Goal: Task Accomplishment & Management: Use online tool/utility

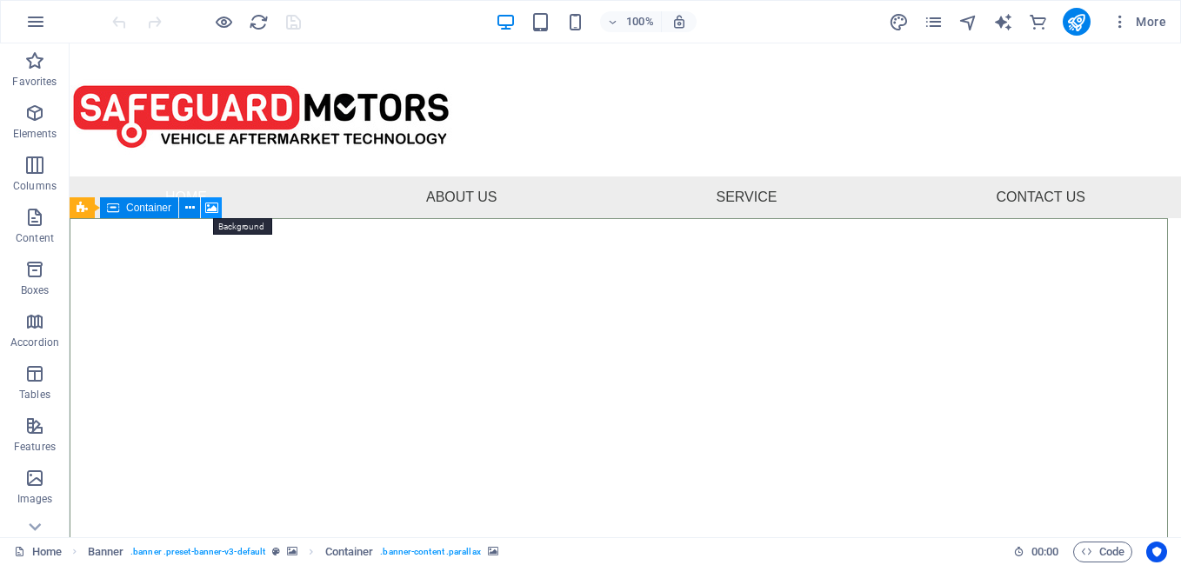
click at [206, 211] on icon at bounding box center [211, 208] width 13 height 18
select select "ms"
select select "s"
select select "progressive"
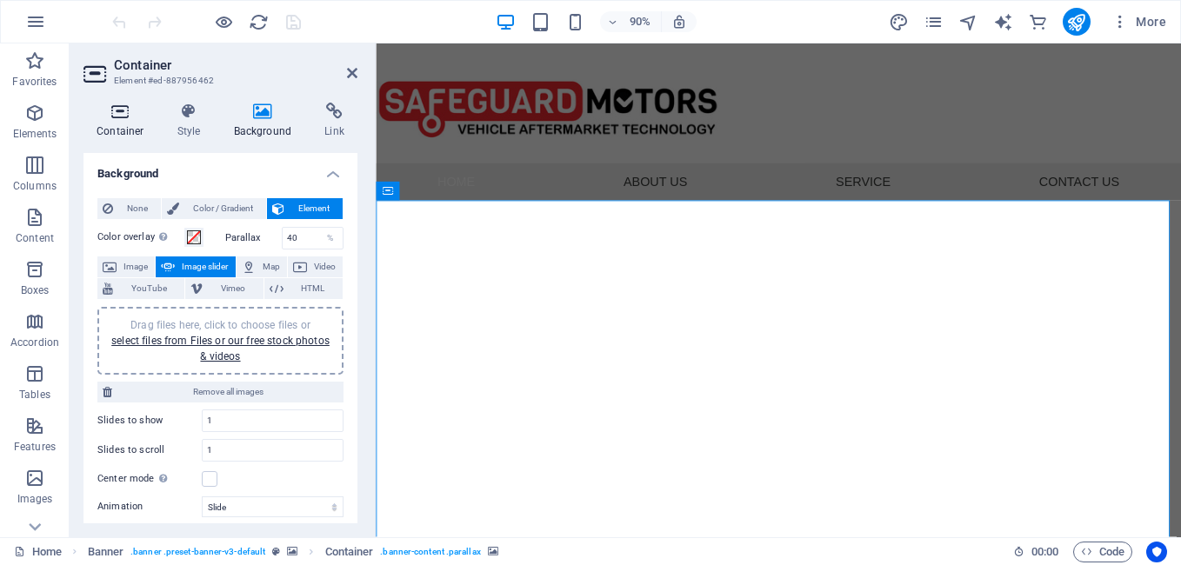
click at [109, 124] on h4 "Container" at bounding box center [123, 121] width 81 height 37
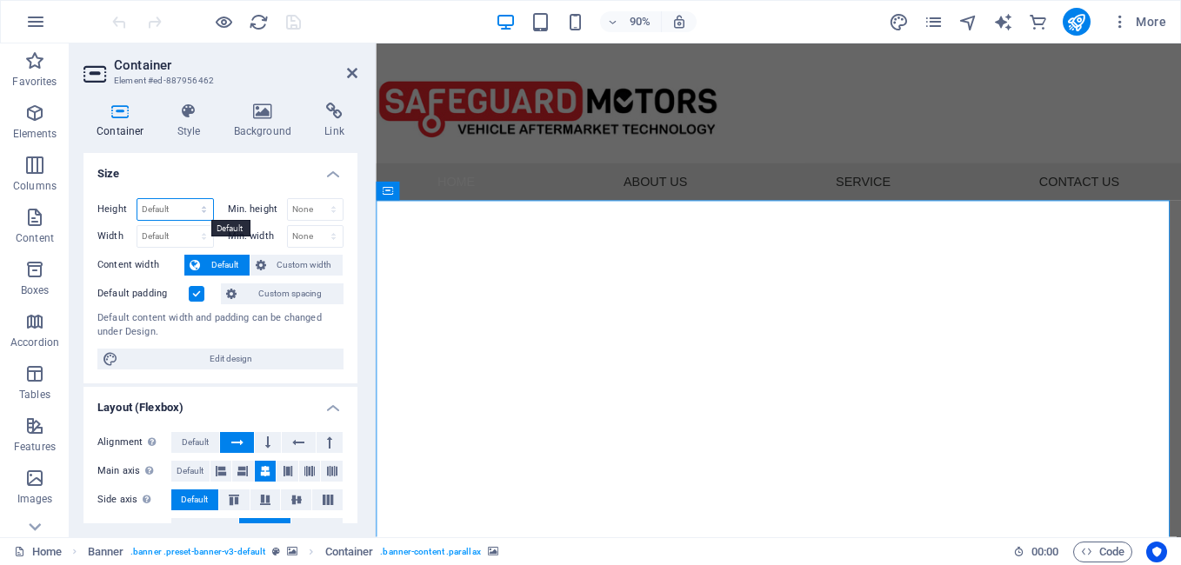
click at [207, 206] on select "Default px rem % vh vw" at bounding box center [175, 209] width 76 height 21
select select "%"
click at [186, 199] on select "Default px rem % vh vw" at bounding box center [175, 209] width 76 height 21
type input "50"
click at [209, 234] on select "Default px rem % em vh vw" at bounding box center [175, 236] width 76 height 21
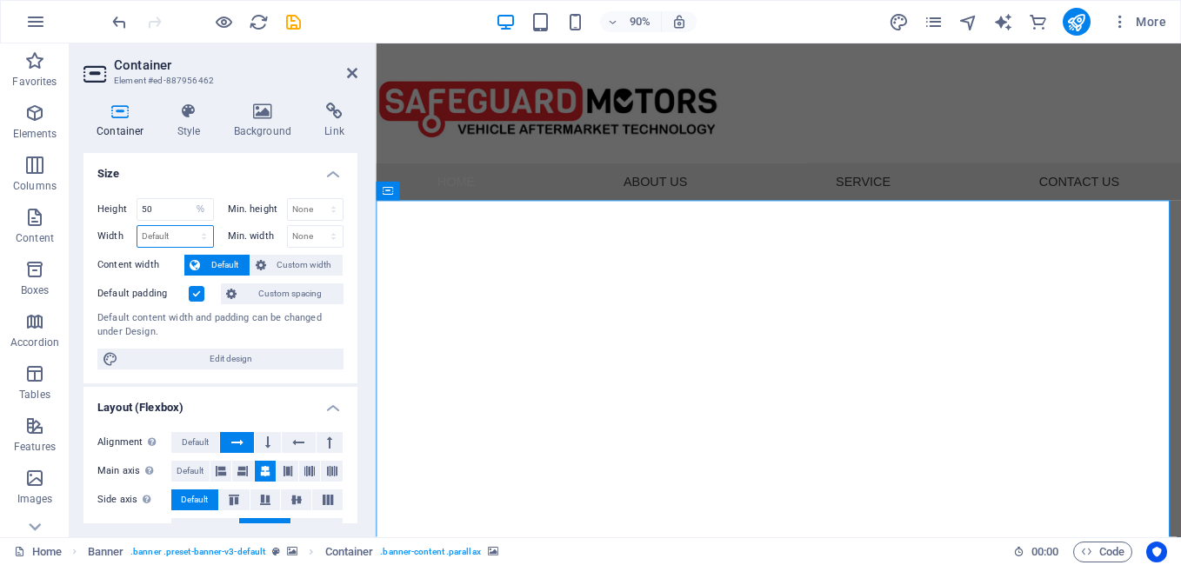
select select "%"
click at [186, 226] on select "Default px rem % em vh vw" at bounding box center [175, 236] width 76 height 21
type input "50"
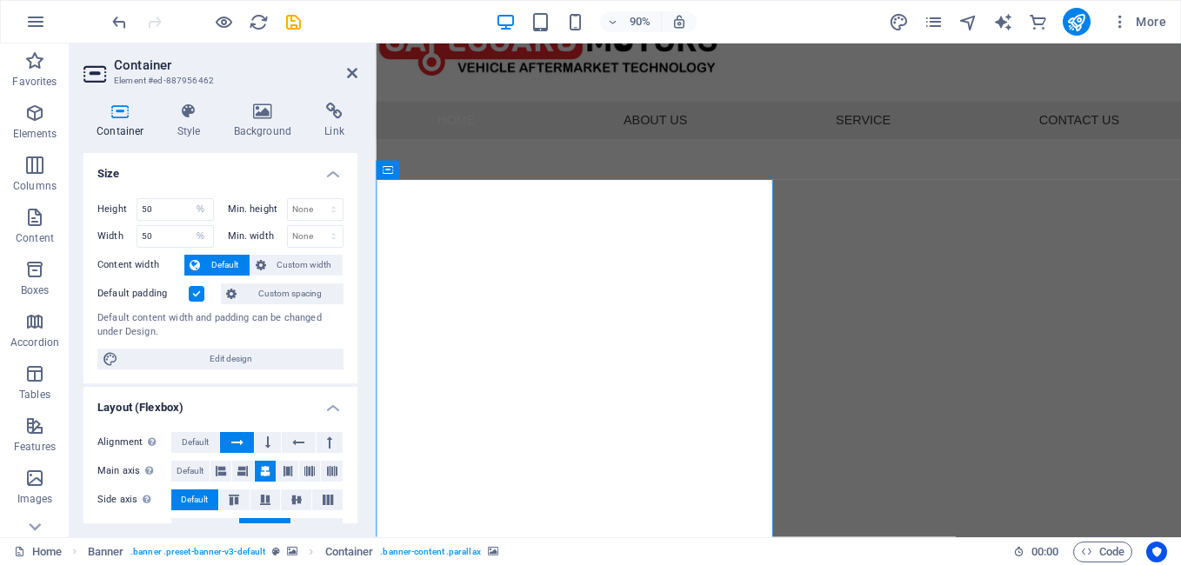
scroll to position [120, 0]
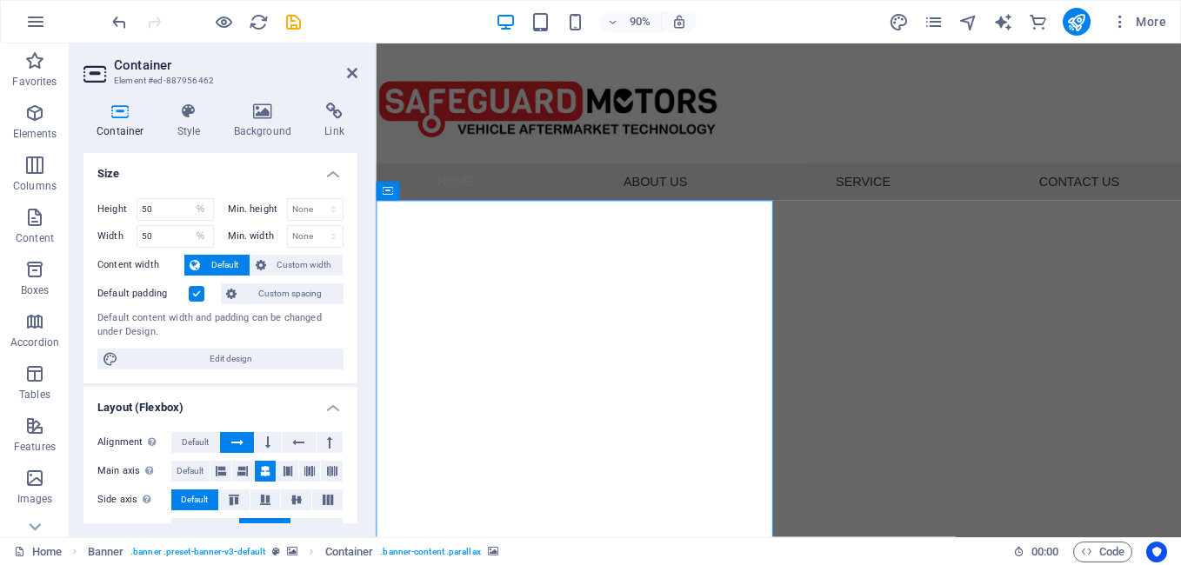
scroll to position [87, 0]
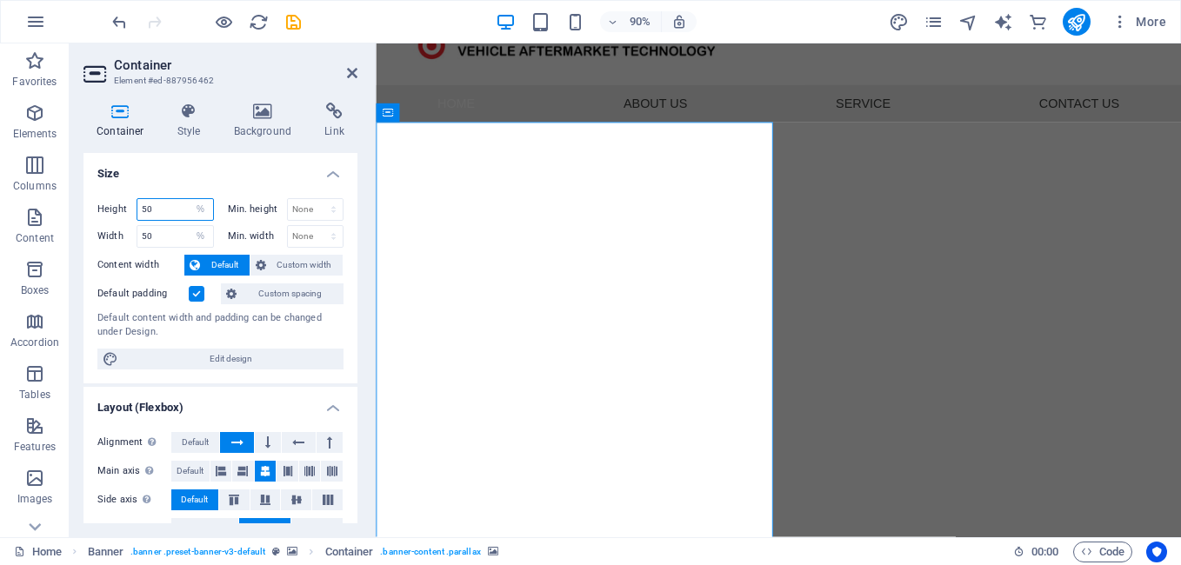
drag, startPoint x: 174, startPoint y: 207, endPoint x: 114, endPoint y: 208, distance: 60.0
click at [114, 208] on div "Height 50 Default px rem % vh vw" at bounding box center [155, 209] width 117 height 23
type input "100"
drag, startPoint x: 167, startPoint y: 235, endPoint x: 130, endPoint y: 238, distance: 37.6
click at [130, 238] on div "Width 50 Default px rem % em vh vw" at bounding box center [155, 236] width 117 height 23
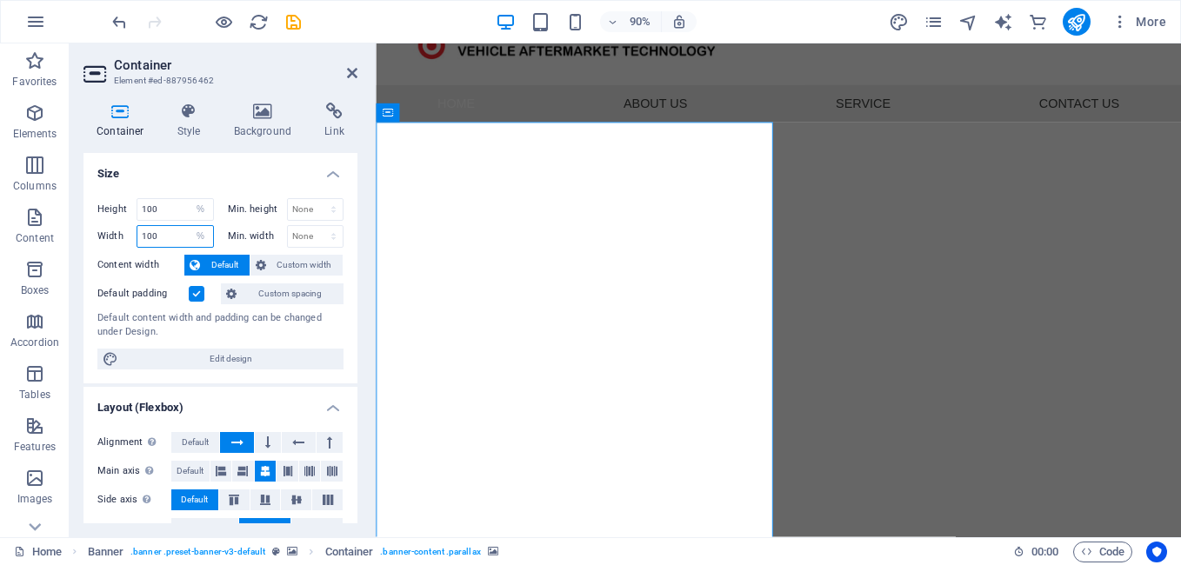
type input "100"
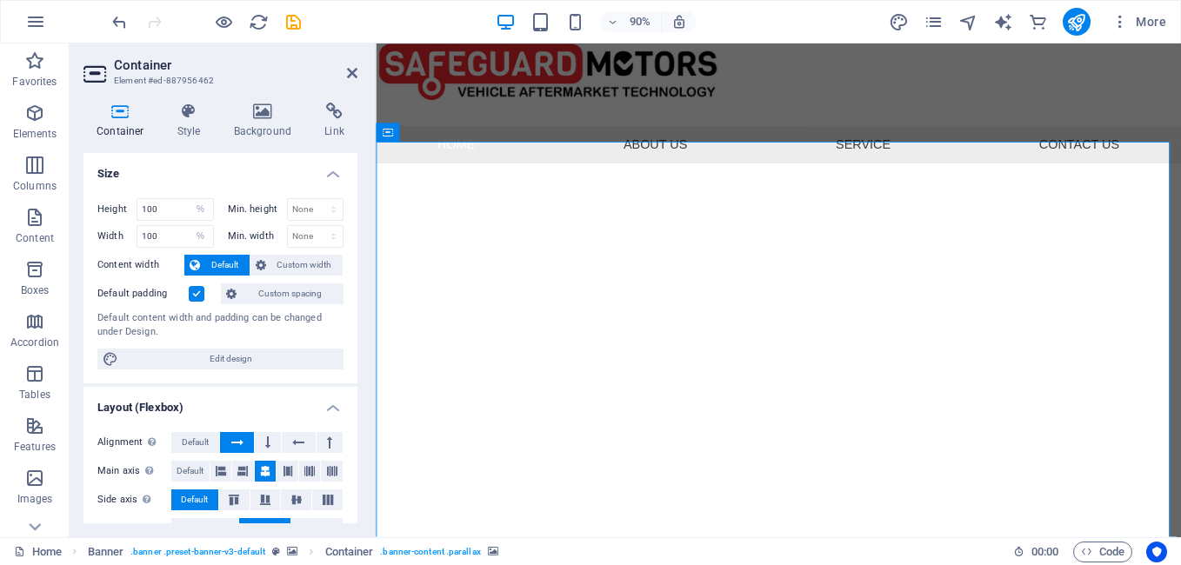
scroll to position [0, 0]
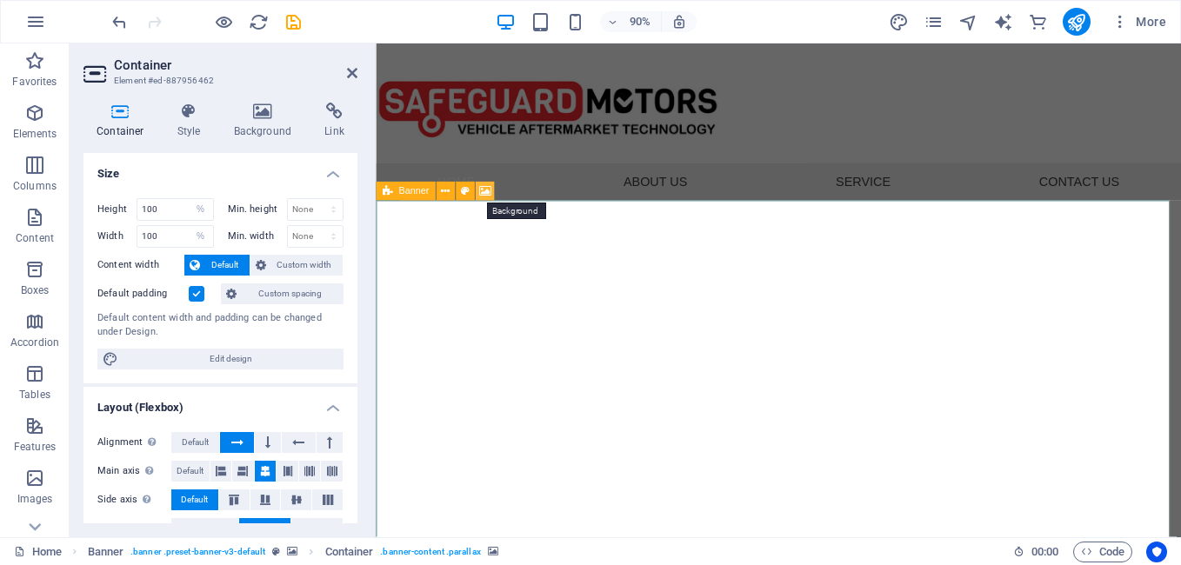
click at [482, 184] on icon at bounding box center [485, 192] width 12 height 17
select select "ms"
select select "s"
select select "progressive"
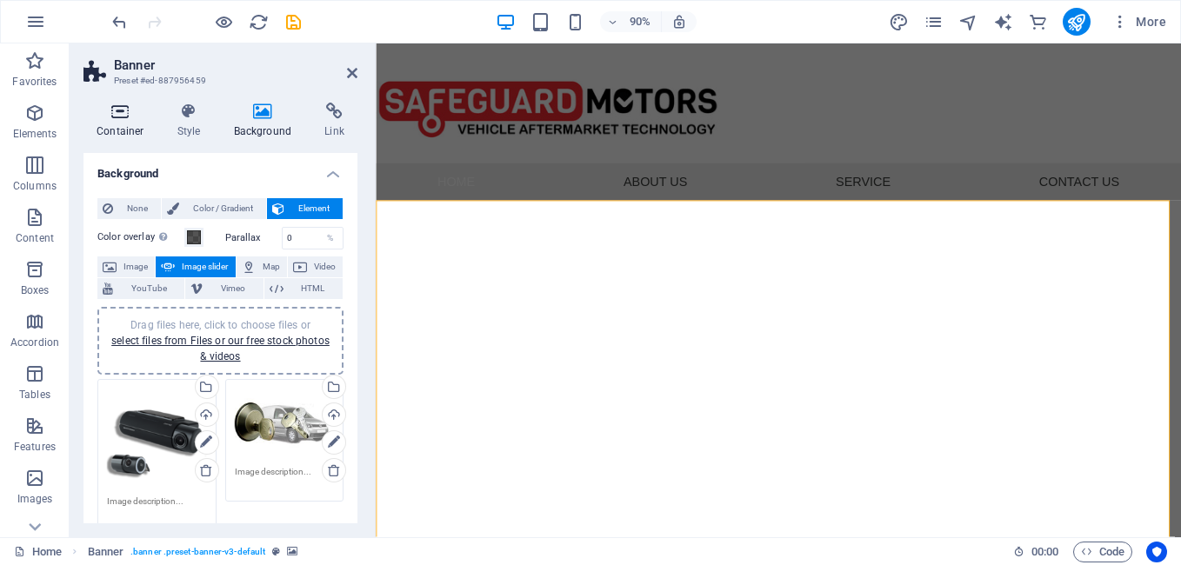
click at [133, 127] on h4 "Container" at bounding box center [123, 121] width 81 height 37
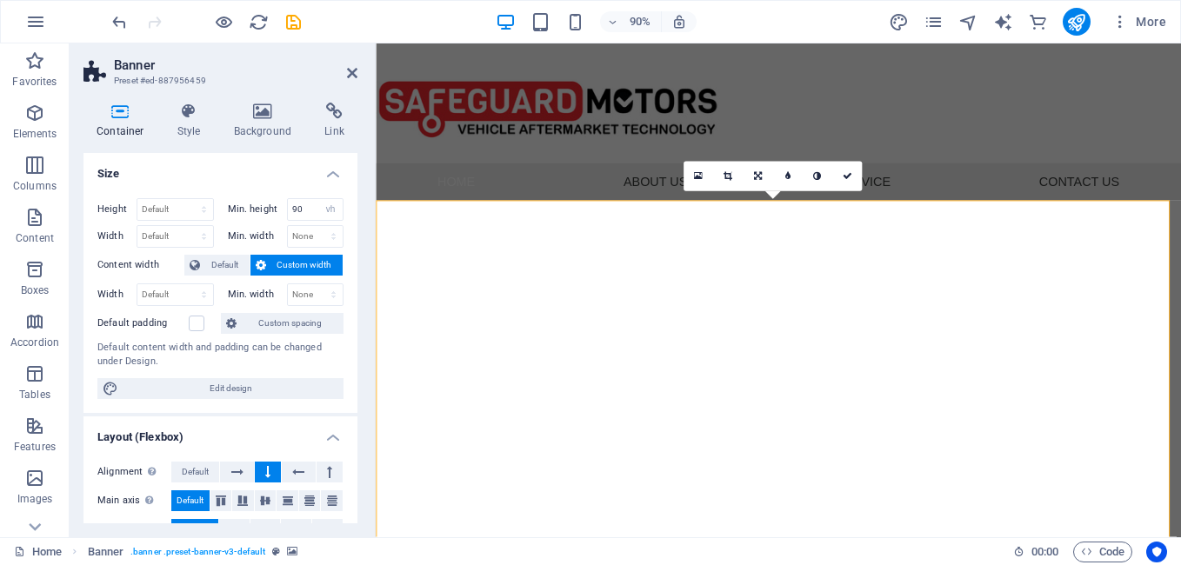
click at [445, 193] on icon at bounding box center [445, 192] width 9 height 17
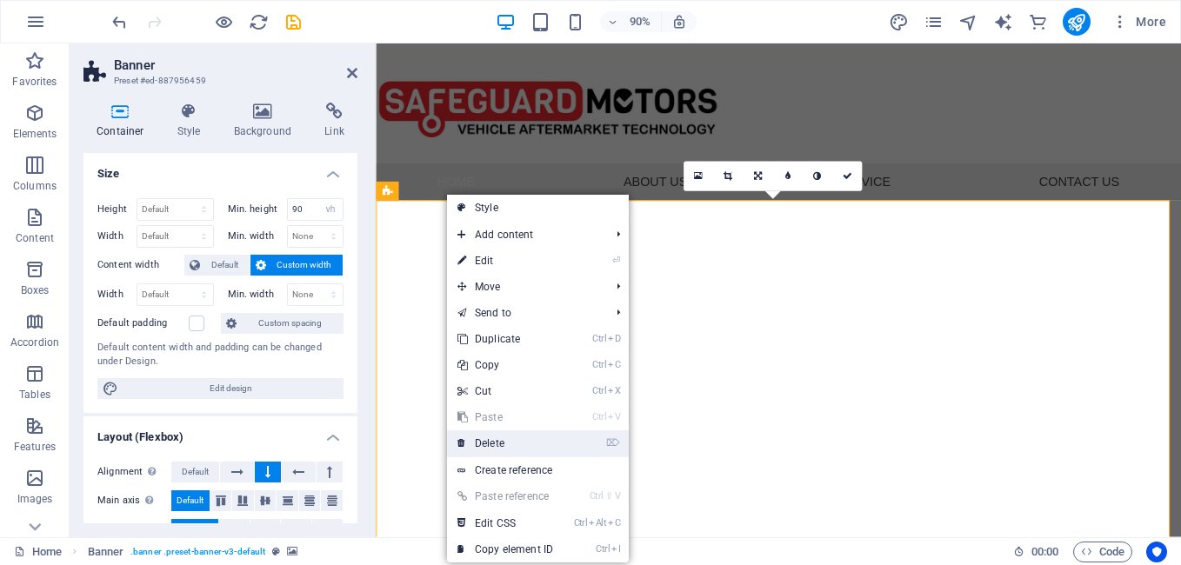
click at [490, 444] on link "⌦ Delete" at bounding box center [505, 444] width 117 height 26
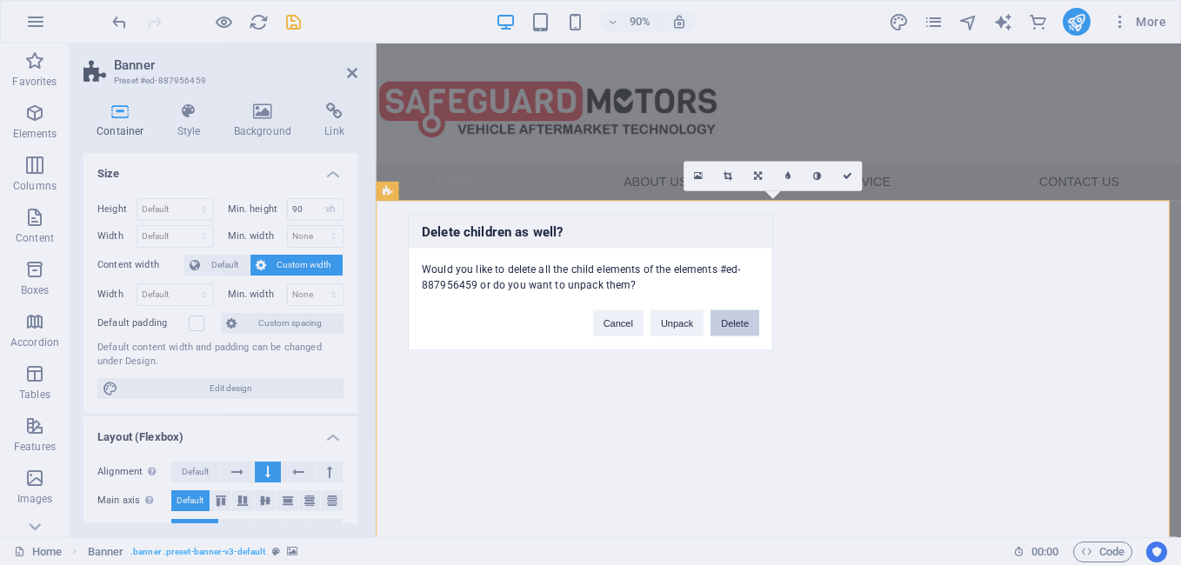
click at [738, 326] on button "Delete" at bounding box center [735, 323] width 49 height 26
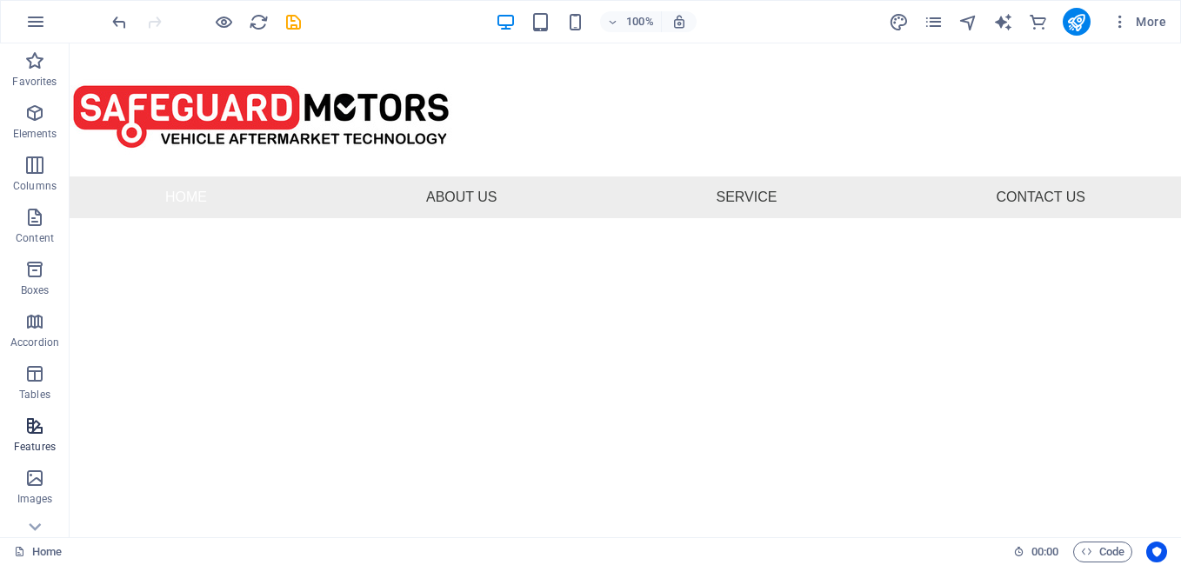
click at [34, 439] on span "Features" at bounding box center [35, 437] width 70 height 42
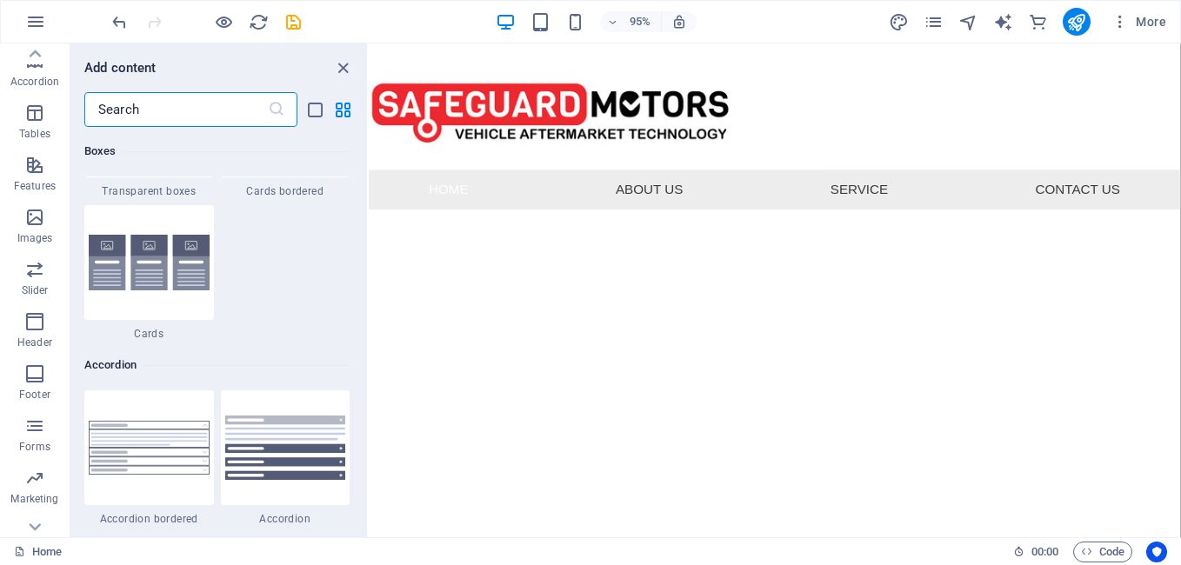
scroll to position [5214, 0]
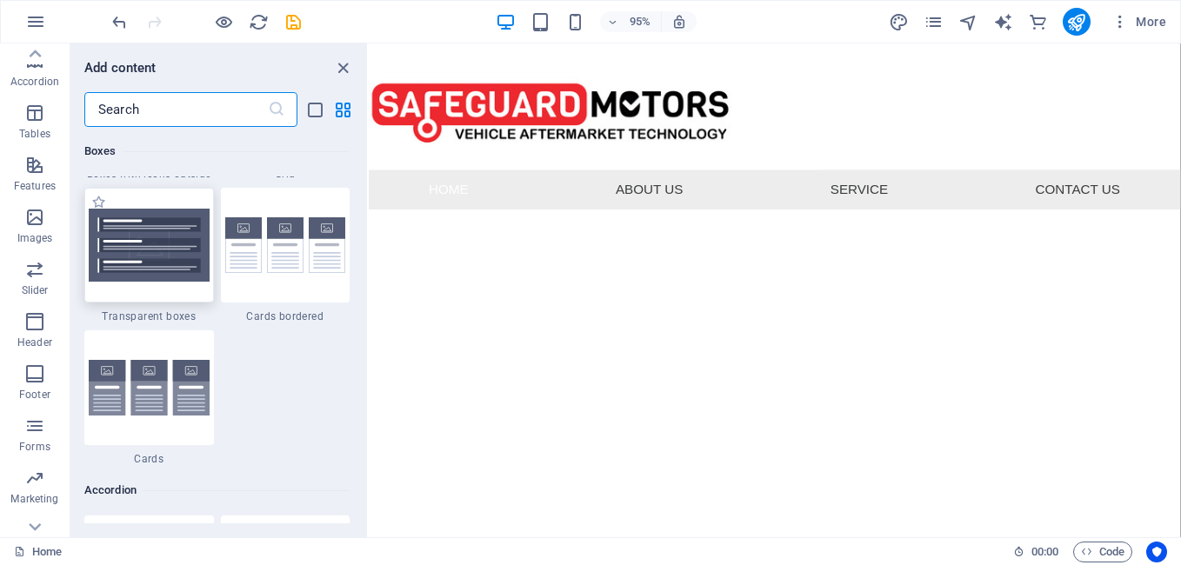
click at [135, 262] on img at bounding box center [149, 245] width 121 height 73
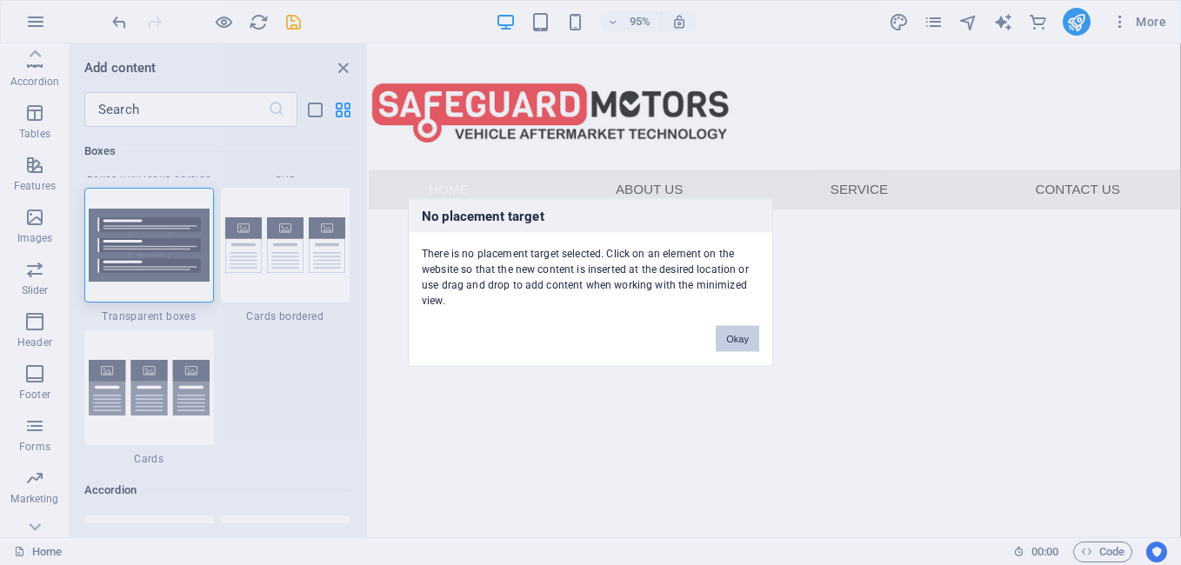
click at [743, 333] on button "Okay" at bounding box center [737, 339] width 43 height 26
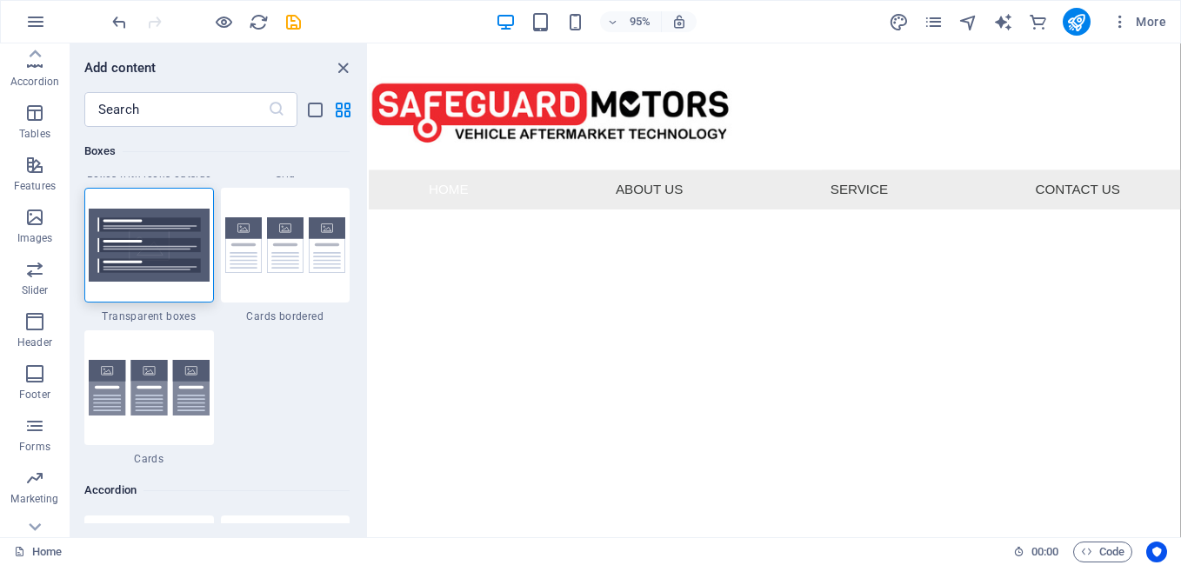
click at [454, 218] on html "Skip to main content 01733 565110 Menu Home About Us Service Contact Us [PHONE_…" at bounding box center [796, 130] width 855 height 175
drag, startPoint x: 363, startPoint y: 250, endPoint x: 366, endPoint y: 77, distance: 172.2
click at [366, 77] on div "Add content ​ Favorites 1 Star Headline 1 Star Container Elements 1 Star Headli…" at bounding box center [218, 290] width 297 height 494
click at [230, 170] on div "Boxes" at bounding box center [216, 151] width 265 height 49
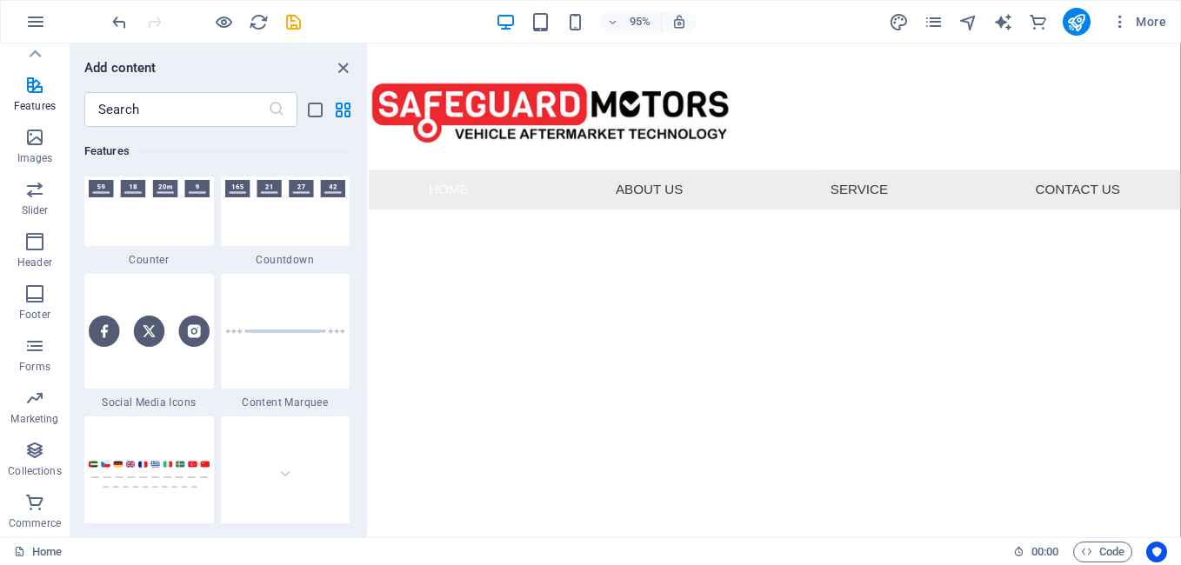
scroll to position [0, 0]
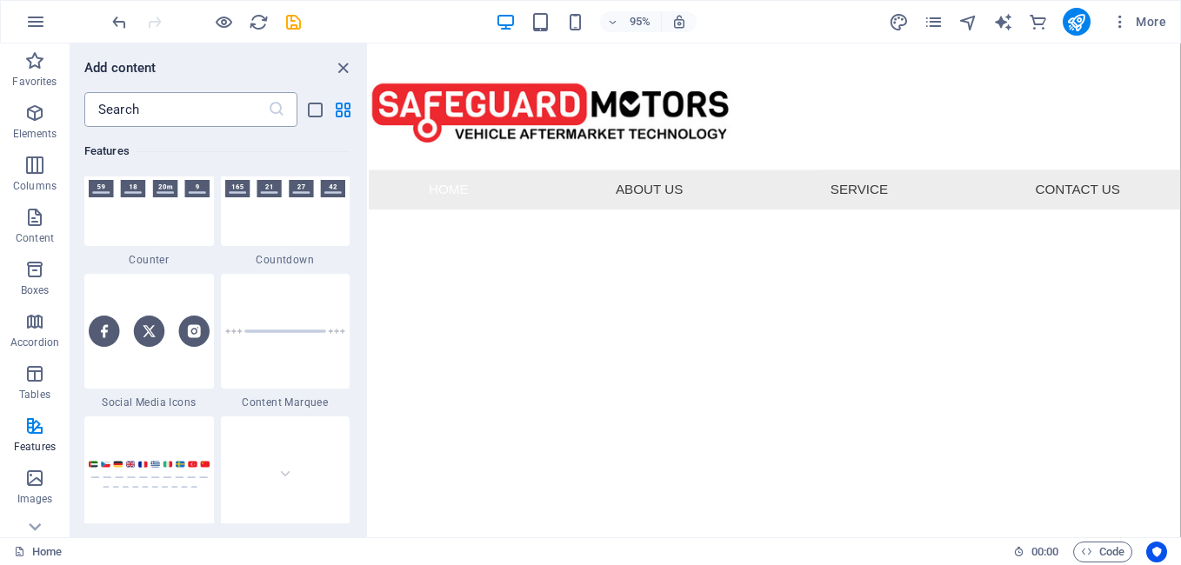
click at [140, 116] on input "text" at bounding box center [176, 109] width 184 height 35
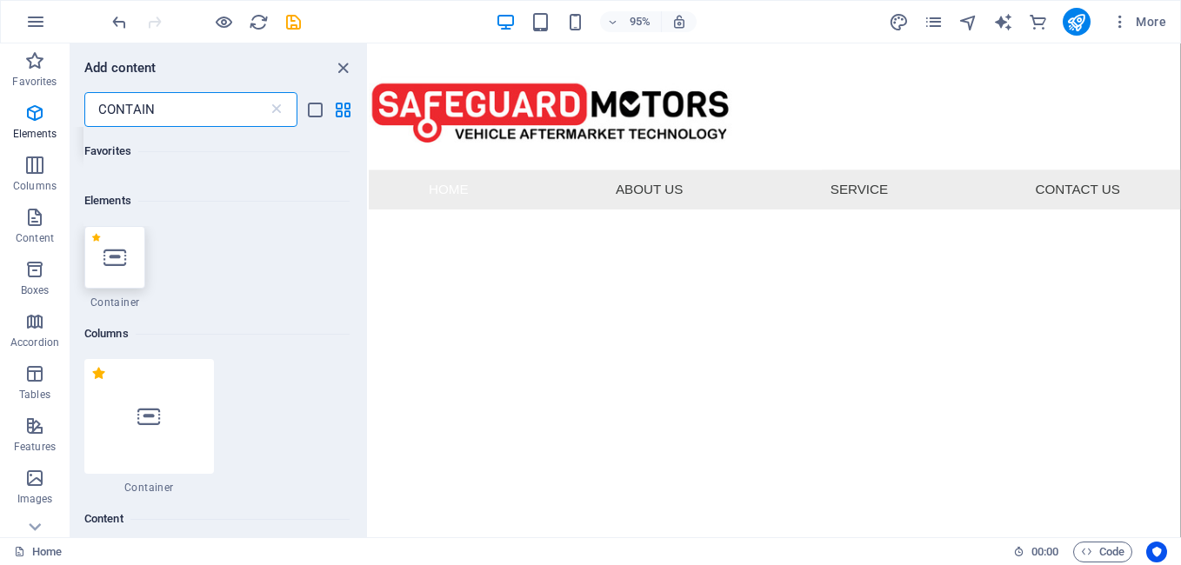
scroll to position [261, 0]
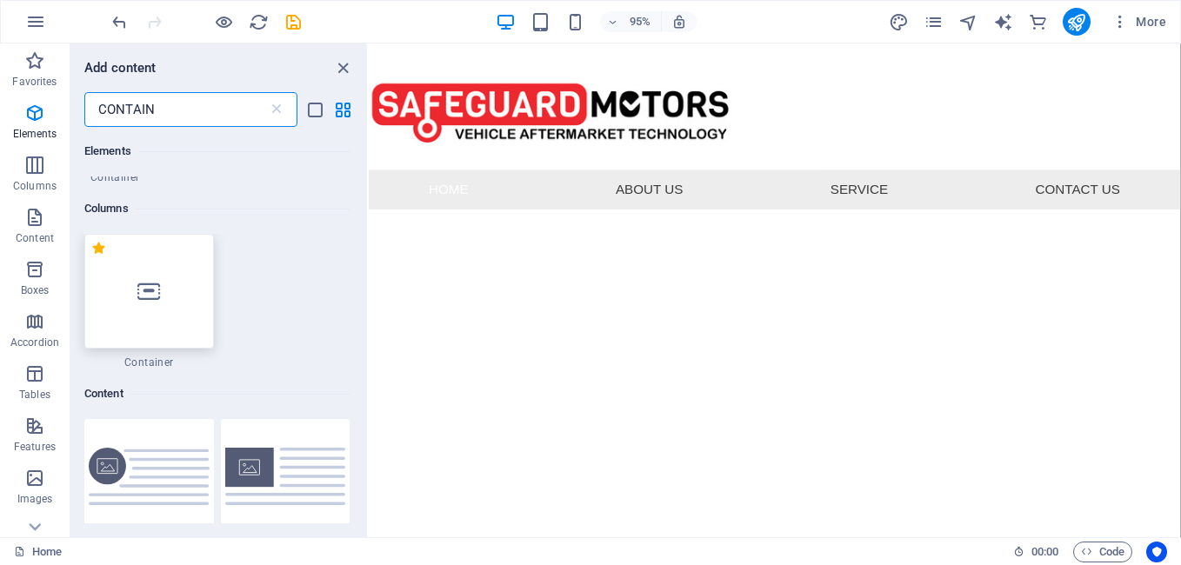
type input "CONTAIN"
click at [169, 291] on div at bounding box center [149, 291] width 130 height 115
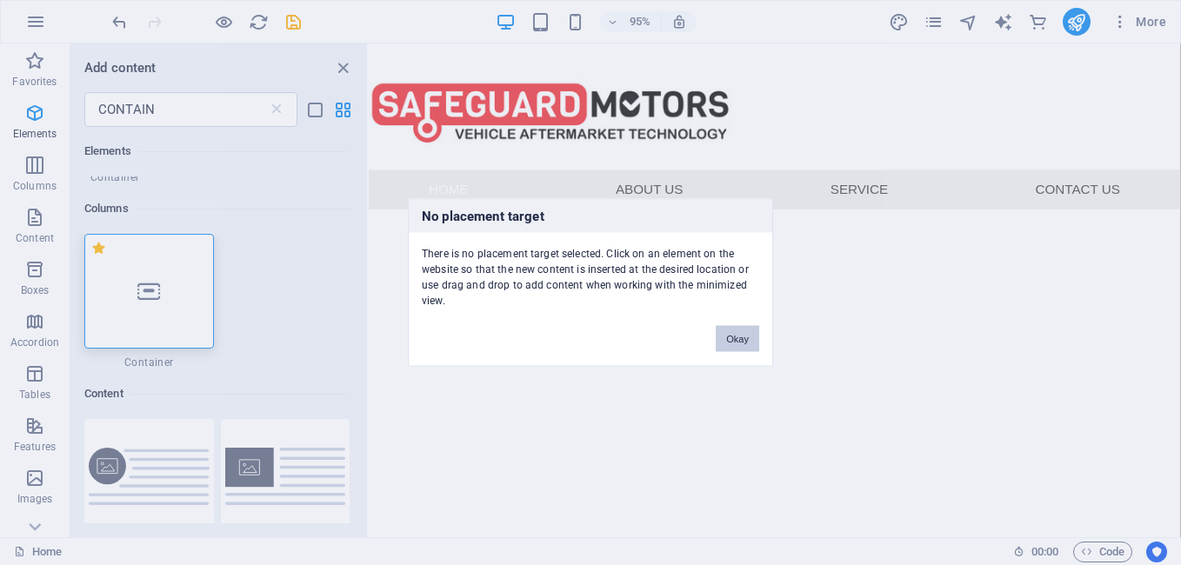
click at [737, 337] on button "Okay" at bounding box center [737, 339] width 43 height 26
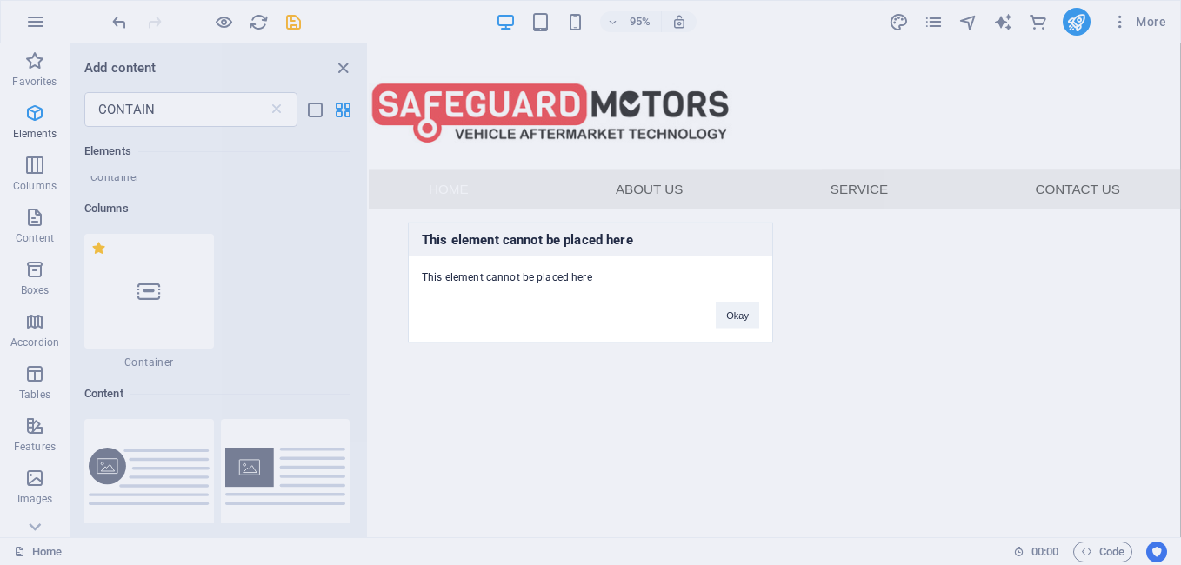
click at [678, 392] on div "This element cannot be placed here This element cannot be placed here Okay" at bounding box center [590, 282] width 1181 height 565
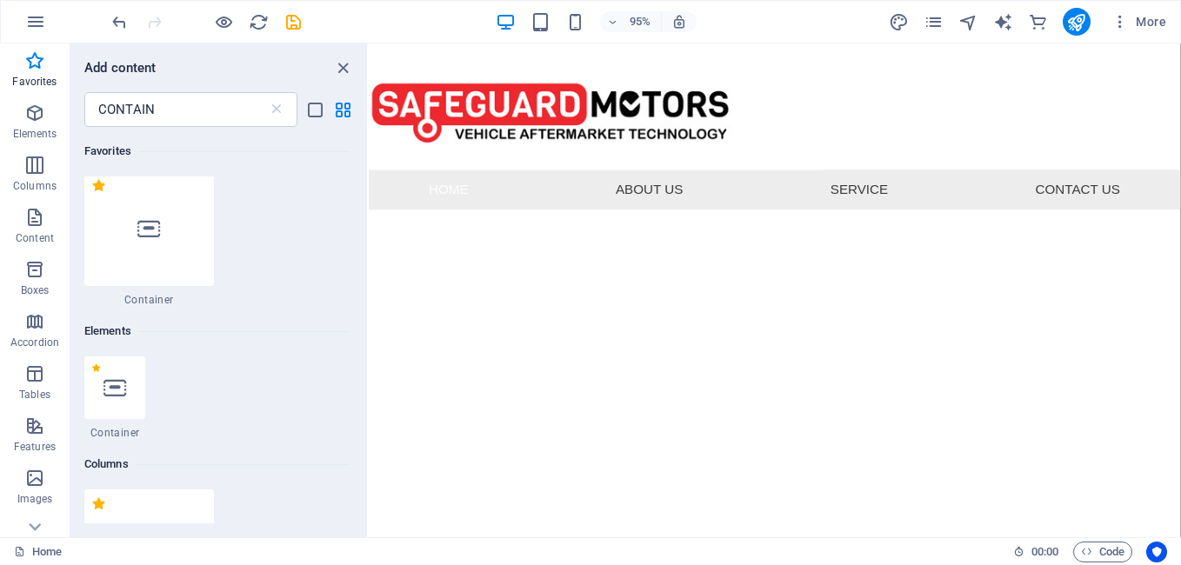
scroll to position [0, 0]
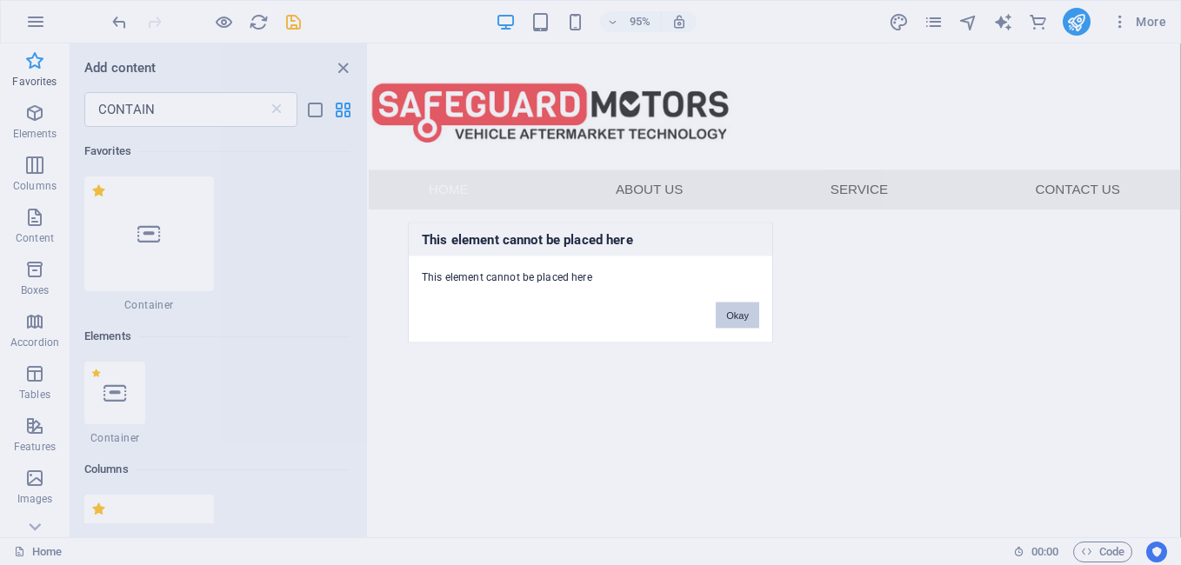
click at [749, 312] on button "Okay" at bounding box center [737, 316] width 43 height 26
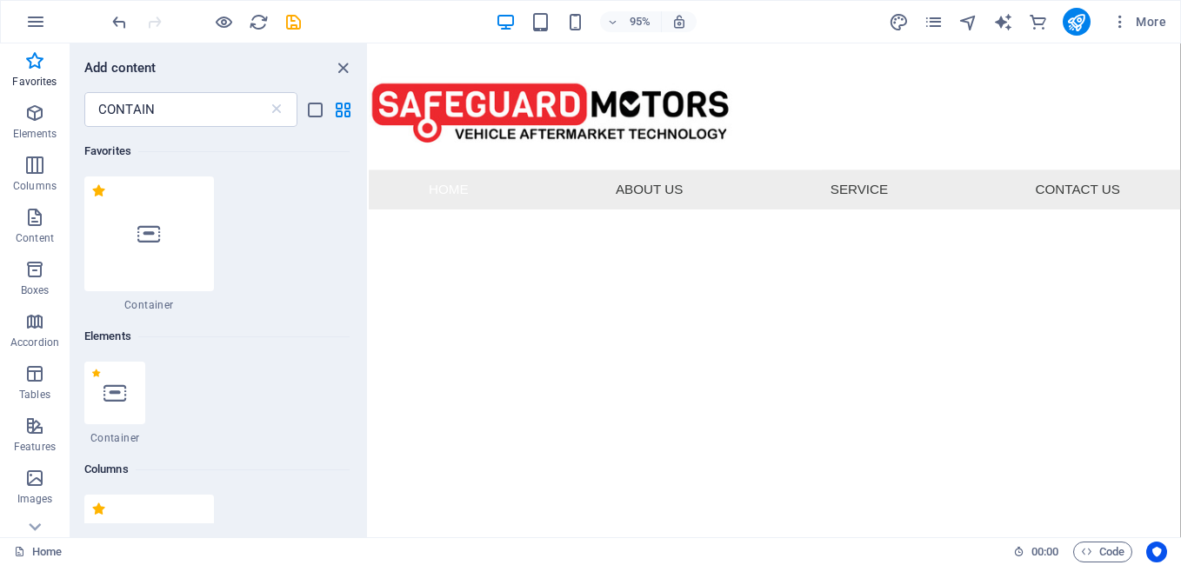
click at [437, 218] on html "Skip to main content 01733 565110 Menu Home About Us Service Contact Us [PHONE_…" at bounding box center [796, 130] width 855 height 175
click at [122, 14] on icon "undo" at bounding box center [120, 22] width 20 height 20
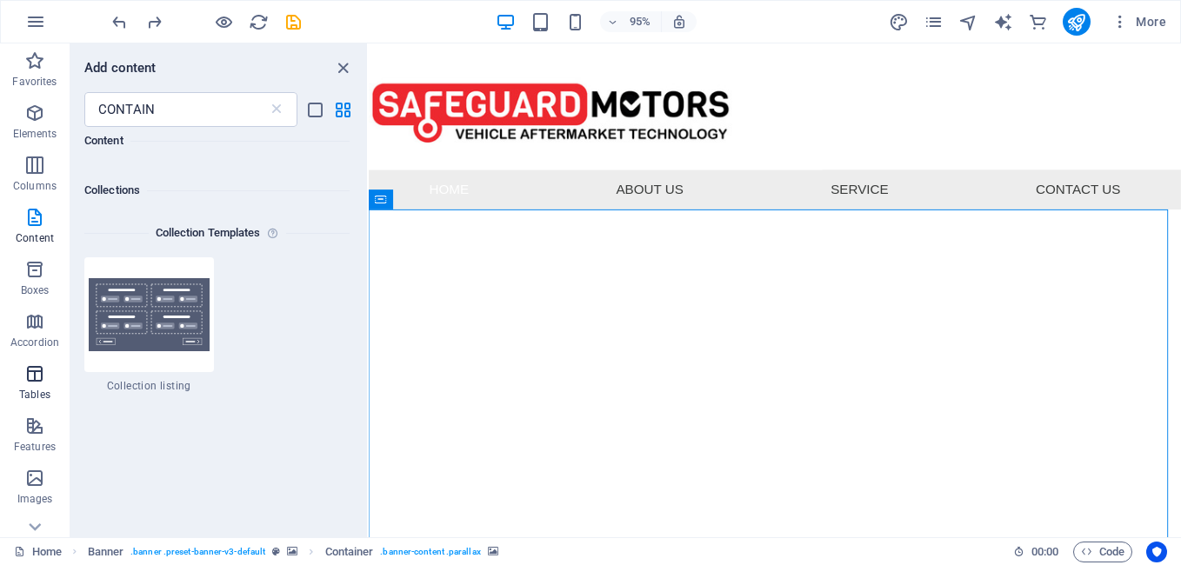
scroll to position [341, 0]
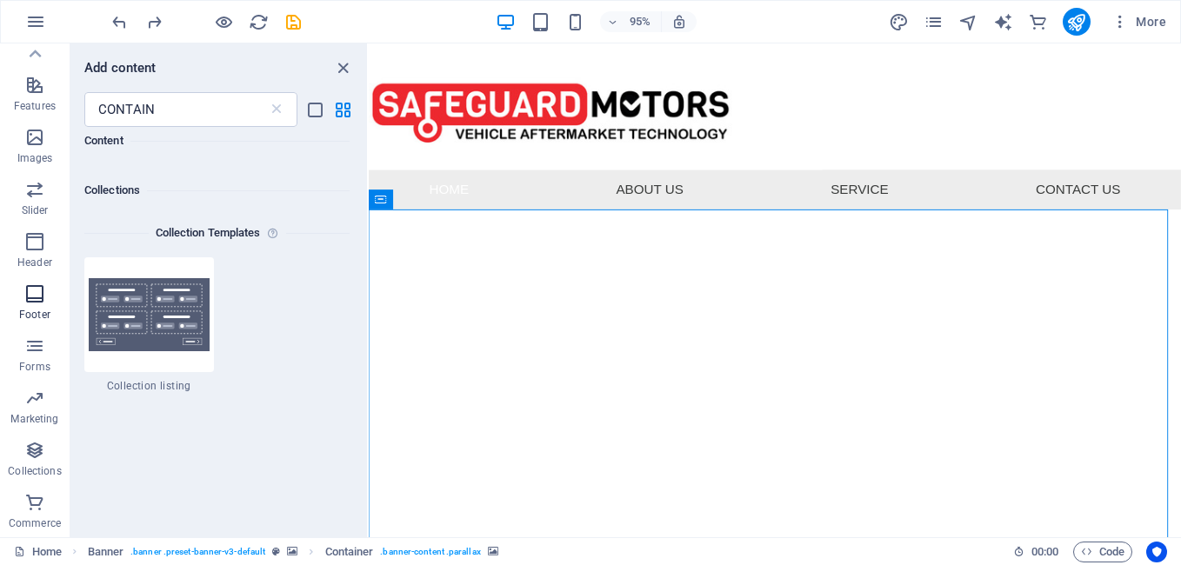
click at [40, 307] on span "Footer" at bounding box center [35, 305] width 70 height 42
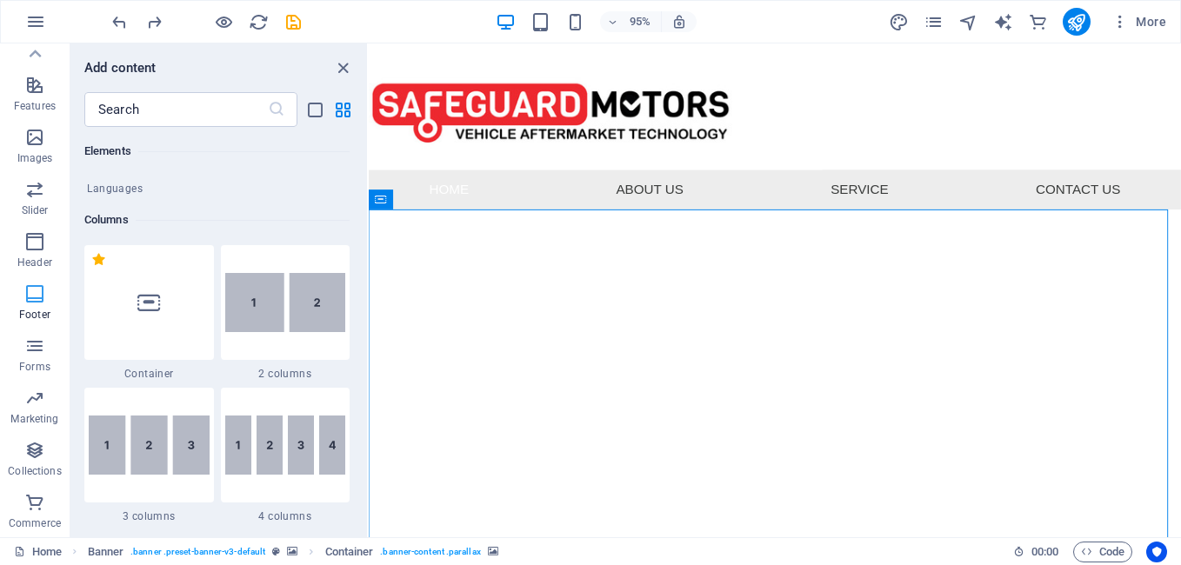
click at [40, 307] on span "Footer" at bounding box center [35, 305] width 70 height 42
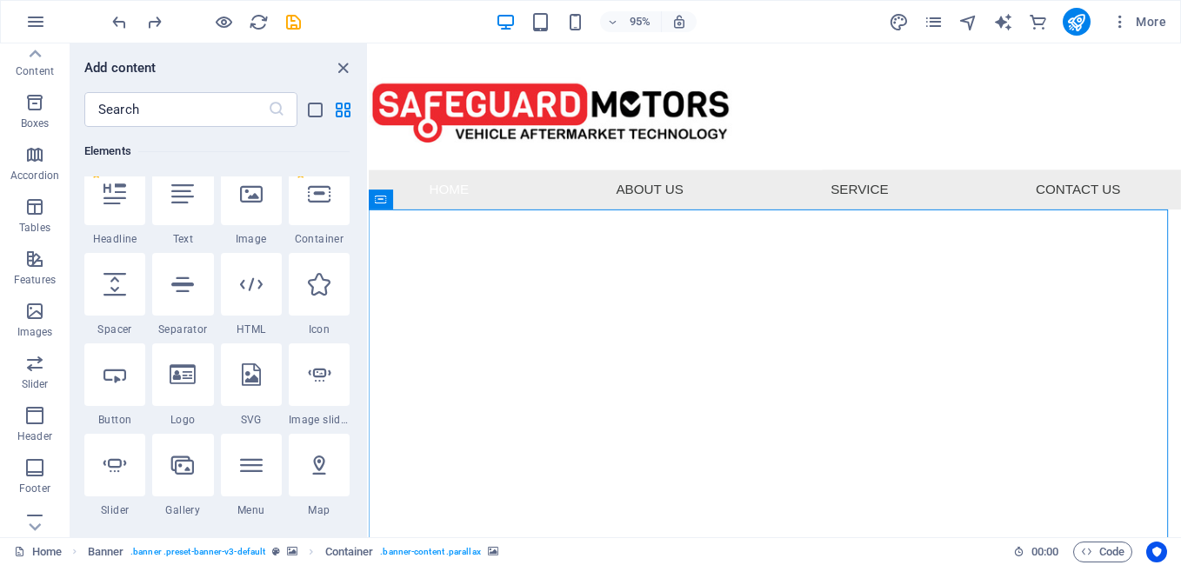
scroll to position [0, 0]
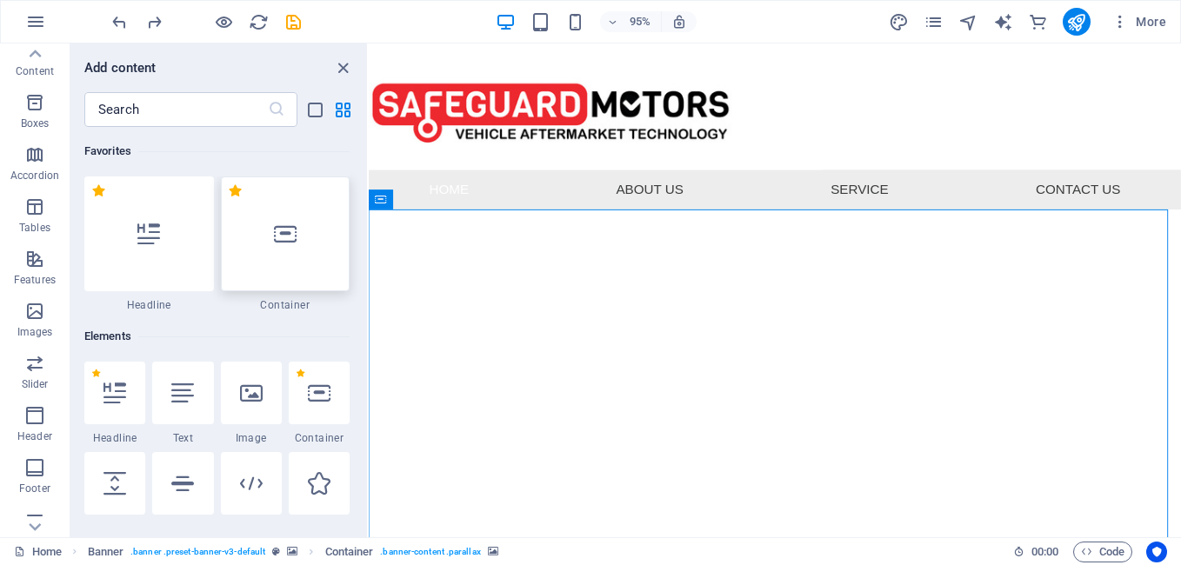
click at [295, 247] on div at bounding box center [286, 234] width 130 height 115
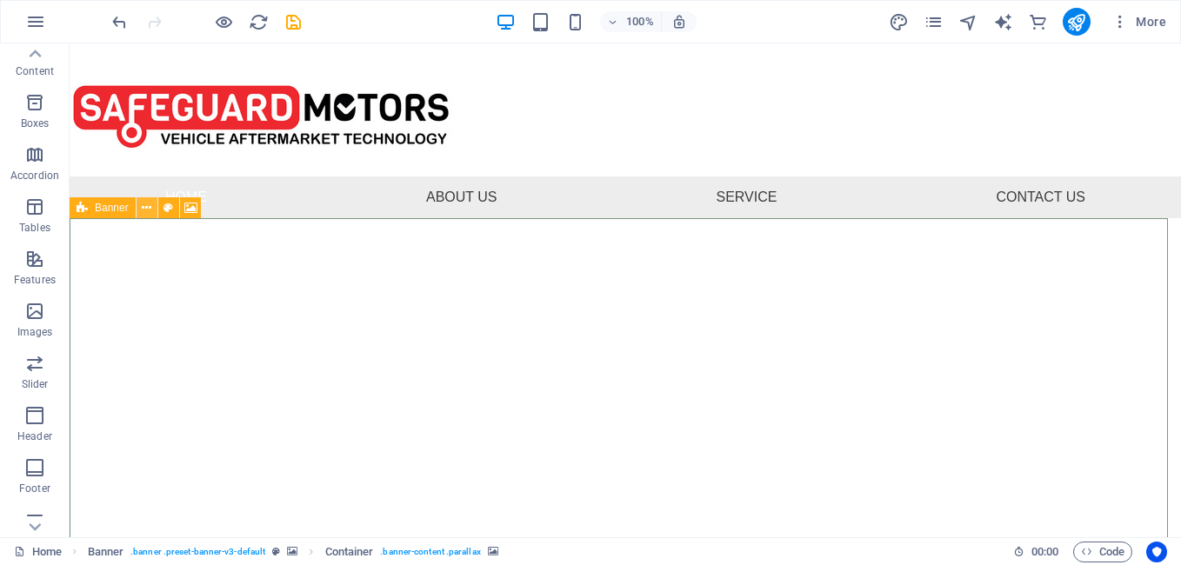
click at [150, 206] on icon at bounding box center [147, 208] width 10 height 18
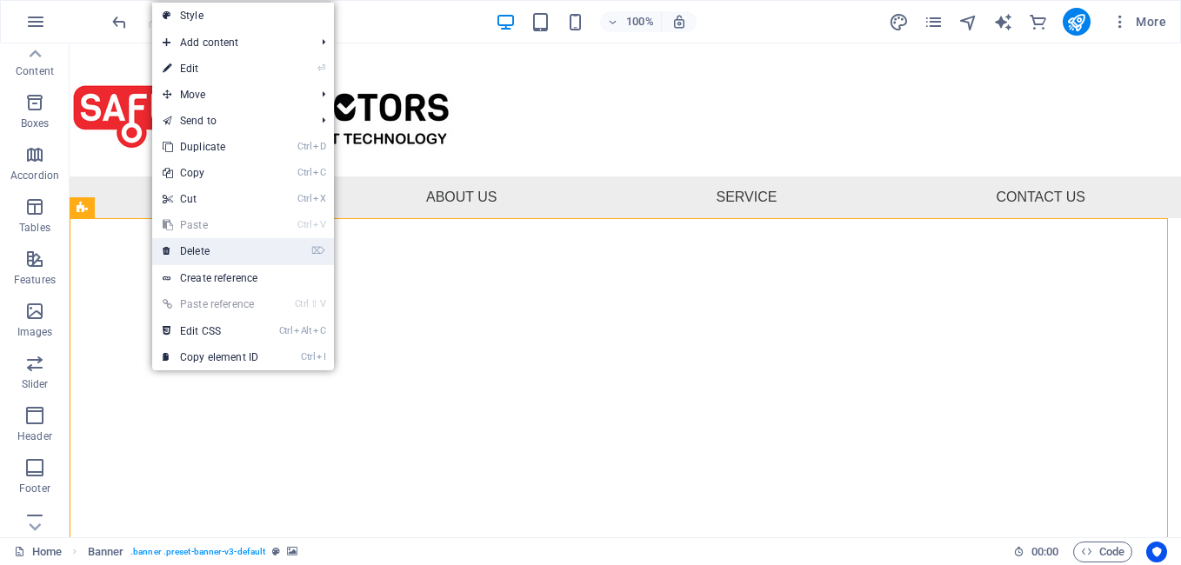
click at [200, 250] on link "⌦ Delete" at bounding box center [210, 251] width 117 height 26
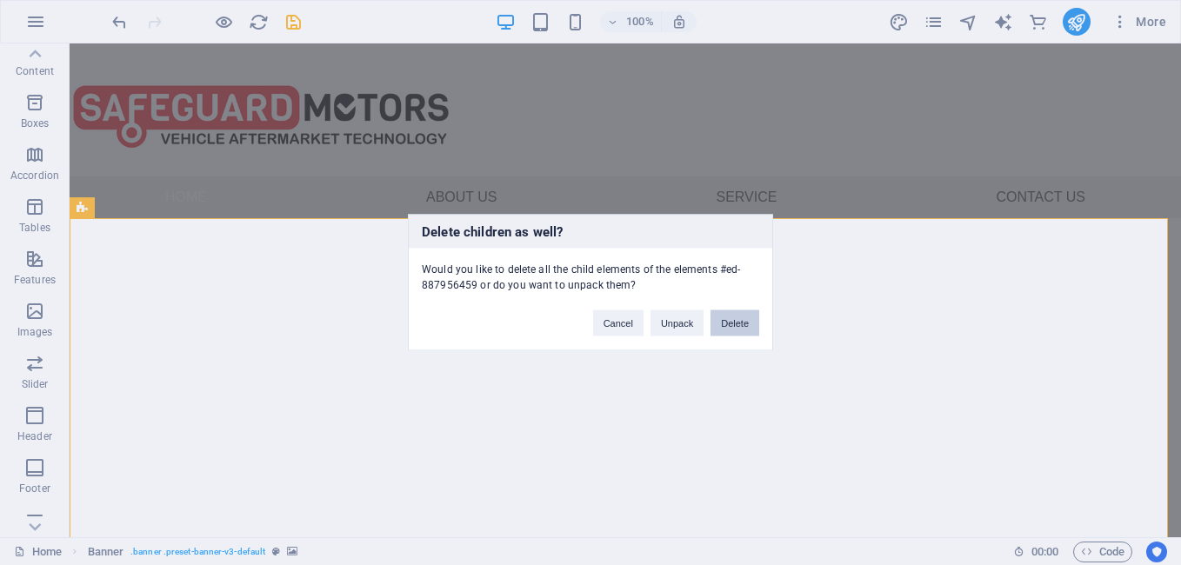
click at [732, 319] on button "Delete" at bounding box center [735, 323] width 49 height 26
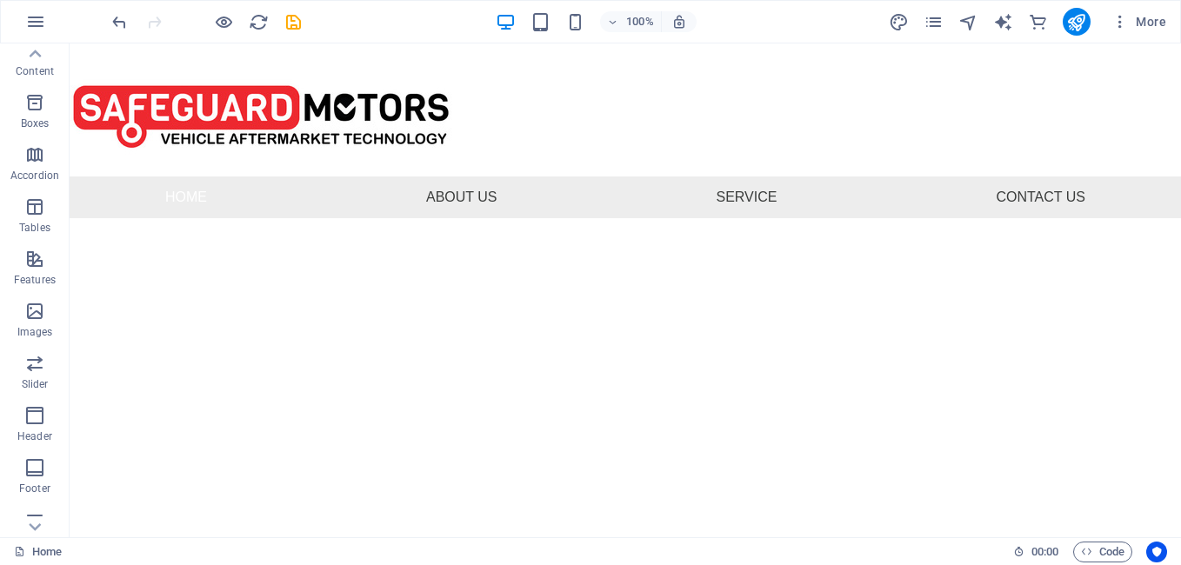
click at [678, 218] on html "Skip to main content 01733 565110 Menu Home About Us Service Contact Us [PHONE_…" at bounding box center [625, 130] width 1111 height 175
drag, startPoint x: 571, startPoint y: 283, endPoint x: 316, endPoint y: 419, distance: 289.9
click at [316, 218] on html "Skip to main content 01733 565110 Menu Home About Us Service Contact Us [PHONE_…" at bounding box center [625, 130] width 1111 height 175
drag, startPoint x: 219, startPoint y: 296, endPoint x: 217, endPoint y: 277, distance: 18.4
click at [217, 218] on html "Skip to main content 01733 565110 Menu Home About Us Service Contact Us [PHONE_…" at bounding box center [625, 130] width 1111 height 175
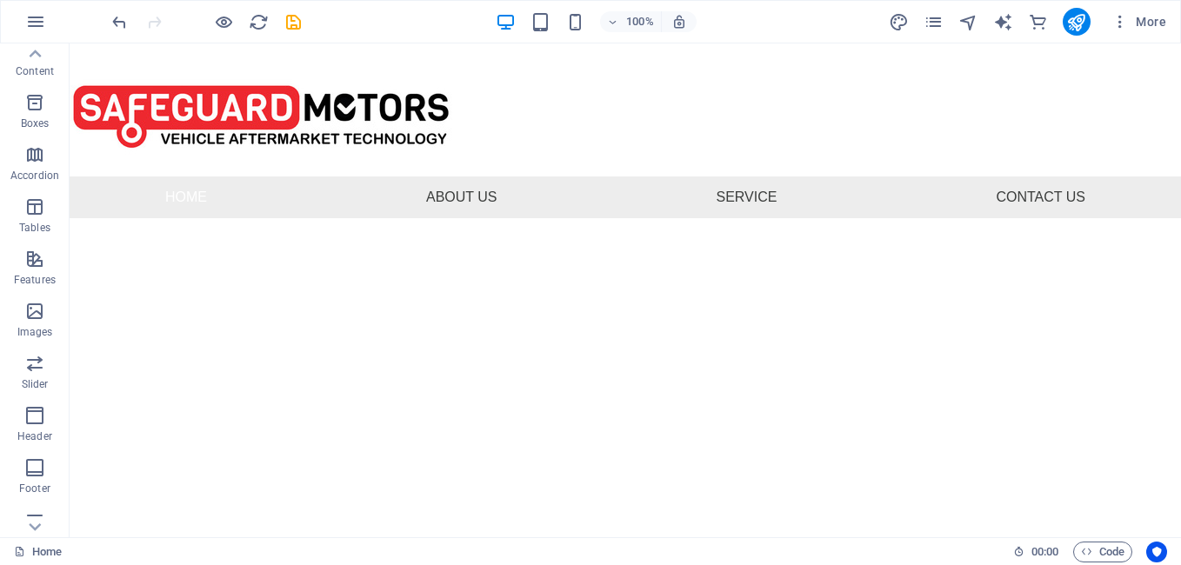
drag, startPoint x: 217, startPoint y: 277, endPoint x: 230, endPoint y: 237, distance: 43.2
click at [216, 218] on html "Skip to main content 01733 565110 Menu Home About Us Service Contact Us [PHONE_…" at bounding box center [625, 130] width 1111 height 175
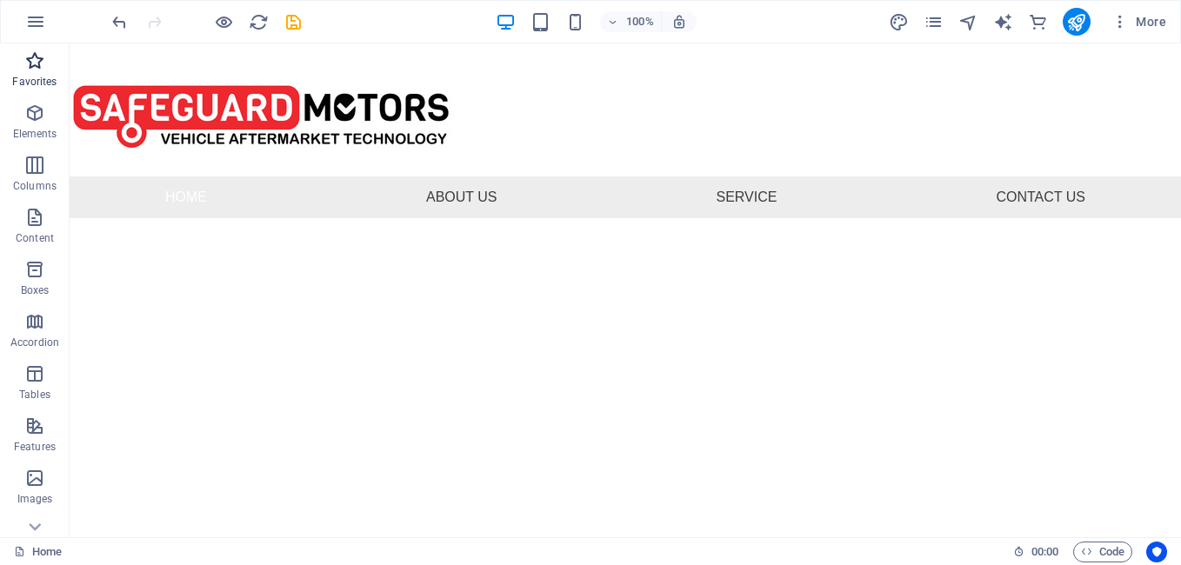
click at [38, 68] on icon "button" at bounding box center [34, 60] width 21 height 21
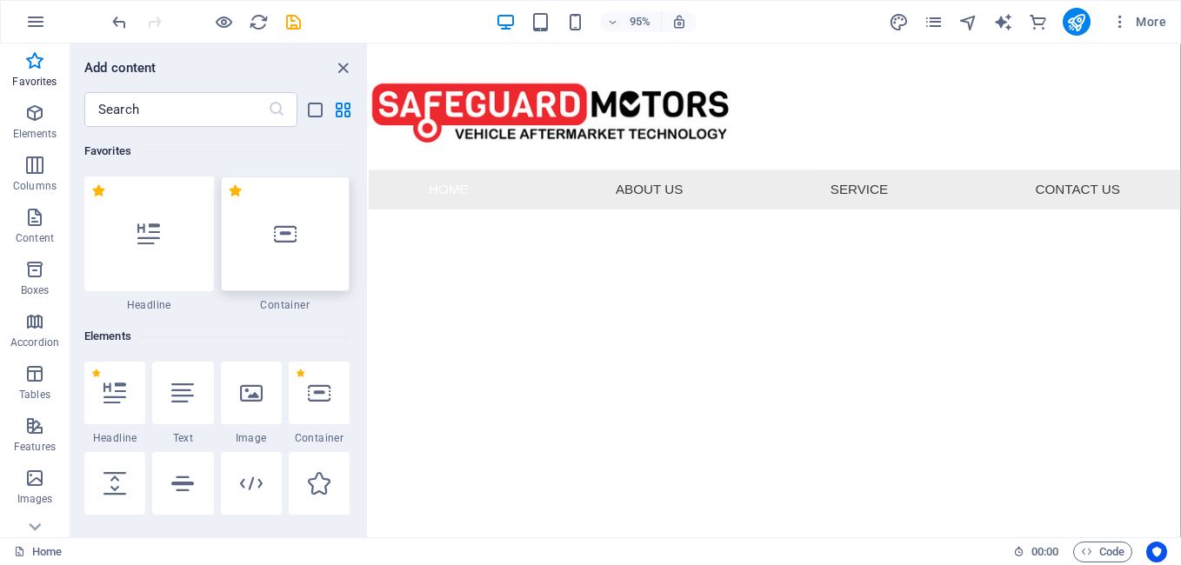
drag, startPoint x: 296, startPoint y: 252, endPoint x: 115, endPoint y: 275, distance: 182.3
click at [296, 252] on div at bounding box center [286, 234] width 130 height 115
click at [327, 237] on div at bounding box center [286, 234] width 130 height 115
click at [450, 218] on html "Skip to main content 01733 565110 Menu Home About Us Service Contact Us [PHONE_…" at bounding box center [796, 130] width 855 height 175
click at [222, 117] on input "text" at bounding box center [176, 109] width 184 height 35
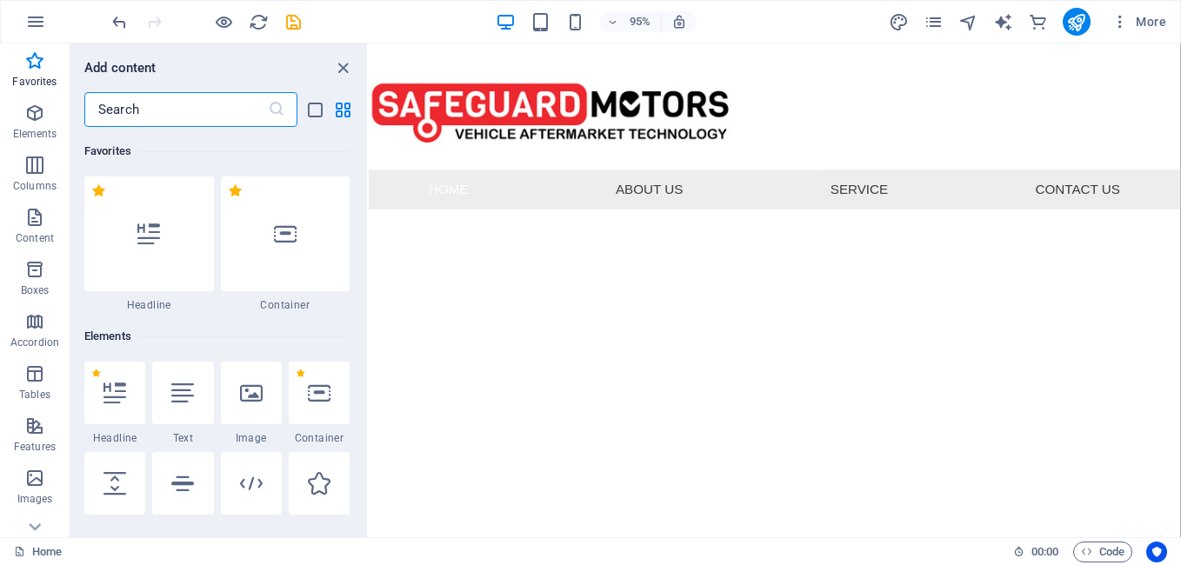
click at [189, 105] on input "text" at bounding box center [176, 109] width 184 height 35
click at [135, 226] on div at bounding box center [149, 234] width 130 height 115
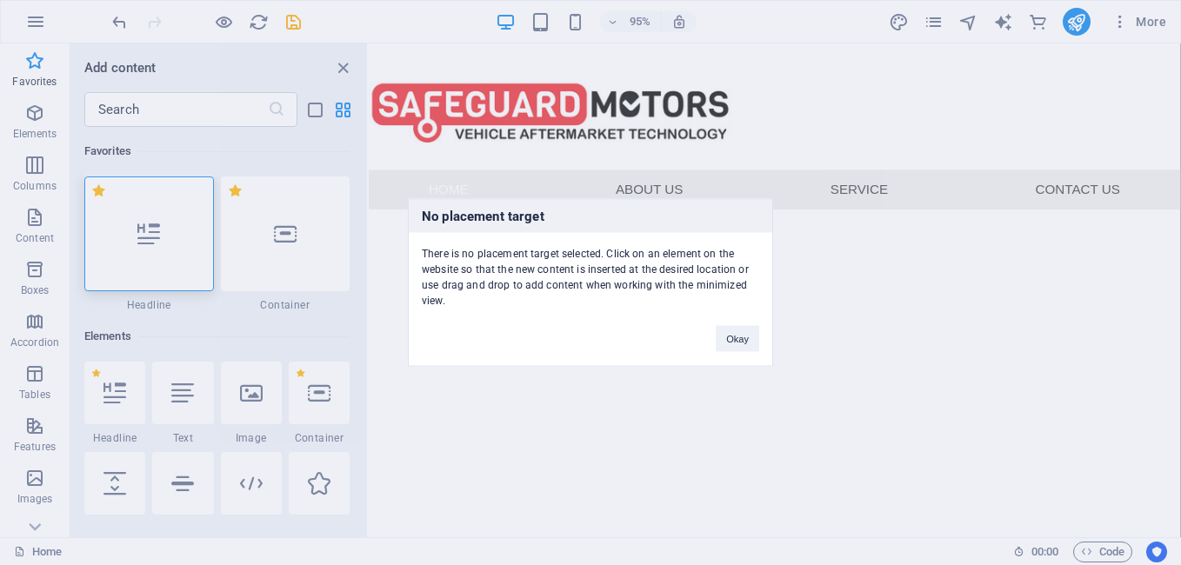
click at [451, 348] on div "No placement target There is no placement target selected. Click on an element …" at bounding box center [590, 283] width 365 height 168
click at [423, 432] on div "No placement target There is no placement target selected. Click on an element …" at bounding box center [590, 282] width 1181 height 565
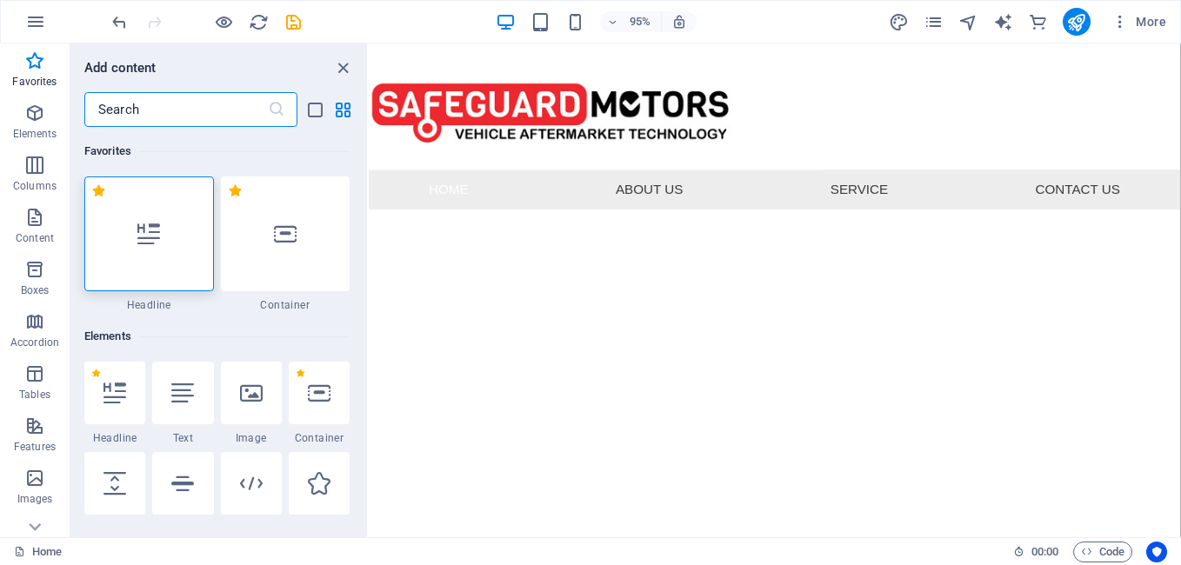
click at [137, 123] on input "text" at bounding box center [176, 109] width 184 height 35
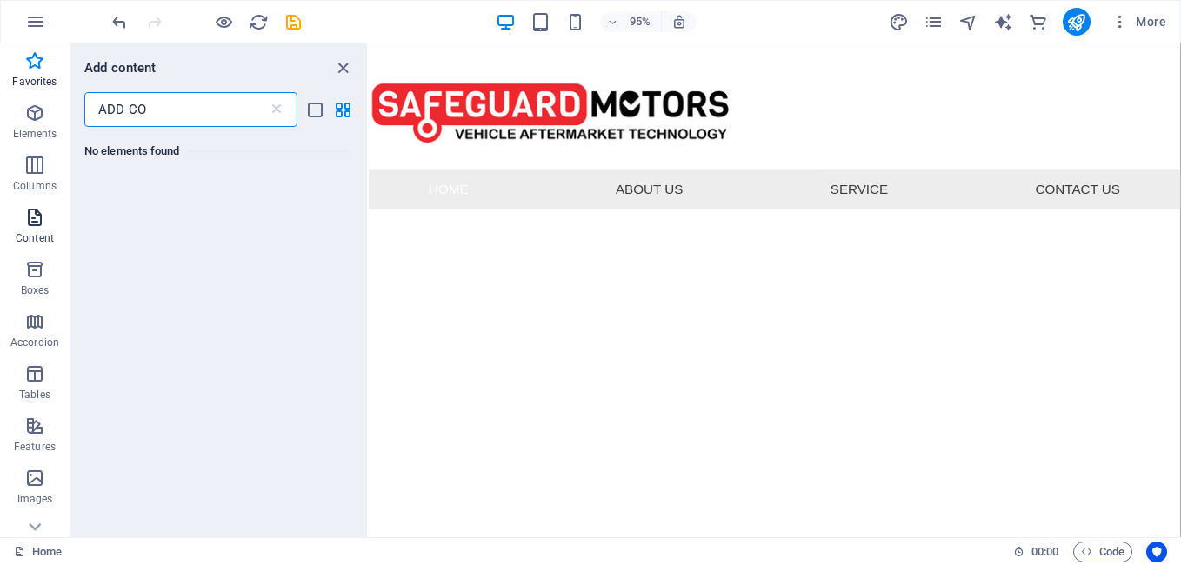
type input "ADD CO"
click at [43, 230] on span "Content" at bounding box center [35, 228] width 70 height 42
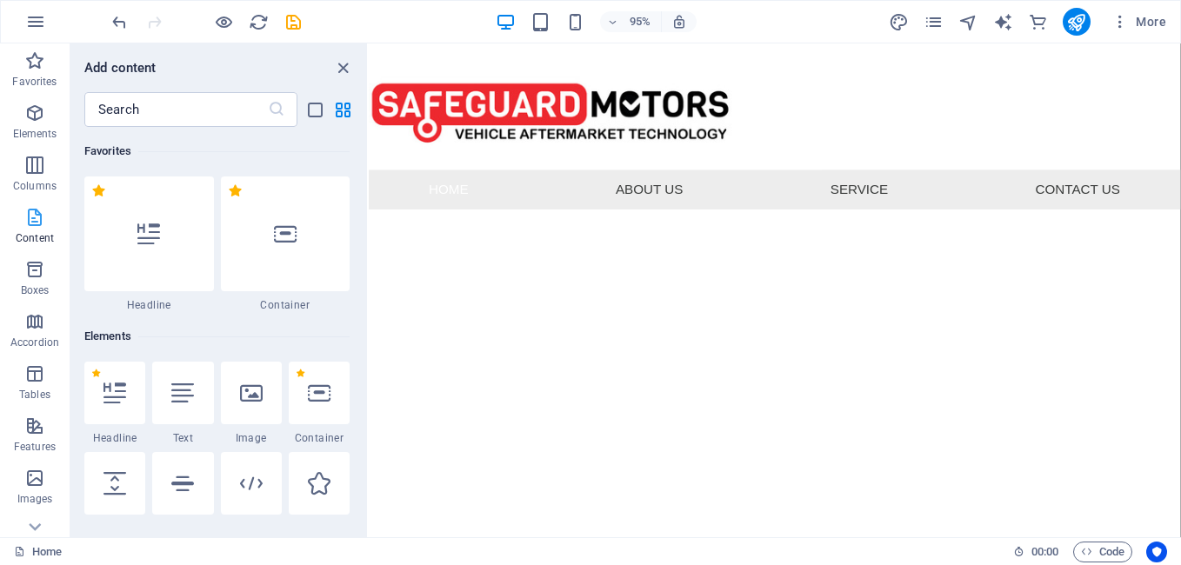
click at [42, 226] on icon "button" at bounding box center [34, 217] width 21 height 21
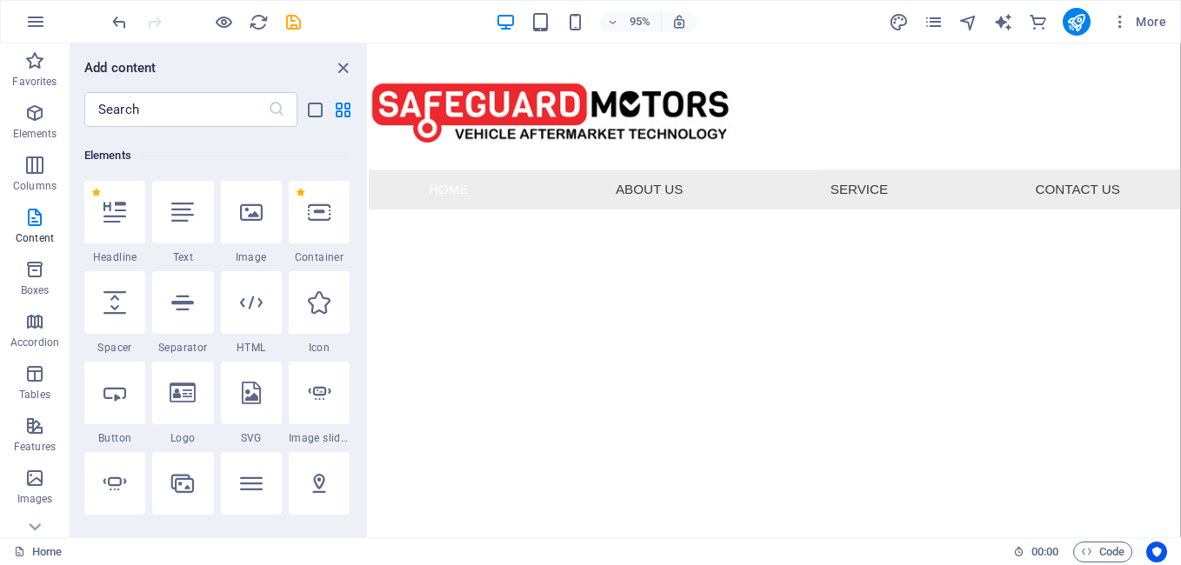
scroll to position [348, 0]
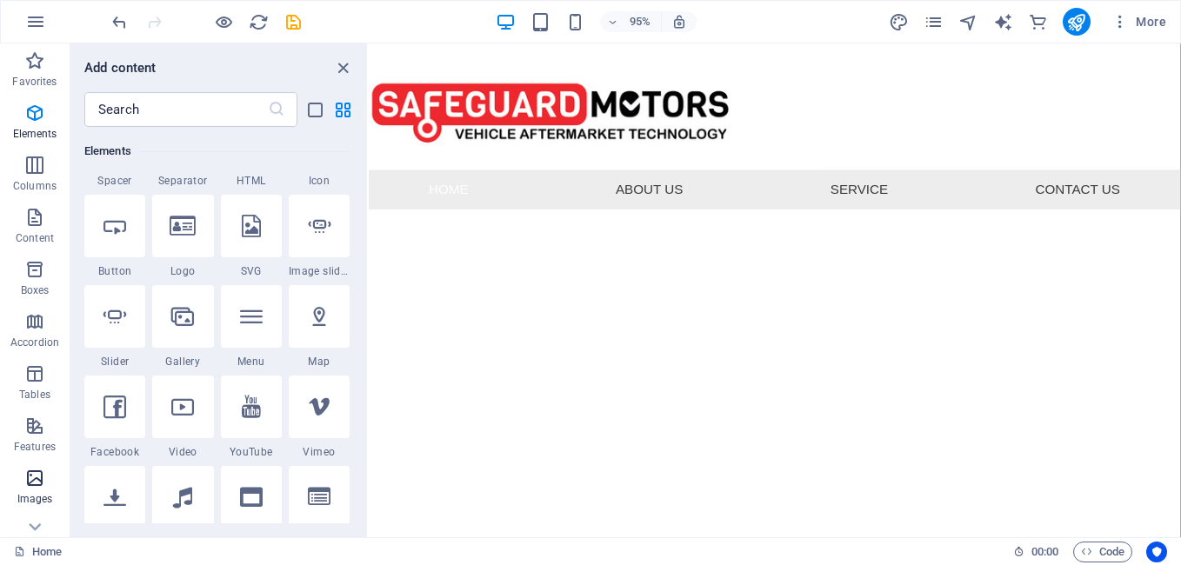
click at [50, 485] on span "Images" at bounding box center [35, 489] width 70 height 42
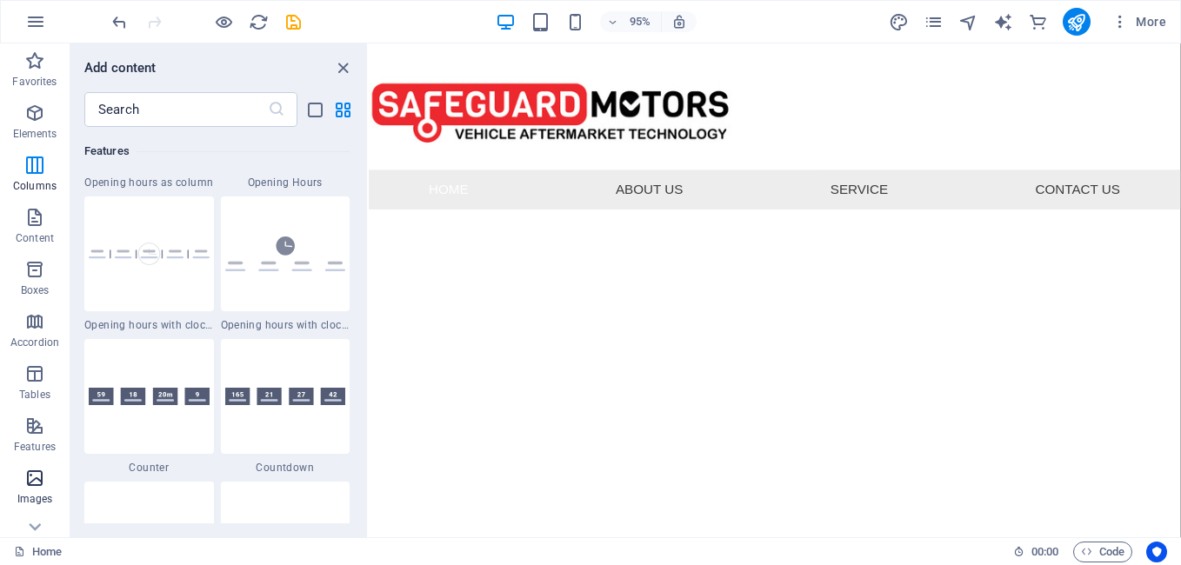
scroll to position [8819, 0]
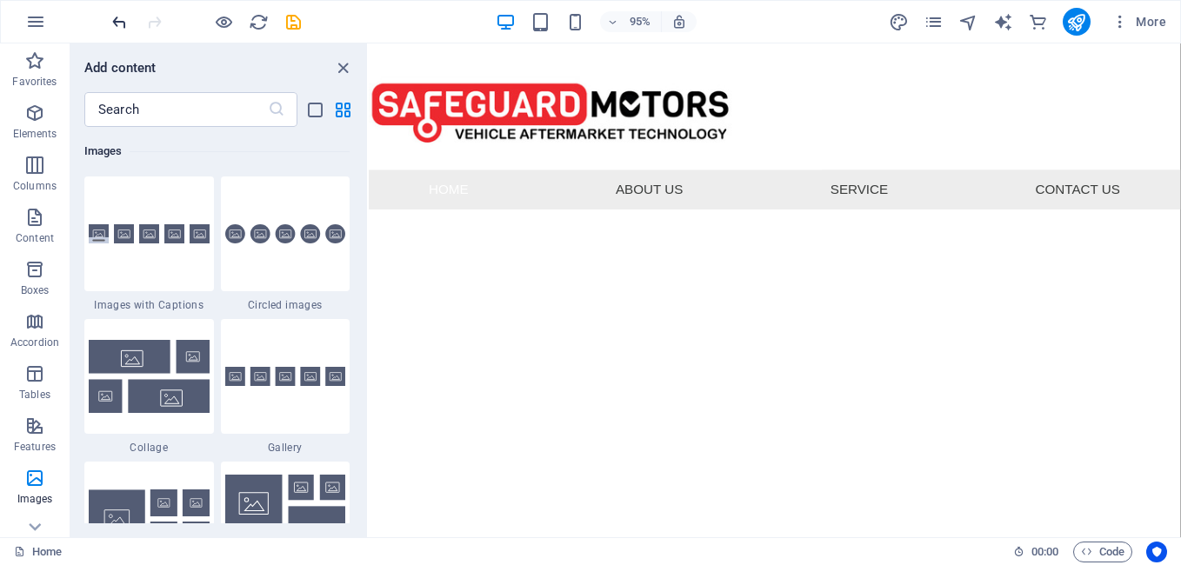
click at [123, 24] on icon "undo" at bounding box center [120, 22] width 20 height 20
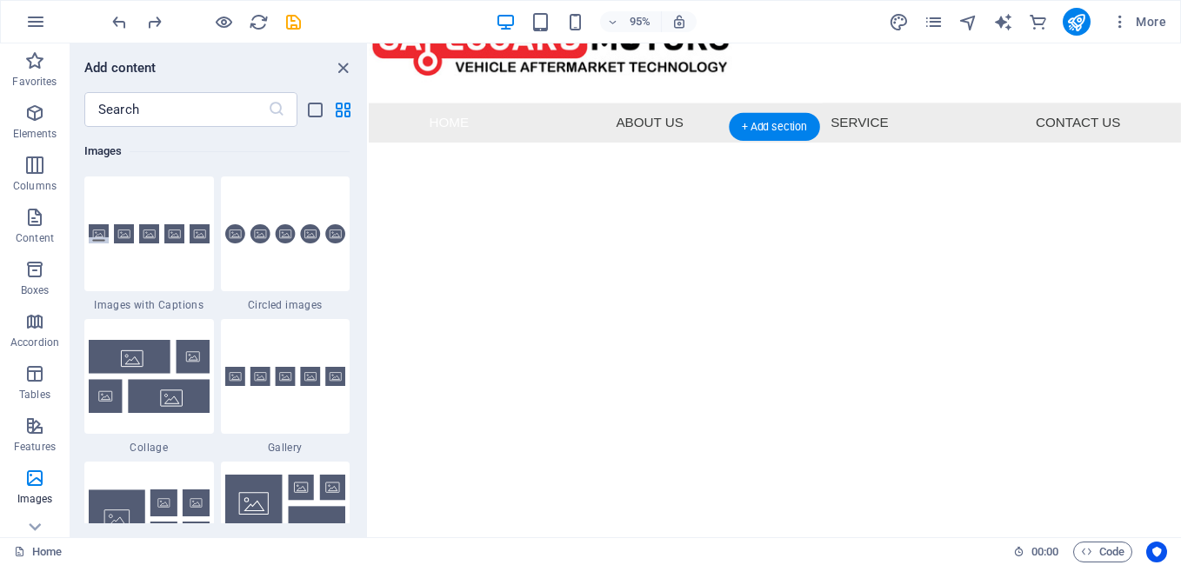
scroll to position [123, 0]
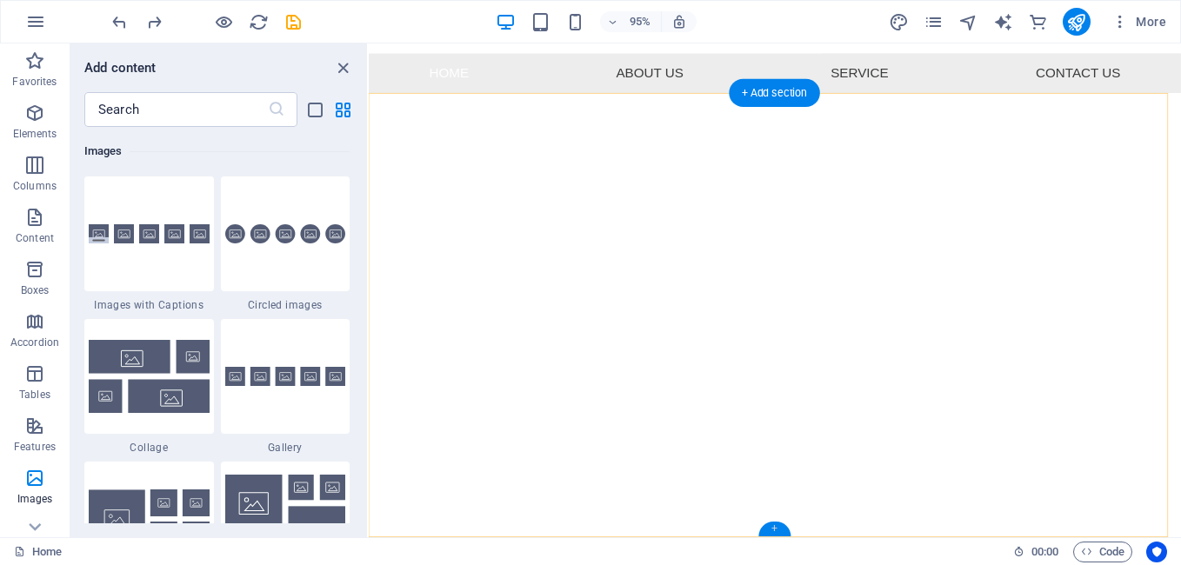
click at [776, 530] on div "+" at bounding box center [774, 529] width 32 height 15
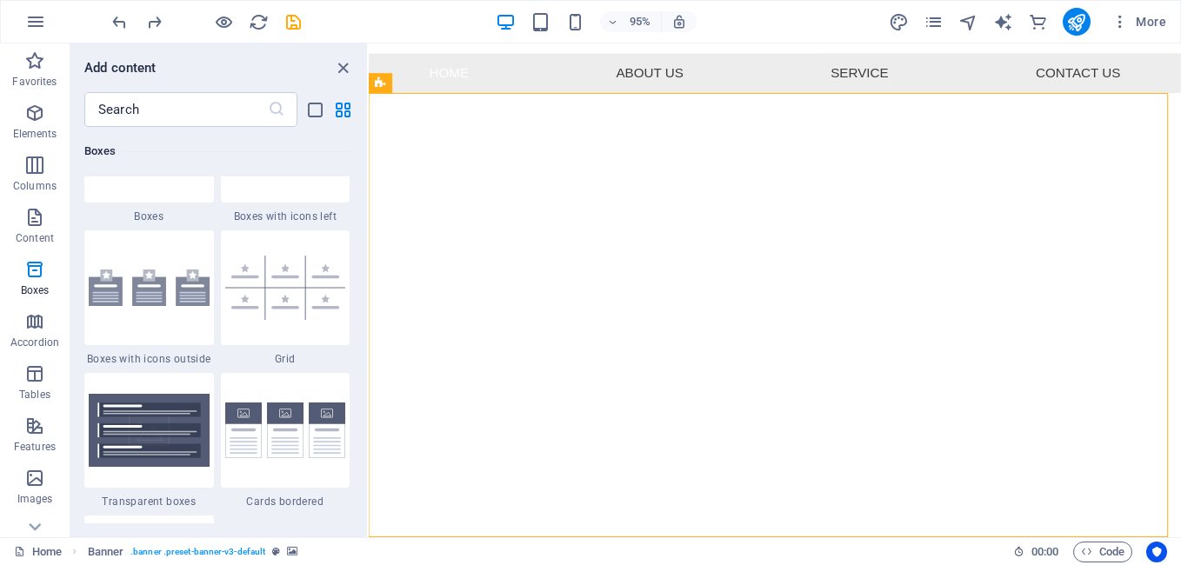
scroll to position [5043, 0]
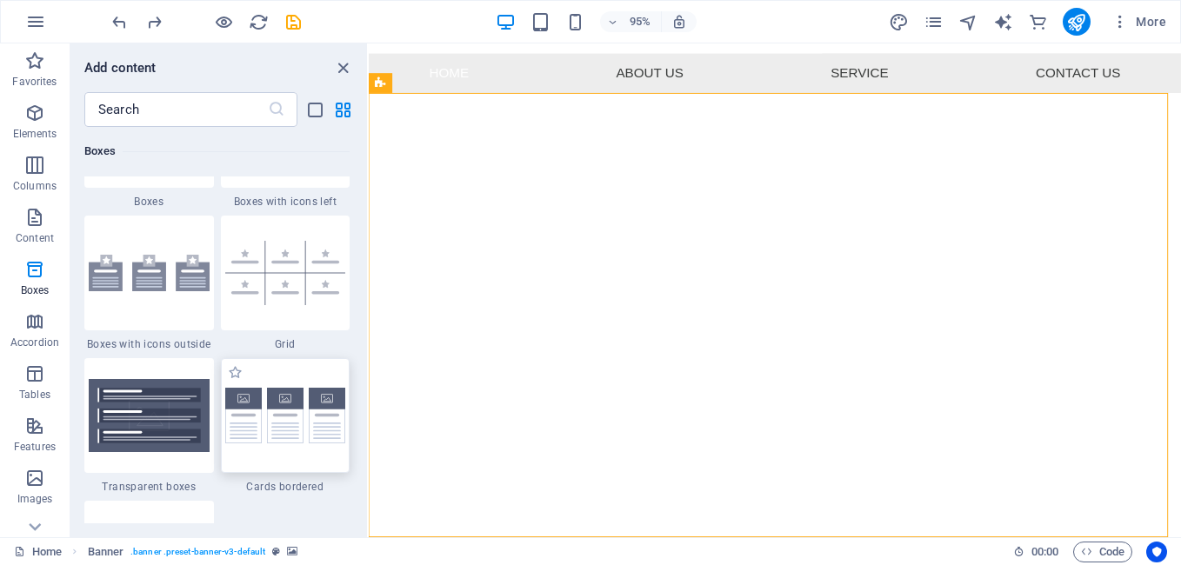
drag, startPoint x: 325, startPoint y: 431, endPoint x: 330, endPoint y: 524, distance: 92.3
click at [325, 431] on img at bounding box center [285, 416] width 121 height 57
click at [369, 431] on div "Drag here to replace the existing content. Press “Ctrl” if you want to create a…" at bounding box center [775, 290] width 812 height 494
click at [369, 411] on div "Drag here to replace the existing content. Press “Ctrl” if you want to create a…" at bounding box center [775, 290] width 812 height 494
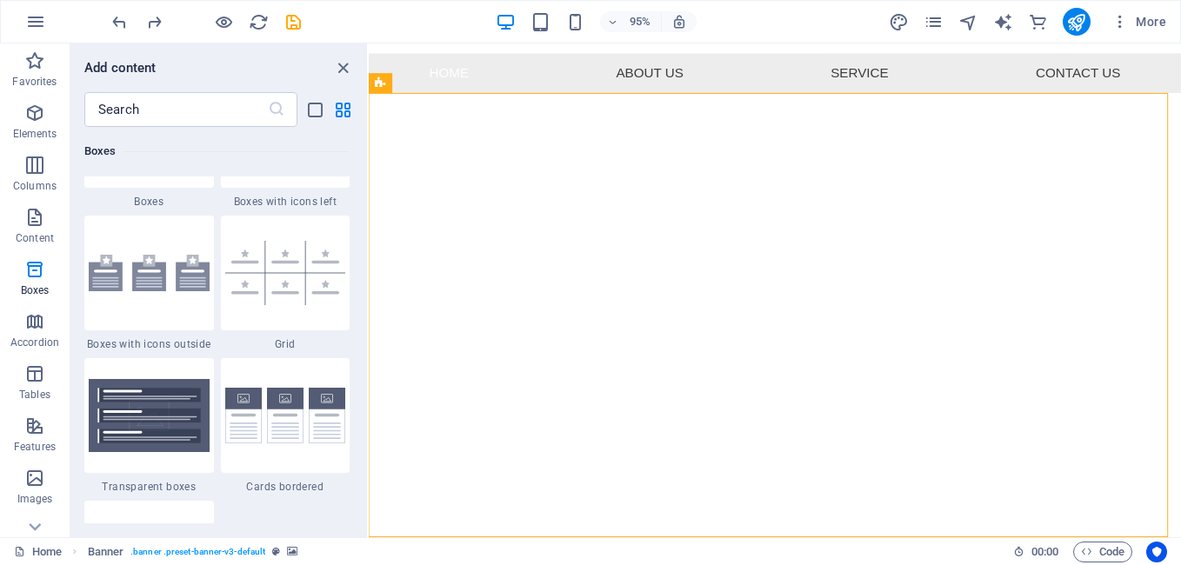
click at [369, 411] on div "Drag here to replace the existing content. Press “Ctrl” if you want to create a…" at bounding box center [775, 290] width 812 height 494
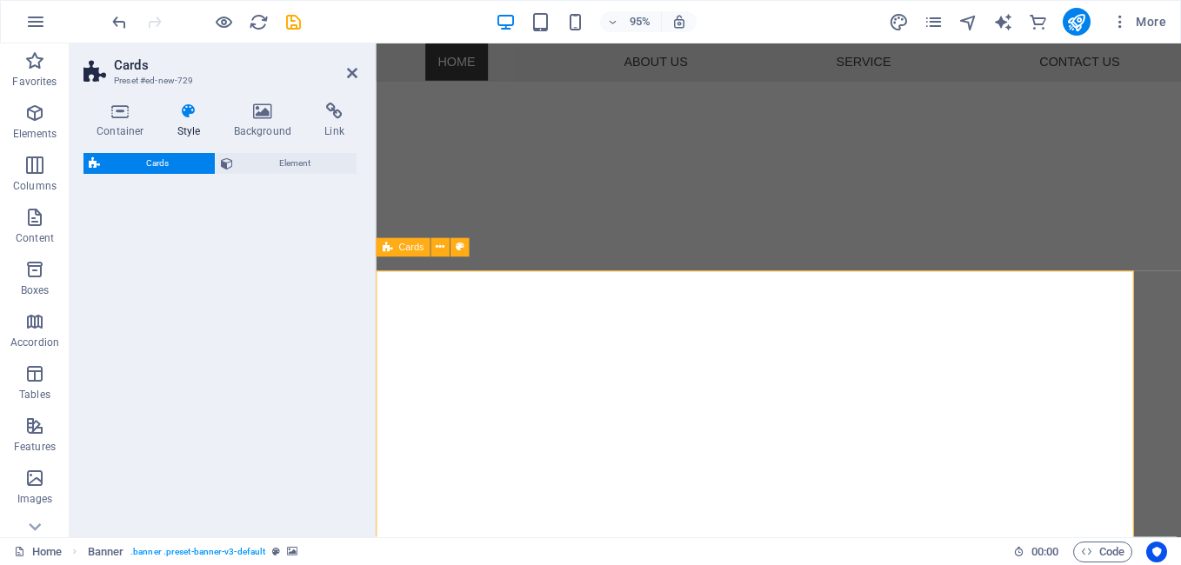
select select "rem"
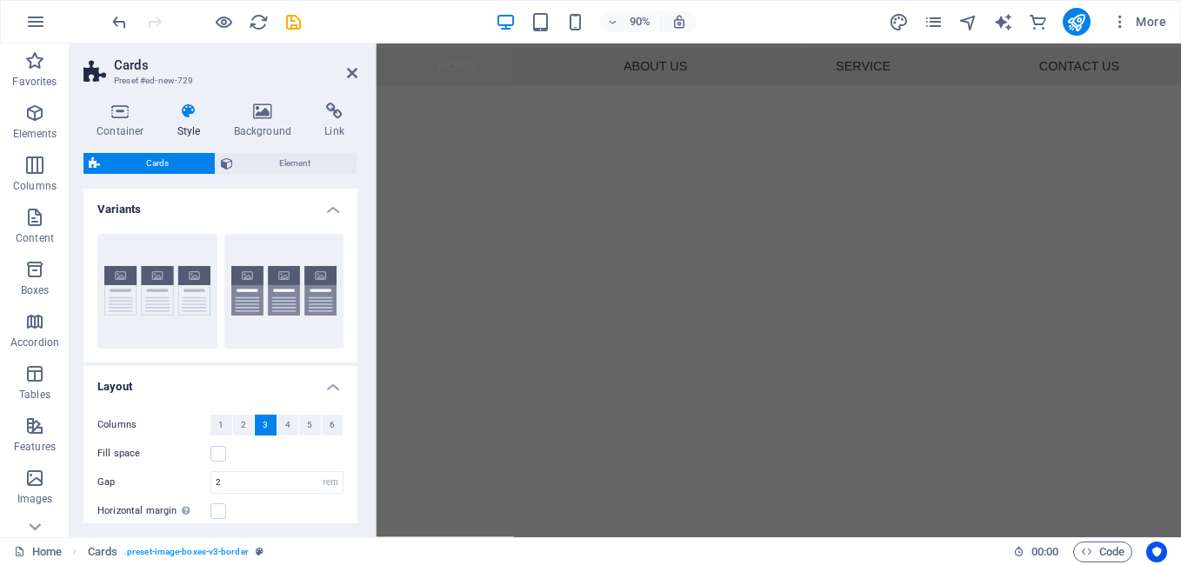
scroll to position [0, 0]
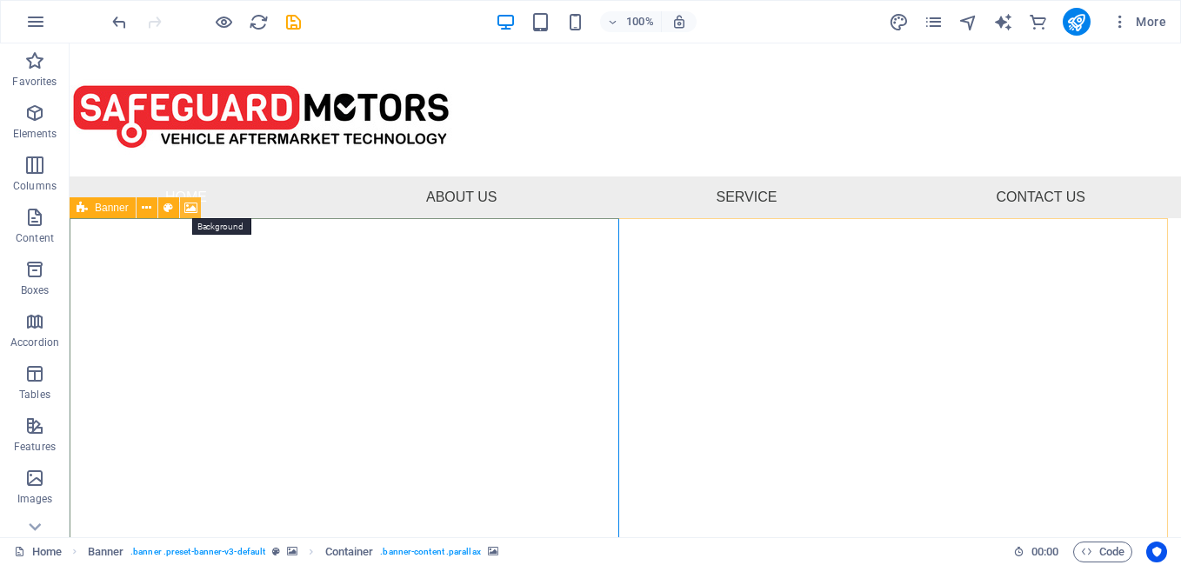
click at [190, 204] on icon at bounding box center [190, 208] width 13 height 18
select select "ms"
select select "s"
select select "progressive"
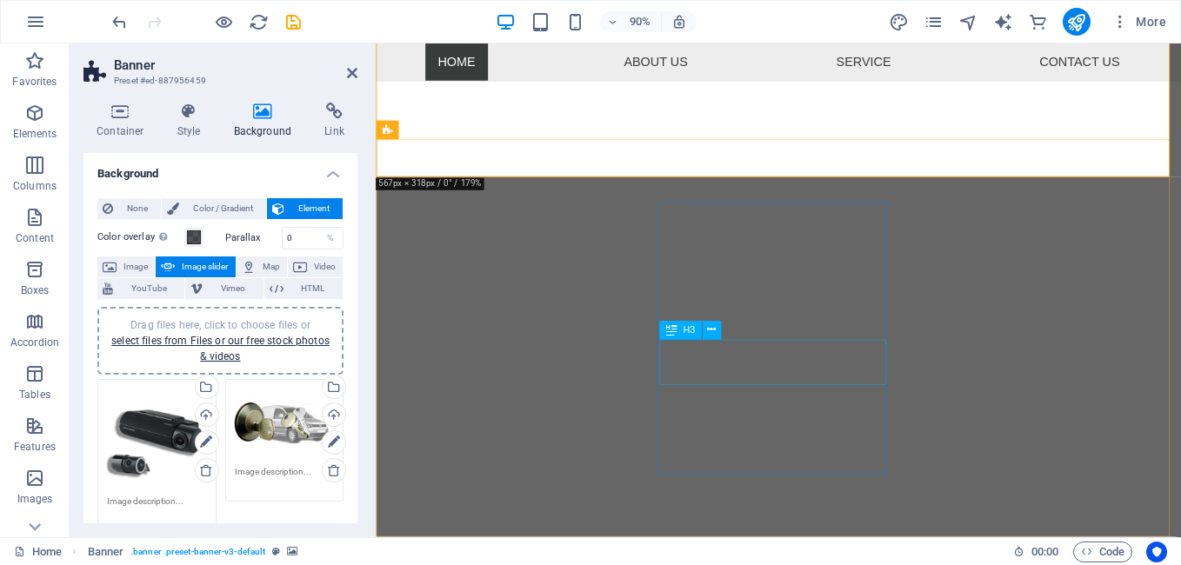
scroll to position [520, 0]
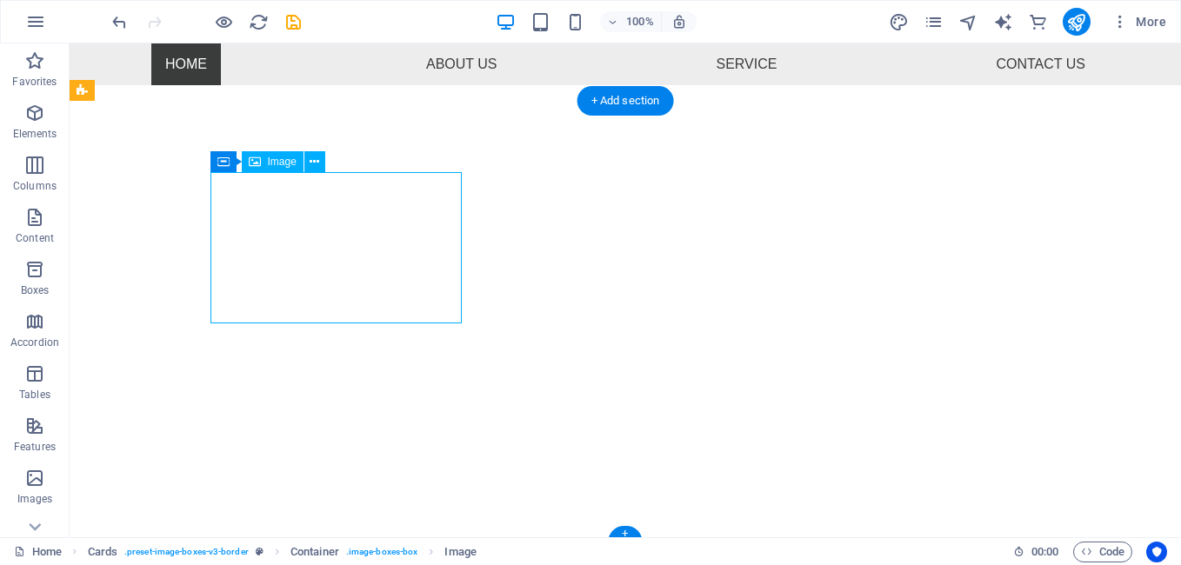
select select "%"
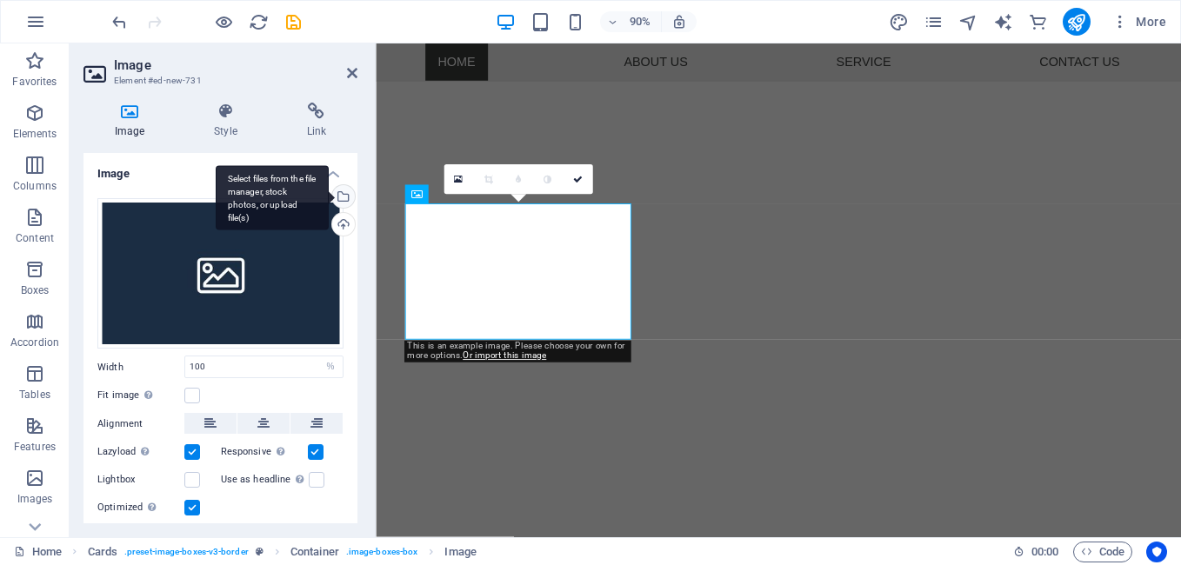
click at [338, 197] on div "Select files from the file manager, stock photos, or upload file(s)" at bounding box center [342, 198] width 26 height 26
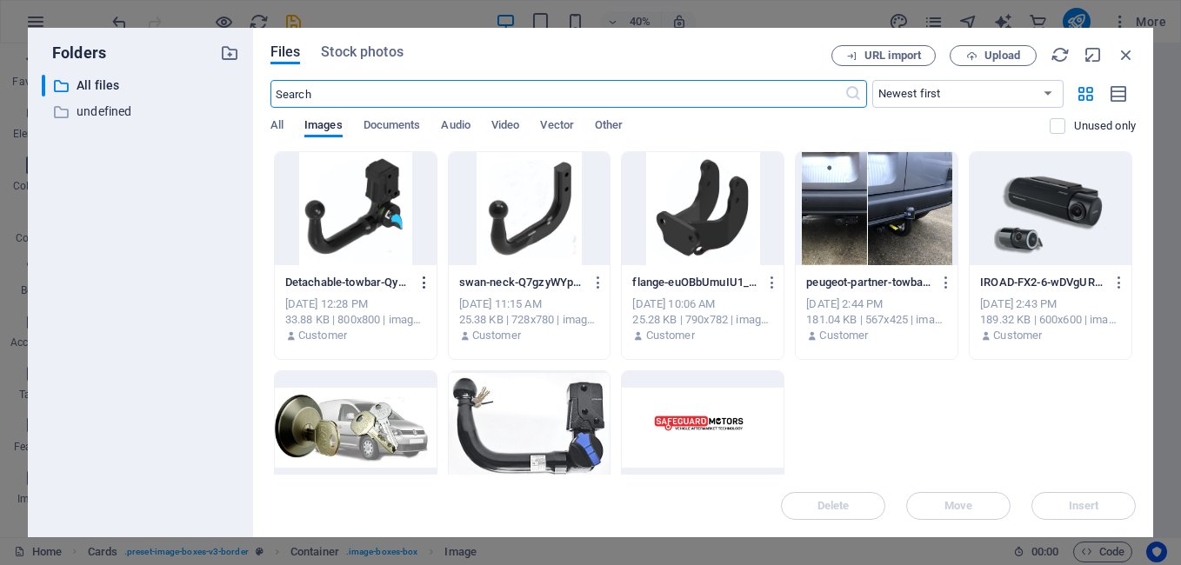
scroll to position [451, 0]
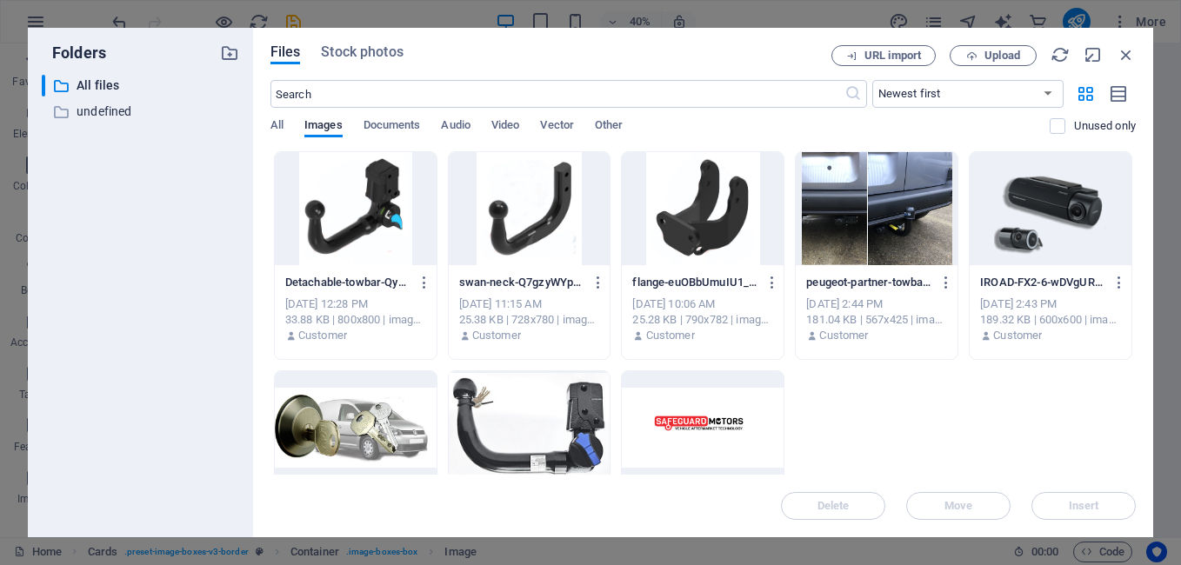
click at [348, 432] on div at bounding box center [356, 427] width 162 height 113
click at [1071, 505] on span "Insert" at bounding box center [1084, 506] width 30 height 10
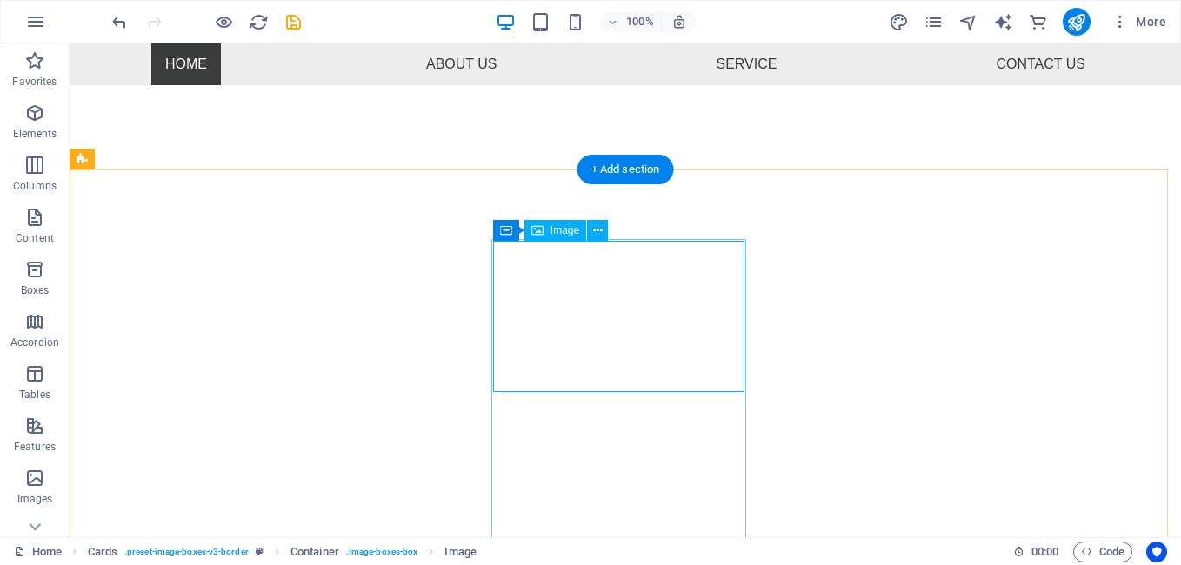
select select "%"
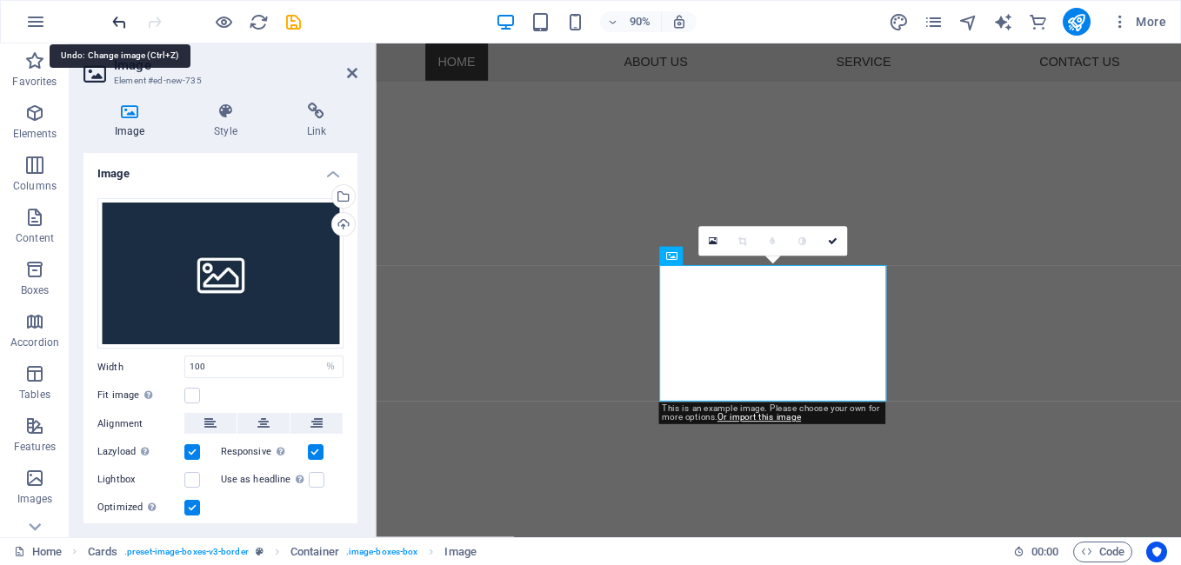
click at [124, 18] on icon "undo" at bounding box center [120, 22] width 20 height 20
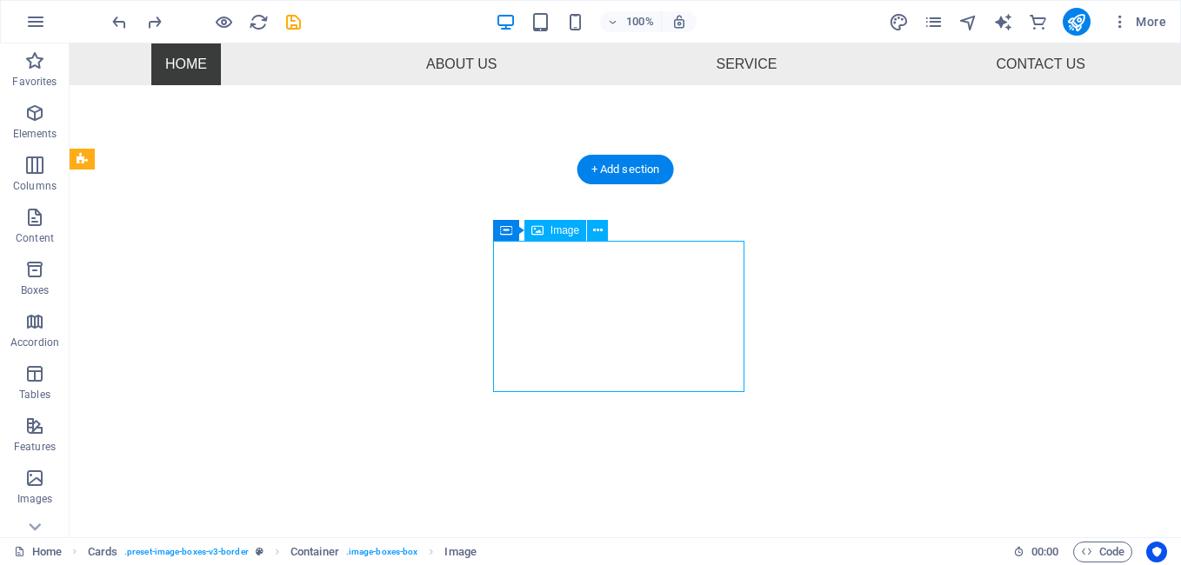
select select "%"
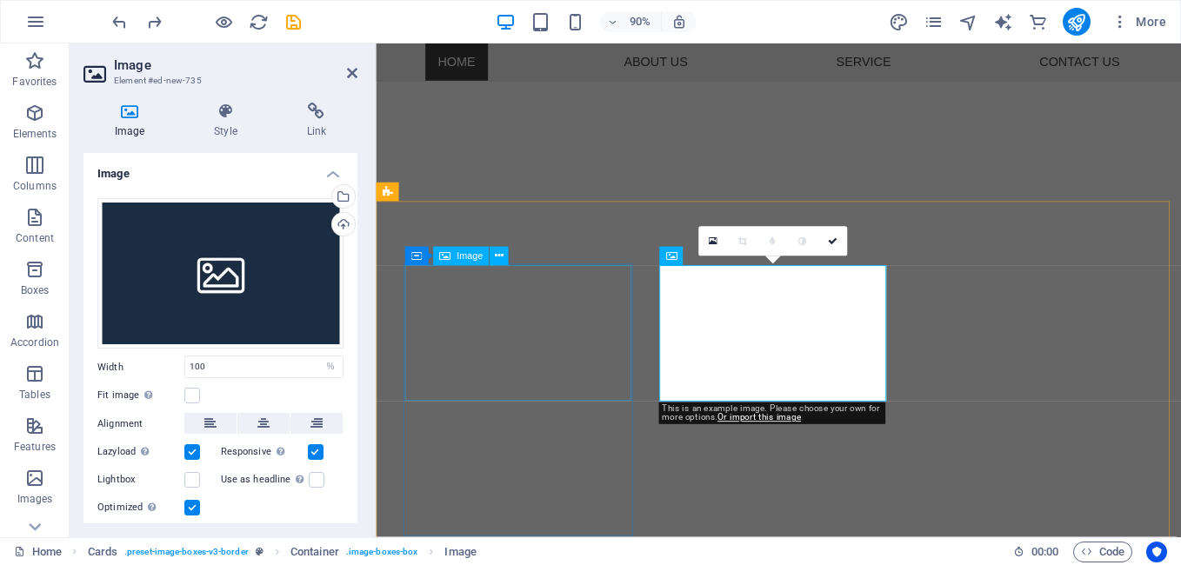
select select "%"
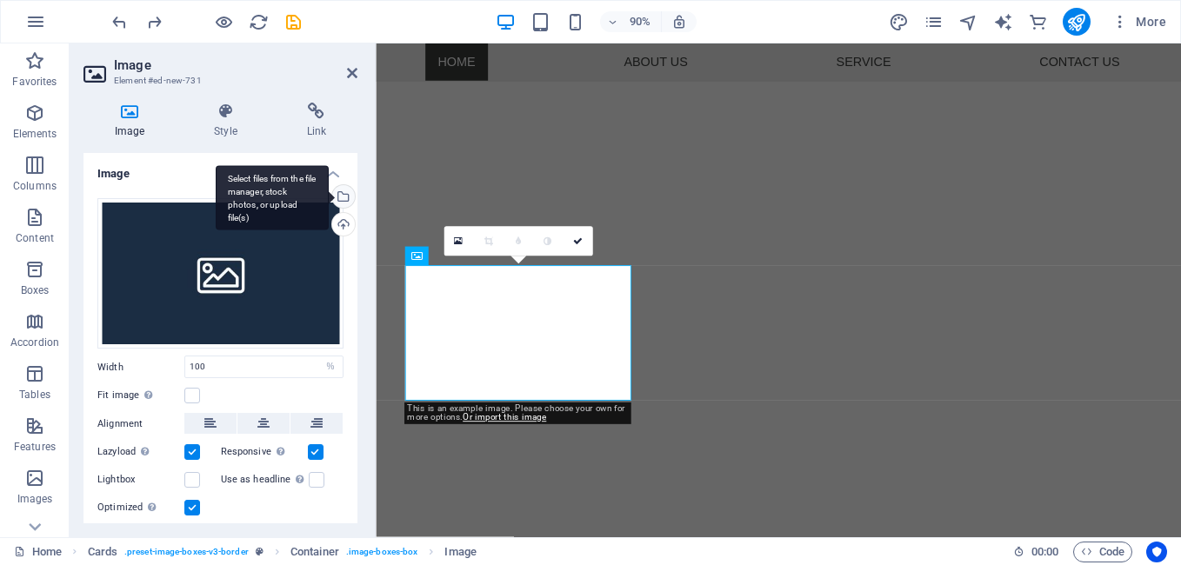
click at [342, 195] on div "Select files from the file manager, stock photos, or upload file(s)" at bounding box center [342, 198] width 26 height 26
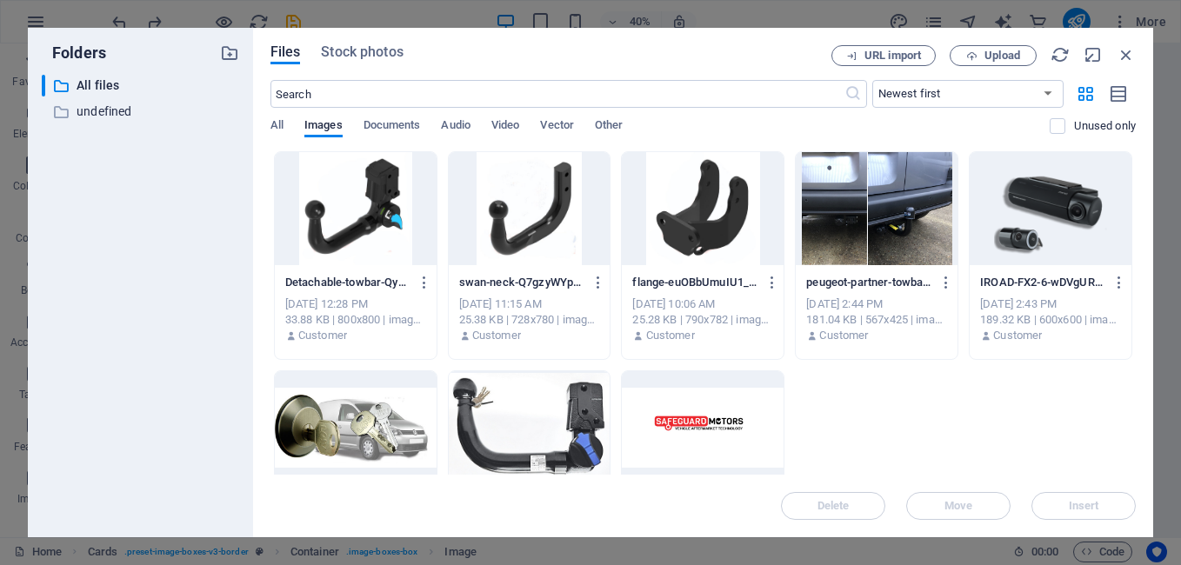
click at [359, 424] on div at bounding box center [356, 427] width 162 height 113
click at [1065, 513] on button "Insert" at bounding box center [1083, 506] width 104 height 28
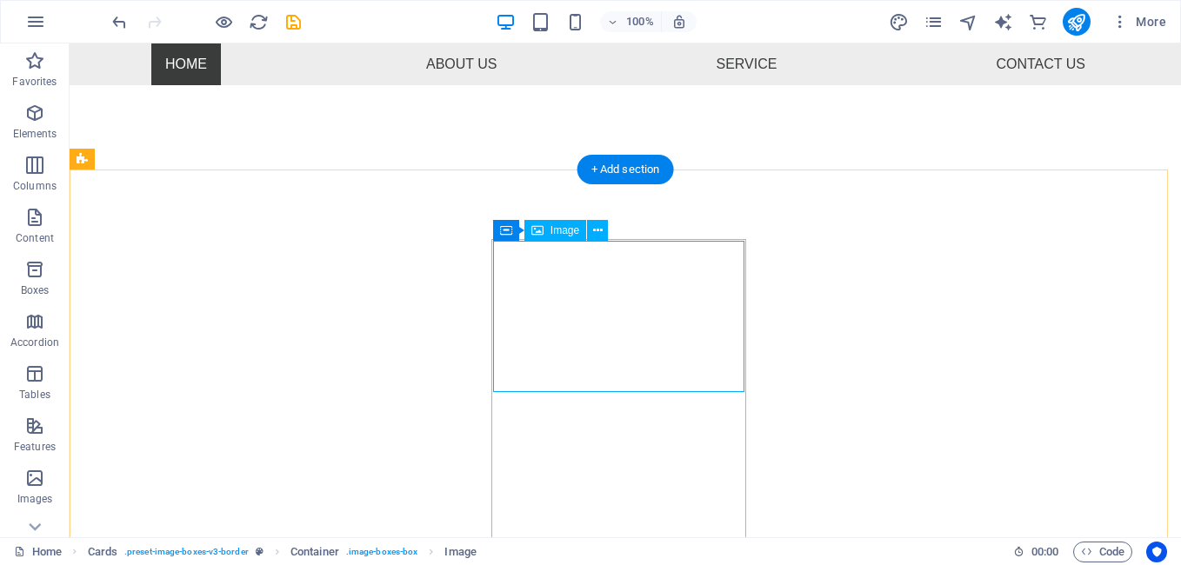
select select "%"
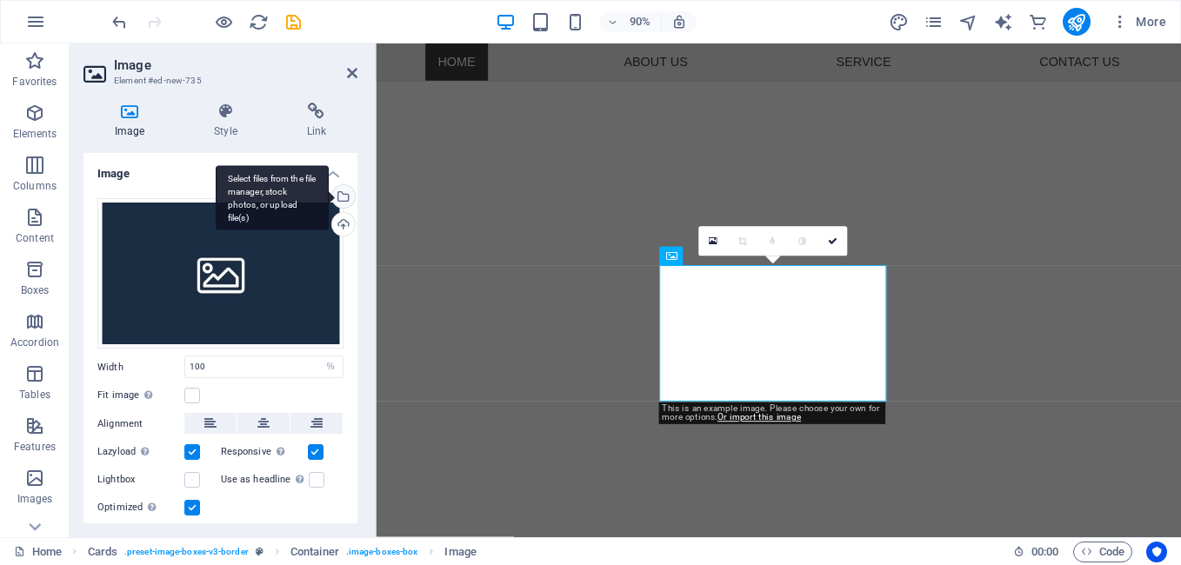
click at [339, 190] on div "Select files from the file manager, stock photos, or upload file(s)" at bounding box center [342, 198] width 26 height 26
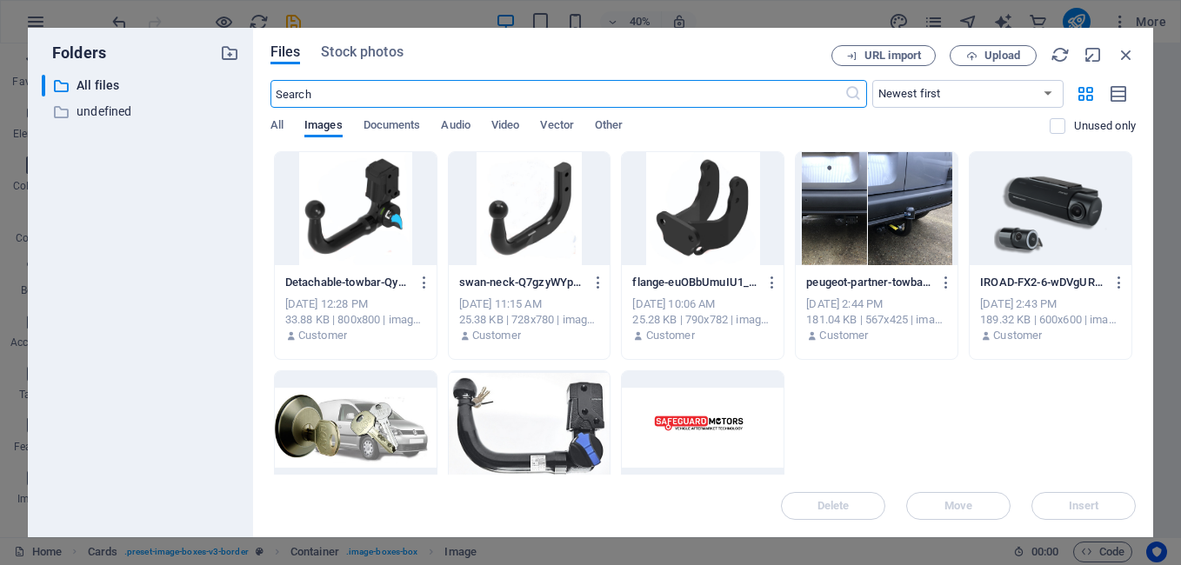
click at [1025, 224] on div at bounding box center [1051, 208] width 162 height 113
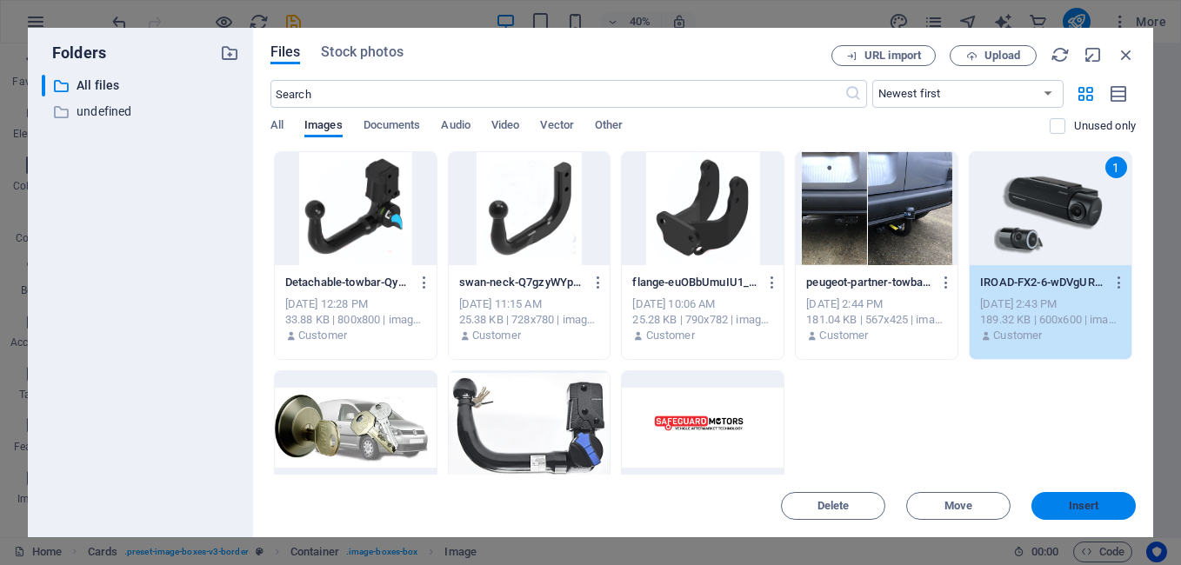
click at [1093, 512] on button "Insert" at bounding box center [1083, 506] width 104 height 28
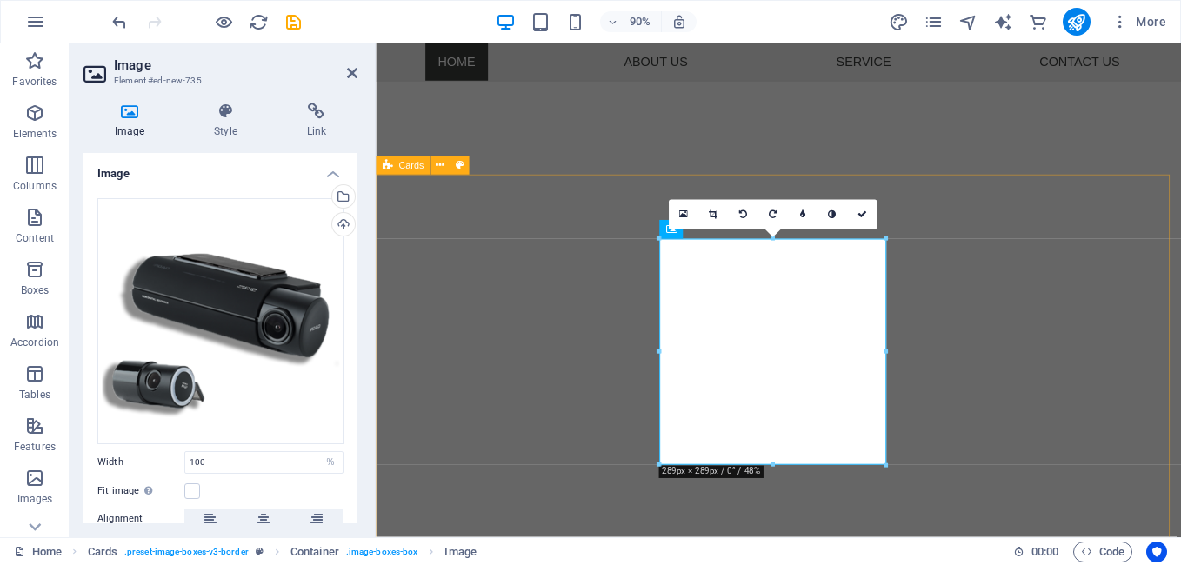
scroll to position [538, 0]
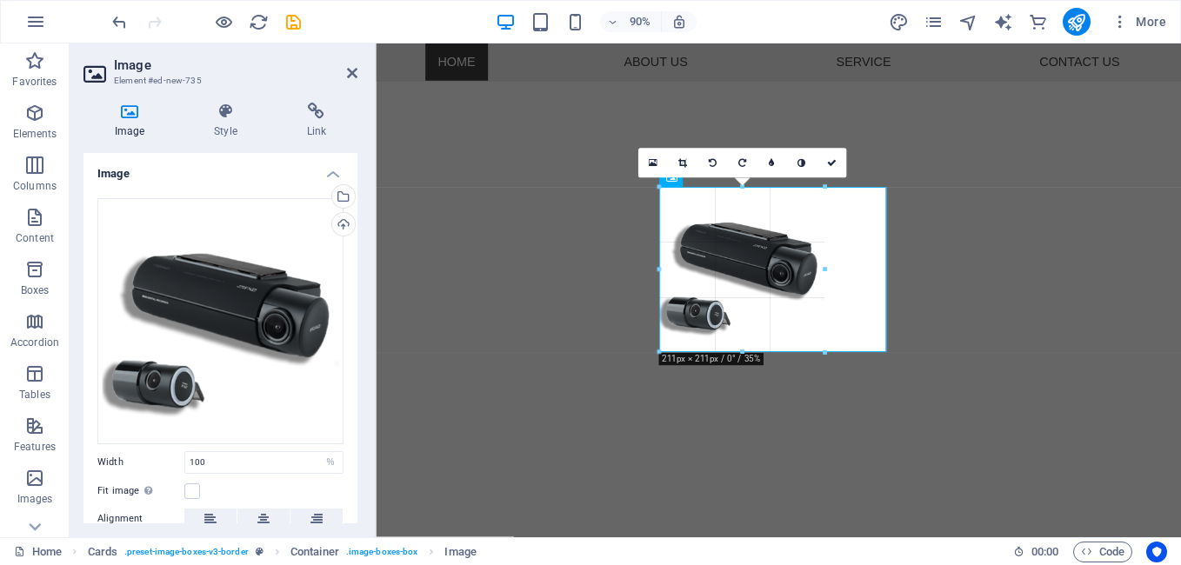
drag, startPoint x: 884, startPoint y: 411, endPoint x: 818, endPoint y: 304, distance: 126.2
type input "211"
select select "px"
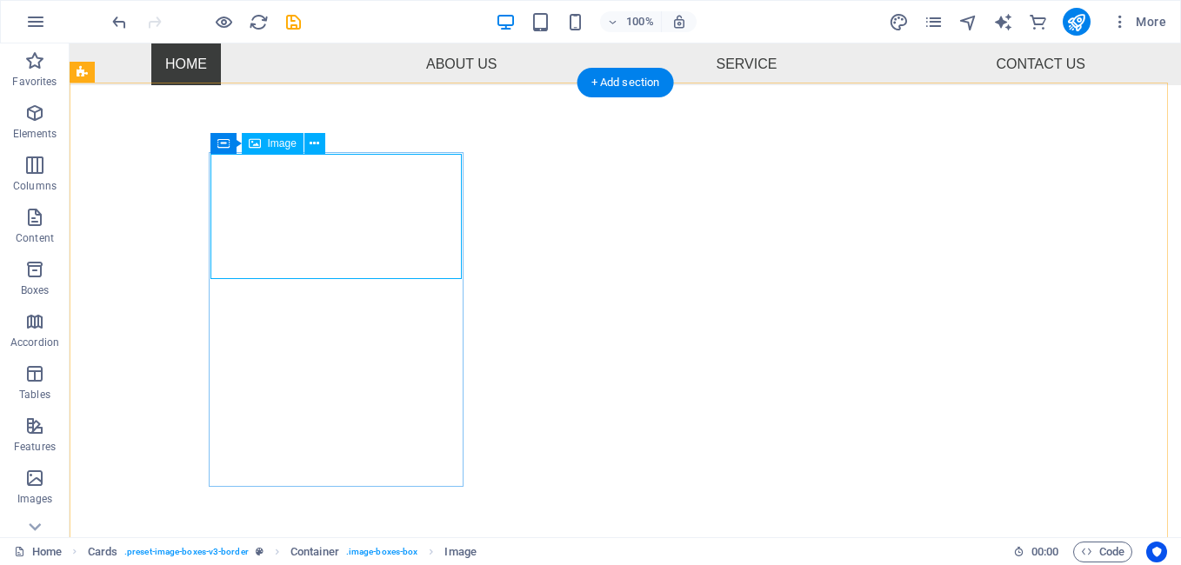
select select "%"
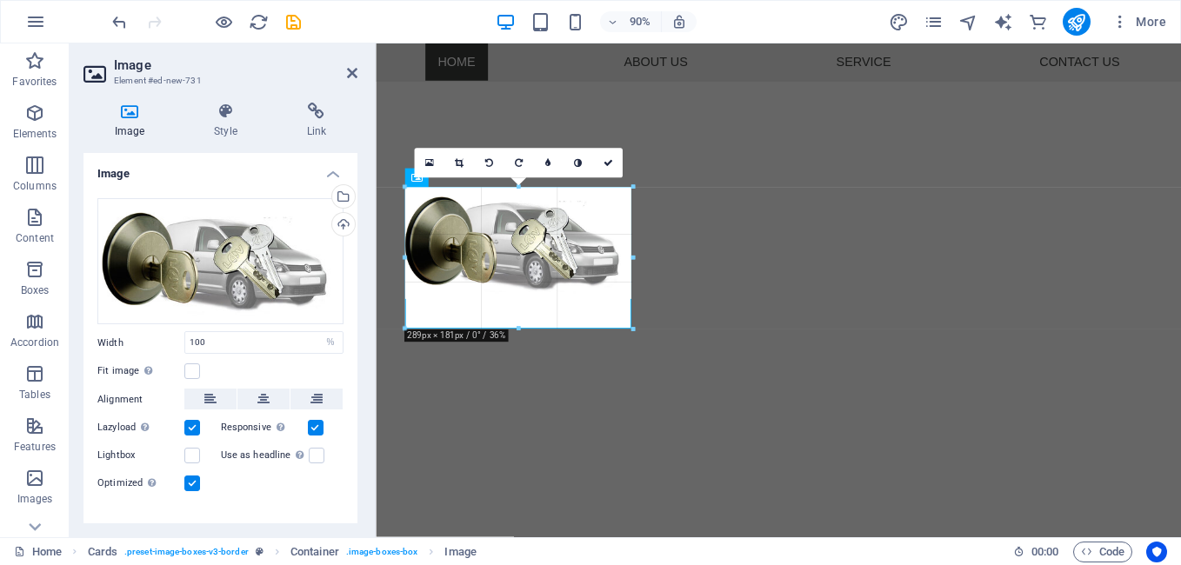
drag, startPoint x: 628, startPoint y: 297, endPoint x: 615, endPoint y: 329, distance: 34.7
drag, startPoint x: 515, startPoint y: 298, endPoint x: 522, endPoint y: 318, distance: 21.2
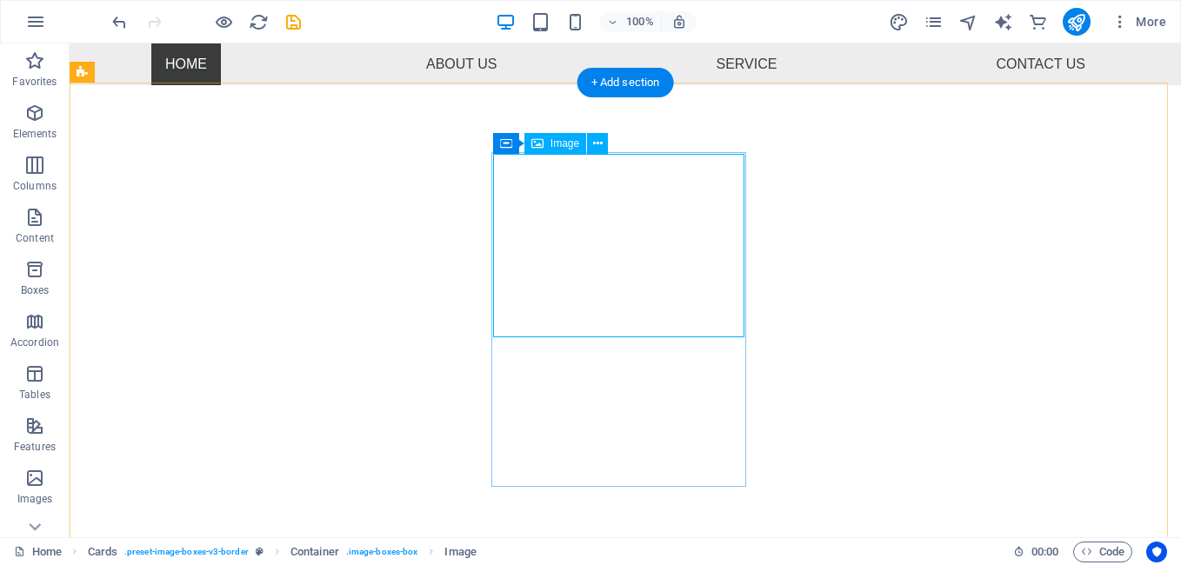
select select "px"
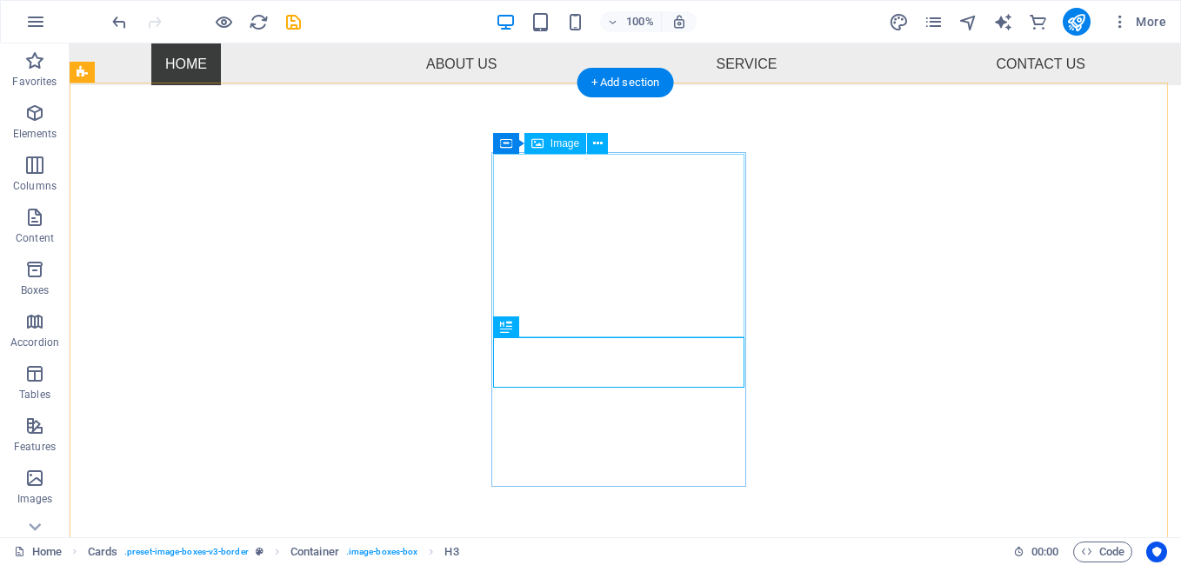
select select "px"
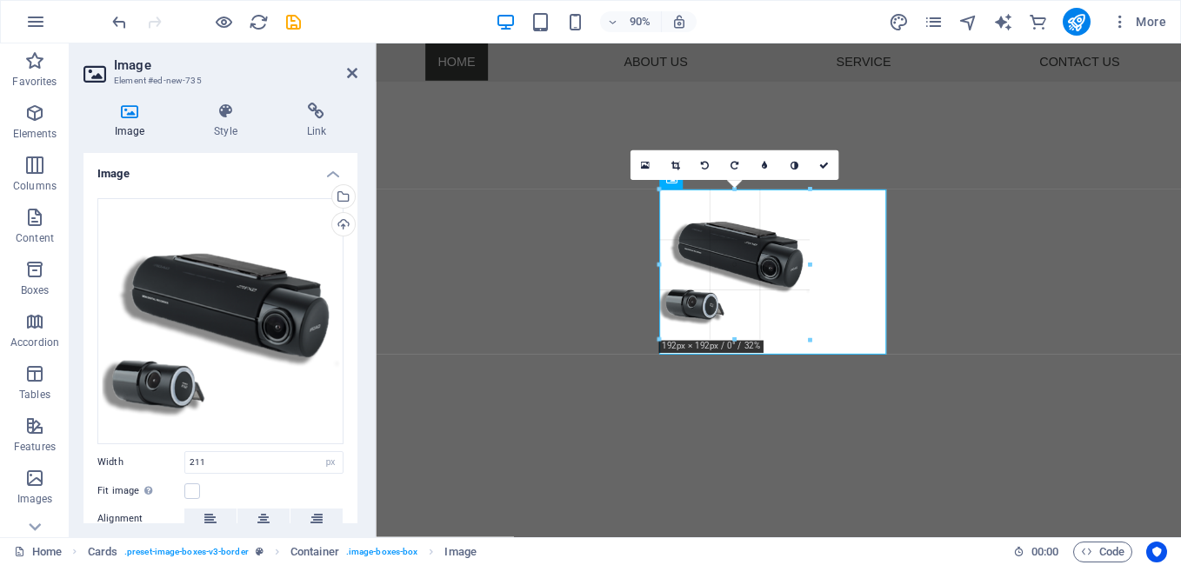
scroll to position [536, 0]
drag, startPoint x: 662, startPoint y: 353, endPoint x: 338, endPoint y: 312, distance: 326.1
type input "192"
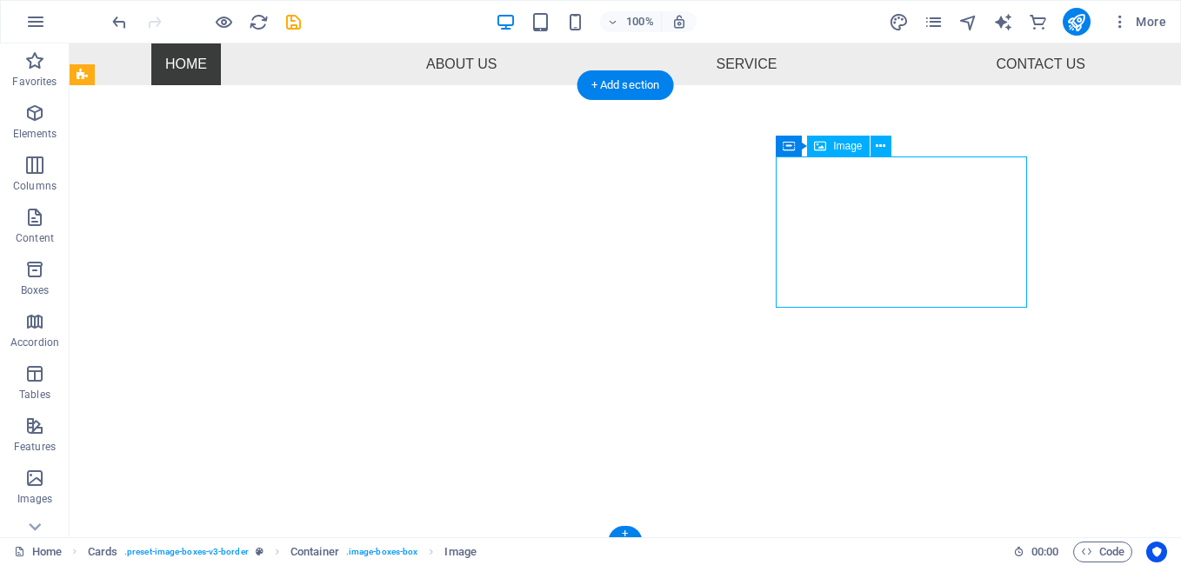
select select "%"
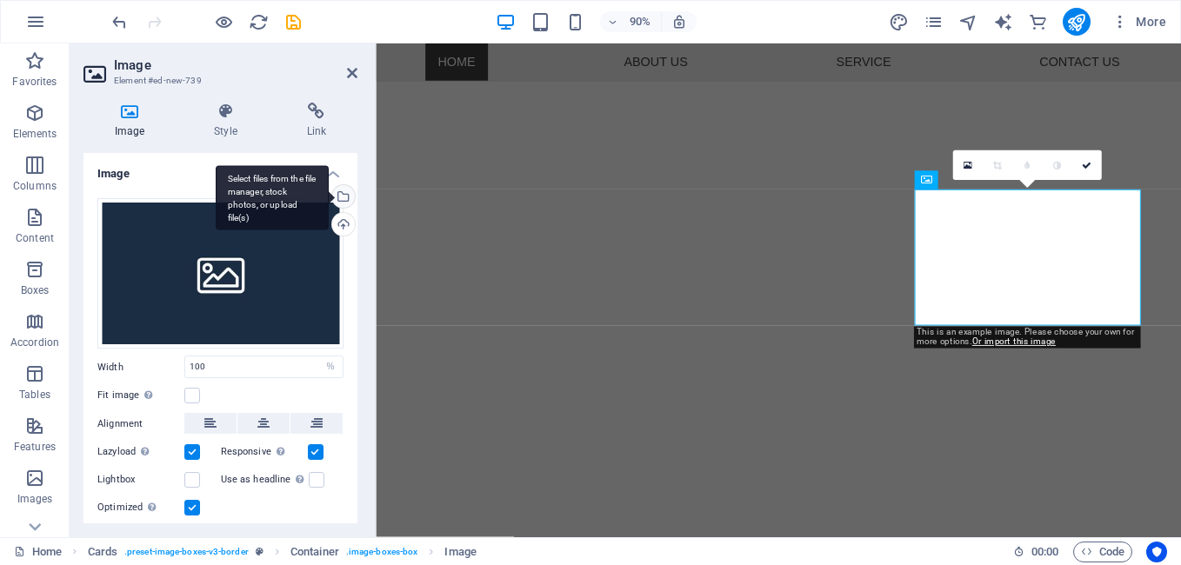
click at [331, 189] on div "Select files from the file manager, stock photos, or upload file(s)" at bounding box center [342, 198] width 26 height 26
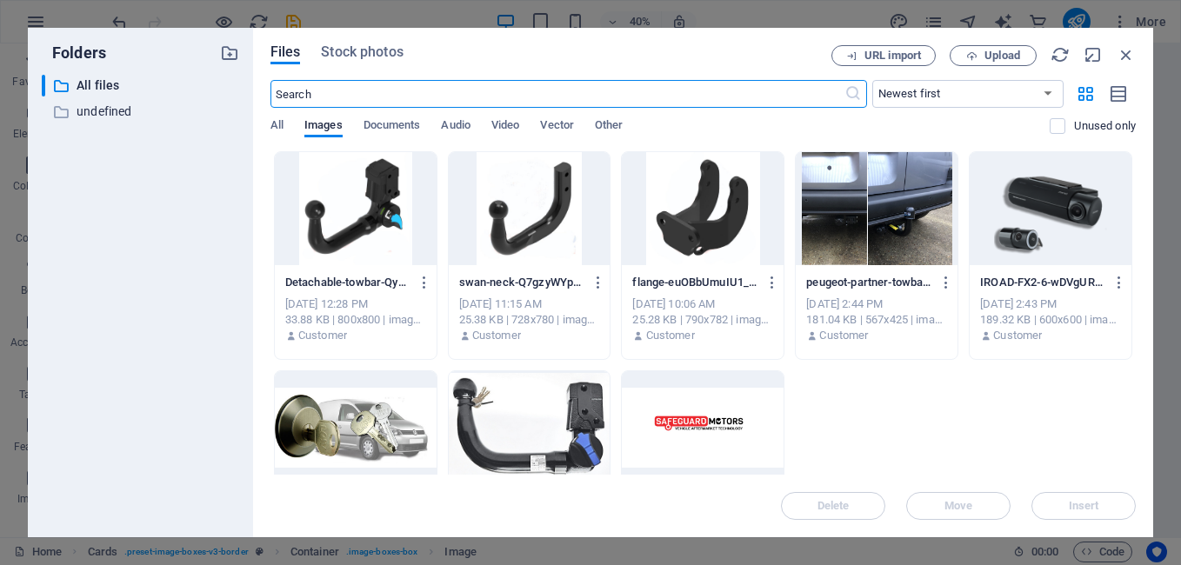
click at [489, 424] on div at bounding box center [530, 427] width 162 height 113
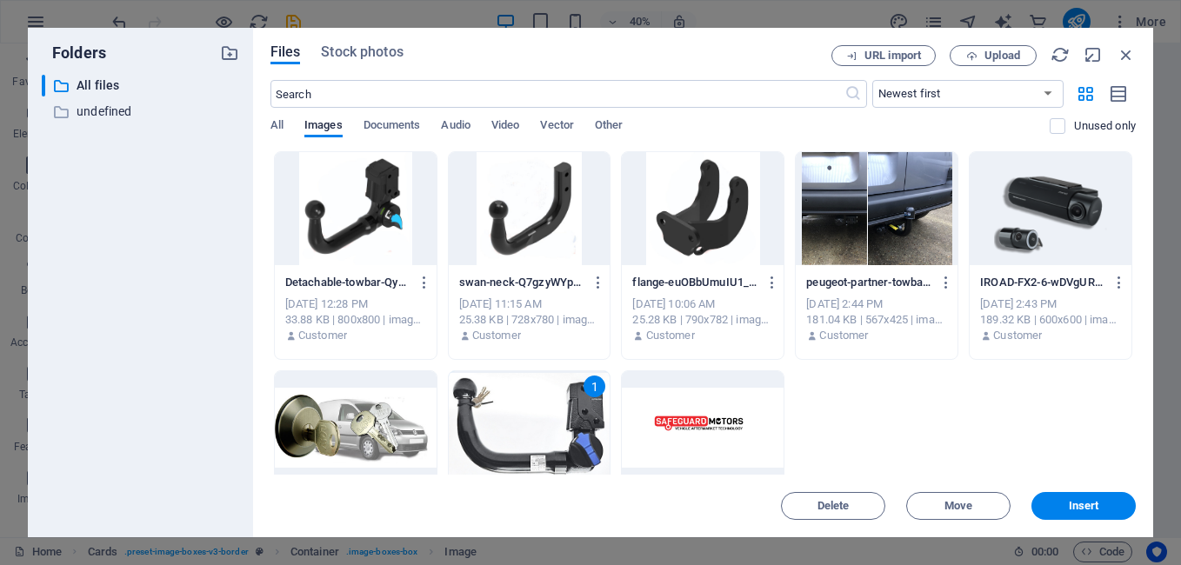
click at [342, 237] on div at bounding box center [356, 208] width 162 height 113
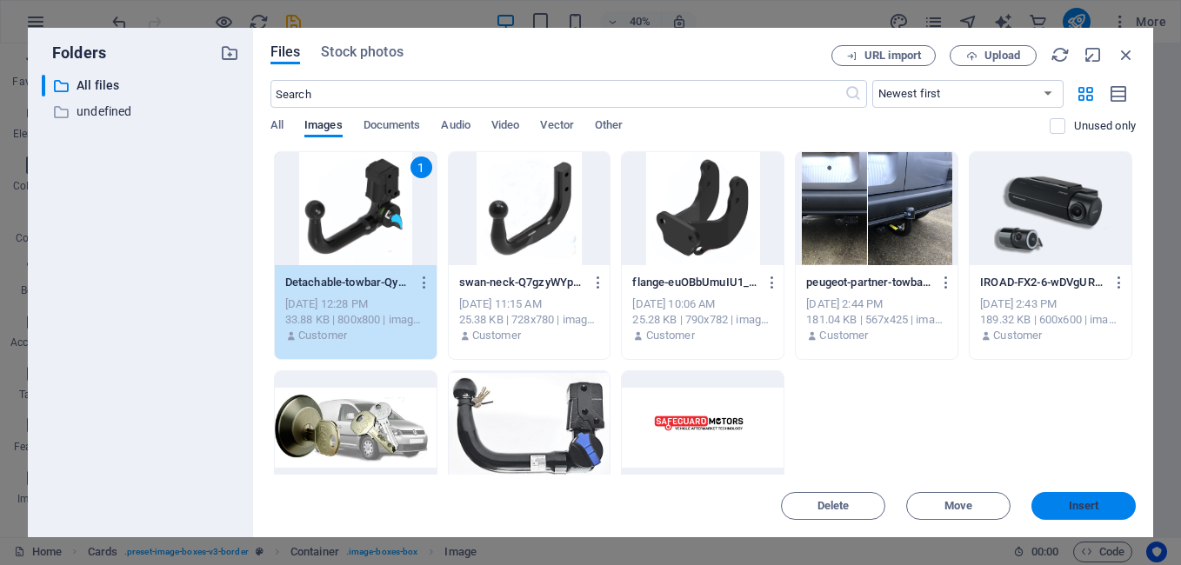
click at [1091, 506] on span "Insert" at bounding box center [1084, 506] width 30 height 10
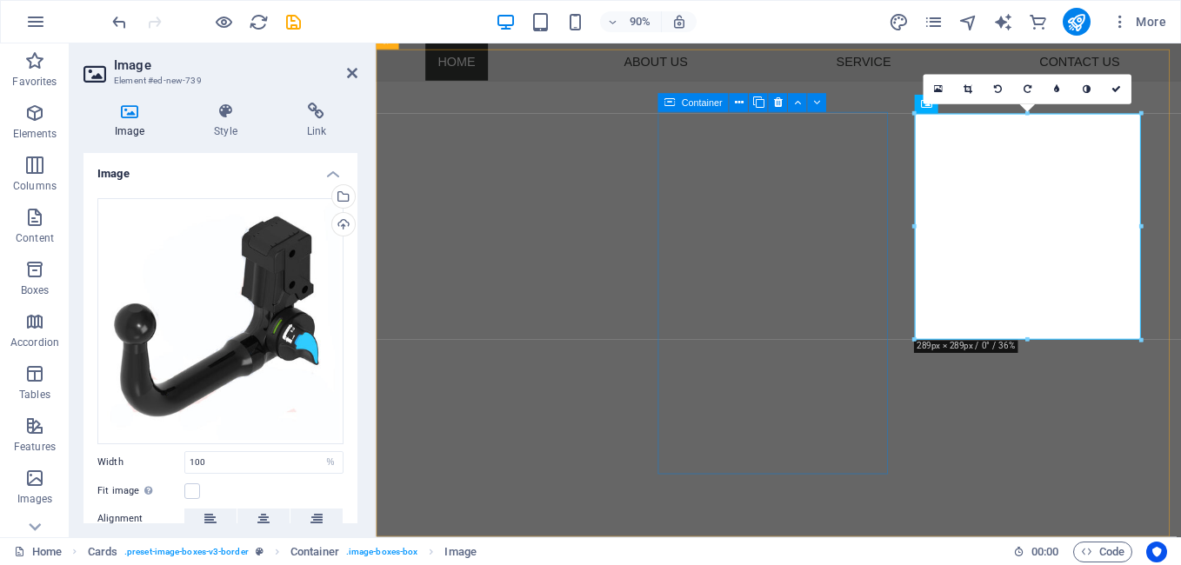
scroll to position [620, 0]
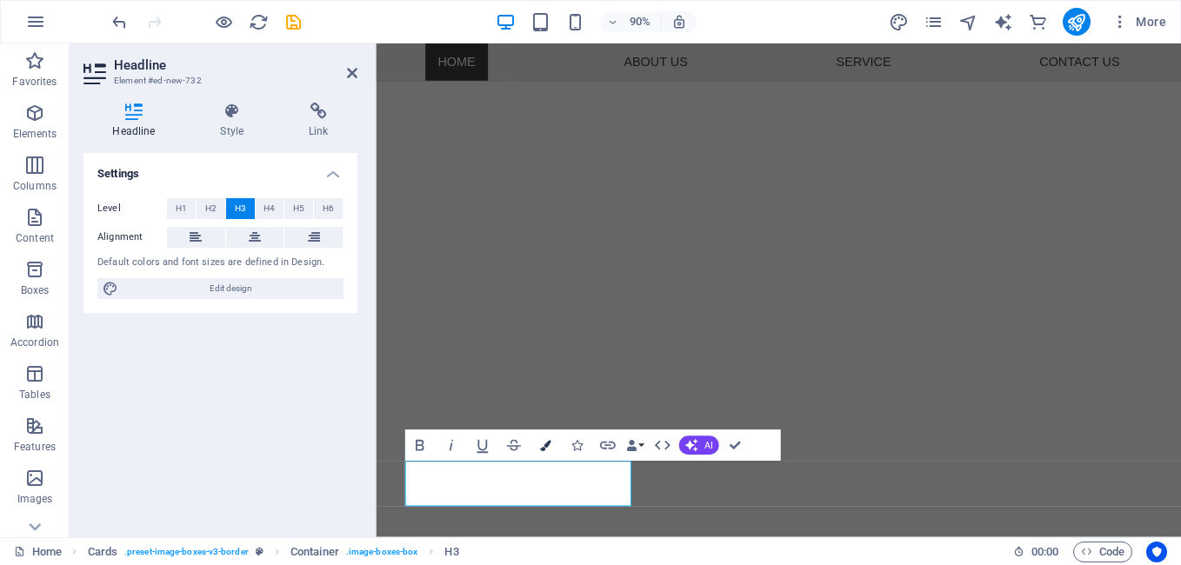
scroll to position [359, 0]
drag, startPoint x: 105, startPoint y: 412, endPoint x: 118, endPoint y: 414, distance: 13.2
click at [108, 412] on div "Settings Level H1 H2 H3 H4 H5 H6 Alignment Default colors and font sizes are de…" at bounding box center [220, 338] width 274 height 370
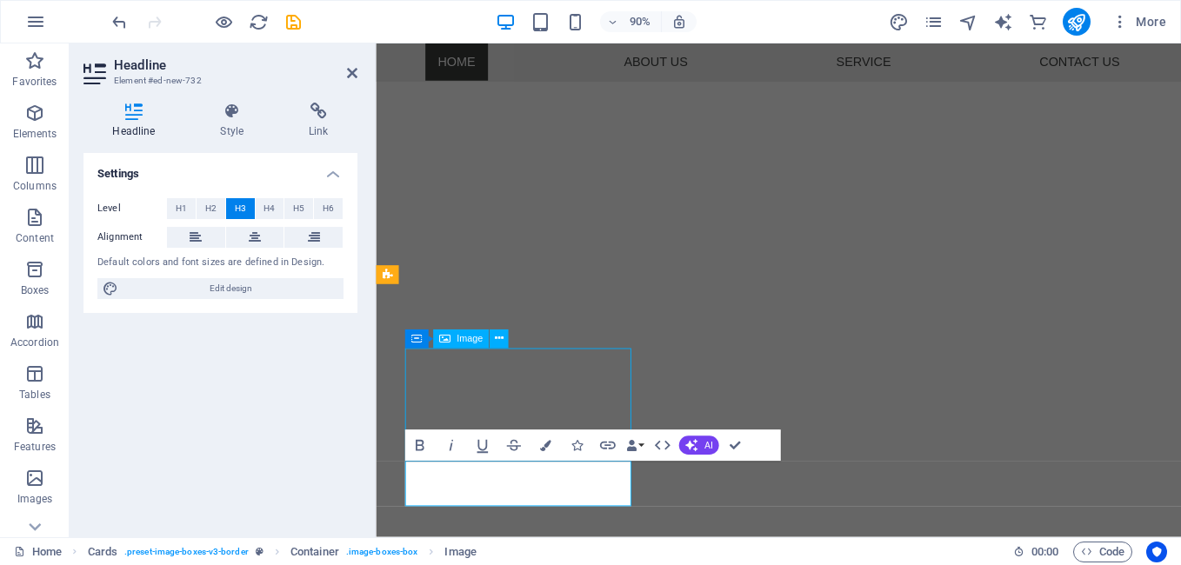
select select "%"
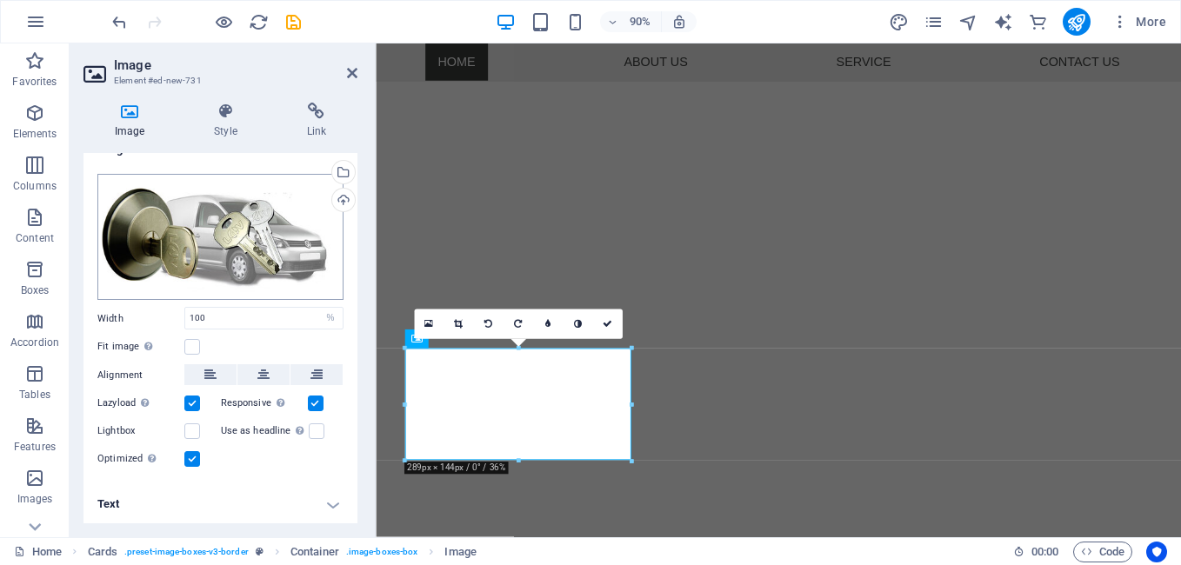
scroll to position [0, 0]
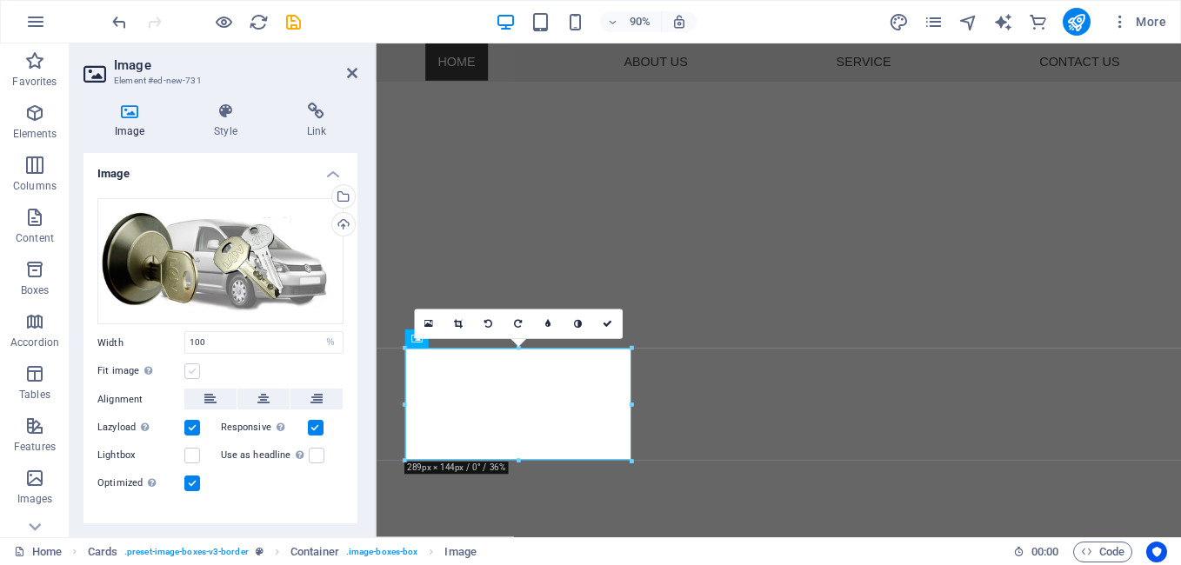
click at [188, 370] on label at bounding box center [192, 372] width 16 height 16
click at [0, 0] on input "Fit image Automatically fit image to a fixed width and height" at bounding box center [0, 0] width 0 height 0
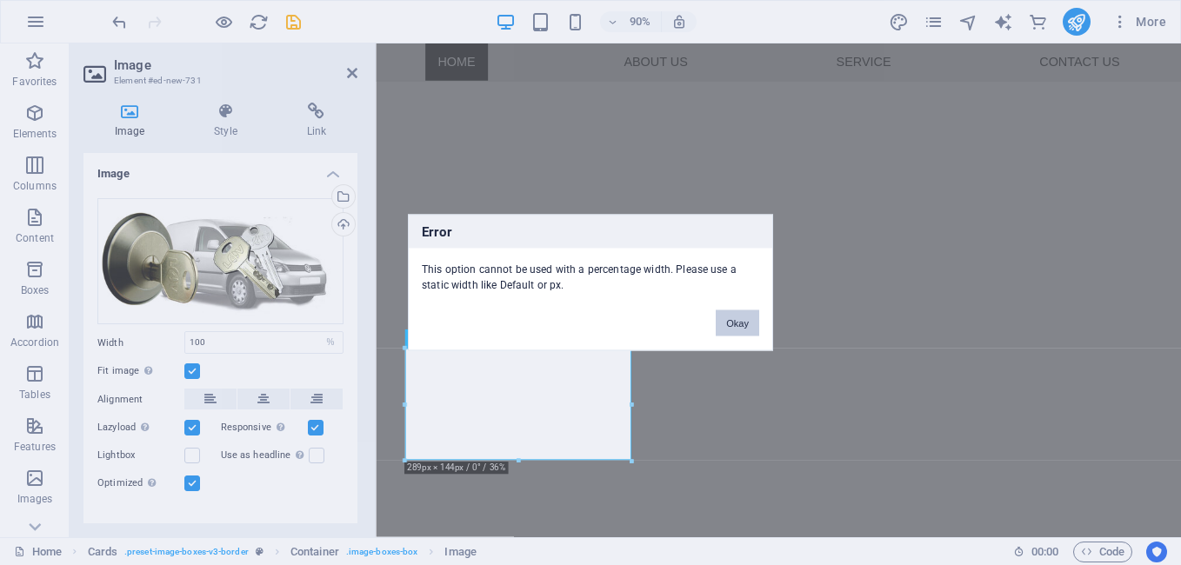
click at [739, 324] on button "Okay" at bounding box center [737, 323] width 43 height 26
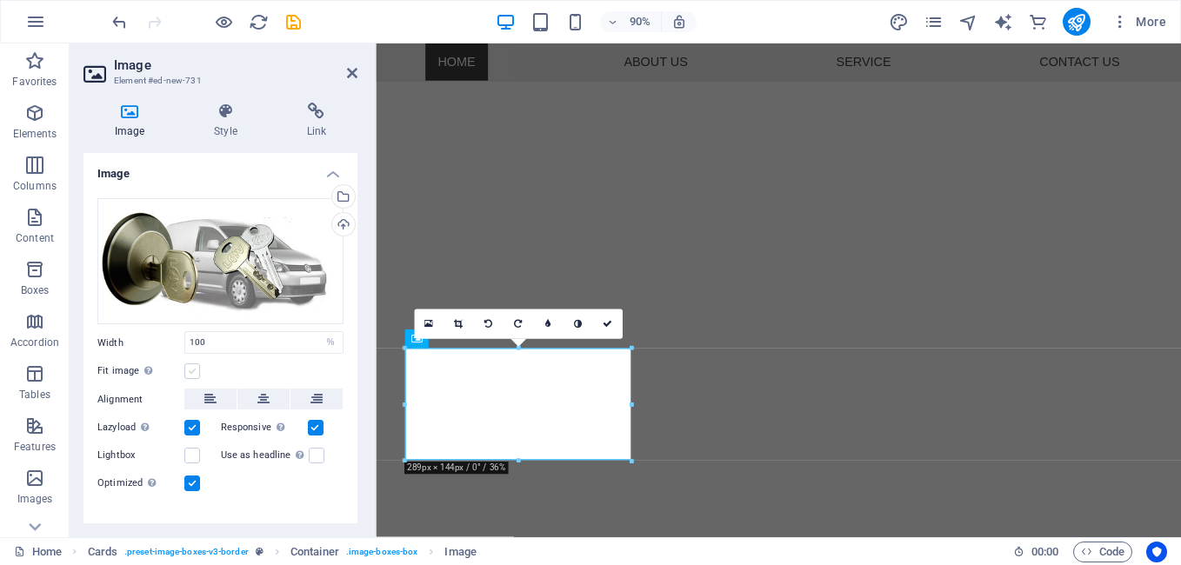
click at [194, 370] on label at bounding box center [192, 372] width 16 height 16
click at [0, 0] on input "Fit image Automatically fit image to a fixed width and height" at bounding box center [0, 0] width 0 height 0
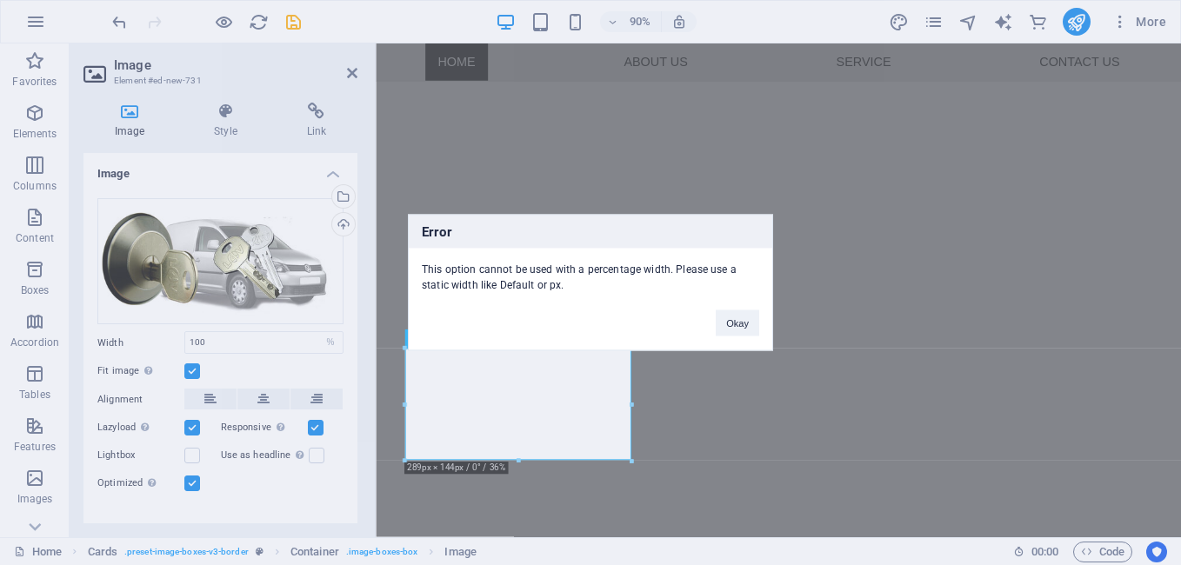
click at [193, 370] on div "Error This option cannot be used with a percentage width. Please use a static w…" at bounding box center [590, 282] width 1181 height 565
click at [328, 465] on div "Error This option cannot be used with a percentage width. Please use a static w…" at bounding box center [590, 282] width 1181 height 565
click at [731, 326] on button "Okay" at bounding box center [737, 323] width 43 height 26
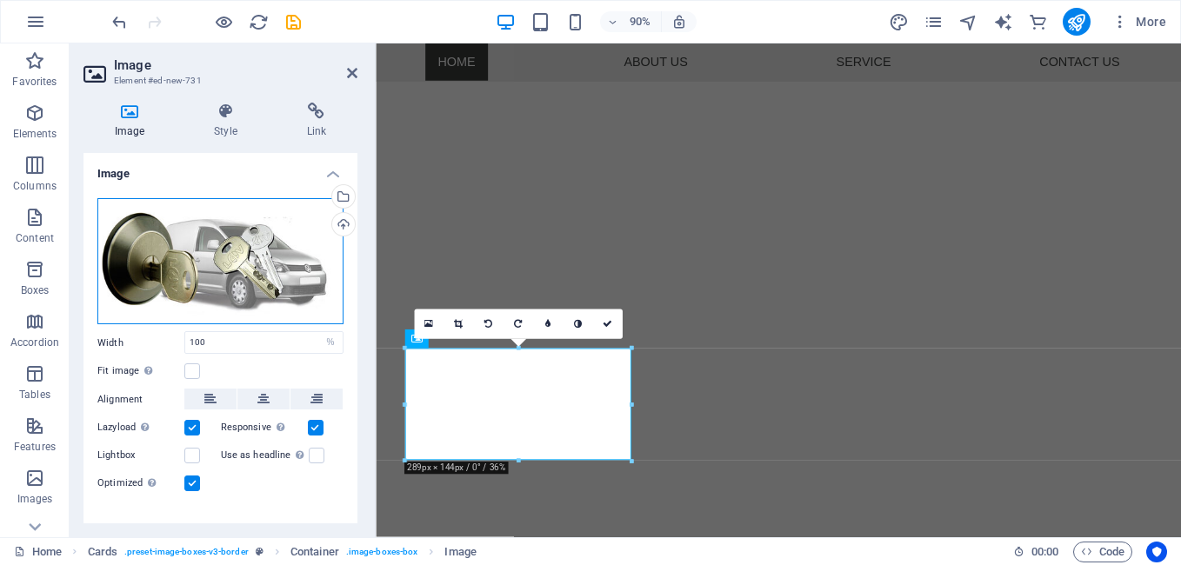
click at [283, 238] on div "Drag files here, click to choose files or select files from Files or our free s…" at bounding box center [220, 261] width 246 height 127
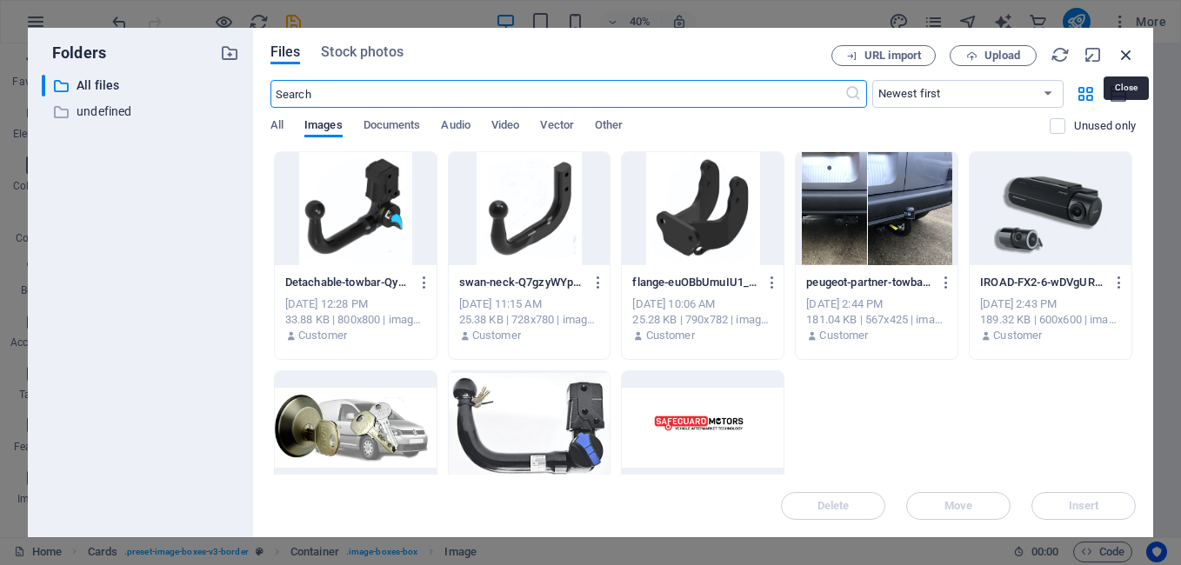
click at [1130, 56] on icon "button" at bounding box center [1126, 54] width 19 height 19
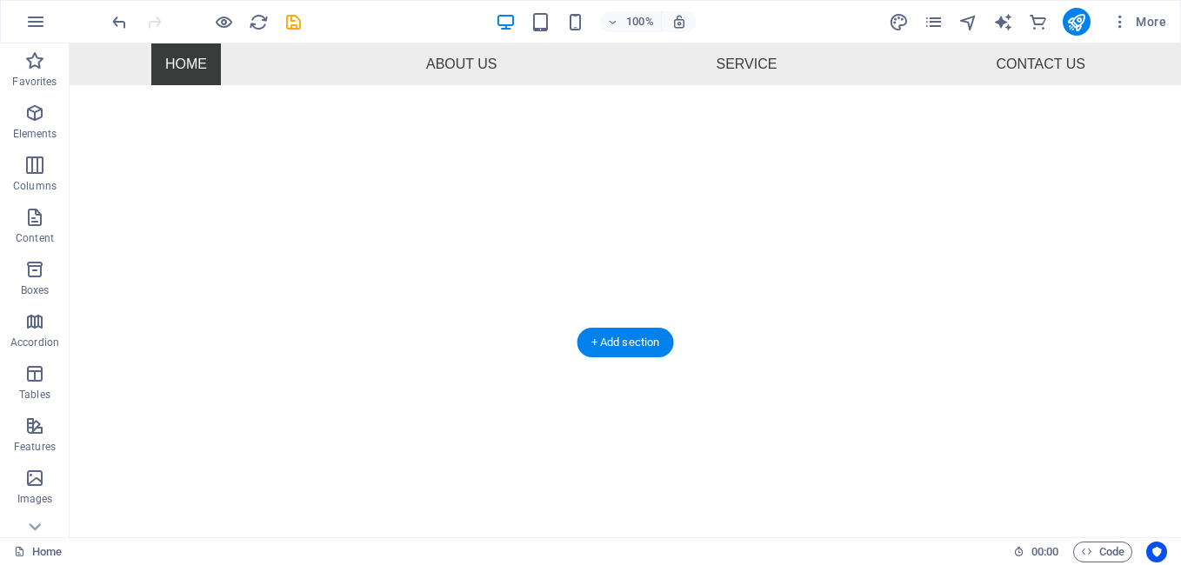
scroll to position [278, 0]
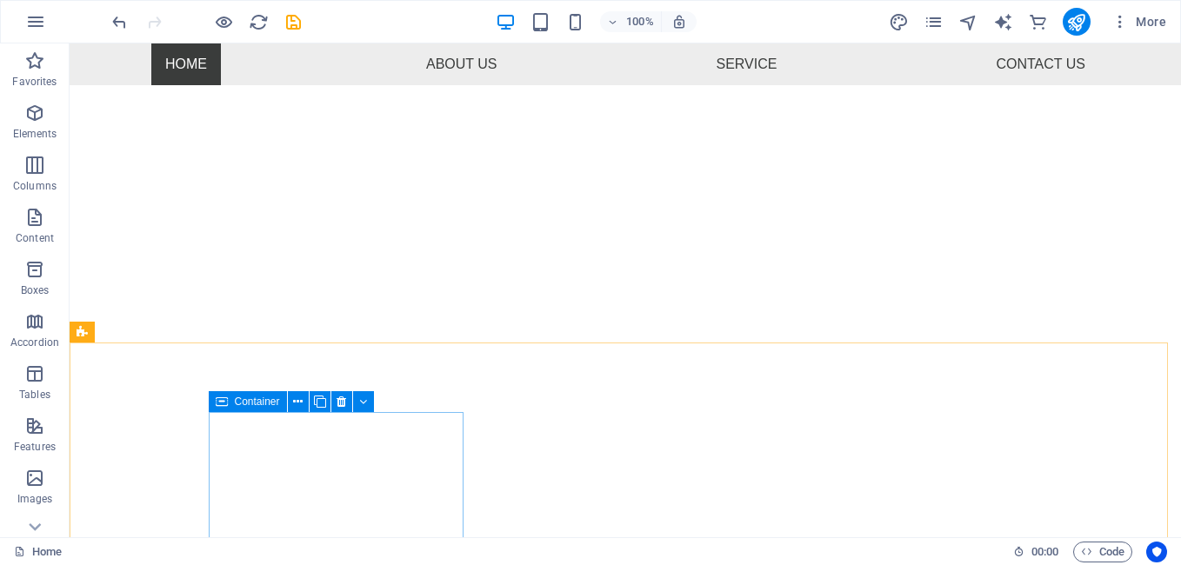
click at [223, 405] on icon at bounding box center [222, 401] width 12 height 21
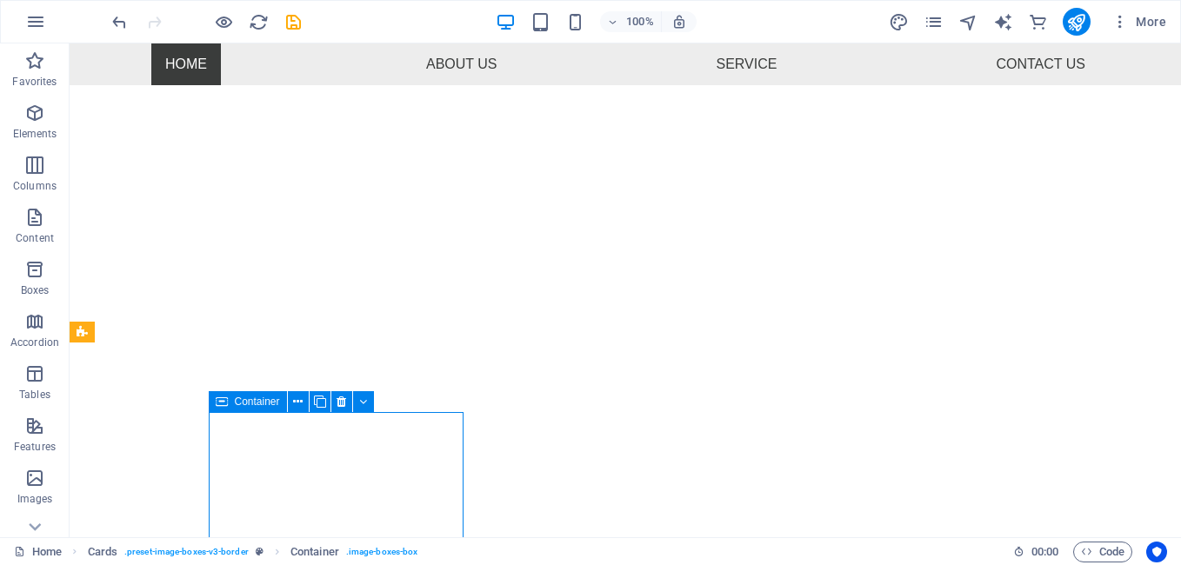
click at [269, 399] on span "Container" at bounding box center [257, 402] width 45 height 10
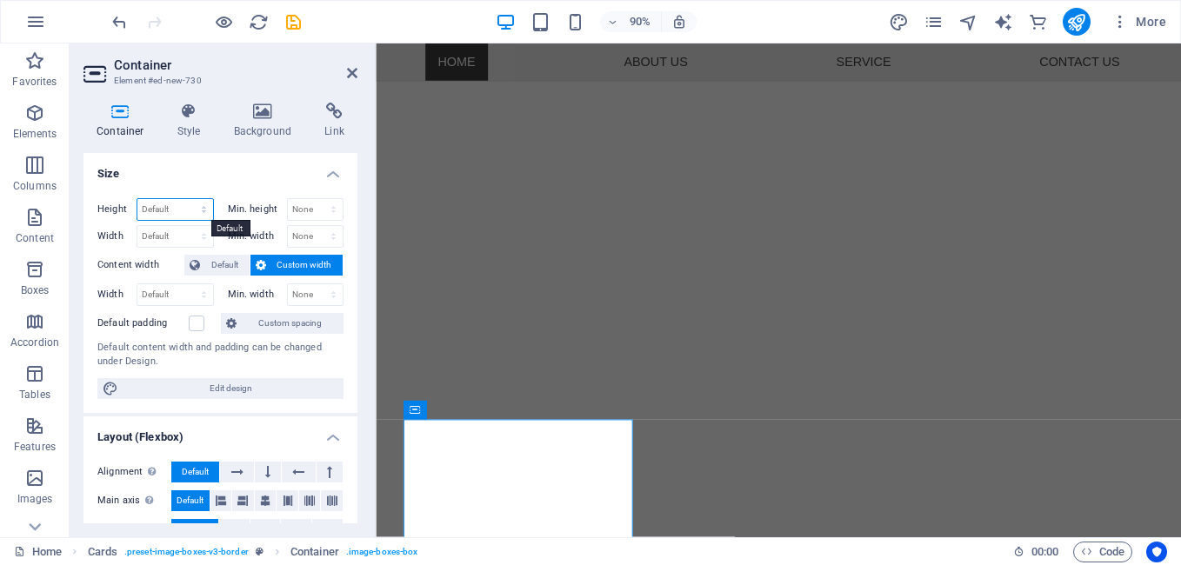
click at [204, 204] on select "Default px rem % vh vw" at bounding box center [175, 209] width 76 height 21
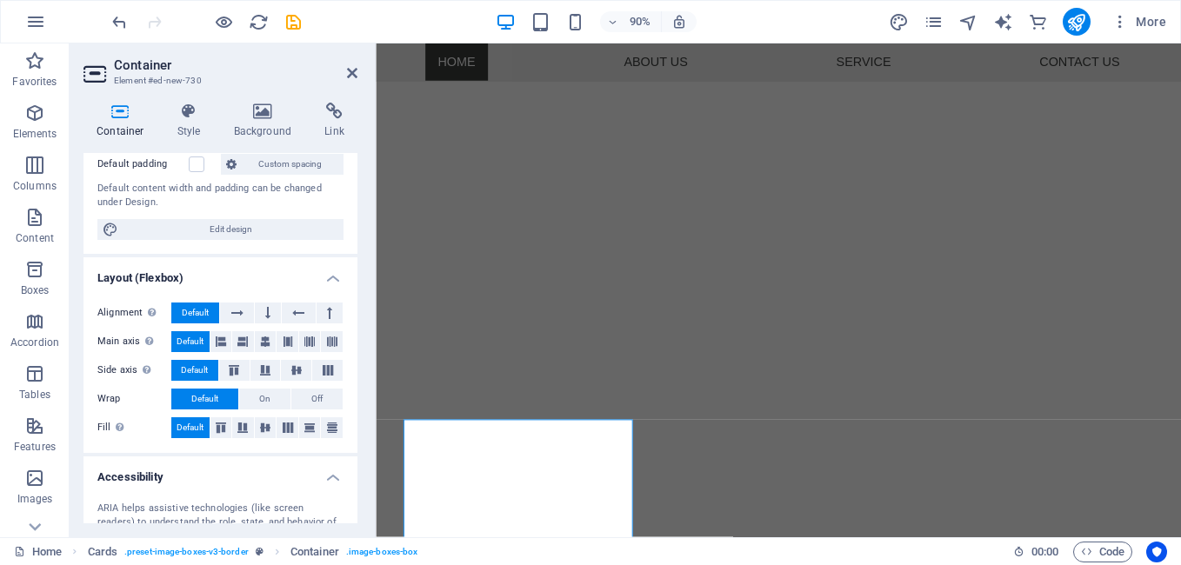
scroll to position [0, 0]
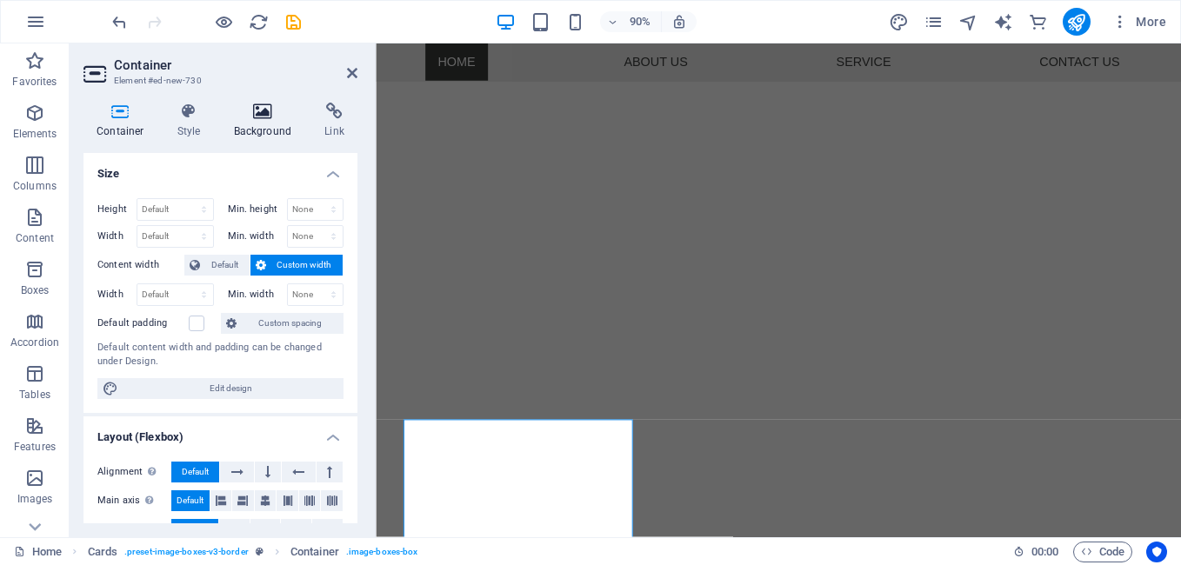
click at [271, 120] on h4 "Background" at bounding box center [266, 121] width 91 height 37
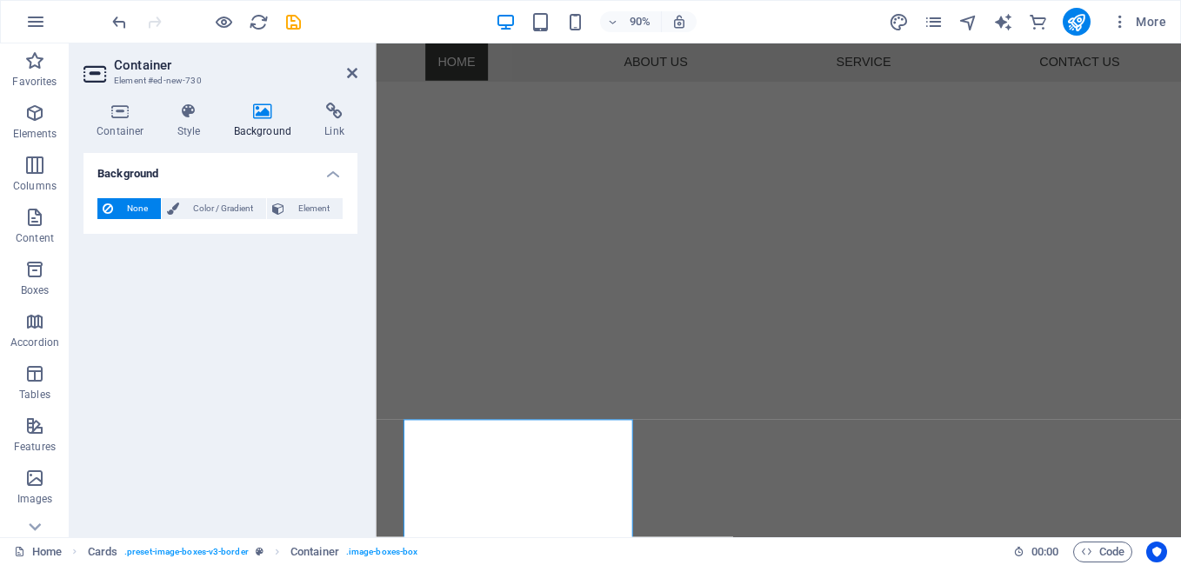
click at [118, 98] on div "Container Style Background Link Size Height Default px rem % vh vw Min. height …" at bounding box center [221, 313] width 302 height 449
click at [122, 119] on icon at bounding box center [120, 111] width 74 height 17
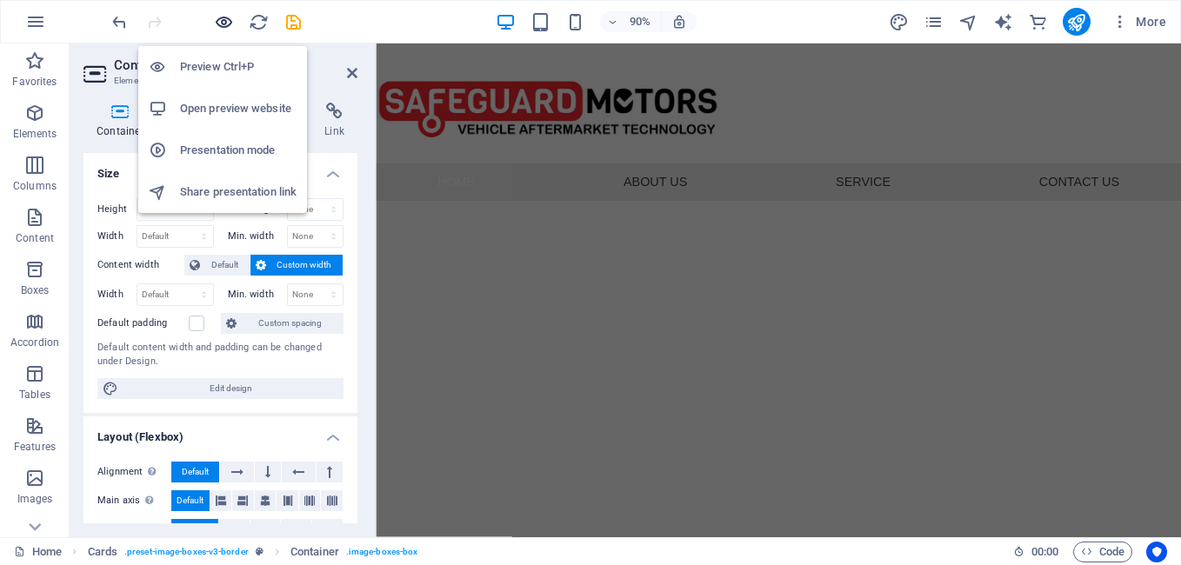
click at [220, 17] on icon "button" at bounding box center [224, 22] width 20 height 20
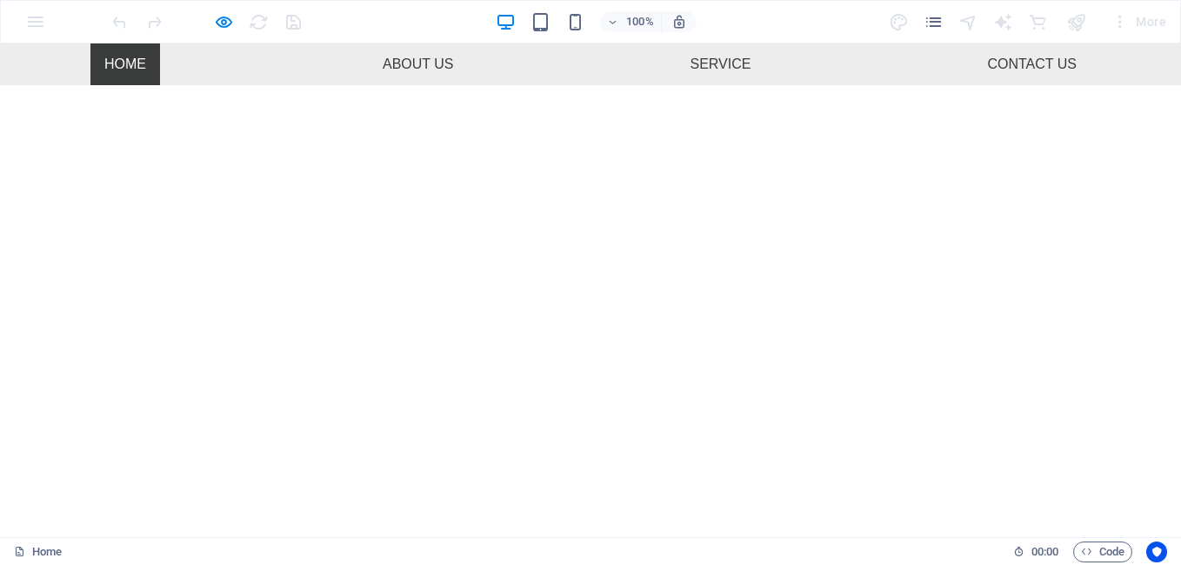
scroll to position [452, 0]
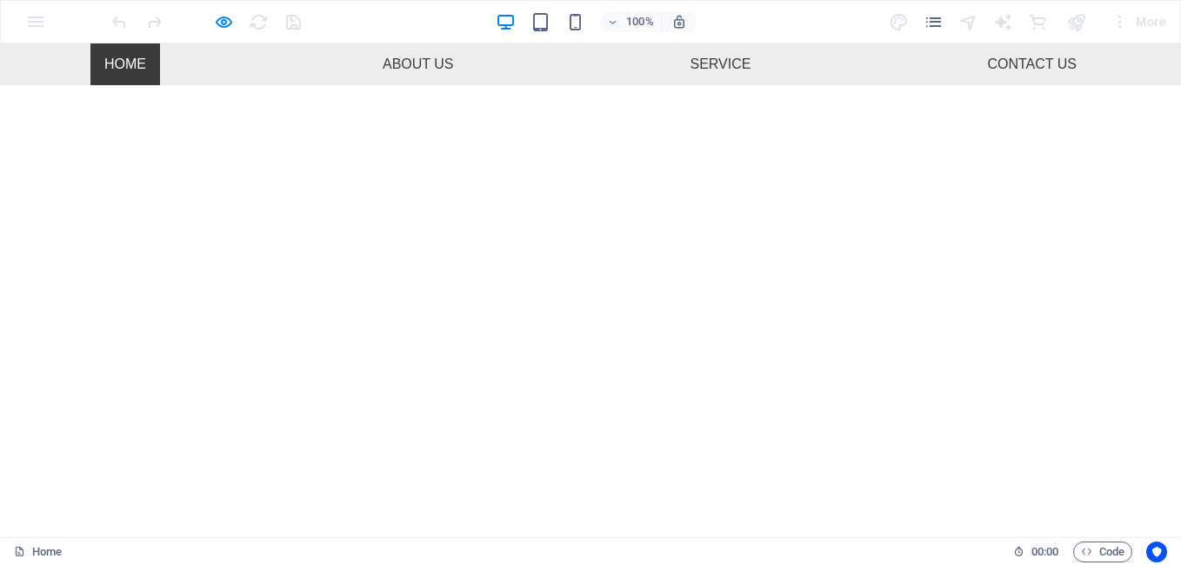
scroll to position [539, 0]
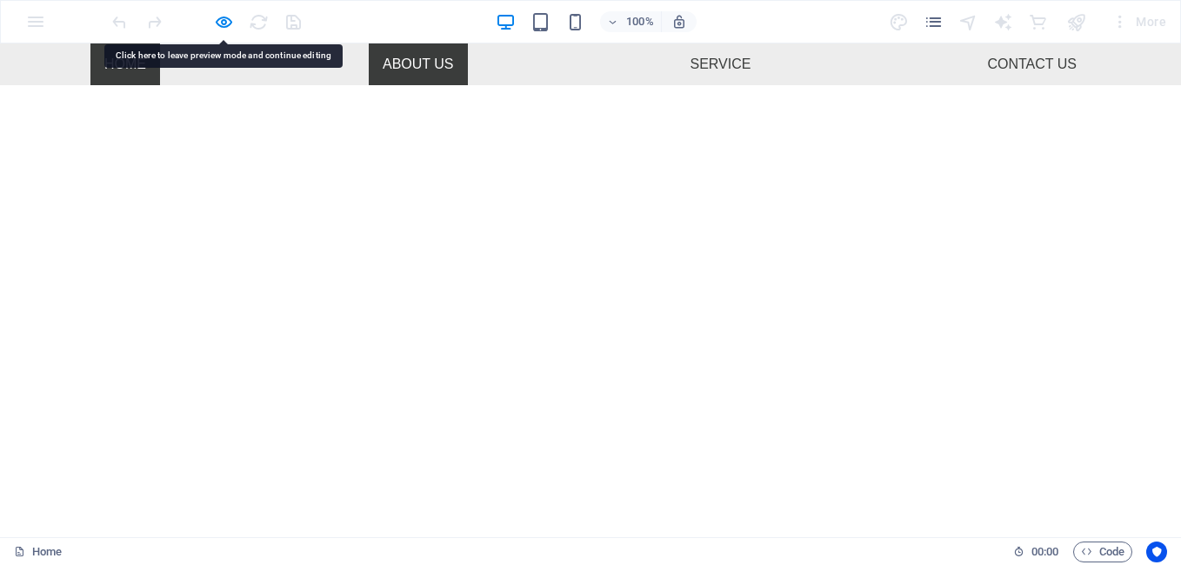
click at [401, 64] on link "About Us" at bounding box center [418, 64] width 99 height 42
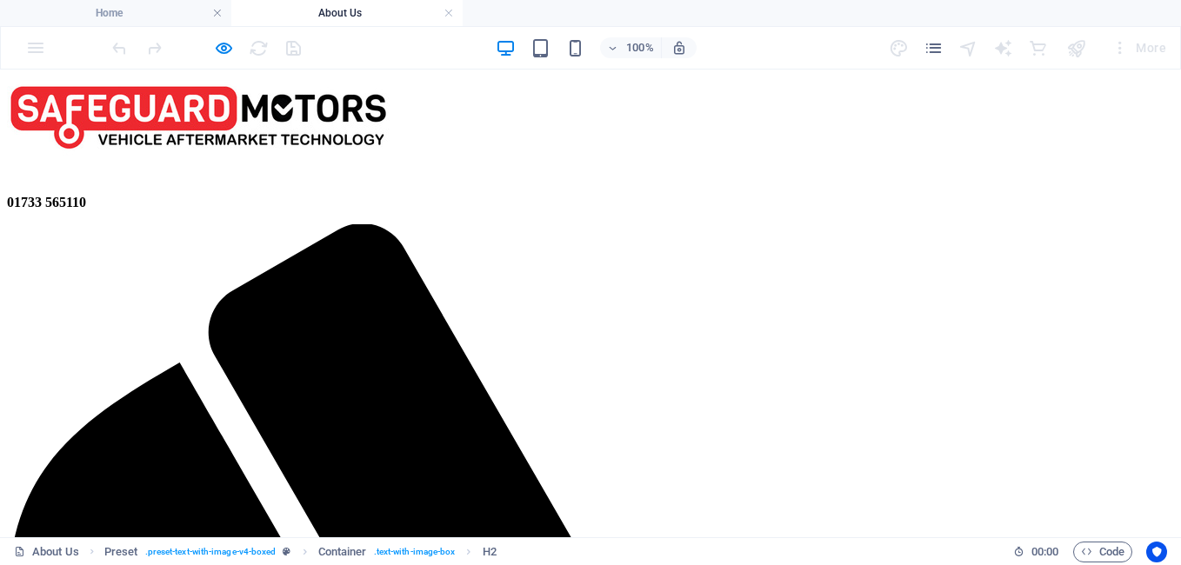
scroll to position [0, 0]
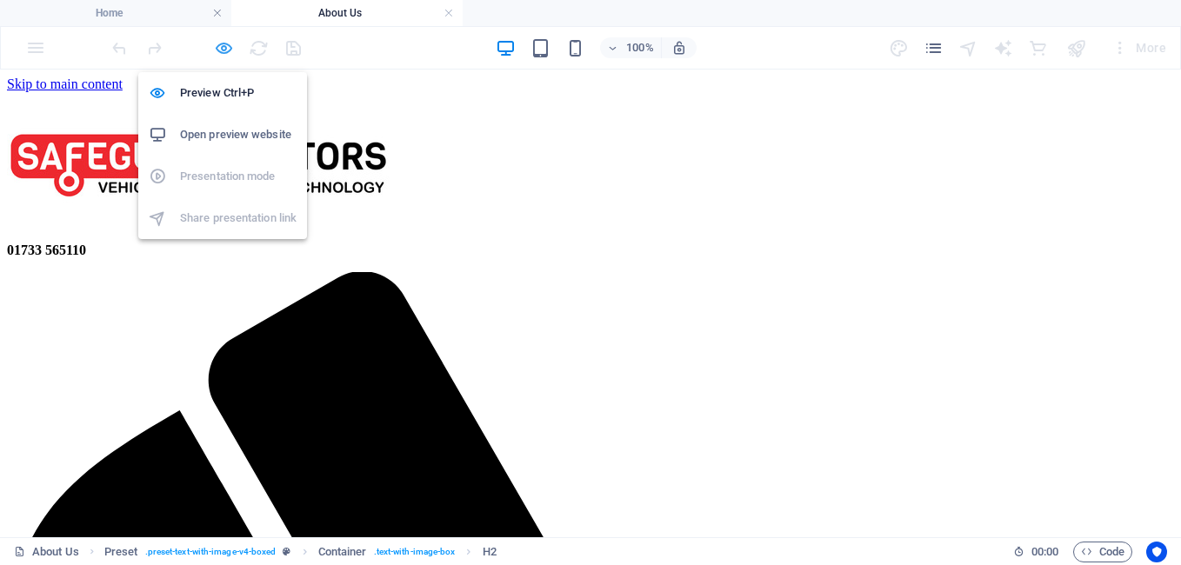
click at [223, 49] on icon "button" at bounding box center [224, 48] width 20 height 20
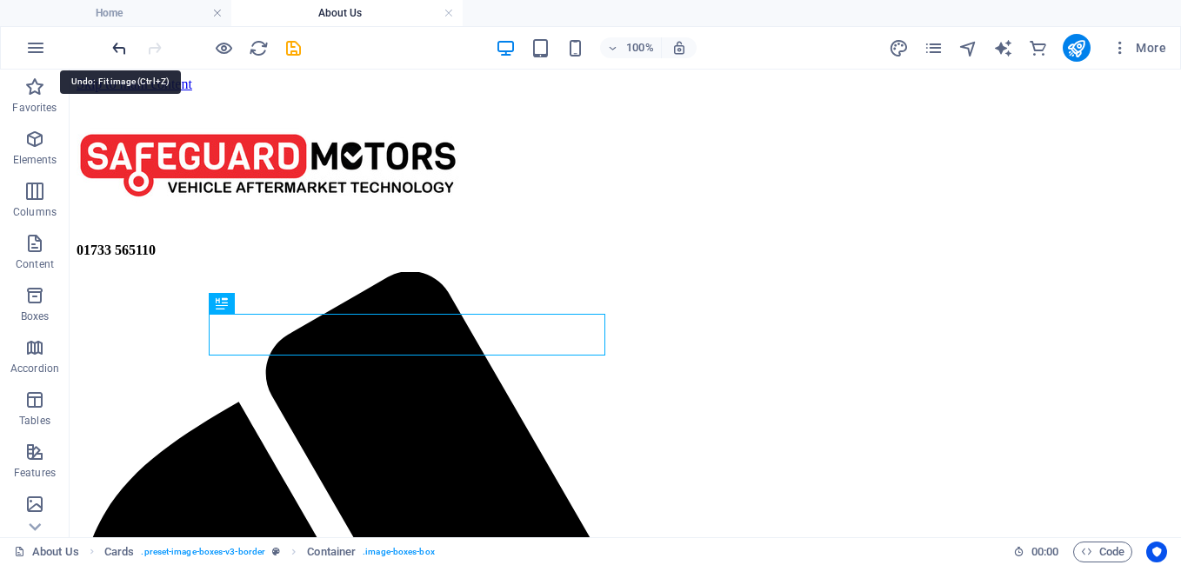
click at [117, 50] on icon "undo" at bounding box center [120, 48] width 20 height 20
click at [451, 13] on link at bounding box center [449, 13] width 10 height 17
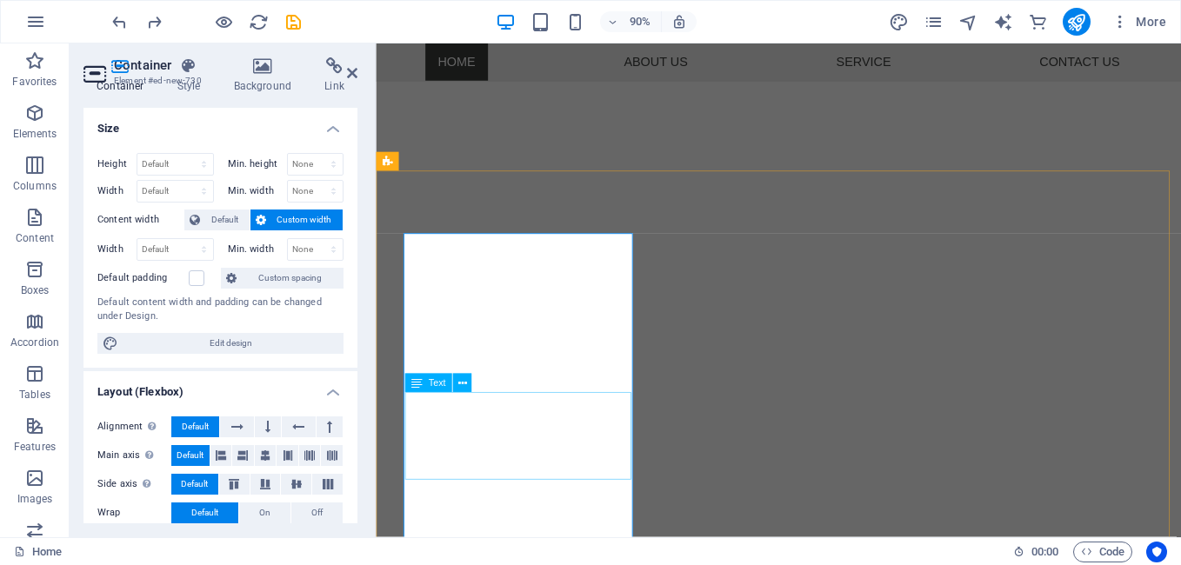
scroll to position [620, 0]
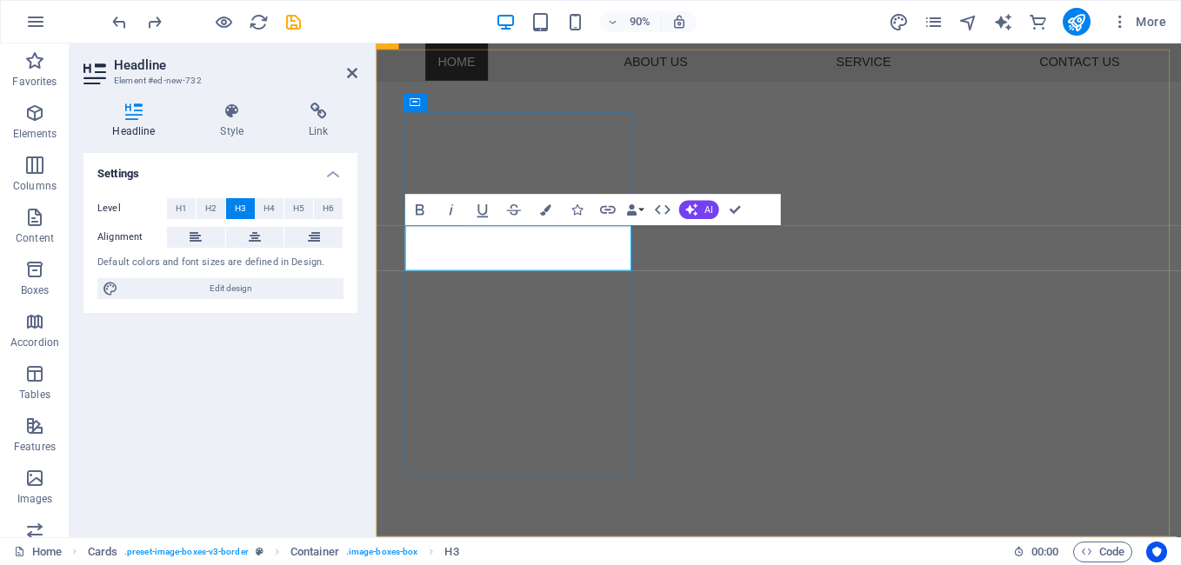
drag, startPoint x: 627, startPoint y: 281, endPoint x: 451, endPoint y: 277, distance: 176.6
click at [547, 214] on icon "button" at bounding box center [544, 210] width 11 height 11
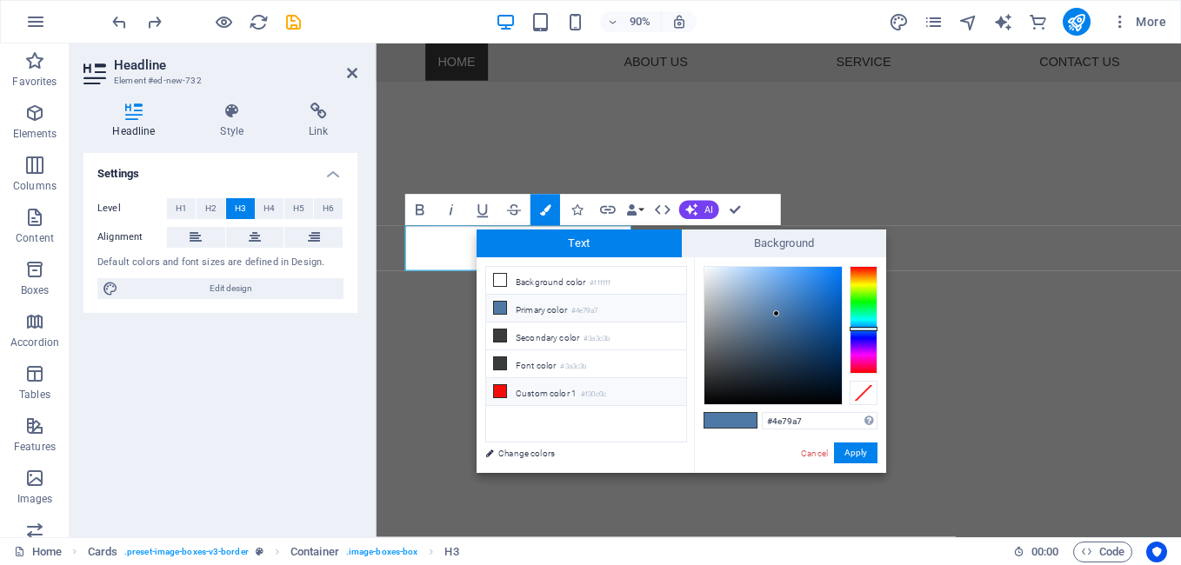
click at [504, 387] on icon at bounding box center [500, 391] width 12 height 12
type input "#f30c0c"
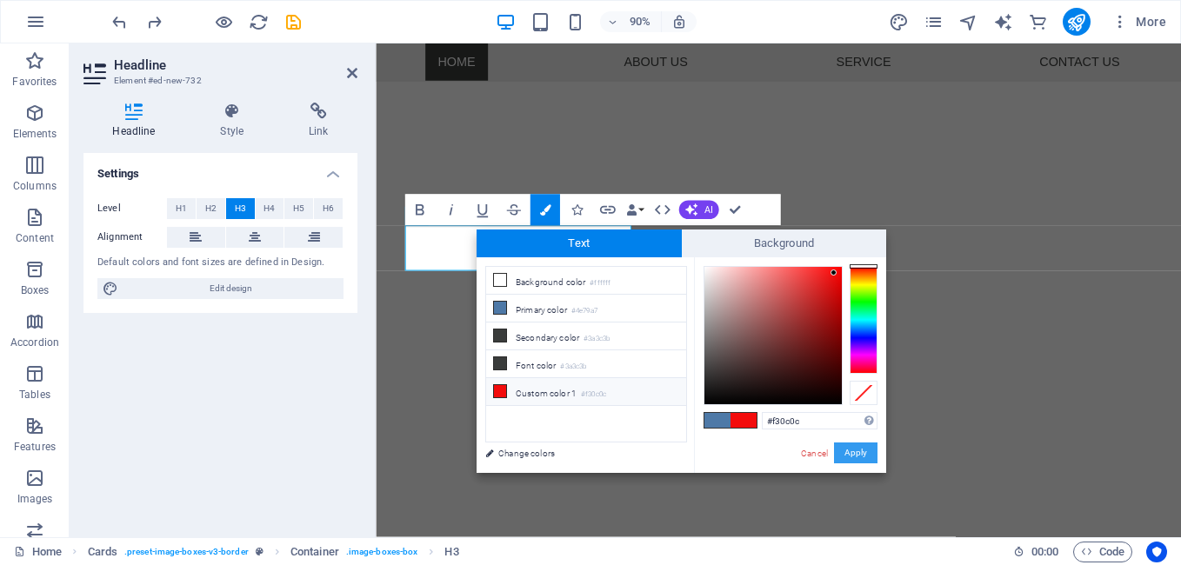
click at [859, 452] on button "Apply" at bounding box center [855, 453] width 43 height 21
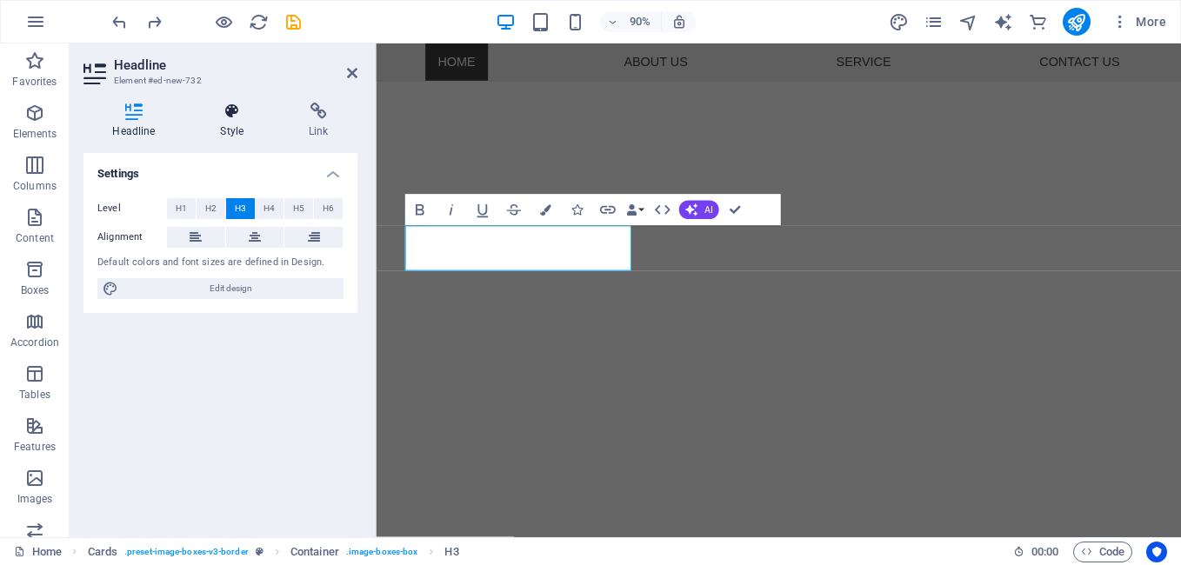
click at [232, 119] on icon at bounding box center [232, 111] width 82 height 17
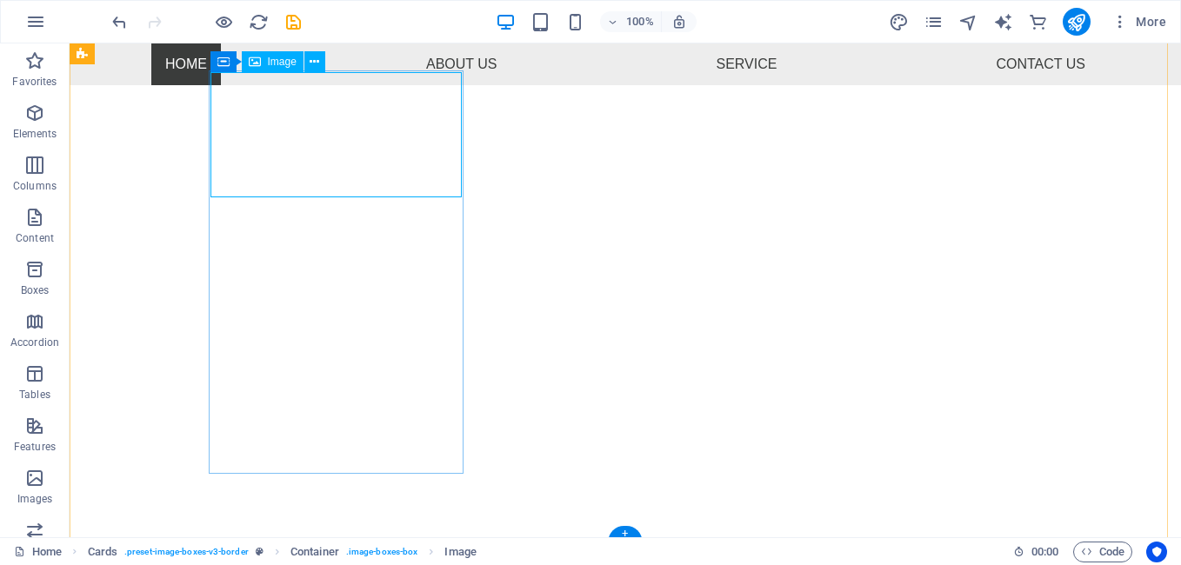
select select "%"
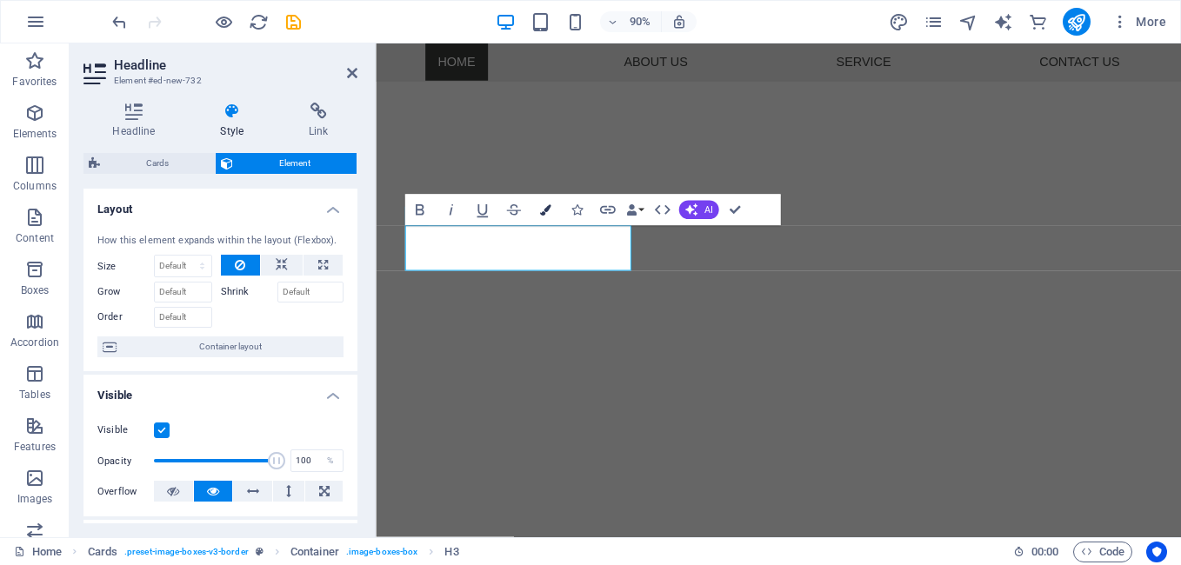
click at [543, 214] on icon "button" at bounding box center [544, 210] width 11 height 11
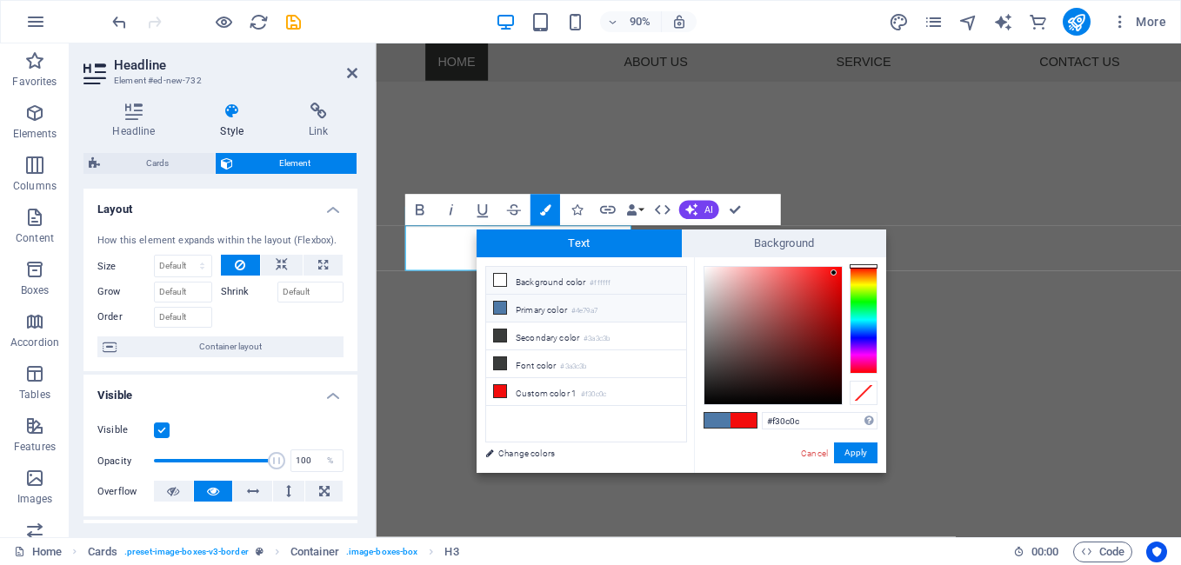
click at [497, 275] on icon at bounding box center [500, 280] width 12 height 12
click at [836, 399] on div at bounding box center [772, 335] width 137 height 137
click at [745, 424] on span at bounding box center [744, 420] width 26 height 15
click at [860, 445] on button "Apply" at bounding box center [855, 453] width 43 height 21
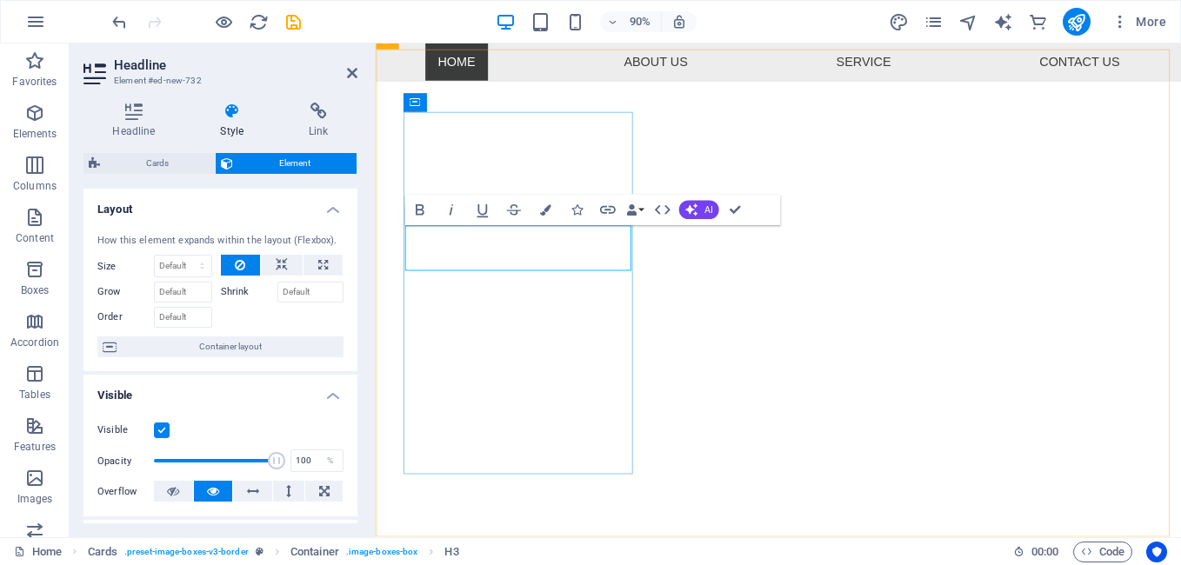
click at [424, 225] on button "Bold" at bounding box center [419, 210] width 30 height 31
click at [550, 207] on icon "button" at bounding box center [544, 210] width 11 height 11
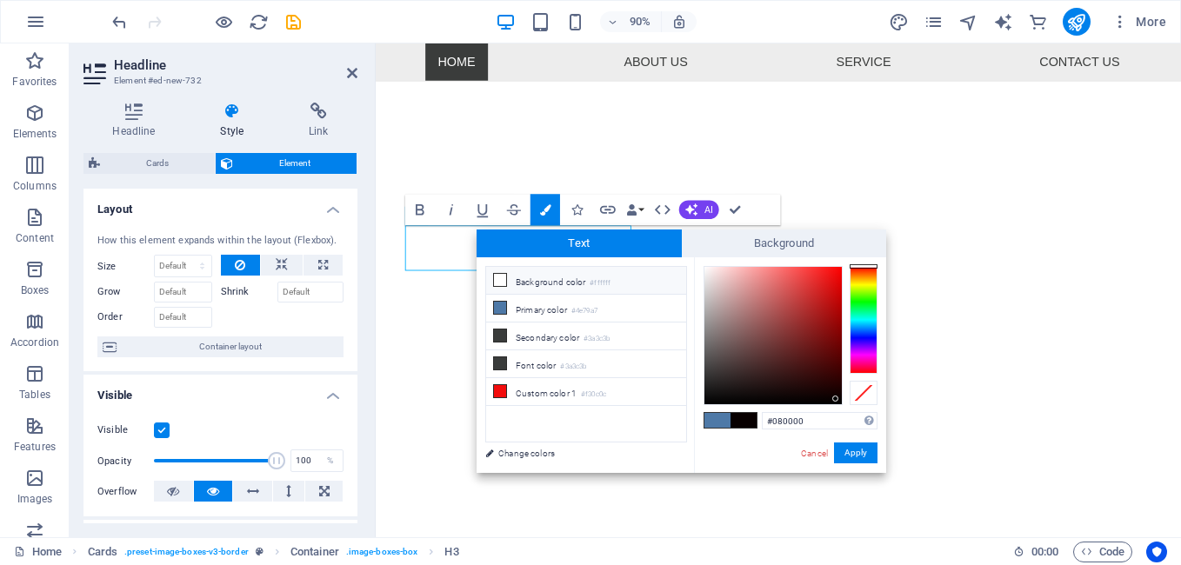
click at [500, 282] on icon at bounding box center [500, 280] width 12 height 12
type input "#0a0000"
click at [836, 398] on div at bounding box center [772, 335] width 137 height 137
click at [749, 420] on span at bounding box center [744, 420] width 26 height 15
click at [862, 454] on button "Apply" at bounding box center [855, 453] width 43 height 21
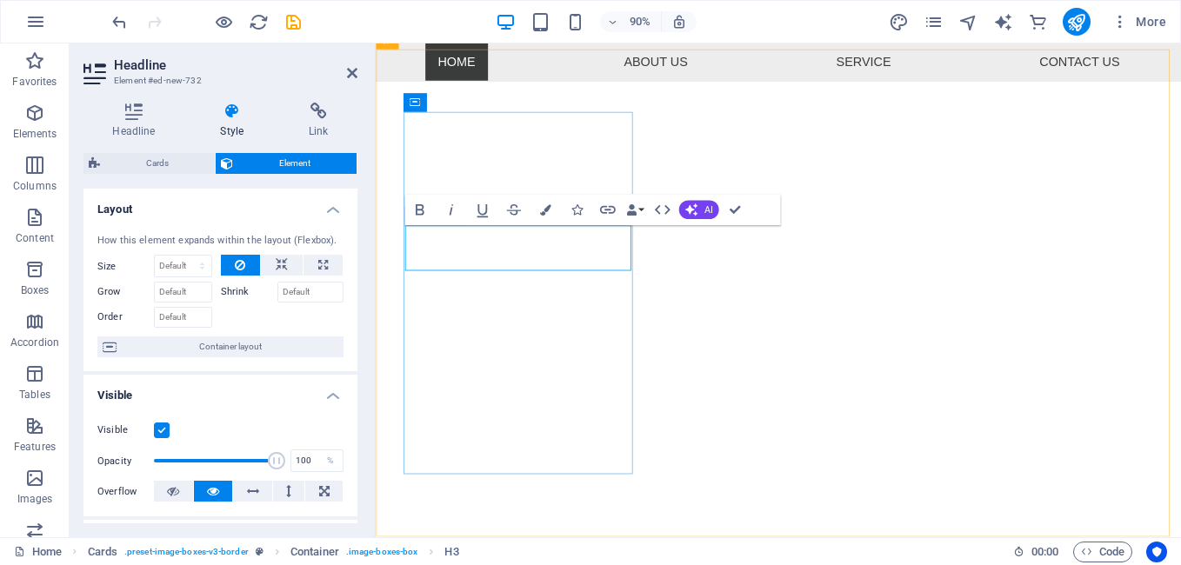
drag, startPoint x: 623, startPoint y: 277, endPoint x: 461, endPoint y: 280, distance: 161.8
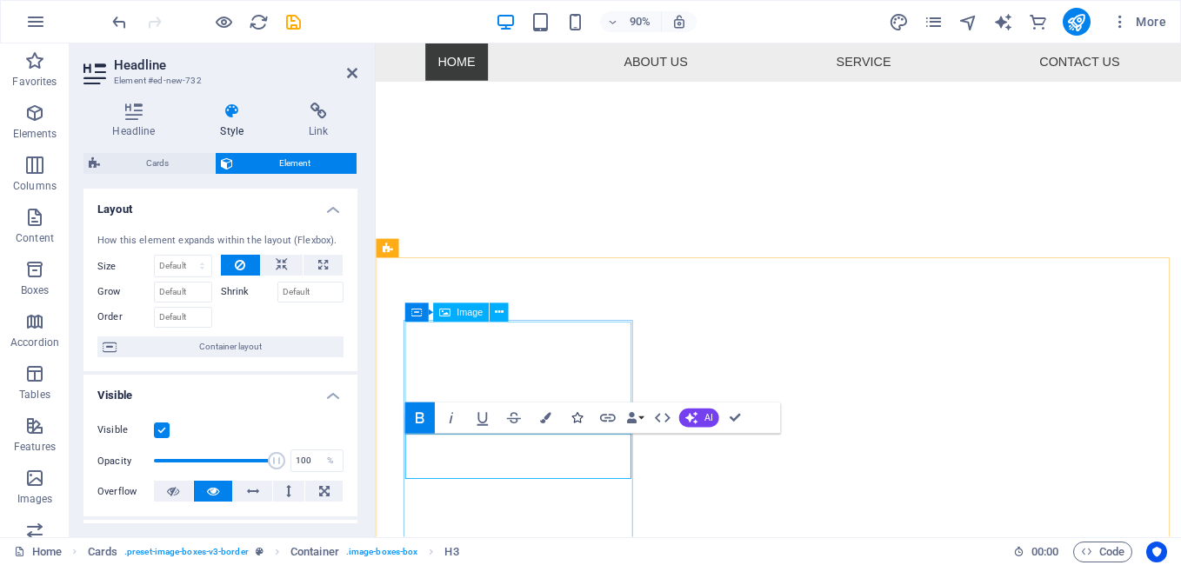
scroll to position [446, 0]
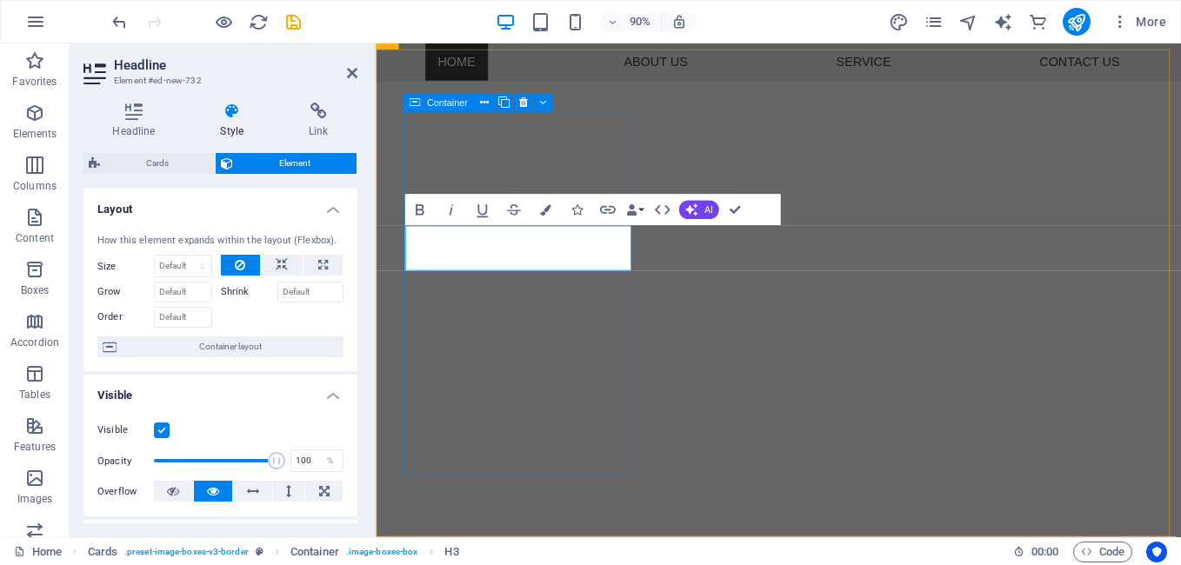
scroll to position [620, 0]
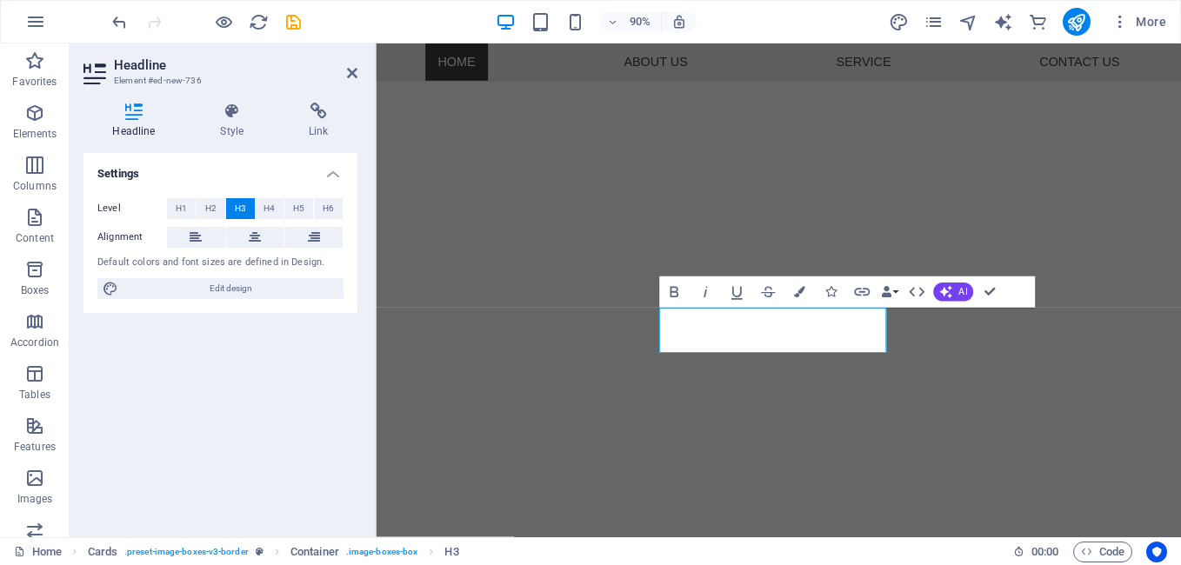
click at [169, 335] on div "Settings Level H1 H2 H3 H4 H5 H6 Alignment Default colors and font sizes are de…" at bounding box center [220, 338] width 274 height 370
click at [218, 393] on div "Settings Level H1 H2 H3 H4 H5 H6 Alignment Default colors and font sizes are de…" at bounding box center [220, 338] width 274 height 370
click at [241, 120] on h4 "Style" at bounding box center [235, 121] width 89 height 37
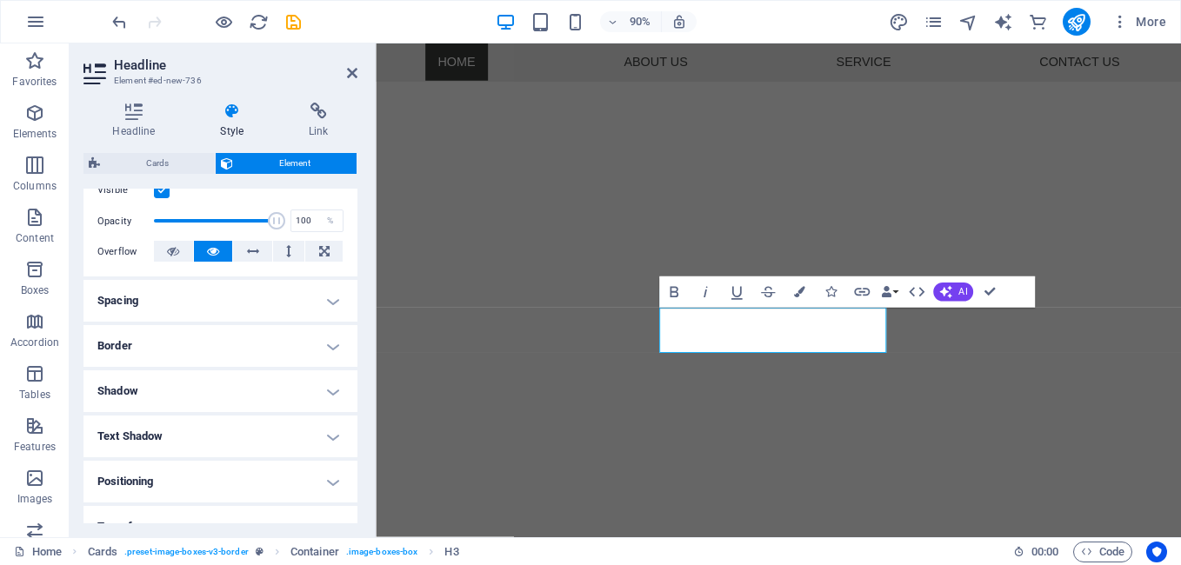
scroll to position [261, 0]
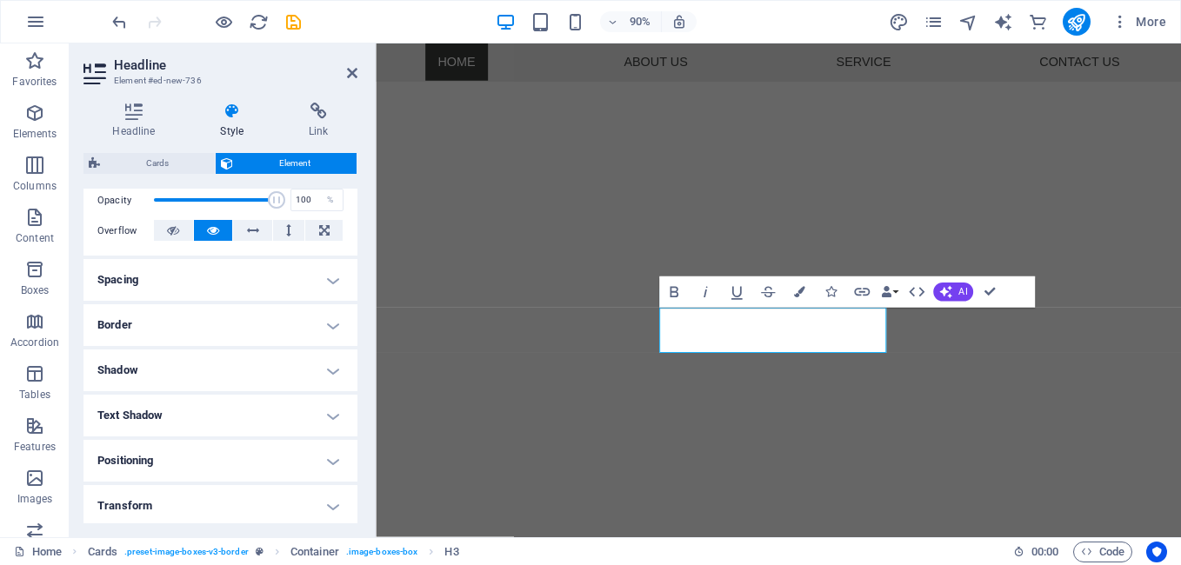
click at [123, 312] on h4 "Border" at bounding box center [220, 325] width 274 height 42
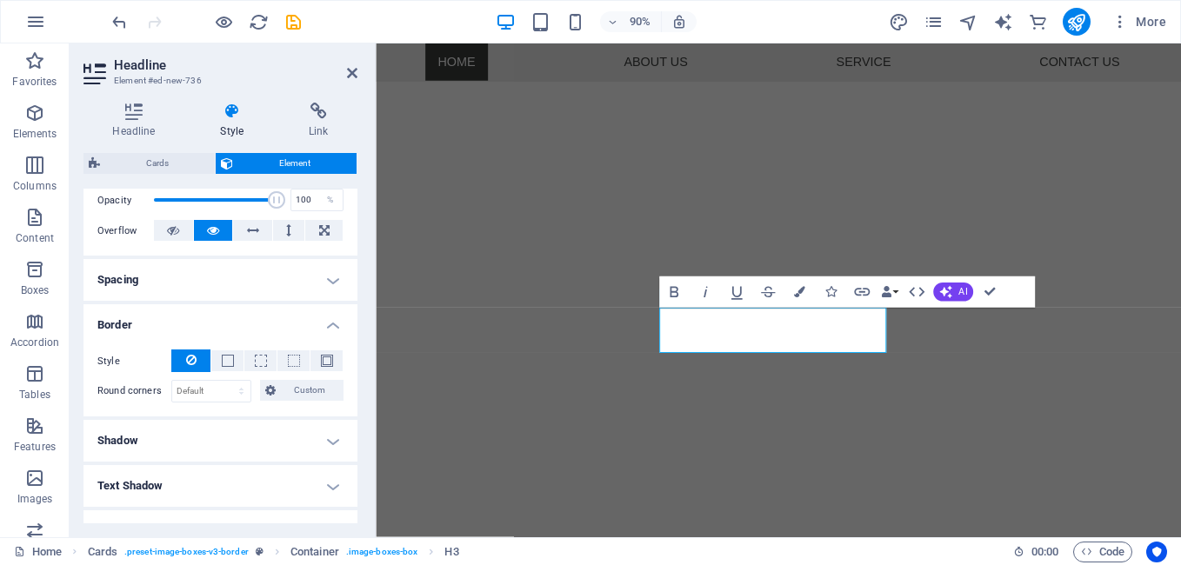
click at [708, 564] on div "Home Cards . preset-image-boxes-v3-border Container . image-boxes-box H3 00 : 0…" at bounding box center [590, 551] width 1181 height 28
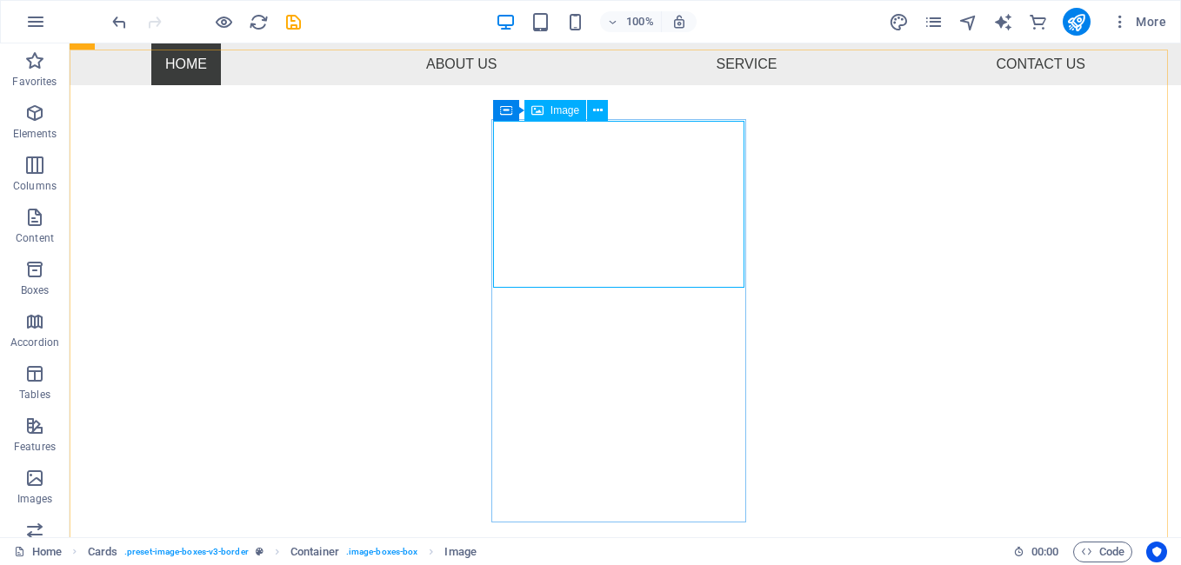
click at [563, 114] on span "Image" at bounding box center [565, 110] width 29 height 10
click at [518, 112] on span "Container" at bounding box center [539, 108] width 45 height 10
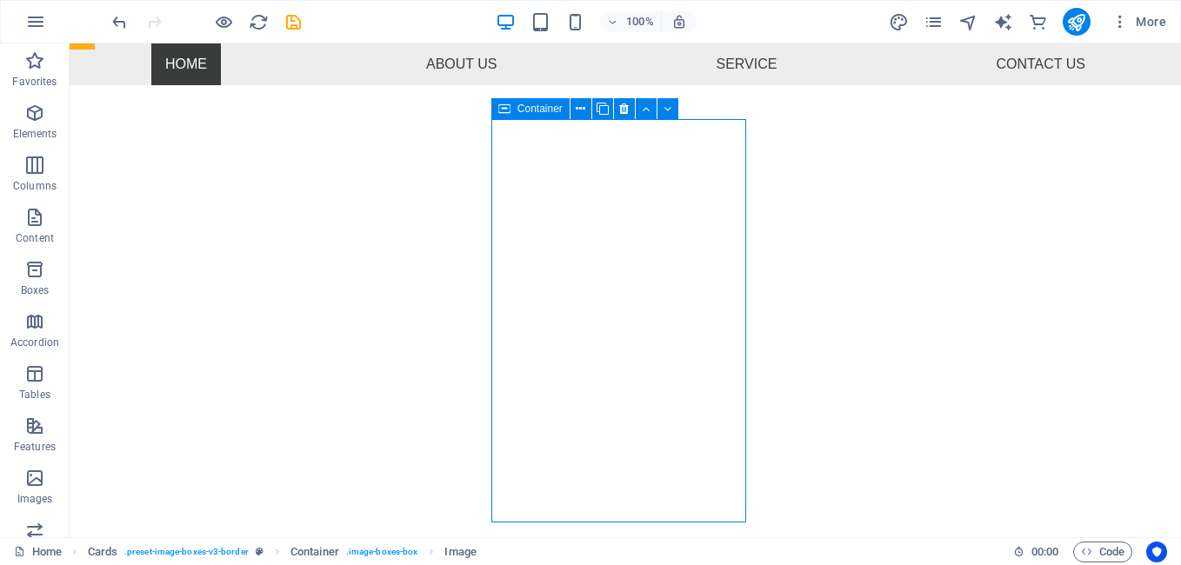
click at [518, 112] on span "Container" at bounding box center [539, 108] width 45 height 10
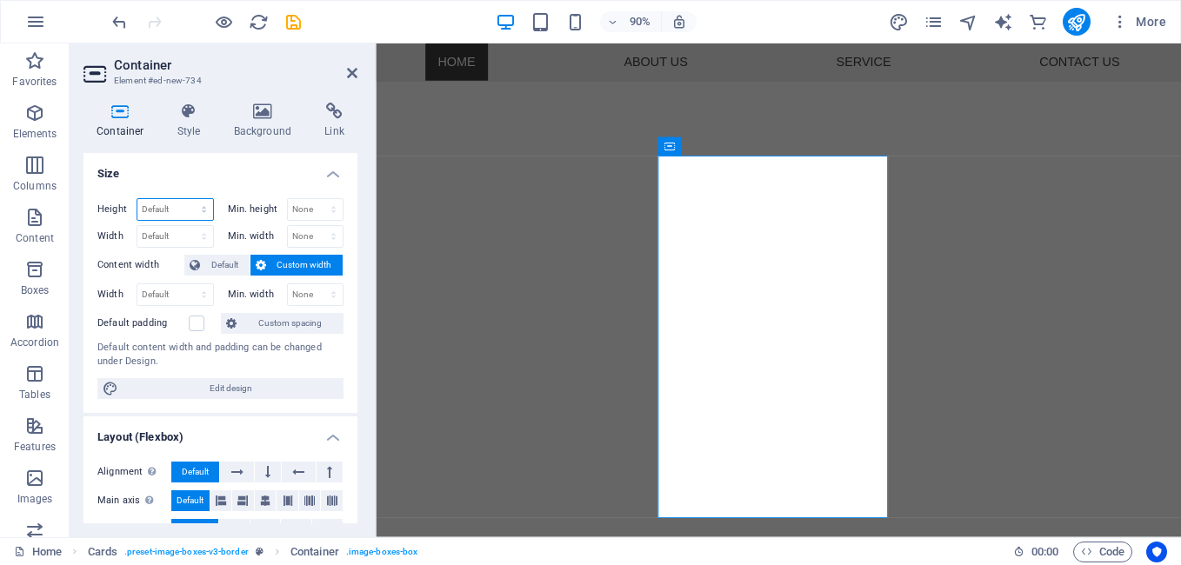
click at [184, 204] on select "Default px rem % vh vw" at bounding box center [175, 209] width 76 height 21
click at [194, 207] on select "Default px rem % vh vw" at bounding box center [175, 209] width 76 height 21
click at [324, 210] on select "None px rem % vh vw" at bounding box center [316, 209] width 56 height 21
click at [329, 212] on select "None px rem % vh vw" at bounding box center [316, 209] width 56 height 21
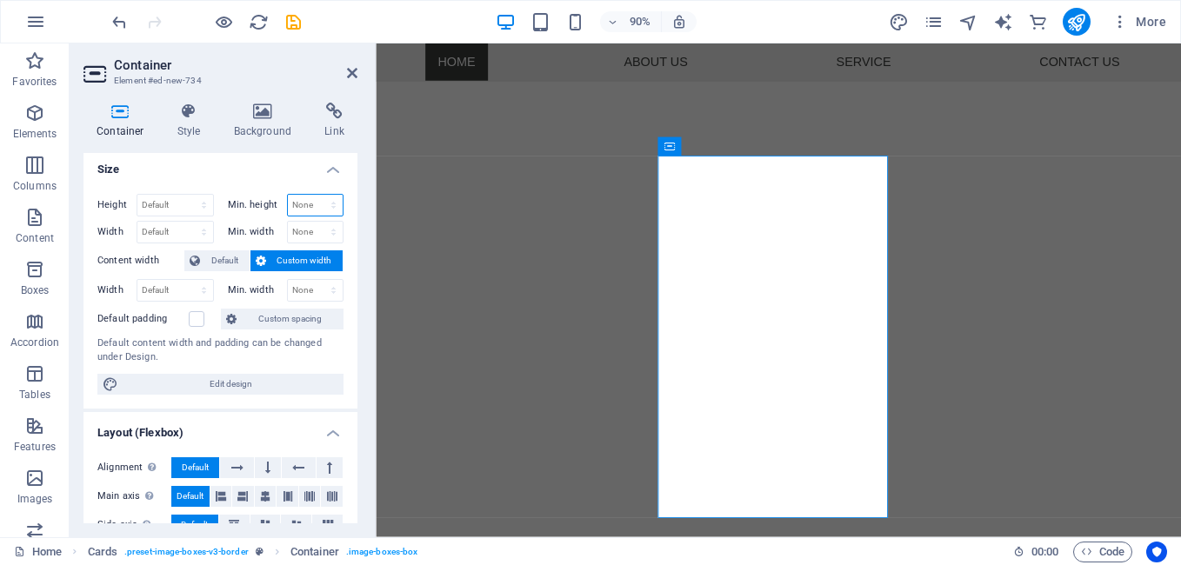
scroll to position [0, 0]
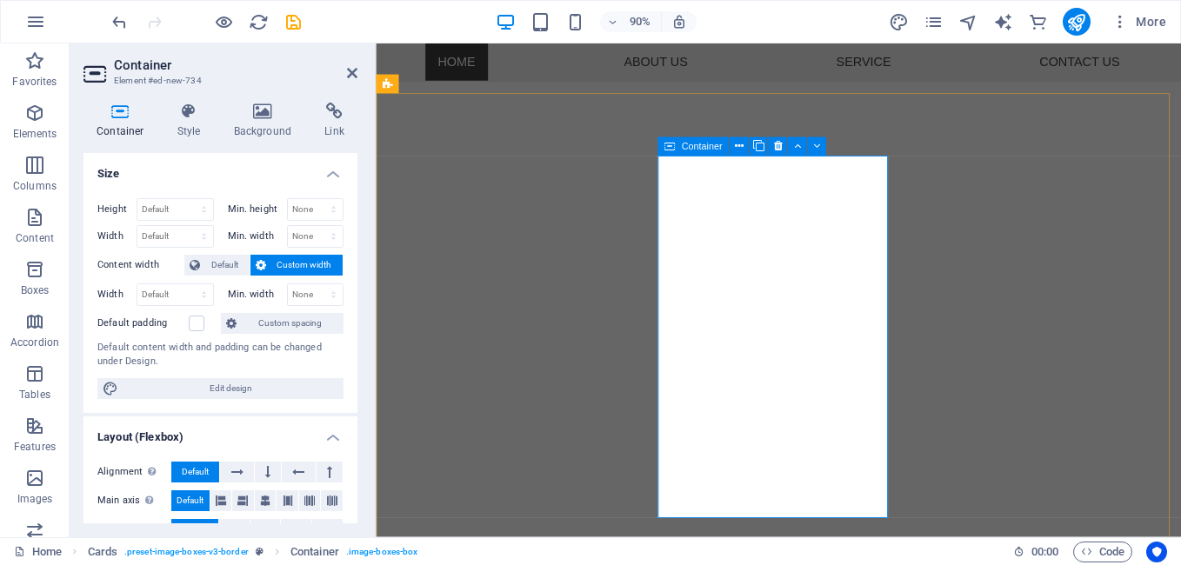
click at [751, 141] on icon at bounding box center [753, 148] width 9 height 17
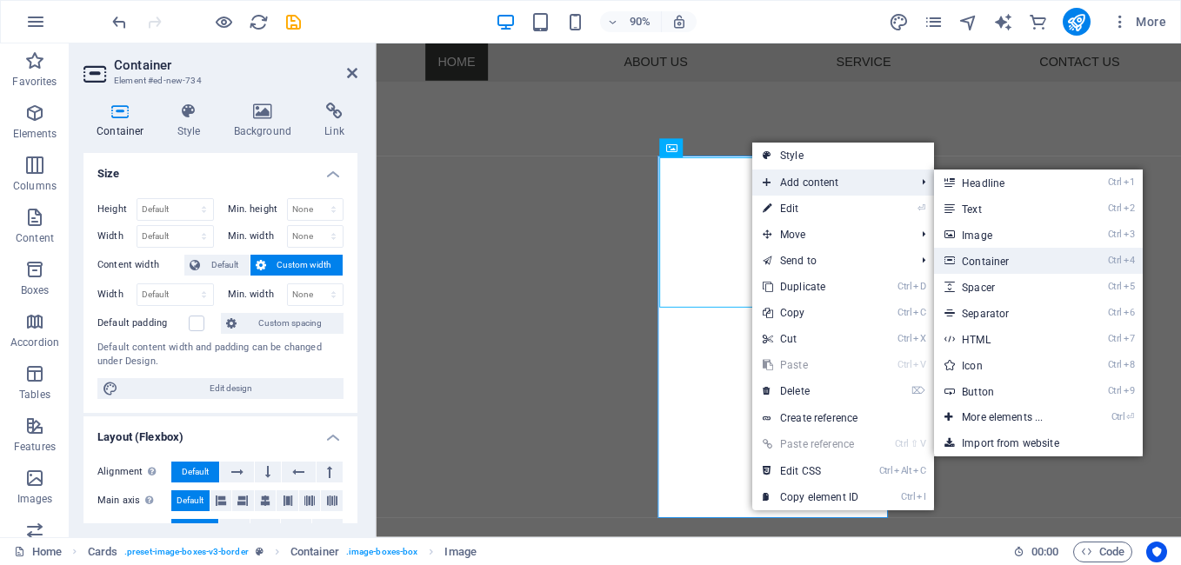
click at [971, 262] on link "Ctrl 4 Container" at bounding box center [1006, 261] width 144 height 26
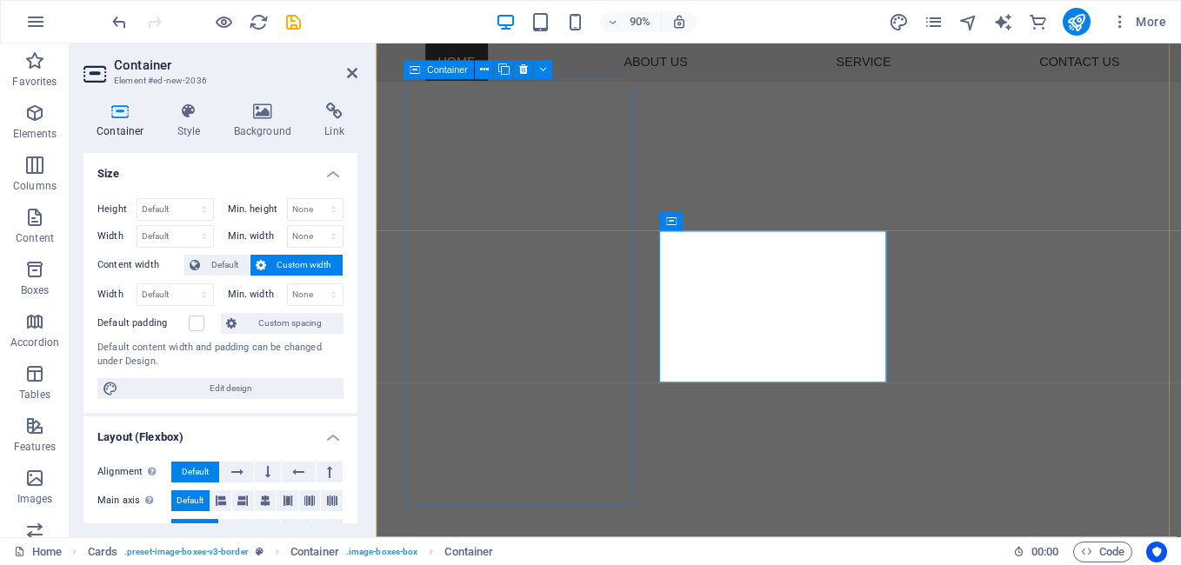
scroll to position [691, 0]
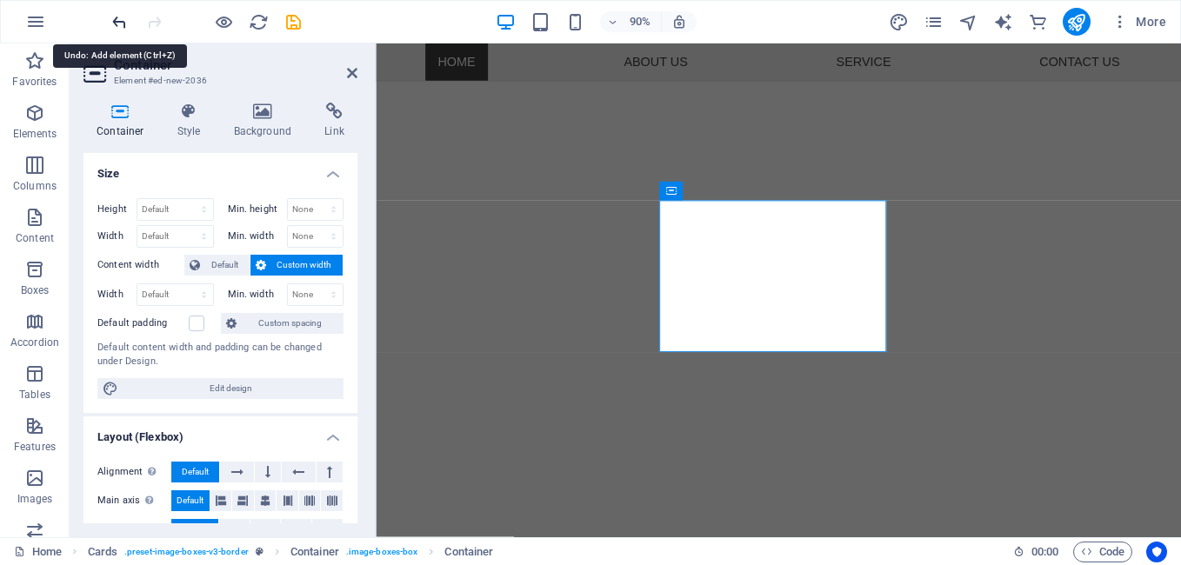
click at [117, 16] on icon "undo" at bounding box center [120, 22] width 20 height 20
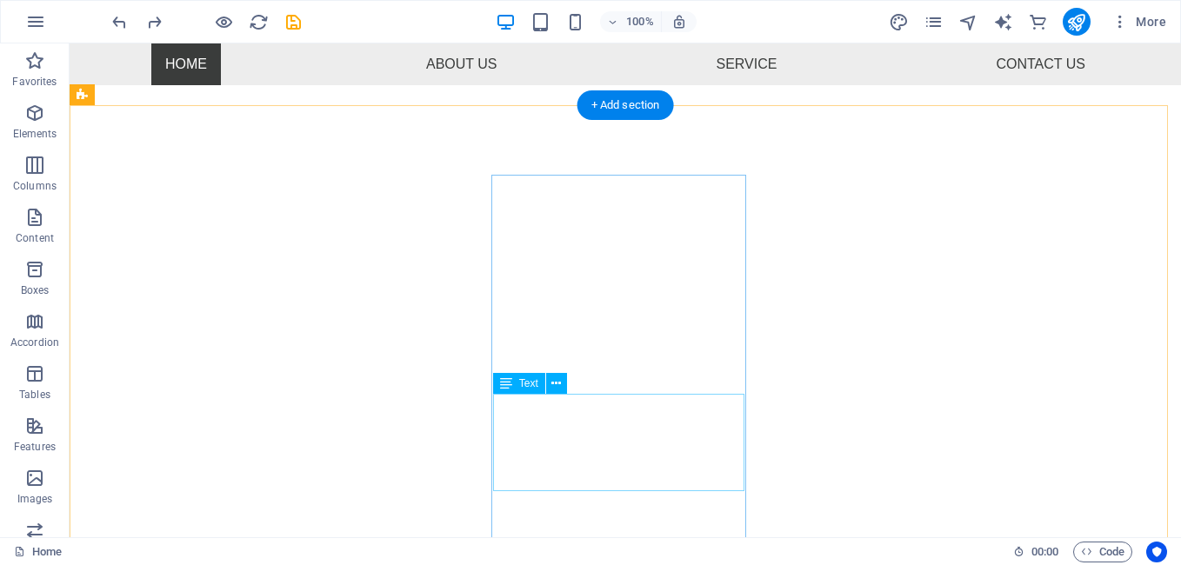
scroll to position [539, 0]
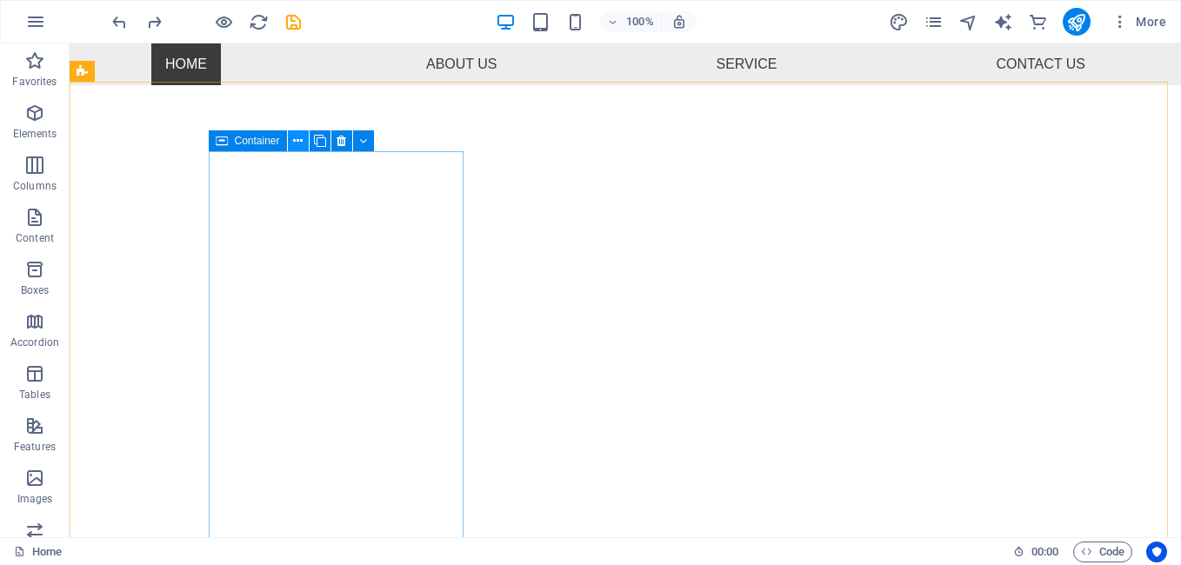
click at [298, 143] on icon at bounding box center [298, 141] width 10 height 18
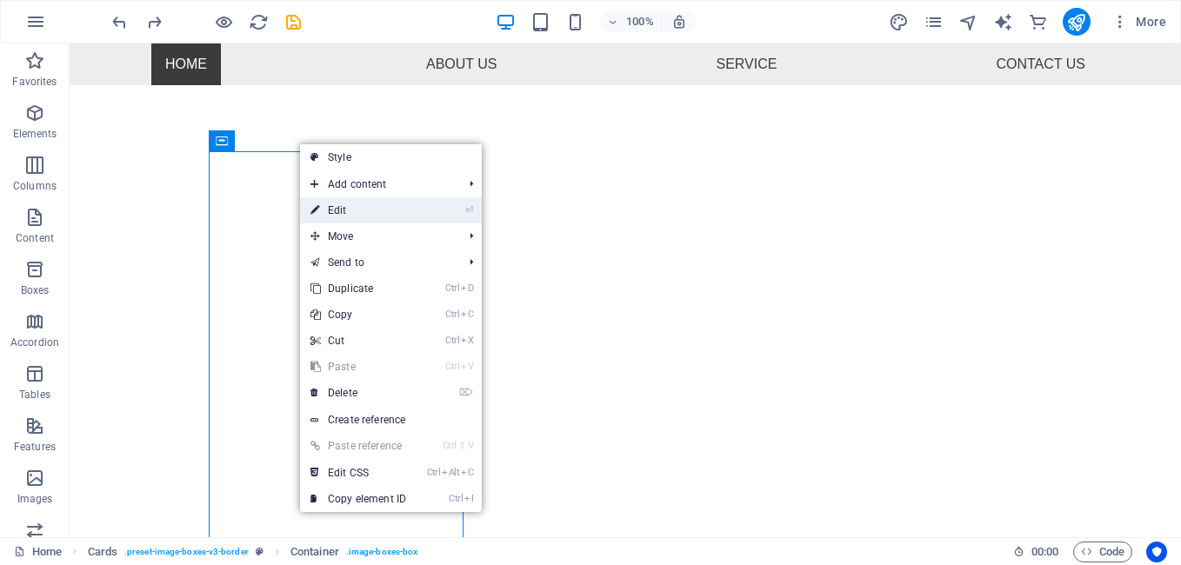
click at [339, 208] on link "⏎ Edit" at bounding box center [358, 210] width 117 height 26
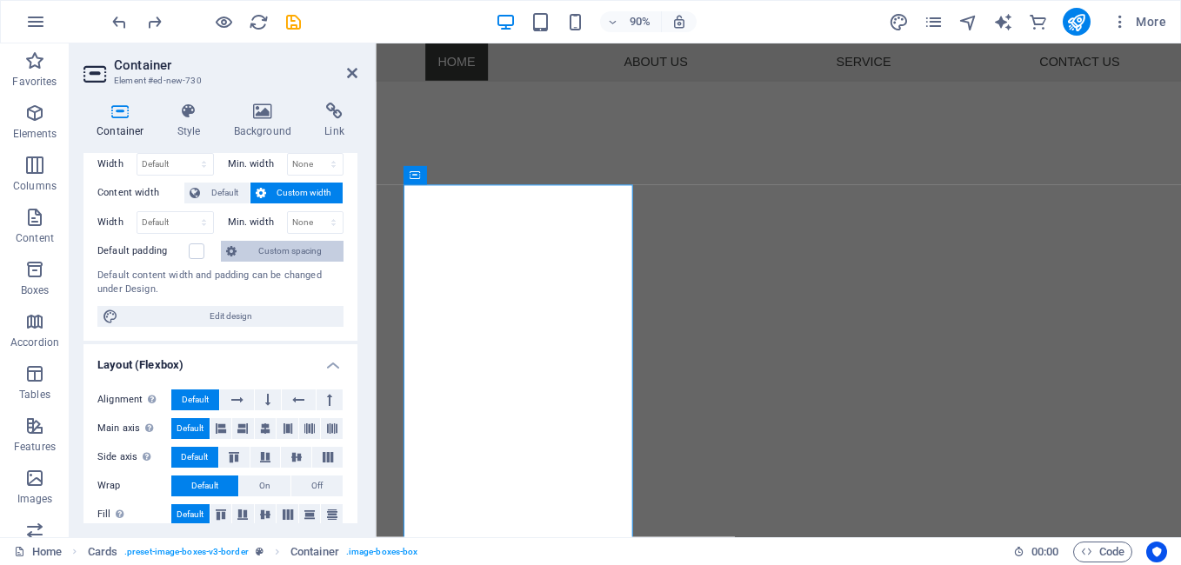
scroll to position [0, 0]
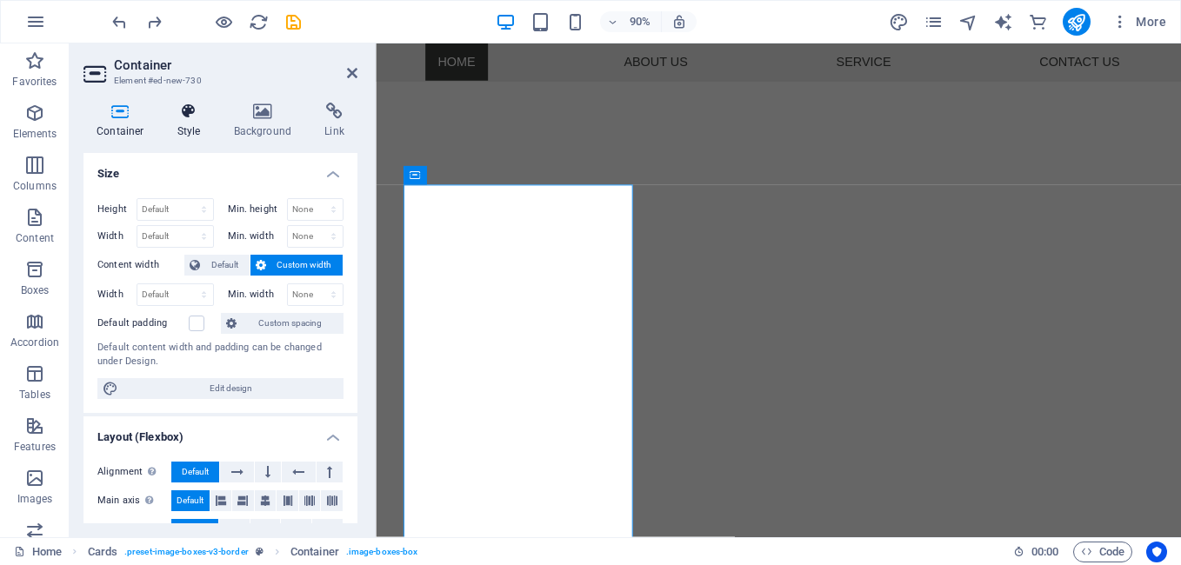
click at [185, 122] on h4 "Style" at bounding box center [192, 121] width 57 height 37
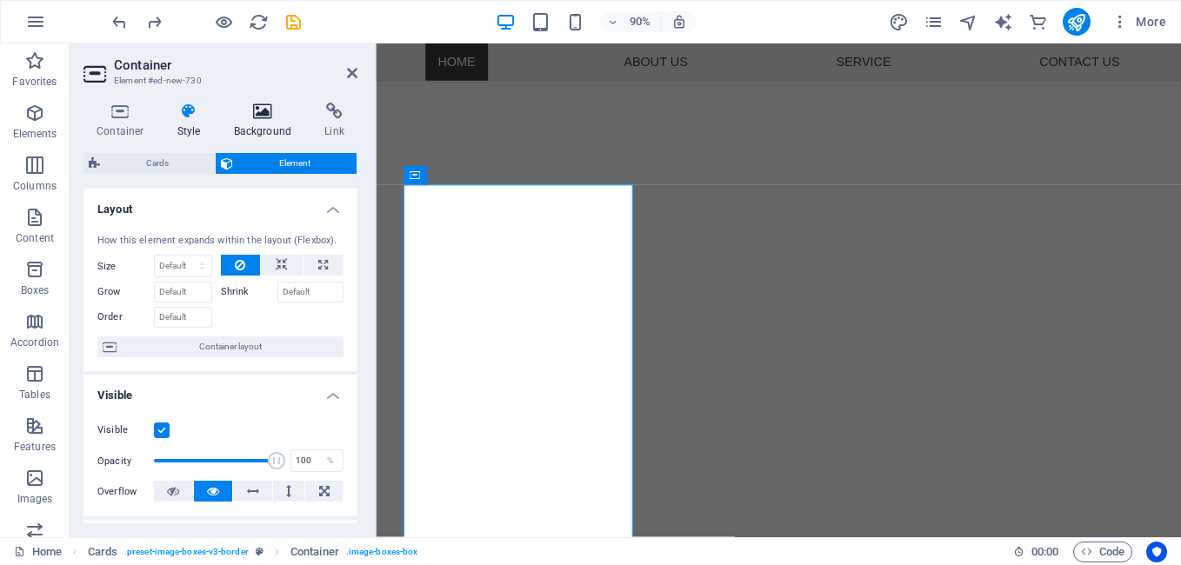
click at [261, 120] on h4 "Background" at bounding box center [266, 121] width 91 height 37
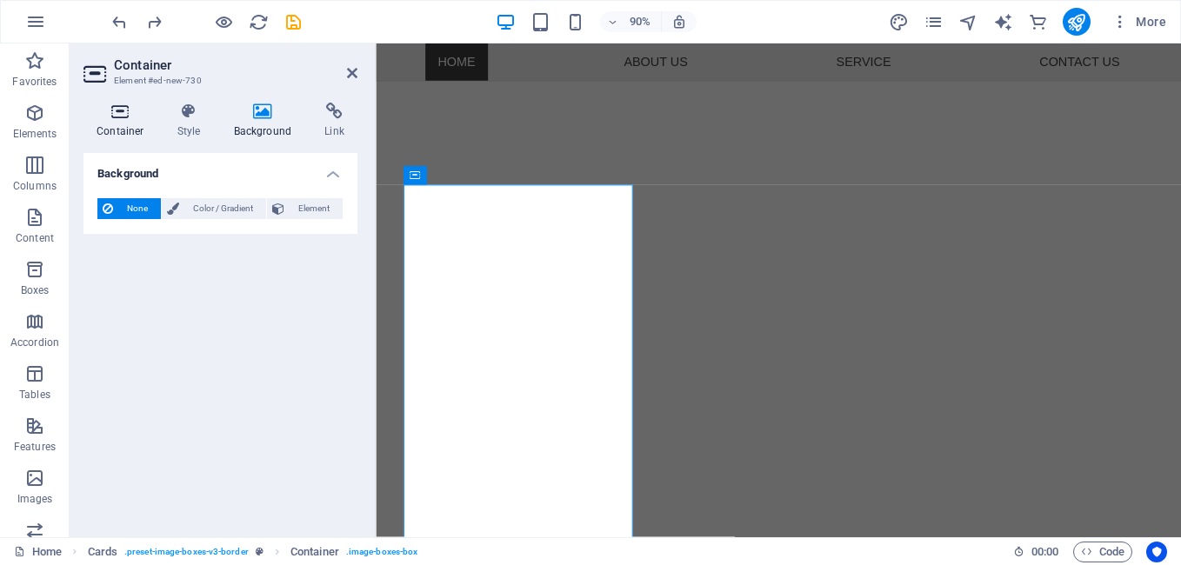
click at [109, 123] on h4 "Container" at bounding box center [123, 121] width 81 height 37
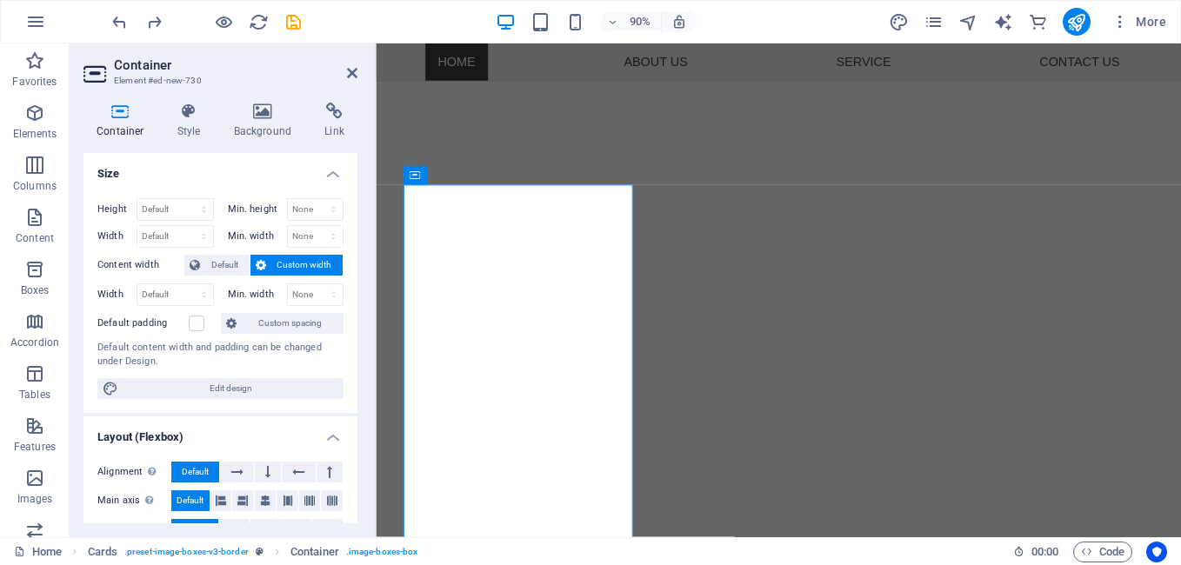
scroll to position [333, 0]
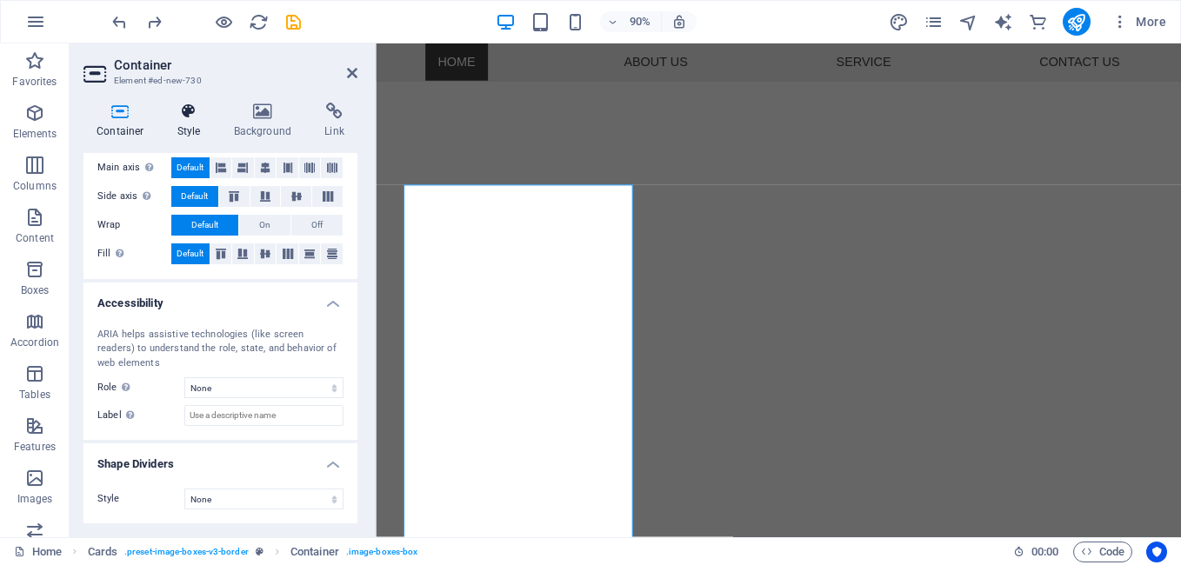
click at [197, 133] on h4 "Style" at bounding box center [192, 121] width 57 height 37
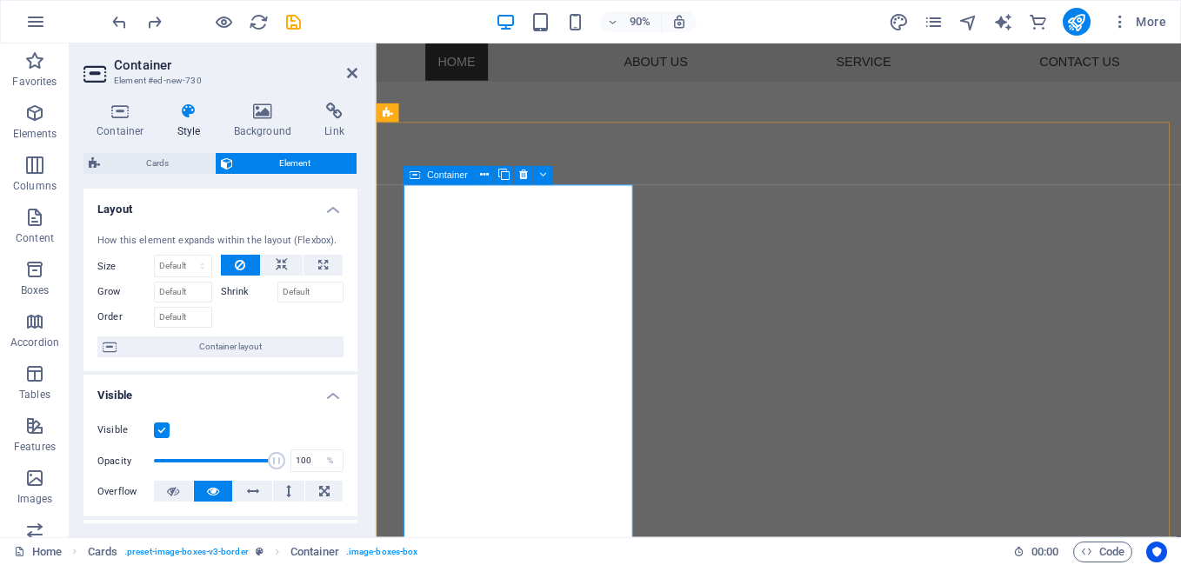
click at [423, 176] on div "Container" at bounding box center [439, 175] width 70 height 19
click at [484, 180] on icon at bounding box center [483, 176] width 9 height 17
click at [494, 180] on button at bounding box center [499, 177] width 19 height 19
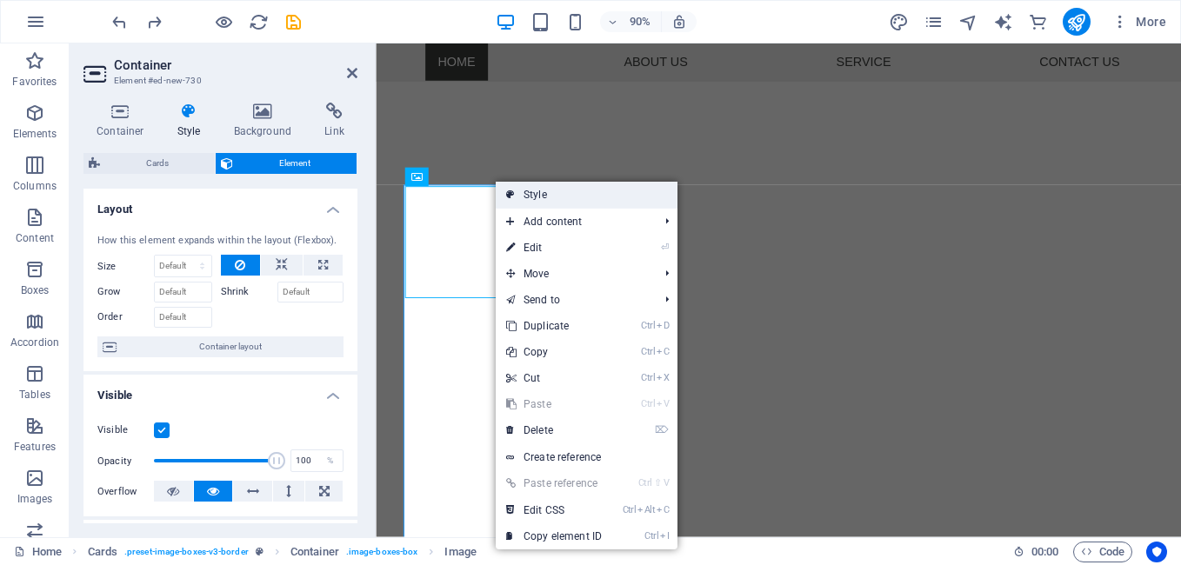
click at [544, 196] on link "Style" at bounding box center [587, 195] width 182 height 26
select select "rem"
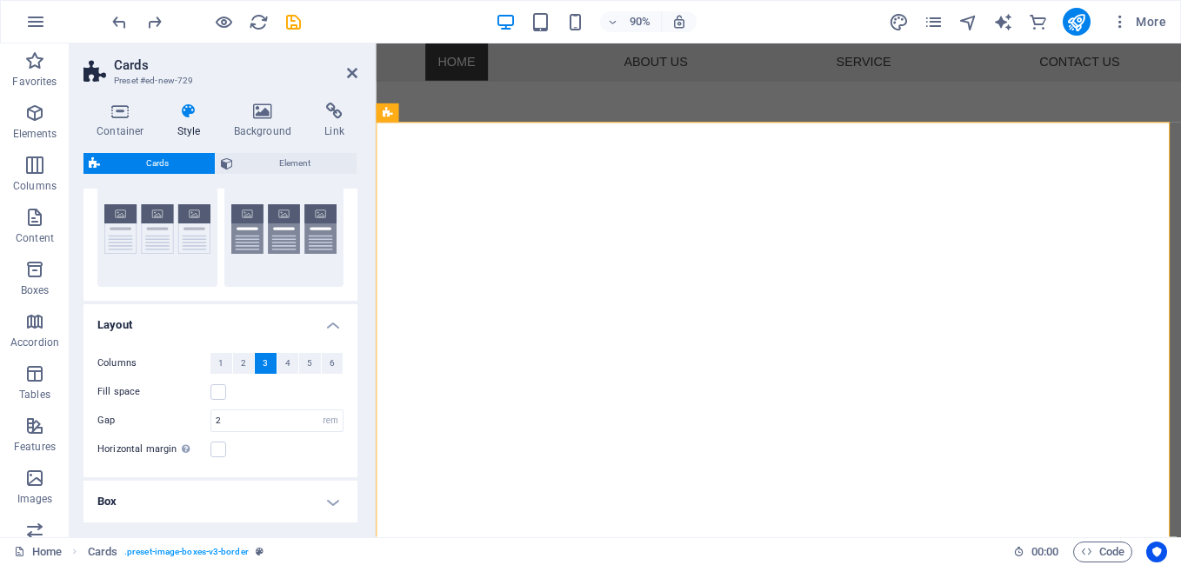
scroll to position [130, 0]
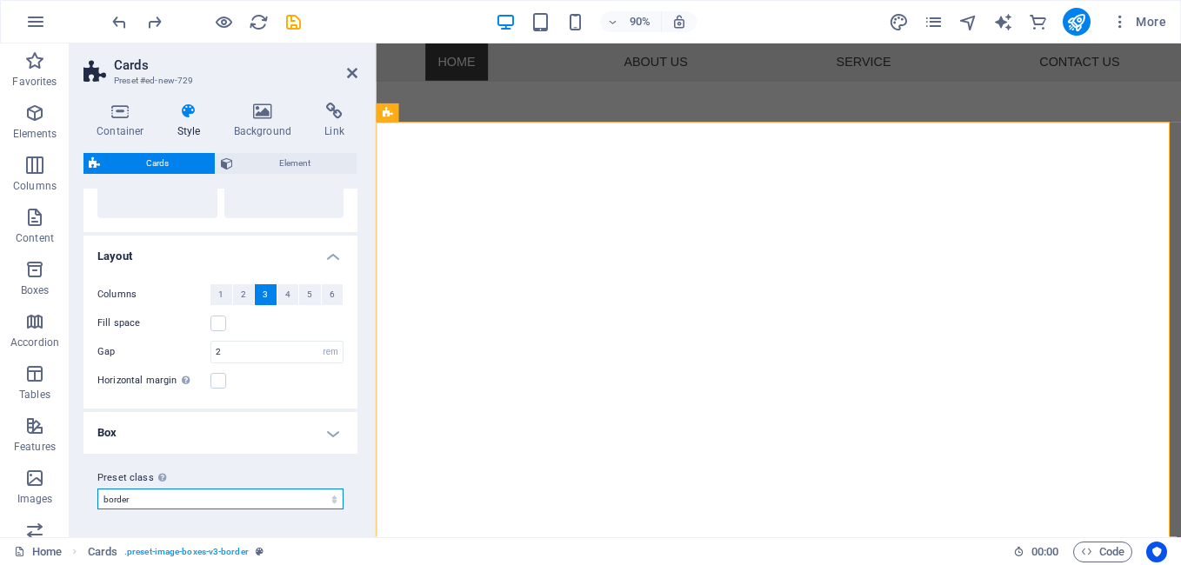
click at [141, 498] on select "border Add preset class" at bounding box center [220, 499] width 246 height 21
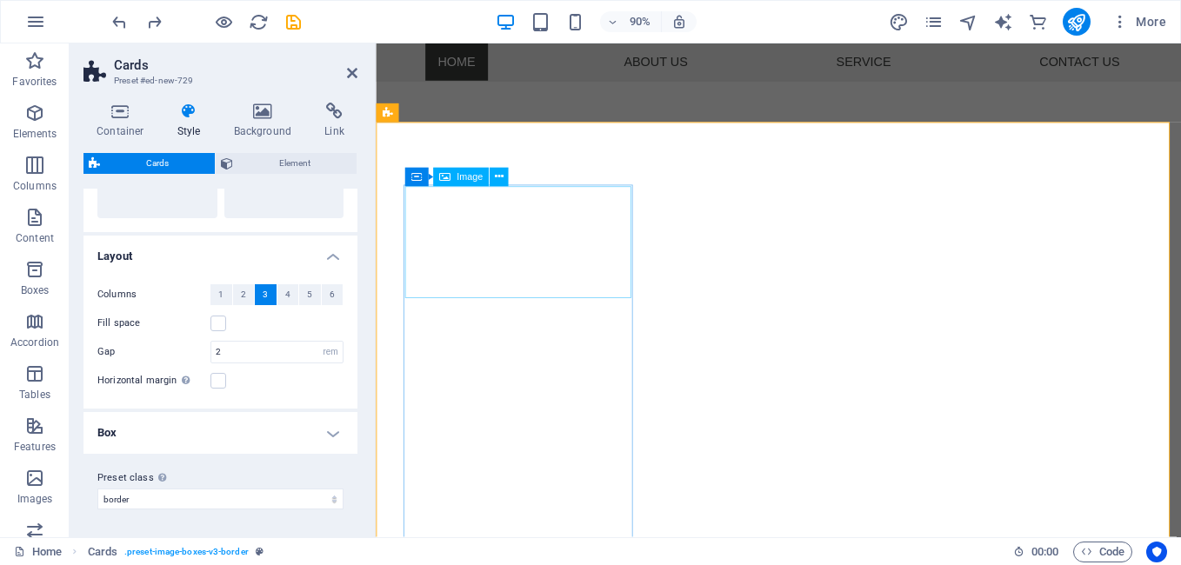
select select "%"
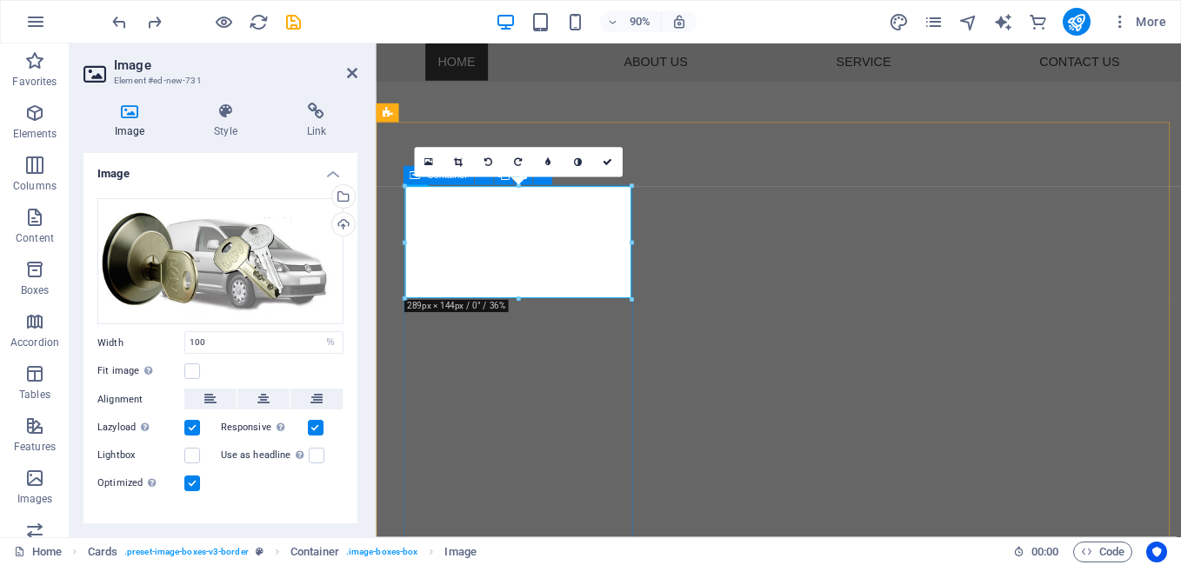
drag, startPoint x: 518, startPoint y: 491, endPoint x: 814, endPoint y: 443, distance: 299.5
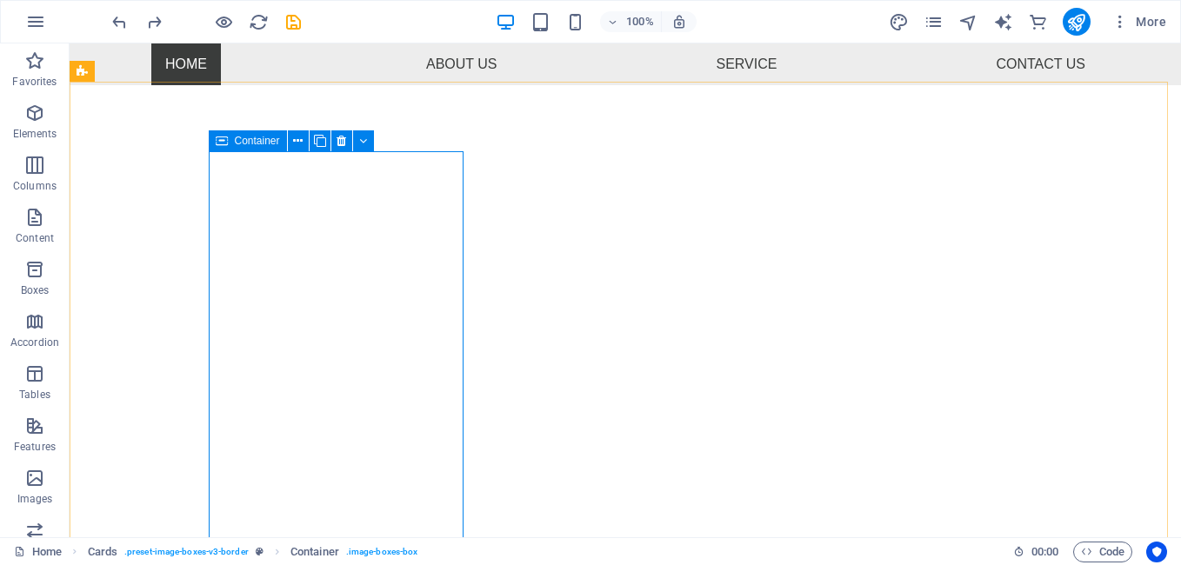
click at [245, 144] on span "Container" at bounding box center [257, 141] width 45 height 10
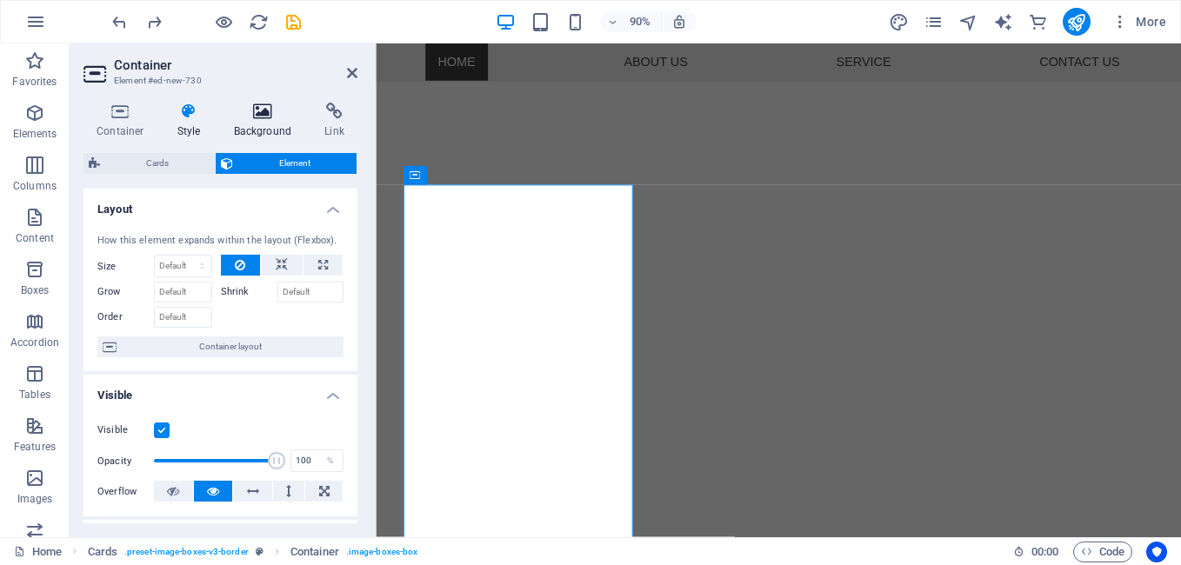
click at [269, 123] on h4 "Background" at bounding box center [266, 121] width 91 height 37
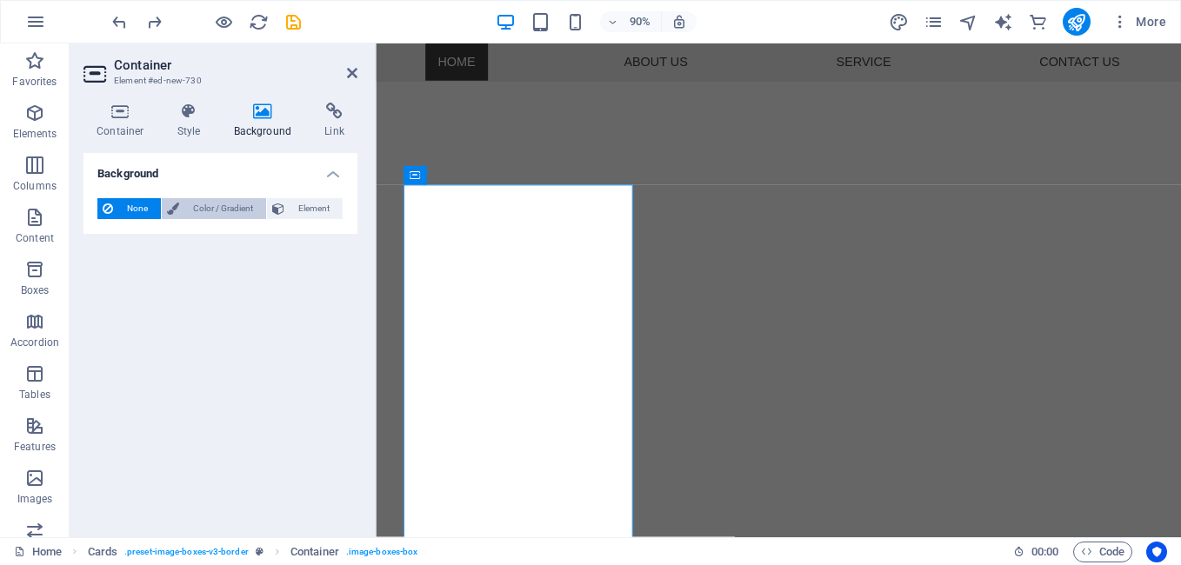
click at [240, 205] on span "Color / Gradient" at bounding box center [222, 208] width 77 height 21
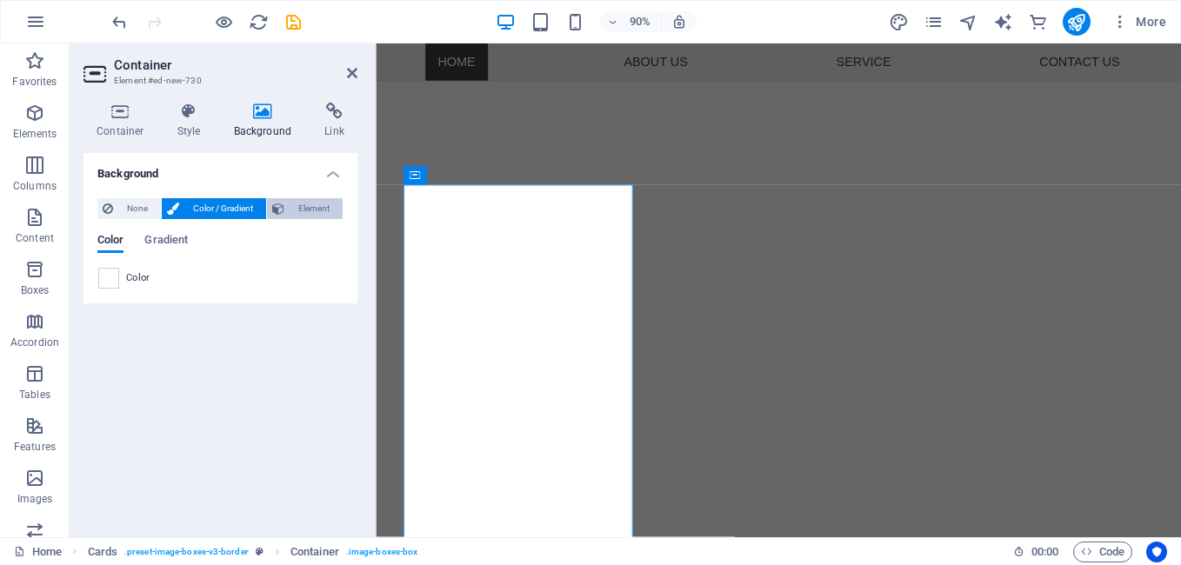
click at [298, 208] on span "Element" at bounding box center [314, 208] width 48 height 21
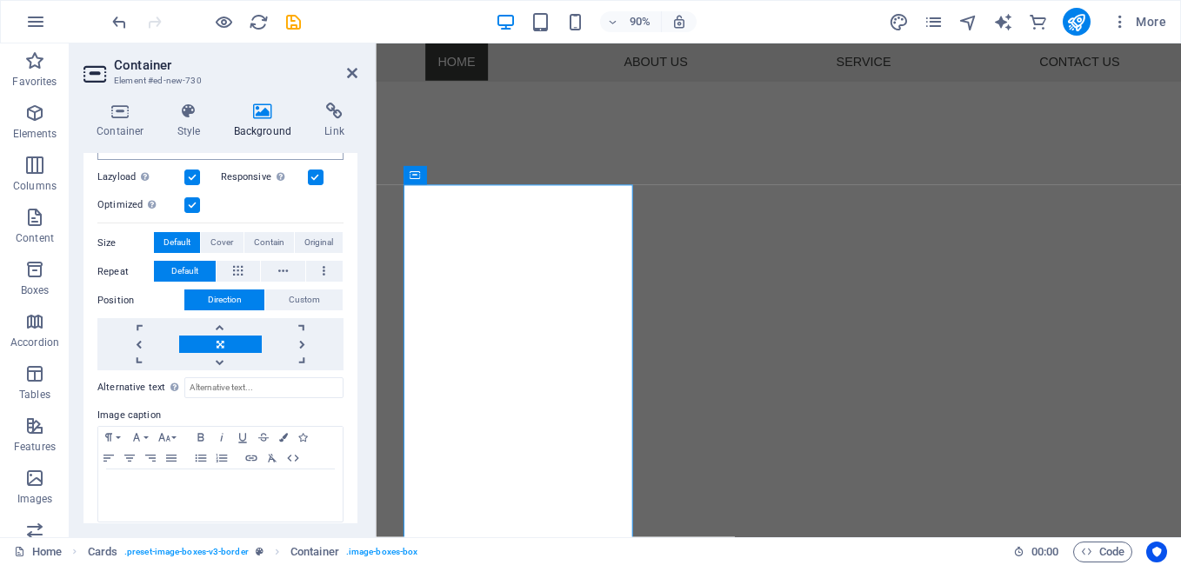
scroll to position [301, 0]
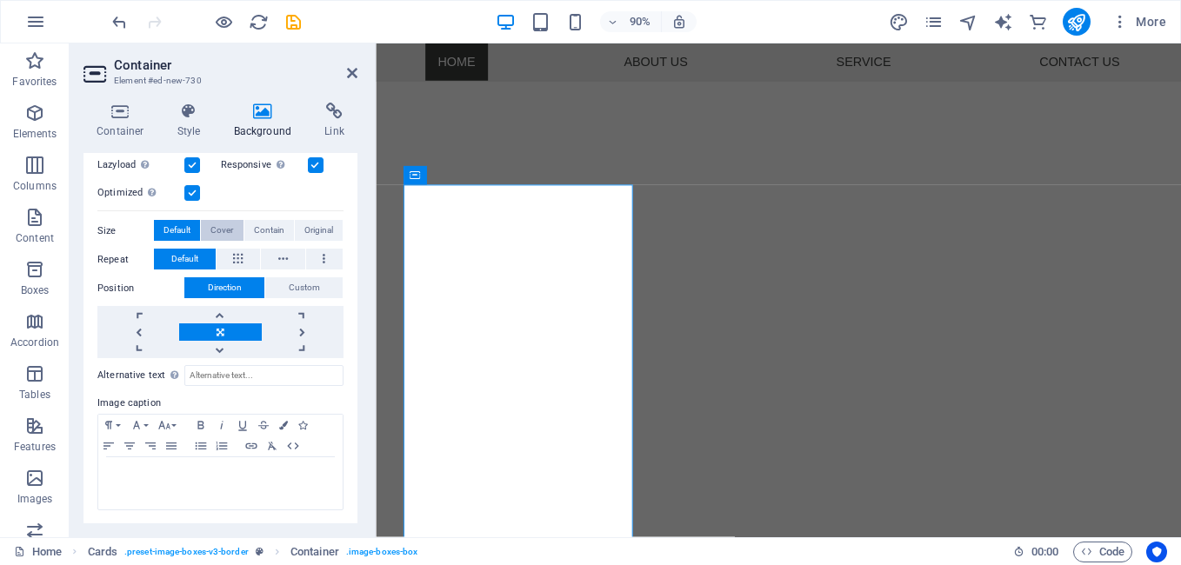
click at [221, 223] on span "Cover" at bounding box center [221, 230] width 23 height 21
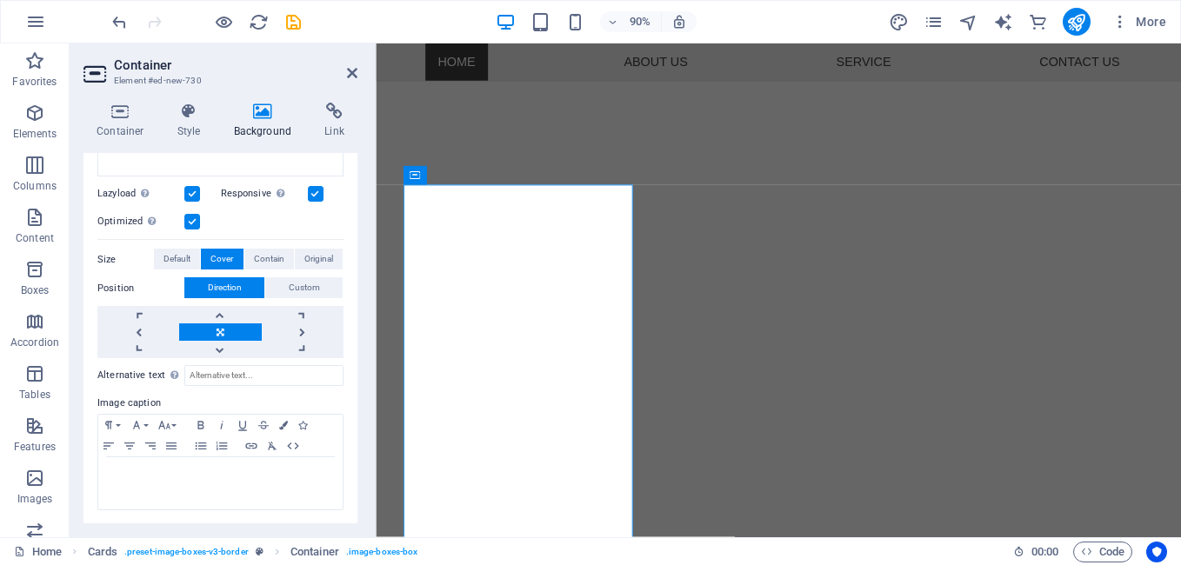
click at [270, 117] on icon at bounding box center [263, 111] width 84 height 17
click at [180, 110] on icon at bounding box center [189, 111] width 50 height 17
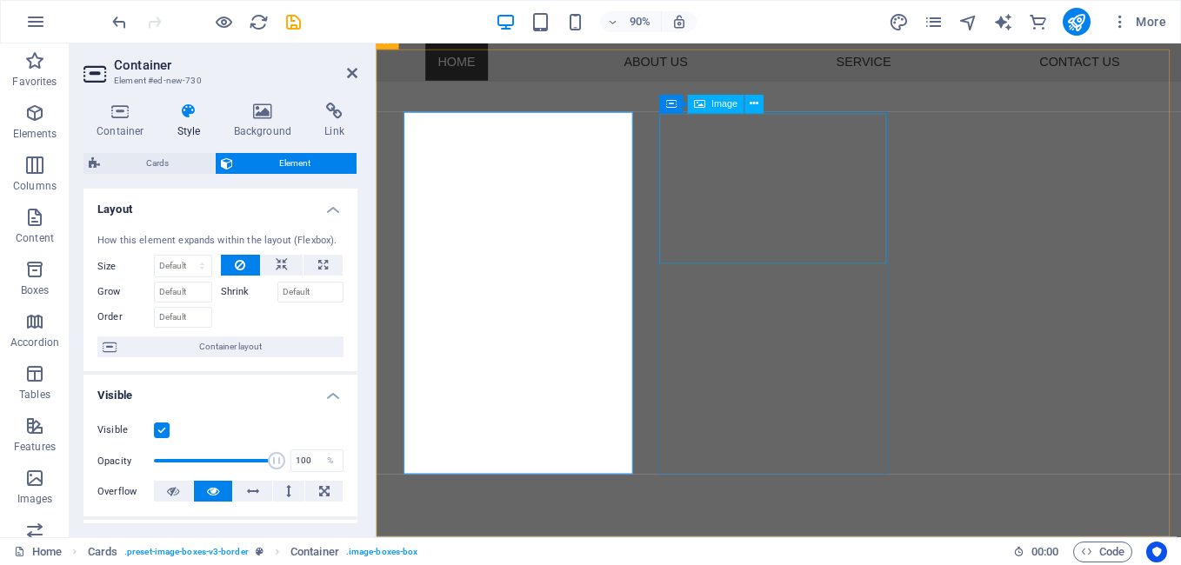
scroll to position [620, 0]
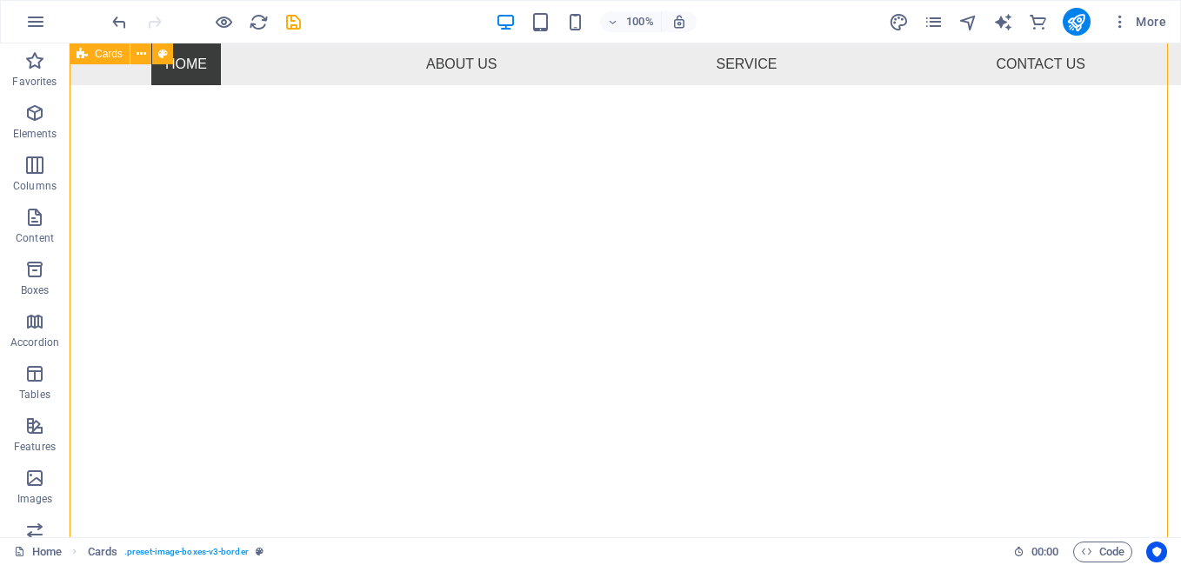
click at [119, 23] on icon "undo" at bounding box center [120, 22] width 20 height 20
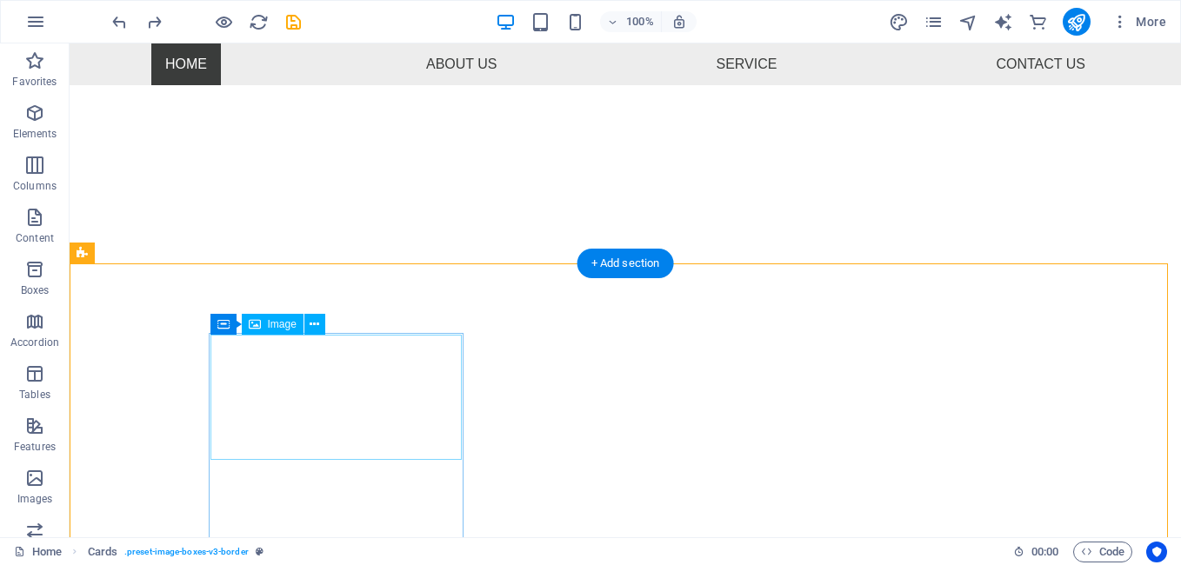
scroll to position [446, 0]
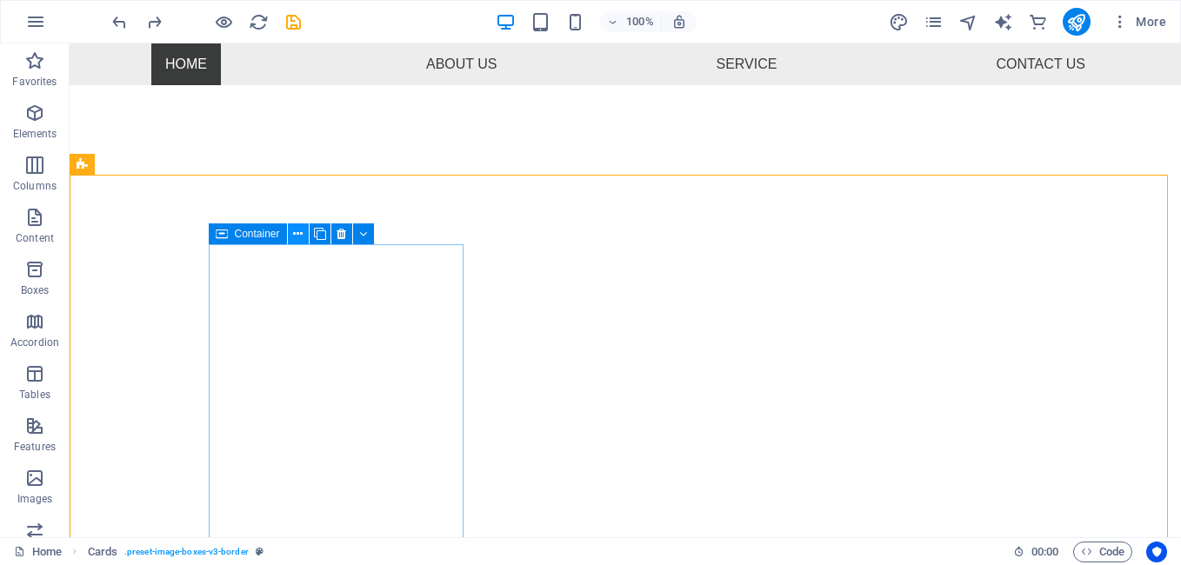
click at [293, 230] on icon at bounding box center [298, 234] width 10 height 18
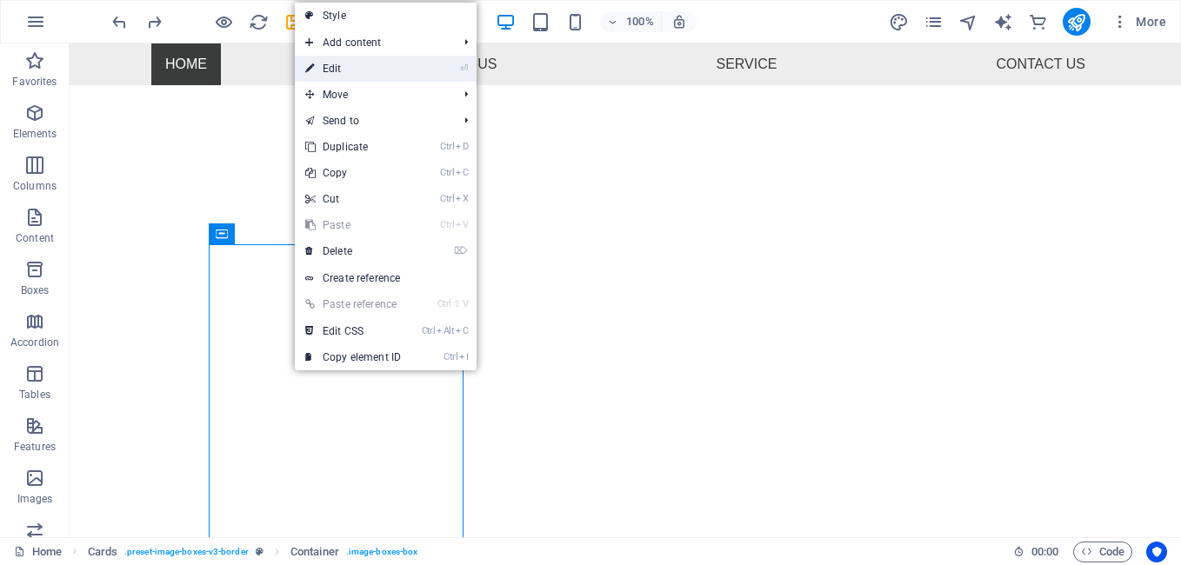
click at [333, 67] on link "⏎ Edit" at bounding box center [353, 69] width 117 height 26
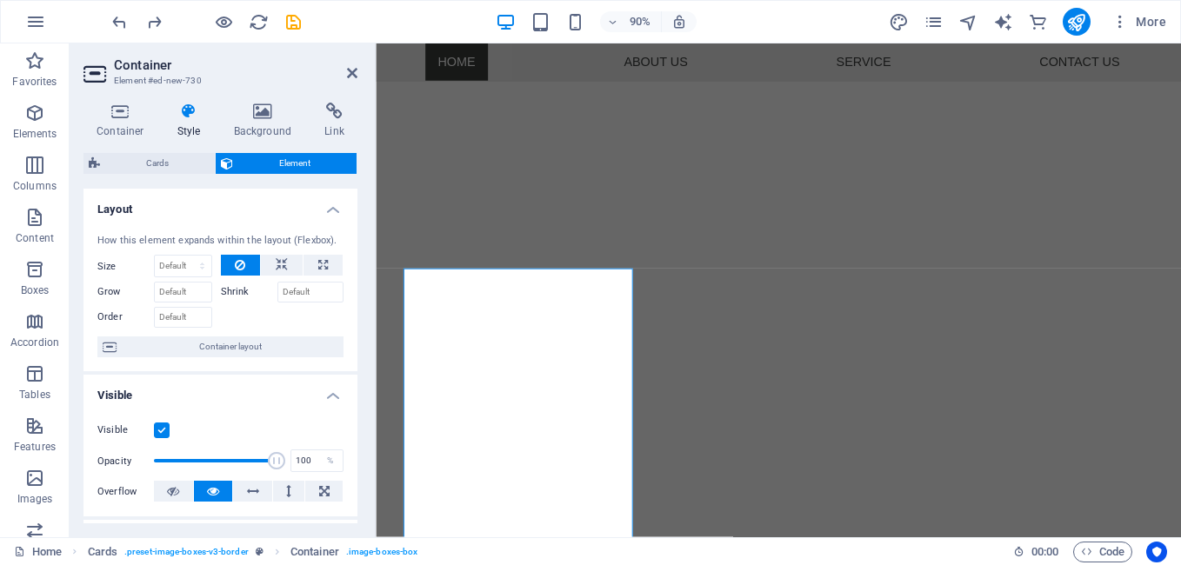
scroll to position [261, 0]
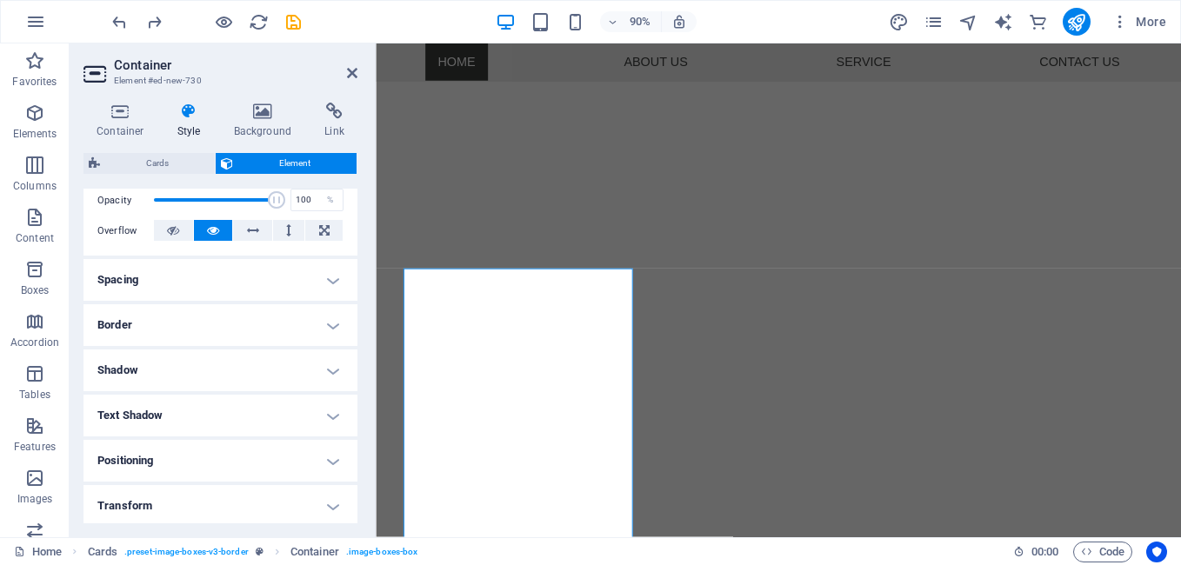
click at [187, 324] on h4 "Border" at bounding box center [220, 325] width 274 height 42
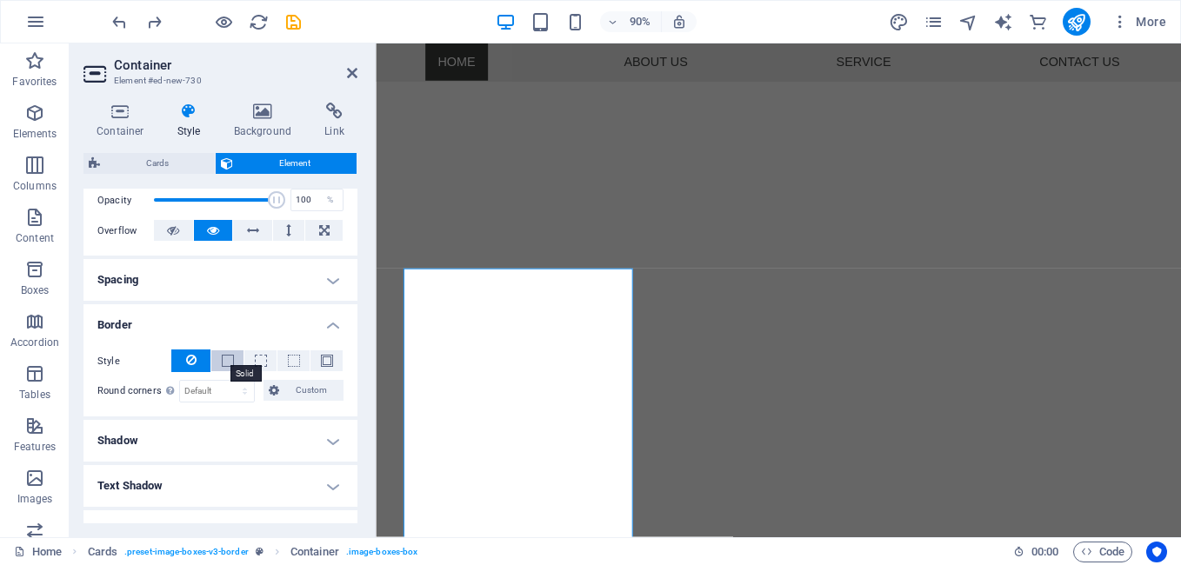
click at [227, 357] on span at bounding box center [228, 361] width 12 height 12
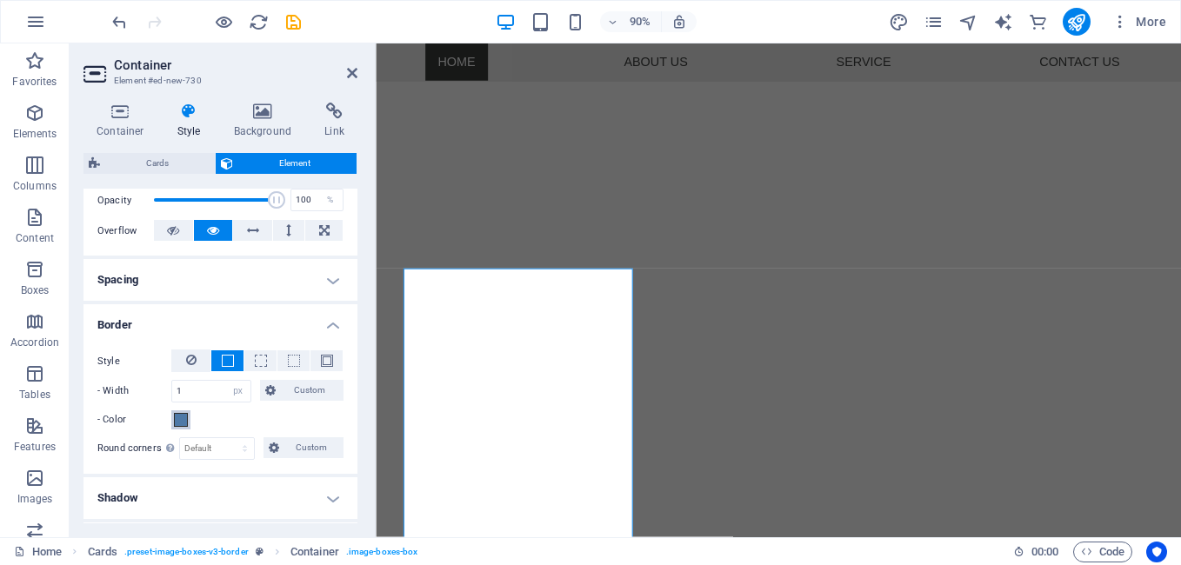
click at [184, 426] on span at bounding box center [181, 420] width 14 height 14
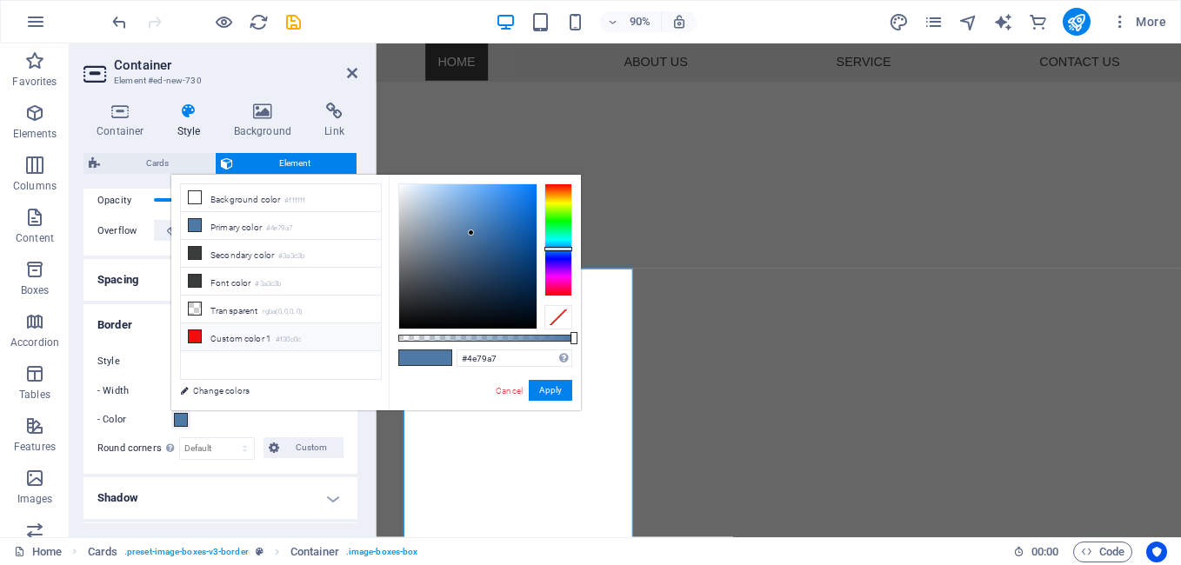
click at [193, 330] on icon at bounding box center [195, 336] width 12 height 12
type input "#f30c0c"
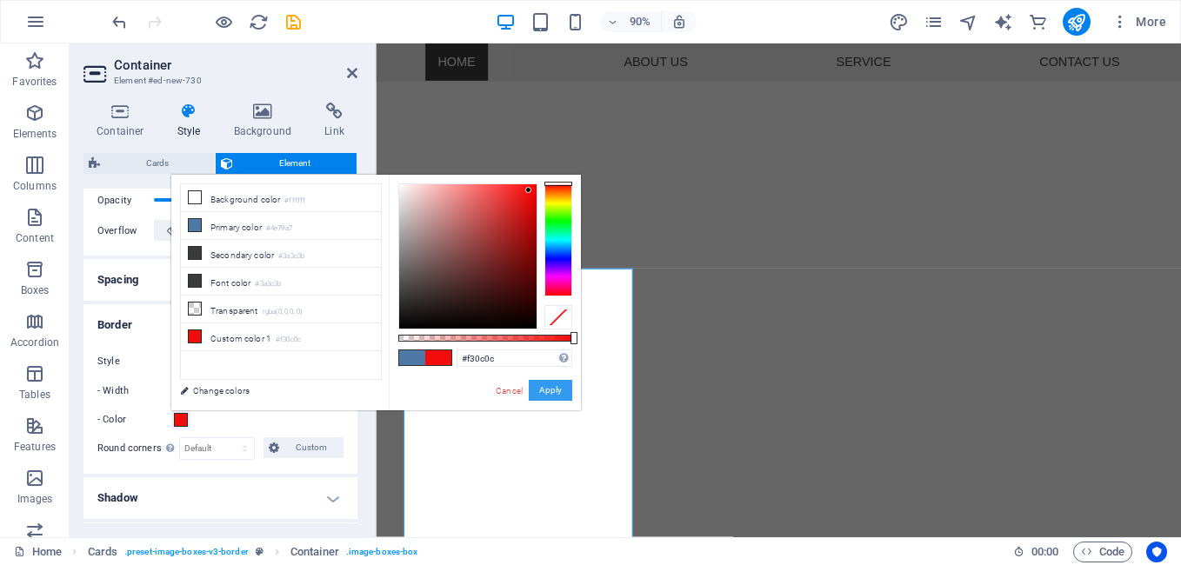
click at [552, 388] on button "Apply" at bounding box center [550, 390] width 43 height 21
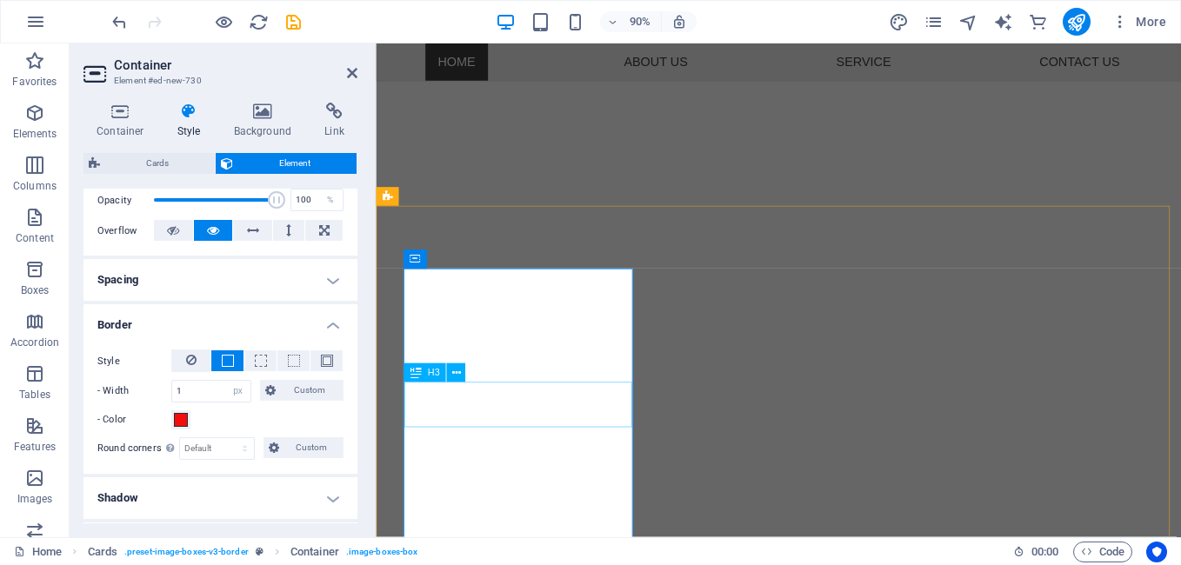
click at [466, 383] on div "H3" at bounding box center [439, 374] width 71 height 20
click at [455, 373] on icon at bounding box center [455, 373] width 9 height 17
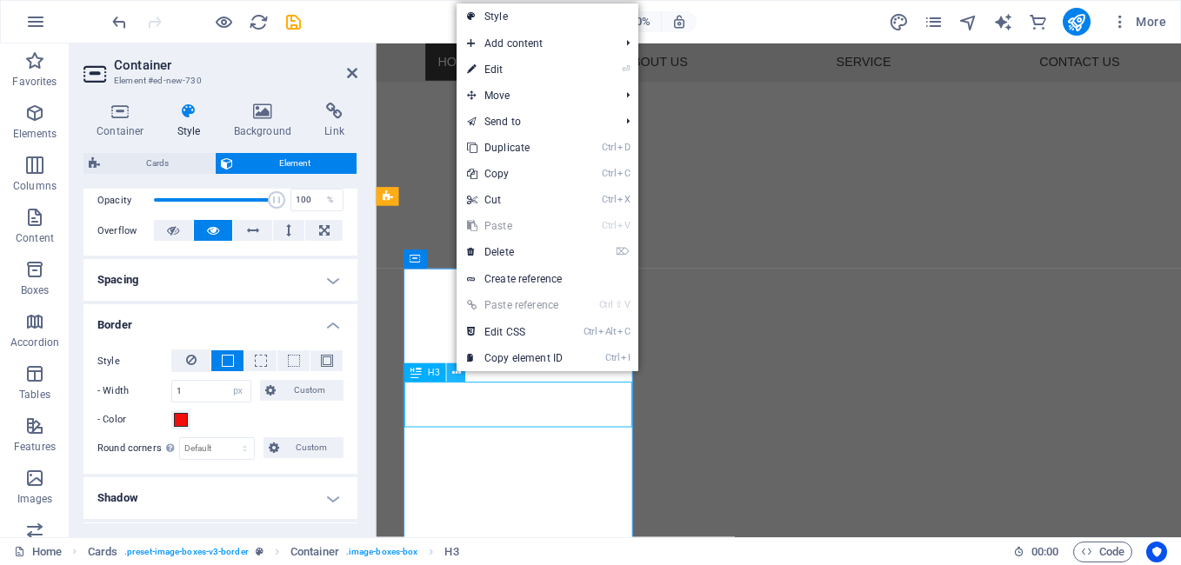
click at [455, 373] on icon at bounding box center [455, 373] width 9 height 17
drag, startPoint x: 495, startPoint y: 65, endPoint x: 117, endPoint y: 24, distance: 379.7
click at [495, 65] on link "⏎ Edit" at bounding box center [515, 70] width 117 height 26
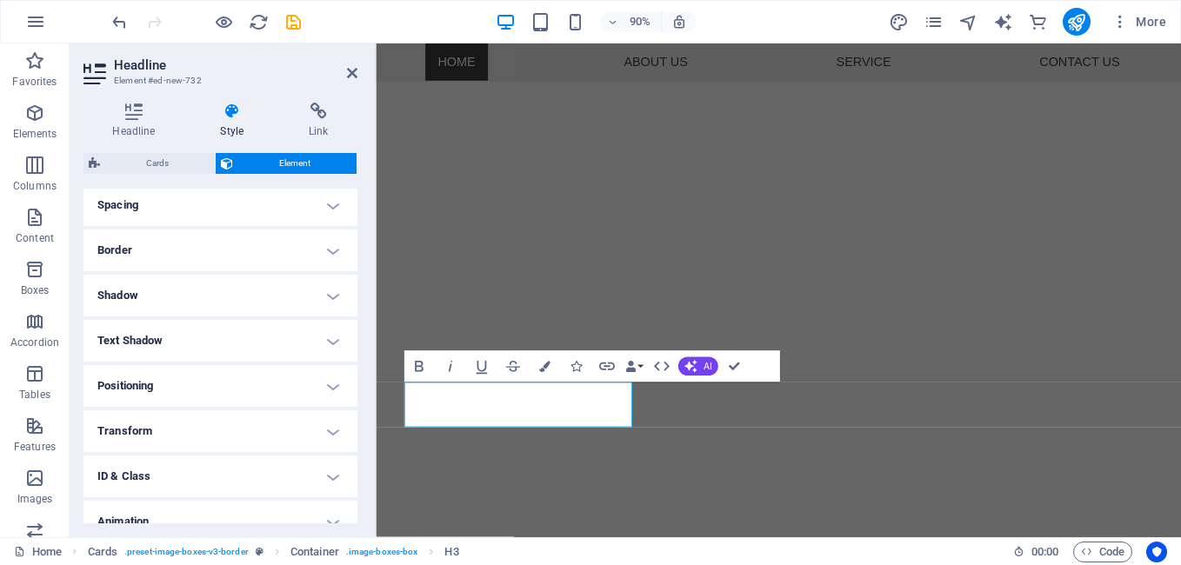
scroll to position [313, 0]
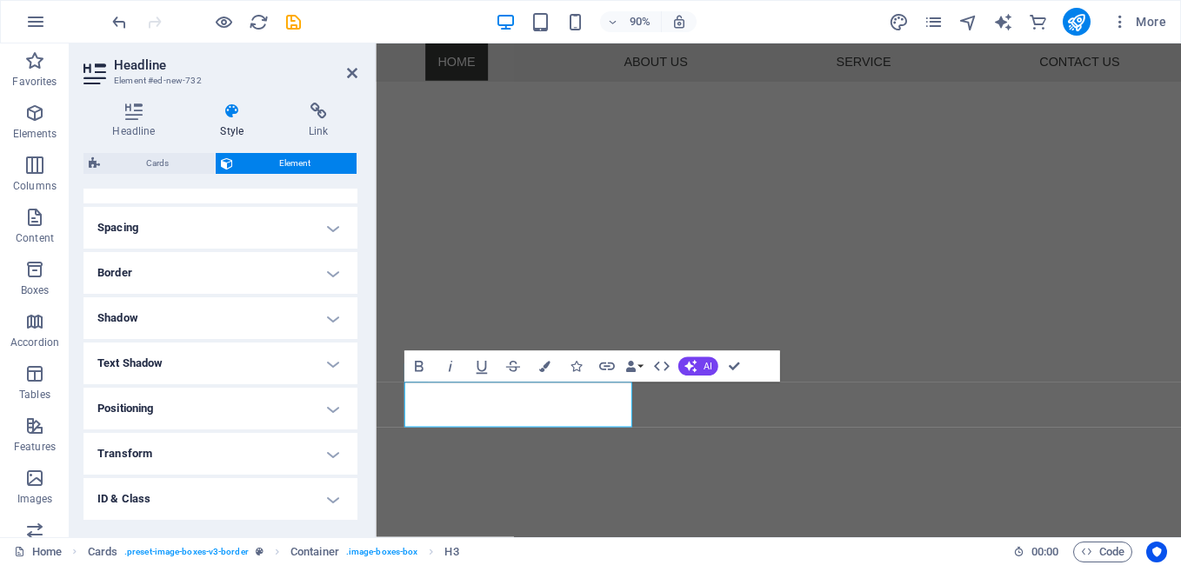
click at [123, 269] on h4 "Border" at bounding box center [220, 273] width 274 height 42
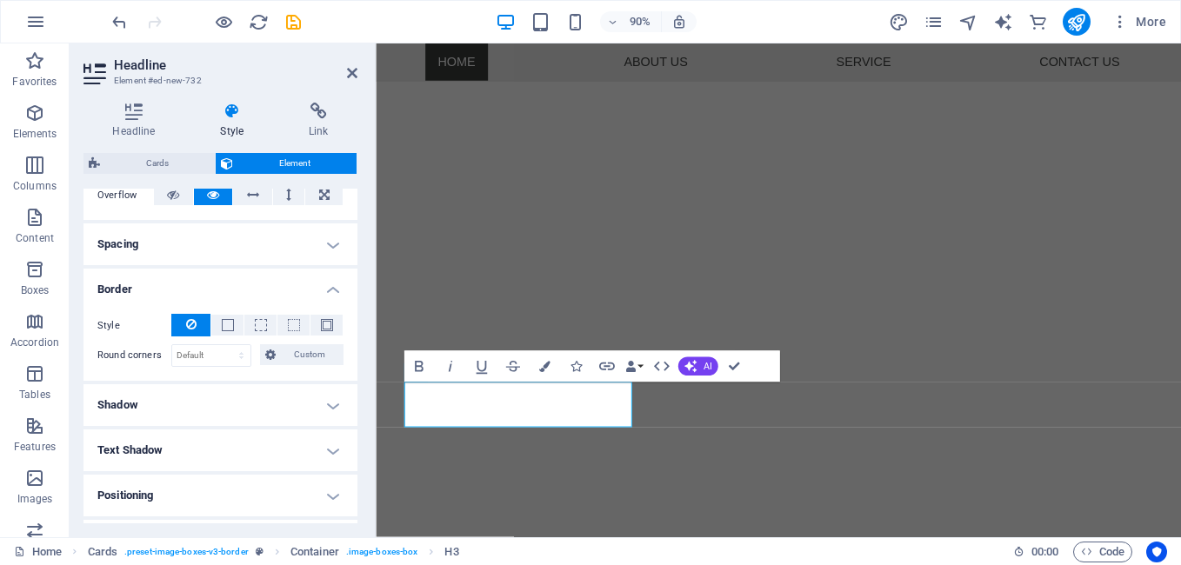
click at [120, 290] on h4 "Border" at bounding box center [220, 284] width 274 height 31
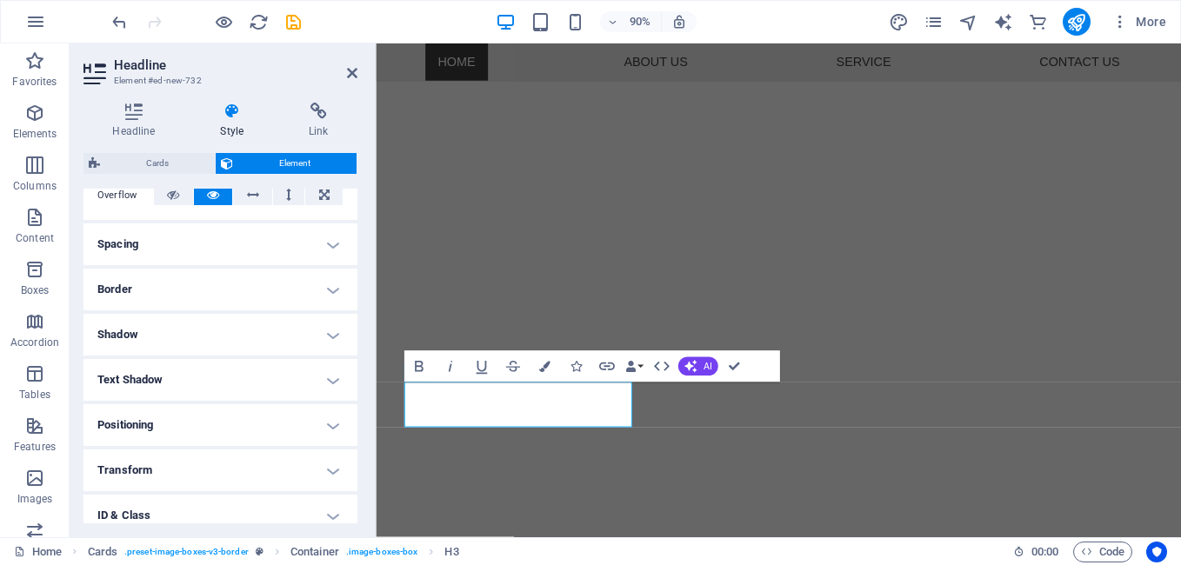
click at [127, 285] on h4 "Border" at bounding box center [220, 290] width 274 height 42
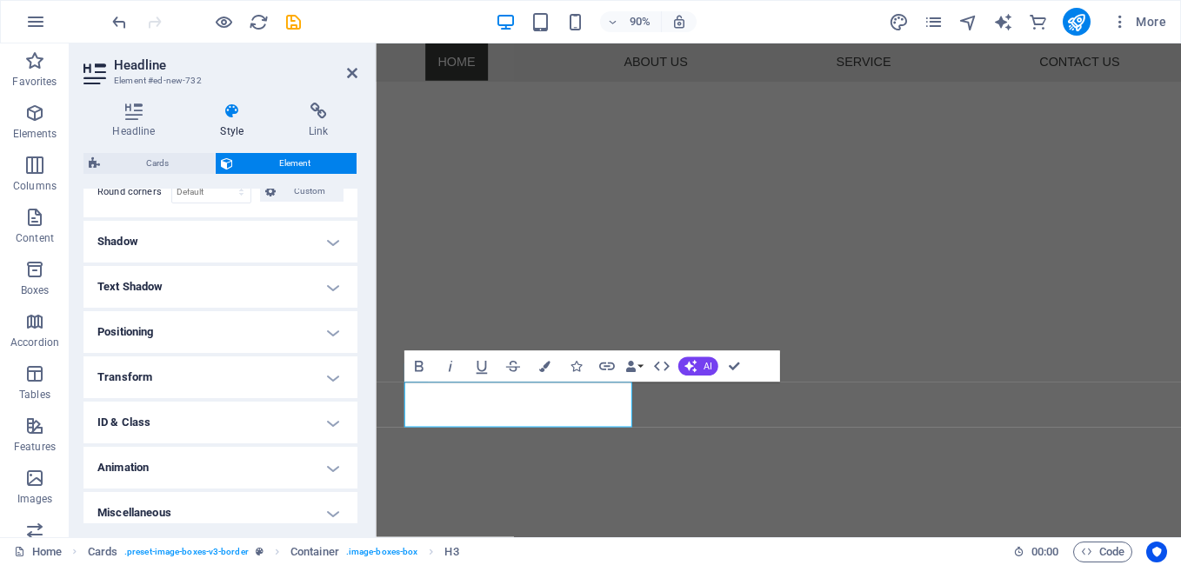
scroll to position [471, 0]
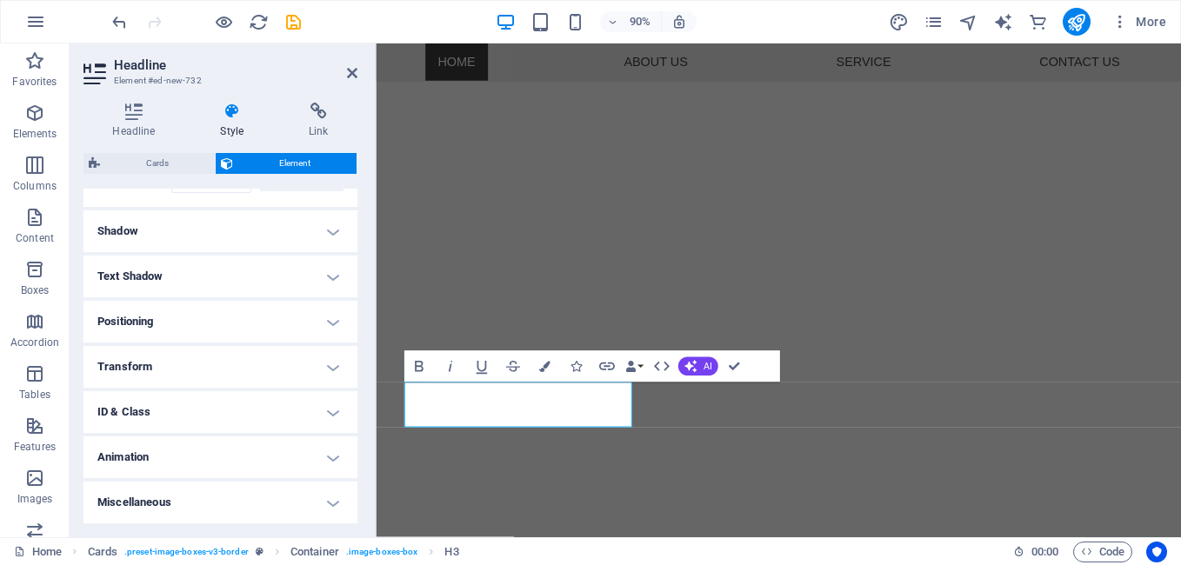
click at [153, 499] on h4 "Miscellaneous" at bounding box center [220, 503] width 274 height 42
click at [153, 499] on h4 "Miscellaneous" at bounding box center [220, 497] width 274 height 31
click at [543, 364] on icon "button" at bounding box center [543, 367] width 11 height 11
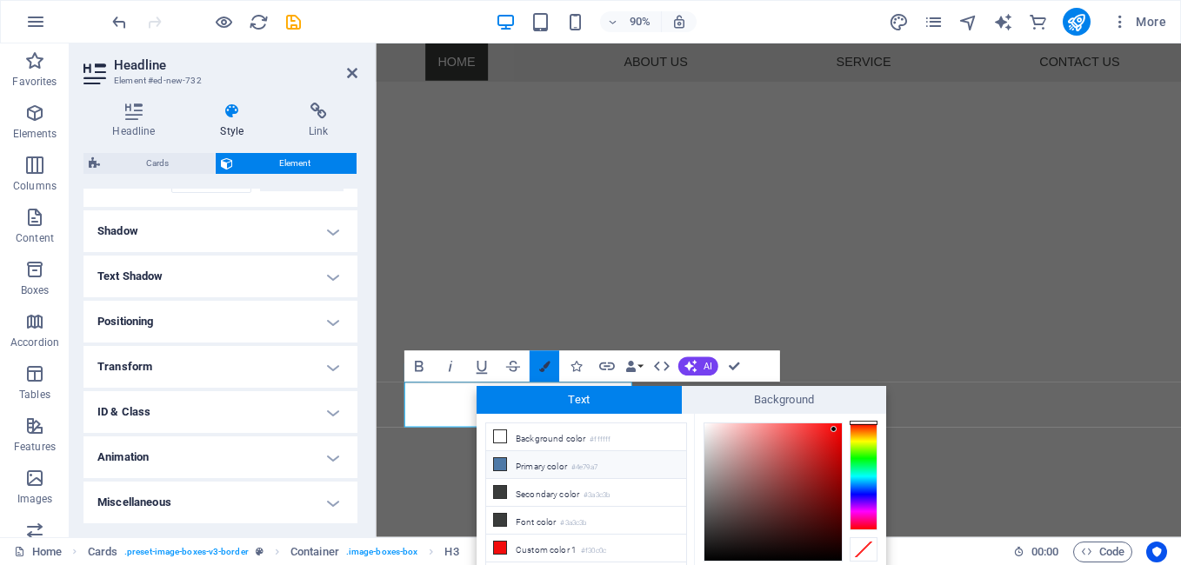
scroll to position [64, 0]
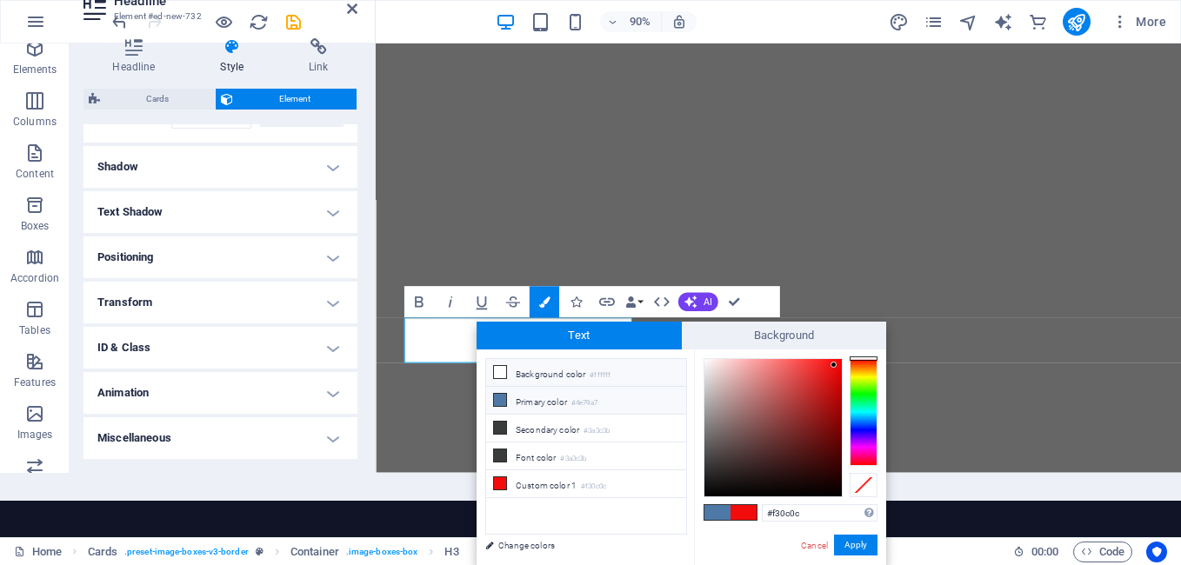
click at [504, 373] on icon at bounding box center [500, 372] width 12 height 12
click at [835, 491] on div at bounding box center [772, 427] width 137 height 137
click at [751, 514] on span at bounding box center [744, 512] width 26 height 15
click at [718, 517] on span at bounding box center [717, 512] width 26 height 15
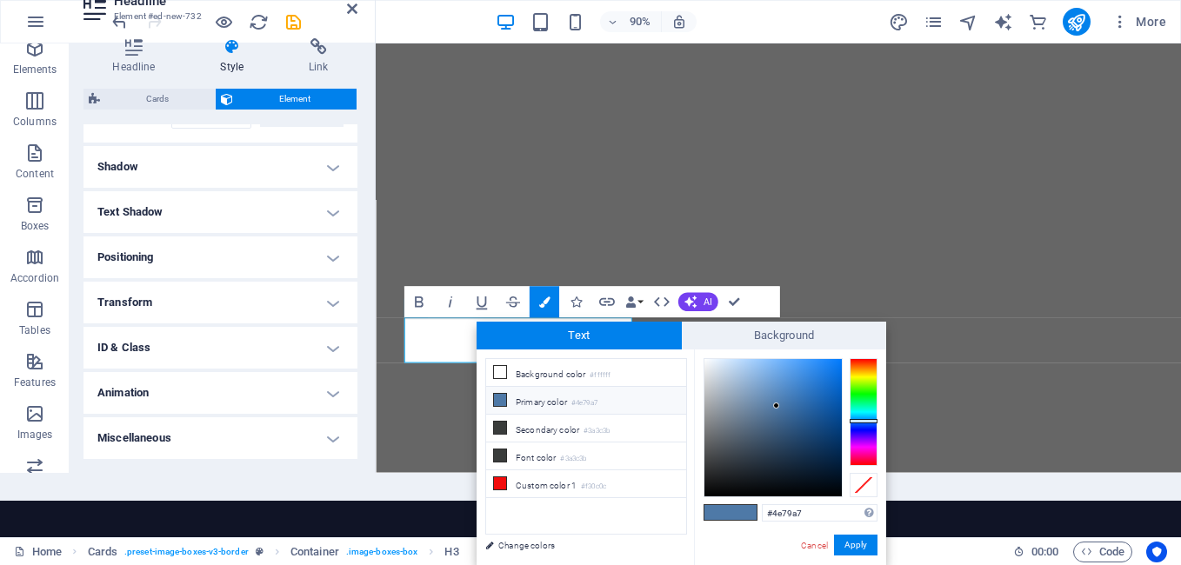
type input "#01050a"
click at [832, 491] on div at bounding box center [772, 427] width 137 height 137
click at [854, 539] on button "Apply" at bounding box center [855, 545] width 43 height 21
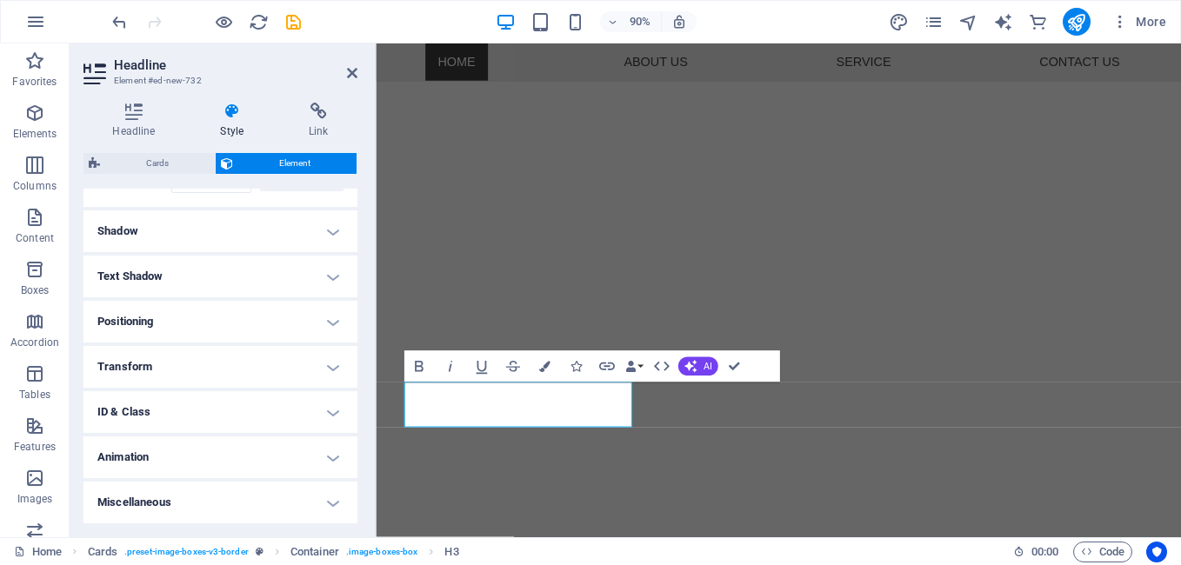
scroll to position [0, 0]
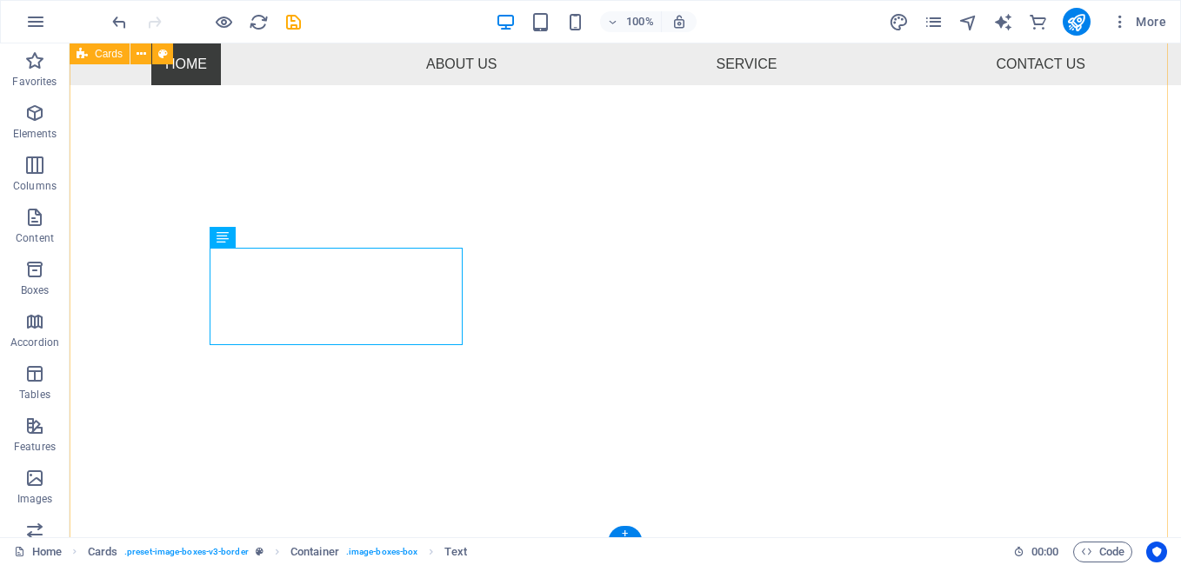
scroll to position [533, 0]
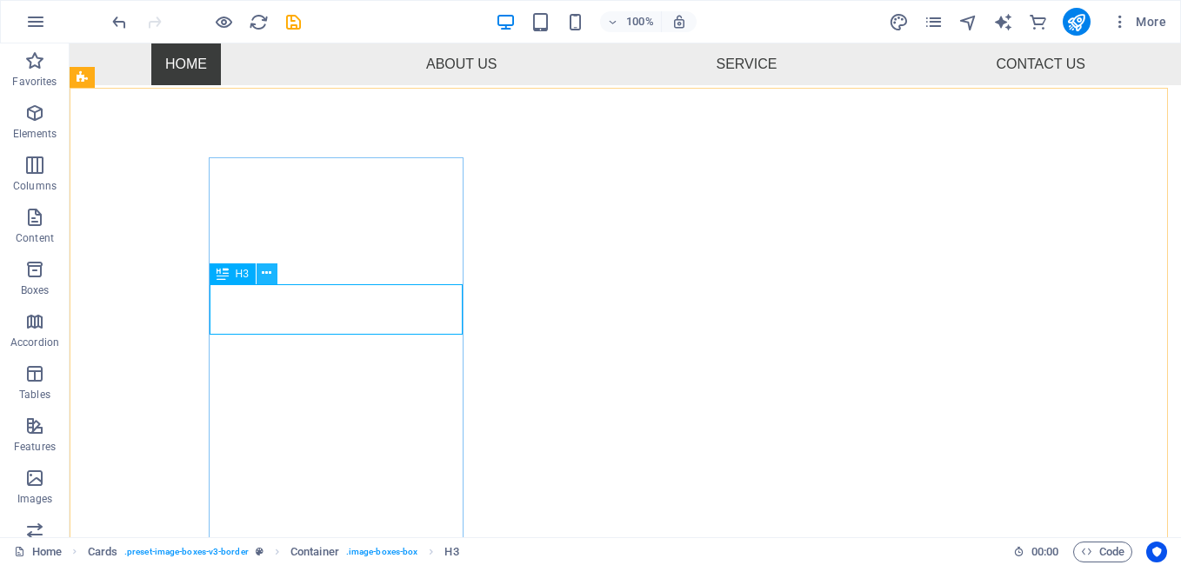
click at [270, 278] on icon at bounding box center [267, 273] width 10 height 18
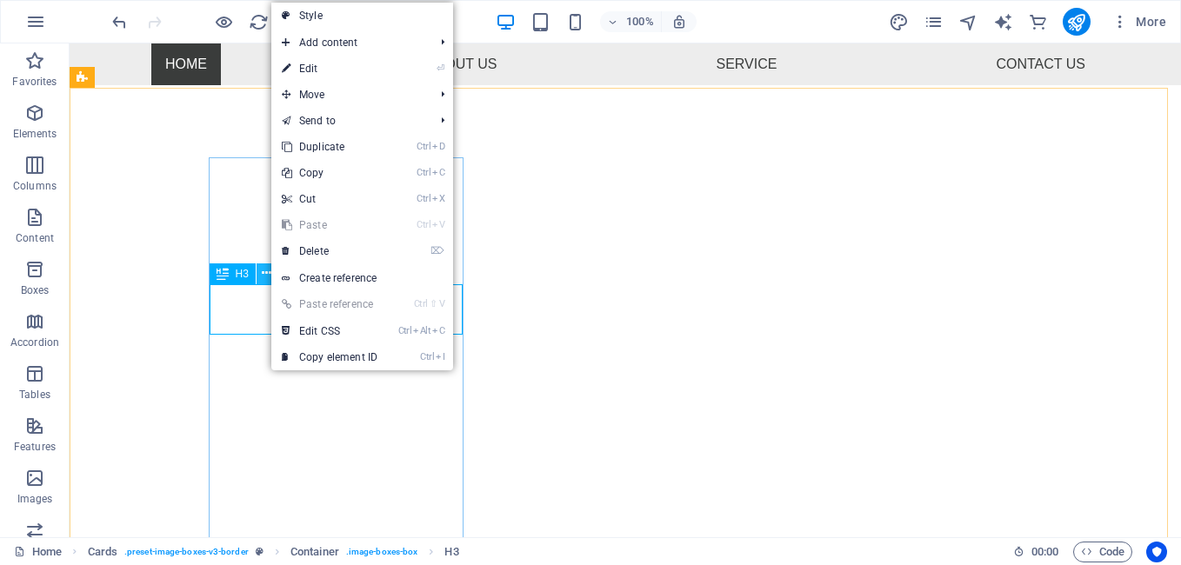
click at [270, 278] on icon at bounding box center [267, 273] width 10 height 18
click at [326, 73] on link "⏎ Edit" at bounding box center [329, 69] width 117 height 26
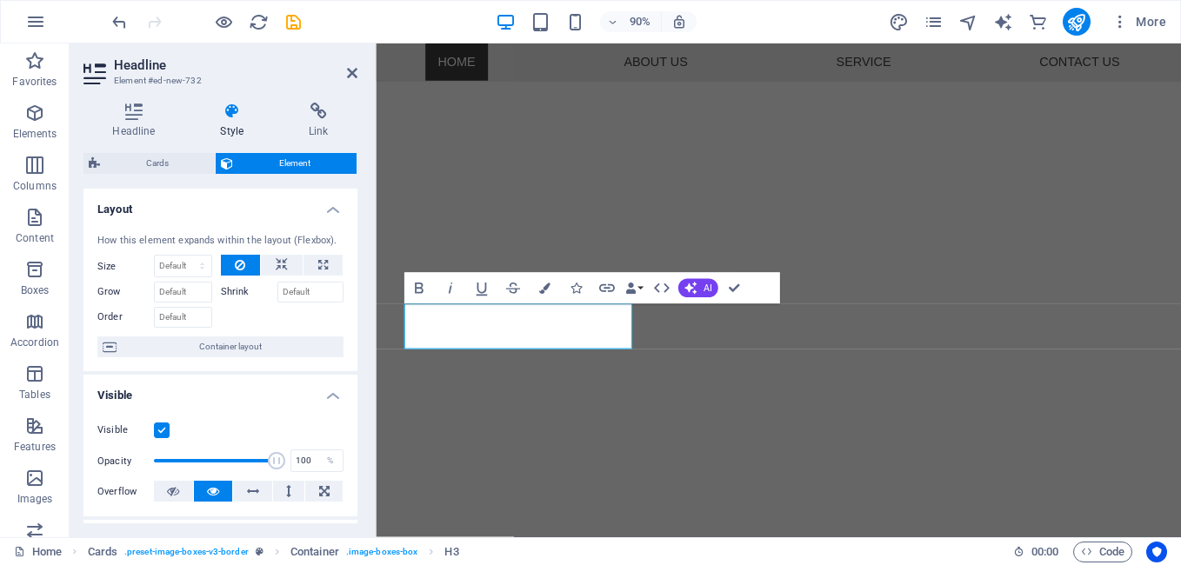
click at [240, 97] on div "Headline Style Link Settings Level H1 H2 H3 H4 H5 H6 Alignment Default colors a…" at bounding box center [221, 313] width 302 height 449
click at [233, 108] on icon at bounding box center [232, 111] width 82 height 17
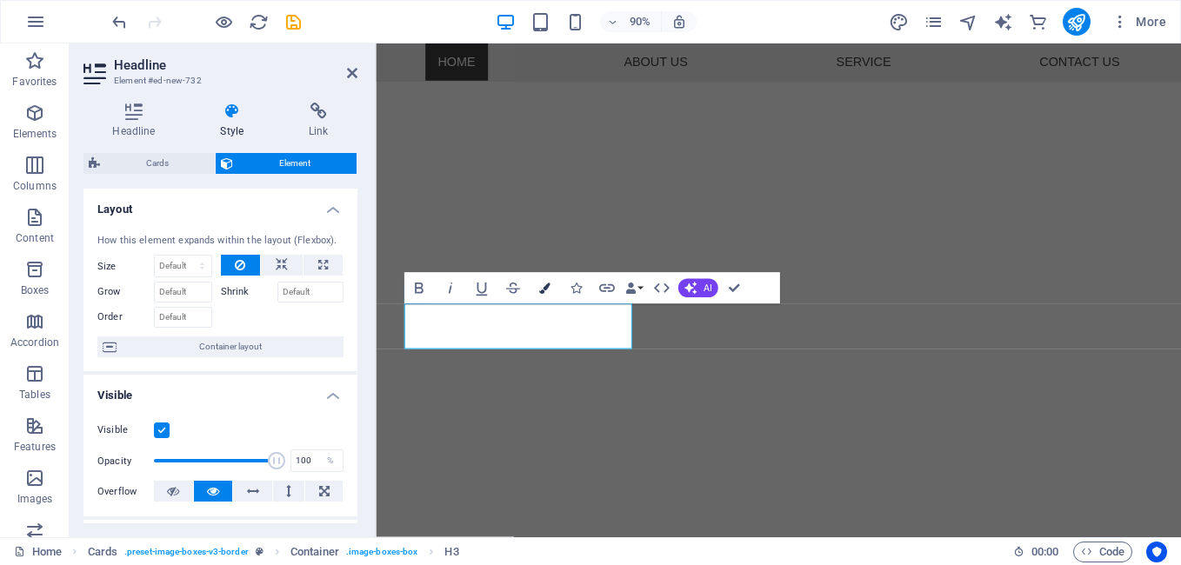
click at [551, 290] on button "Colors" at bounding box center [544, 288] width 30 height 31
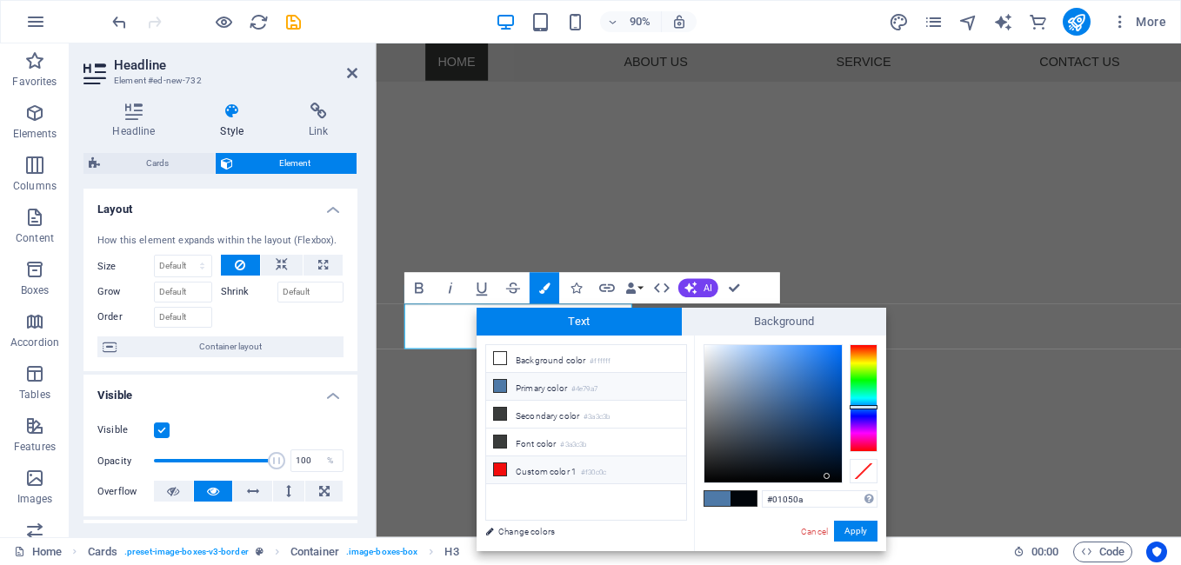
click at [500, 466] on icon at bounding box center [500, 470] width 12 height 12
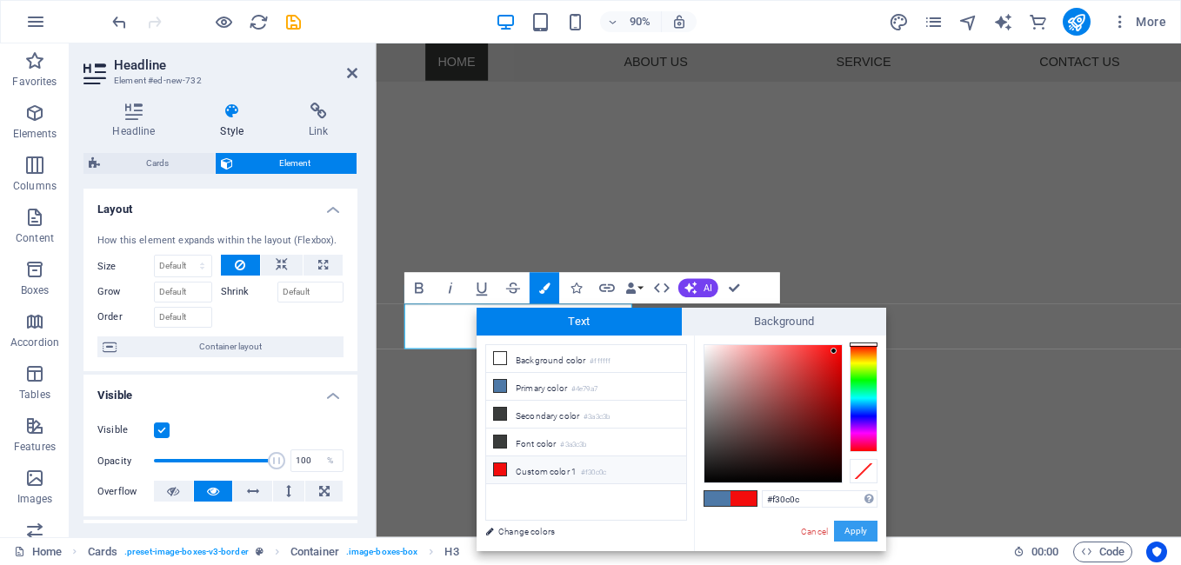
click at [859, 525] on button "Apply" at bounding box center [855, 531] width 43 height 21
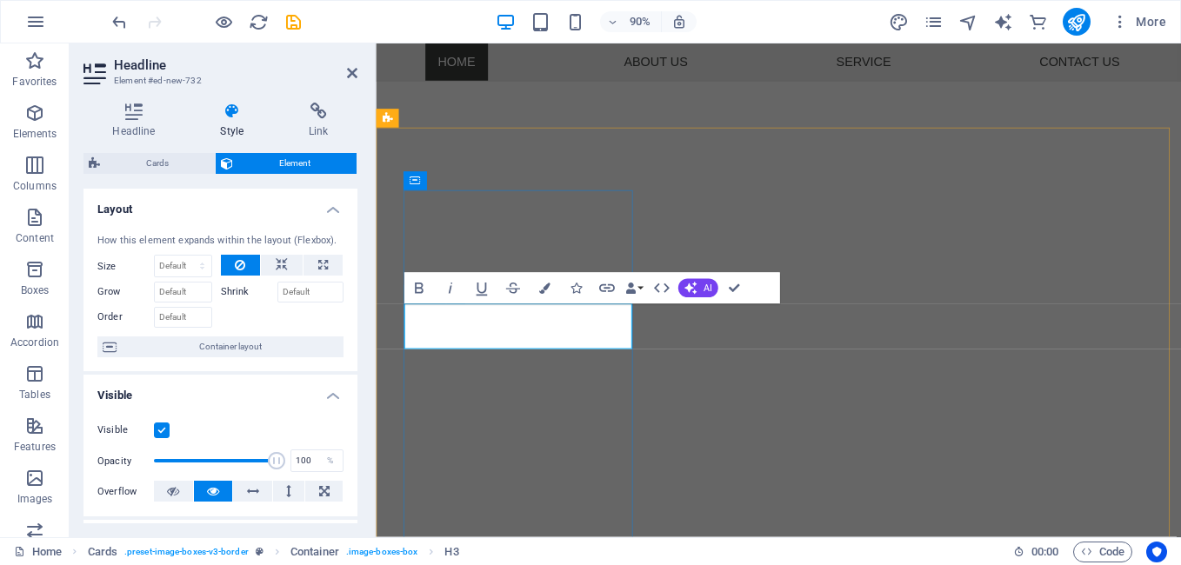
click at [542, 281] on button "Colors" at bounding box center [544, 288] width 30 height 31
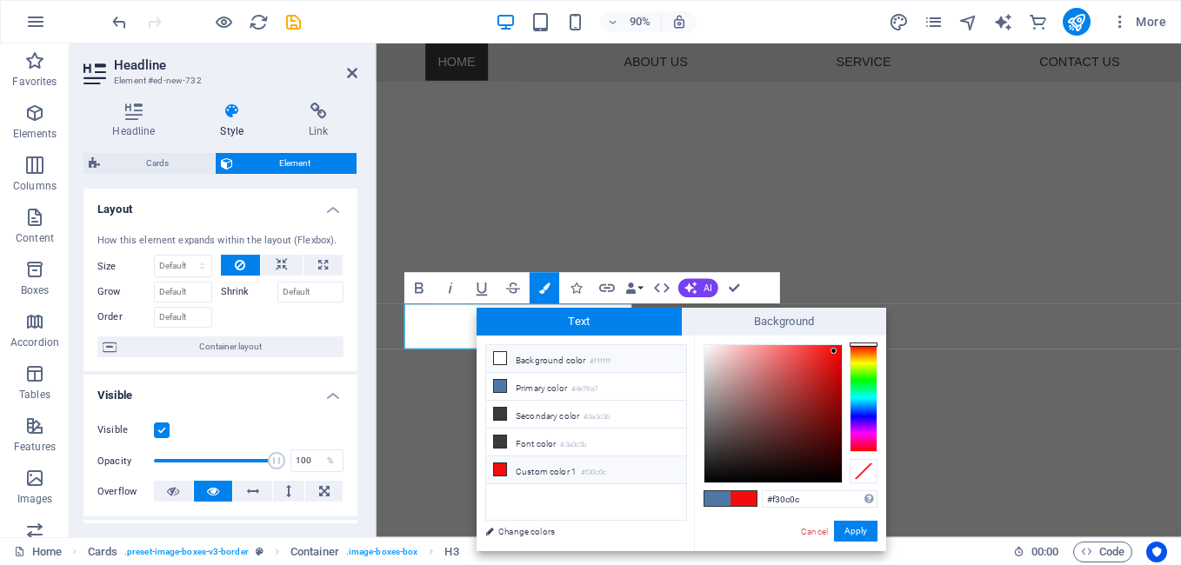
click at [497, 361] on icon at bounding box center [500, 358] width 12 height 12
click at [724, 497] on span at bounding box center [717, 498] width 26 height 15
type input "#4e79a7"
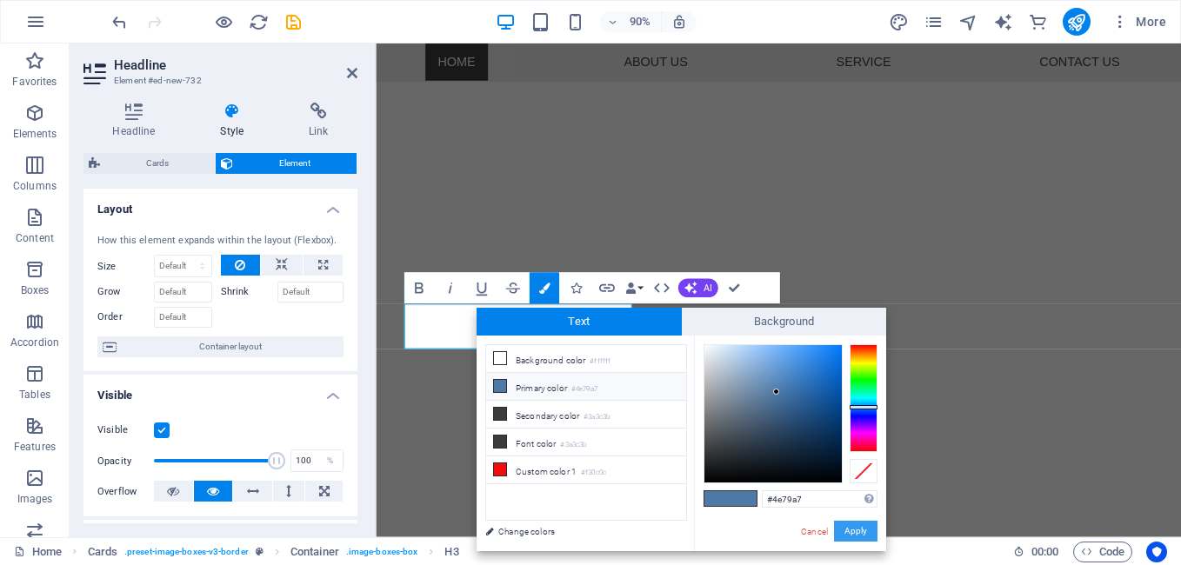
click at [859, 535] on button "Apply" at bounding box center [855, 531] width 43 height 21
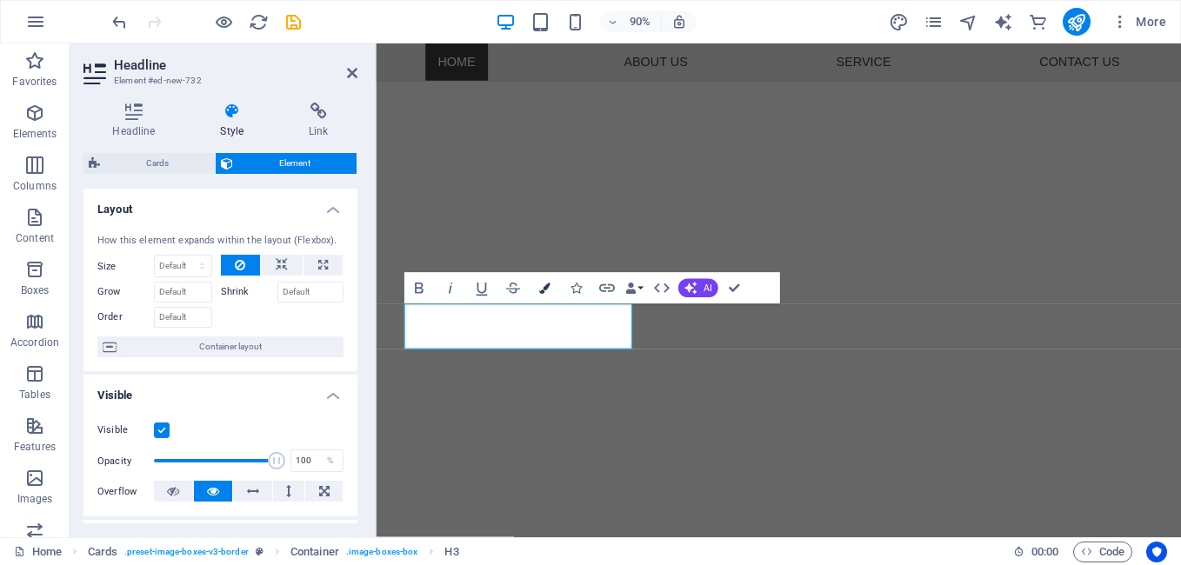
click at [537, 282] on button "Colors" at bounding box center [544, 288] width 30 height 31
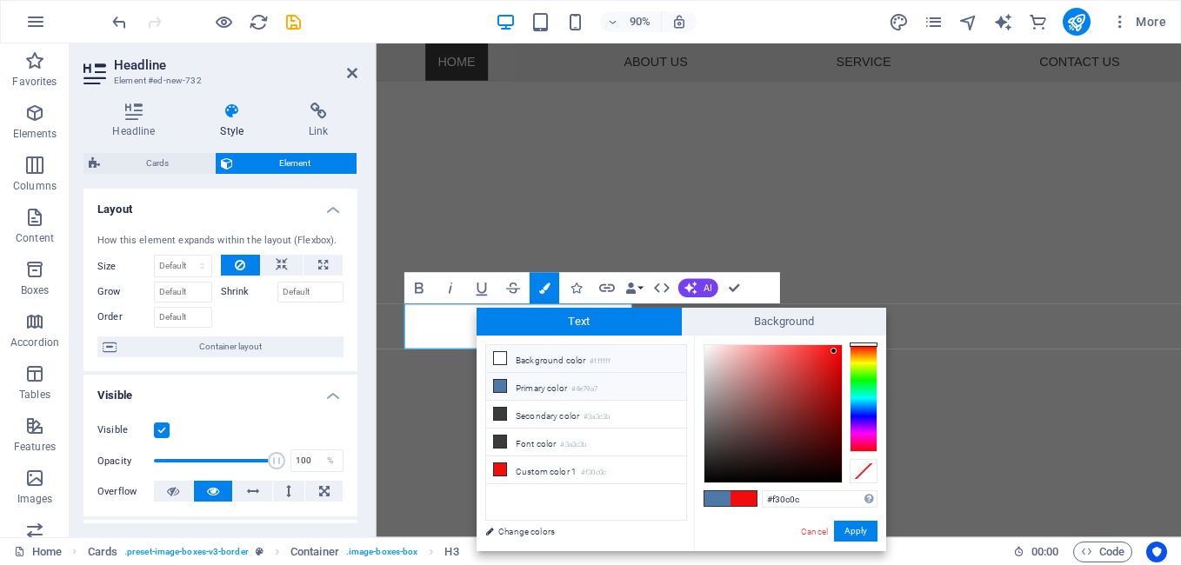
click at [504, 357] on icon at bounding box center [500, 358] width 12 height 12
type input "#ffffff"
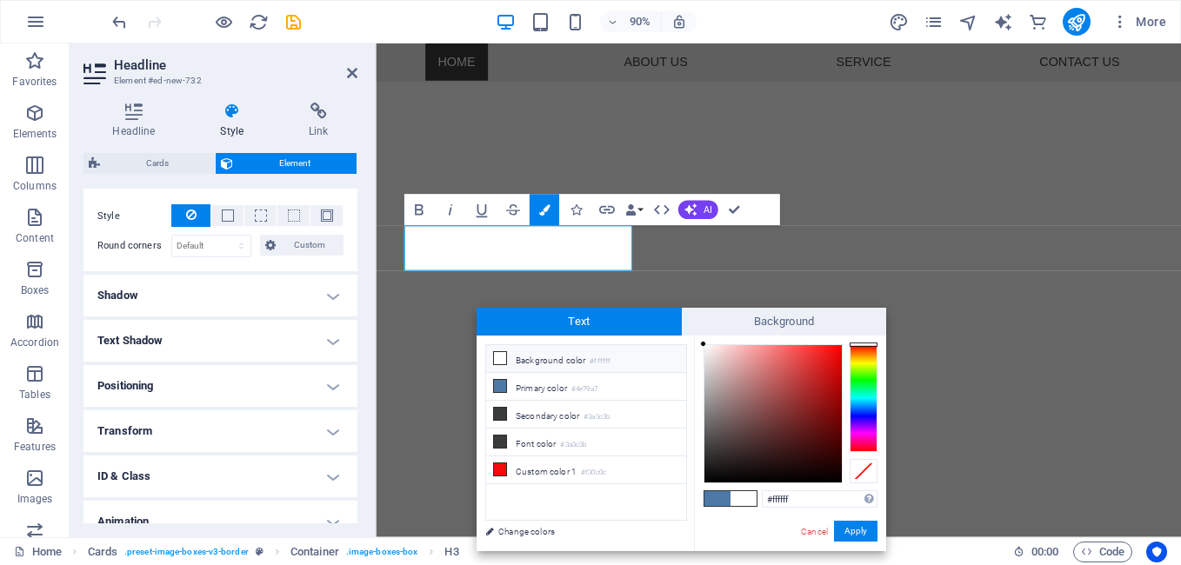
scroll to position [471, 0]
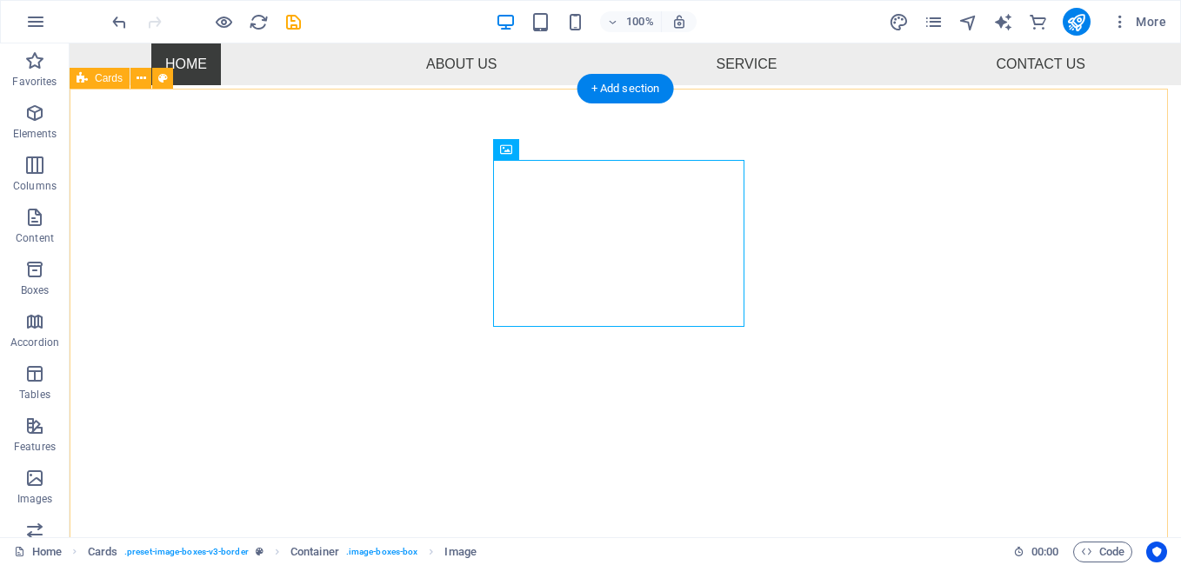
scroll to position [533, 0]
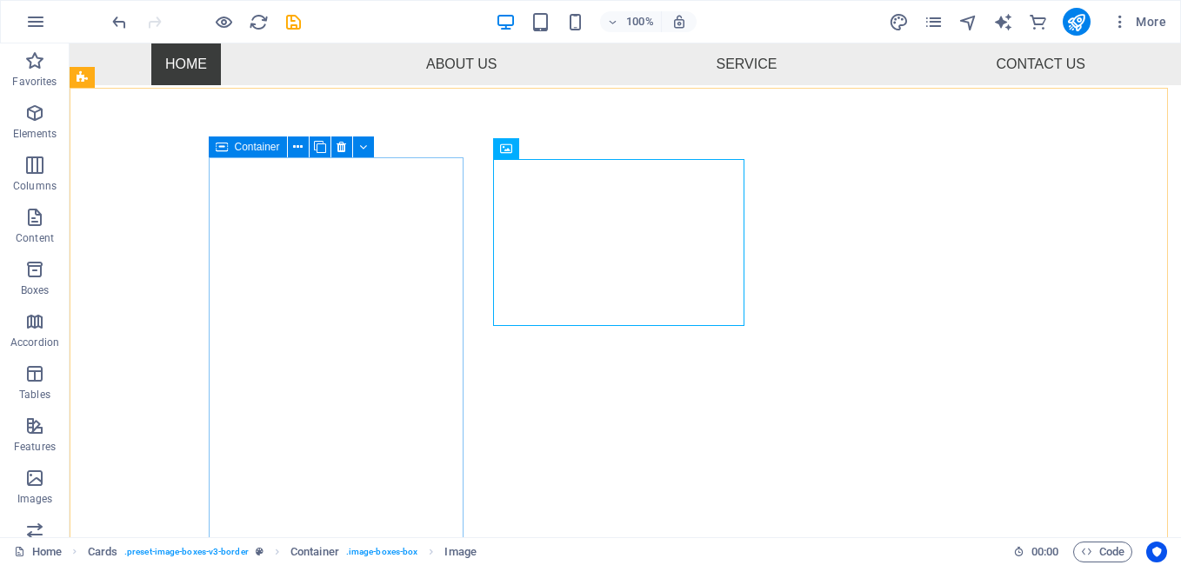
click at [384, 157] on div "Container" at bounding box center [297, 148] width 177 height 22
click at [280, 150] on div "Container" at bounding box center [248, 147] width 78 height 21
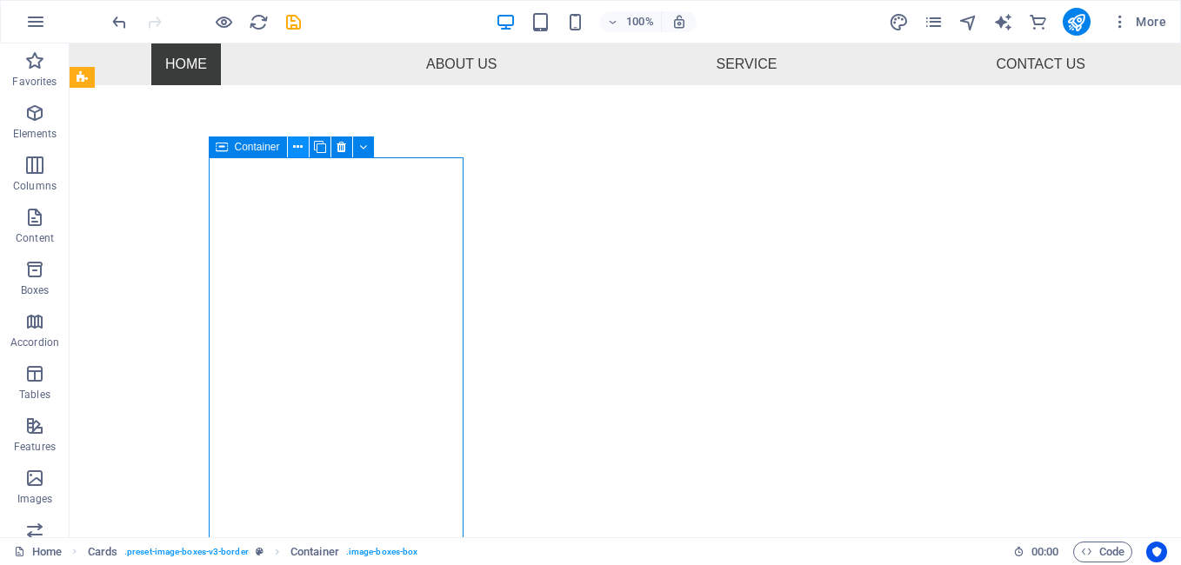
click at [296, 152] on icon at bounding box center [298, 147] width 10 height 18
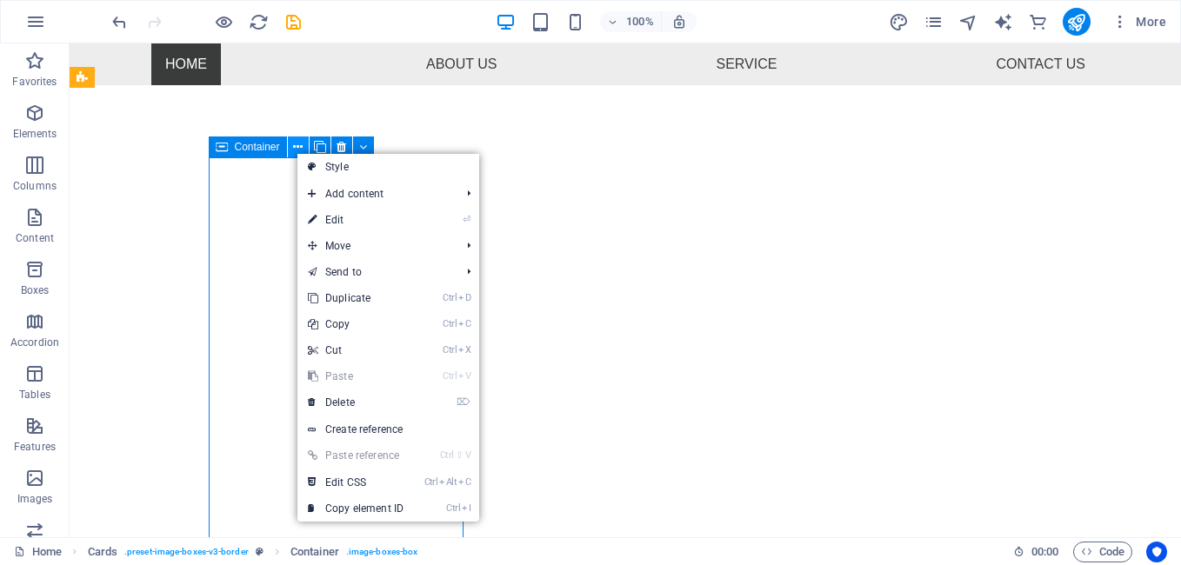
click at [296, 152] on icon at bounding box center [298, 147] width 10 height 18
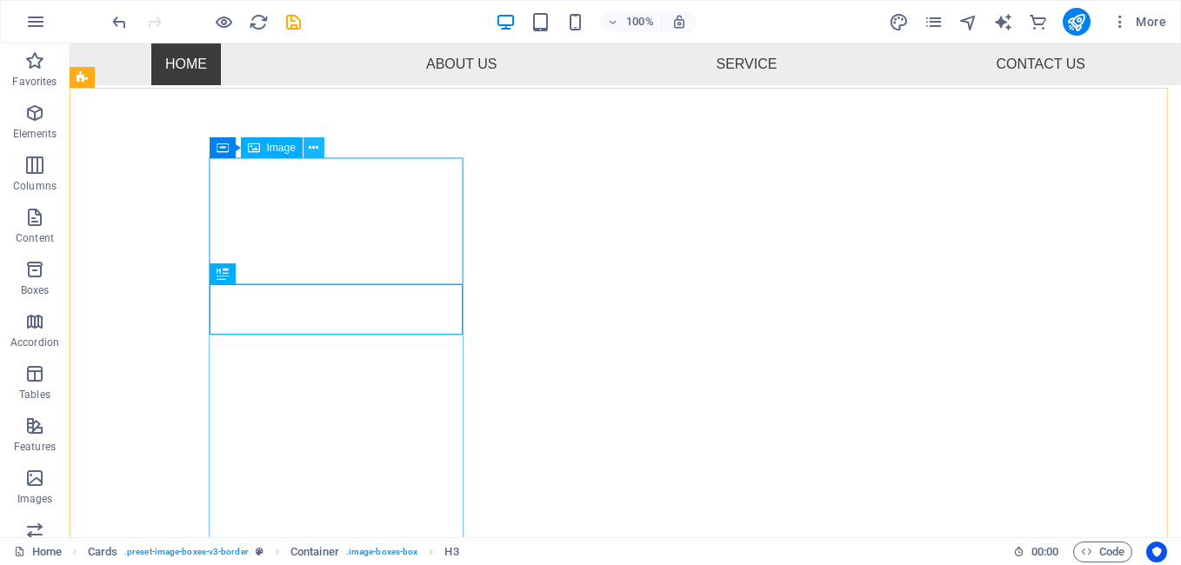
click at [320, 149] on button at bounding box center [314, 147] width 21 height 21
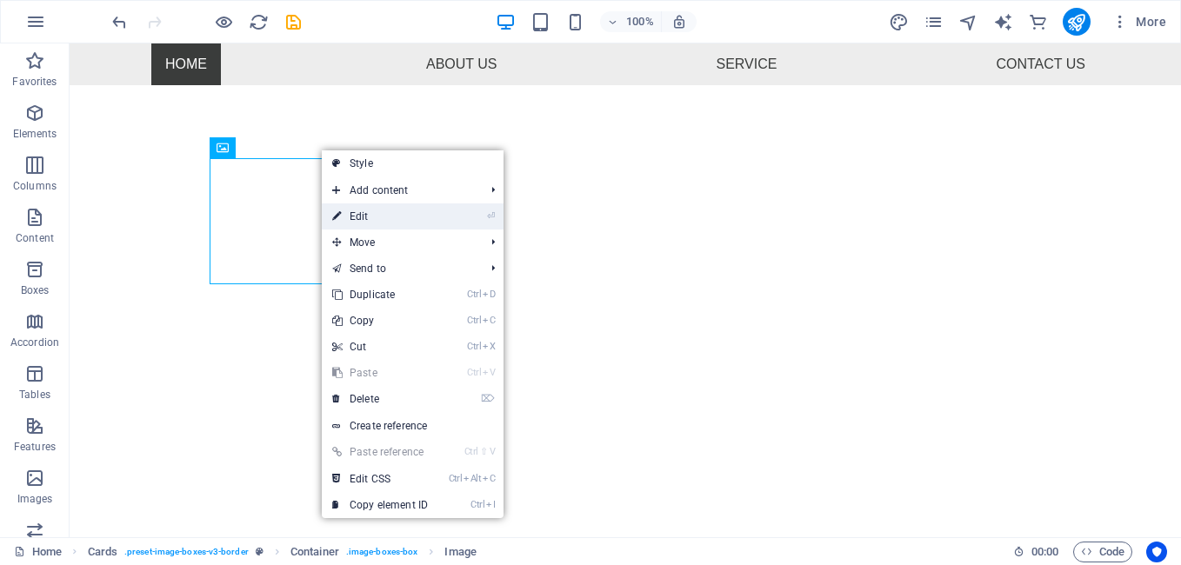
click at [365, 209] on link "⏎ Edit" at bounding box center [380, 217] width 117 height 26
select select "%"
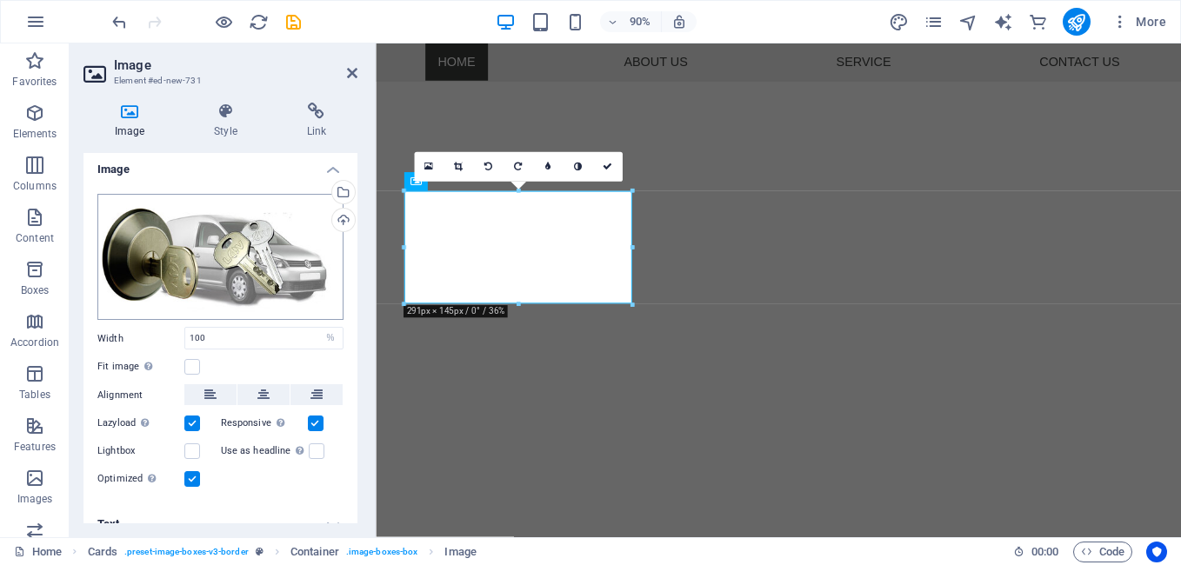
scroll to position [0, 0]
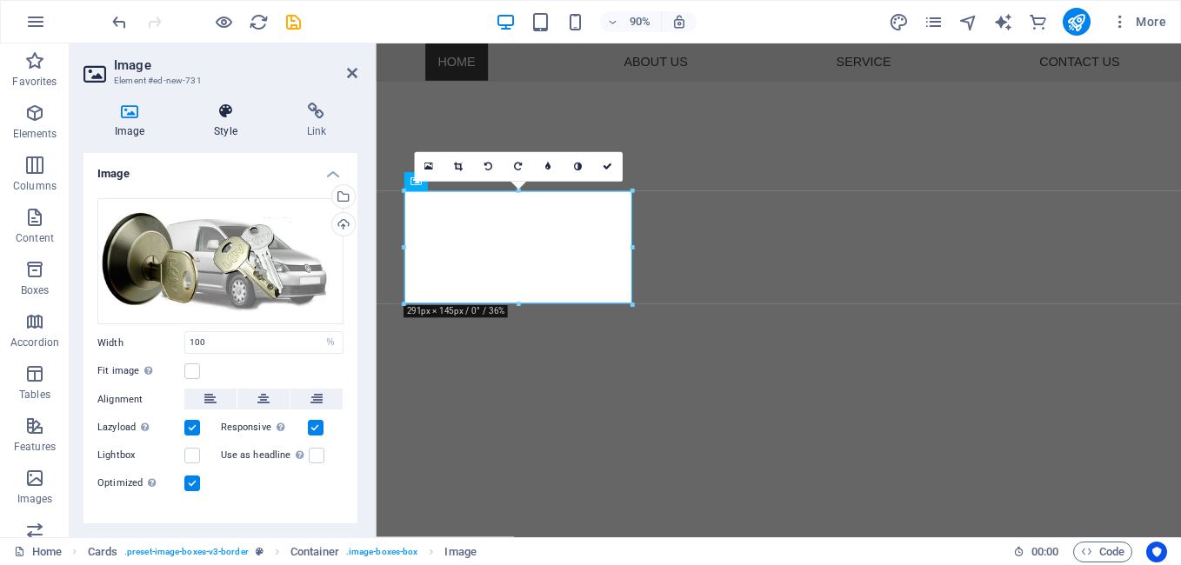
click at [230, 119] on icon at bounding box center [225, 111] width 85 height 17
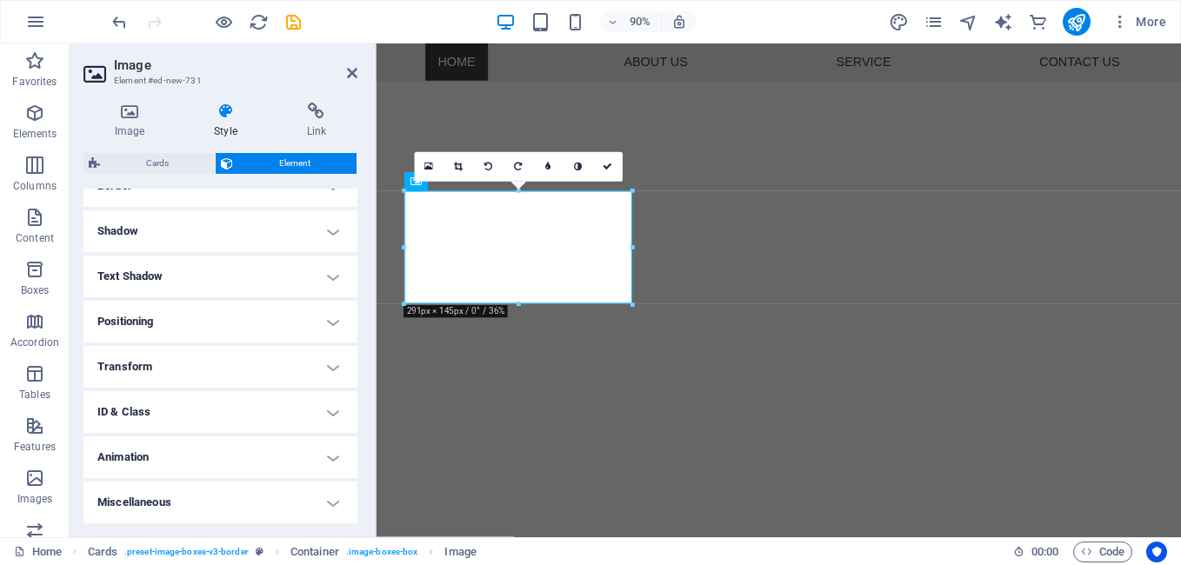
scroll to position [313, 0]
click at [146, 270] on h4 "Border" at bounding box center [220, 273] width 274 height 42
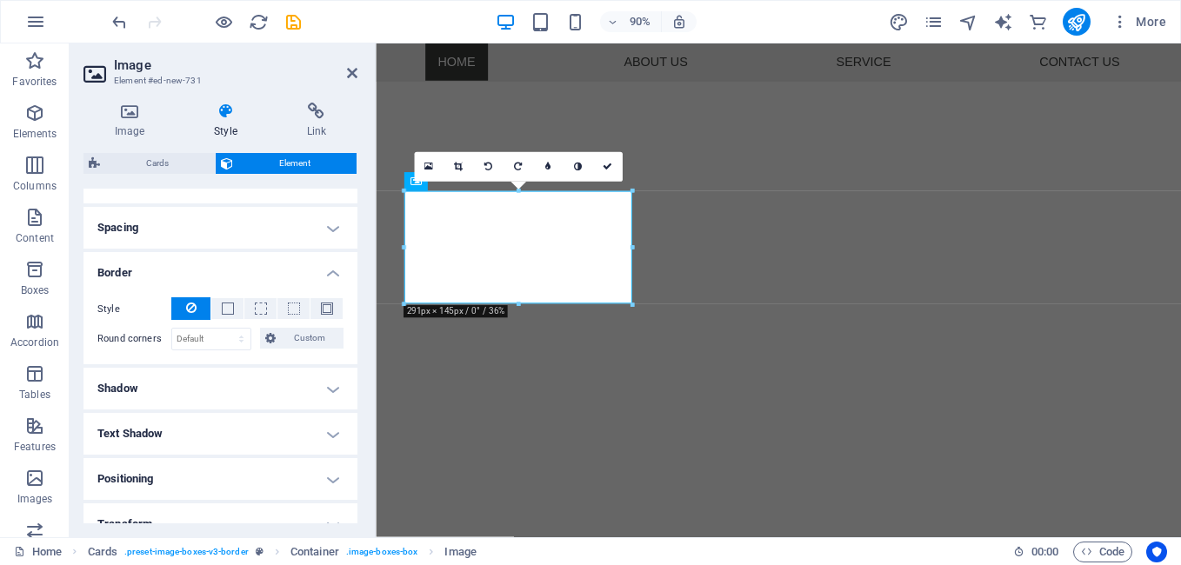
scroll to position [400, 0]
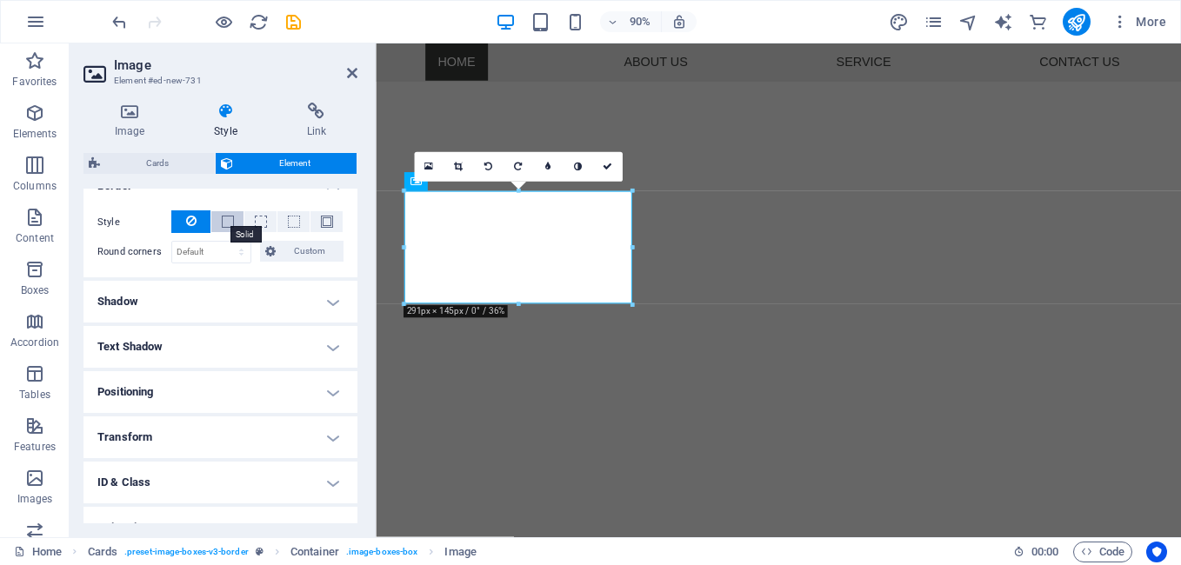
click at [228, 219] on span at bounding box center [228, 222] width 12 height 12
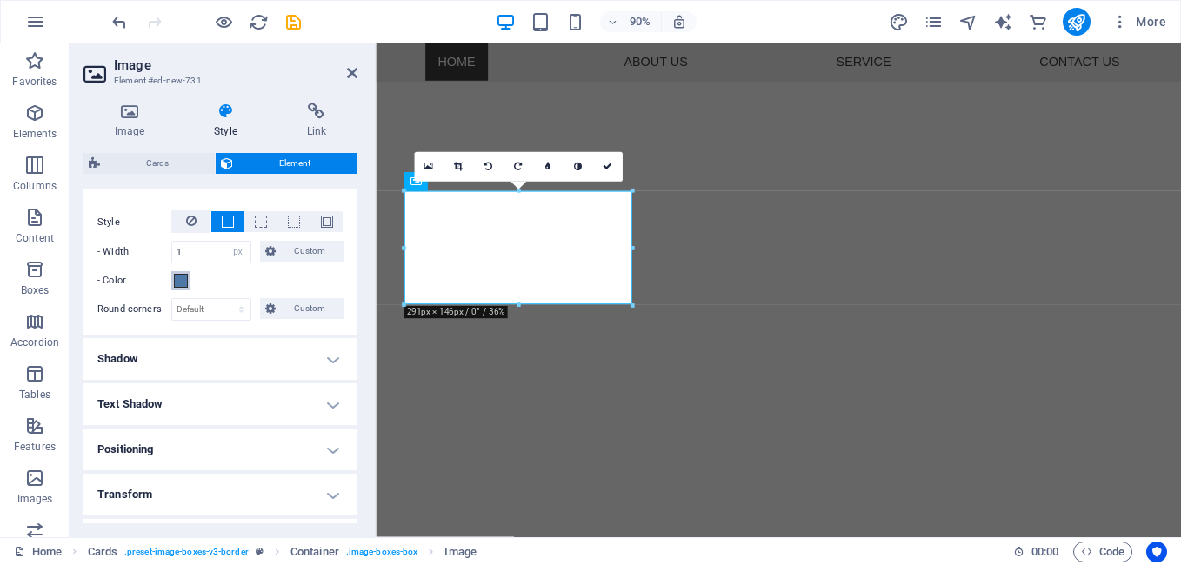
click at [183, 281] on span at bounding box center [181, 281] width 14 height 14
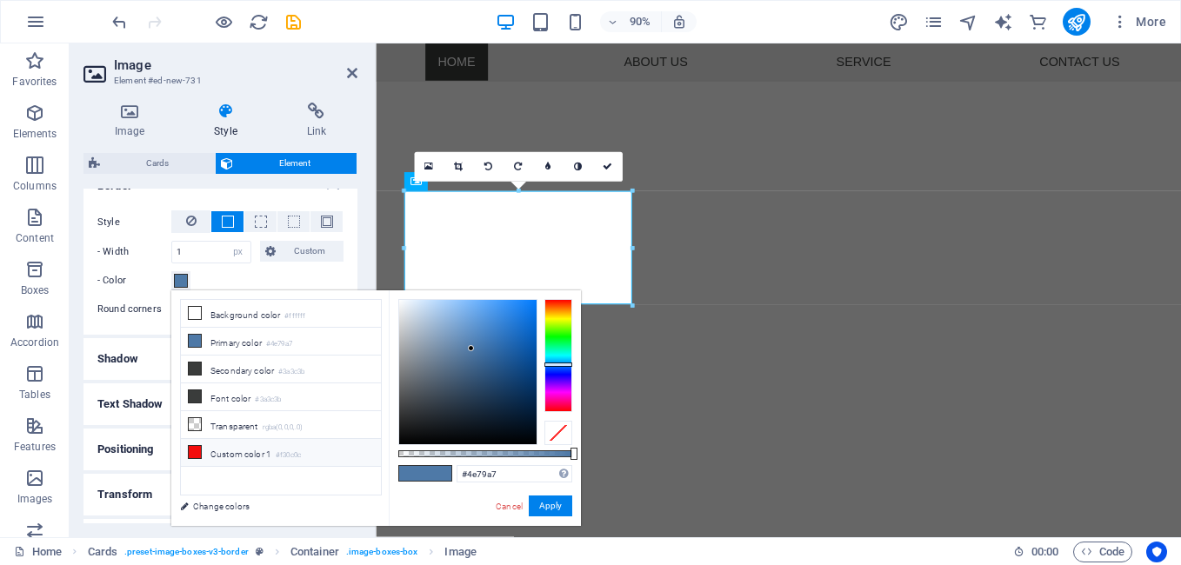
click at [194, 446] on icon at bounding box center [195, 452] width 12 height 12
type input "#f30c0c"
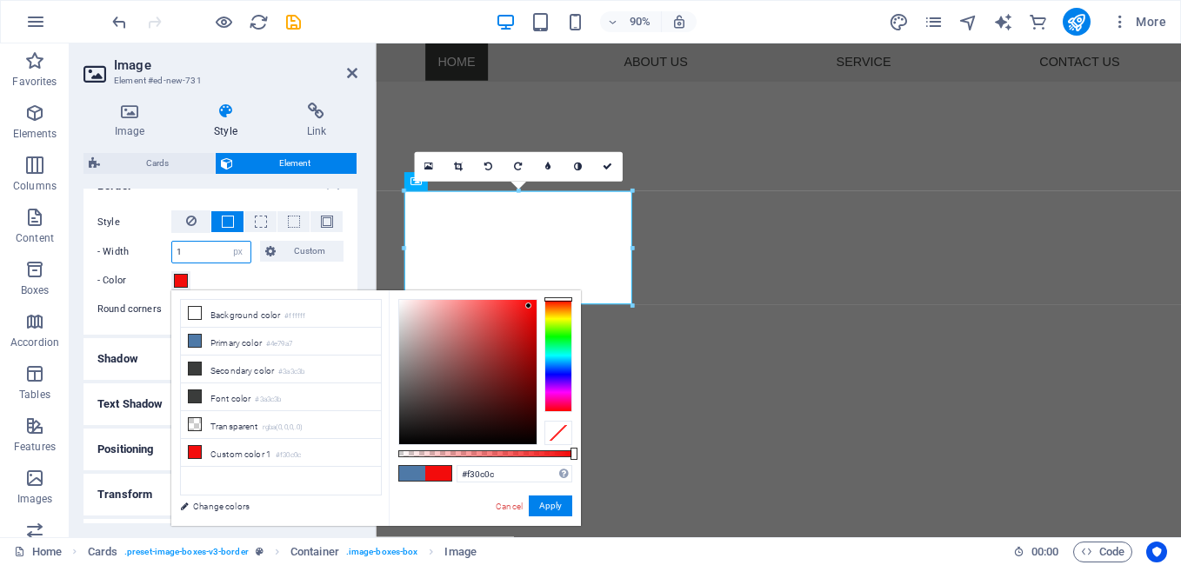
click at [189, 250] on input "1" at bounding box center [211, 252] width 78 height 21
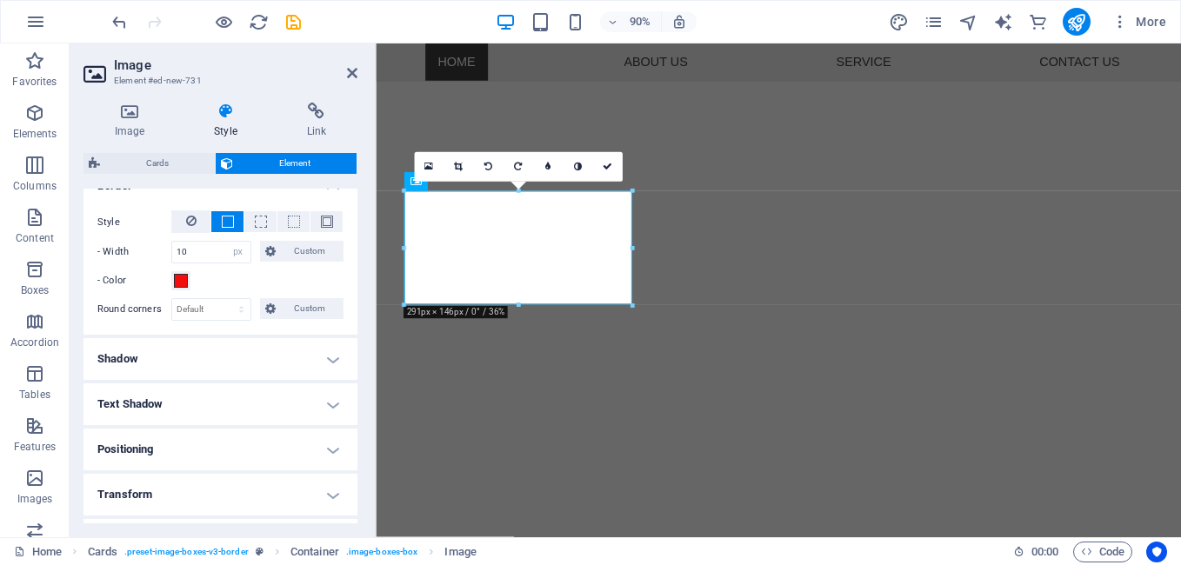
click at [250, 380] on h4 "Shadow" at bounding box center [220, 359] width 274 height 42
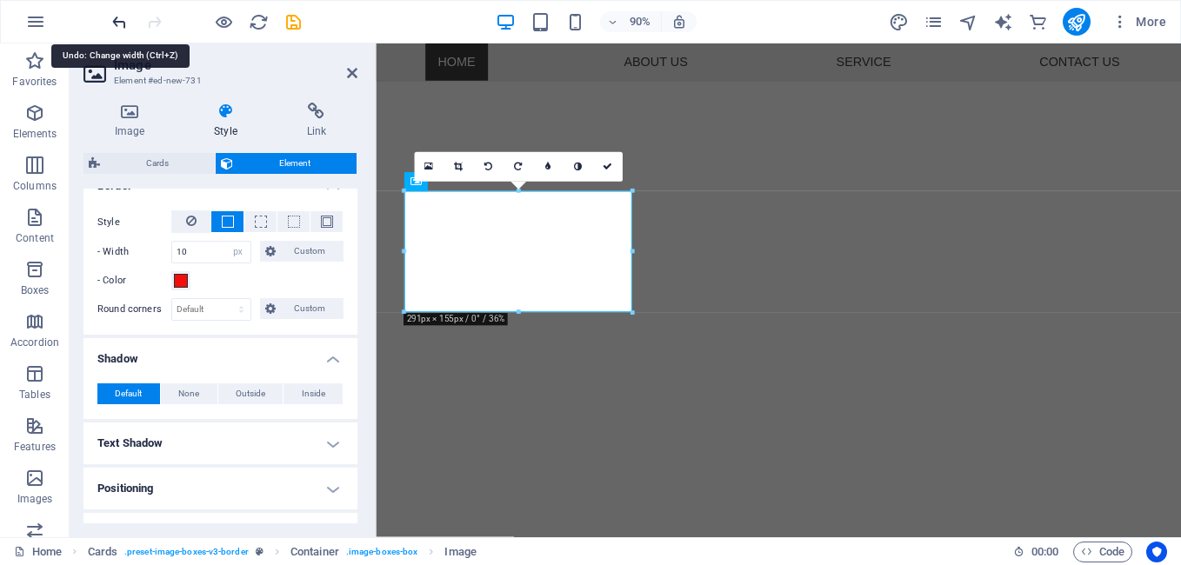
click at [126, 21] on icon "undo" at bounding box center [120, 22] width 20 height 20
type input "1"
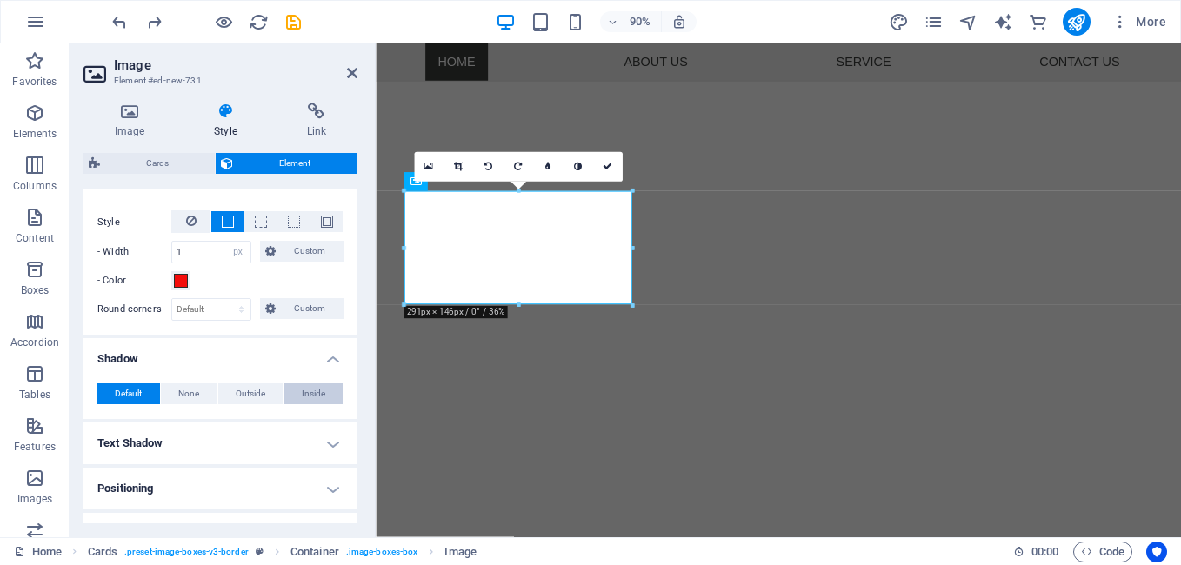
drag, startPoint x: 335, startPoint y: 380, endPoint x: 304, endPoint y: 389, distance: 31.7
click at [333, 380] on div "Default None Outside Inside Color X offset 0 px rem vh vw Y offset 0 px rem vh …" at bounding box center [220, 395] width 274 height 50
drag, startPoint x: 416, startPoint y: 489, endPoint x: 730, endPoint y: 484, distance: 314.0
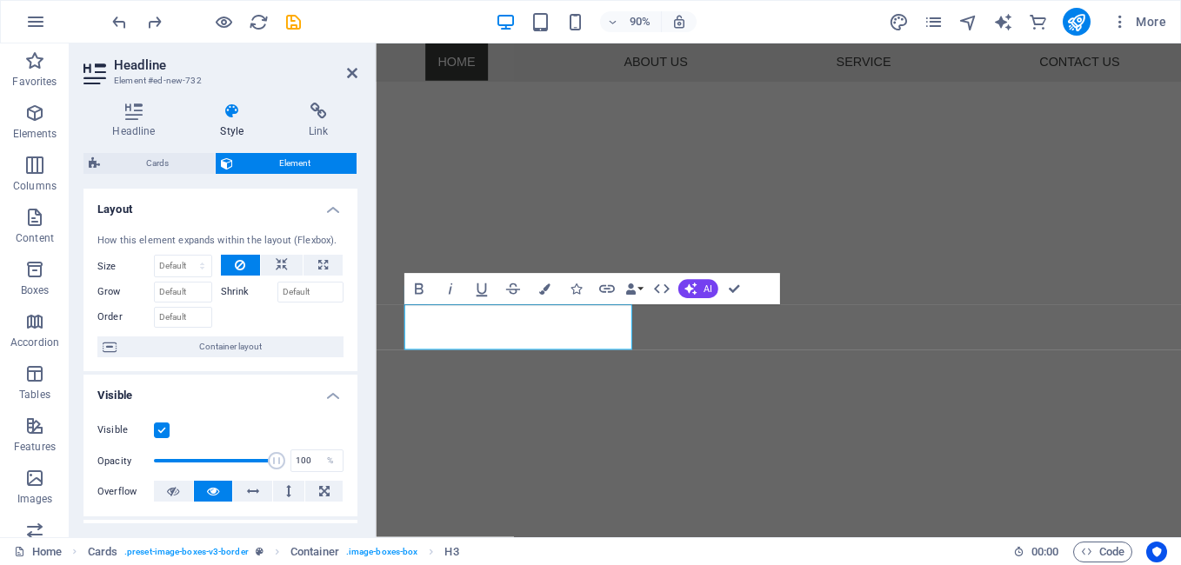
scroll to position [174, 0]
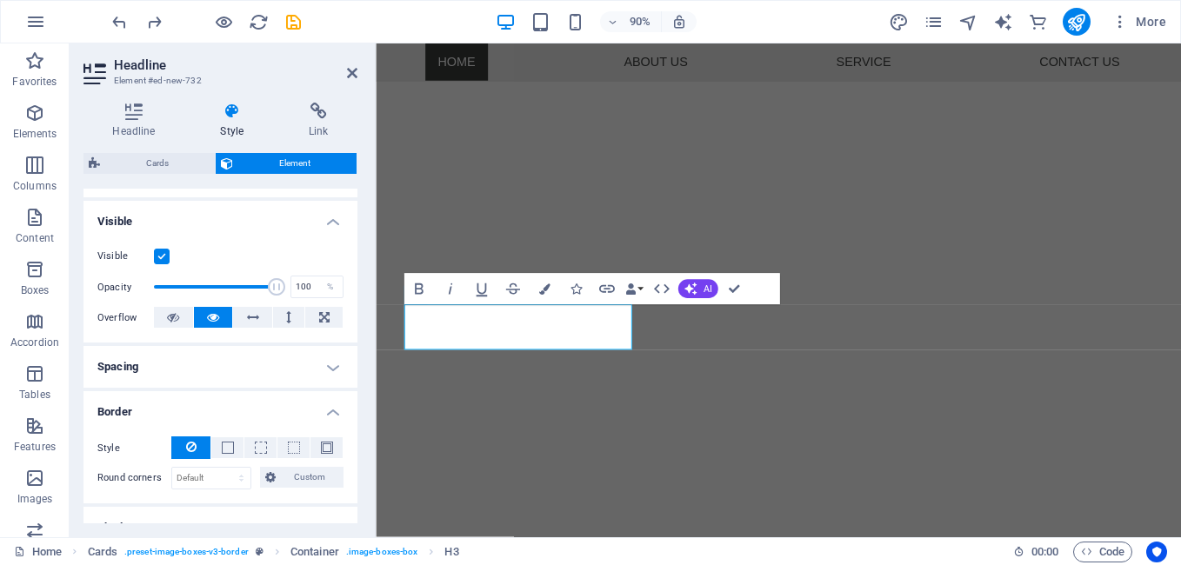
click at [198, 448] on button at bounding box center [190, 448] width 39 height 23
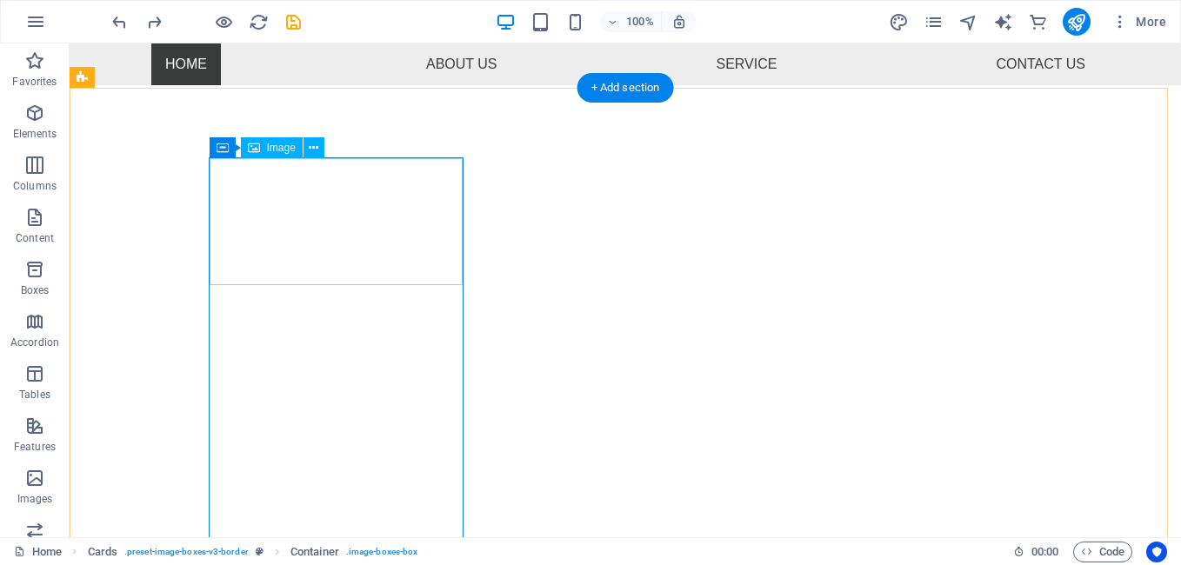
select select "px"
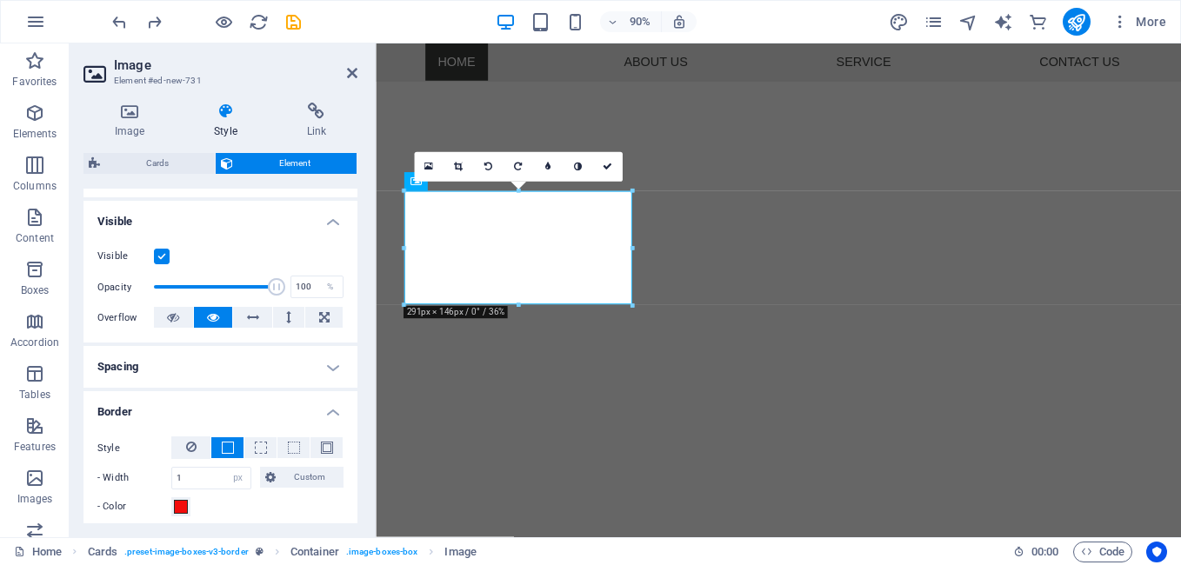
scroll to position [261, 0]
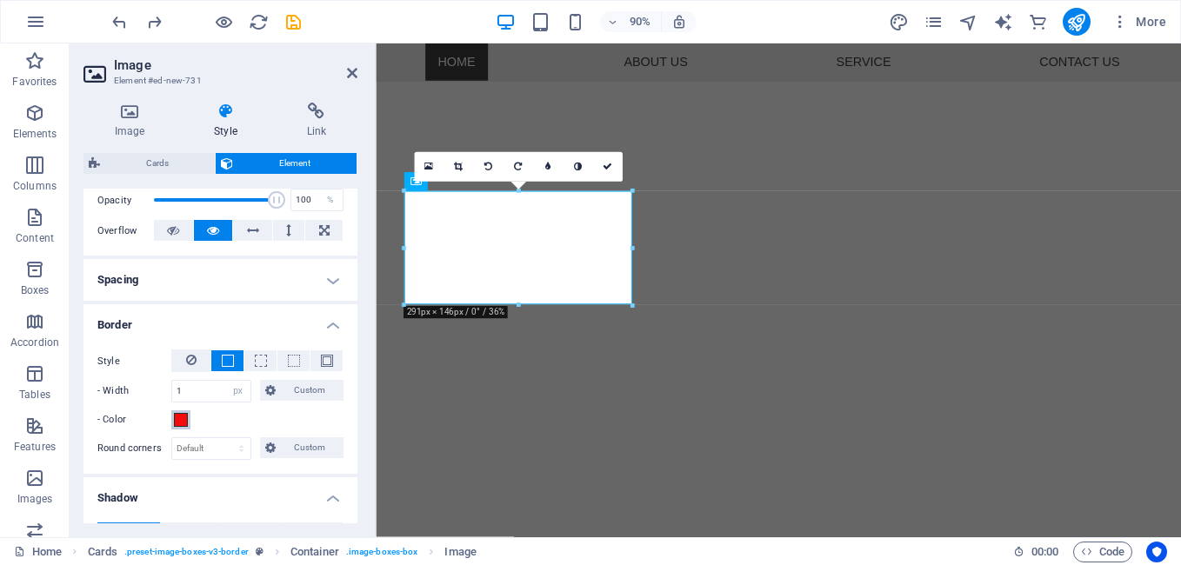
click at [178, 420] on span at bounding box center [181, 420] width 14 height 14
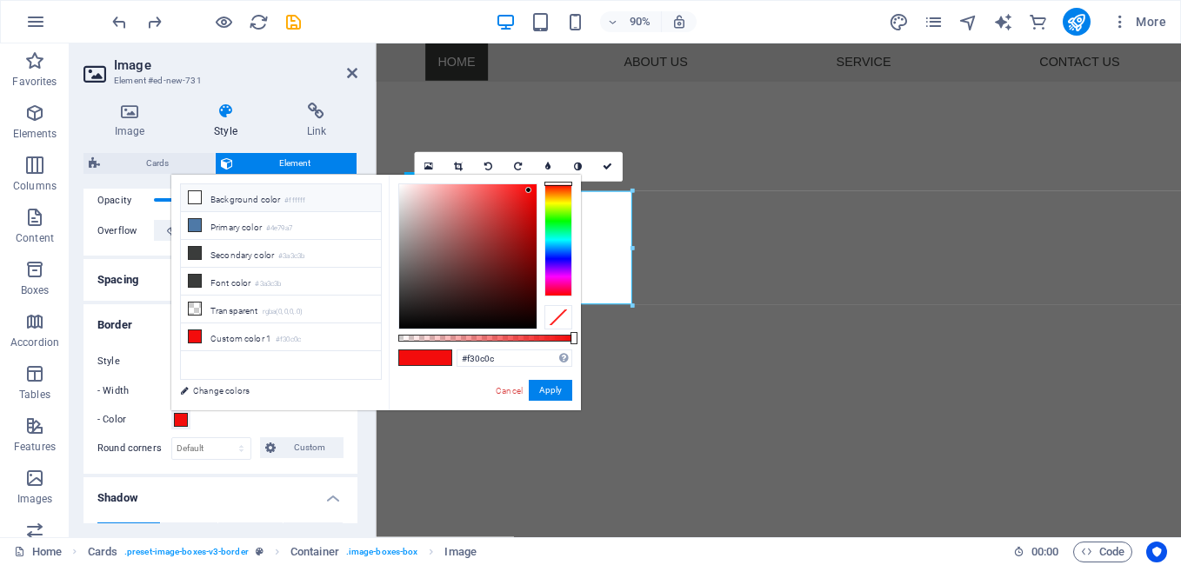
click at [195, 192] on icon at bounding box center [195, 197] width 12 height 12
type input "#ffffff"
drag, startPoint x: 551, startPoint y: 391, endPoint x: 188, endPoint y: 385, distance: 363.6
click at [551, 391] on button "Apply" at bounding box center [550, 390] width 43 height 21
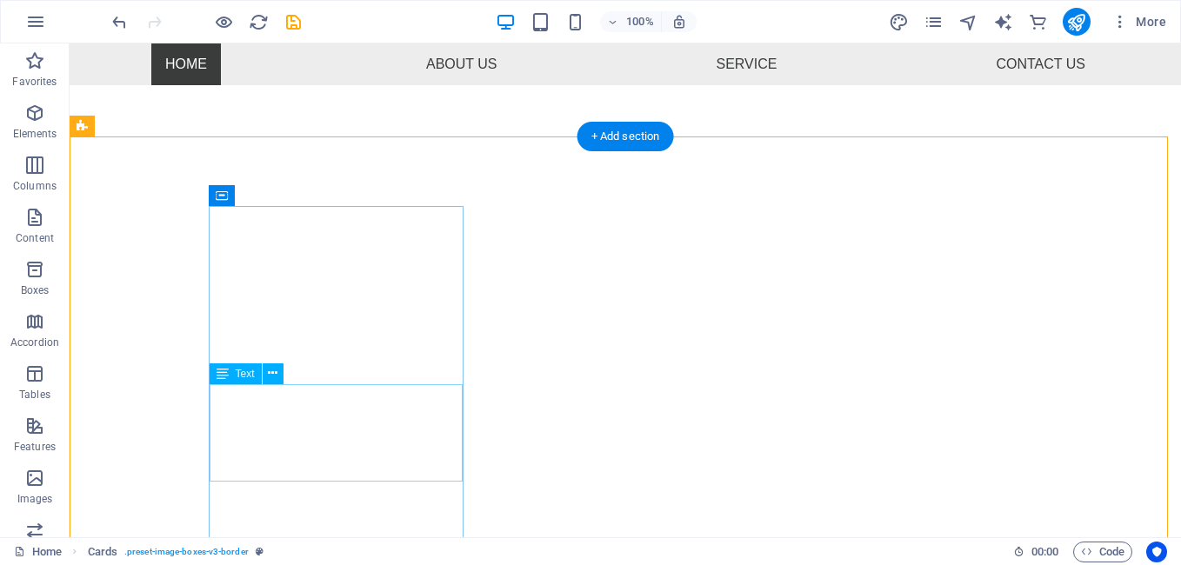
scroll to position [484, 0]
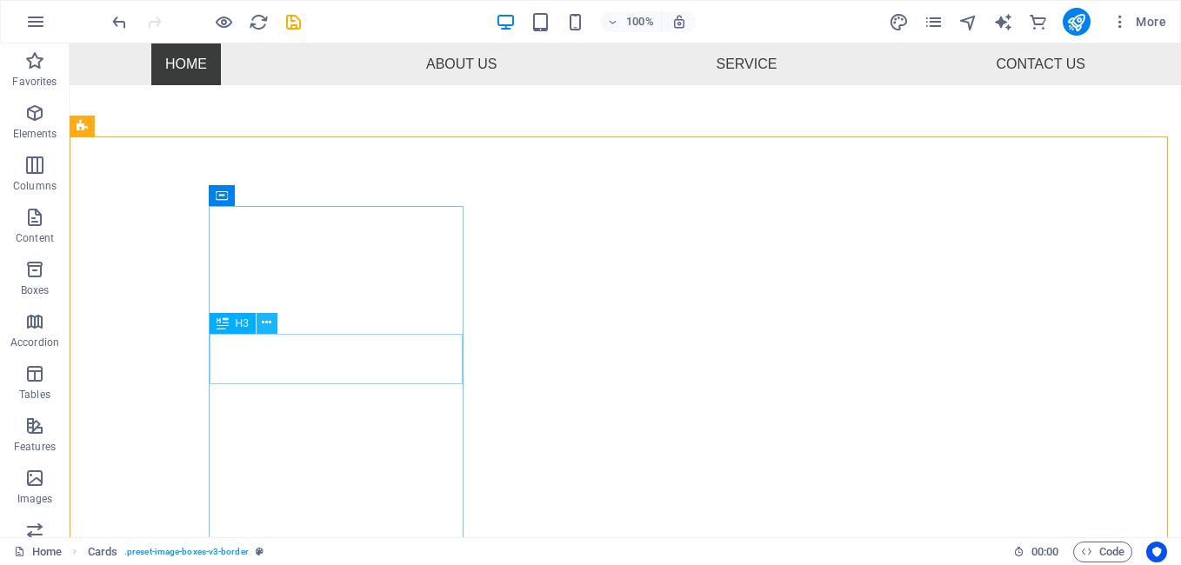
click at [263, 321] on icon at bounding box center [267, 323] width 10 height 18
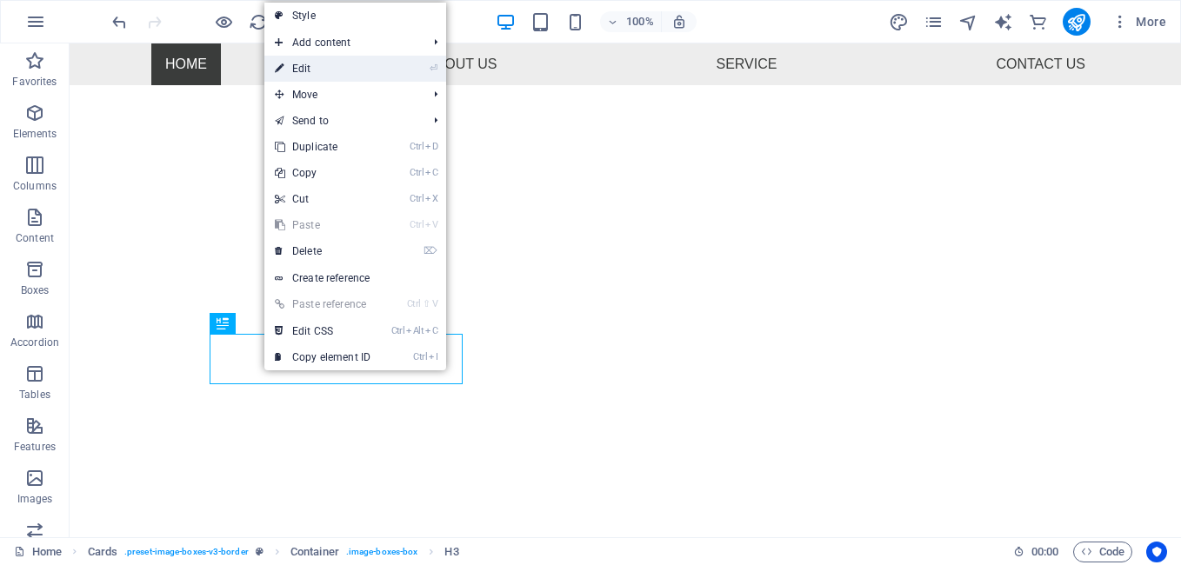
click at [325, 68] on link "⏎ Edit" at bounding box center [322, 69] width 117 height 26
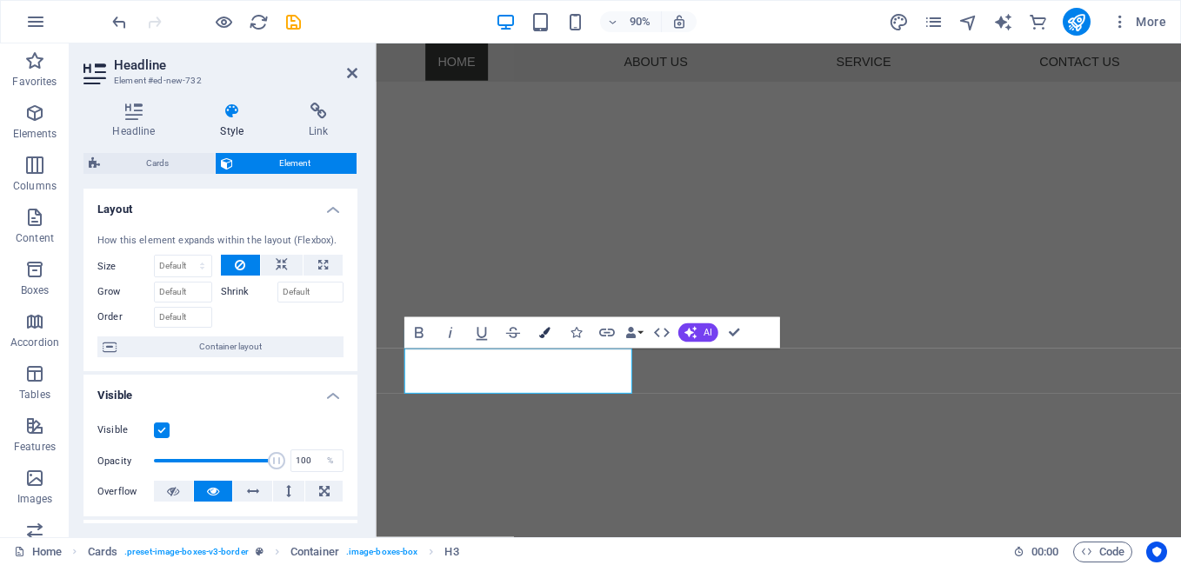
click at [544, 328] on icon "button" at bounding box center [543, 333] width 11 height 11
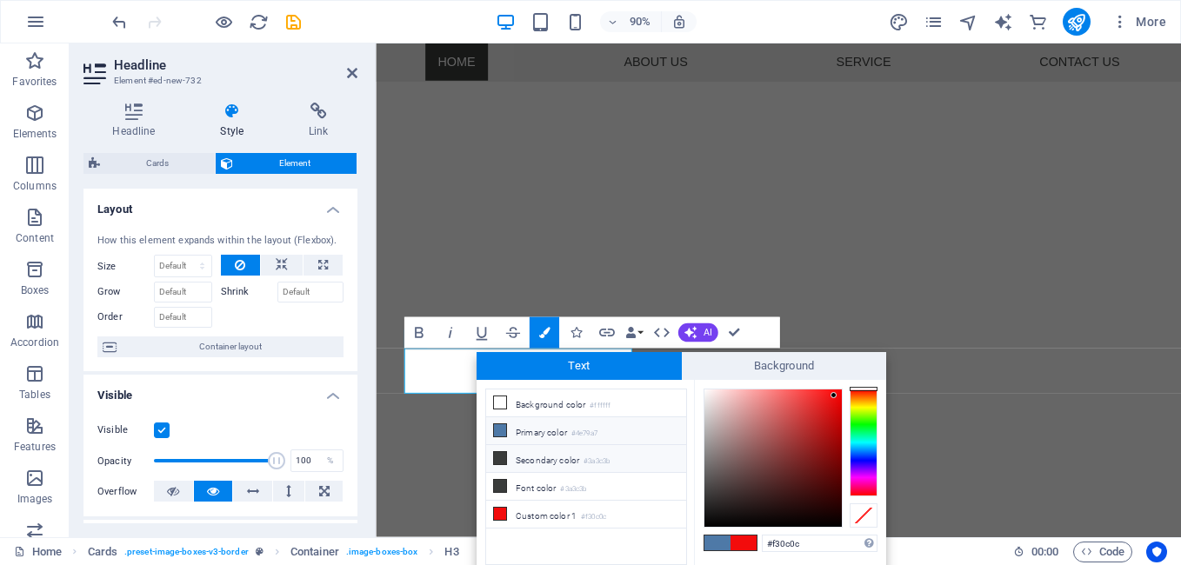
click at [501, 458] on icon at bounding box center [500, 458] width 12 height 12
type input "#3a3c3b"
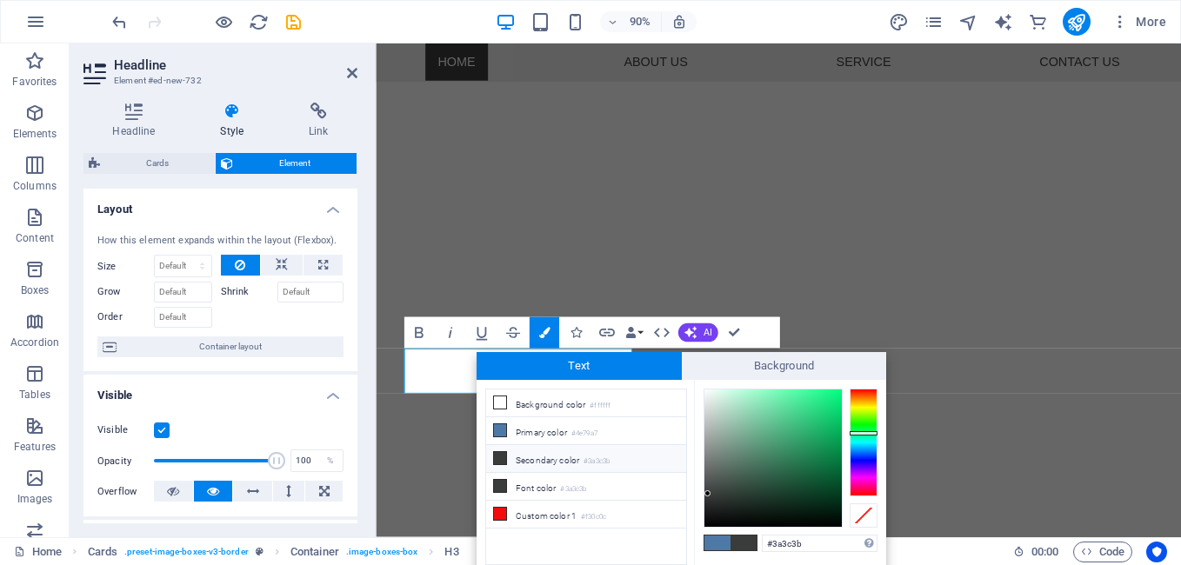
click at [740, 546] on span at bounding box center [744, 543] width 26 height 15
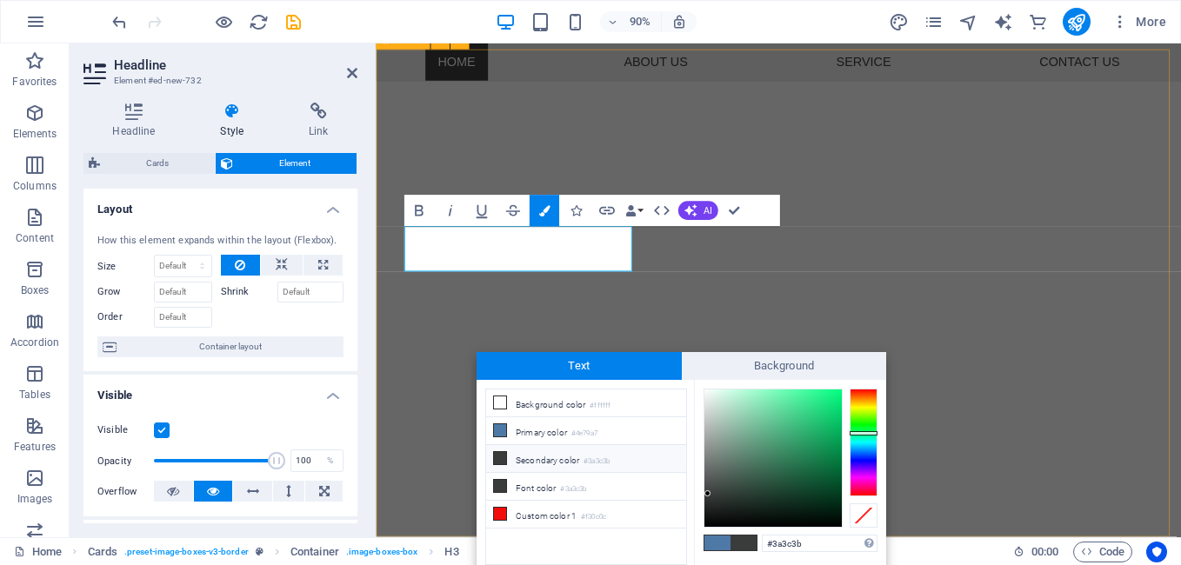
scroll to position [620, 0]
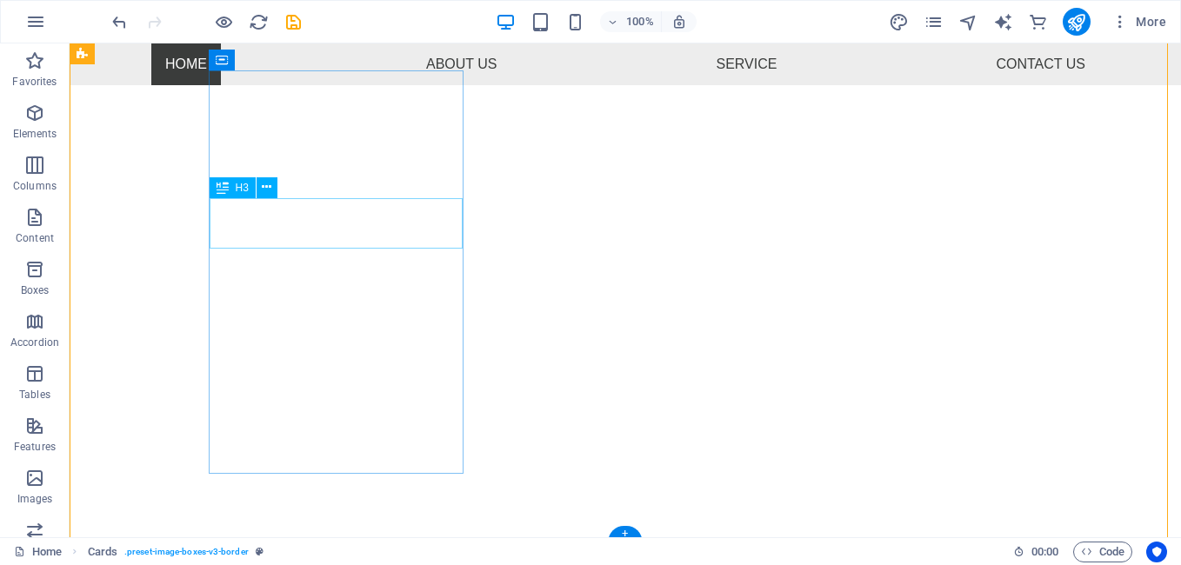
click at [265, 183] on icon at bounding box center [267, 187] width 10 height 18
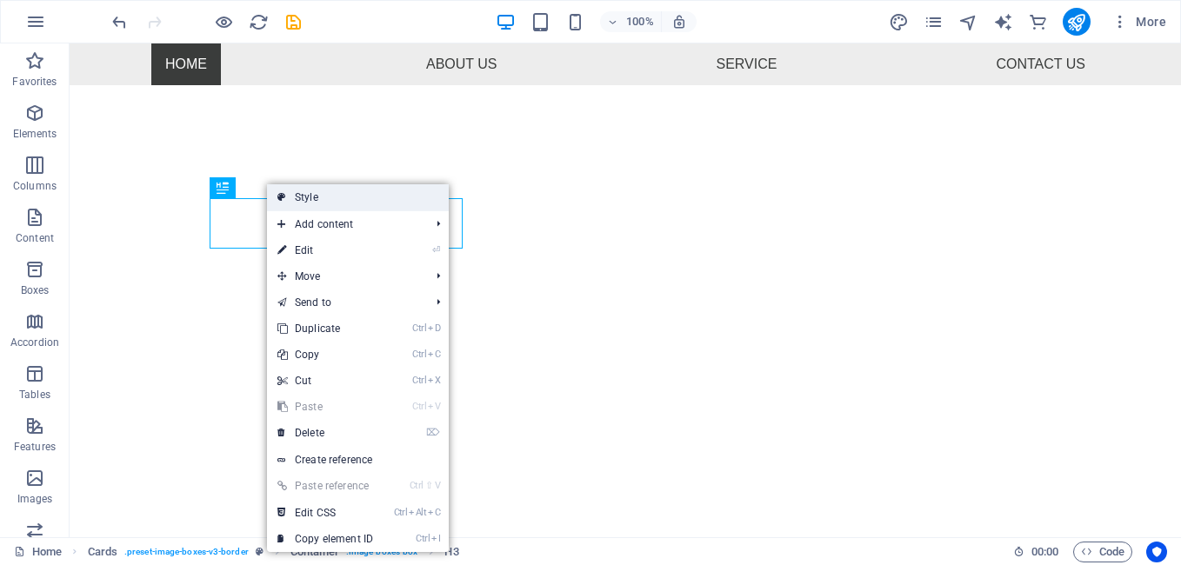
click at [328, 200] on link "Style" at bounding box center [358, 197] width 182 height 26
select select "rem"
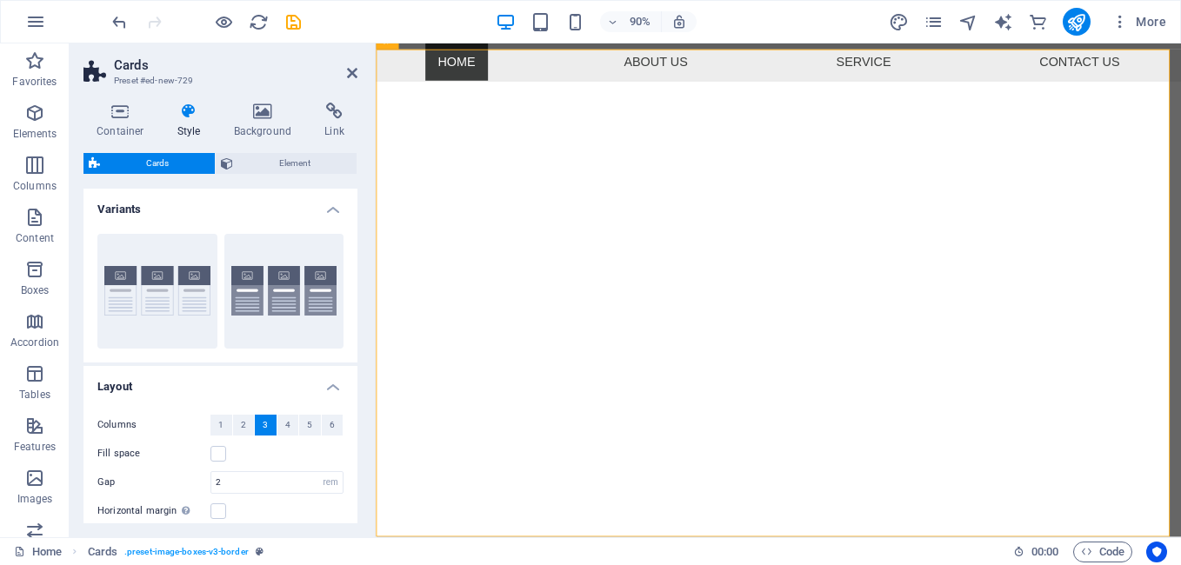
click at [184, 109] on icon at bounding box center [189, 111] width 50 height 17
click at [265, 111] on icon at bounding box center [263, 111] width 84 height 17
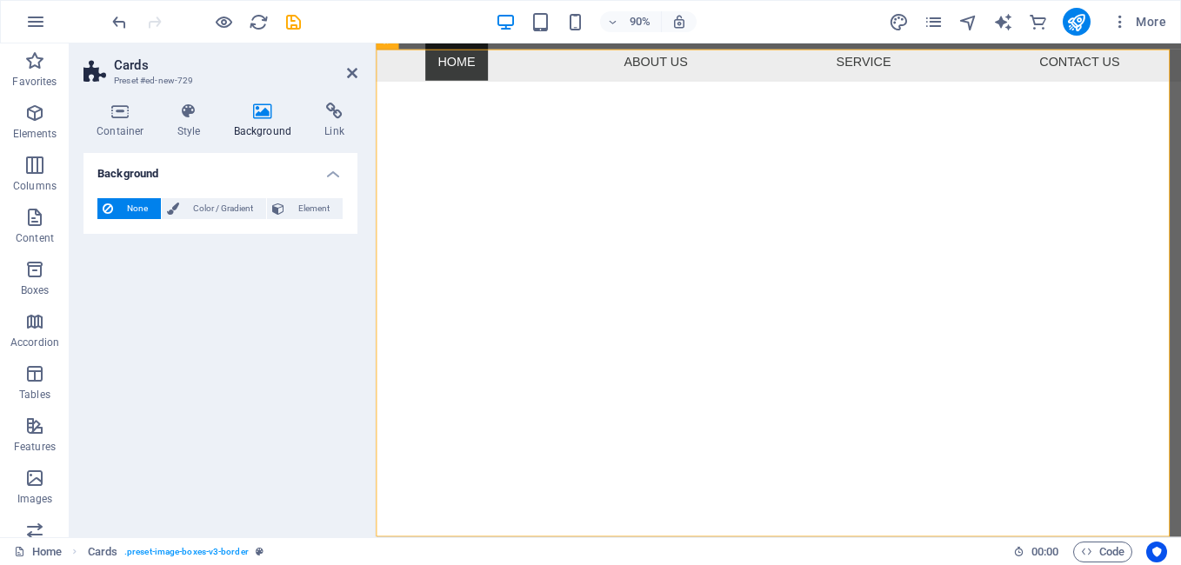
click at [265, 111] on icon at bounding box center [263, 111] width 84 height 17
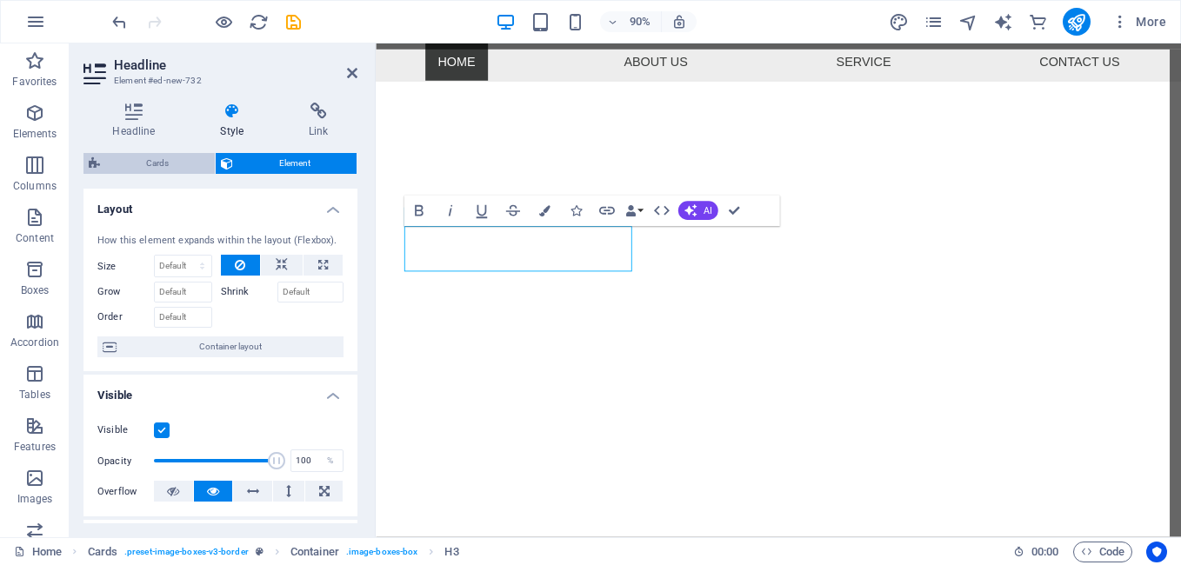
click at [142, 159] on span "Cards" at bounding box center [157, 163] width 104 height 21
select select "rem"
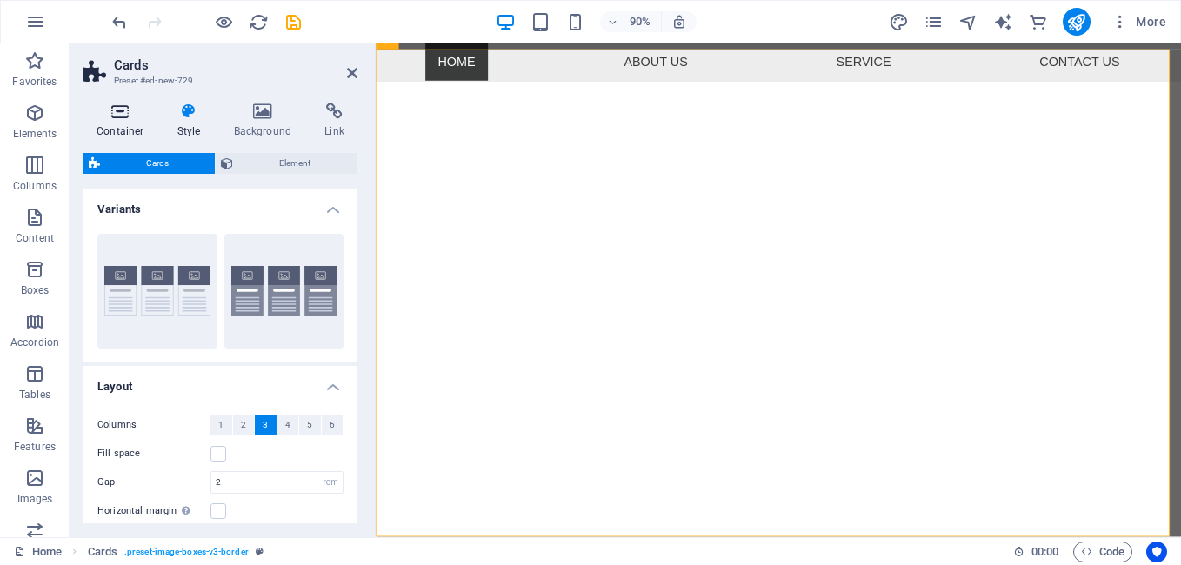
click at [136, 118] on icon at bounding box center [120, 111] width 74 height 17
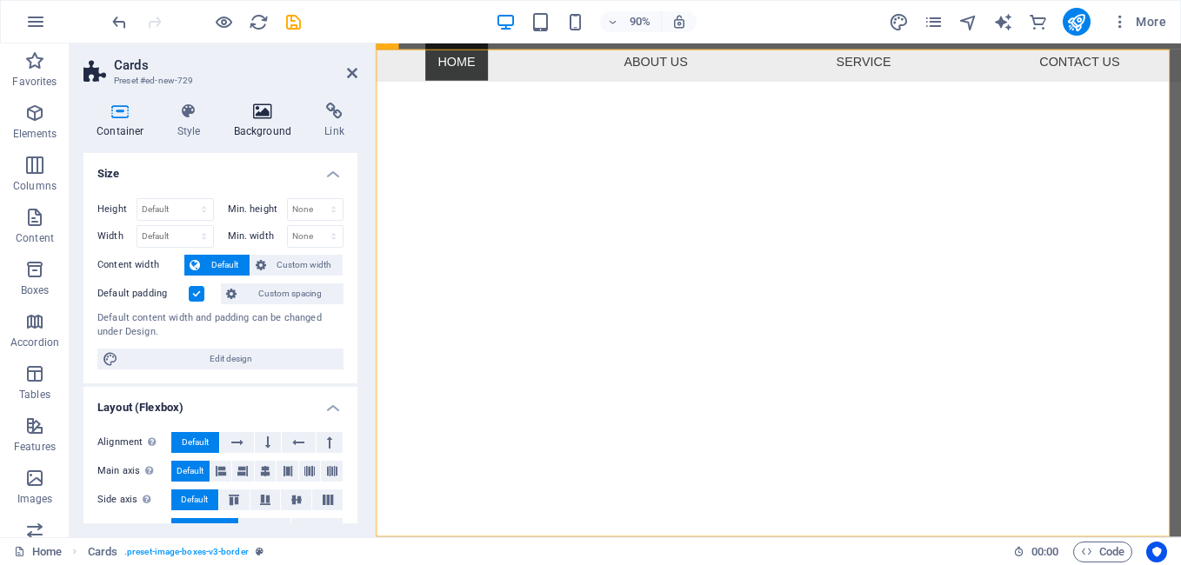
click at [264, 123] on h4 "Background" at bounding box center [266, 121] width 91 height 37
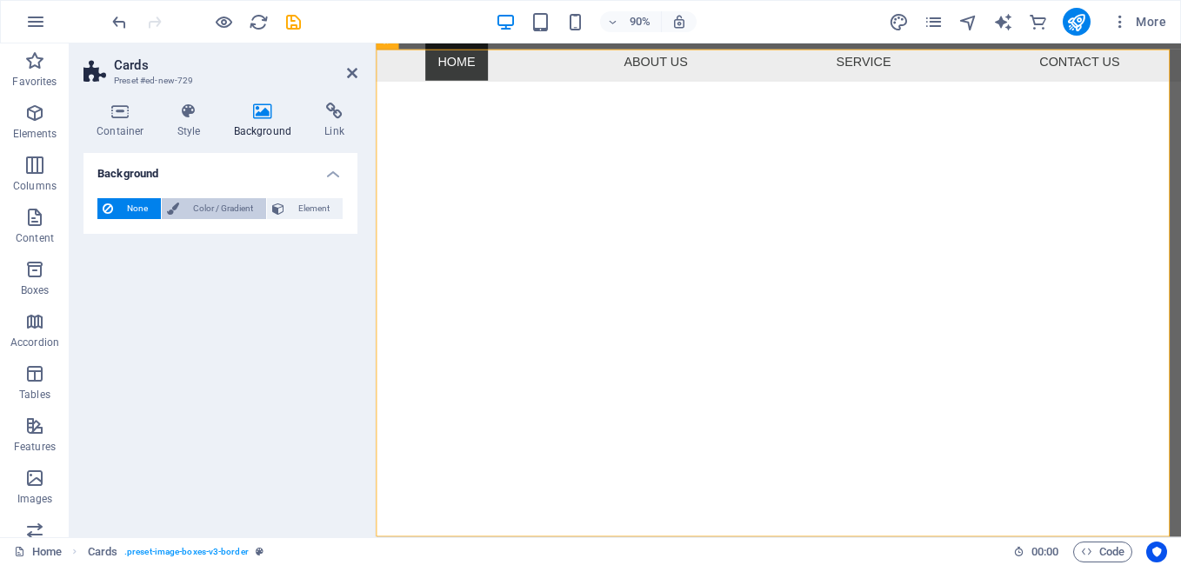
click at [214, 209] on span "Color / Gradient" at bounding box center [222, 208] width 77 height 21
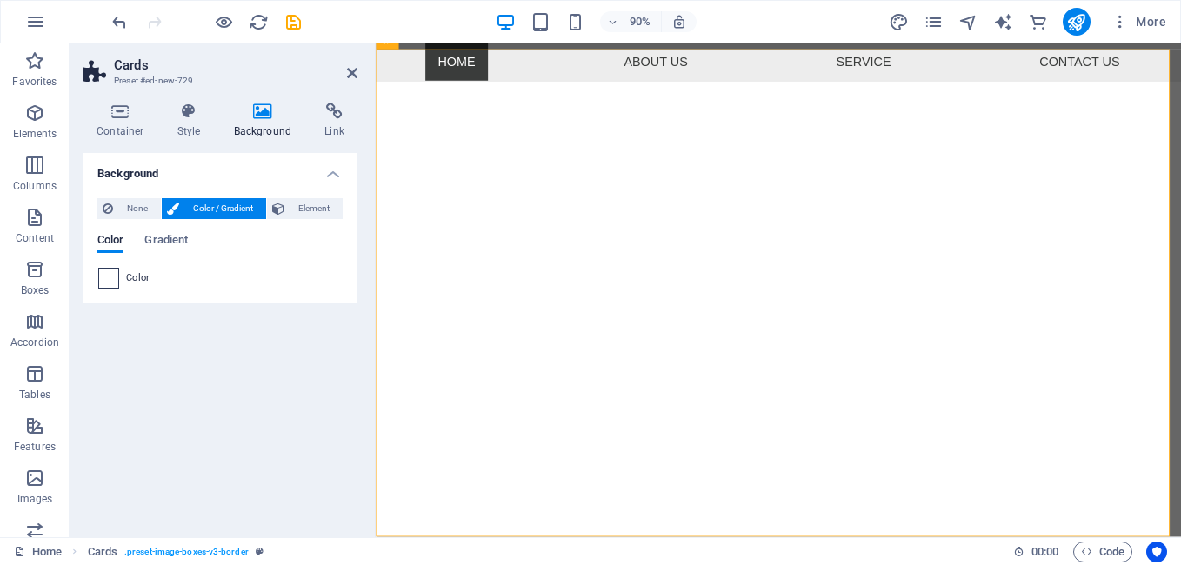
click at [103, 281] on span at bounding box center [108, 278] width 19 height 19
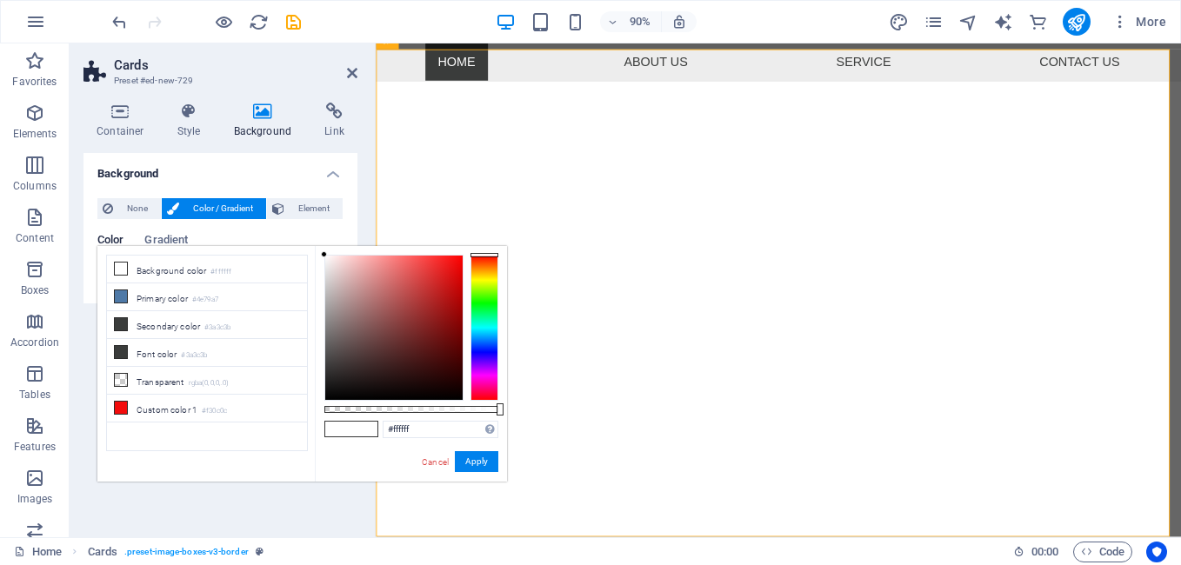
click at [103, 281] on div "less Background color #ffffff Primary color #4e79a7 Secondary color #3a3c3b Fon…" at bounding box center [302, 364] width 410 height 236
type input "#0d0202"
click at [441, 391] on div at bounding box center [393, 328] width 137 height 144
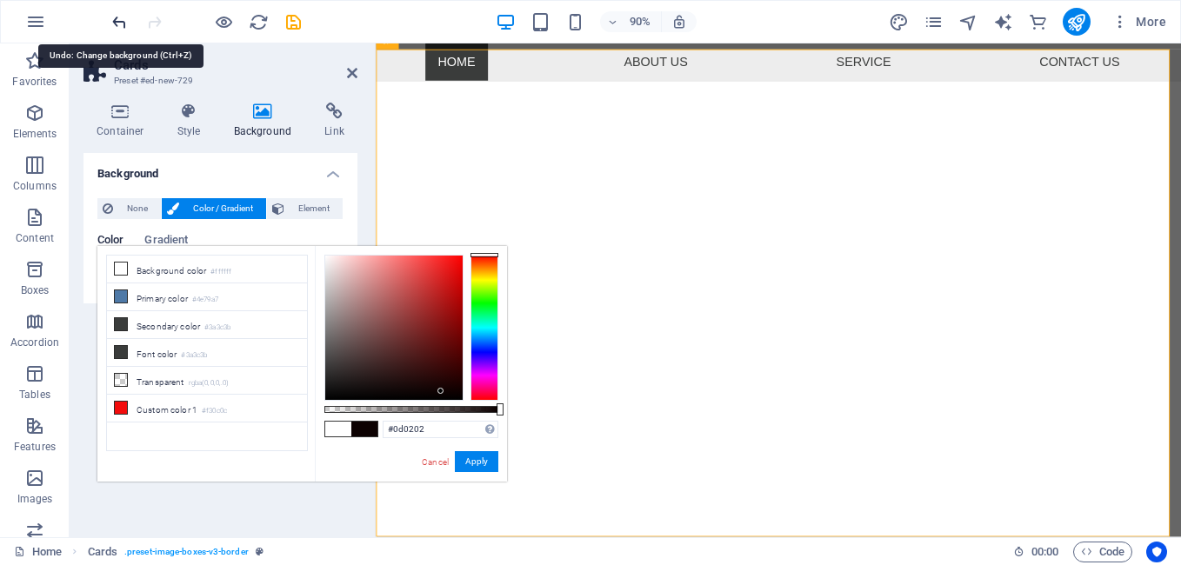
click at [125, 16] on icon "undo" at bounding box center [120, 22] width 20 height 20
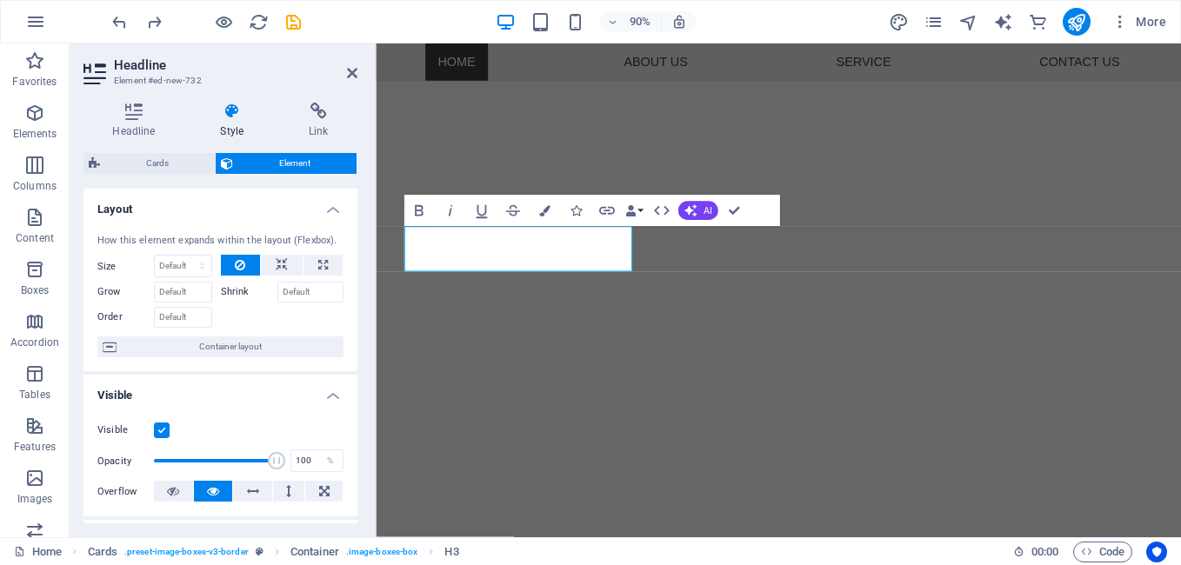
click at [223, 123] on h4 "Style" at bounding box center [235, 121] width 89 height 37
click at [227, 122] on h4 "Style" at bounding box center [235, 121] width 89 height 37
click at [138, 120] on h4 "Headline" at bounding box center [137, 121] width 108 height 37
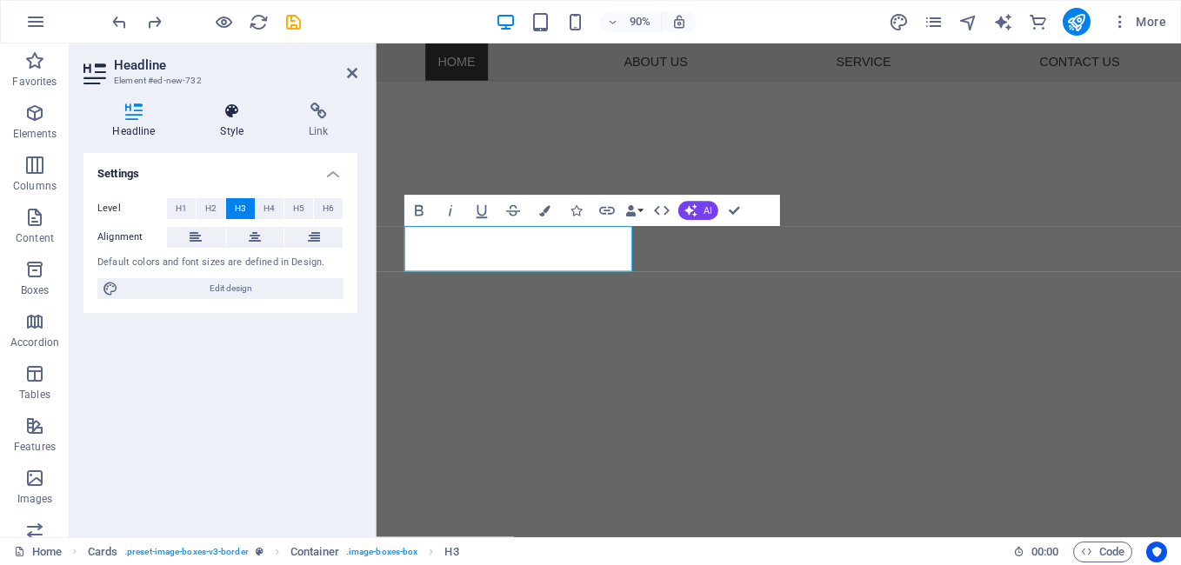
click at [244, 121] on h4 "Style" at bounding box center [235, 121] width 89 height 37
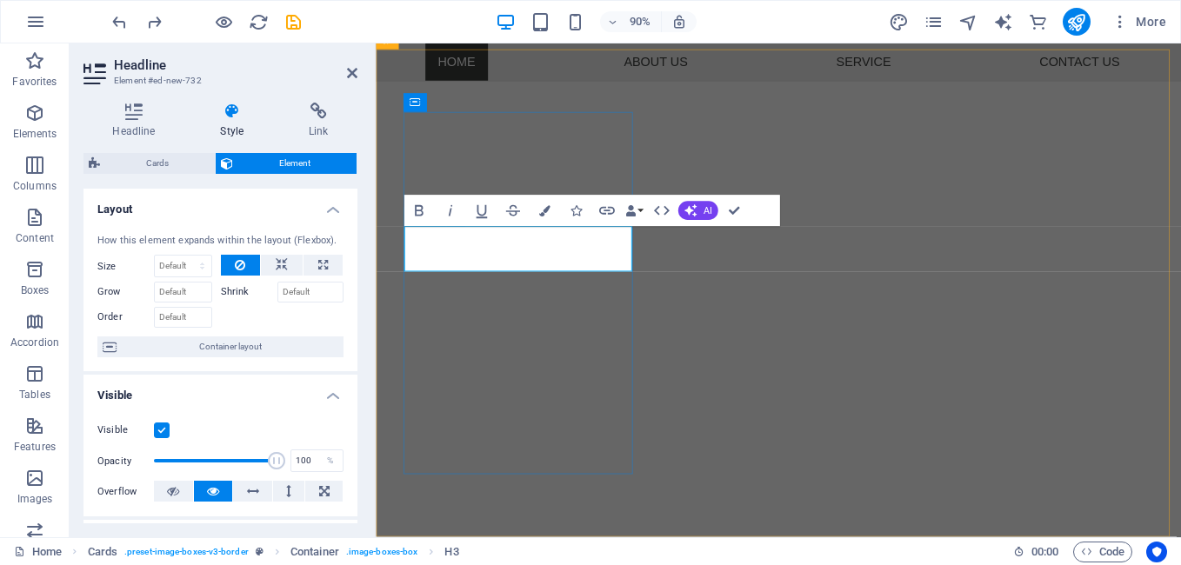
click at [541, 201] on button "Colors" at bounding box center [544, 211] width 30 height 31
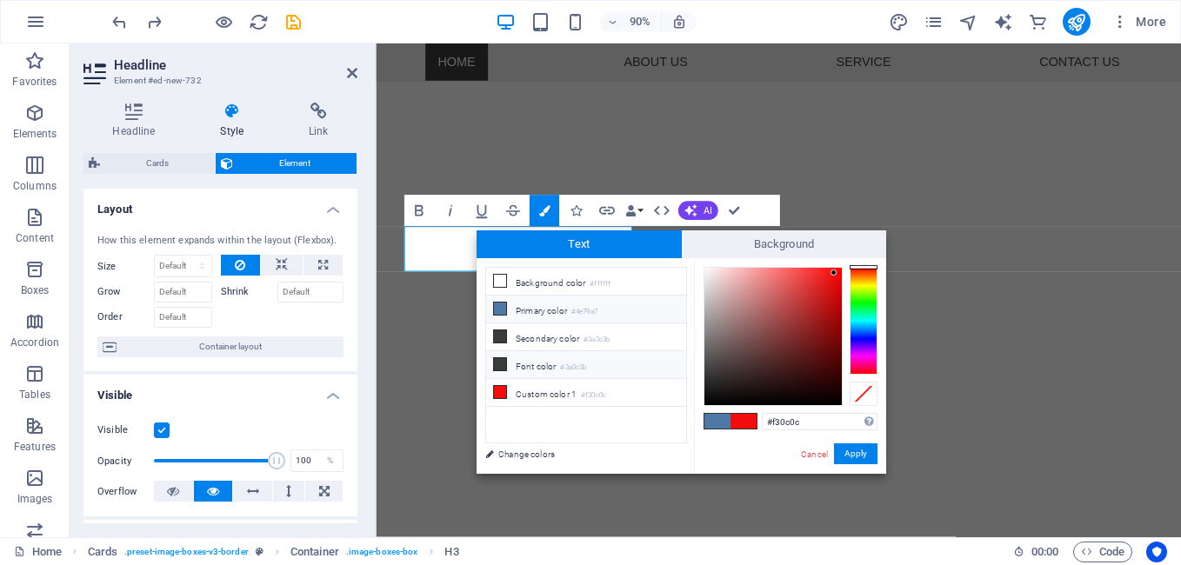
click at [506, 361] on span at bounding box center [500, 364] width 14 height 14
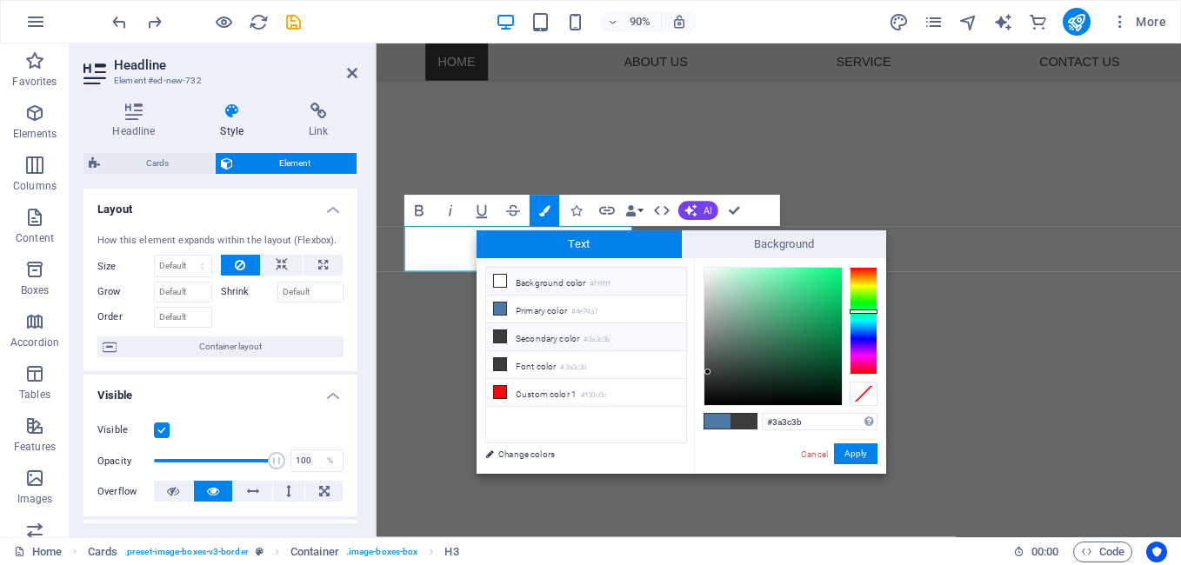
click at [495, 278] on icon at bounding box center [500, 281] width 12 height 12
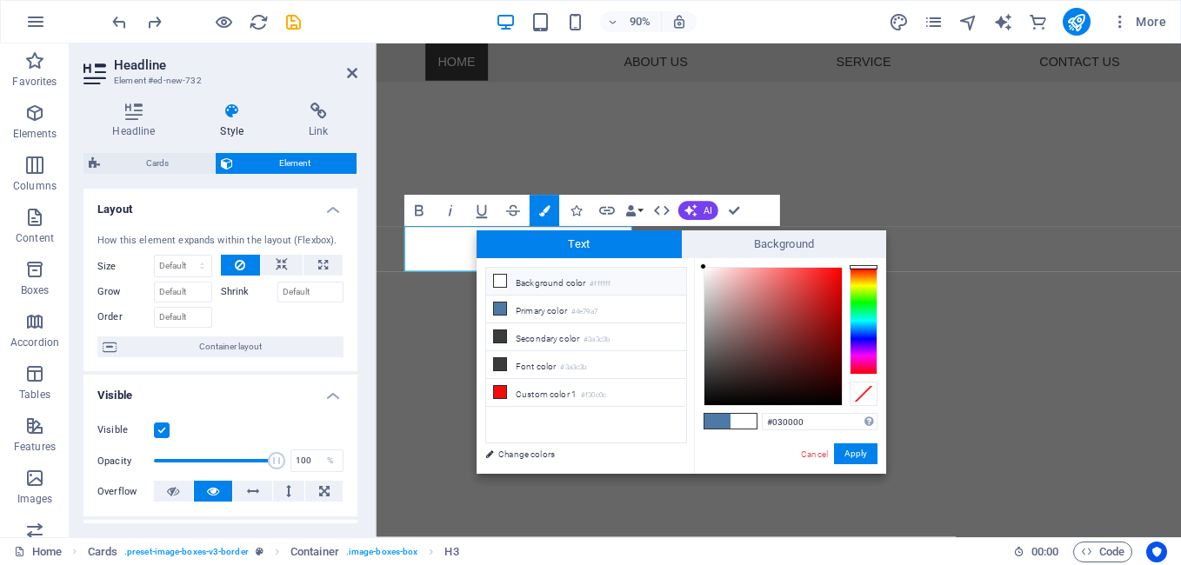
click at [835, 402] on div at bounding box center [772, 336] width 137 height 137
type input "#050000"
click at [852, 453] on button "Apply" at bounding box center [855, 454] width 43 height 21
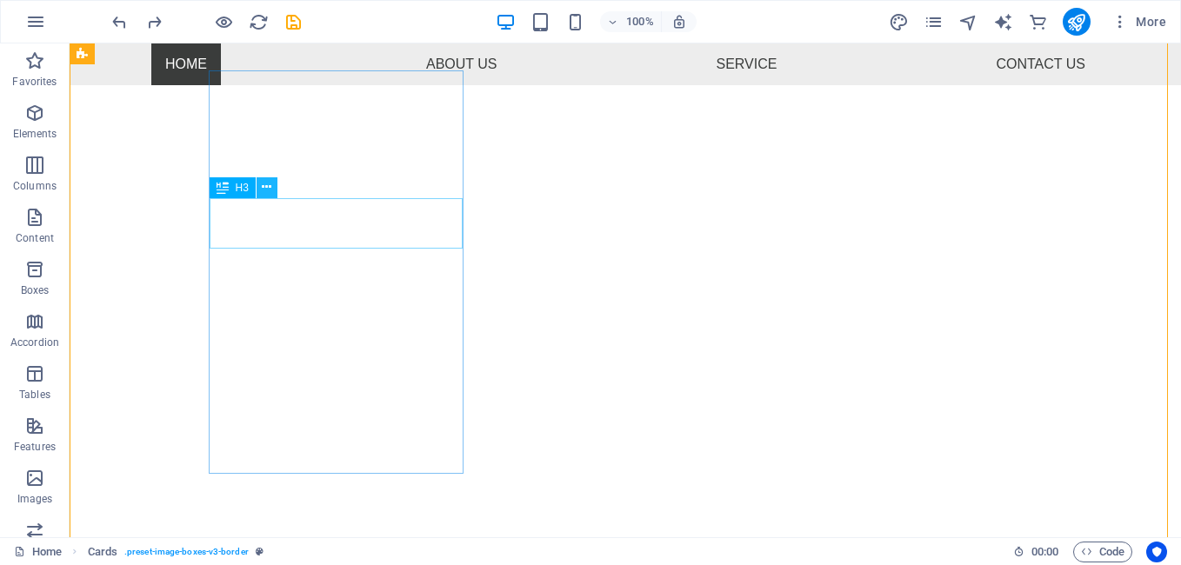
click at [267, 193] on icon at bounding box center [267, 187] width 10 height 18
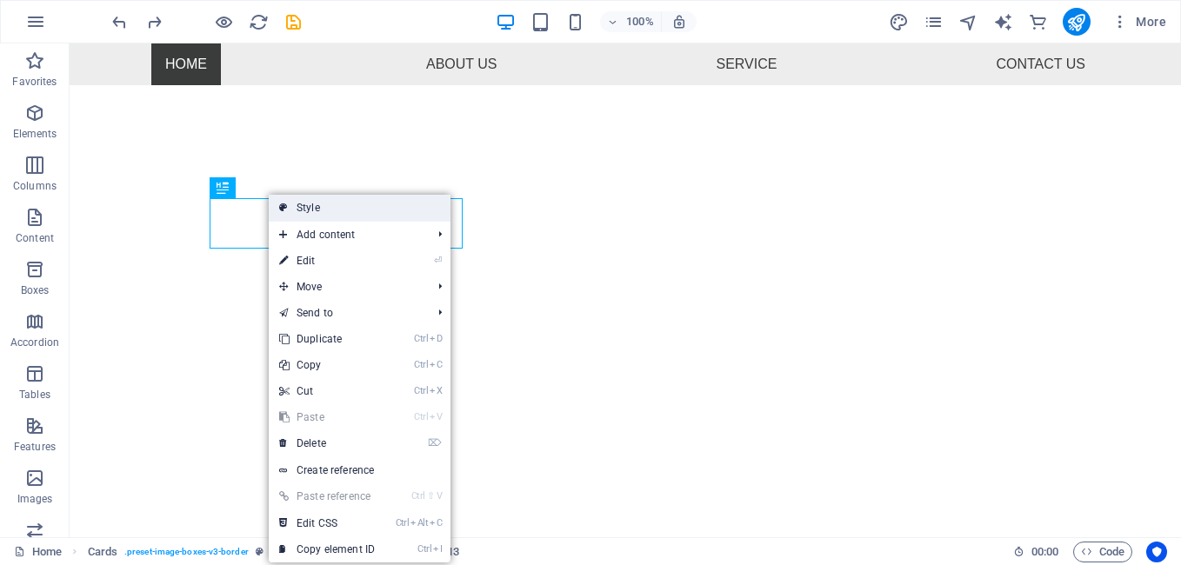
click at [312, 201] on link "Style" at bounding box center [360, 208] width 182 height 26
select select "rem"
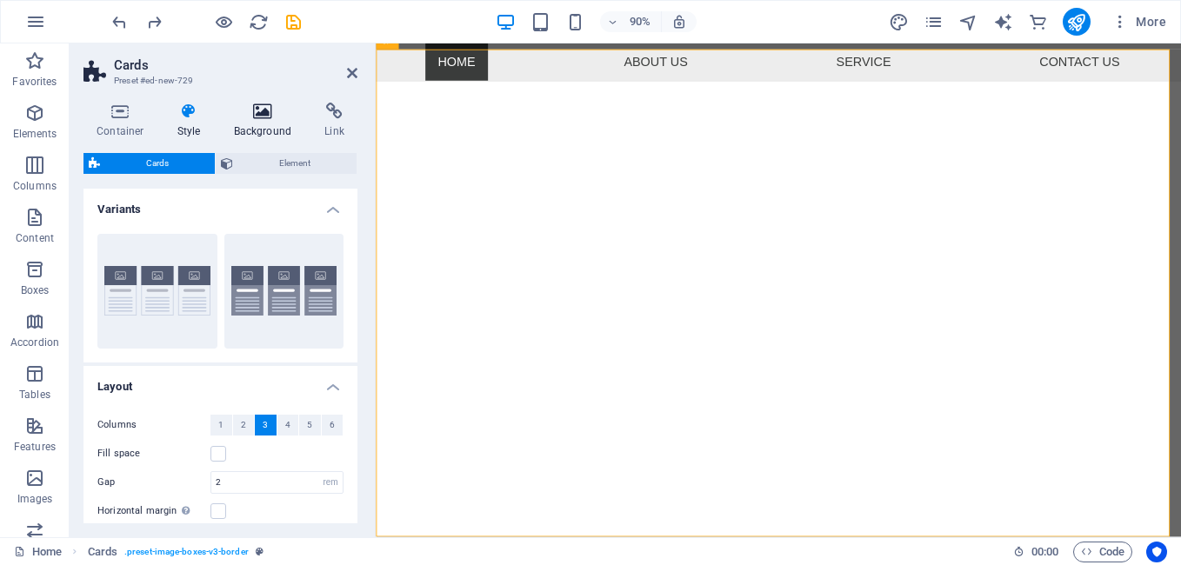
click at [264, 103] on icon at bounding box center [263, 111] width 84 height 17
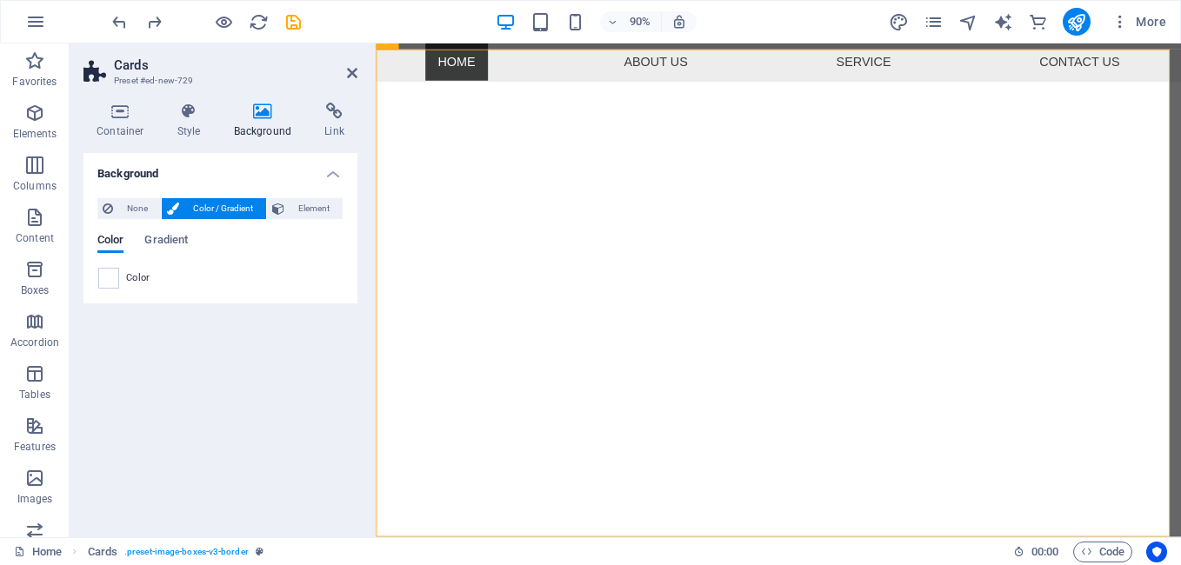
click at [262, 104] on icon at bounding box center [263, 111] width 84 height 17
click at [212, 210] on span "Color / Gradient" at bounding box center [222, 208] width 77 height 21
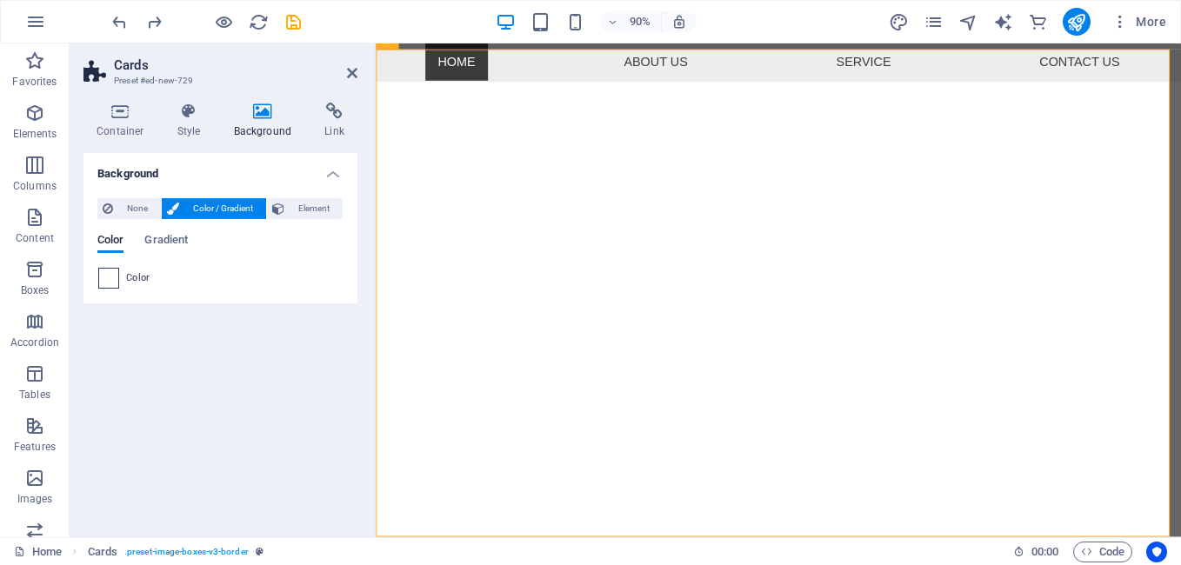
click at [113, 285] on span at bounding box center [108, 278] width 19 height 19
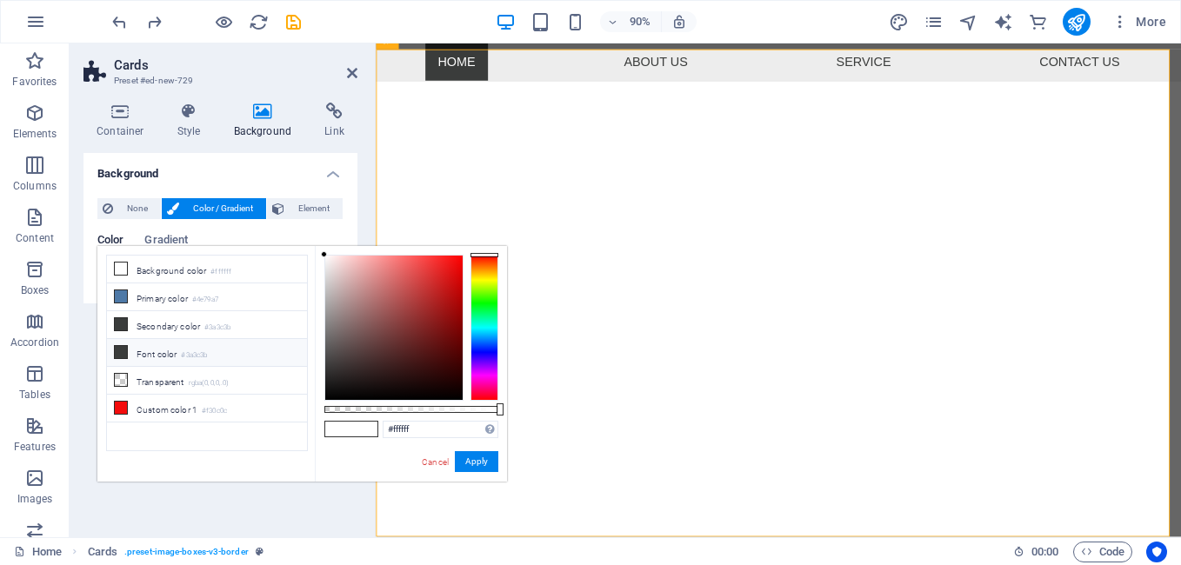
click at [119, 353] on icon at bounding box center [121, 352] width 12 height 12
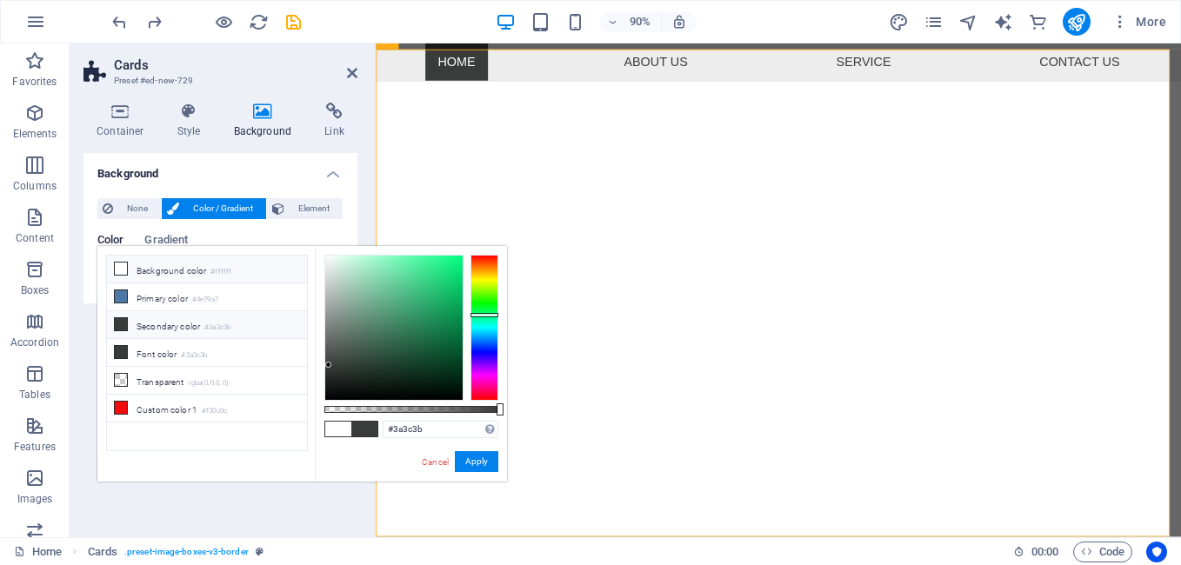
click at [116, 264] on icon at bounding box center [121, 269] width 12 height 12
type input "#ffffff"
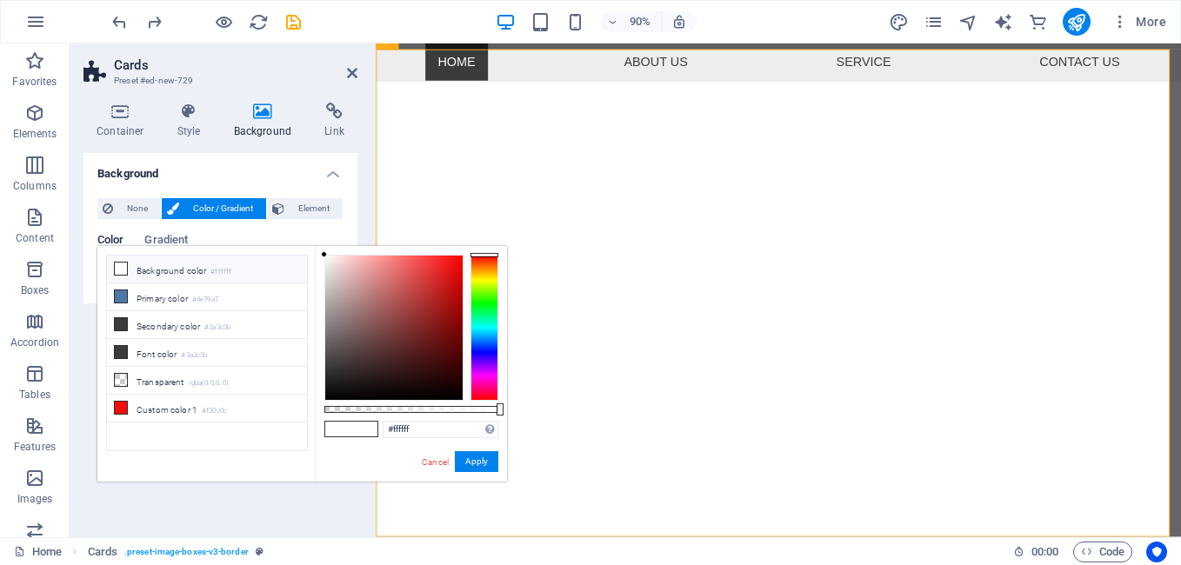
drag, startPoint x: 431, startPoint y: 458, endPoint x: 290, endPoint y: 489, distance: 144.1
click at [430, 458] on link "Cancel" at bounding box center [435, 462] width 30 height 13
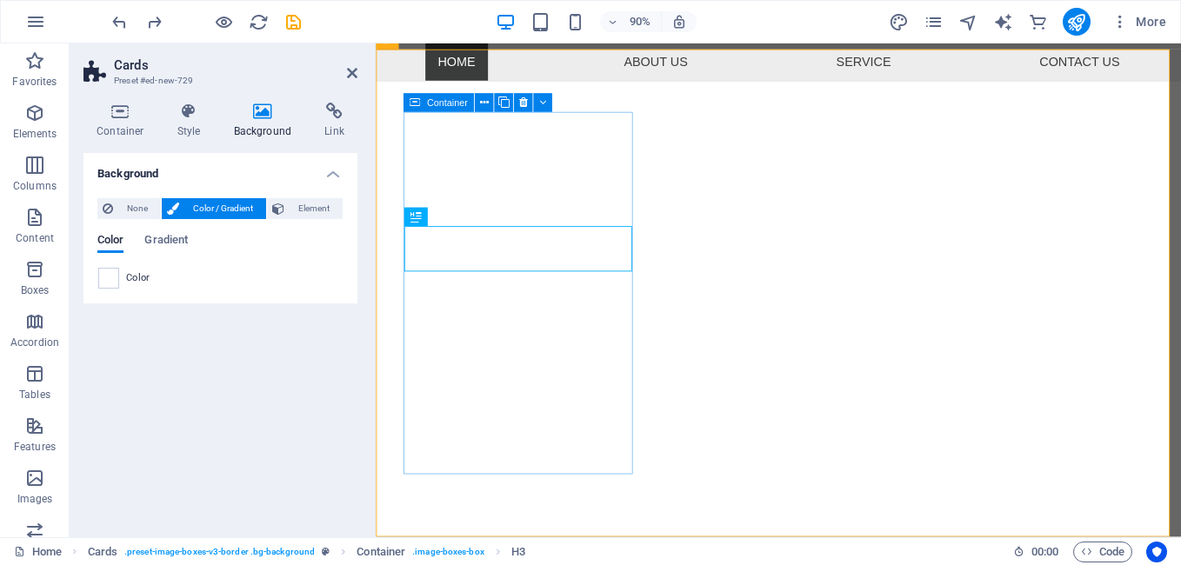
click at [419, 103] on icon at bounding box center [415, 103] width 11 height 19
select select "px"
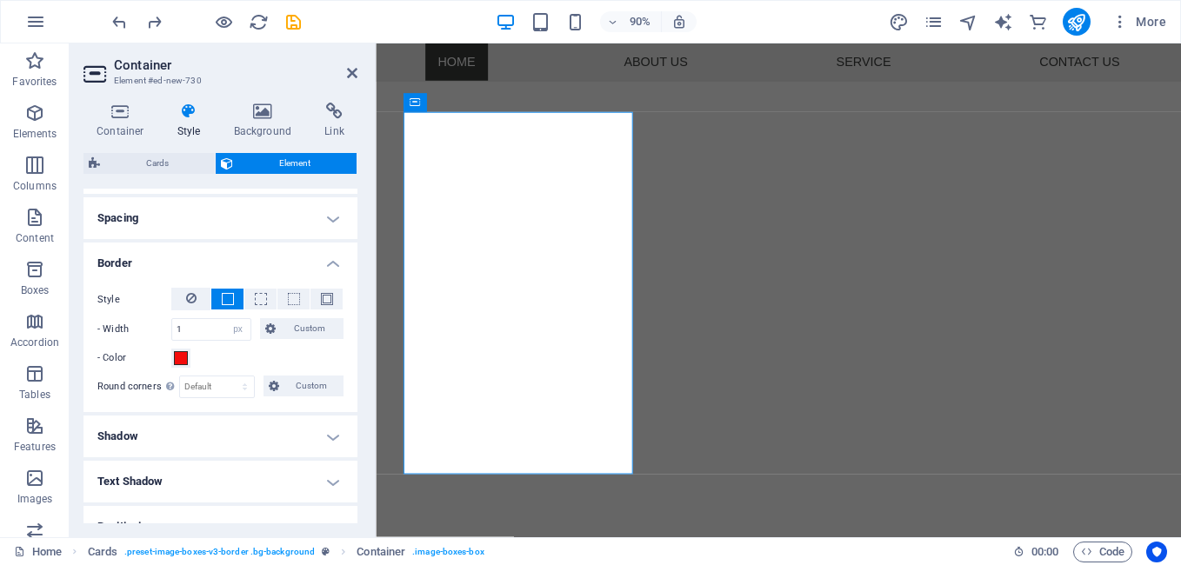
scroll to position [348, 0]
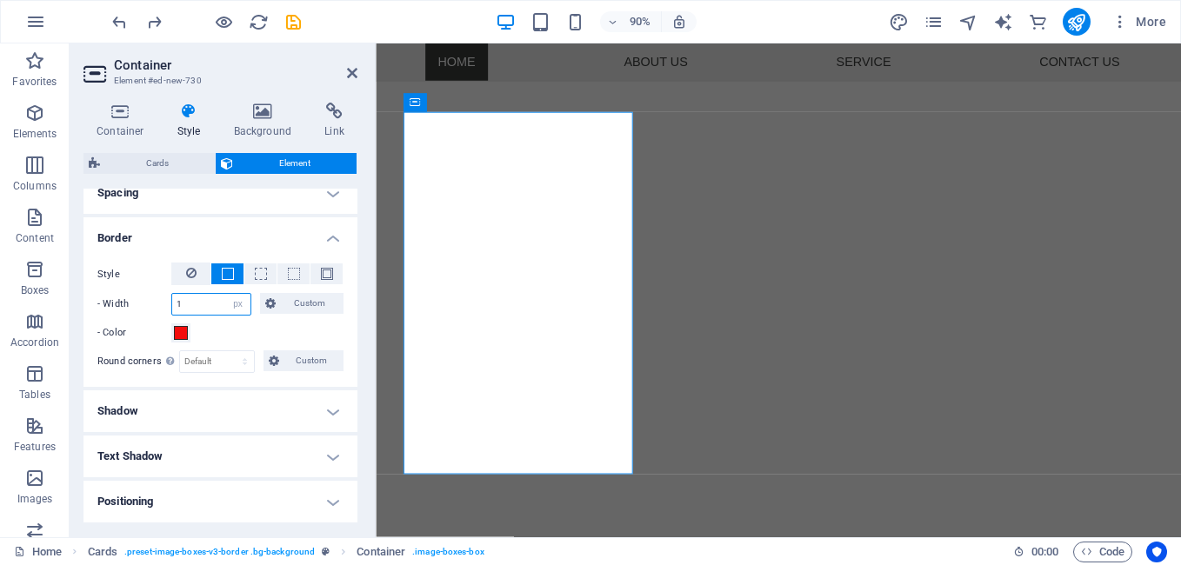
click at [185, 301] on input "1" at bounding box center [211, 304] width 78 height 21
drag, startPoint x: 185, startPoint y: 301, endPoint x: 171, endPoint y: 305, distance: 14.6
click at [171, 305] on div "1 auto px rem % vh vw Custom" at bounding box center [211, 304] width 80 height 23
type input "5"
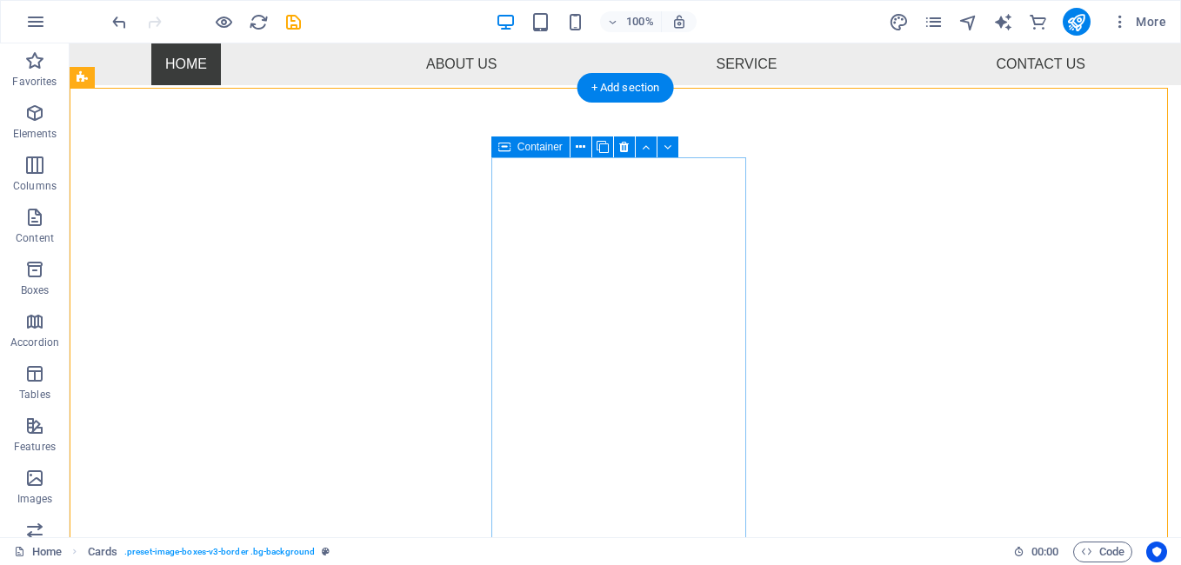
scroll to position [533, 0]
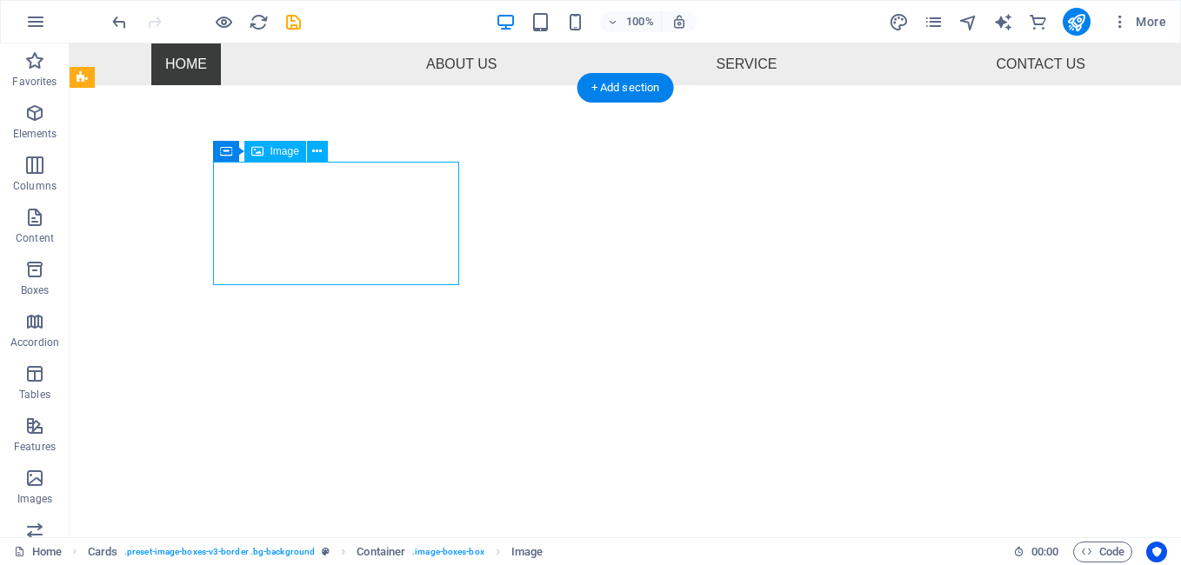
select select "px"
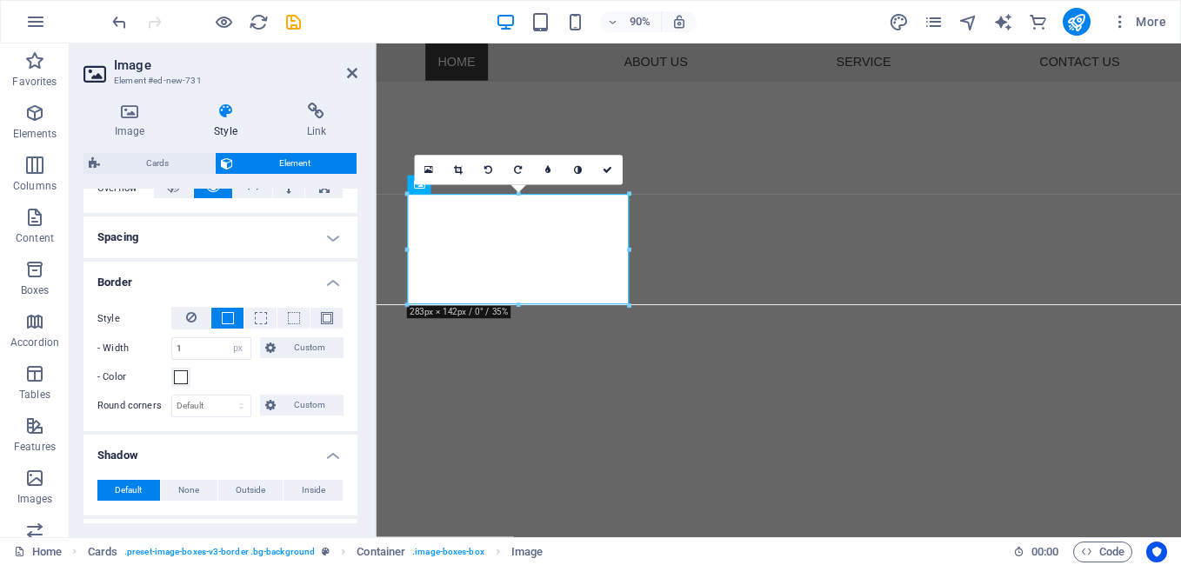
scroll to position [261, 0]
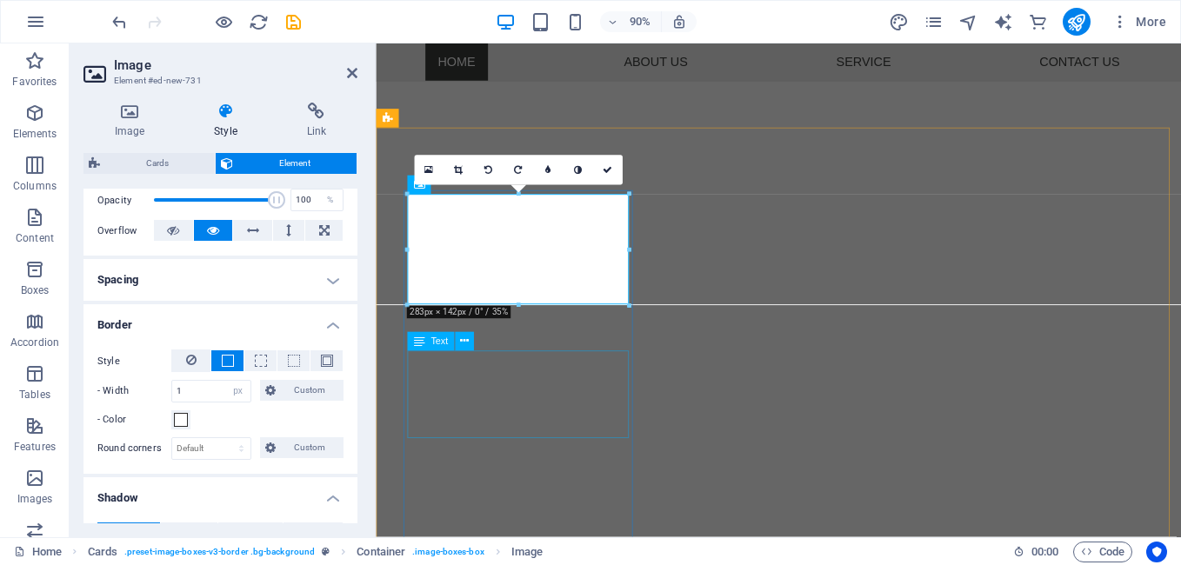
drag, startPoint x: 561, startPoint y: 438, endPoint x: 734, endPoint y: 270, distance: 241.7
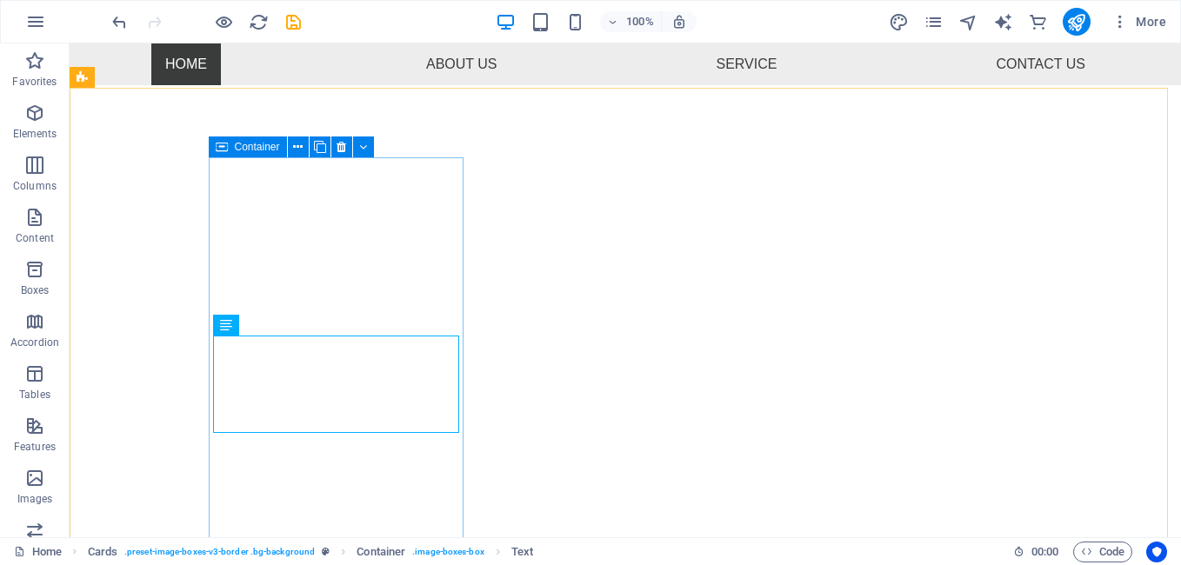
click at [240, 148] on span "Container" at bounding box center [257, 147] width 45 height 10
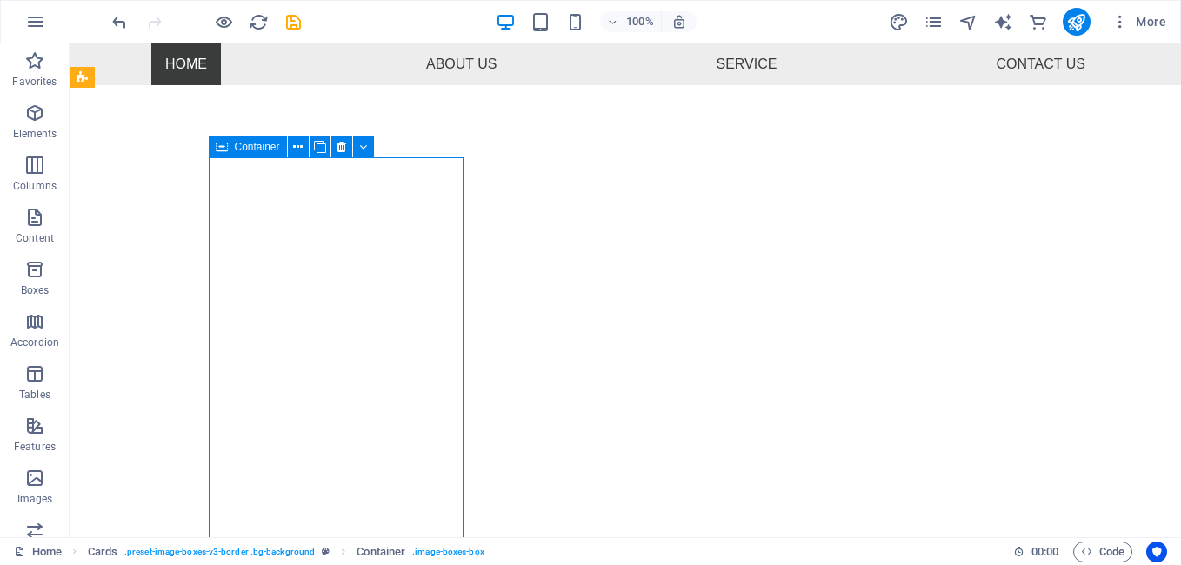
click at [240, 148] on span "Container" at bounding box center [257, 147] width 45 height 10
select select "px"
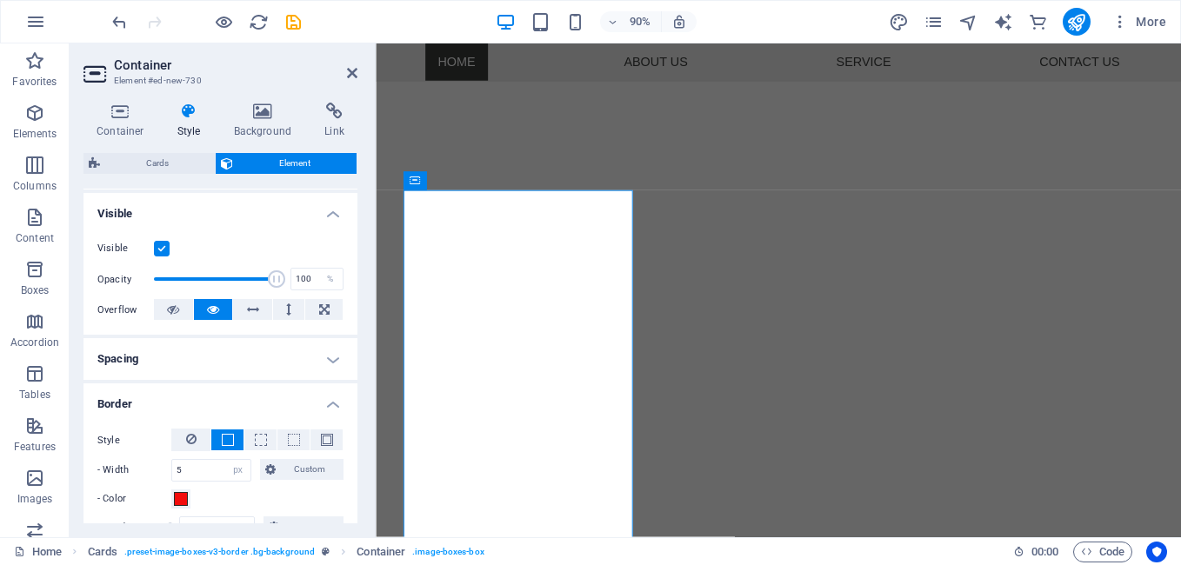
scroll to position [348, 0]
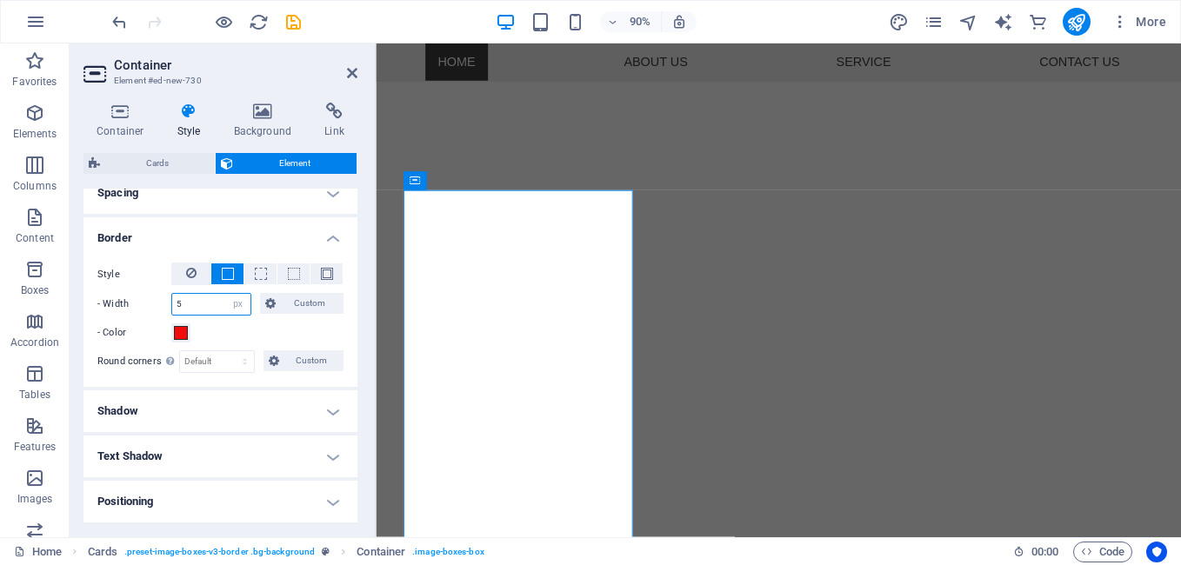
drag, startPoint x: 190, startPoint y: 299, endPoint x: 169, endPoint y: 299, distance: 20.9
click at [169, 299] on div "- Width 5 auto px rem % vh vw Custom Custom" at bounding box center [220, 304] width 246 height 23
type input "3"
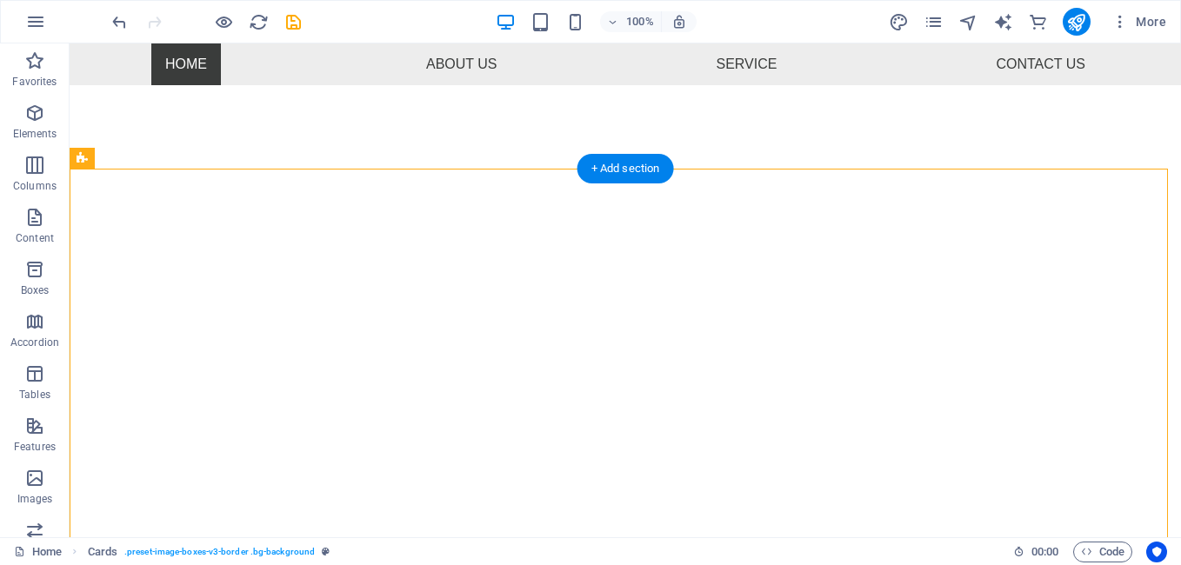
scroll to position [446, 0]
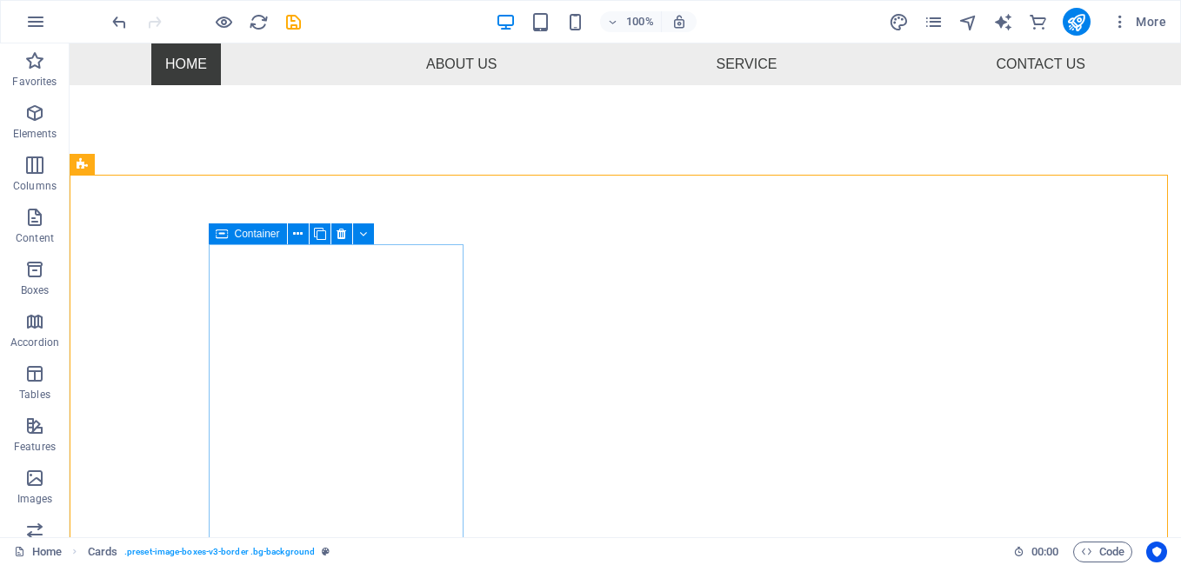
click at [226, 243] on icon at bounding box center [222, 234] width 12 height 21
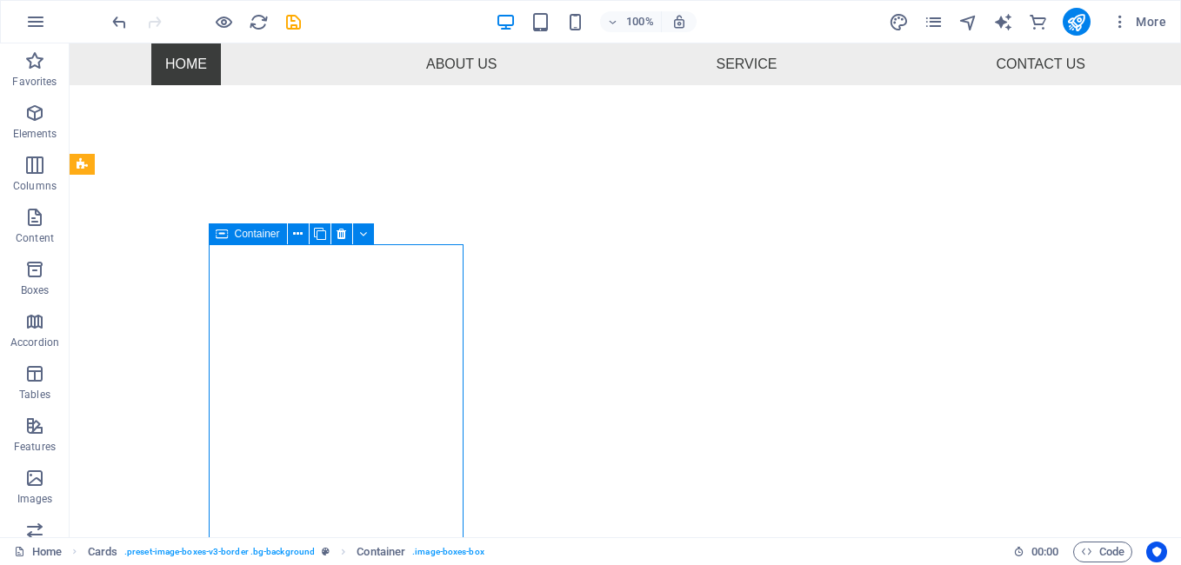
click at [226, 243] on icon at bounding box center [222, 234] width 12 height 21
select select "px"
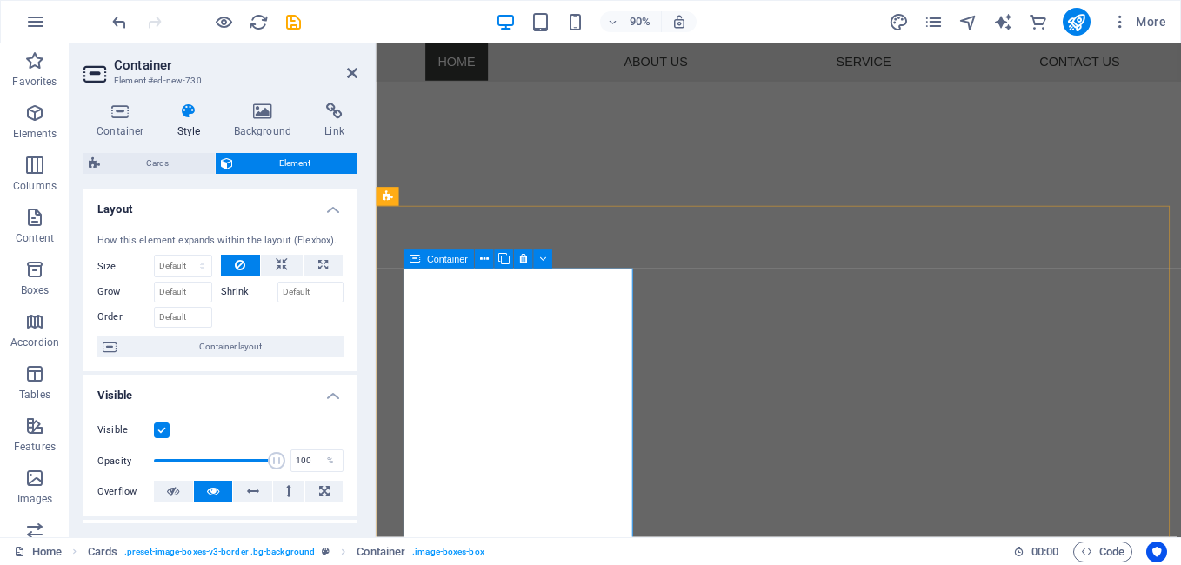
click at [423, 262] on div "Container" at bounding box center [439, 259] width 70 height 19
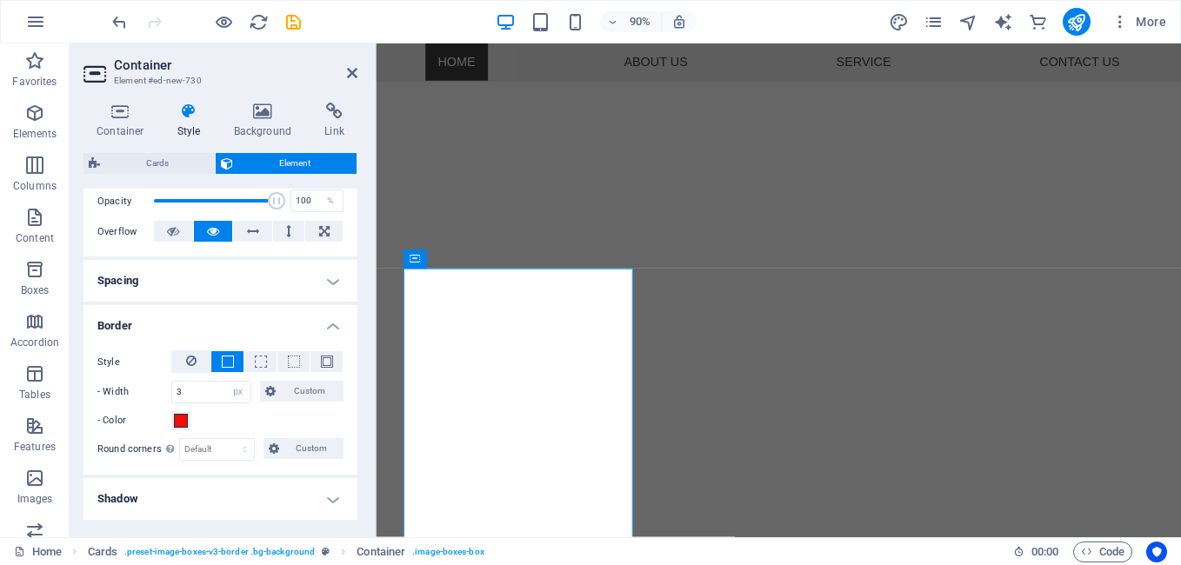
scroll to position [261, 0]
click at [185, 449] on select "Default px rem % vh vw Custom" at bounding box center [217, 448] width 74 height 21
select select "%"
click at [228, 438] on select "Default px rem % vh vw Custom" at bounding box center [217, 448] width 74 height 21
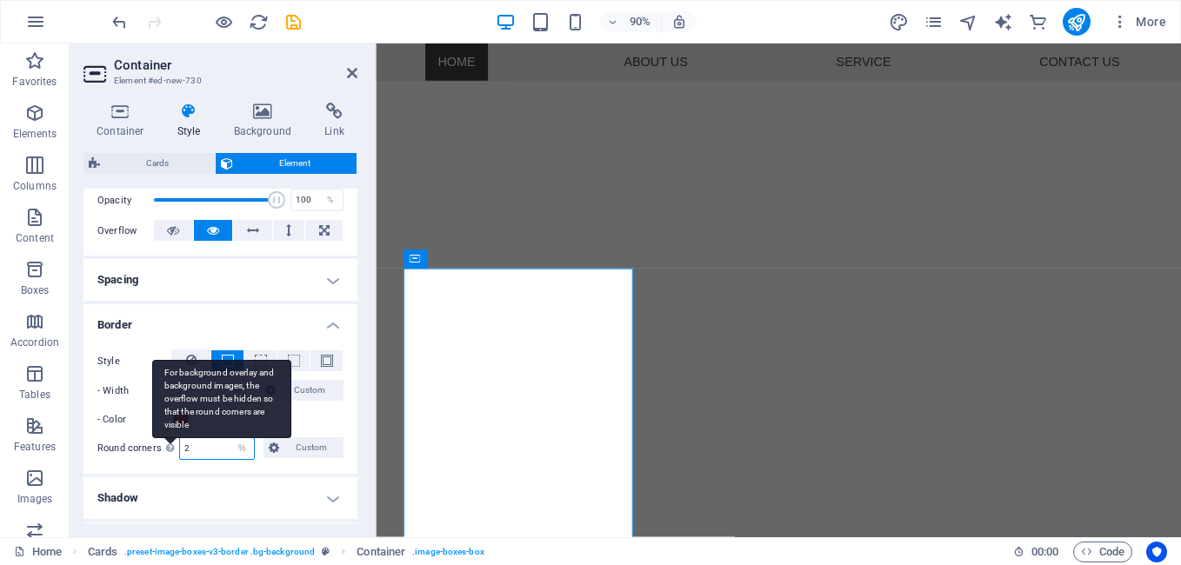
drag, startPoint x: 191, startPoint y: 445, endPoint x: 174, endPoint y: 446, distance: 17.4
click at [174, 446] on div "Round corners For background overlay and background images, the overflow must b…" at bounding box center [220, 448] width 246 height 23
drag, startPoint x: 208, startPoint y: 452, endPoint x: 163, endPoint y: 447, distance: 45.5
click at [163, 447] on div "Round corners For background overlay and background images, the overflow must b…" at bounding box center [220, 448] width 246 height 23
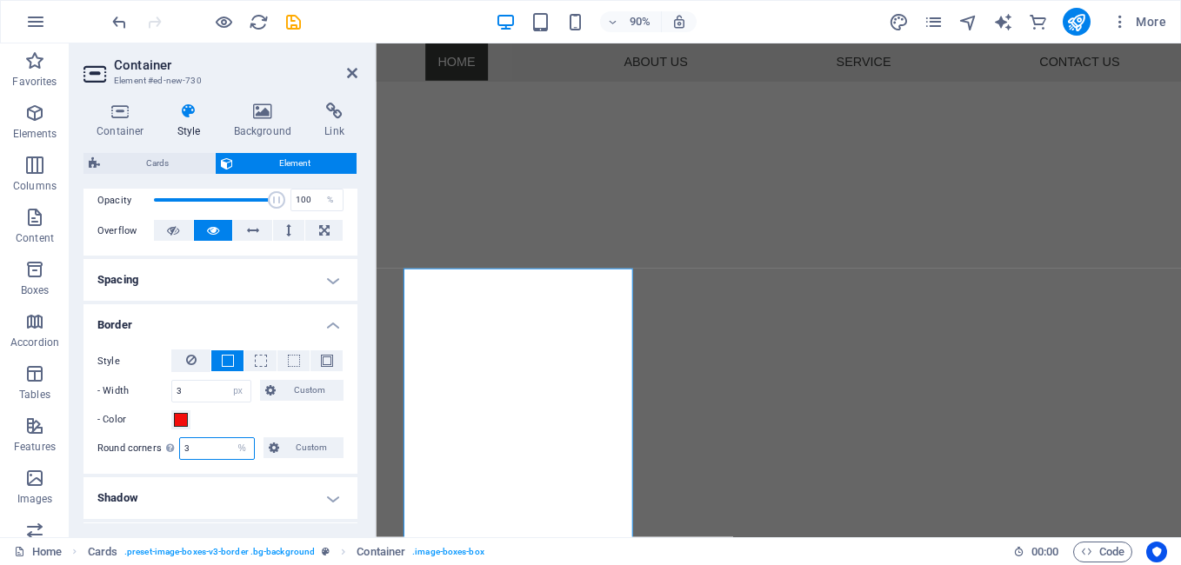
type input "3"
drag, startPoint x: 685, startPoint y: 232, endPoint x: 943, endPoint y: 244, distance: 257.7
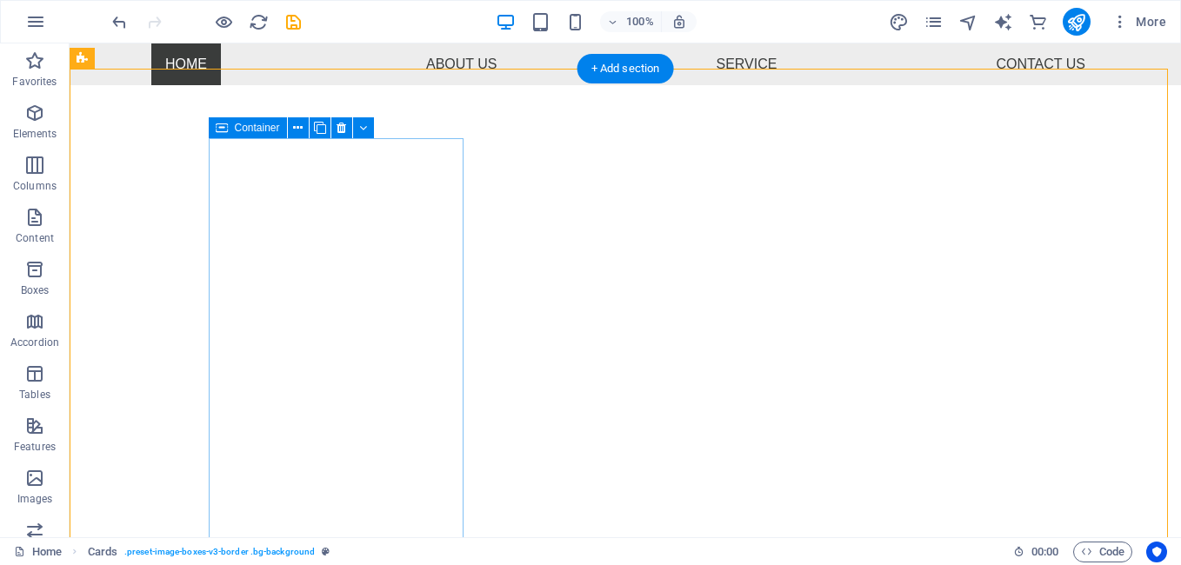
scroll to position [626, 0]
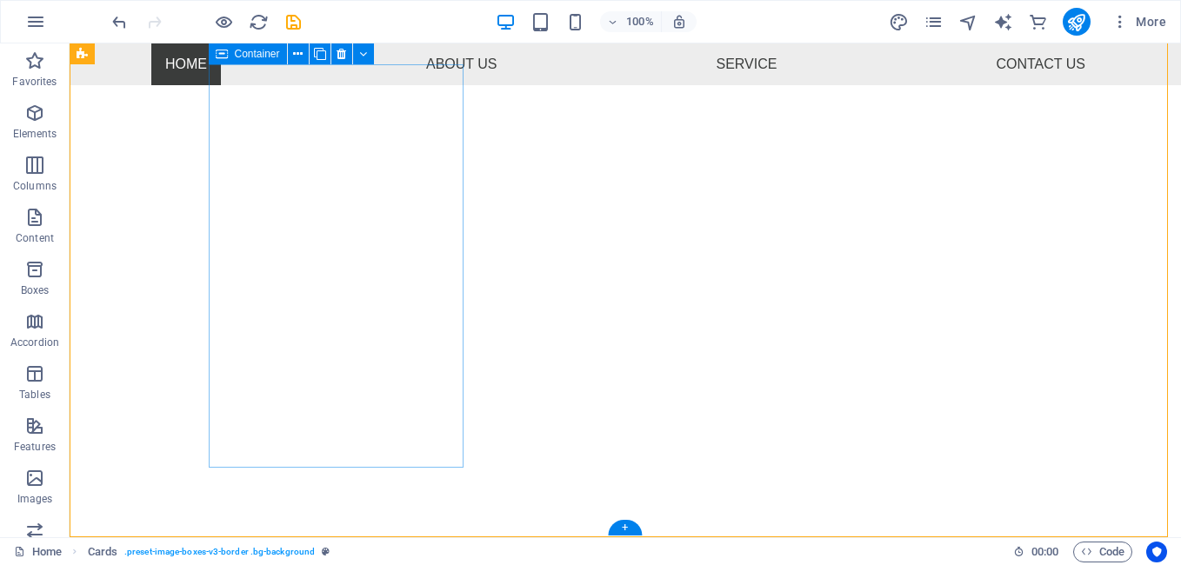
select select "px"
select select "%"
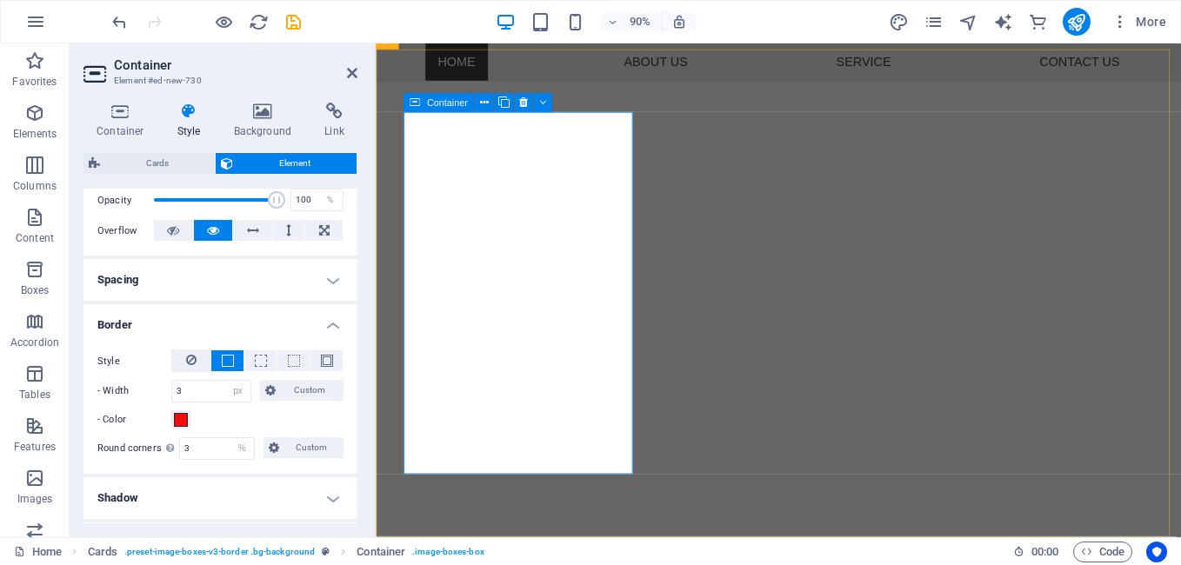
scroll to position [620, 0]
click at [121, 107] on icon at bounding box center [120, 111] width 74 height 17
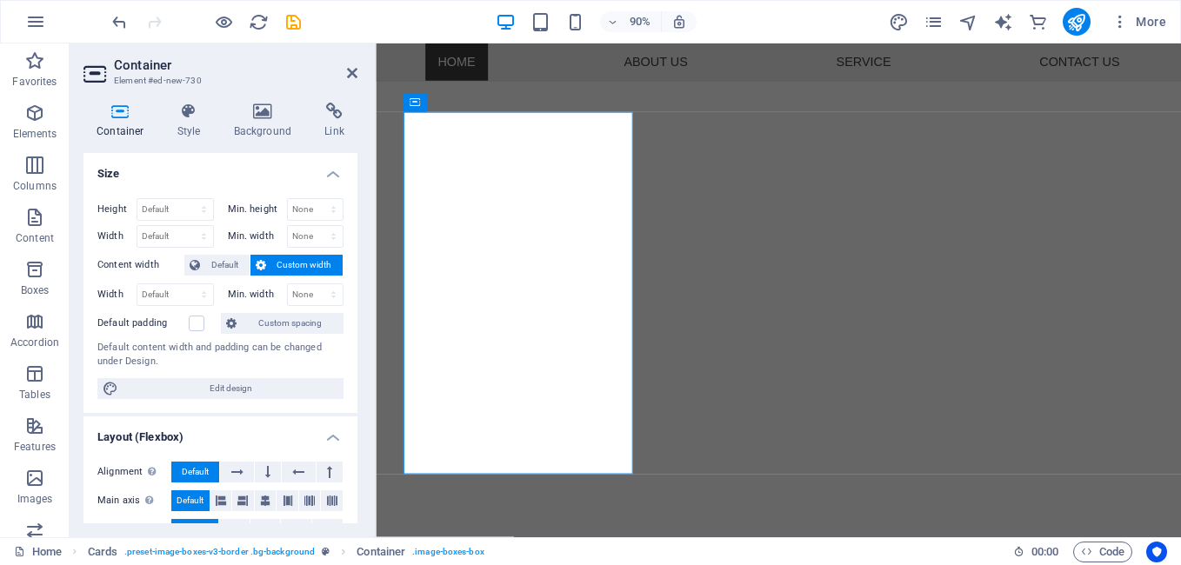
click at [121, 107] on icon at bounding box center [120, 111] width 74 height 17
click at [173, 257] on label "Content width" at bounding box center [140, 265] width 87 height 21
click at [193, 260] on icon at bounding box center [195, 265] width 10 height 21
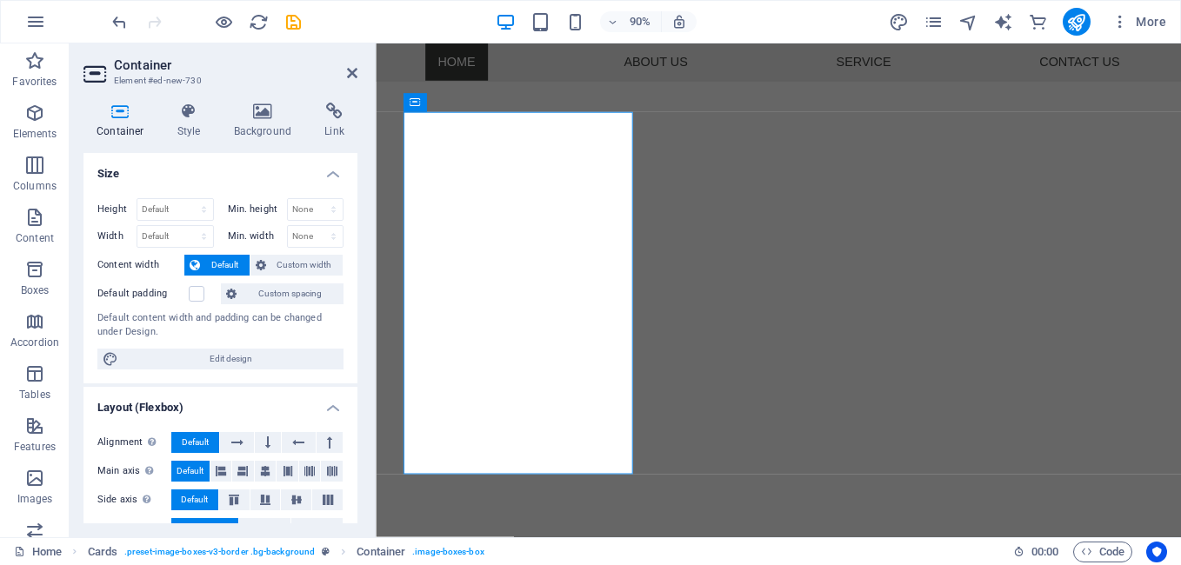
click at [193, 260] on icon at bounding box center [195, 265] width 10 height 21
click at [139, 261] on label "Content width" at bounding box center [140, 265] width 87 height 21
click at [270, 206] on label "Min. height" at bounding box center [257, 209] width 59 height 10
click at [264, 207] on label "Min. height" at bounding box center [257, 209] width 59 height 10
click at [183, 205] on select "Default px rem % vh vw" at bounding box center [175, 209] width 76 height 21
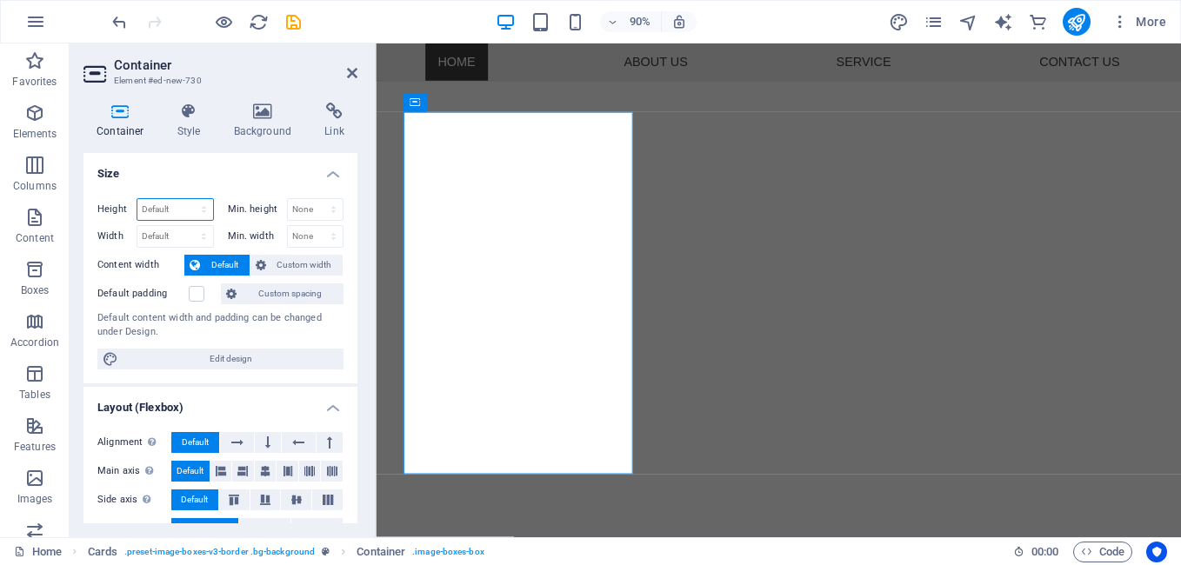
select select "%"
click at [186, 199] on select "Default px rem % vh vw" at bounding box center [175, 209] width 76 height 21
type input "98.7"
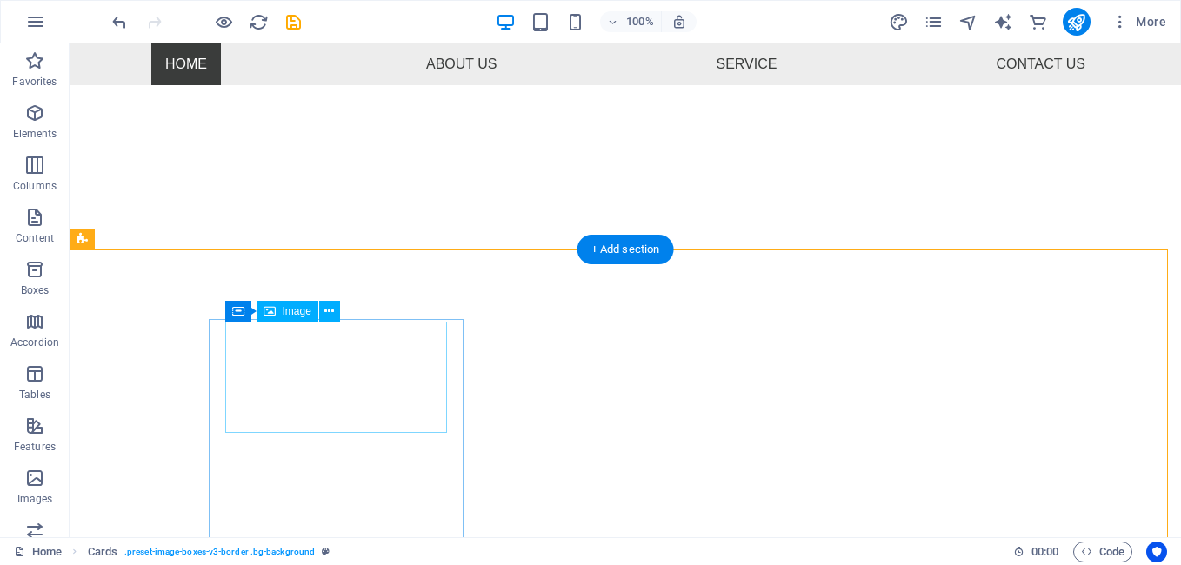
scroll to position [446, 0]
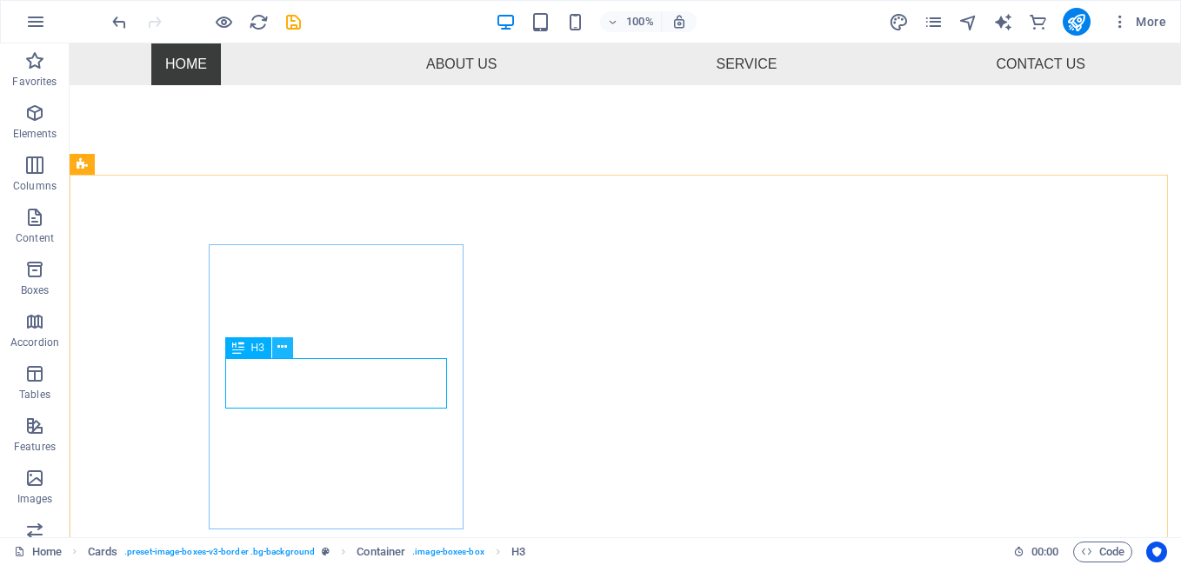
click at [280, 348] on icon at bounding box center [282, 347] width 10 height 18
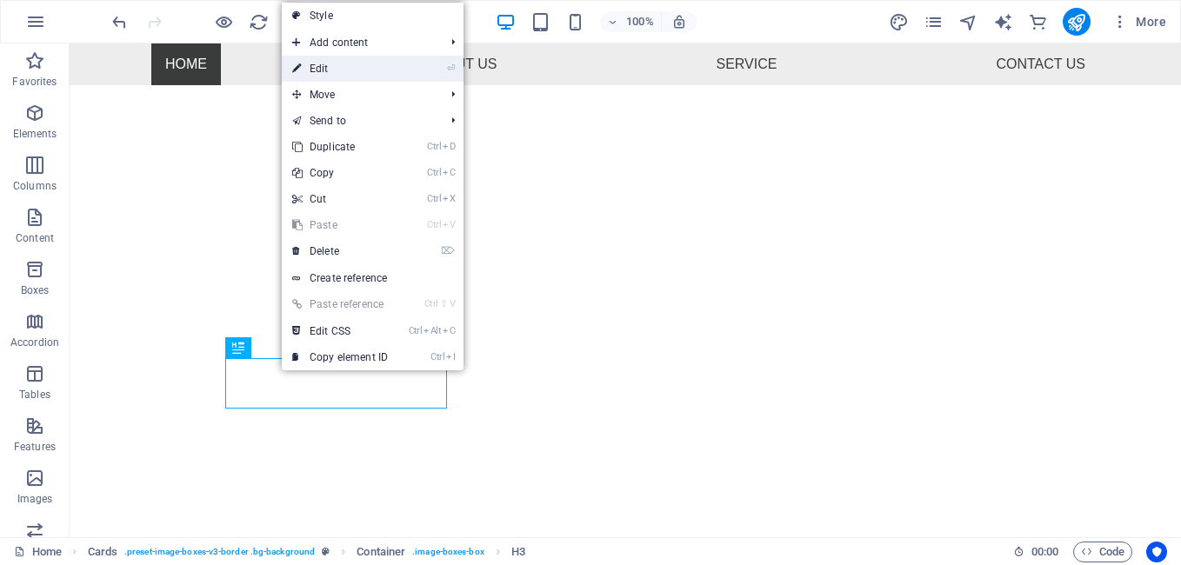
click at [328, 64] on link "⏎ Edit" at bounding box center [340, 69] width 117 height 26
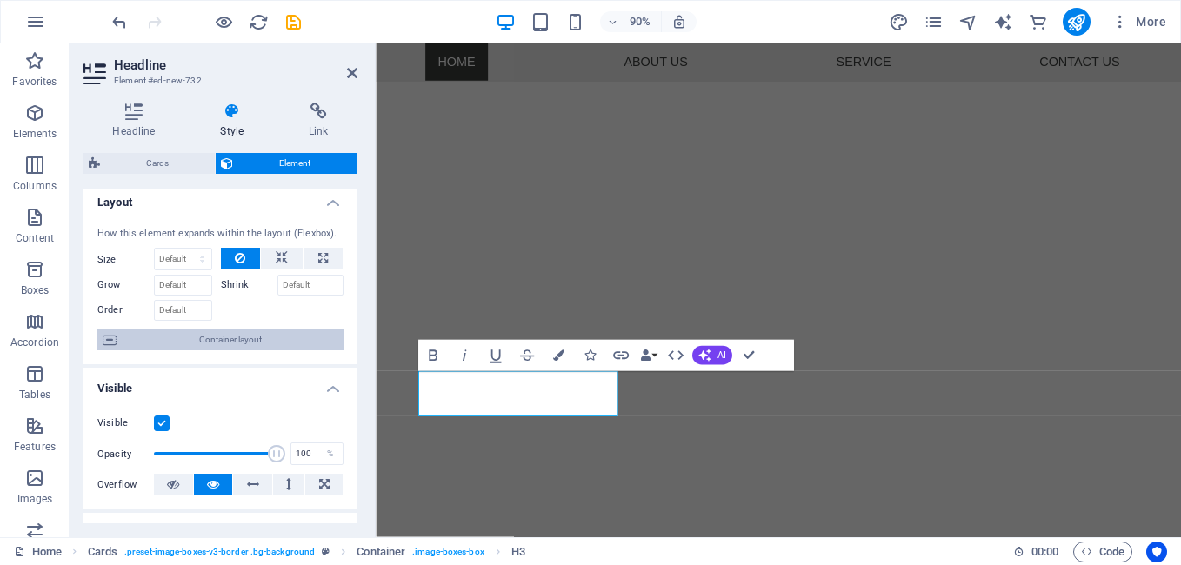
scroll to position [0, 0]
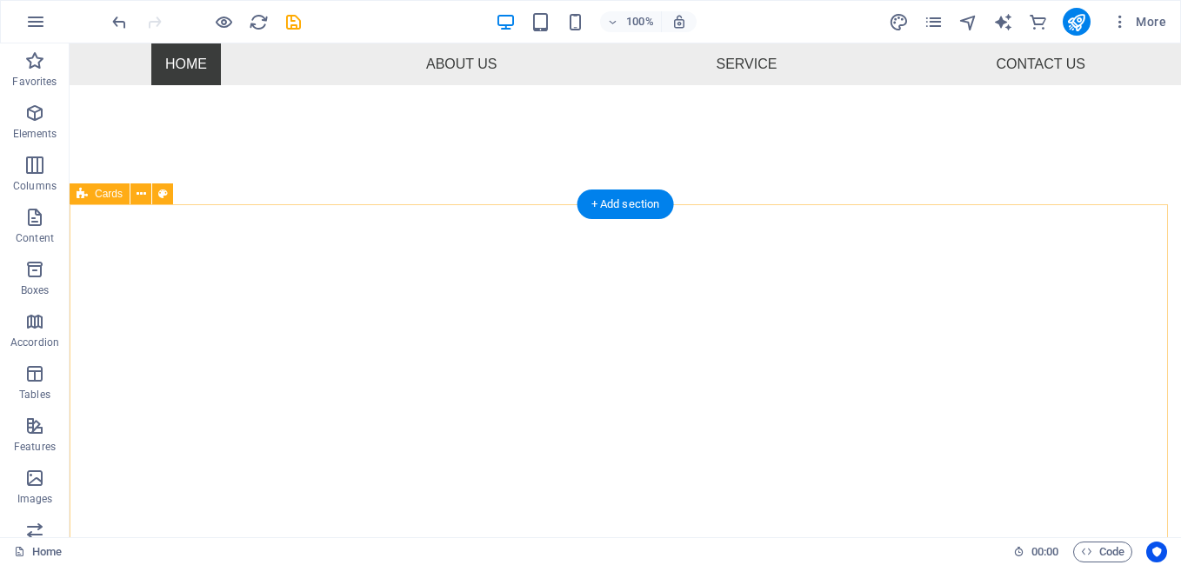
scroll to position [446, 0]
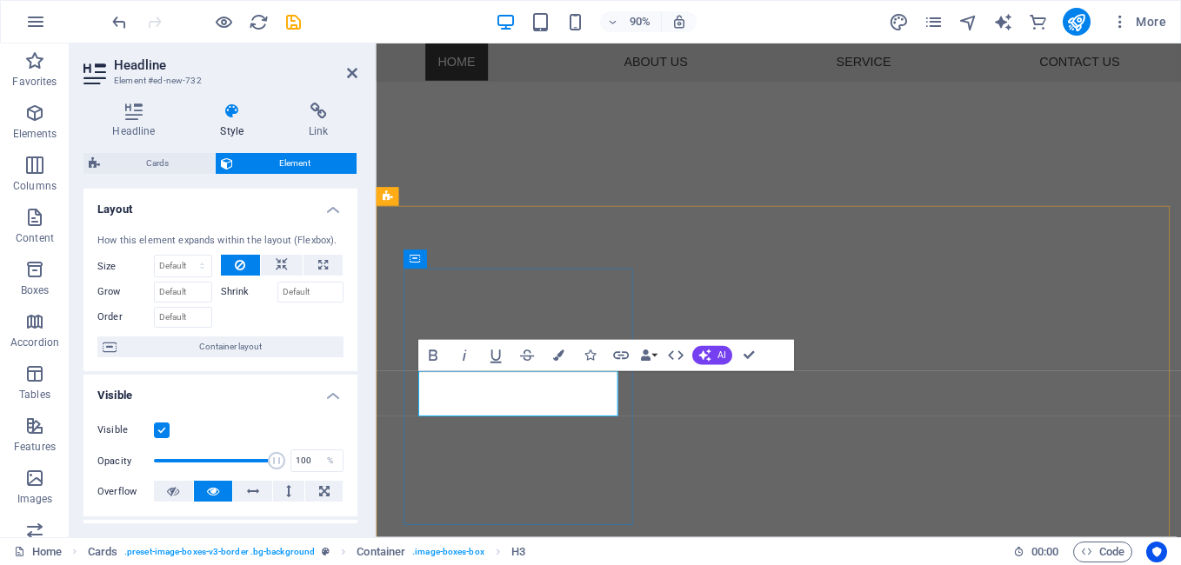
click at [564, 356] on button "Colors" at bounding box center [559, 355] width 30 height 31
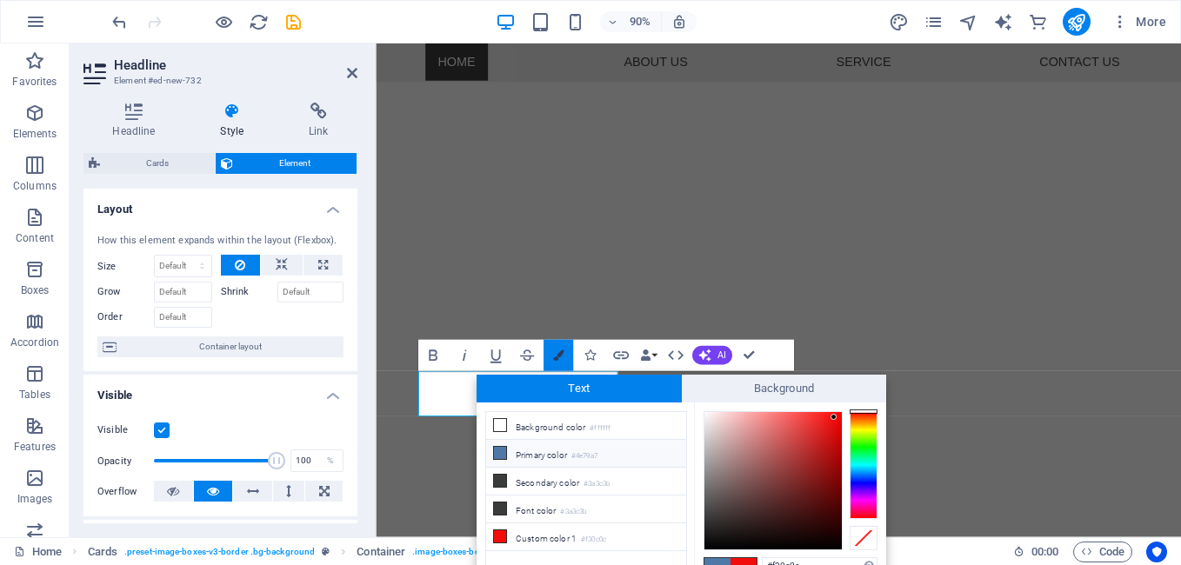
scroll to position [10, 0]
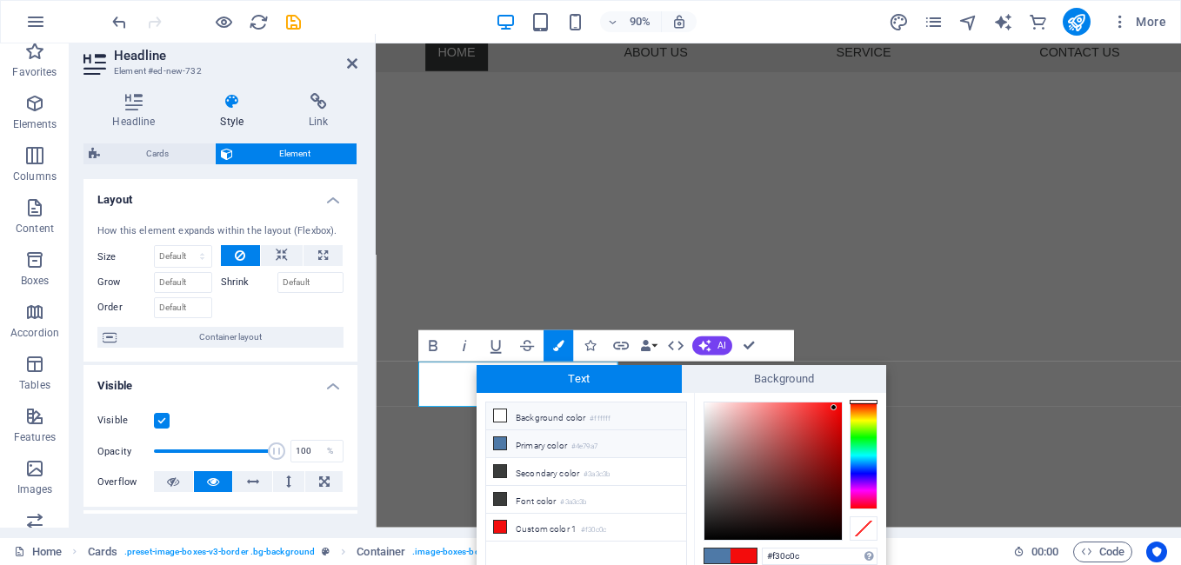
click at [497, 411] on icon at bounding box center [500, 416] width 12 height 12
click at [825, 528] on div at bounding box center [772, 471] width 137 height 137
click at [744, 555] on span at bounding box center [744, 556] width 26 height 15
click at [511, 412] on li "Background color #ffffff" at bounding box center [586, 417] width 200 height 28
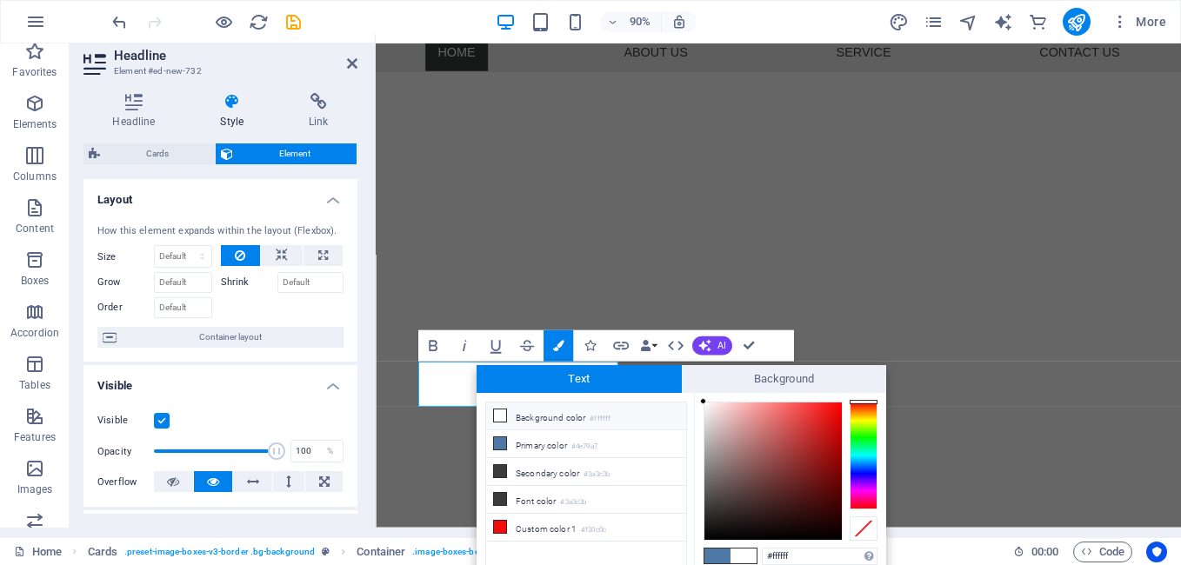
click at [511, 412] on li "Background color #ffffff" at bounding box center [586, 417] width 200 height 28
click at [340, 460] on div "Visible Opacity 100 % Overflow" at bounding box center [220, 452] width 274 height 110
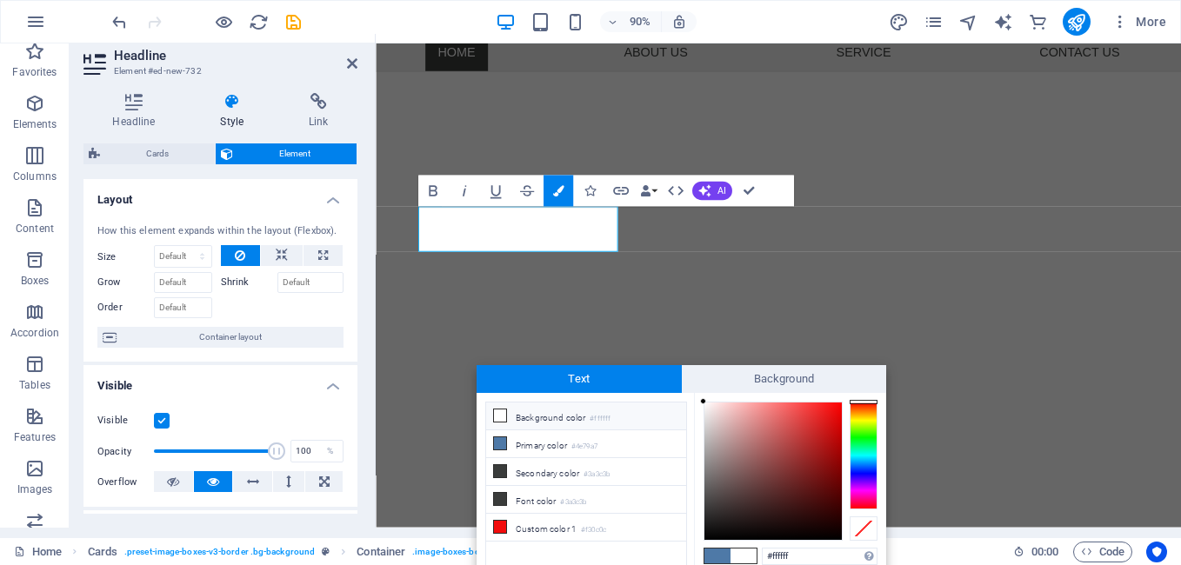
scroll to position [620, 0]
click at [504, 473] on icon at bounding box center [500, 471] width 12 height 12
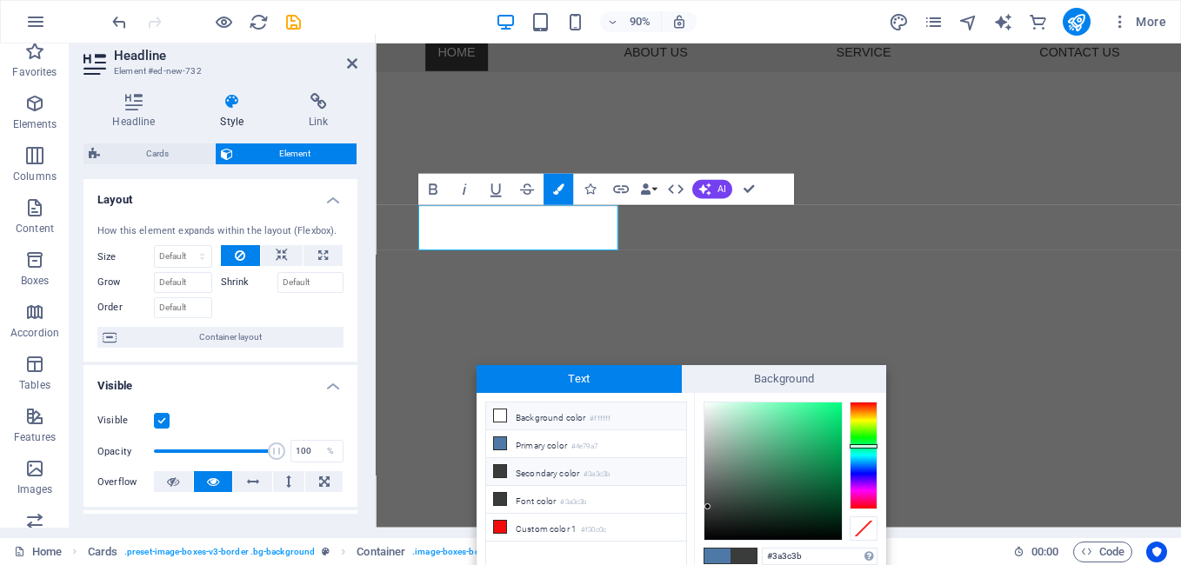
click at [497, 414] on icon at bounding box center [500, 416] width 12 height 12
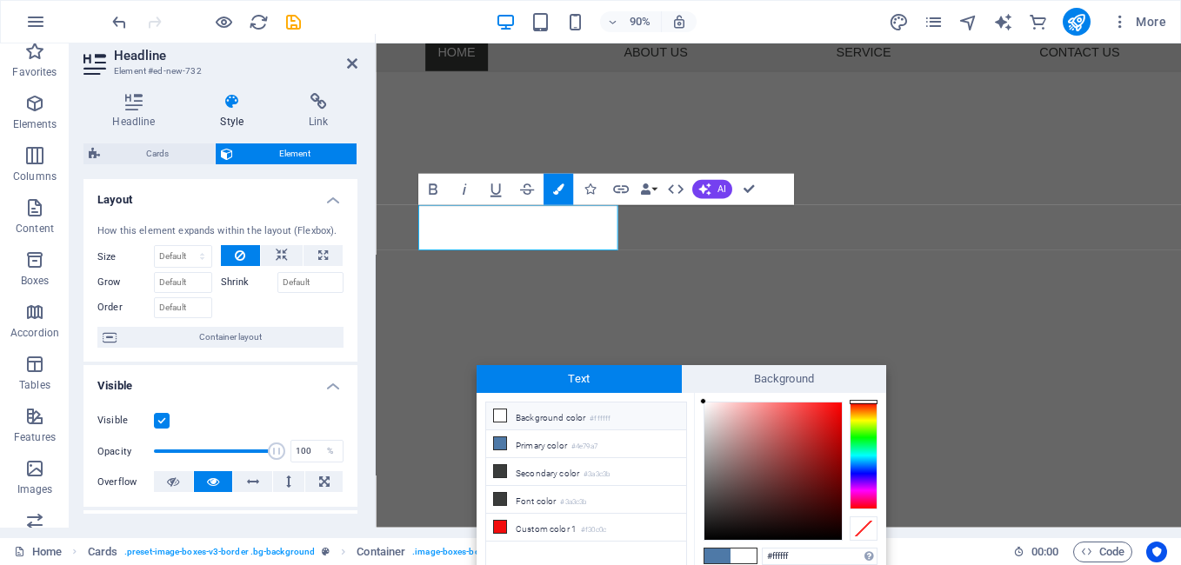
click at [497, 414] on icon at bounding box center [500, 416] width 12 height 12
type input "#0e0101"
click at [833, 531] on div at bounding box center [772, 471] width 137 height 137
click at [833, 531] on div at bounding box center [833, 531] width 6 height 6
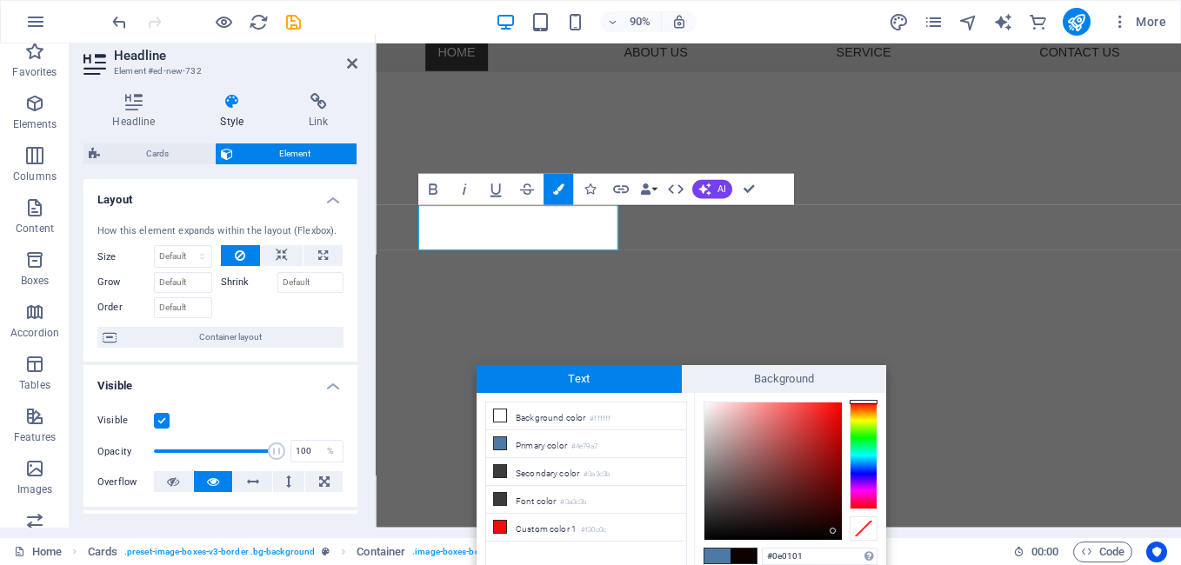
click at [833, 531] on div at bounding box center [833, 531] width 6 height 6
click at [798, 378] on span "Background" at bounding box center [784, 379] width 205 height 28
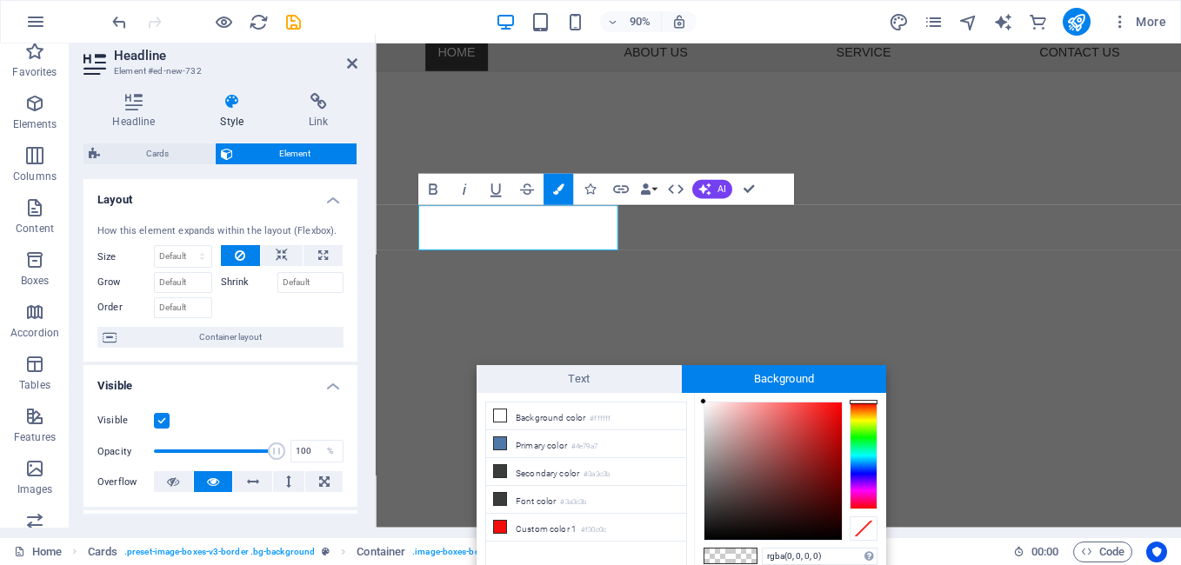
click at [725, 554] on span at bounding box center [717, 556] width 26 height 15
click at [828, 536] on div at bounding box center [772, 471] width 137 height 137
click at [322, 426] on div "Visible" at bounding box center [220, 421] width 246 height 21
click at [499, 412] on icon at bounding box center [500, 416] width 12 height 12
type input "#ffffff"
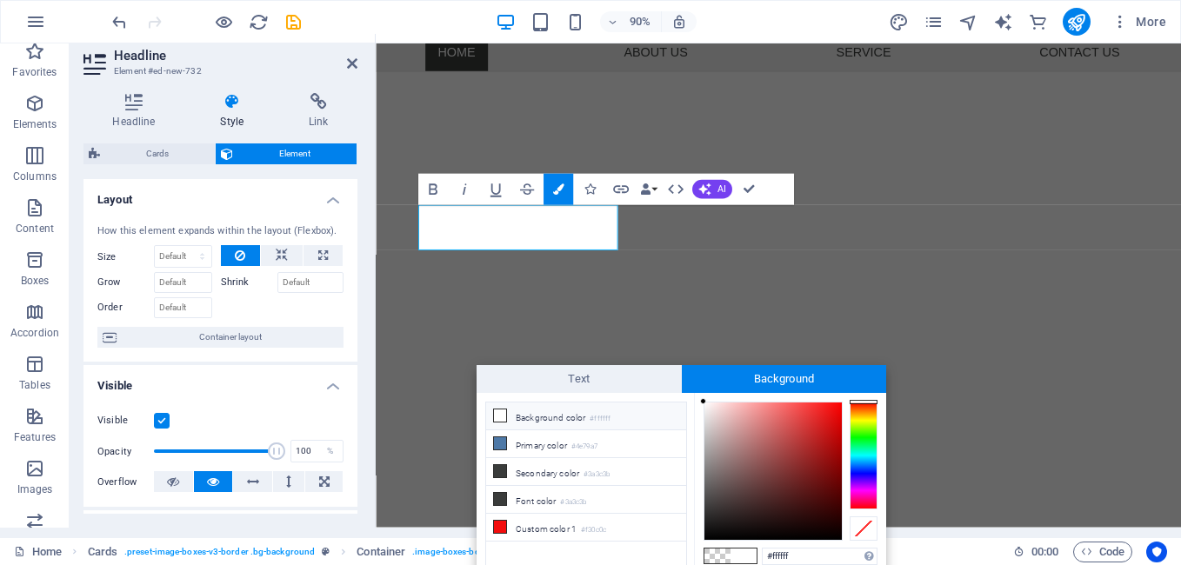
click at [322, 402] on div "Visible Opacity 100 % Overflow" at bounding box center [220, 452] width 274 height 110
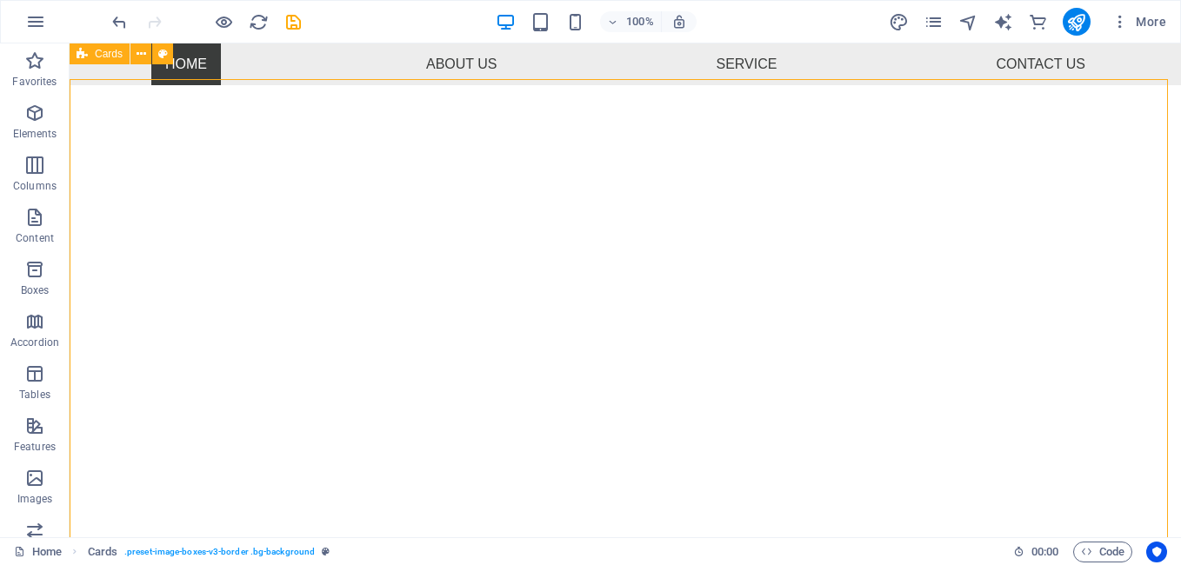
scroll to position [446, 0]
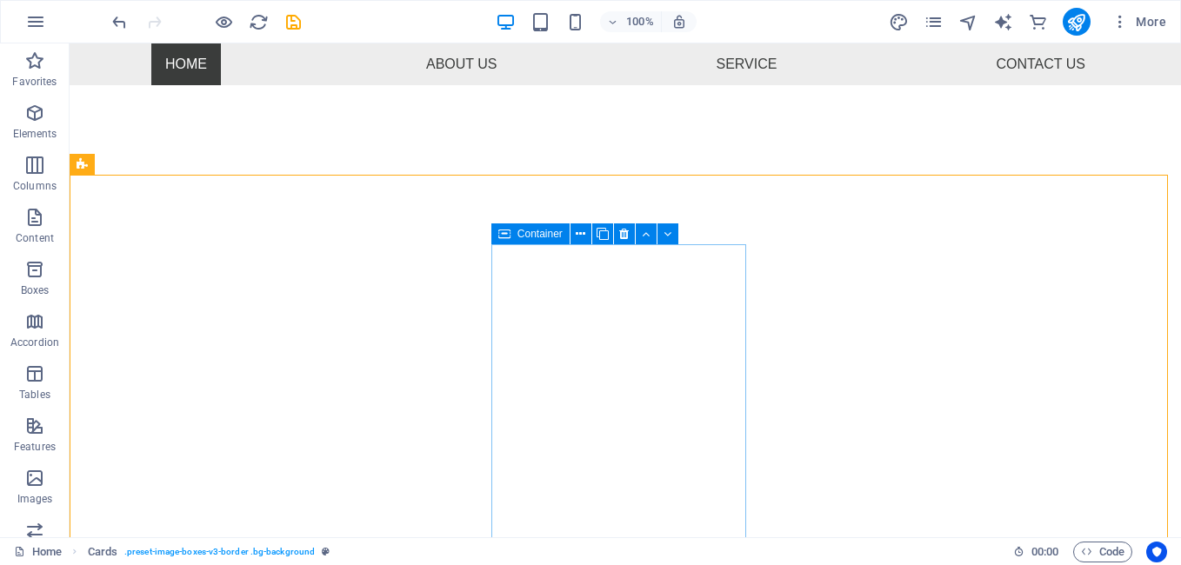
click at [510, 240] on icon at bounding box center [504, 234] width 12 height 21
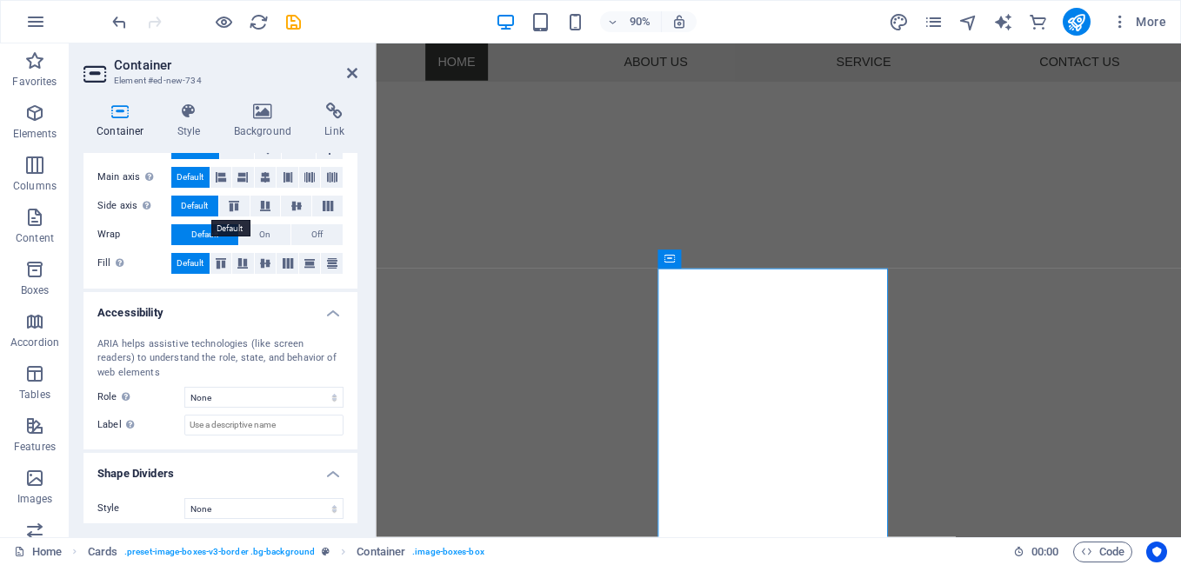
scroll to position [333, 0]
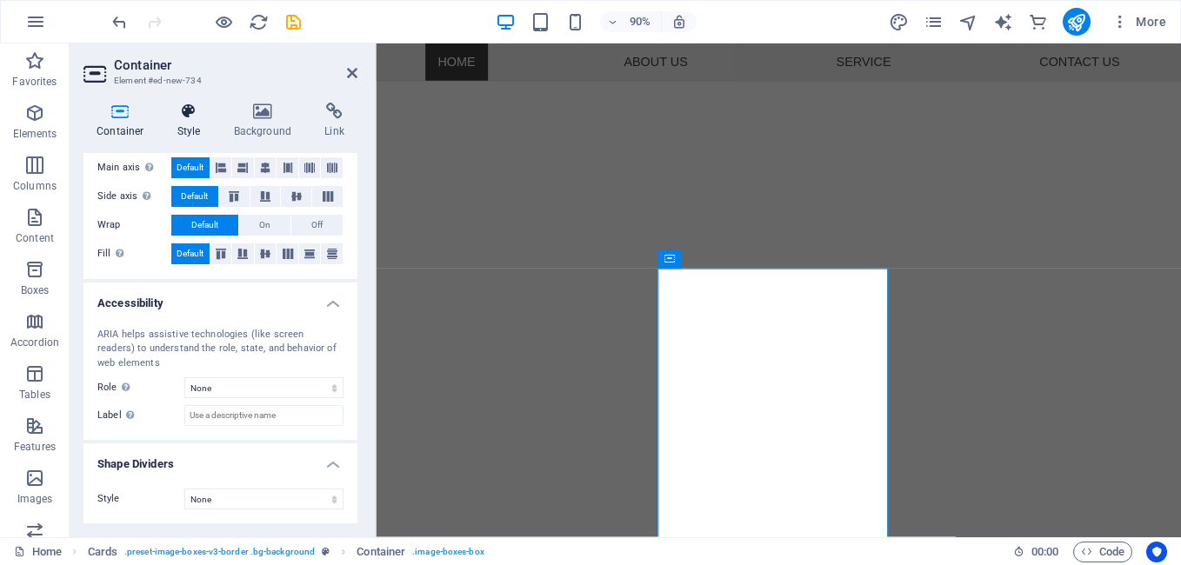
click at [197, 115] on icon at bounding box center [189, 111] width 50 height 17
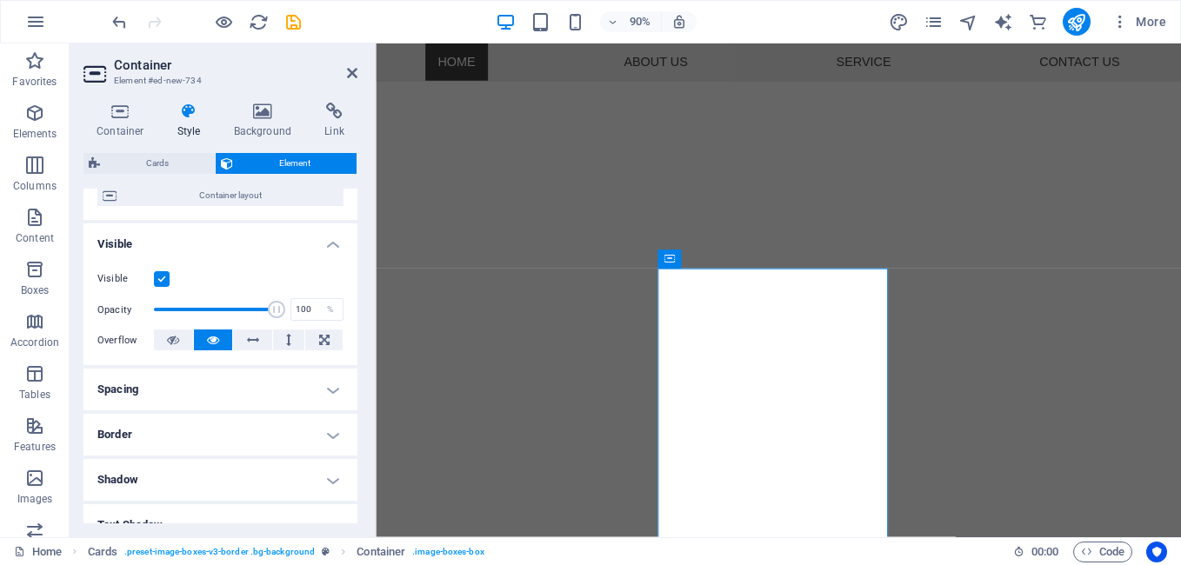
scroll to position [261, 0]
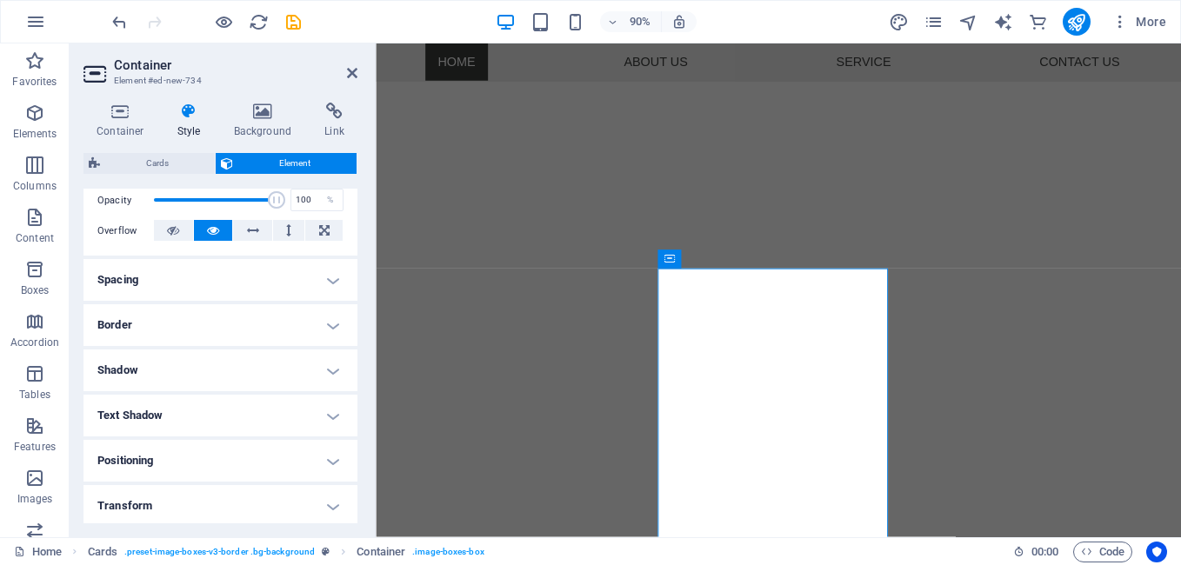
click at [171, 329] on h4 "Border" at bounding box center [220, 325] width 274 height 42
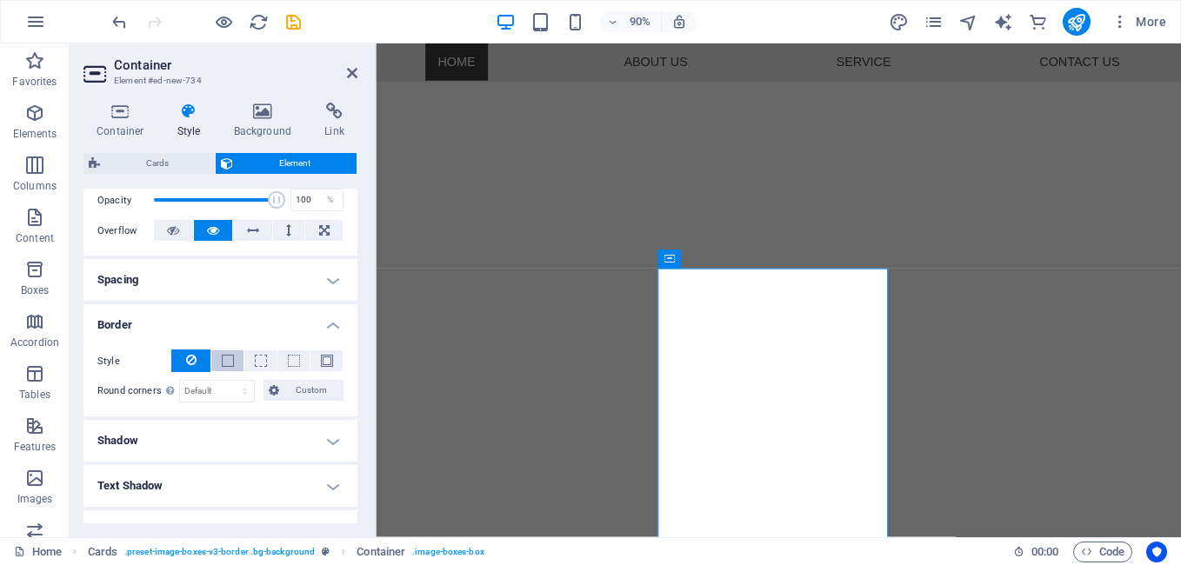
click at [222, 357] on span at bounding box center [228, 361] width 12 height 12
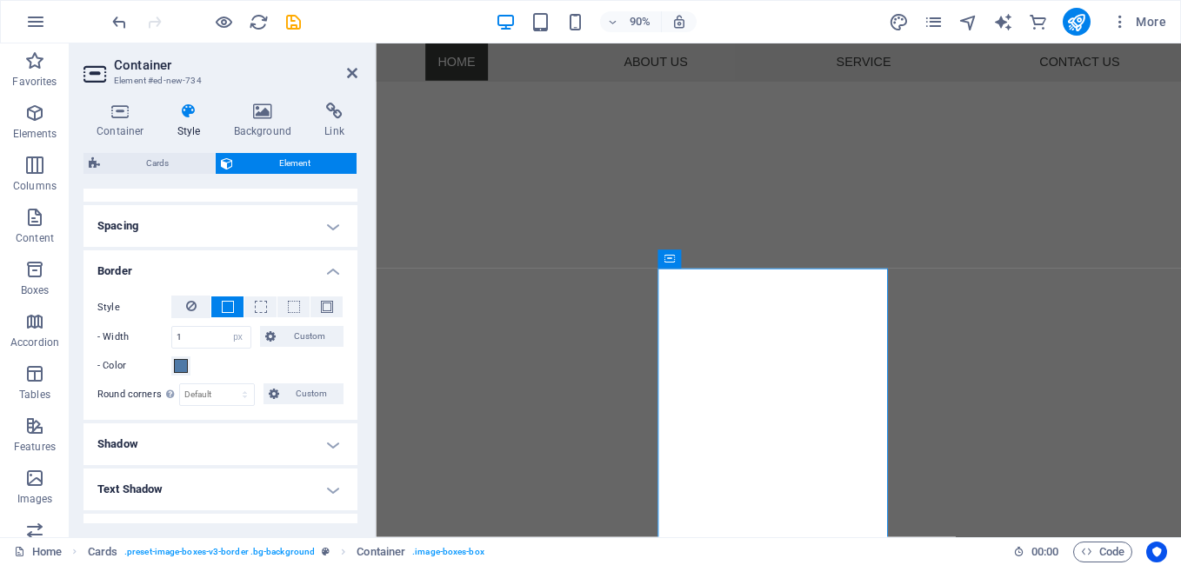
scroll to position [348, 0]
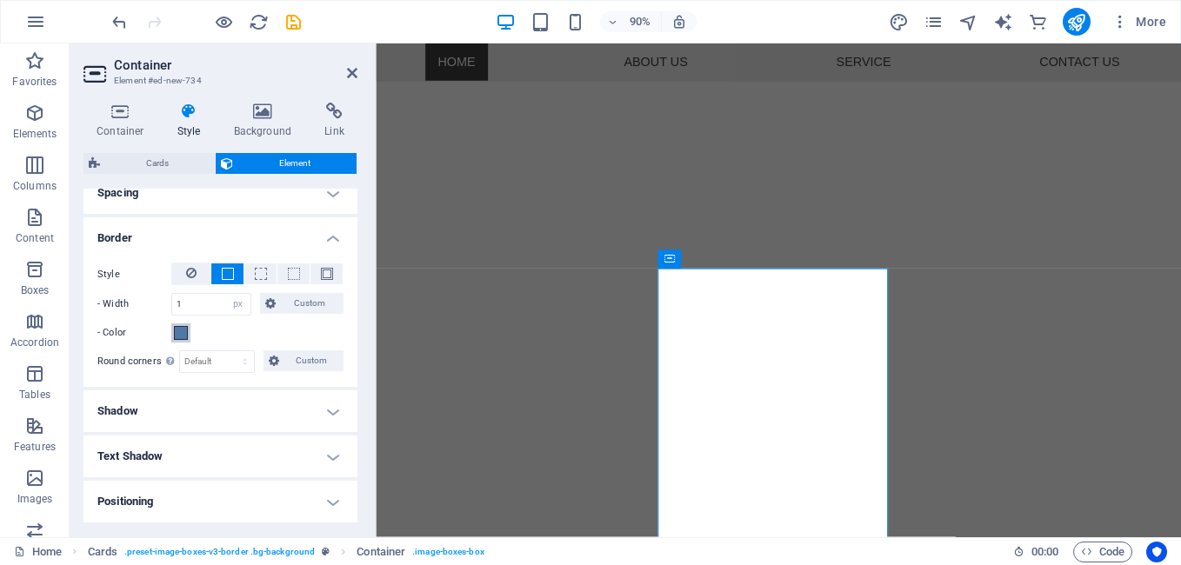
click at [180, 330] on span at bounding box center [181, 333] width 14 height 14
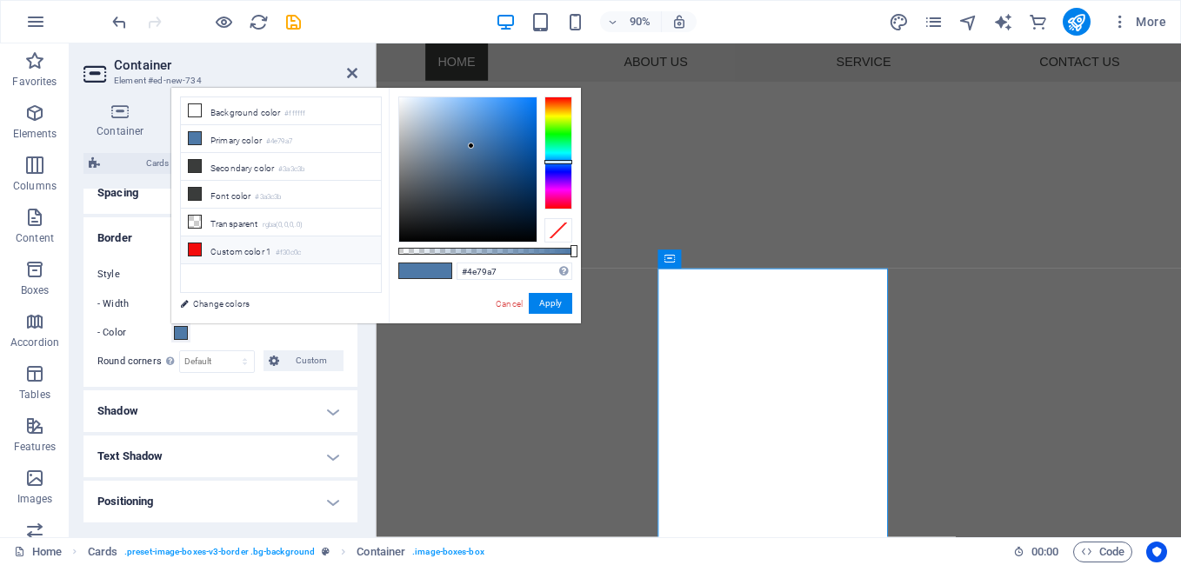
click at [191, 244] on icon at bounding box center [195, 250] width 12 height 12
type input "#f30c0c"
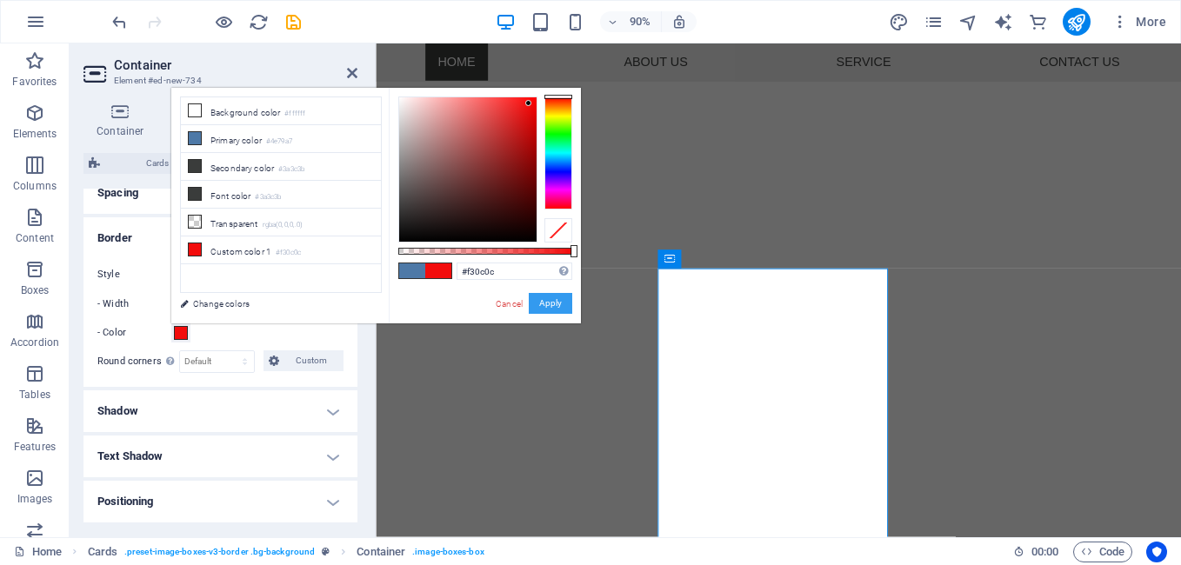
click at [569, 299] on button "Apply" at bounding box center [550, 303] width 43 height 21
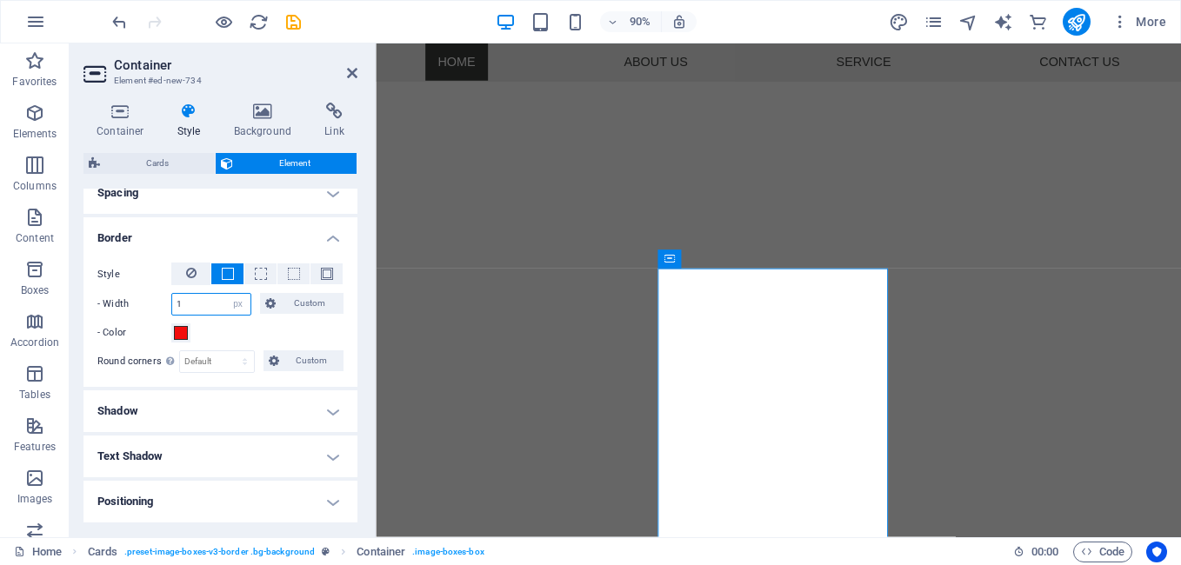
drag, startPoint x: 188, startPoint y: 307, endPoint x: 178, endPoint y: 305, distance: 9.7
click at [178, 305] on input "1" at bounding box center [211, 304] width 78 height 21
type input "3"
click at [219, 437] on h4 "Text Shadow" at bounding box center [220, 457] width 274 height 42
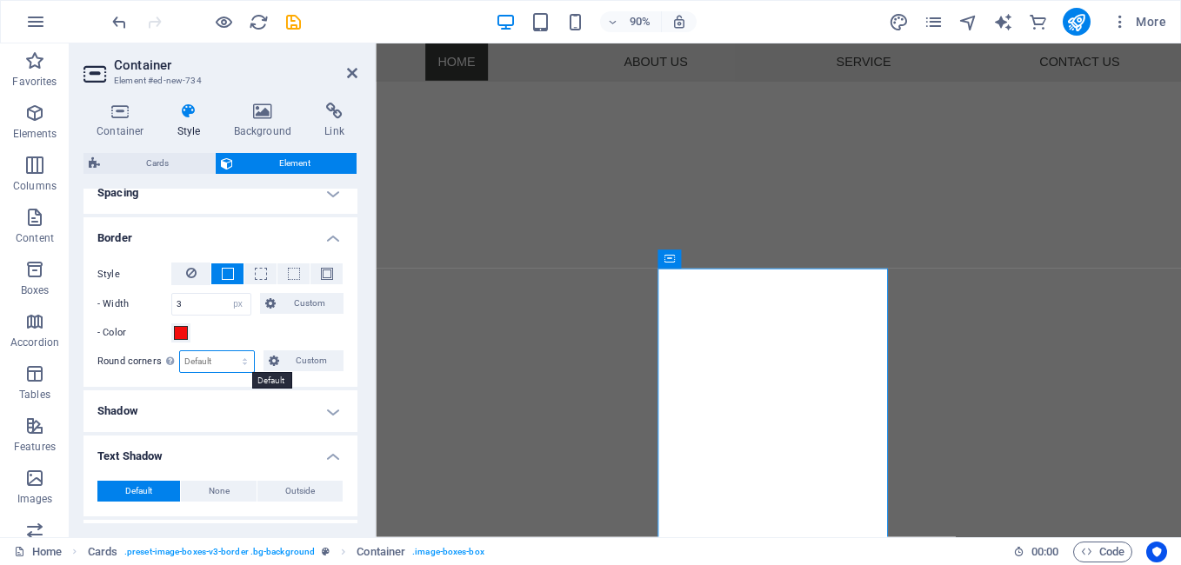
click at [184, 358] on select "Default px rem % vh vw Custom" at bounding box center [217, 361] width 74 height 21
select select "%"
click at [228, 351] on select "Default px rem % vh vw Custom" at bounding box center [217, 361] width 74 height 21
type input "3"
click at [288, 437] on h4 "Text Shadow" at bounding box center [220, 451] width 274 height 31
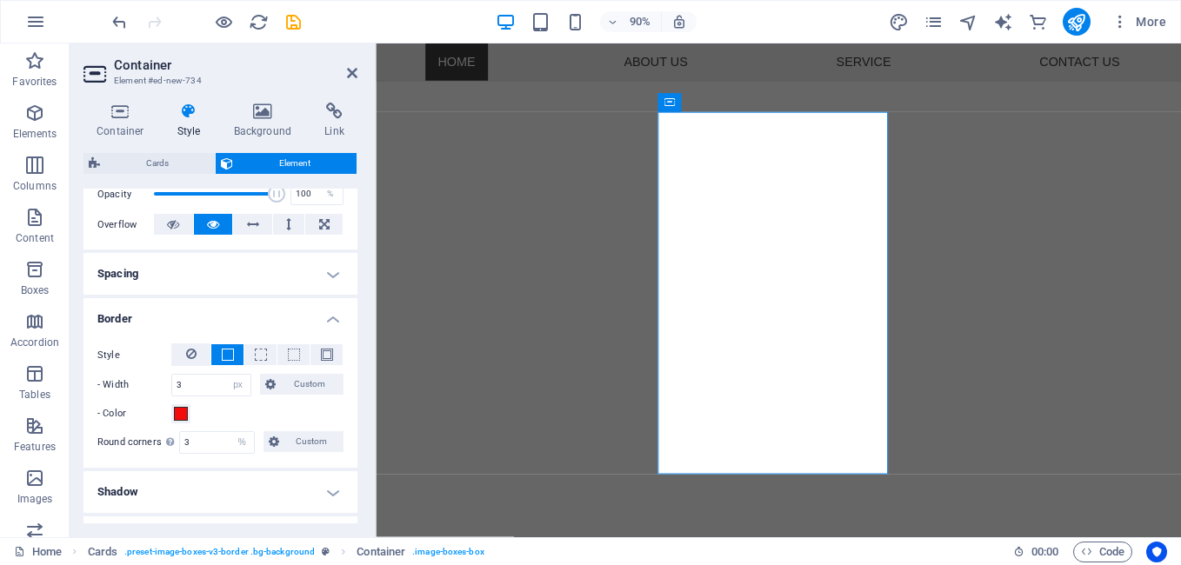
scroll to position [0, 0]
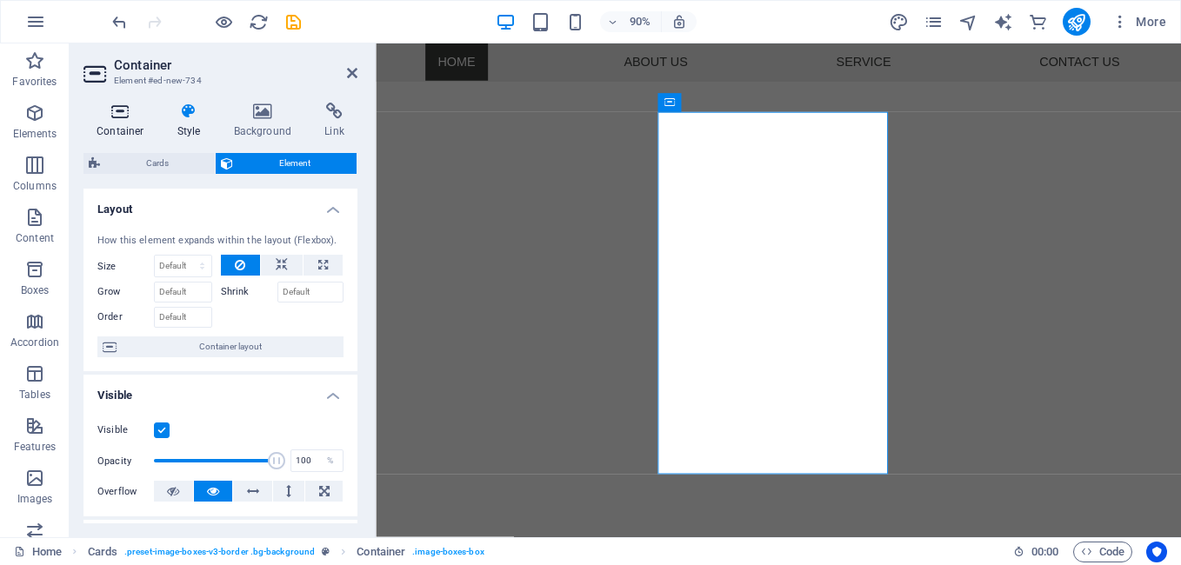
click at [109, 116] on icon at bounding box center [120, 111] width 74 height 17
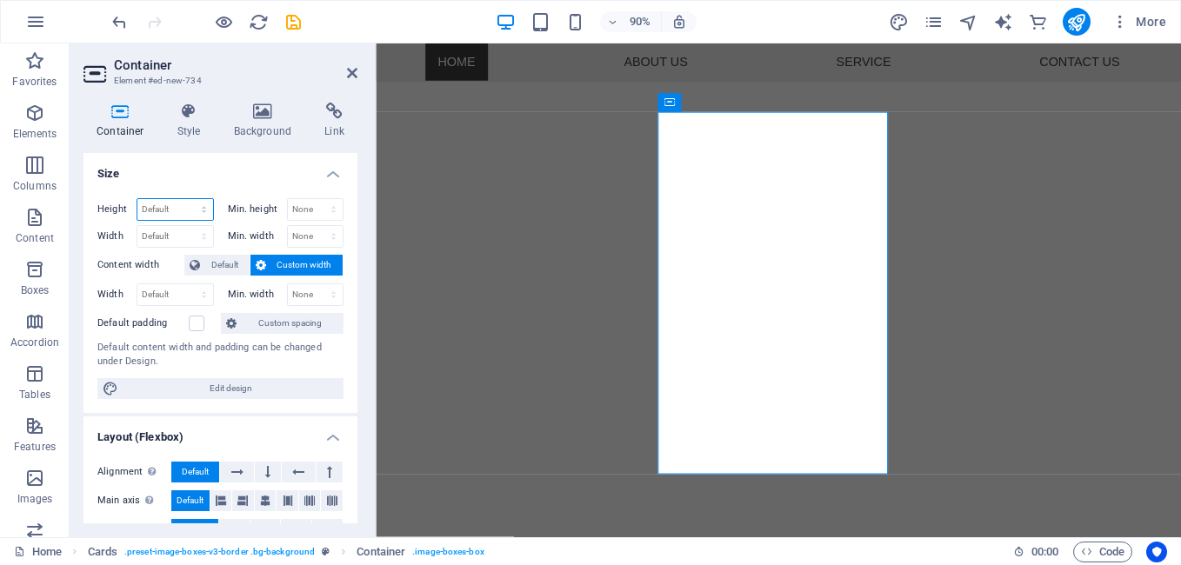
click at [169, 212] on select "Default px rem % vh vw" at bounding box center [175, 209] width 76 height 21
select select "%"
click at [186, 199] on select "Default px rem % vh vw" at bounding box center [175, 209] width 76 height 21
type input "98.7"
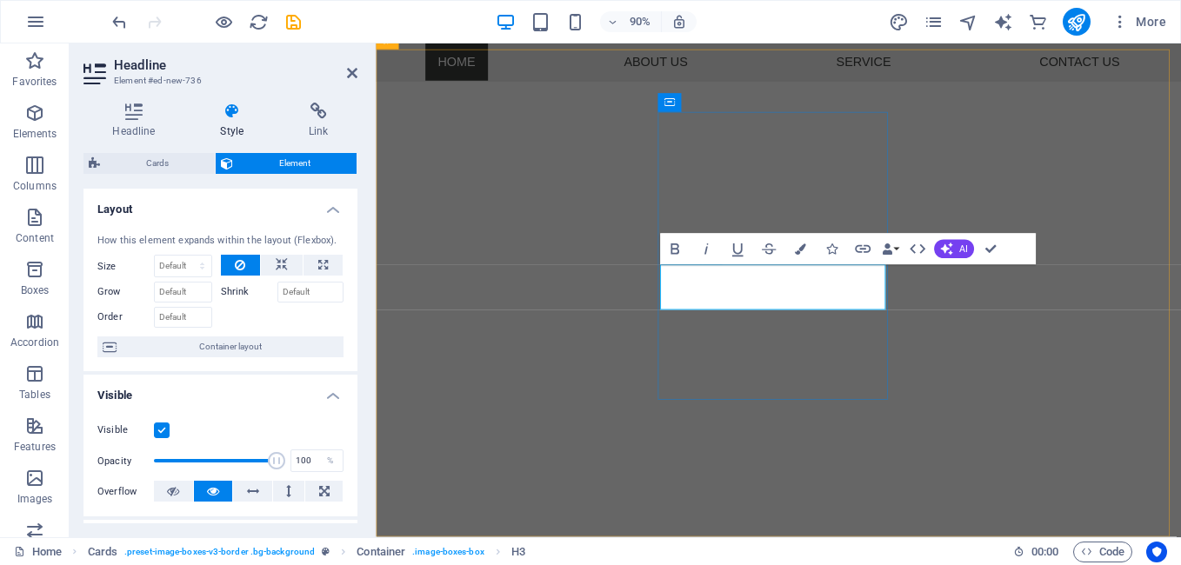
drag, startPoint x: 908, startPoint y: 324, endPoint x: 738, endPoint y: 312, distance: 170.0
click at [804, 253] on icon "button" at bounding box center [800, 249] width 11 height 11
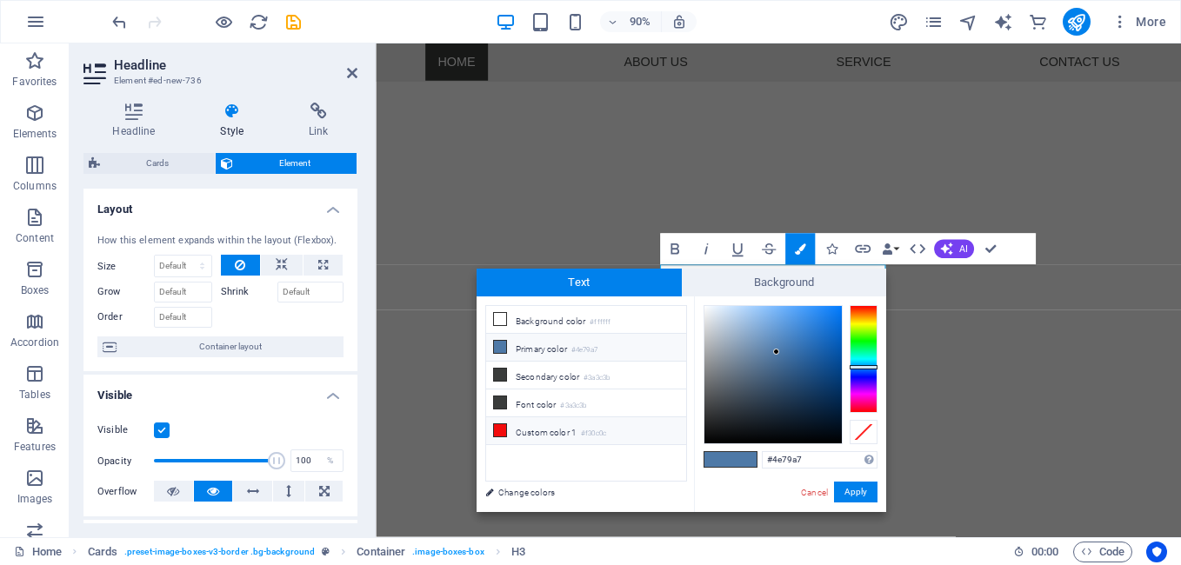
click at [502, 428] on icon at bounding box center [500, 430] width 12 height 12
type input "#f30c0c"
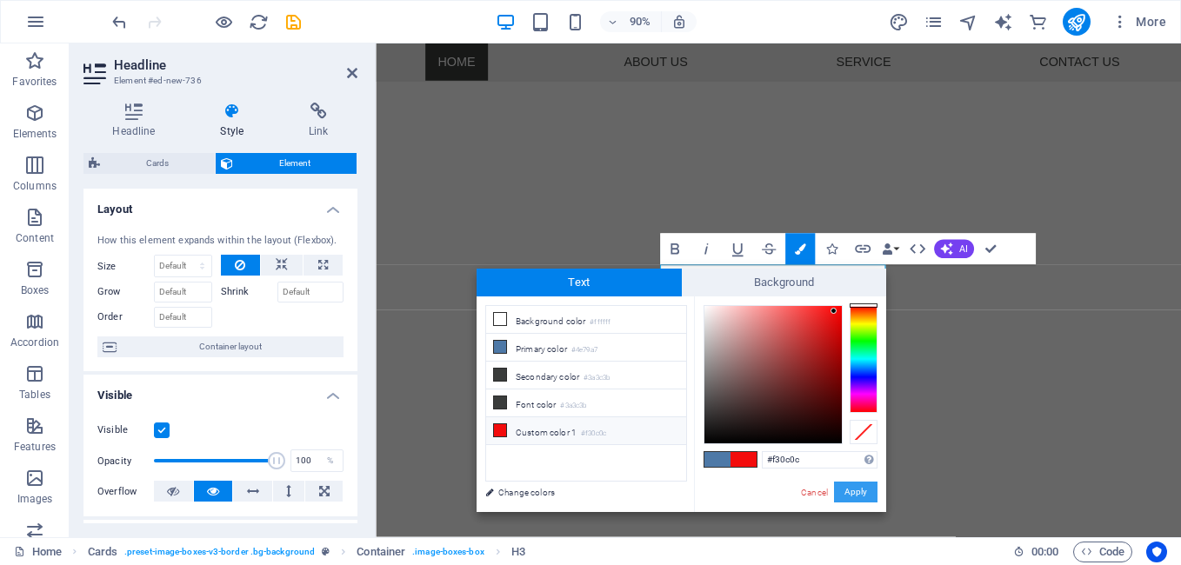
click at [863, 491] on button "Apply" at bounding box center [855, 492] width 43 height 21
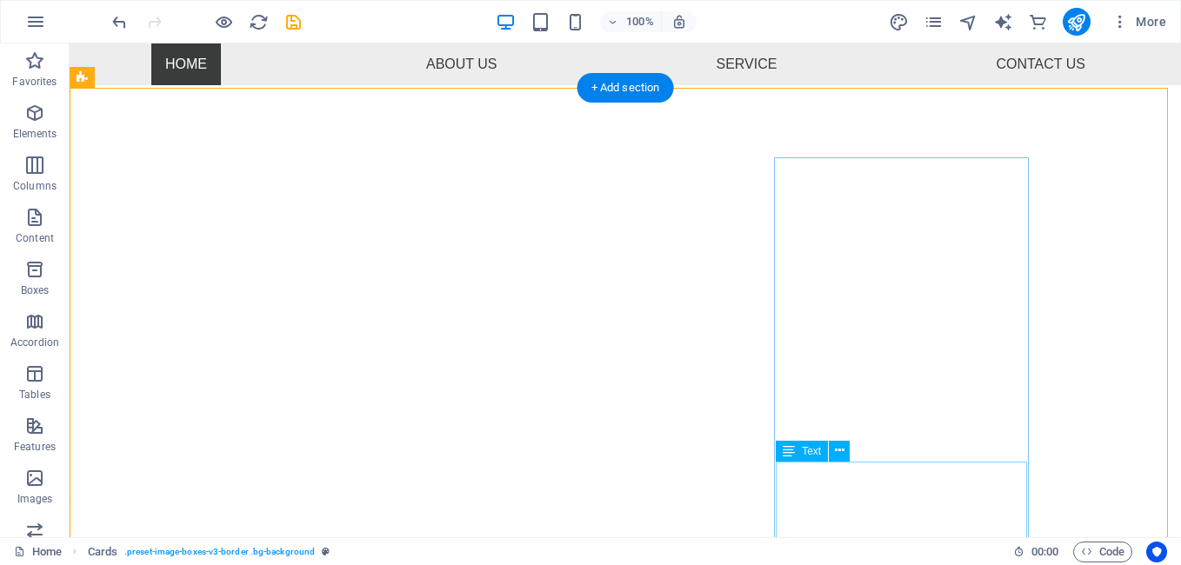
scroll to position [533, 0]
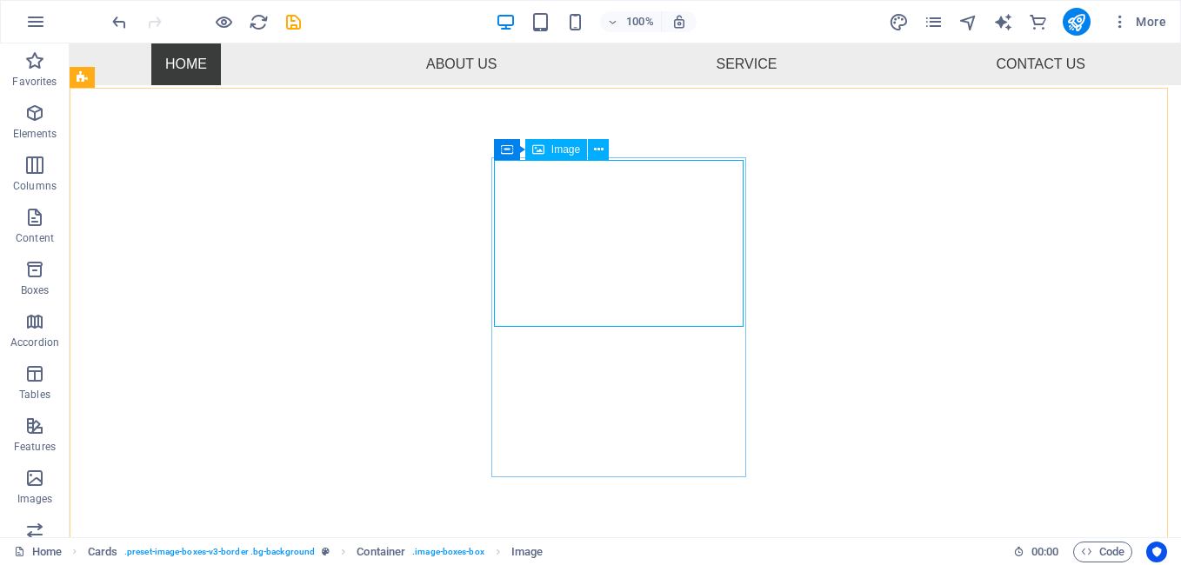
click at [568, 149] on span "Image" at bounding box center [565, 149] width 29 height 10
select select "px"
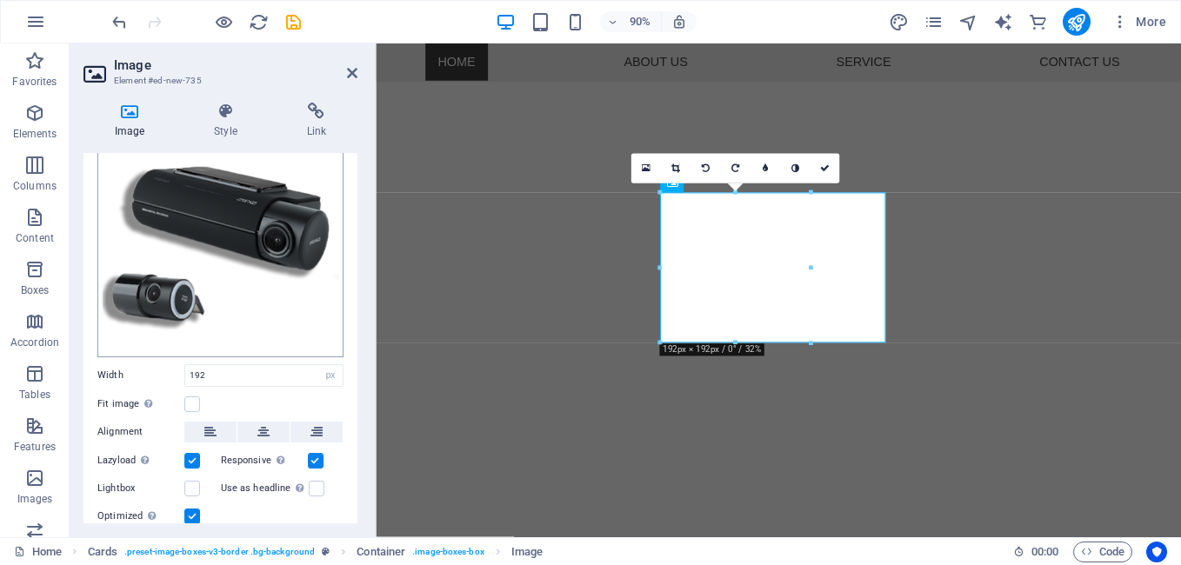
scroll to position [143, 0]
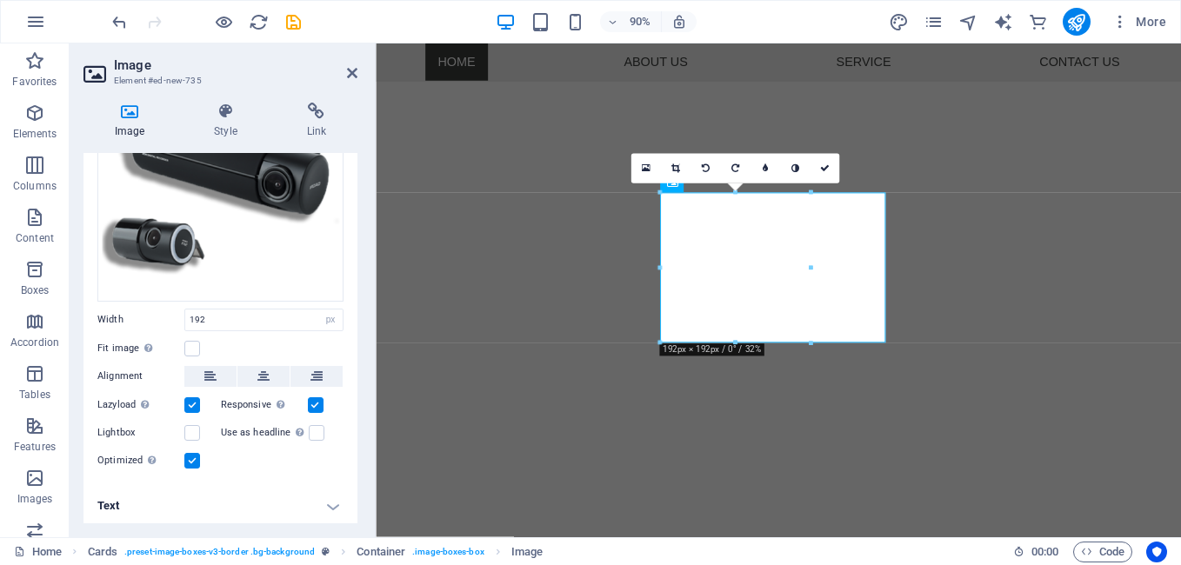
click at [130, 344] on label "Fit image Automatically fit image to a fixed width and height" at bounding box center [140, 348] width 87 height 21
click at [0, 0] on input "Fit image Automatically fit image to a fixed width and height" at bounding box center [0, 0] width 0 height 0
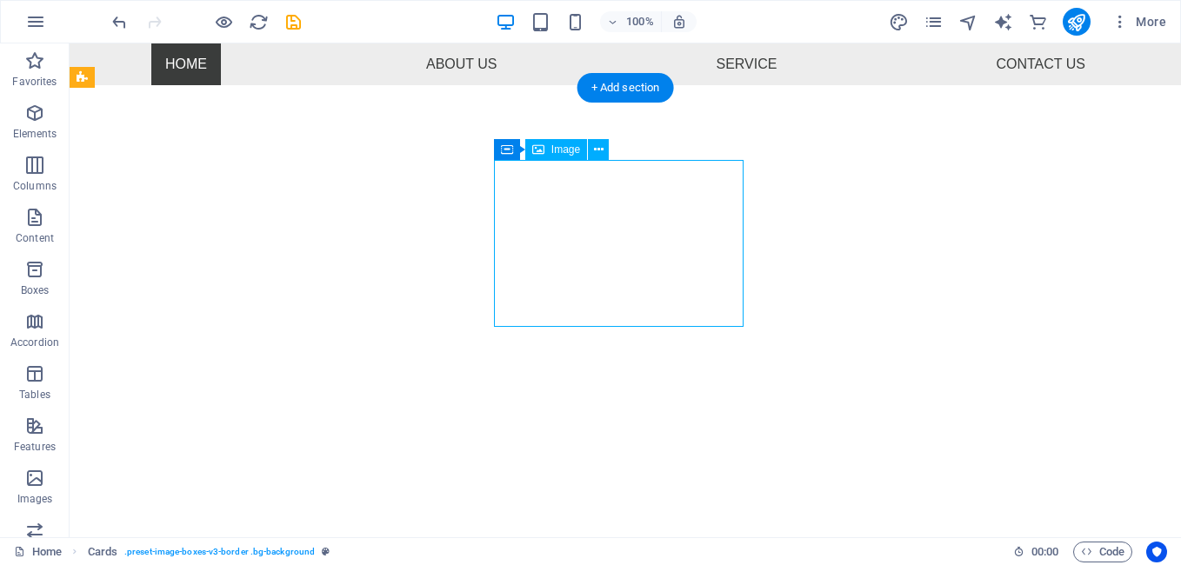
select select "px"
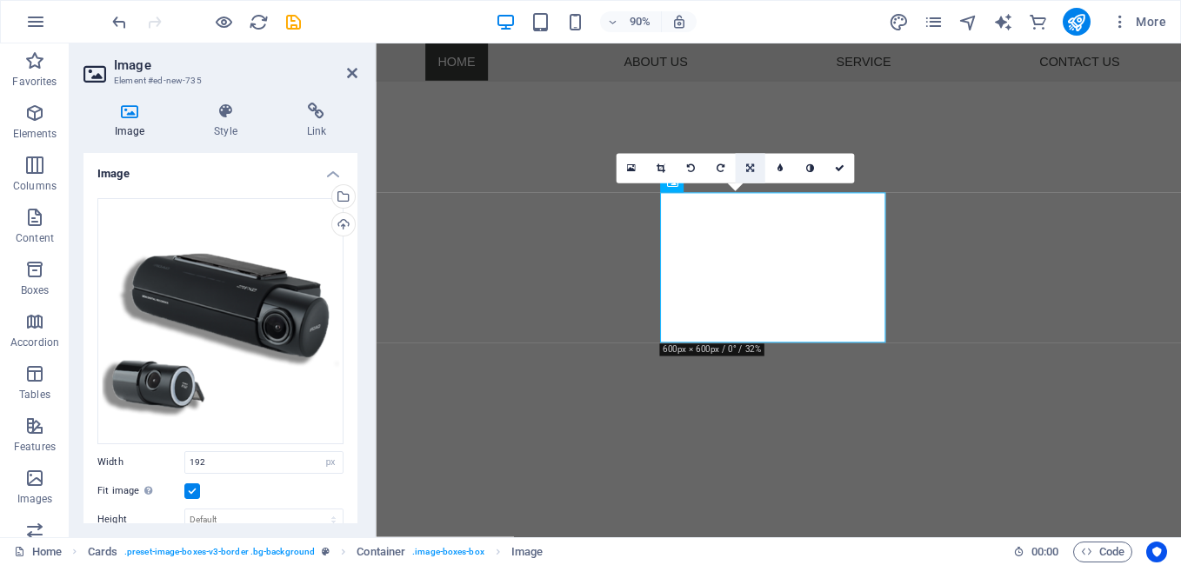
click at [749, 165] on icon at bounding box center [750, 169] width 8 height 10
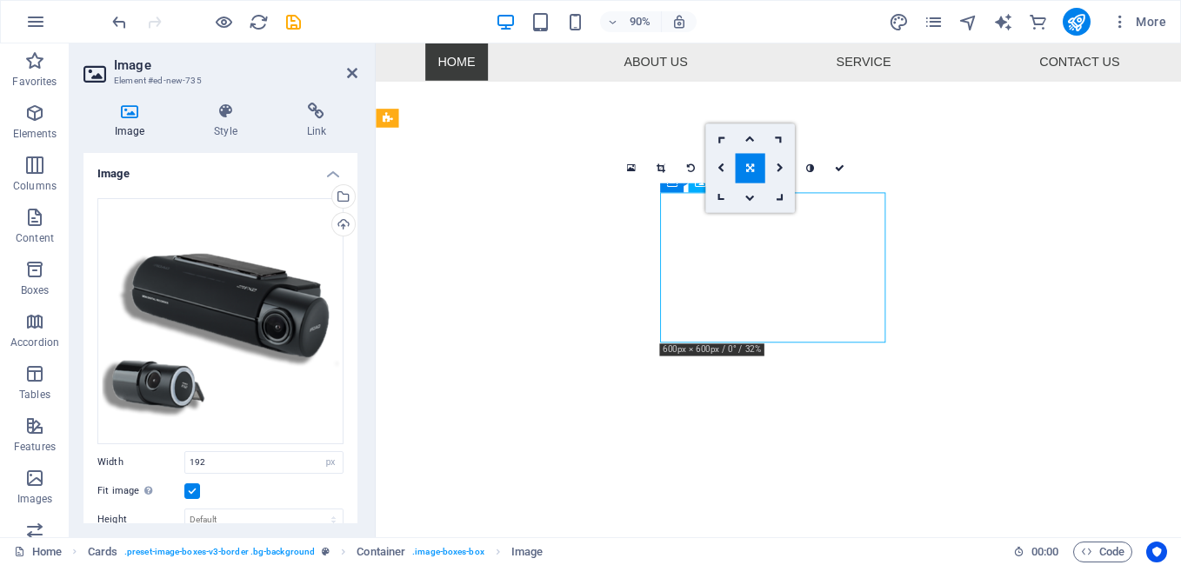
drag, startPoint x: 757, startPoint y: 279, endPoint x: 784, endPoint y: 274, distance: 27.5
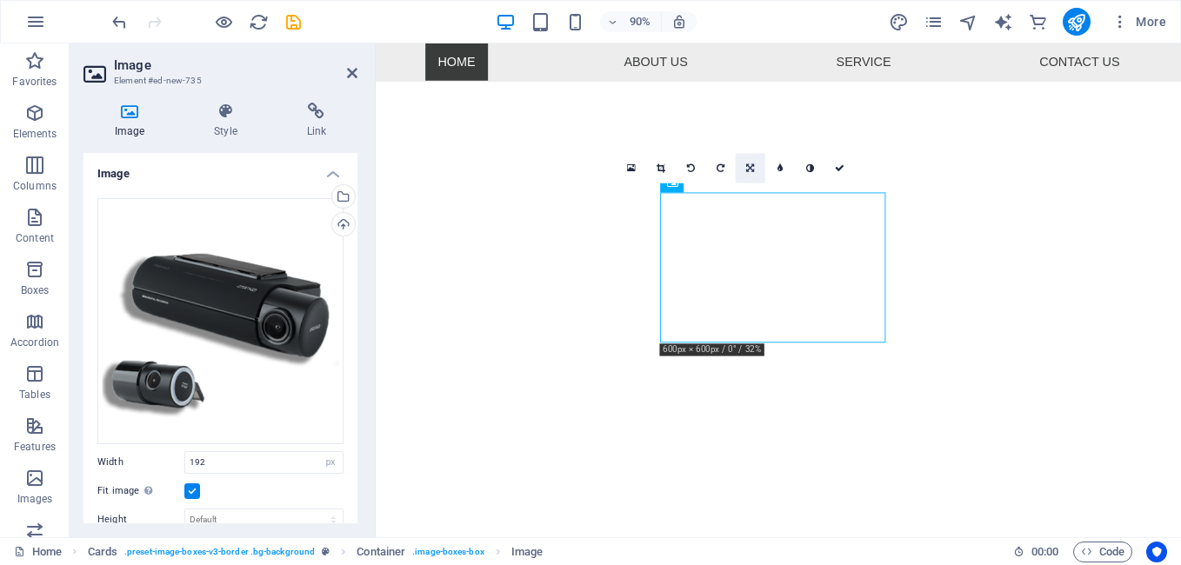
click at [749, 171] on icon at bounding box center [750, 169] width 8 height 10
click at [784, 167] on icon at bounding box center [780, 169] width 7 height 10
click at [784, 167] on link at bounding box center [780, 169] width 30 height 30
click at [740, 171] on icon at bounding box center [738, 169] width 8 height 10
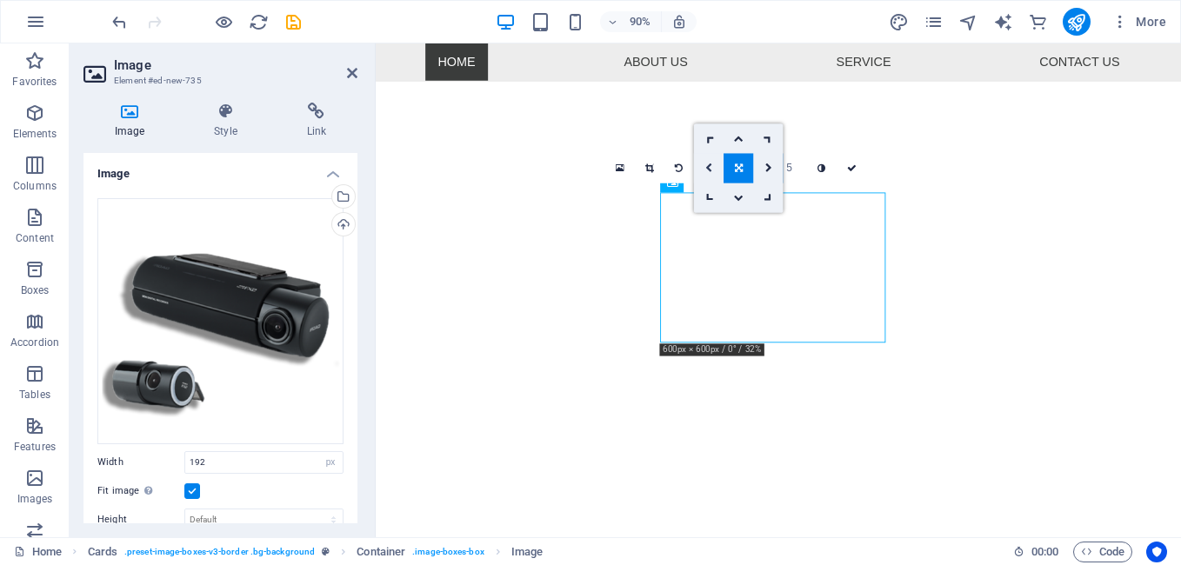
click at [709, 160] on link at bounding box center [709, 169] width 30 height 30
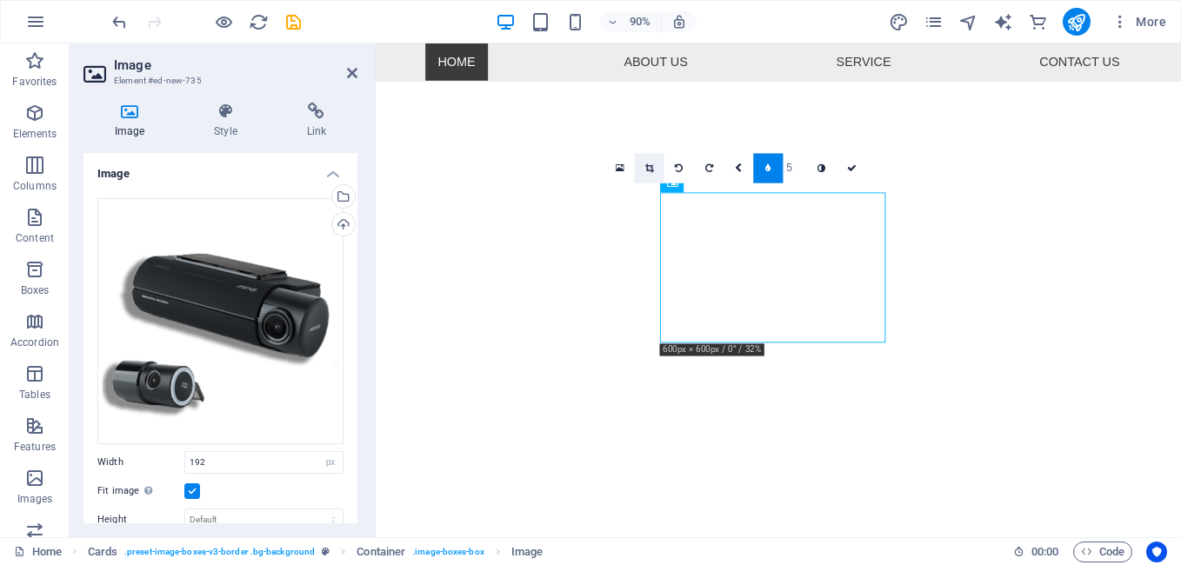
click at [655, 169] on link at bounding box center [649, 169] width 30 height 30
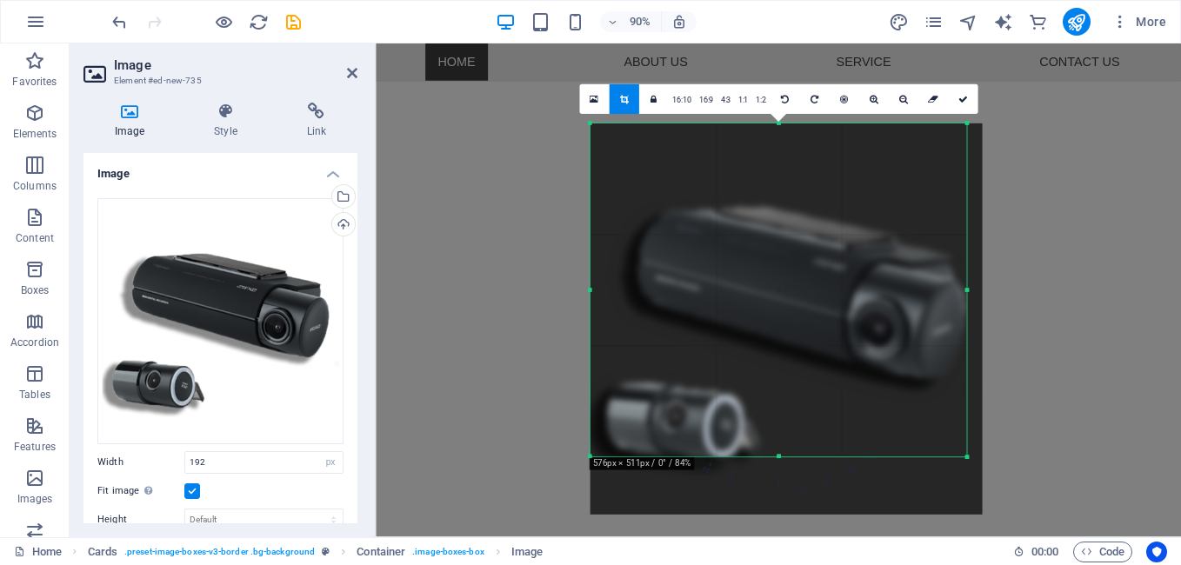
drag, startPoint x: 978, startPoint y: 491, endPoint x: 958, endPoint y: 423, distance: 71.0
click at [958, 423] on div "180 170 160 150 140 130 120 110 100 90 80 70 60 50 40 30 20 10 0 -10 -20 -30 -4…" at bounding box center [779, 290] width 377 height 334
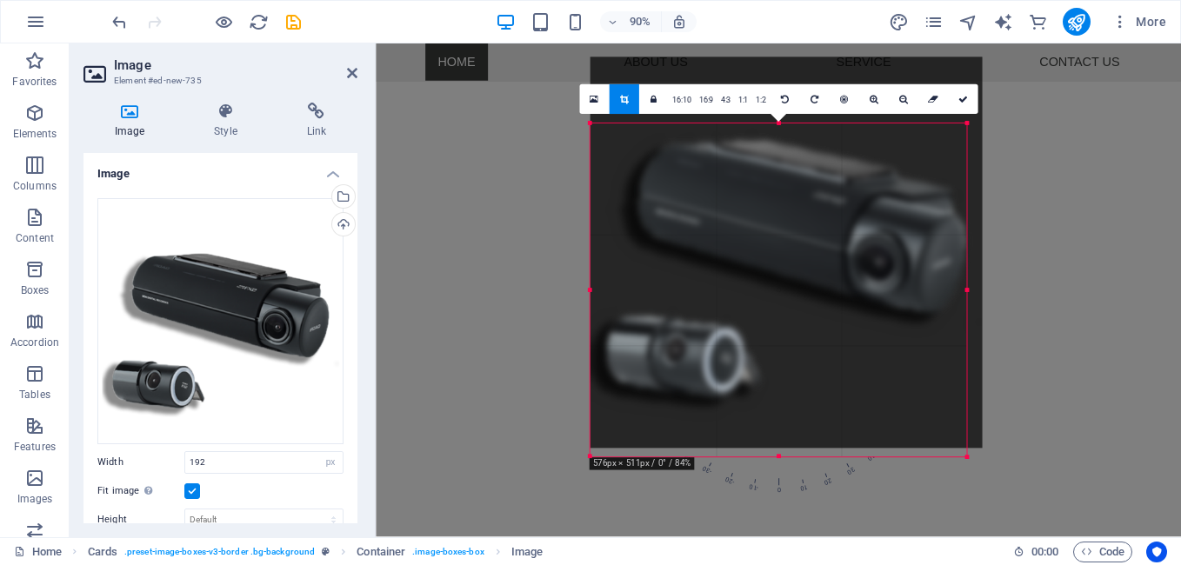
drag, startPoint x: 844, startPoint y: 344, endPoint x: 842, endPoint y: 270, distance: 74.0
click at [842, 270] on div at bounding box center [787, 253] width 392 height 392
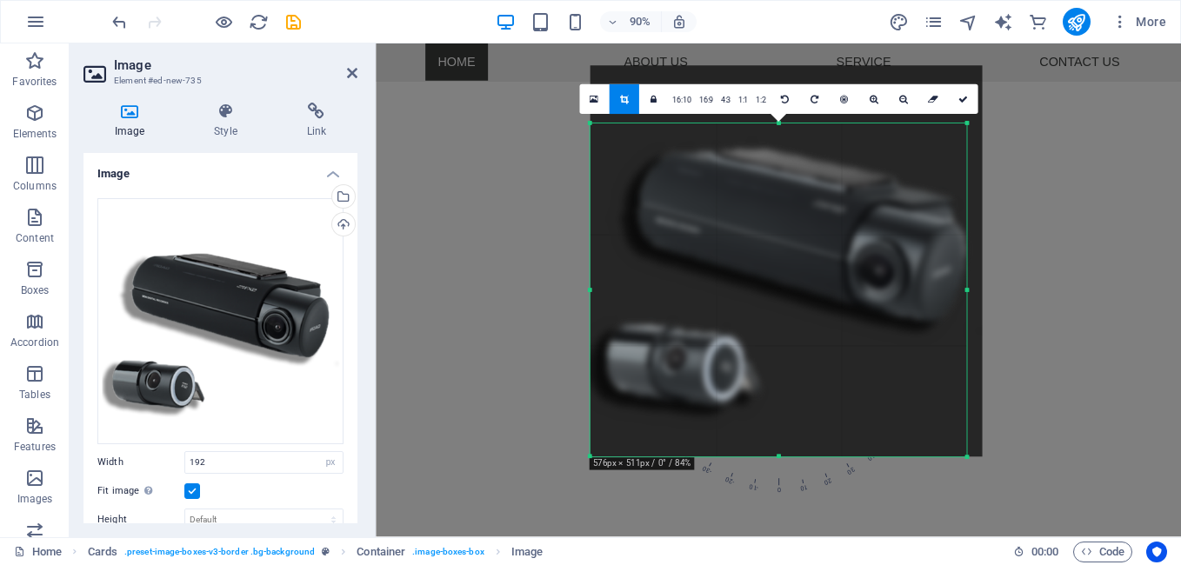
click at [776, 269] on div at bounding box center [787, 261] width 392 height 392
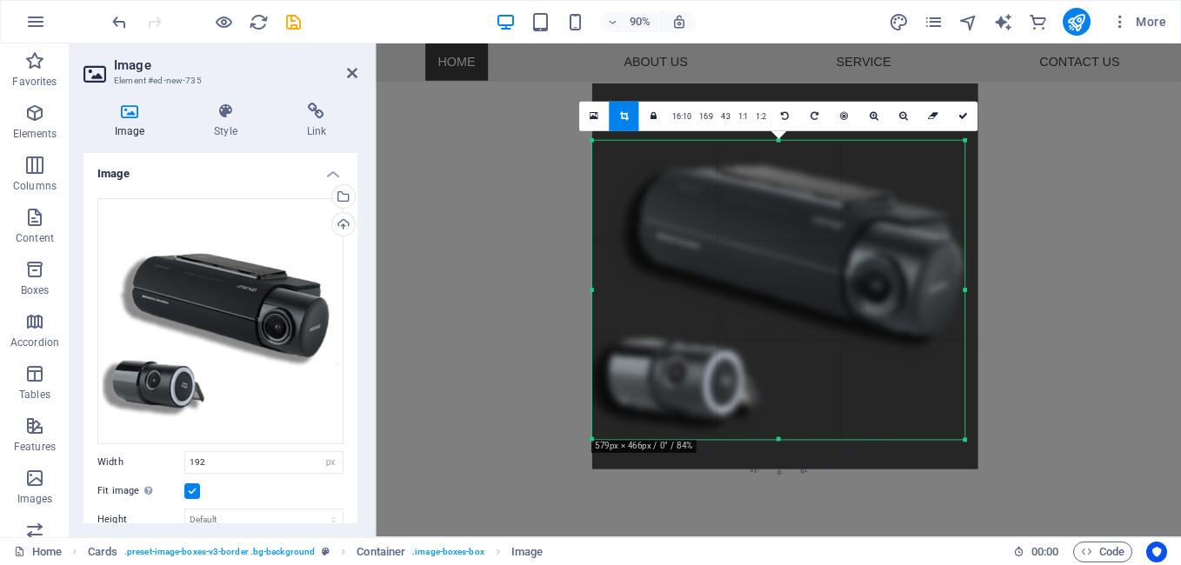
drag, startPoint x: 965, startPoint y: 455, endPoint x: 935, endPoint y: 408, distance: 55.5
click at [958, 414] on div "180 170 160 150 140 130 120 110 100 90 80 70 60 50 40 30 20 10 0 -10 -20 -30 -4…" at bounding box center [778, 291] width 372 height 300
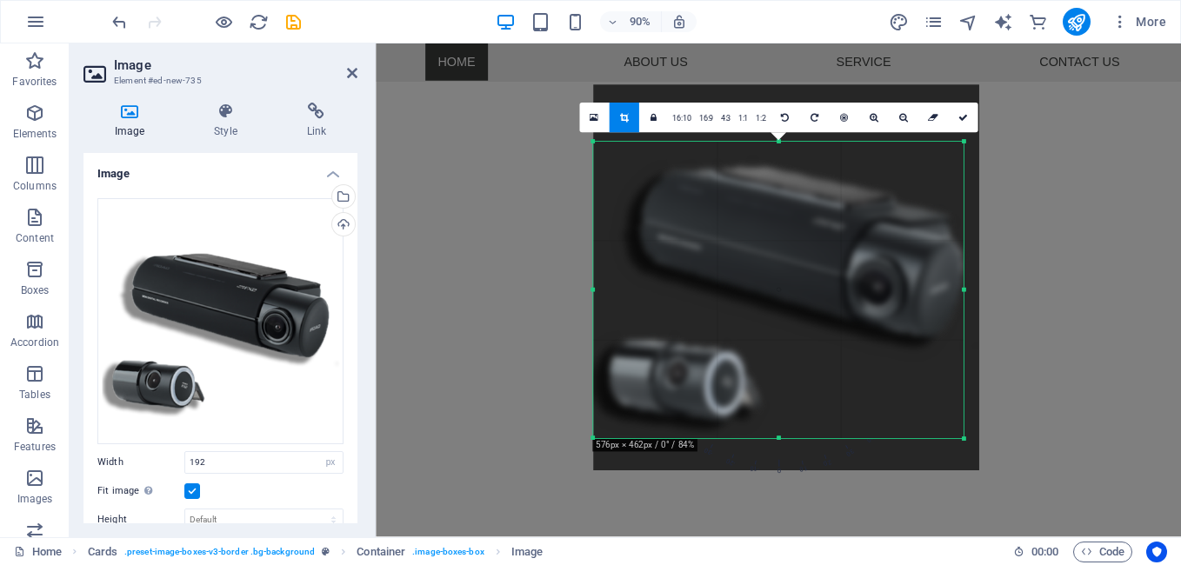
click at [754, 260] on div at bounding box center [786, 278] width 386 height 386
click at [958, 117] on icon at bounding box center [963, 118] width 10 height 10
type input "472"
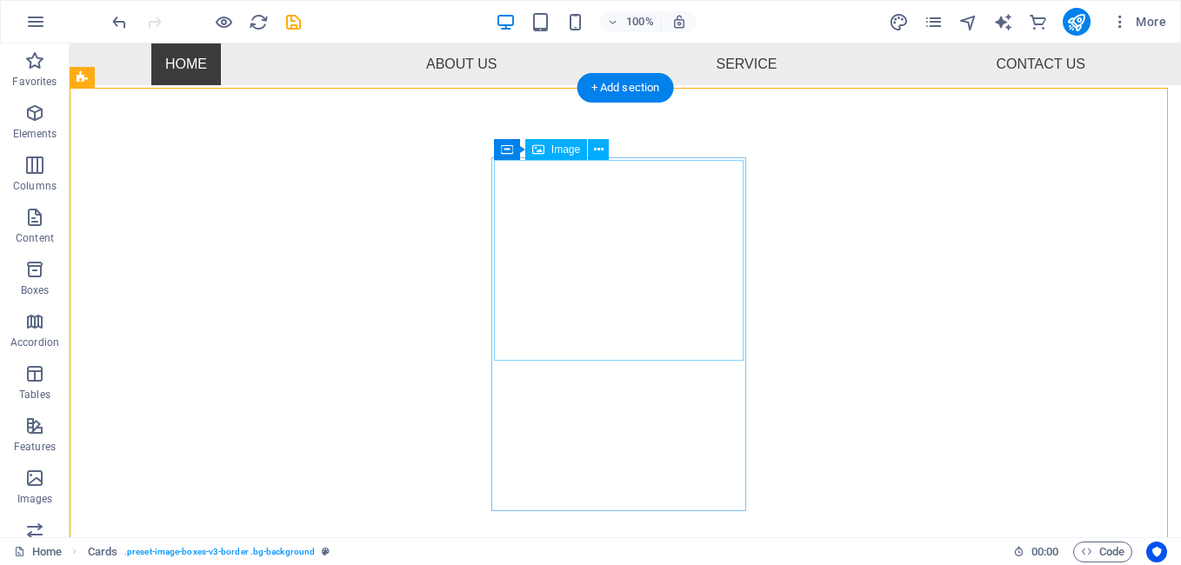
select select "px"
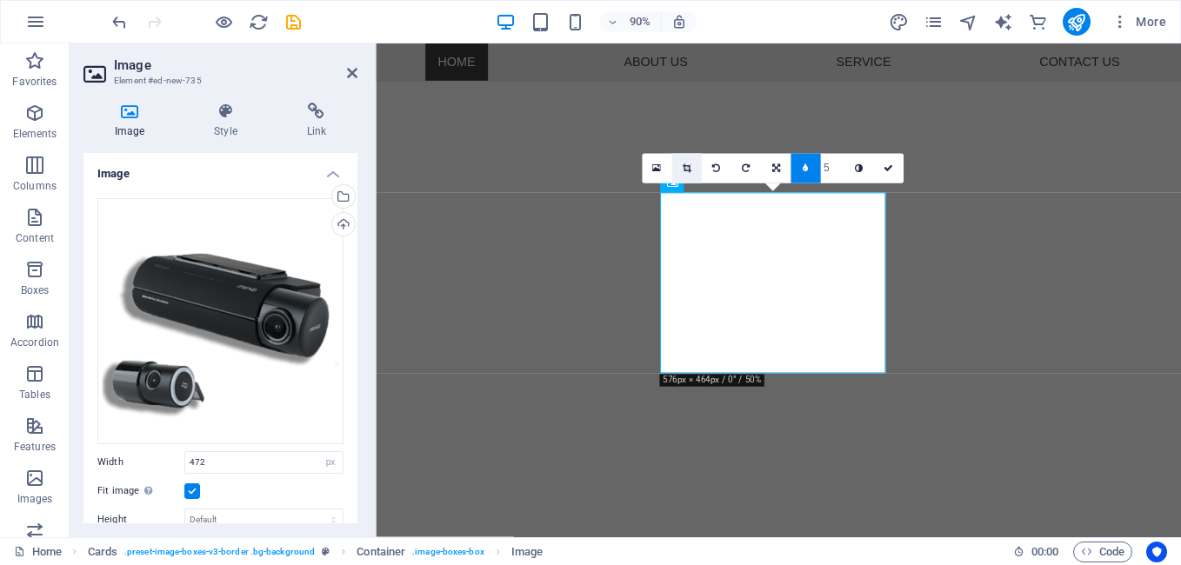
click at [686, 164] on icon at bounding box center [686, 169] width 9 height 10
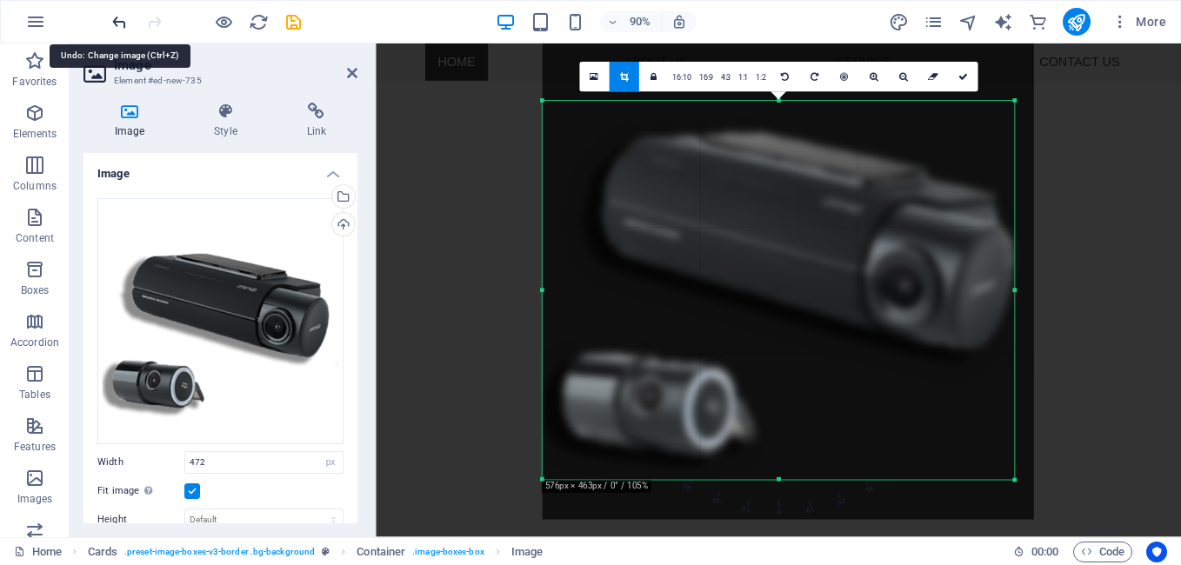
click at [116, 17] on icon "undo" at bounding box center [120, 22] width 20 height 20
type input "192"
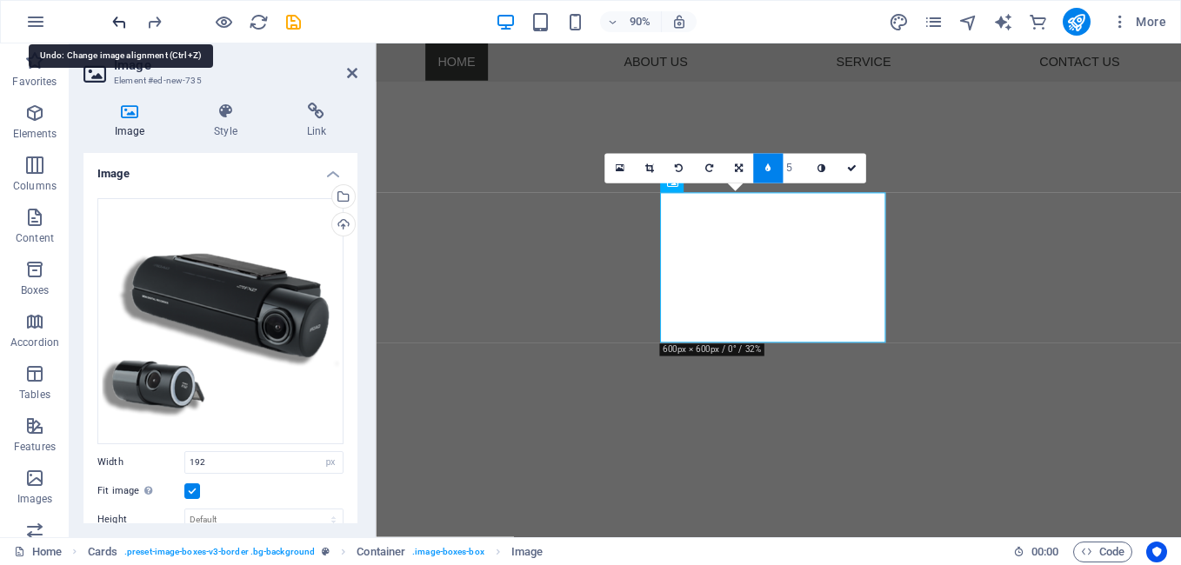
click at [116, 17] on icon "undo" at bounding box center [120, 22] width 20 height 20
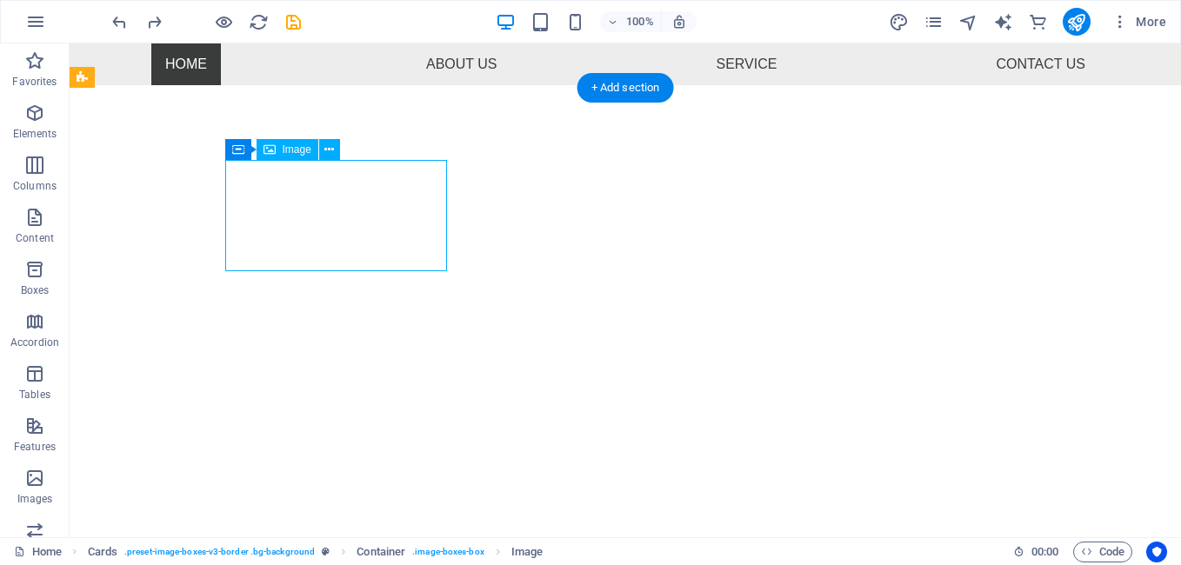
select select "px"
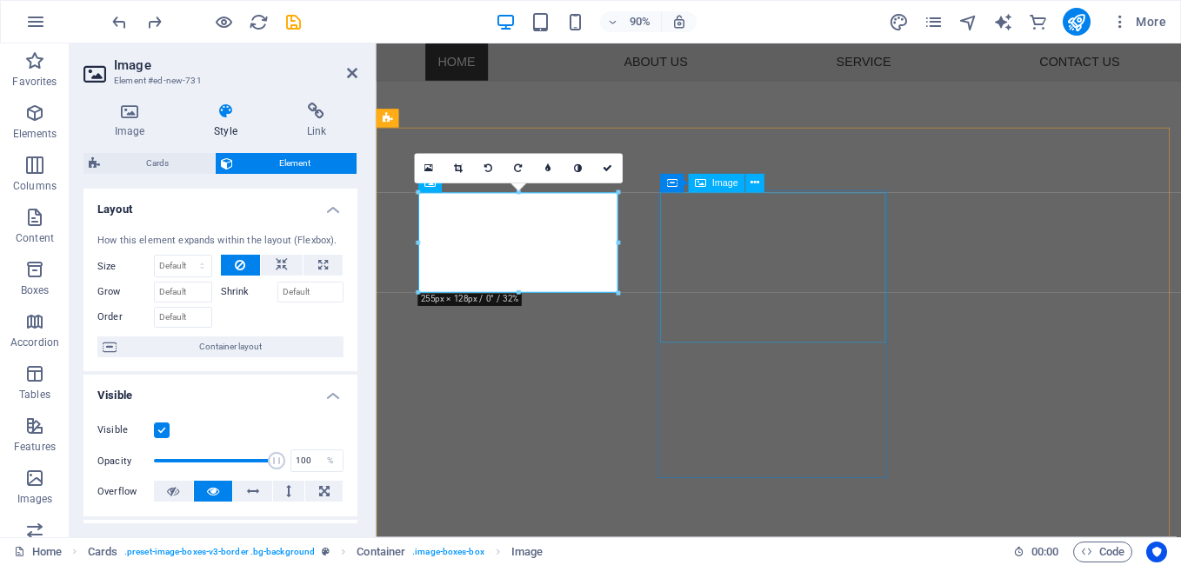
select select "px"
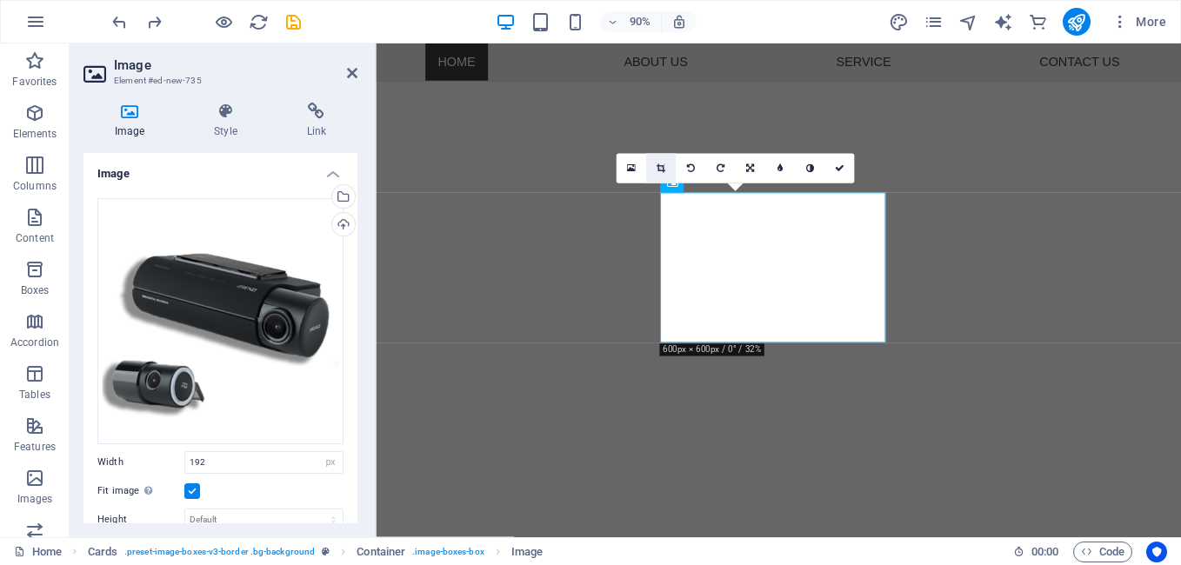
click at [659, 171] on icon at bounding box center [661, 169] width 9 height 10
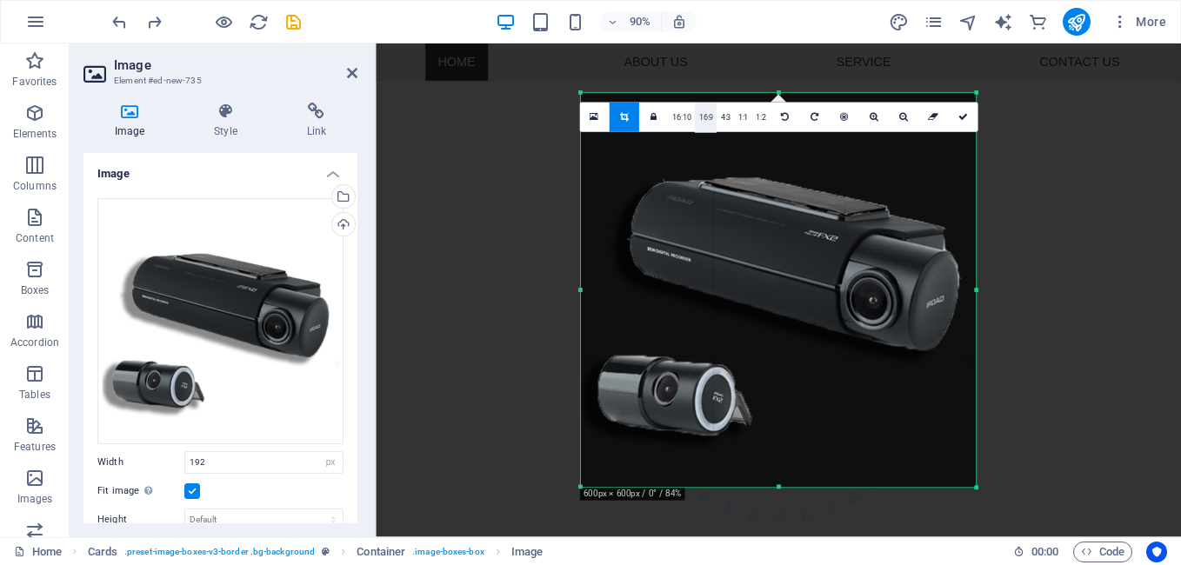
click at [707, 120] on link "16:9" at bounding box center [706, 118] width 22 height 30
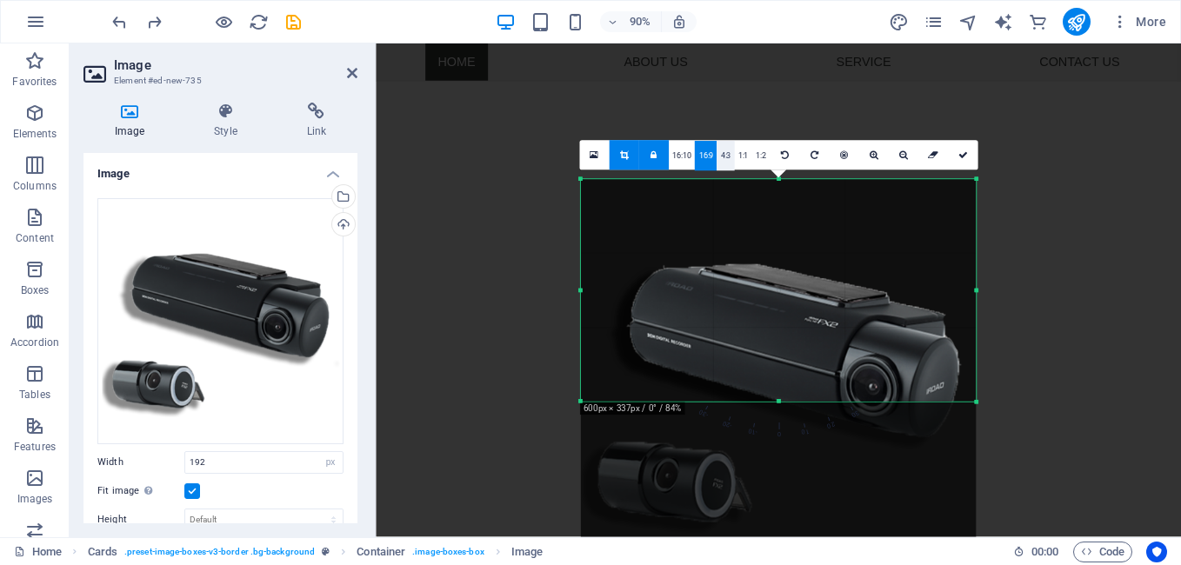
click at [724, 155] on link "4:3" at bounding box center [725, 156] width 17 height 30
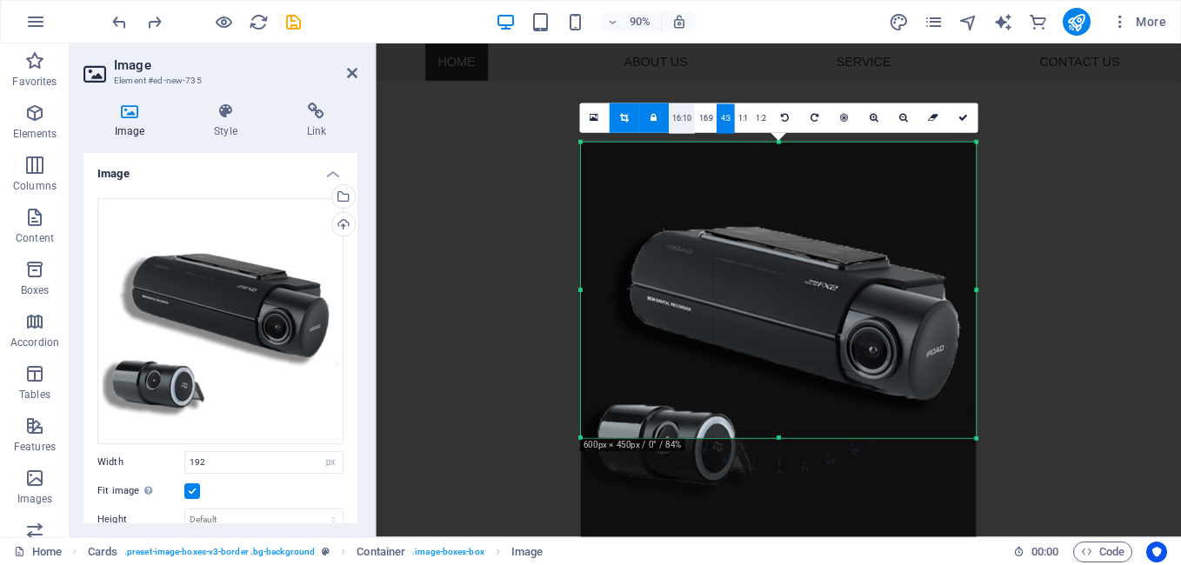
click at [690, 129] on link "16:10" at bounding box center [682, 119] width 26 height 30
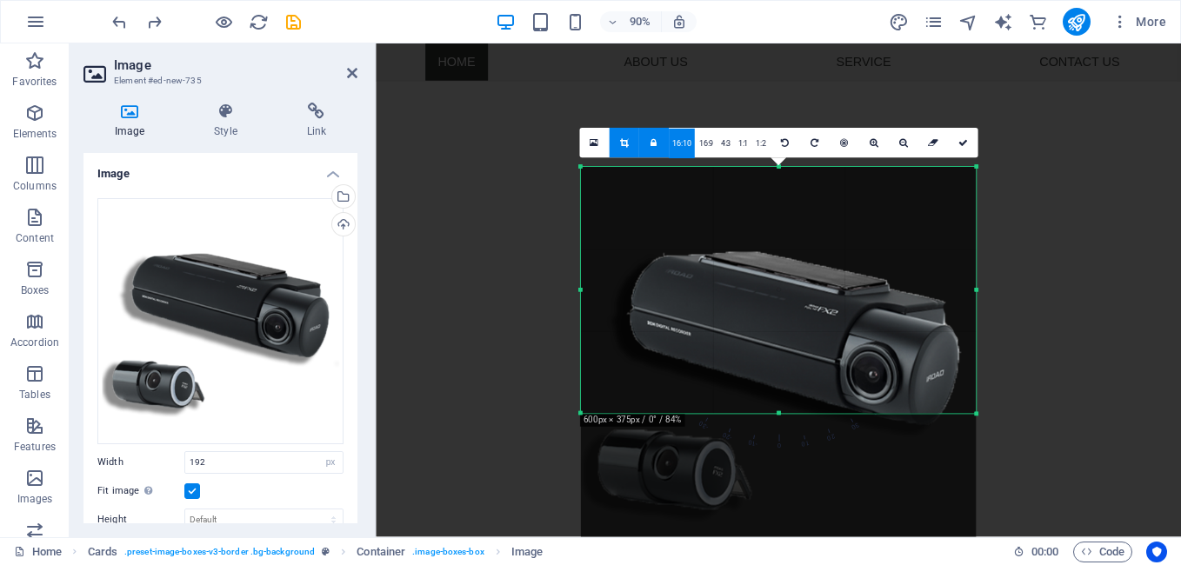
click at [657, 137] on link at bounding box center [653, 143] width 30 height 30
click at [652, 140] on icon at bounding box center [654, 143] width 6 height 10
click at [621, 135] on link at bounding box center [624, 143] width 30 height 30
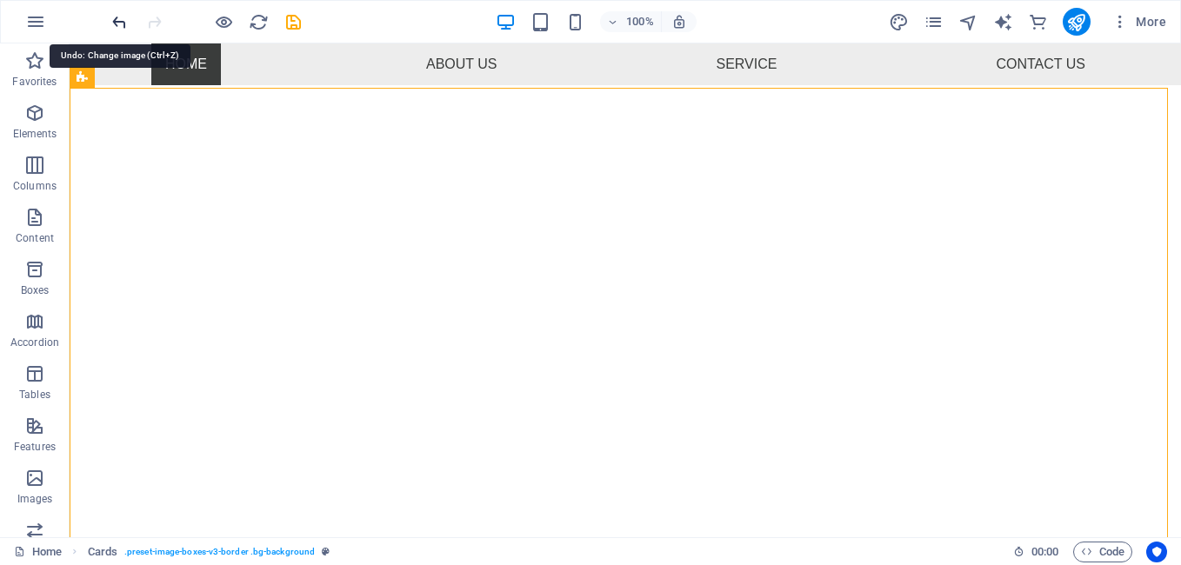
click at [121, 24] on icon "undo" at bounding box center [120, 22] width 20 height 20
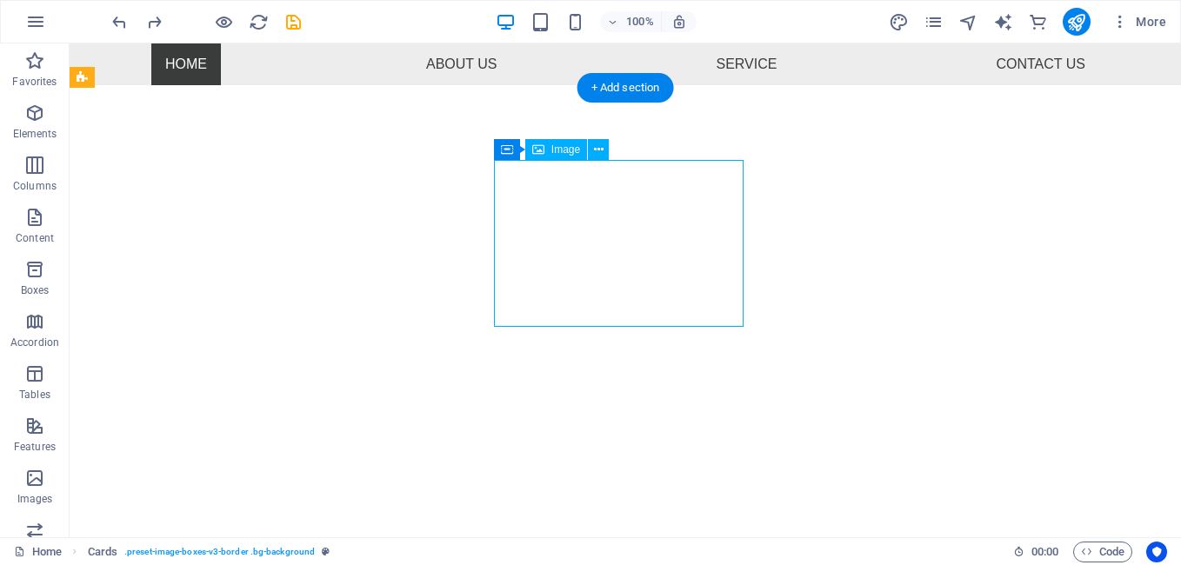
drag, startPoint x: 562, startPoint y: 185, endPoint x: 265, endPoint y: 197, distance: 296.8
select select "px"
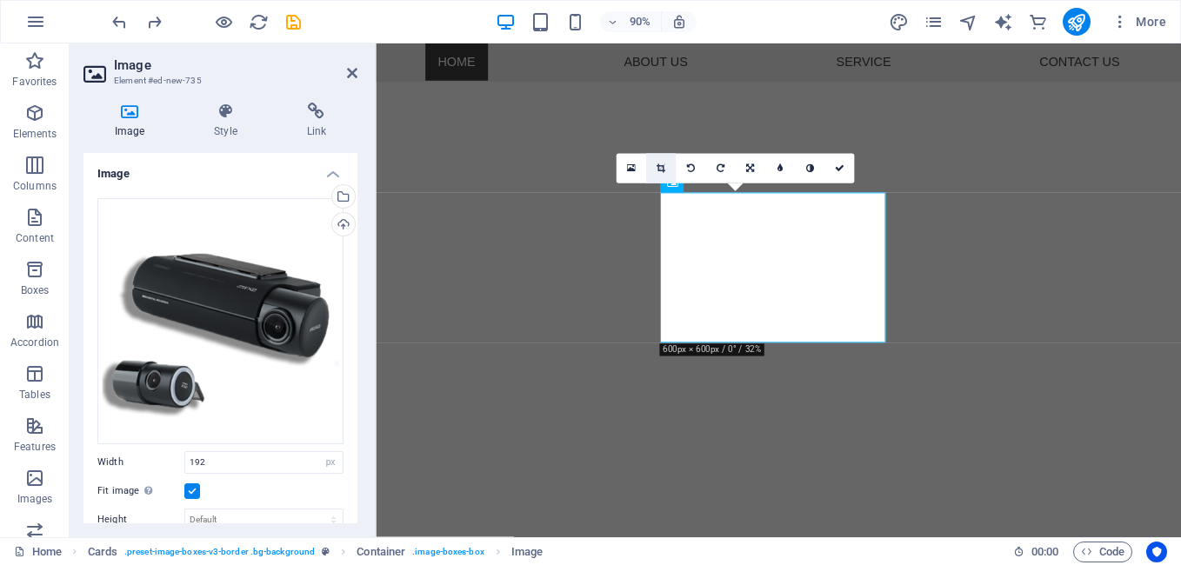
click at [657, 167] on icon at bounding box center [661, 169] width 9 height 10
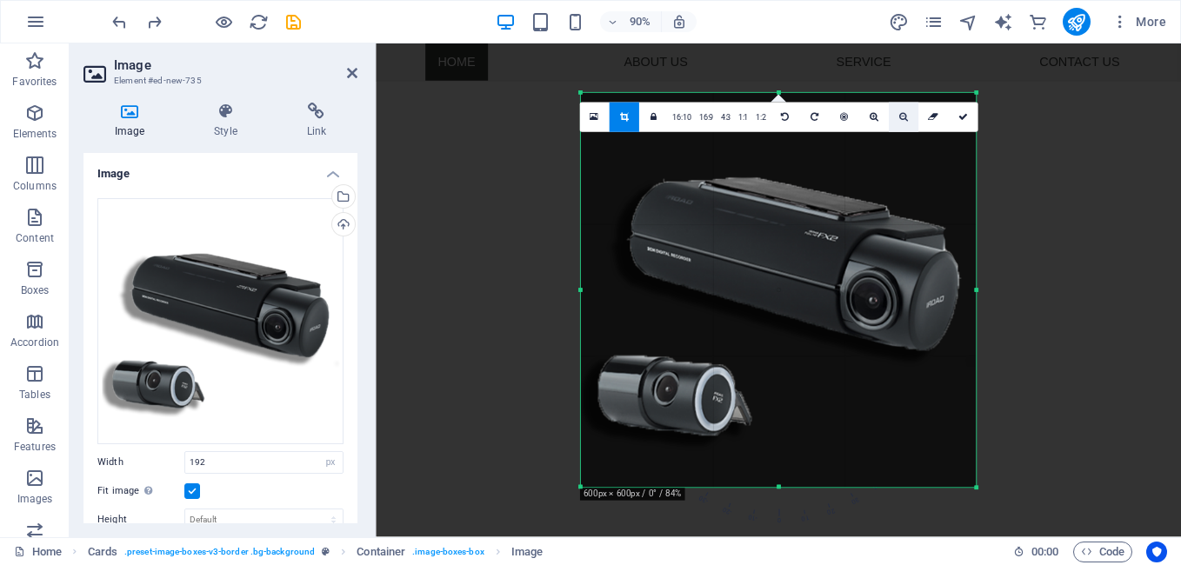
click at [902, 116] on icon at bounding box center [903, 117] width 9 height 10
click at [617, 120] on link at bounding box center [624, 118] width 30 height 30
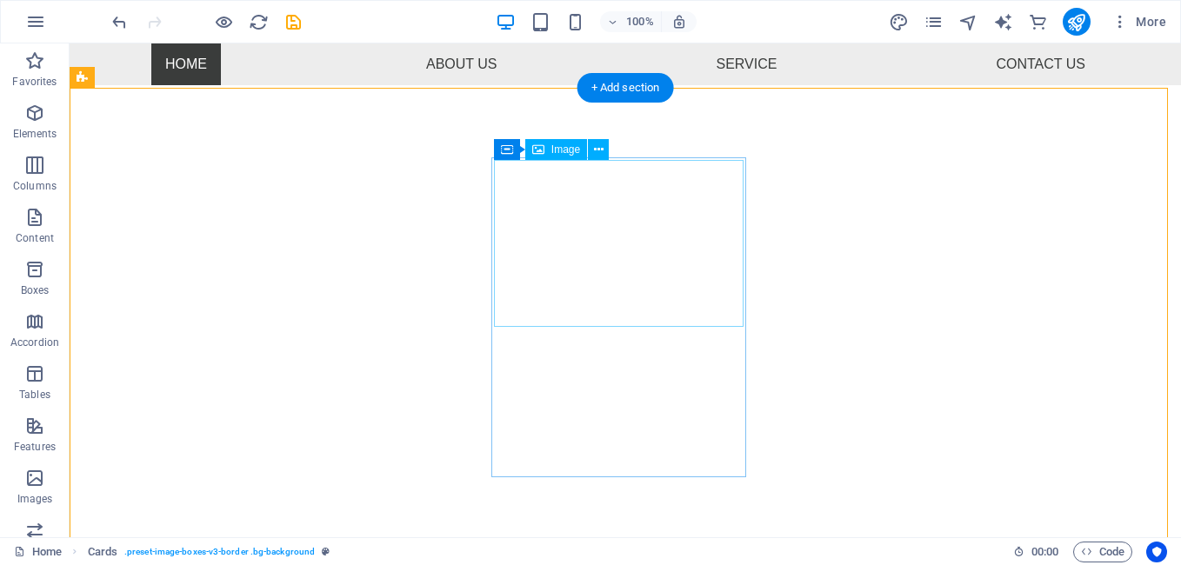
select select "px"
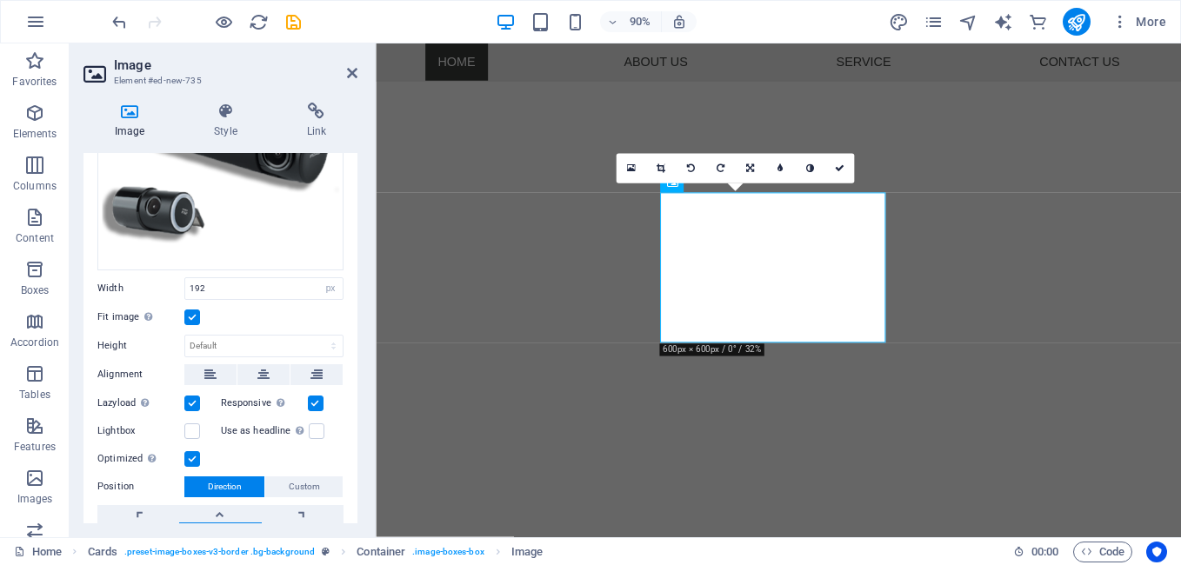
scroll to position [87, 0]
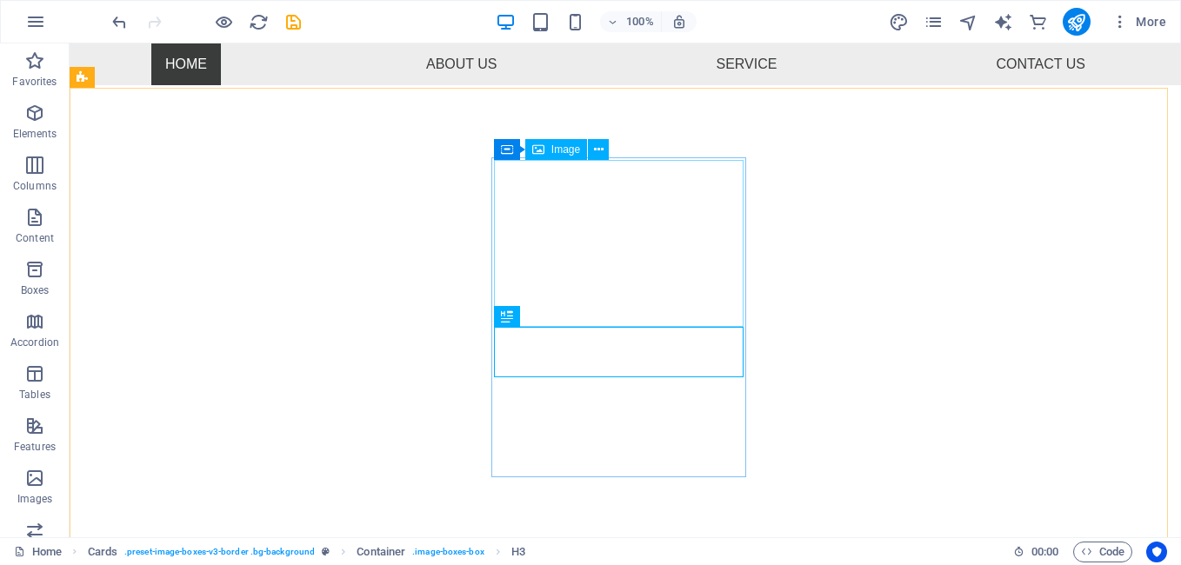
click at [559, 147] on span "Image" at bounding box center [565, 149] width 29 height 10
select select "px"
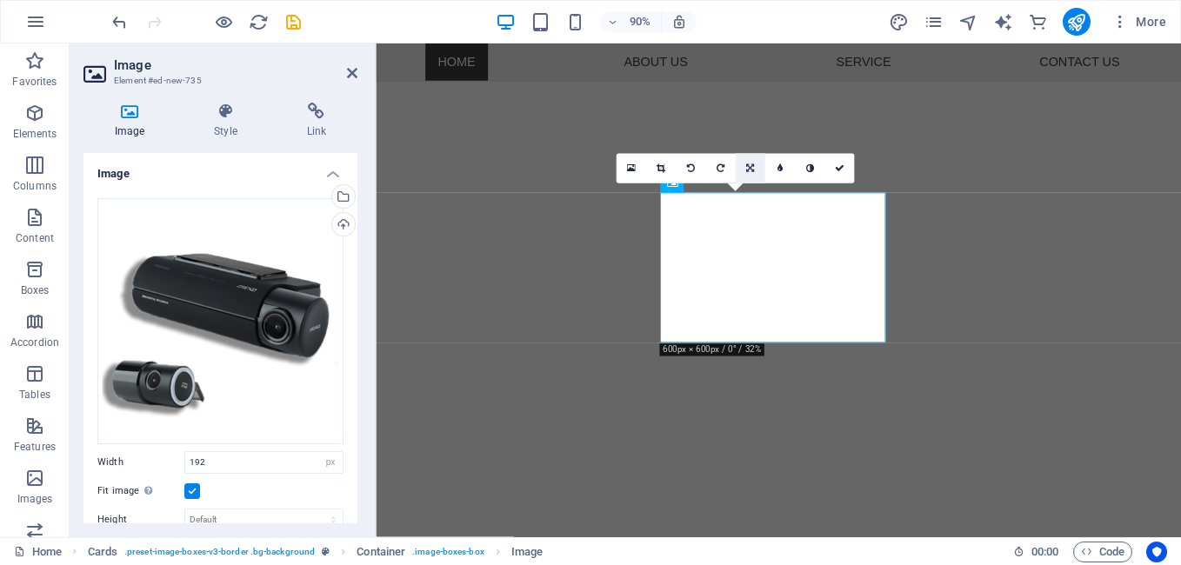
click at [756, 164] on link at bounding box center [750, 169] width 30 height 30
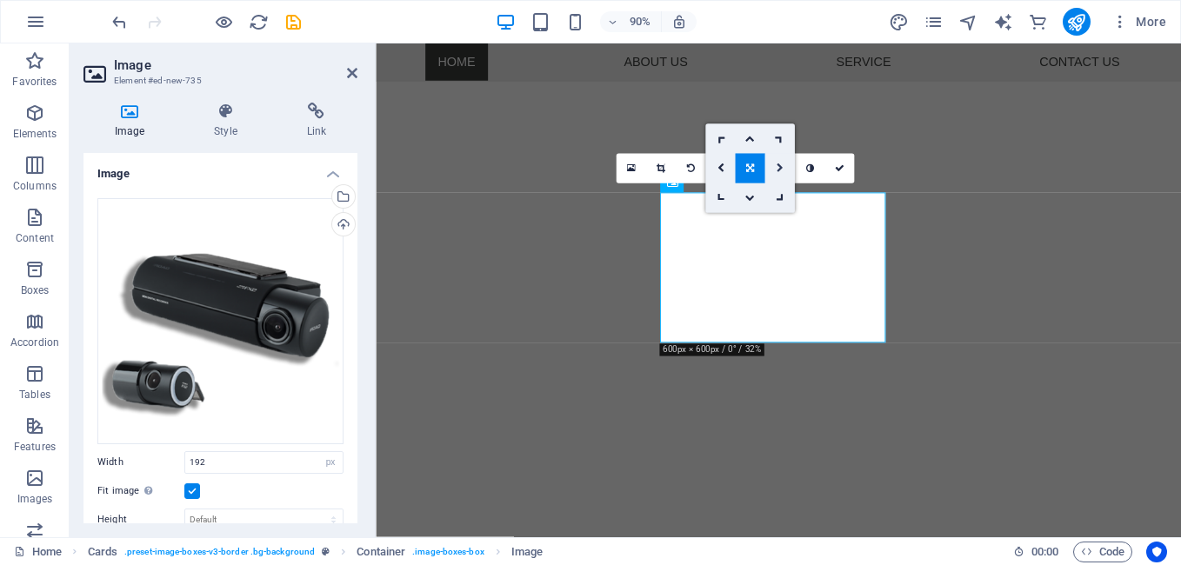
click at [779, 164] on icon at bounding box center [780, 169] width 7 height 10
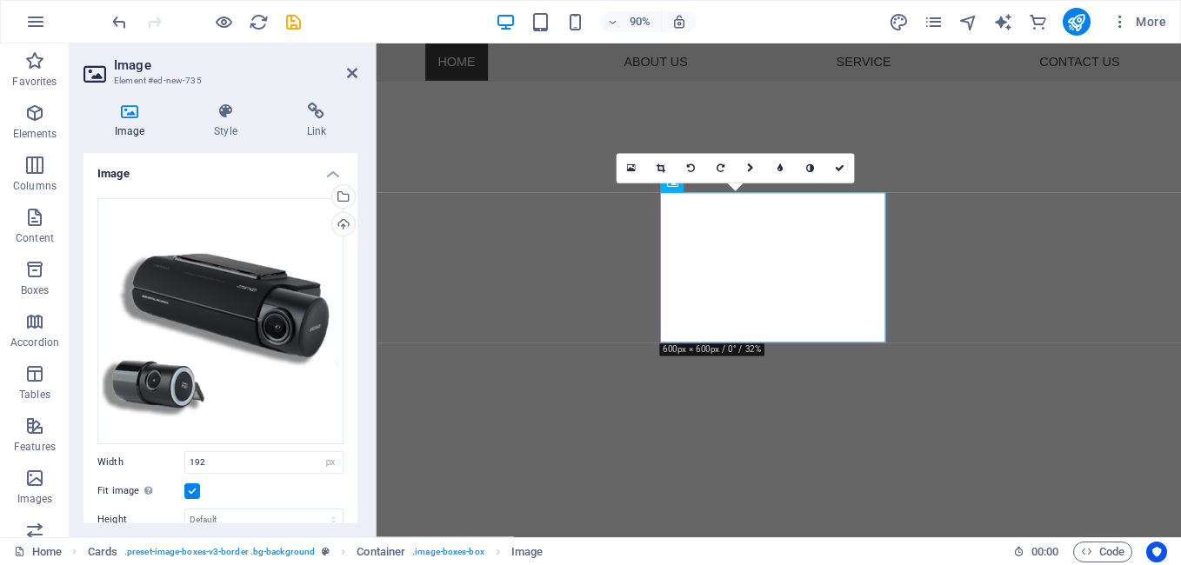
click at [779, 164] on icon at bounding box center [779, 169] width 5 height 10
click at [779, 164] on link at bounding box center [768, 169] width 30 height 30
click at [670, 168] on link at bounding box center [661, 169] width 30 height 30
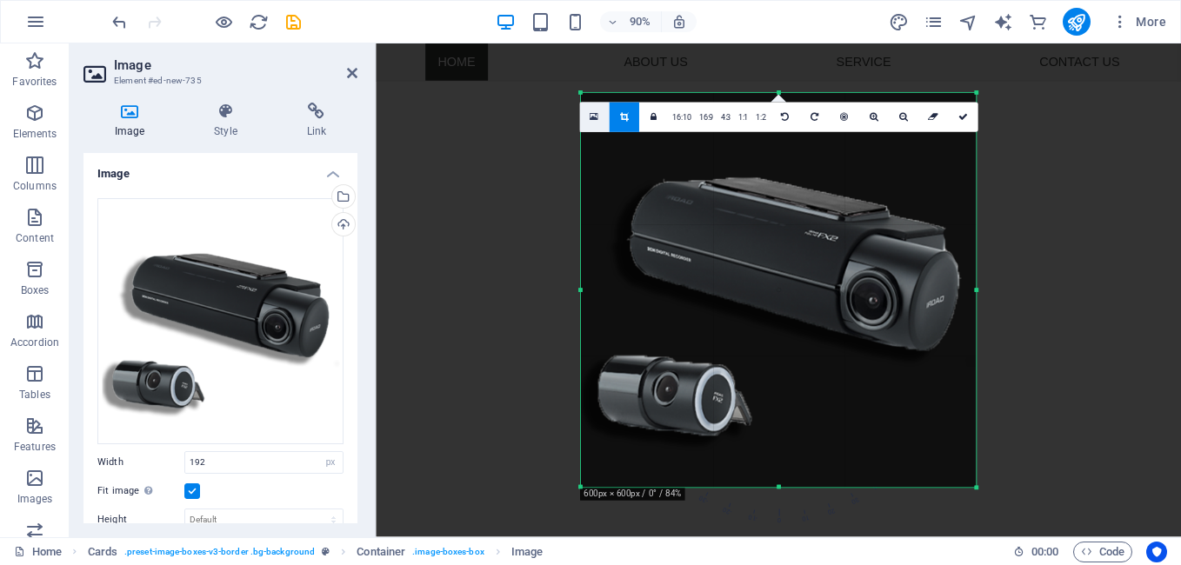
click at [591, 112] on icon at bounding box center [594, 116] width 9 height 11
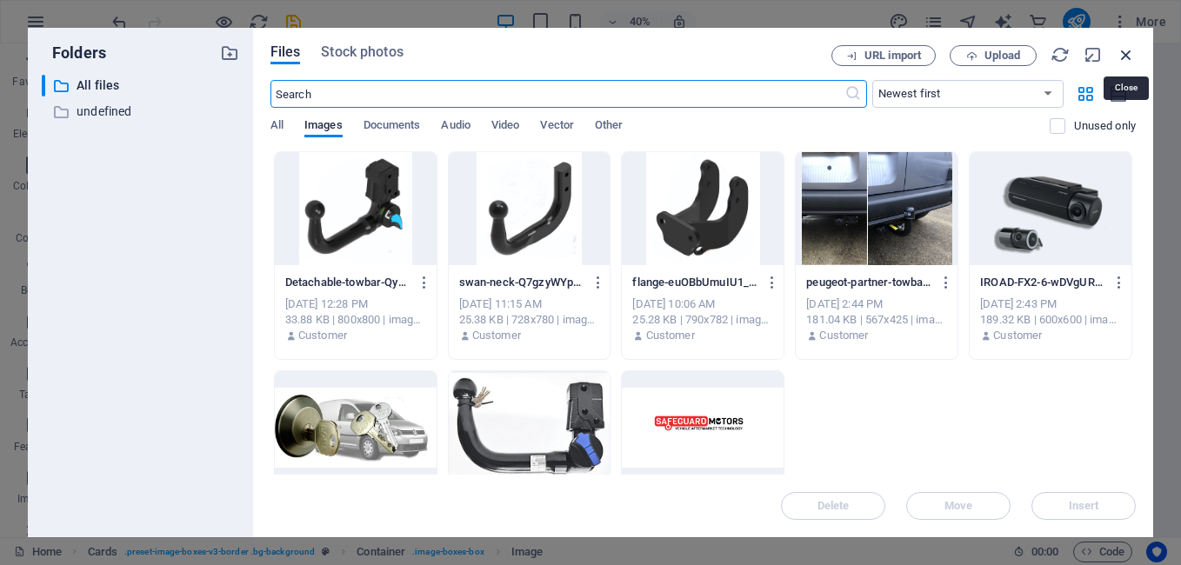
click at [1129, 53] on icon "button" at bounding box center [1126, 54] width 19 height 19
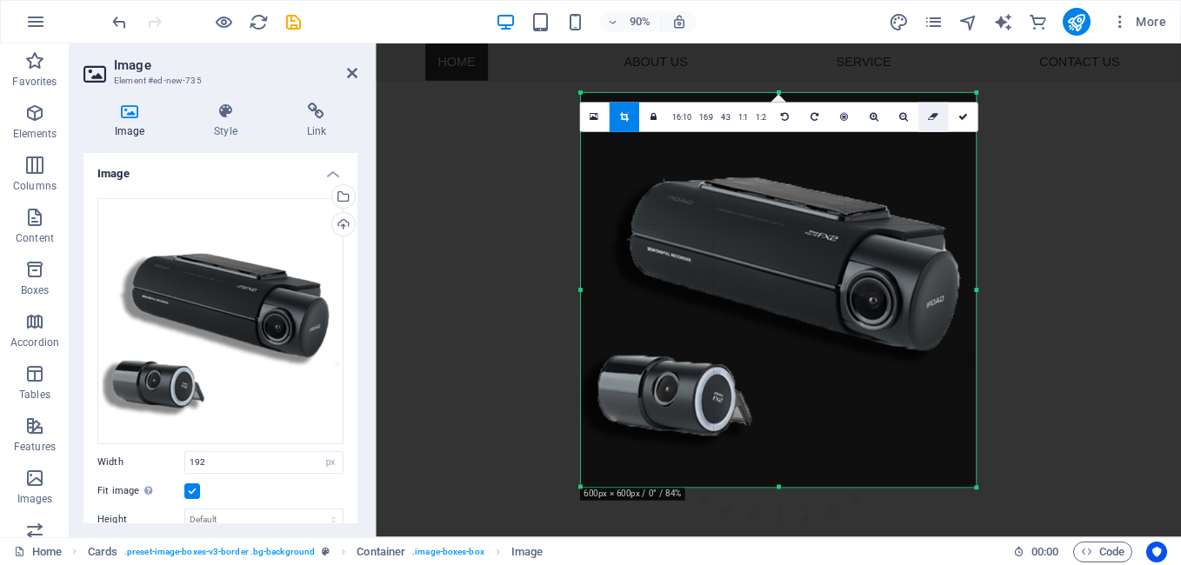
click at [935, 118] on icon at bounding box center [933, 117] width 10 height 10
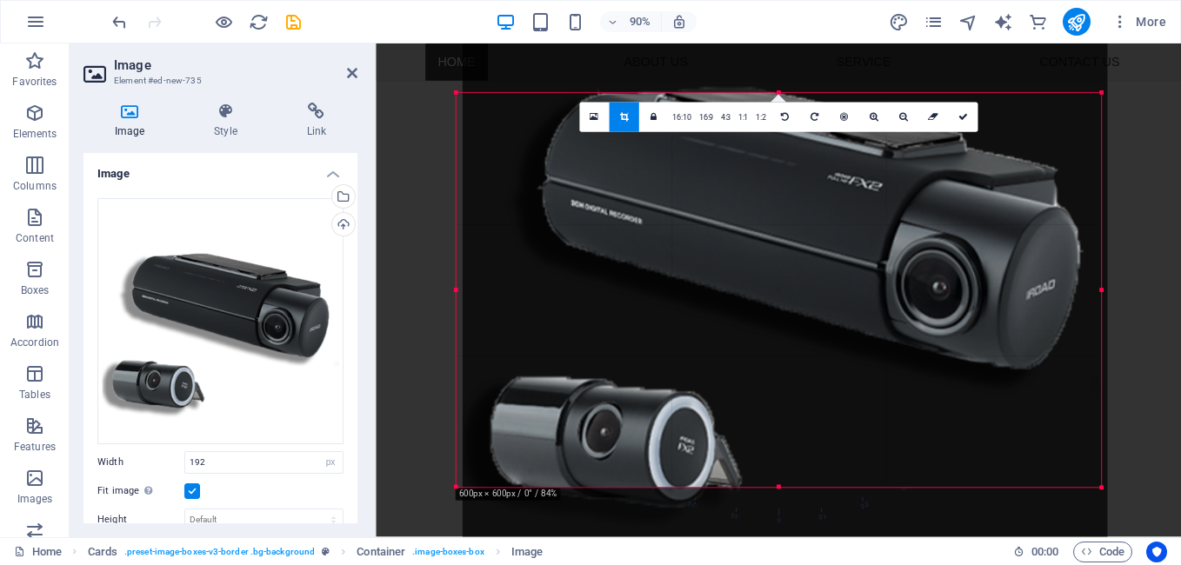
drag, startPoint x: 929, startPoint y: 363, endPoint x: 936, endPoint y: 203, distance: 160.2
click at [936, 203] on div at bounding box center [785, 271] width 644 height 644
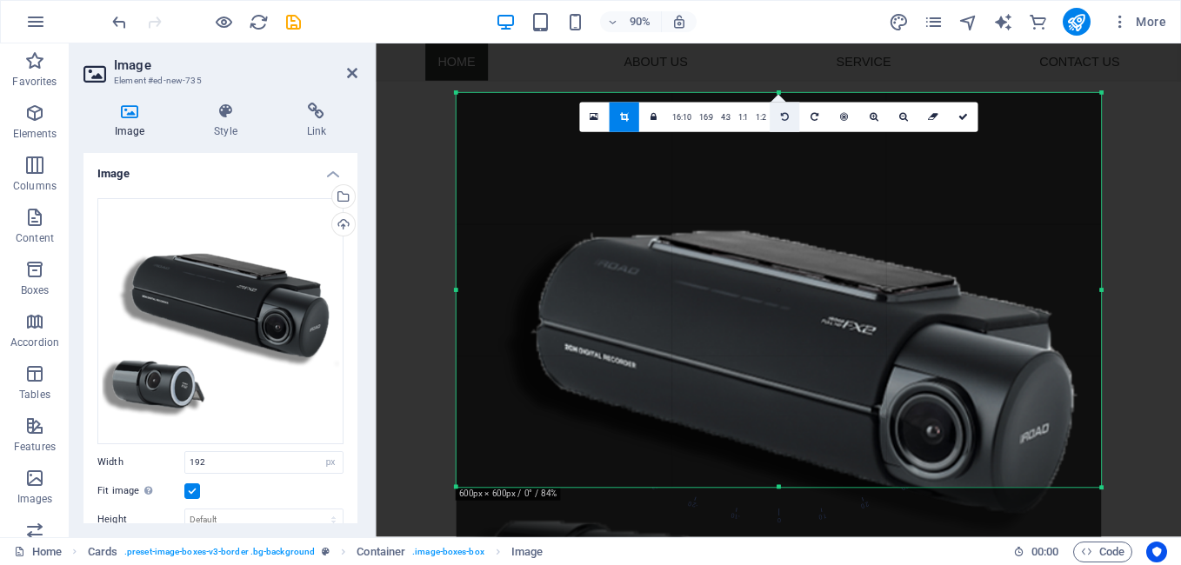
click at [777, 113] on link at bounding box center [785, 118] width 30 height 30
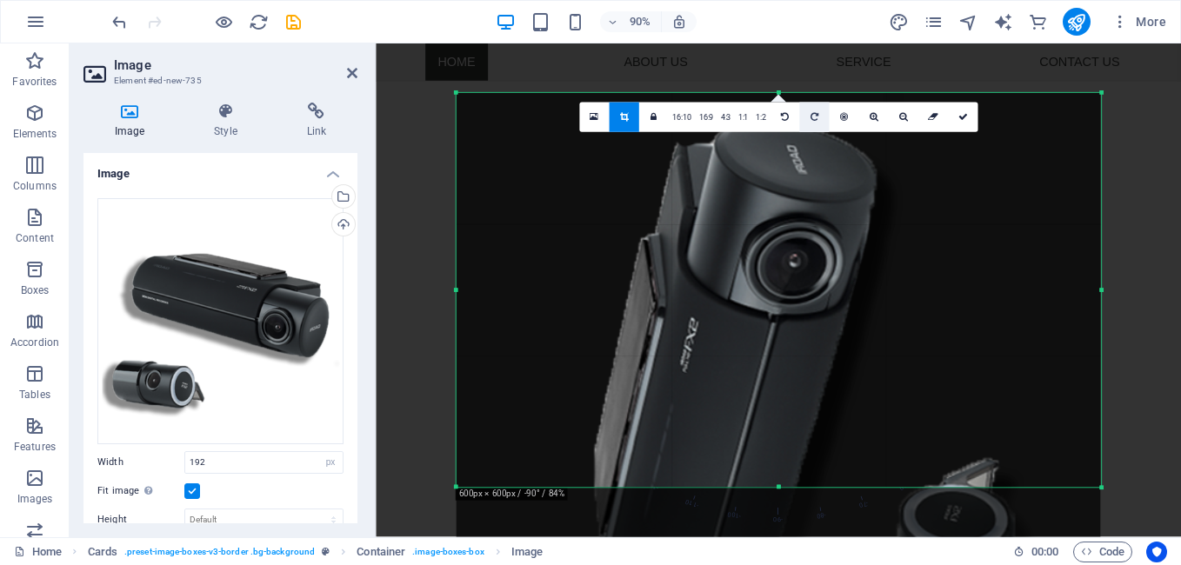
click at [814, 118] on icon at bounding box center [814, 117] width 8 height 10
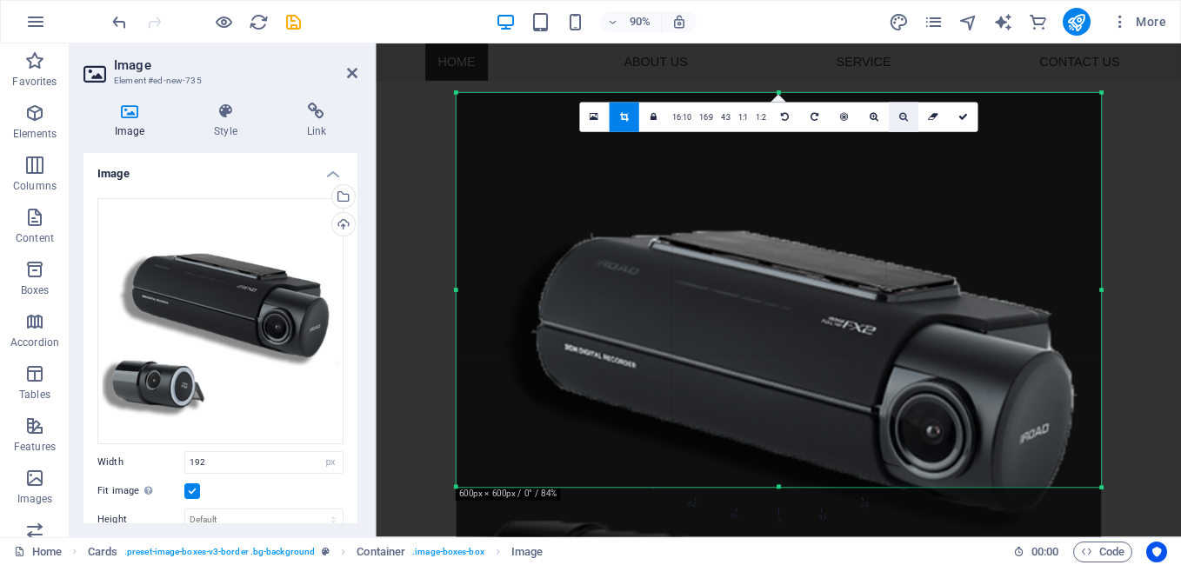
click at [901, 114] on icon at bounding box center [903, 117] width 9 height 10
click at [737, 114] on link "1:1" at bounding box center [742, 118] width 17 height 30
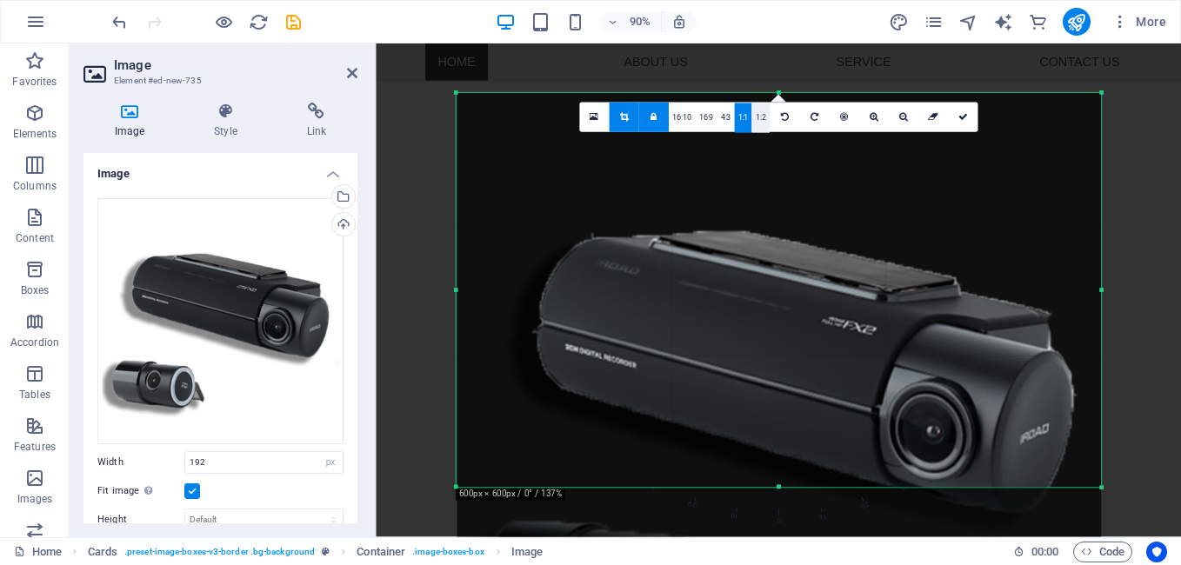
click at [758, 111] on link "1:2" at bounding box center [759, 118] width 17 height 30
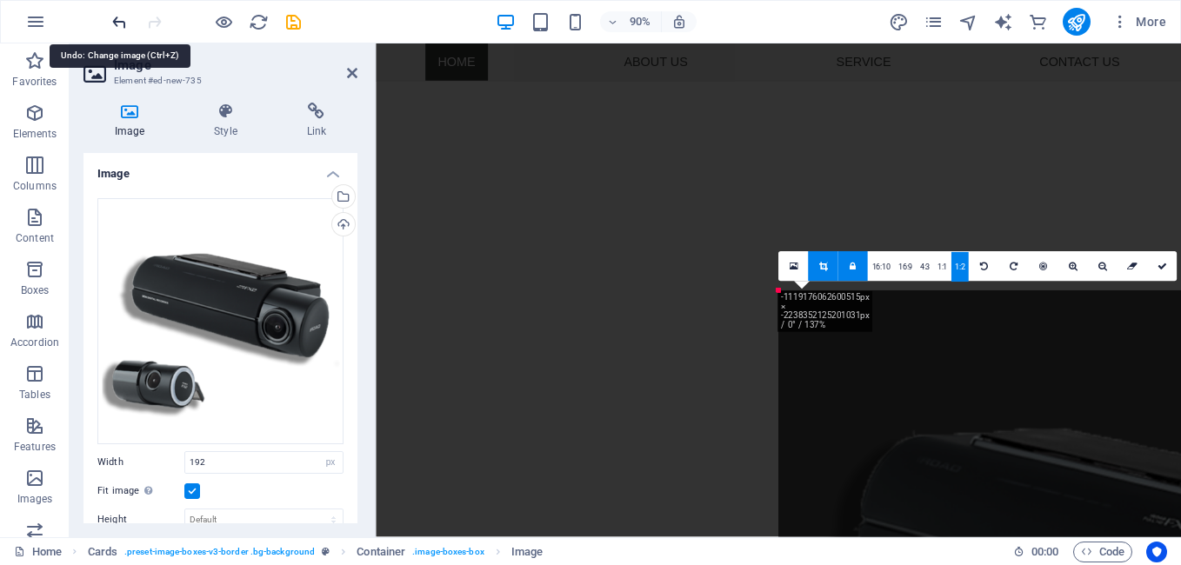
click at [117, 24] on icon "undo" at bounding box center [120, 22] width 20 height 20
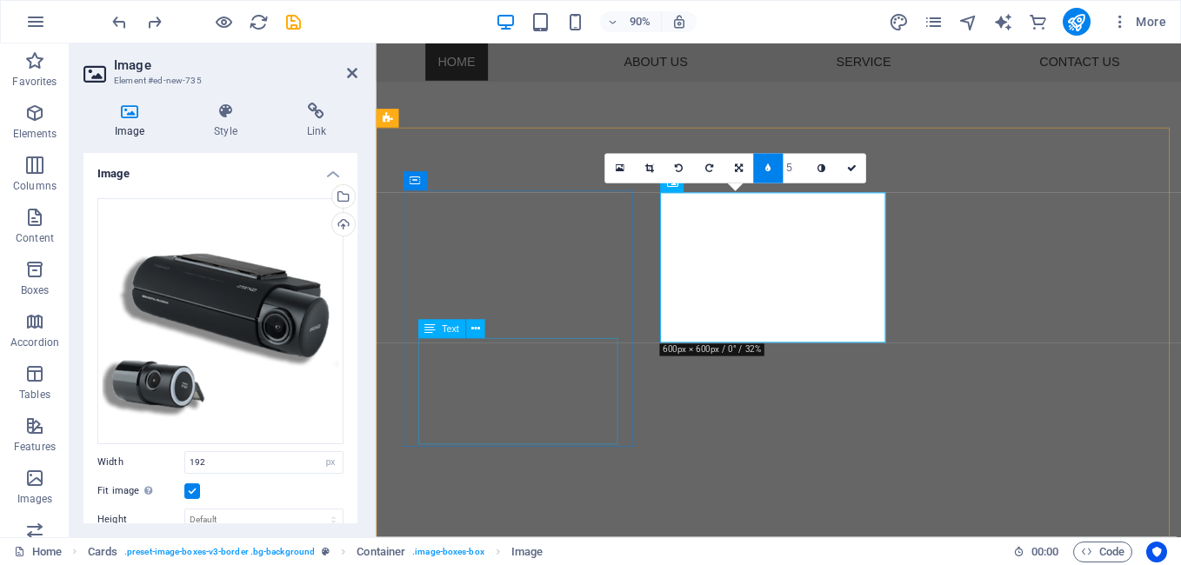
drag, startPoint x: 493, startPoint y: 464, endPoint x: 427, endPoint y: 499, distance: 75.1
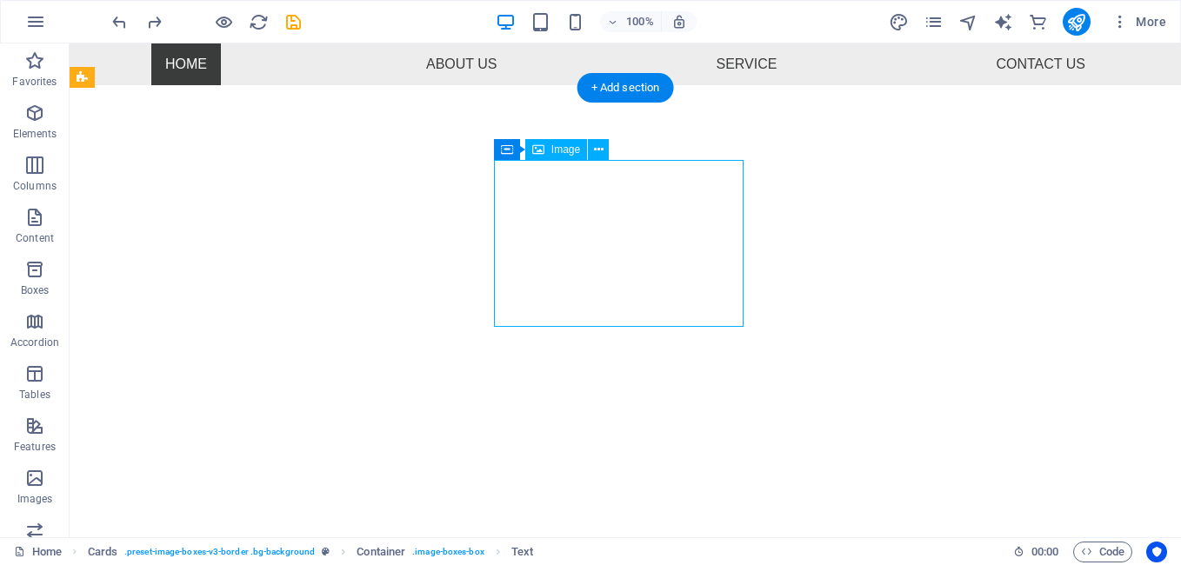
select select "px"
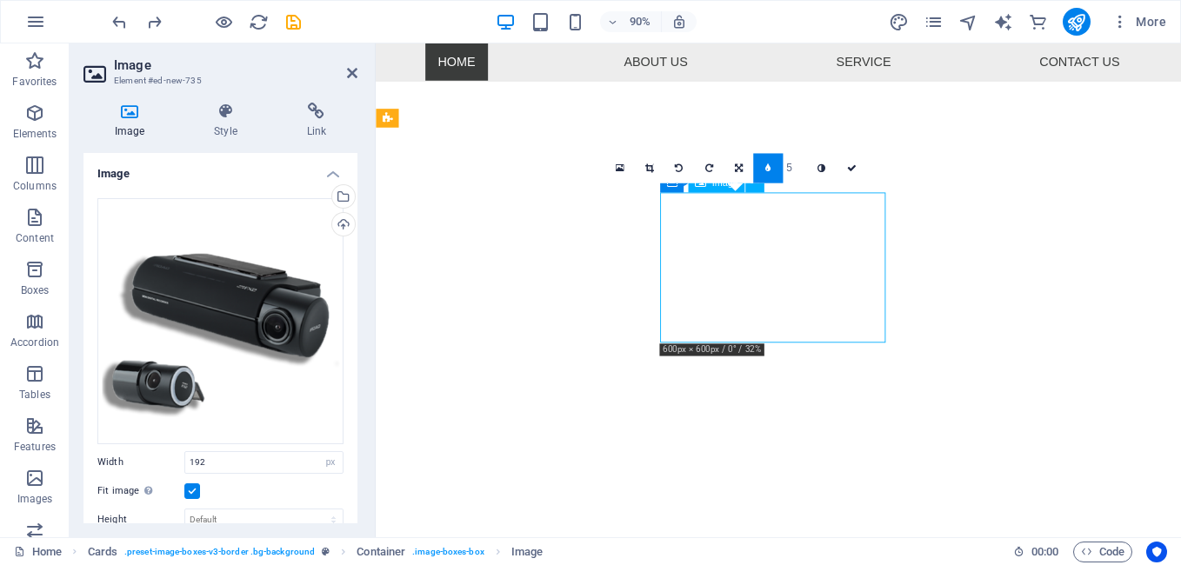
drag, startPoint x: 709, startPoint y: 237, endPoint x: 775, endPoint y: 236, distance: 66.1
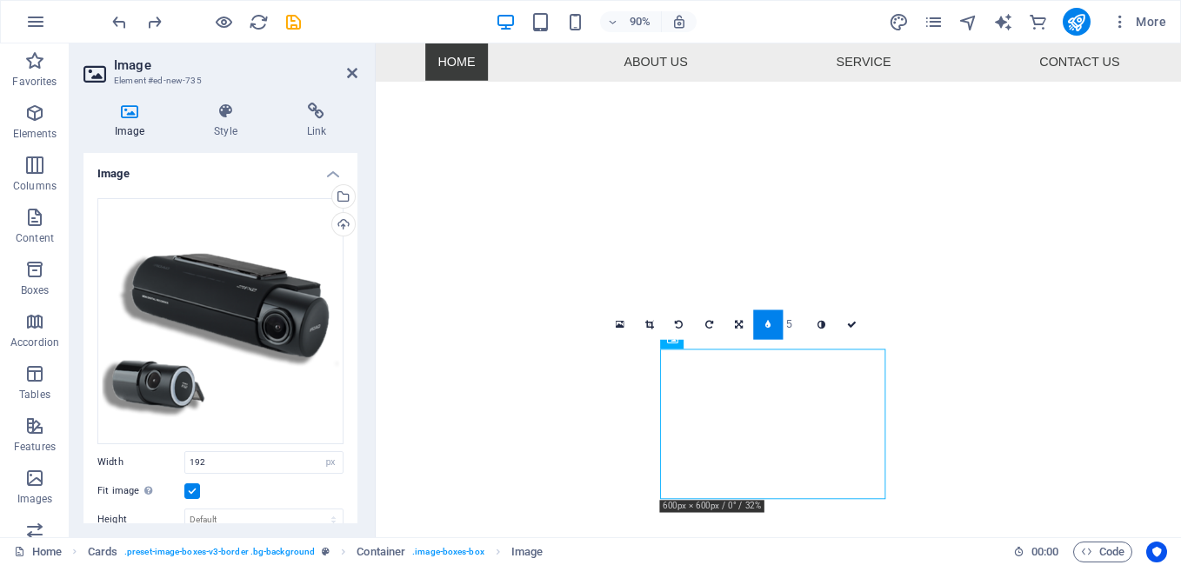
scroll to position [359, 0]
click at [123, 23] on icon "undo" at bounding box center [120, 22] width 20 height 20
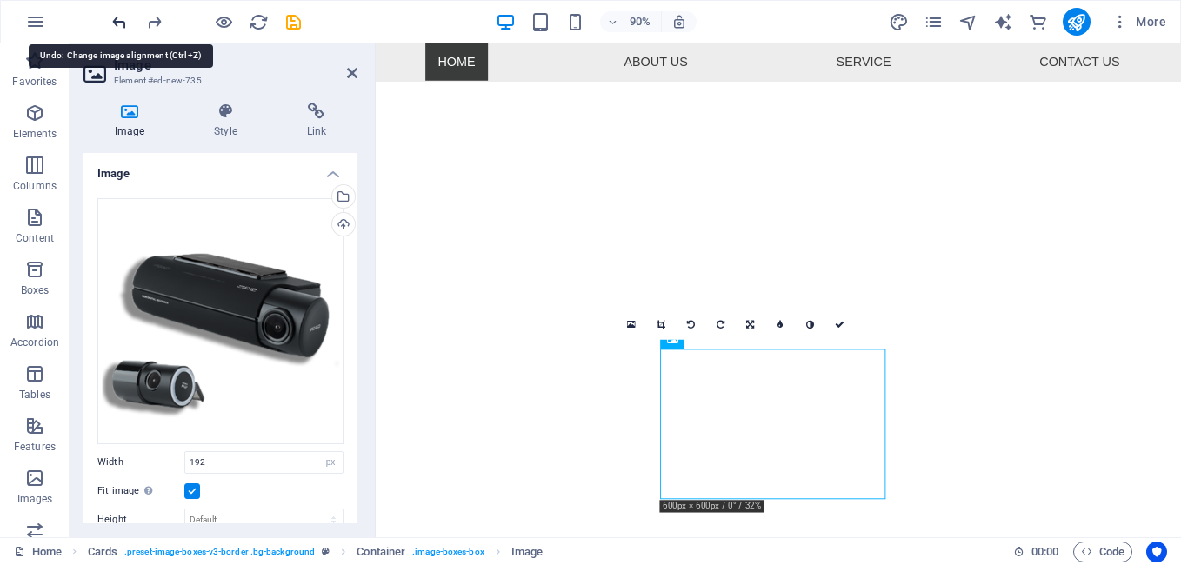
click at [123, 23] on icon "undo" at bounding box center [120, 22] width 20 height 20
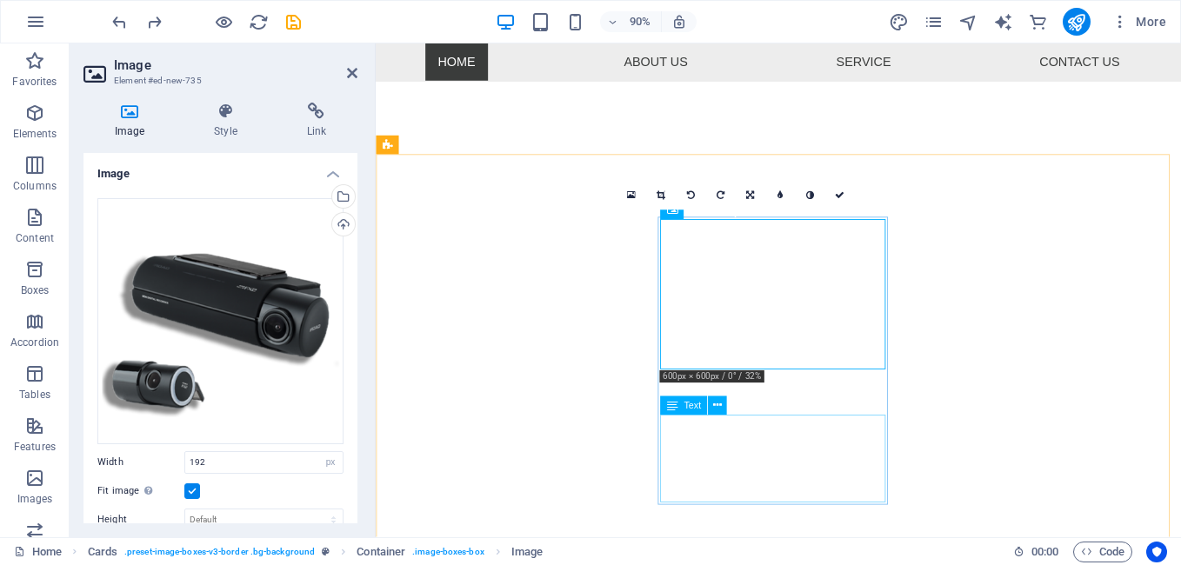
scroll to position [533, 0]
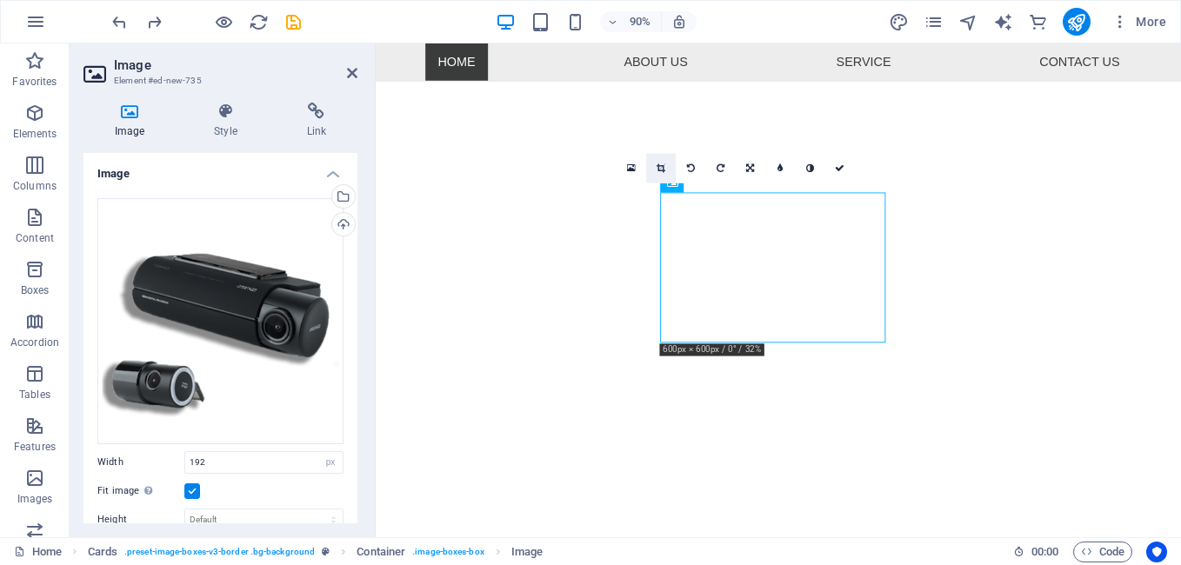
click at [657, 165] on icon at bounding box center [661, 169] width 9 height 10
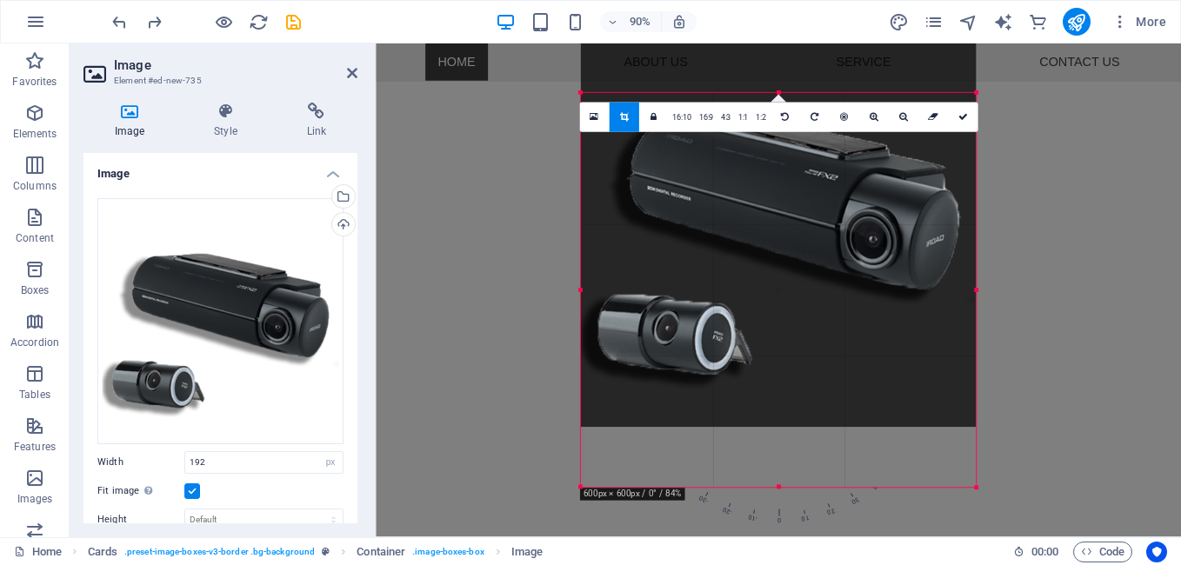
drag, startPoint x: 800, startPoint y: 330, endPoint x: 801, endPoint y: 263, distance: 67.8
click at [801, 263] on div at bounding box center [779, 229] width 396 height 395
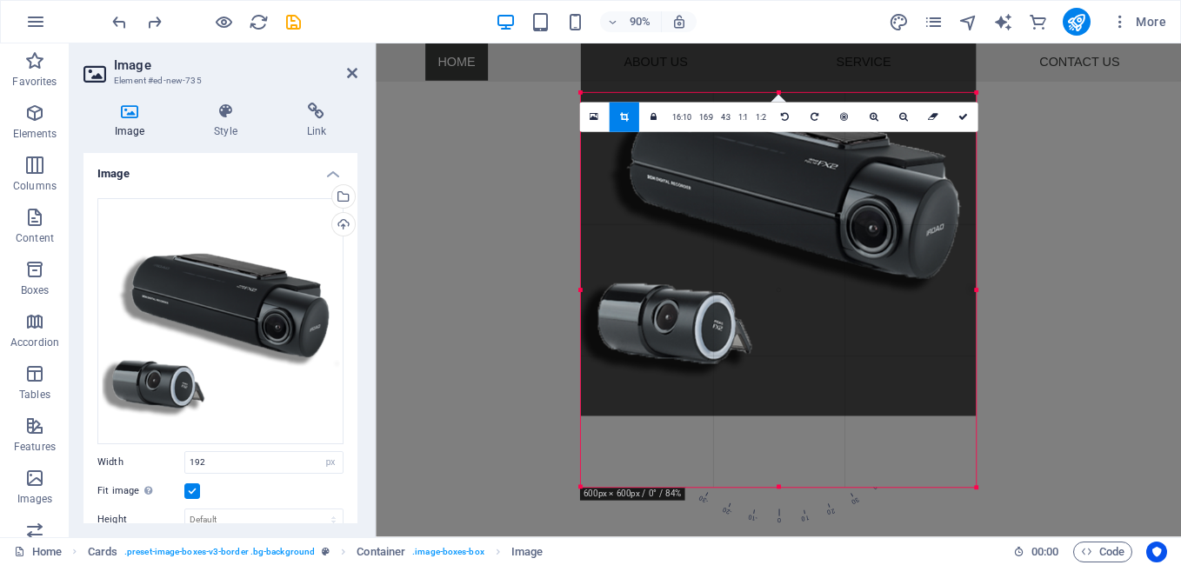
drag, startPoint x: 805, startPoint y: 336, endPoint x: 811, endPoint y: 257, distance: 79.3
click at [811, 257] on div at bounding box center [779, 220] width 396 height 396
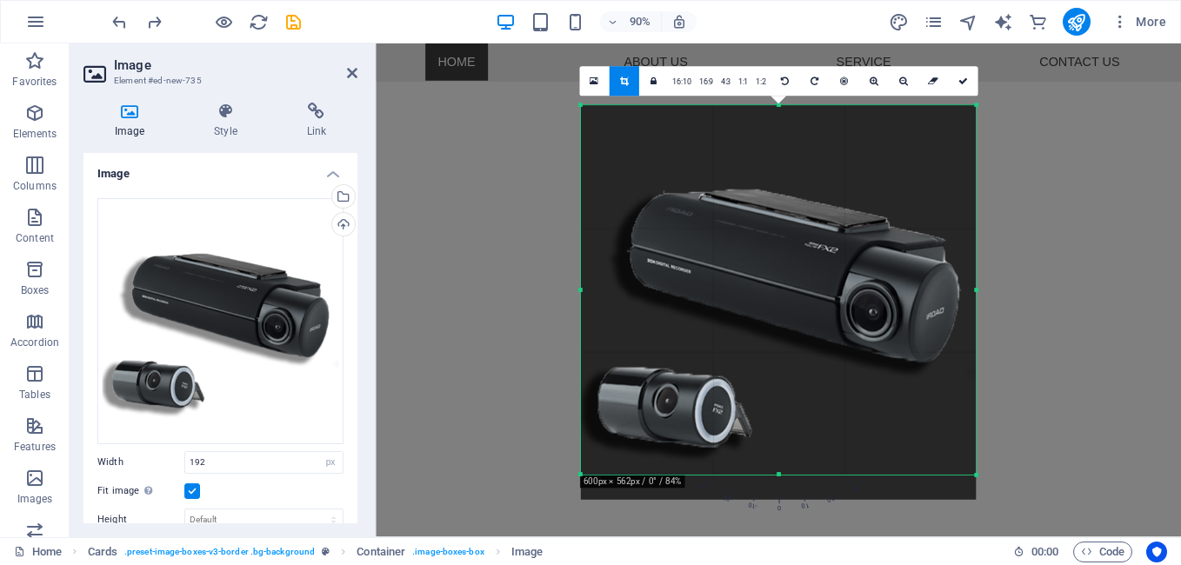
drag, startPoint x: 780, startPoint y: 487, endPoint x: 780, endPoint y: 459, distance: 27.8
click at [780, 459] on div "180 170 160 150 140 130 120 110 100 90 80 70 60 50 40 30 20 10 0 -10 -20 -30 -4…" at bounding box center [778, 290] width 395 height 370
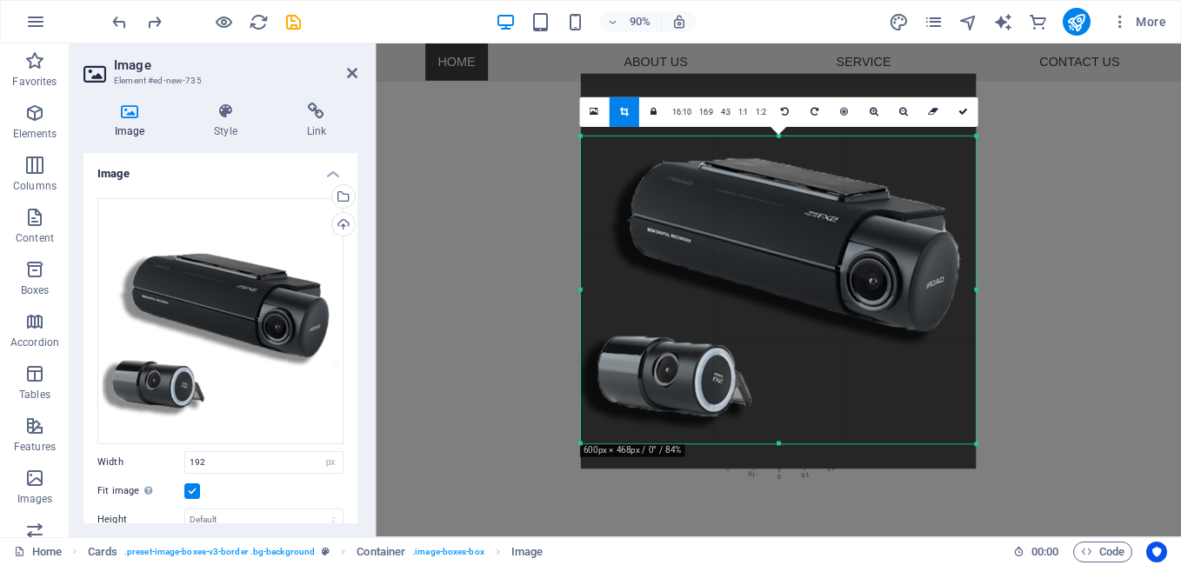
drag, startPoint x: 779, startPoint y: 106, endPoint x: 786, endPoint y: 175, distance: 69.1
click at [786, 175] on div "180 170 160 150 140 130 120 110 100 90 80 70 60 50 40 30 20 10 0 -10 -20 -30 -4…" at bounding box center [778, 291] width 395 height 308
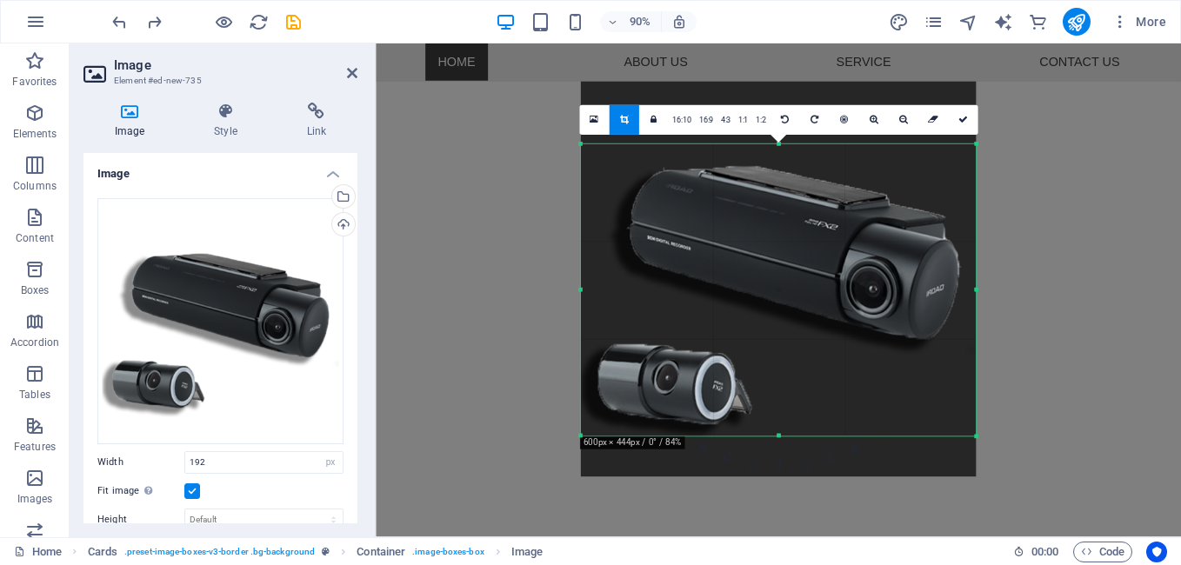
drag, startPoint x: 778, startPoint y: 444, endPoint x: 779, endPoint y: 427, distance: 17.5
click at [779, 427] on div "180 170 160 150 140 130 120 110 100 90 80 70 60 50 40 30 20 10 0 -10 -20 -30 -4…" at bounding box center [778, 290] width 395 height 292
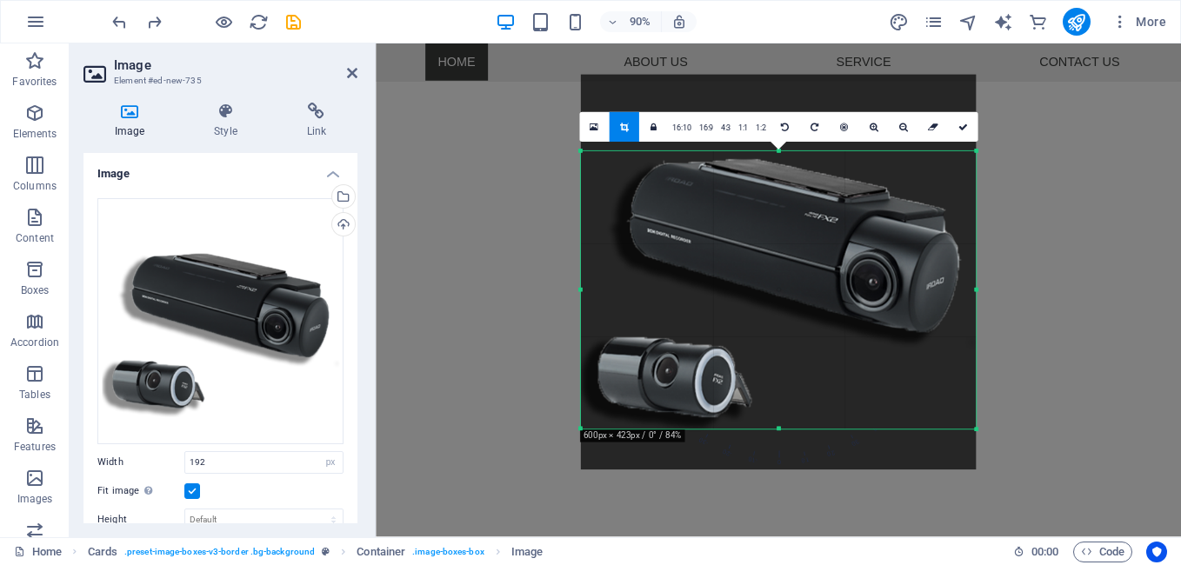
drag, startPoint x: 777, startPoint y: 146, endPoint x: 781, endPoint y: 162, distance: 16.2
click at [781, 162] on div "180 170 160 150 140 130 120 110 100 90 80 70 60 50 40 30 20 10 0 -10 -20 -30 -4…" at bounding box center [778, 290] width 395 height 278
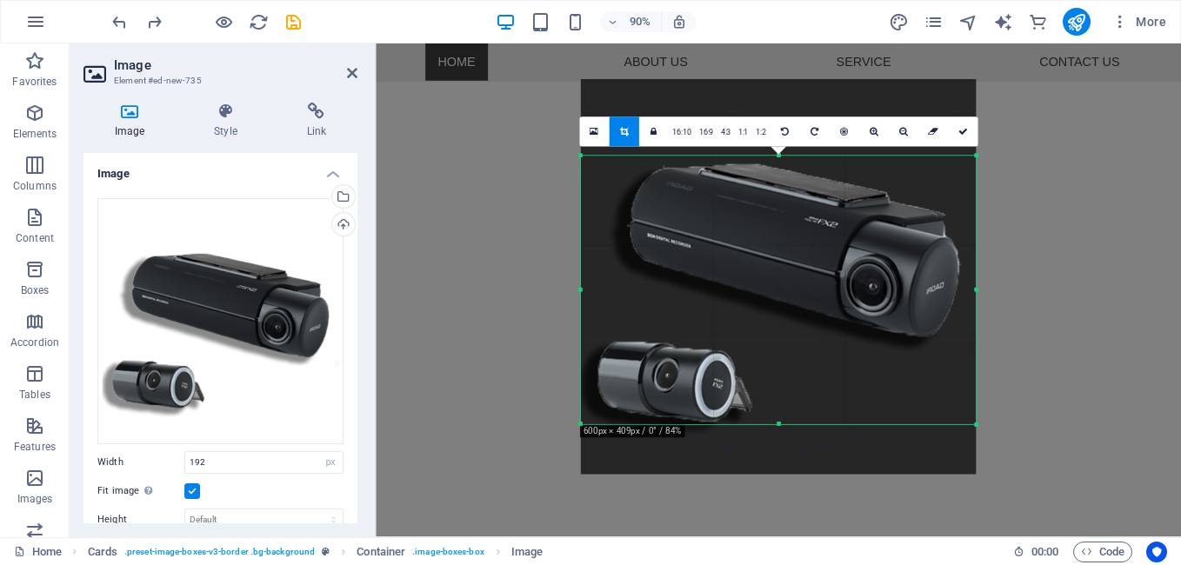
drag, startPoint x: 780, startPoint y: 429, endPoint x: 780, endPoint y: 418, distance: 10.4
click at [780, 418] on div "180 170 160 150 140 130 120 110 100 90 80 70 60 50 40 30 20 10 0 -10 -20 -30 -4…" at bounding box center [778, 290] width 395 height 269
click at [896, 375] on div at bounding box center [779, 278] width 396 height 396
click at [844, 132] on icon at bounding box center [844, 132] width 8 height 10
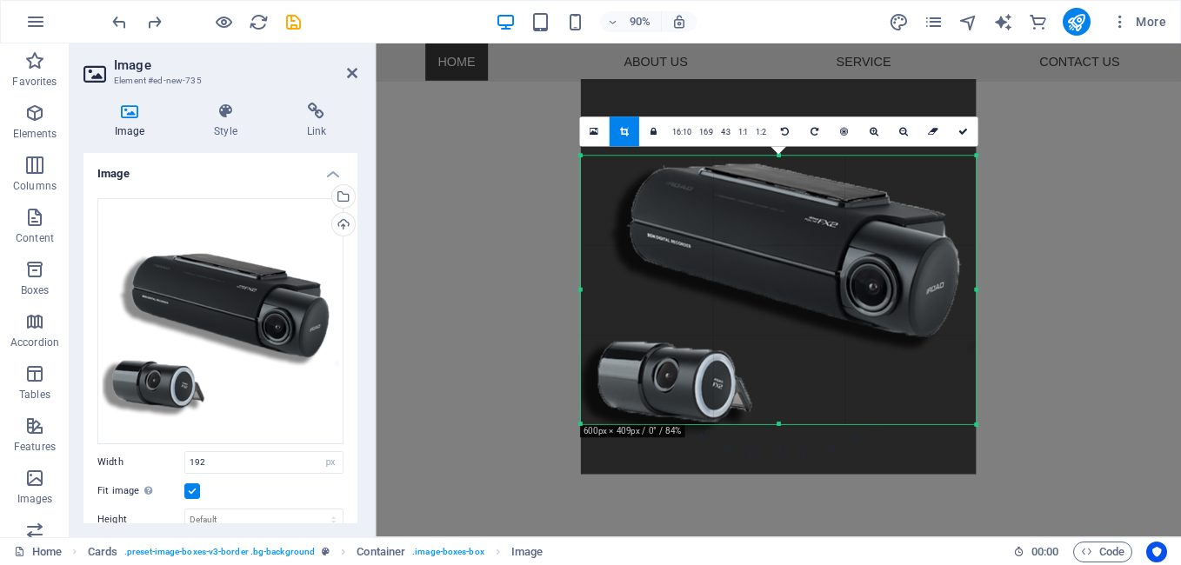
drag, startPoint x: 809, startPoint y: 328, endPoint x: 813, endPoint y: 306, distance: 22.2
click at [813, 306] on div at bounding box center [779, 277] width 396 height 395
click at [623, 133] on icon at bounding box center [623, 132] width 9 height 10
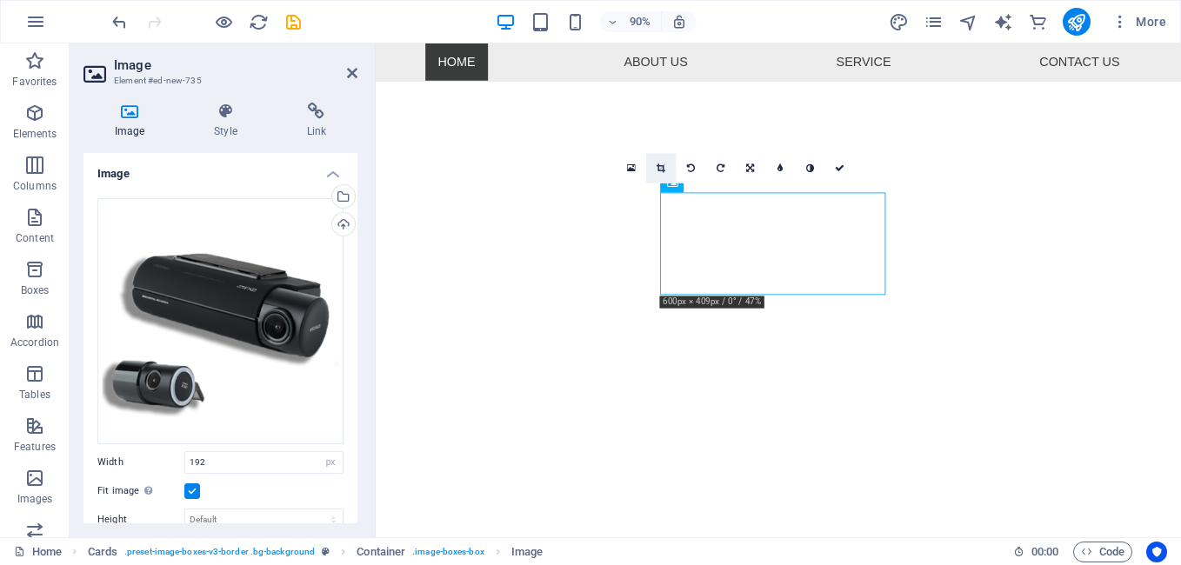
click at [660, 159] on link at bounding box center [661, 169] width 30 height 30
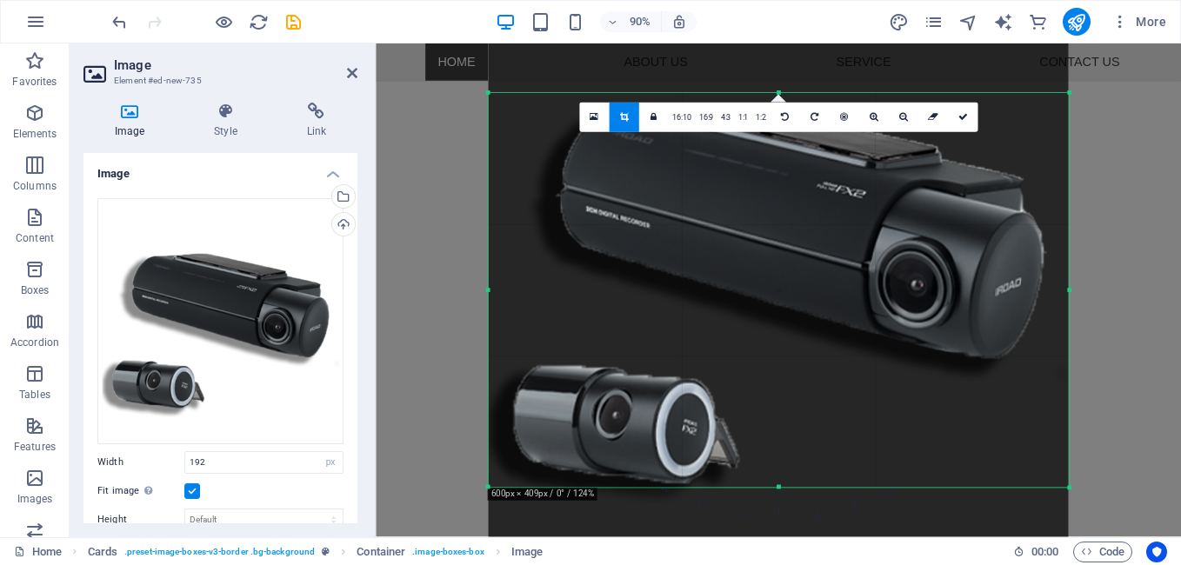
click at [801, 204] on div at bounding box center [778, 271] width 580 height 580
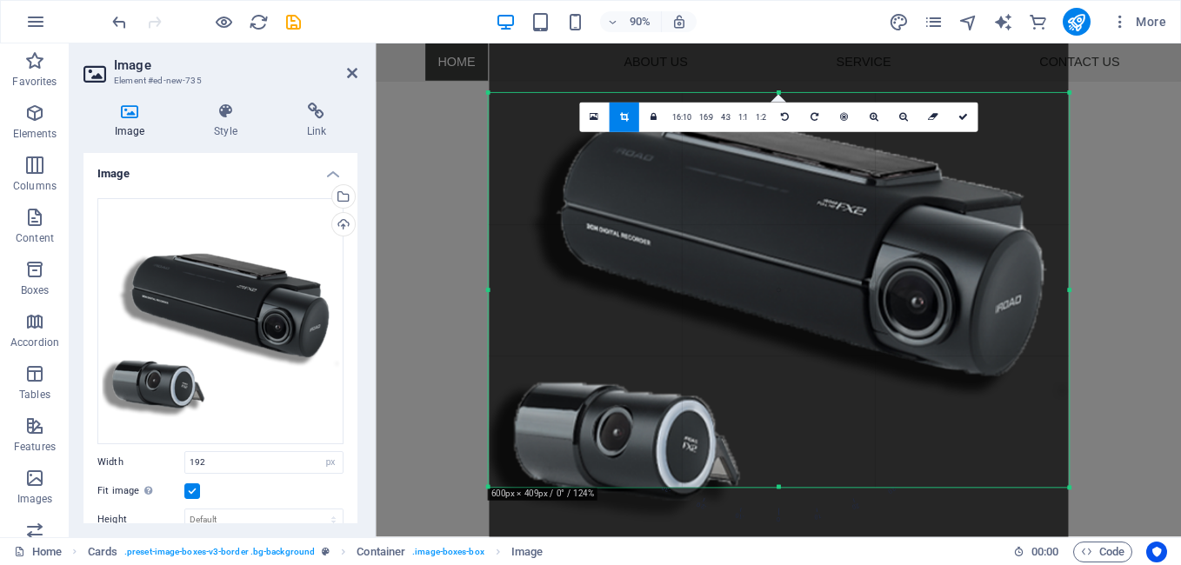
click at [797, 210] on div at bounding box center [779, 287] width 580 height 580
drag, startPoint x: 780, startPoint y: 484, endPoint x: 775, endPoint y: 499, distance: 15.7
click at [775, 488] on div "180 170 160 150 140 130 120 110 100 90 80 70 60 50 40 30 20 10 0 -10 -20 -30 -4…" at bounding box center [779, 290] width 580 height 395
click at [778, 488] on div "180 170 160 150 140 130 120 110 100 90 80 70 60 50 40 30 20 10 0 -10 -20 -30 -4…" at bounding box center [779, 290] width 580 height 395
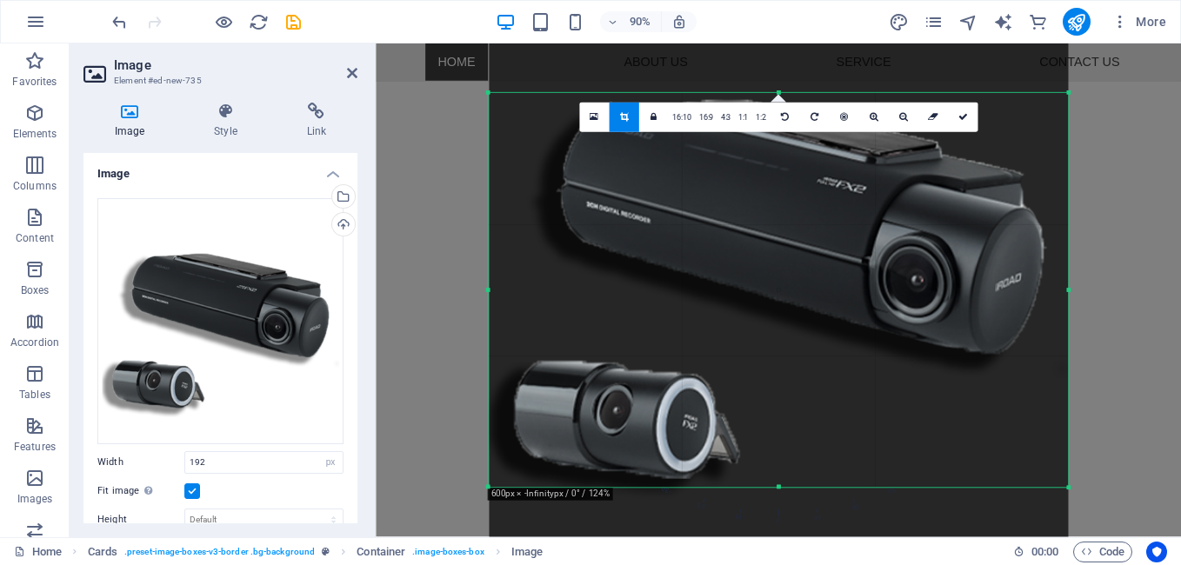
drag, startPoint x: 788, startPoint y: 428, endPoint x: 788, endPoint y: 393, distance: 34.8
click at [788, 393] on div at bounding box center [779, 266] width 580 height 580
click at [966, 118] on icon at bounding box center [963, 117] width 10 height 10
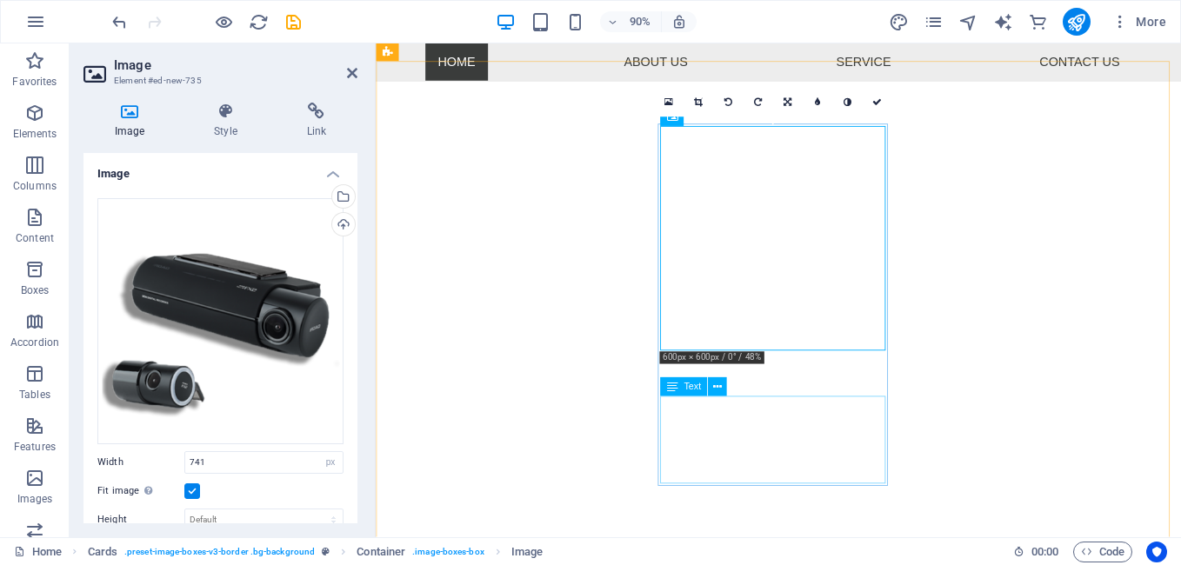
scroll to position [620, 0]
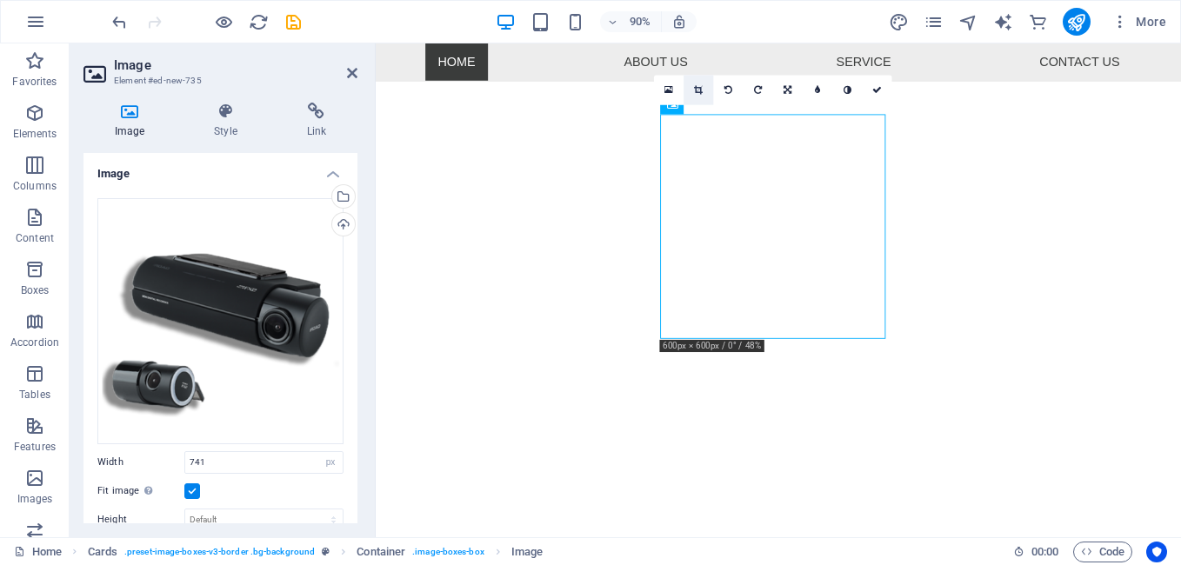
click at [698, 88] on icon at bounding box center [698, 91] width 9 height 10
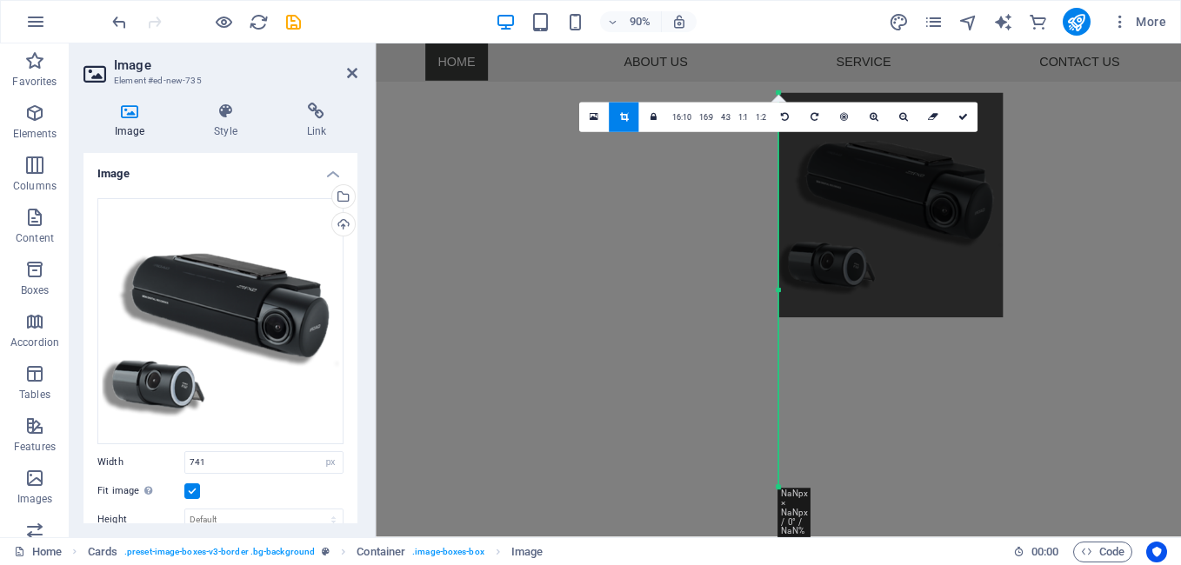
click at [905, 257] on div at bounding box center [890, 205] width 224 height 224
click at [888, 275] on div at bounding box center [890, 205] width 224 height 224
click at [622, 108] on link at bounding box center [624, 118] width 30 height 30
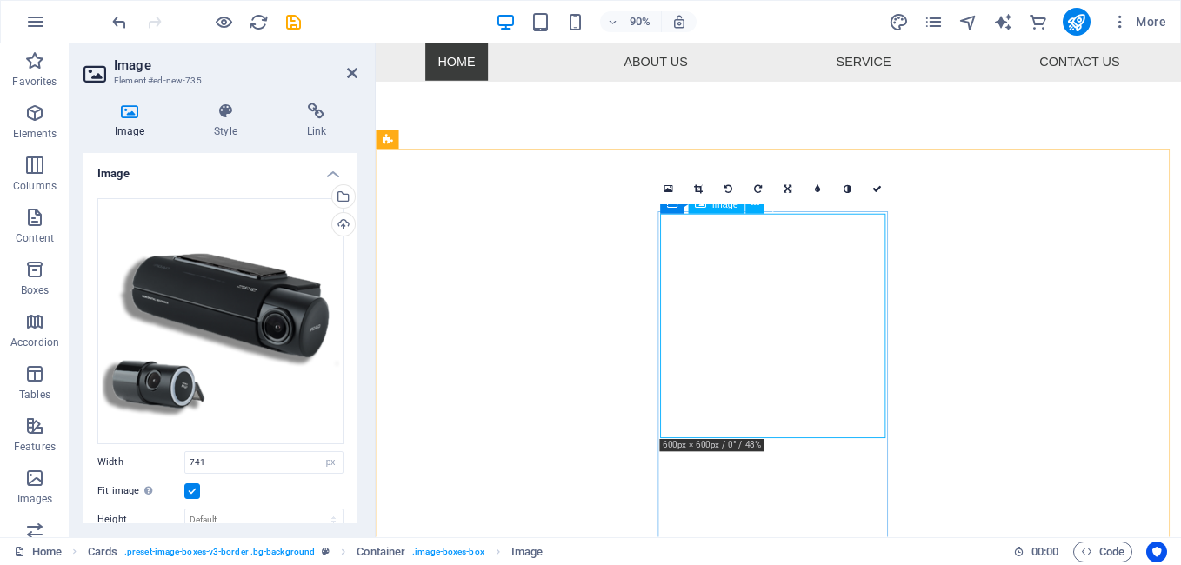
scroll to position [446, 0]
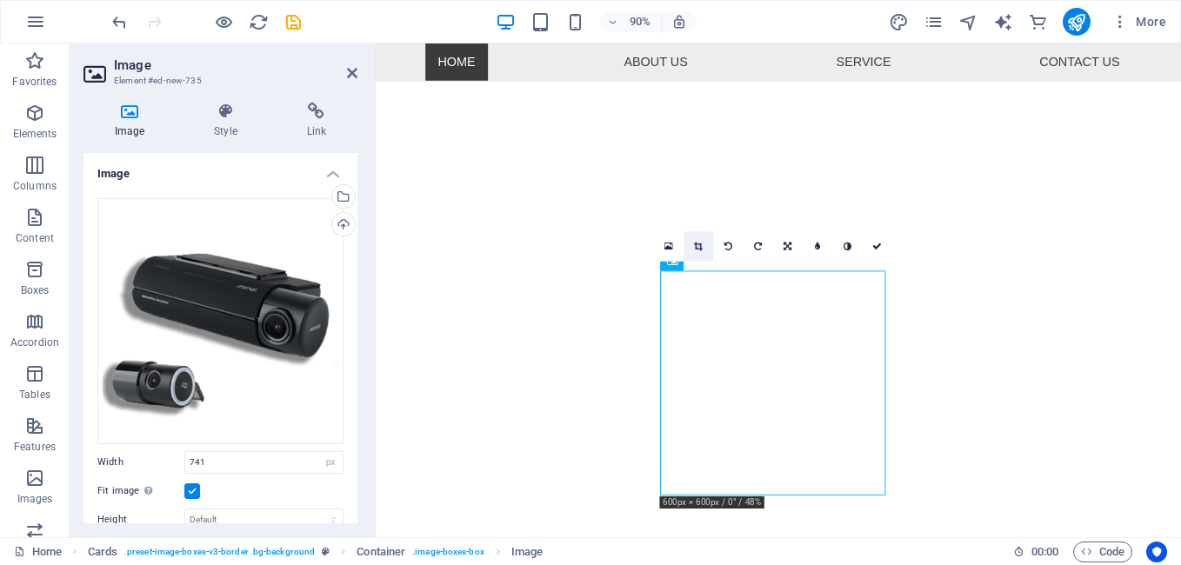
click at [699, 243] on icon at bounding box center [698, 248] width 9 height 10
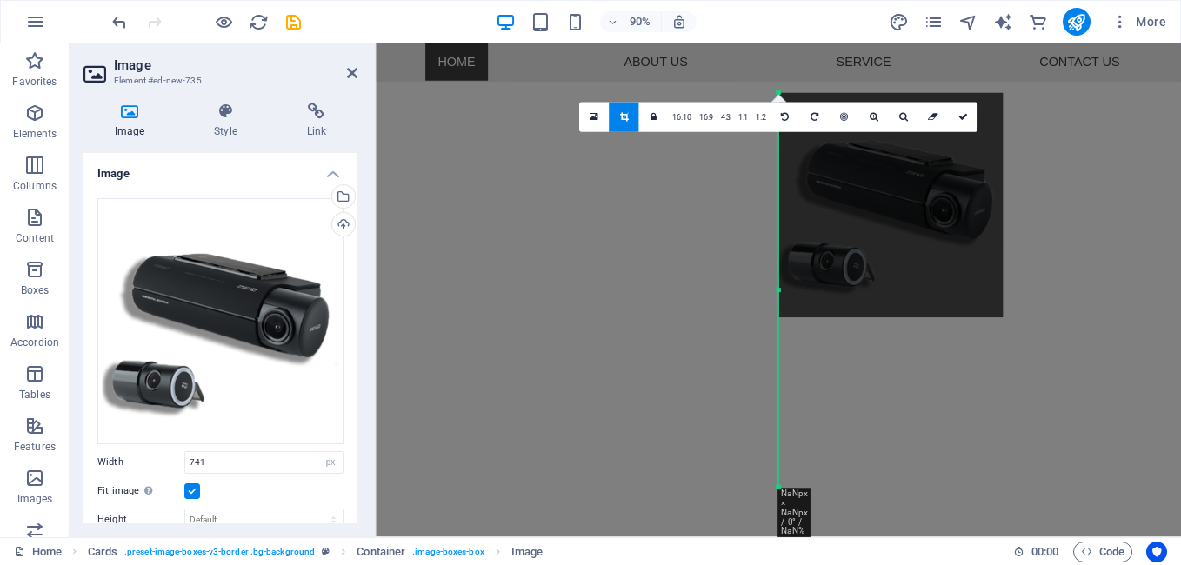
click at [845, 226] on div at bounding box center [890, 205] width 224 height 224
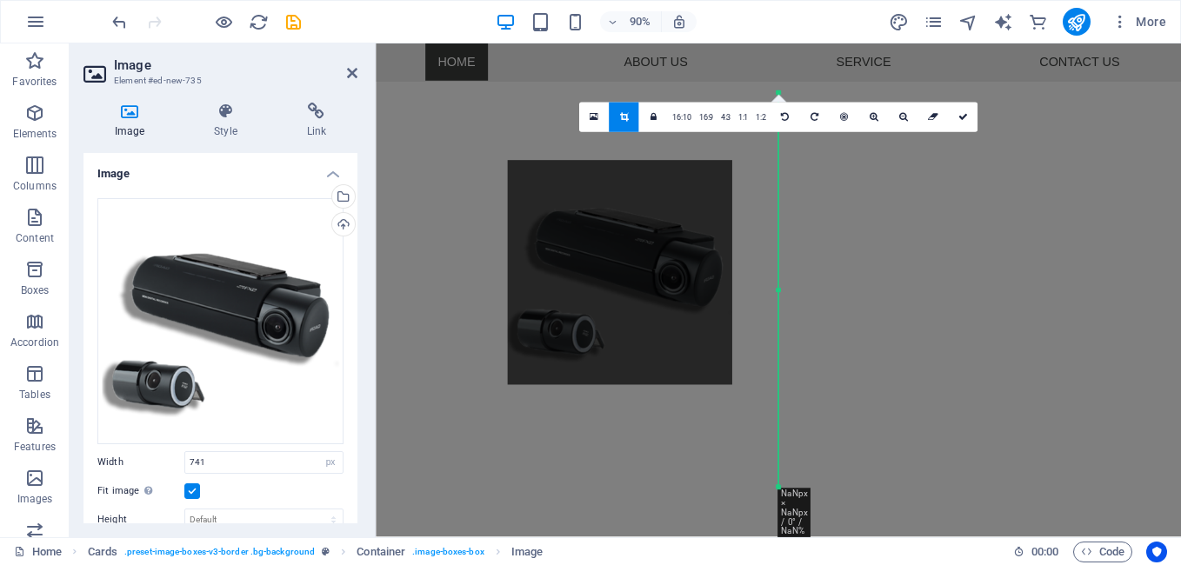
drag, startPoint x: 981, startPoint y: 293, endPoint x: 680, endPoint y: 368, distance: 310.1
click at [680, 368] on div at bounding box center [620, 272] width 224 height 224
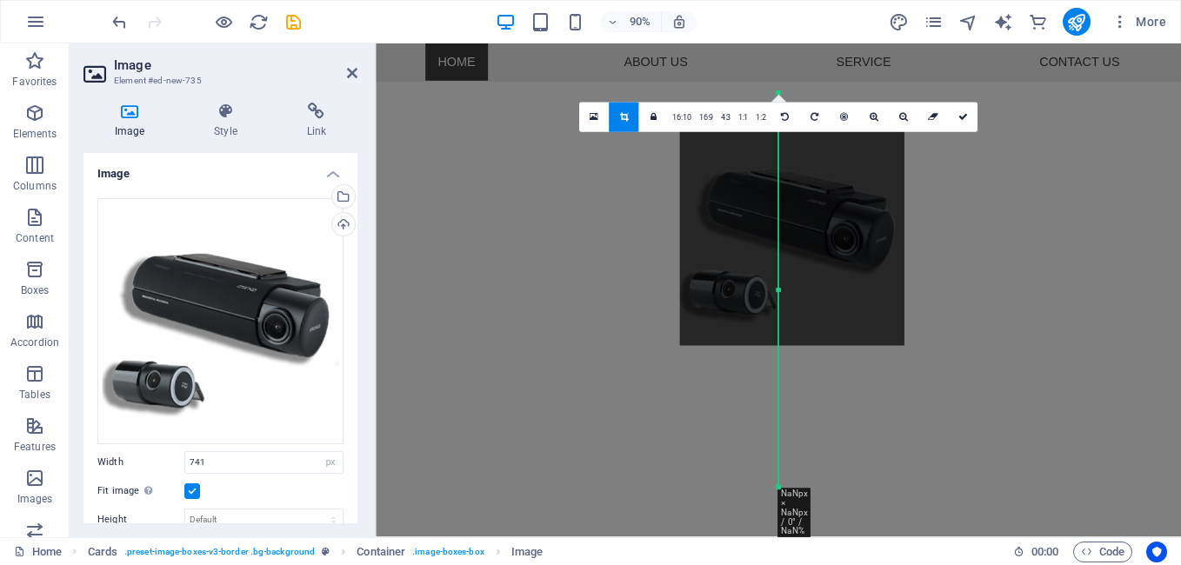
drag, startPoint x: 680, startPoint y: 368, endPoint x: 854, endPoint y: 328, distance: 178.5
click at [854, 328] on div at bounding box center [791, 234] width 224 height 224
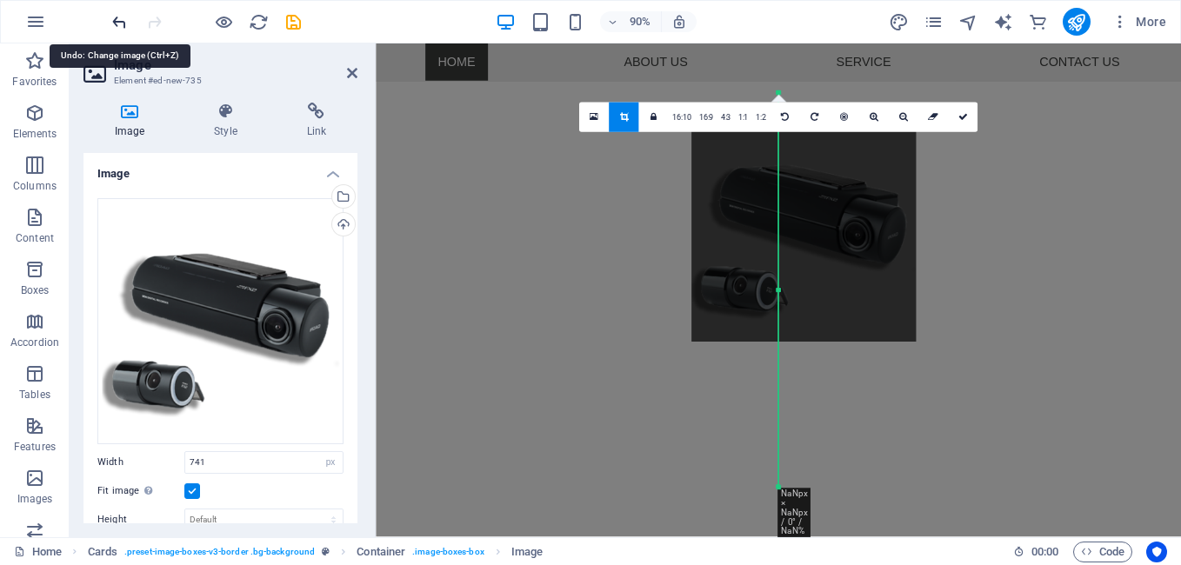
click at [124, 19] on icon "undo" at bounding box center [120, 22] width 20 height 20
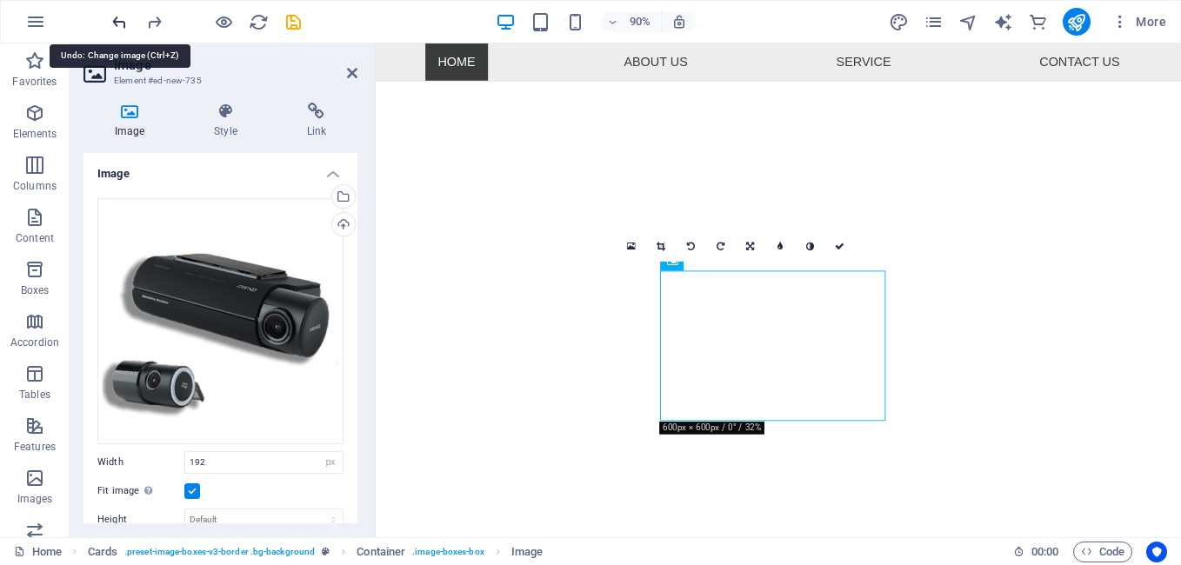
click at [123, 19] on icon "undo" at bounding box center [120, 22] width 20 height 20
click at [117, 25] on icon "undo" at bounding box center [120, 22] width 20 height 20
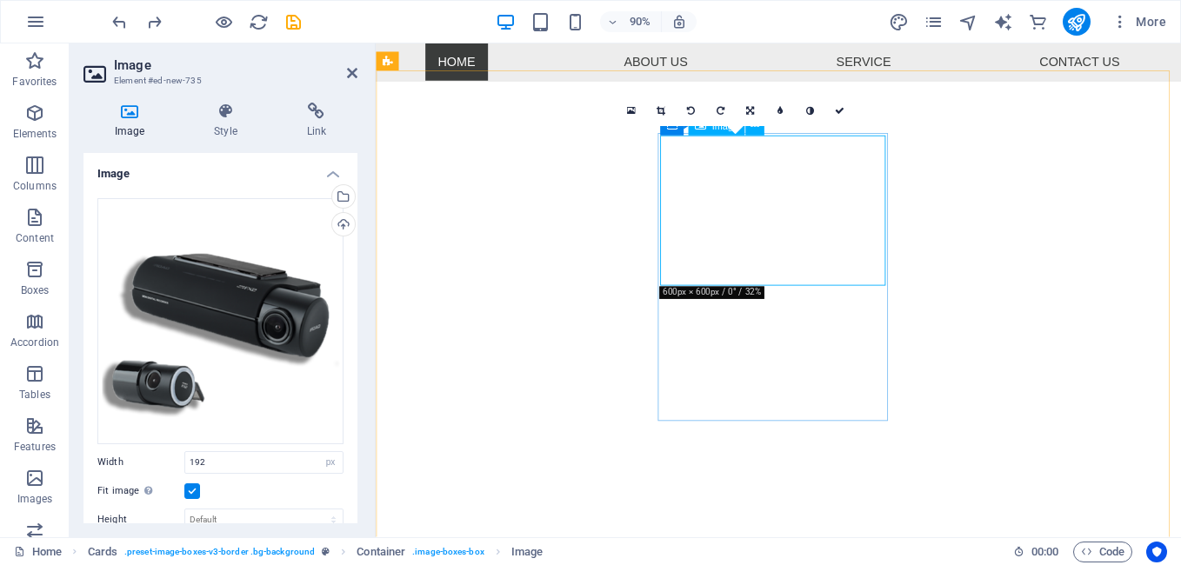
scroll to position [533, 0]
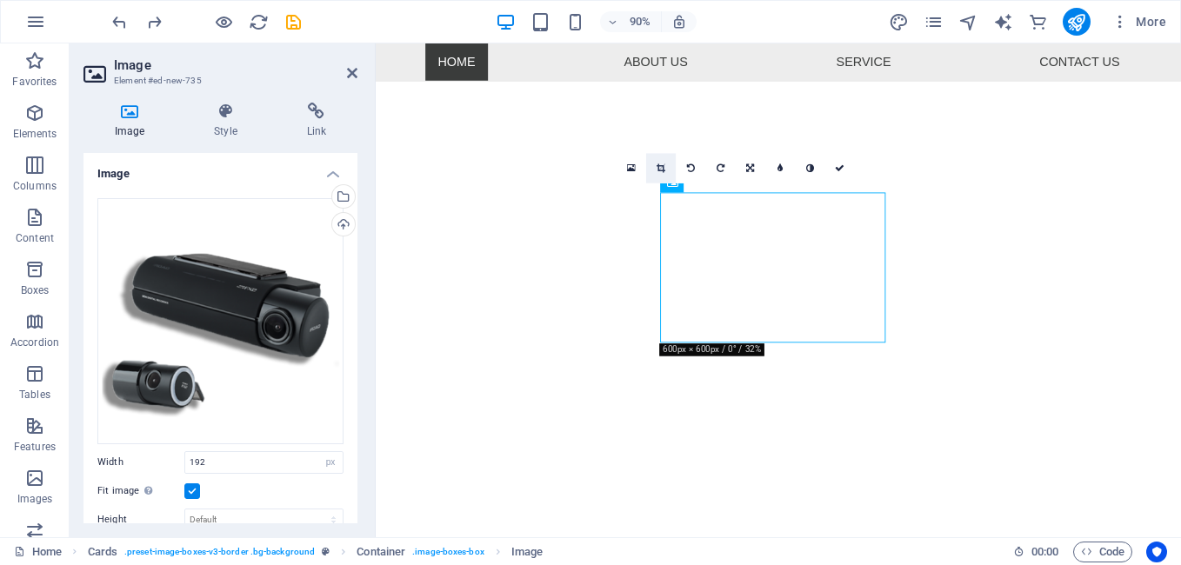
click at [658, 168] on icon at bounding box center [661, 169] width 9 height 10
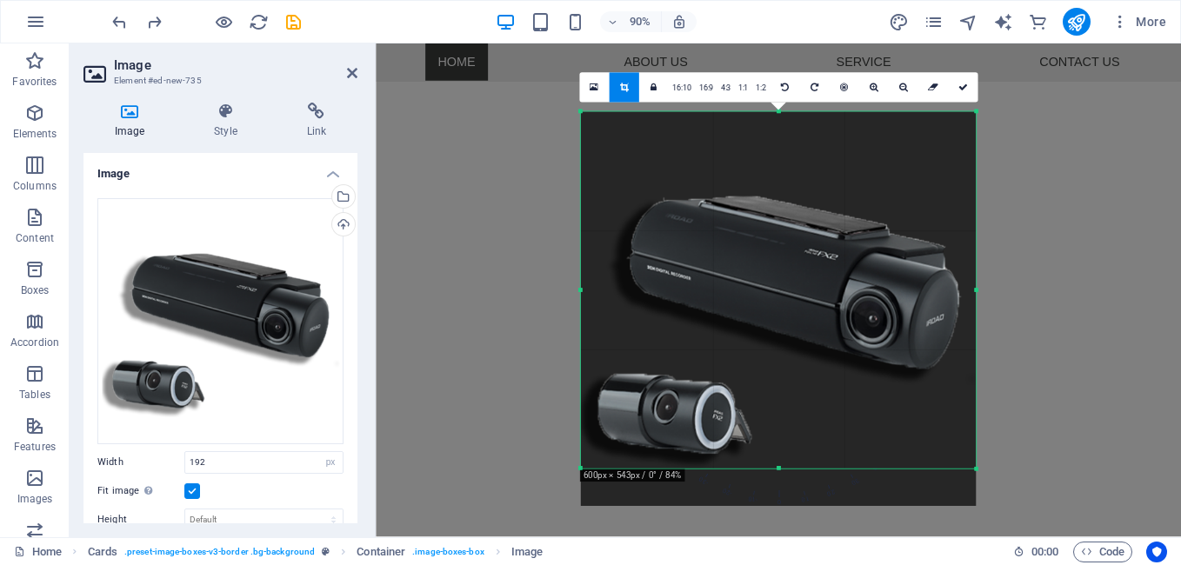
drag, startPoint x: 779, startPoint y: 490, endPoint x: 778, endPoint y: 448, distance: 41.8
click at [778, 448] on div "180 170 160 150 140 130 120 110 100 90 80 70 60 50 40 30 20 10 0 -10 -20 -30 -4…" at bounding box center [779, 289] width 396 height 357
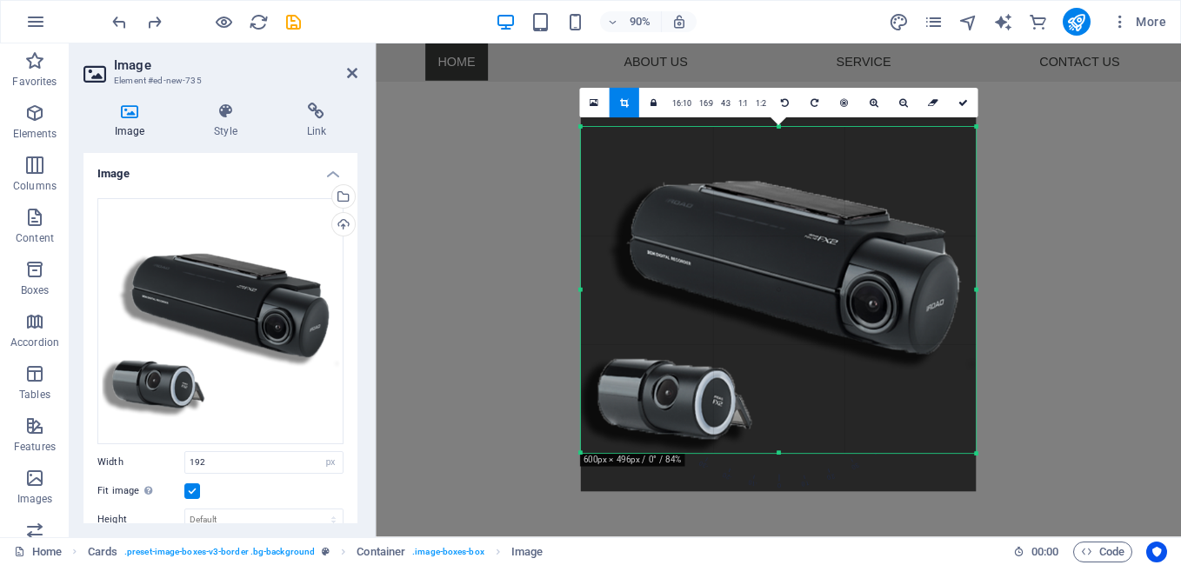
drag, startPoint x: 778, startPoint y: 109, endPoint x: 780, endPoint y: 143, distance: 34.0
click at [780, 143] on div "180 170 160 150 140 130 120 110 100 90 80 70 60 50 40 30 20 10 0 -10 -20 -30 -4…" at bounding box center [779, 290] width 396 height 327
click at [962, 104] on icon at bounding box center [963, 103] width 10 height 10
type input "505"
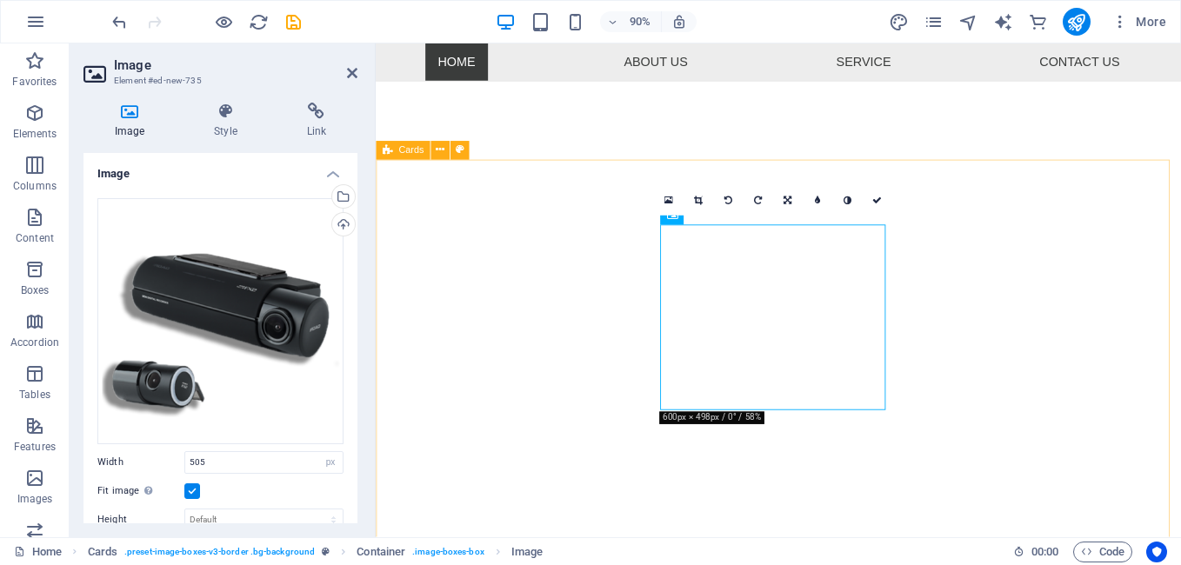
scroll to position [359, 0]
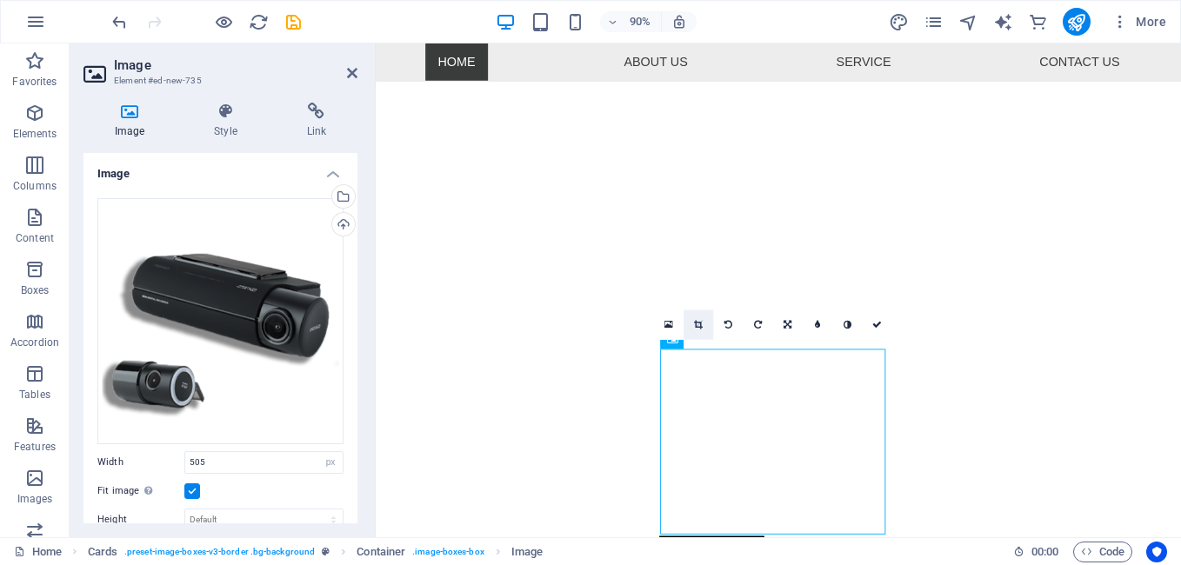
click at [695, 324] on icon at bounding box center [698, 326] width 9 height 10
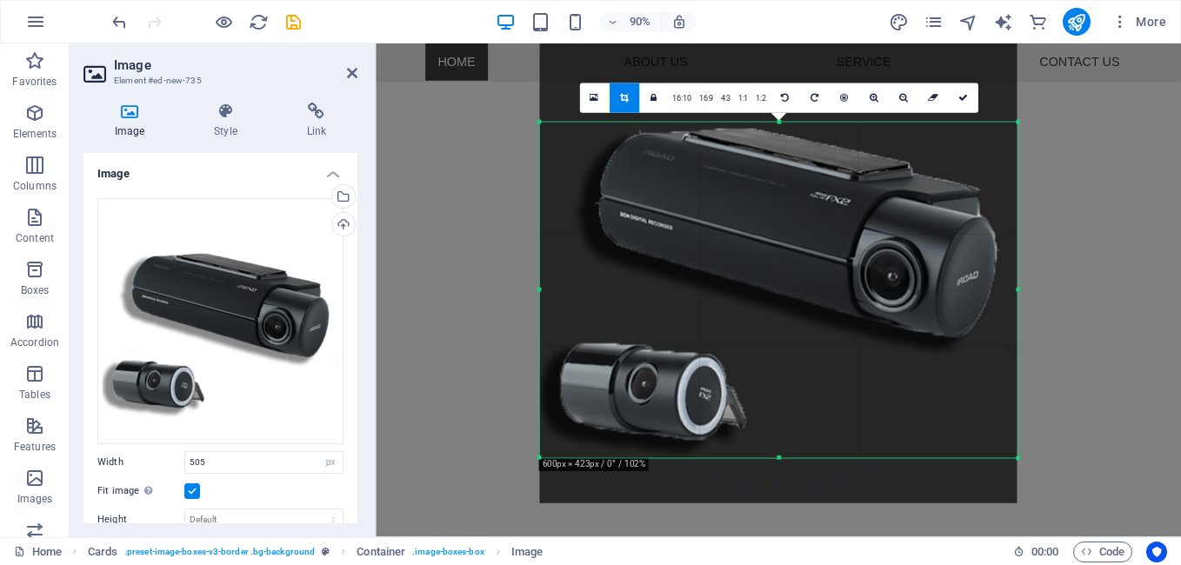
drag, startPoint x: 780, startPoint y: 92, endPoint x: 783, endPoint y: 157, distance: 65.3
click at [783, 157] on div "180 170 160 150 140 130 120 110 100 90 80 70 60 50 40 30 20 10 0 -10 -20 -30 -4…" at bounding box center [777, 291] width 477 height 337
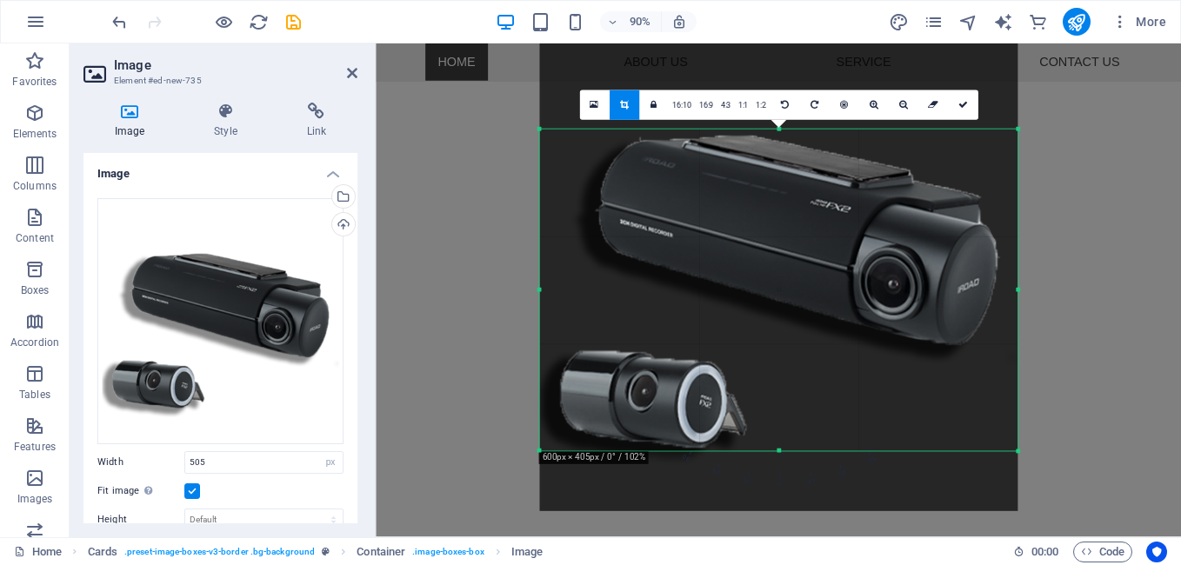
drag, startPoint x: 779, startPoint y: 456, endPoint x: 778, endPoint y: 440, distance: 15.8
click at [778, 440] on div "180 170 160 150 140 130 120 110 100 90 80 70 60 50 40 30 20 10 0 -10 -20 -30 -4…" at bounding box center [777, 291] width 477 height 323
click at [958, 104] on icon at bounding box center [963, 105] width 10 height 10
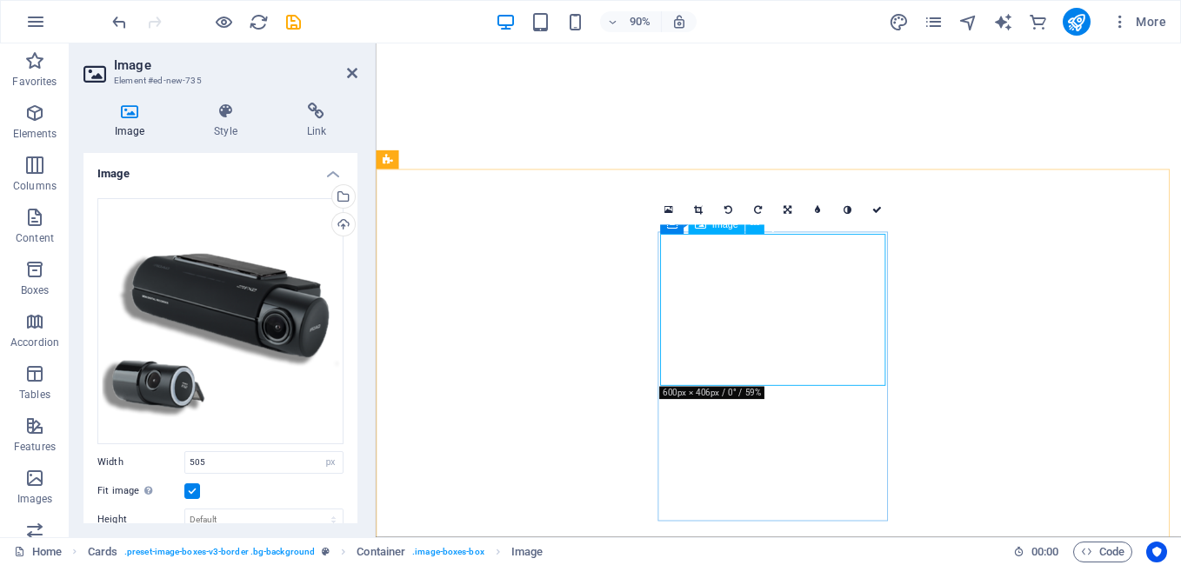
select select "px"
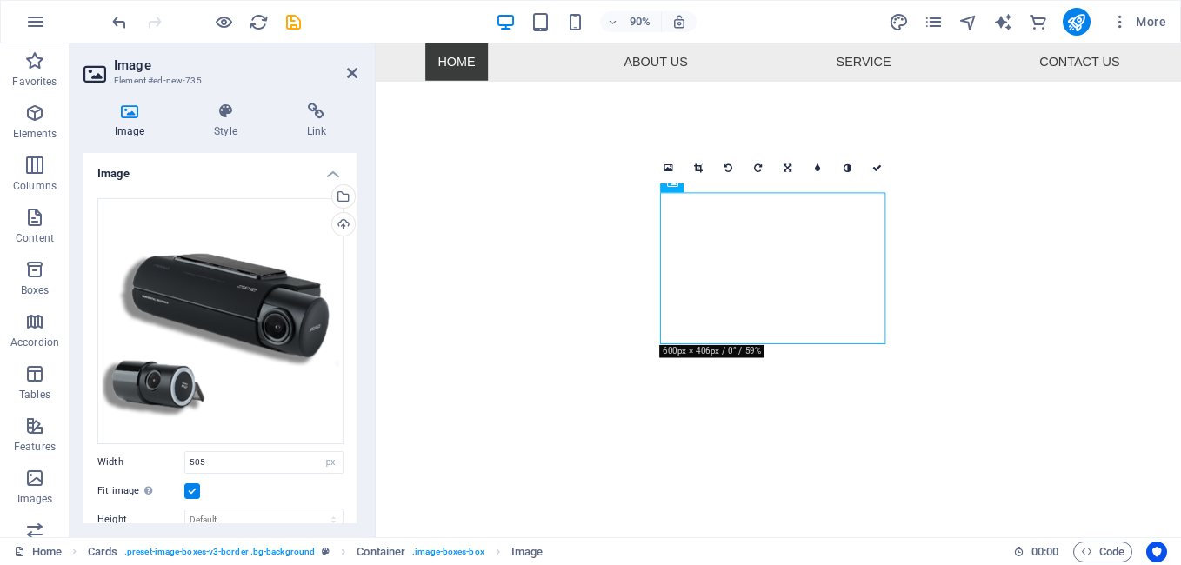
scroll to position [533, 0]
click at [704, 166] on link at bounding box center [699, 169] width 30 height 30
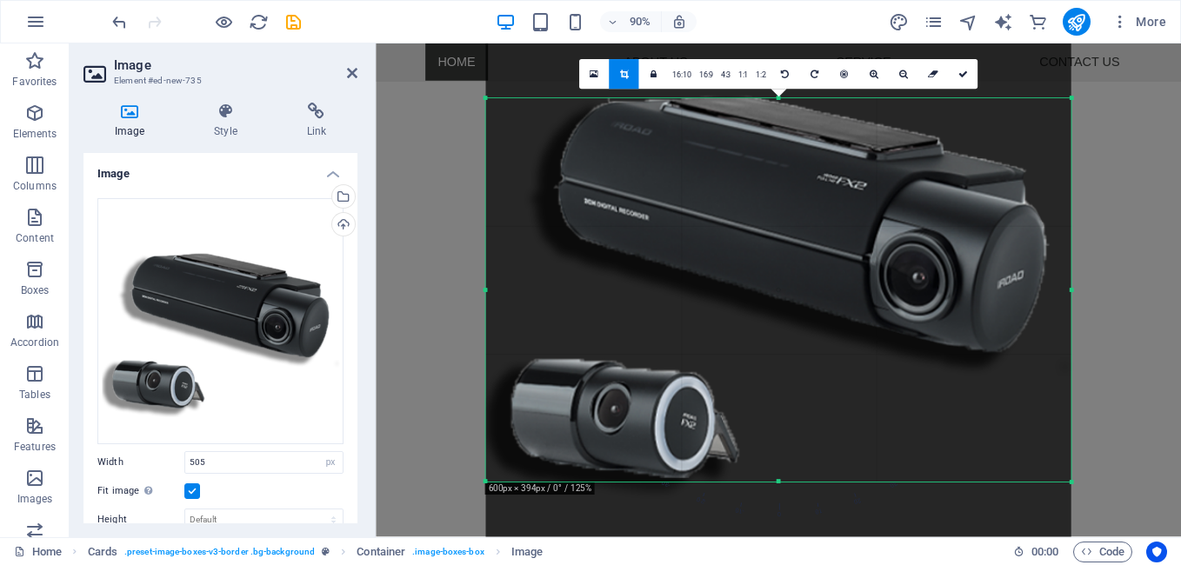
drag, startPoint x: 780, startPoint y: 93, endPoint x: 781, endPoint y: 105, distance: 12.2
click at [781, 105] on div "180 170 160 150 140 130 120 110 100 90 80 70 60 50 40 30 20 10 0 -10 -20 -30 -4…" at bounding box center [777, 290] width 585 height 384
click at [965, 77] on icon at bounding box center [963, 75] width 10 height 10
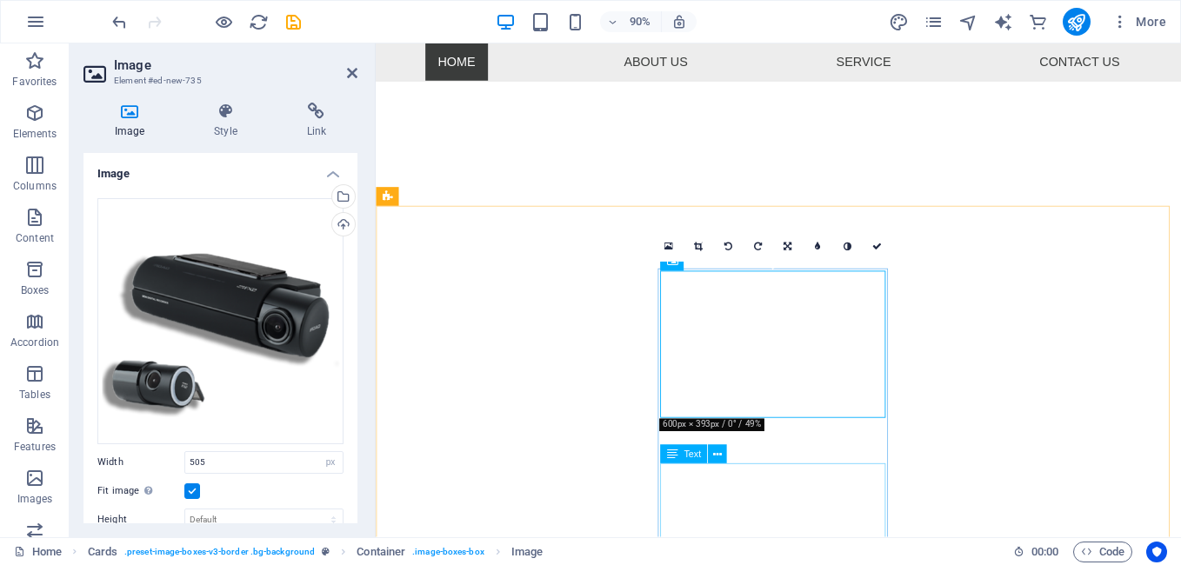
scroll to position [446, 0]
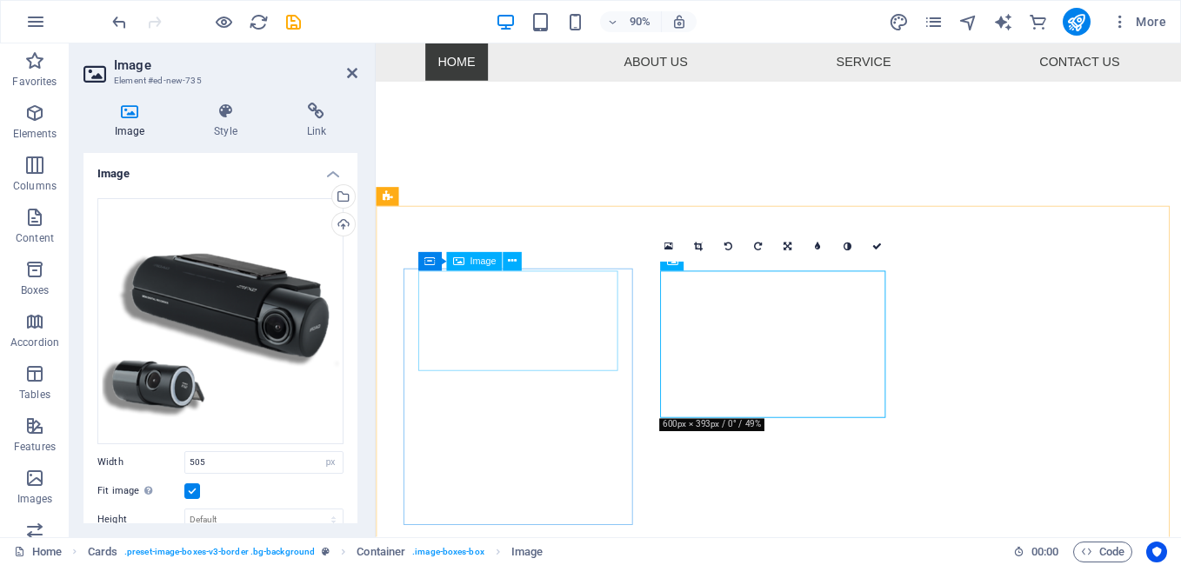
select select "px"
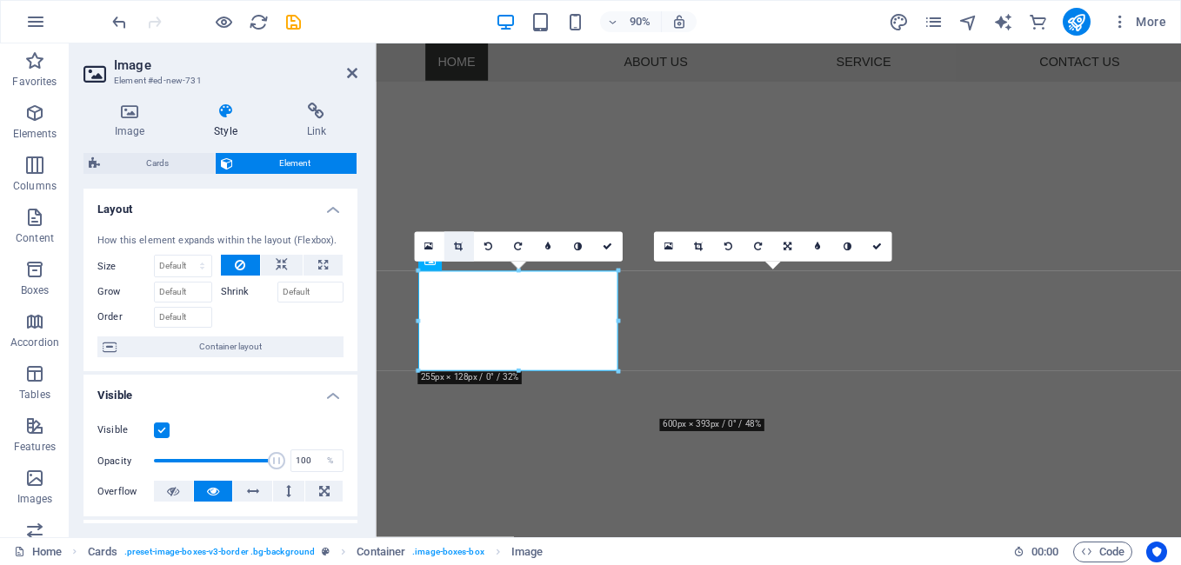
click at [455, 239] on link at bounding box center [459, 247] width 30 height 30
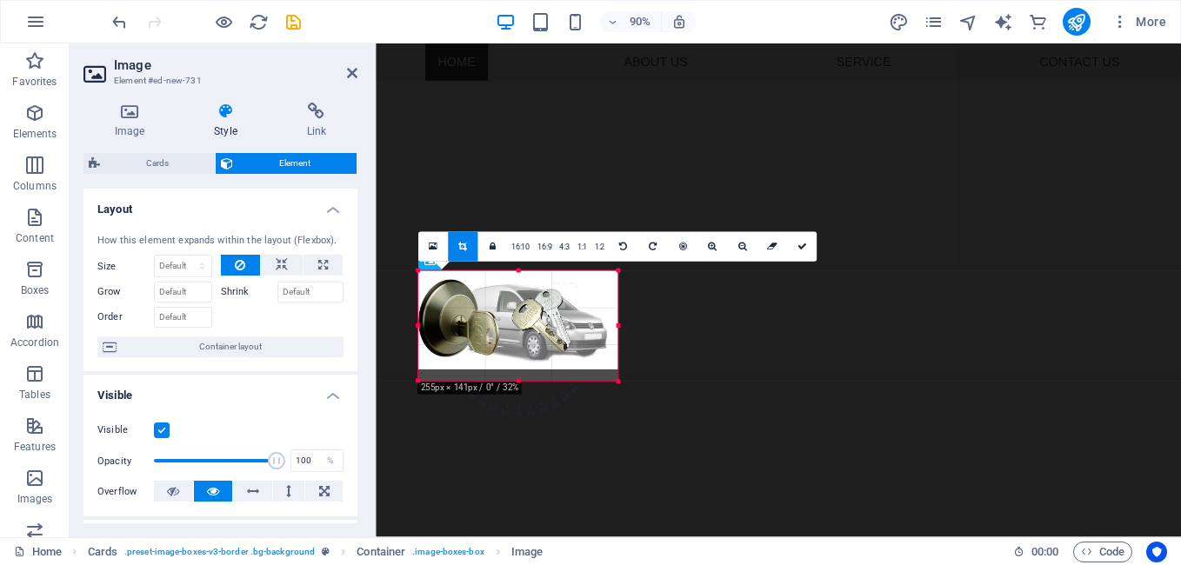
drag, startPoint x: 520, startPoint y: 370, endPoint x: 517, endPoint y: 382, distance: 11.6
click at [517, 382] on div at bounding box center [518, 381] width 200 height 5
click at [798, 247] on icon at bounding box center [802, 248] width 10 height 10
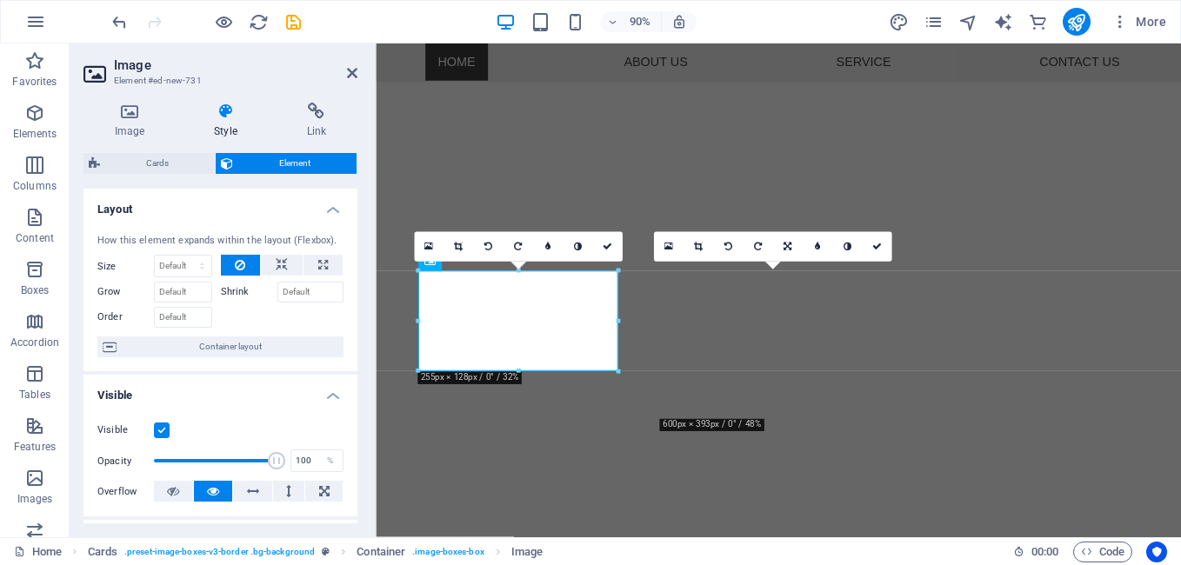
click at [329, 390] on h4 "Visible" at bounding box center [220, 390] width 274 height 31
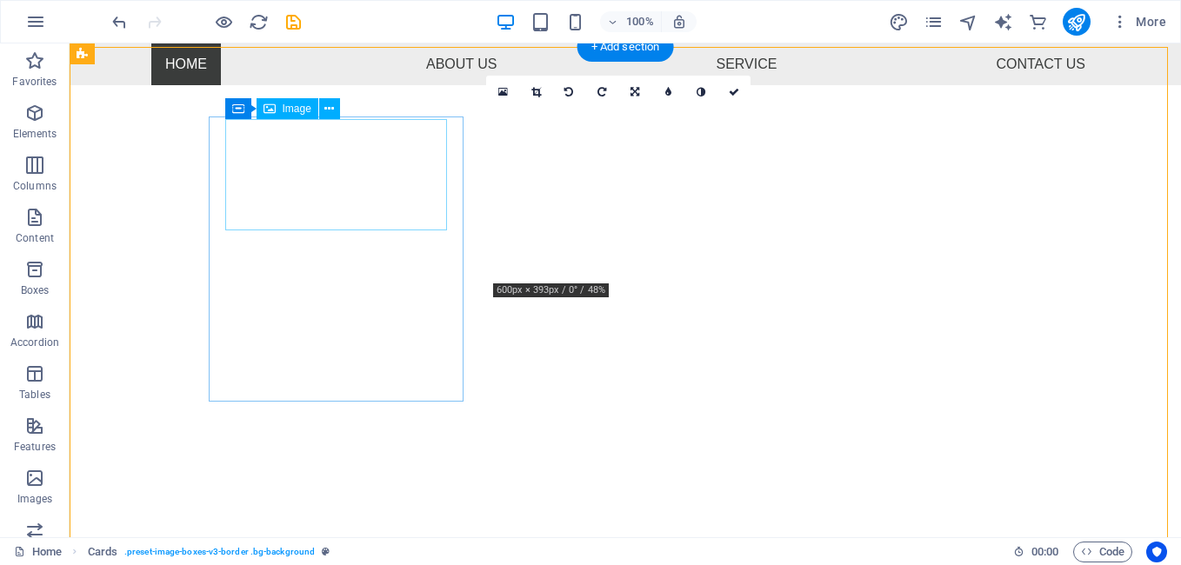
scroll to position [533, 0]
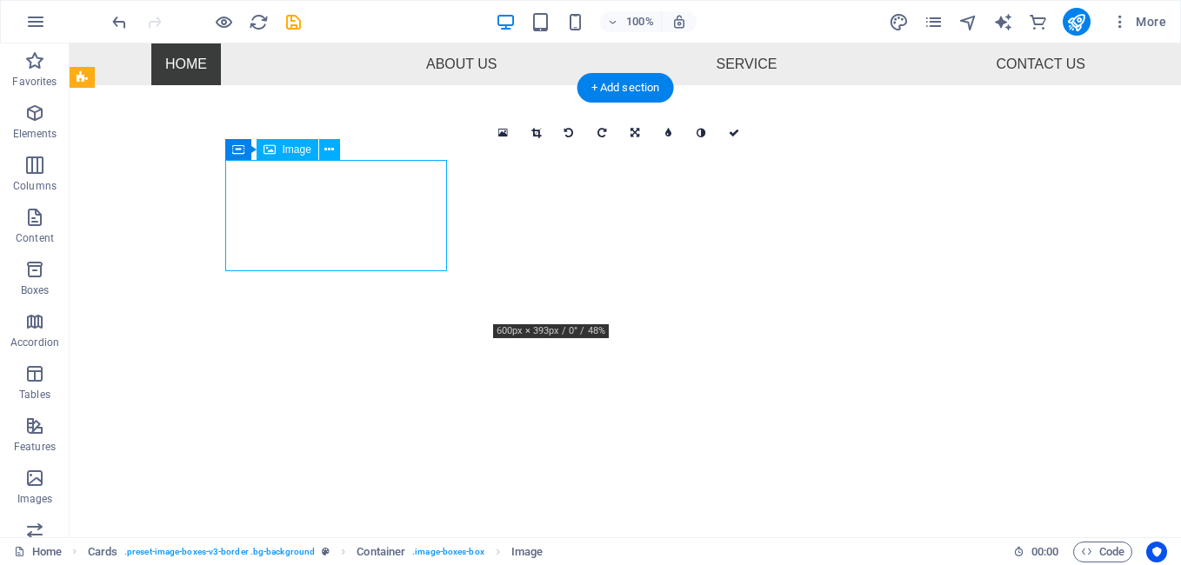
select select "px"
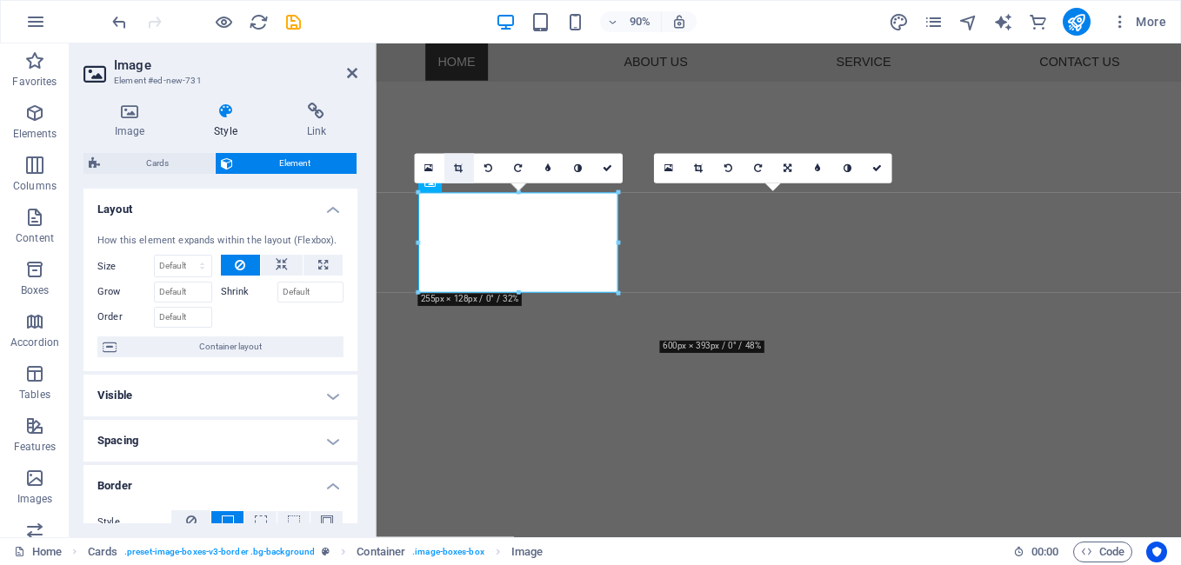
click at [459, 167] on icon at bounding box center [458, 169] width 9 height 10
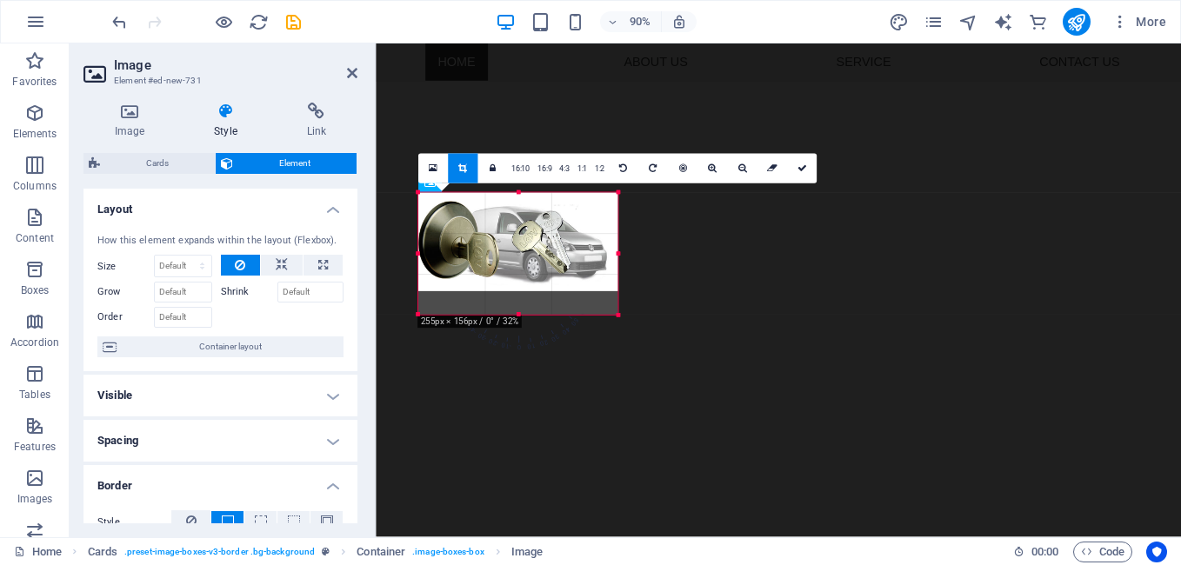
drag, startPoint x: 520, startPoint y: 290, endPoint x: 517, endPoint y: 314, distance: 23.6
click at [519, 315] on div at bounding box center [518, 315] width 200 height 5
drag, startPoint x: 517, startPoint y: 291, endPoint x: 514, endPoint y: 308, distance: 16.7
click at [514, 308] on div at bounding box center [518, 307] width 200 height 5
drag, startPoint x: 422, startPoint y: 292, endPoint x: 406, endPoint y: 299, distance: 17.1
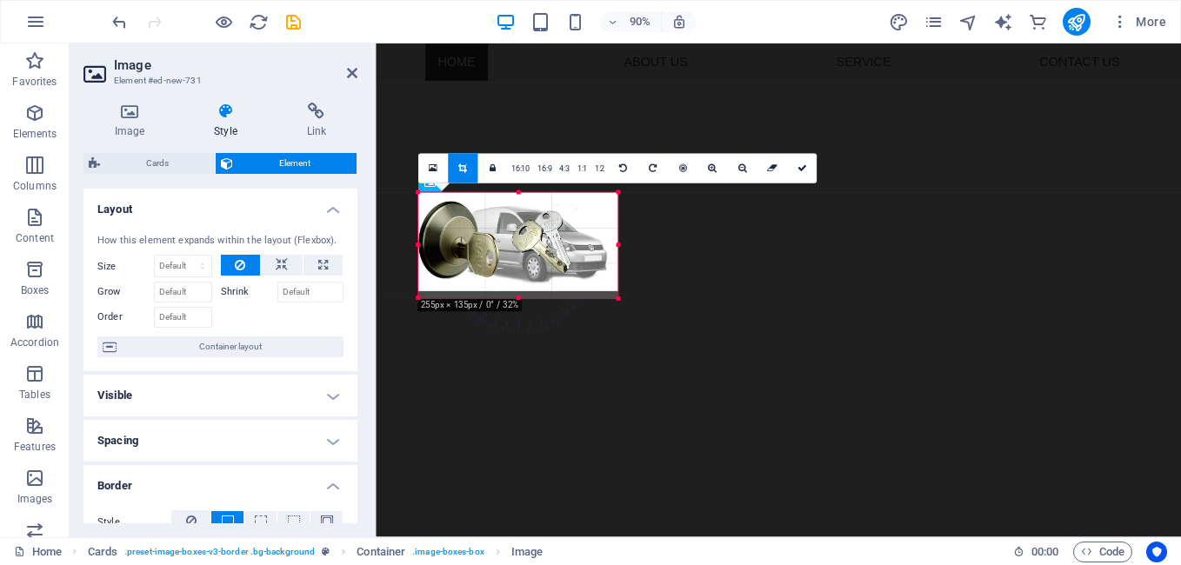
click at [418, 298] on div "180 170 160 150 140 130 120 110 100 90 80 70 60 50 40 30 20 10 0 -10 -20 -30 -4…" at bounding box center [518, 245] width 200 height 105
drag, startPoint x: 516, startPoint y: 290, endPoint x: 516, endPoint y: 308, distance: 18.3
click at [516, 308] on div at bounding box center [518, 308] width 200 height 5
drag, startPoint x: 520, startPoint y: 195, endPoint x: 524, endPoint y: 186, distance: 9.7
click at [524, 193] on div "180 170 160 150 140 130 120 110 100 90 80 70 60 50 40 30 20 10 0 -10 -20 -30 -4…" at bounding box center [518, 246] width 200 height 107
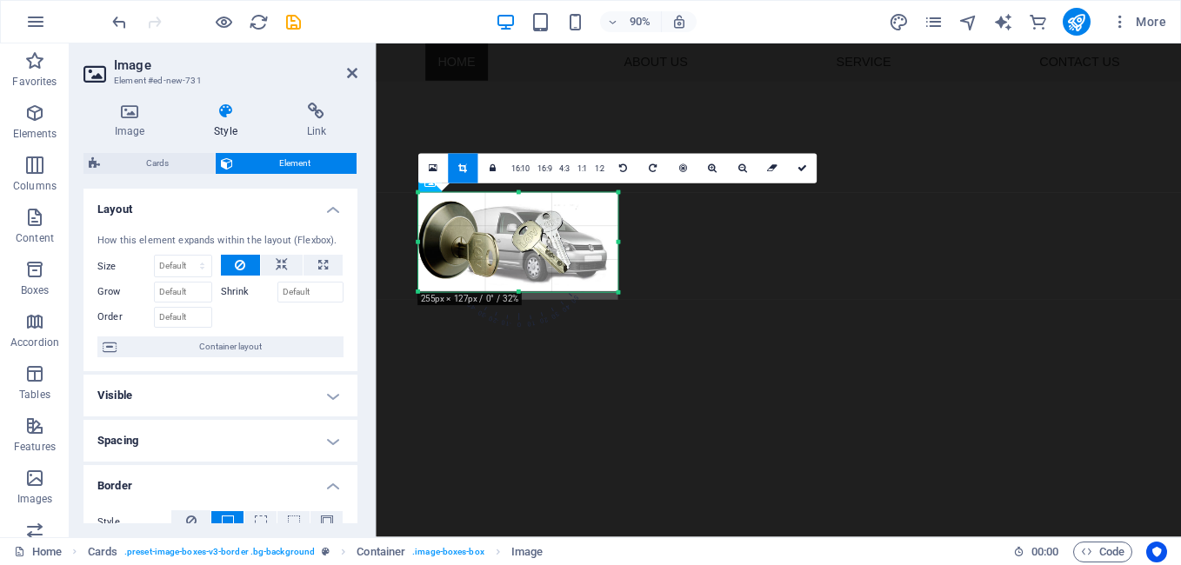
click at [465, 172] on icon at bounding box center [462, 169] width 9 height 10
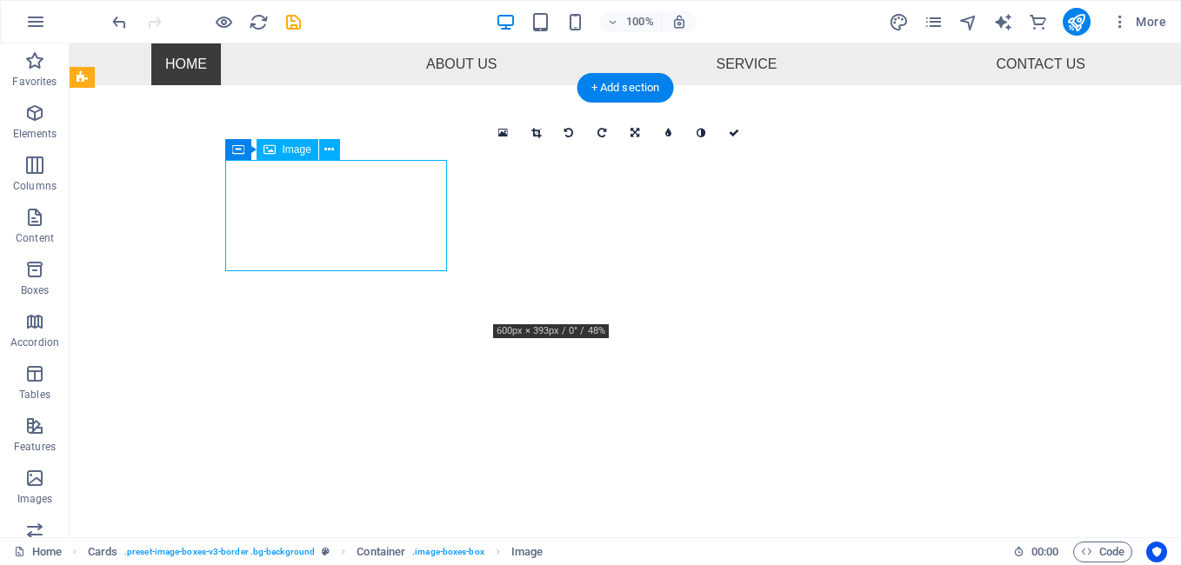
select select "px"
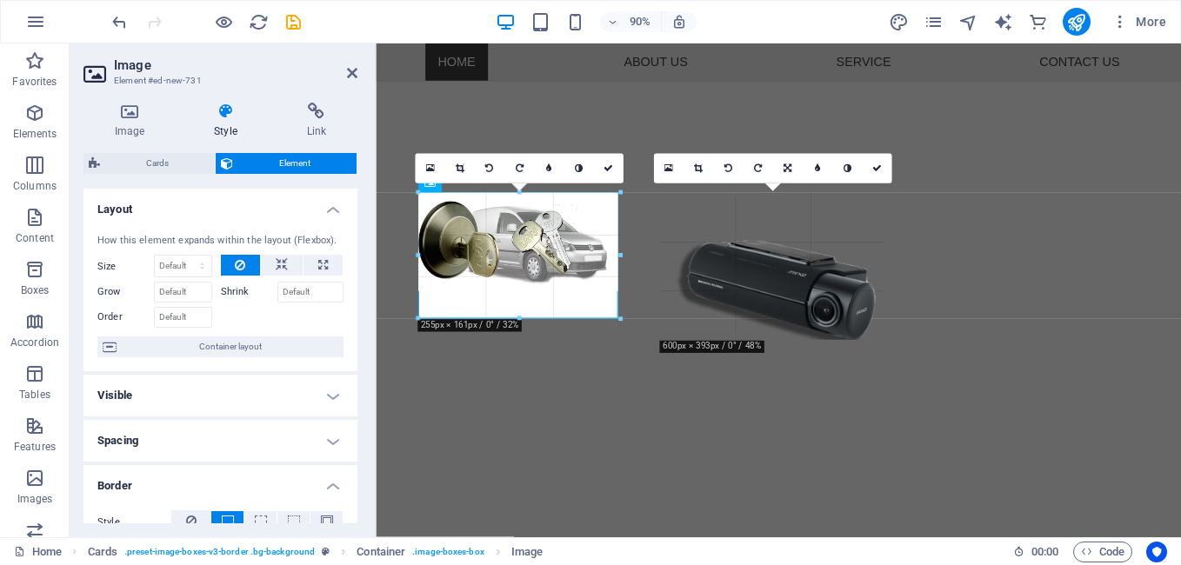
drag, startPoint x: 520, startPoint y: 292, endPoint x: 507, endPoint y: 321, distance: 31.5
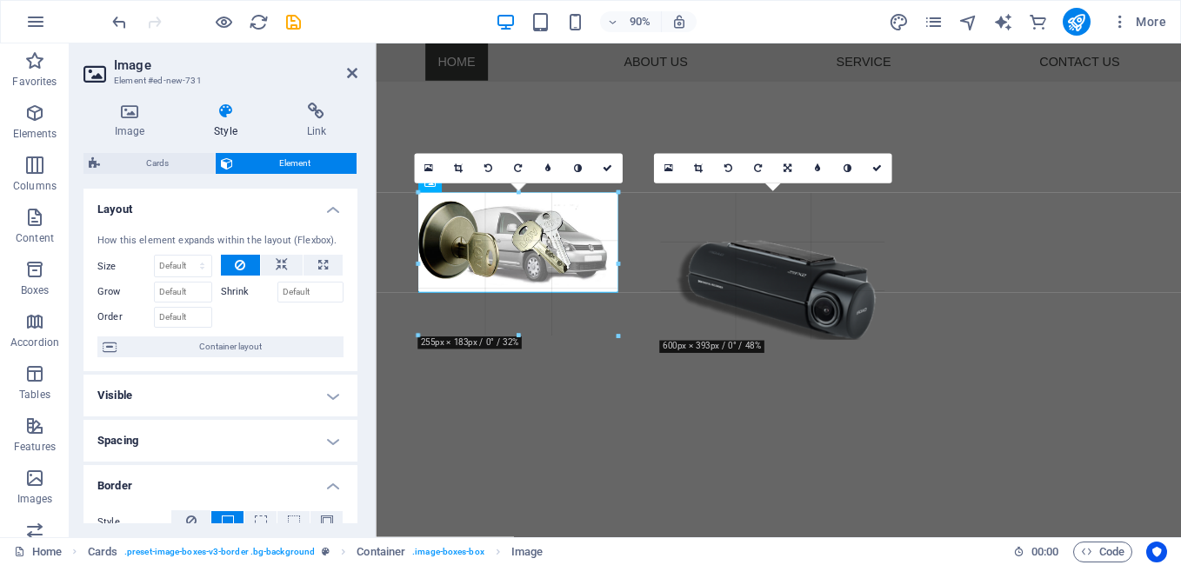
drag, startPoint x: 418, startPoint y: 293, endPoint x: 10, endPoint y: 310, distance: 408.2
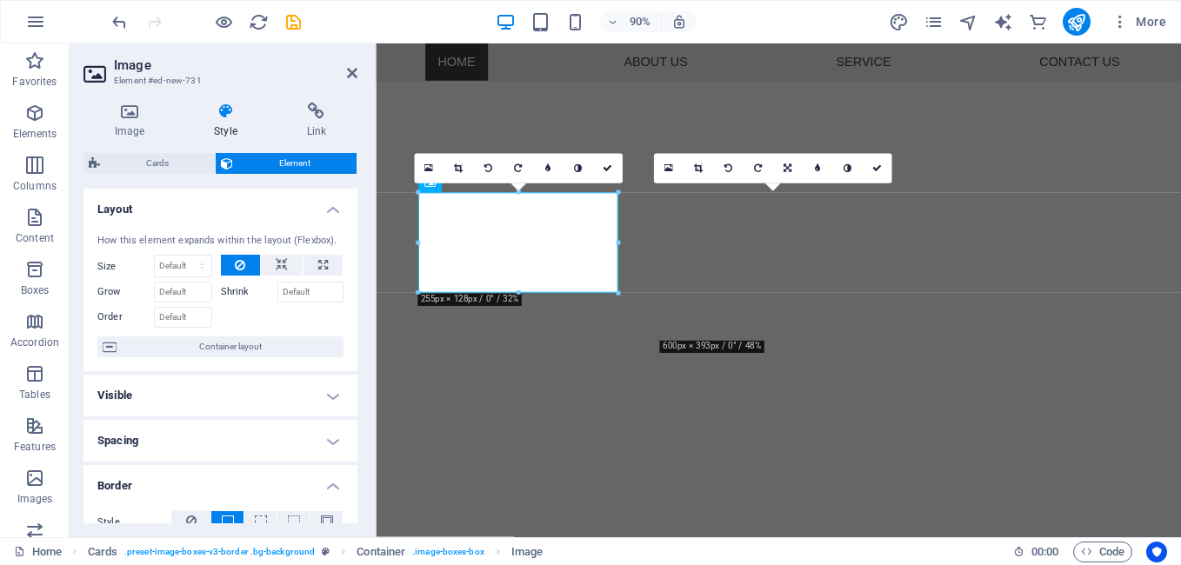
click at [456, 160] on link at bounding box center [459, 169] width 30 height 30
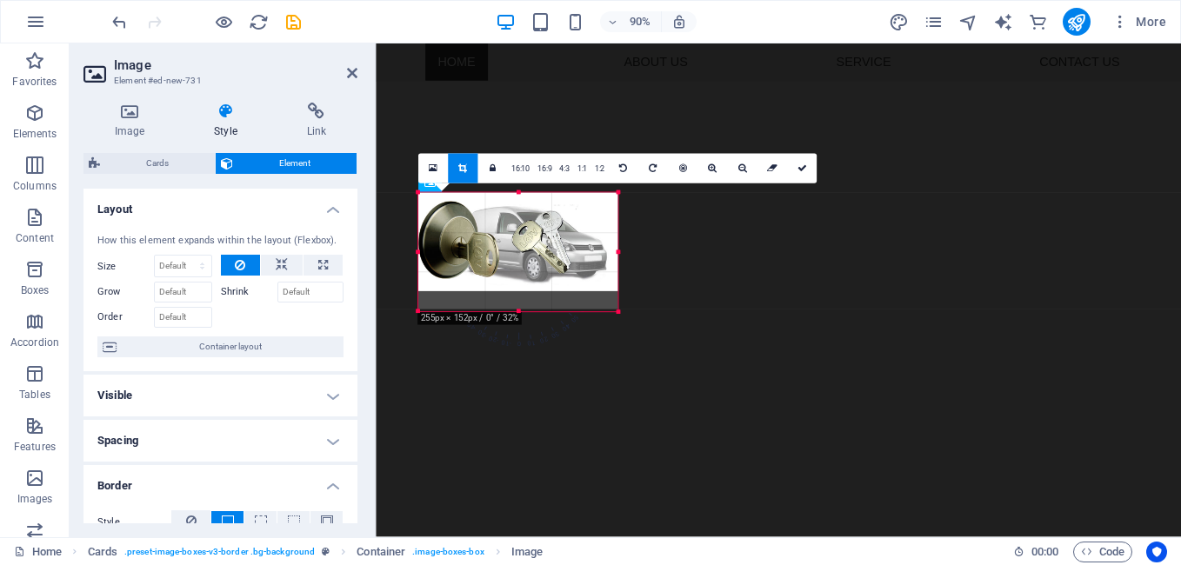
drag, startPoint x: 519, startPoint y: 290, endPoint x: 517, endPoint y: 310, distance: 21.0
click at [517, 310] on div at bounding box center [518, 312] width 200 height 5
drag, startPoint x: 517, startPoint y: 289, endPoint x: 518, endPoint y: 305, distance: 16.6
click at [518, 305] on div at bounding box center [518, 307] width 200 height 5
drag, startPoint x: 619, startPoint y: 290, endPoint x: 613, endPoint y: 308, distance: 19.3
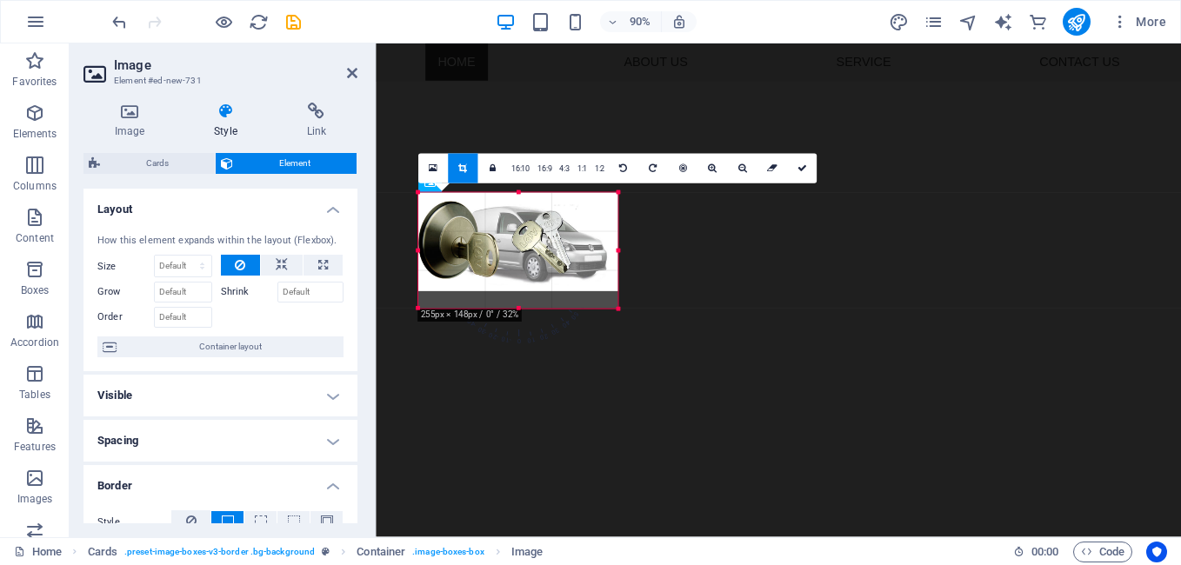
click at [614, 308] on div at bounding box center [619, 310] width 10 height 10
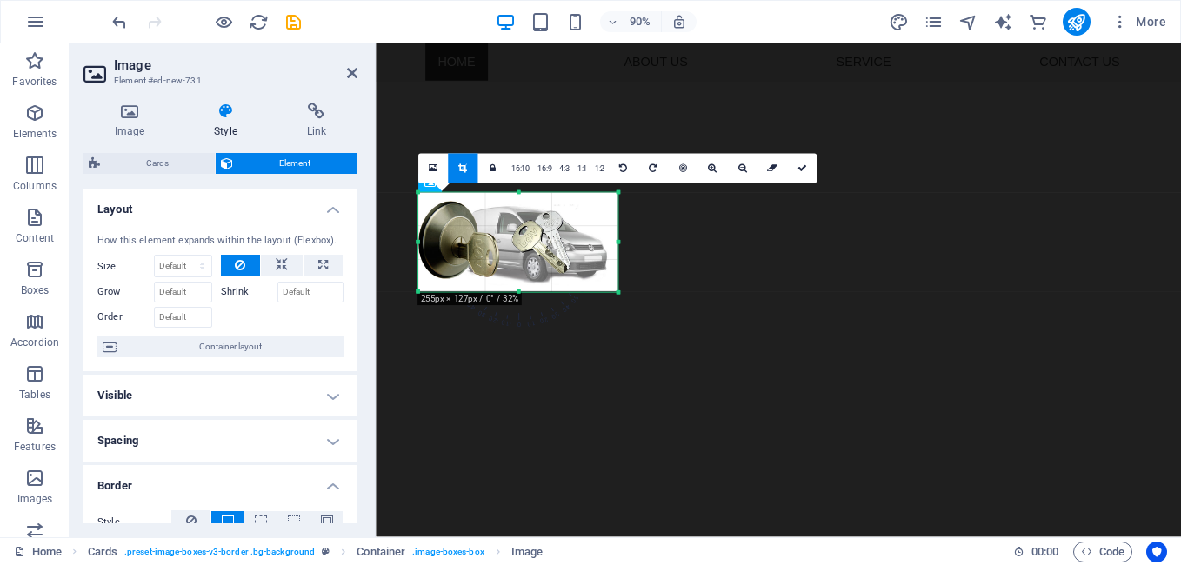
click at [618, 296] on div at bounding box center [619, 294] width 10 height 10
click at [473, 292] on div "180 170 160 150 140 130 120 110 100 90 80 70 60 50 40 30 20 10 0 -10 -20 -30 -4…" at bounding box center [518, 242] width 200 height 99
click at [522, 169] on link "16:10" at bounding box center [520, 170] width 26 height 30
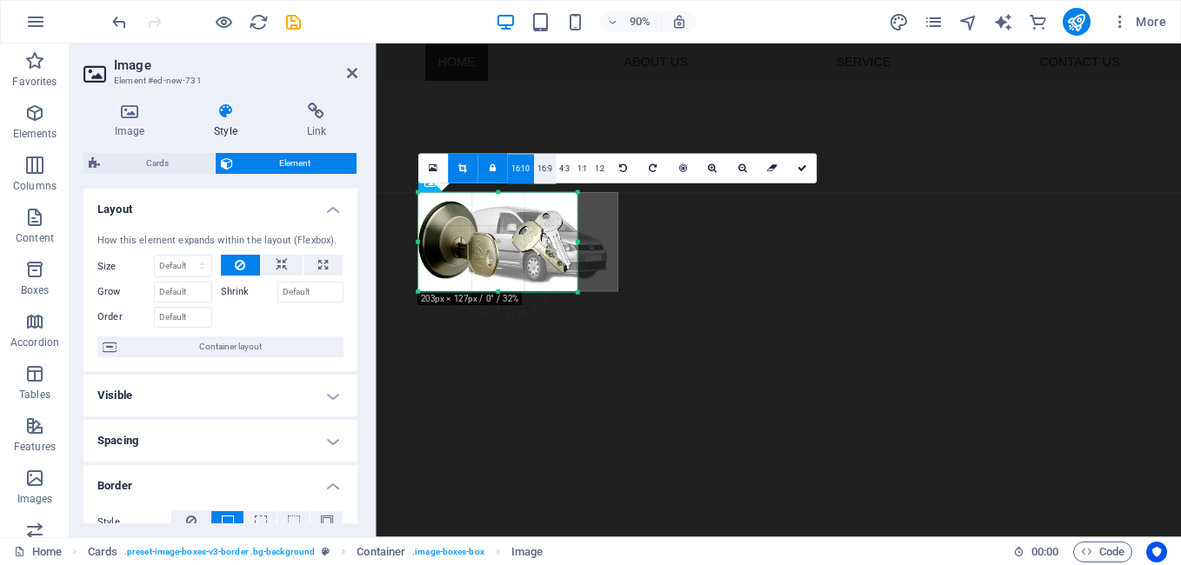
click at [537, 169] on link "16:9" at bounding box center [544, 170] width 22 height 30
click at [558, 171] on link "4:3" at bounding box center [564, 170] width 17 height 30
click at [600, 167] on link "1:2" at bounding box center [599, 170] width 17 height 30
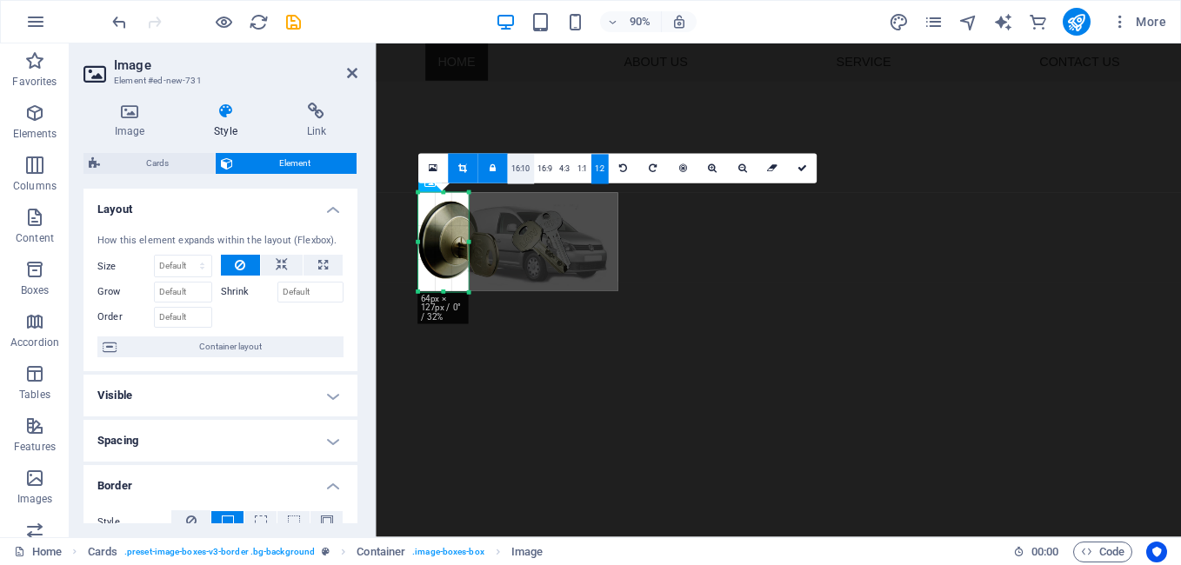
click at [522, 162] on link "16:10" at bounding box center [520, 170] width 26 height 30
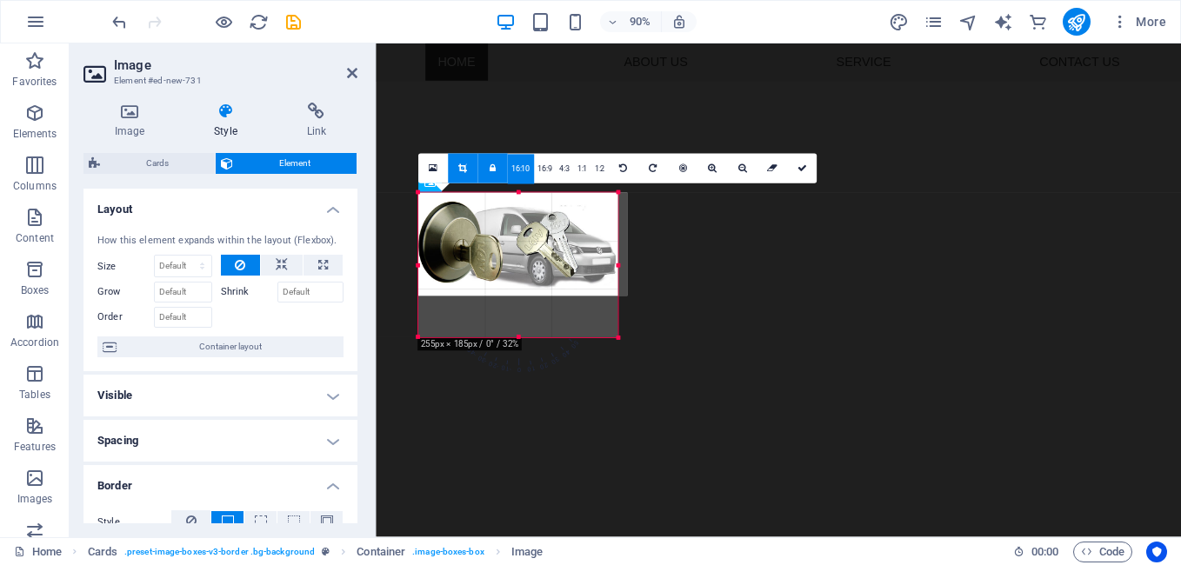
drag, startPoint x: 472, startPoint y: 225, endPoint x: 629, endPoint y: 290, distance: 169.6
click at [618, 292] on div "180 170 160 150 140 130 120 110 100 90 80 70 60 50 40 30 20 10 0 -10 -20 -30 -4…" at bounding box center [518, 265] width 200 height 145
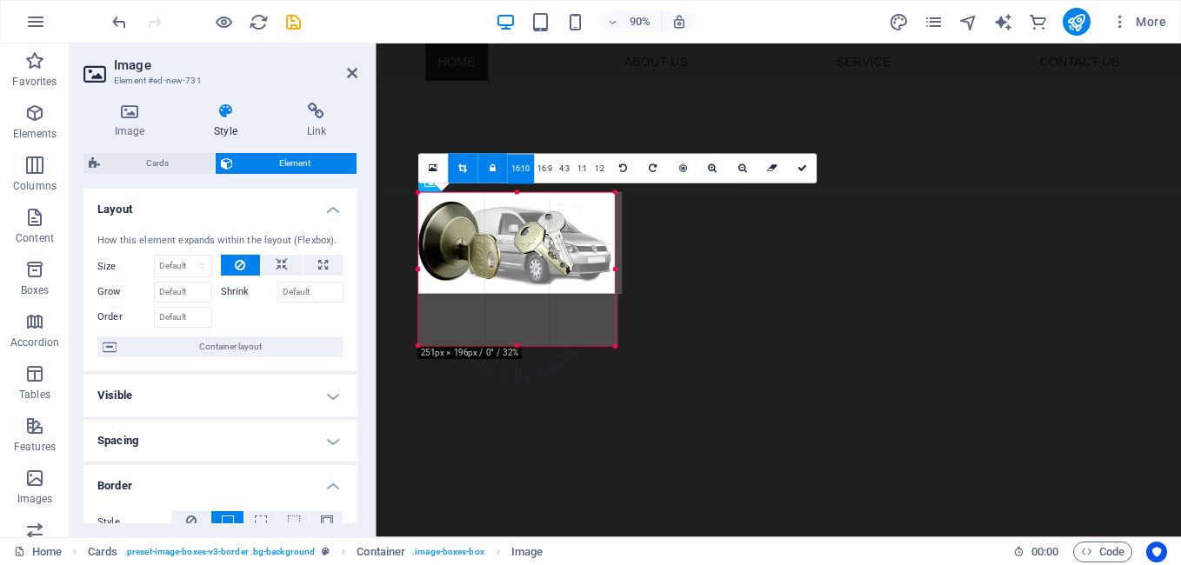
drag, startPoint x: 558, startPoint y: 247, endPoint x: 624, endPoint y: 248, distance: 66.1
click at [615, 248] on div "180 170 160 150 140 130 120 110 100 90 80 70 60 50 40 30 20 10 0 -10 -20 -30 -4…" at bounding box center [516, 270] width 197 height 154
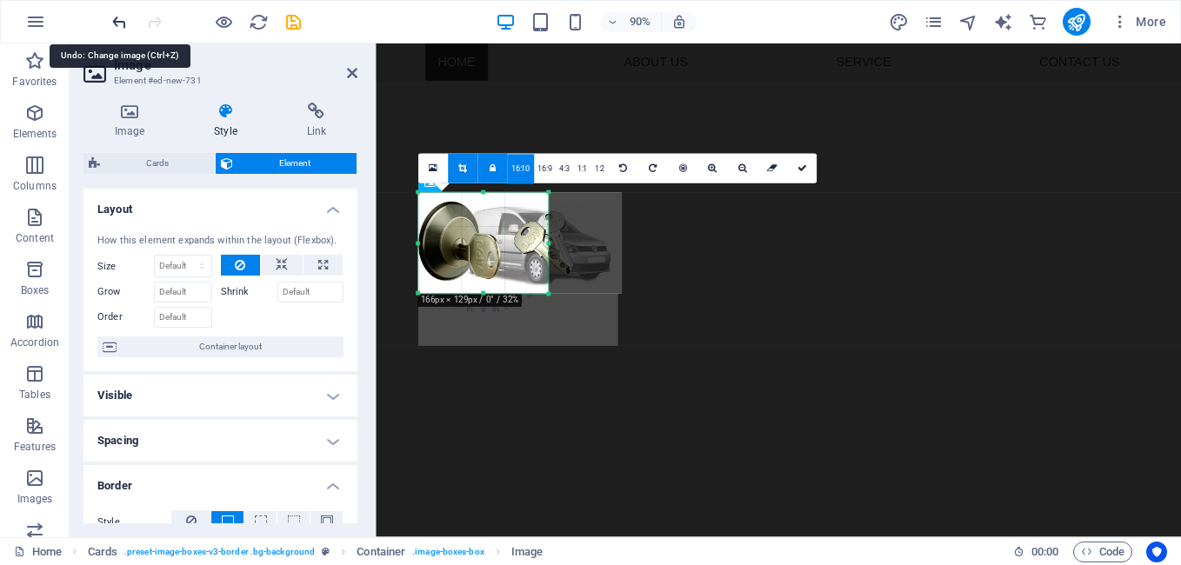
click at [114, 13] on icon "undo" at bounding box center [120, 22] width 20 height 20
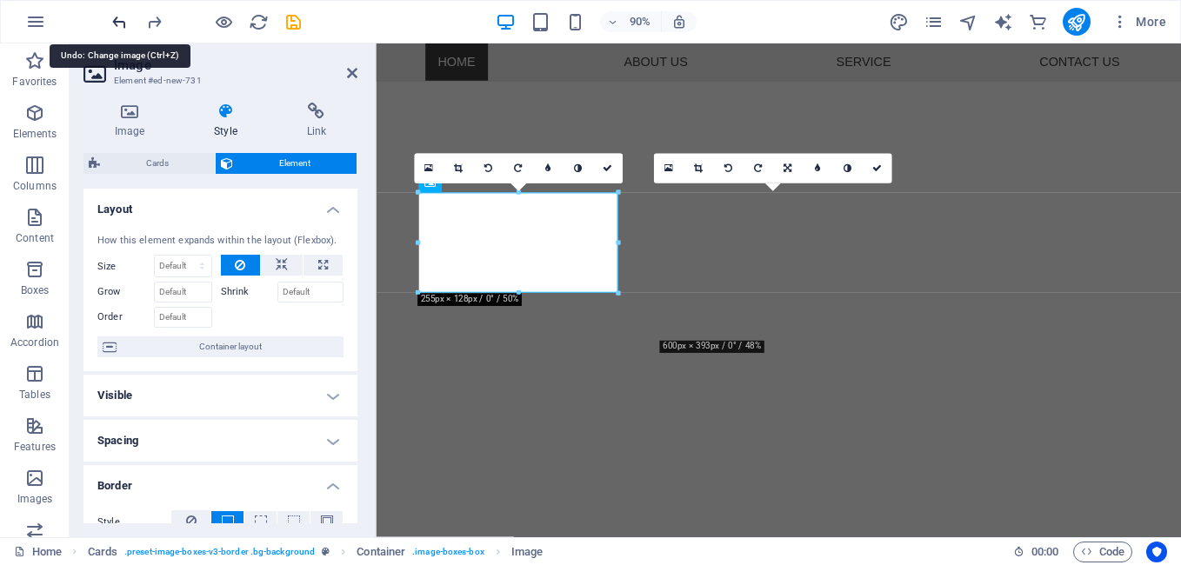
click at [114, 13] on icon "undo" at bounding box center [120, 22] width 20 height 20
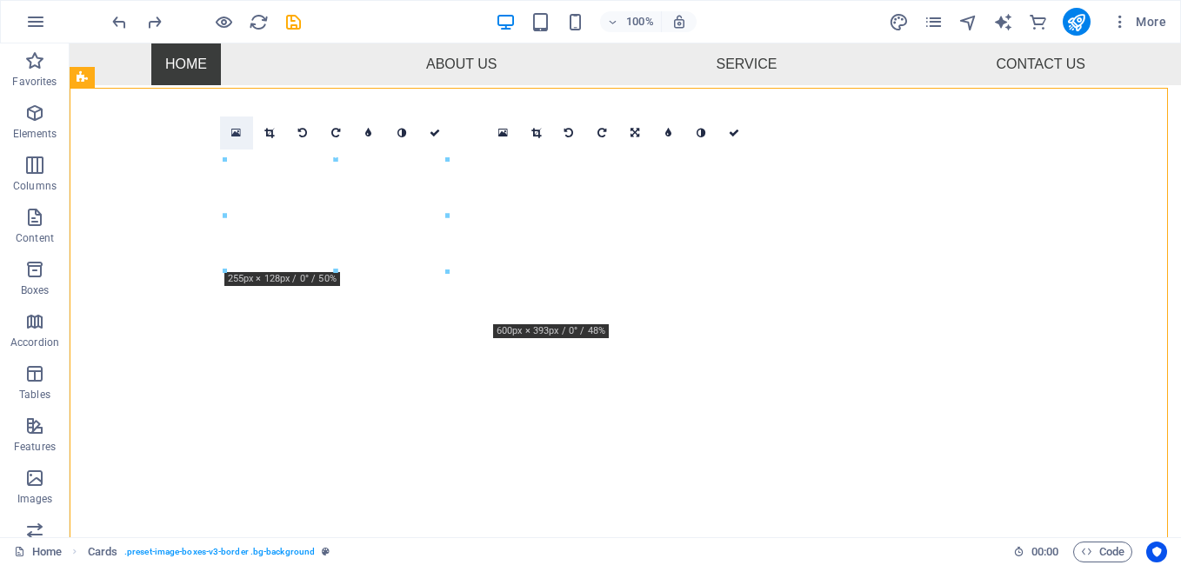
click at [226, 149] on link at bounding box center [236, 133] width 33 height 33
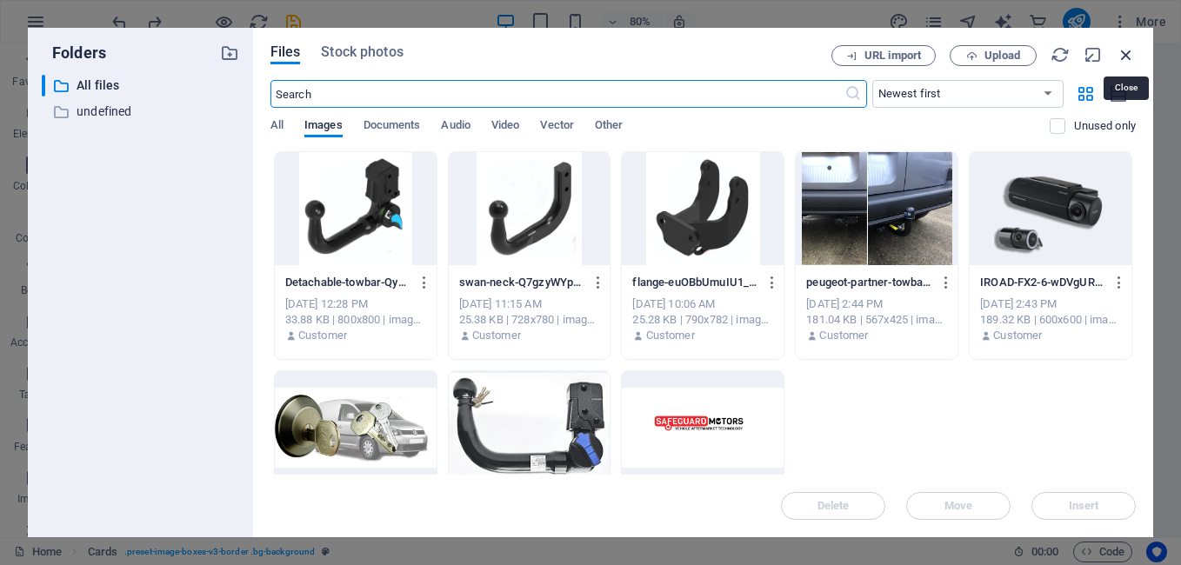
drag, startPoint x: 1126, startPoint y: 55, endPoint x: 1056, endPoint y: 11, distance: 82.8
click at [1126, 55] on icon "button" at bounding box center [1126, 54] width 19 height 19
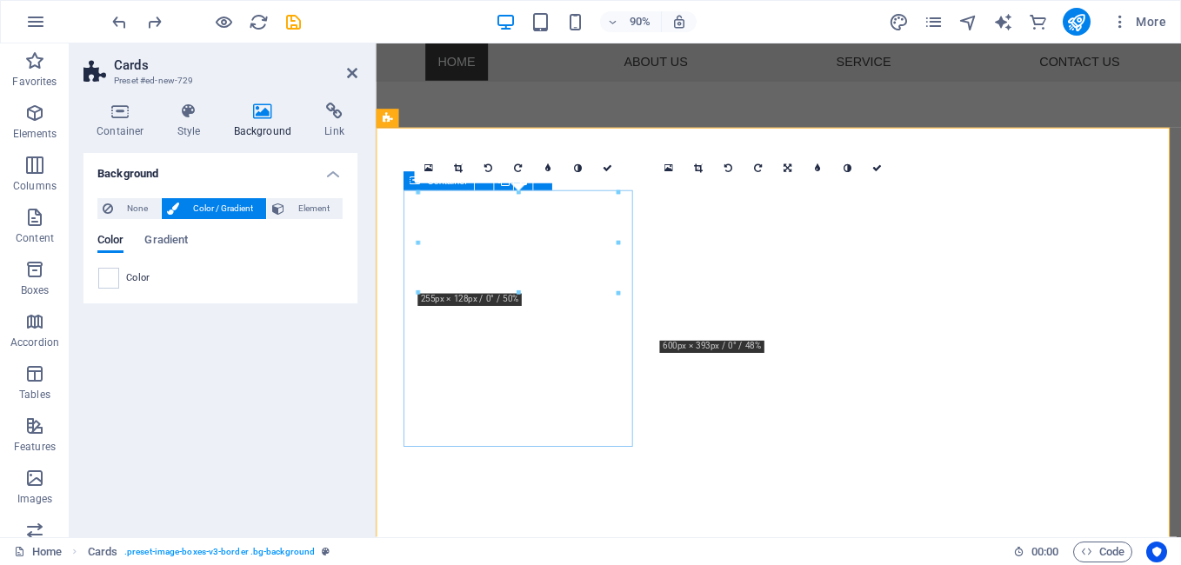
drag, startPoint x: 1020, startPoint y: 356, endPoint x: 884, endPoint y: 247, distance: 174.5
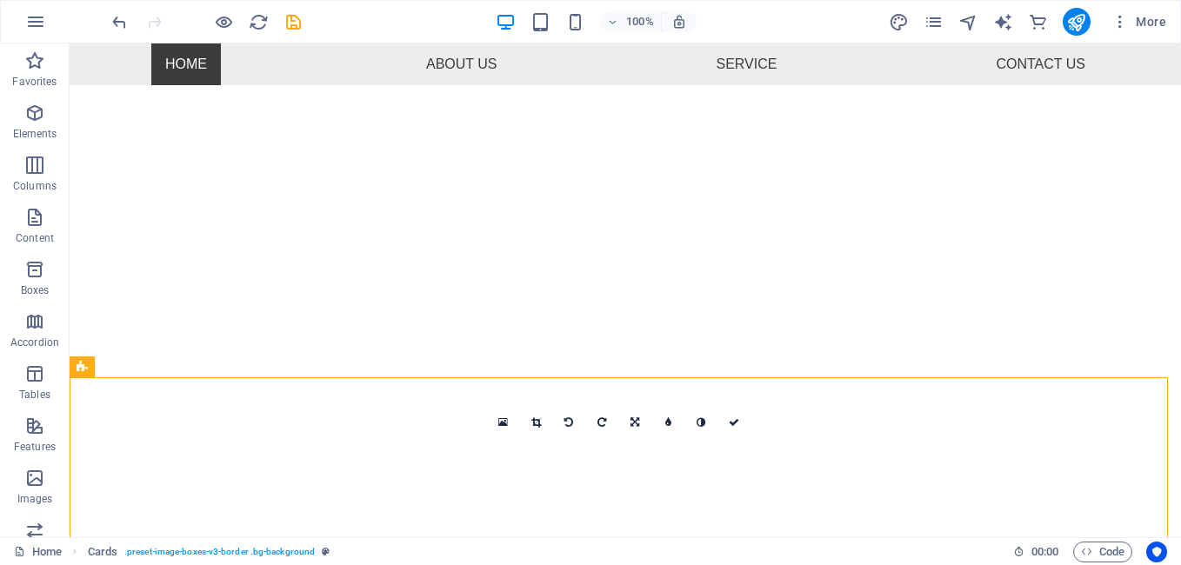
scroll to position [244, 0]
click at [114, 22] on icon "undo" at bounding box center [120, 22] width 20 height 20
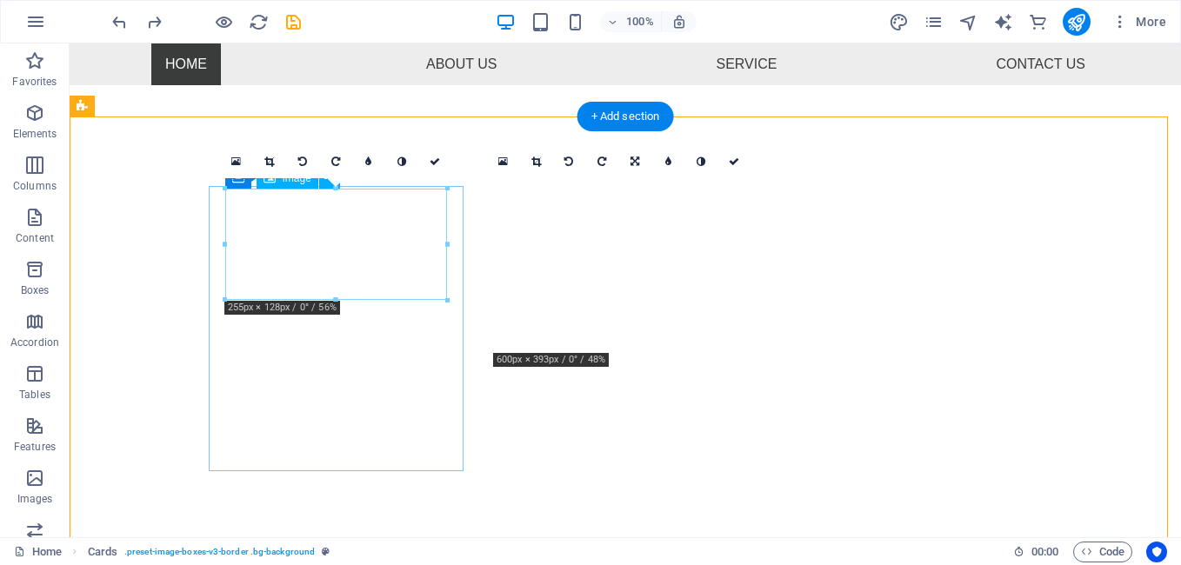
scroll to position [504, 0]
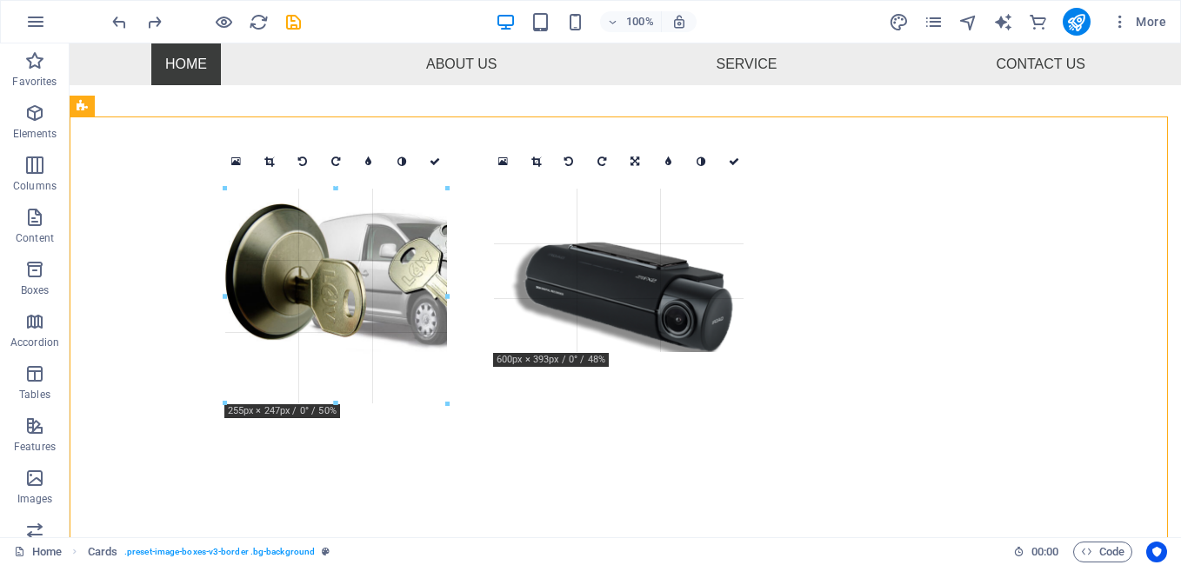
drag, startPoint x: 442, startPoint y: 297, endPoint x: 397, endPoint y: 282, distance: 47.9
click at [472, 325] on div "Drag here to replace the existing content. Press “Ctrl” if you want to create a…" at bounding box center [625, 38] width 1111 height 998
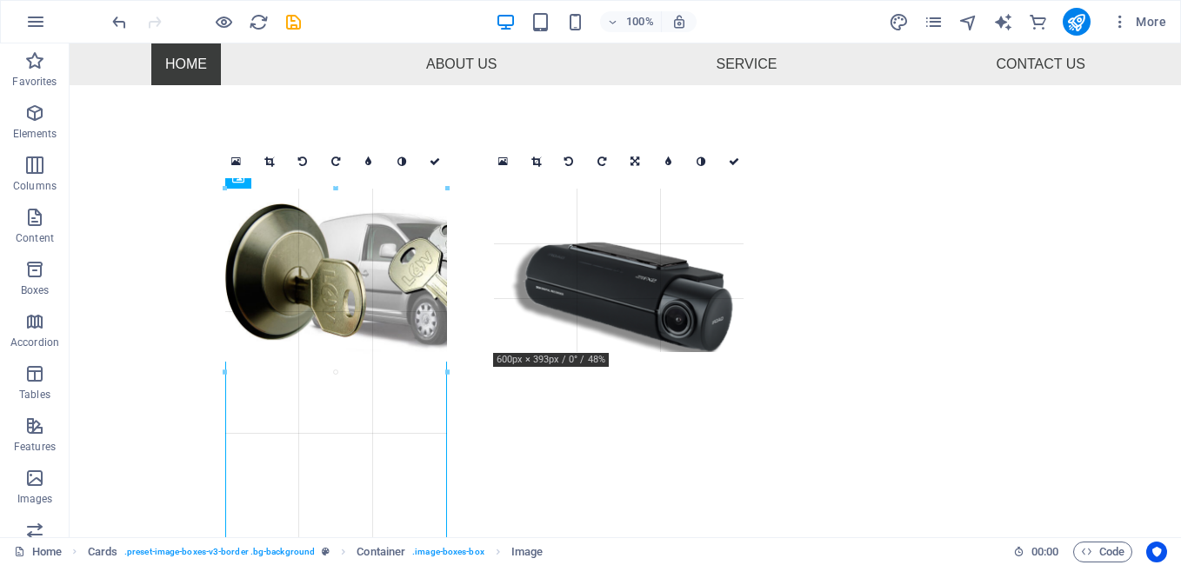
drag, startPoint x: 445, startPoint y: 300, endPoint x: 453, endPoint y: 295, distance: 9.4
click at [453, 295] on div "Drag here to replace the existing content. Press “Ctrl” if you want to create a…" at bounding box center [625, 38] width 1111 height 998
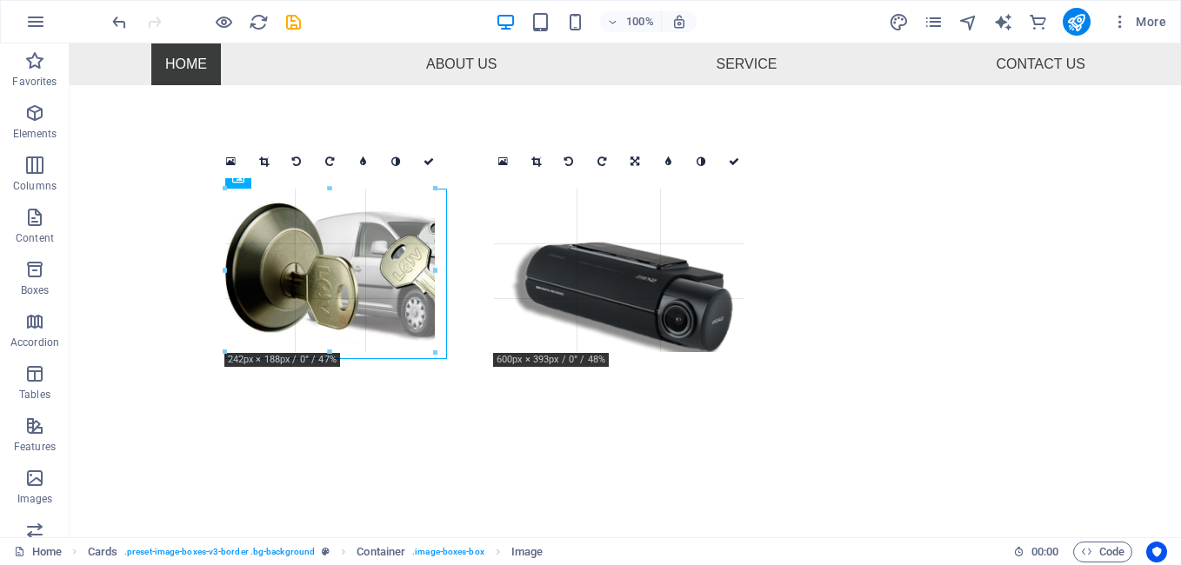
drag, startPoint x: 343, startPoint y: 362, endPoint x: 352, endPoint y: 352, distance: 13.5
click at [352, 352] on div at bounding box center [330, 353] width 210 height 6
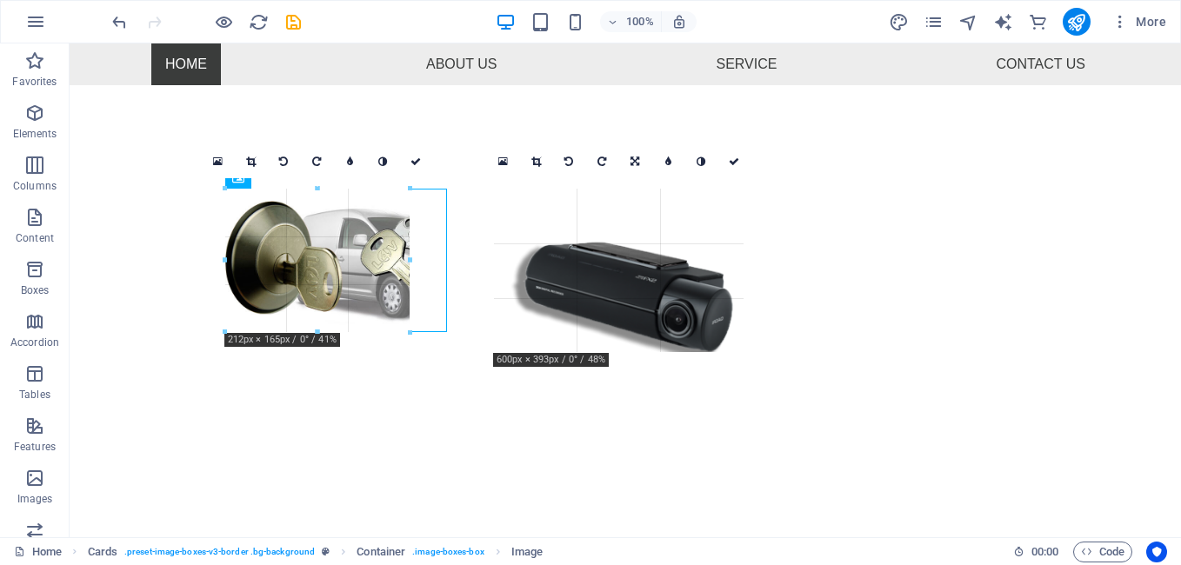
drag, startPoint x: 332, startPoint y: 352, endPoint x: 347, endPoint y: 332, distance: 24.9
click at [347, 332] on div at bounding box center [317, 333] width 184 height 6
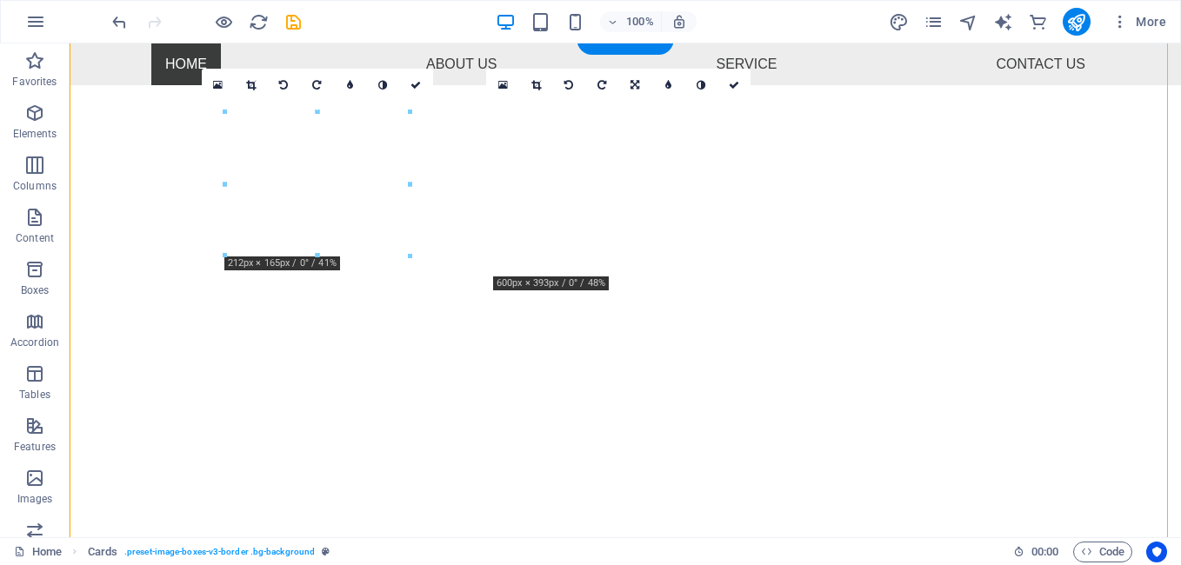
scroll to position [626, 0]
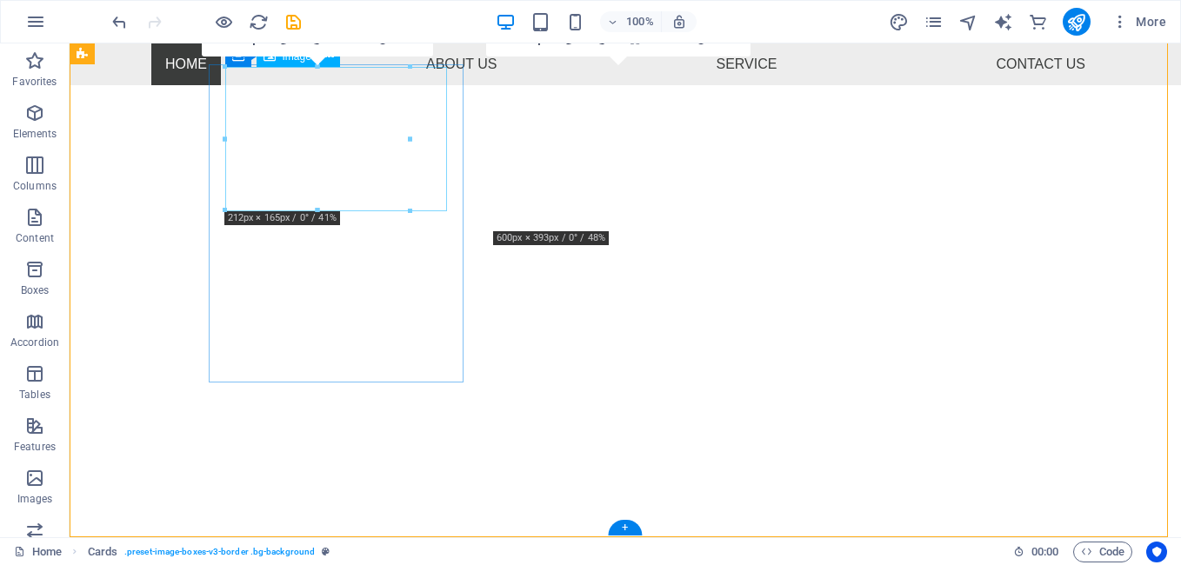
drag, startPoint x: 480, startPoint y: 184, endPoint x: 420, endPoint y: 140, distance: 74.1
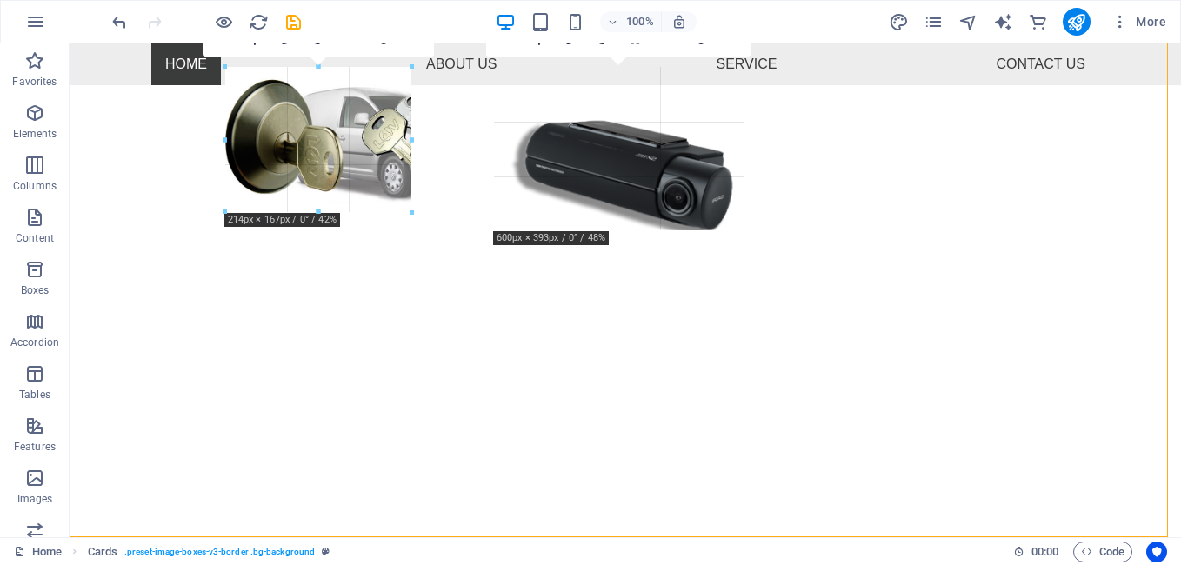
click at [412, 137] on div at bounding box center [412, 139] width 6 height 145
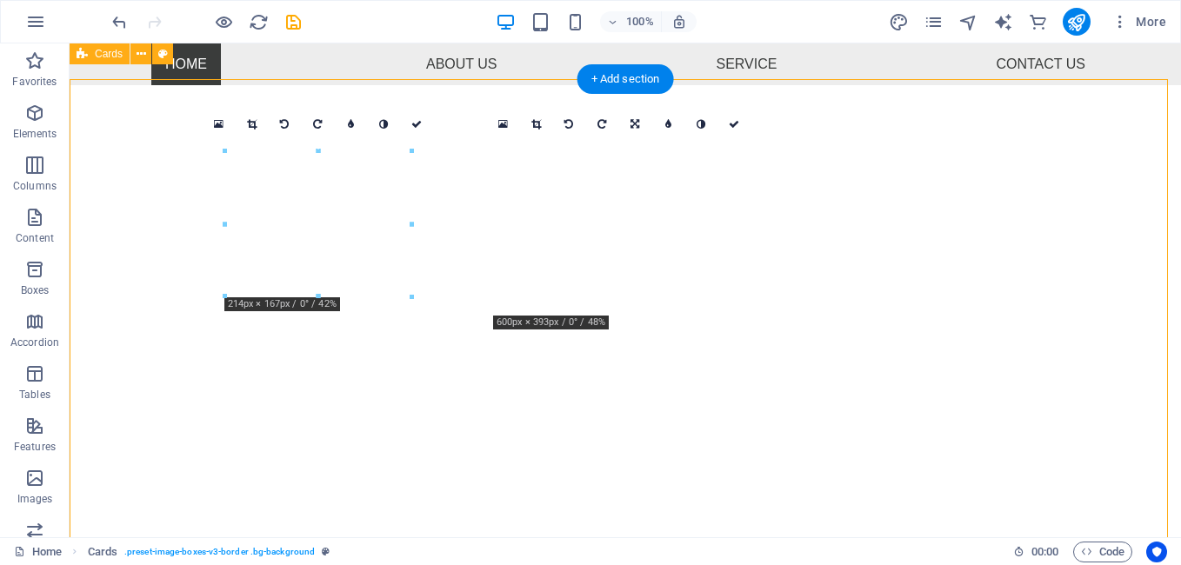
scroll to position [539, 0]
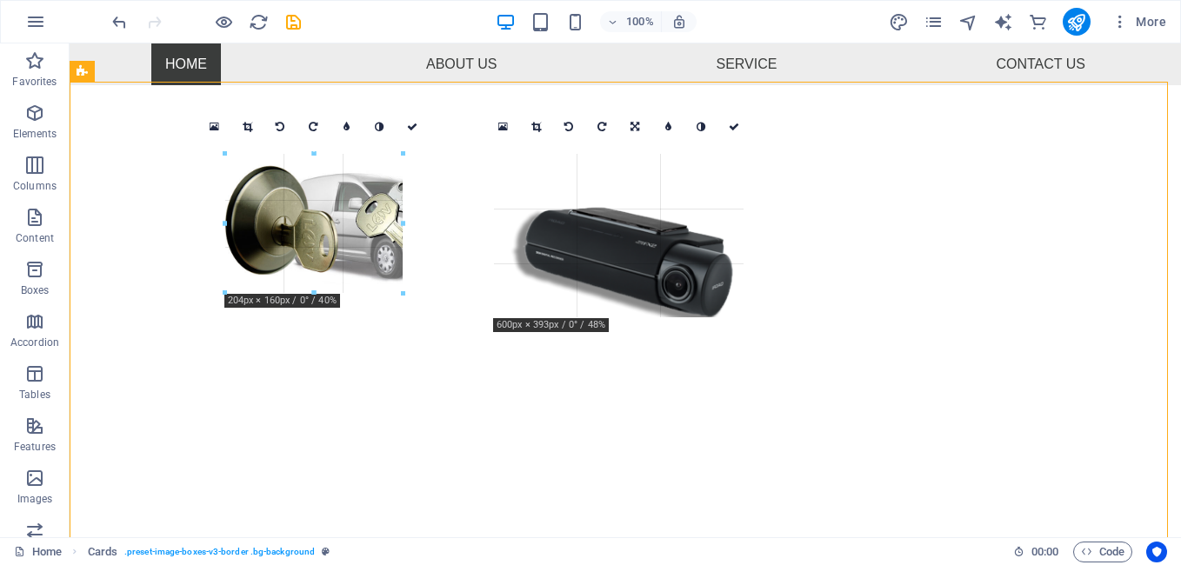
drag, startPoint x: 411, startPoint y: 297, endPoint x: 324, endPoint y: 238, distance: 104.7
click at [403, 284] on div "180 170 160 150 140 130 120 110 100 90 80 70 60 50 40 30 20 10 0 -10 -20 -30 -4…" at bounding box center [313, 223] width 177 height 139
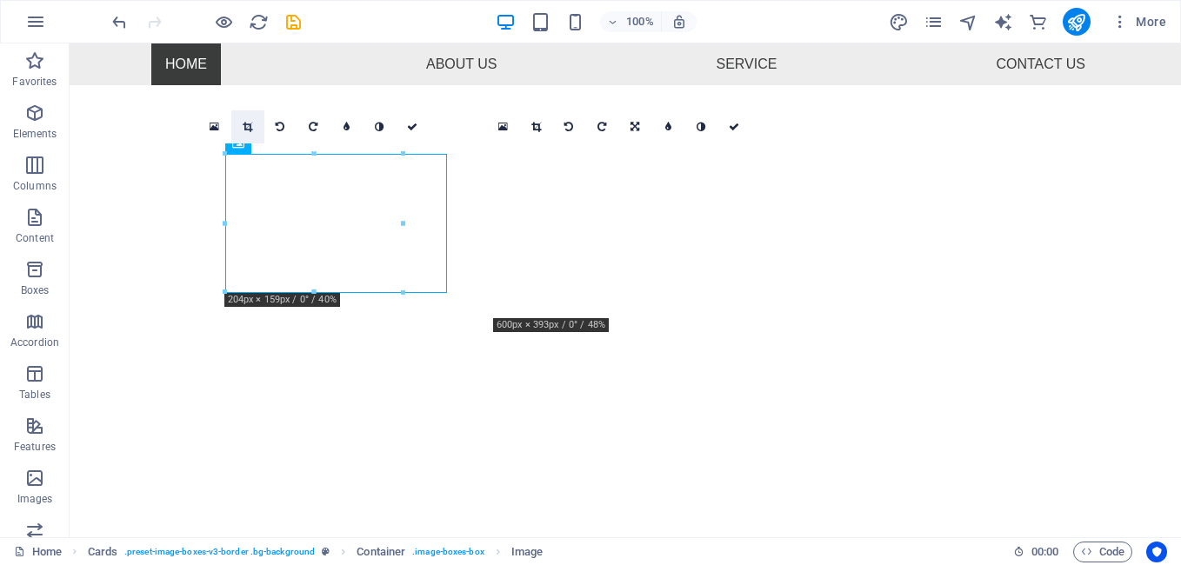
click at [249, 122] on icon at bounding box center [248, 127] width 10 height 10
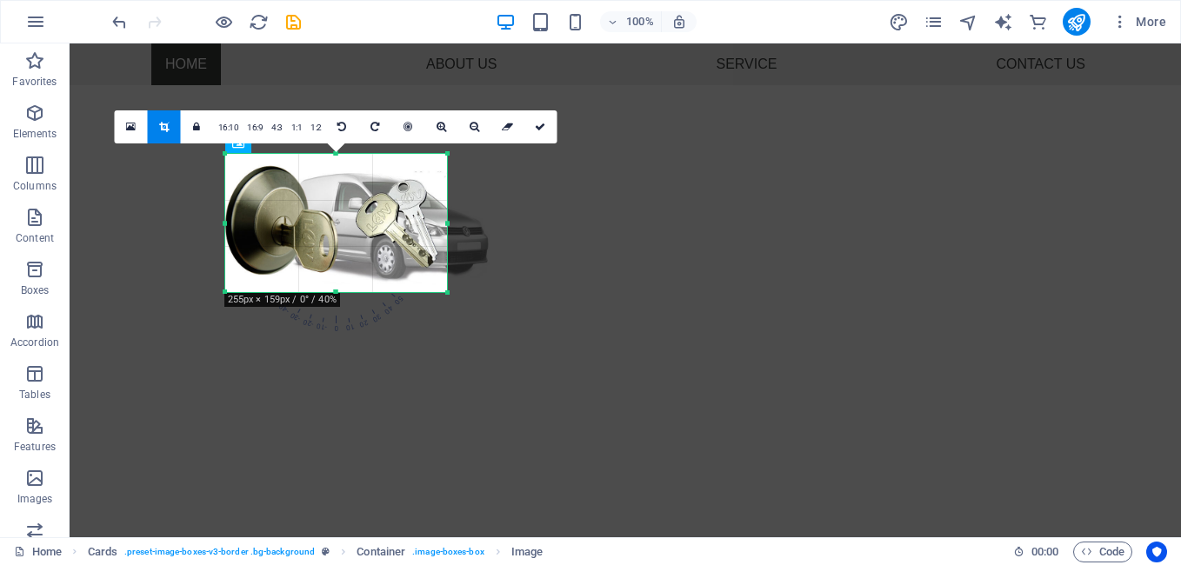
drag, startPoint x: 401, startPoint y: 224, endPoint x: 458, endPoint y: 222, distance: 57.4
click at [447, 223] on div "180 170 160 150 140 130 120 110 100 90 80 70 60 50 40 30 20 10 0 -10 -20 -30 -4…" at bounding box center [336, 223] width 222 height 138
drag, startPoint x: 447, startPoint y: 223, endPoint x: 229, endPoint y: 236, distance: 218.7
click at [447, 222] on div "180 170 160 150 140 130 120 110 100 90 80 70 60 50 40 30 20 10 0 -10 -20 -30 -4…" at bounding box center [336, 223] width 222 height 138
drag, startPoint x: 227, startPoint y: 225, endPoint x: 207, endPoint y: 224, distance: 20.1
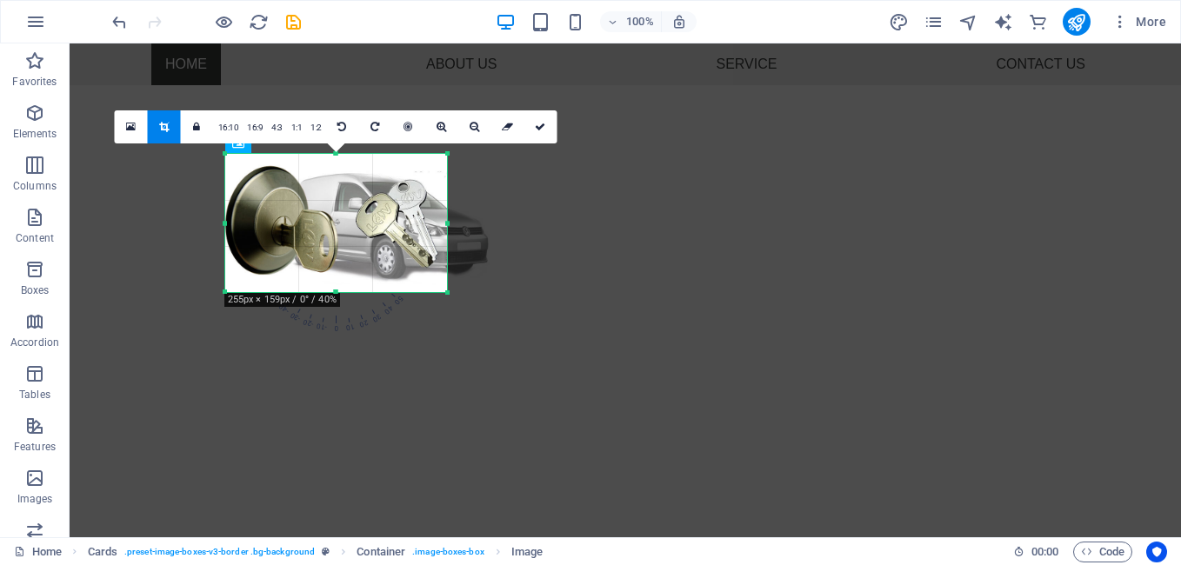
click at [225, 224] on div "180 170 160 150 140 130 120 110 100 90 80 70 60 50 40 30 20 10 0 -10 -20 -30 -4…" at bounding box center [336, 223] width 222 height 138
click at [310, 237] on div at bounding box center [364, 223] width 278 height 138
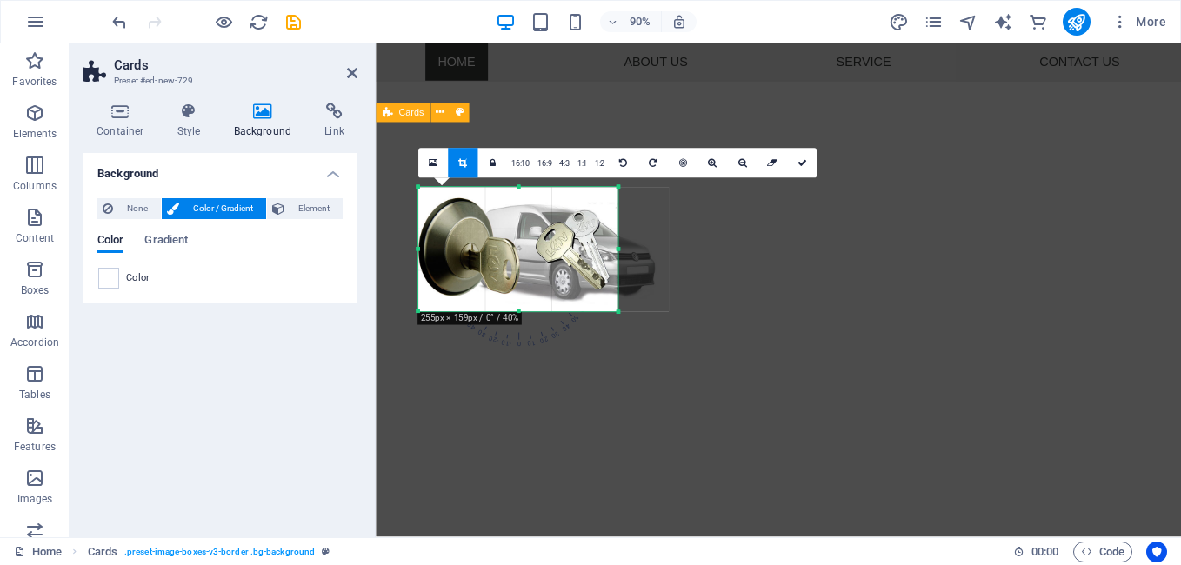
click at [474, 218] on div at bounding box center [543, 250] width 250 height 124
click at [306, 413] on div "Background None Color / Gradient Element Stretch background to full-width Color…" at bounding box center [220, 338] width 274 height 370
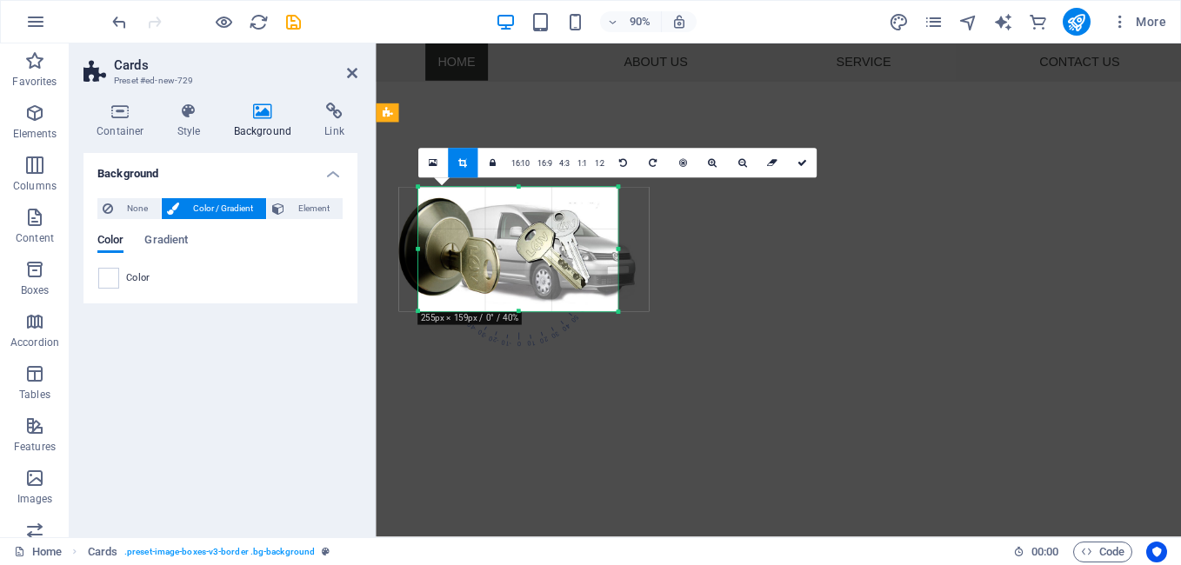
drag, startPoint x: 445, startPoint y: 245, endPoint x: 424, endPoint y: 250, distance: 22.4
click at [424, 250] on div at bounding box center [523, 250] width 250 height 124
click at [310, 386] on div "Background None Color / Gradient Element Stretch background to full-width Color…" at bounding box center [220, 338] width 274 height 370
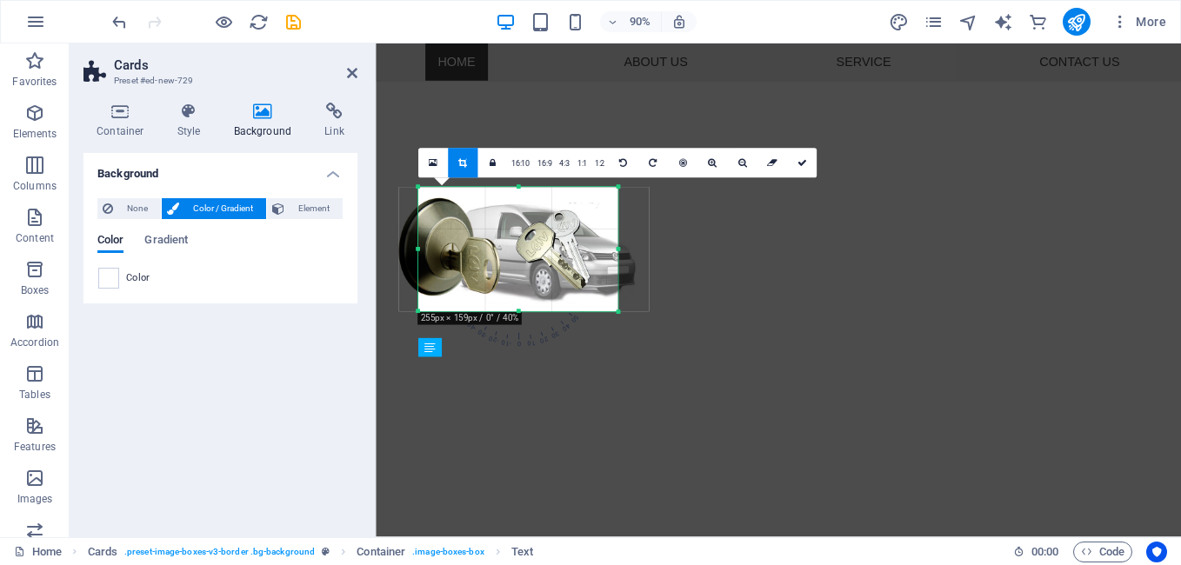
click at [257, 325] on div "Background None Color / Gradient Element Stretch background to full-width Color…" at bounding box center [220, 338] width 274 height 370
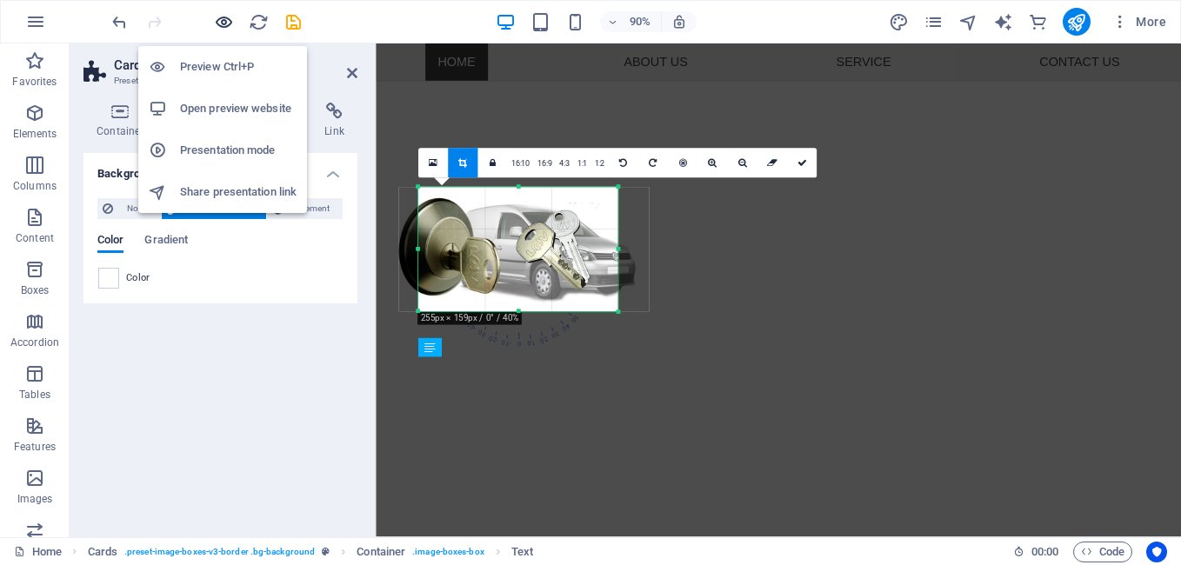
click at [220, 18] on icon "button" at bounding box center [224, 22] width 20 height 20
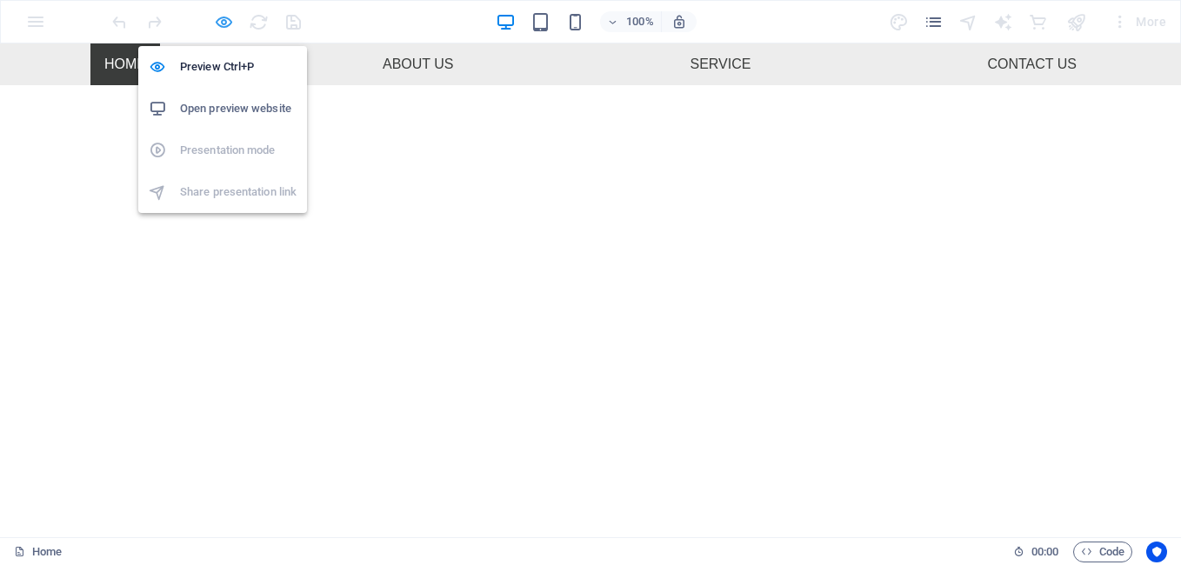
click at [226, 14] on icon "button" at bounding box center [224, 22] width 20 height 20
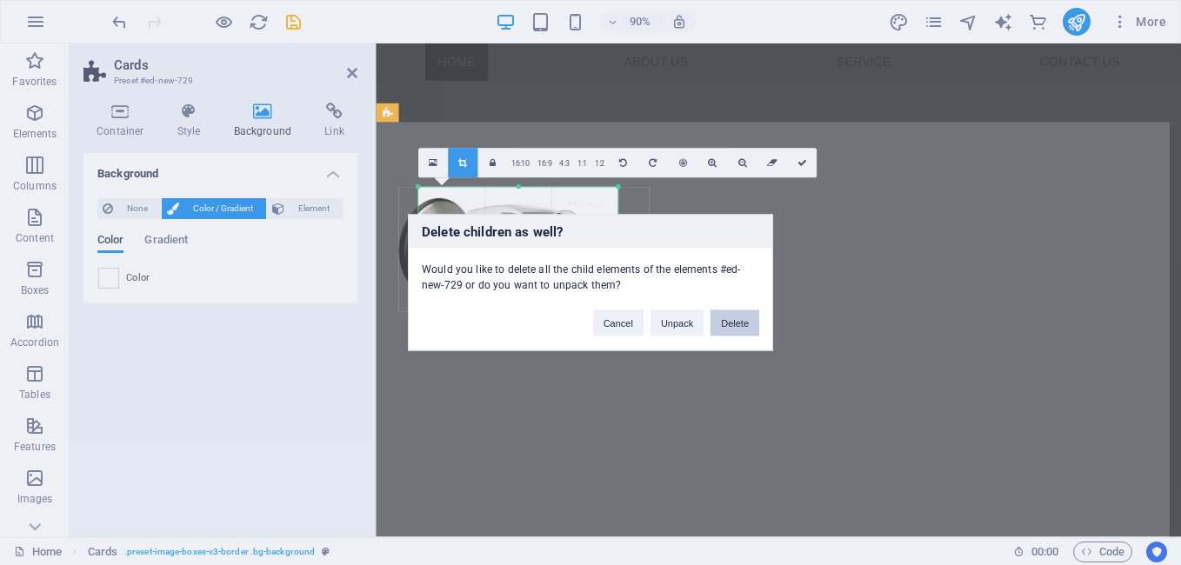
click at [724, 325] on button "Delete" at bounding box center [735, 323] width 49 height 26
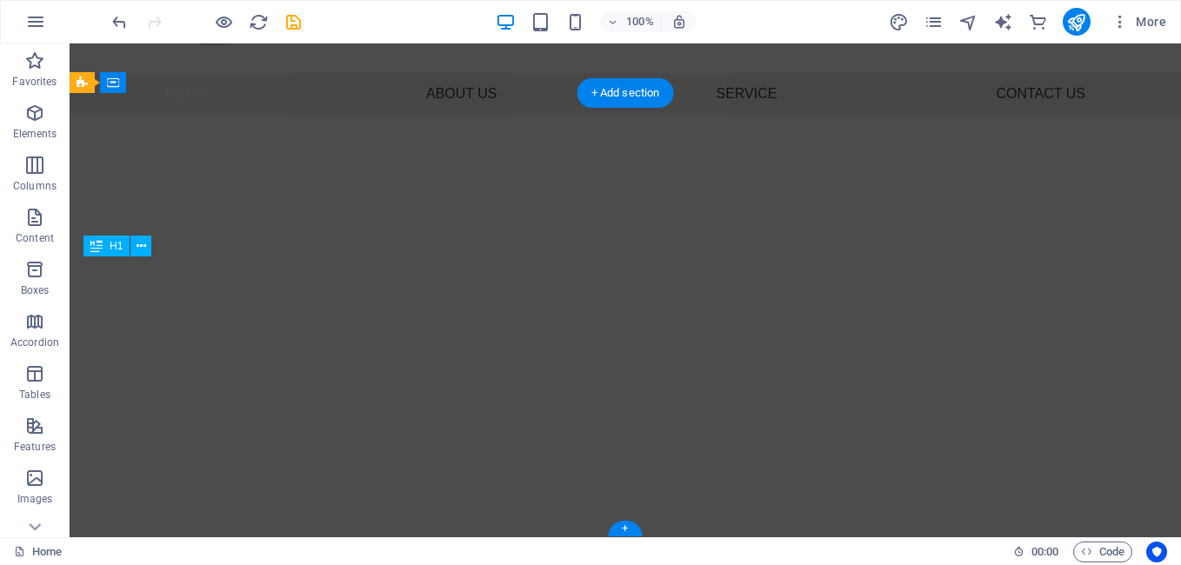
scroll to position [125, 0]
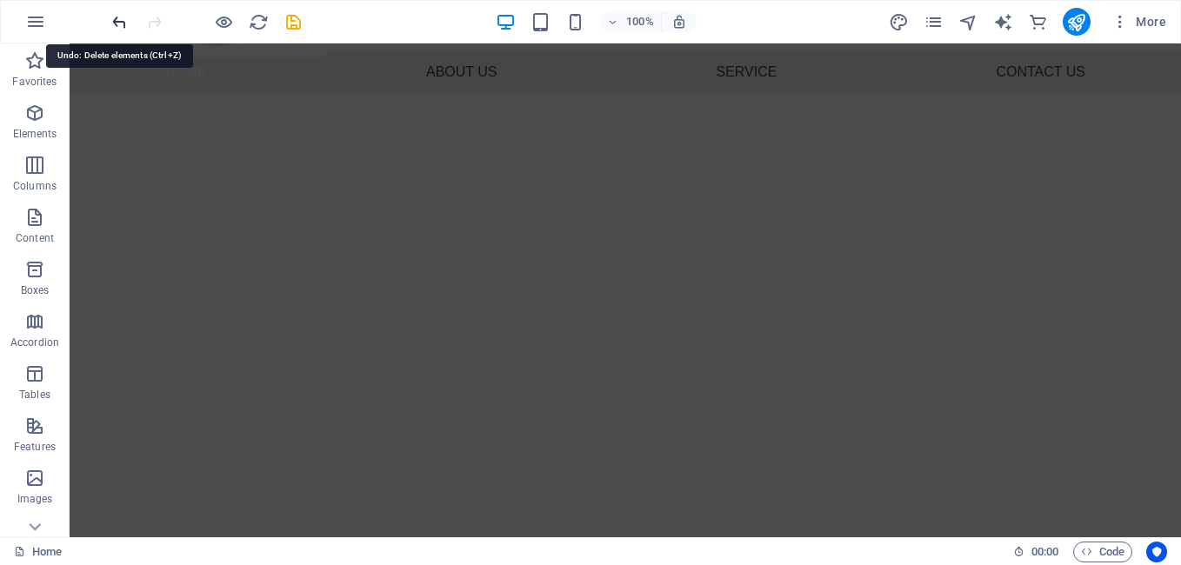
click at [113, 22] on icon "undo" at bounding box center [120, 22] width 20 height 20
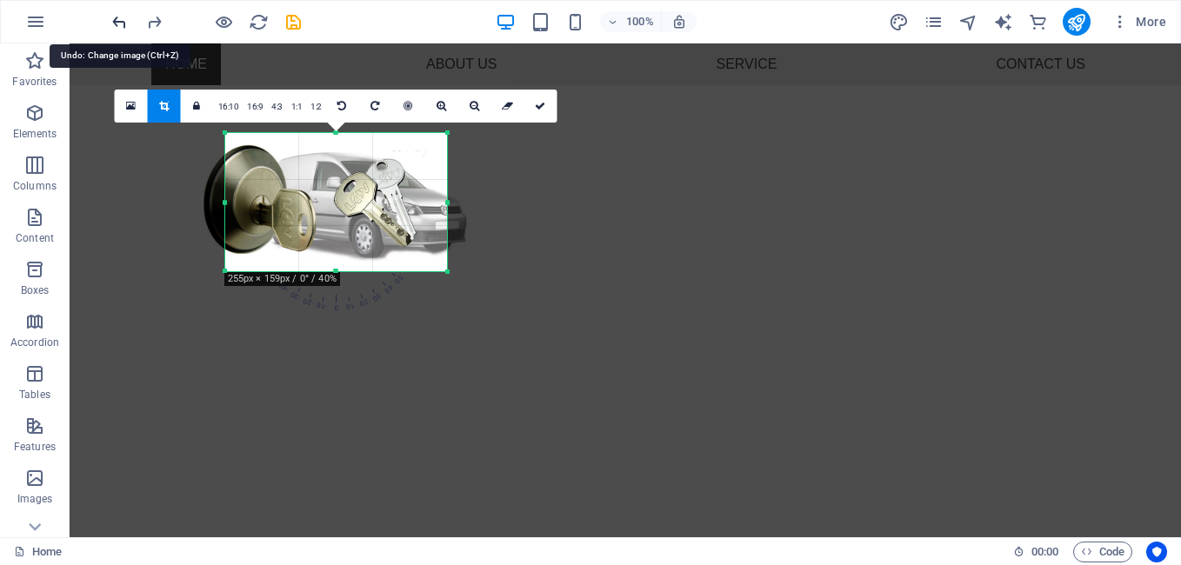
scroll to position [602, 0]
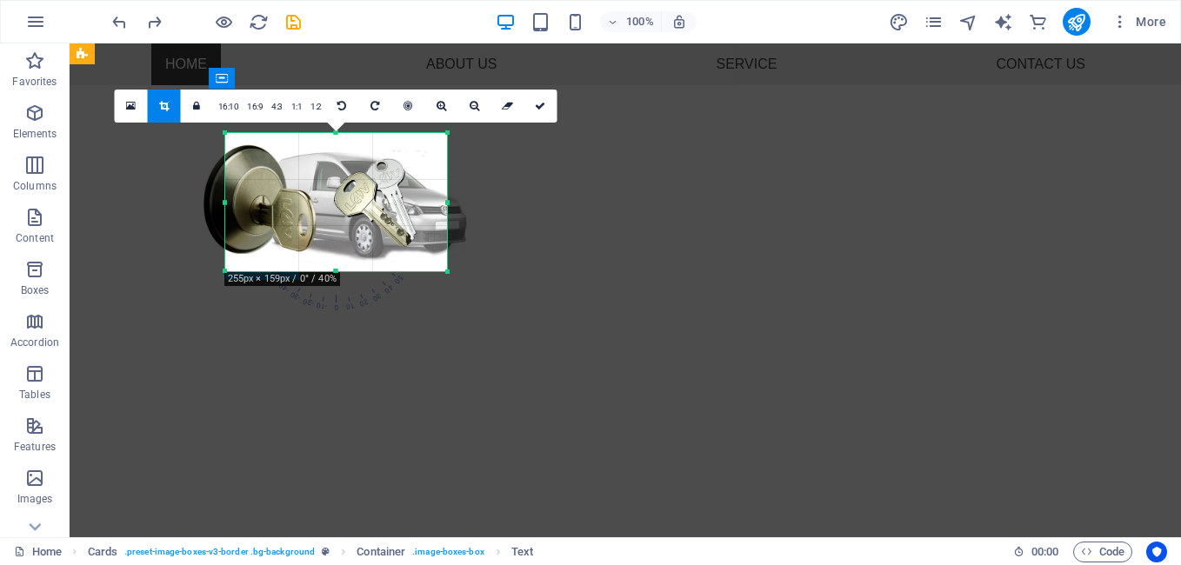
click at [219, 197] on div at bounding box center [343, 202] width 278 height 138
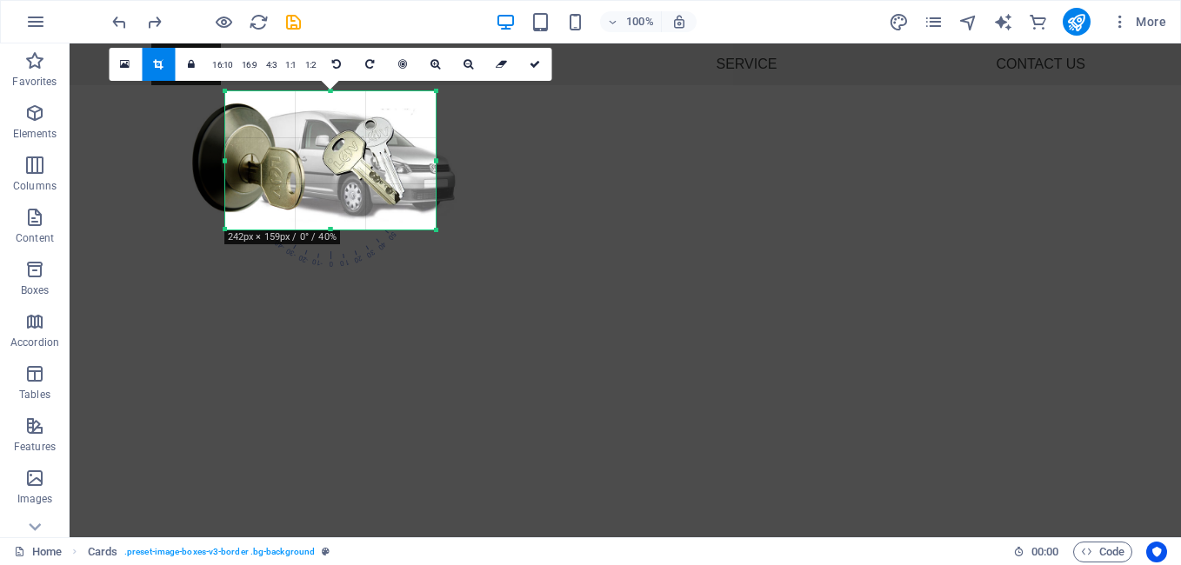
drag, startPoint x: 226, startPoint y: 268, endPoint x: 237, endPoint y: 241, distance: 29.2
click at [237, 230] on div "180 170 160 150 140 130 120 110 100 90 80 70 60 50 40 30 20 10 0 -10 -20 -30 -4…" at bounding box center [330, 160] width 210 height 138
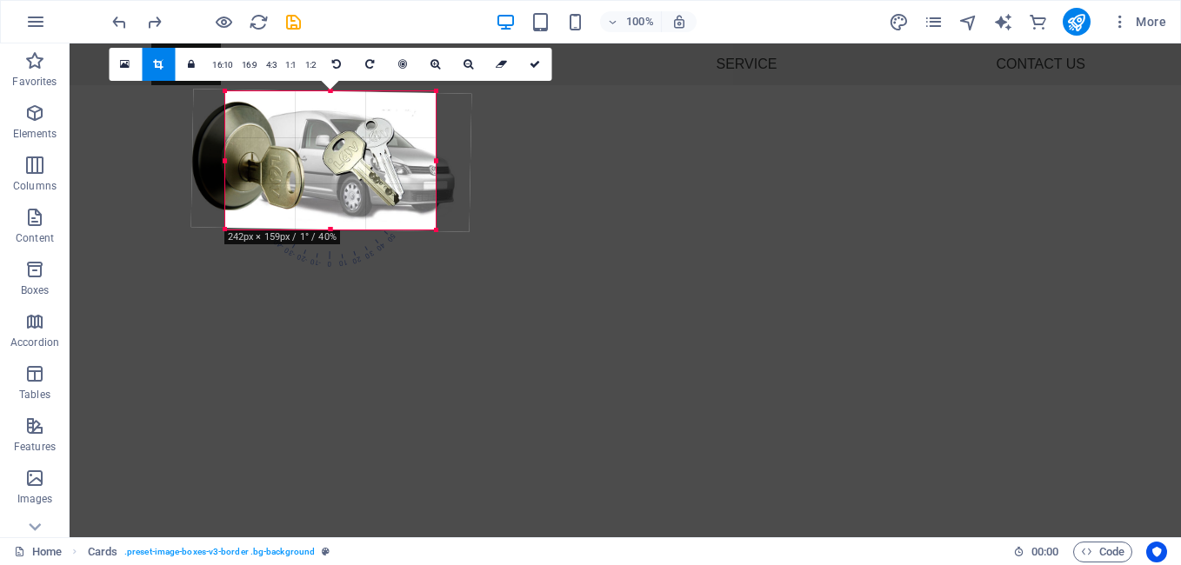
drag, startPoint x: 238, startPoint y: 241, endPoint x: 244, endPoint y: 233, distance: 9.4
click at [244, 230] on div "180 170 160 150 140 130 120 110 100 90 80 70 60 50 40 30 20 10 0 -10 -20 -30 -4…" at bounding box center [330, 160] width 210 height 138
click at [340, 67] on link at bounding box center [336, 64] width 33 height 33
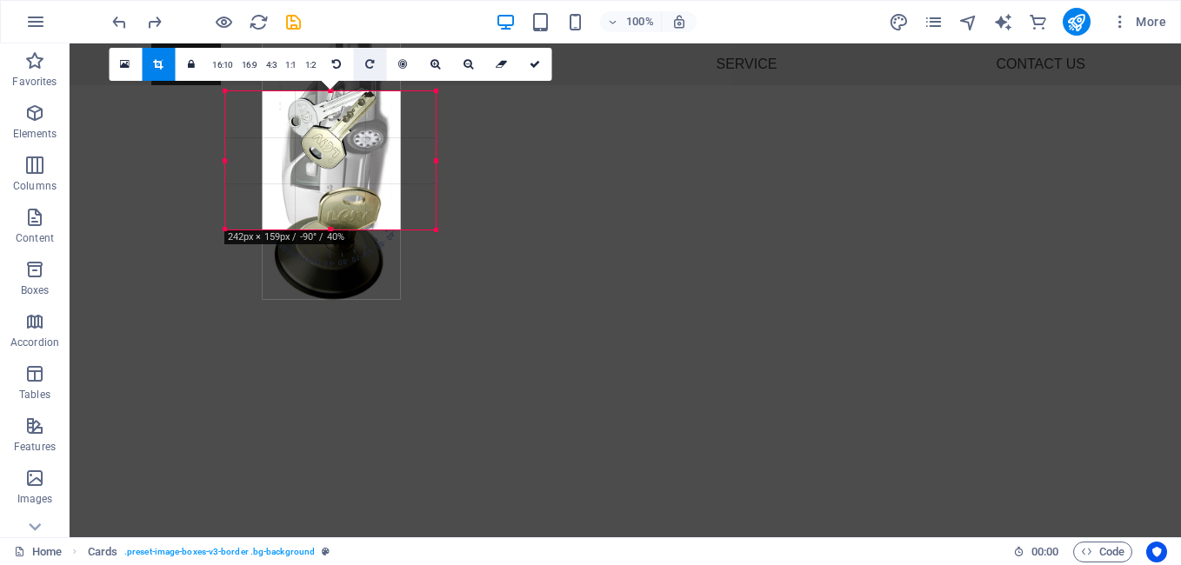
click at [368, 67] on icon at bounding box center [369, 64] width 9 height 10
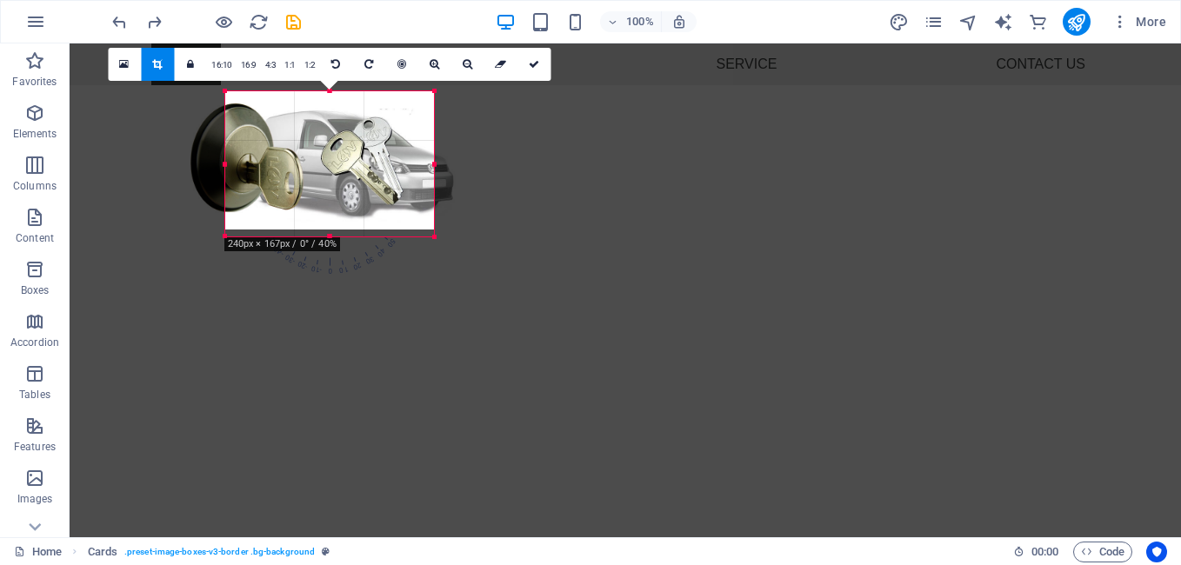
click at [227, 235] on div at bounding box center [226, 236] width 8 height 8
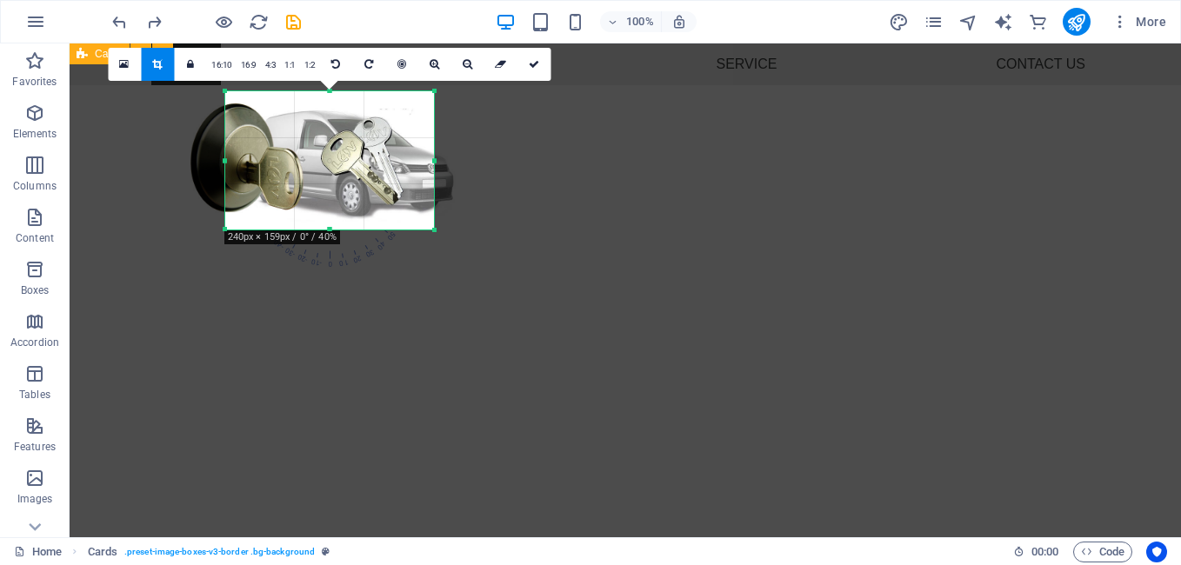
click at [131, 64] on link at bounding box center [124, 64] width 33 height 33
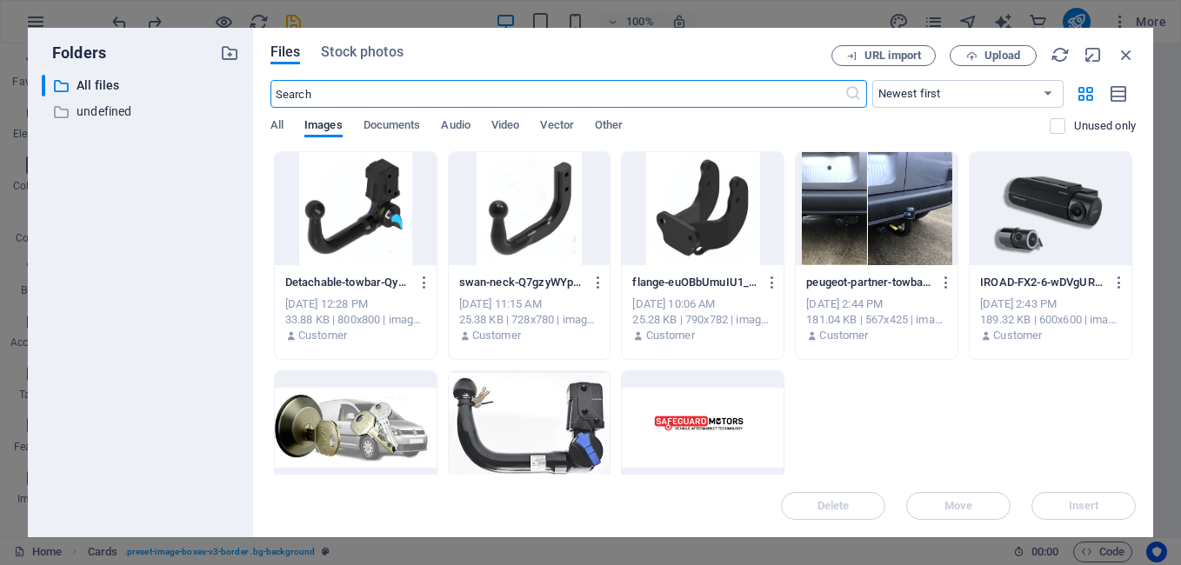
scroll to position [611, 0]
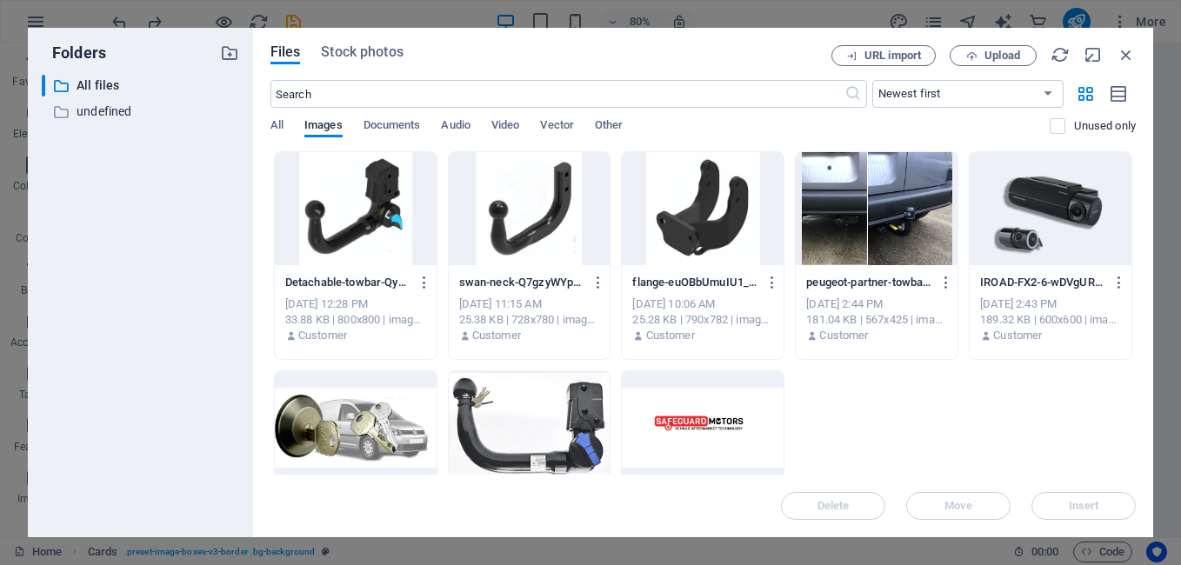
click at [393, 431] on div at bounding box center [356, 427] width 162 height 113
click at [1059, 493] on button "Insert" at bounding box center [1083, 506] width 104 height 28
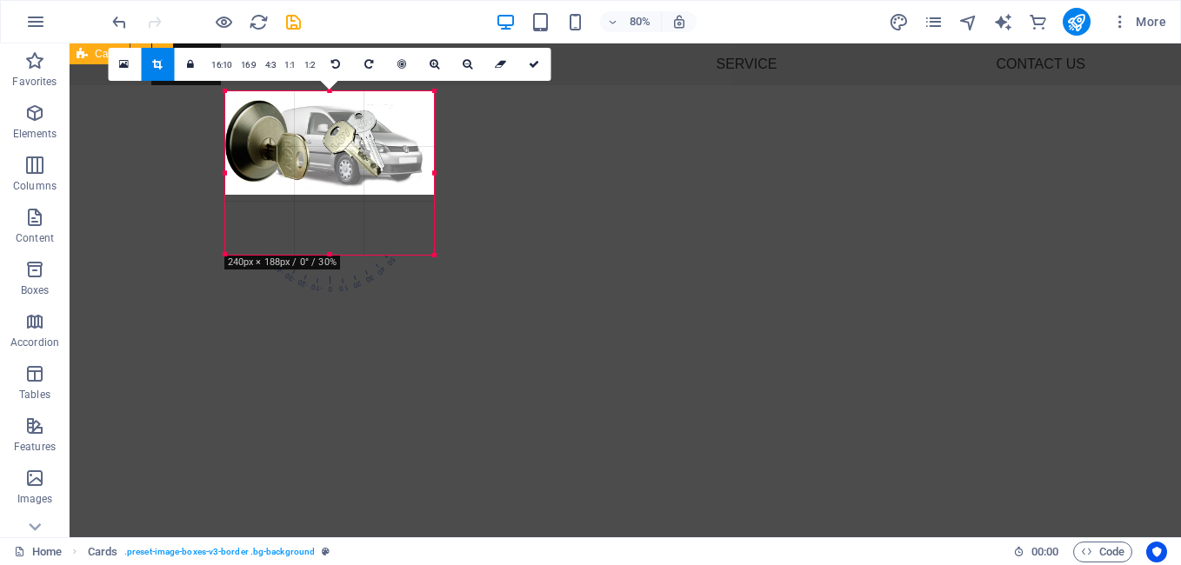
scroll to position [602, 0]
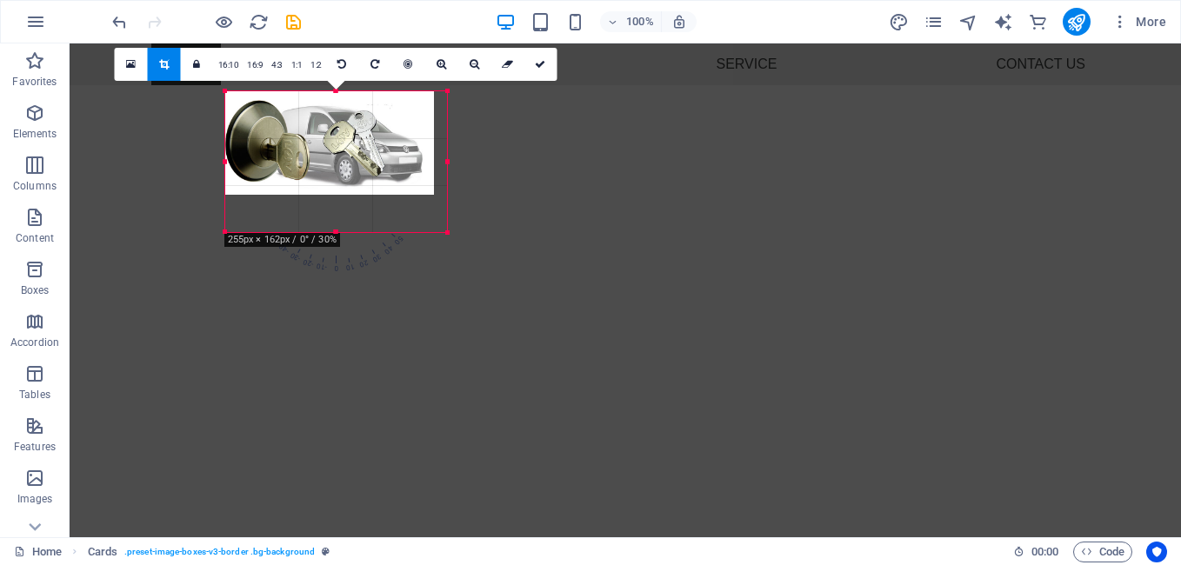
drag, startPoint x: 433, startPoint y: 199, endPoint x: 393, endPoint y: 192, distance: 40.6
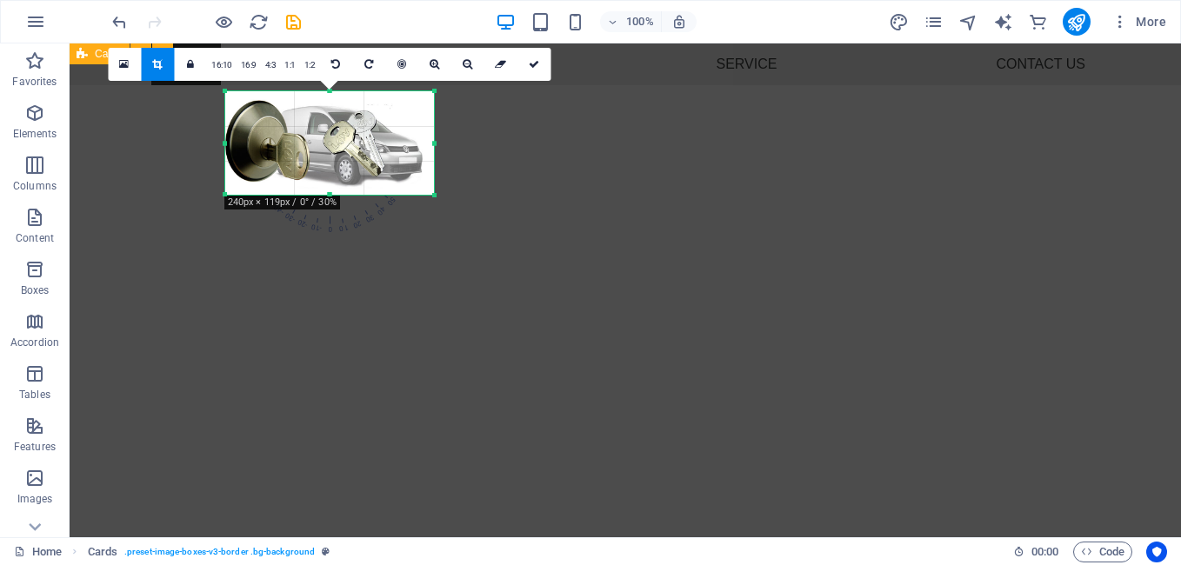
click at [123, 15] on icon "undo" at bounding box center [120, 22] width 20 height 20
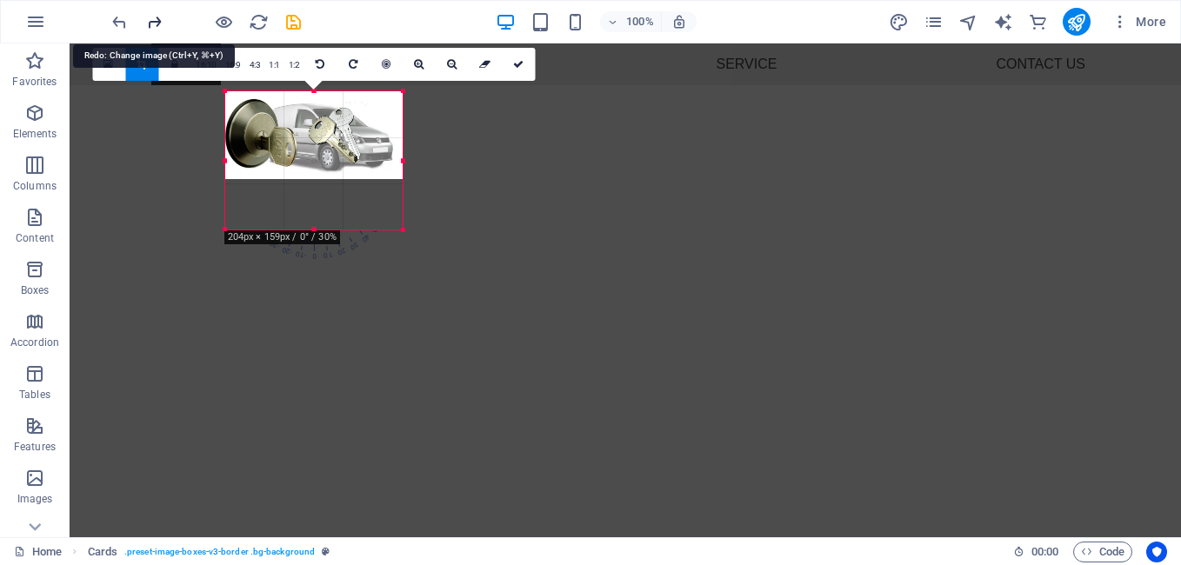
click at [161, 21] on icon "redo" at bounding box center [154, 22] width 20 height 20
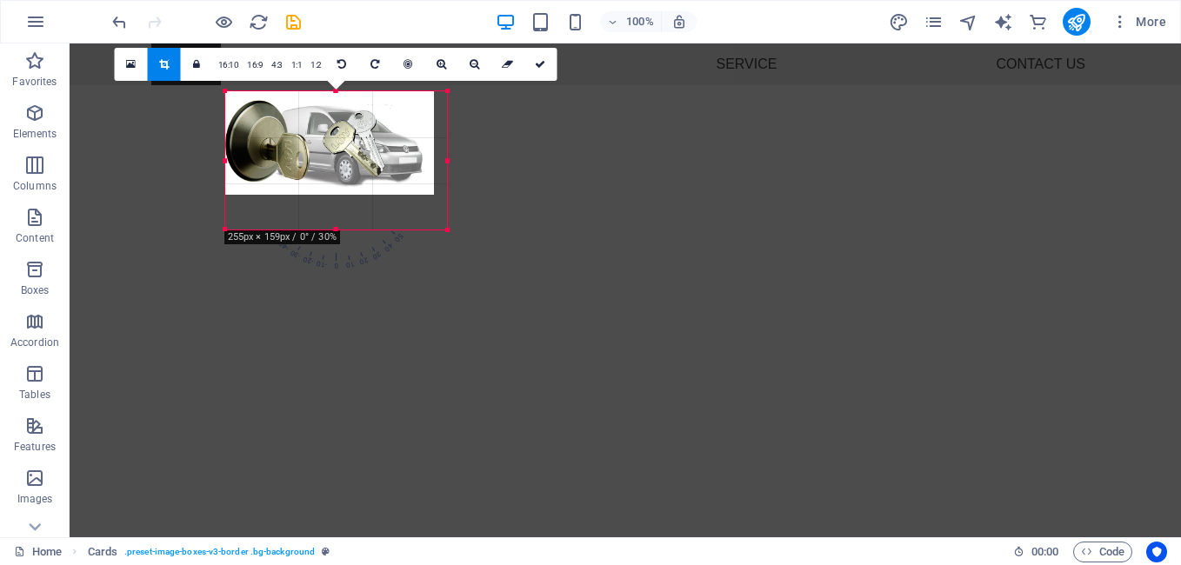
drag, startPoint x: 431, startPoint y: 198, endPoint x: 471, endPoint y: 232, distance: 53.1
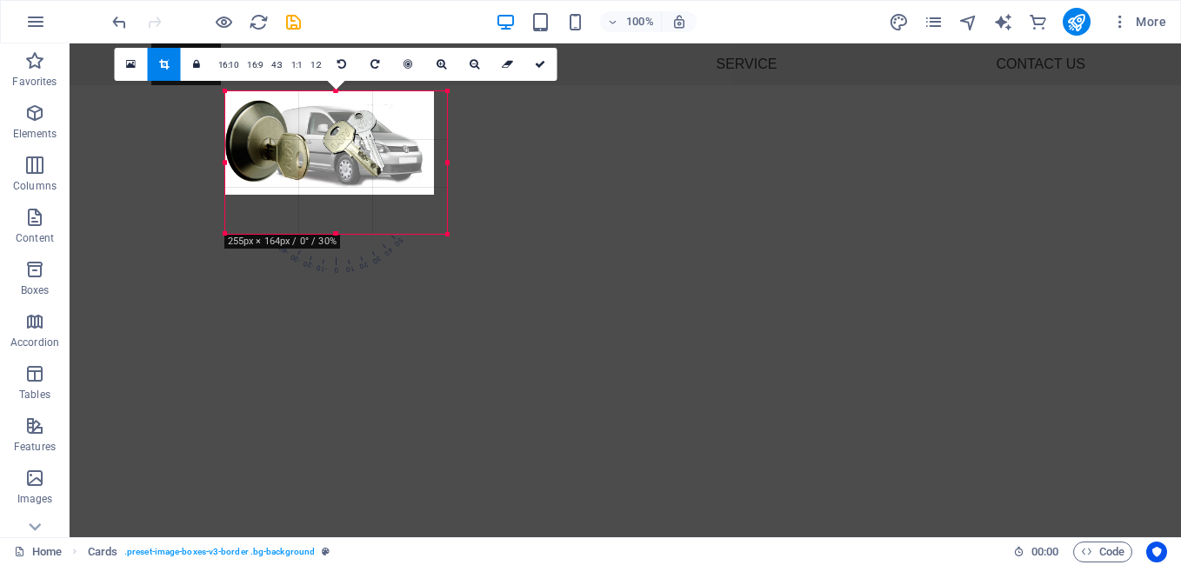
drag, startPoint x: 434, startPoint y: 198, endPoint x: 376, endPoint y: 193, distance: 58.5
click at [450, 237] on div at bounding box center [448, 235] width 10 height 10
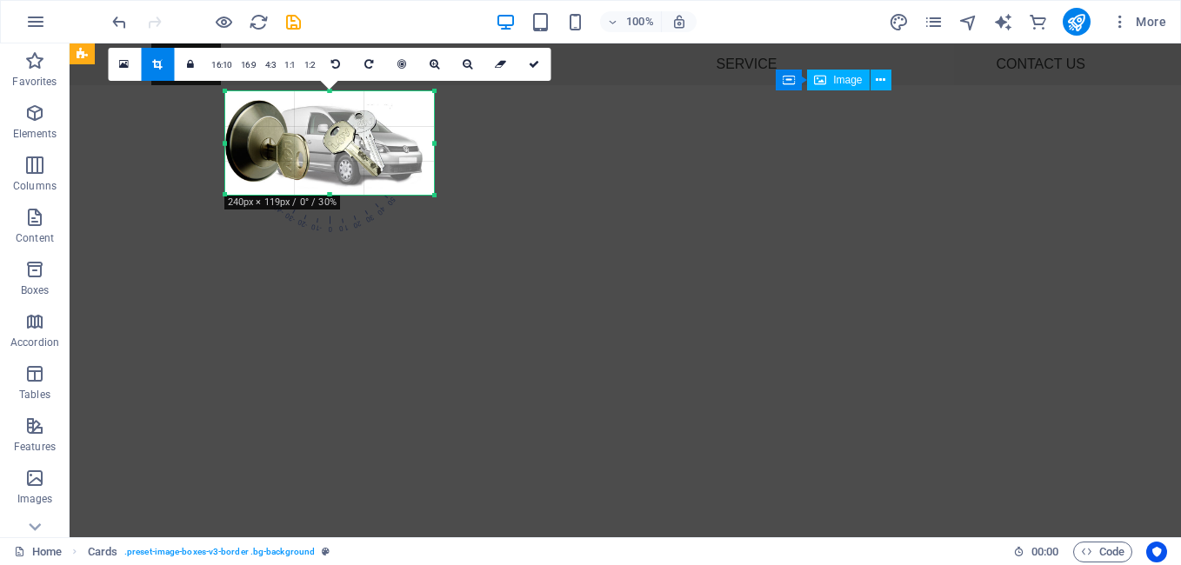
drag, startPoint x: 848, startPoint y: 190, endPoint x: 838, endPoint y: 191, distance: 9.7
click at [848, 80] on span "Image" at bounding box center [847, 80] width 29 height 10
click at [847, 80] on span "Image" at bounding box center [847, 80] width 29 height 10
select select "%"
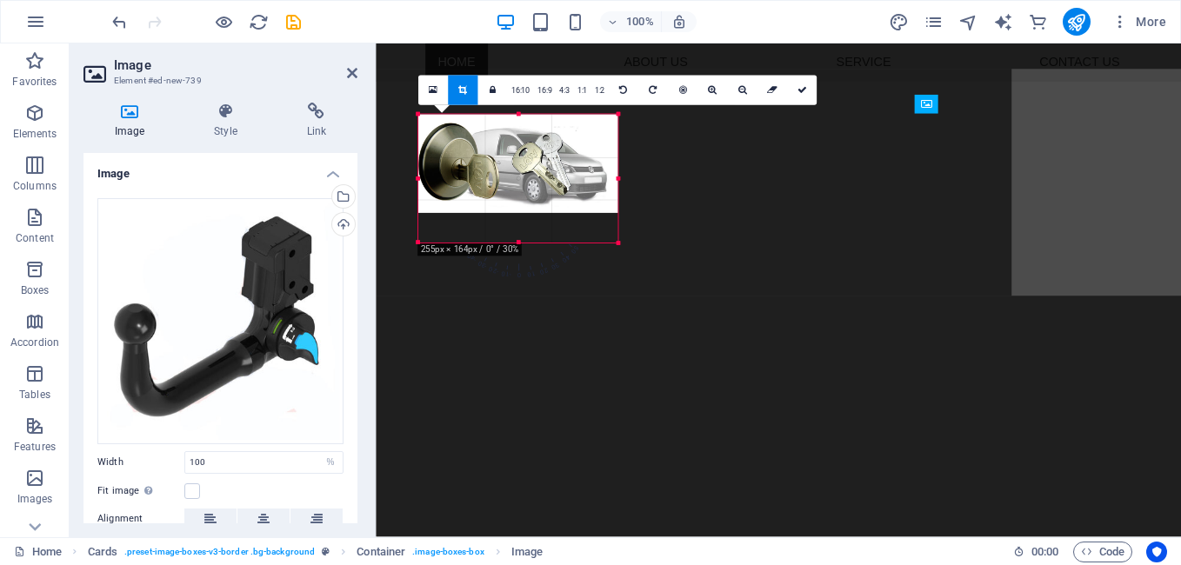
scroll to position [620, 0]
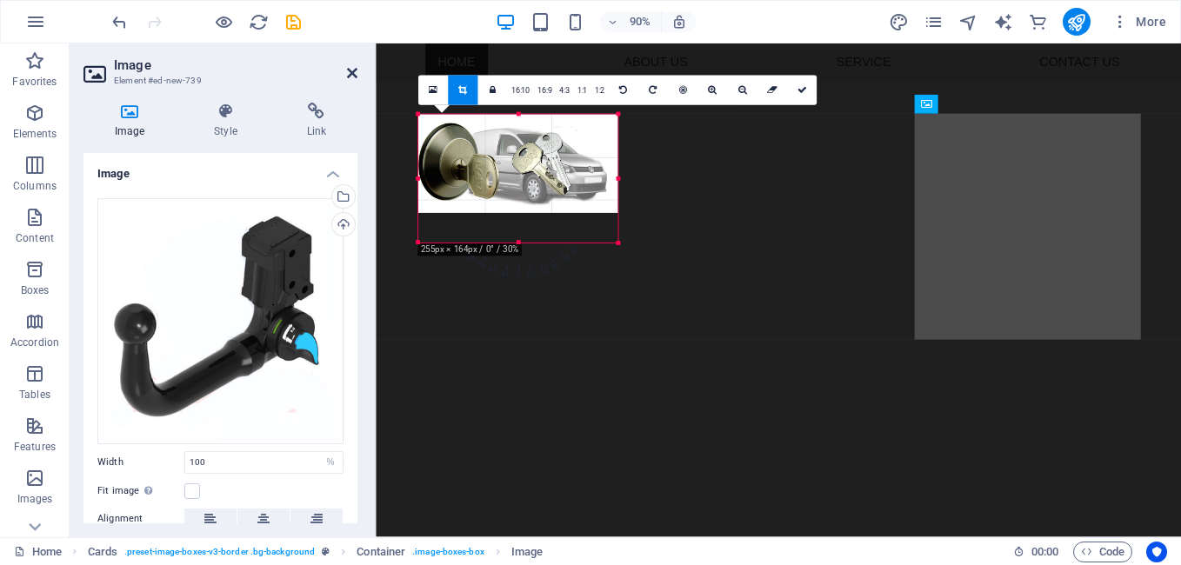
click at [353, 73] on icon at bounding box center [352, 73] width 10 height 14
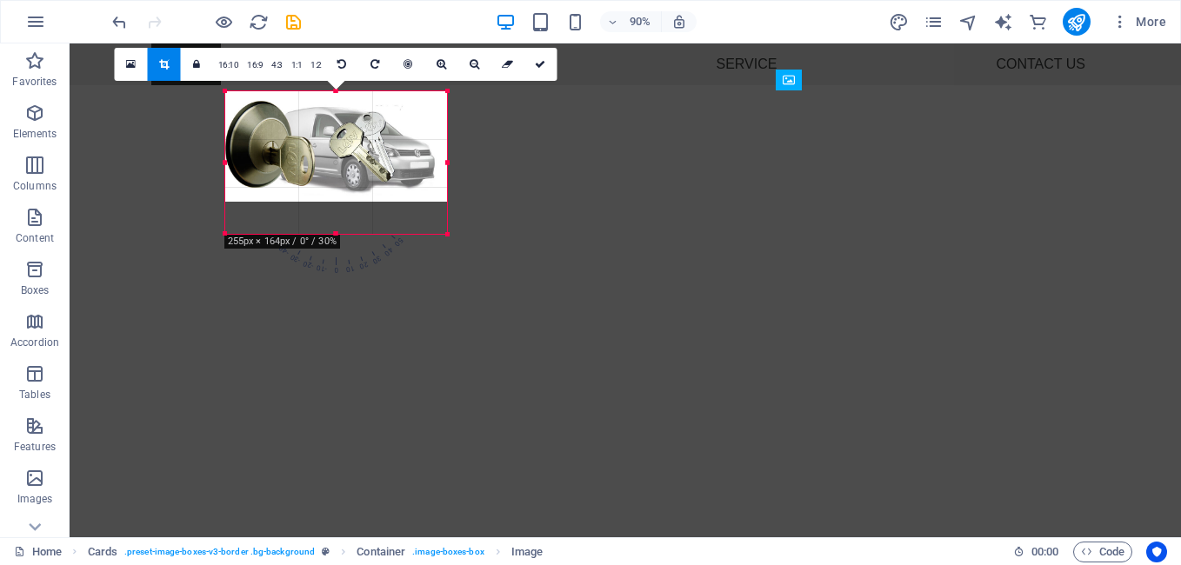
scroll to position [602, 0]
drag, startPoint x: 1099, startPoint y: 226, endPoint x: 860, endPoint y: 208, distance: 239.9
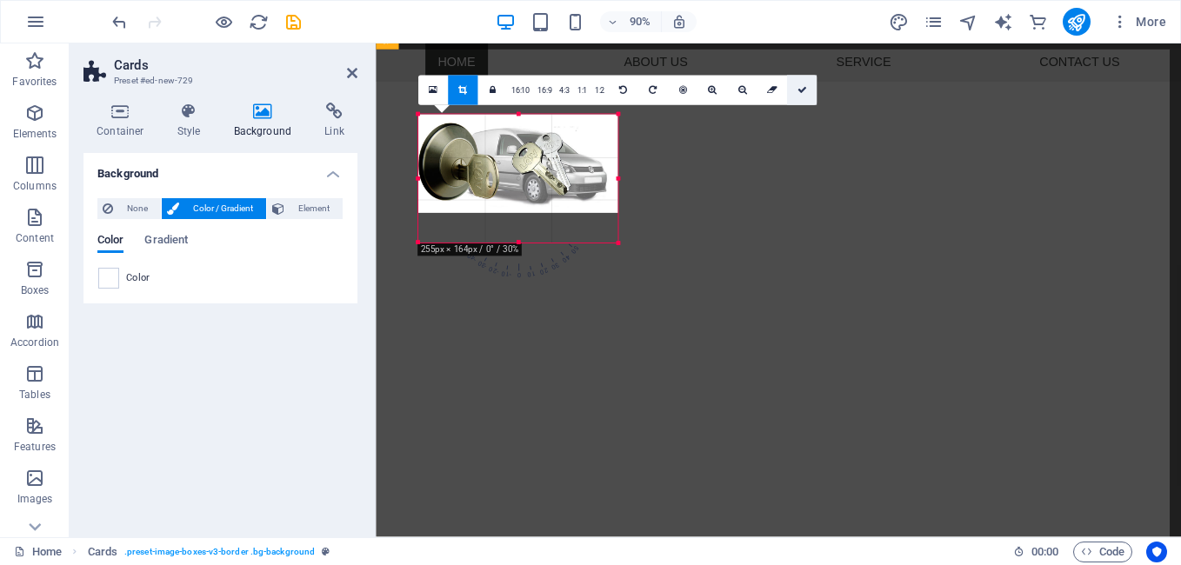
click at [800, 87] on icon at bounding box center [802, 91] width 10 height 10
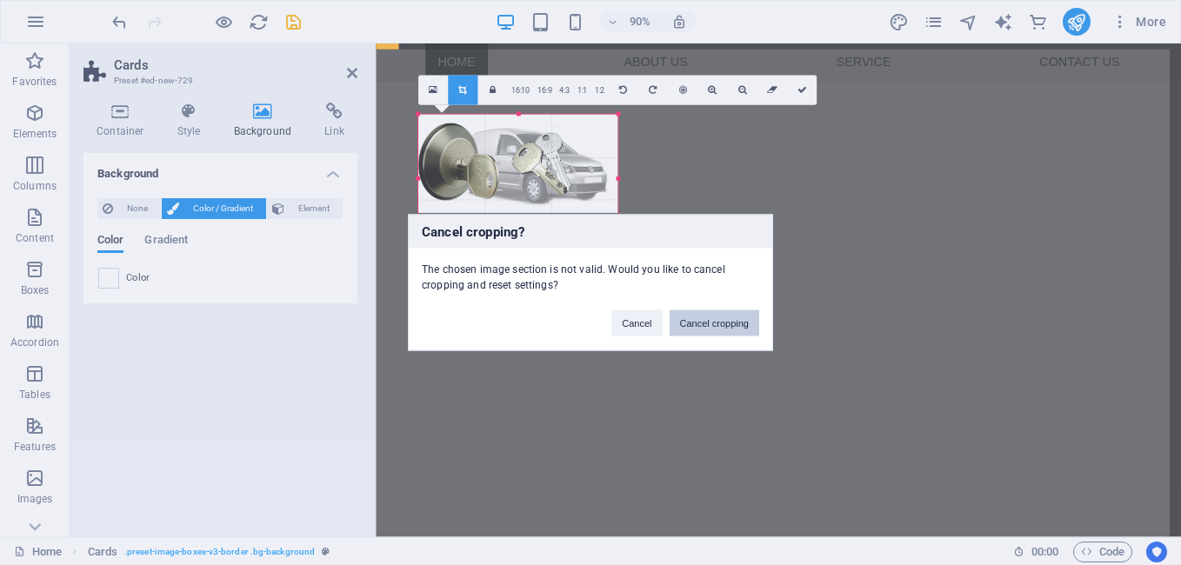
click at [711, 324] on button "Cancel cropping" at bounding box center [715, 323] width 90 height 26
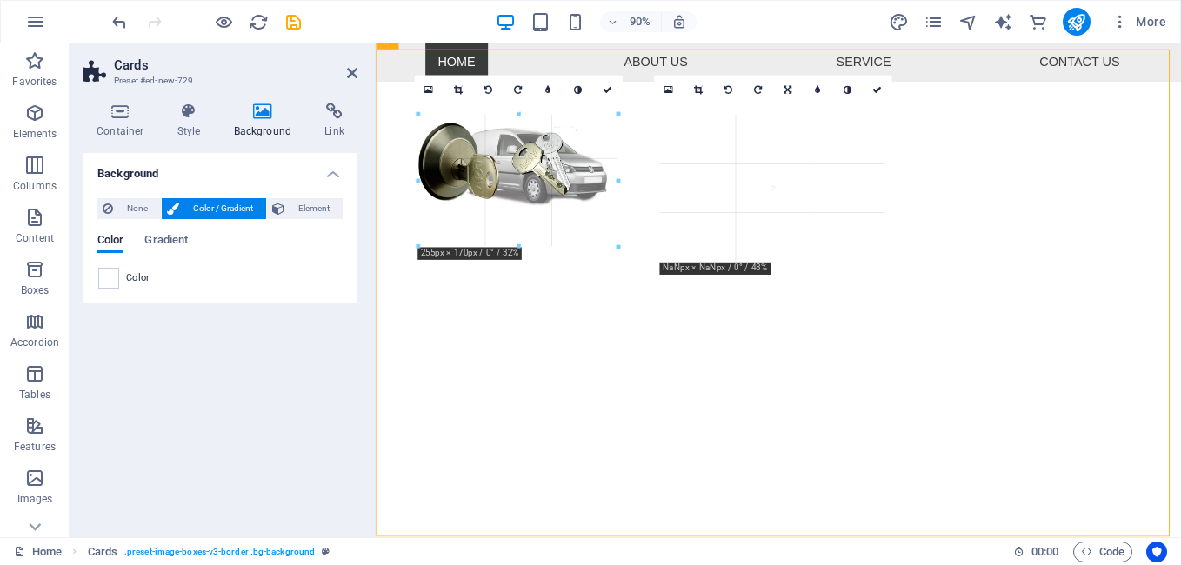
drag, startPoint x: 606, startPoint y: 207, endPoint x: 277, endPoint y: 222, distance: 330.0
click at [625, 244] on div "Drag here to replace the existing content. Press “Ctrl” if you want to create a…" at bounding box center [778, 11] width 805 height 1052
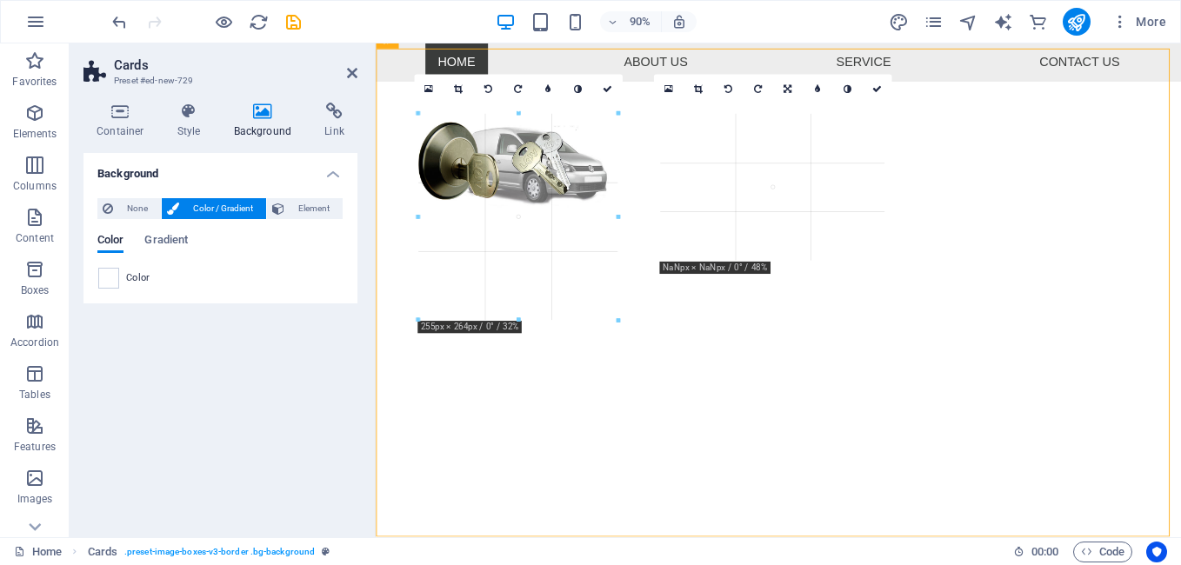
drag, startPoint x: 618, startPoint y: 159, endPoint x: 254, endPoint y: 144, distance: 364.7
click at [646, 158] on div "Drag here to replace the existing content. Press “Ctrl” if you want to create a…" at bounding box center [778, 10] width 805 height 1053
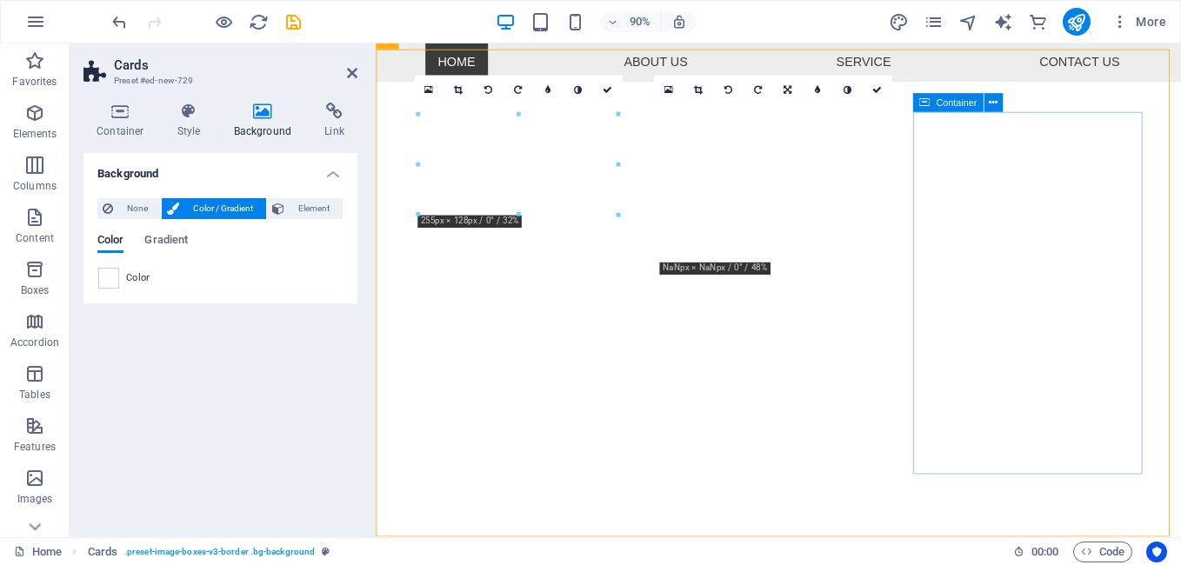
click at [928, 107] on icon at bounding box center [923, 103] width 11 height 19
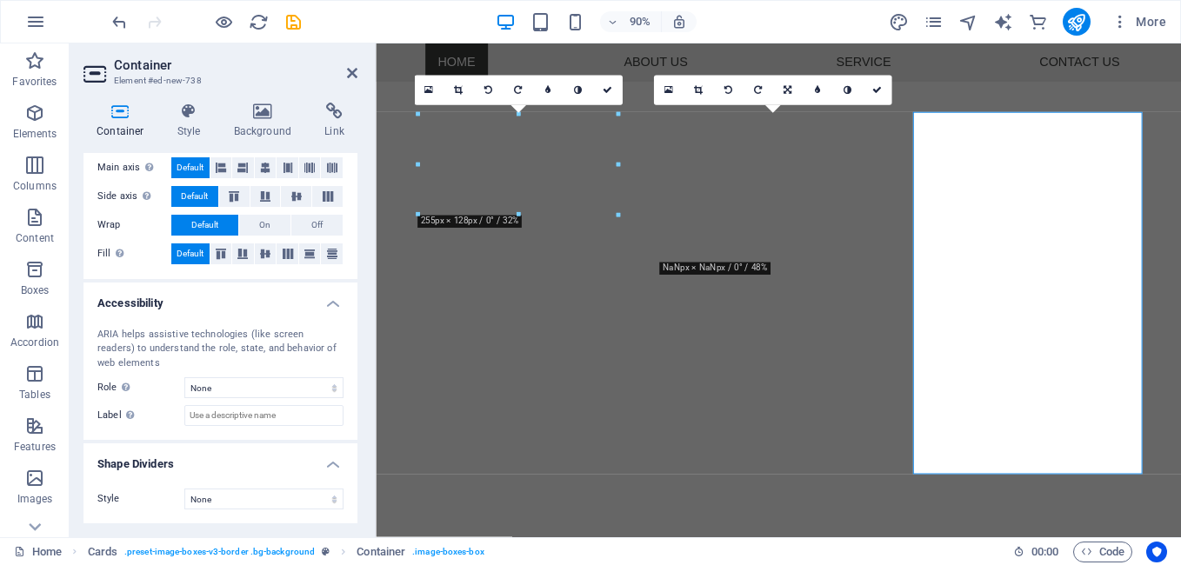
scroll to position [72, 0]
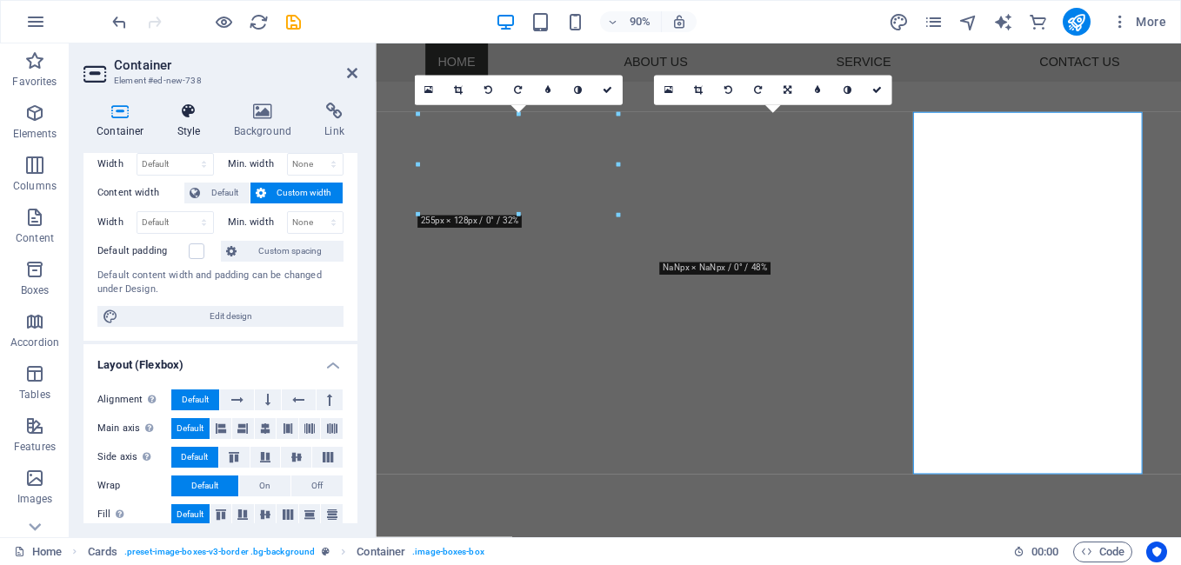
click at [186, 112] on icon at bounding box center [189, 111] width 50 height 17
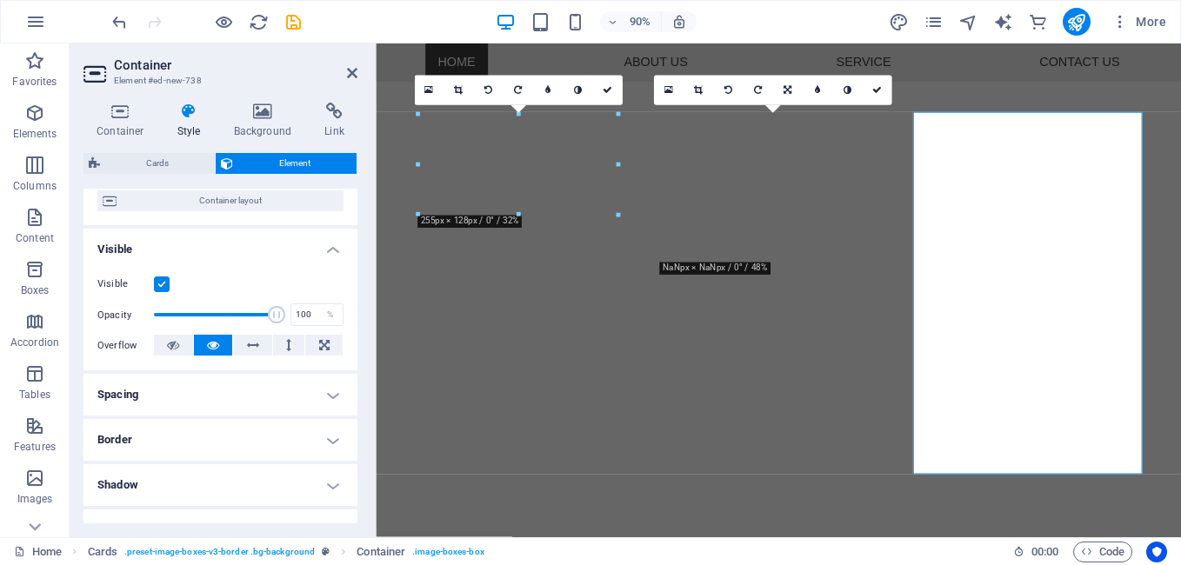
scroll to position [139, 0]
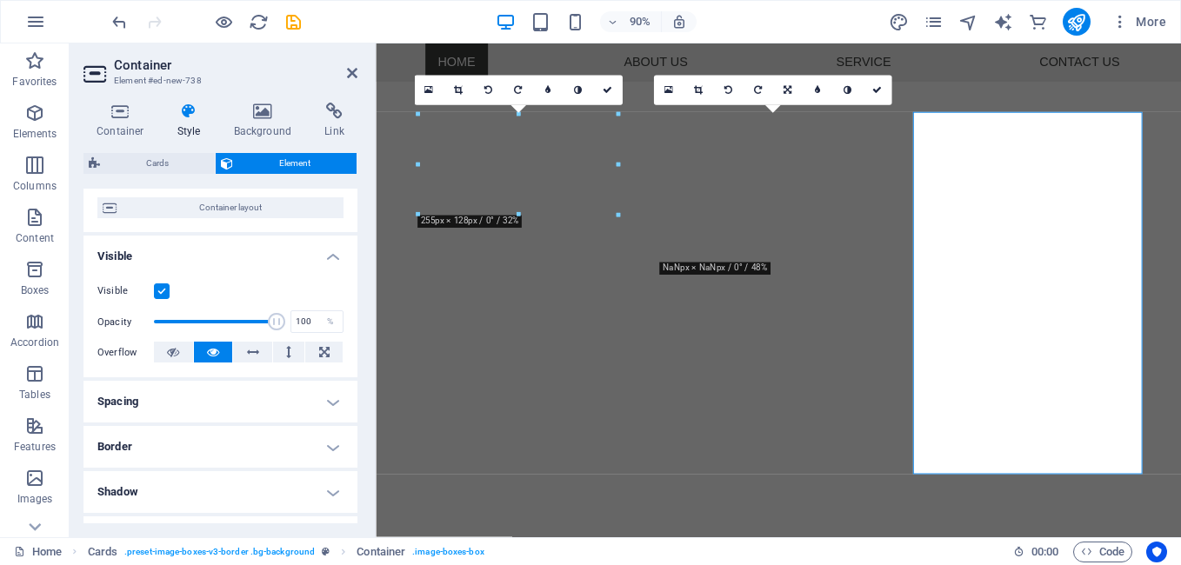
click at [126, 441] on h4 "Border" at bounding box center [220, 447] width 274 height 42
click at [222, 477] on span at bounding box center [228, 483] width 12 height 12
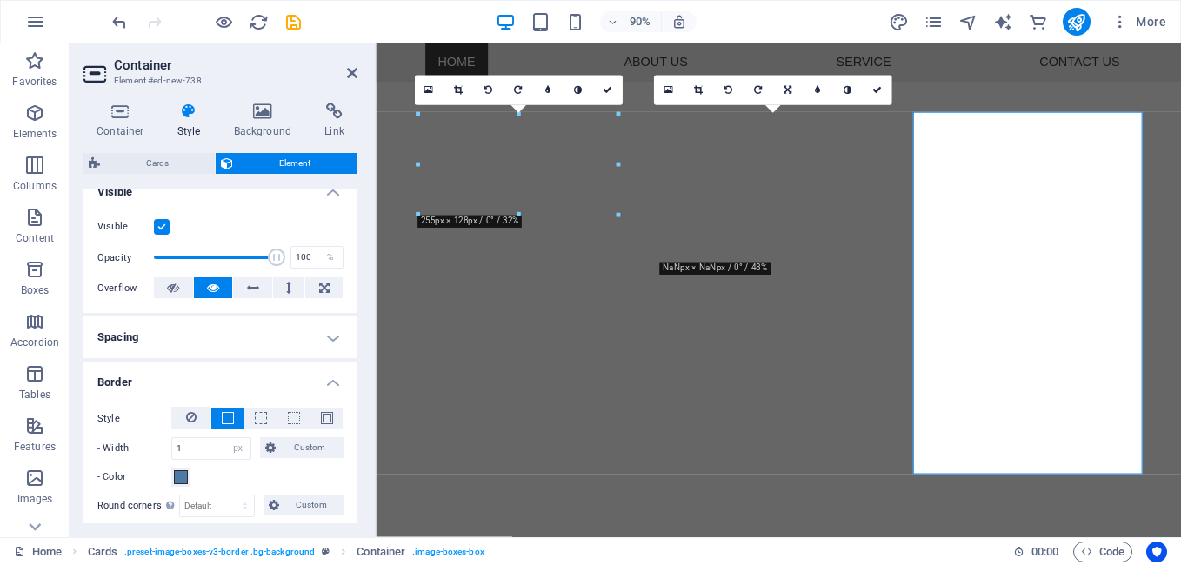
scroll to position [226, 0]
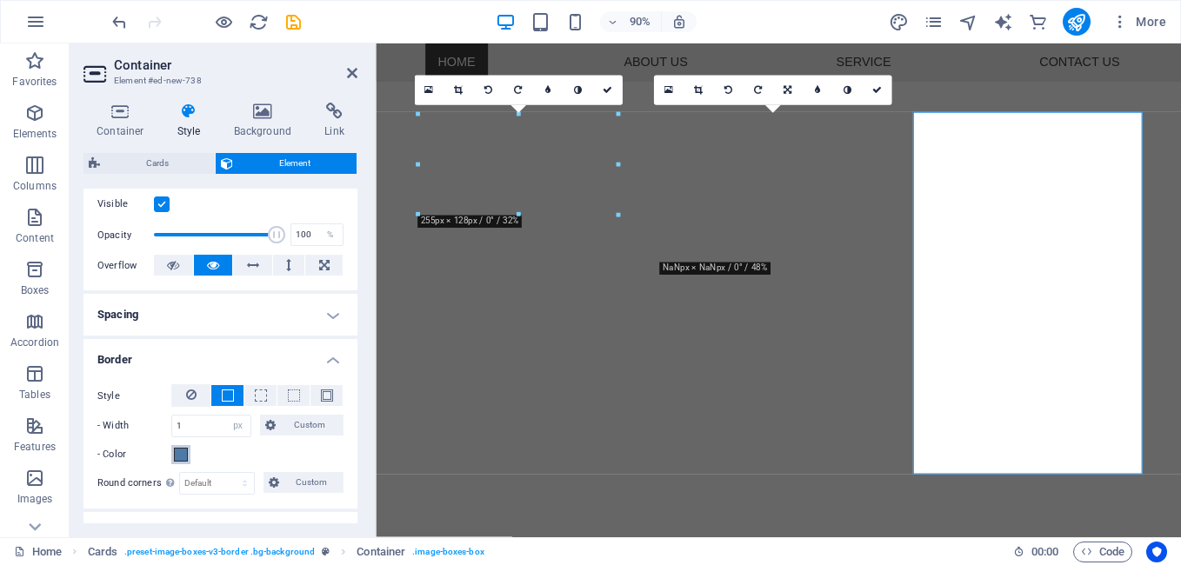
click at [184, 454] on span at bounding box center [181, 455] width 14 height 14
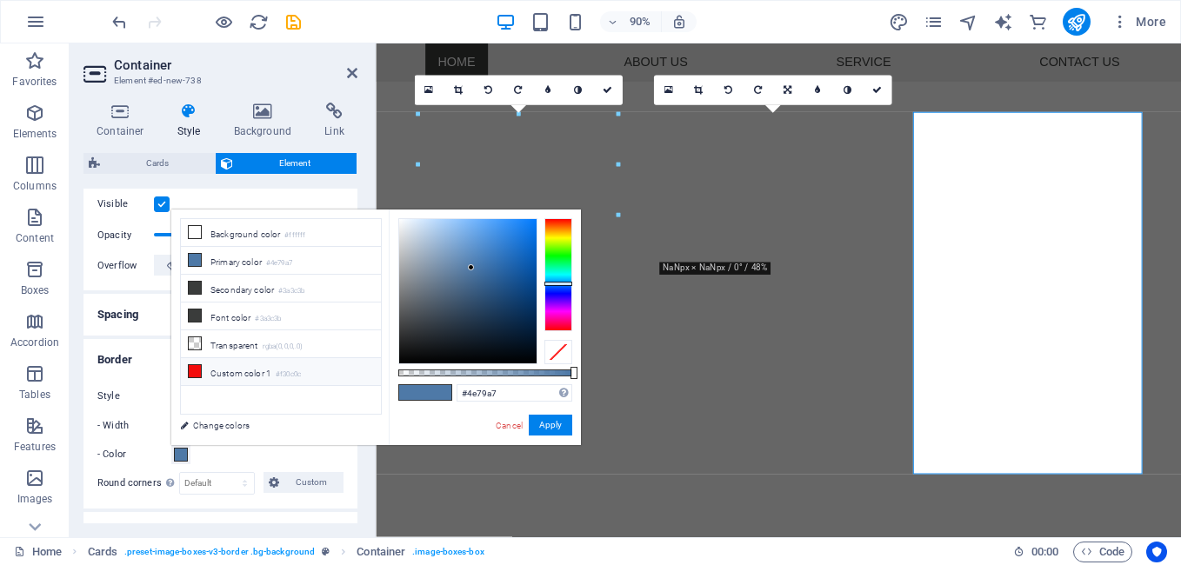
click at [198, 366] on icon at bounding box center [195, 371] width 12 height 12
type input "#f30c0c"
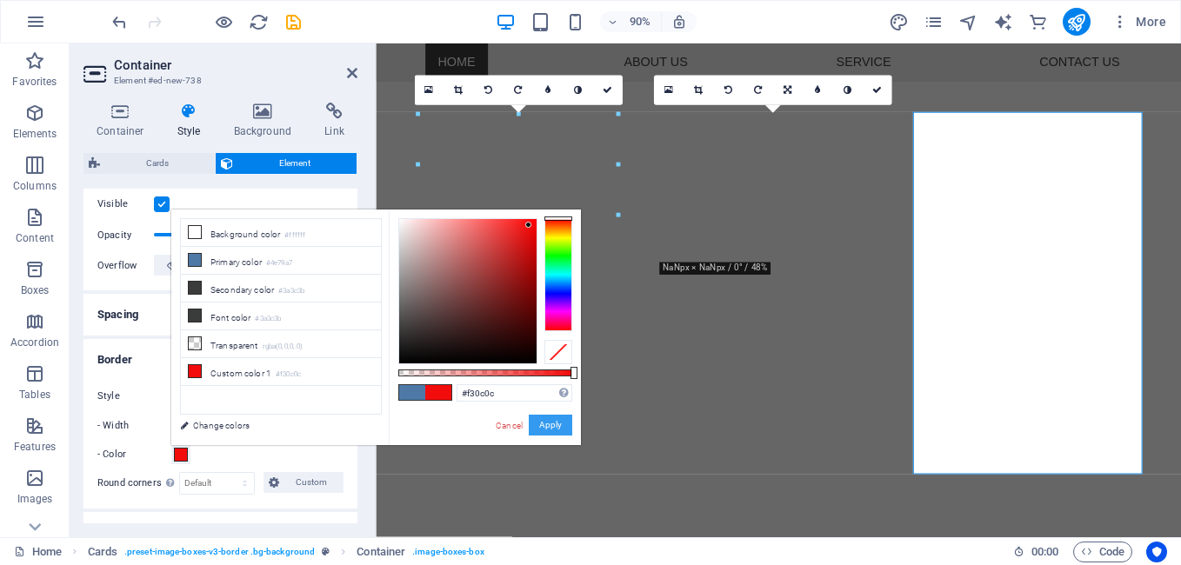
click at [552, 415] on button "Apply" at bounding box center [550, 425] width 43 height 21
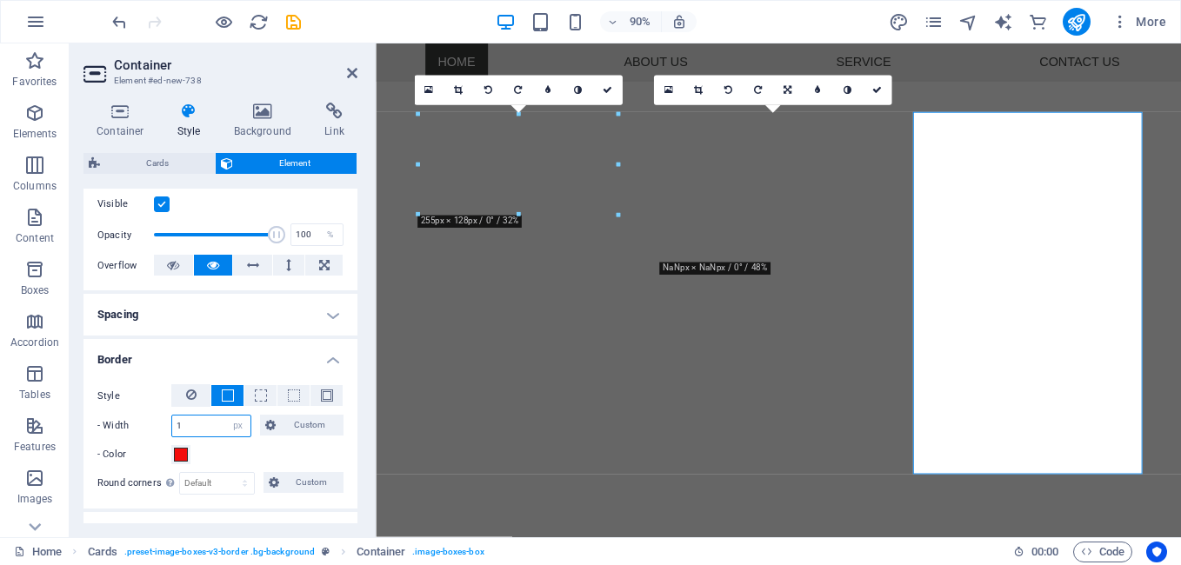
drag, startPoint x: 198, startPoint y: 423, endPoint x: 146, endPoint y: 418, distance: 52.4
click at [146, 418] on div "- Width 1 auto px rem % vh vw Custom Custom" at bounding box center [220, 426] width 246 height 23
type input "3"
click at [209, 482] on select "Default px rem % vh vw Custom" at bounding box center [217, 483] width 74 height 21
select select "%"
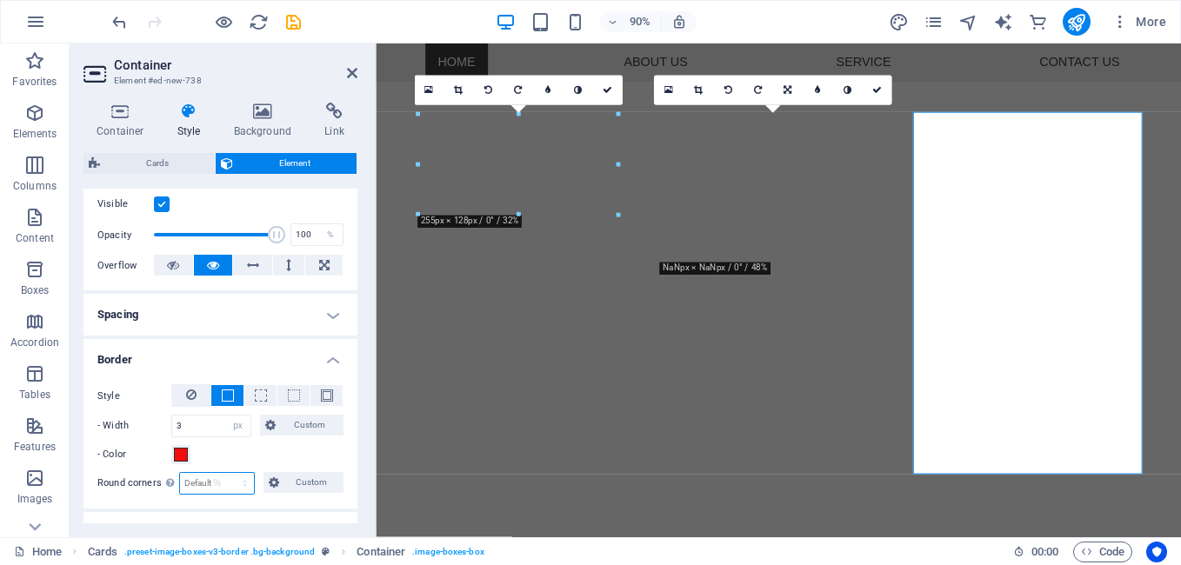
click at [228, 473] on select "Default px rem % vh vw Custom" at bounding box center [217, 483] width 74 height 21
type input "3"
click at [350, 459] on div "Style - Width 3 auto px rem % vh vw Custom Custom 3 auto px rem % vh vw 3 auto …" at bounding box center [220, 439] width 274 height 138
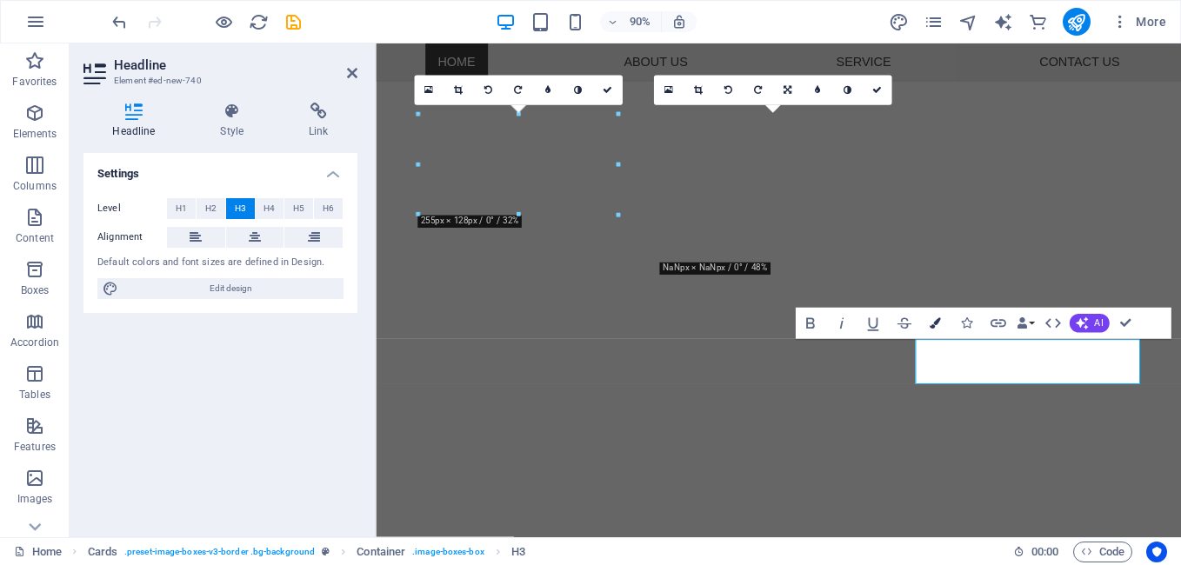
click at [937, 319] on icon "button" at bounding box center [935, 323] width 11 height 11
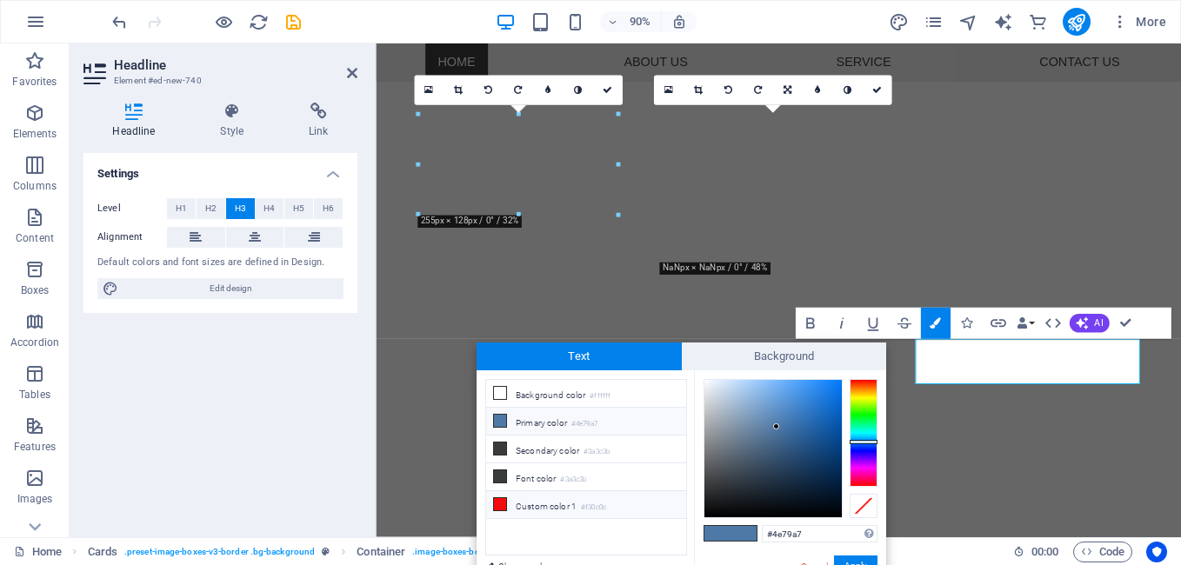
click at [504, 498] on icon at bounding box center [500, 504] width 12 height 12
type input "#f30c0c"
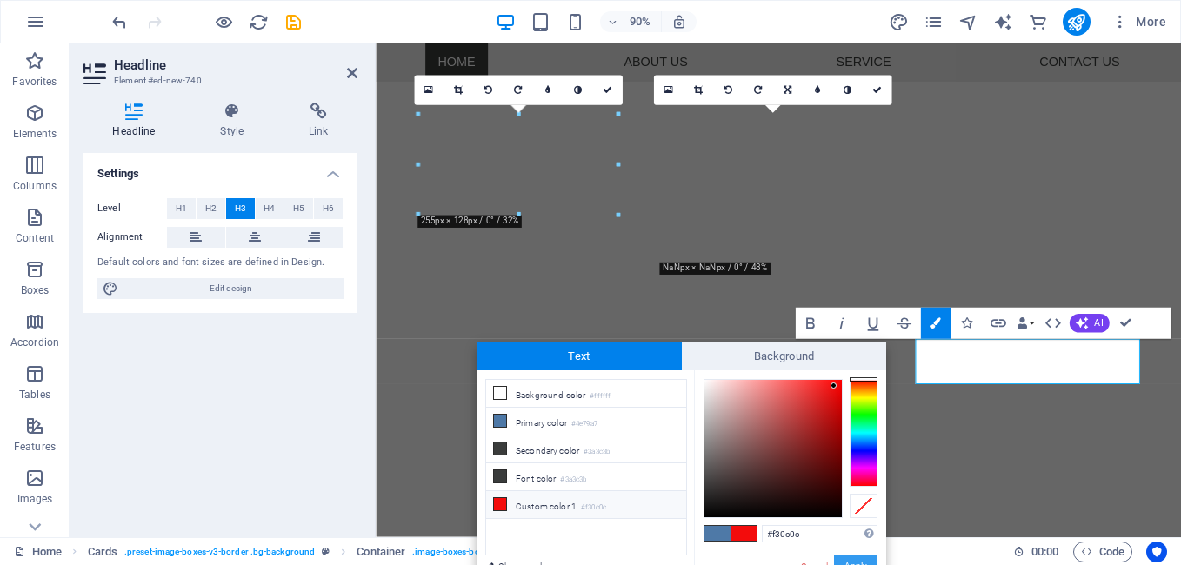
click at [855, 558] on button "Apply" at bounding box center [855, 566] width 43 height 21
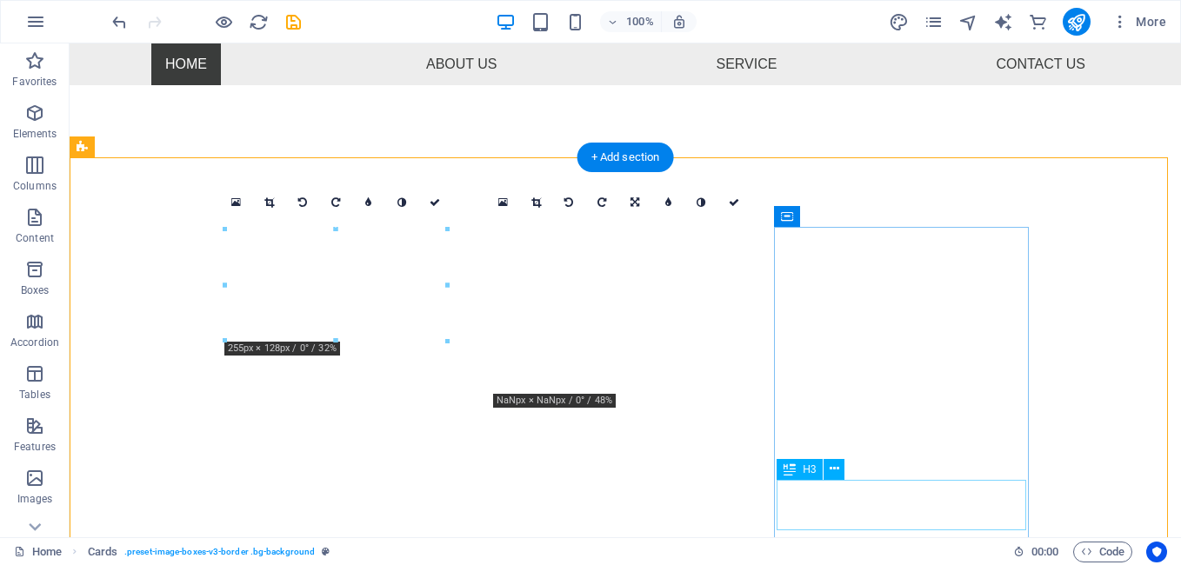
scroll to position [446, 0]
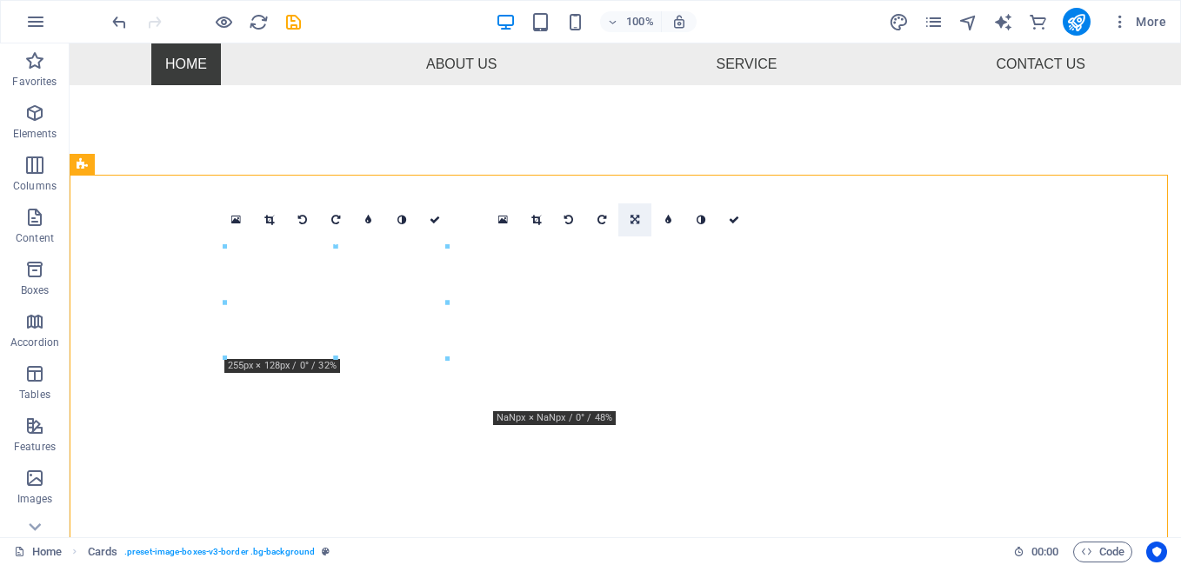
click at [637, 217] on icon at bounding box center [635, 220] width 9 height 10
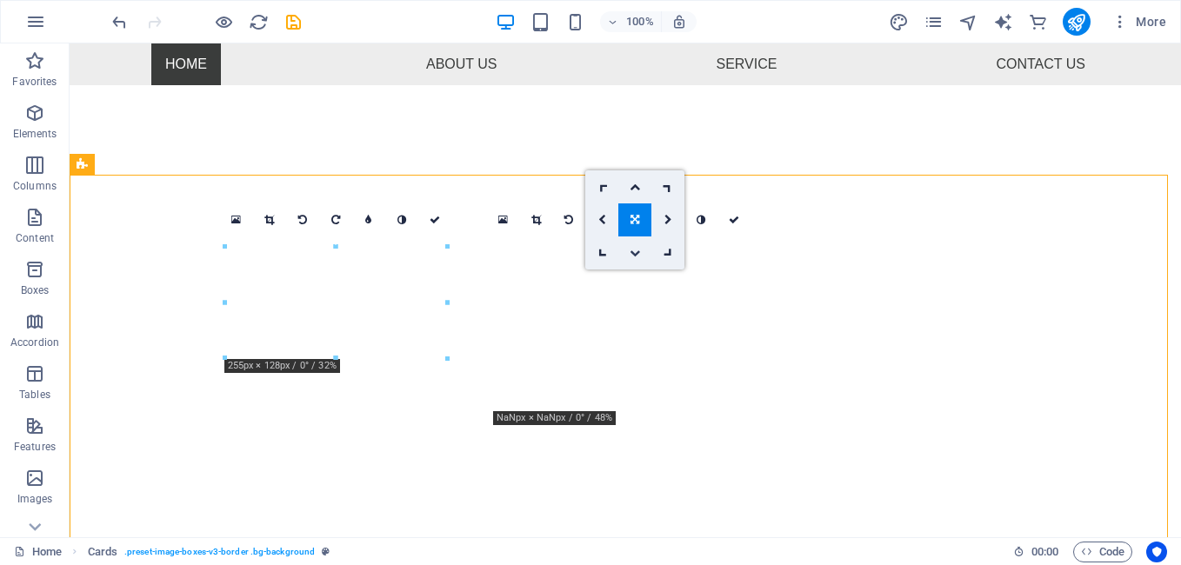
click at [636, 250] on icon at bounding box center [635, 253] width 10 height 10
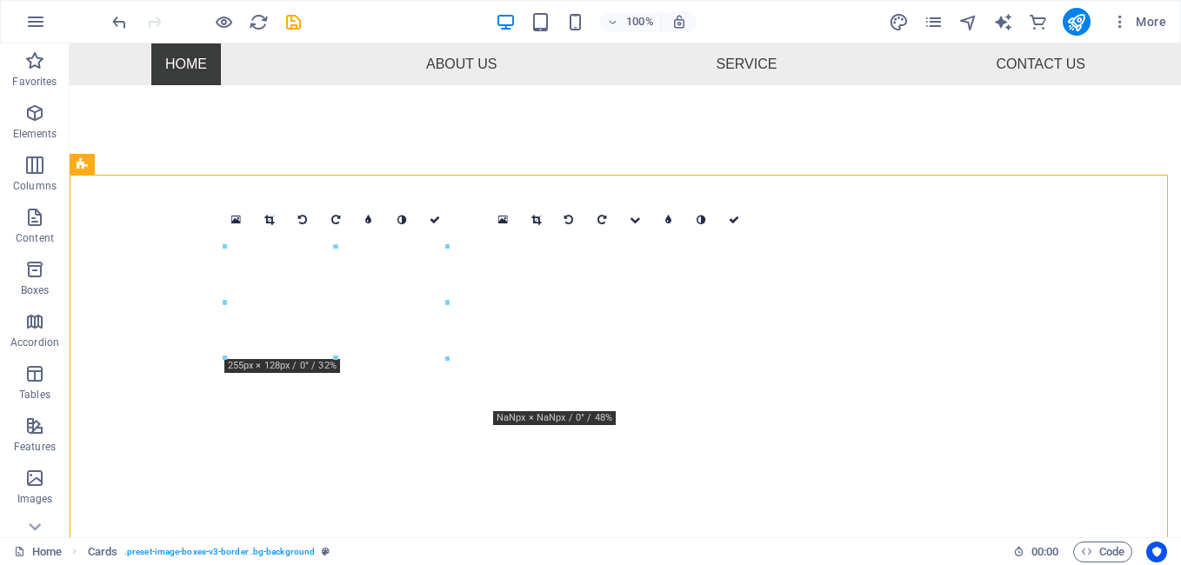
click at [564, 237] on div "16:10 16:9 4:3 1:1 1:2 0" at bounding box center [618, 220] width 264 height 33
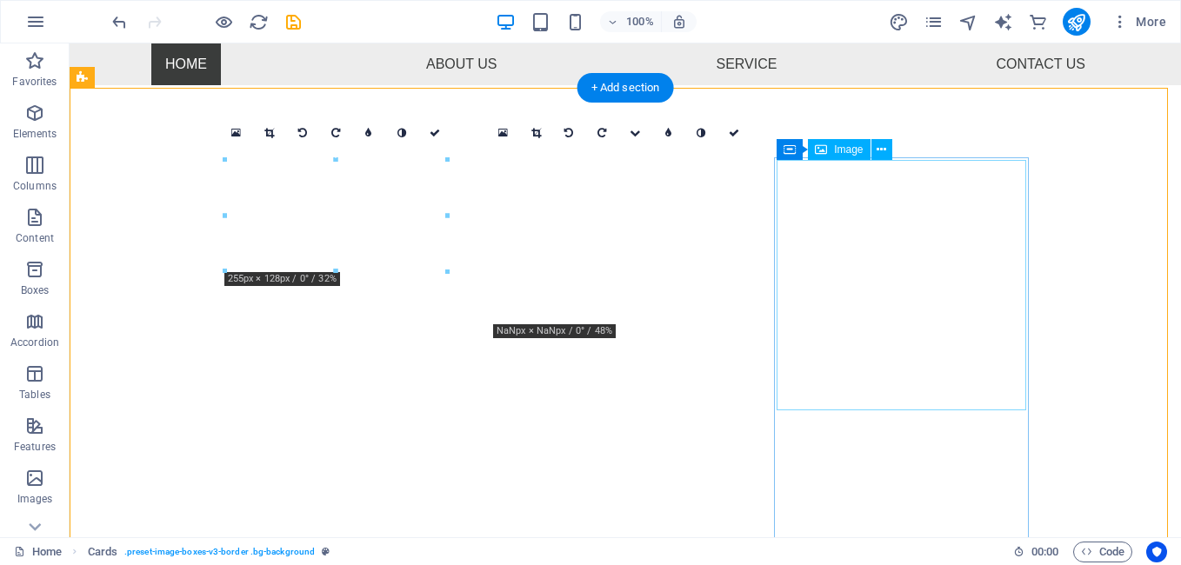
scroll to position [533, 0]
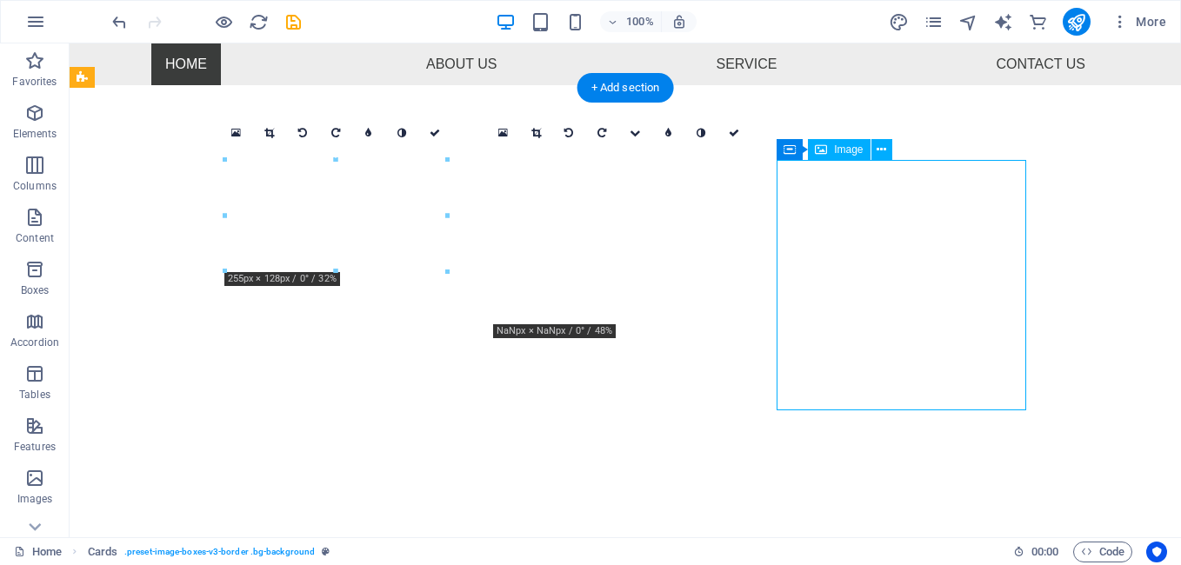
select select "%"
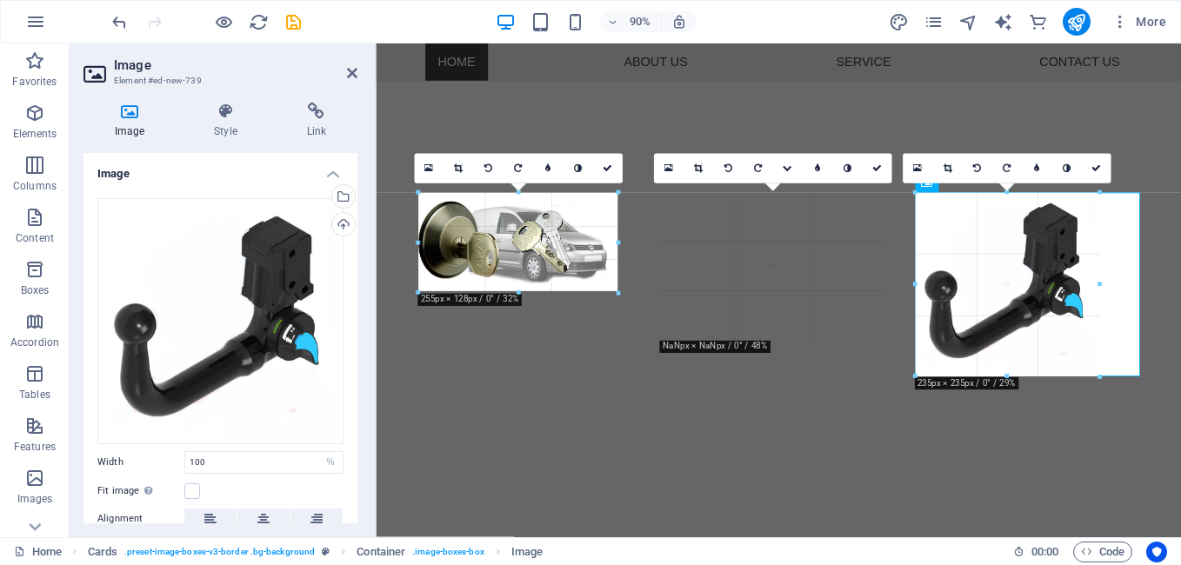
drag, startPoint x: 1137, startPoint y: 415, endPoint x: 811, endPoint y: 445, distance: 327.6
type input "235"
select select "px"
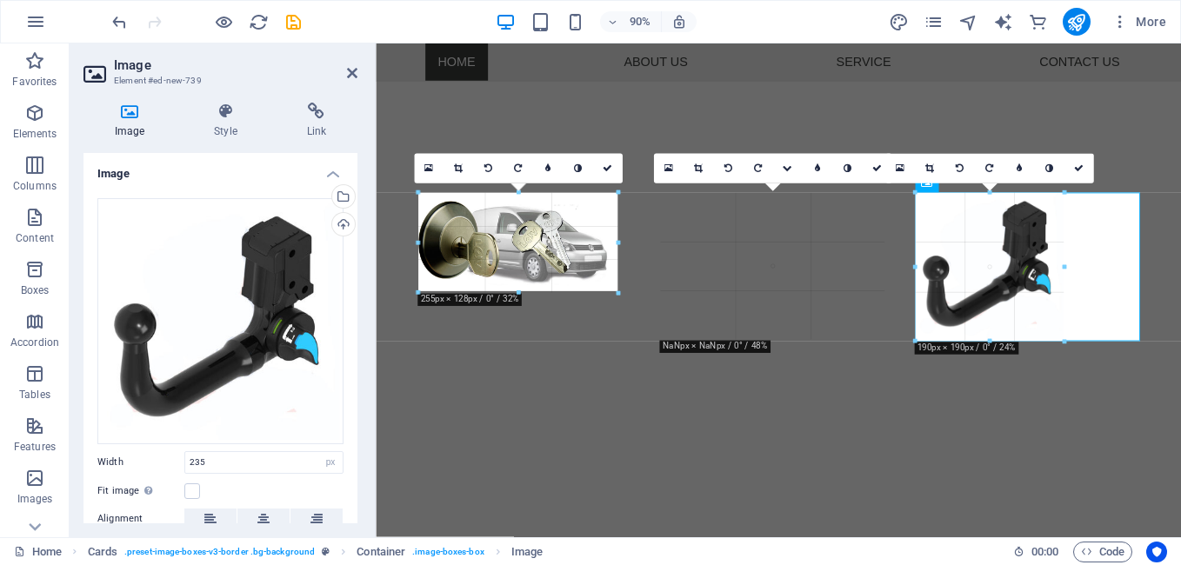
drag, startPoint x: 915, startPoint y: 377, endPoint x: 631, endPoint y: 321, distance: 290.0
type input "190"
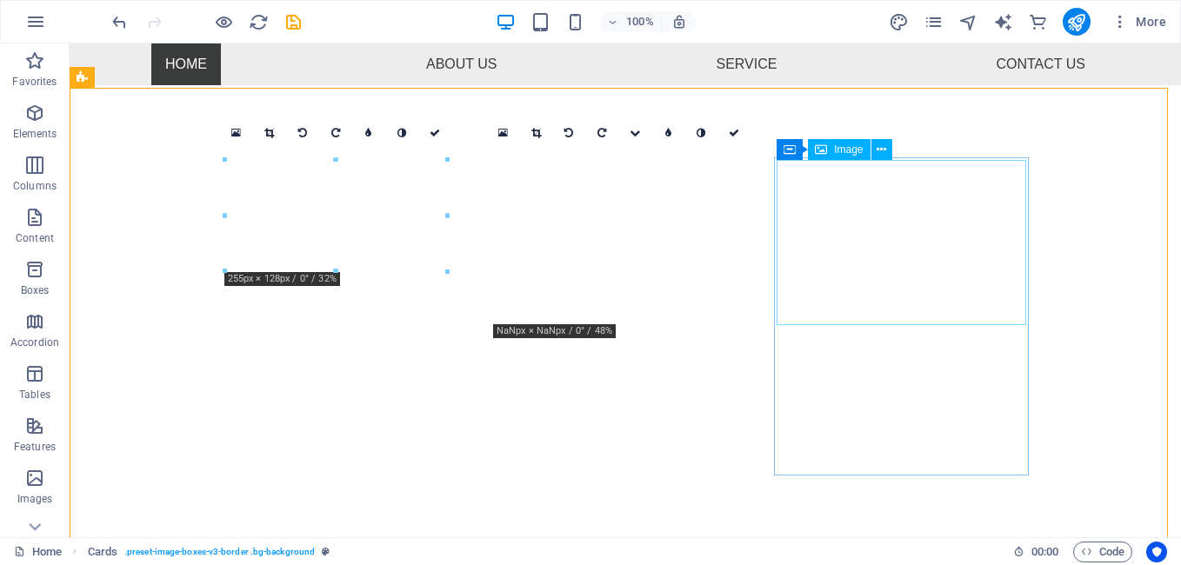
click at [855, 155] on span "Image" at bounding box center [848, 149] width 29 height 10
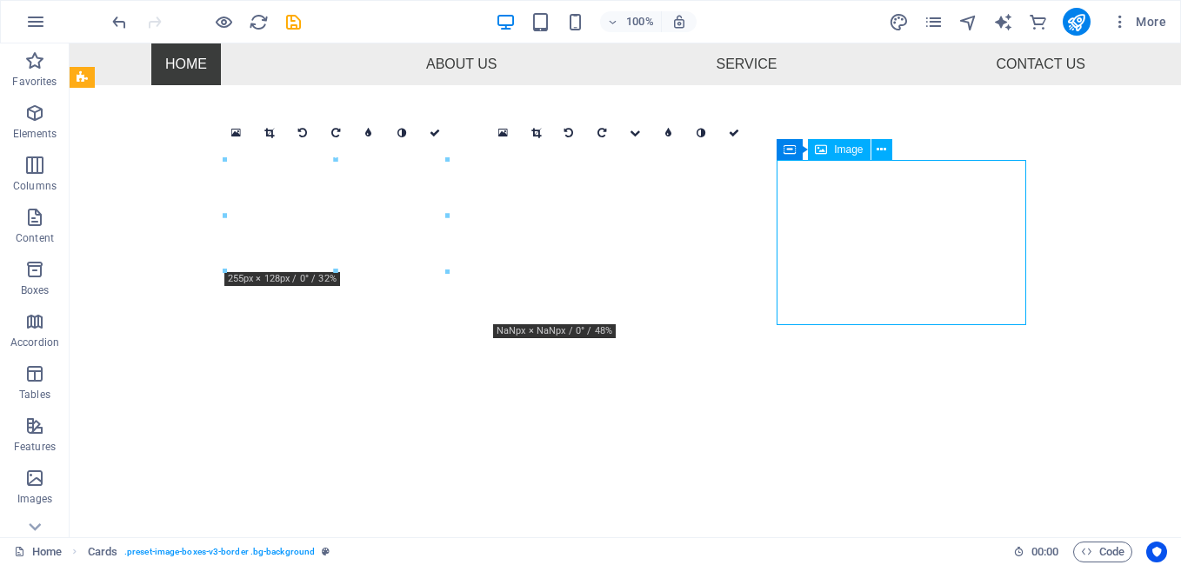
click at [855, 155] on span "Image" at bounding box center [848, 149] width 29 height 10
select select "px"
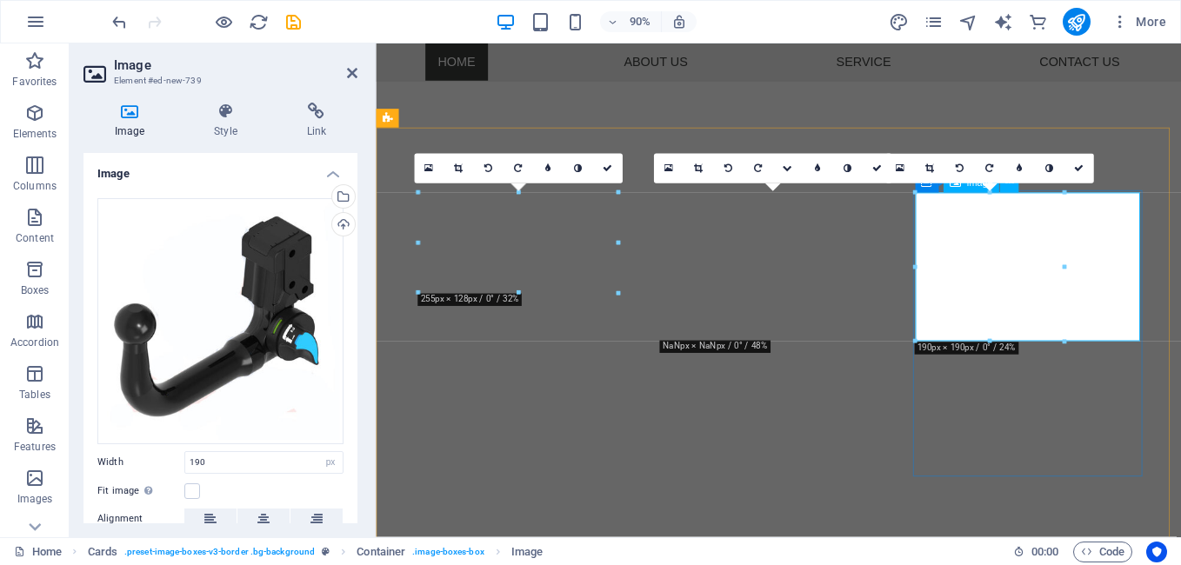
click at [706, 165] on link at bounding box center [699, 169] width 30 height 30
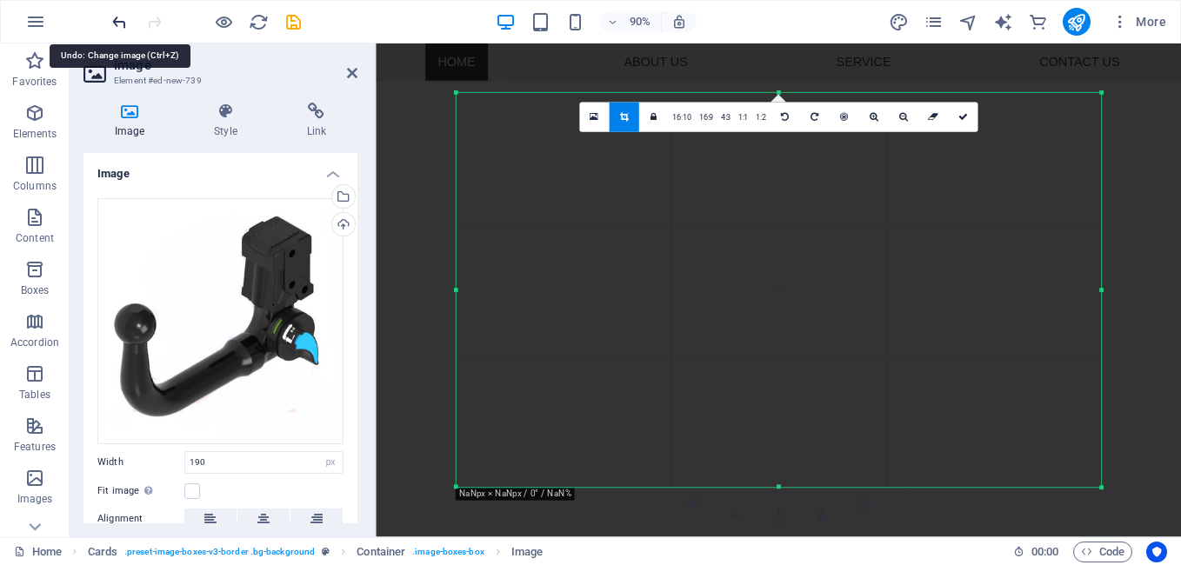
click at [117, 24] on icon "undo" at bounding box center [120, 22] width 20 height 20
click at [961, 113] on icon at bounding box center [963, 117] width 10 height 10
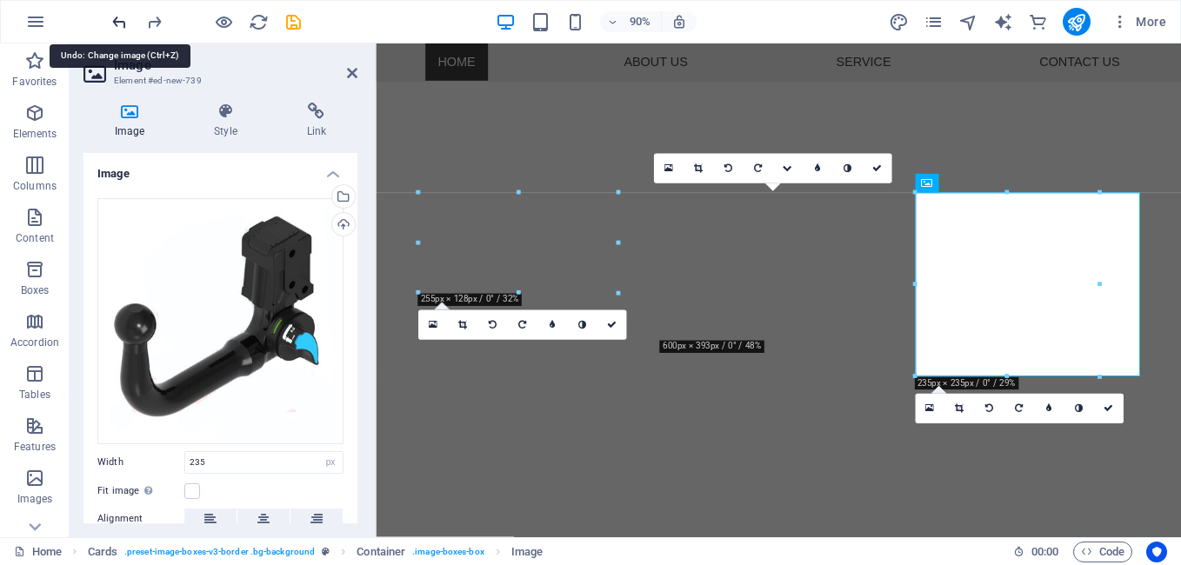
click at [119, 21] on icon "undo" at bounding box center [120, 22] width 20 height 20
type input "100"
select select "%"
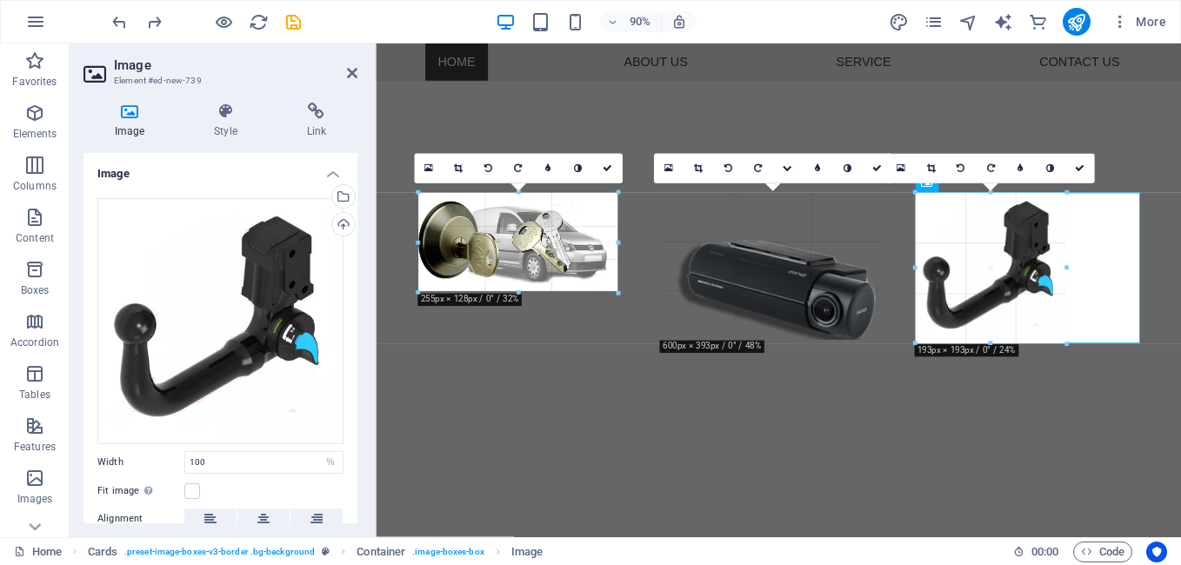
drag, startPoint x: 913, startPoint y: 417, endPoint x: 690, endPoint y: 248, distance: 280.0
type input "193"
select select "px"
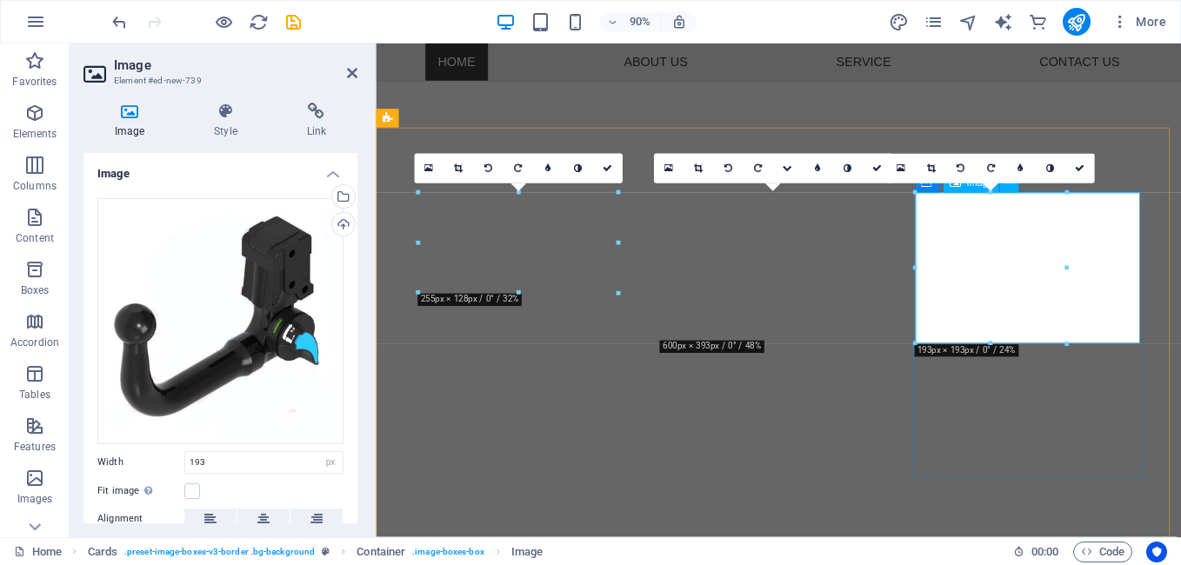
drag, startPoint x: 1444, startPoint y: 310, endPoint x: 1164, endPoint y: 290, distance: 280.7
drag, startPoint x: 1445, startPoint y: 310, endPoint x: 1175, endPoint y: 292, distance: 270.2
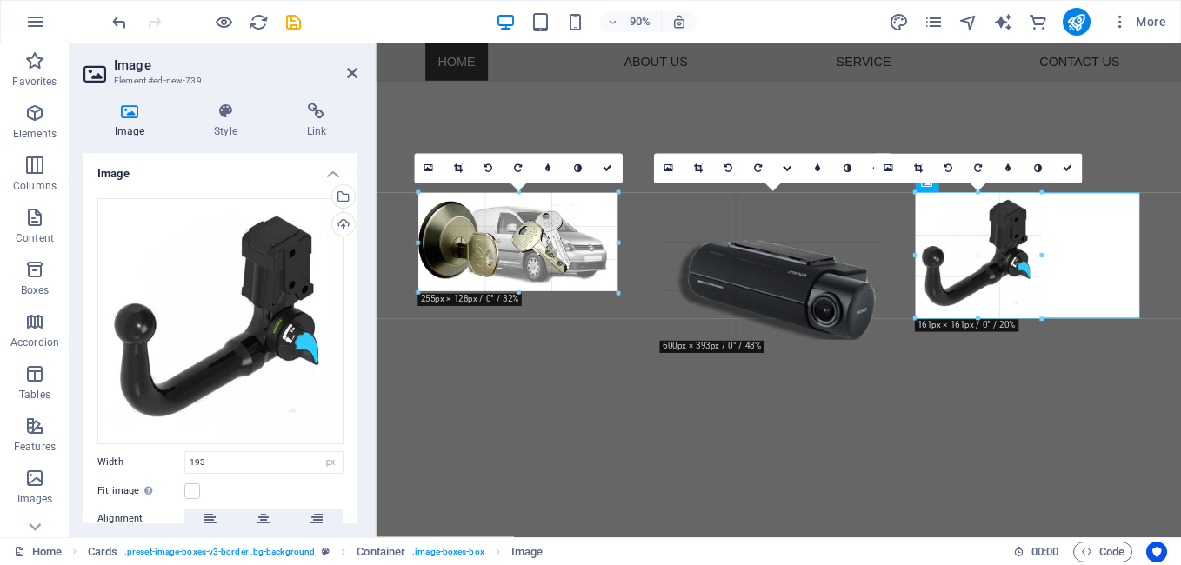
click at [1044, 367] on div at bounding box center [773, 333] width 794 height 411
type input "161"
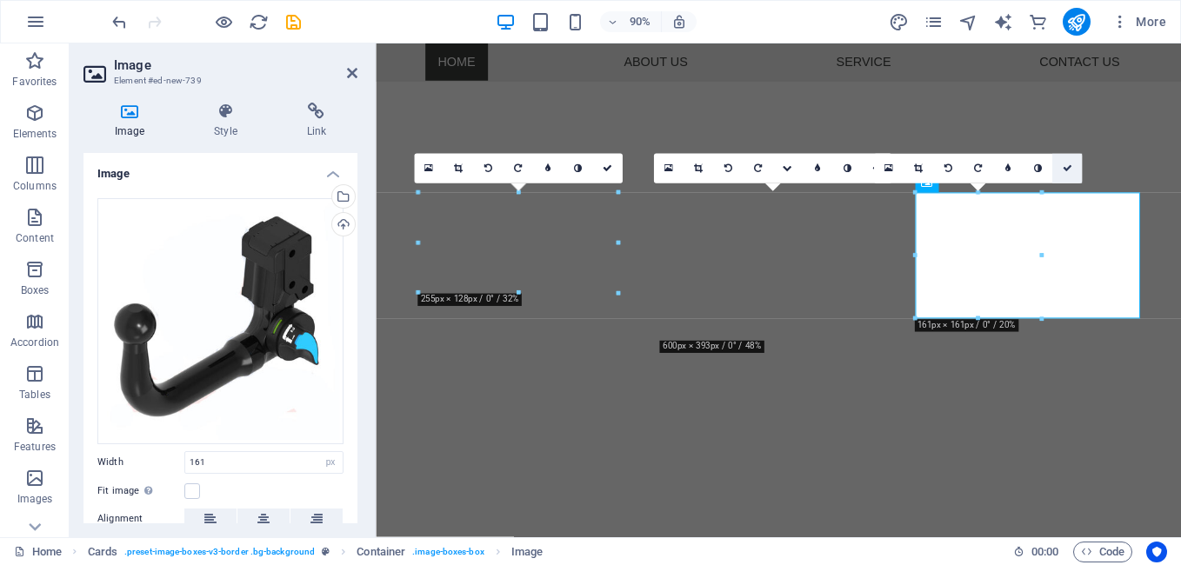
click at [1069, 169] on icon at bounding box center [1067, 169] width 10 height 10
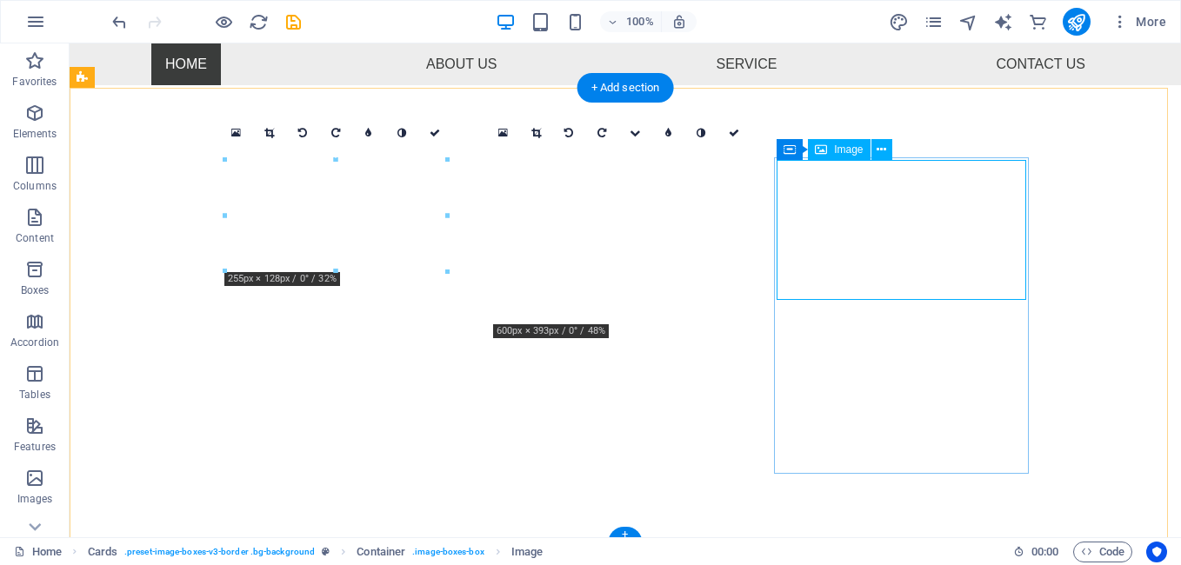
select select "px"
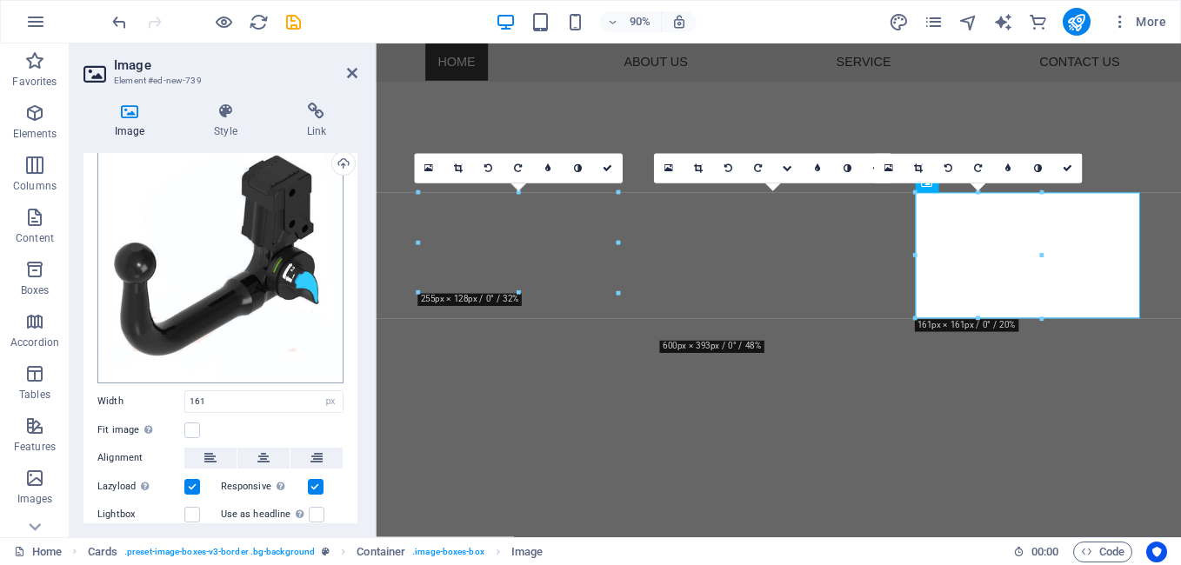
scroll to position [87, 0]
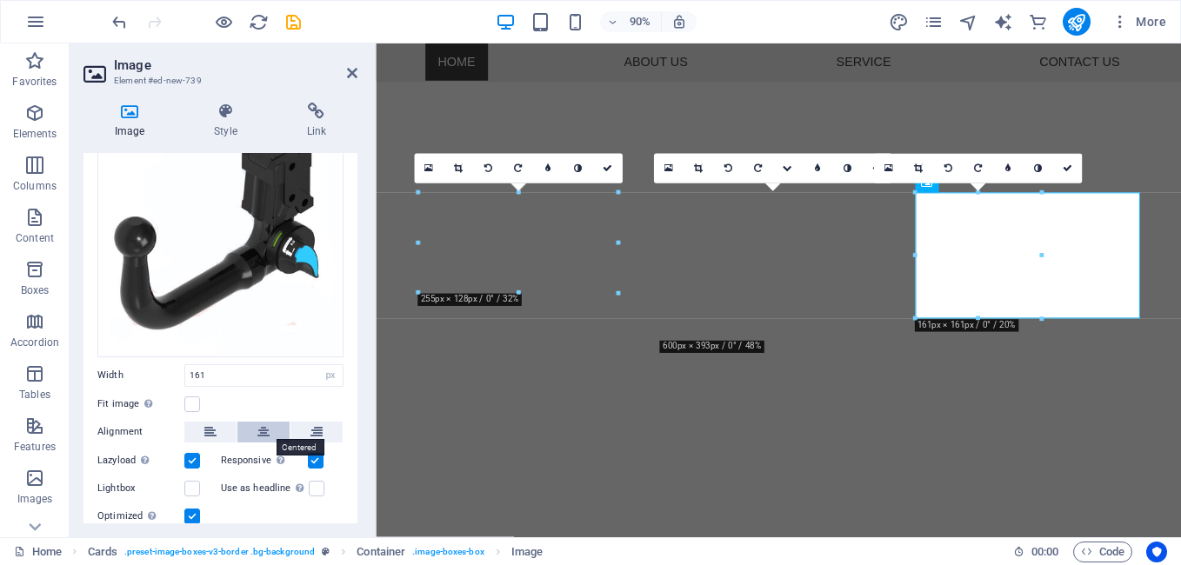
click at [252, 423] on button at bounding box center [263, 432] width 52 height 21
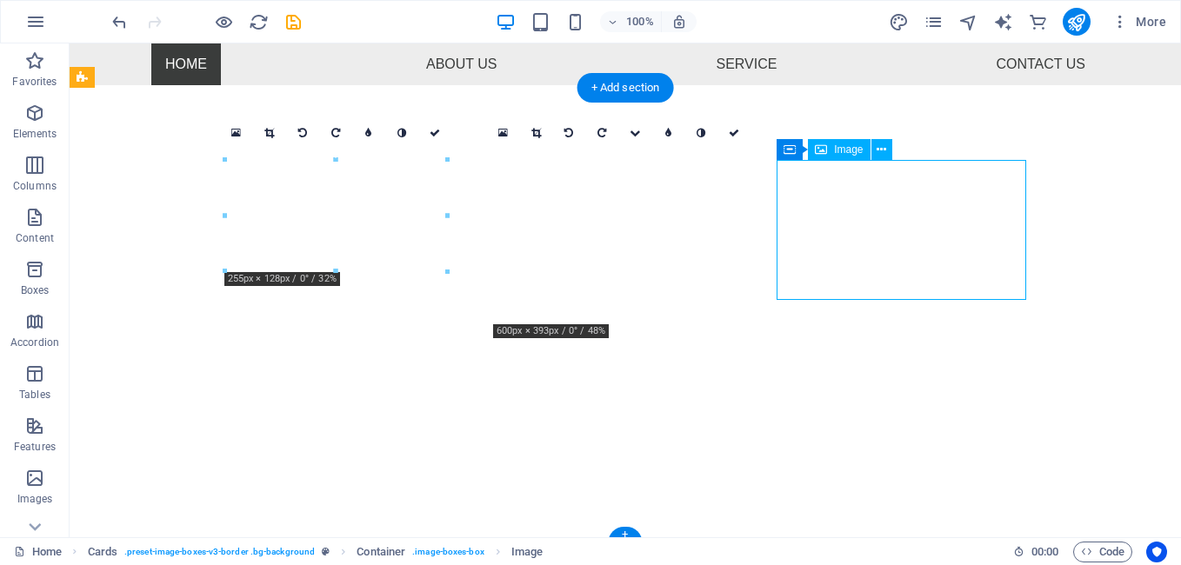
select select "px"
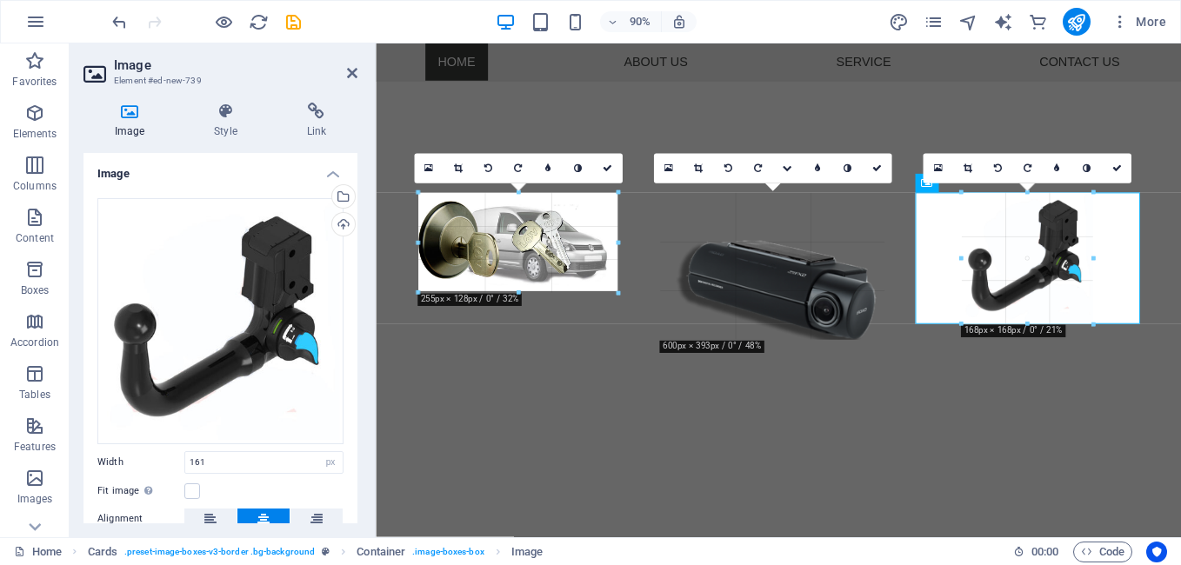
drag, startPoint x: 1027, startPoint y: 319, endPoint x: 1026, endPoint y: 328, distance: 8.7
type input "168"
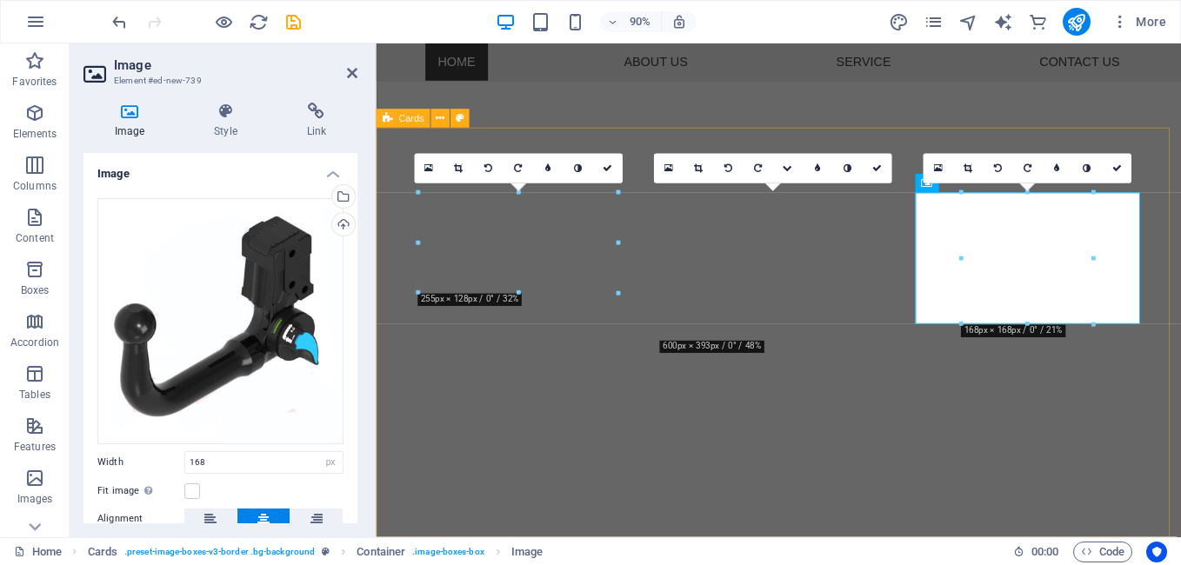
drag, startPoint x: 691, startPoint y: 528, endPoint x: 909, endPoint y: 492, distance: 221.2
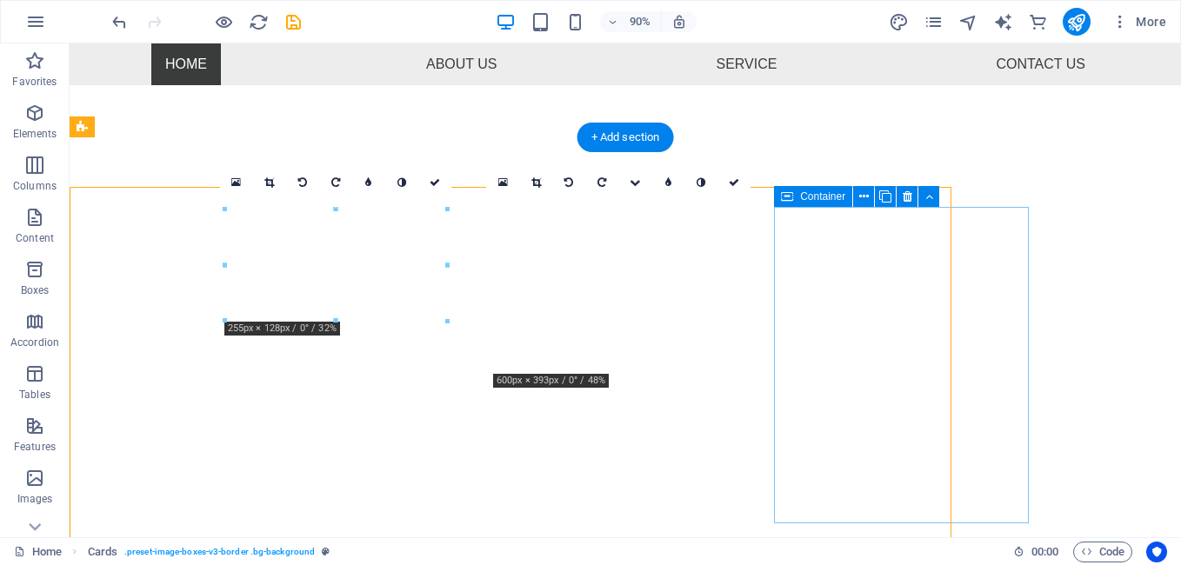
scroll to position [484, 0]
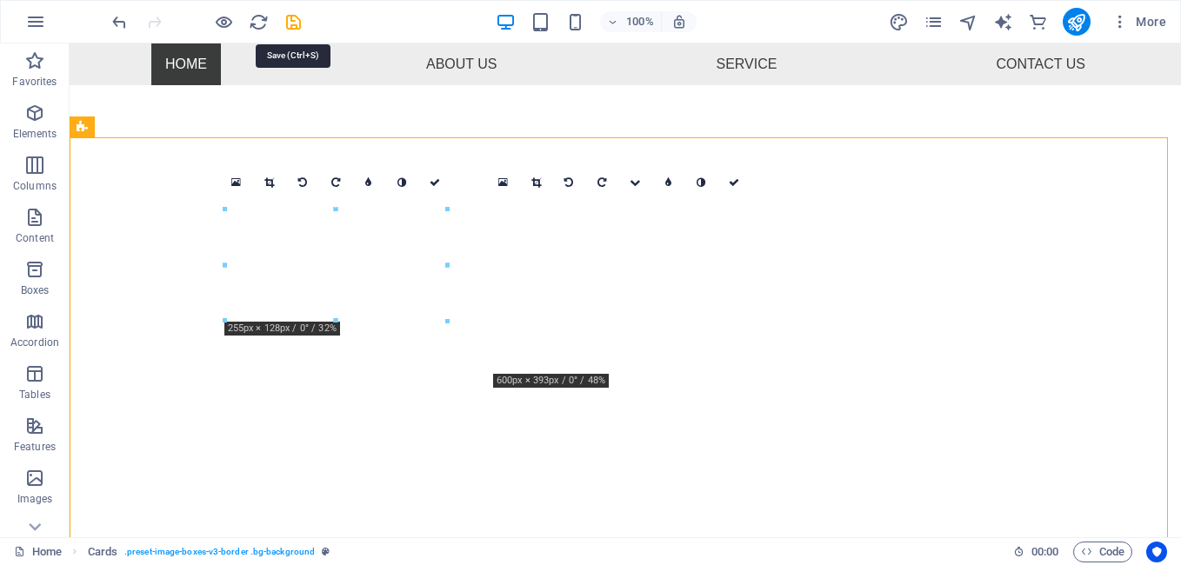
click at [293, 16] on icon "save" at bounding box center [294, 22] width 20 height 20
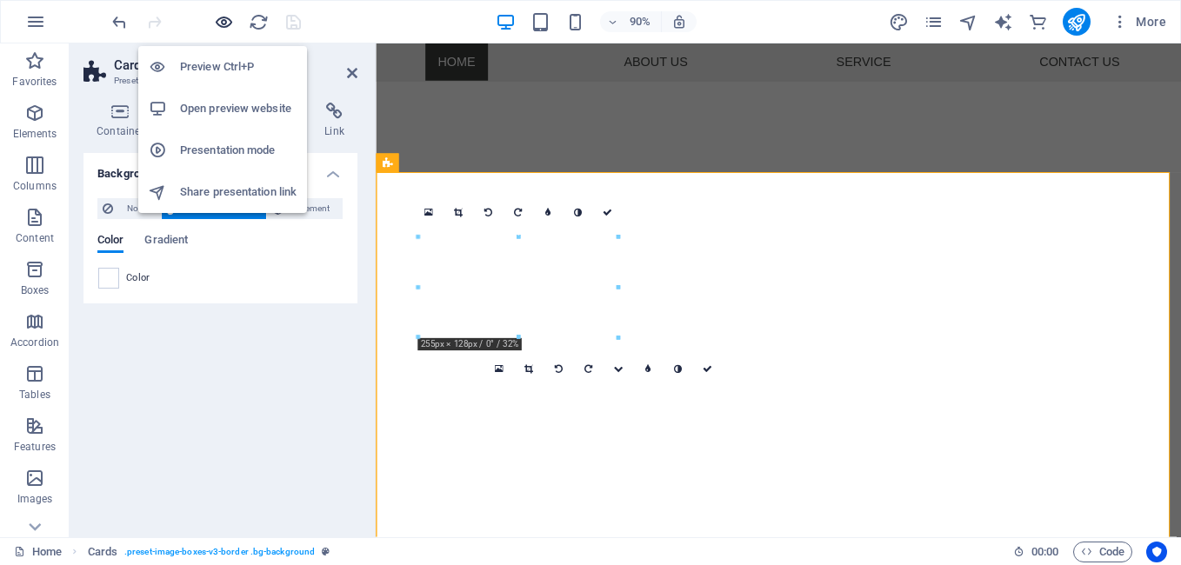
click at [217, 14] on icon "button" at bounding box center [224, 22] width 20 height 20
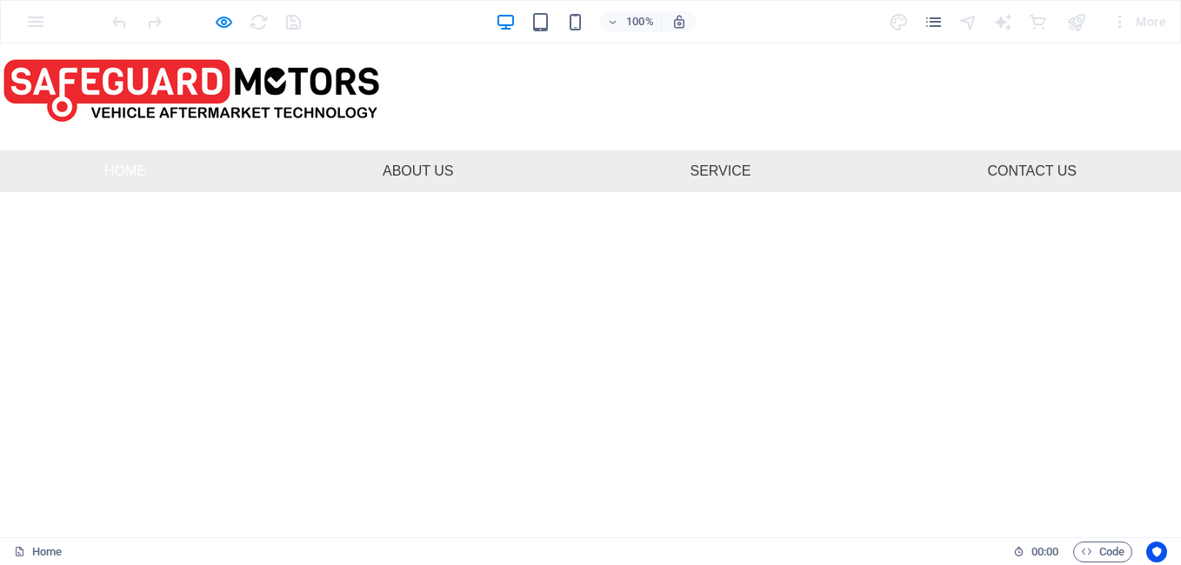
scroll to position [0, 0]
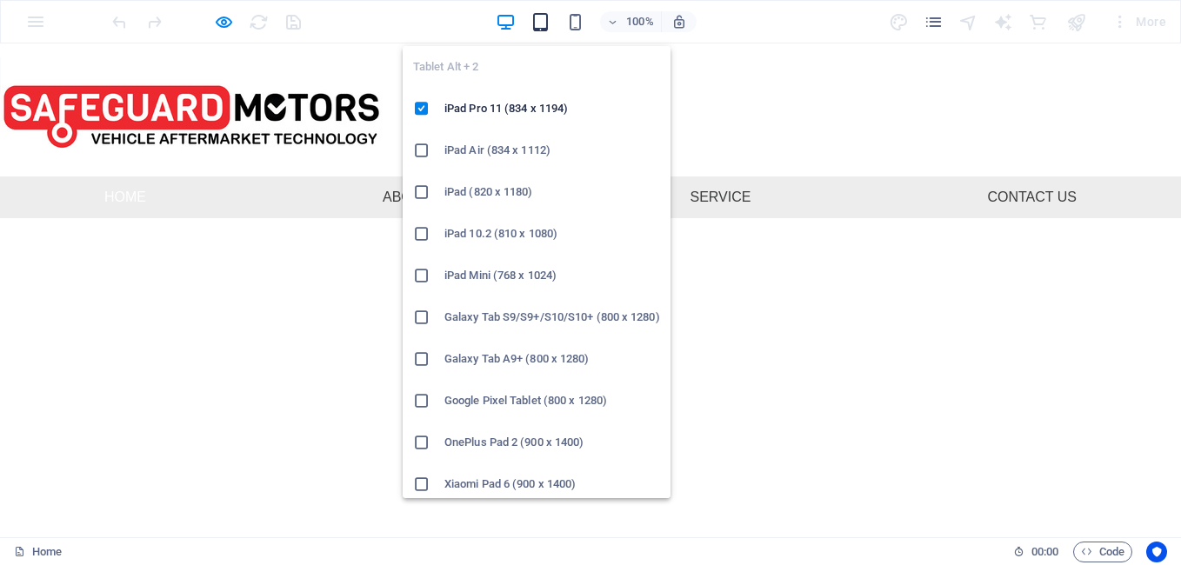
click at [542, 22] on icon "button" at bounding box center [541, 22] width 20 height 20
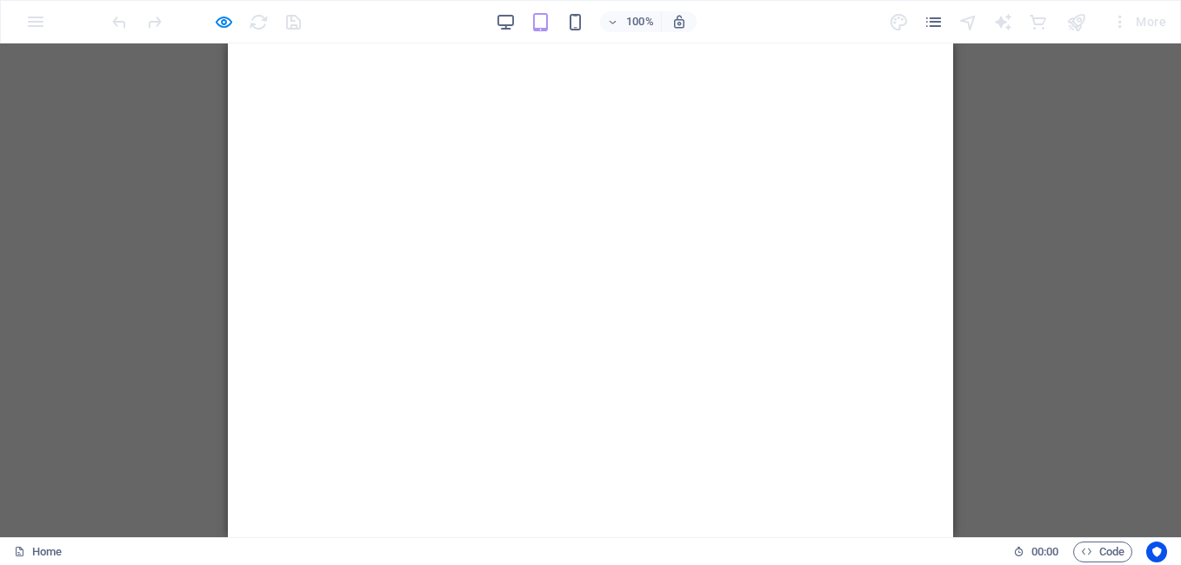
scroll to position [96, 0]
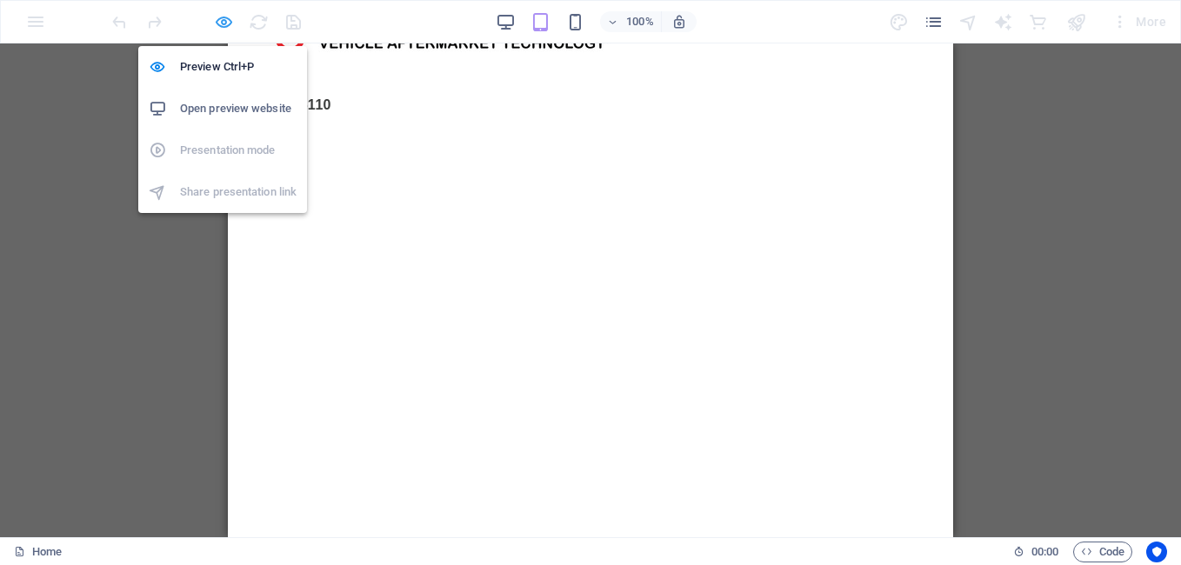
click at [227, 22] on icon "button" at bounding box center [224, 22] width 20 height 20
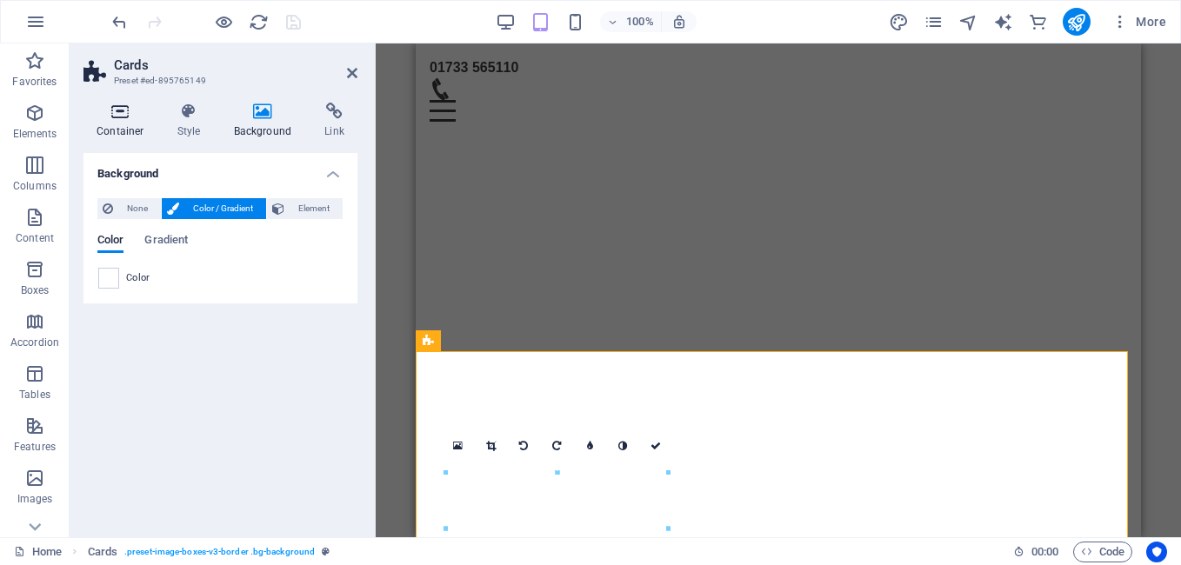
scroll to position [270, 0]
click at [120, 19] on icon "undo" at bounding box center [120, 22] width 20 height 20
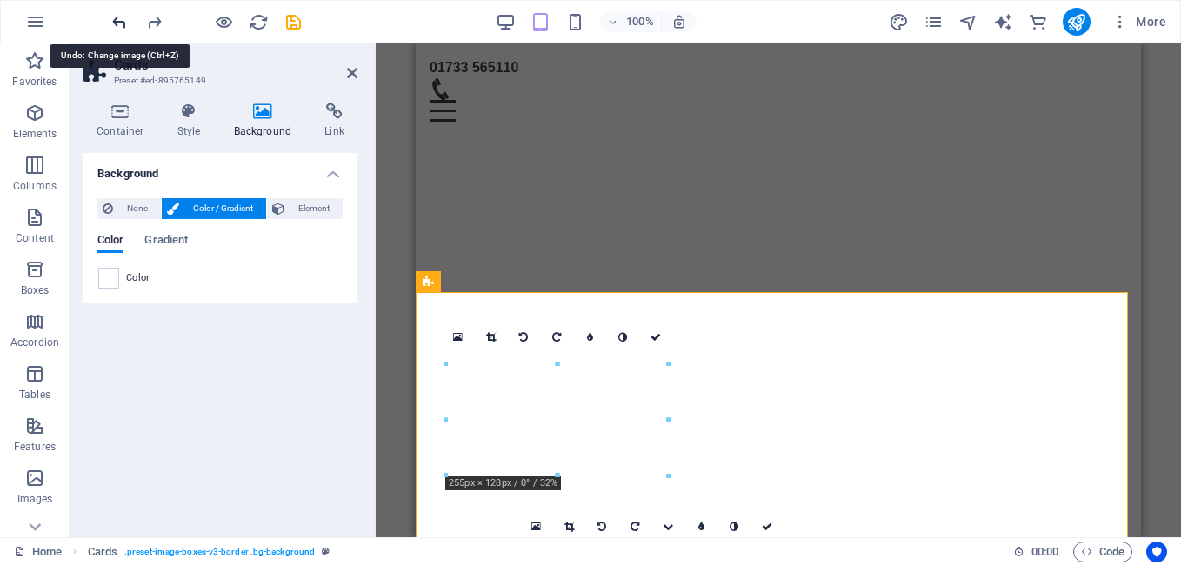
scroll to position [1052, 0]
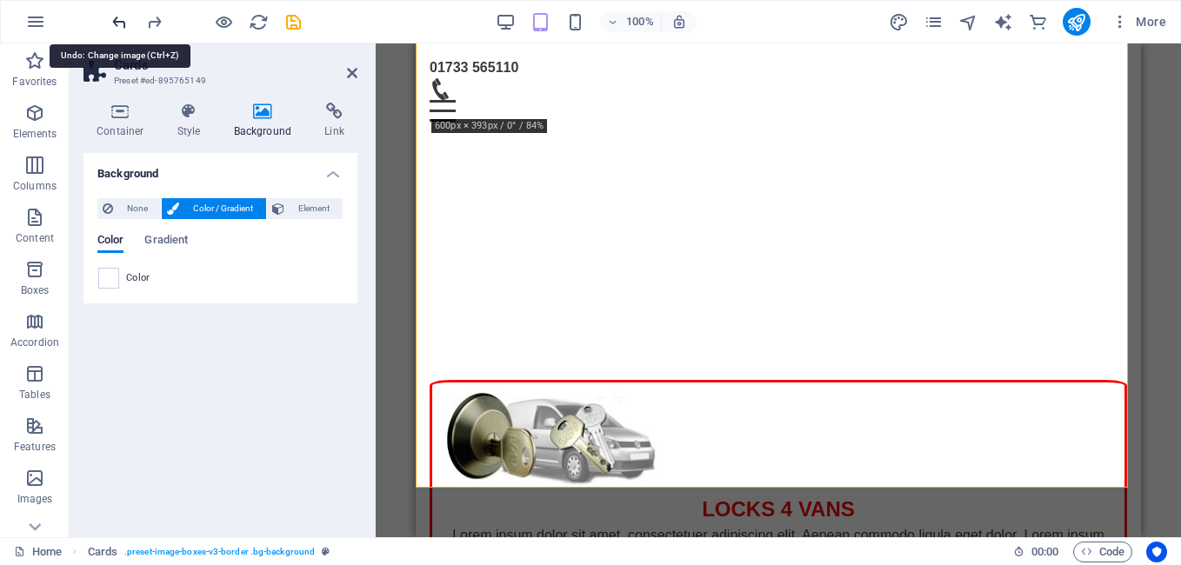
click at [119, 20] on icon "undo" at bounding box center [120, 22] width 20 height 20
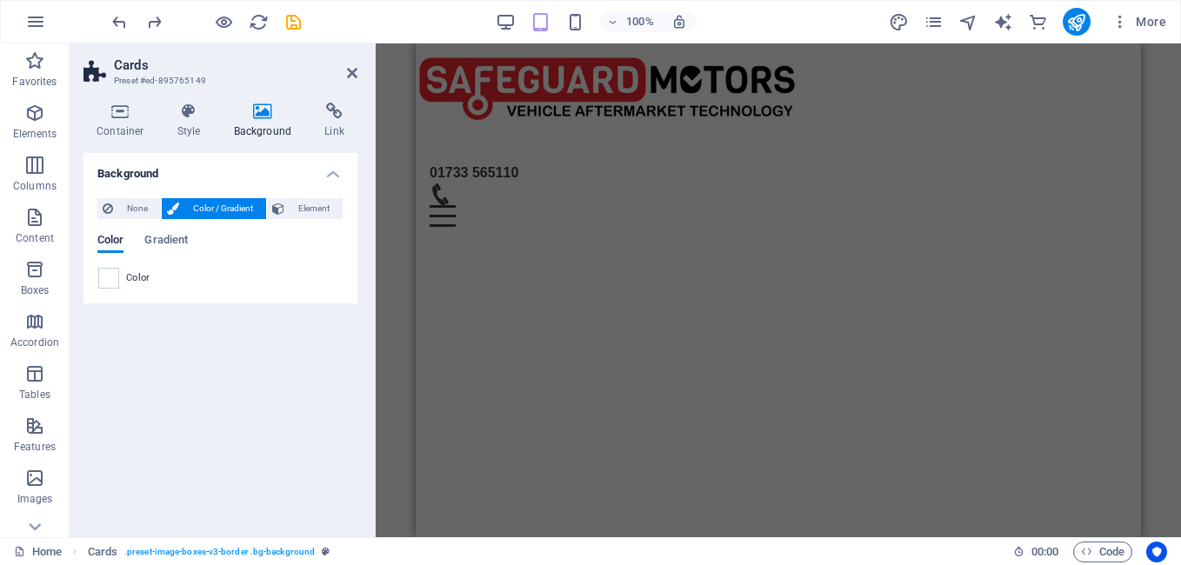
scroll to position [0, 0]
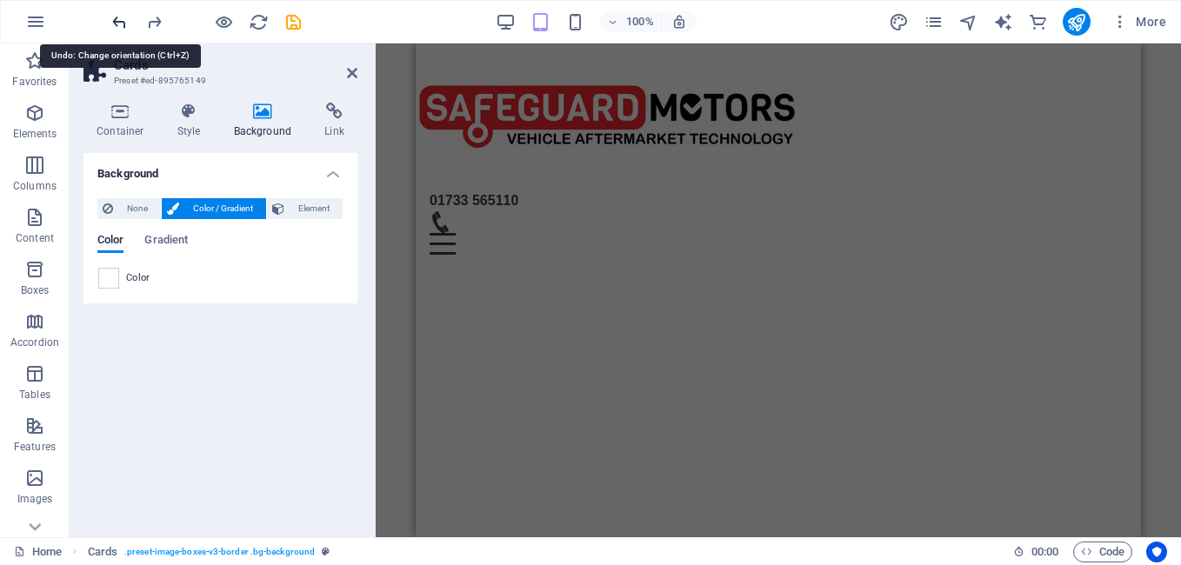
click at [120, 12] on icon "undo" at bounding box center [120, 22] width 20 height 20
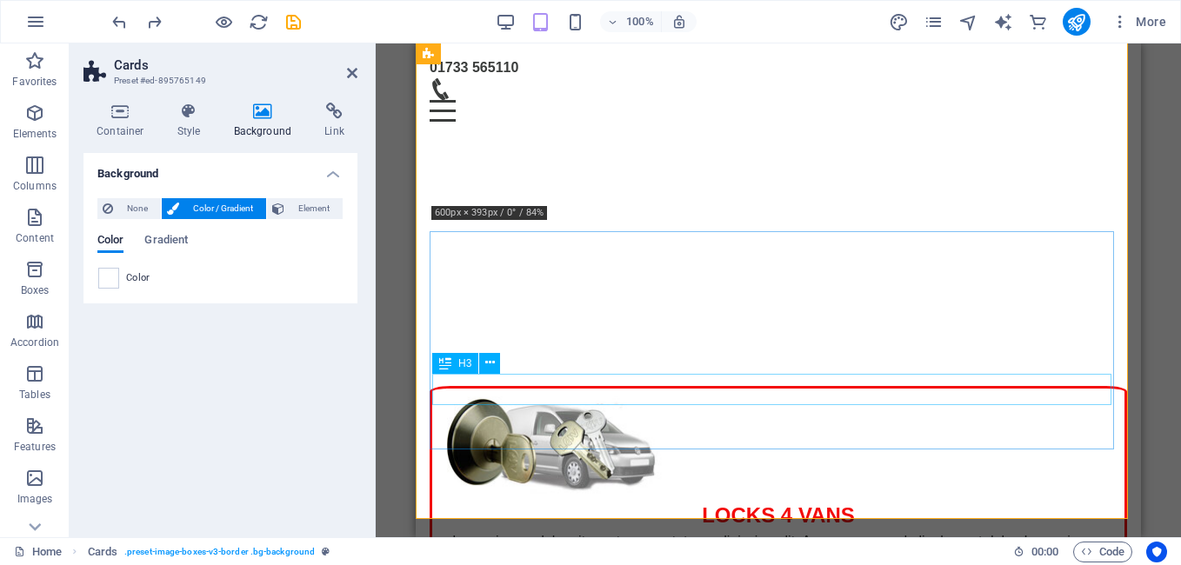
scroll to position [611, 0]
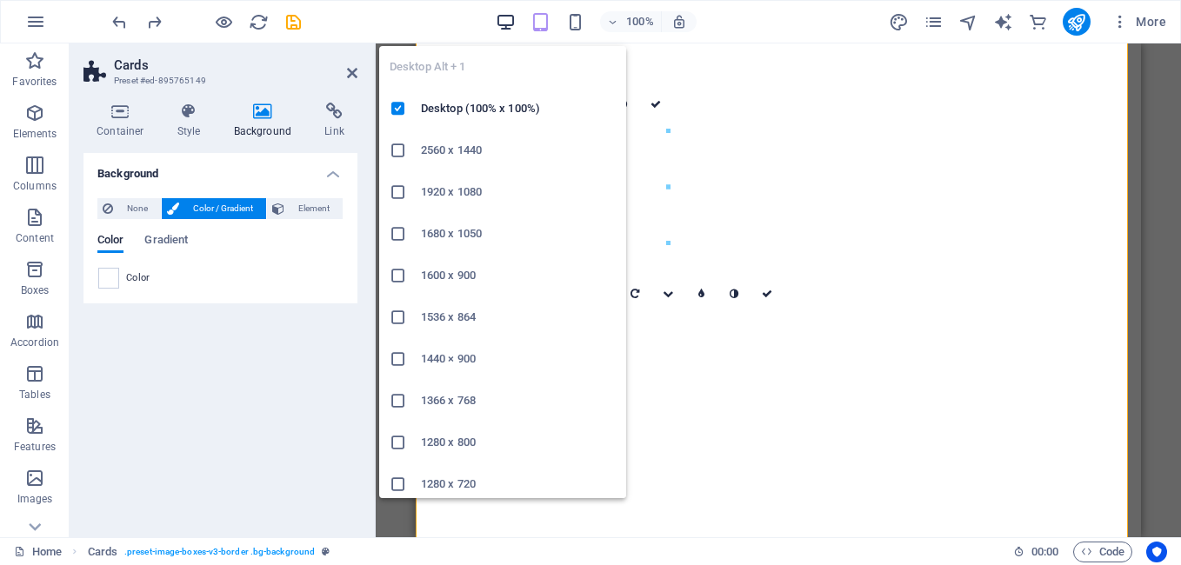
click at [509, 22] on icon "button" at bounding box center [506, 22] width 20 height 20
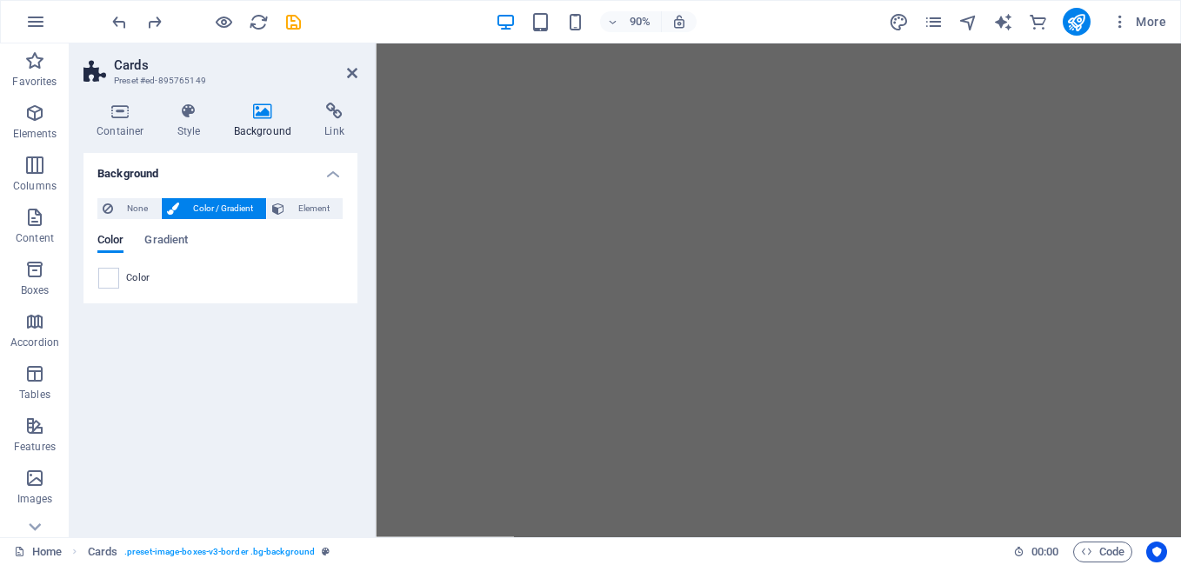
scroll to position [0, 0]
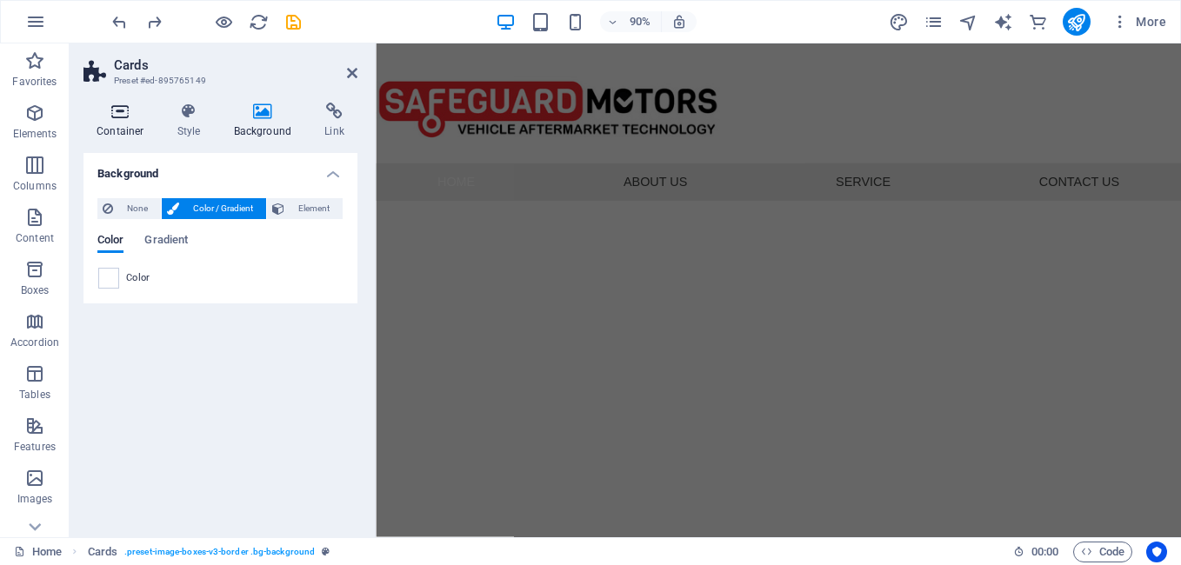
click at [117, 111] on icon at bounding box center [120, 111] width 74 height 17
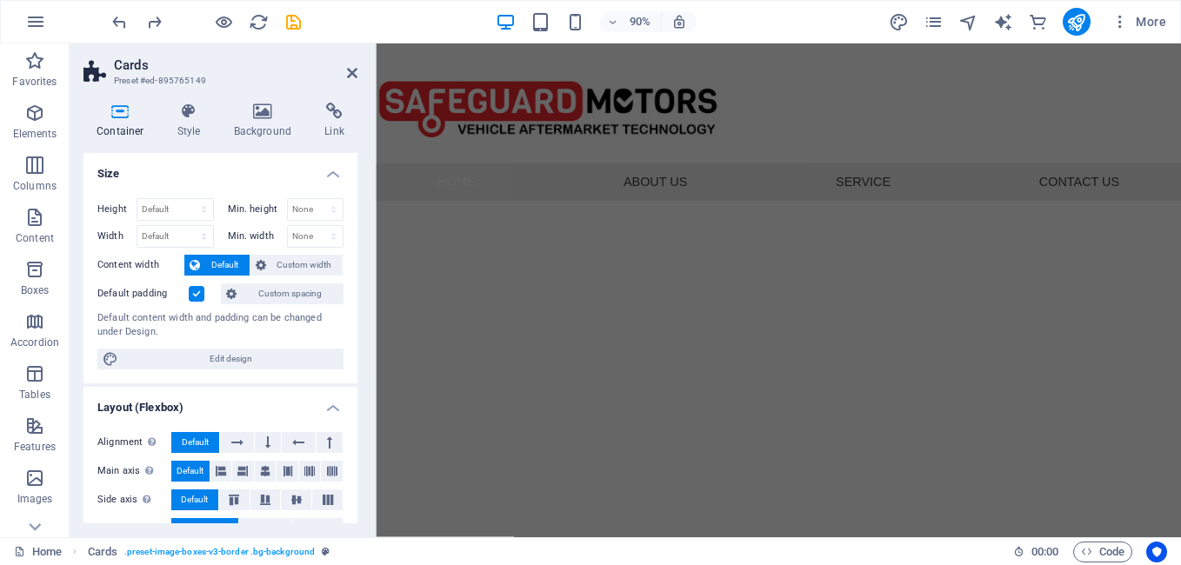
click at [123, 109] on icon at bounding box center [120, 111] width 74 height 17
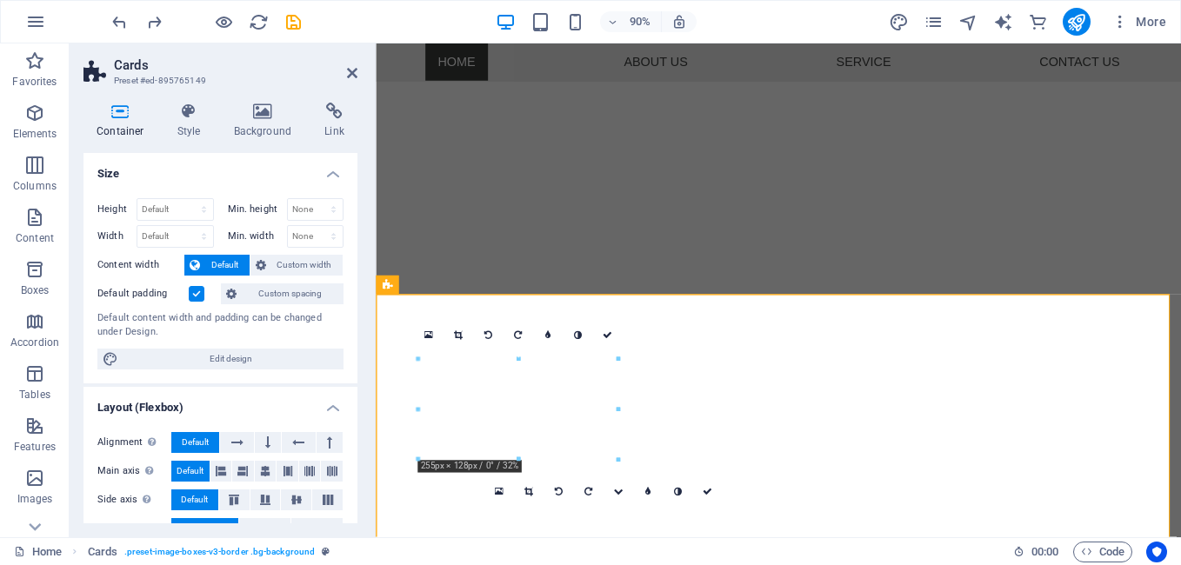
scroll to position [348, 0]
click at [424, 332] on link at bounding box center [429, 336] width 30 height 30
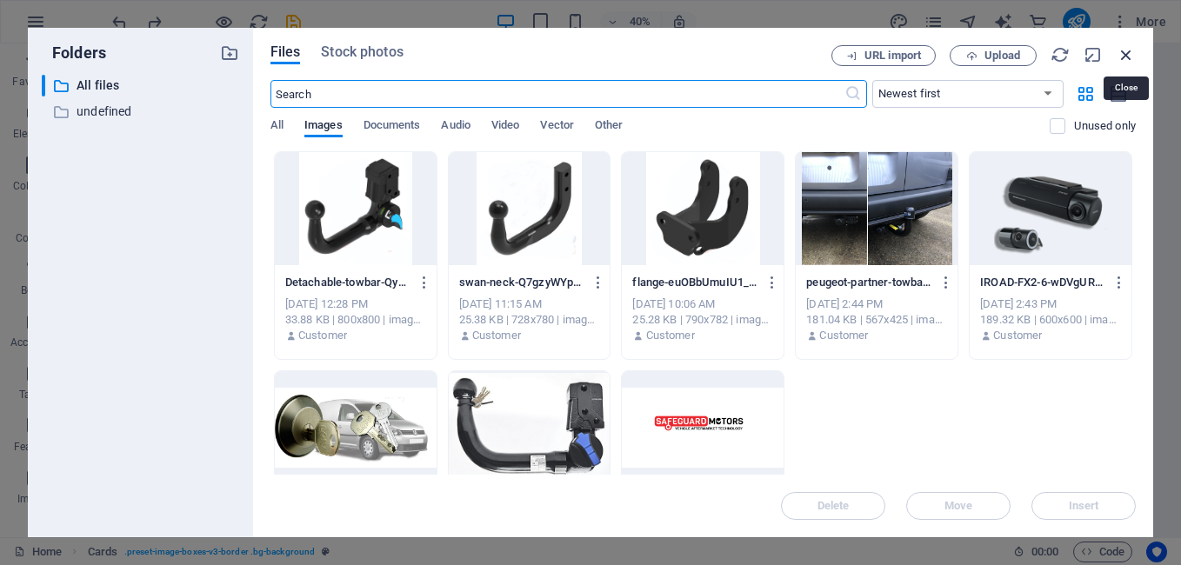
click at [1123, 56] on icon "button" at bounding box center [1126, 54] width 19 height 19
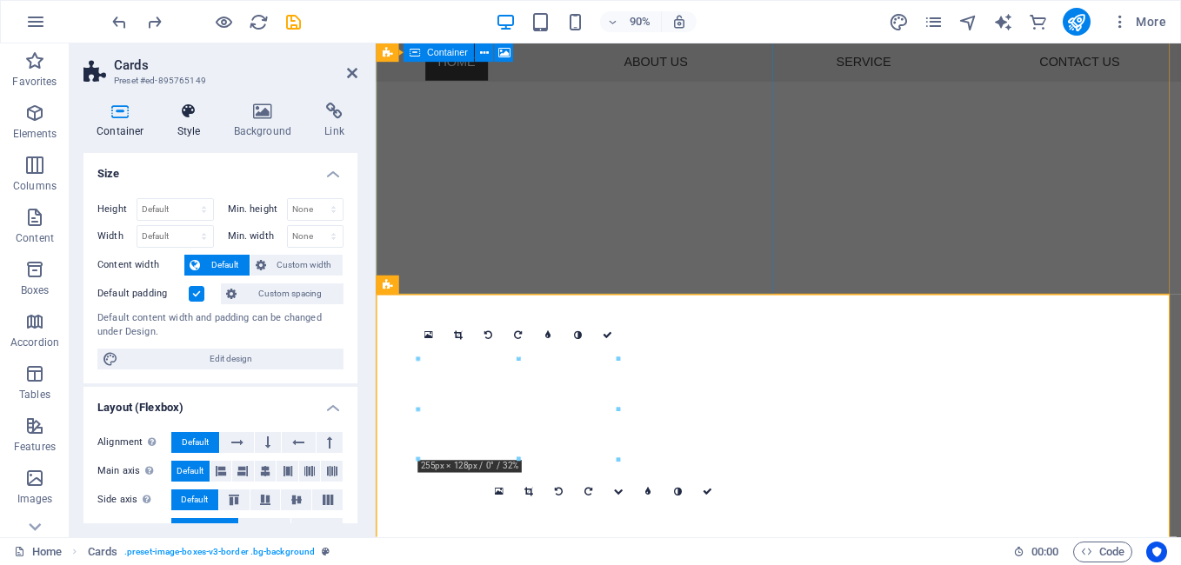
click at [197, 110] on icon at bounding box center [189, 111] width 50 height 17
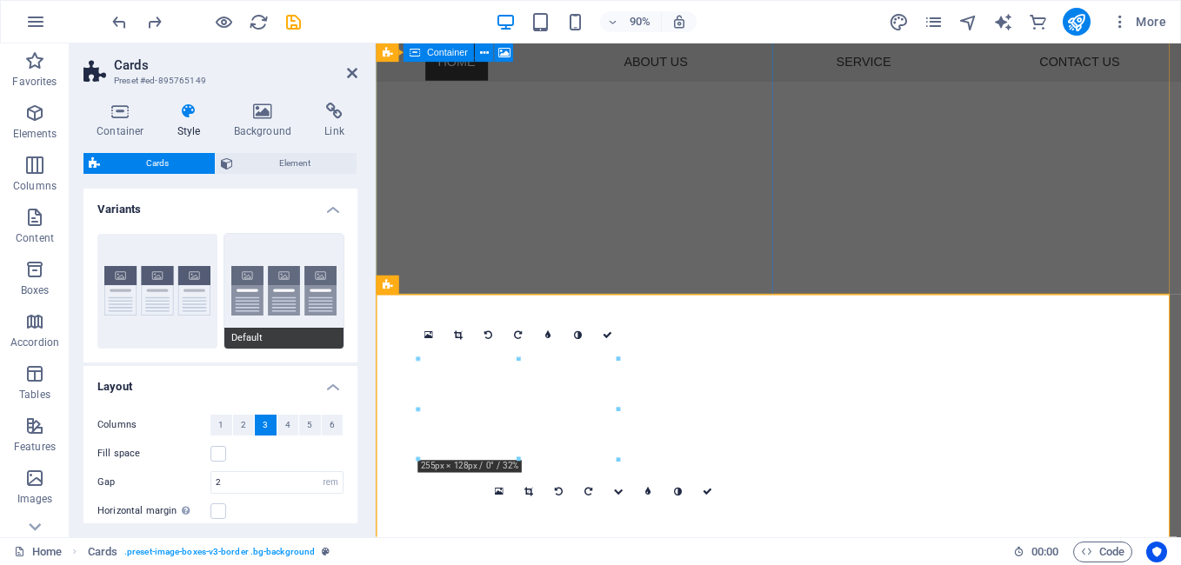
click at [331, 301] on button "Default" at bounding box center [284, 291] width 120 height 115
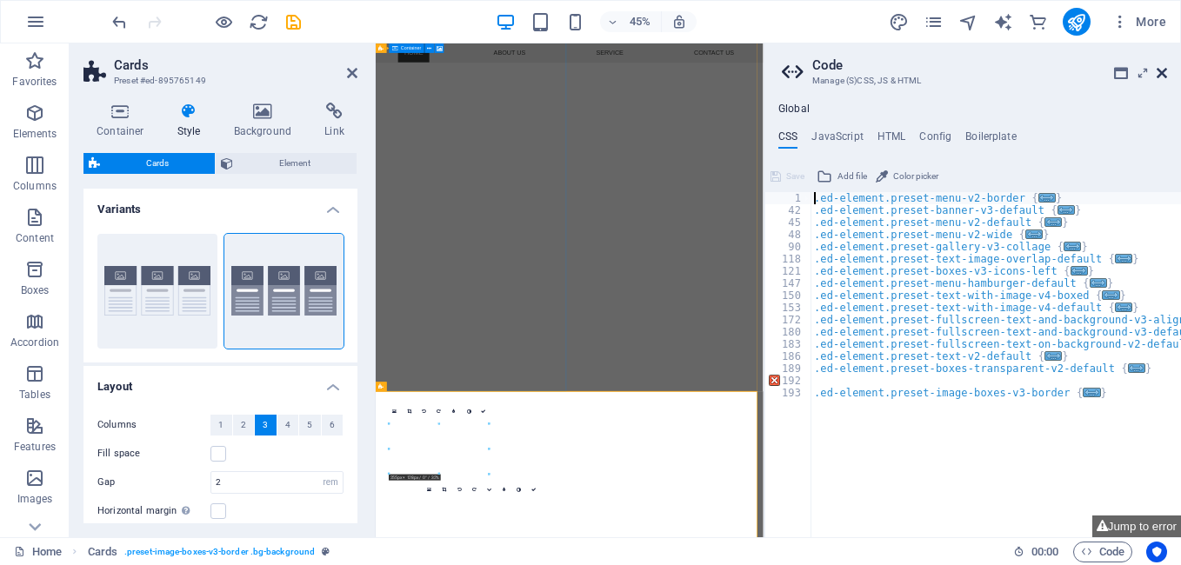
click at [1160, 71] on icon at bounding box center [1162, 73] width 10 height 14
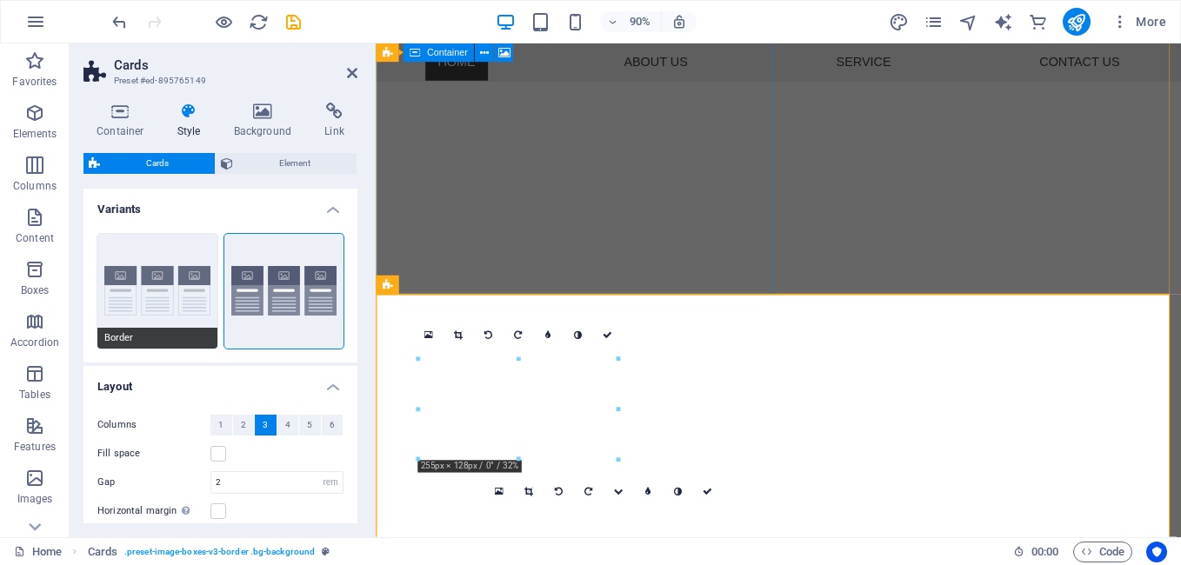
click at [177, 281] on button "Border" at bounding box center [157, 291] width 120 height 115
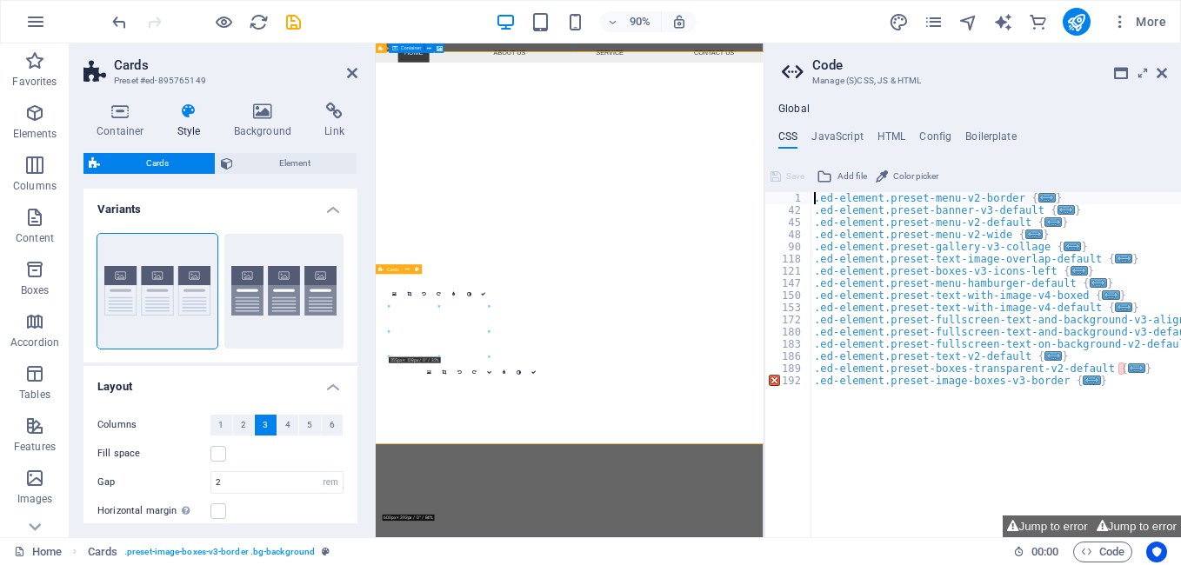
scroll to position [609, 0]
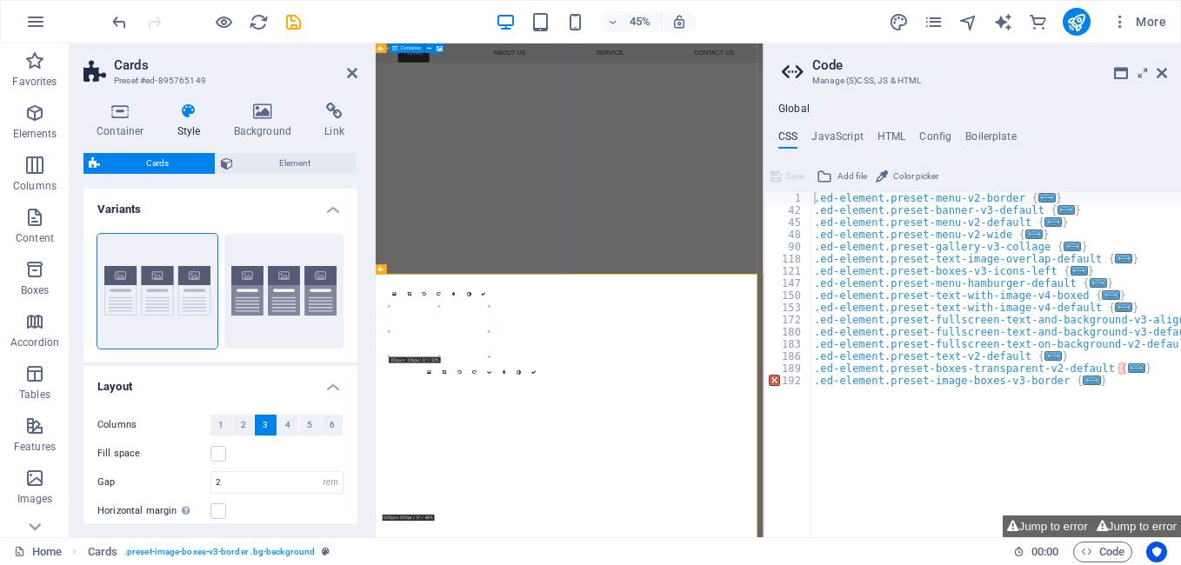
click at [1154, 69] on h2 "Code" at bounding box center [989, 65] width 355 height 16
click at [1159, 74] on icon at bounding box center [1162, 73] width 10 height 14
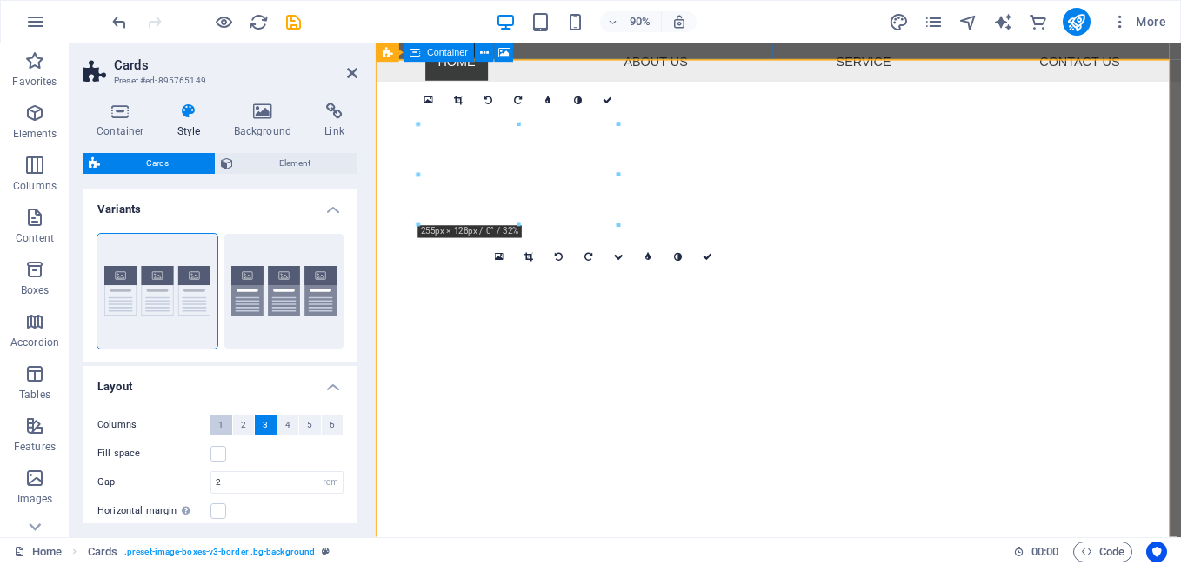
click at [217, 423] on button "1" at bounding box center [221, 425] width 22 height 21
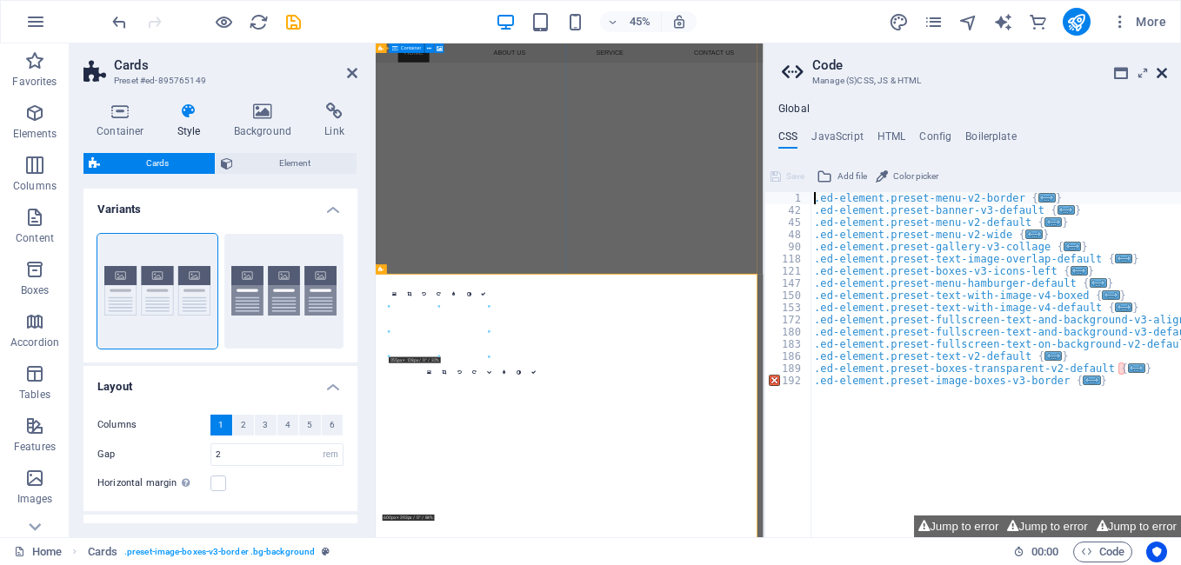
click at [1161, 70] on icon at bounding box center [1162, 73] width 10 height 14
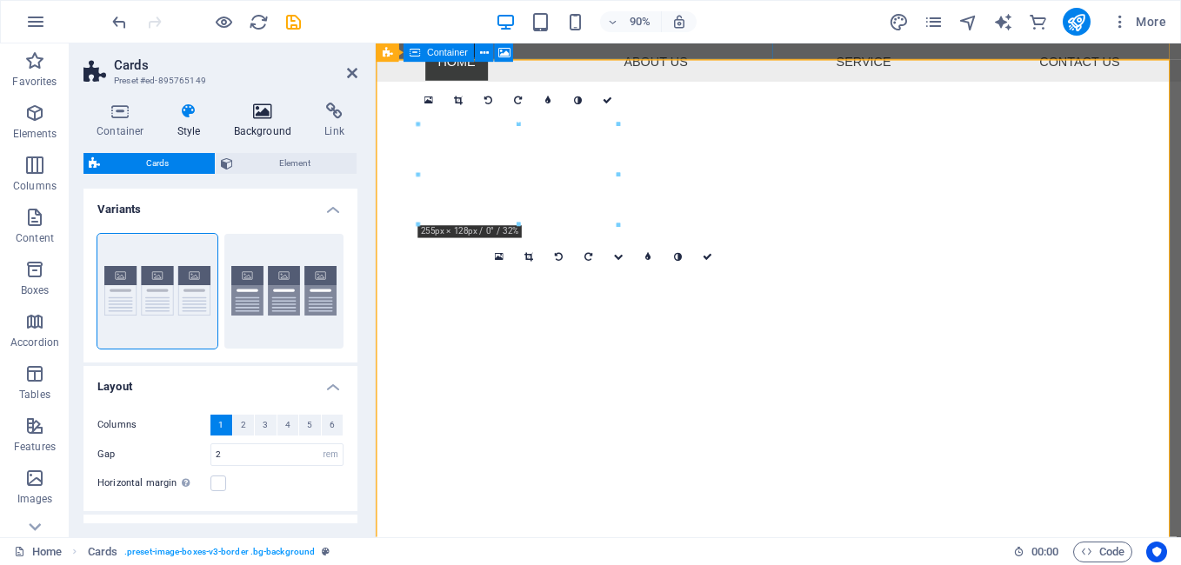
click at [250, 114] on icon at bounding box center [263, 111] width 84 height 17
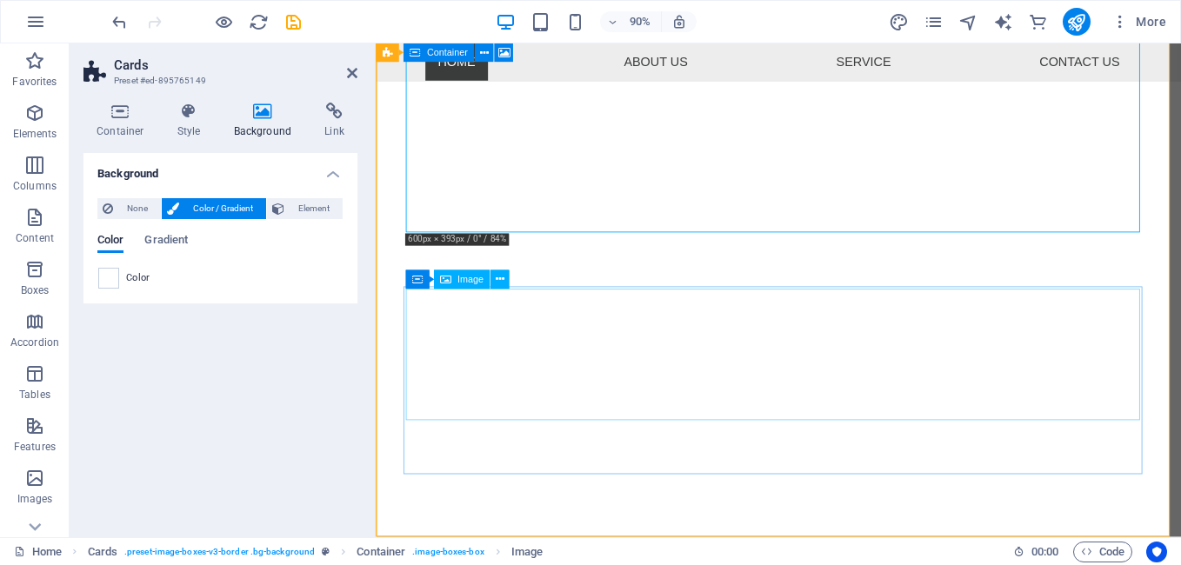
scroll to position [951, 0]
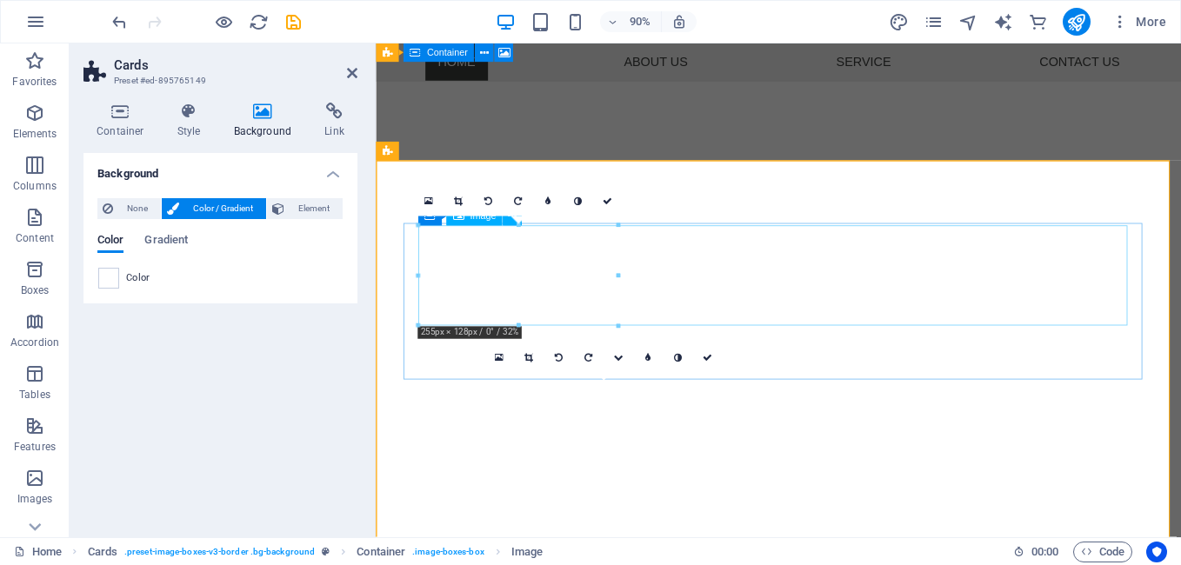
scroll to position [429, 0]
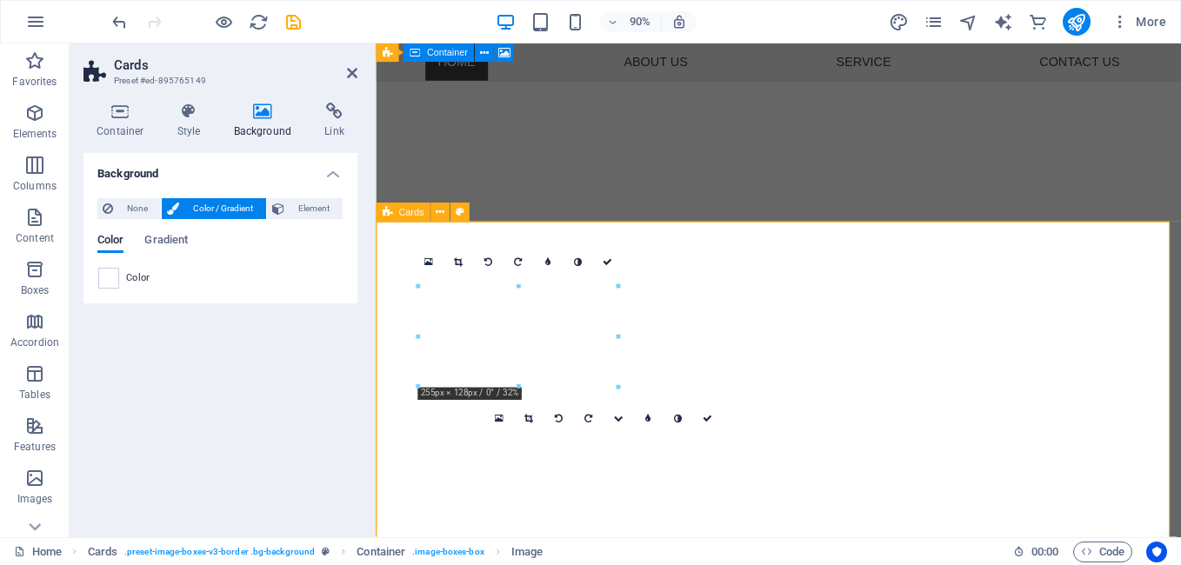
click at [290, 206] on span "Element" at bounding box center [314, 208] width 48 height 21
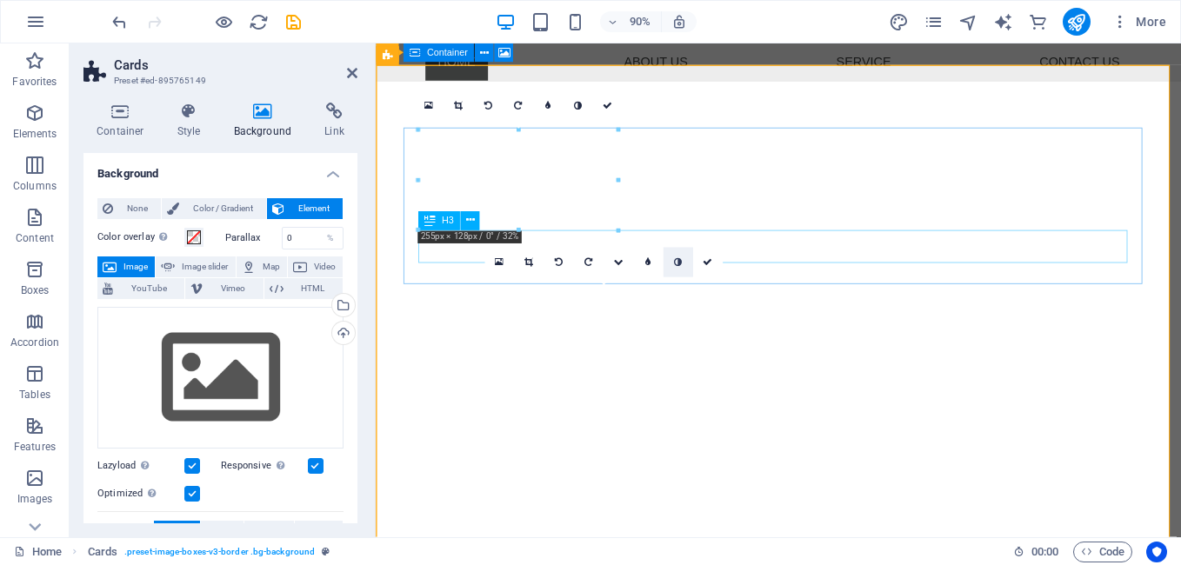
scroll to position [603, 0]
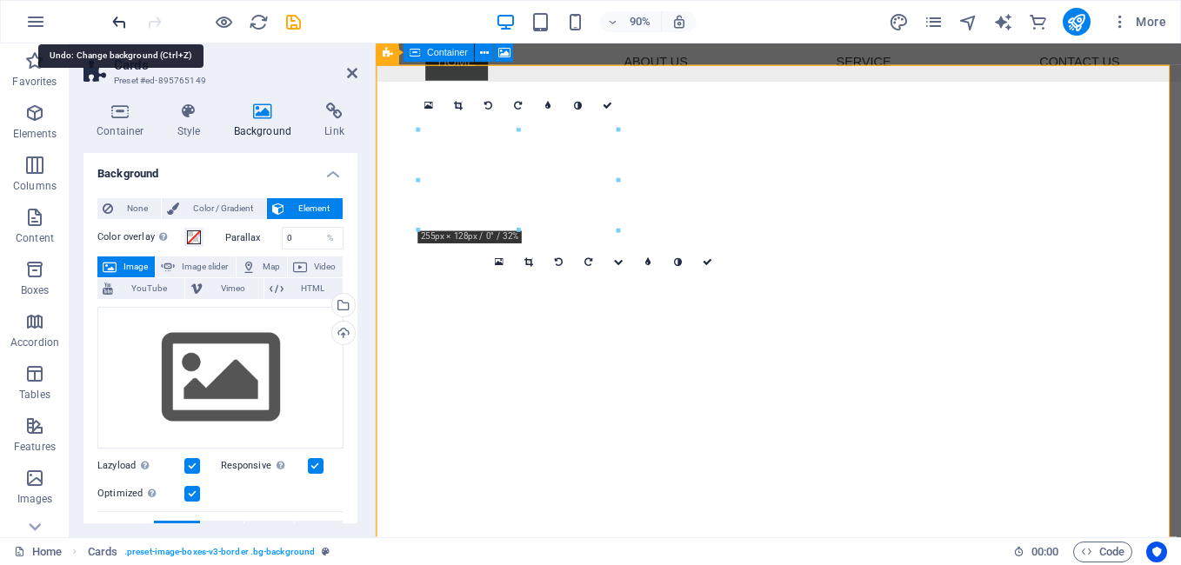
click at [126, 17] on icon "undo" at bounding box center [120, 22] width 20 height 20
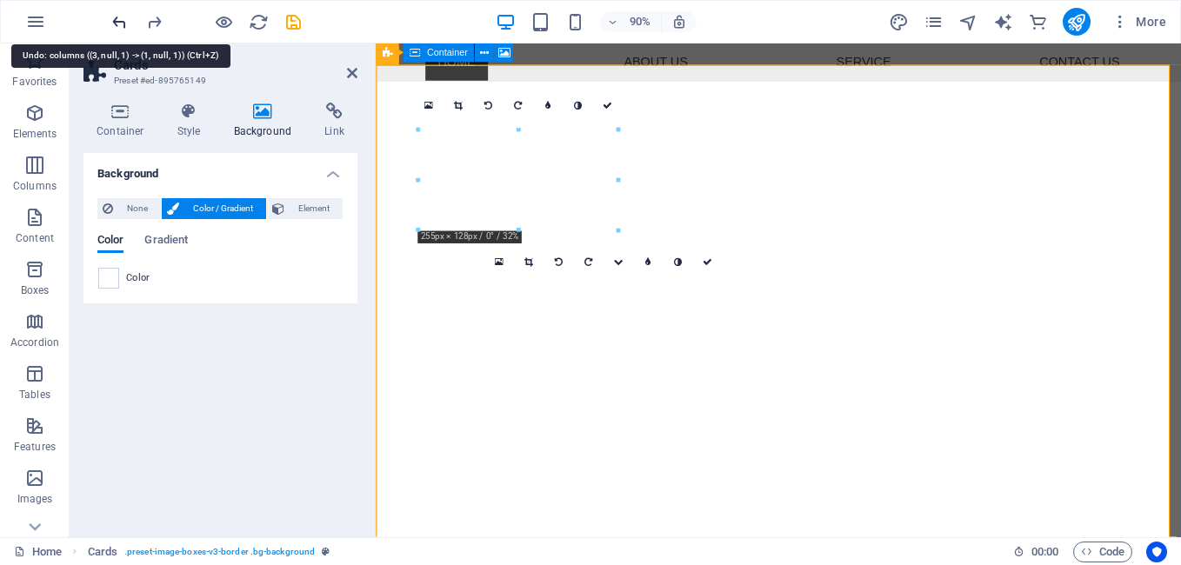
click at [124, 17] on icon "undo" at bounding box center [120, 22] width 20 height 20
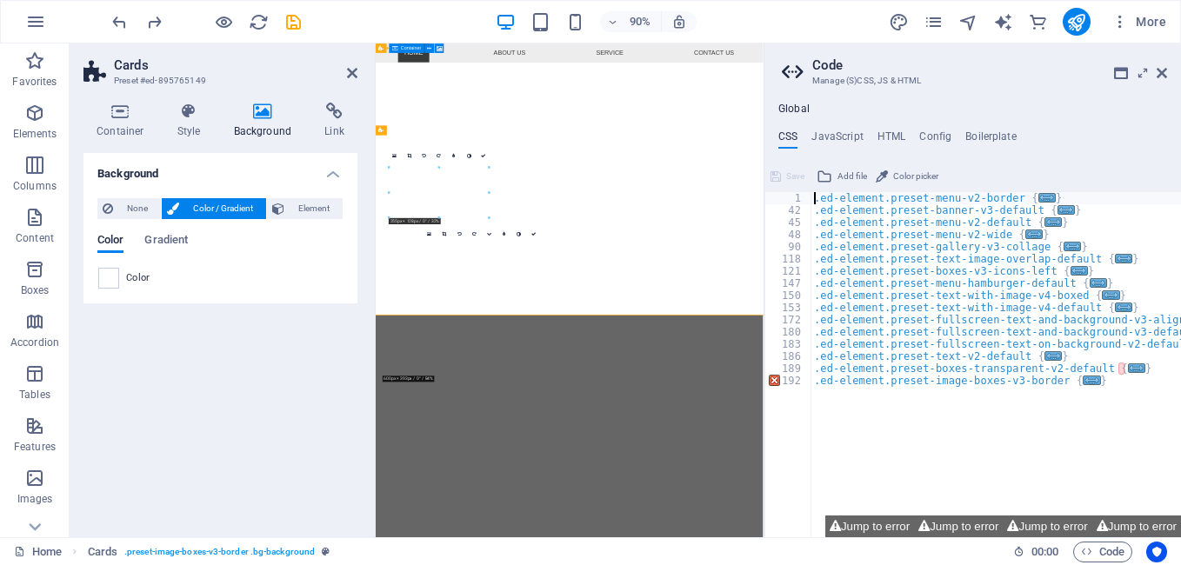
scroll to position [918, 0]
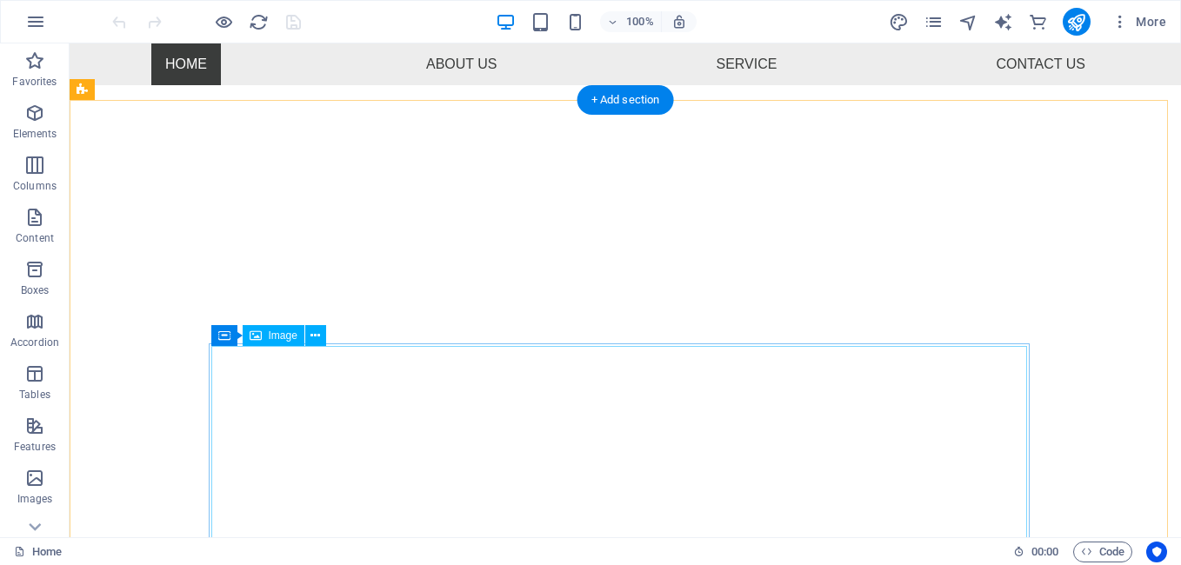
scroll to position [521, 0]
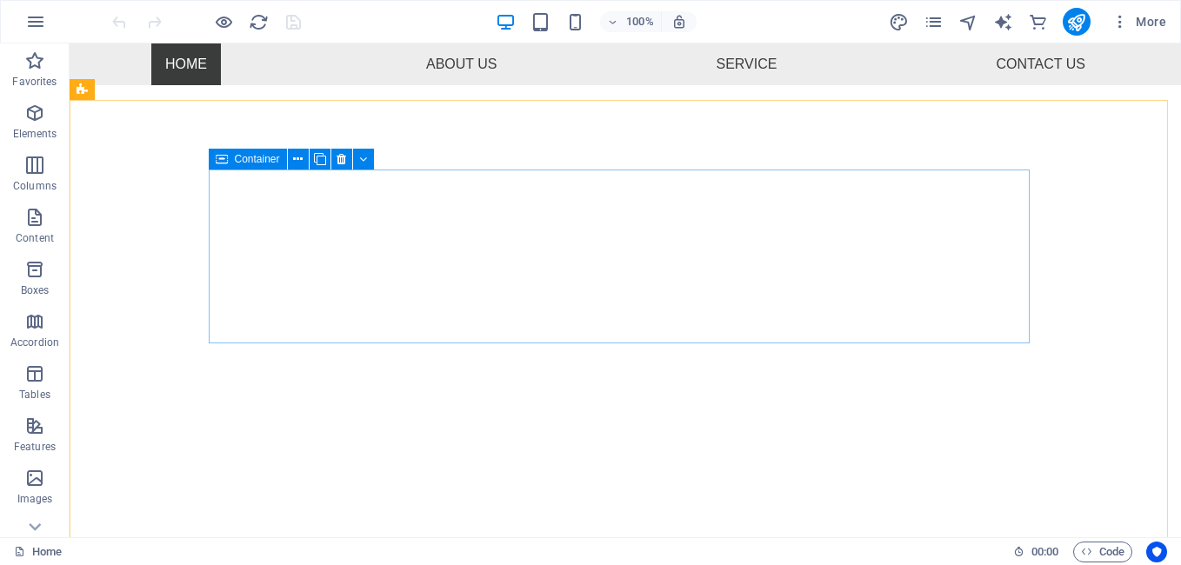
click at [232, 164] on div "Container" at bounding box center [248, 159] width 78 height 21
select select "%"
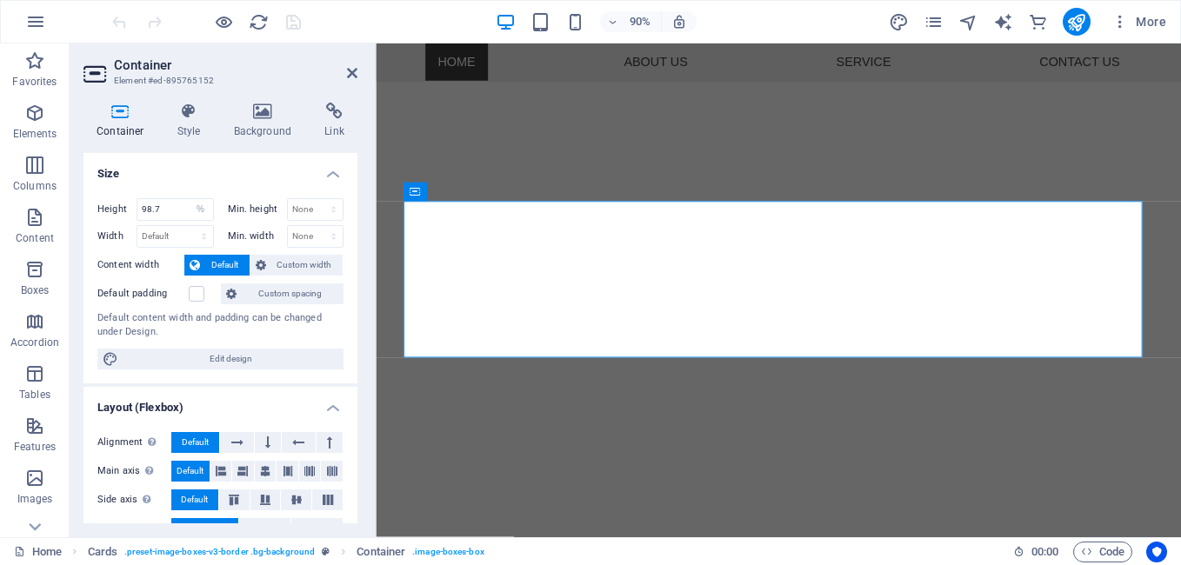
click at [148, 262] on label "Content width" at bounding box center [140, 265] width 87 height 21
click at [135, 268] on label "Content width" at bounding box center [140, 265] width 87 height 21
click at [303, 264] on span "Custom width" at bounding box center [304, 265] width 67 height 21
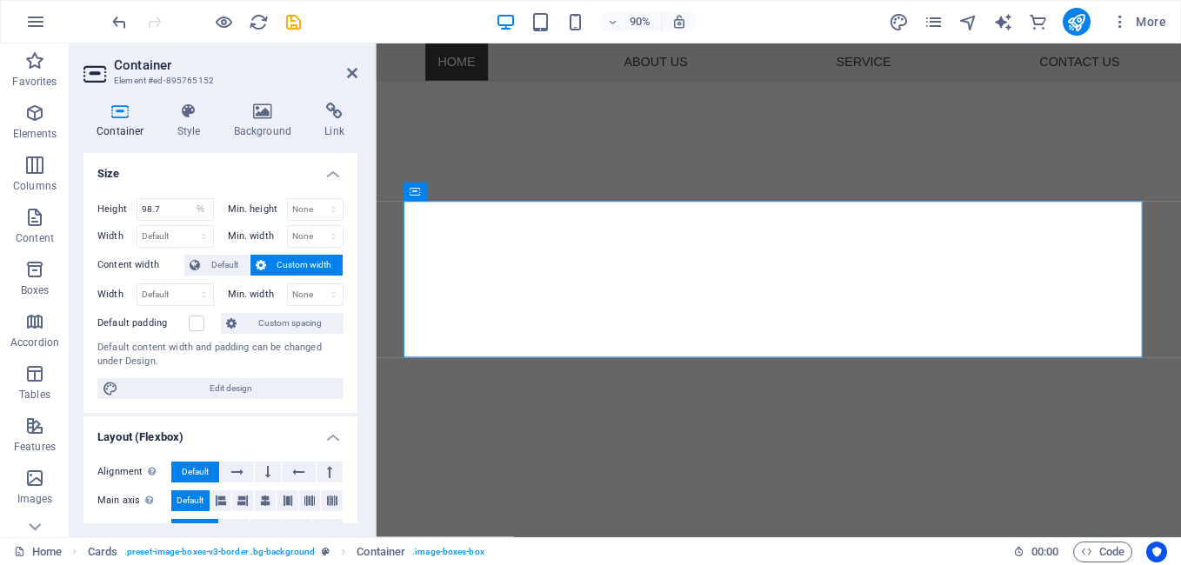
click at [154, 269] on label "Content width" at bounding box center [140, 265] width 87 height 21
drag, startPoint x: 617, startPoint y: 324, endPoint x: 624, endPoint y: 355, distance: 32.3
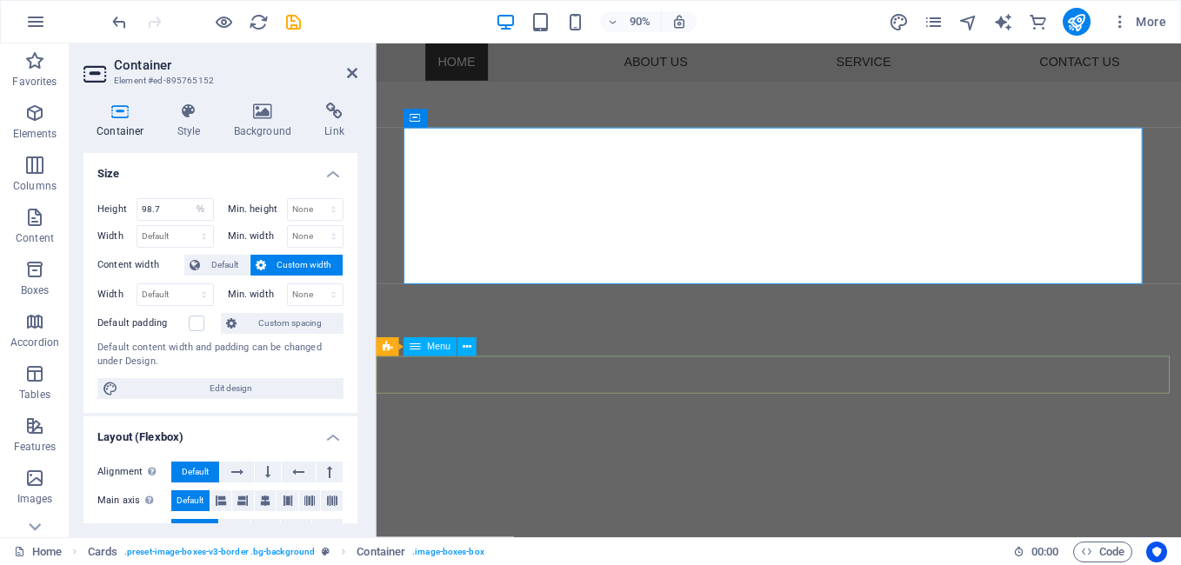
scroll to position [603, 0]
click at [201, 324] on label at bounding box center [197, 324] width 16 height 16
click at [0, 0] on input "Default padding" at bounding box center [0, 0] width 0 height 0
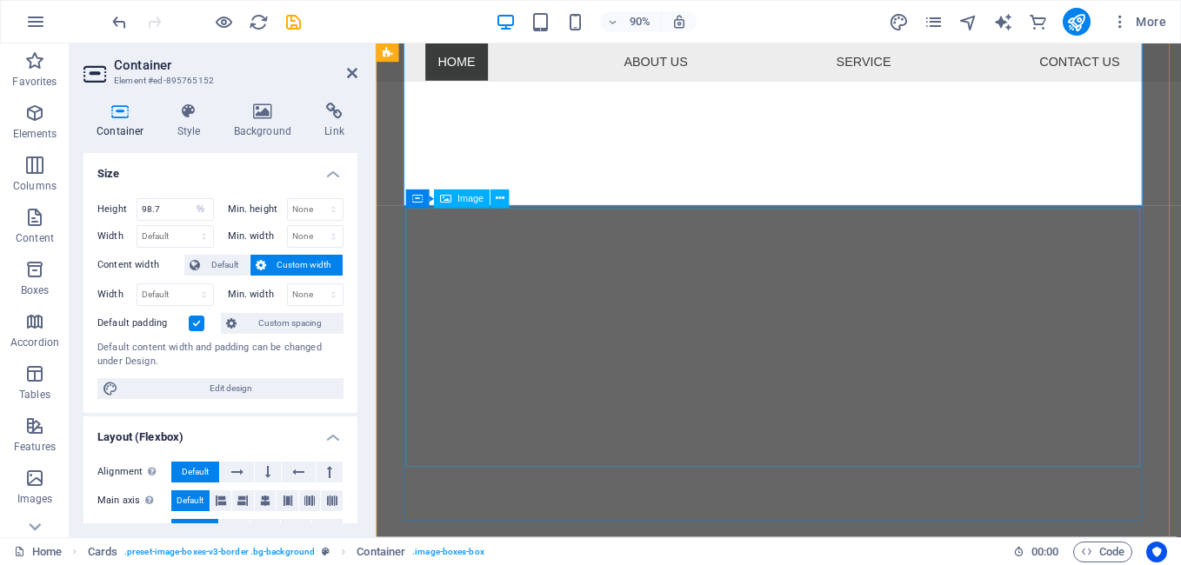
scroll to position [568, 0]
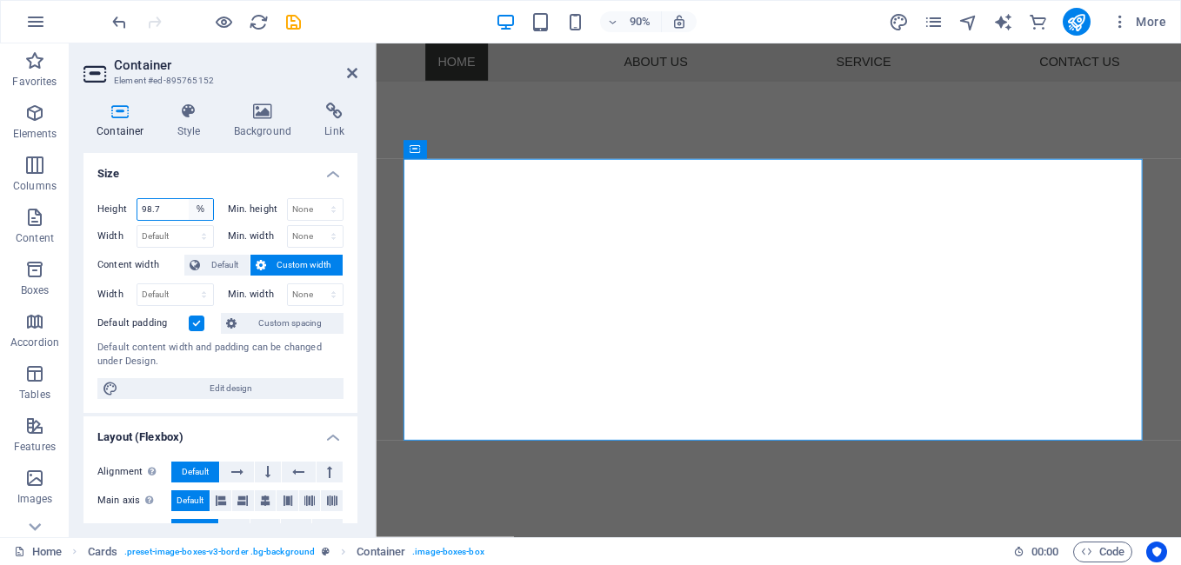
click at [197, 210] on select "Default px rem % vh vw" at bounding box center [201, 209] width 24 height 21
click at [189, 199] on select "Default px rem % vh vw" at bounding box center [201, 209] width 24 height 21
click at [211, 263] on span "Default" at bounding box center [224, 265] width 39 height 21
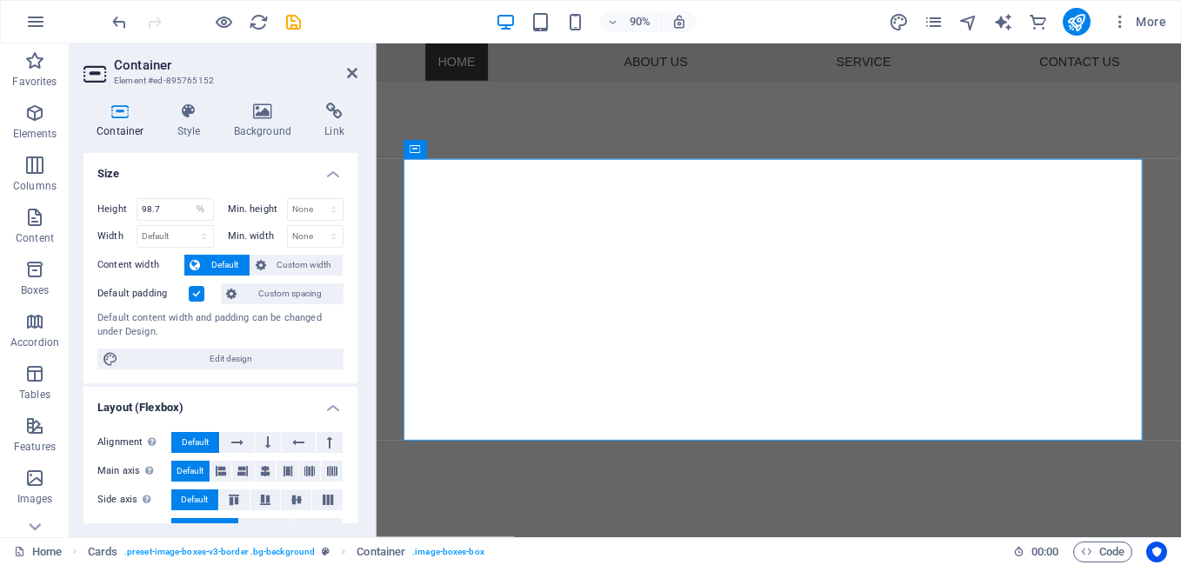
click at [108, 263] on label "Content width" at bounding box center [140, 265] width 87 height 21
click at [192, 440] on span "Default" at bounding box center [195, 442] width 27 height 21
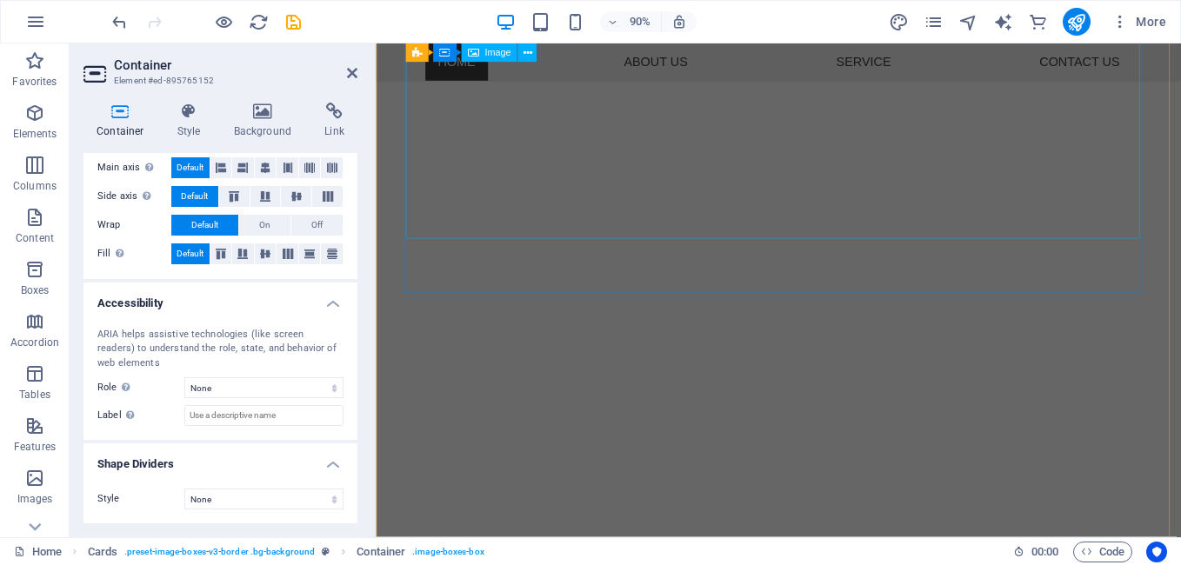
scroll to position [1090, 0]
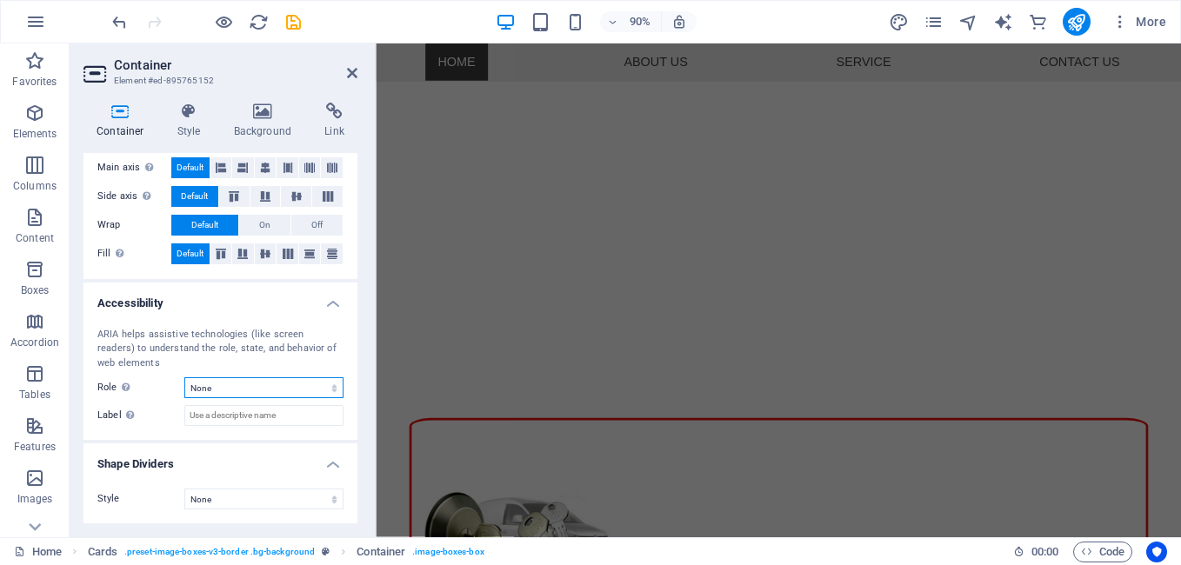
click at [232, 390] on select "None Alert Article Banner Comment Complementary Dialog Footer Header Marquee Pr…" at bounding box center [263, 387] width 159 height 21
click at [230, 388] on select "None Alert Article Banner Comment Complementary Dialog Footer Header Marquee Pr…" at bounding box center [263, 387] width 159 height 21
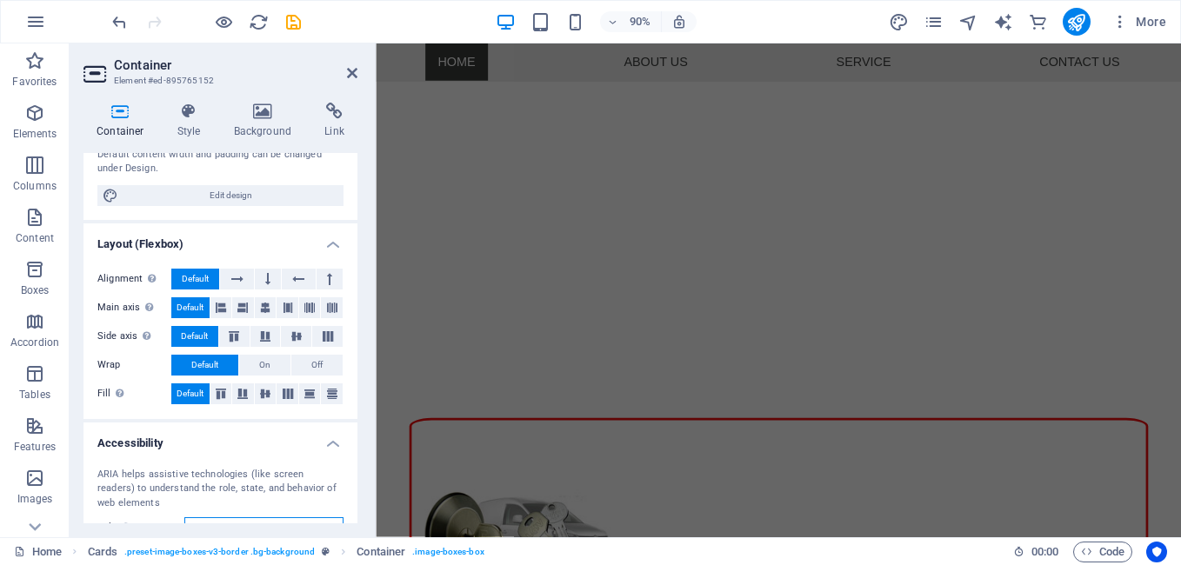
scroll to position [43, 0]
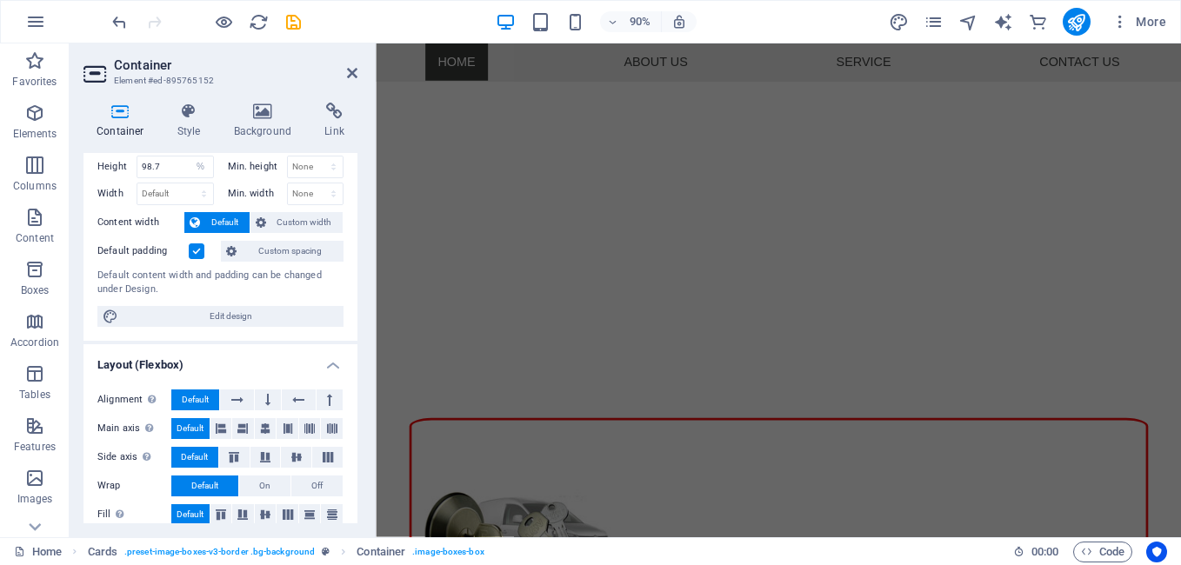
click at [125, 128] on h4 "Container" at bounding box center [123, 121] width 81 height 37
click at [130, 118] on icon at bounding box center [120, 111] width 74 height 17
click at [131, 118] on icon at bounding box center [120, 111] width 74 height 17
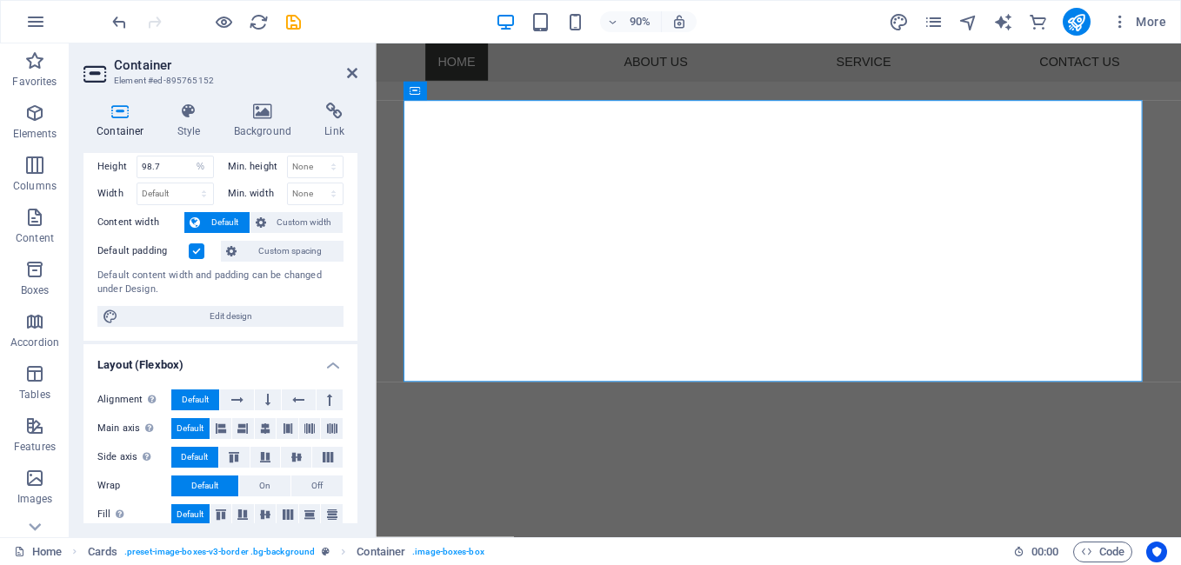
scroll to position [636, 0]
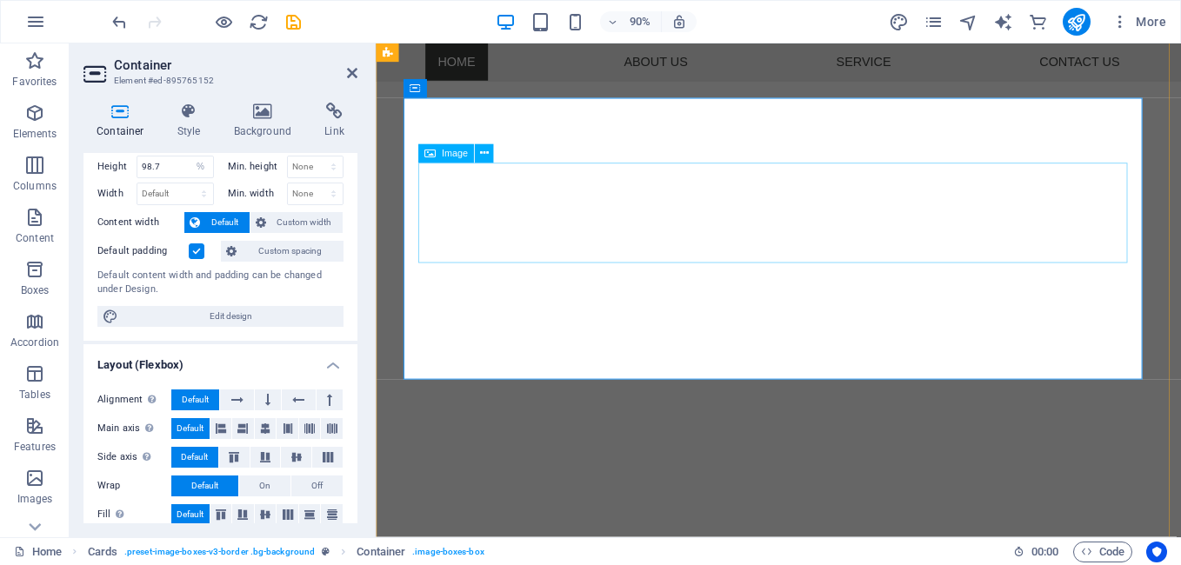
select select "px"
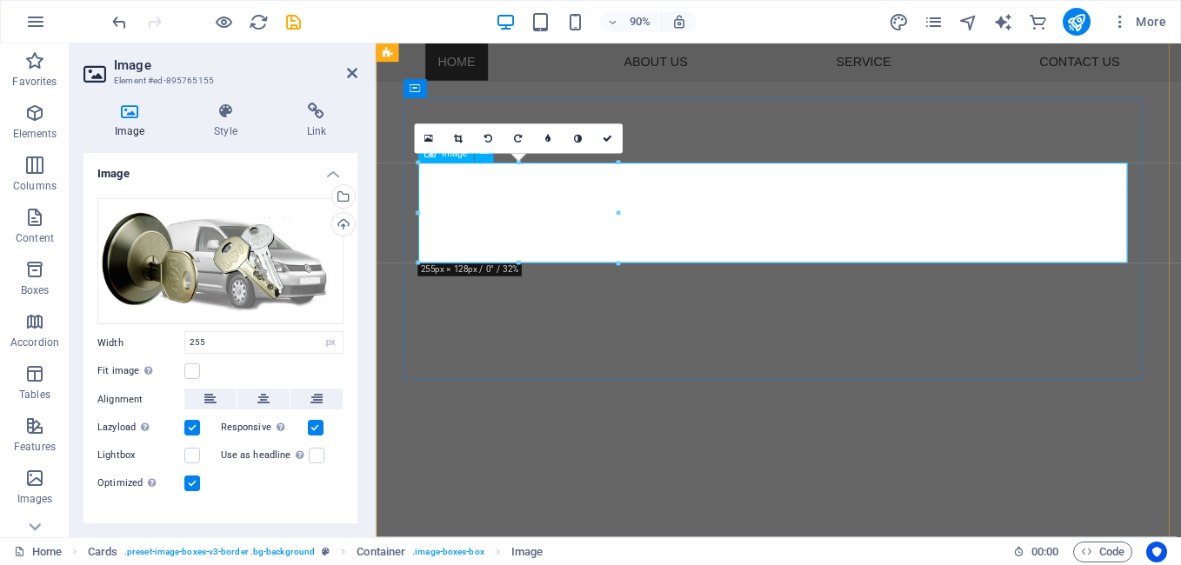
drag, startPoint x: 793, startPoint y: 257, endPoint x: 588, endPoint y: 230, distance: 207.1
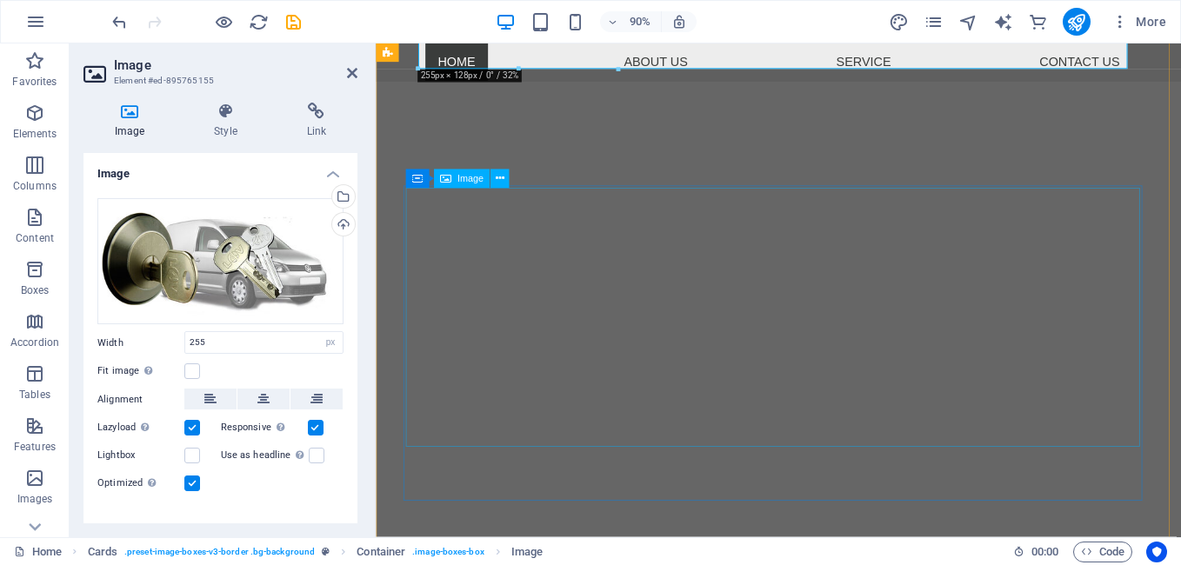
scroll to position [1090, 0]
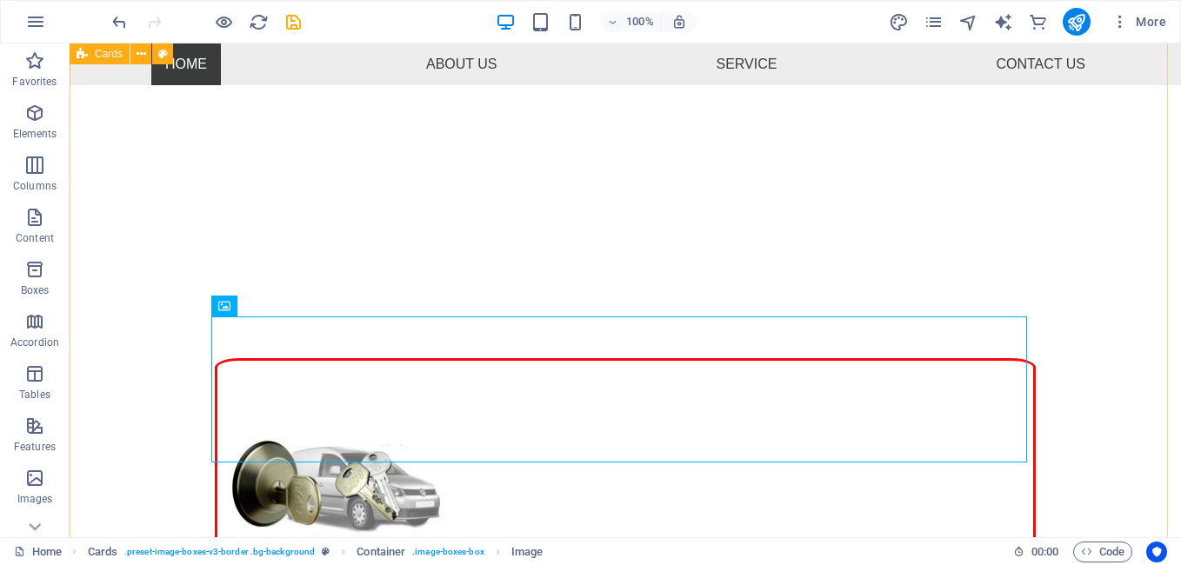
scroll to position [1040, 0]
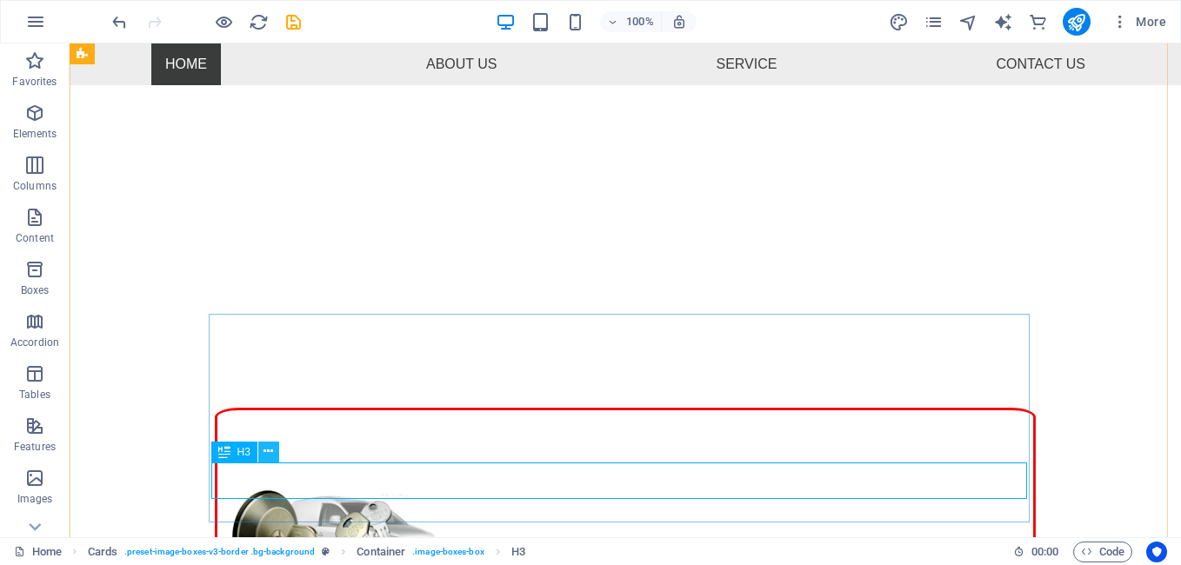
click at [267, 456] on icon at bounding box center [269, 452] width 10 height 18
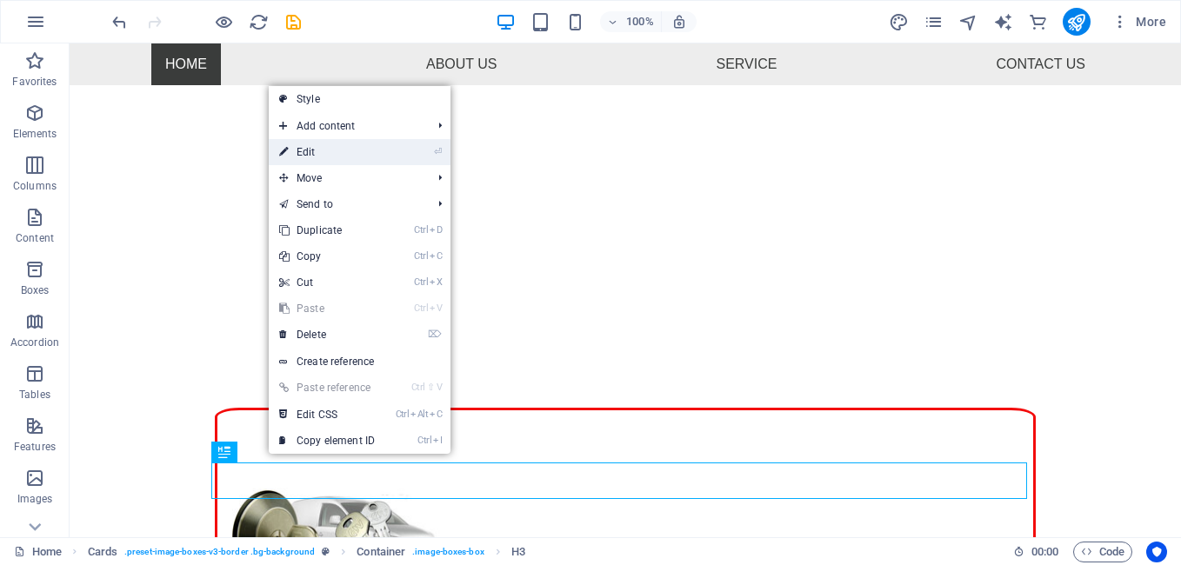
click at [323, 154] on link "⏎ Edit" at bounding box center [327, 152] width 117 height 26
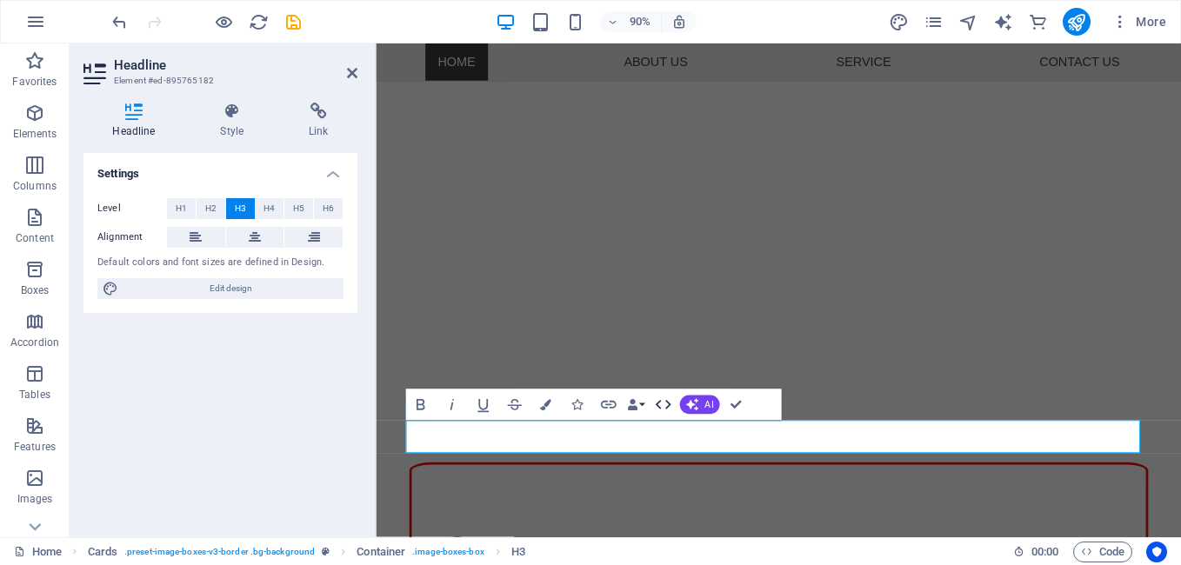
scroll to position [1090, 0]
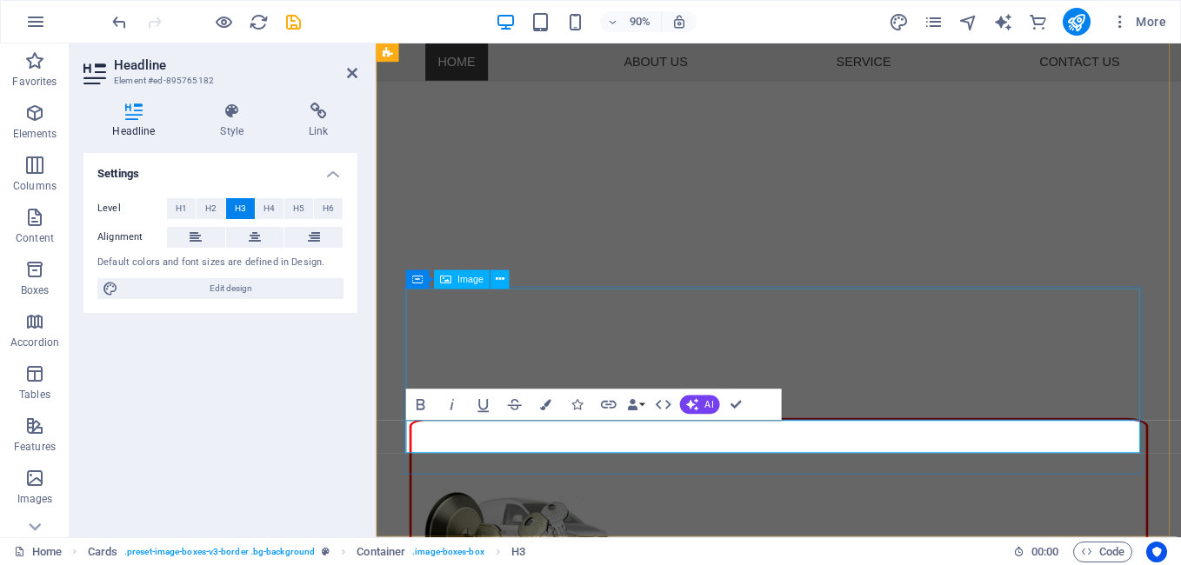
drag, startPoint x: 818, startPoint y: 399, endPoint x: 1076, endPoint y: 370, distance: 259.9
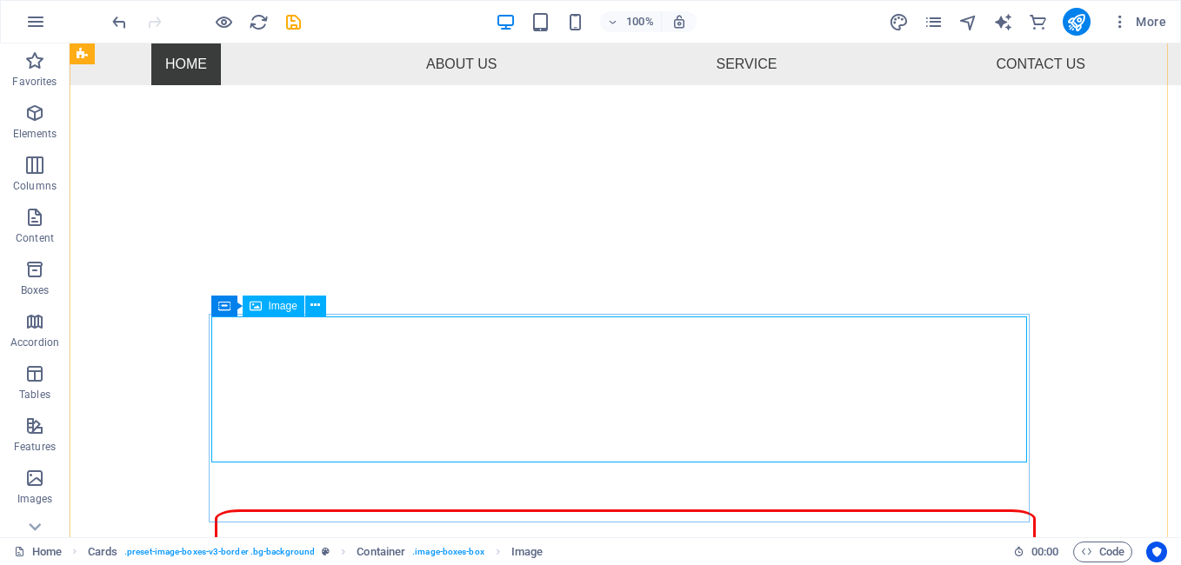
select select "px"
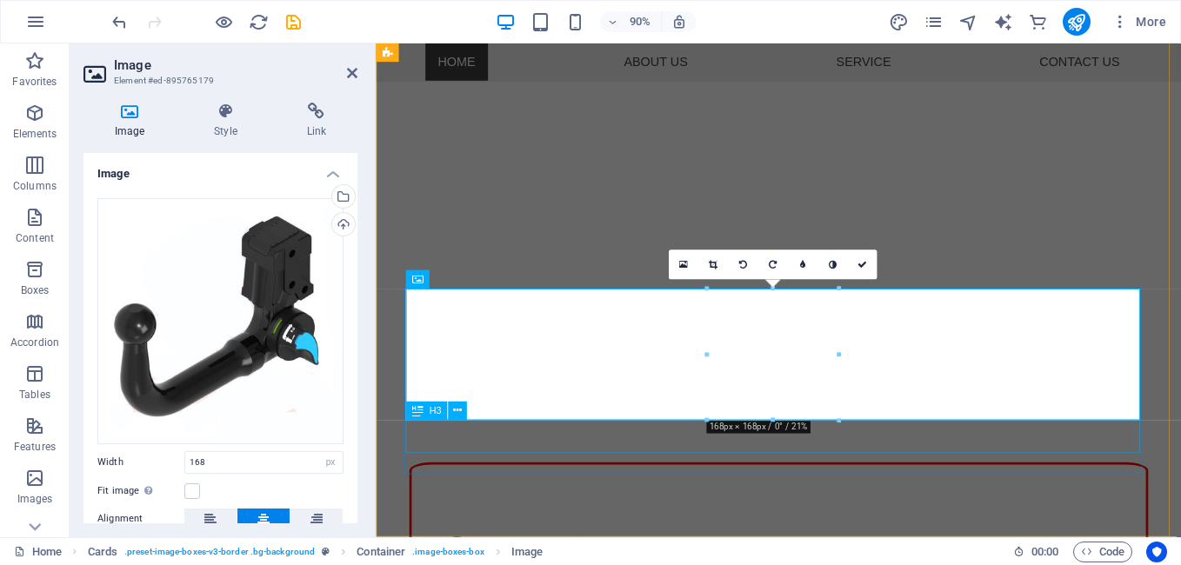
scroll to position [1090, 0]
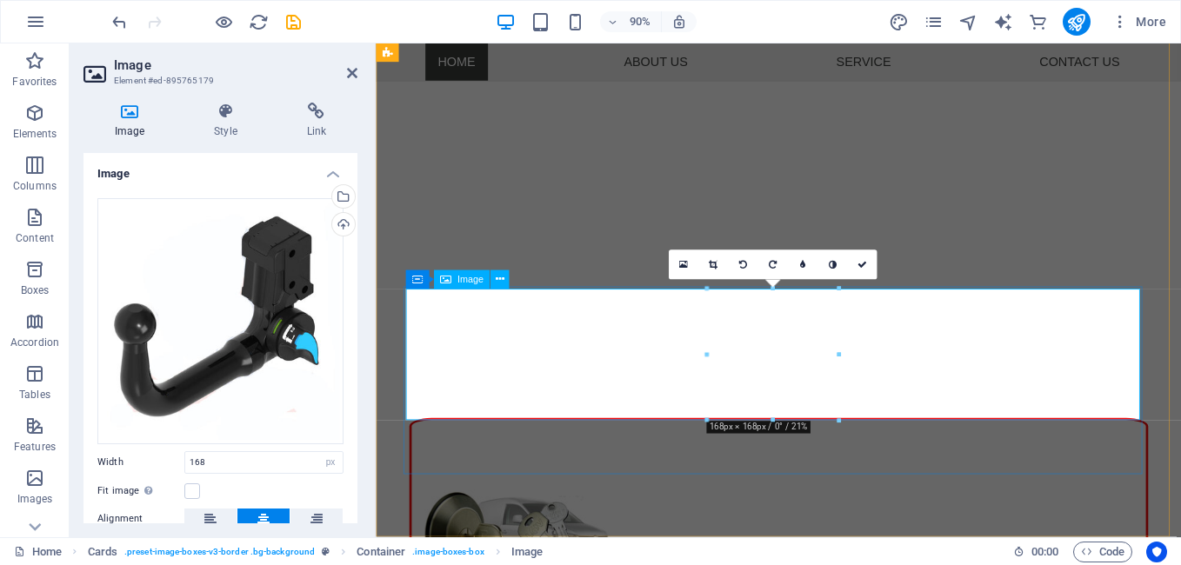
click at [686, 265] on icon at bounding box center [683, 264] width 9 height 11
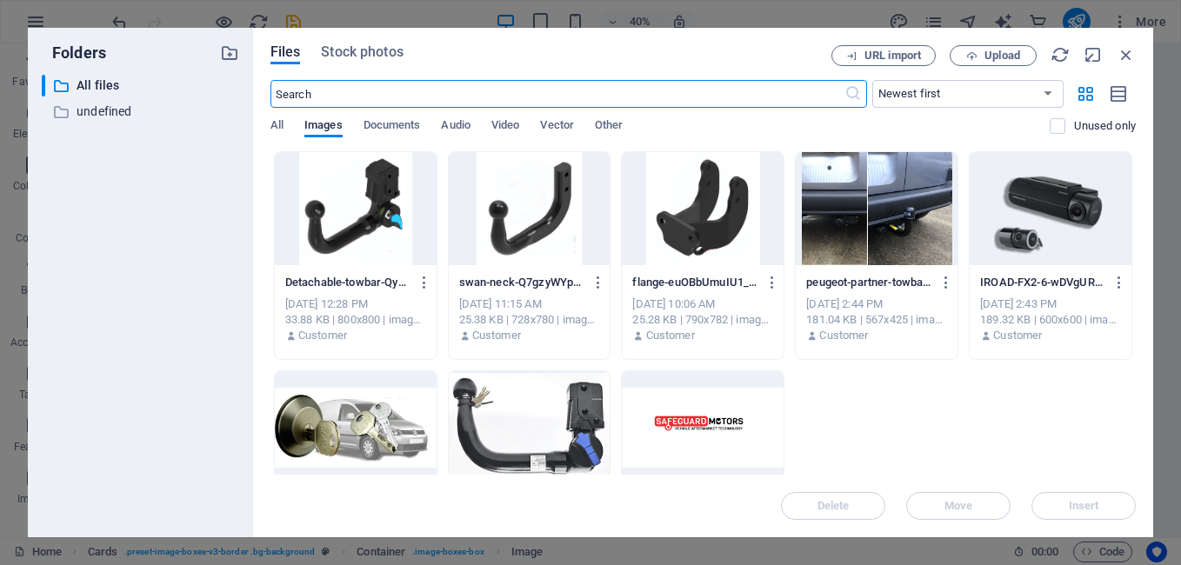
scroll to position [1021, 0]
click at [1121, 55] on icon "button" at bounding box center [1126, 54] width 19 height 19
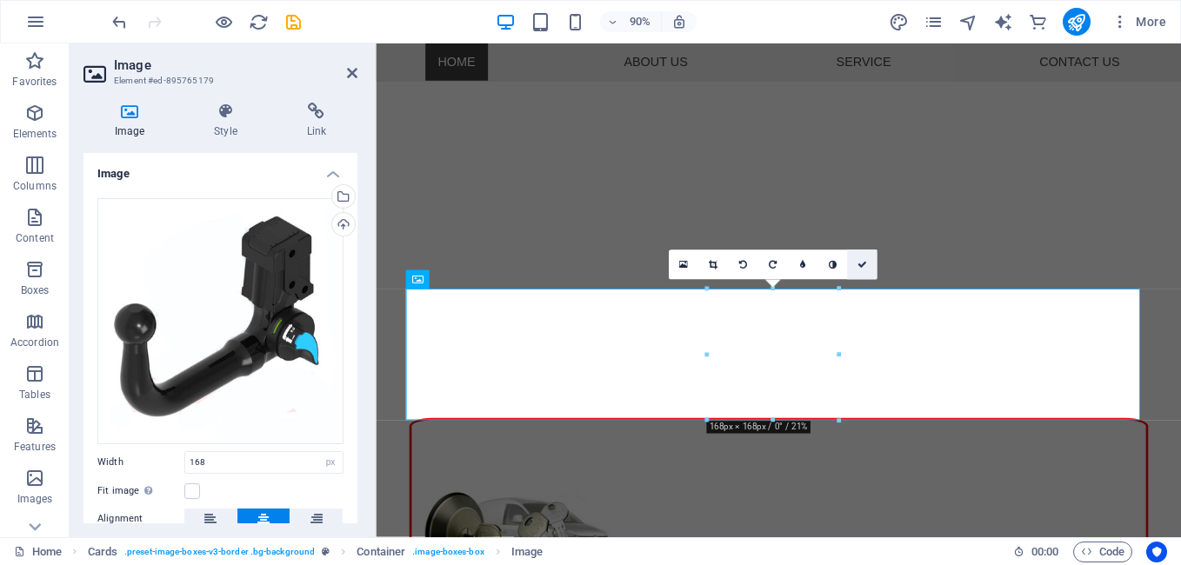
drag, startPoint x: 866, startPoint y: 264, endPoint x: 790, endPoint y: 236, distance: 81.7
click at [866, 264] on icon at bounding box center [862, 265] width 10 height 10
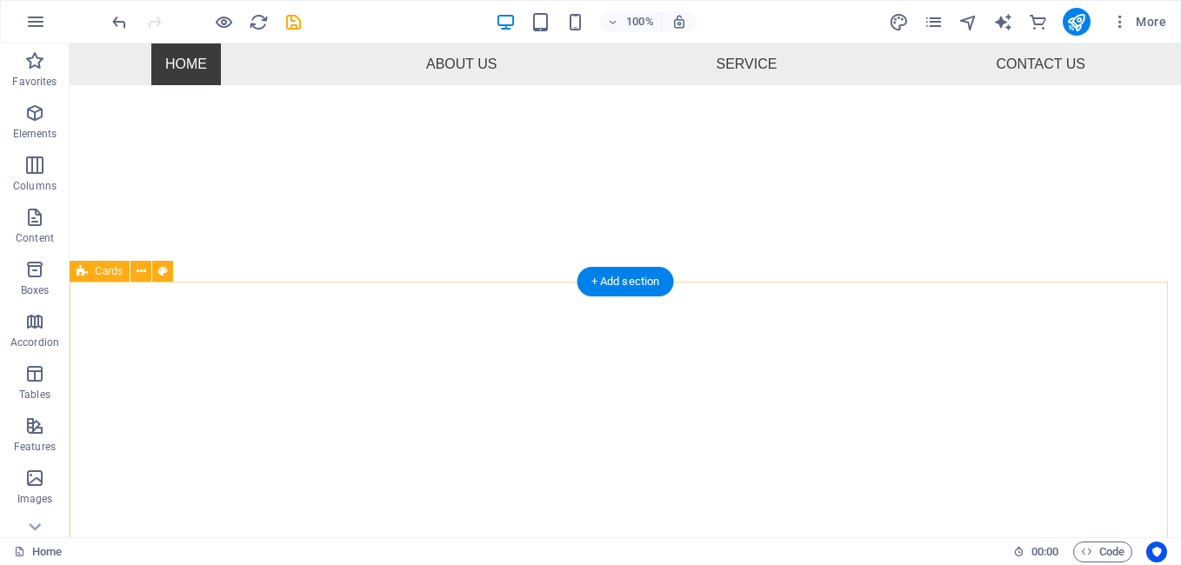
scroll to position [431, 0]
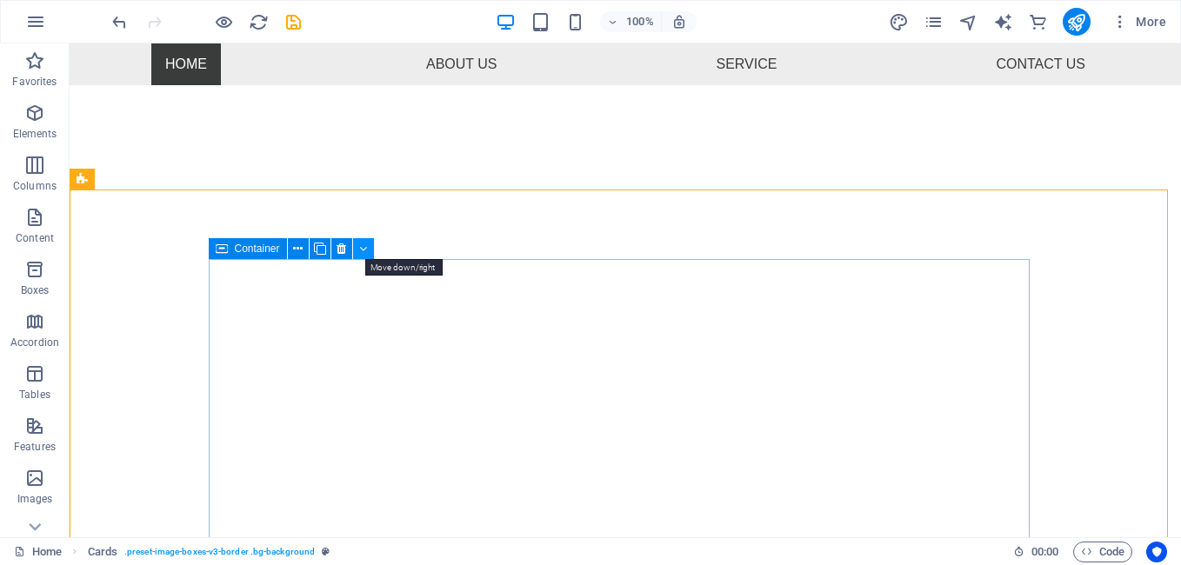
click at [360, 254] on icon at bounding box center [363, 249] width 8 height 18
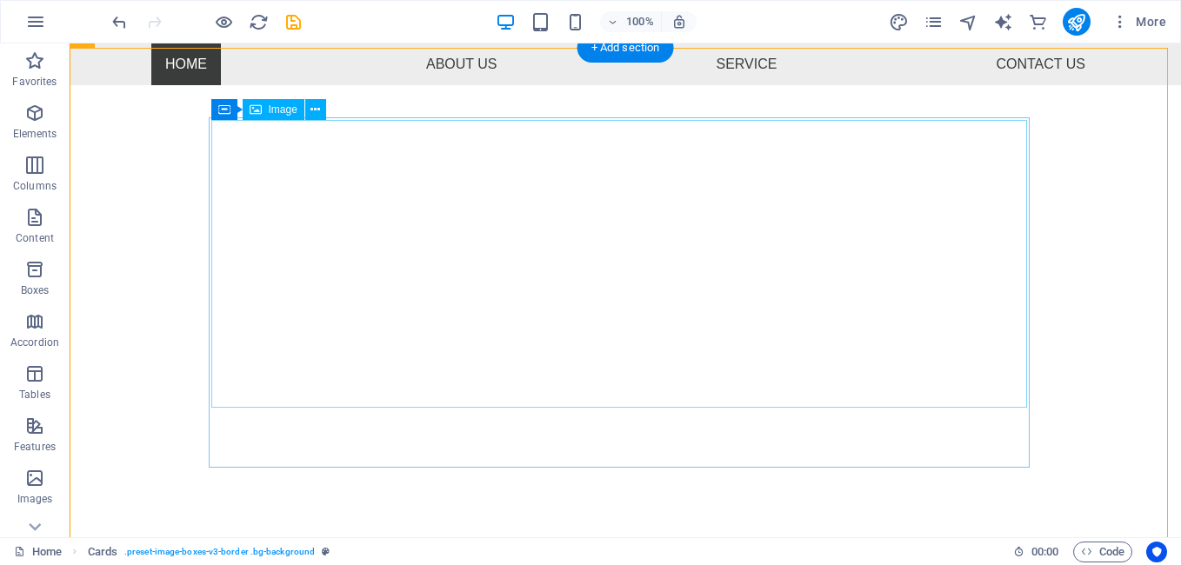
scroll to position [486, 0]
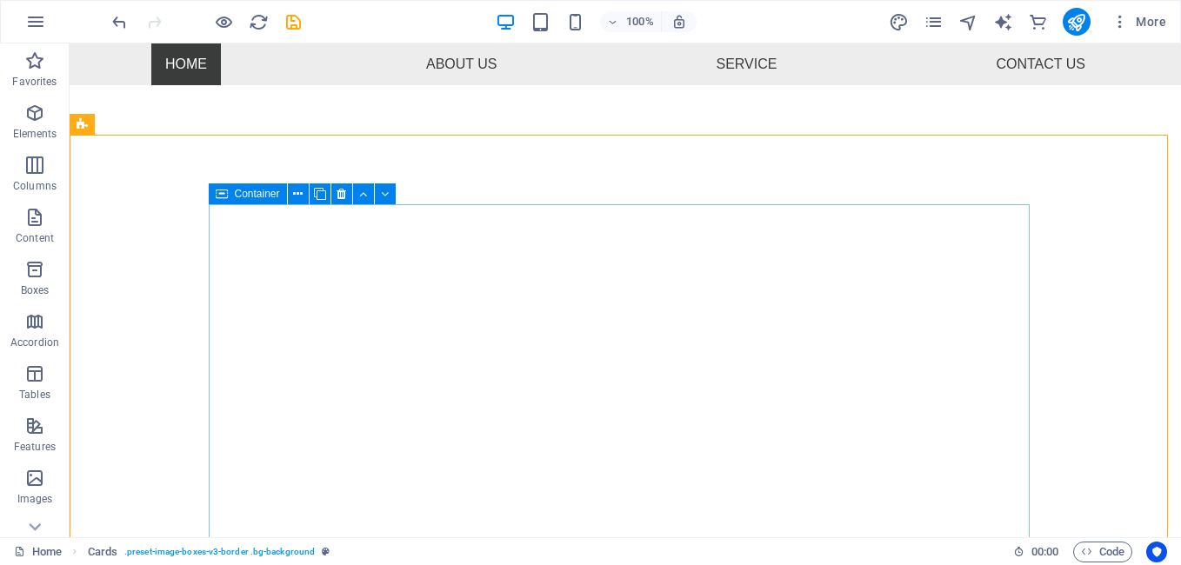
click at [229, 197] on div "Container" at bounding box center [248, 194] width 78 height 21
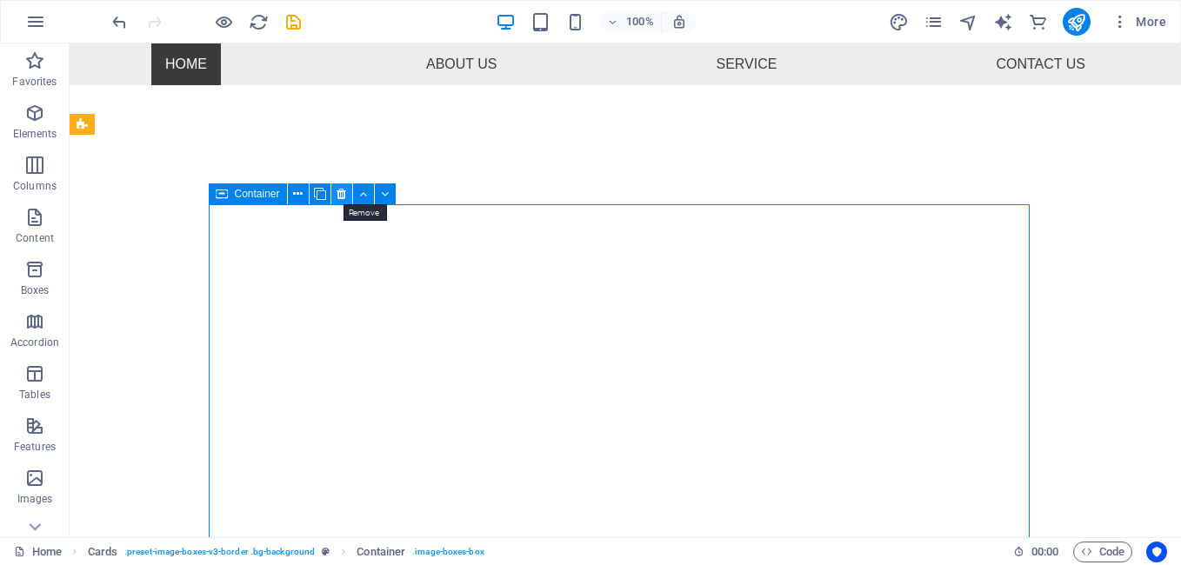
click at [339, 193] on icon at bounding box center [342, 194] width 10 height 18
click at [344, 196] on icon at bounding box center [342, 194] width 10 height 18
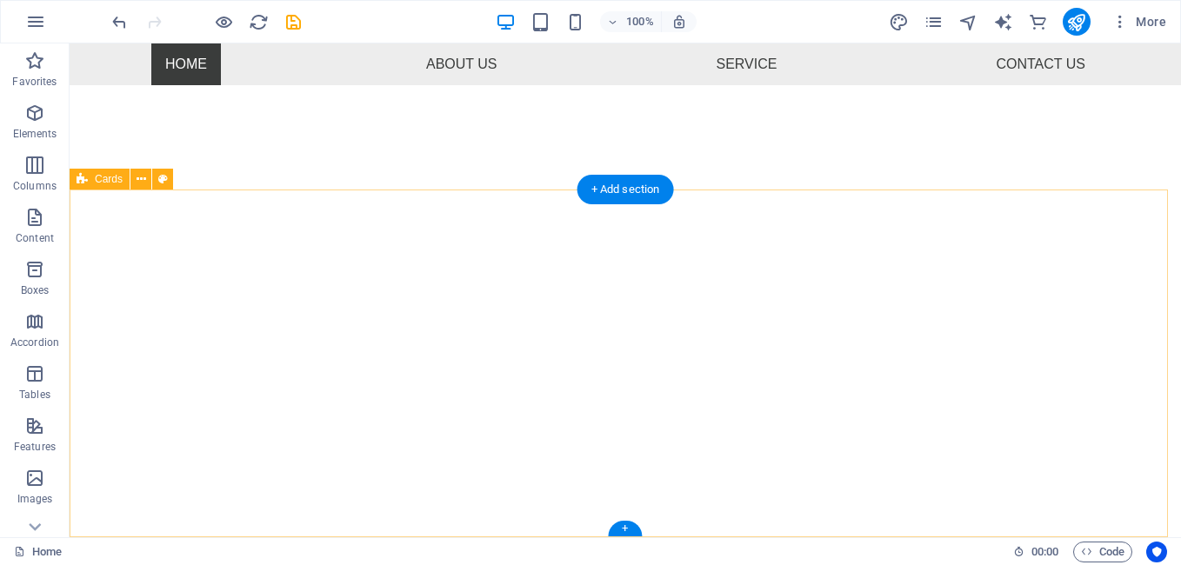
scroll to position [431, 0]
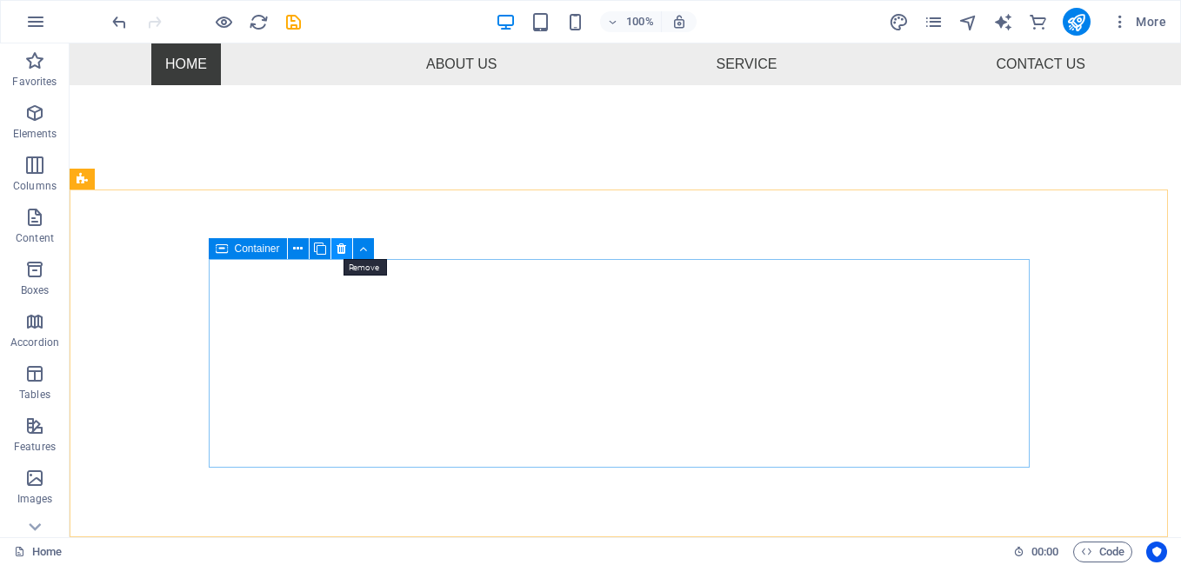
click at [337, 238] on button at bounding box center [341, 248] width 21 height 21
click at [341, 244] on icon at bounding box center [342, 249] width 10 height 18
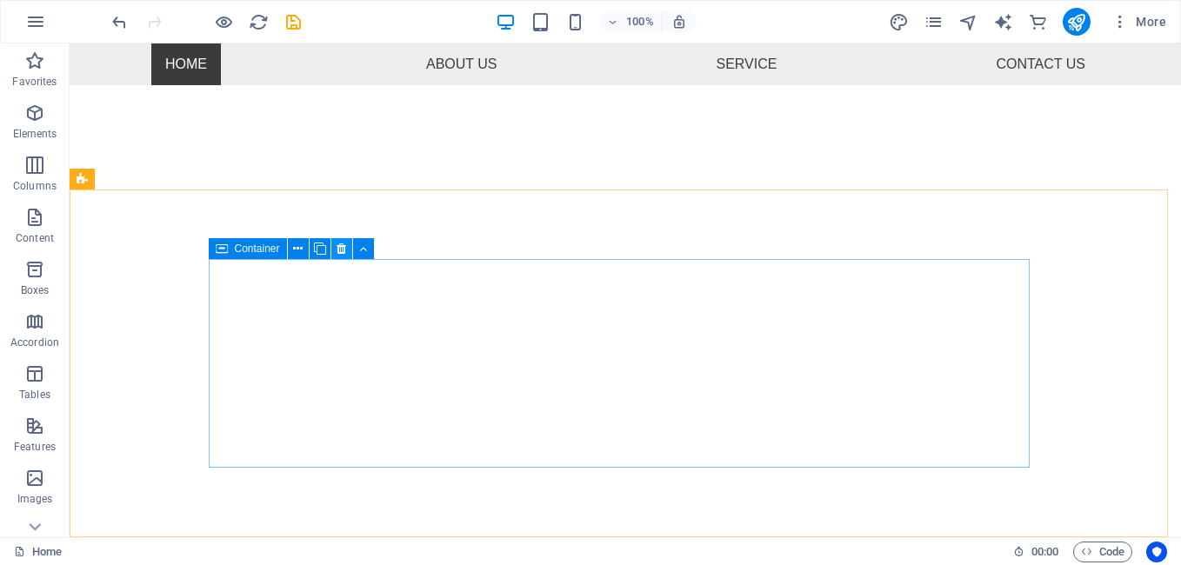
click at [341, 244] on icon at bounding box center [342, 249] width 10 height 18
click at [324, 253] on button at bounding box center [315, 251] width 21 height 21
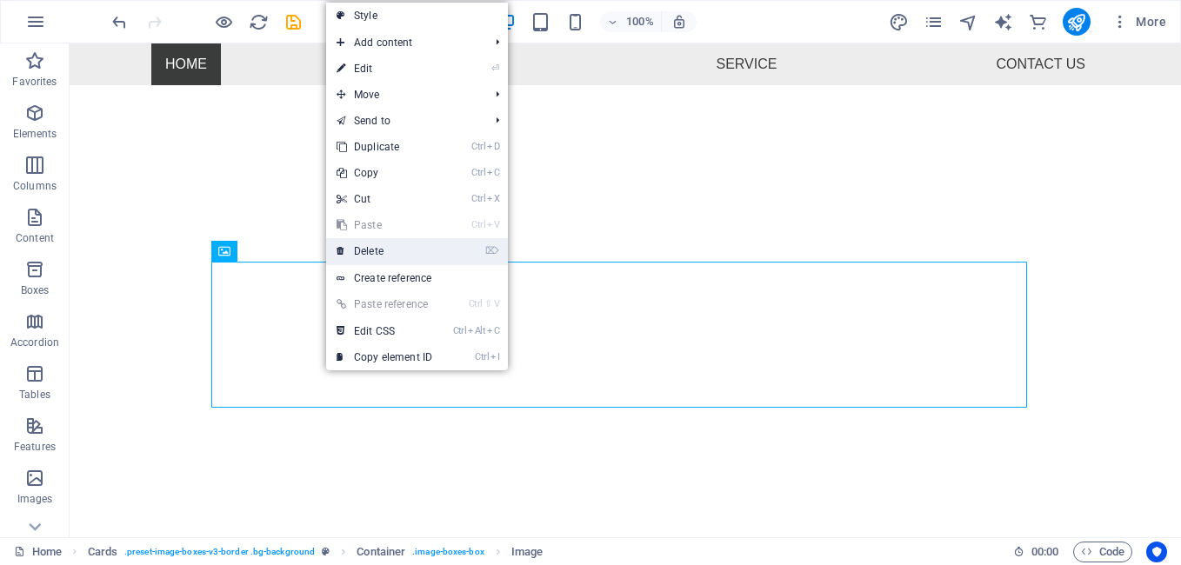
click at [375, 247] on link "⌦ Delete" at bounding box center [384, 251] width 117 height 26
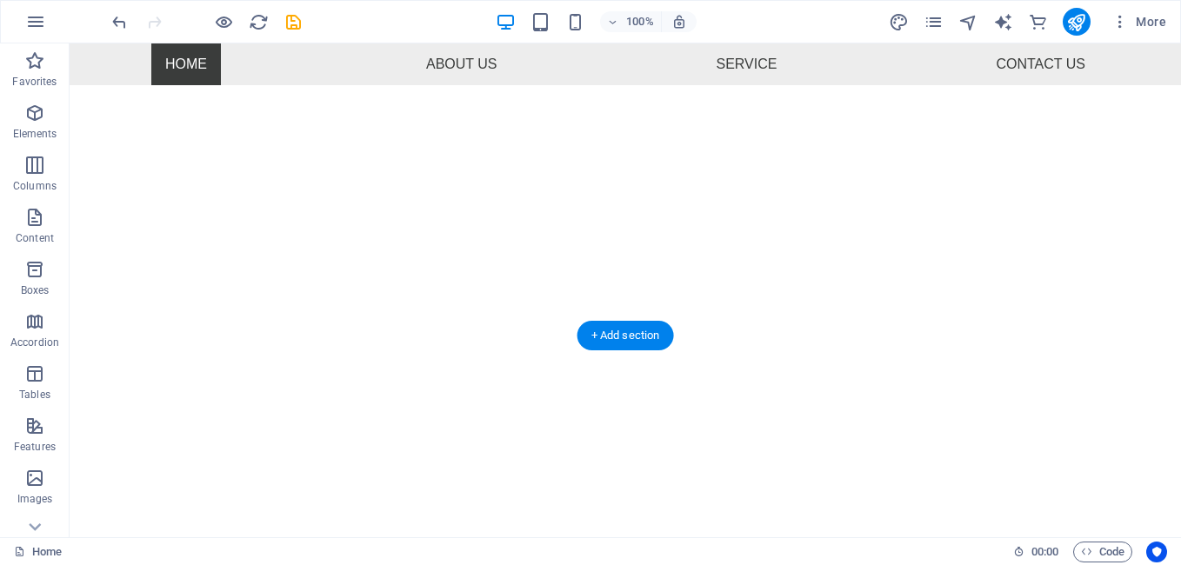
scroll to position [285, 0]
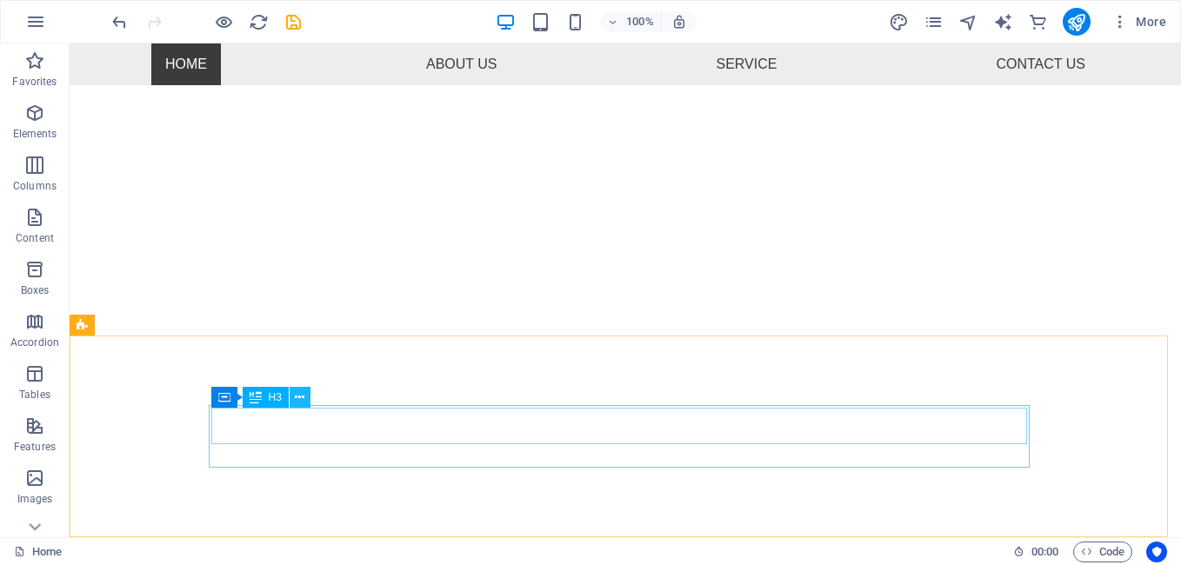
click at [296, 393] on icon at bounding box center [300, 398] width 10 height 18
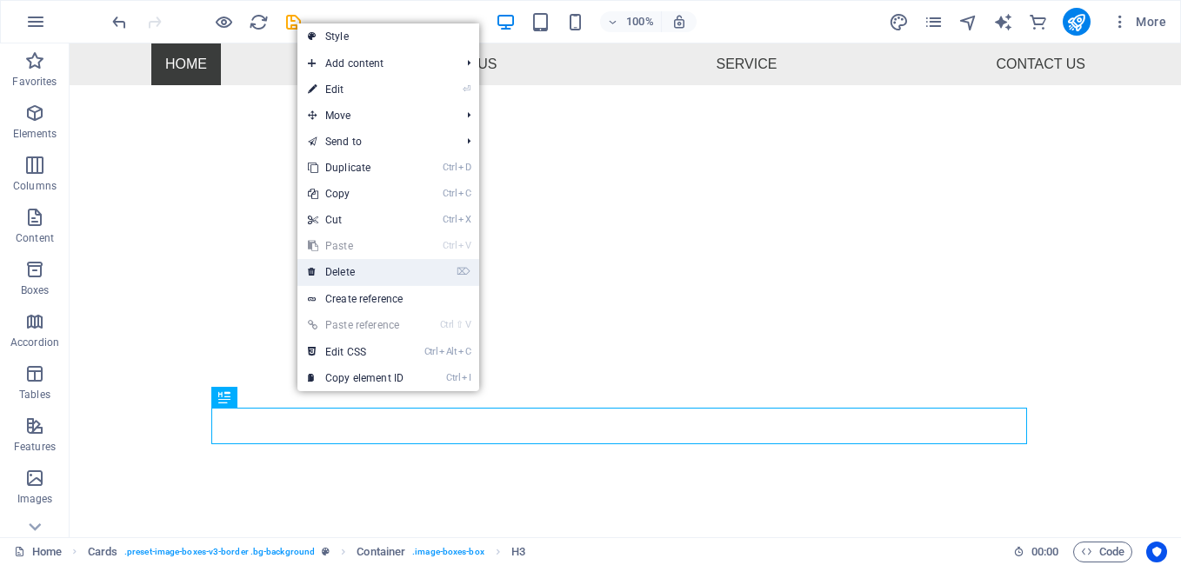
click at [345, 270] on link "⌦ Delete" at bounding box center [355, 272] width 117 height 26
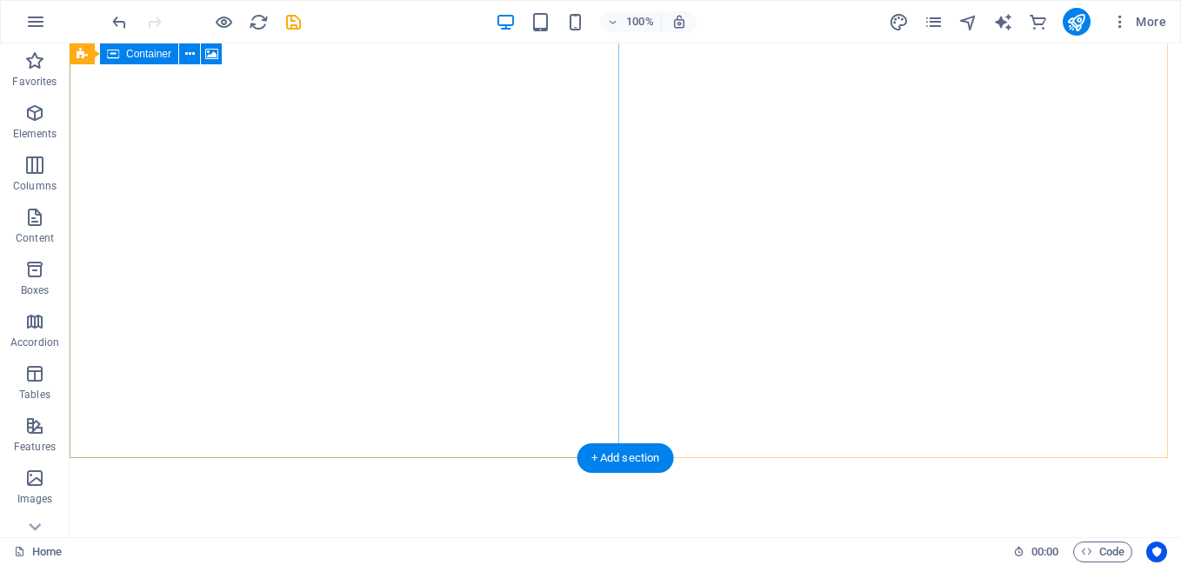
scroll to position [207, 0]
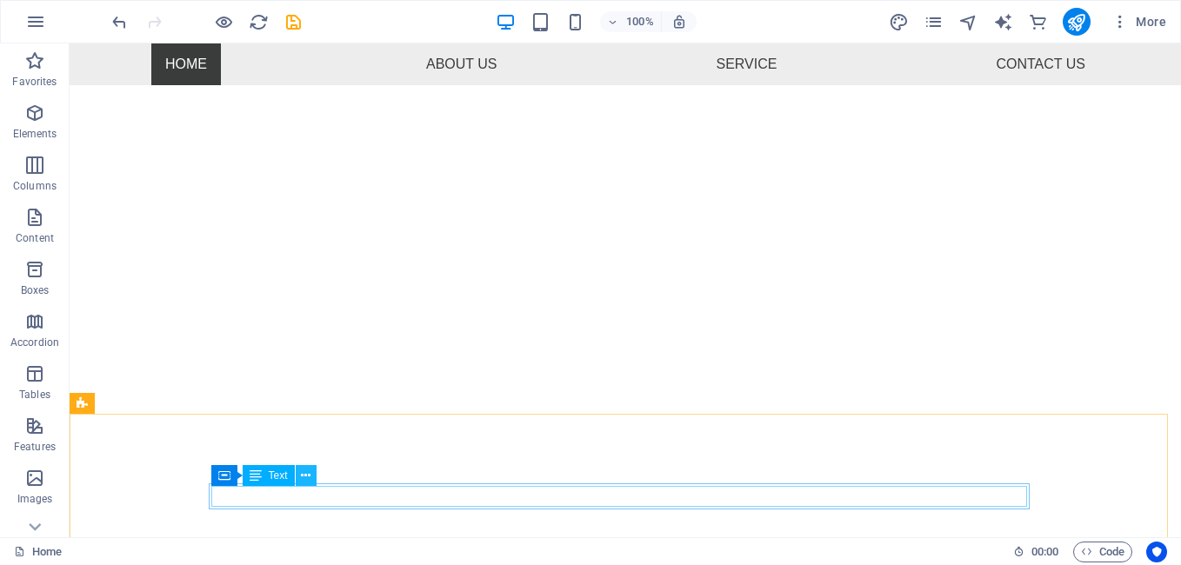
click at [309, 471] on icon at bounding box center [306, 476] width 10 height 18
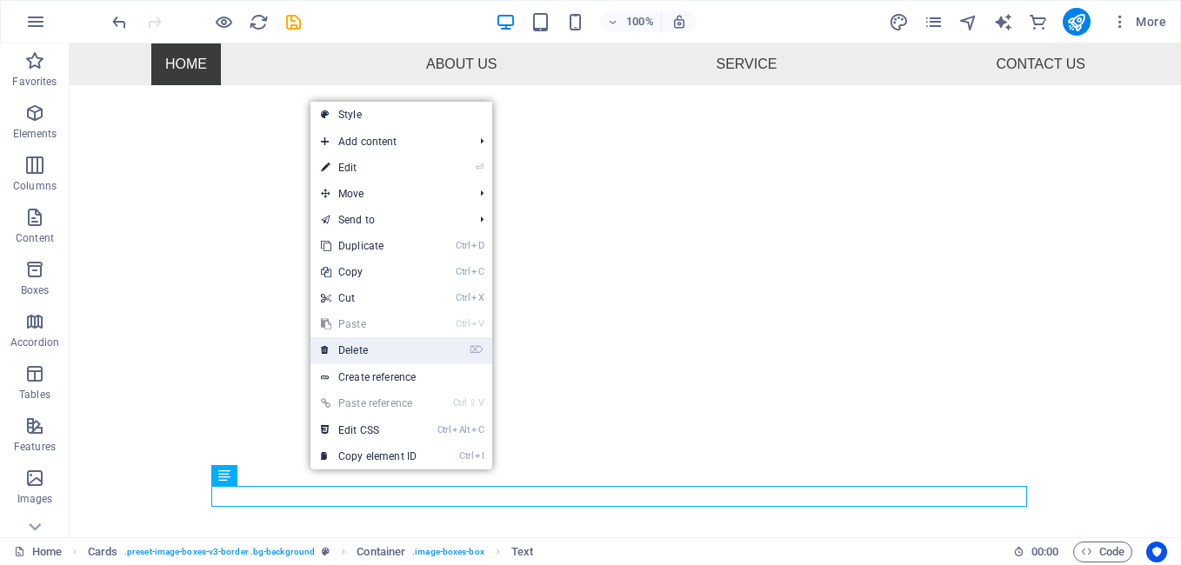
click at [353, 347] on link "⌦ Delete" at bounding box center [368, 350] width 117 height 26
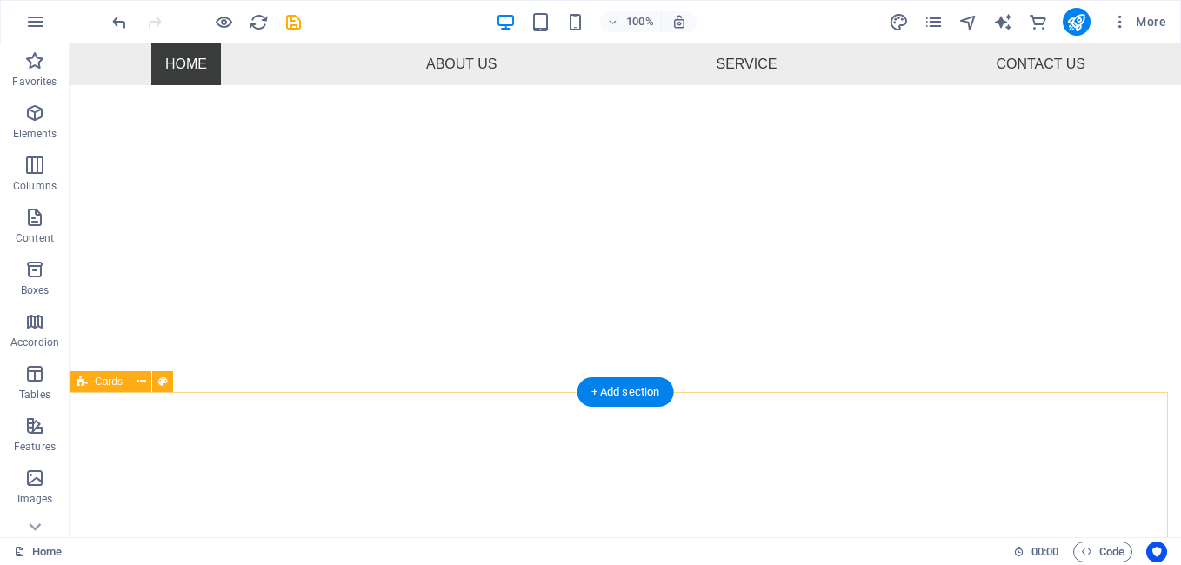
scroll to position [351, 0]
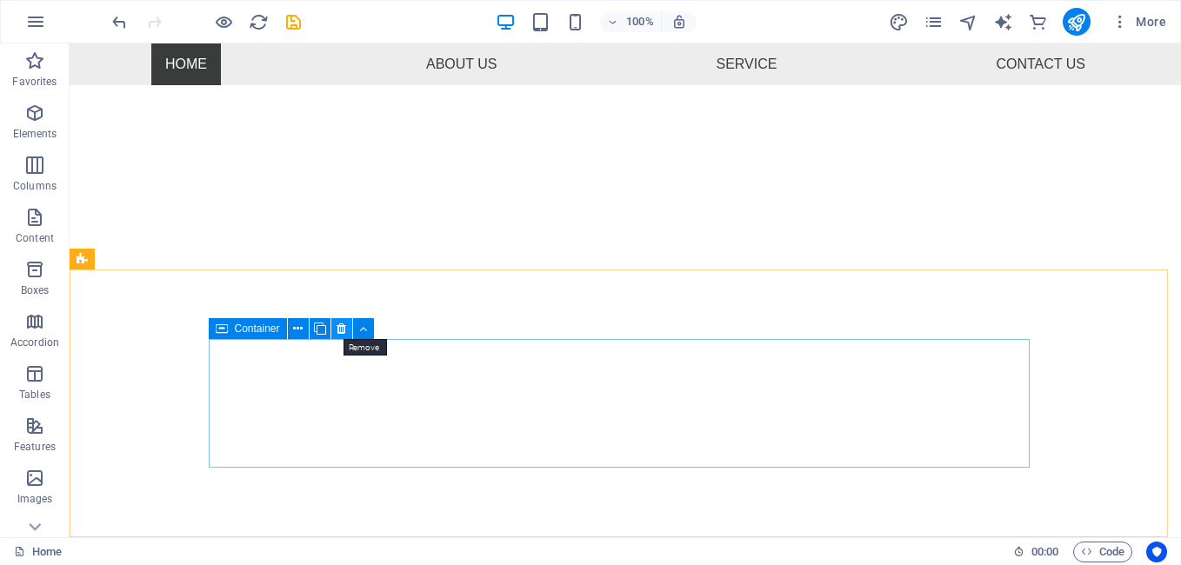
click at [334, 324] on button at bounding box center [341, 328] width 21 height 21
click at [341, 328] on icon at bounding box center [342, 329] width 10 height 18
click at [360, 324] on icon at bounding box center [363, 329] width 8 height 18
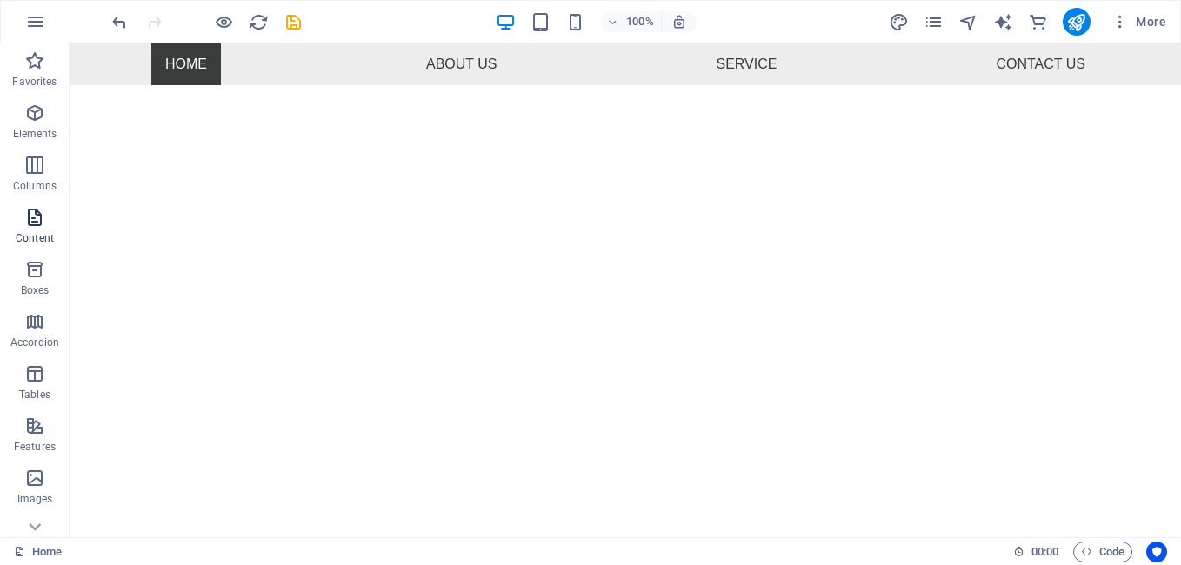
click at [44, 235] on p "Content" at bounding box center [35, 238] width 38 height 14
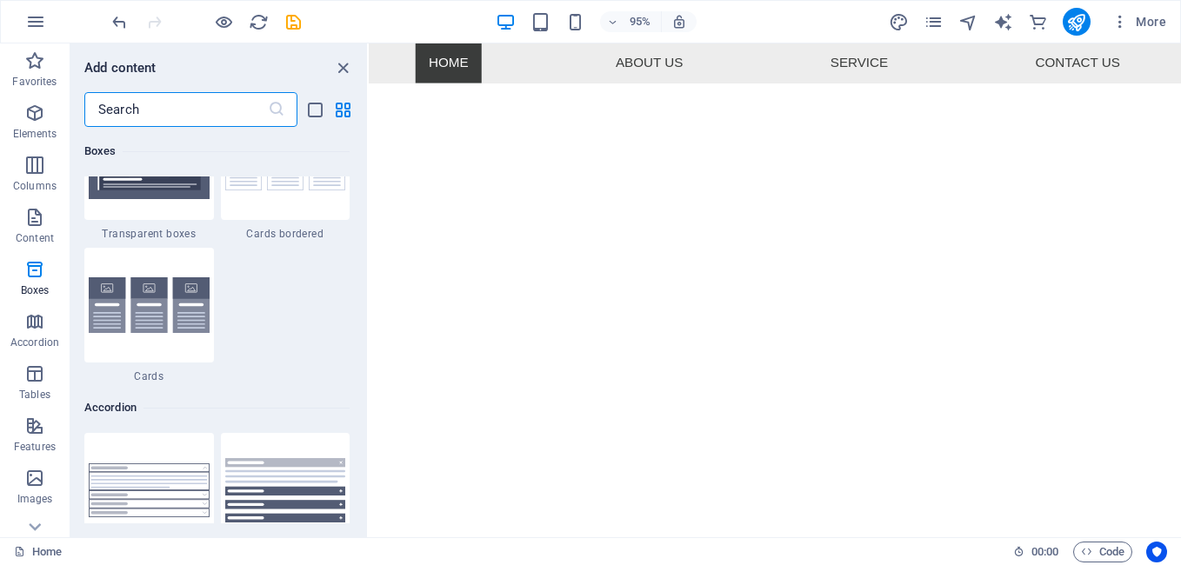
scroll to position [5391, 0]
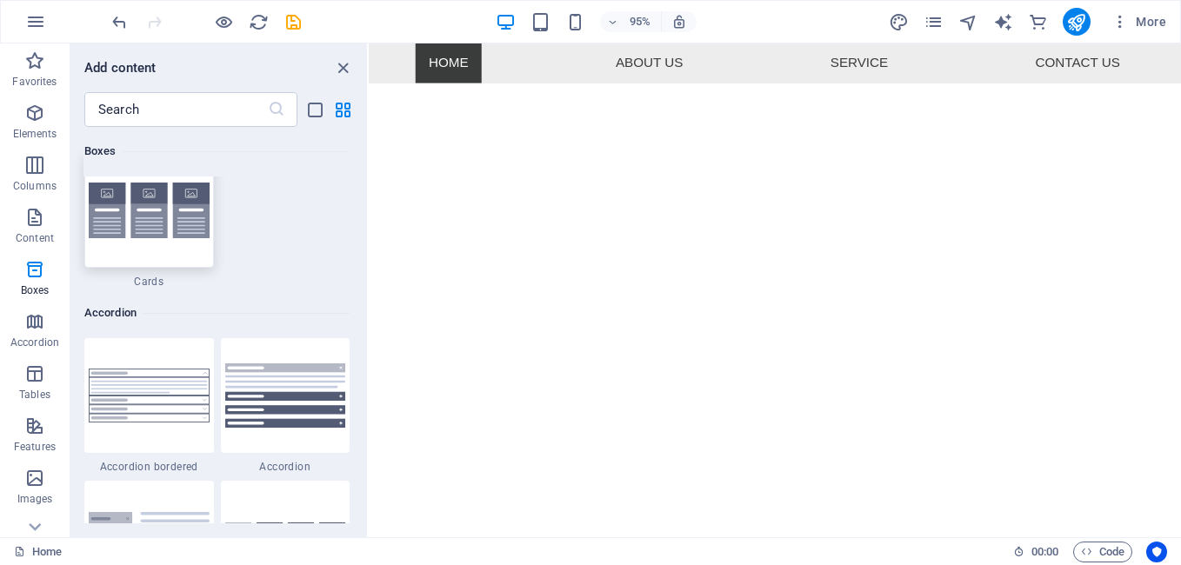
click at [197, 232] on img at bounding box center [149, 211] width 121 height 57
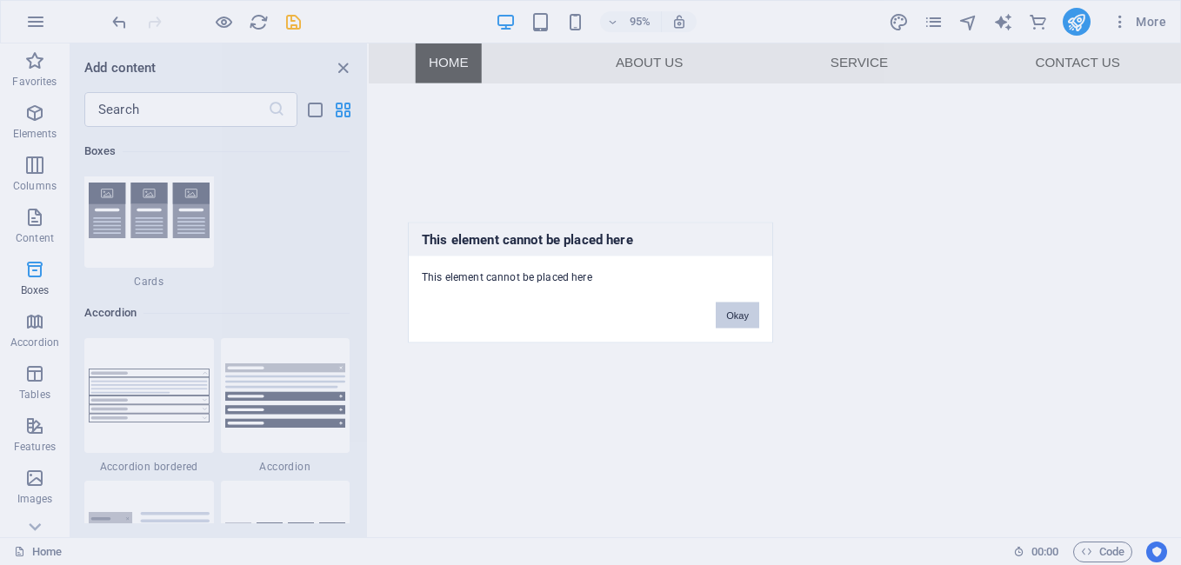
click at [747, 313] on button "Okay" at bounding box center [737, 316] width 43 height 26
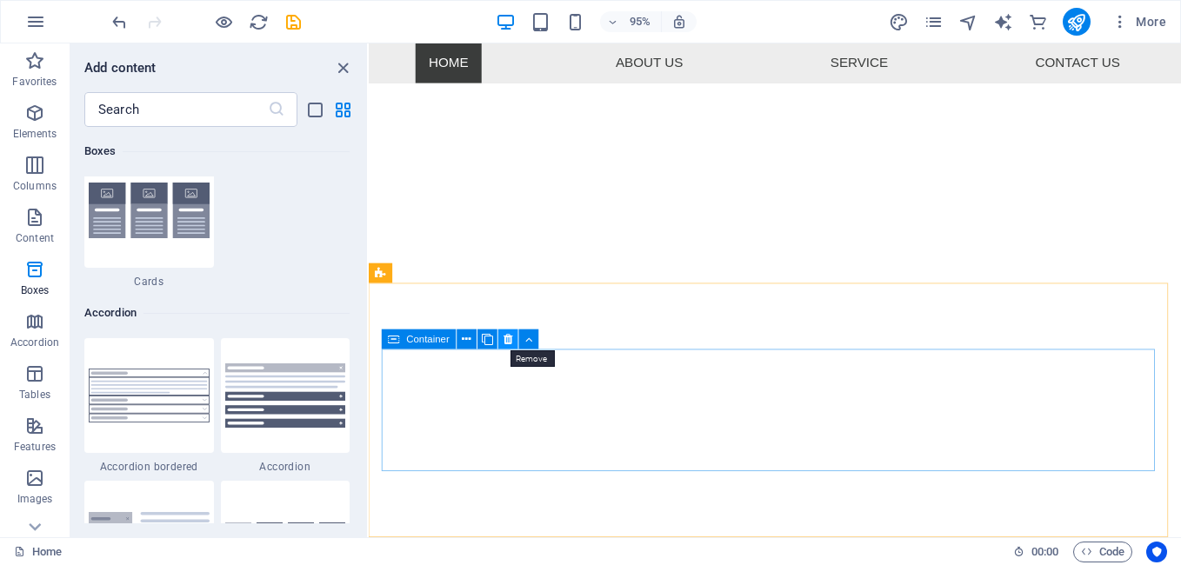
click at [509, 337] on icon at bounding box center [508, 338] width 9 height 17
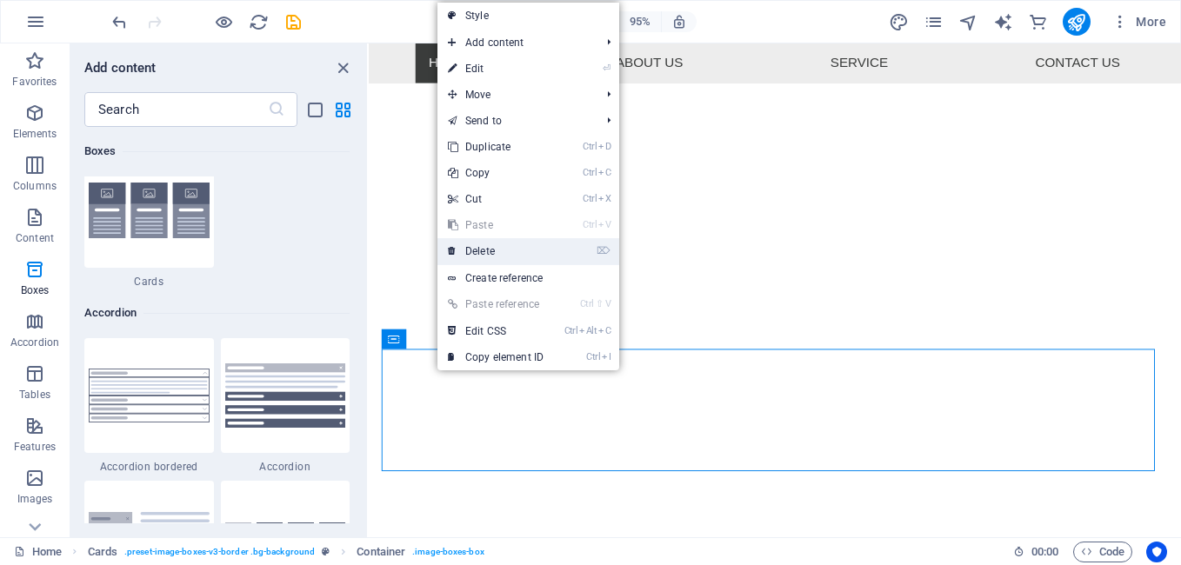
click at [484, 248] on link "⌦ Delete" at bounding box center [495, 251] width 117 height 26
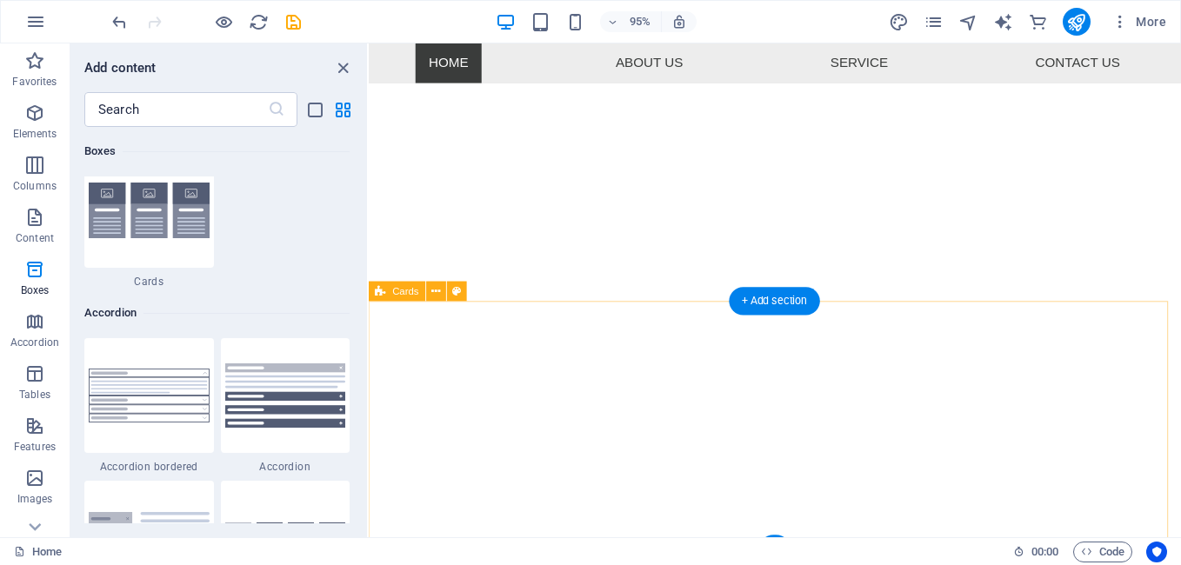
scroll to position [344, 0]
click at [432, 284] on icon at bounding box center [436, 278] width 9 height 17
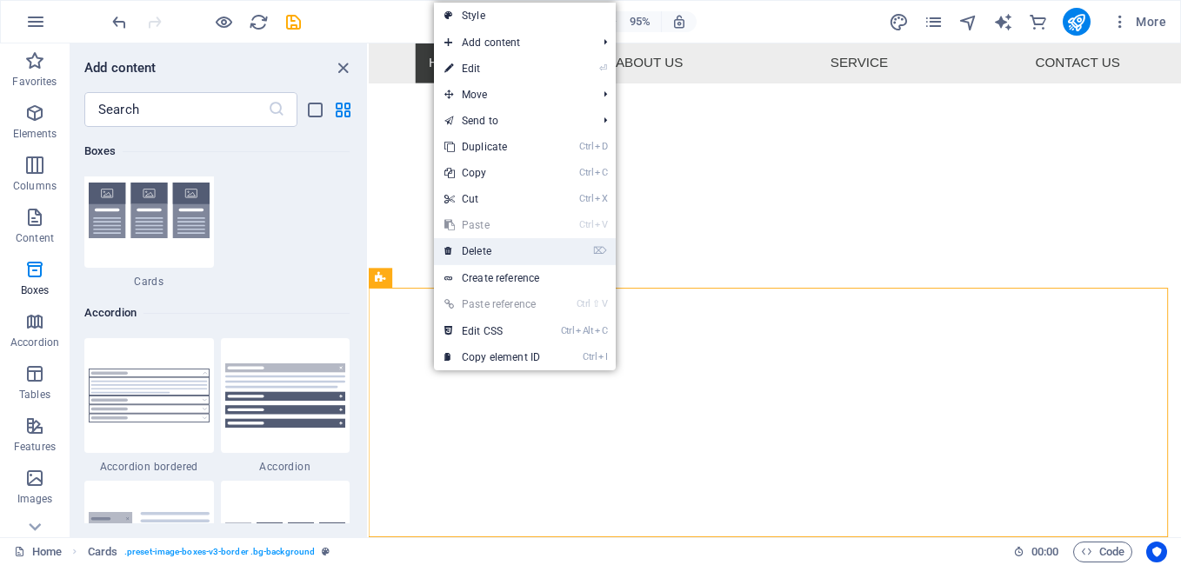
click at [471, 247] on link "⌦ Delete" at bounding box center [492, 251] width 117 height 26
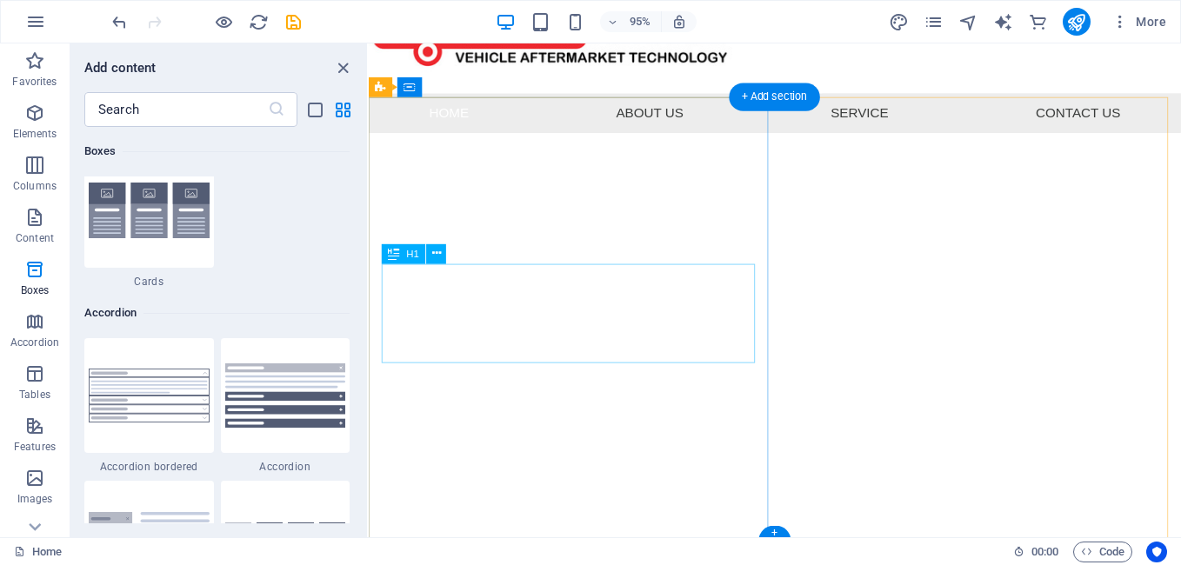
scroll to position [123, 0]
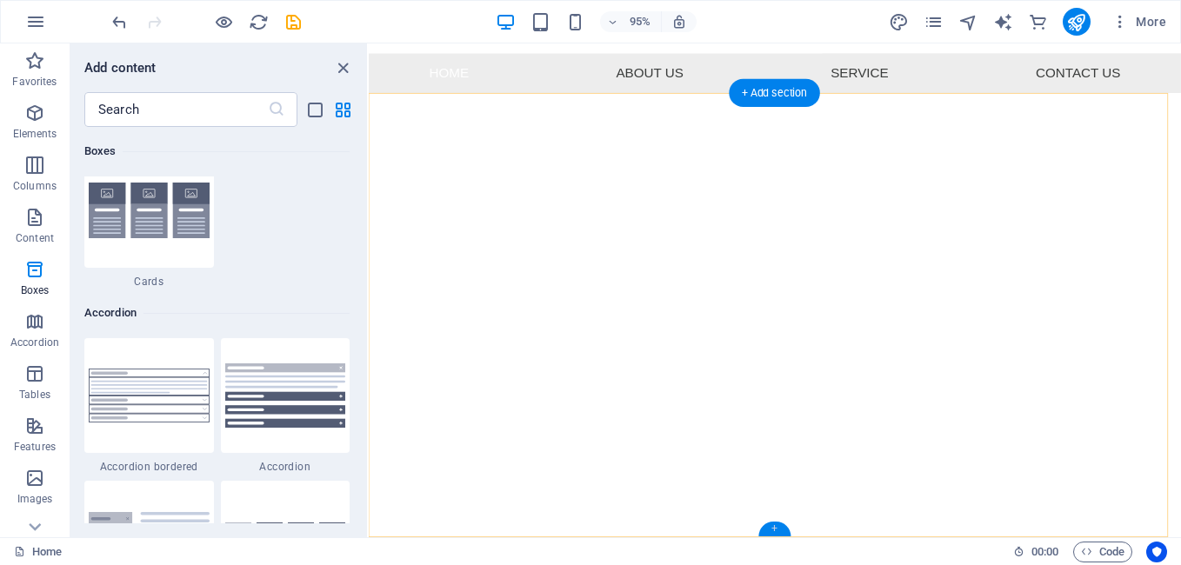
click at [765, 524] on div "+" at bounding box center [774, 529] width 32 height 15
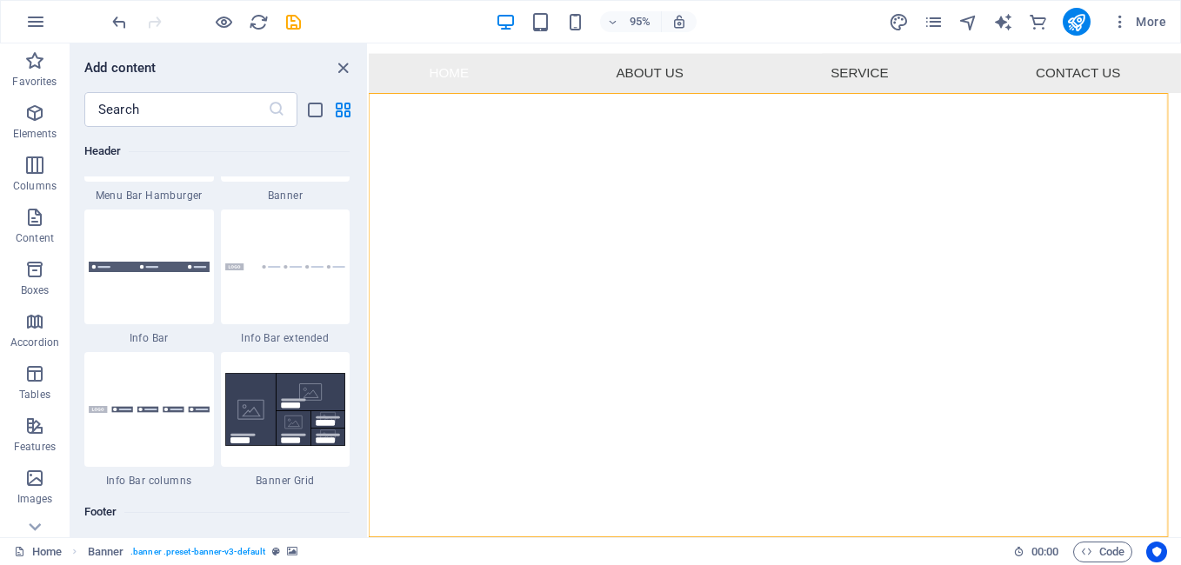
scroll to position [11131, 0]
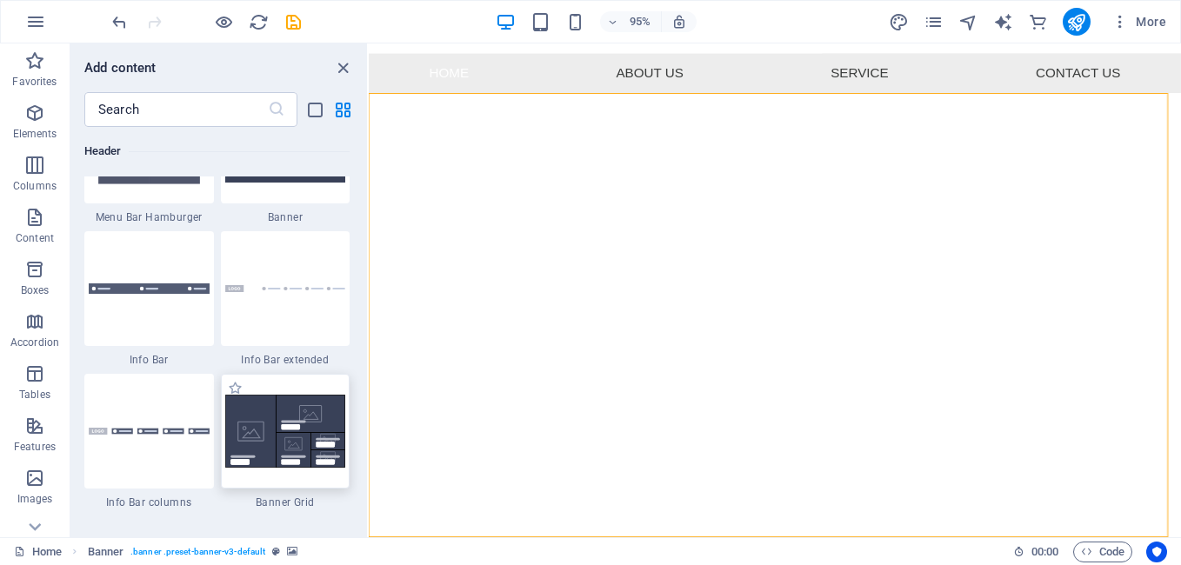
drag, startPoint x: 277, startPoint y: 447, endPoint x: 109, endPoint y: 809, distance: 398.8
click at [277, 447] on img at bounding box center [285, 431] width 121 height 73
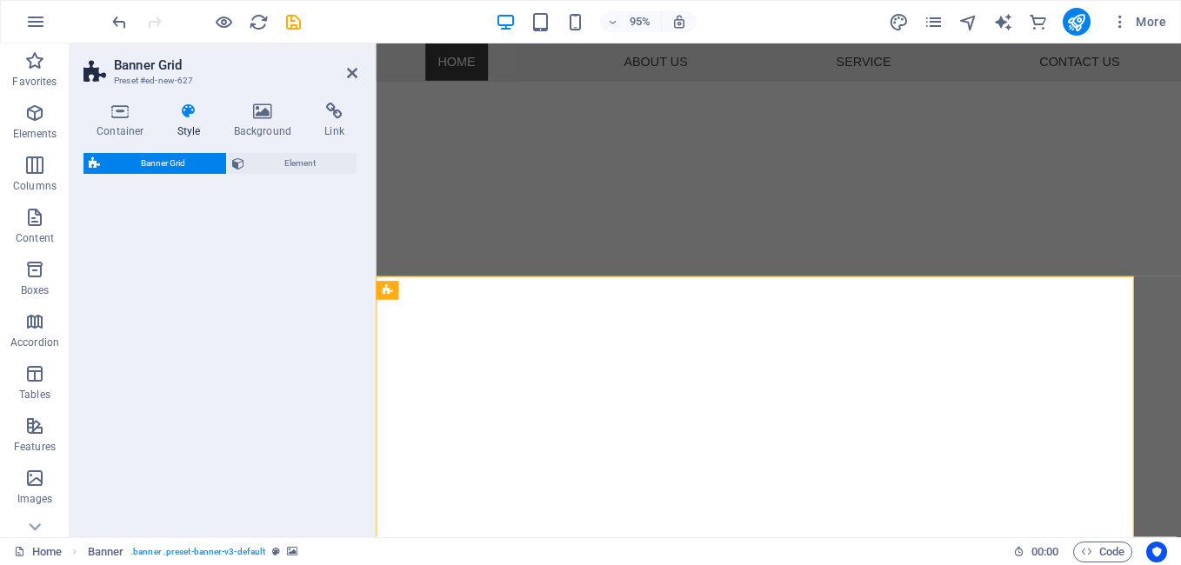
scroll to position [627, 0]
select select "vh"
select select "rem"
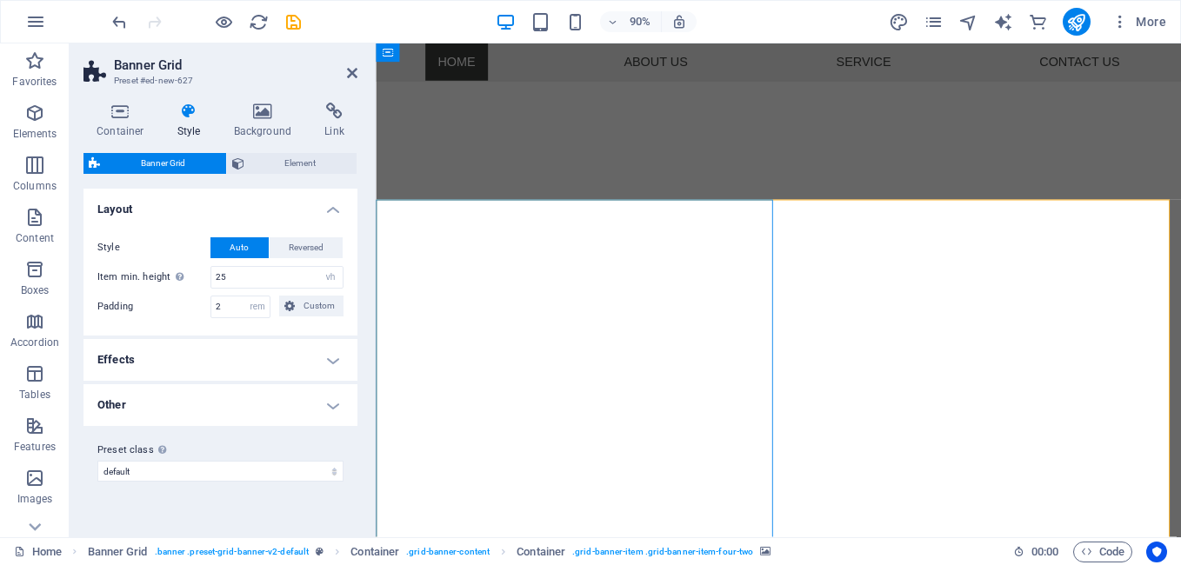
scroll to position [453, 0]
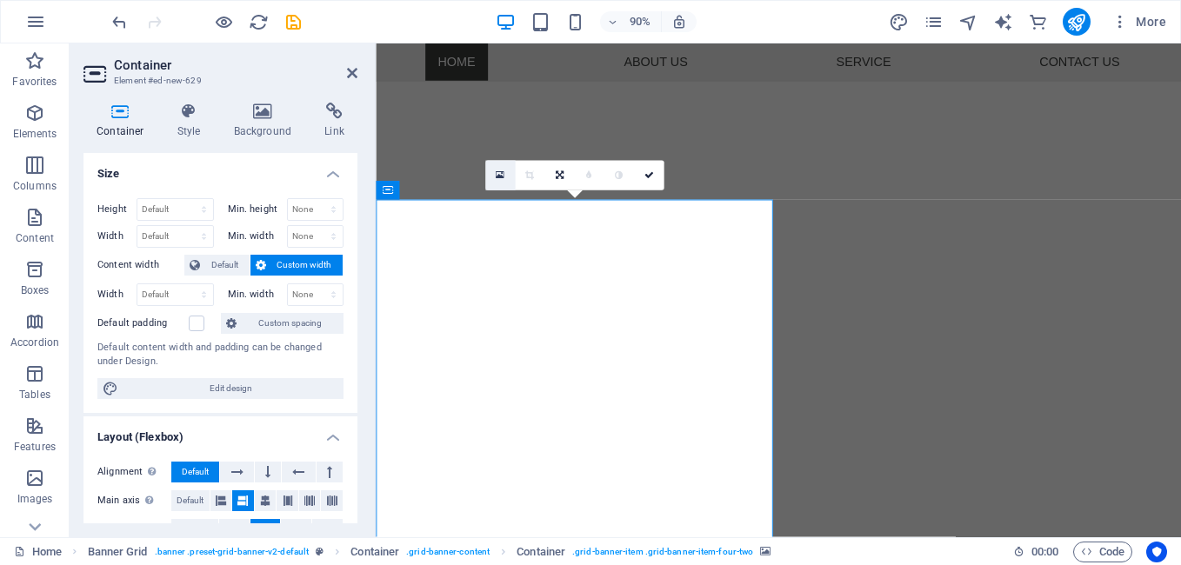
click at [498, 179] on icon at bounding box center [500, 175] width 9 height 11
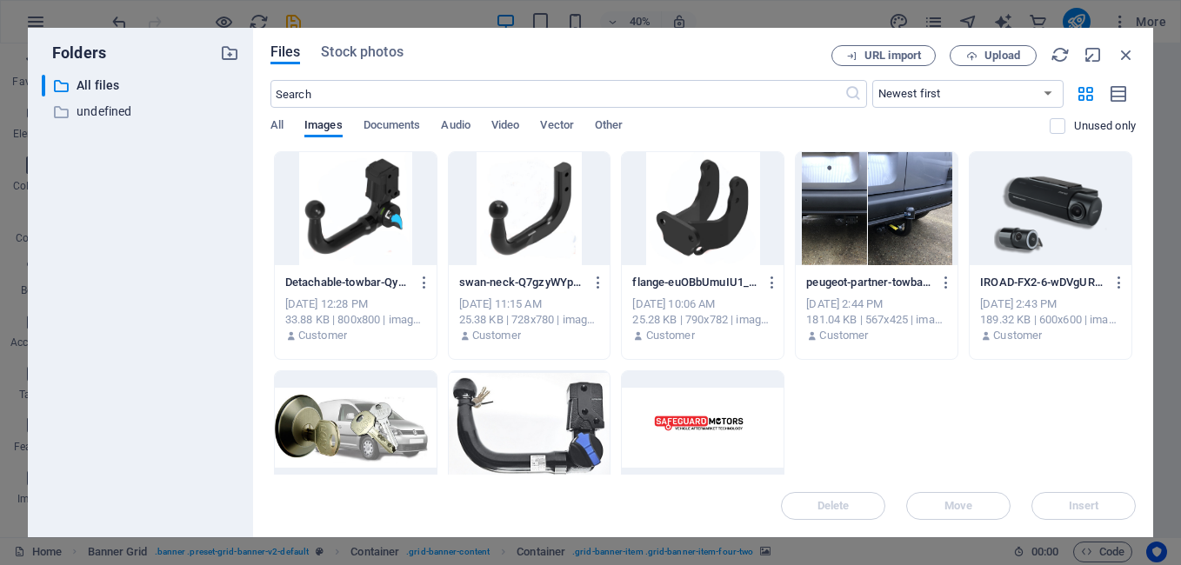
click at [388, 217] on div at bounding box center [356, 208] width 162 height 113
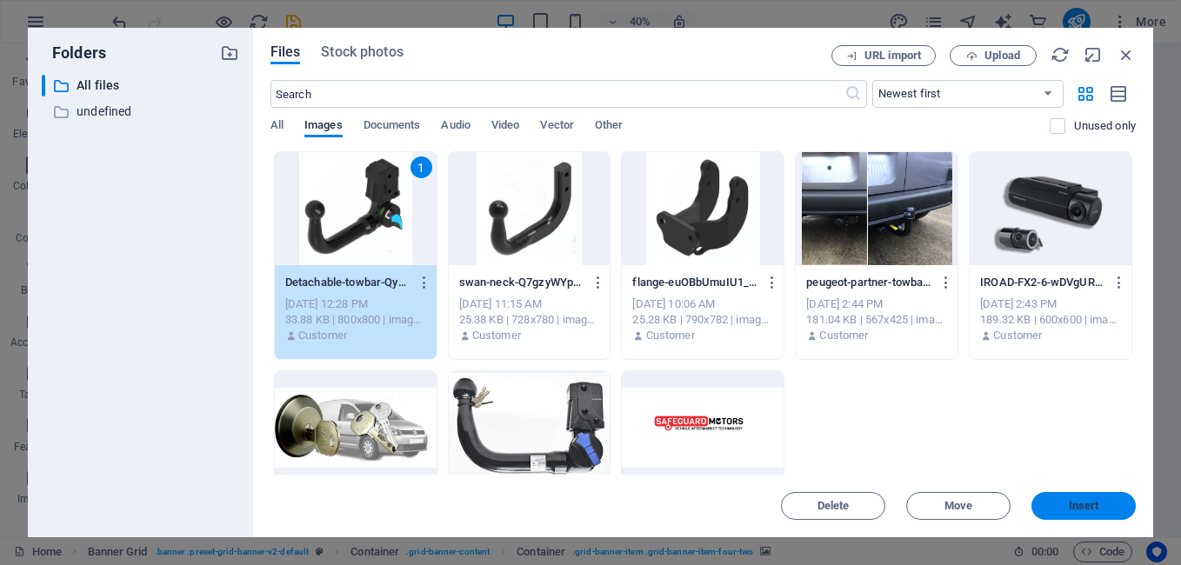
click at [1091, 493] on button "Insert" at bounding box center [1083, 506] width 104 height 28
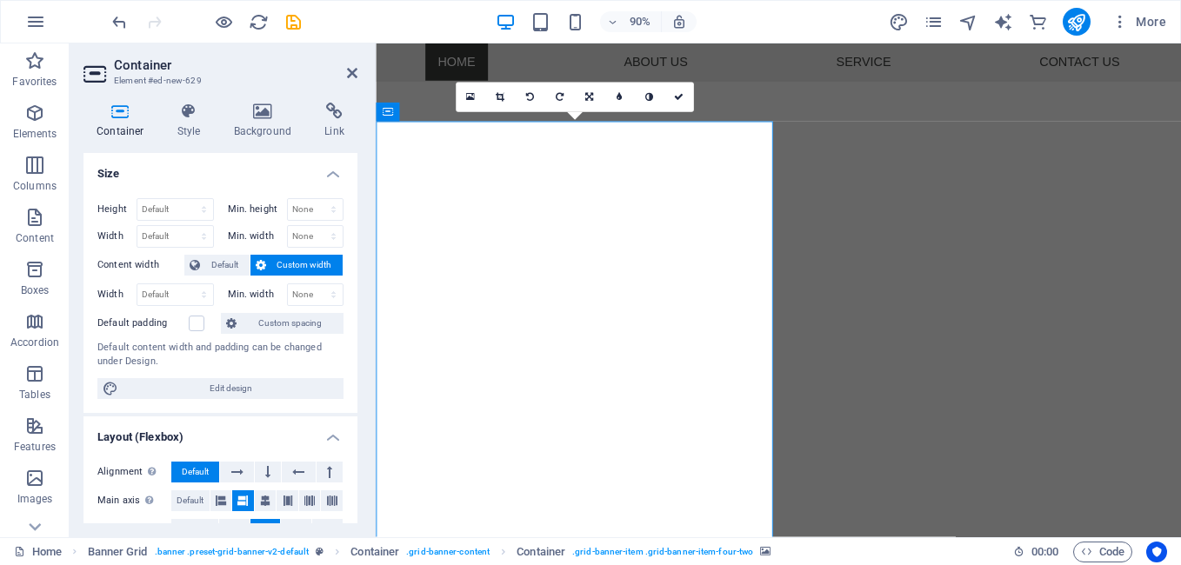
scroll to position [540, 0]
click at [504, 95] on icon at bounding box center [500, 98] width 9 height 10
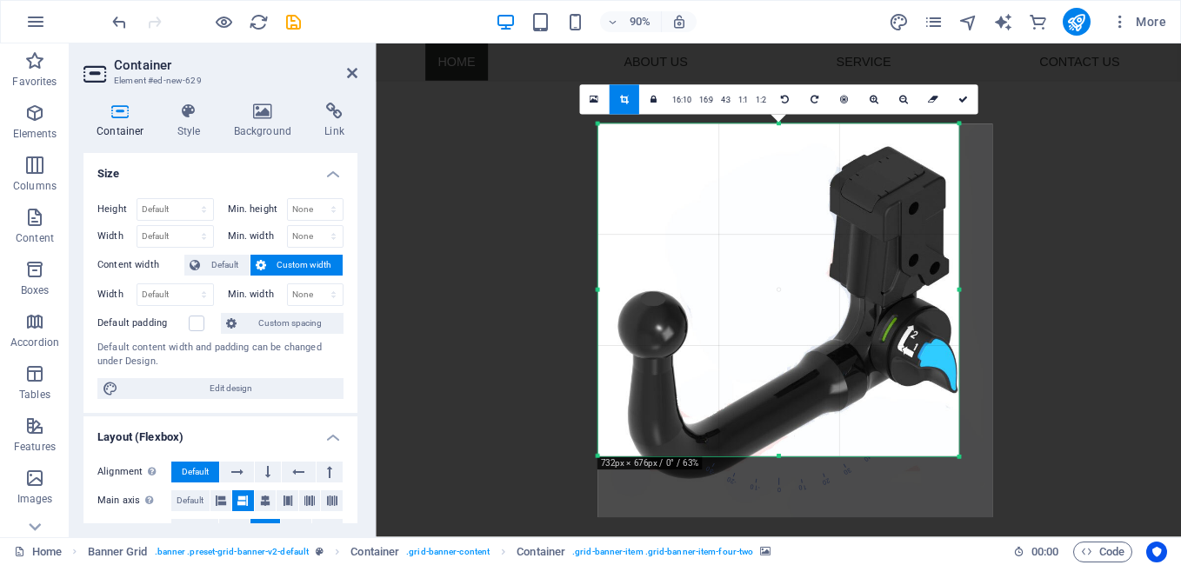
drag, startPoint x: 977, startPoint y: 490, endPoint x: 927, endPoint y: 418, distance: 86.9
click at [938, 421] on div "180 170 160 150 140 130 120 110 100 90 80 70 60 50 40 30 20 10 0 -10 -20 -30 -4…" at bounding box center [778, 289] width 361 height 333
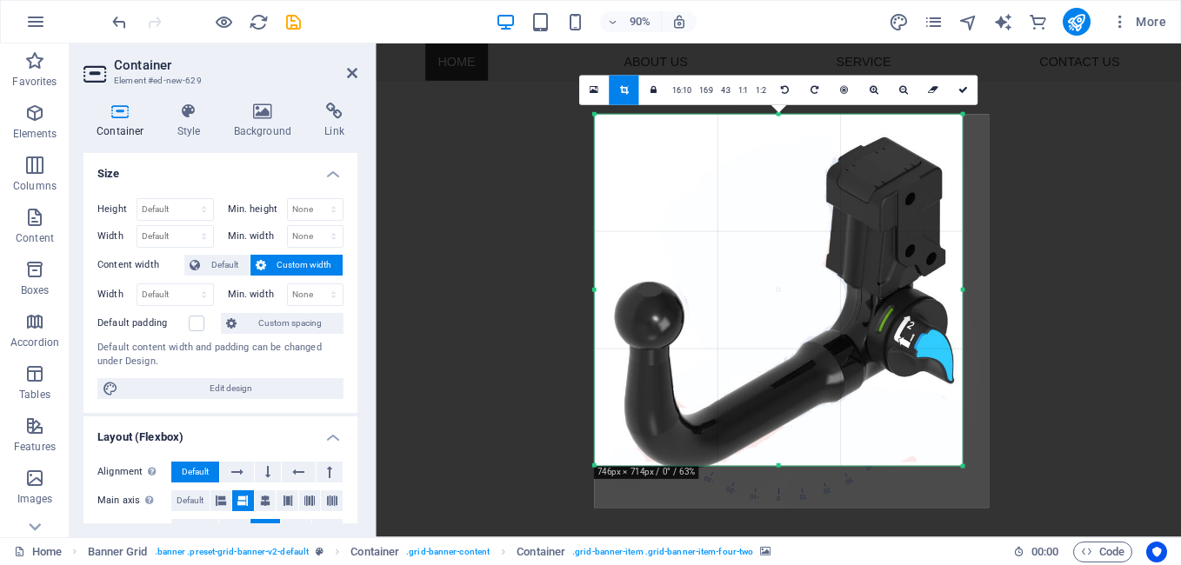
drag, startPoint x: 956, startPoint y: 455, endPoint x: 965, endPoint y: 476, distance: 22.6
click at [963, 467] on div "180 170 160 150 140 130 120 110 100 90 80 70 60 50 40 30 20 10 0 -10 -20 -30 -4…" at bounding box center [779, 291] width 368 height 352
click at [122, 17] on icon "undo" at bounding box center [120, 22] width 20 height 20
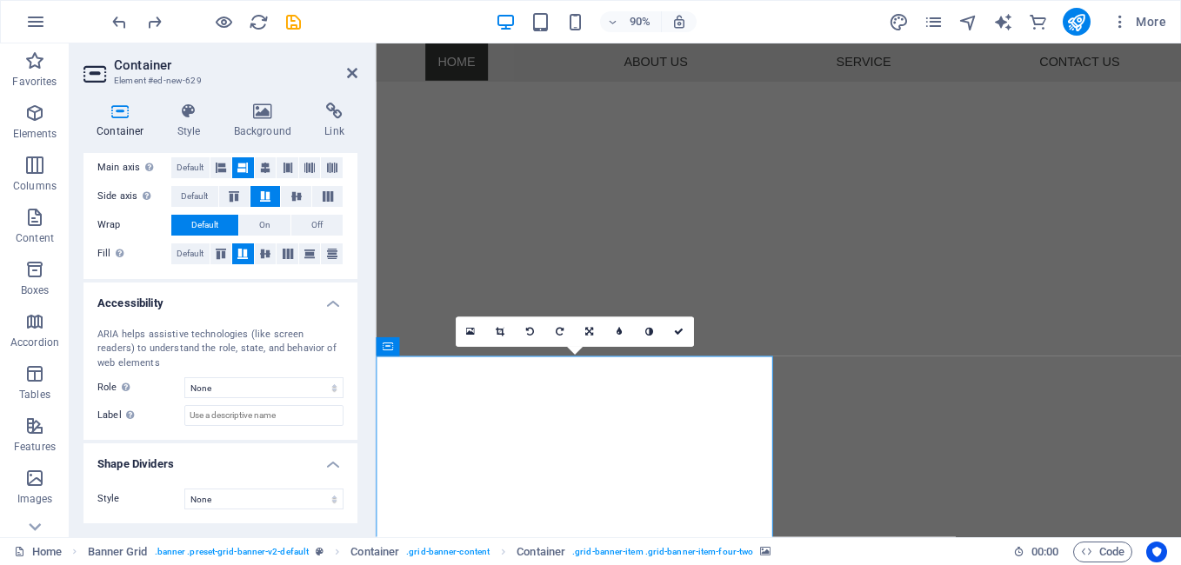
scroll to position [627, 0]
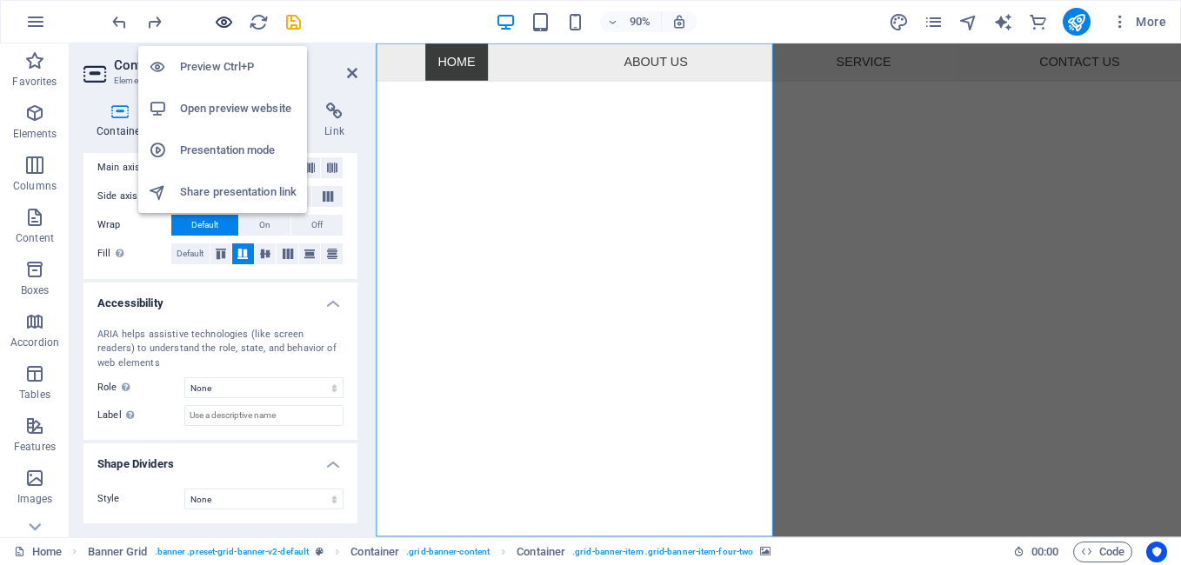
click at [220, 17] on icon "button" at bounding box center [224, 22] width 20 height 20
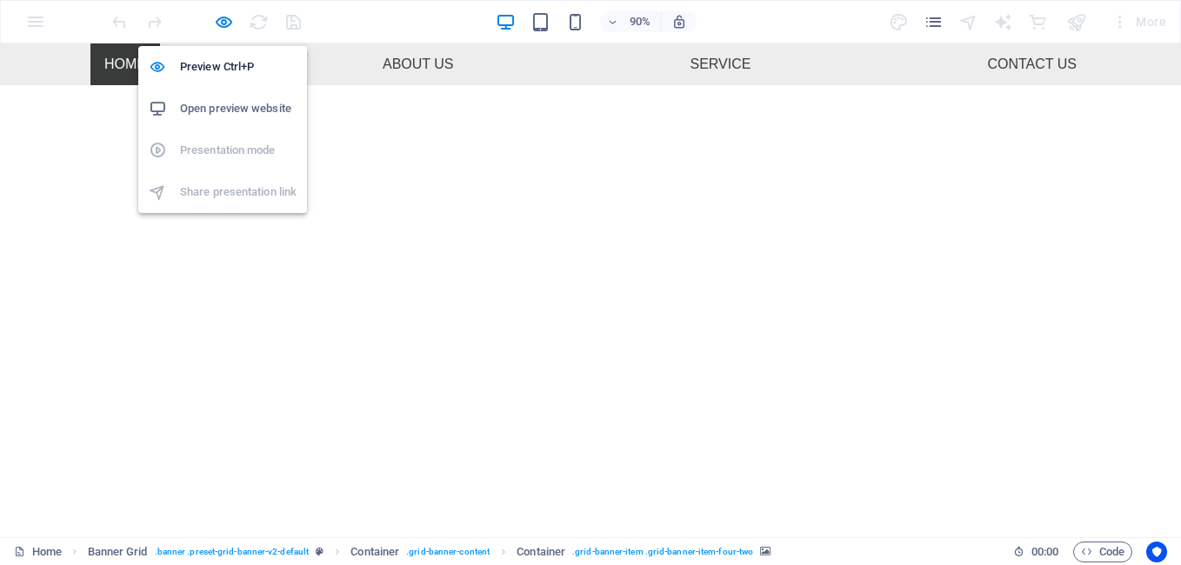
scroll to position [577, 0]
click at [218, 19] on icon "button" at bounding box center [224, 22] width 20 height 20
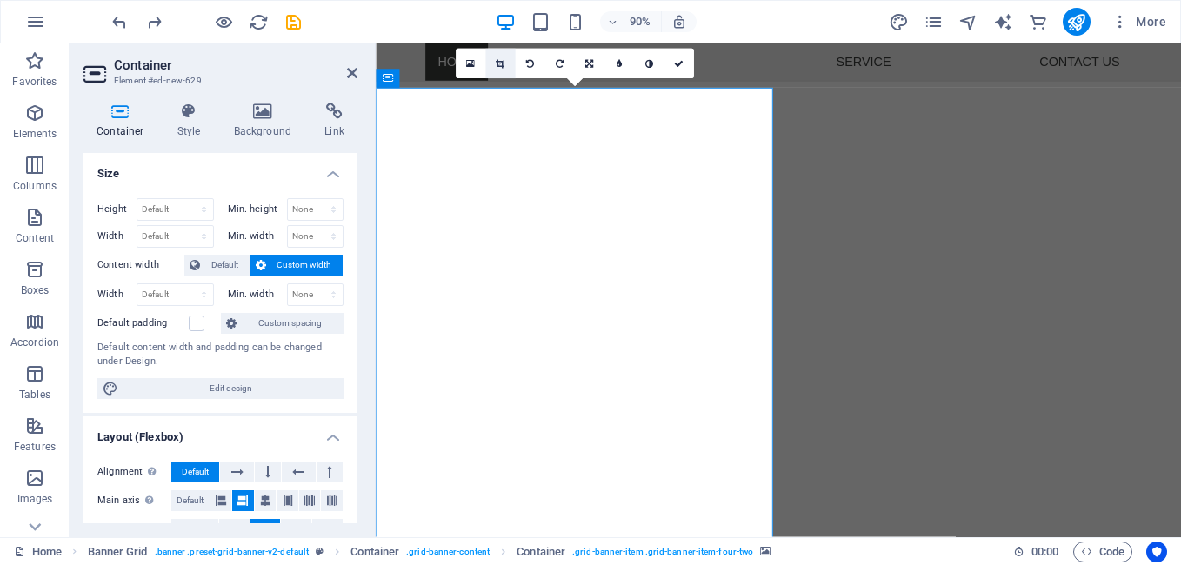
click at [498, 60] on icon at bounding box center [500, 64] width 9 height 10
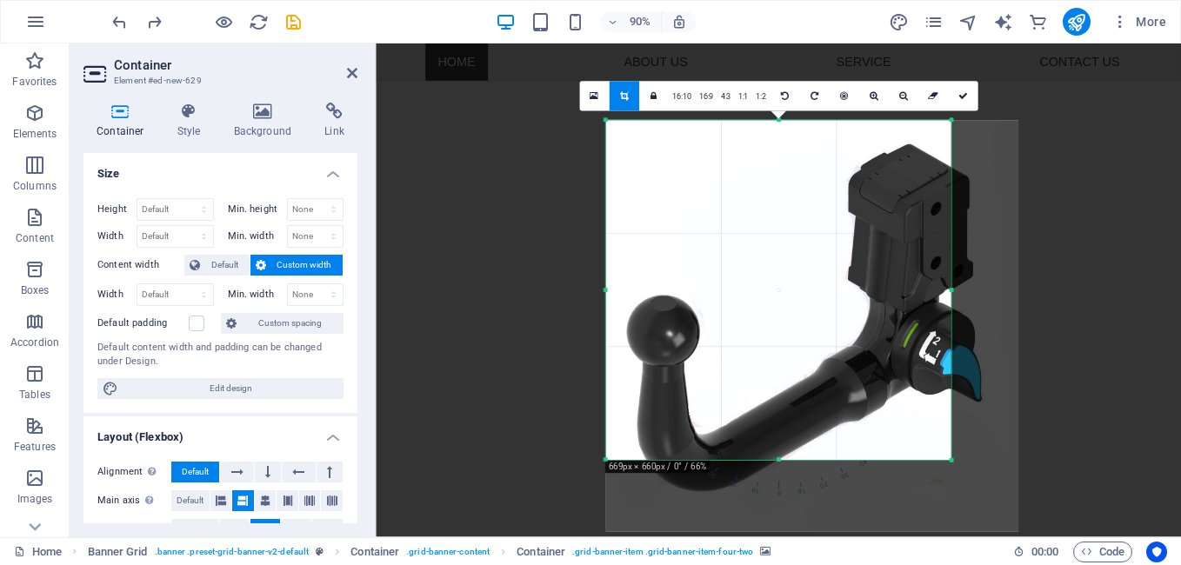
drag, startPoint x: 975, startPoint y: 471, endPoint x: 931, endPoint y: 439, distance: 54.3
click at [931, 439] on div "180 170 160 150 140 130 120 110 100 90 80 70 60 50 40 30 20 10 0 -10 -20 -30 -4…" at bounding box center [778, 290] width 345 height 340
click at [969, 95] on link at bounding box center [963, 96] width 30 height 30
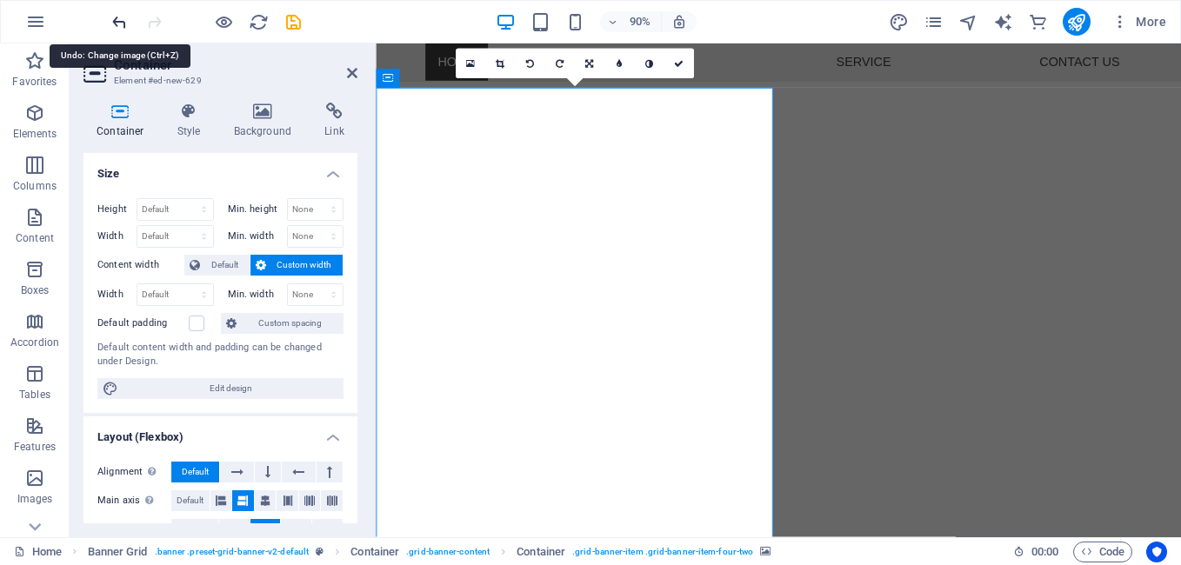
click at [116, 21] on icon "undo" at bounding box center [120, 22] width 20 height 20
click at [497, 61] on icon at bounding box center [500, 64] width 9 height 10
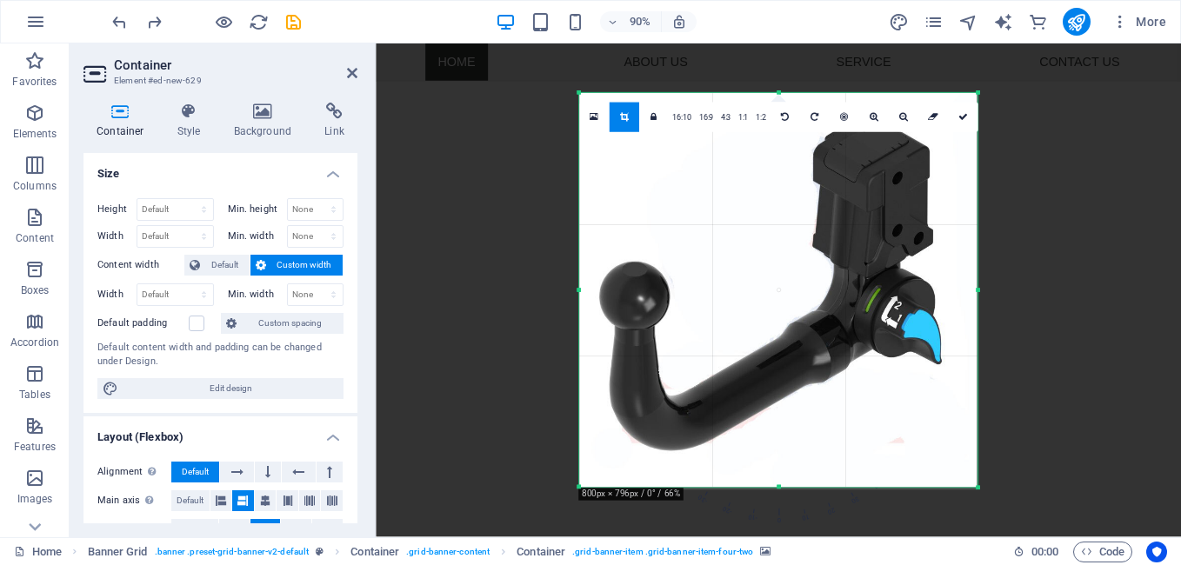
drag, startPoint x: 968, startPoint y: 473, endPoint x: 982, endPoint y: 531, distance: 59.9
click at [982, 531] on div "Drag here to replace the existing content. Press “Ctrl” if you want to create a…" at bounding box center [778, 290] width 805 height 494
click at [962, 120] on icon at bounding box center [963, 117] width 10 height 10
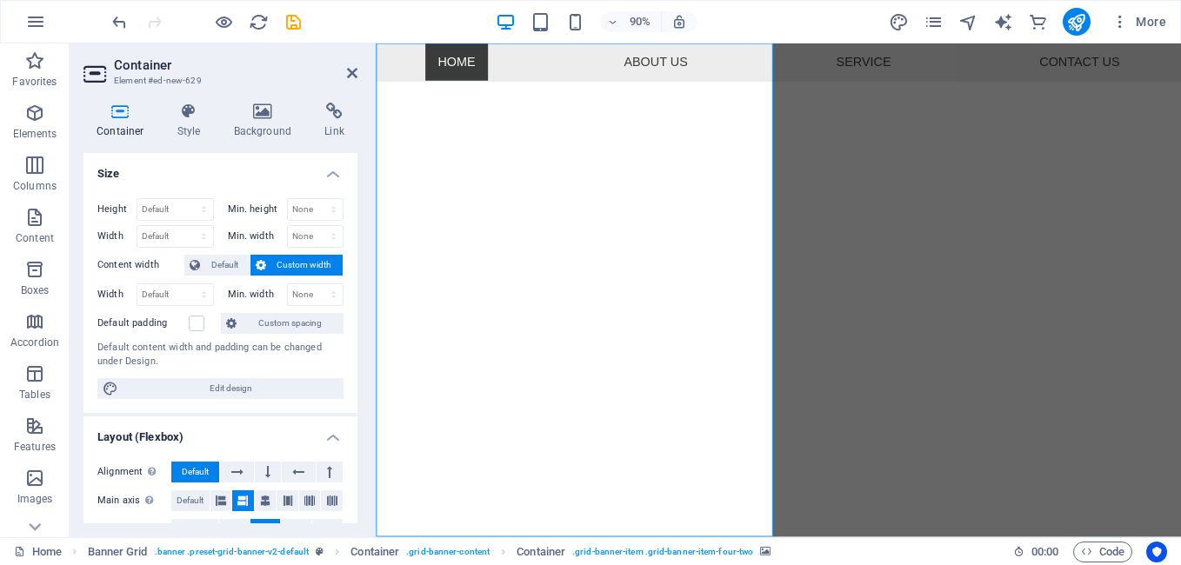
scroll to position [627, 0]
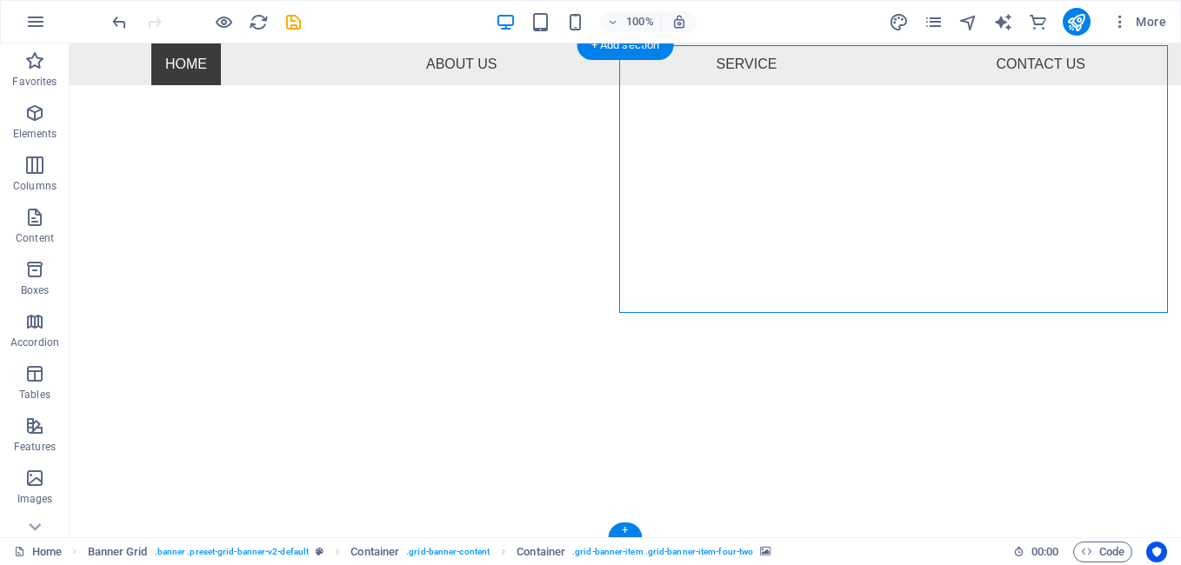
scroll to position [404, 0]
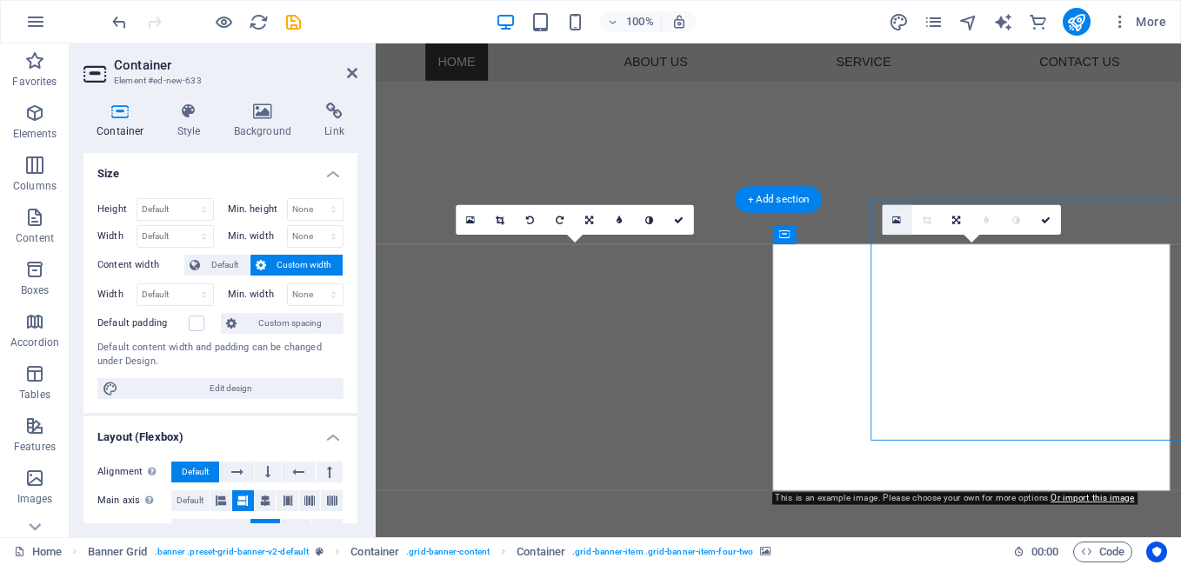
click at [894, 221] on icon at bounding box center [896, 220] width 9 height 11
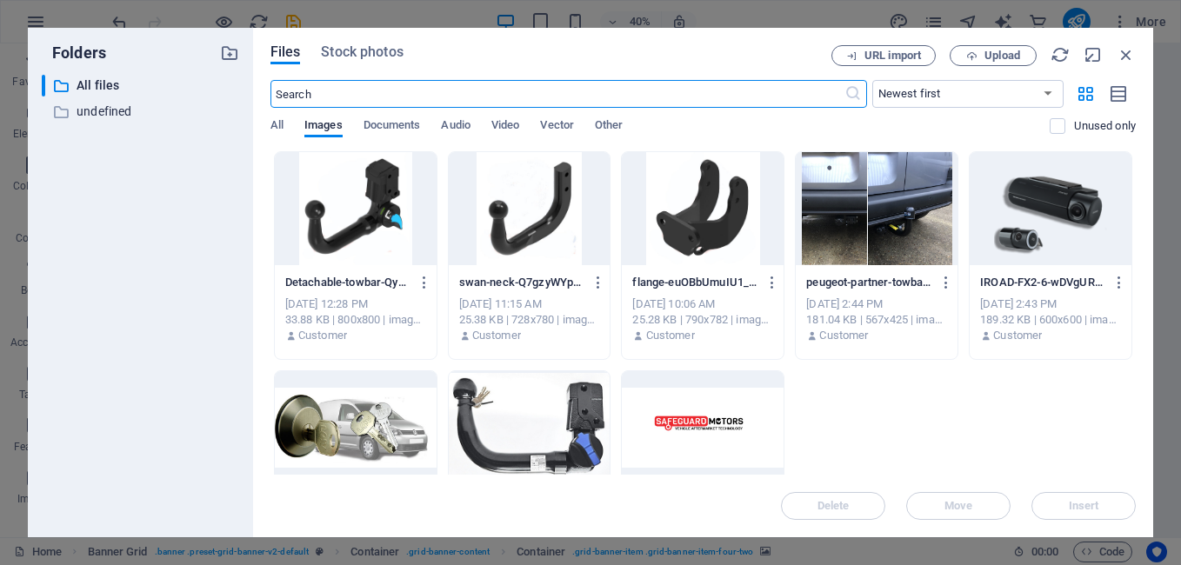
click at [367, 421] on div at bounding box center [356, 427] width 162 height 113
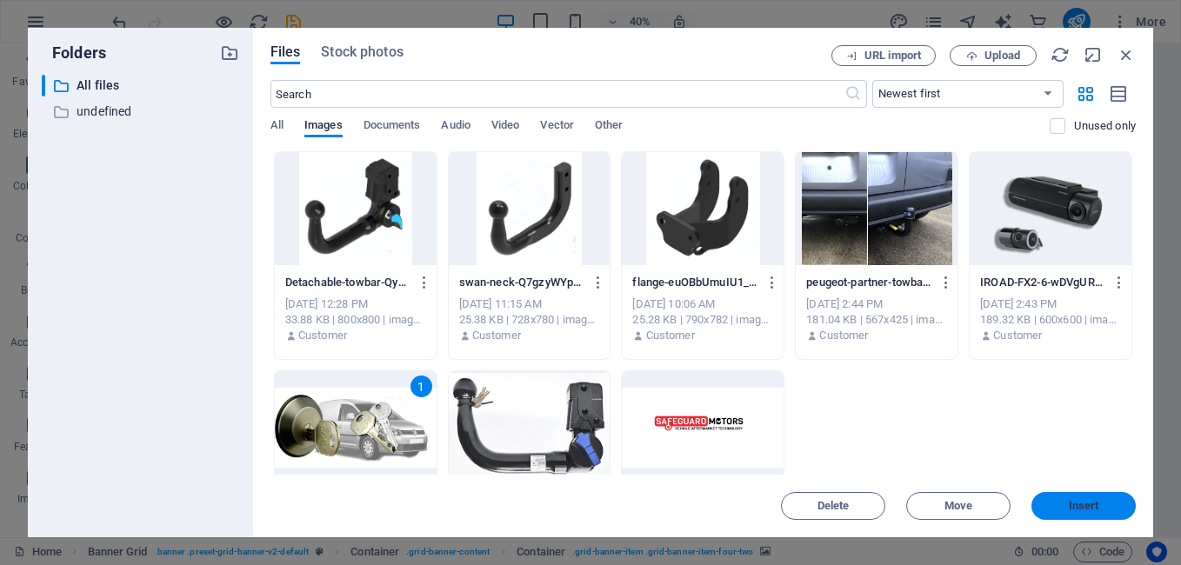
click at [1110, 501] on span "Insert" at bounding box center [1083, 506] width 90 height 10
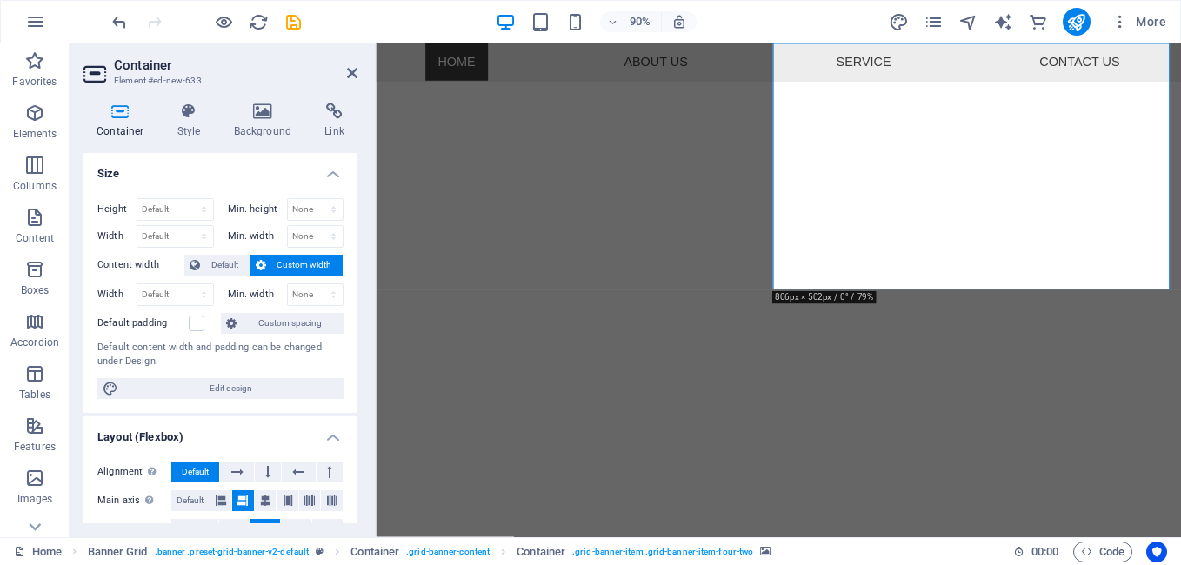
scroll to position [627, 0]
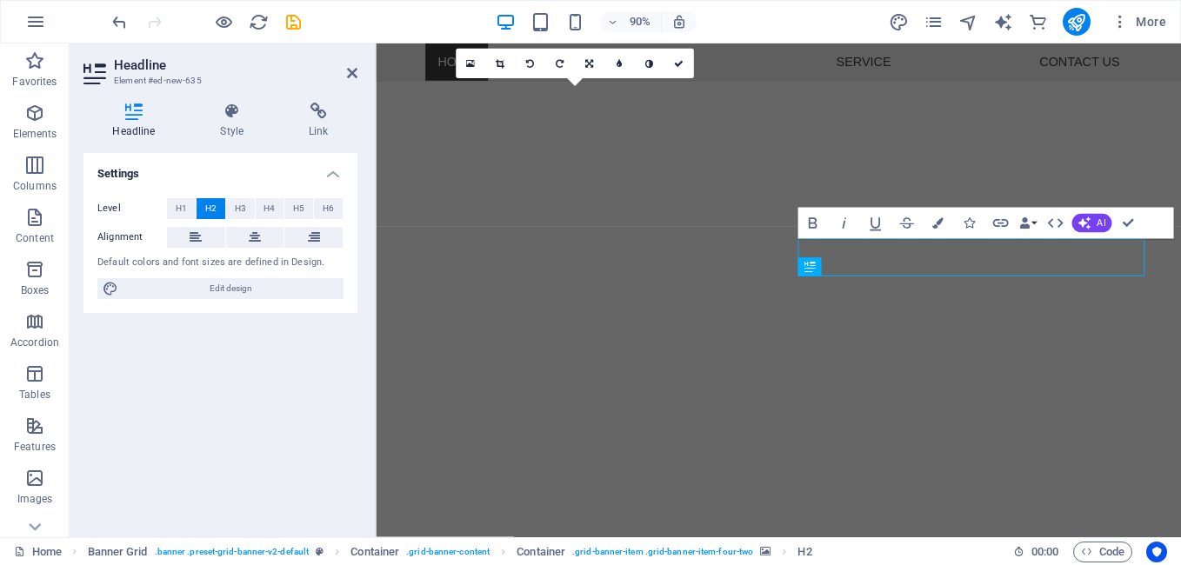
scroll to position [577, 0]
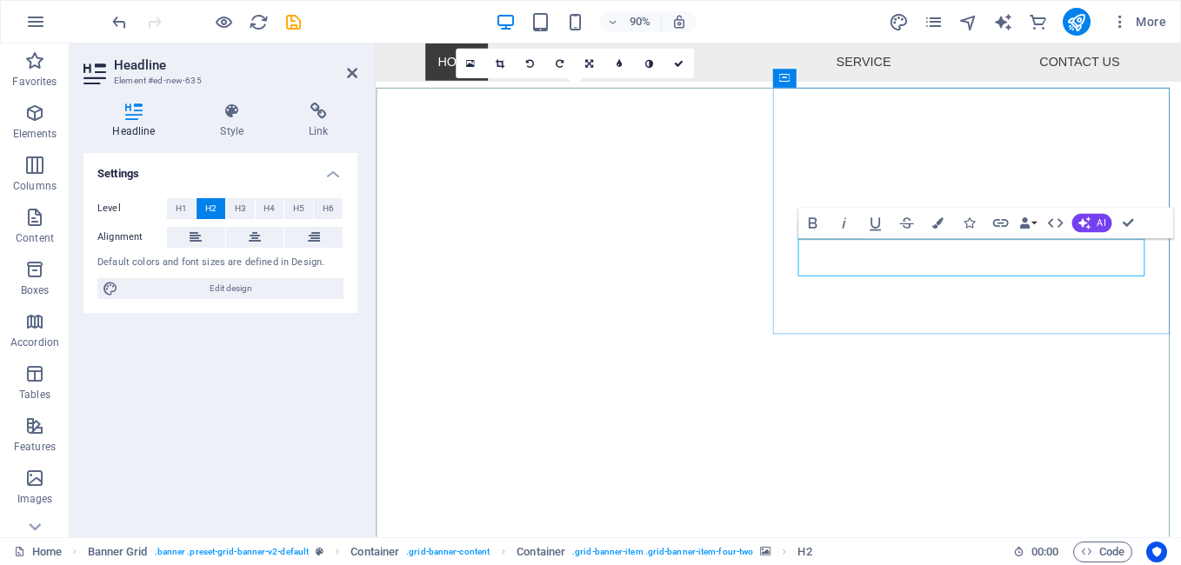
drag, startPoint x: 1049, startPoint y: 290, endPoint x: 840, endPoint y: 282, distance: 208.9
click at [940, 225] on icon "button" at bounding box center [937, 223] width 11 height 11
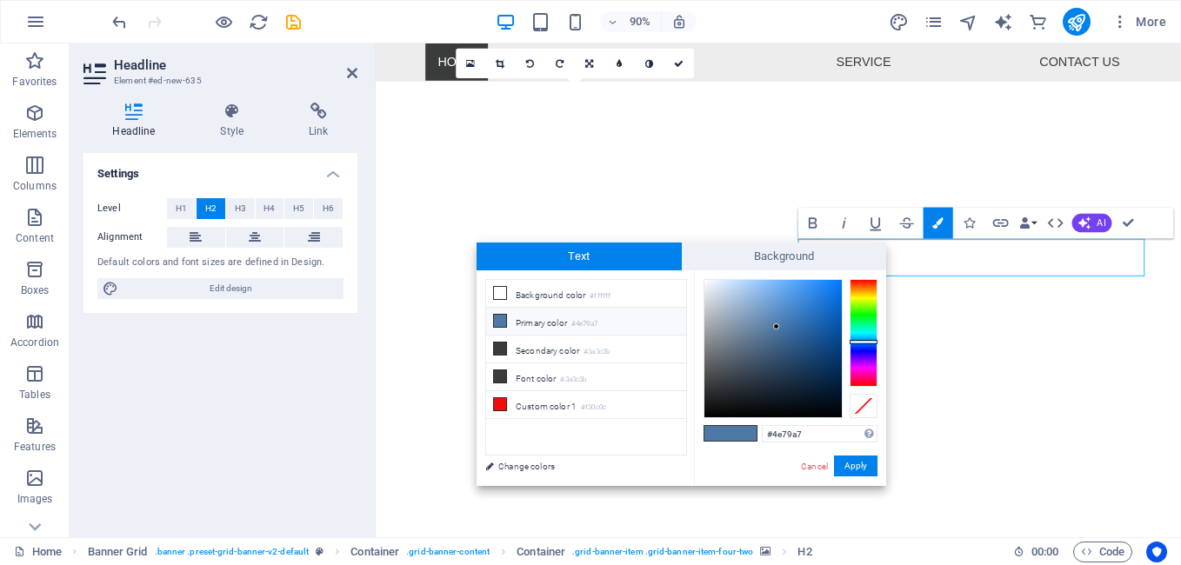
type input "#01060c"
click at [831, 411] on div at bounding box center [772, 348] width 137 height 137
click at [847, 469] on button "Apply" at bounding box center [855, 466] width 43 height 21
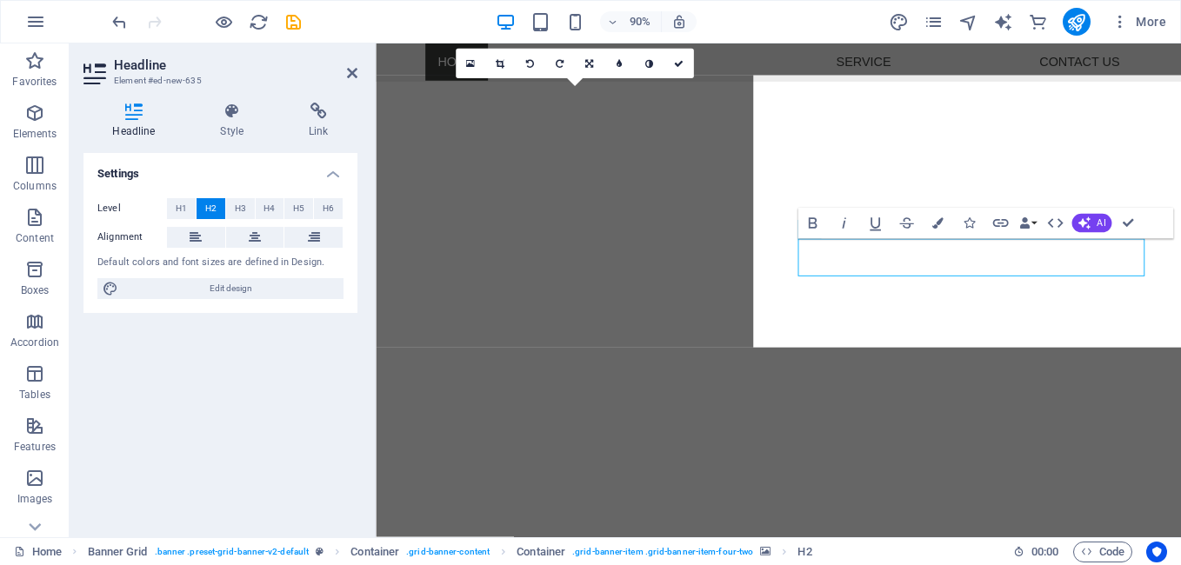
drag, startPoint x: 1031, startPoint y: 280, endPoint x: 832, endPoint y: 273, distance: 198.4
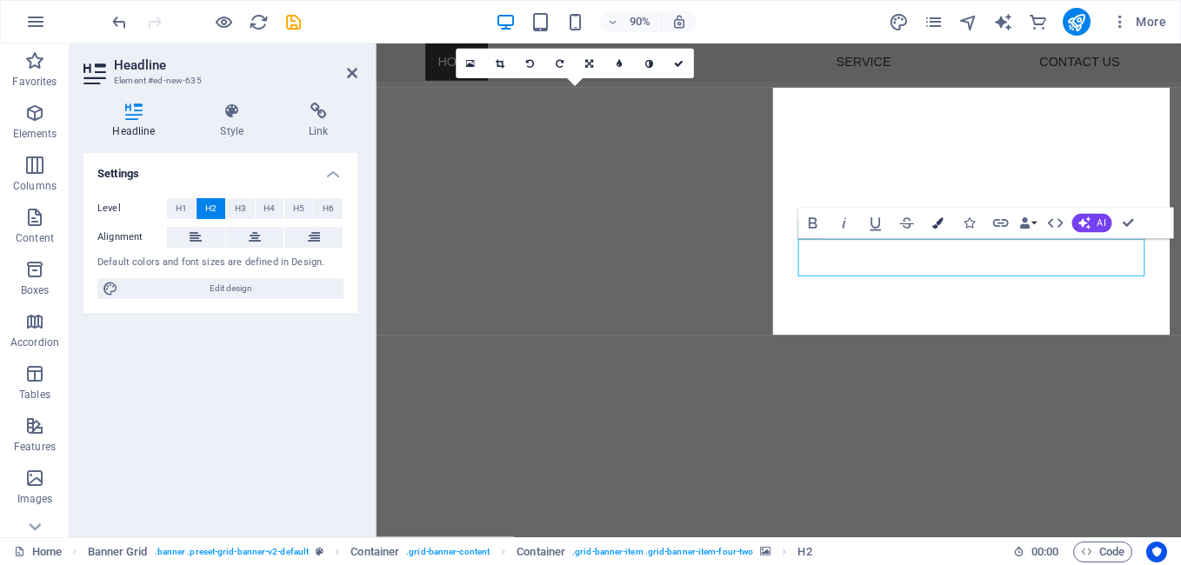
click at [942, 218] on icon "button" at bounding box center [937, 223] width 11 height 11
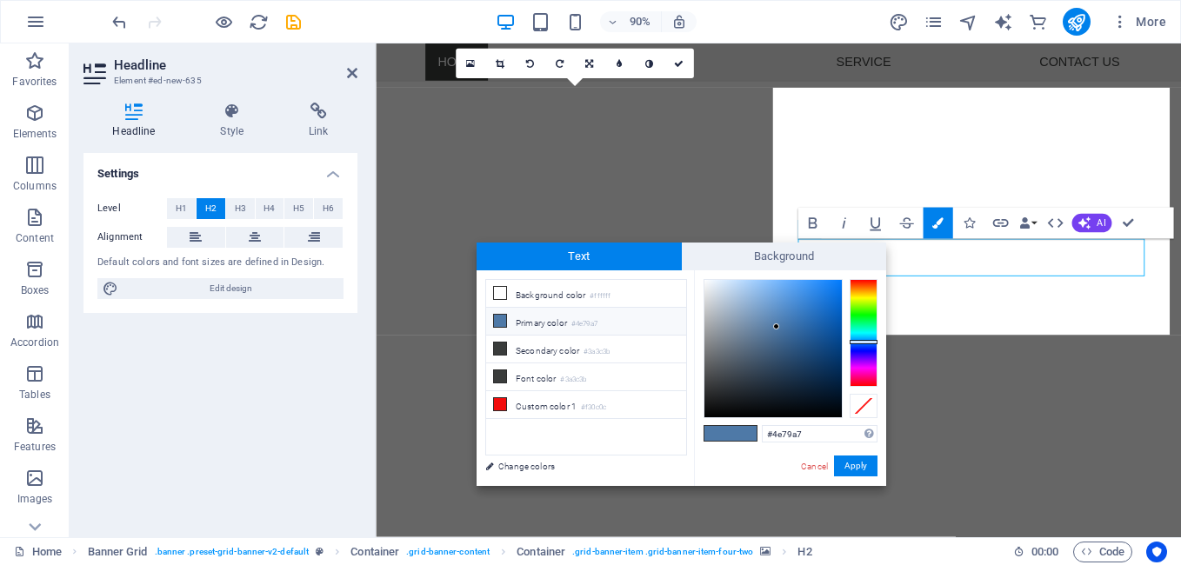
click at [835, 409] on div at bounding box center [772, 348] width 137 height 137
type input "#01080f"
drag, startPoint x: 524, startPoint y: 464, endPoint x: 846, endPoint y: 462, distance: 322.7
click at [846, 462] on button "Apply" at bounding box center [855, 466] width 43 height 21
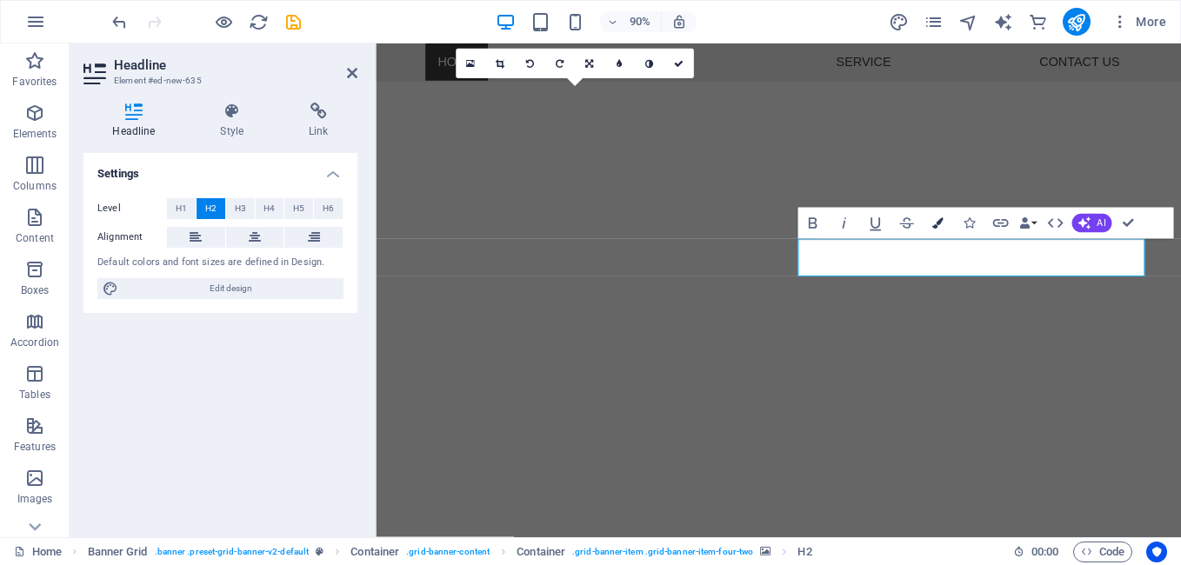
click at [938, 223] on icon "button" at bounding box center [937, 223] width 11 height 11
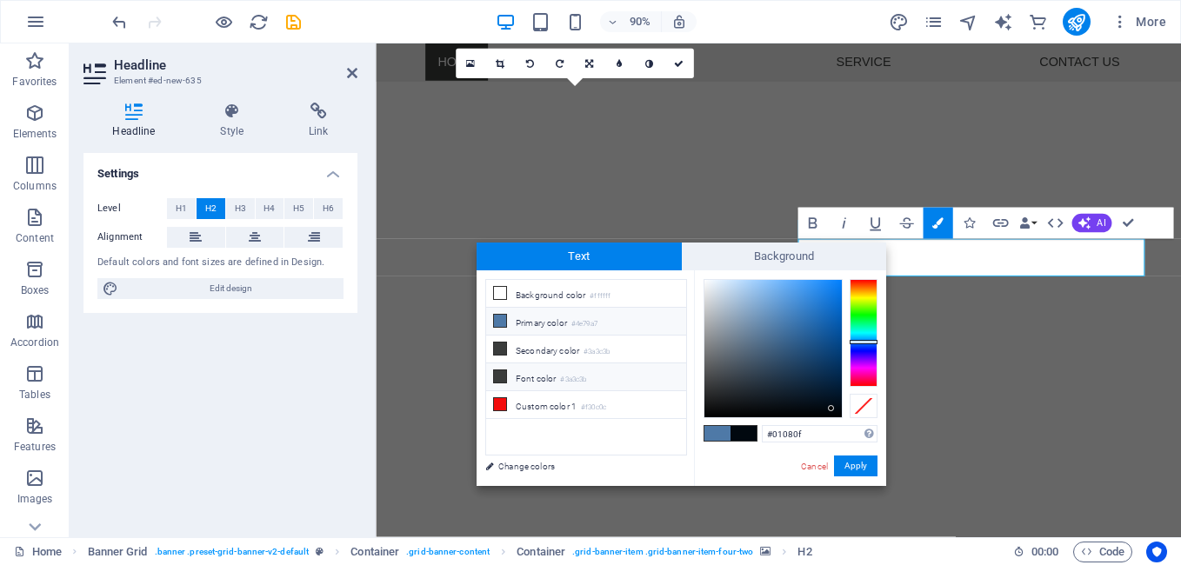
click at [499, 378] on icon at bounding box center [500, 376] width 12 height 12
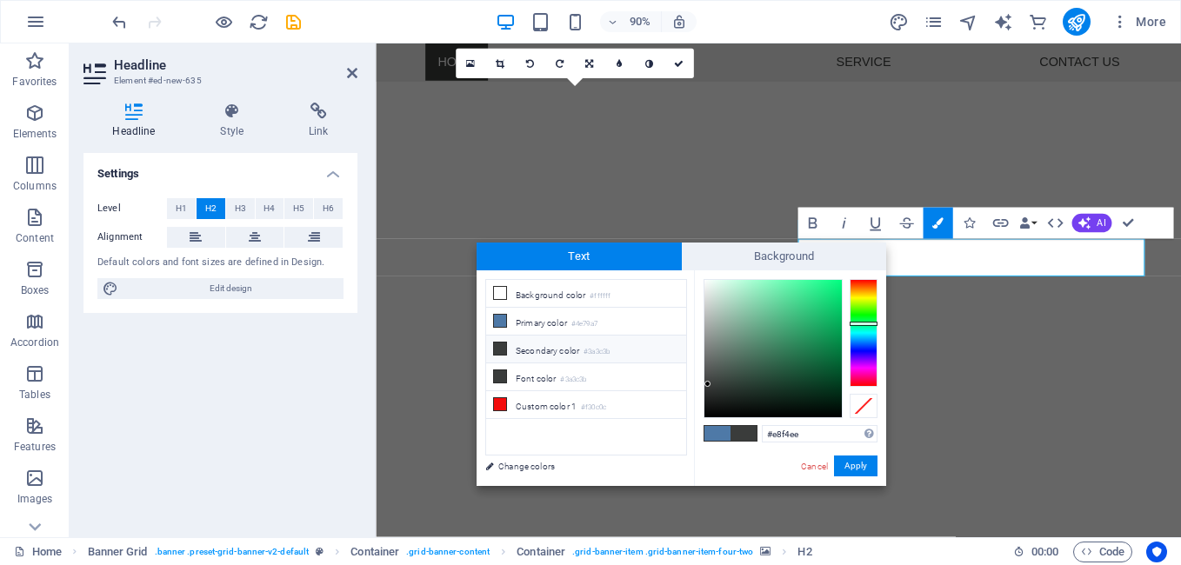
click at [711, 285] on div at bounding box center [772, 348] width 137 height 137
click at [746, 293] on div at bounding box center [772, 348] width 137 height 137
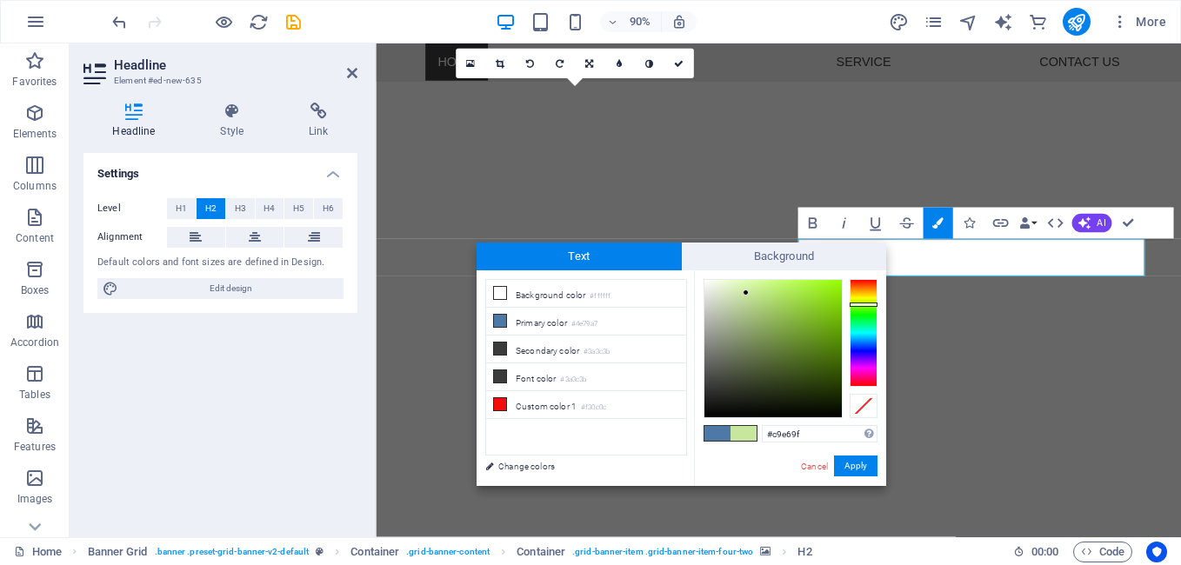
drag, startPoint x: 868, startPoint y: 323, endPoint x: 871, endPoint y: 304, distance: 18.4
click at [871, 304] on div at bounding box center [864, 305] width 28 height 4
click at [500, 294] on icon at bounding box center [500, 293] width 12 height 12
type input "#ffffff"
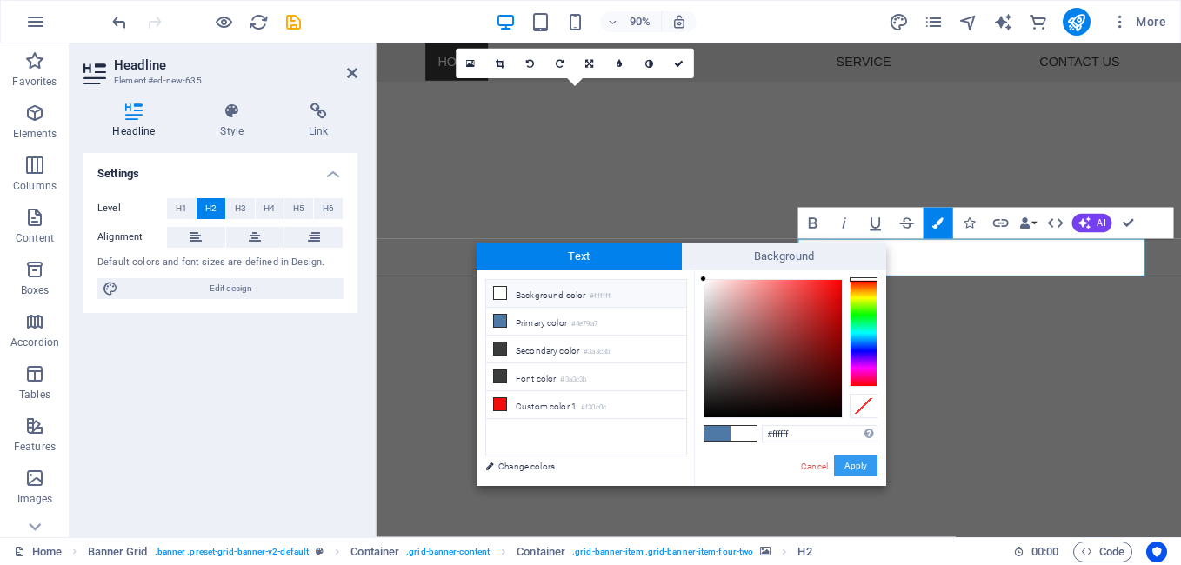
click at [858, 463] on button "Apply" at bounding box center [855, 466] width 43 height 21
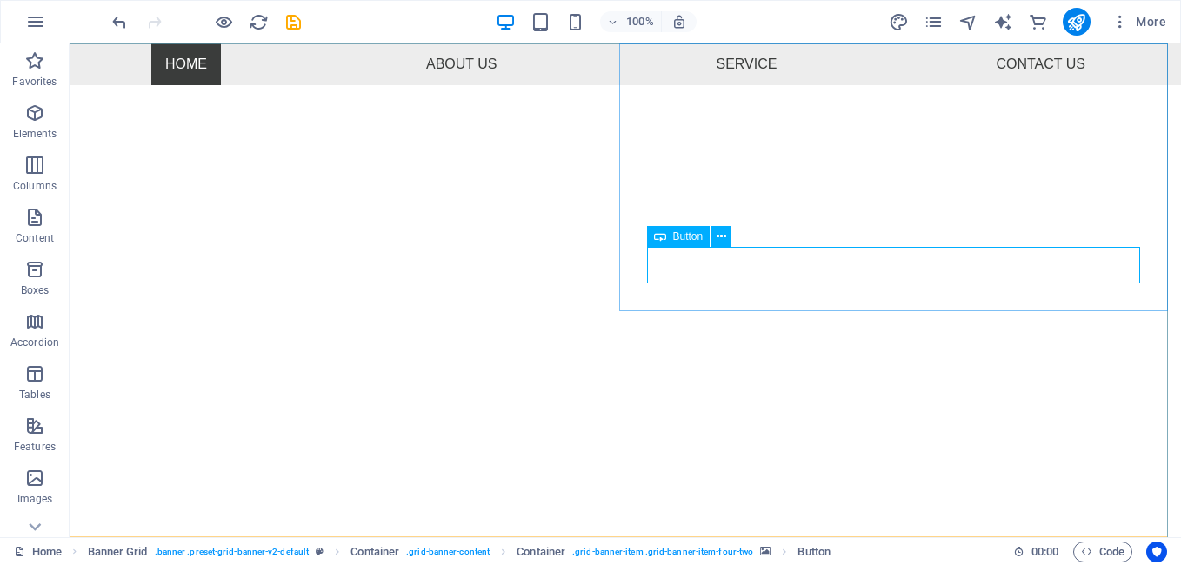
click at [684, 239] on span "Button" at bounding box center [688, 236] width 30 height 10
drag, startPoint x: 684, startPoint y: 239, endPoint x: 367, endPoint y: 212, distance: 317.7
click at [684, 239] on span "Button" at bounding box center [688, 236] width 30 height 10
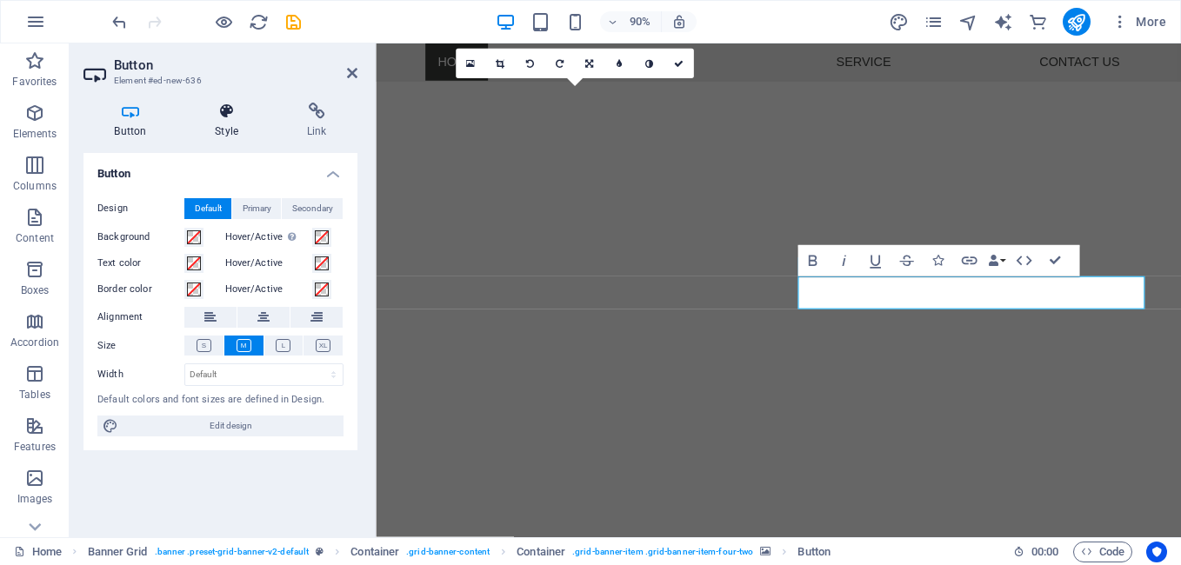
click at [220, 113] on icon at bounding box center [226, 111] width 85 height 17
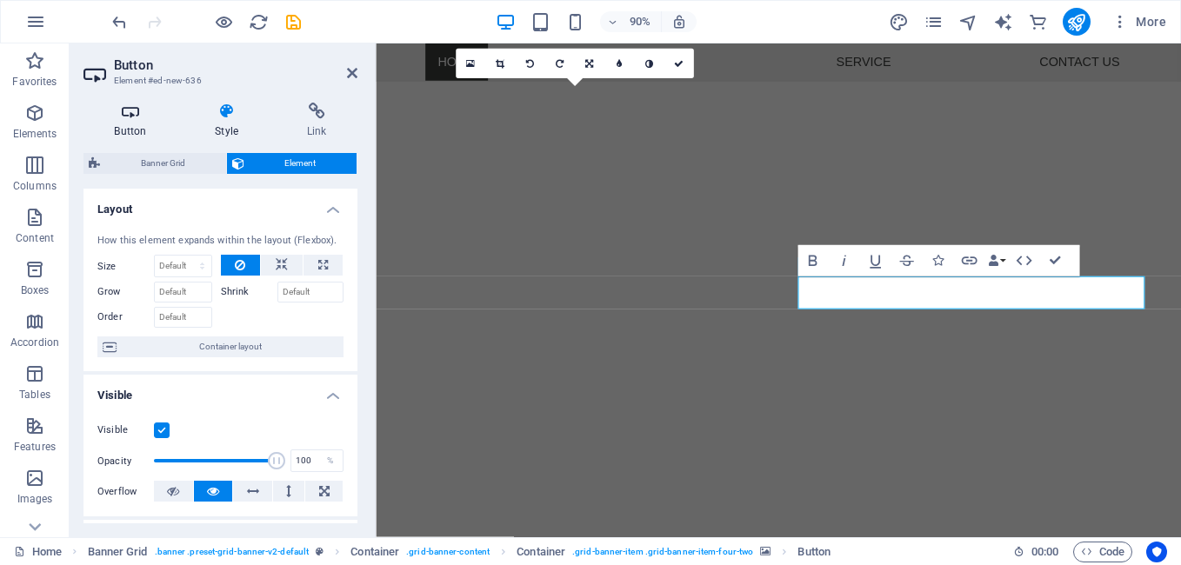
click at [139, 130] on h4 "Button" at bounding box center [133, 121] width 101 height 37
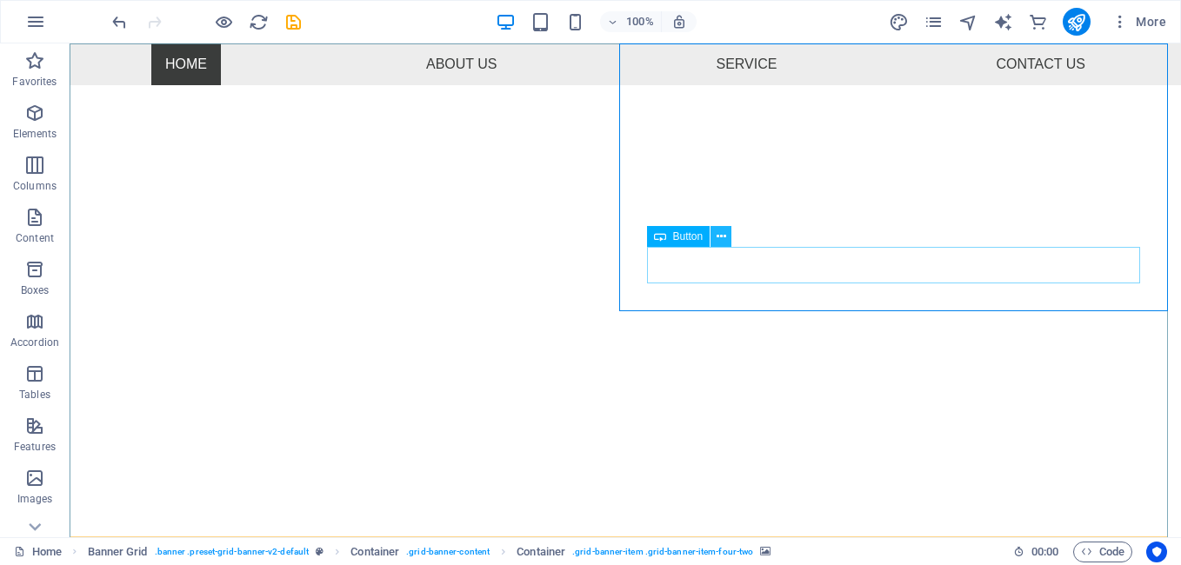
click at [721, 237] on icon at bounding box center [722, 237] width 10 height 18
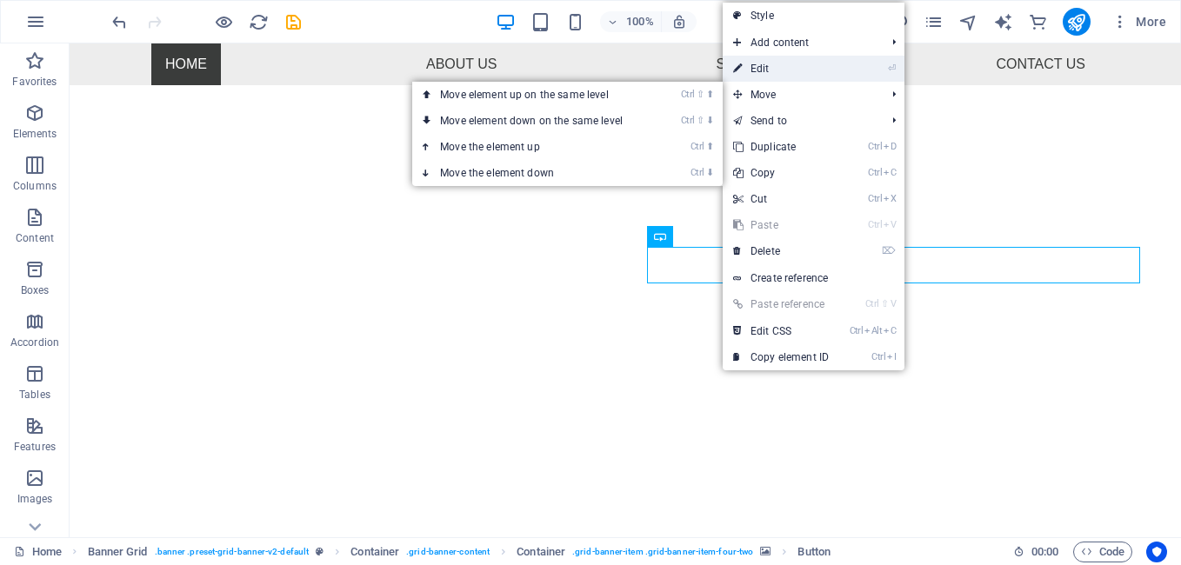
drag, startPoint x: 415, startPoint y: 25, endPoint x: 761, endPoint y: 62, distance: 348.1
click at [761, 62] on link "⏎ Edit" at bounding box center [781, 69] width 117 height 26
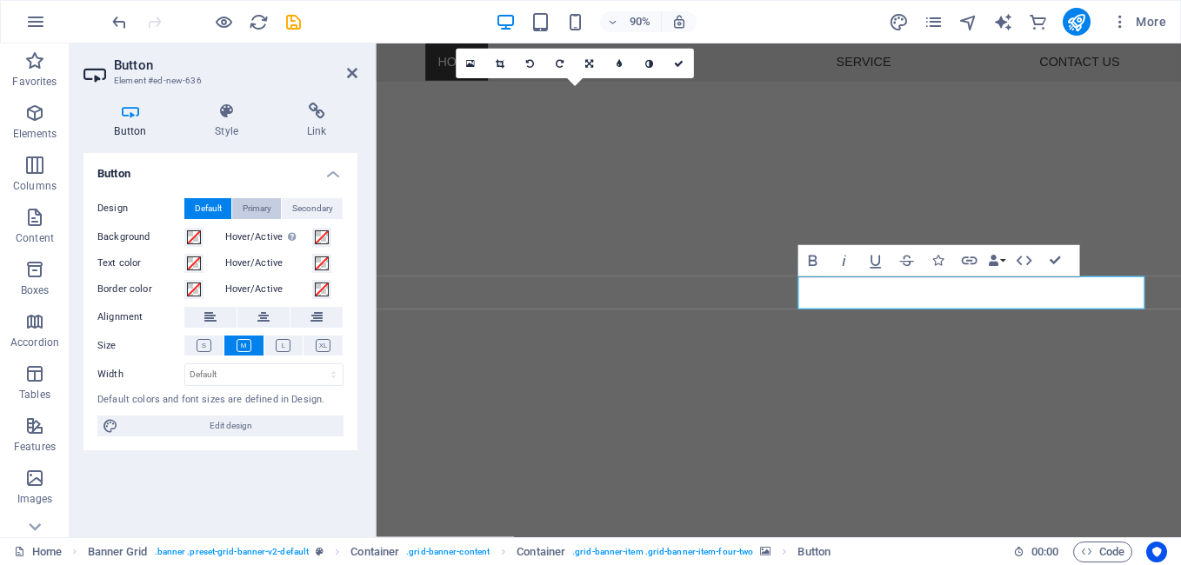
click at [245, 203] on span "Primary" at bounding box center [257, 208] width 29 height 21
click at [315, 198] on span "Secondary" at bounding box center [312, 208] width 41 height 21
click at [219, 115] on icon at bounding box center [226, 111] width 85 height 17
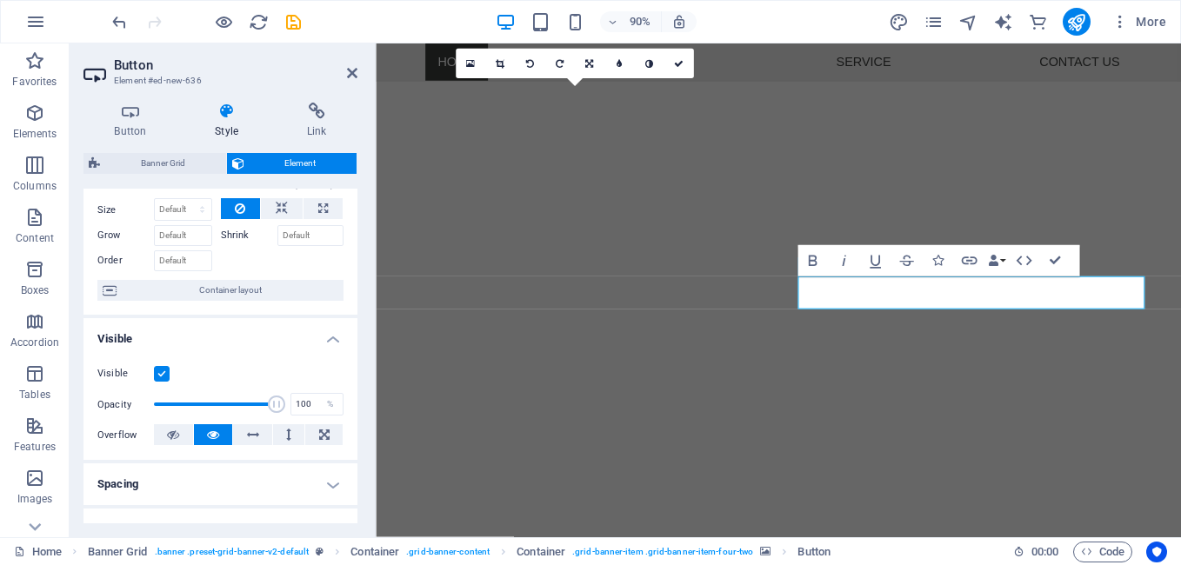
scroll to position [0, 0]
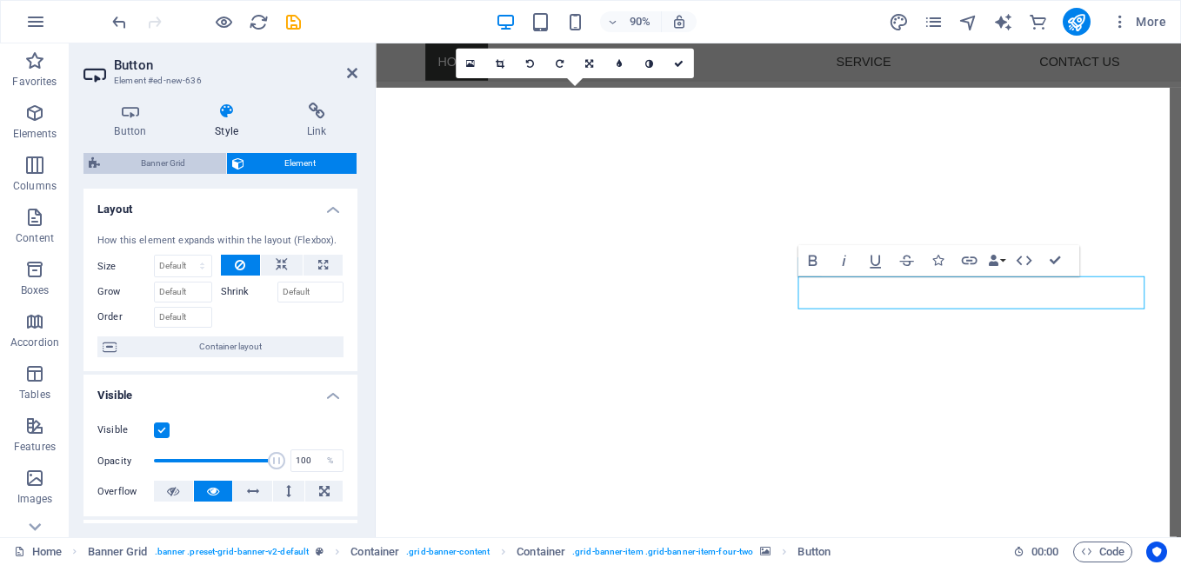
click at [178, 160] on span "Banner Grid" at bounding box center [163, 163] width 116 height 21
select select "vh"
select select "rem"
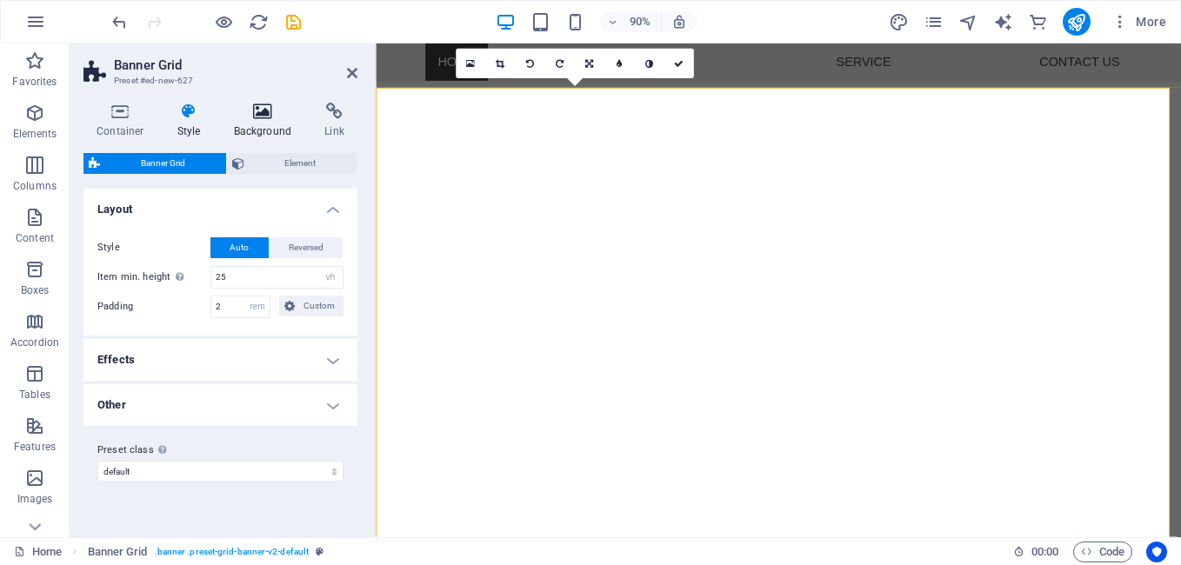
click at [272, 120] on h4 "Background" at bounding box center [266, 121] width 91 height 37
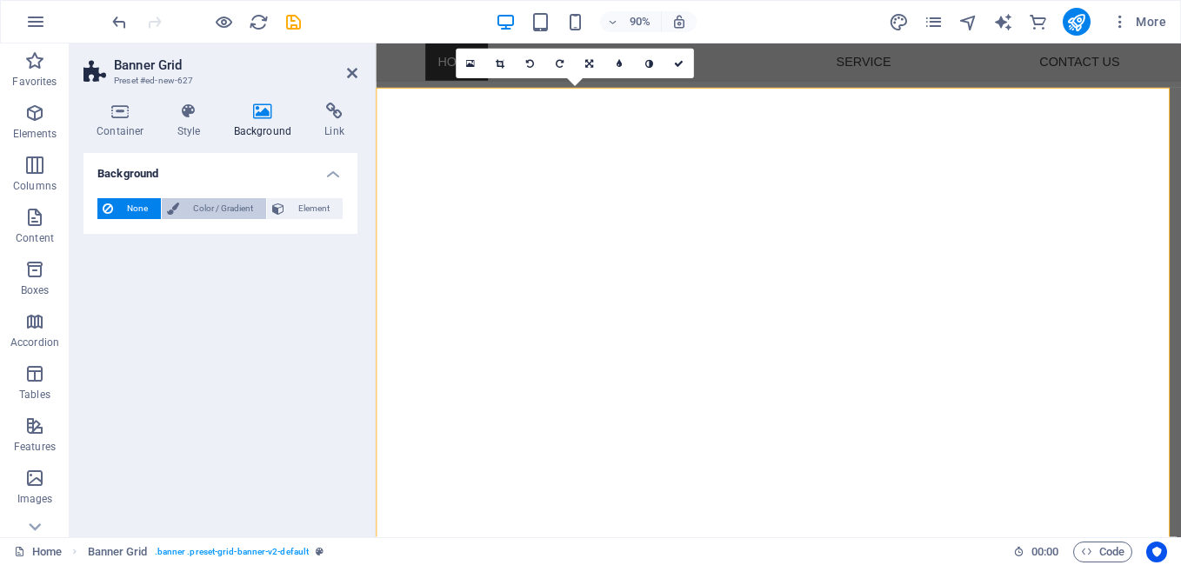
click at [236, 206] on span "Color / Gradient" at bounding box center [222, 208] width 77 height 21
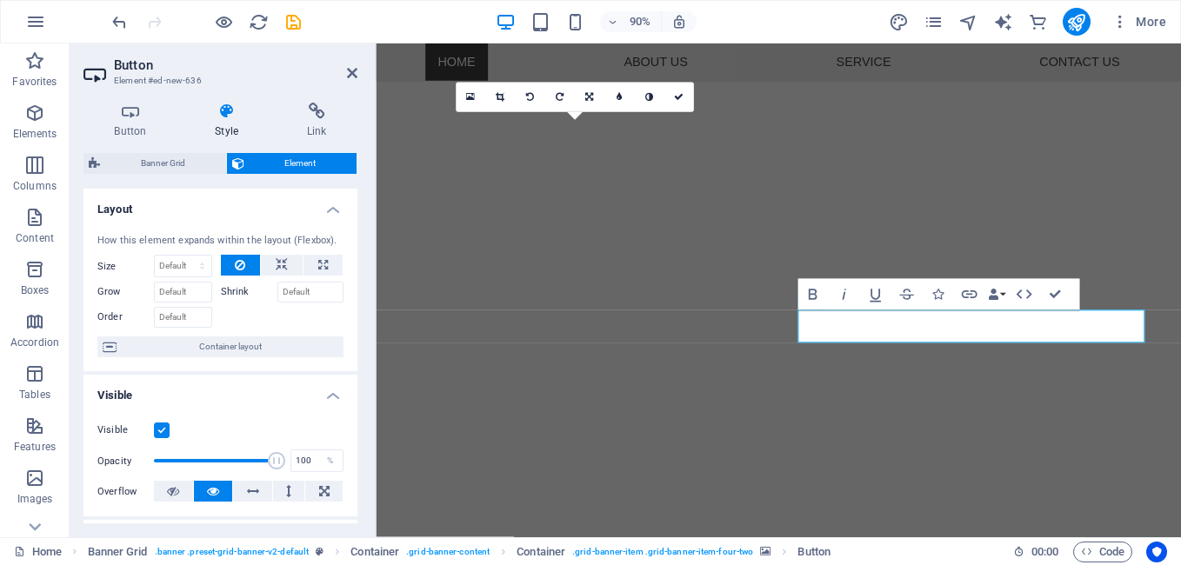
scroll to position [540, 0]
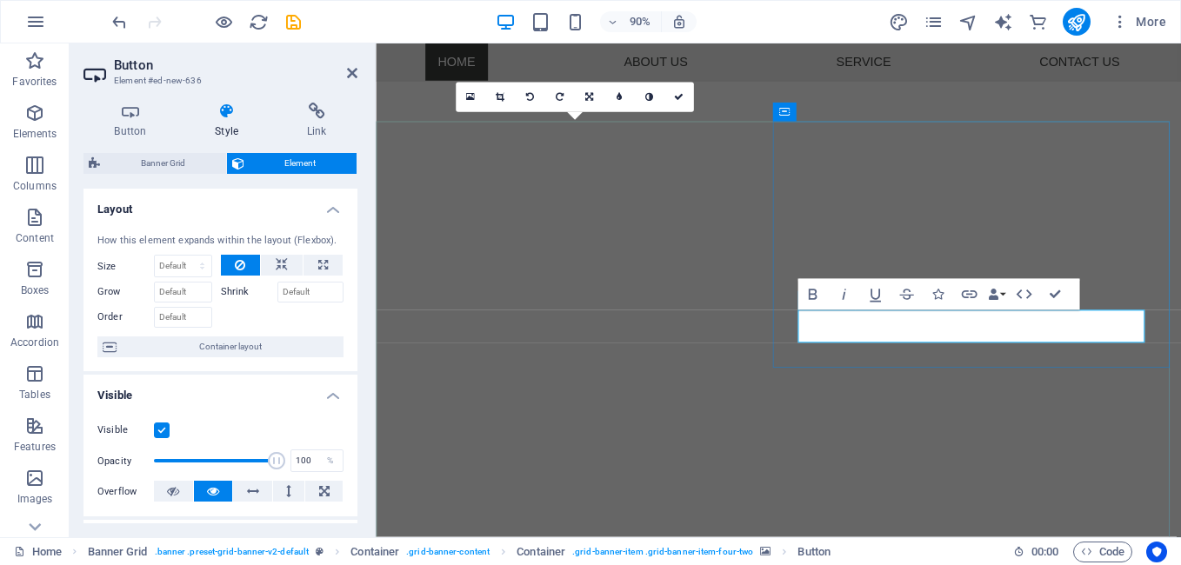
click at [817, 295] on icon "button" at bounding box center [812, 294] width 19 height 19
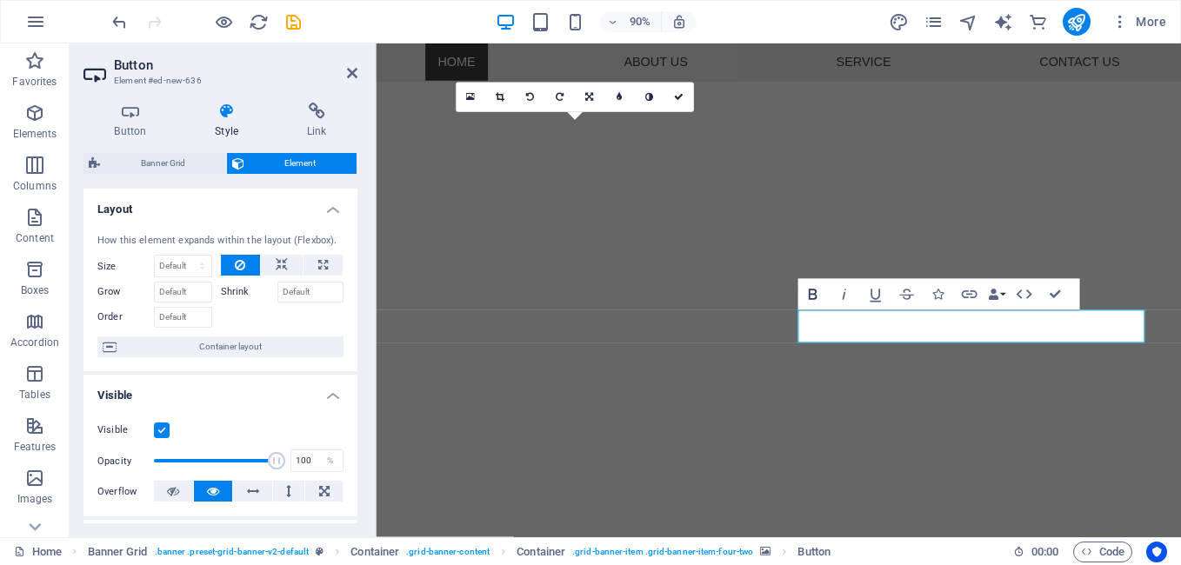
click at [819, 291] on icon "button" at bounding box center [812, 294] width 19 height 19
click at [844, 298] on icon "button" at bounding box center [843, 294] width 19 height 19
click at [144, 125] on h4 "Button" at bounding box center [133, 121] width 101 height 37
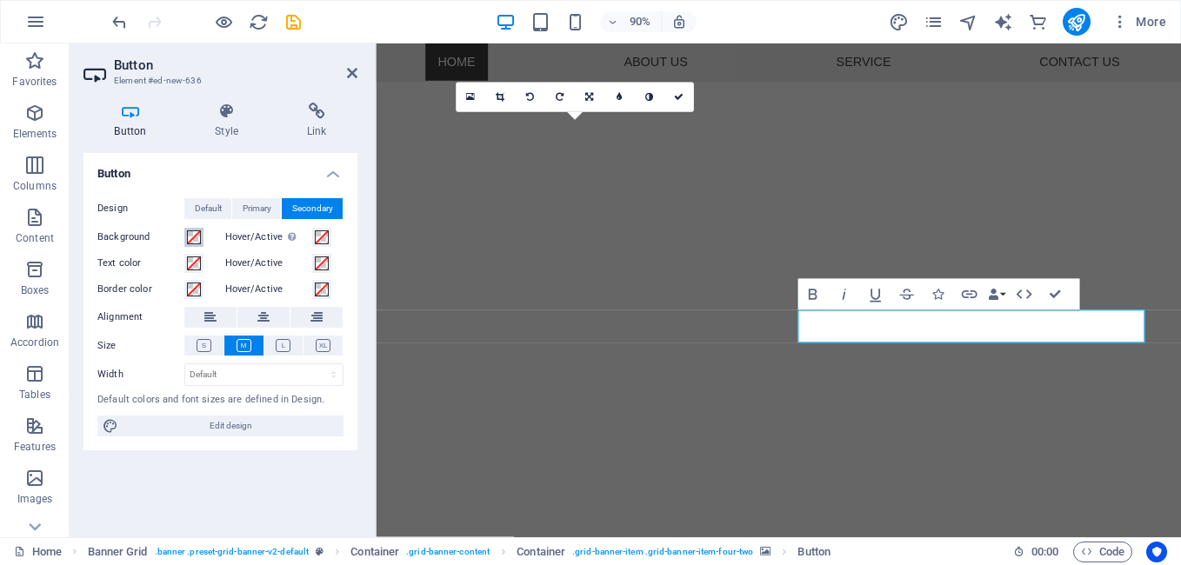
click at [192, 232] on span at bounding box center [194, 237] width 14 height 14
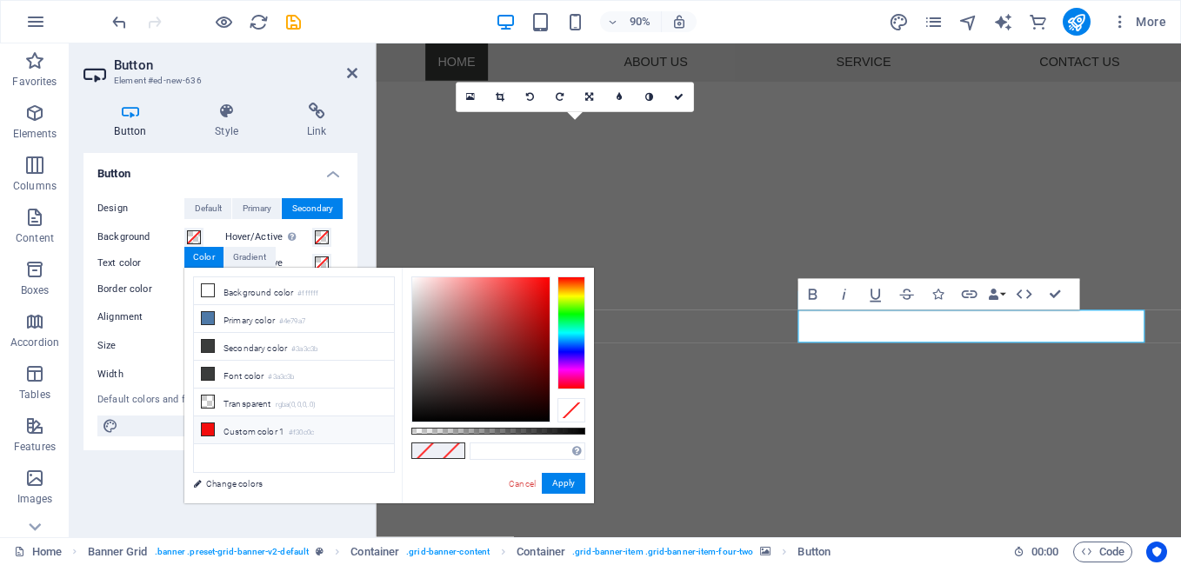
click at [209, 424] on icon at bounding box center [208, 430] width 12 height 12
type input "#f30c0c"
click at [574, 482] on button "Apply" at bounding box center [563, 483] width 43 height 21
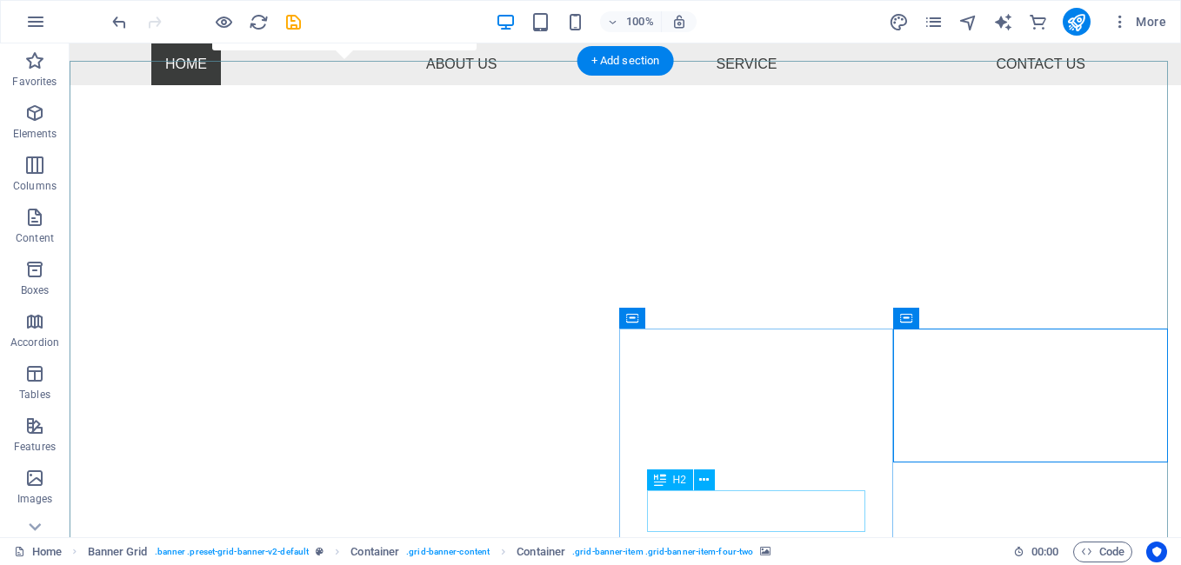
scroll to position [577, 0]
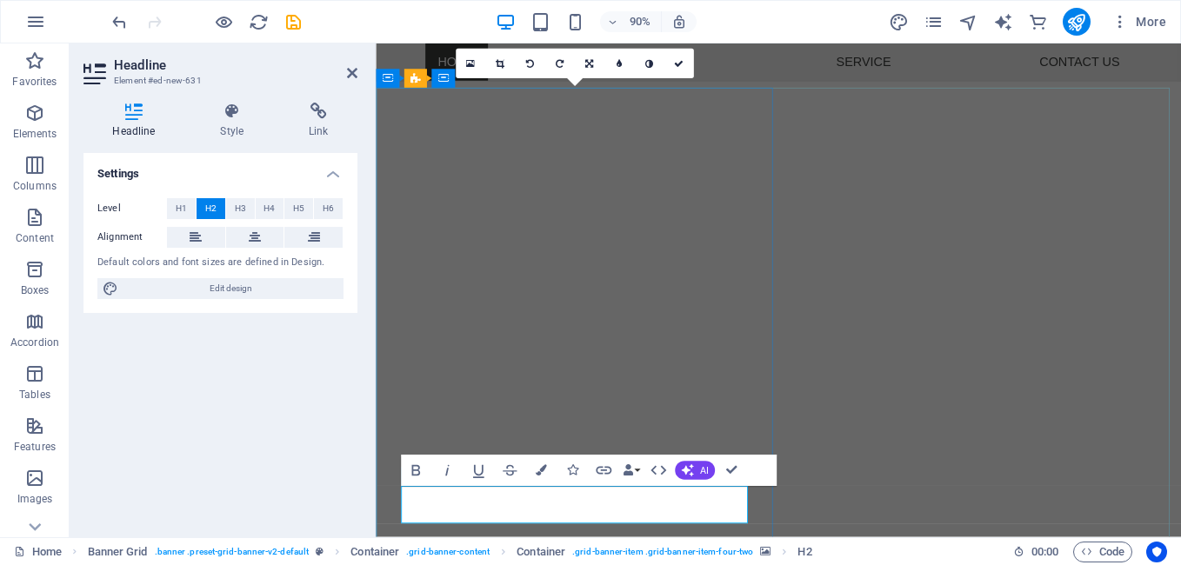
drag, startPoint x: 561, startPoint y: 558, endPoint x: 461, endPoint y: 551, distance: 100.3
click at [547, 469] on button "Colors" at bounding box center [541, 470] width 30 height 31
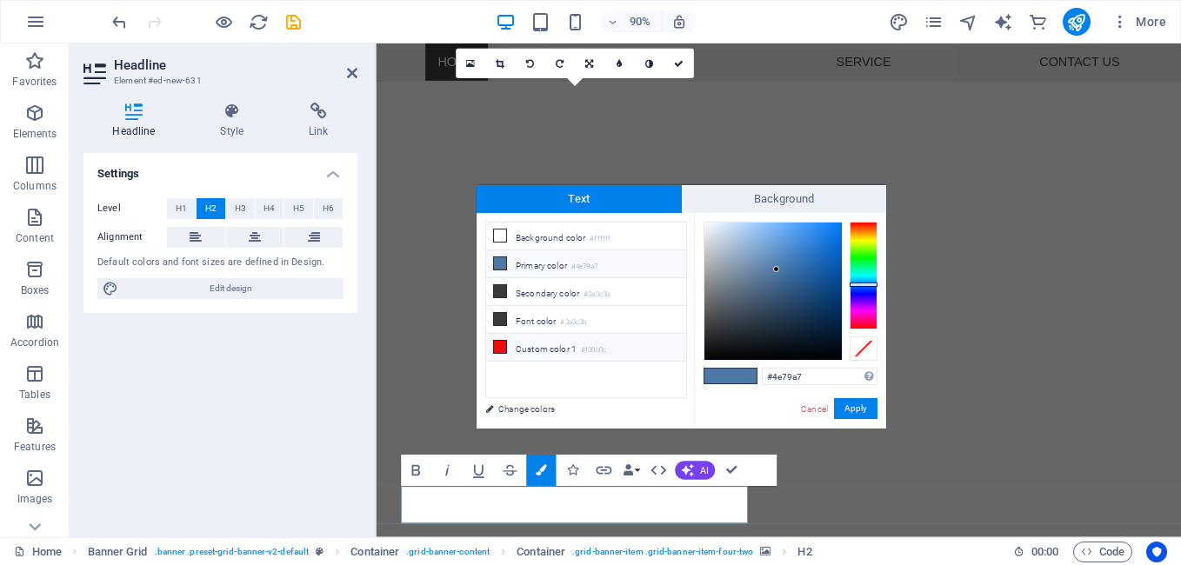
click at [497, 344] on icon at bounding box center [500, 347] width 12 height 12
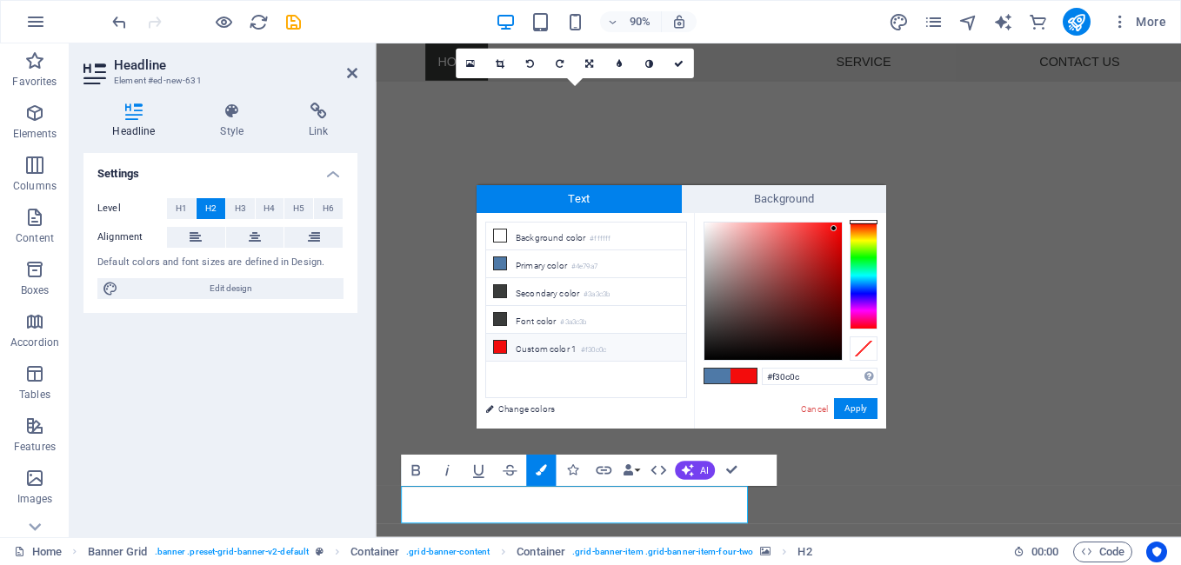
click at [831, 404] on div "Cancel Apply" at bounding box center [838, 409] width 78 height 22
click at [854, 408] on button "Apply" at bounding box center [855, 408] width 43 height 21
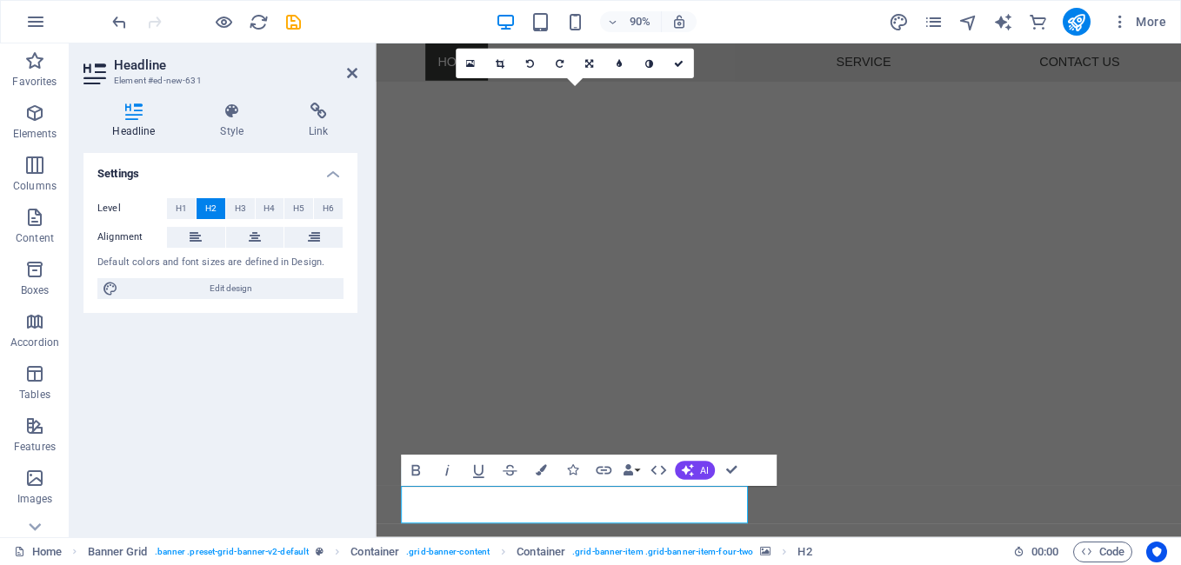
drag, startPoint x: 614, startPoint y: 543, endPoint x: 477, endPoint y: 517, distance: 139.0
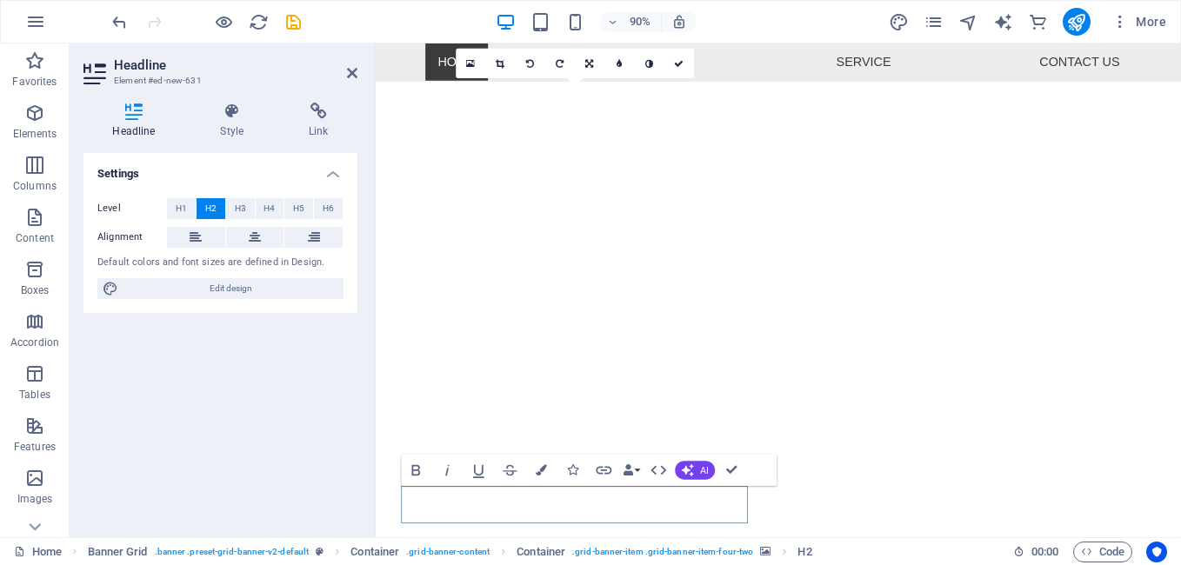
drag, startPoint x: 552, startPoint y: 558, endPoint x: 399, endPoint y: 546, distance: 153.6
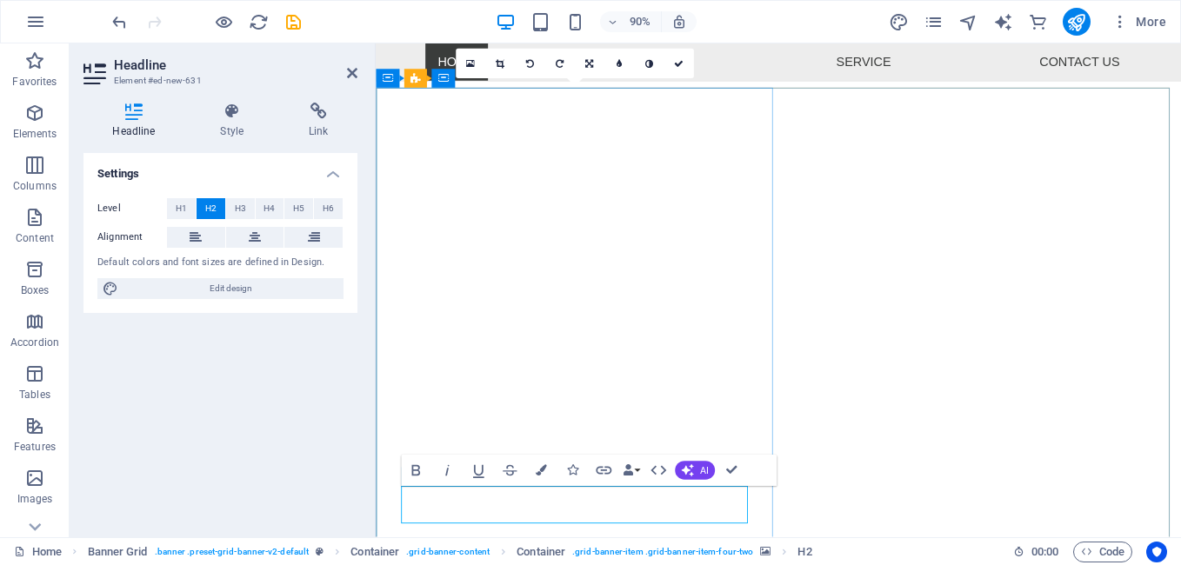
drag, startPoint x: 549, startPoint y: 553, endPoint x: 405, endPoint y: 541, distance: 144.0
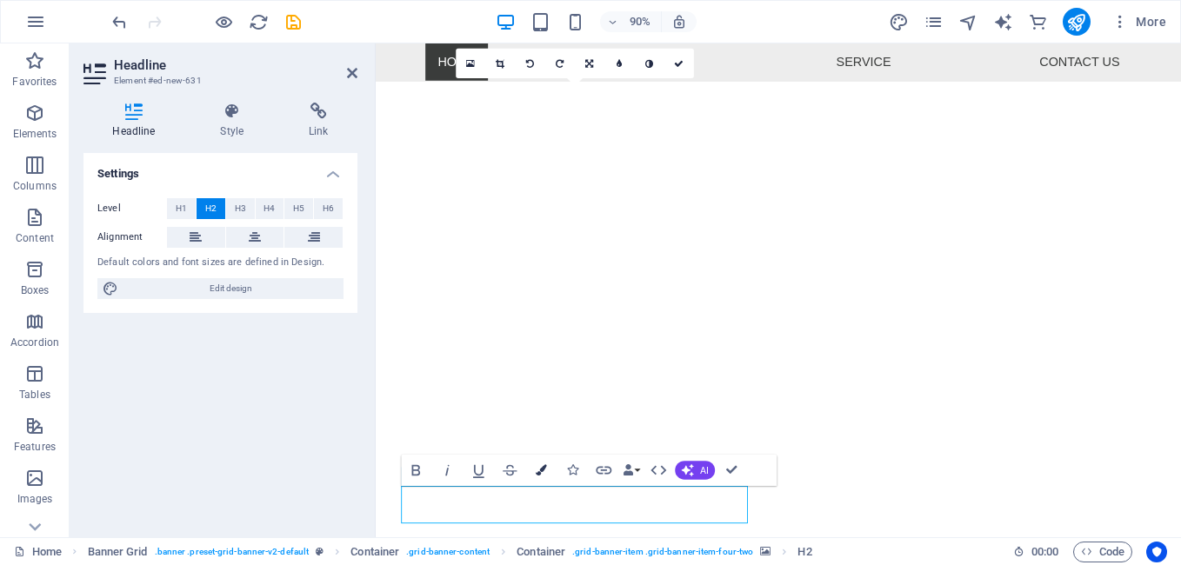
click at [544, 475] on icon "button" at bounding box center [541, 470] width 11 height 11
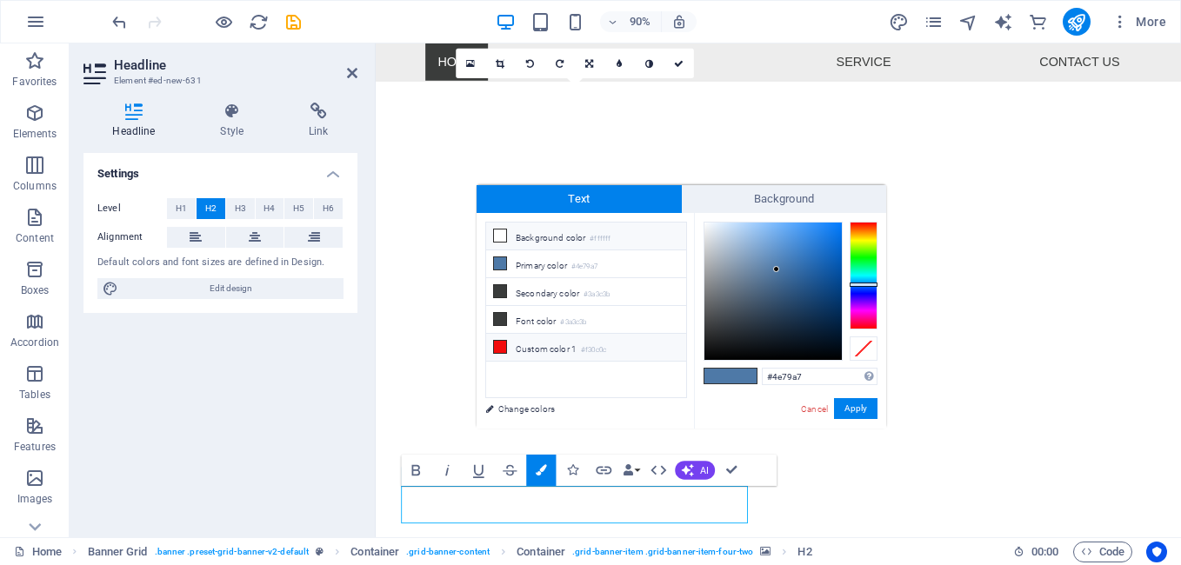
click at [499, 237] on icon at bounding box center [500, 236] width 12 height 12
type input "#ffffff"
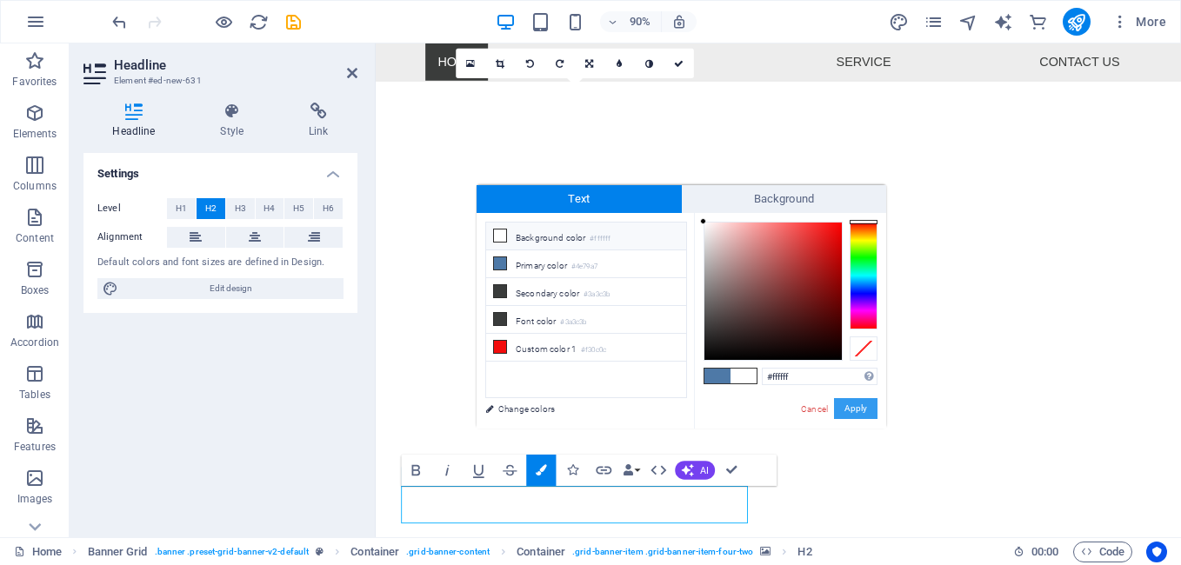
drag, startPoint x: 847, startPoint y: 405, endPoint x: 520, endPoint y: 402, distance: 327.0
click at [847, 405] on button "Apply" at bounding box center [855, 408] width 43 height 21
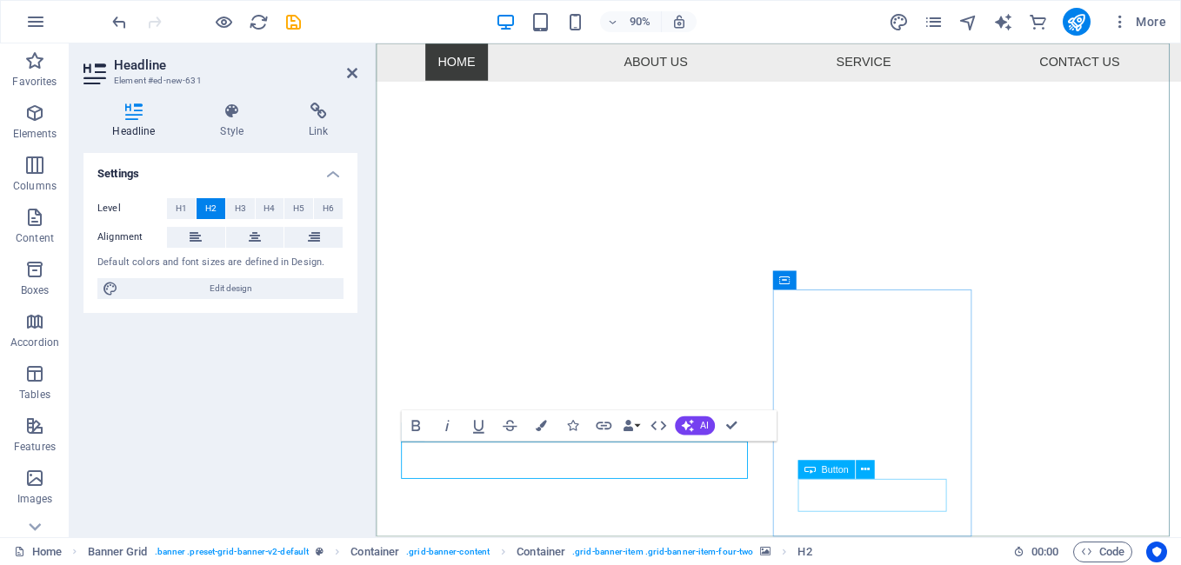
scroll to position [627, 0]
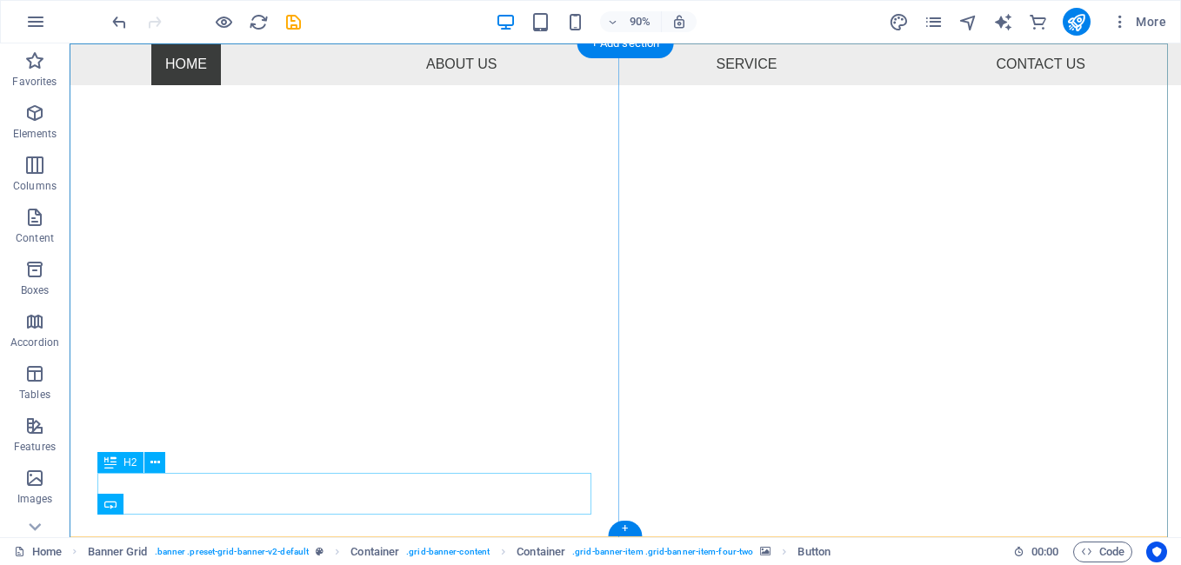
scroll to position [577, 0]
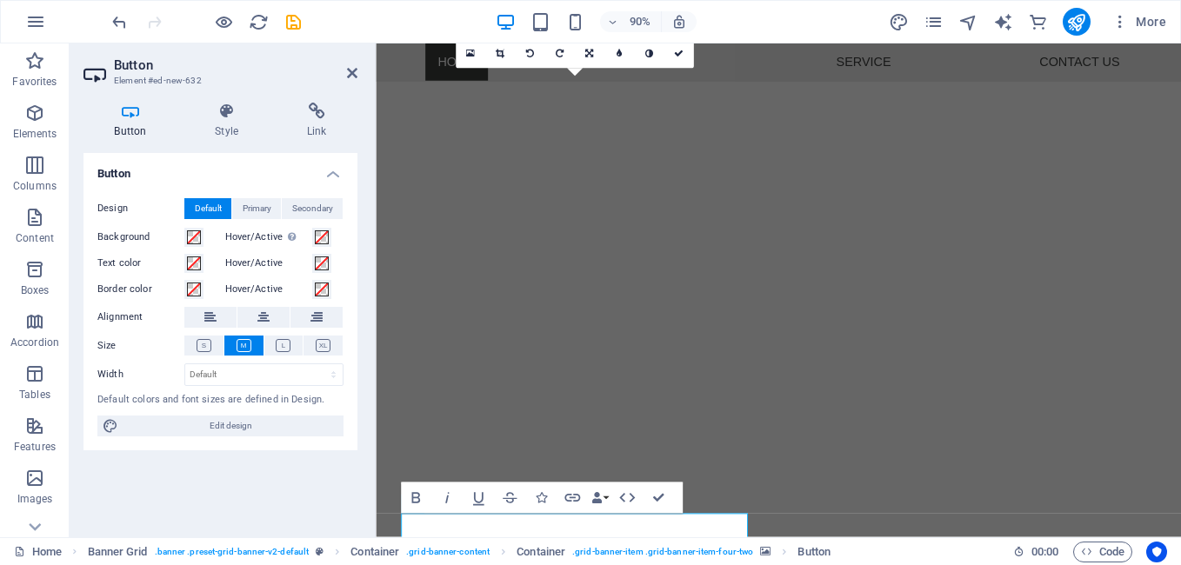
scroll to position [589, 0]
click at [197, 237] on span at bounding box center [194, 237] width 14 height 14
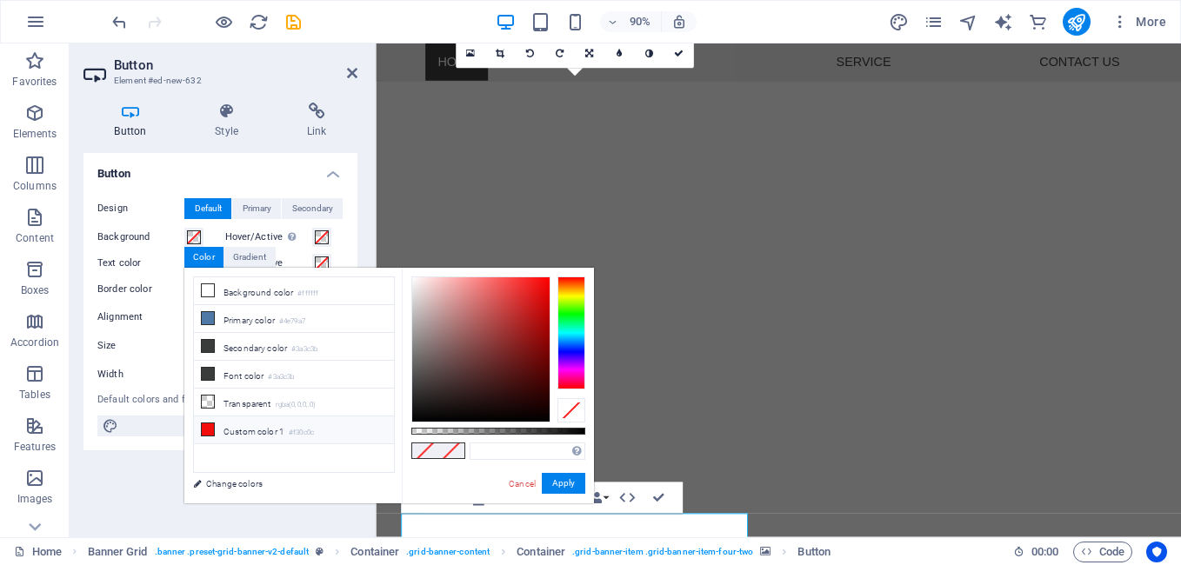
click at [204, 428] on icon at bounding box center [208, 430] width 12 height 12
type input "#f30c0c"
click at [561, 478] on button "Apply" at bounding box center [563, 483] width 43 height 21
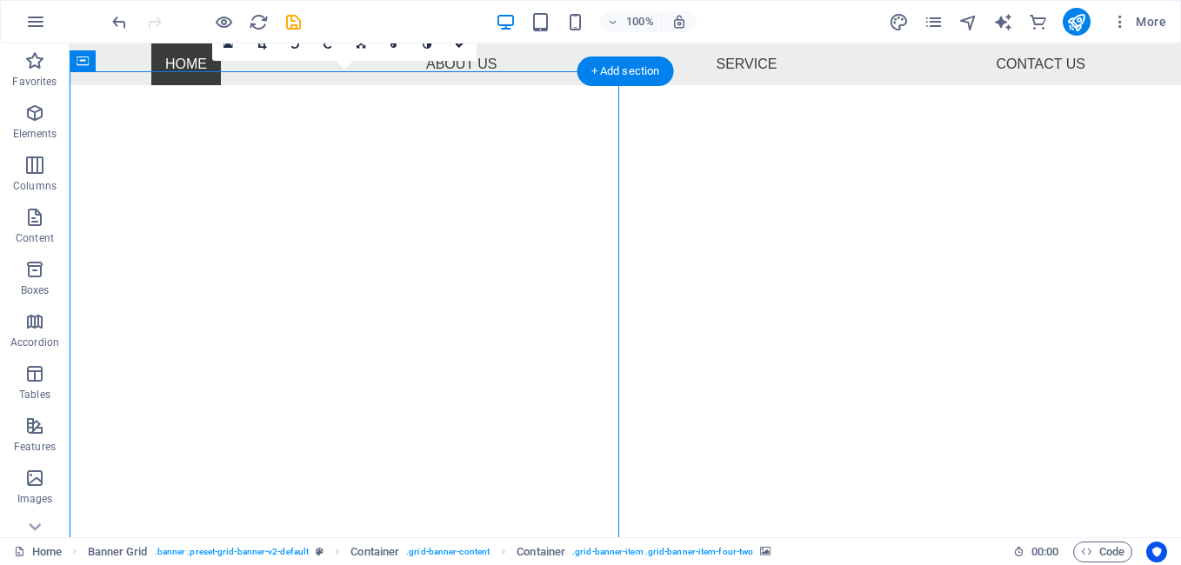
scroll to position [577, 0]
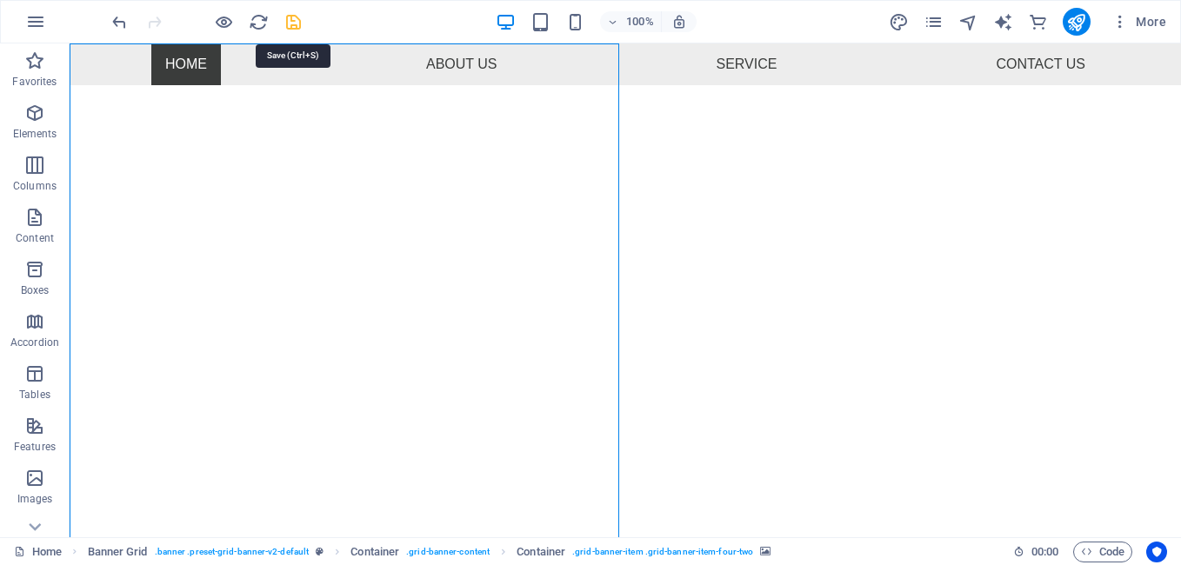
click at [297, 17] on icon "save" at bounding box center [294, 22] width 20 height 20
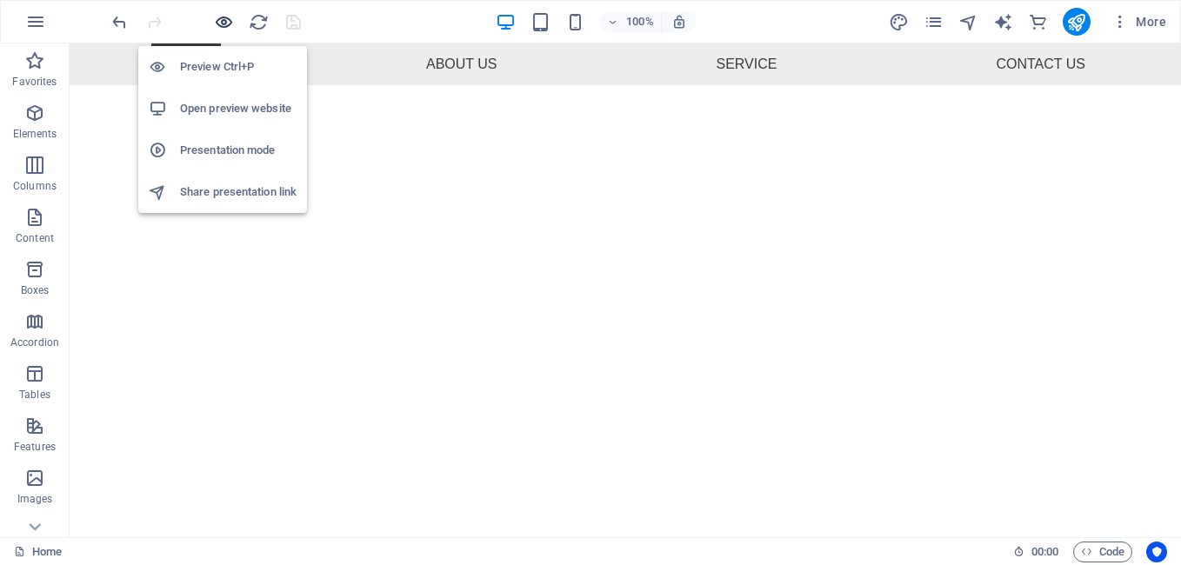
click at [227, 23] on icon "button" at bounding box center [224, 22] width 20 height 20
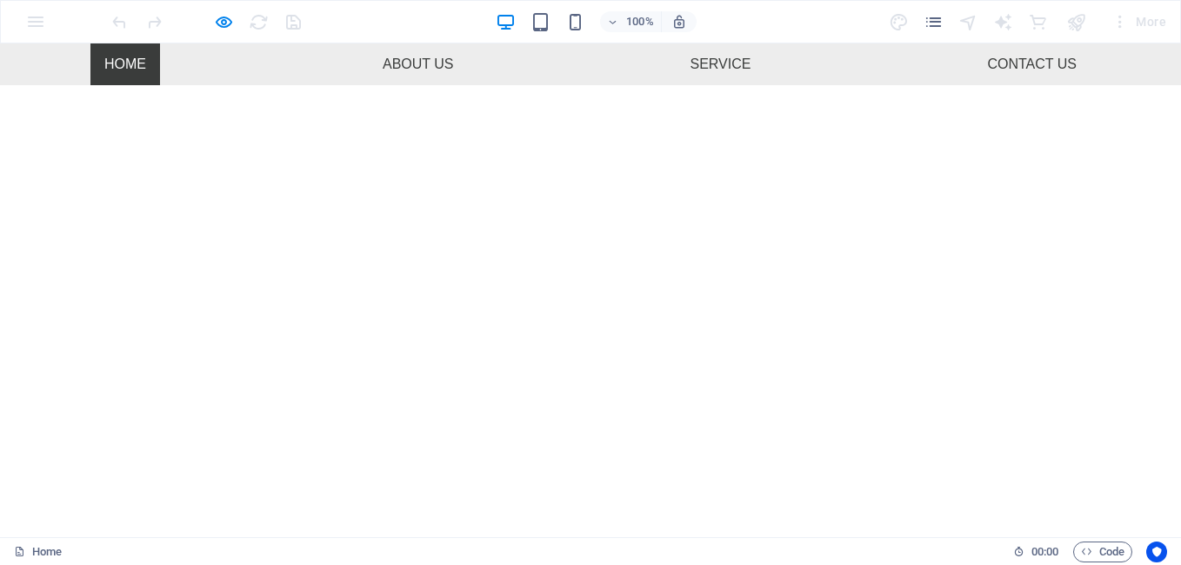
scroll to position [491, 0]
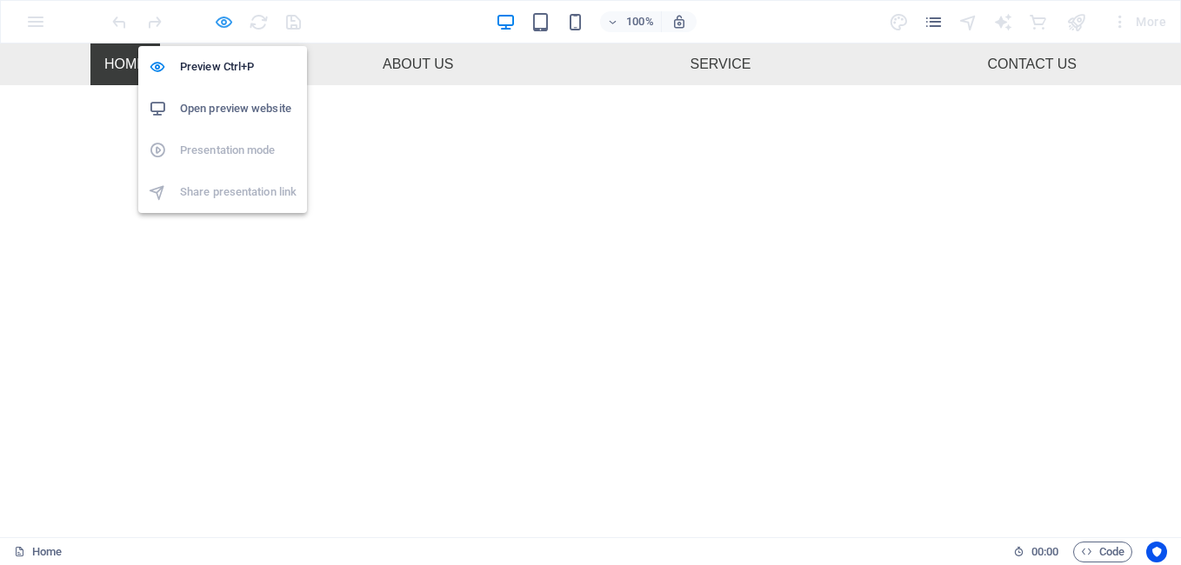
click at [232, 12] on icon "button" at bounding box center [224, 22] width 20 height 20
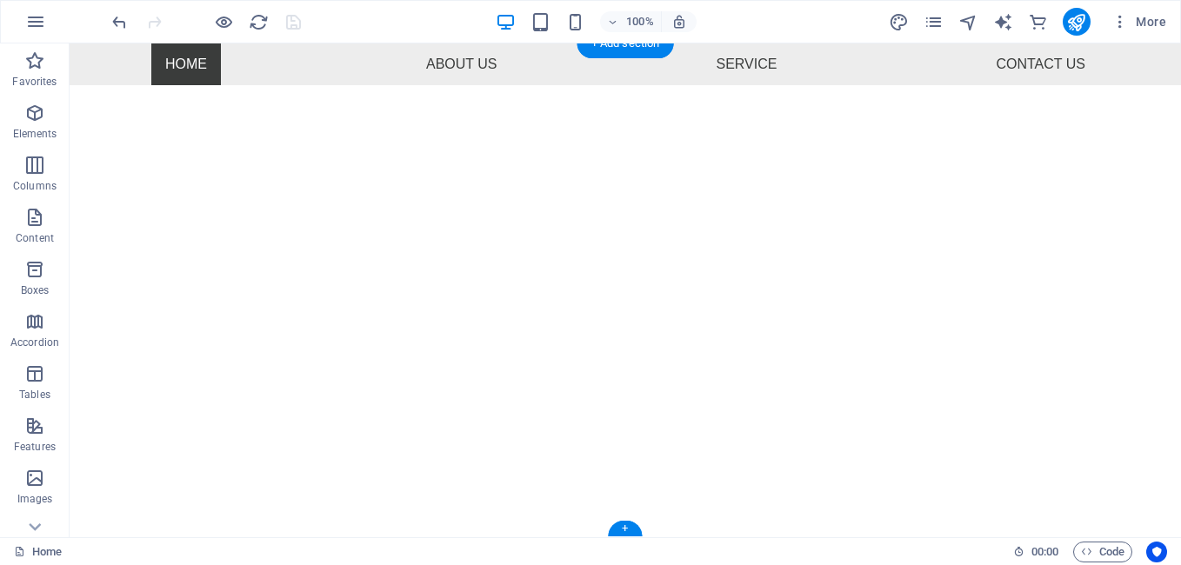
scroll to position [577, 0]
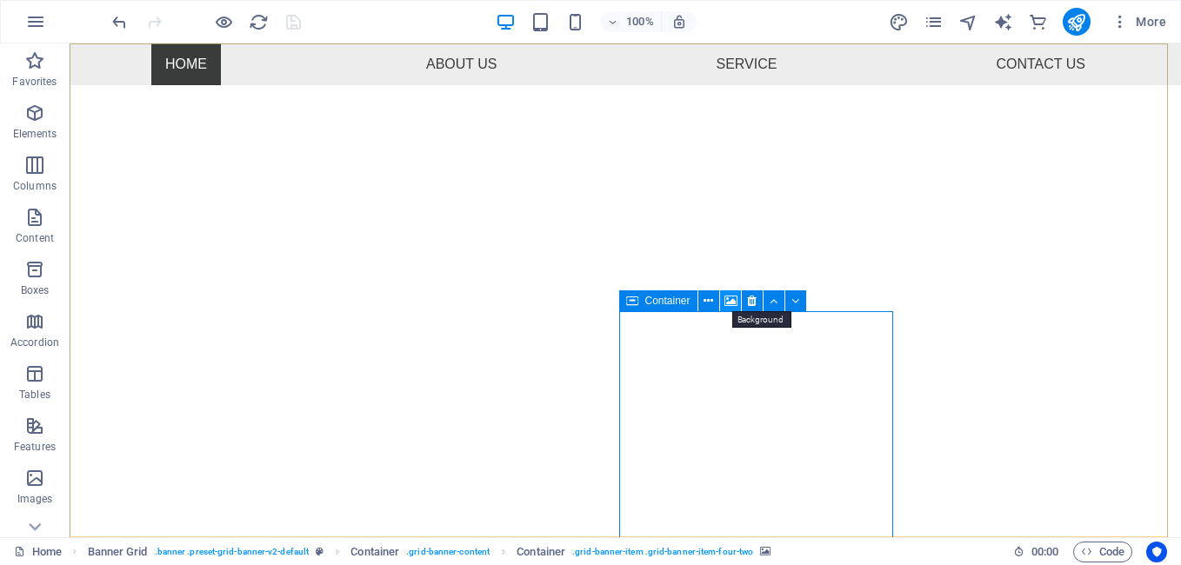
click at [726, 302] on icon at bounding box center [730, 301] width 13 height 18
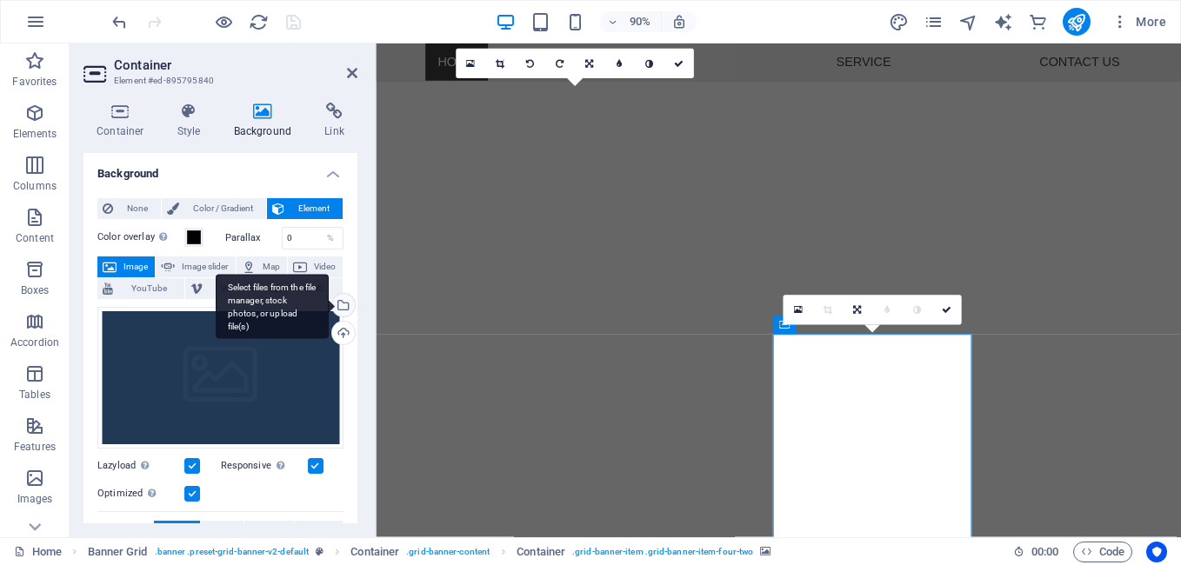
click at [329, 305] on div "Select files from the file manager, stock photos, or upload file(s)" at bounding box center [272, 306] width 113 height 65
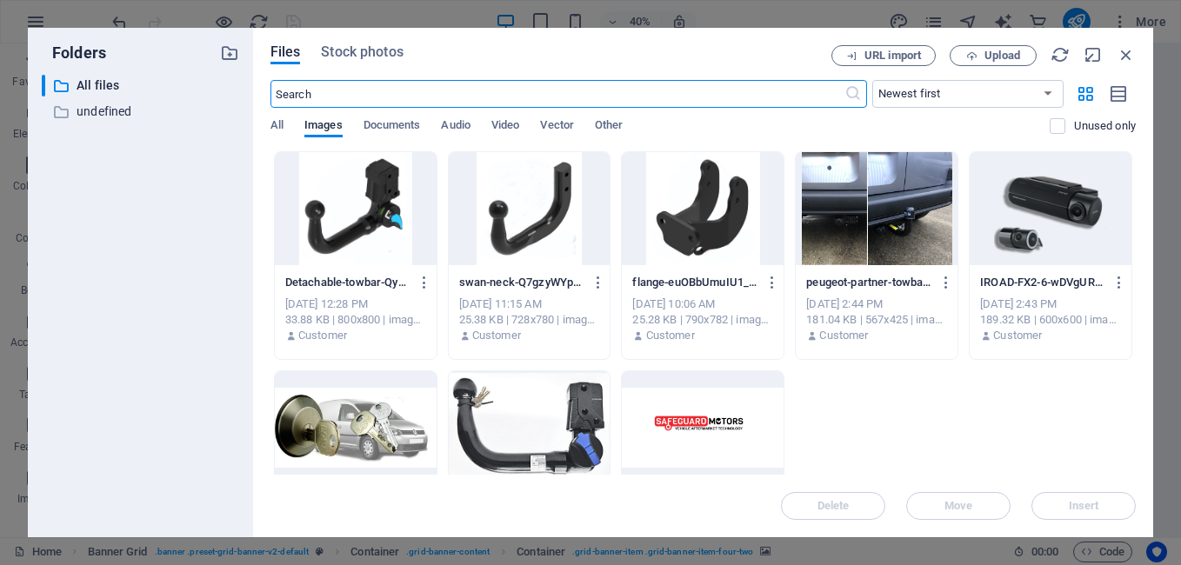
scroll to position [1245, 0]
click at [1010, 201] on div at bounding box center [1051, 208] width 162 height 113
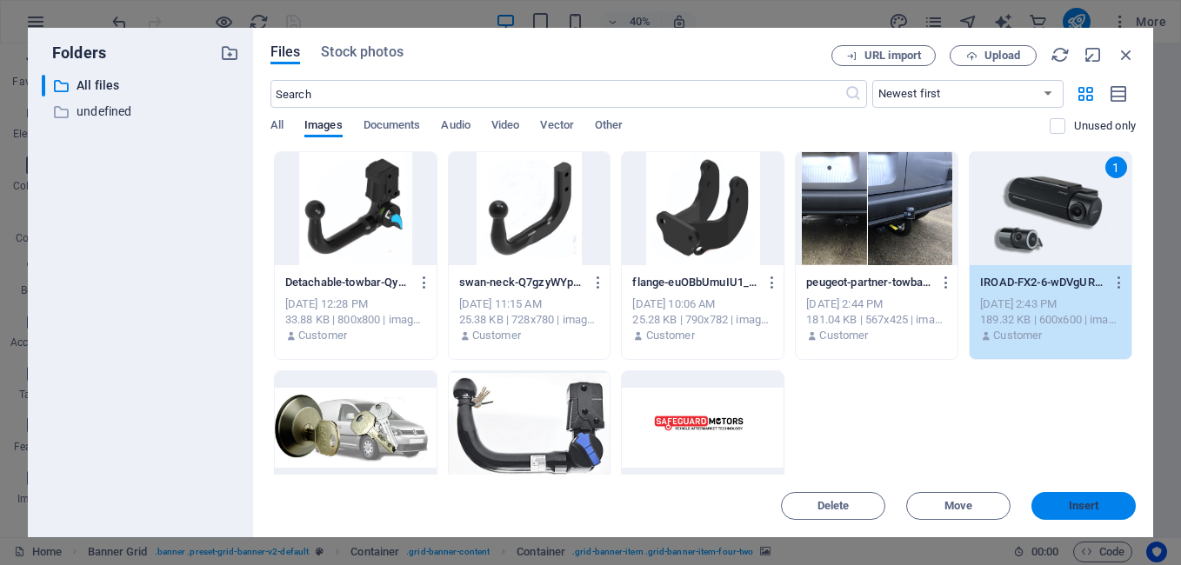
drag, startPoint x: 1046, startPoint y: 498, endPoint x: 666, endPoint y: 503, distance: 380.1
click at [1046, 498] on button "Insert" at bounding box center [1083, 506] width 104 height 28
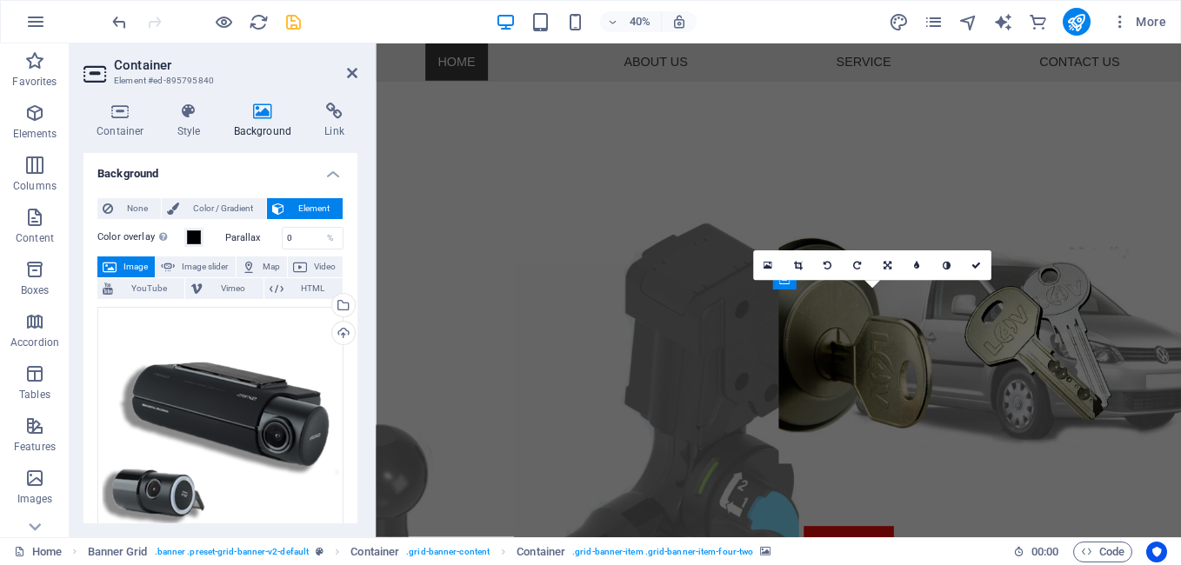
scroll to position [627, 0]
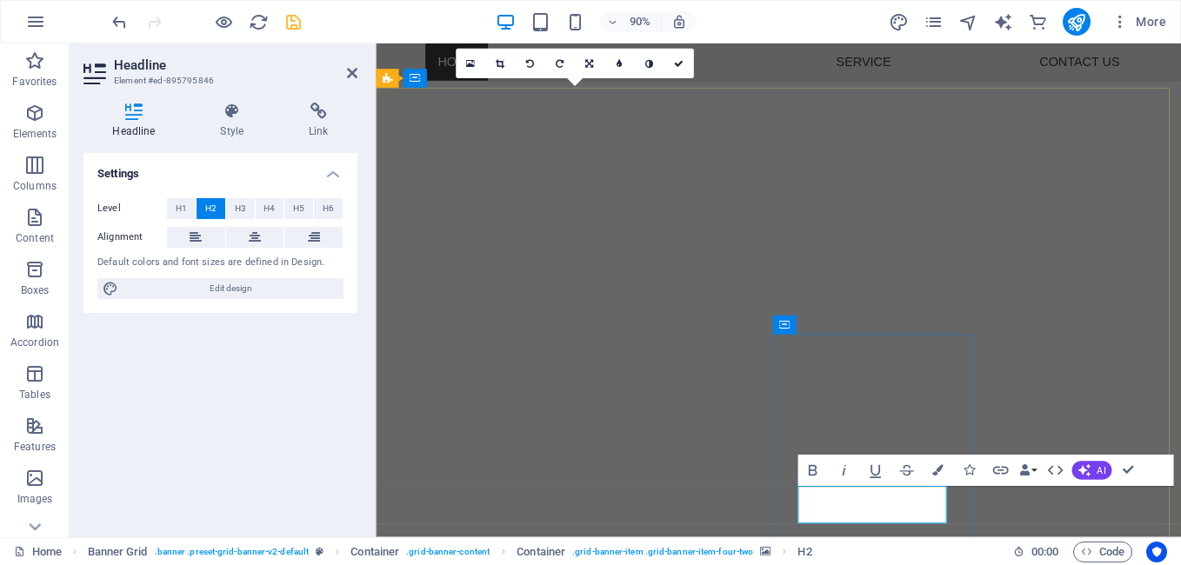
scroll to position [577, 0]
drag, startPoint x: 991, startPoint y: 553, endPoint x: 831, endPoint y: 545, distance: 160.2
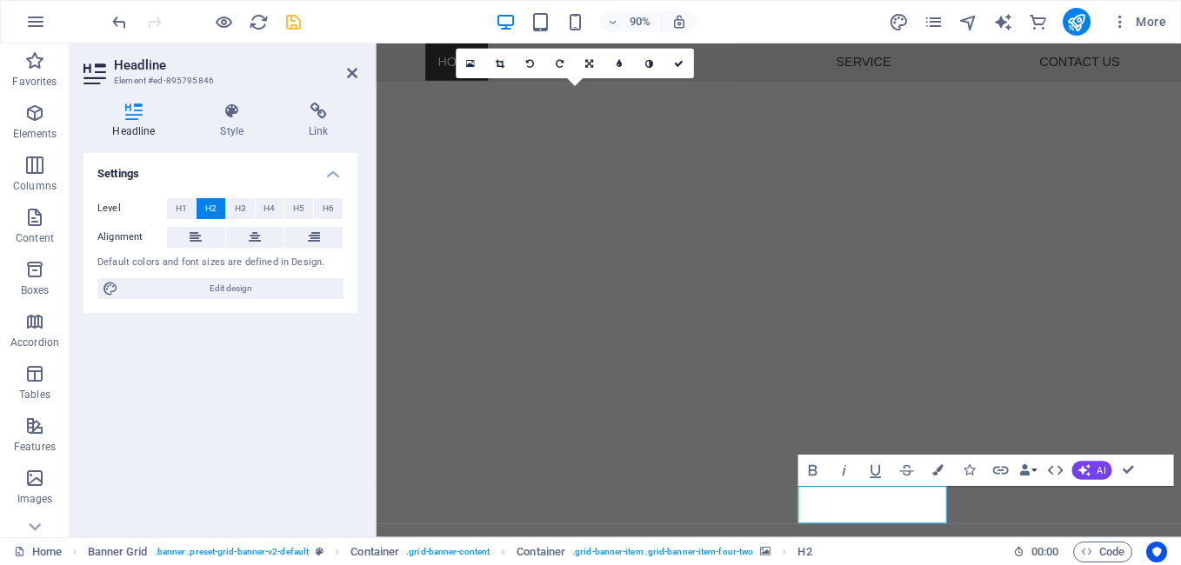
drag, startPoint x: 1001, startPoint y: 557, endPoint x: 841, endPoint y: 549, distance: 160.3
click at [943, 471] on icon "button" at bounding box center [937, 470] width 11 height 11
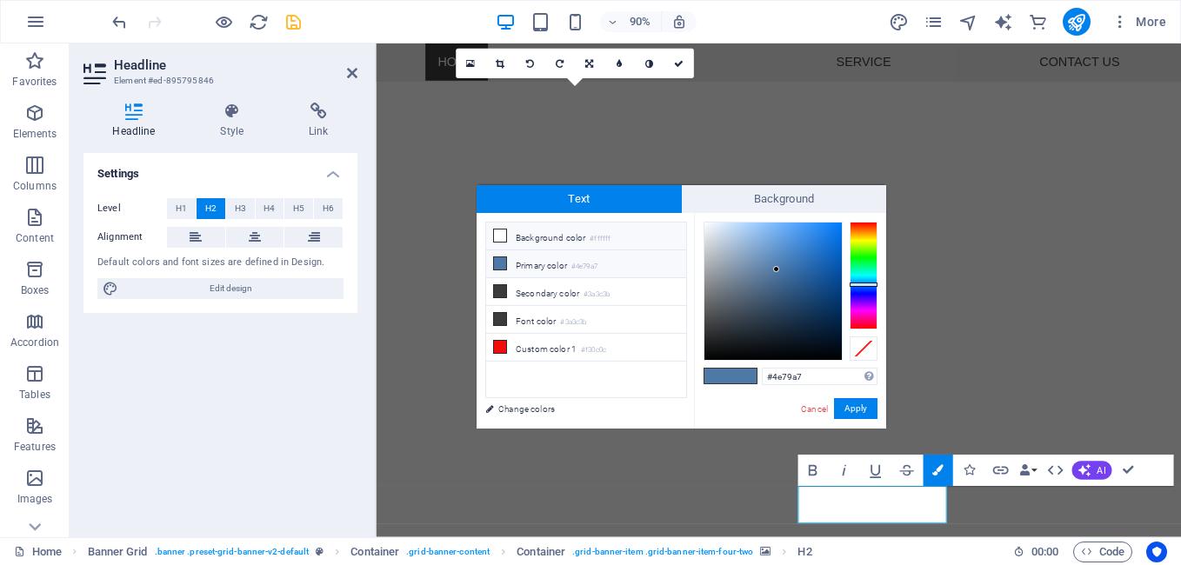
click at [500, 240] on icon at bounding box center [500, 236] width 12 height 12
type input "#ffffff"
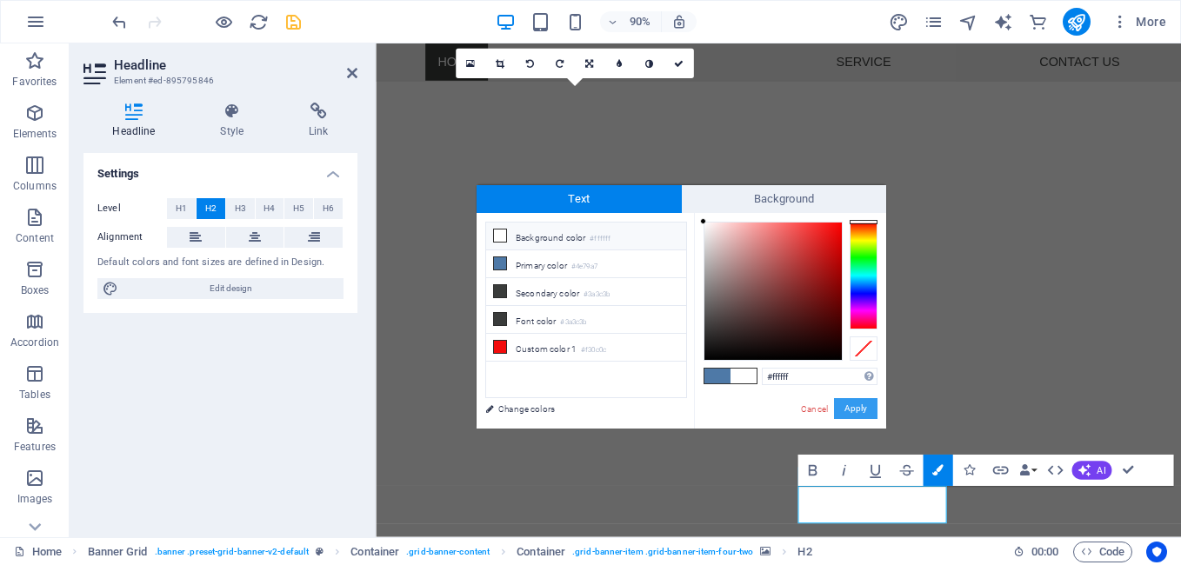
click at [859, 399] on button "Apply" at bounding box center [855, 408] width 43 height 21
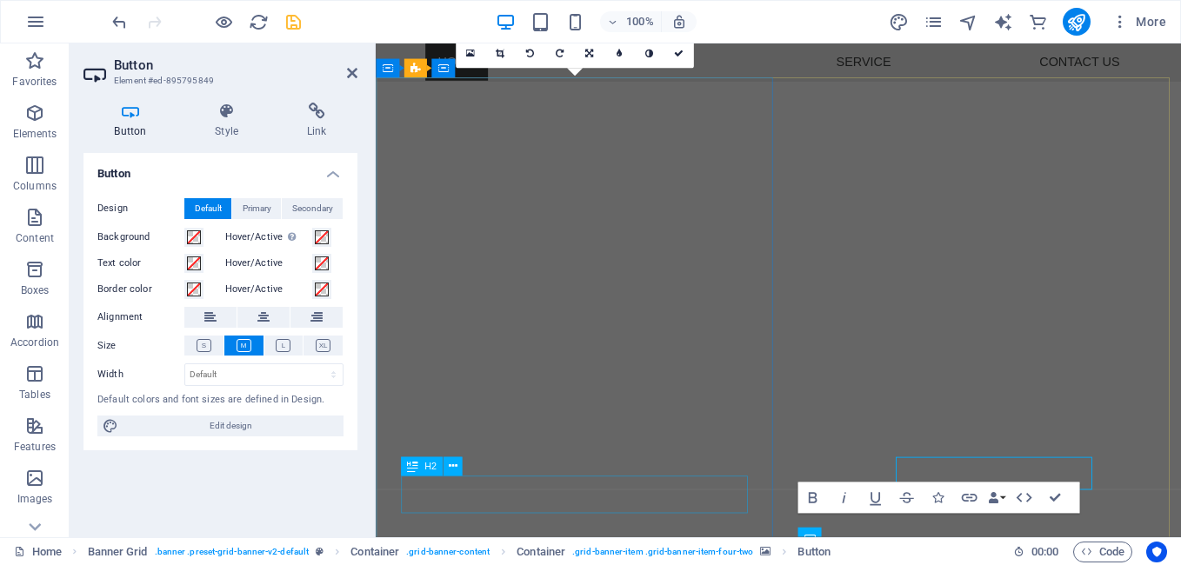
scroll to position [589, 0]
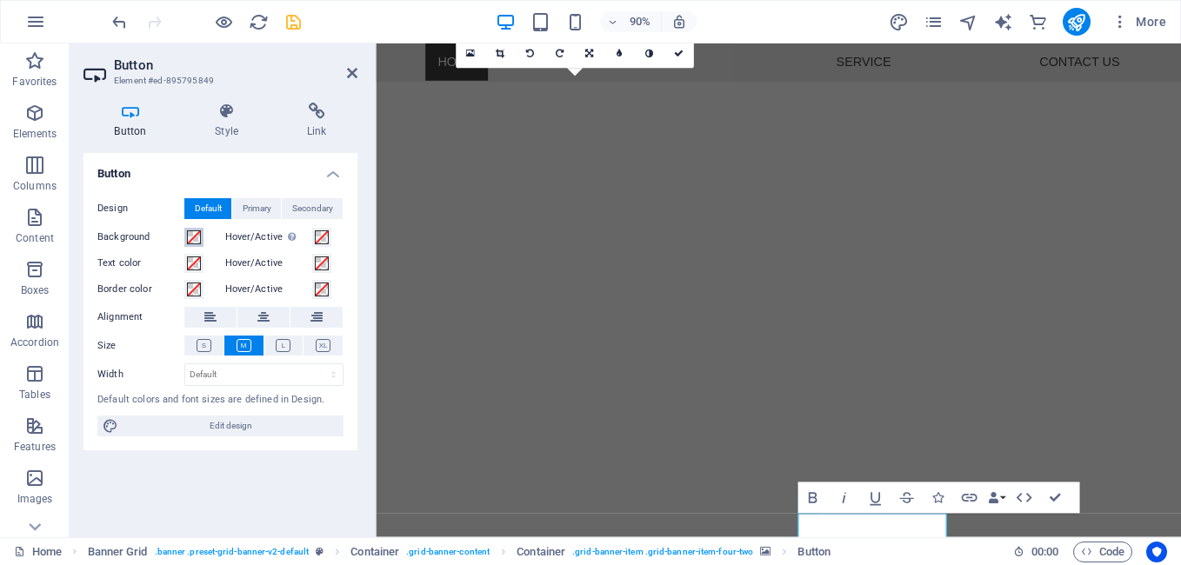
click at [194, 240] on span at bounding box center [194, 237] width 14 height 14
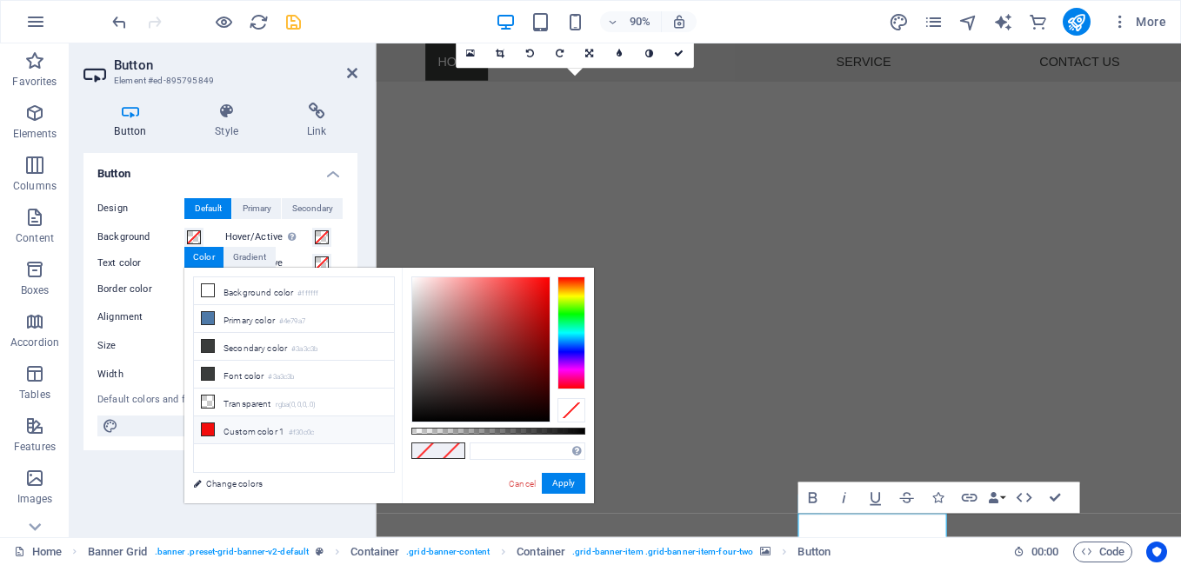
click at [202, 424] on icon at bounding box center [208, 430] width 12 height 12
type input "#f30c0c"
click at [558, 476] on button "Apply" at bounding box center [563, 483] width 43 height 21
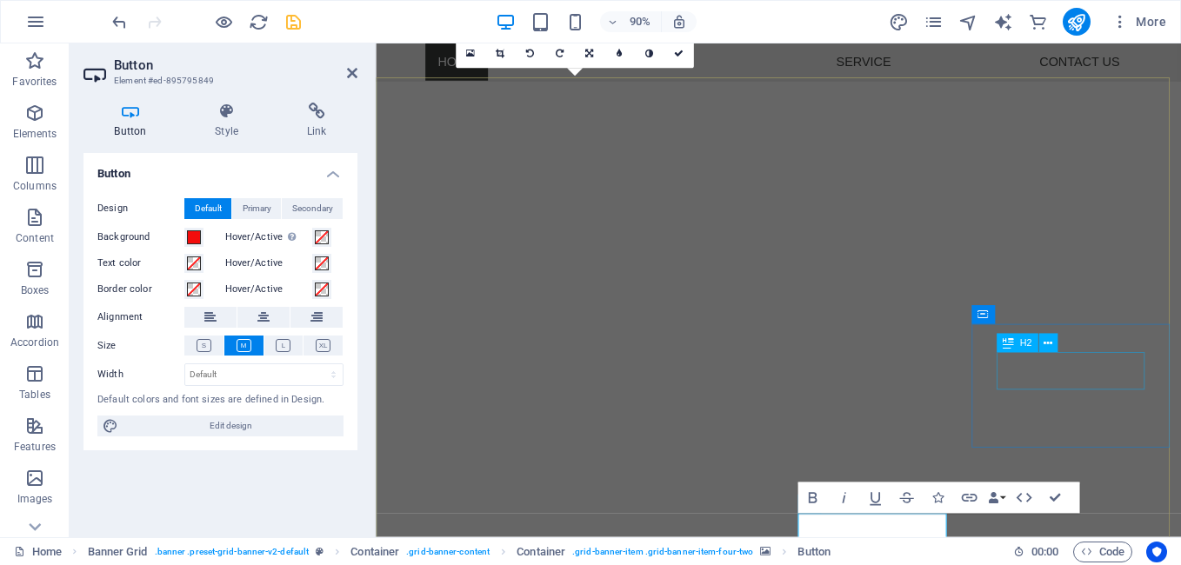
click at [1044, 352] on button at bounding box center [1047, 343] width 19 height 19
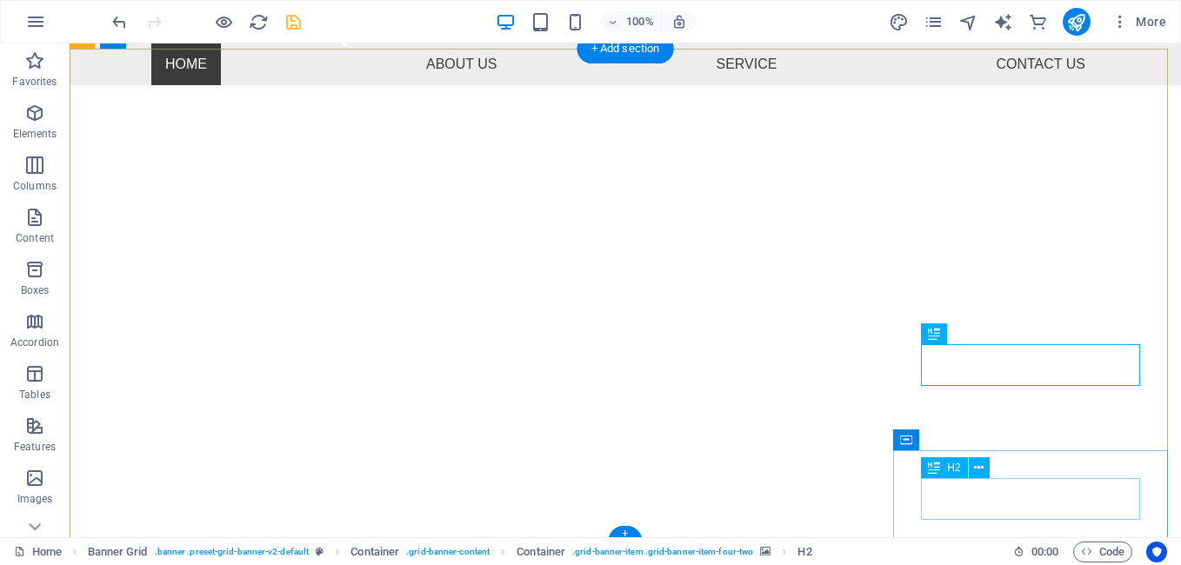
scroll to position [577, 0]
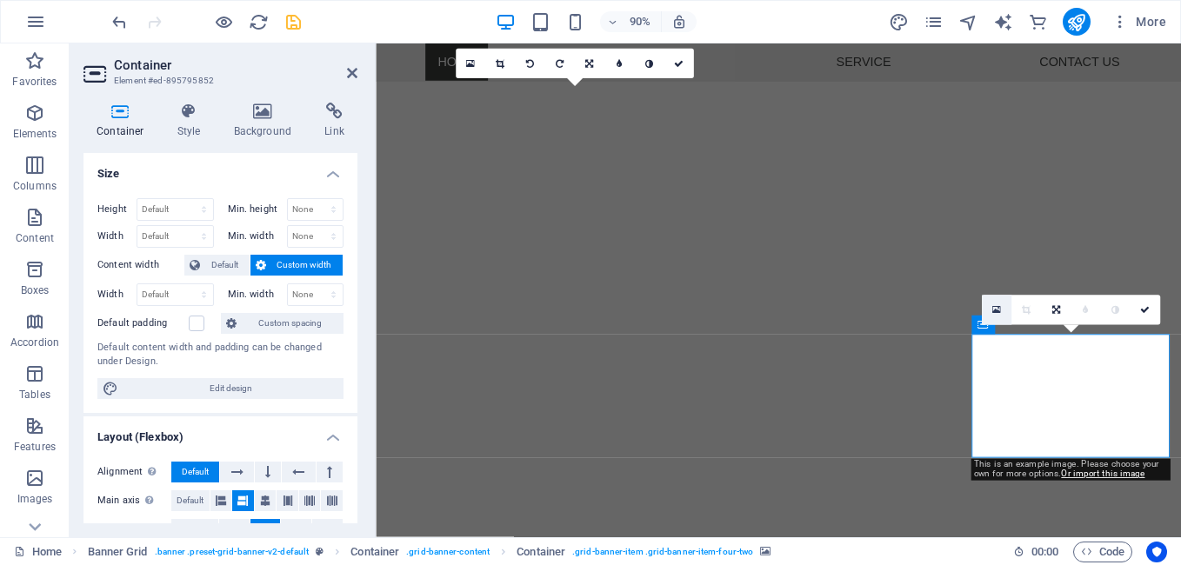
click at [998, 310] on icon at bounding box center [995, 310] width 9 height 11
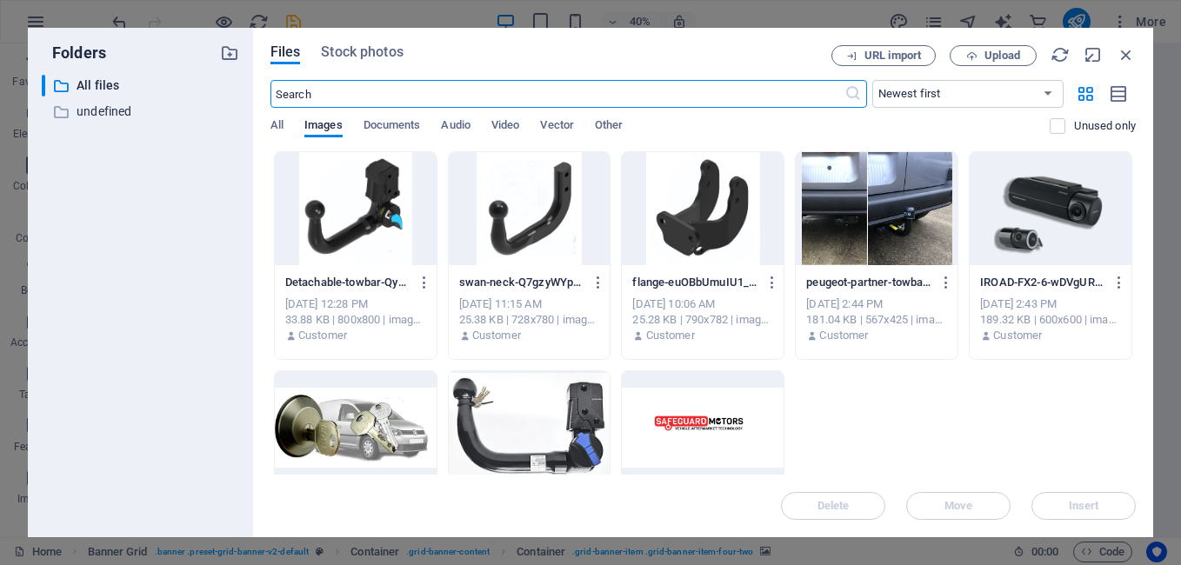
scroll to position [1245, 0]
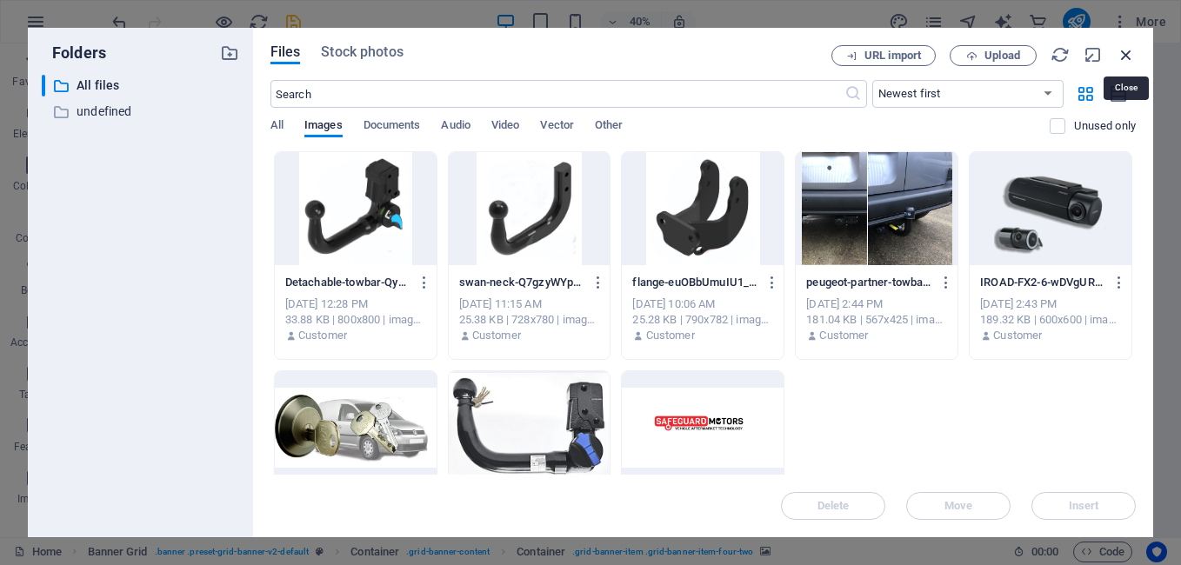
drag, startPoint x: 1123, startPoint y: 56, endPoint x: 825, endPoint y: 30, distance: 298.6
click at [1123, 56] on icon "button" at bounding box center [1126, 54] width 19 height 19
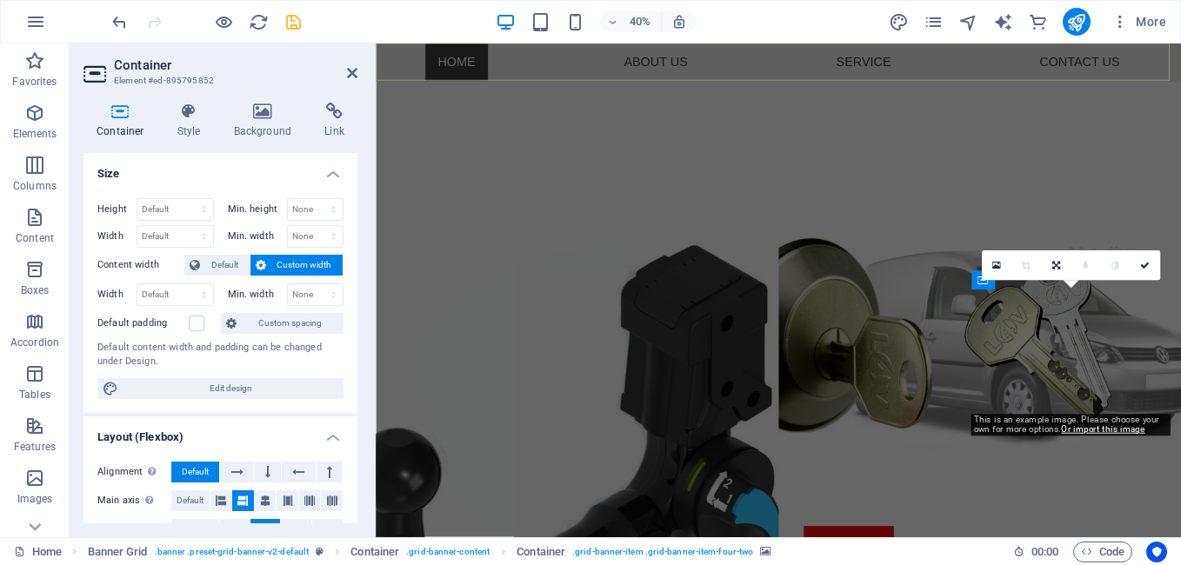
scroll to position [627, 0]
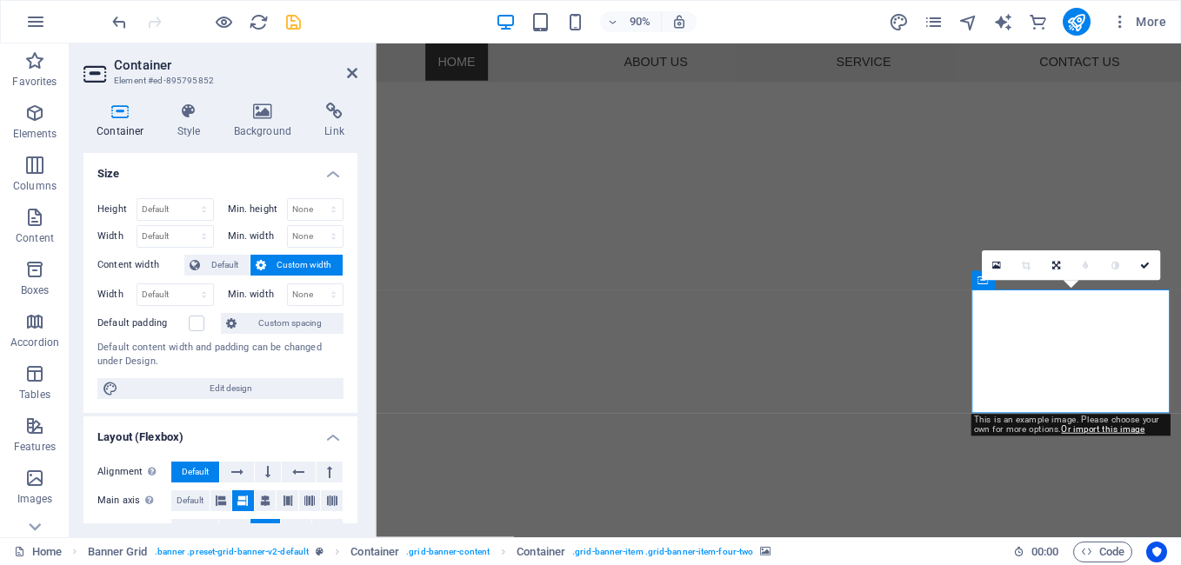
click at [987, 281] on div "0" at bounding box center [1070, 266] width 178 height 30
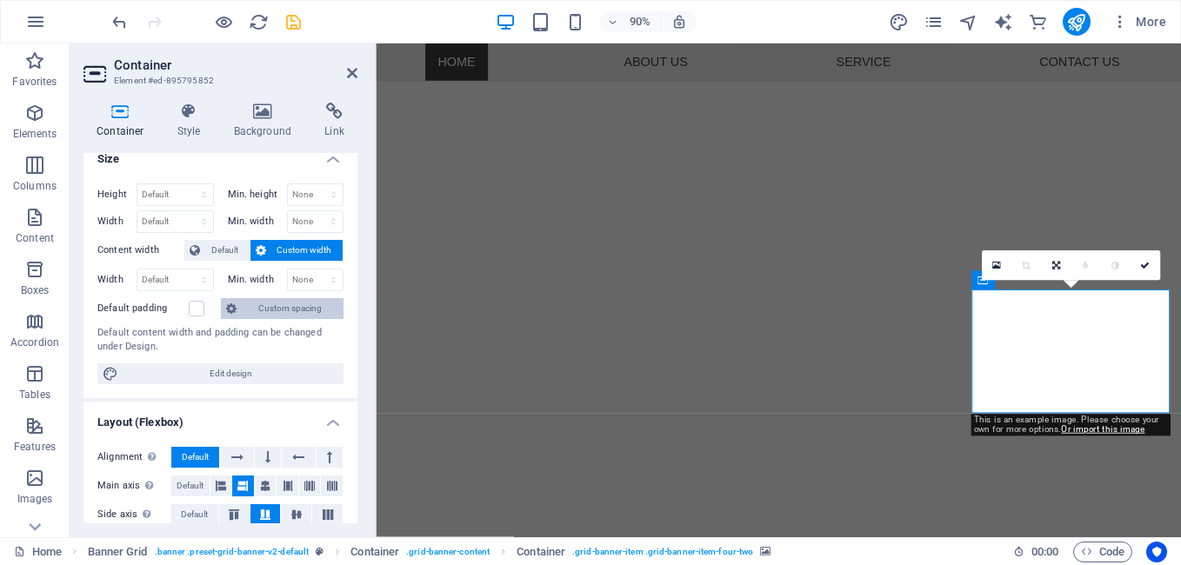
scroll to position [0, 0]
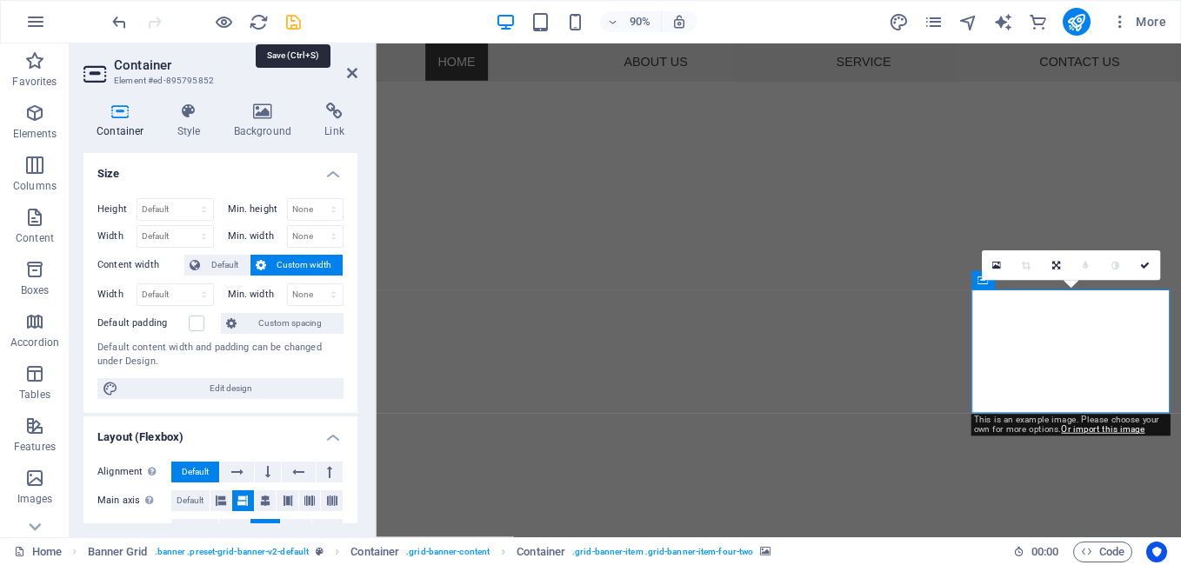
drag, startPoint x: 295, startPoint y: 21, endPoint x: 1065, endPoint y: 480, distance: 896.3
click at [295, 21] on icon "save" at bounding box center [294, 22] width 20 height 20
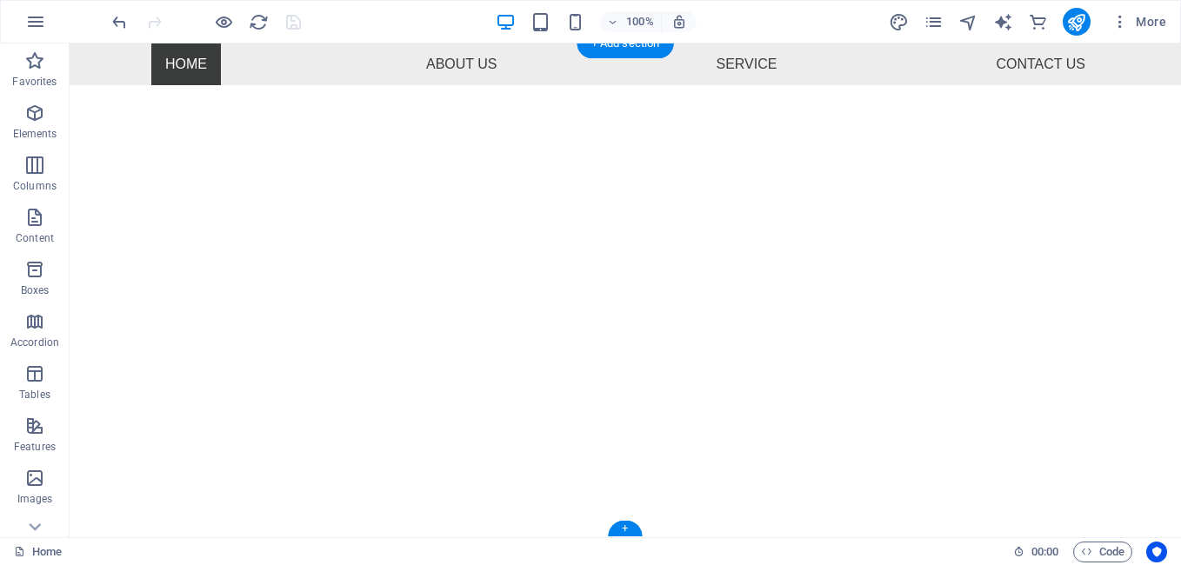
scroll to position [577, 0]
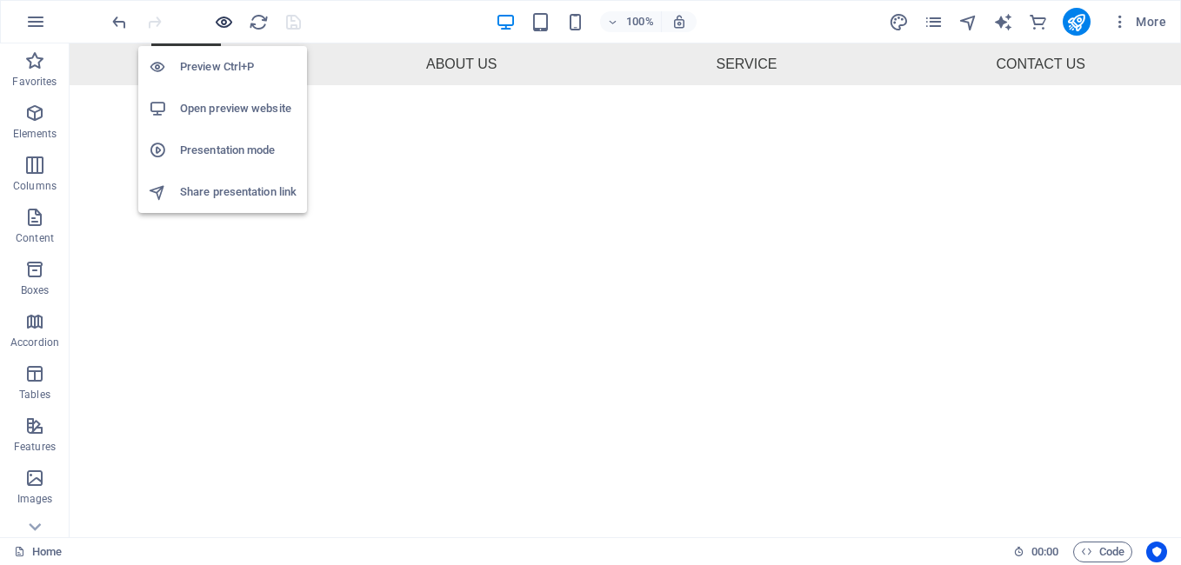
click at [221, 19] on icon "button" at bounding box center [224, 22] width 20 height 20
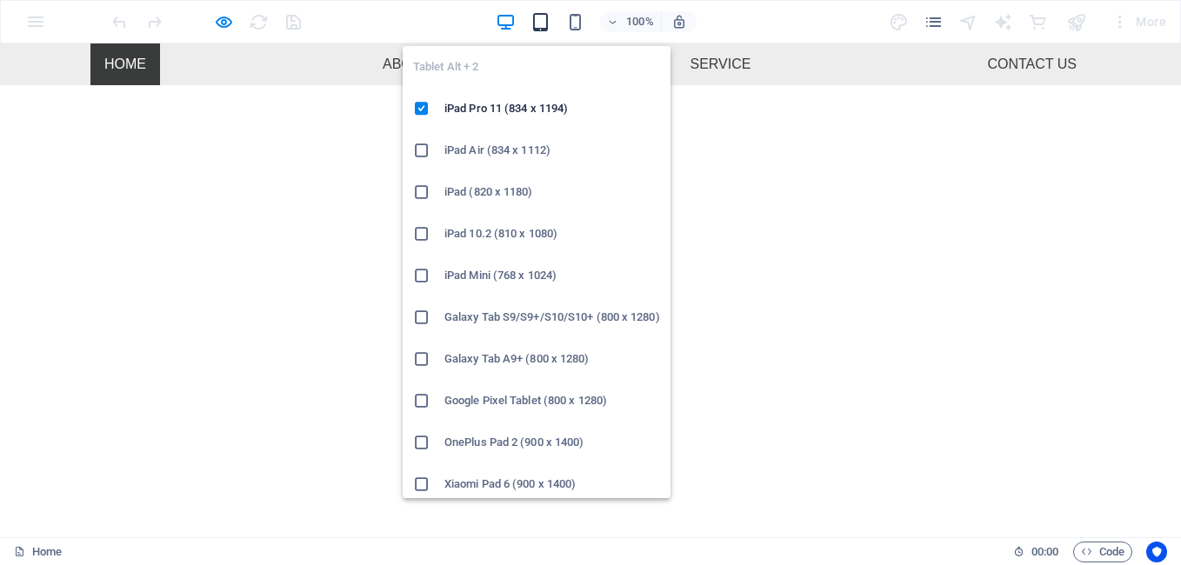
click at [540, 27] on icon "button" at bounding box center [541, 22] width 20 height 20
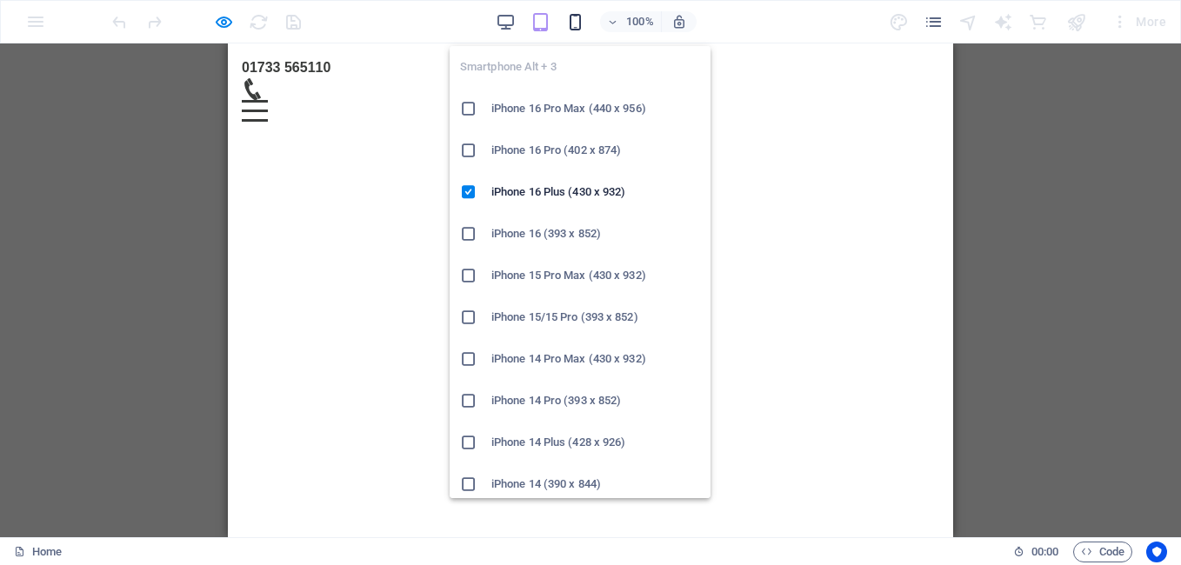
click at [571, 17] on icon "button" at bounding box center [575, 22] width 20 height 20
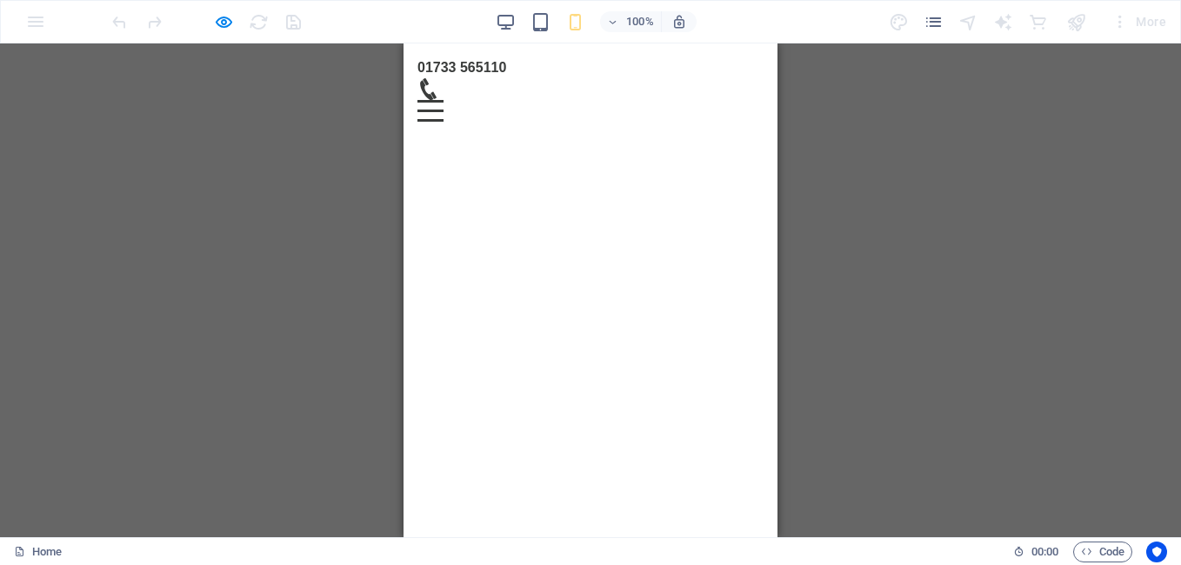
scroll to position [458, 0]
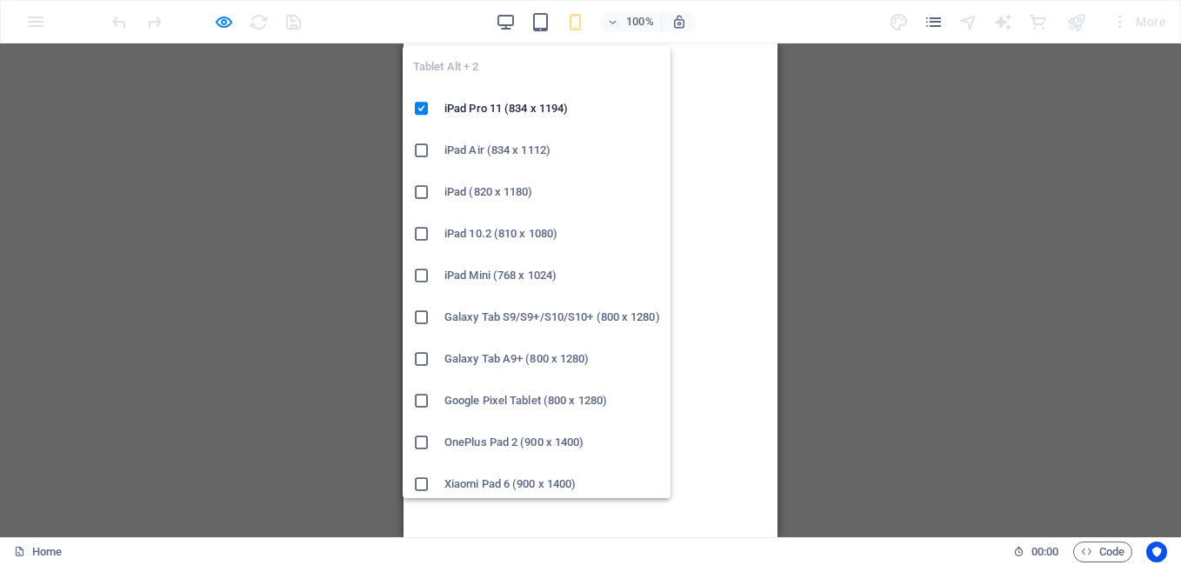
drag, startPoint x: 539, startPoint y: 22, endPoint x: 599, endPoint y: 135, distance: 128.0
click at [539, 22] on icon "button" at bounding box center [541, 22] width 20 height 20
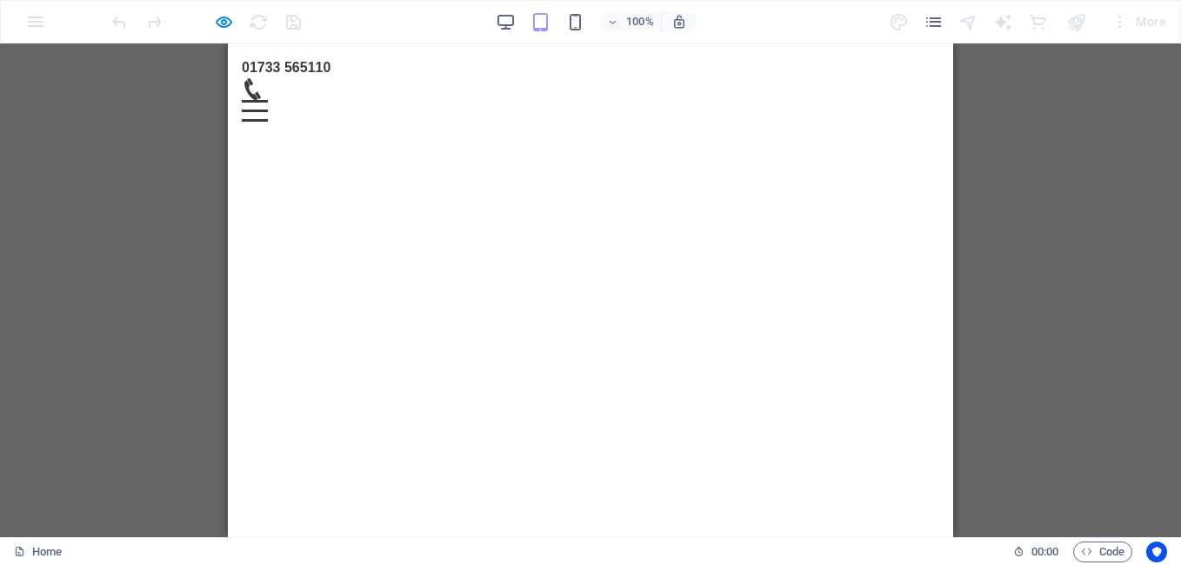
scroll to position [453, 0]
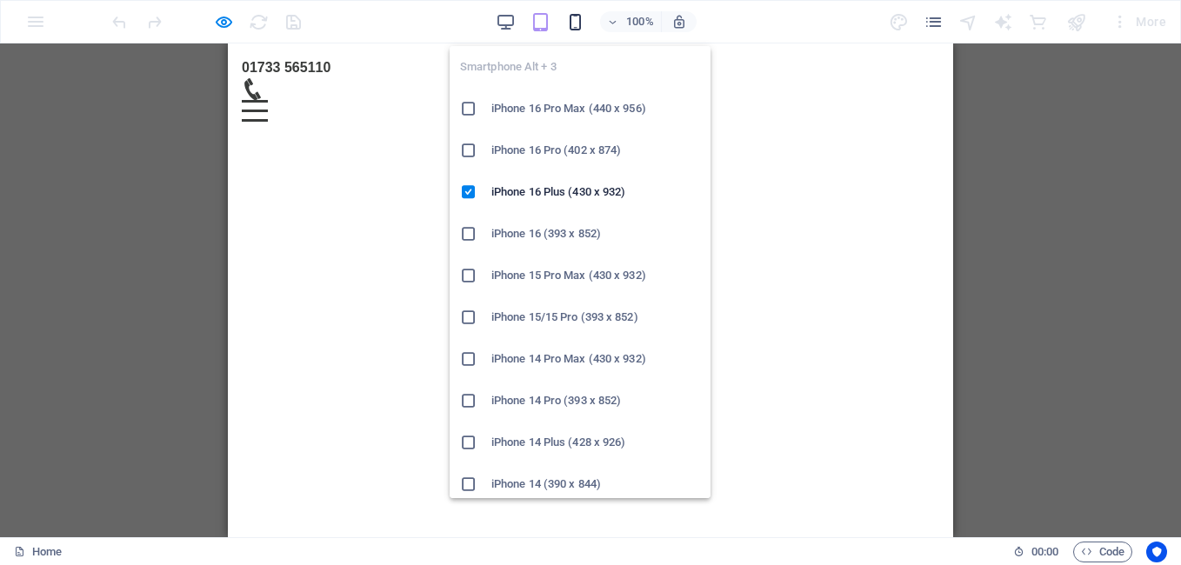
click at [575, 14] on icon "button" at bounding box center [575, 22] width 20 height 20
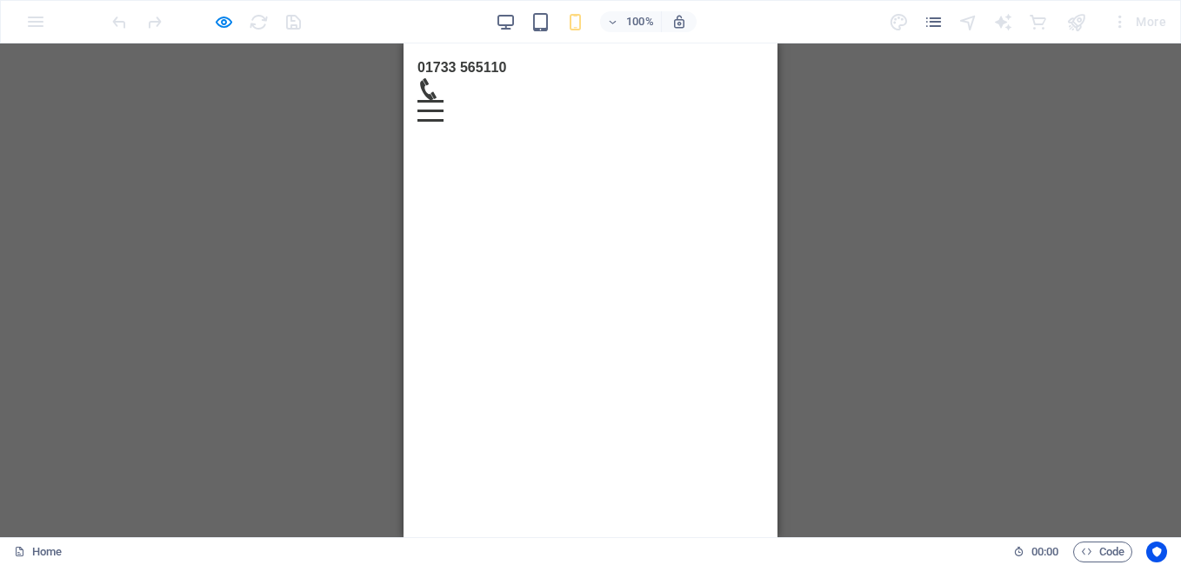
scroll to position [366, 0]
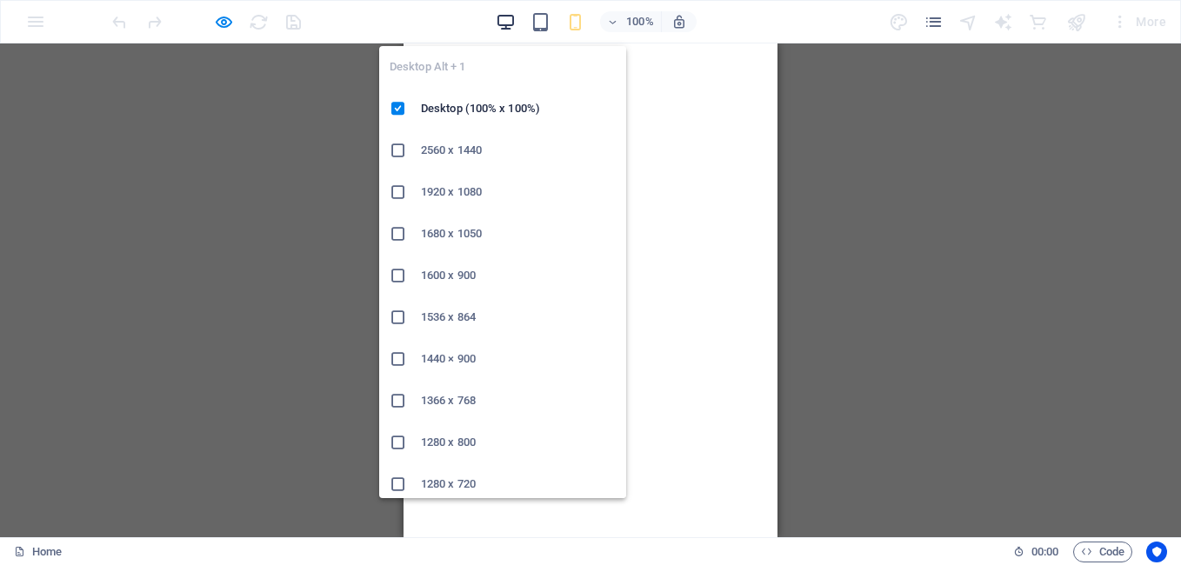
click at [514, 13] on icon "button" at bounding box center [506, 22] width 20 height 20
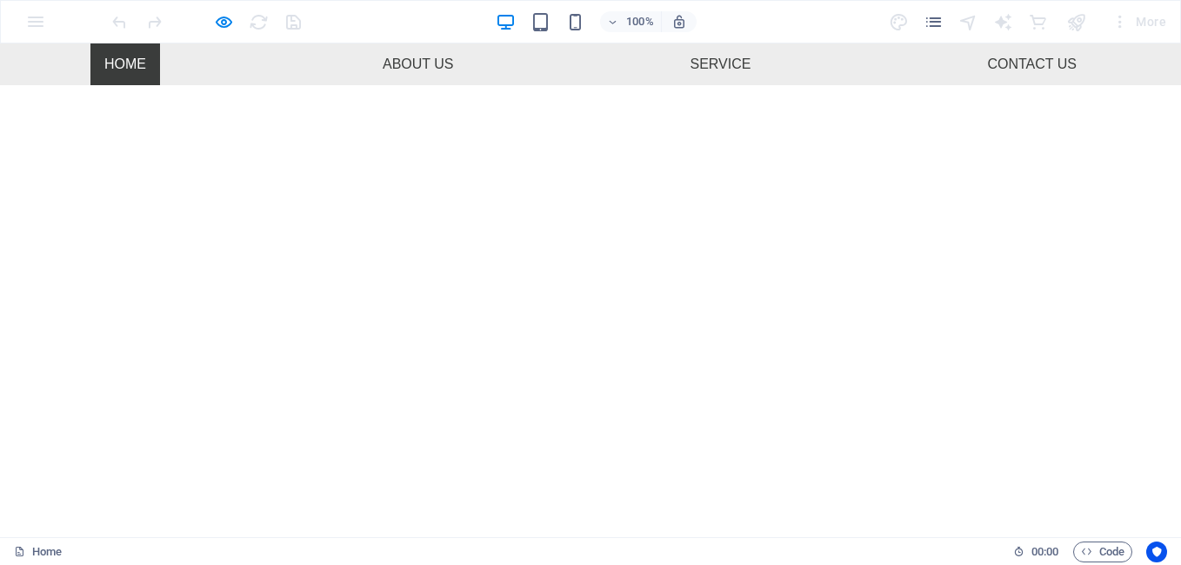
scroll to position [577, 0]
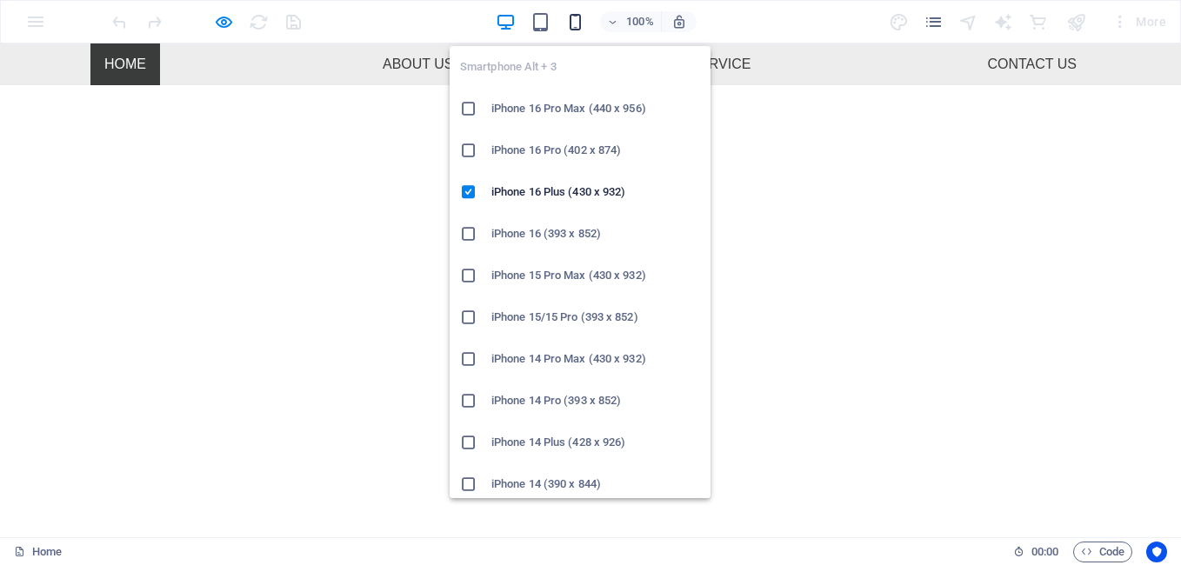
click at [578, 20] on icon "button" at bounding box center [575, 22] width 20 height 20
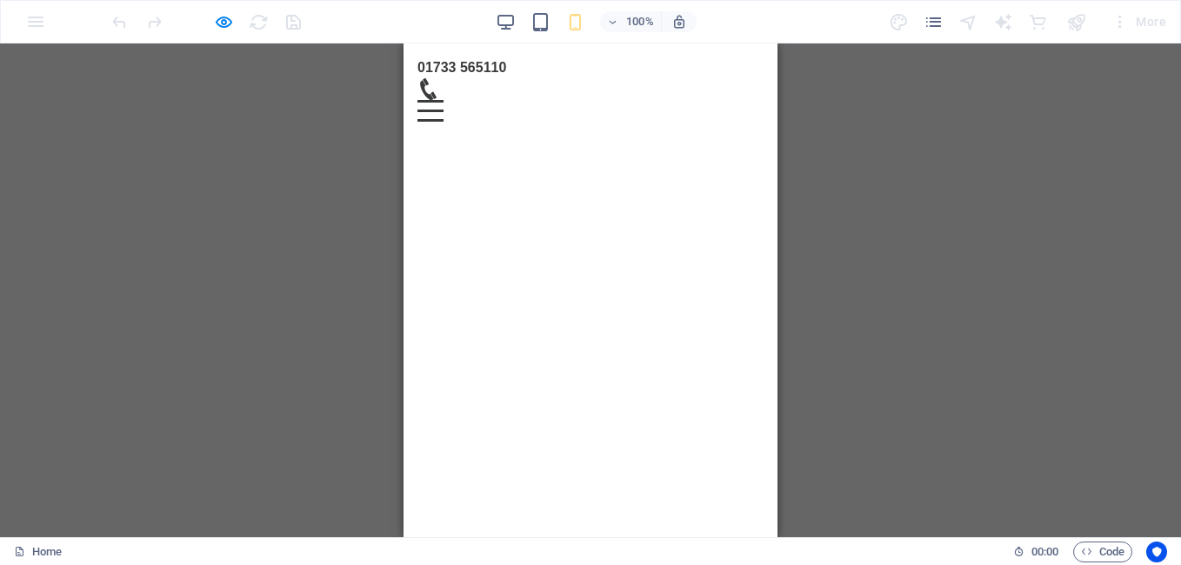
scroll to position [572, 0]
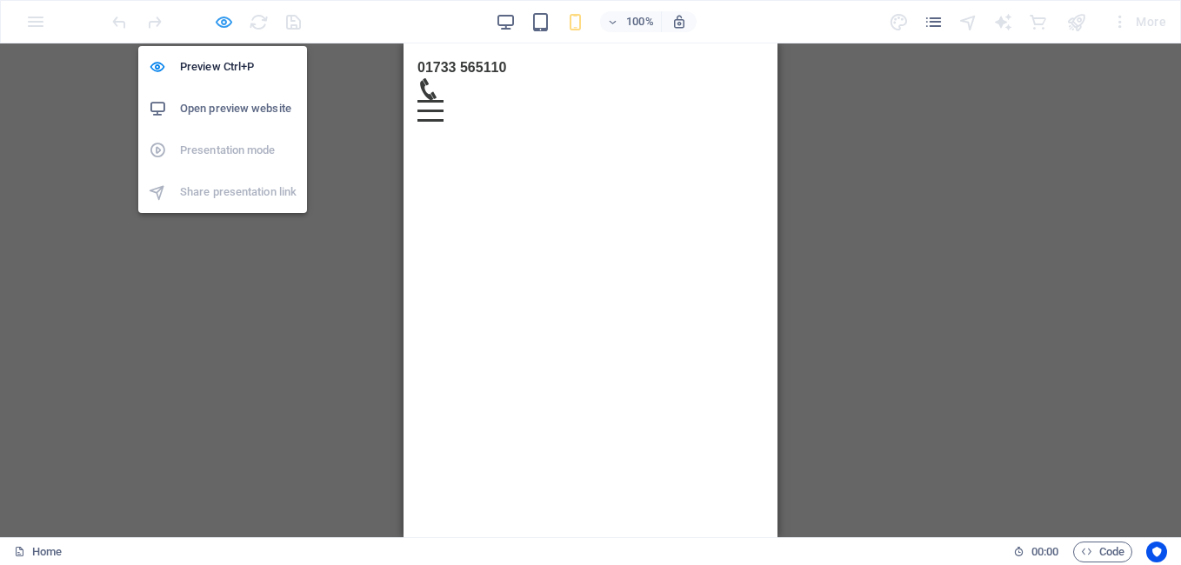
click at [218, 24] on icon "button" at bounding box center [224, 22] width 20 height 20
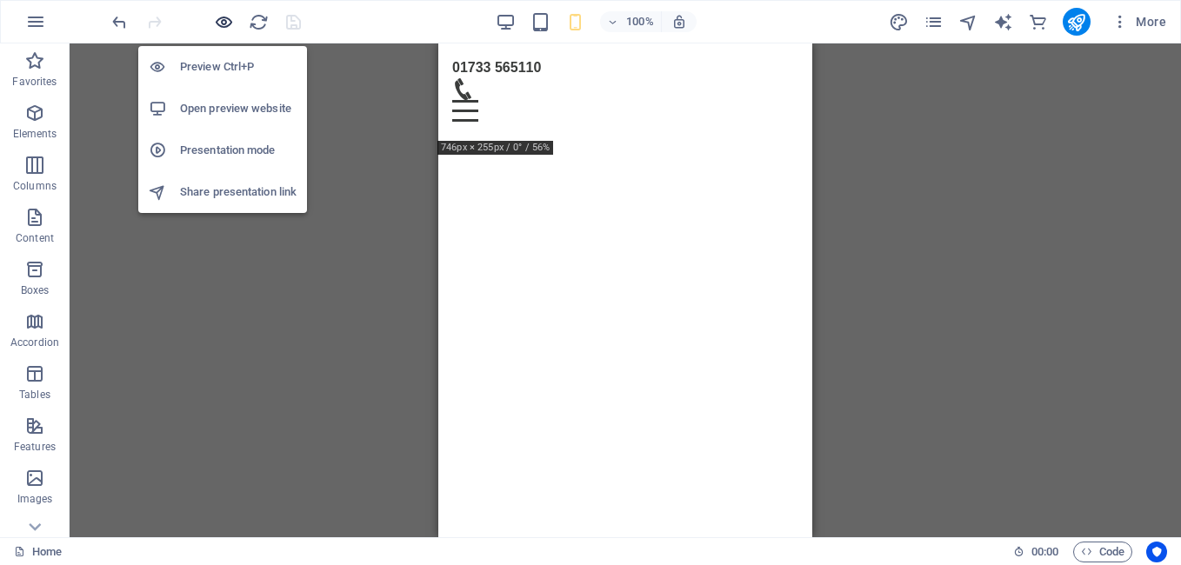
click at [225, 23] on icon "button" at bounding box center [224, 22] width 20 height 20
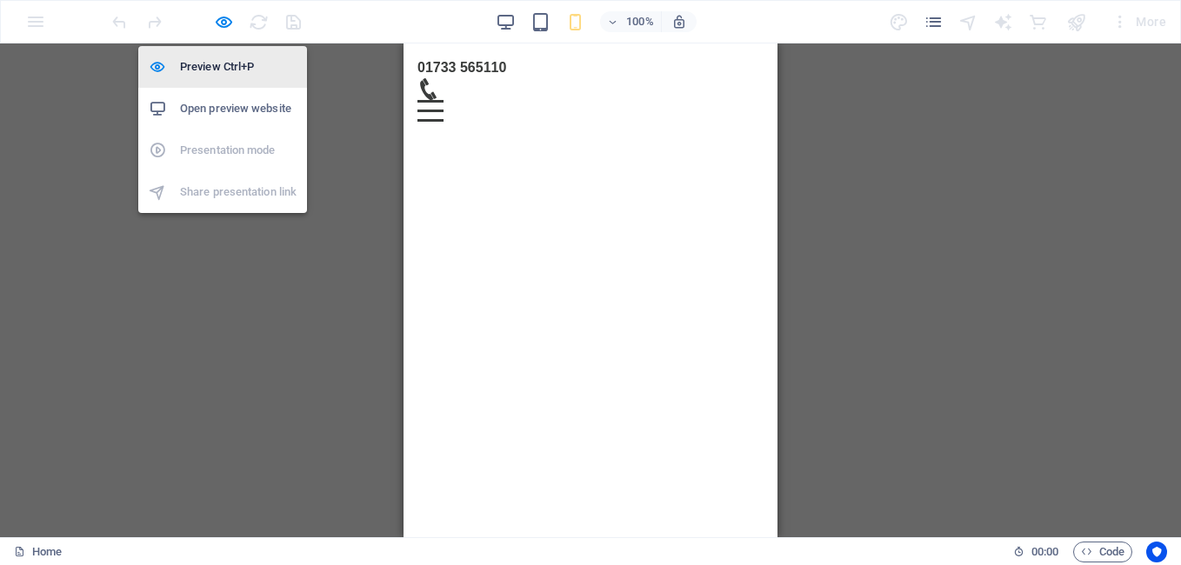
click at [243, 63] on h6 "Preview Ctrl+P" at bounding box center [238, 67] width 117 height 21
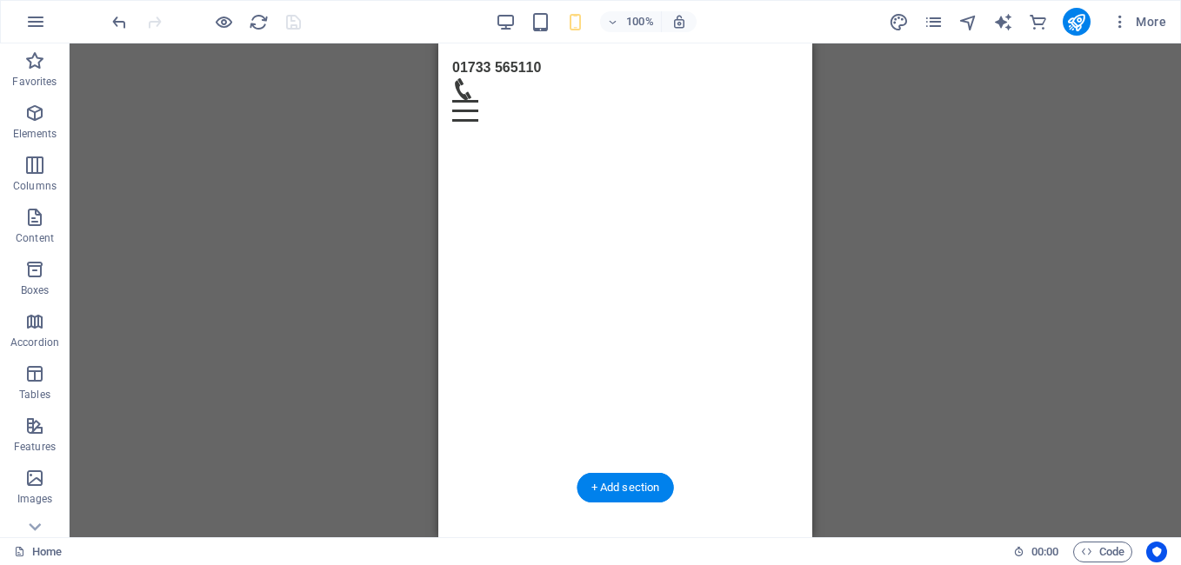
scroll to position [718, 0]
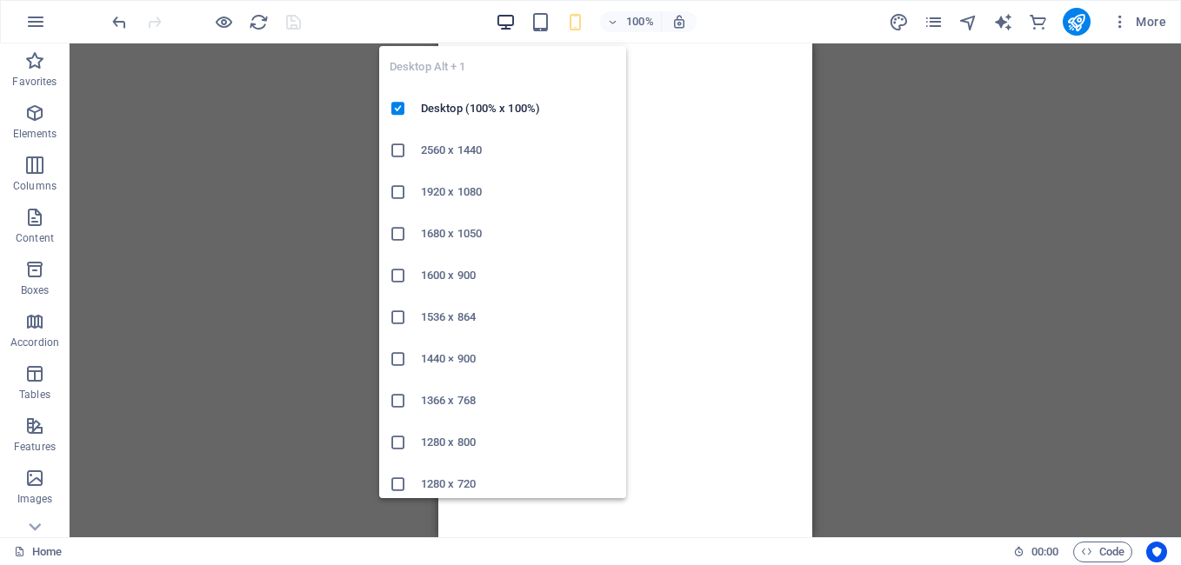
click at [510, 24] on icon "button" at bounding box center [506, 22] width 20 height 20
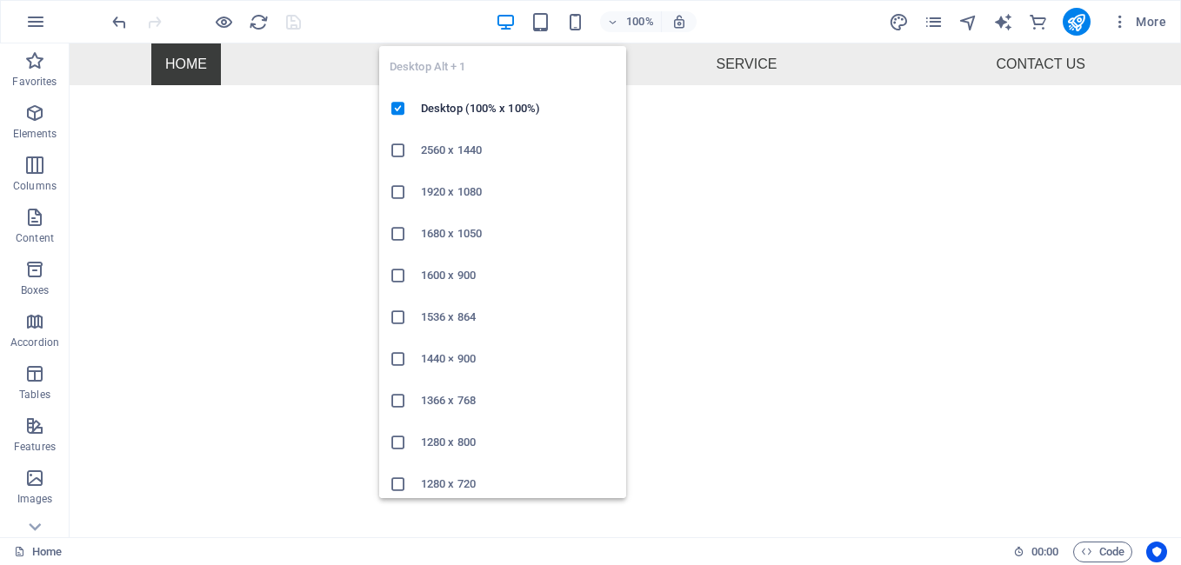
scroll to position [577, 0]
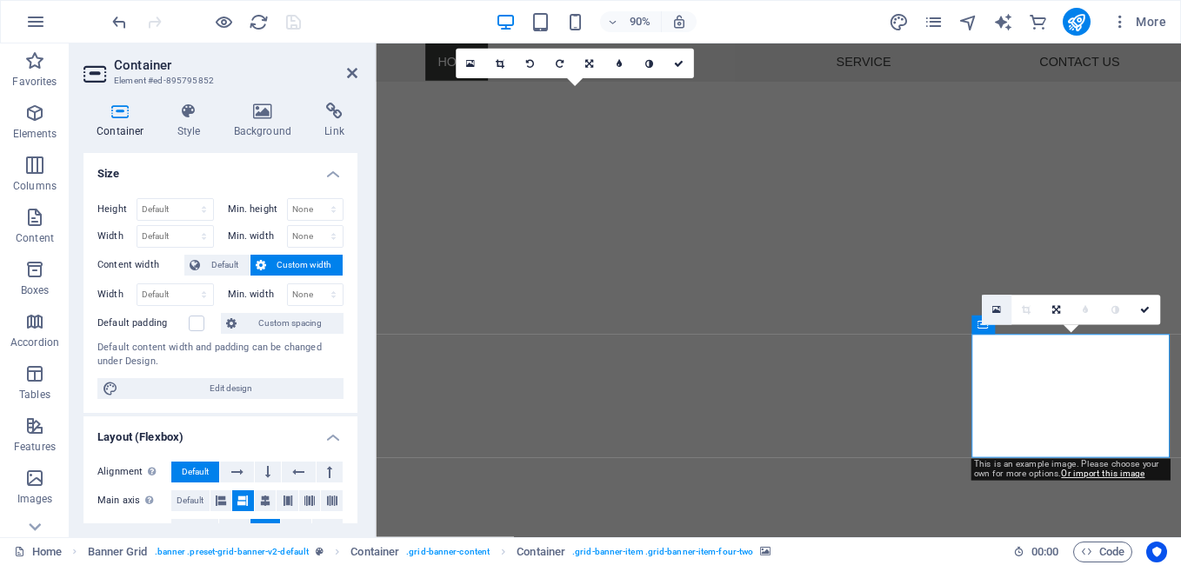
click at [984, 324] on link at bounding box center [996, 311] width 30 height 30
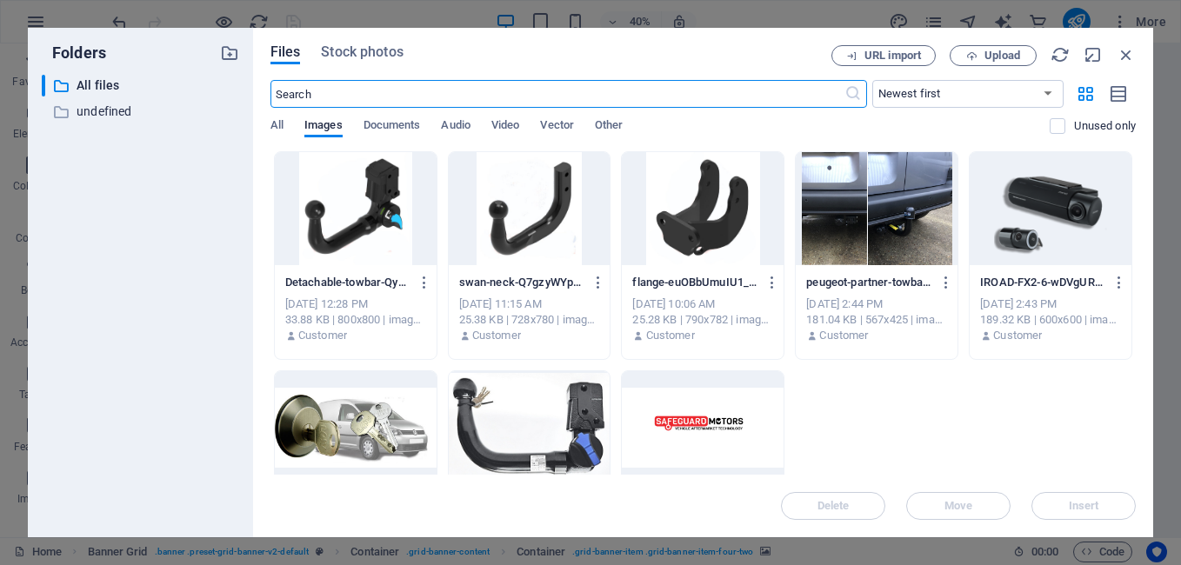
scroll to position [1245, 0]
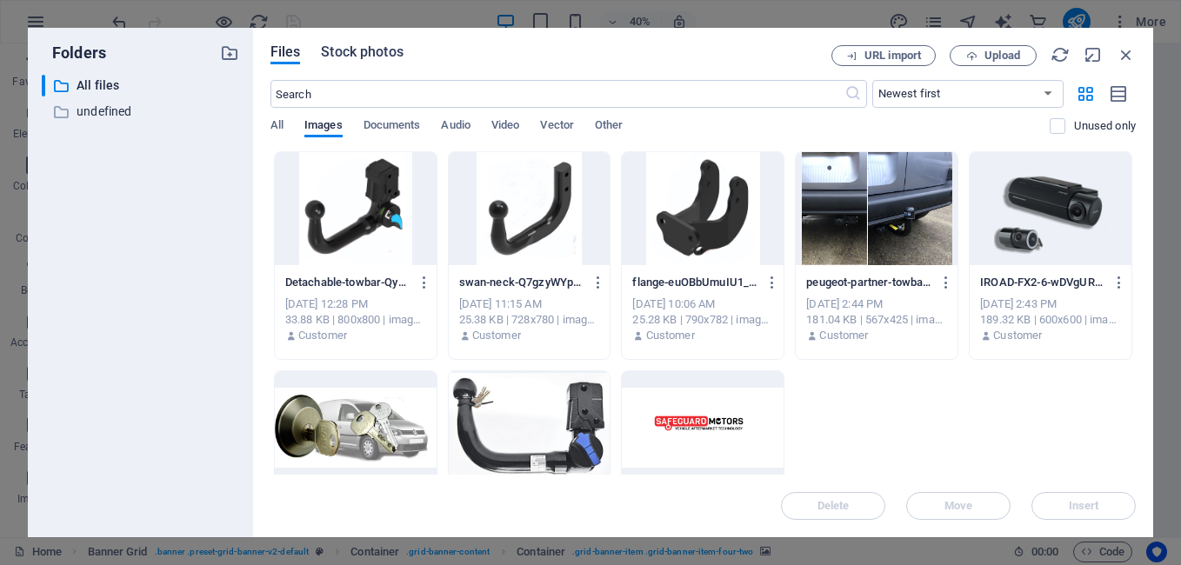
click at [356, 55] on span "Stock photos" at bounding box center [362, 52] width 82 height 21
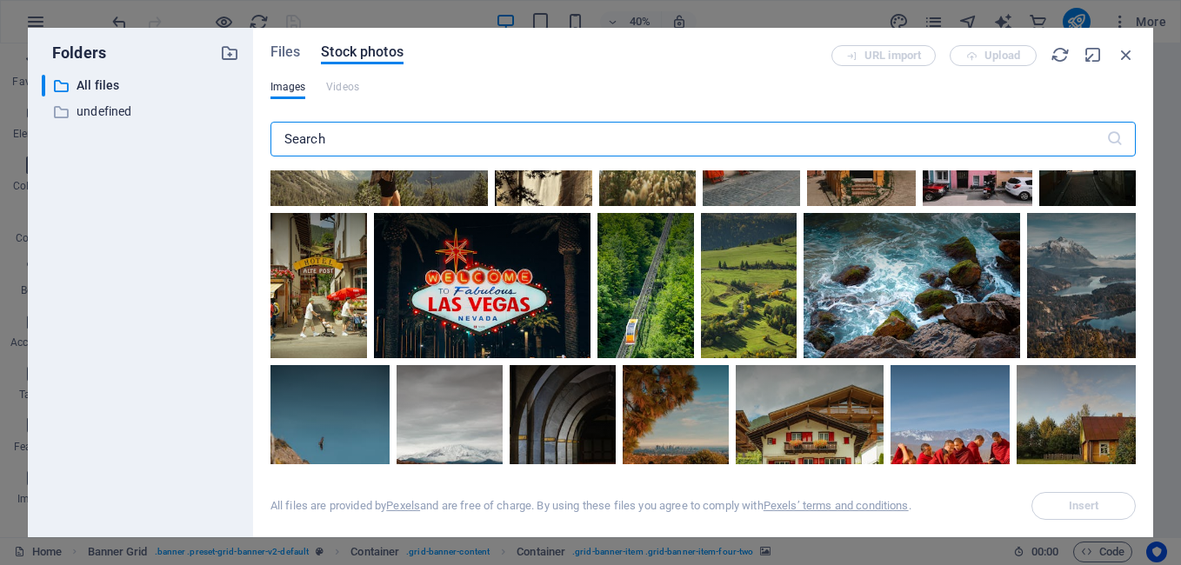
scroll to position [3566, 0]
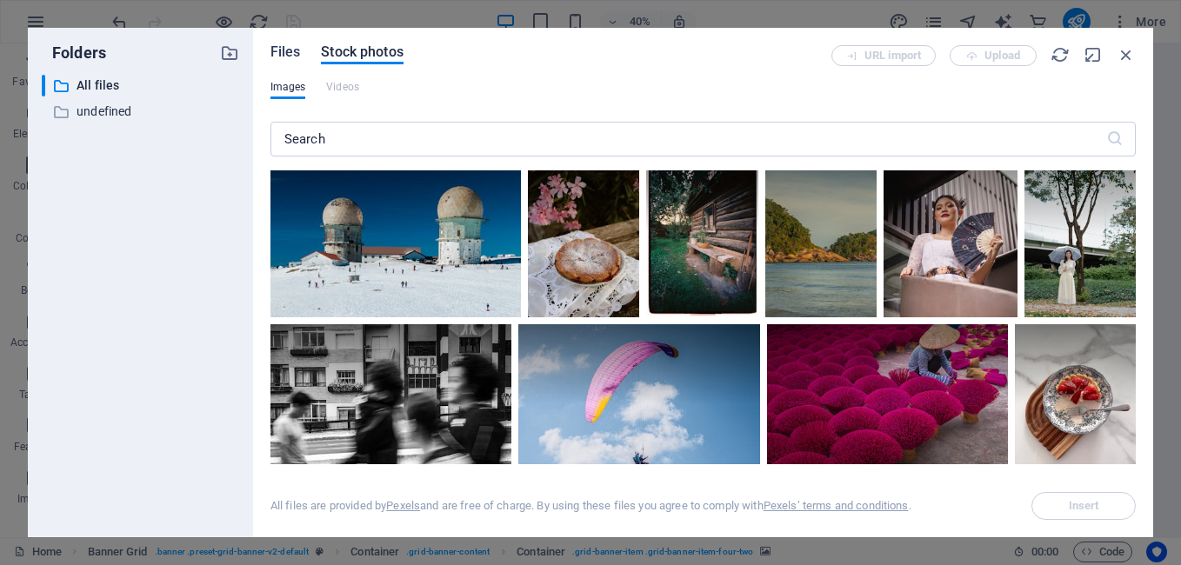
click at [283, 53] on span "Files" at bounding box center [285, 52] width 30 height 21
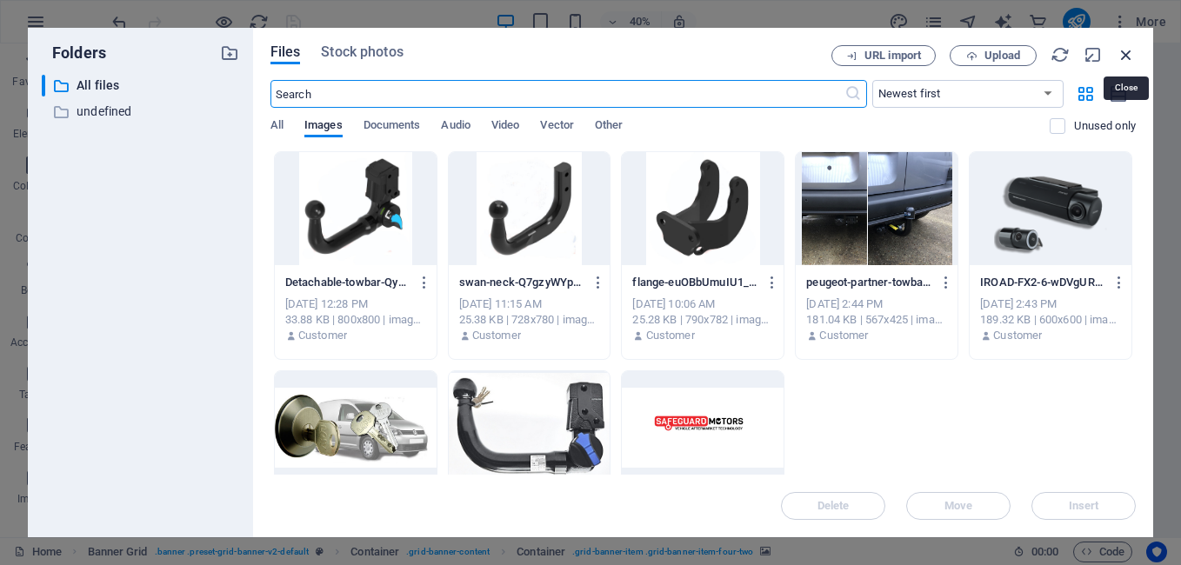
click at [1129, 57] on icon "button" at bounding box center [1126, 54] width 19 height 19
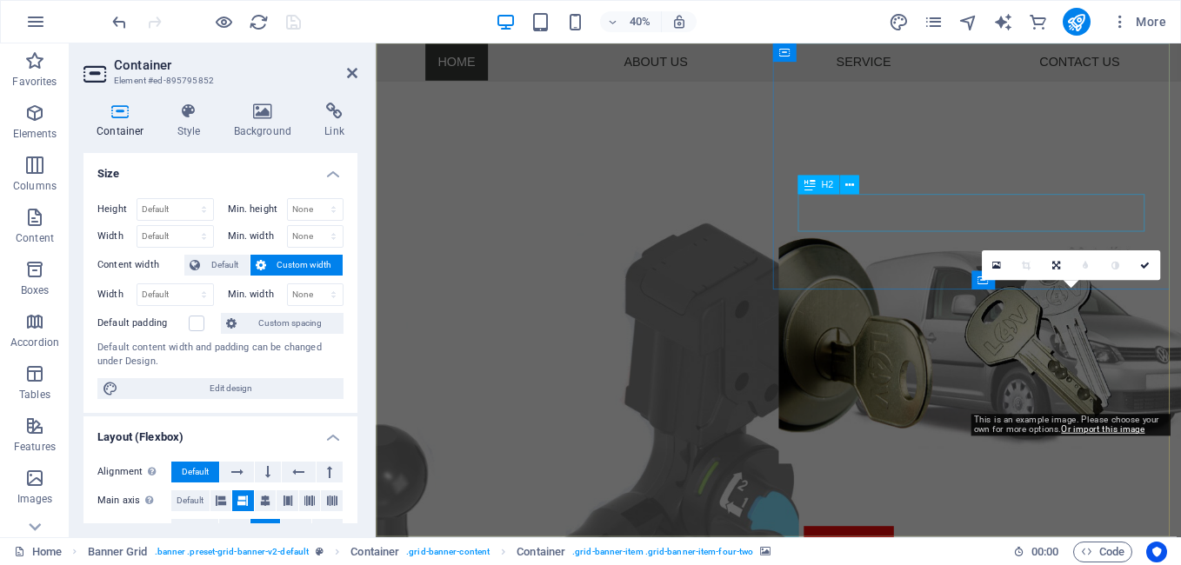
scroll to position [627, 0]
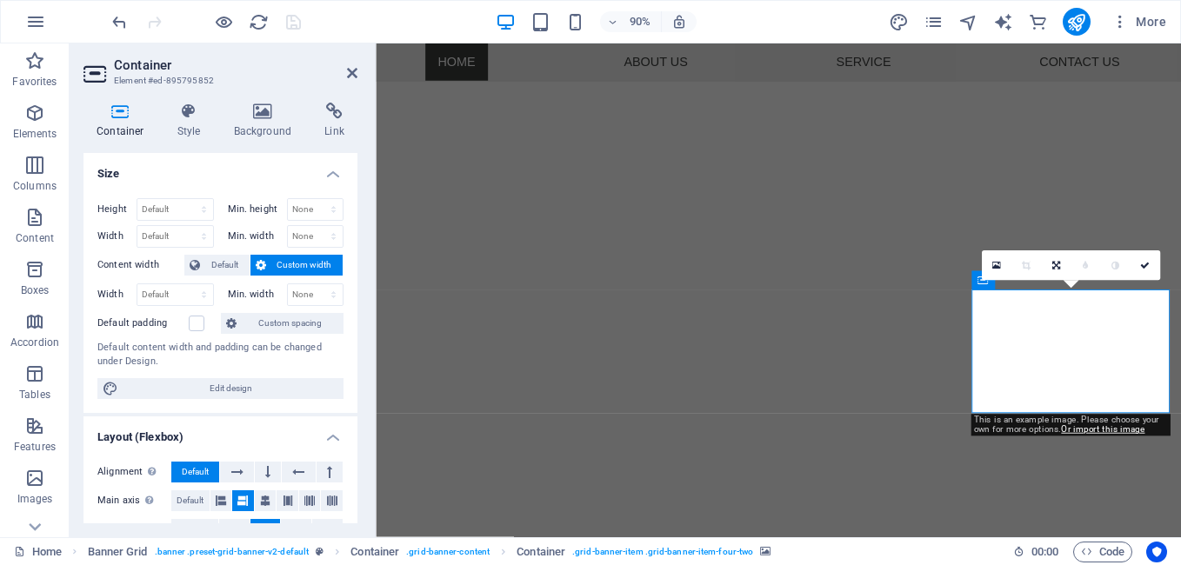
click at [127, 117] on icon at bounding box center [120, 111] width 74 height 17
click at [984, 279] on link at bounding box center [996, 266] width 30 height 30
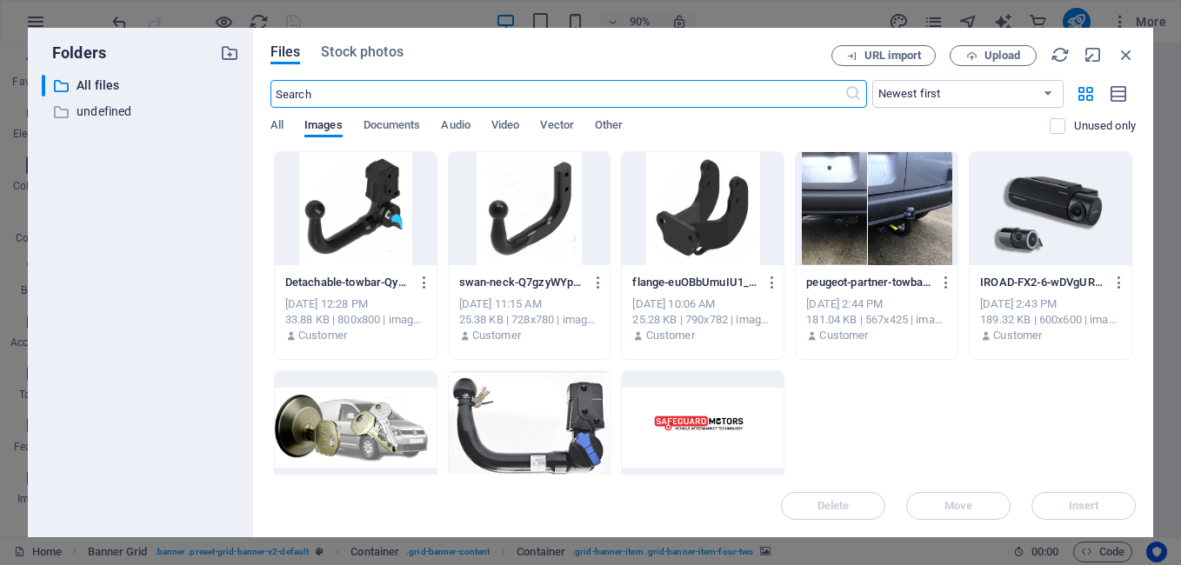
scroll to position [1245, 0]
click at [998, 48] on button "Upload" at bounding box center [993, 55] width 87 height 21
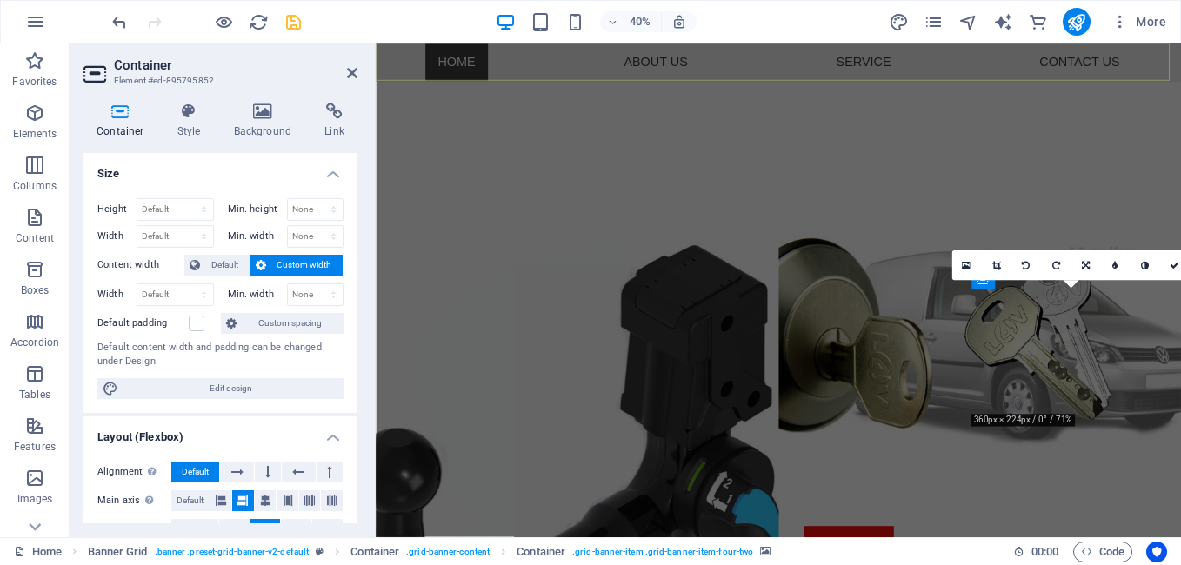
scroll to position [627, 0]
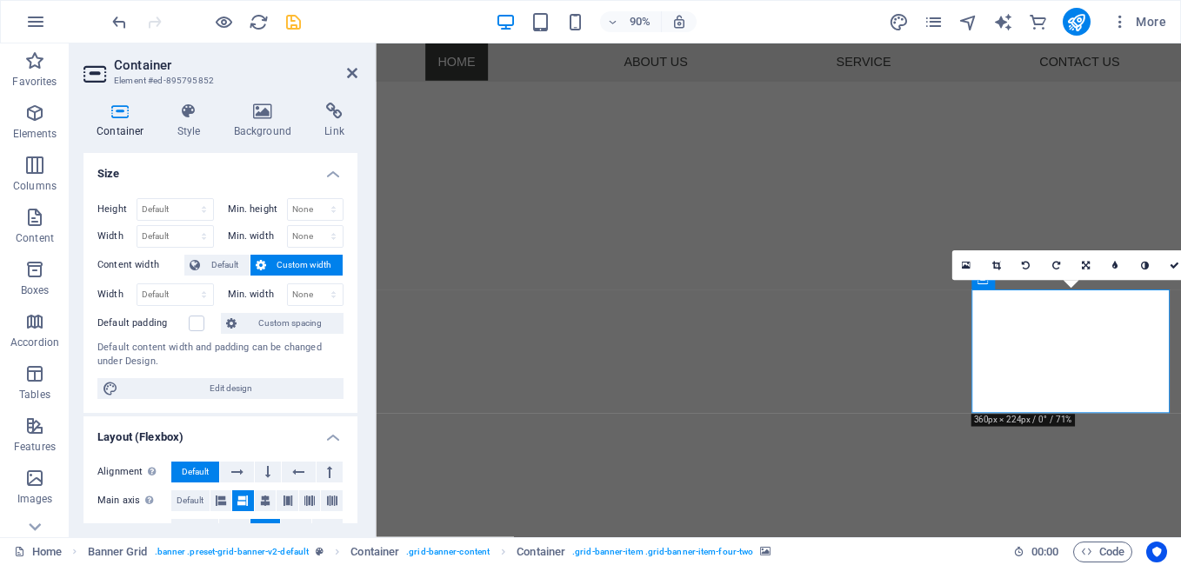
click at [980, 281] on div "16:10 16:9 4:3 1:1 1:2 0" at bounding box center [1070, 266] width 238 height 30
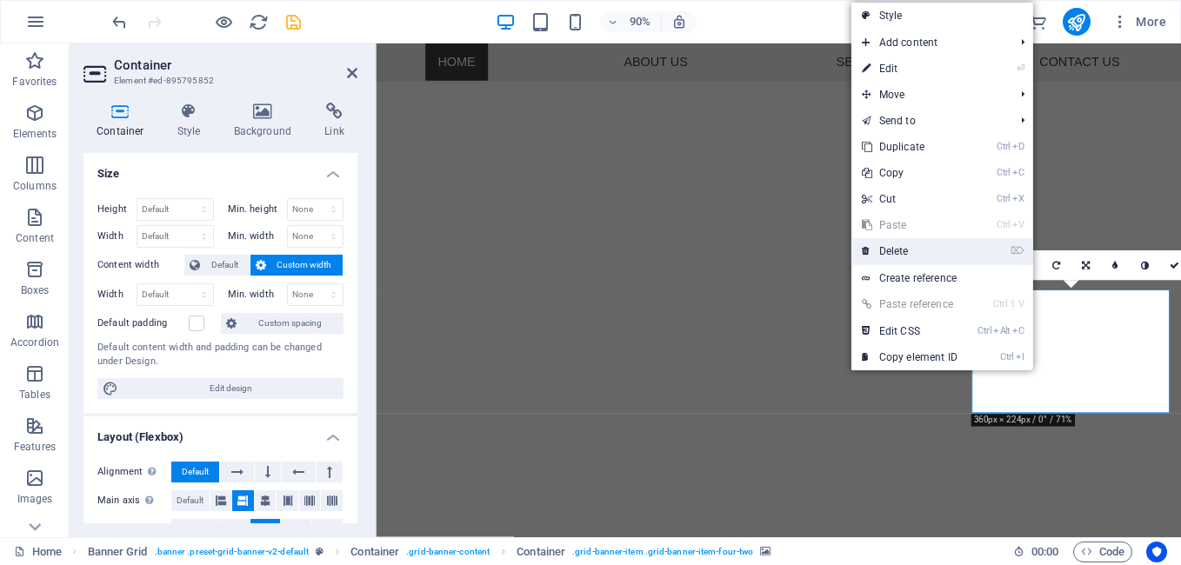
click at [904, 245] on link "⌦ Delete" at bounding box center [909, 251] width 117 height 26
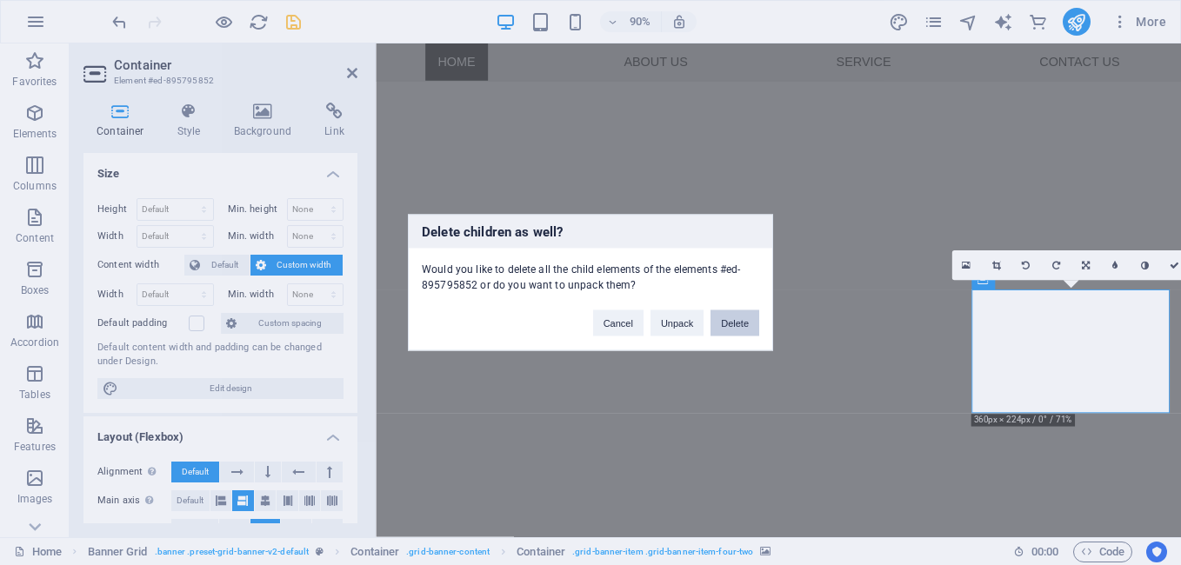
drag, startPoint x: 726, startPoint y: 324, endPoint x: 683, endPoint y: 287, distance: 57.4
click at [726, 324] on button "Delete" at bounding box center [735, 323] width 49 height 26
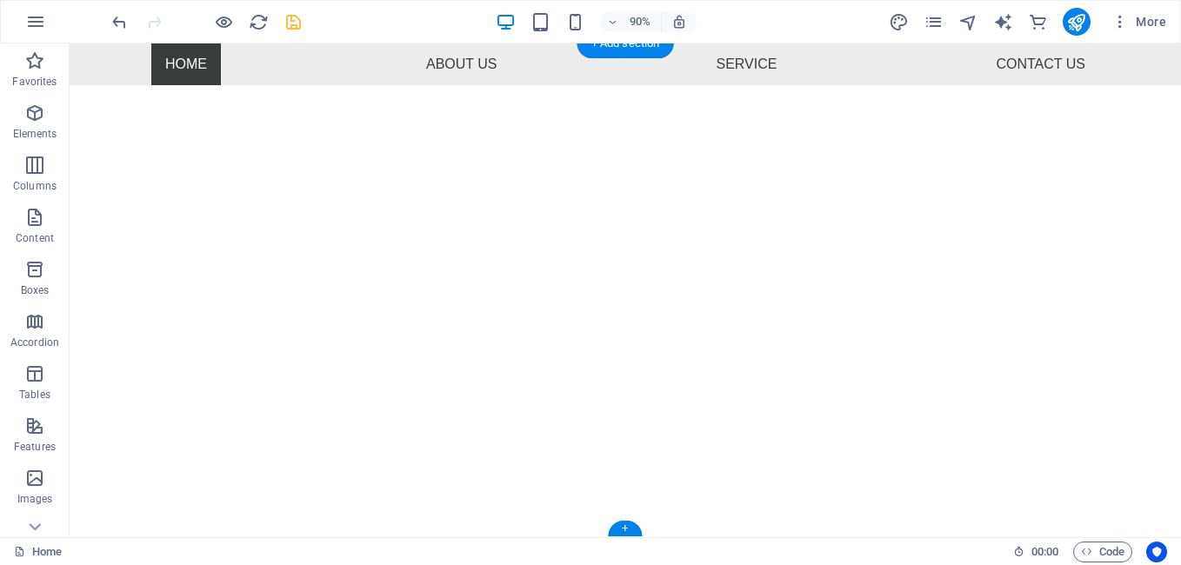
scroll to position [577, 0]
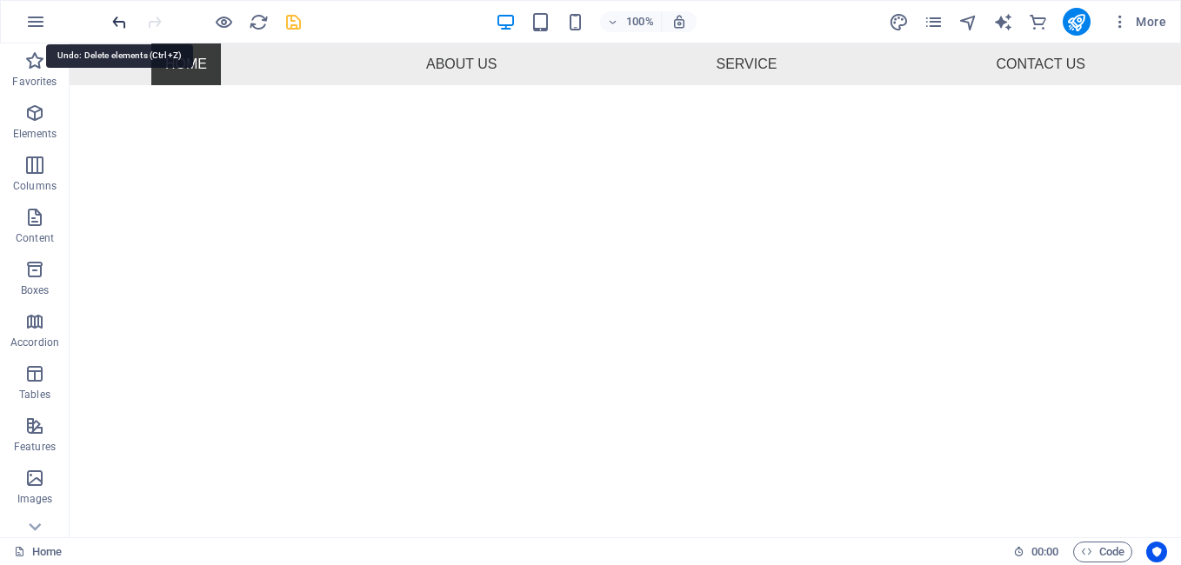
click at [116, 18] on icon "undo" at bounding box center [120, 22] width 20 height 20
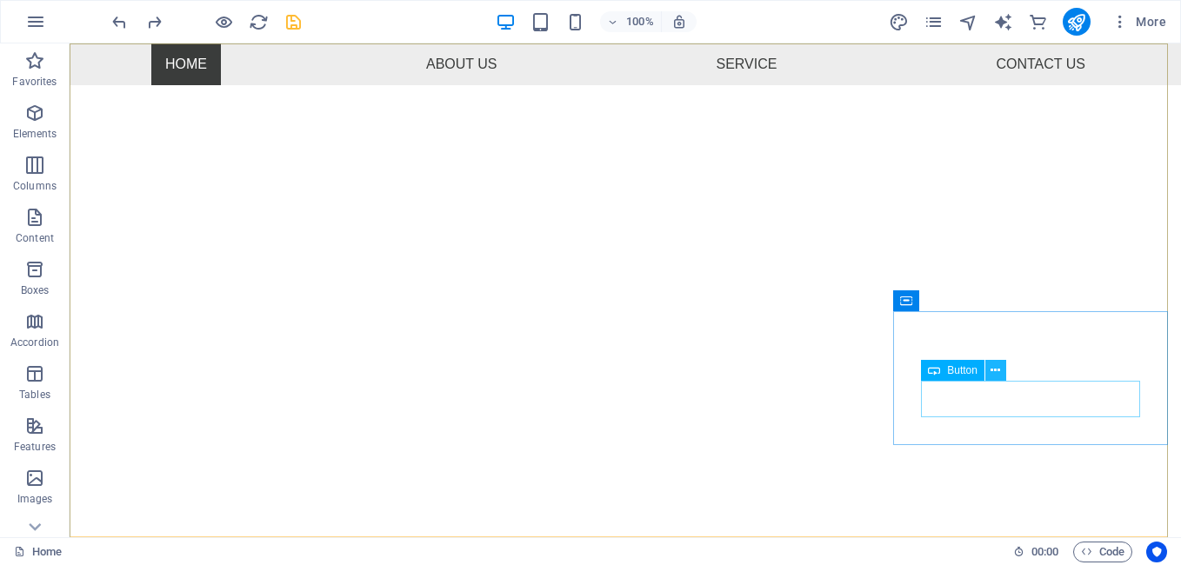
click at [1005, 364] on button at bounding box center [995, 370] width 21 height 21
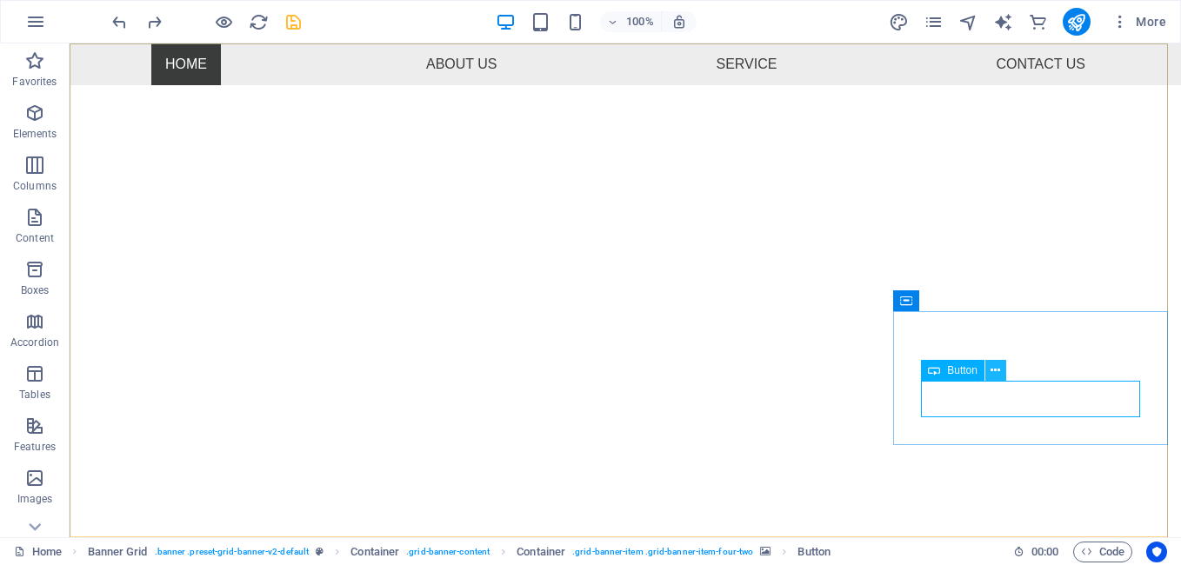
click at [991, 370] on icon at bounding box center [996, 371] width 10 height 18
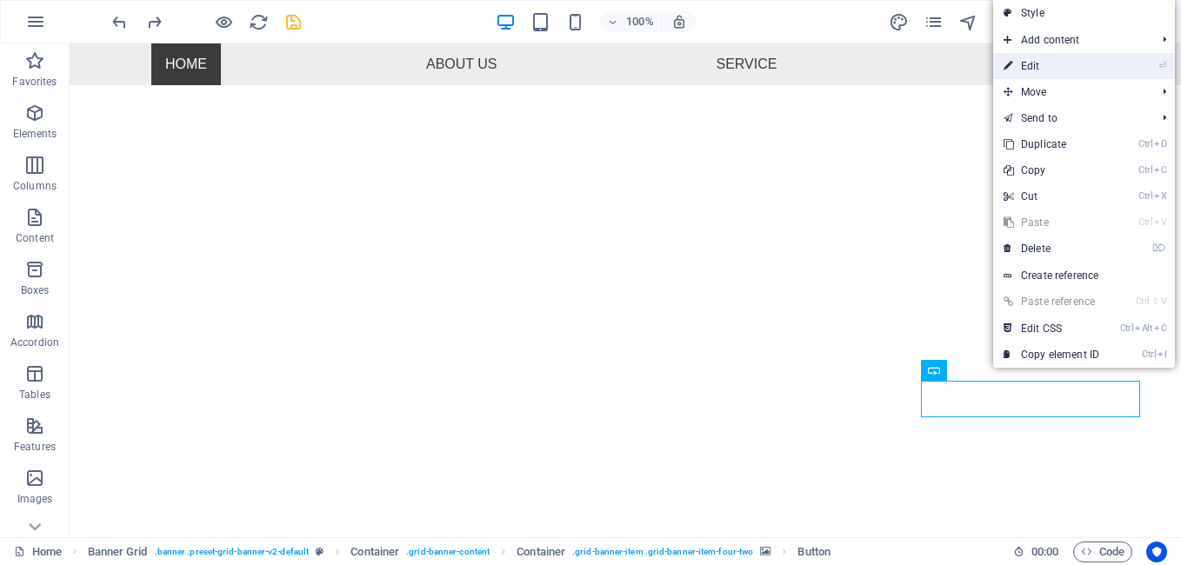
drag, startPoint x: 1041, startPoint y: 67, endPoint x: 752, endPoint y: 146, distance: 299.4
click at [1041, 67] on link "⏎ Edit" at bounding box center [1051, 66] width 117 height 26
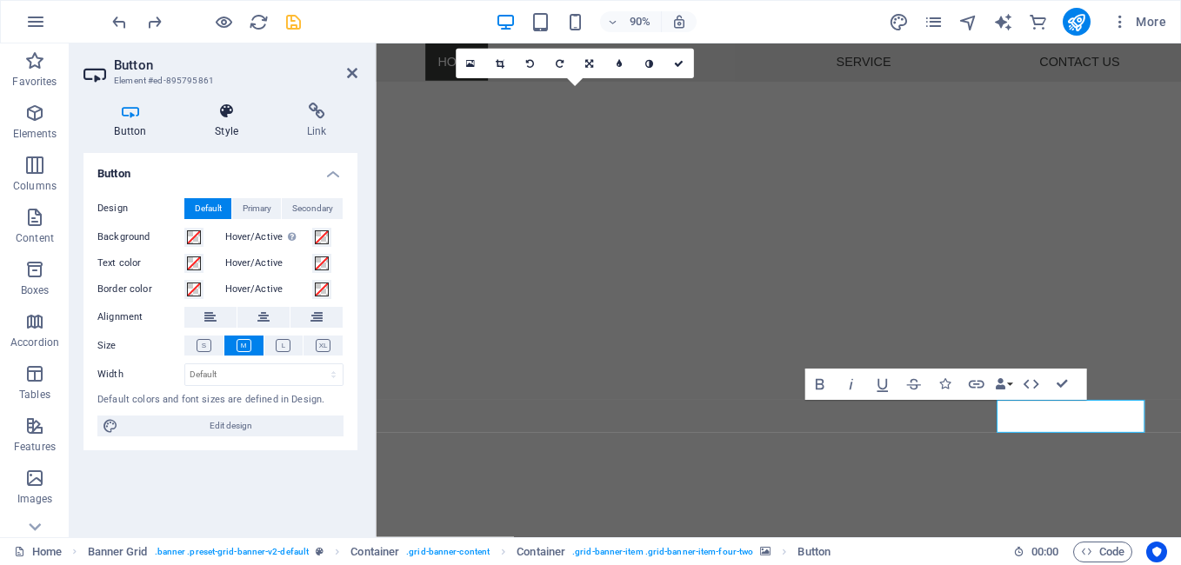
click at [223, 110] on icon at bounding box center [226, 111] width 85 height 17
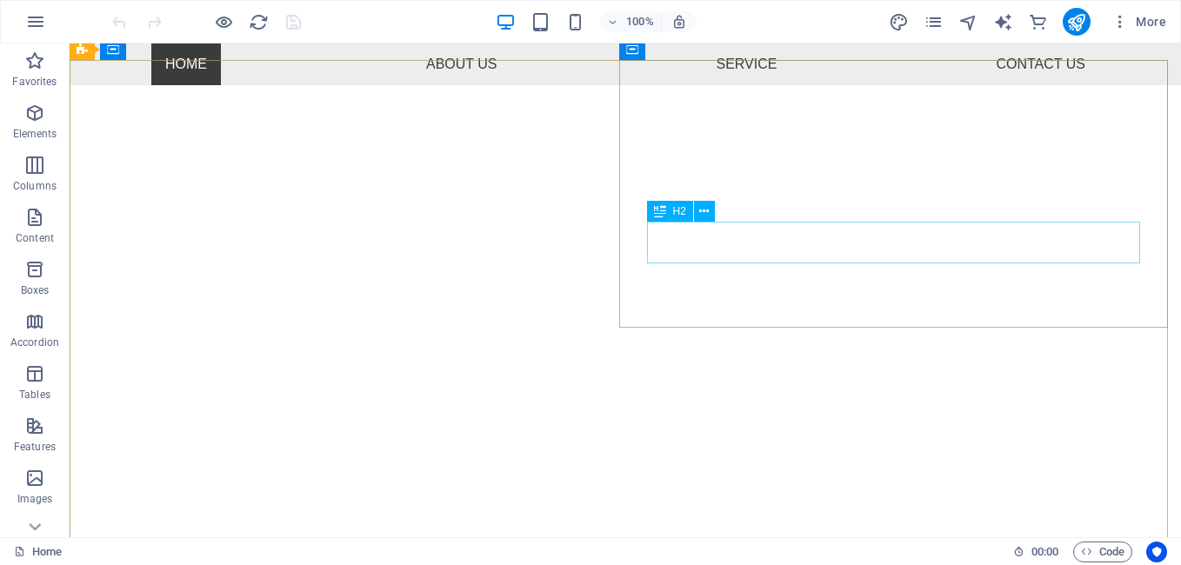
scroll to position [577, 0]
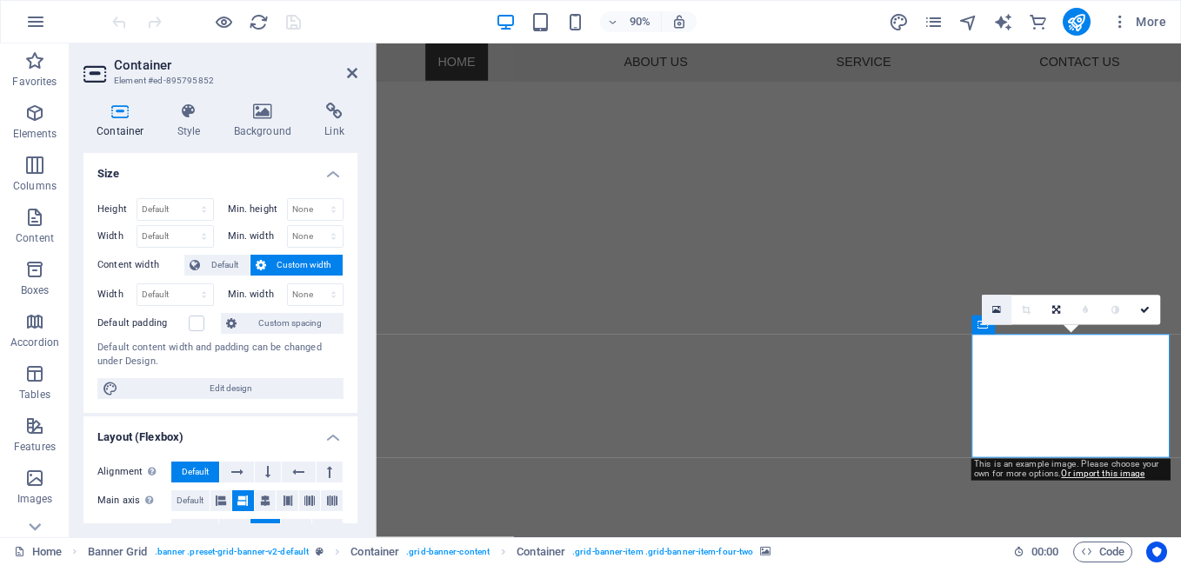
click at [996, 310] on icon at bounding box center [995, 310] width 9 height 11
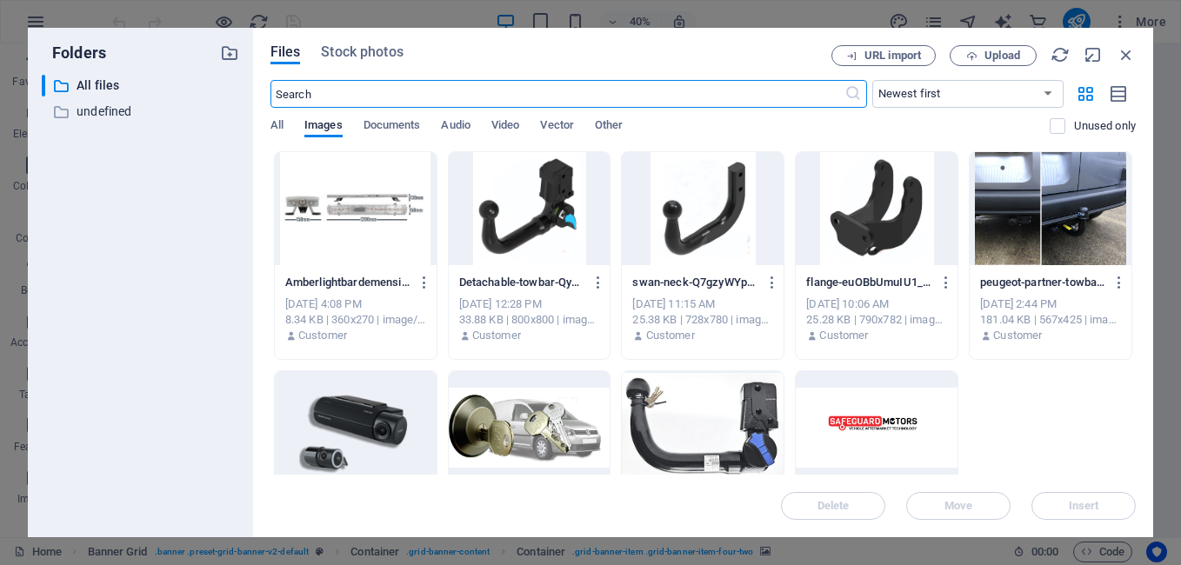
scroll to position [1245, 0]
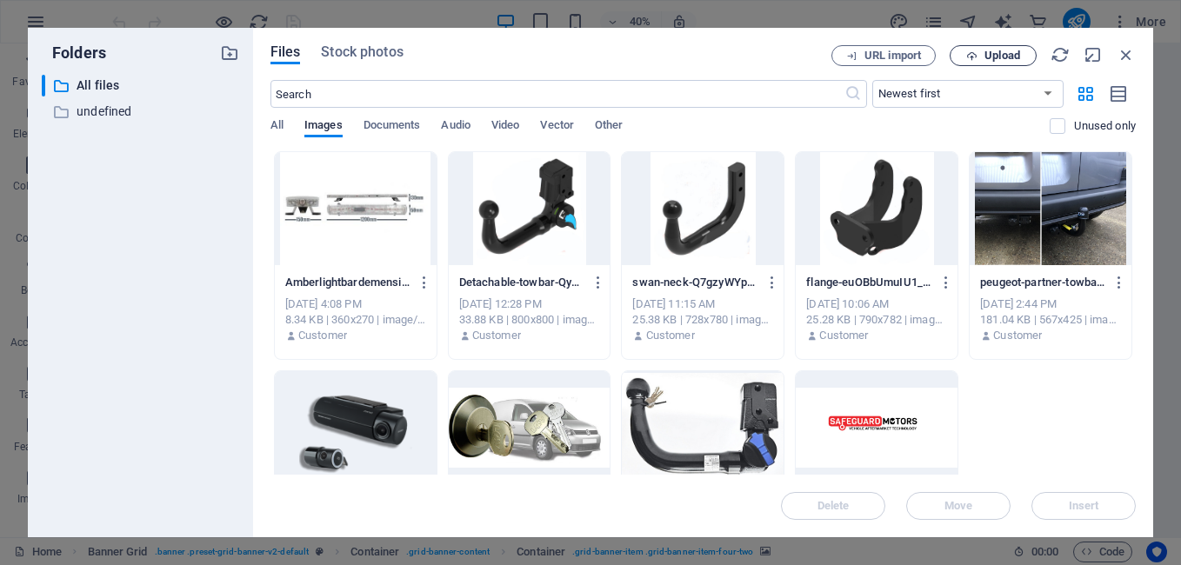
click at [1011, 57] on span "Upload" at bounding box center [1003, 55] width 36 height 10
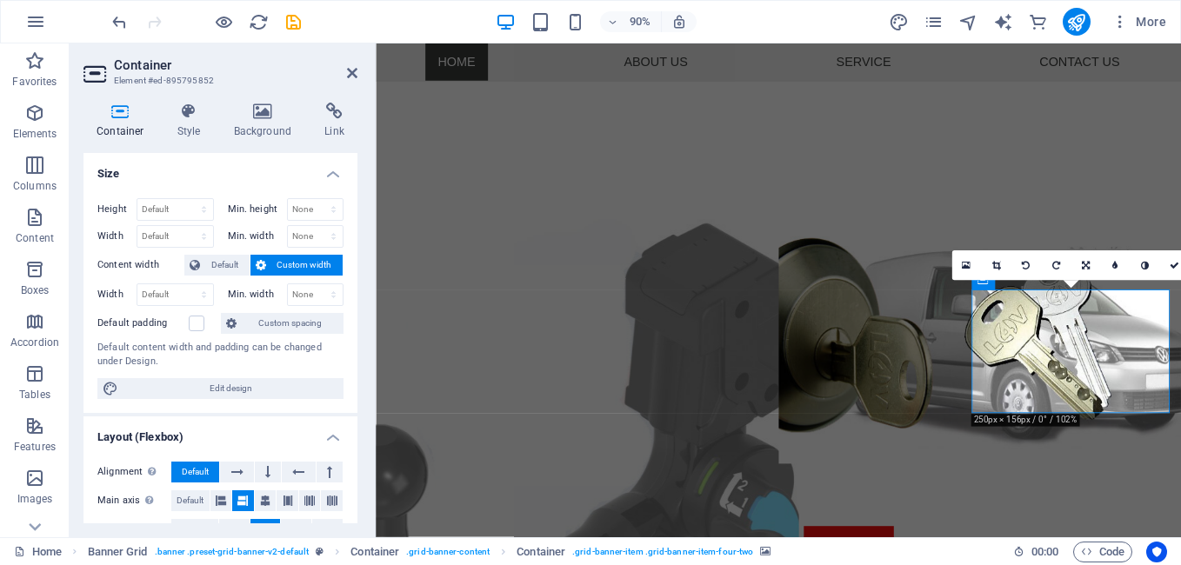
scroll to position [627, 0]
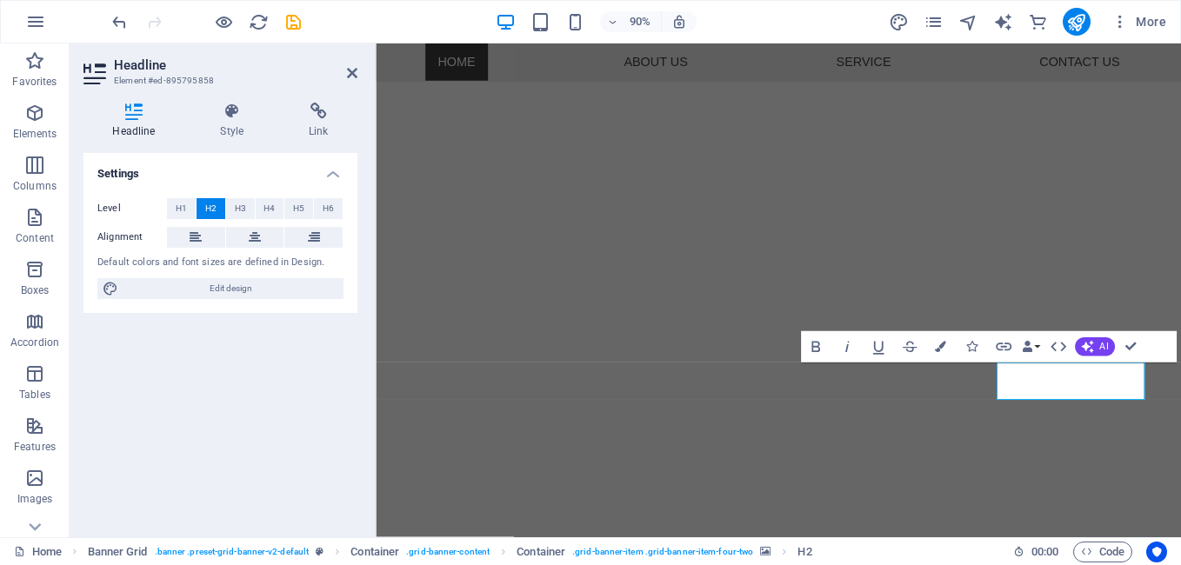
scroll to position [577, 0]
drag, startPoint x: 1206, startPoint y: 419, endPoint x: 1065, endPoint y: 424, distance: 141.0
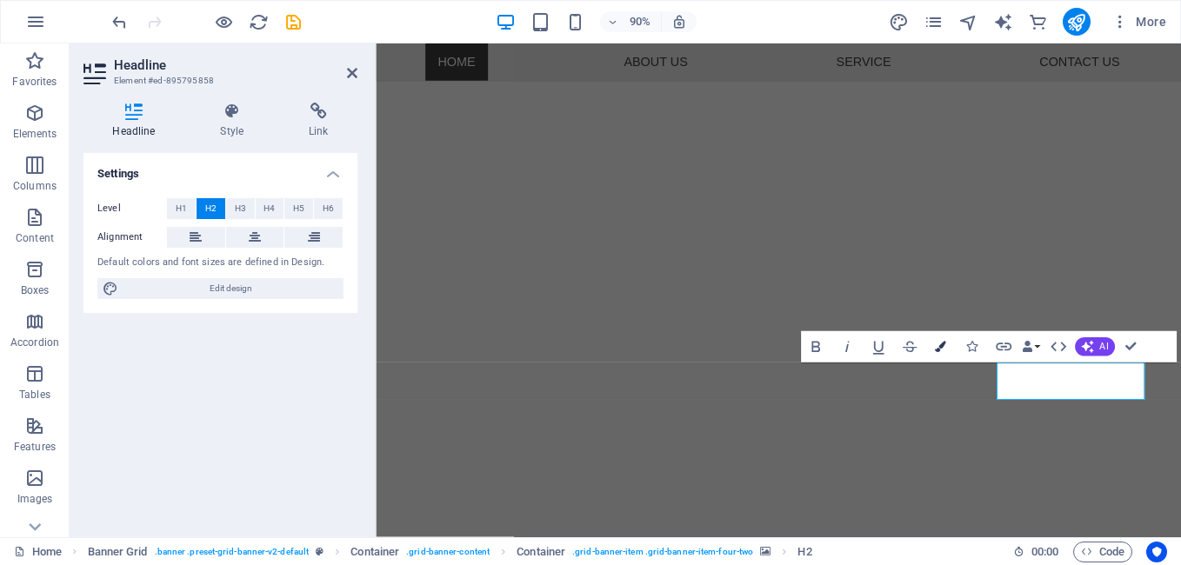
click at [942, 347] on icon "button" at bounding box center [940, 347] width 11 height 11
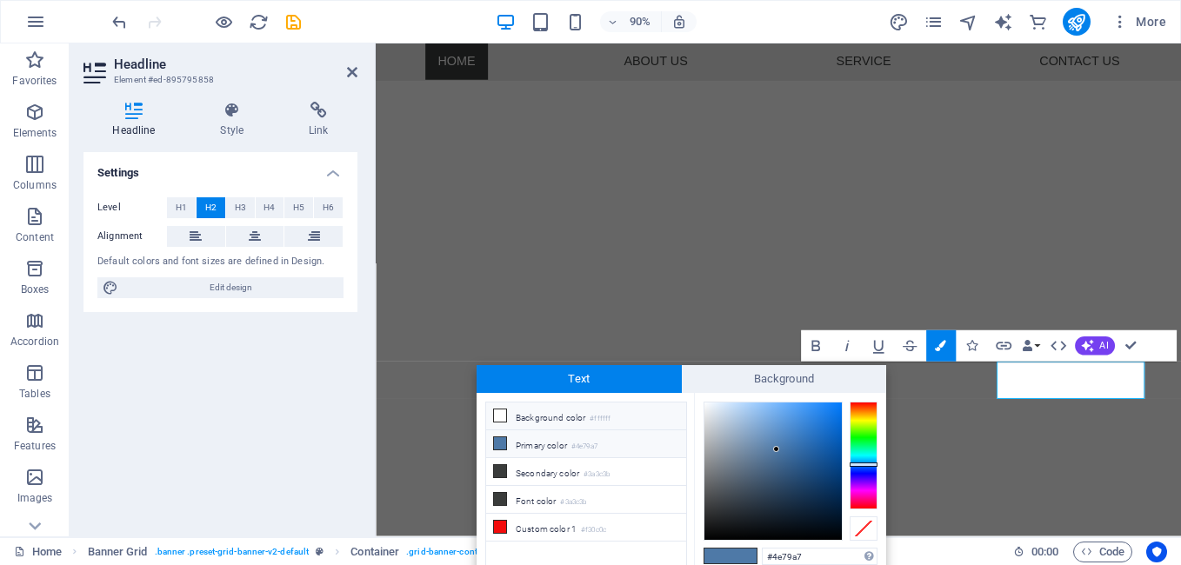
click at [503, 413] on icon at bounding box center [500, 416] width 12 height 12
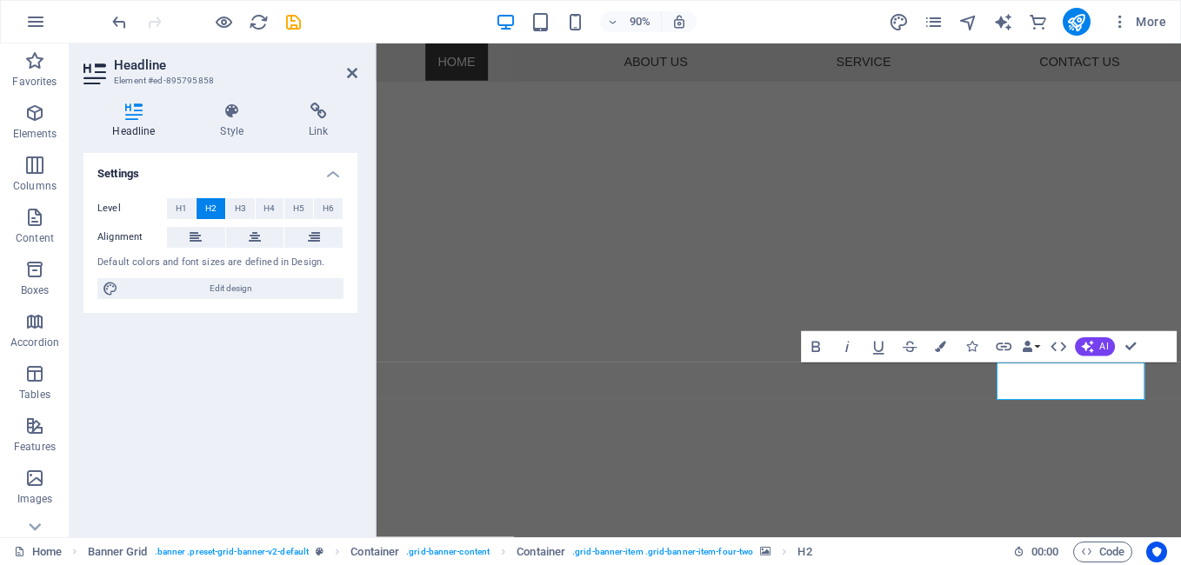
scroll to position [0, 0]
click at [942, 348] on icon "button" at bounding box center [940, 347] width 11 height 11
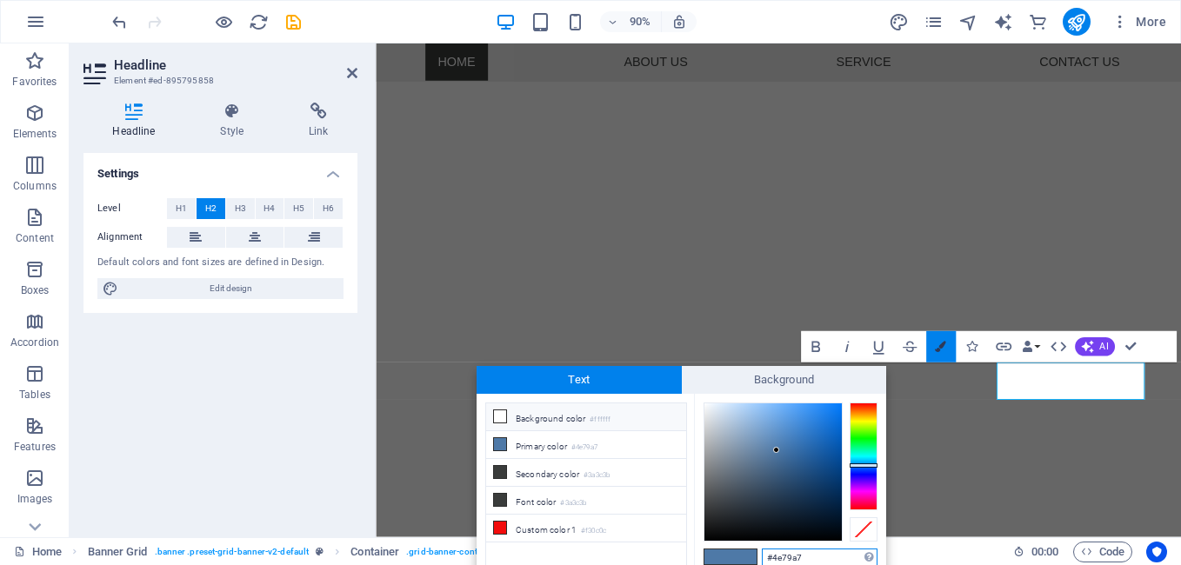
scroll to position [1, 0]
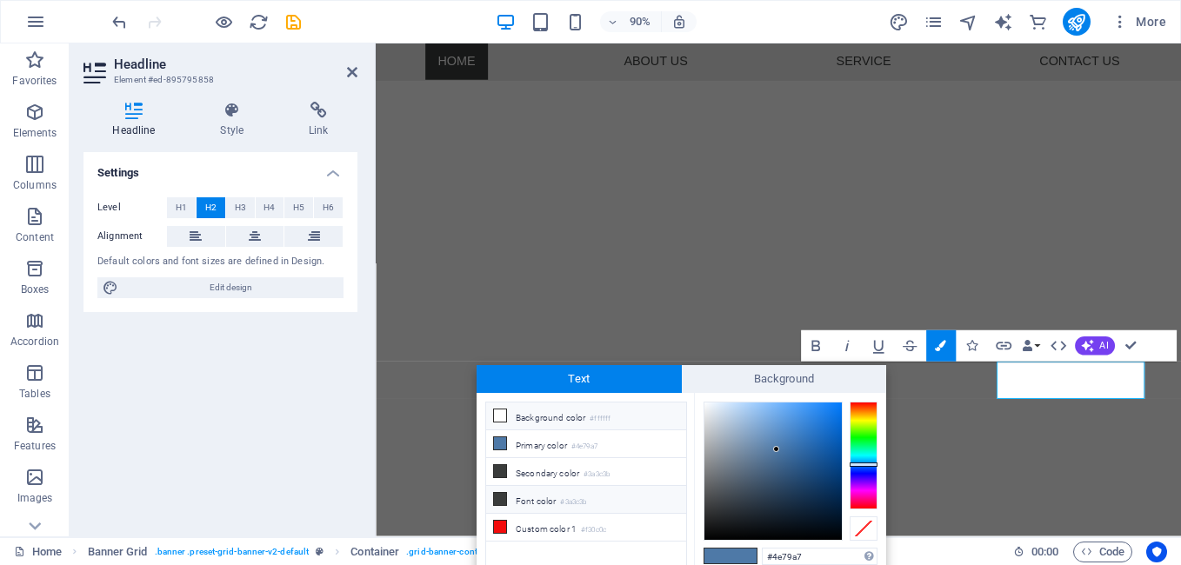
click at [498, 497] on icon at bounding box center [500, 499] width 12 height 12
type input "#3a3c3b"
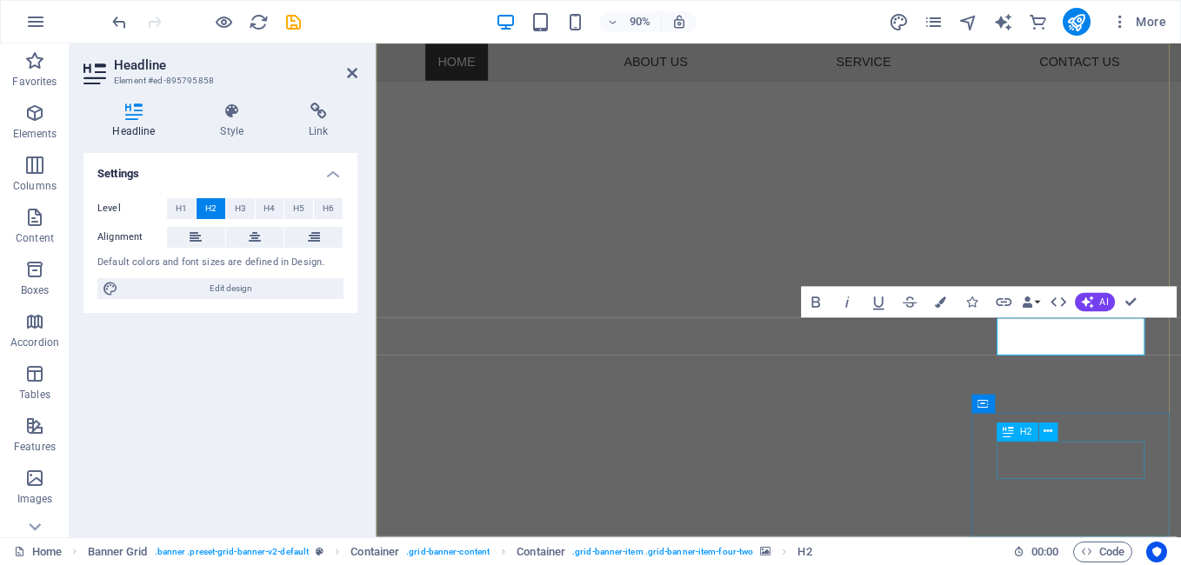
scroll to position [627, 0]
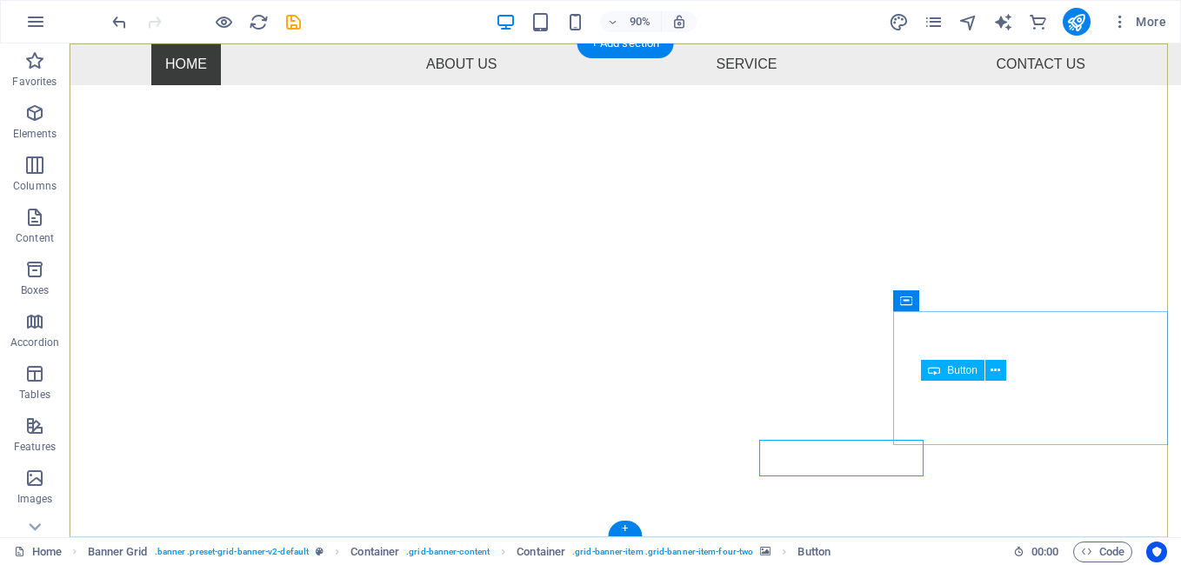
scroll to position [577, 0]
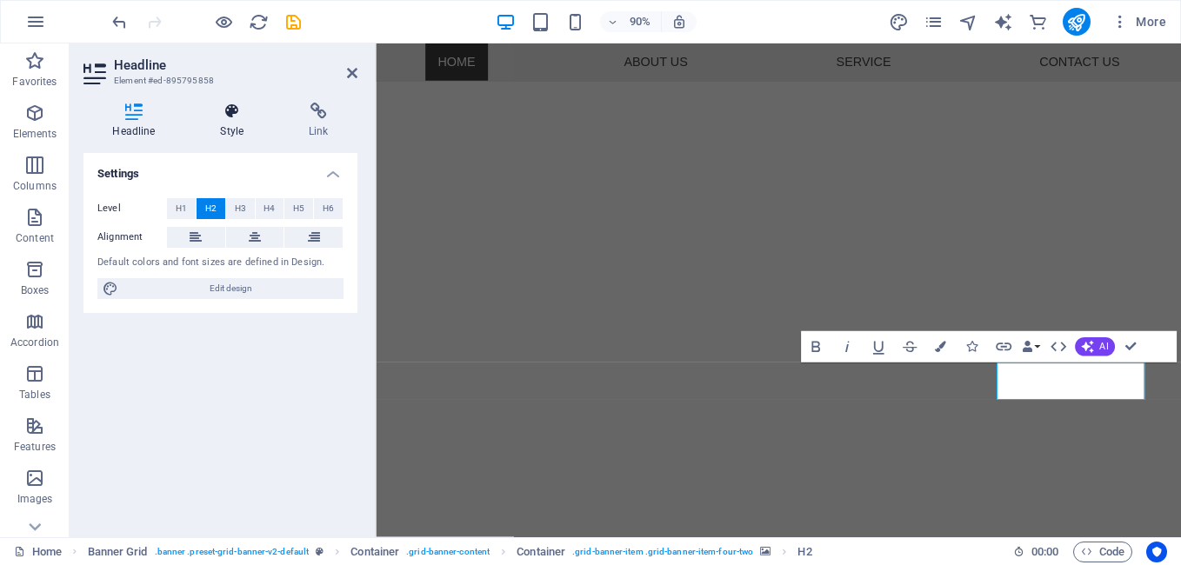
click at [233, 117] on icon at bounding box center [232, 111] width 82 height 17
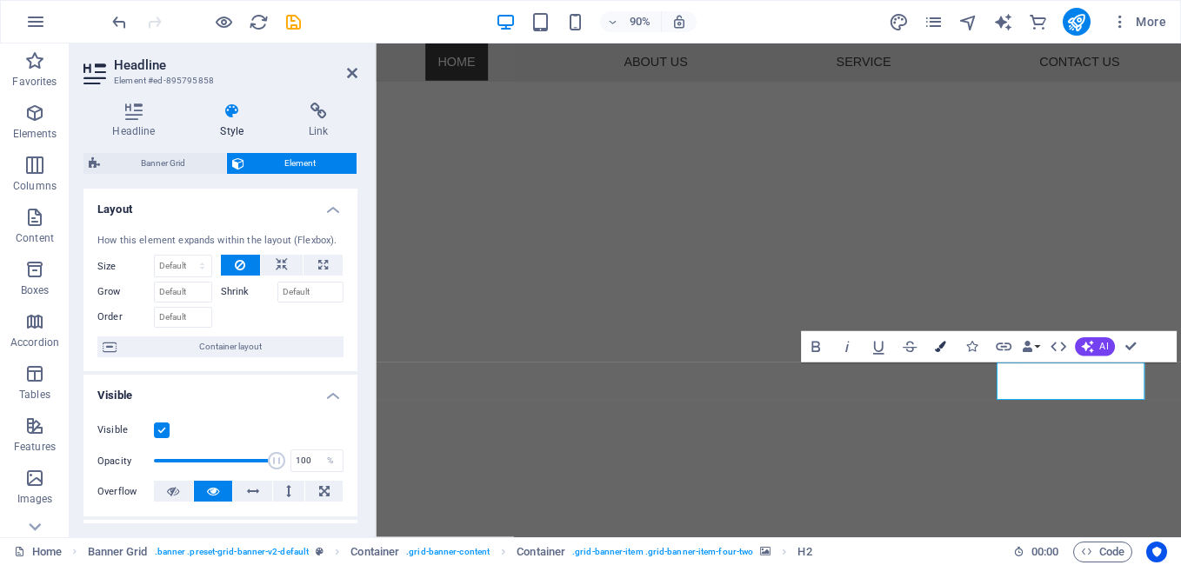
click at [944, 345] on icon "button" at bounding box center [940, 347] width 11 height 11
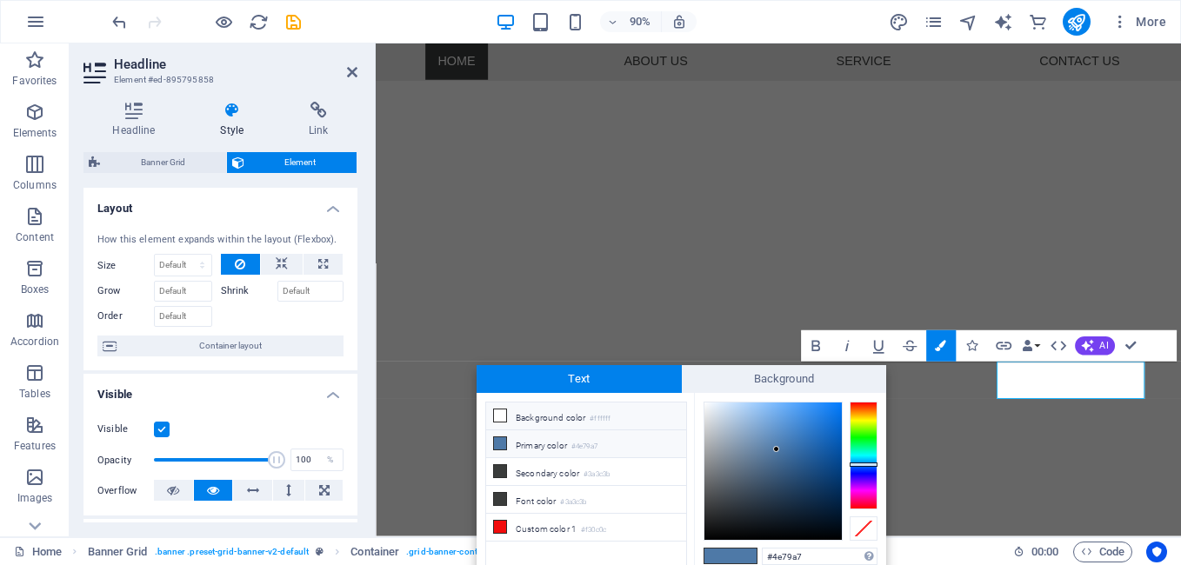
click at [500, 417] on icon at bounding box center [500, 416] width 12 height 12
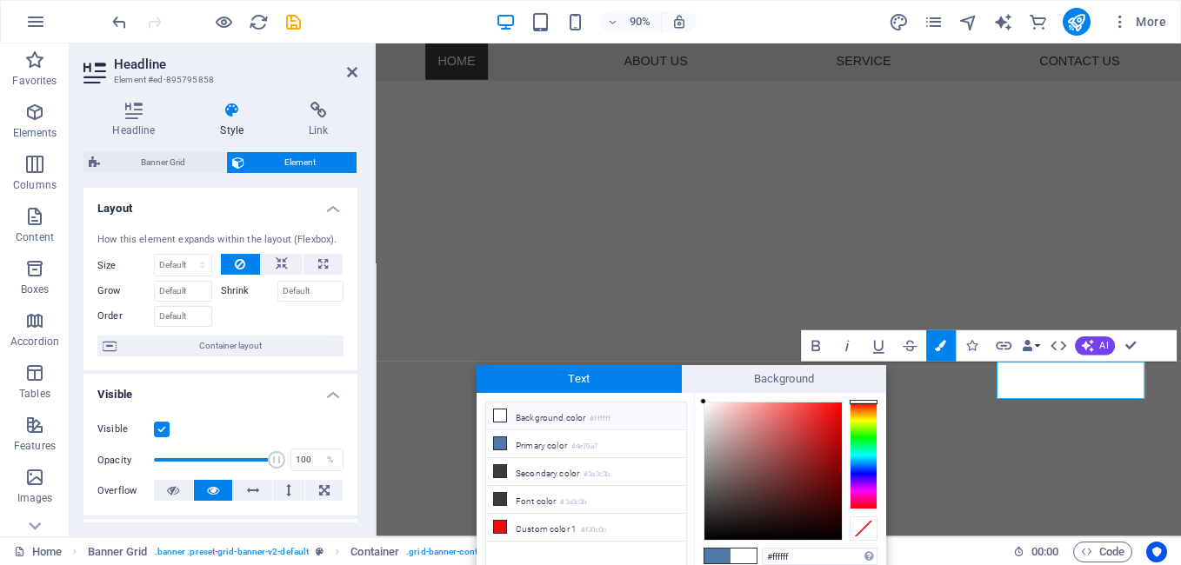
type input "#f1e8e8"
click at [709, 410] on div at bounding box center [772, 471] width 137 height 137
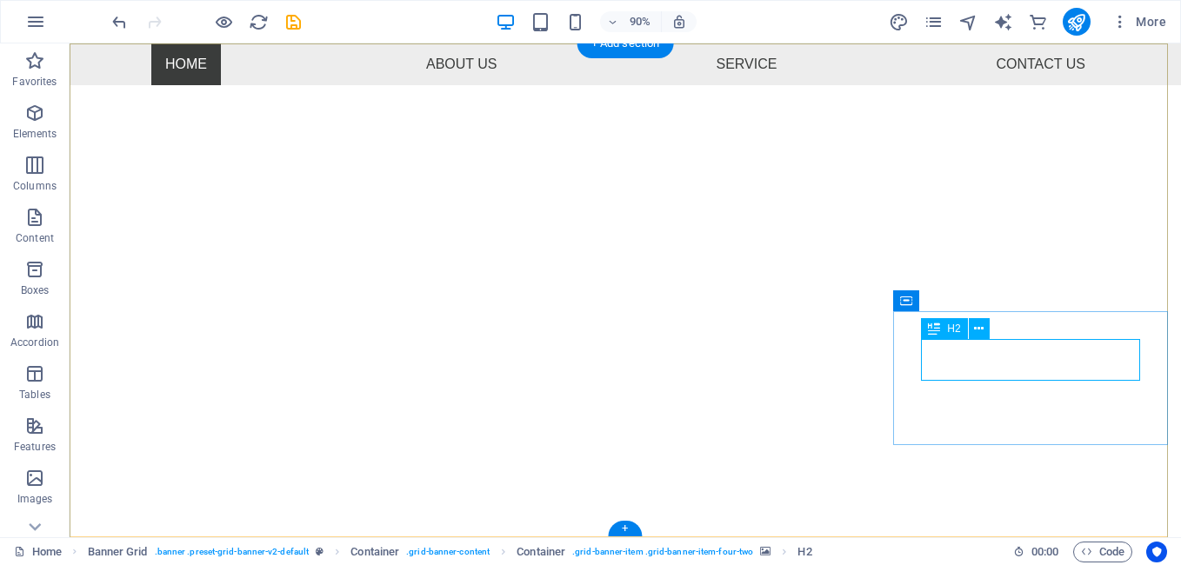
scroll to position [0, 0]
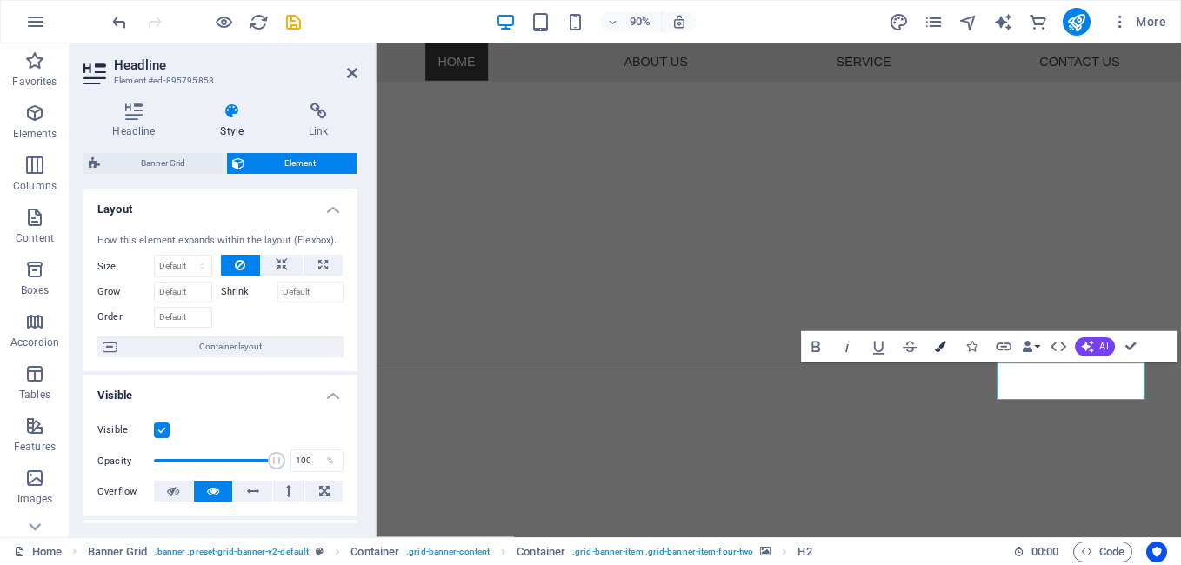
click at [947, 350] on button "Colors" at bounding box center [940, 346] width 30 height 31
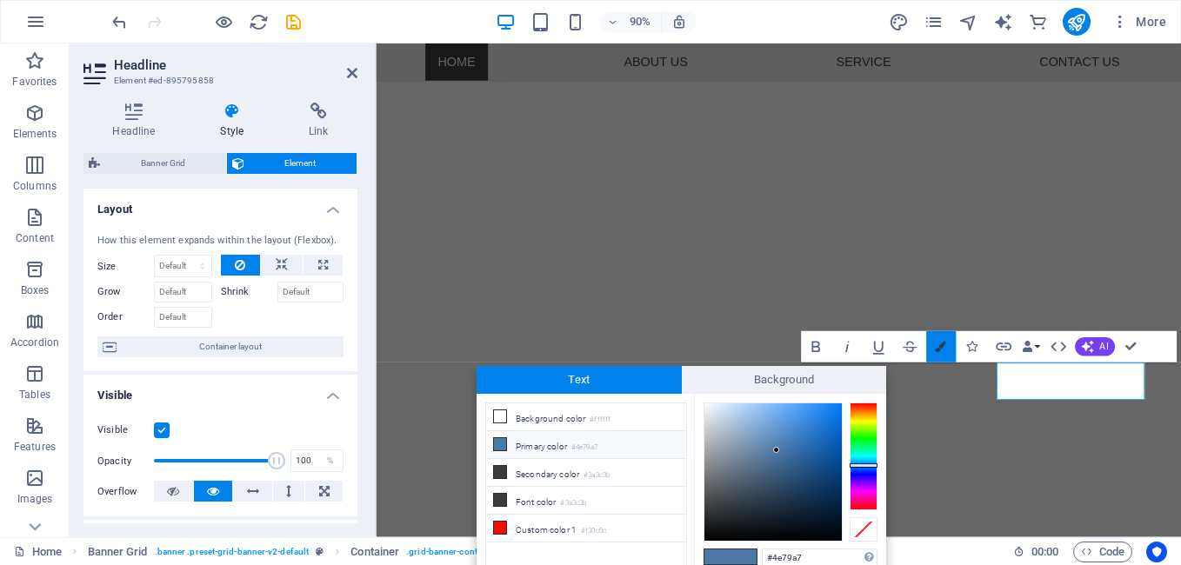
scroll to position [1, 0]
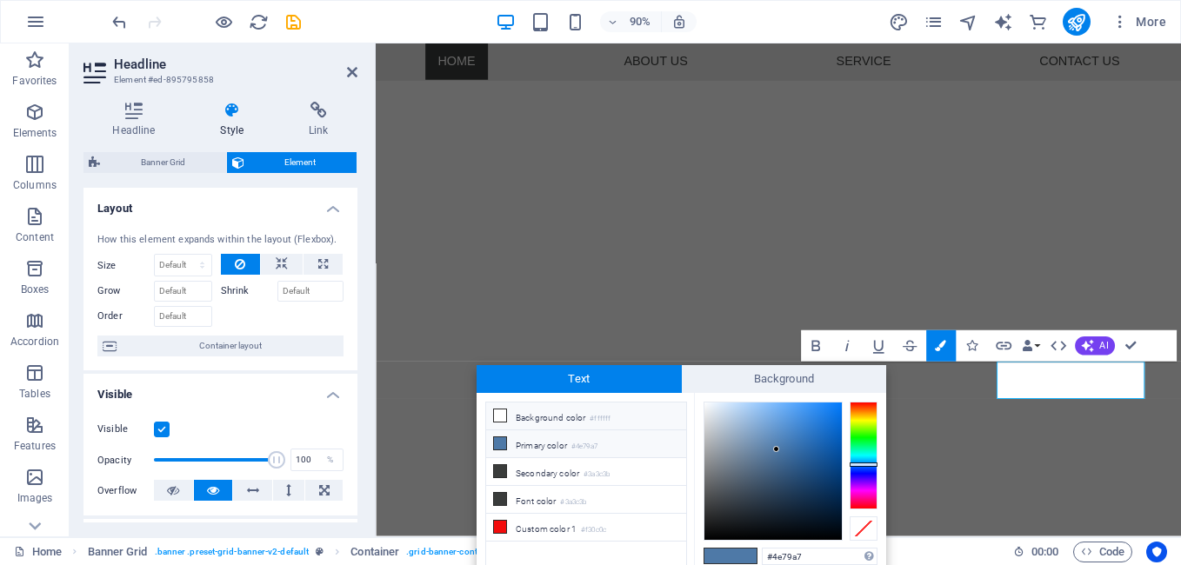
click at [504, 412] on icon at bounding box center [500, 416] width 12 height 12
type input "#ffffff"
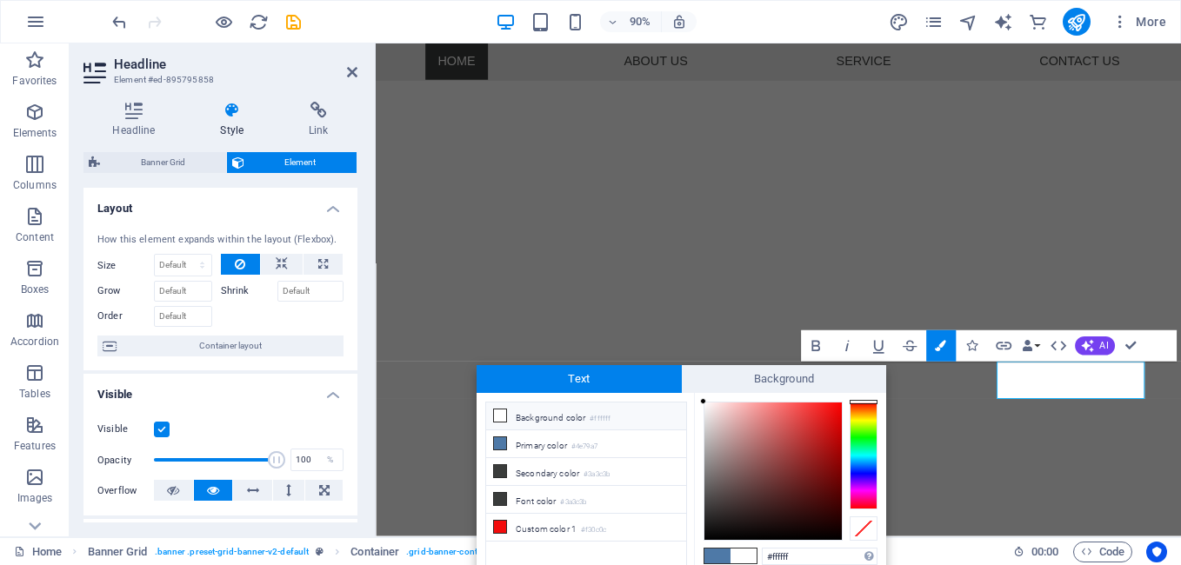
drag, startPoint x: 1067, startPoint y: 415, endPoint x: 755, endPoint y: 357, distance: 317.5
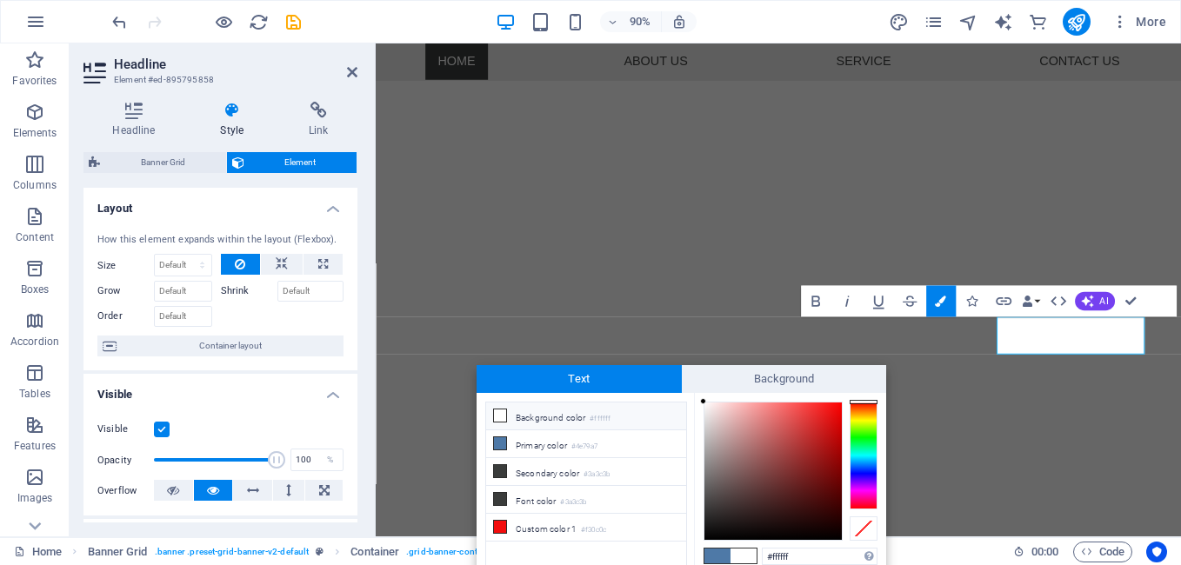
scroll to position [627, 0]
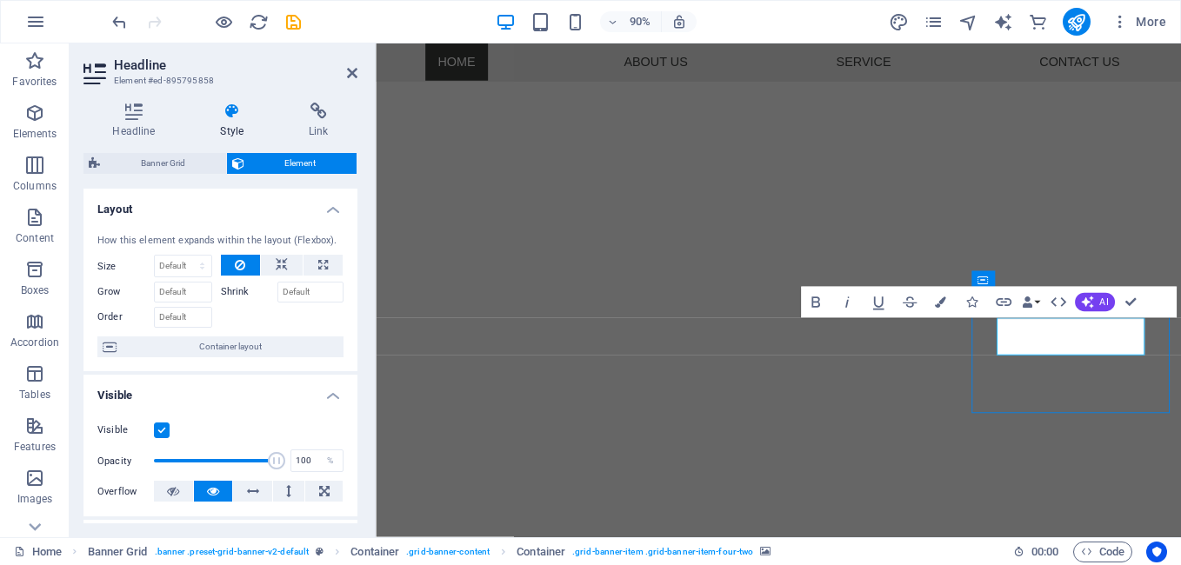
scroll to position [577, 0]
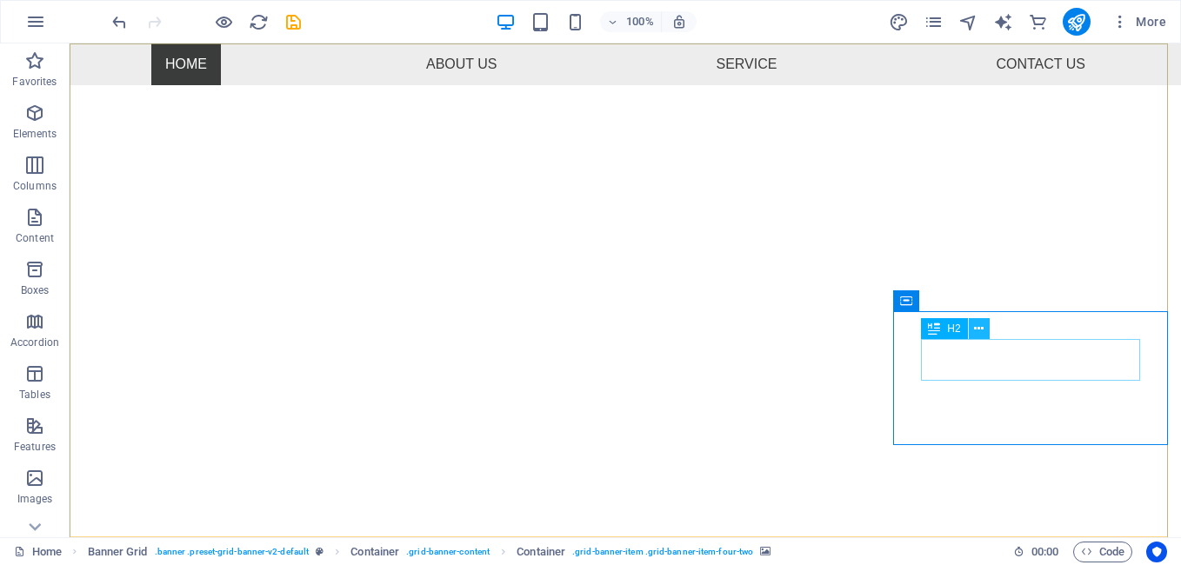
click at [976, 330] on icon at bounding box center [979, 329] width 10 height 18
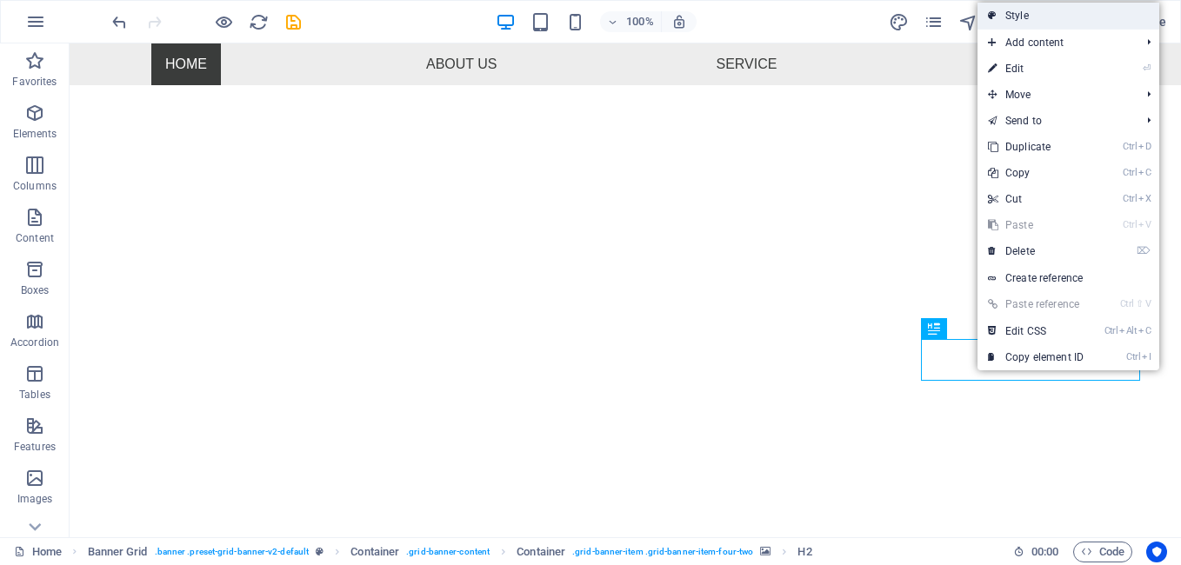
drag, startPoint x: 1014, startPoint y: 15, endPoint x: 836, endPoint y: 100, distance: 197.6
click at [1014, 15] on link "Style" at bounding box center [1069, 16] width 182 height 26
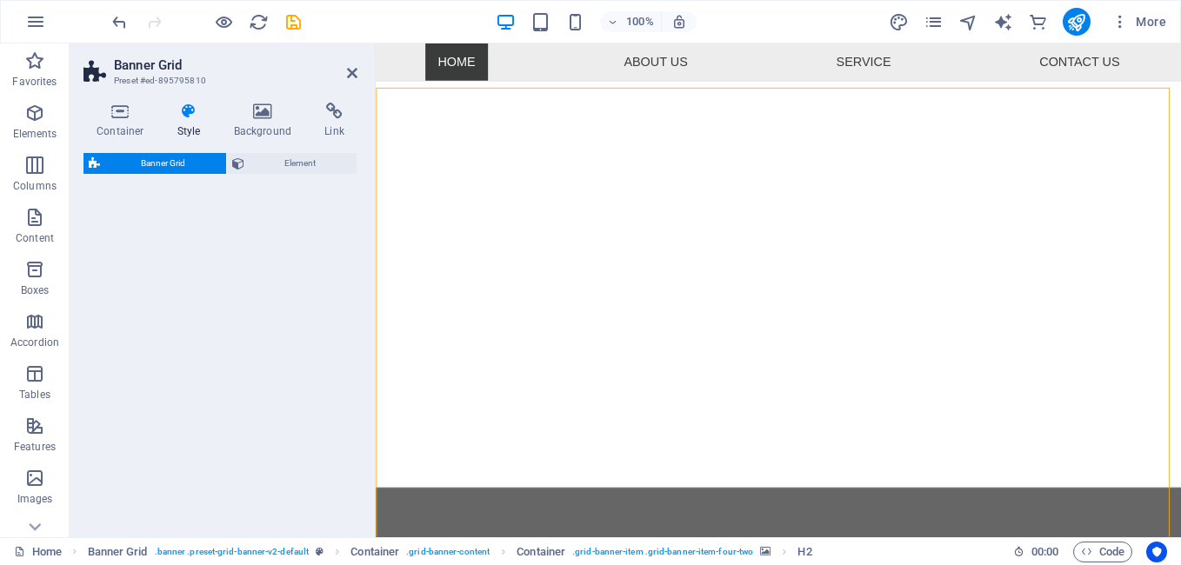
select select "vh"
select select "rem"
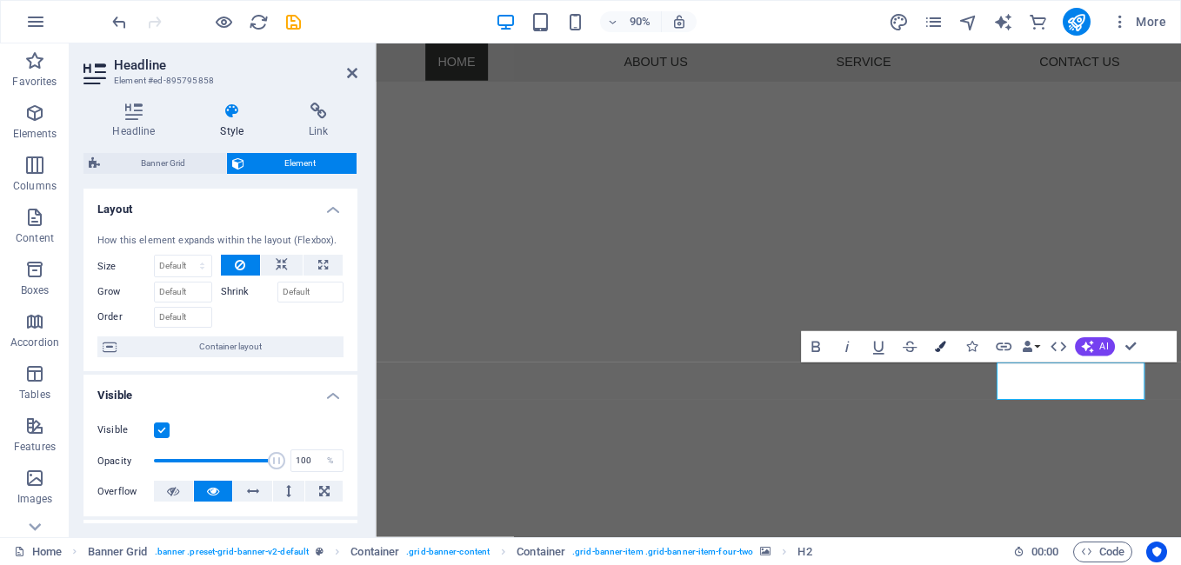
click at [937, 350] on icon "button" at bounding box center [940, 347] width 11 height 11
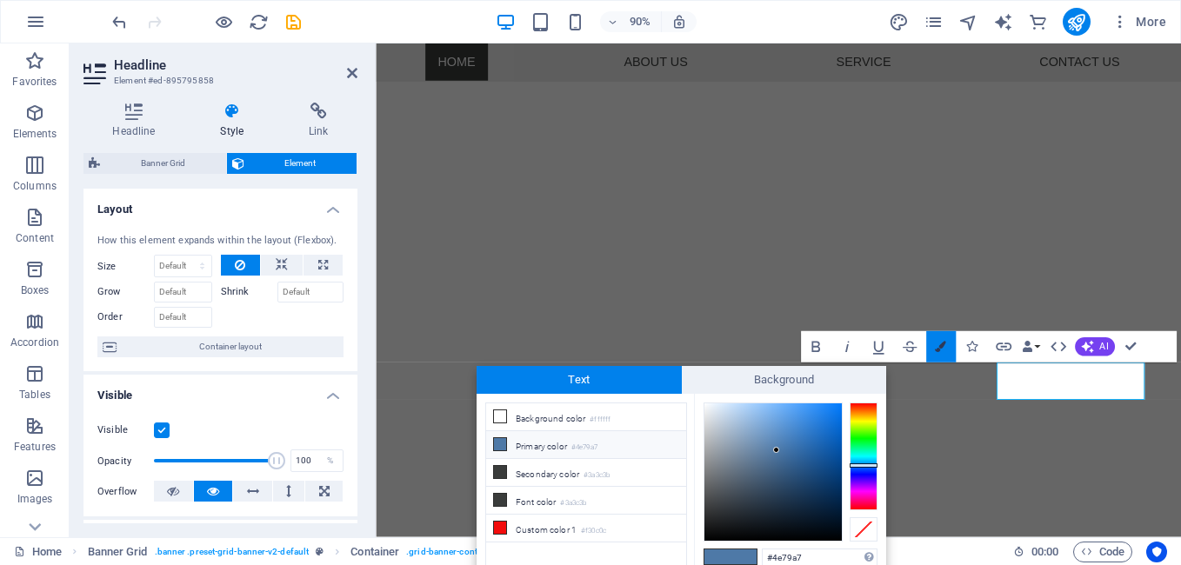
scroll to position [1, 0]
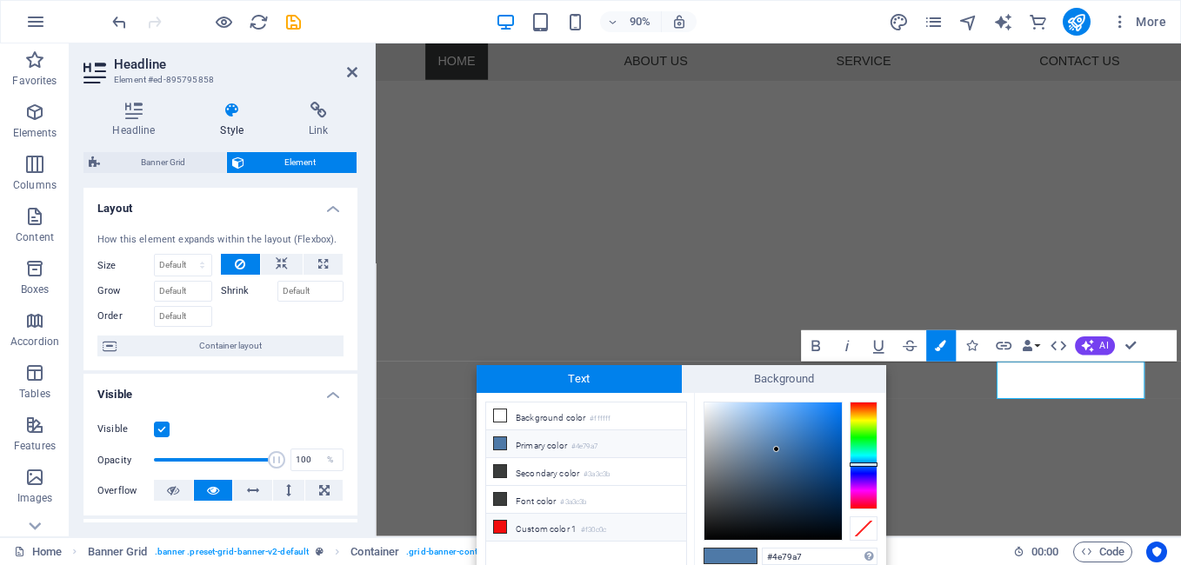
click at [501, 522] on icon at bounding box center [500, 527] width 12 height 12
type input "#f30c0c"
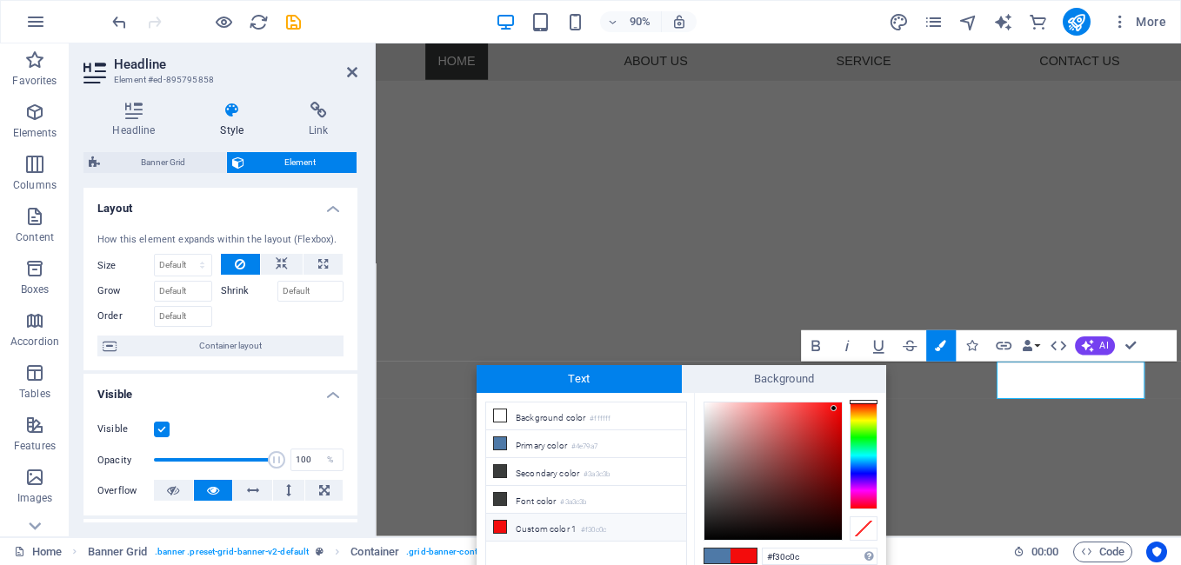
click at [737, 551] on span at bounding box center [744, 556] width 26 height 15
drag, startPoint x: 1132, startPoint y: 344, endPoint x: 1058, endPoint y: 301, distance: 86.1
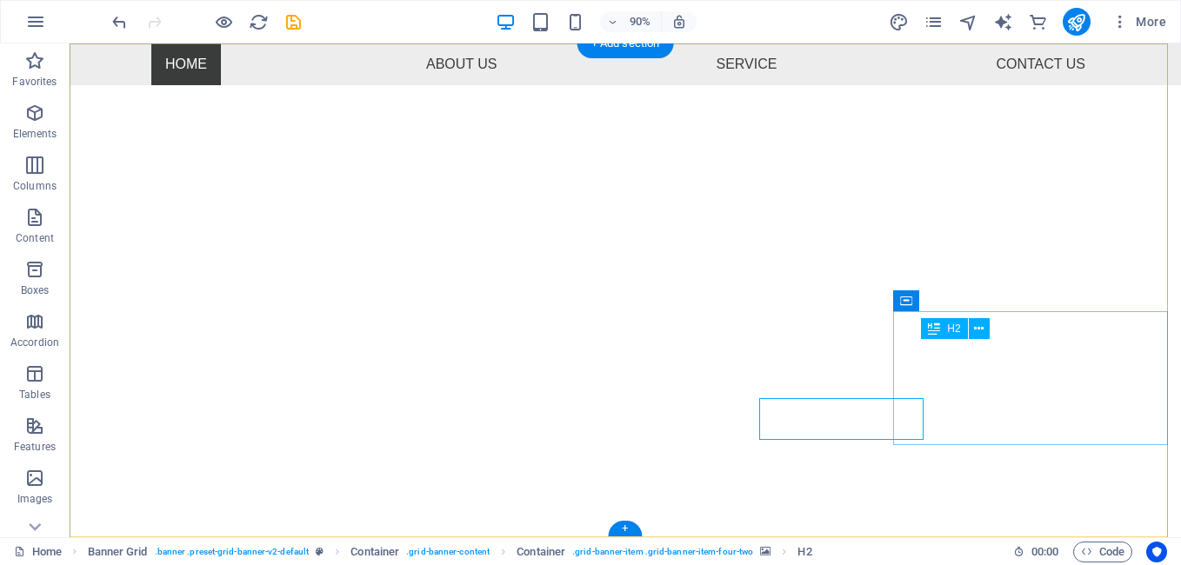
scroll to position [0, 0]
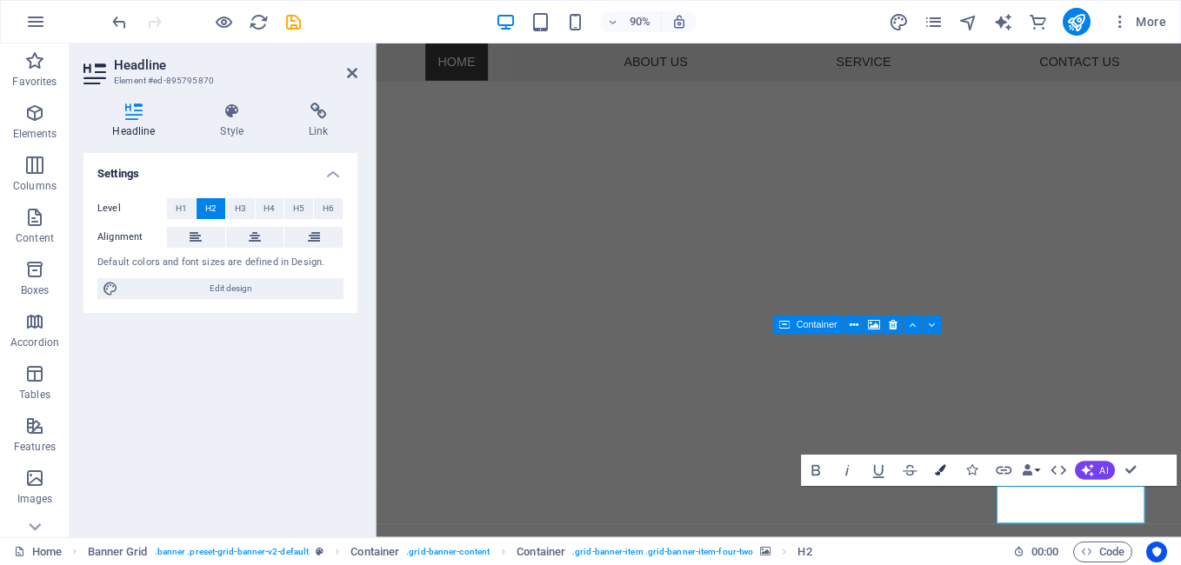
click at [944, 471] on icon "button" at bounding box center [940, 470] width 11 height 11
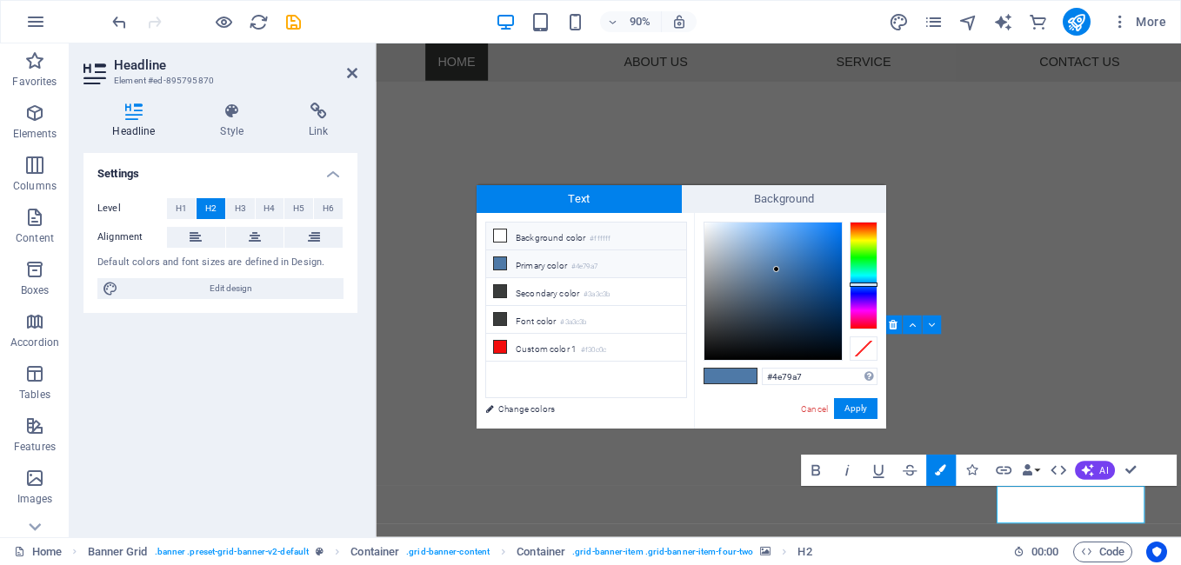
click at [502, 234] on icon at bounding box center [500, 236] width 12 height 12
type input "#ffffff"
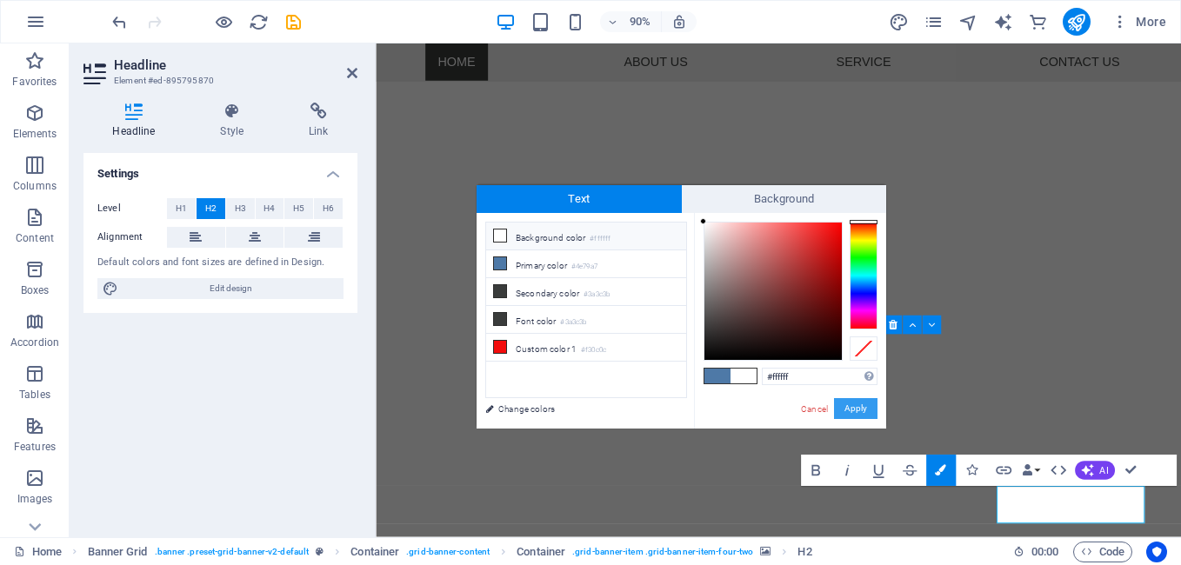
click at [858, 405] on button "Apply" at bounding box center [855, 408] width 43 height 21
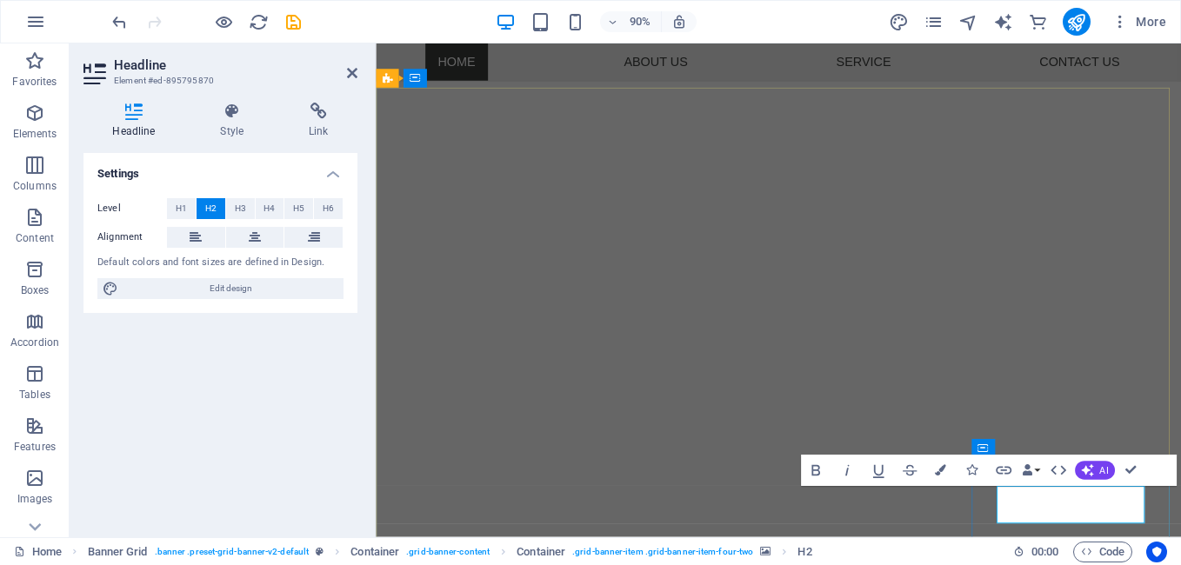
drag, startPoint x: 1187, startPoint y: 555, endPoint x: 1066, endPoint y: 552, distance: 120.9
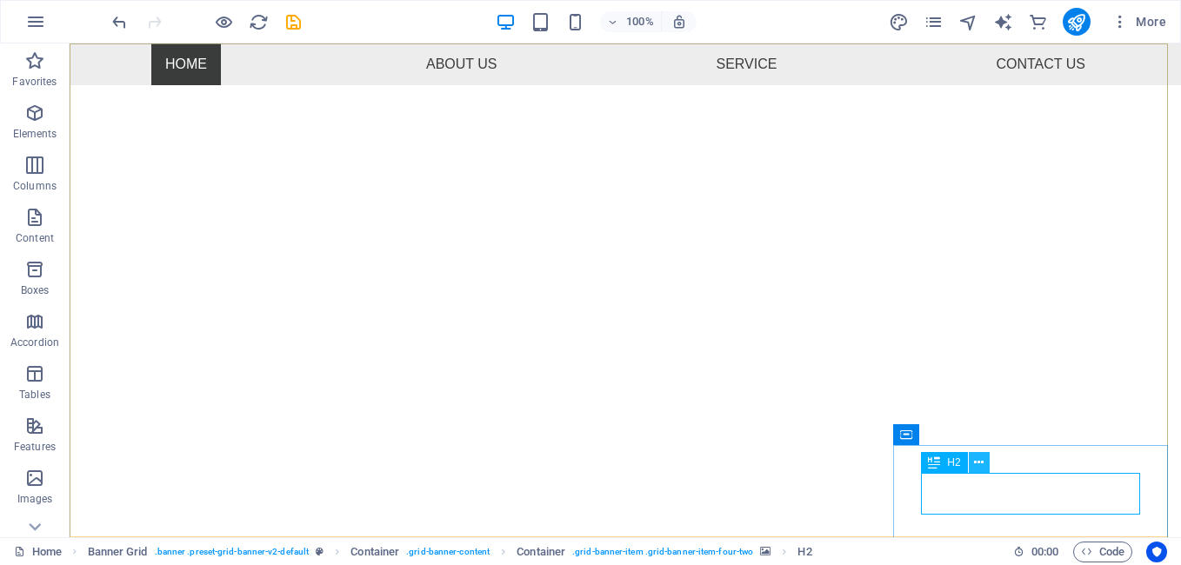
click at [977, 462] on icon at bounding box center [979, 463] width 10 height 18
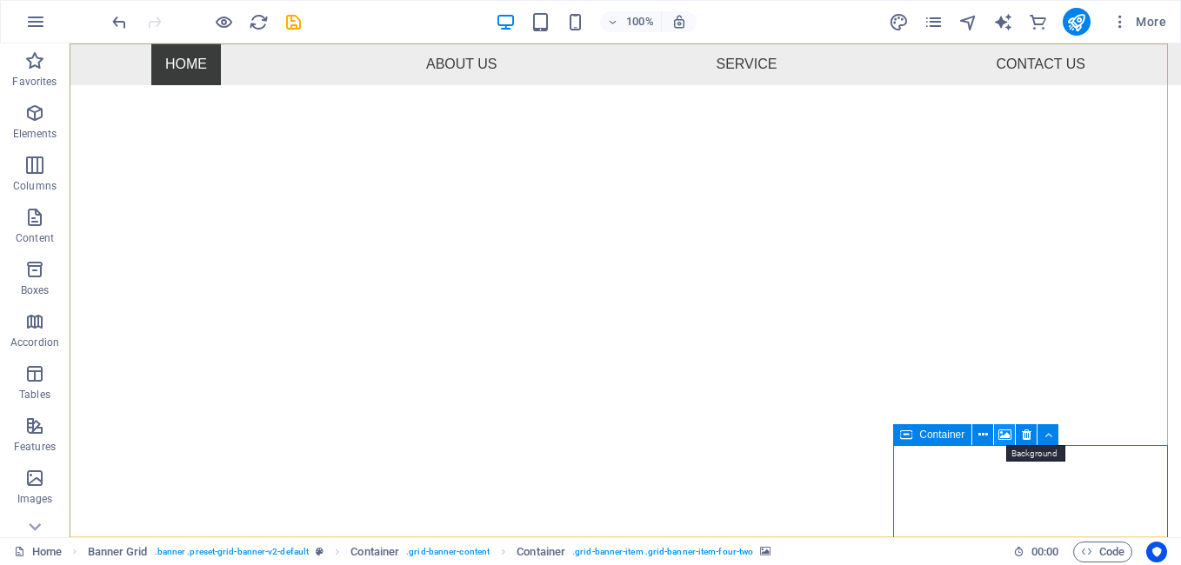
click at [1006, 437] on icon at bounding box center [1004, 435] width 13 height 18
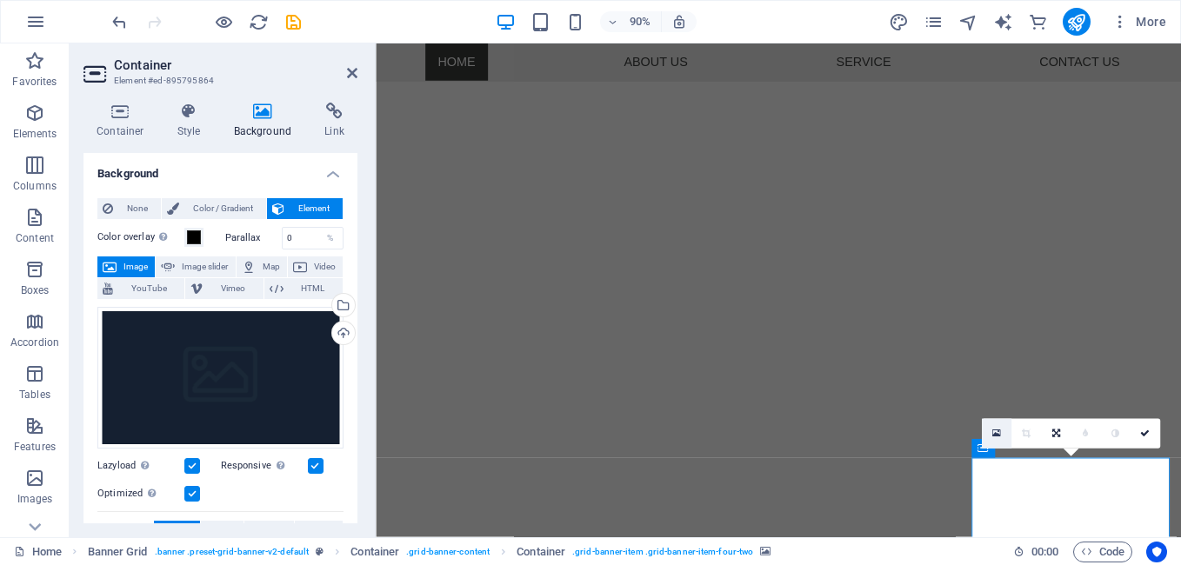
click at [993, 426] on link at bounding box center [996, 434] width 30 height 30
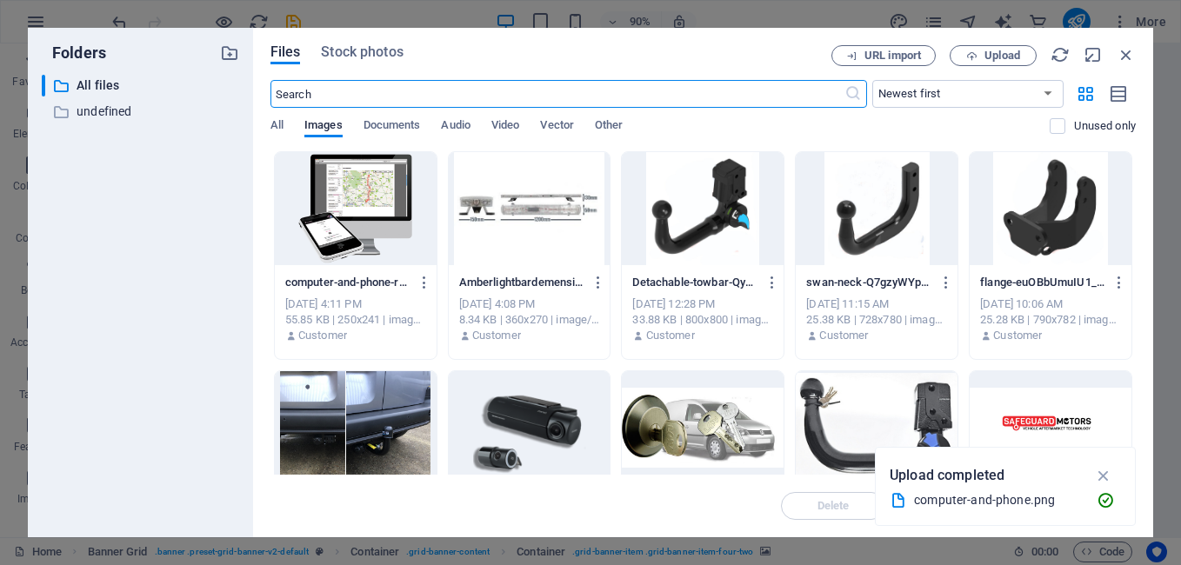
scroll to position [1245, 0]
click at [379, 221] on div at bounding box center [356, 208] width 162 height 113
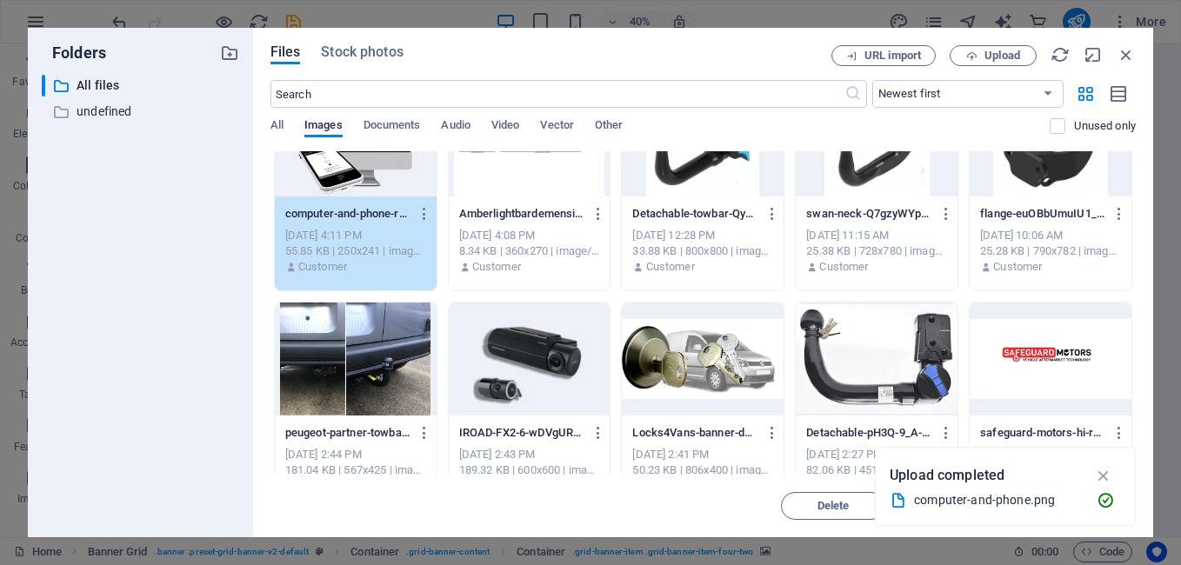
scroll to position [104, 0]
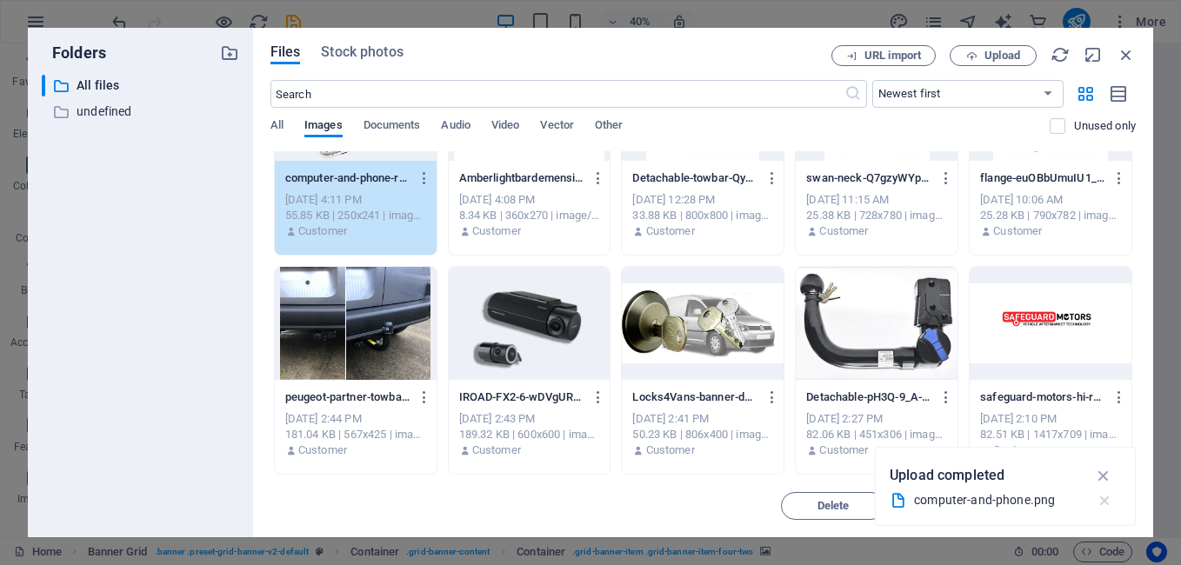
click at [1109, 500] on icon "button" at bounding box center [1105, 500] width 18 height 17
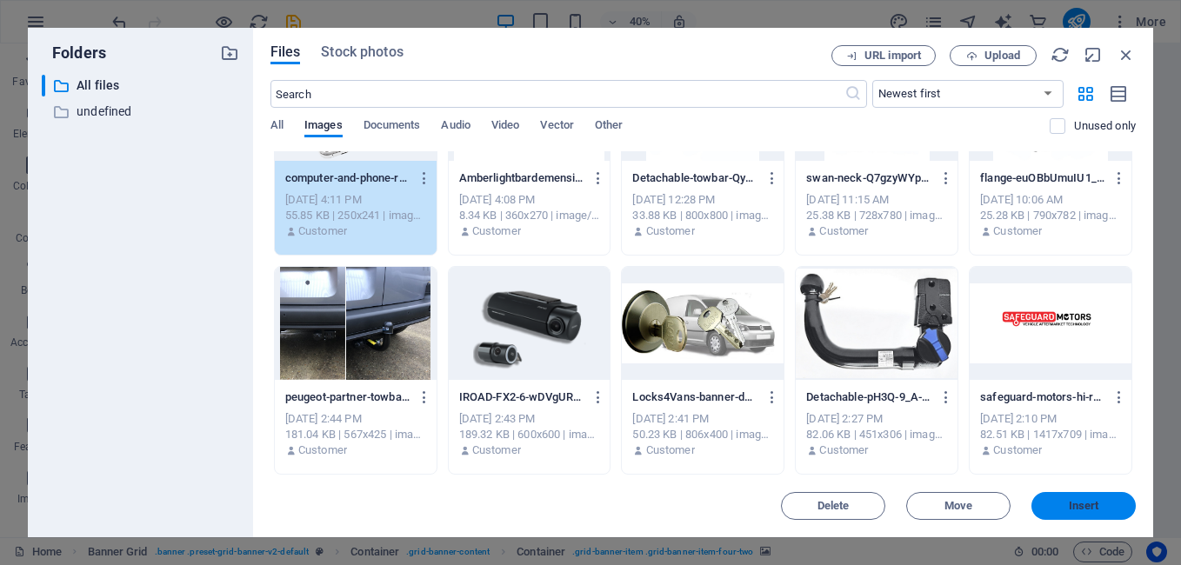
drag, startPoint x: 1082, startPoint y: 511, endPoint x: 785, endPoint y: 517, distance: 296.6
click at [1082, 511] on span "Insert" at bounding box center [1084, 506] width 30 height 10
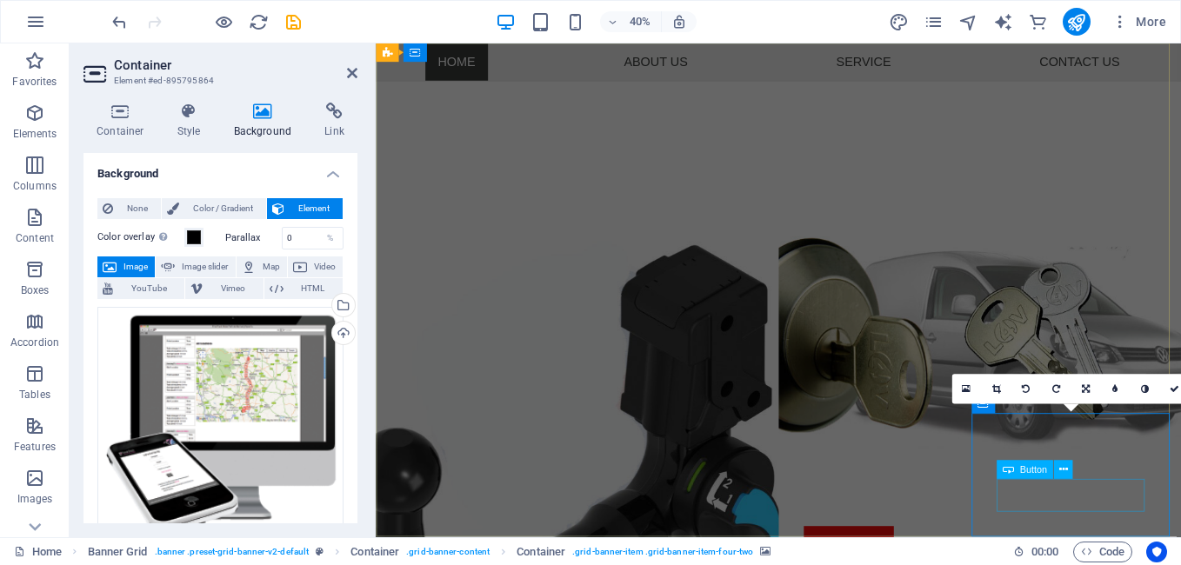
scroll to position [627, 0]
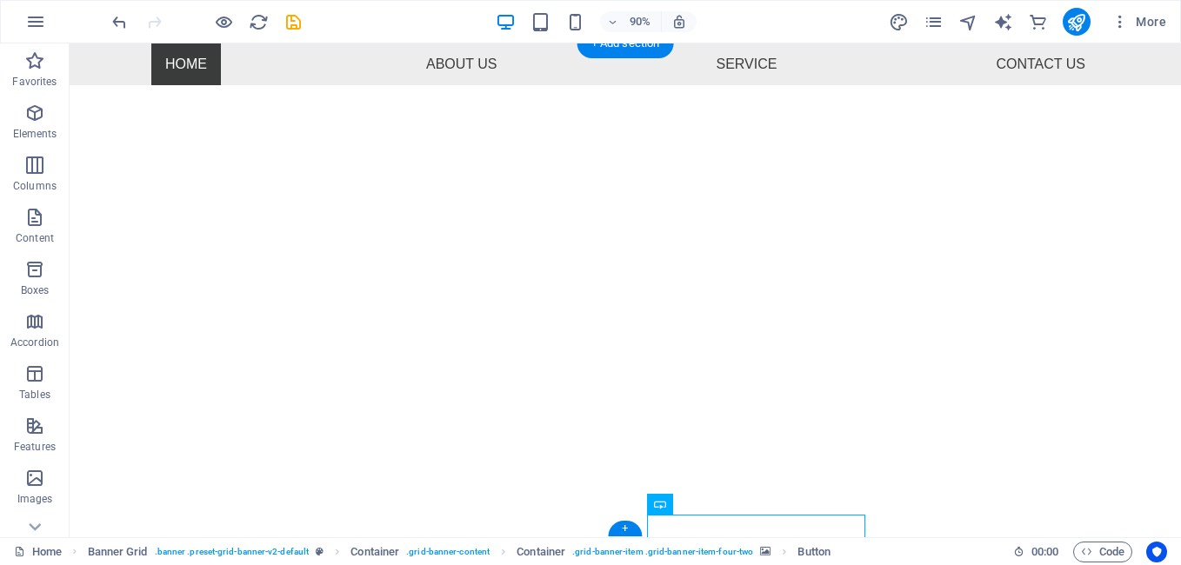
scroll to position [577, 0]
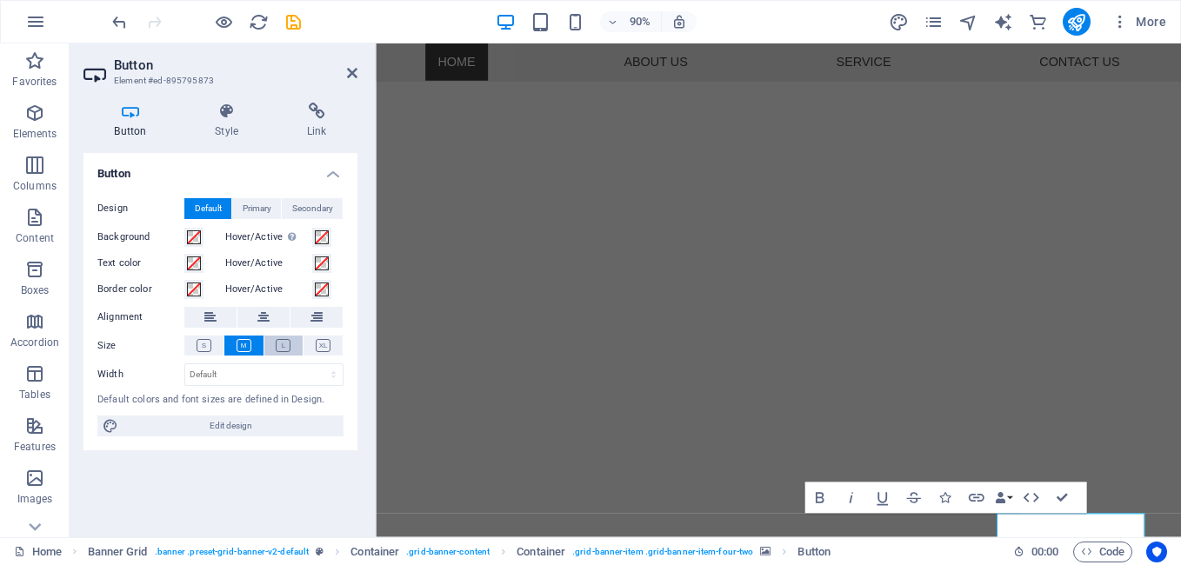
scroll to position [589, 0]
click at [195, 237] on span at bounding box center [194, 237] width 14 height 14
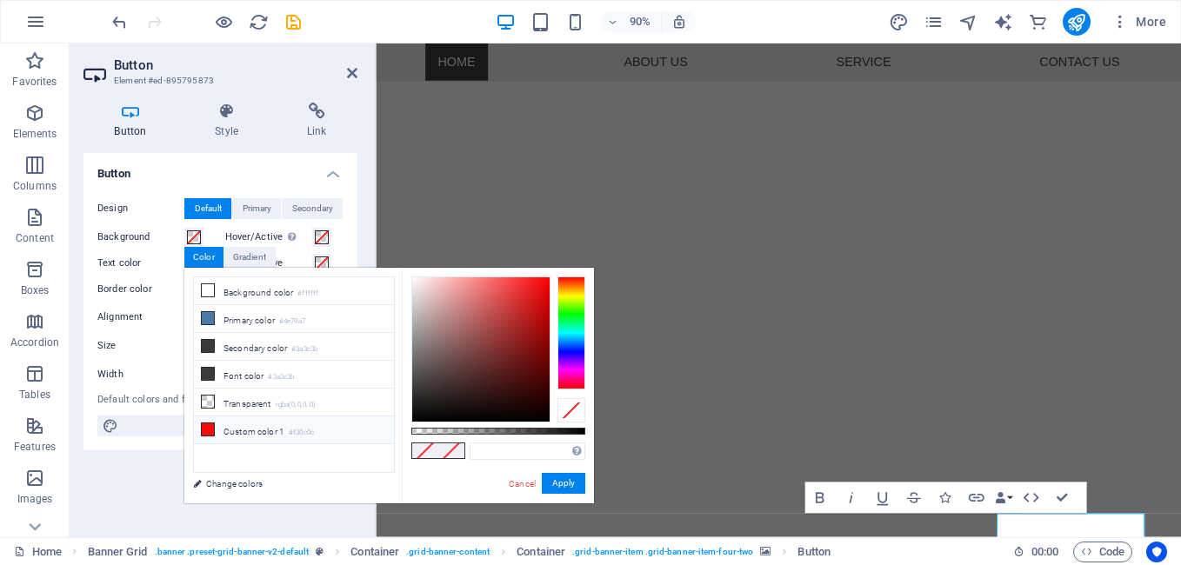
click at [205, 429] on icon at bounding box center [208, 430] width 12 height 12
type input "#f30c0c"
drag, startPoint x: 182, startPoint y: 484, endPoint x: 543, endPoint y: 481, distance: 360.9
click at [543, 481] on button "Apply" at bounding box center [563, 483] width 43 height 21
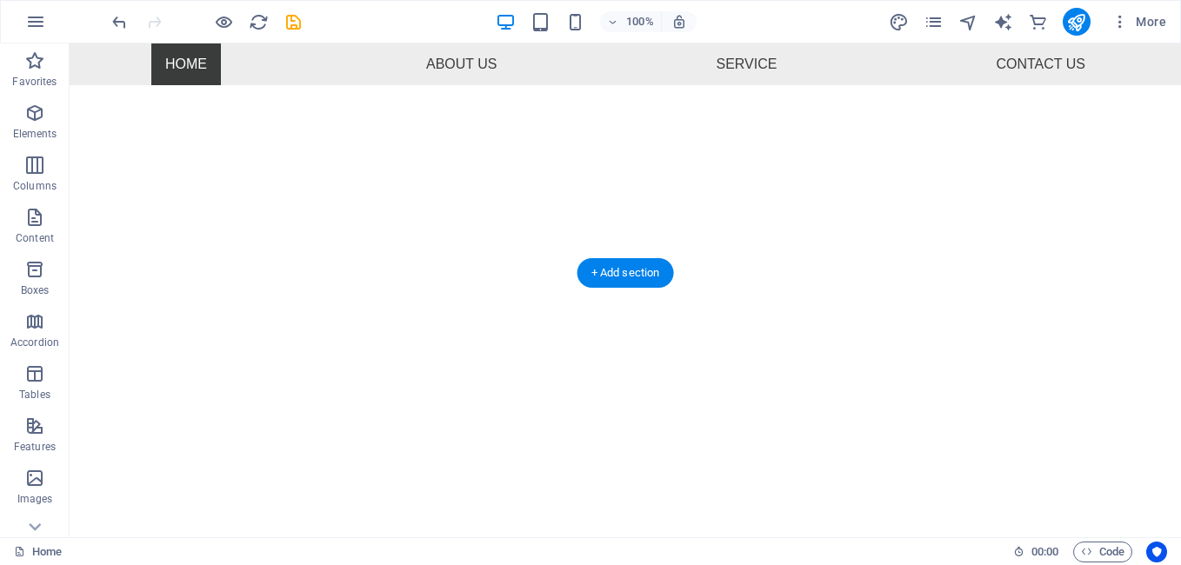
scroll to position [577, 0]
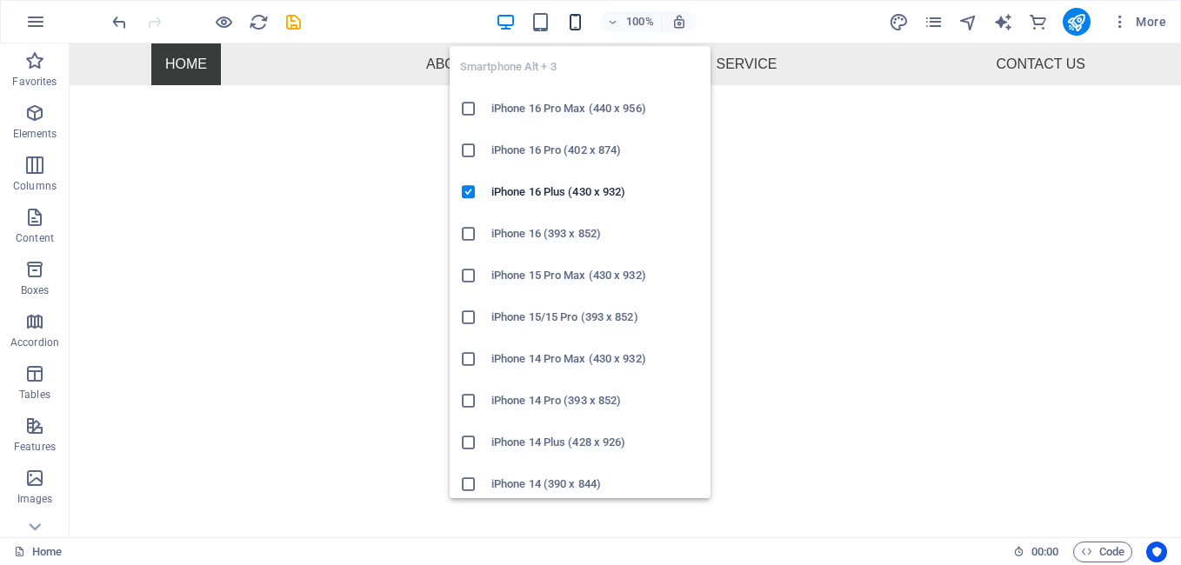
click at [577, 18] on icon "button" at bounding box center [575, 22] width 20 height 20
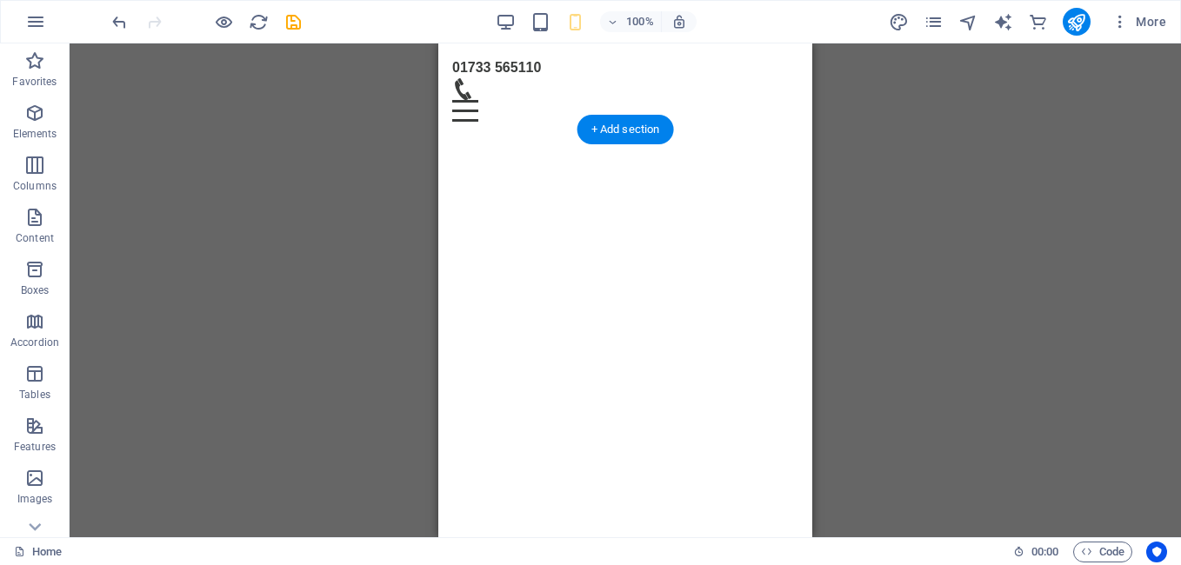
scroll to position [718, 0]
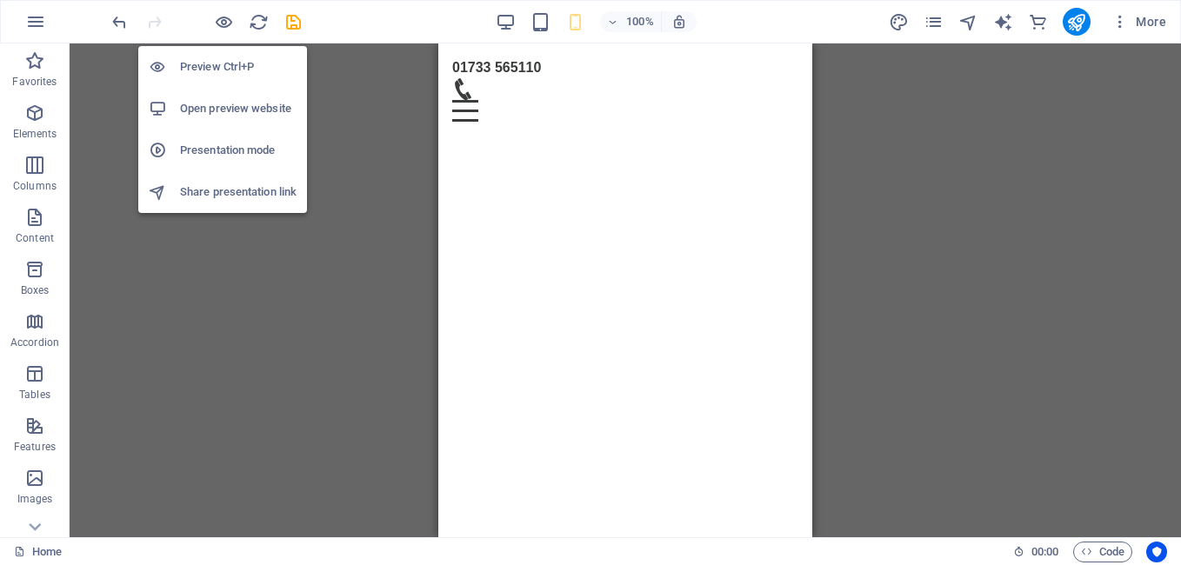
click at [219, 59] on h6 "Preview Ctrl+P" at bounding box center [238, 67] width 117 height 21
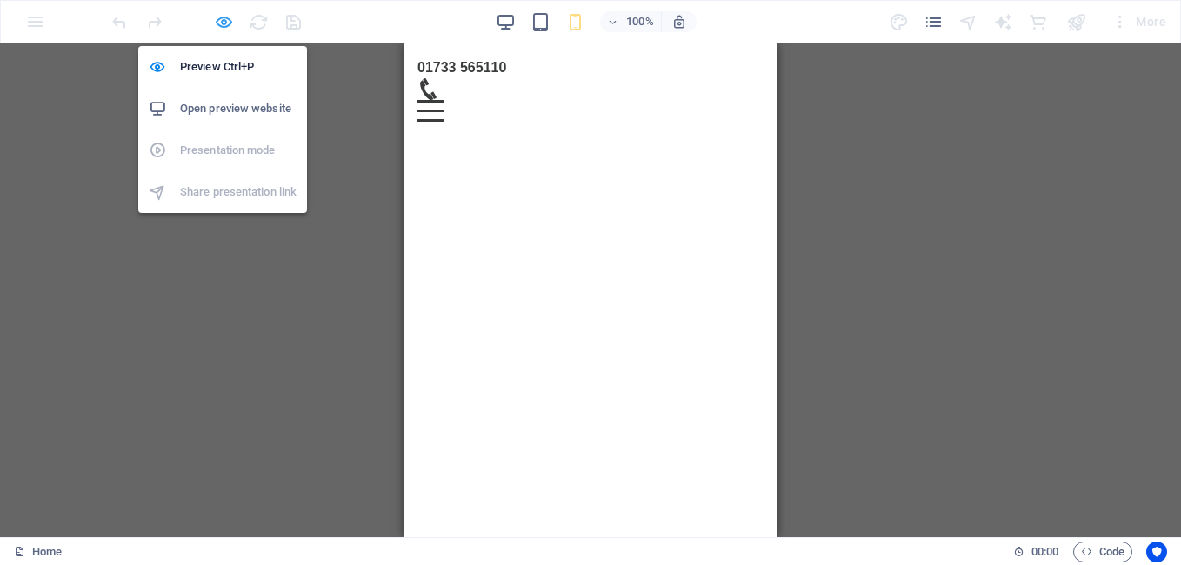
click at [218, 13] on icon "button" at bounding box center [224, 22] width 20 height 20
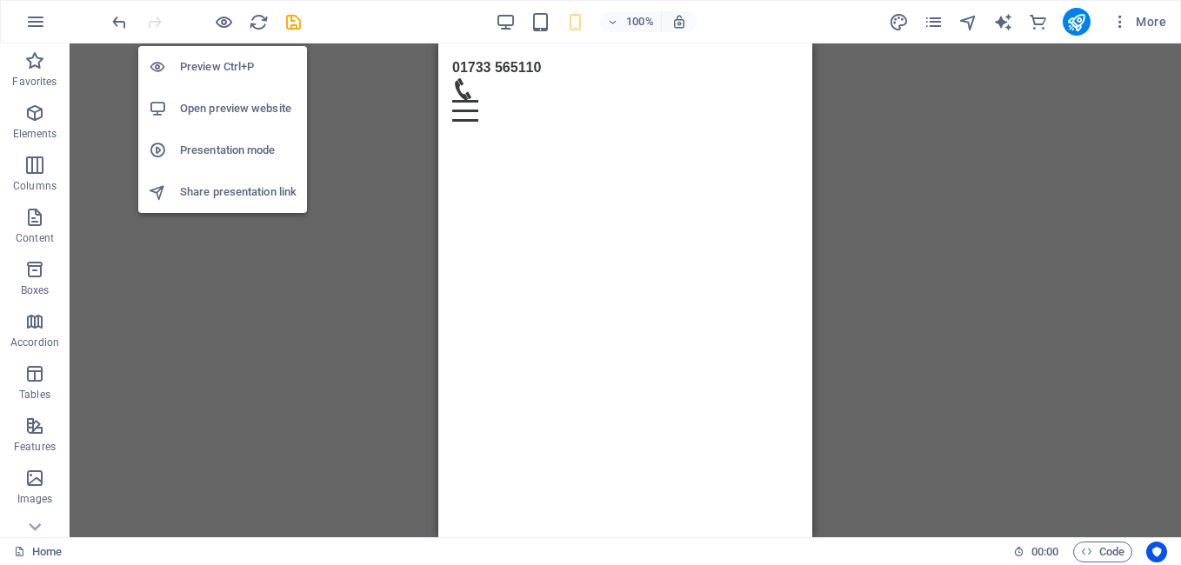
click at [221, 64] on h6 "Preview Ctrl+P" at bounding box center [238, 67] width 117 height 21
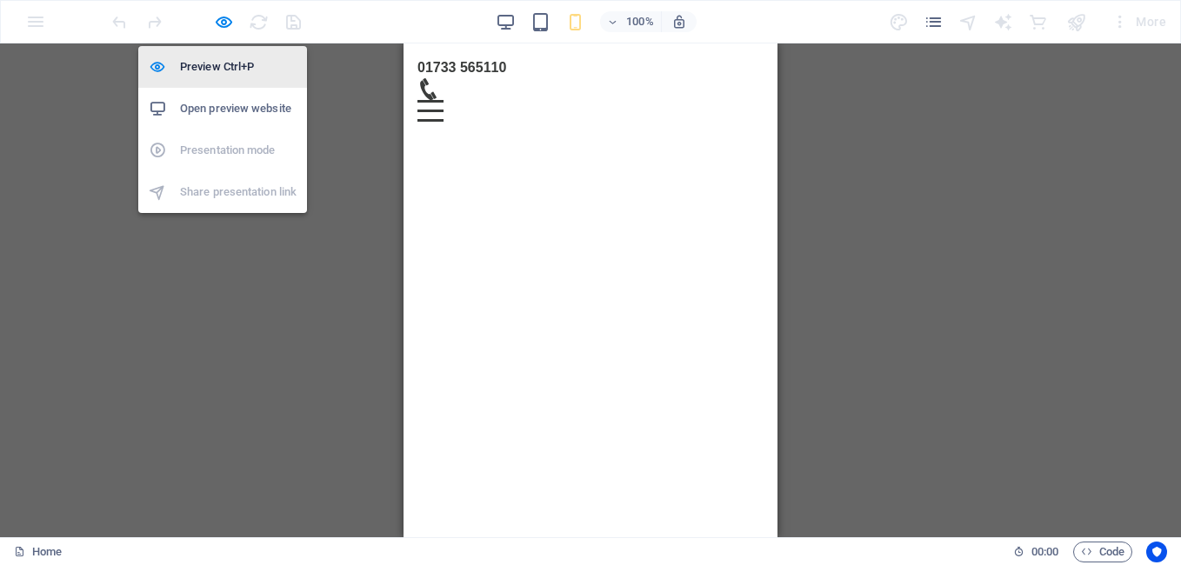
click at [221, 64] on h6 "Preview Ctrl+P" at bounding box center [238, 67] width 117 height 21
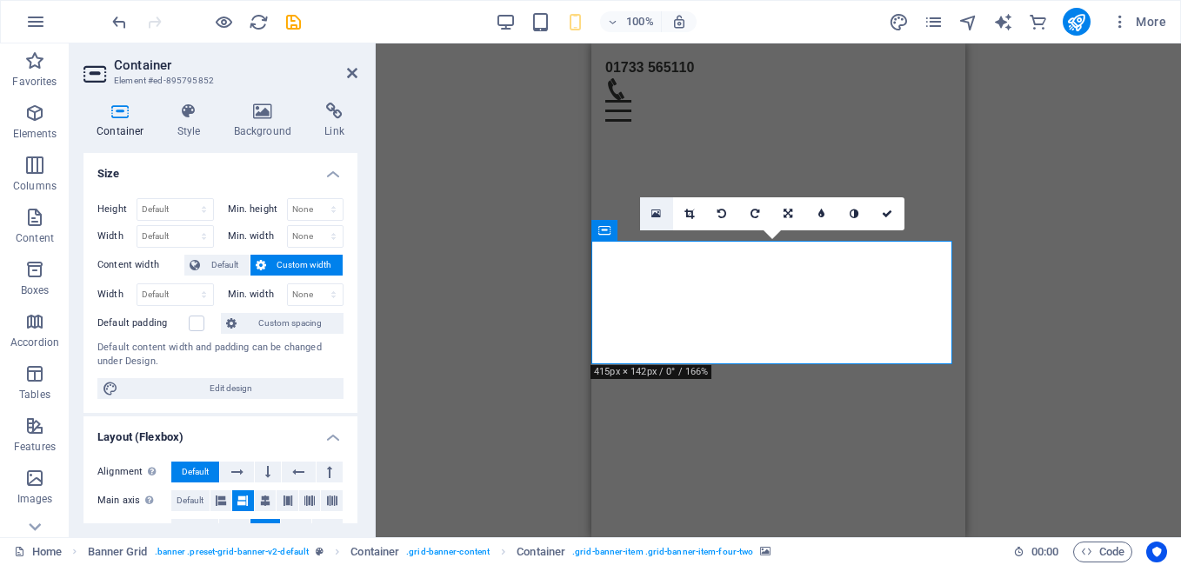
click at [657, 217] on icon at bounding box center [656, 214] width 10 height 12
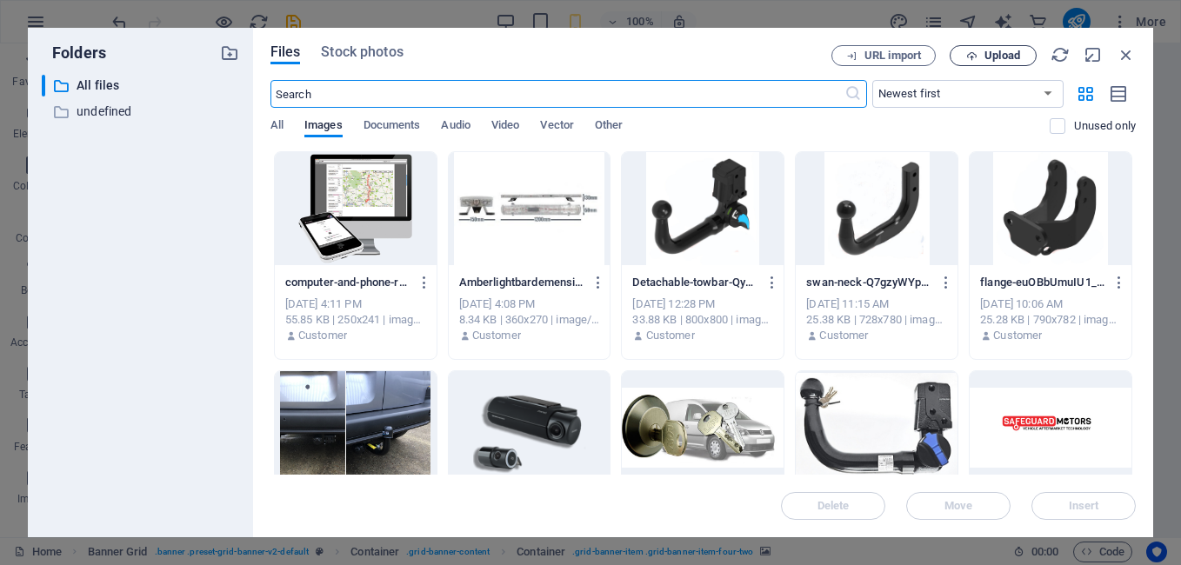
click at [1014, 51] on span "Upload" at bounding box center [1003, 55] width 36 height 10
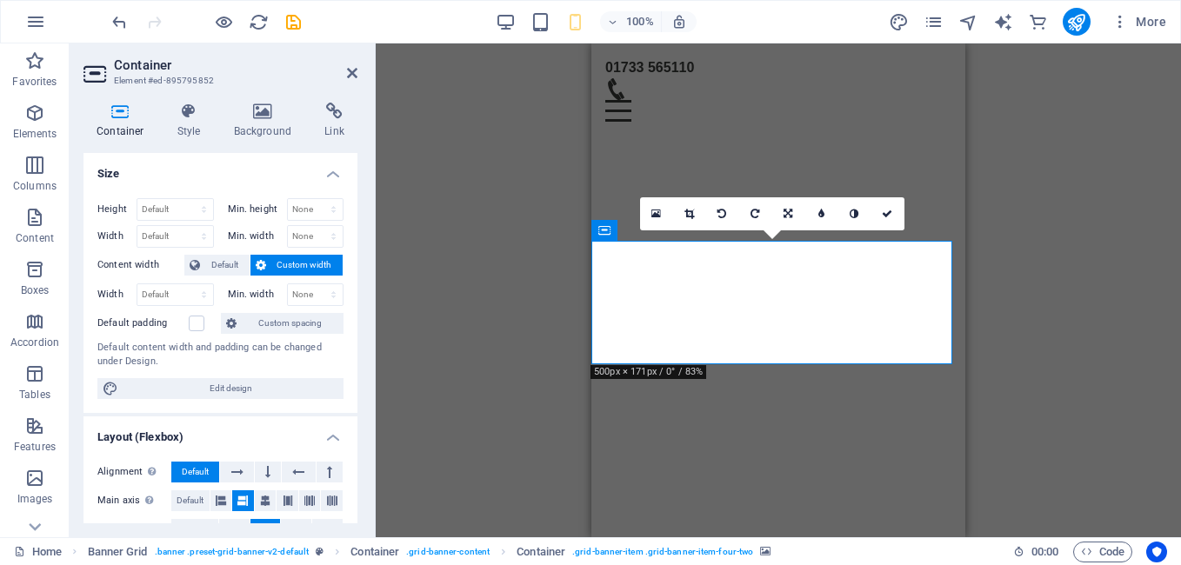
click at [1051, 159] on div "Drag here to replace the existing content. Press “Ctrl” if you want to create a…" at bounding box center [778, 290] width 805 height 494
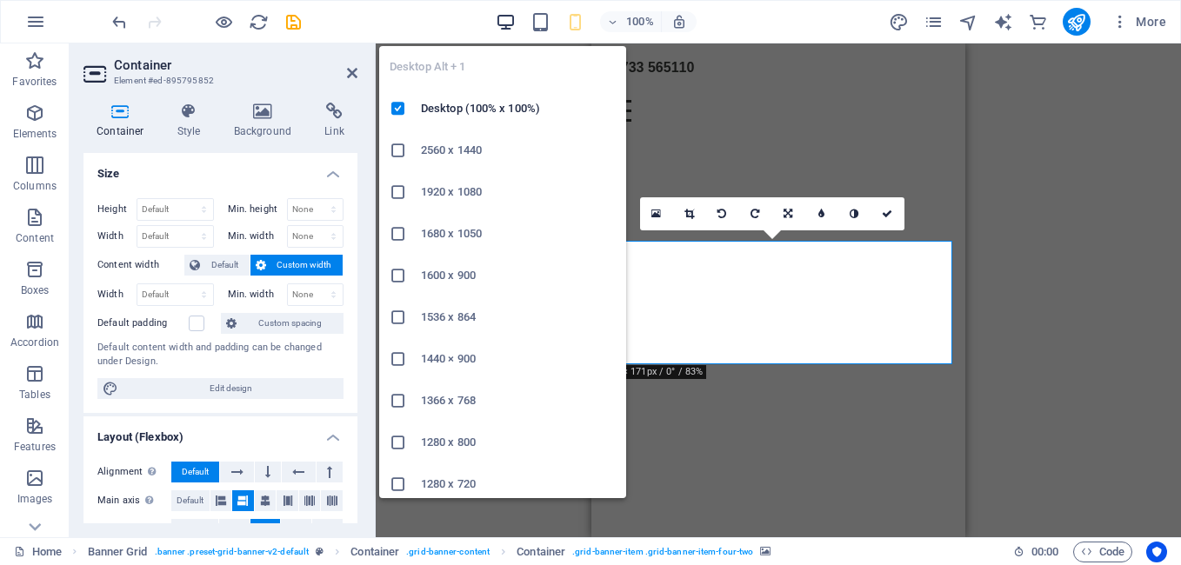
click at [505, 20] on icon "button" at bounding box center [506, 22] width 20 height 20
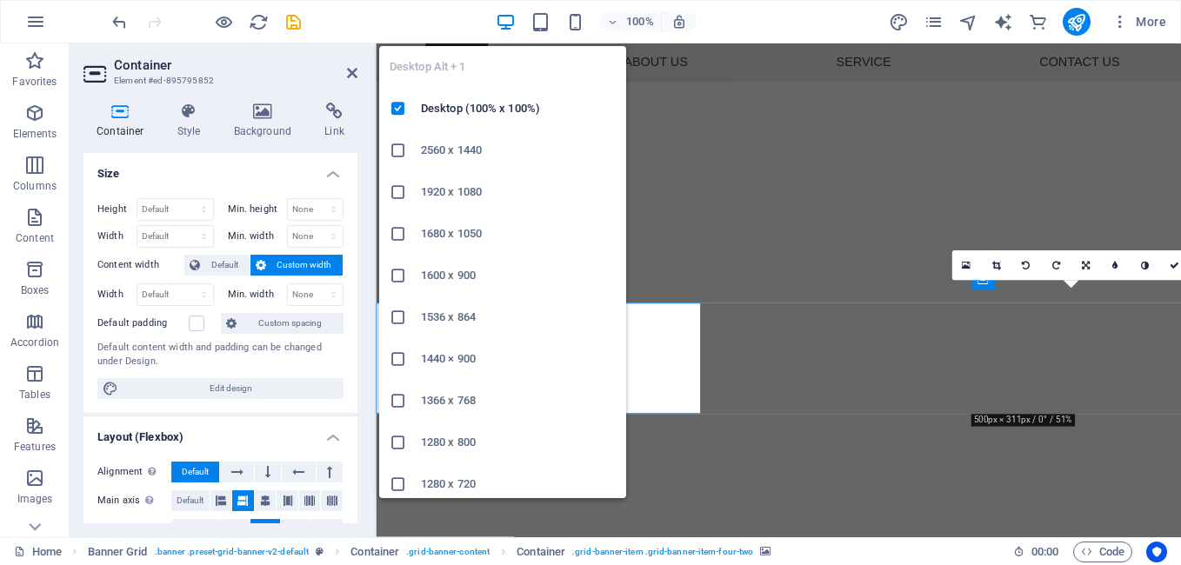
scroll to position [627, 0]
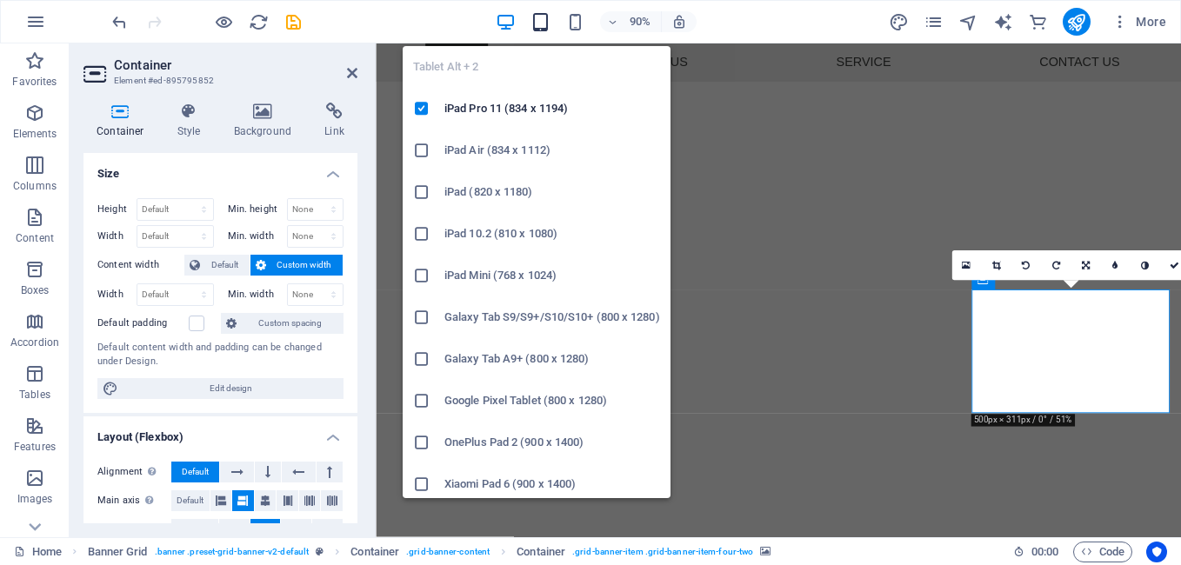
click at [543, 24] on icon "button" at bounding box center [541, 22] width 20 height 20
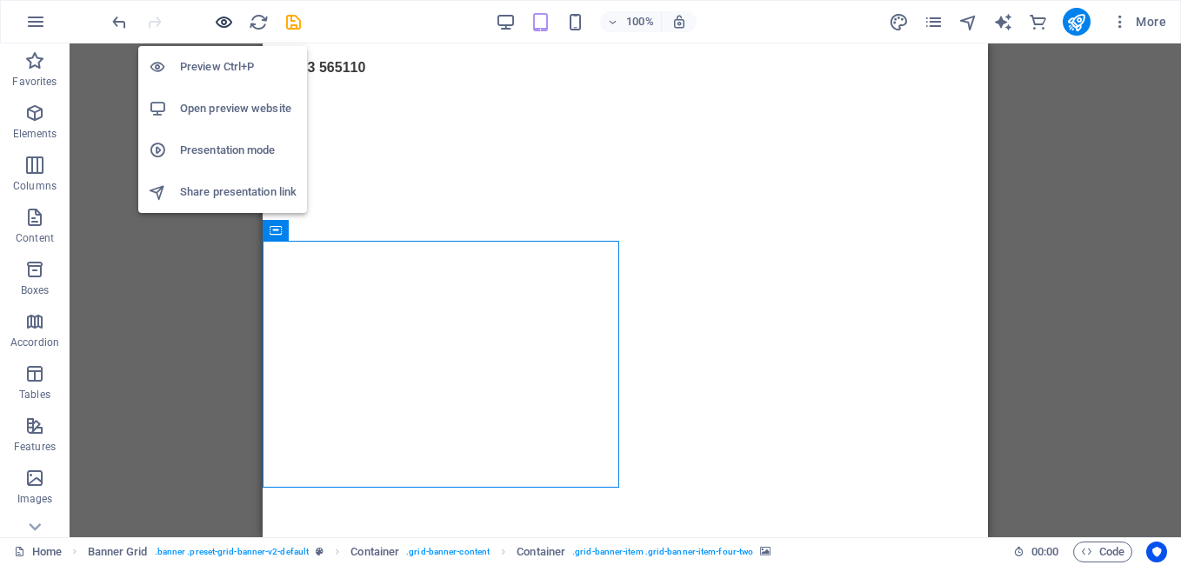
click at [216, 24] on icon "button" at bounding box center [224, 22] width 20 height 20
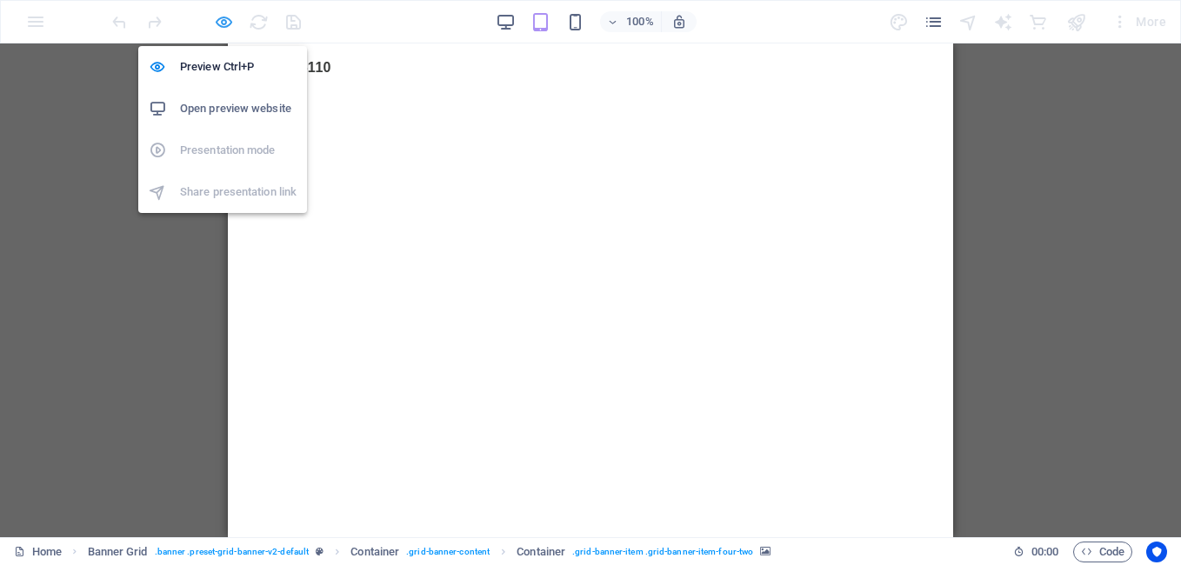
click at [228, 20] on icon "button" at bounding box center [224, 22] width 20 height 20
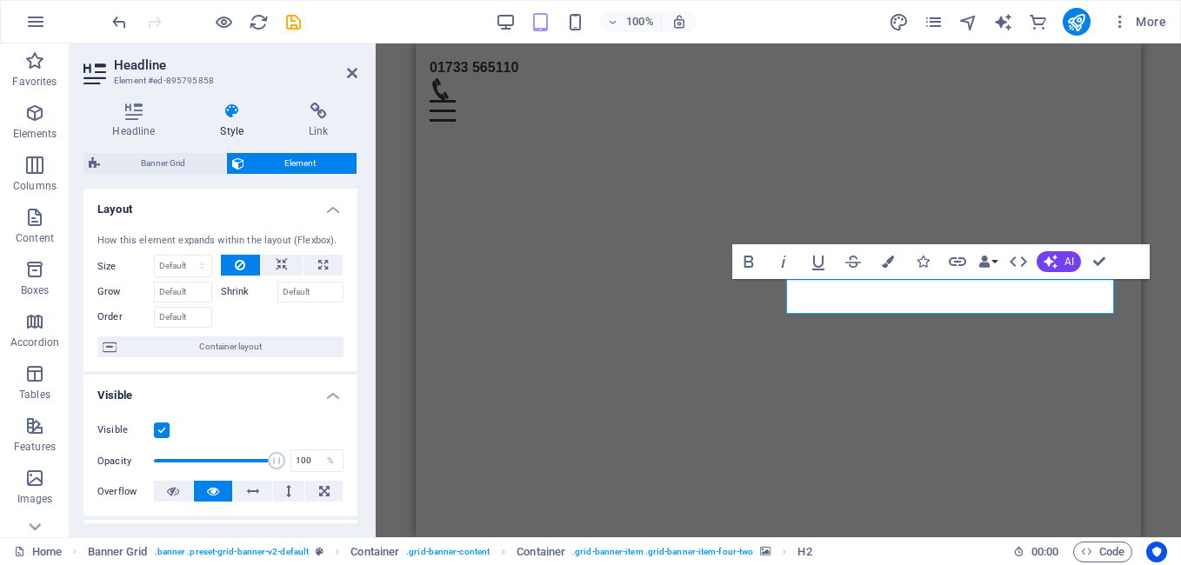
drag, startPoint x: 1048, startPoint y: 290, endPoint x: 765, endPoint y: 285, distance: 282.7
click at [883, 257] on icon "button" at bounding box center [888, 262] width 12 height 12
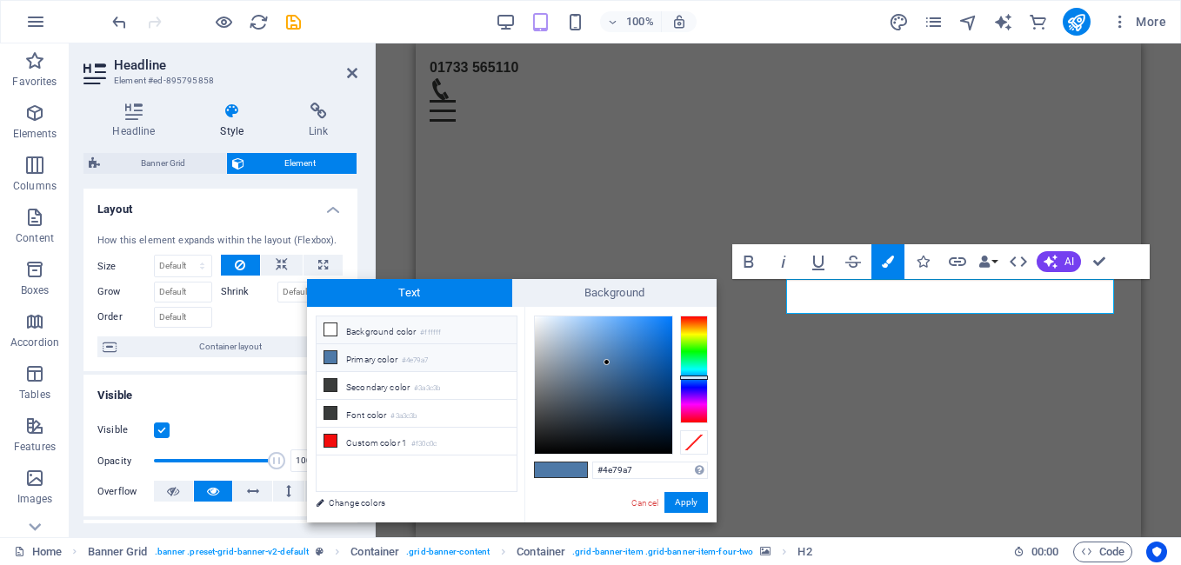
click at [329, 331] on icon at bounding box center [330, 330] width 12 height 12
type input "#ffffff"
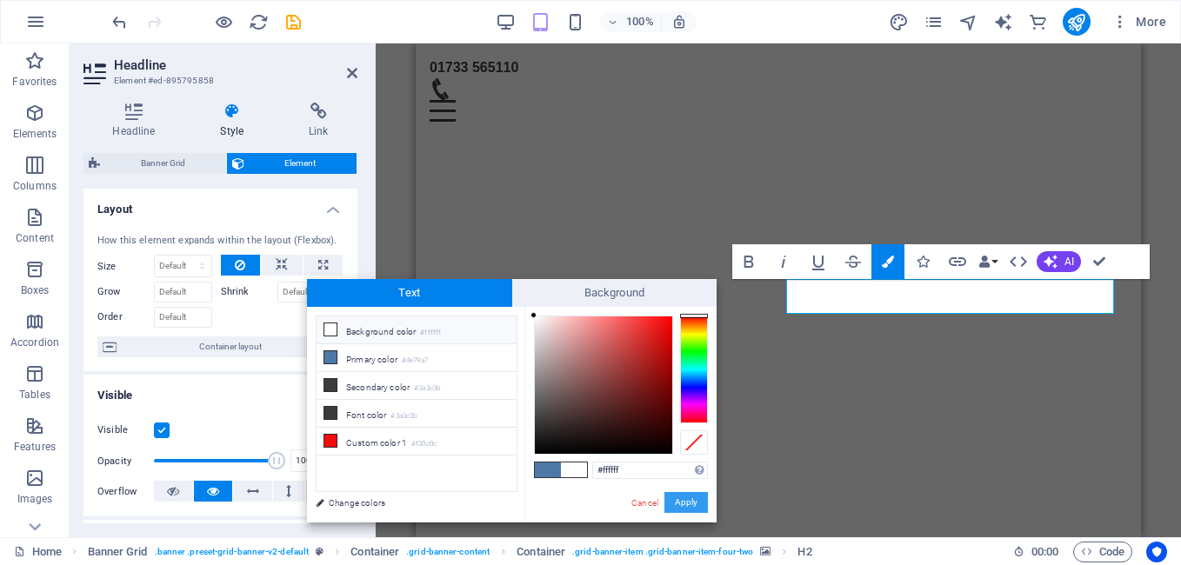
click at [694, 502] on button "Apply" at bounding box center [685, 502] width 43 height 21
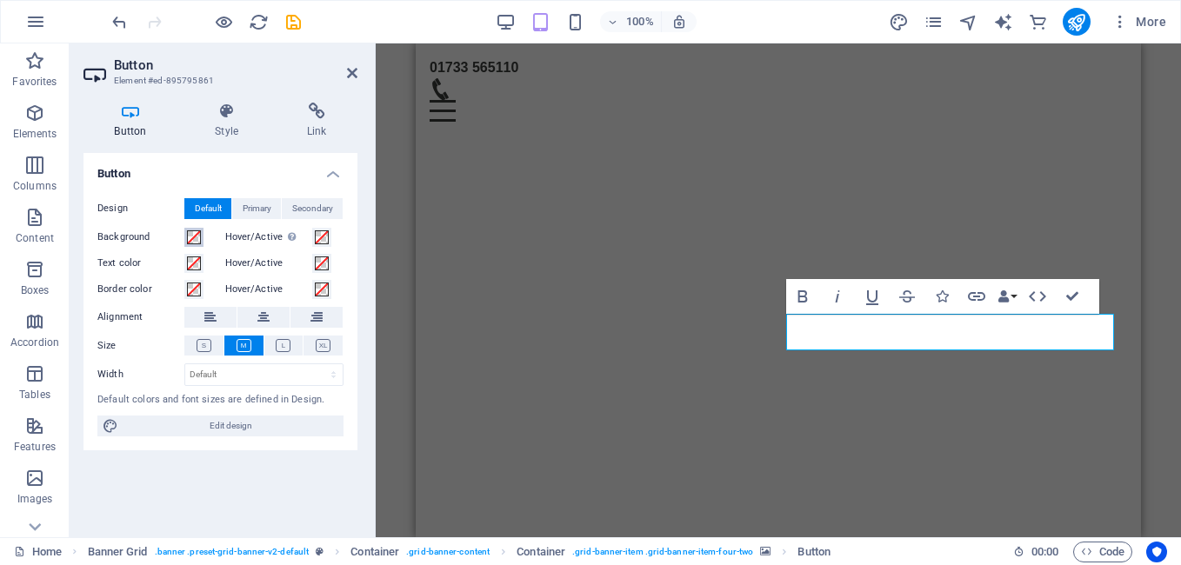
click at [194, 232] on span at bounding box center [194, 237] width 14 height 14
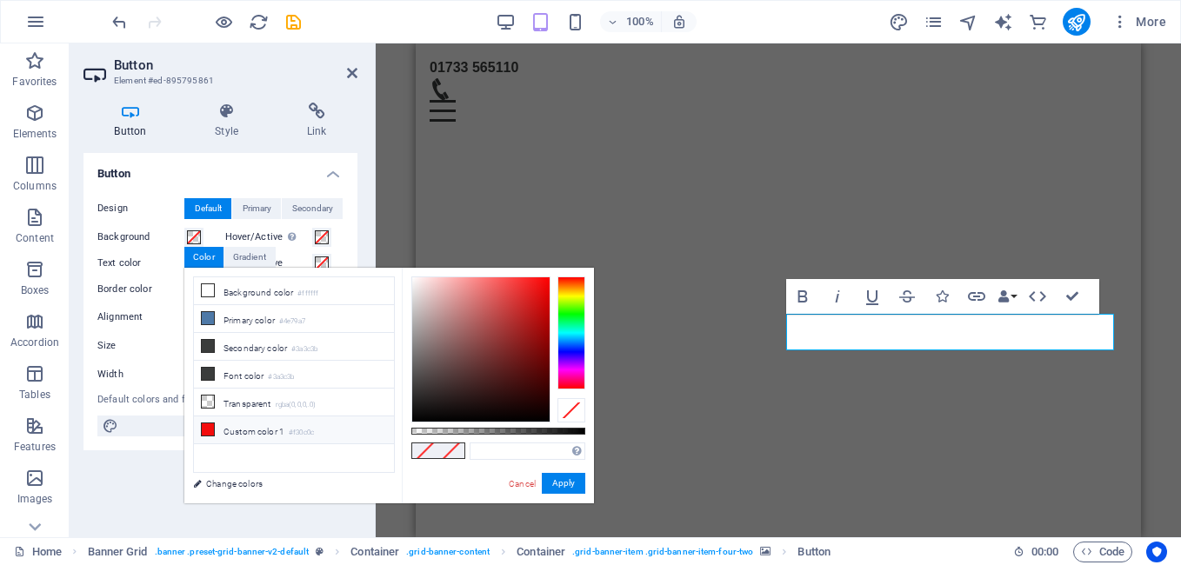
click at [209, 424] on icon at bounding box center [208, 430] width 12 height 12
type input "#f30c0c"
click at [571, 483] on button "Apply" at bounding box center [563, 483] width 43 height 21
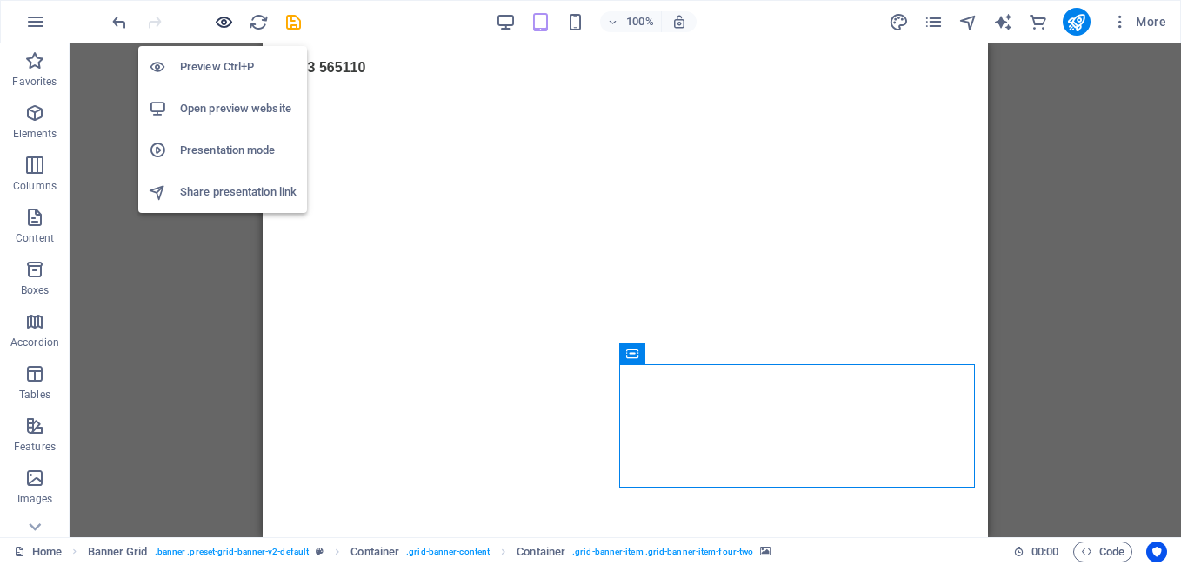
click at [224, 20] on icon "button" at bounding box center [224, 22] width 20 height 20
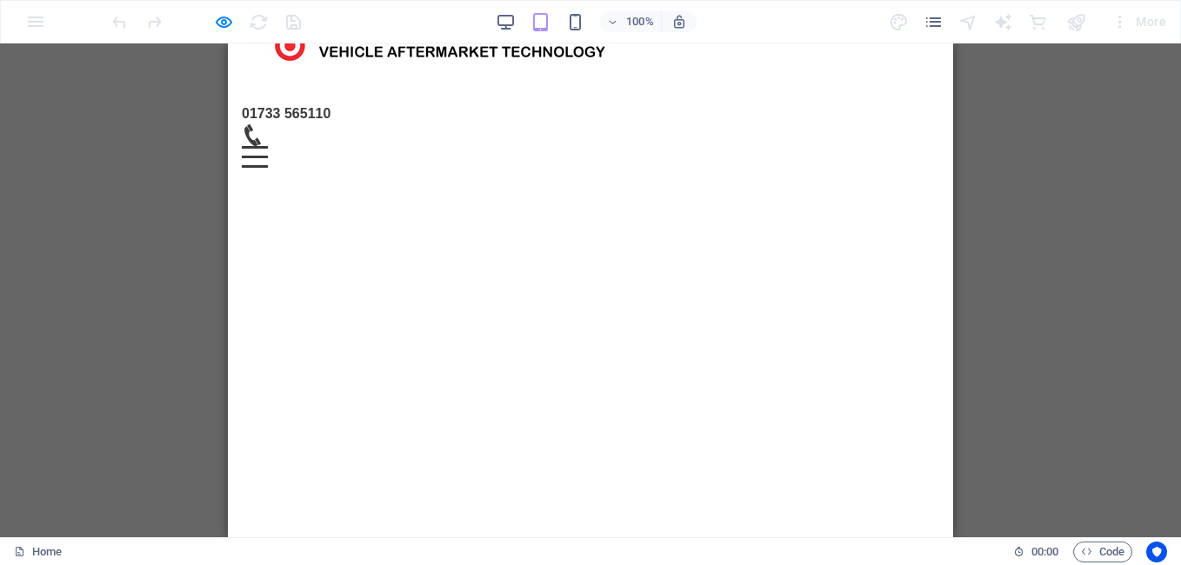
scroll to position [94, 0]
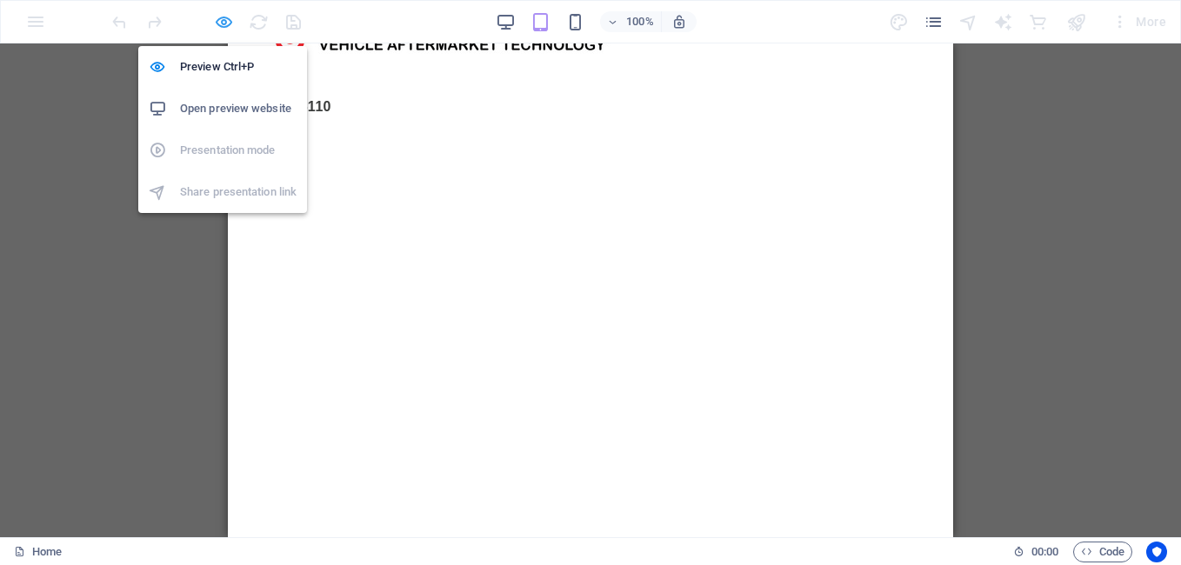
click at [219, 23] on icon "button" at bounding box center [224, 22] width 20 height 20
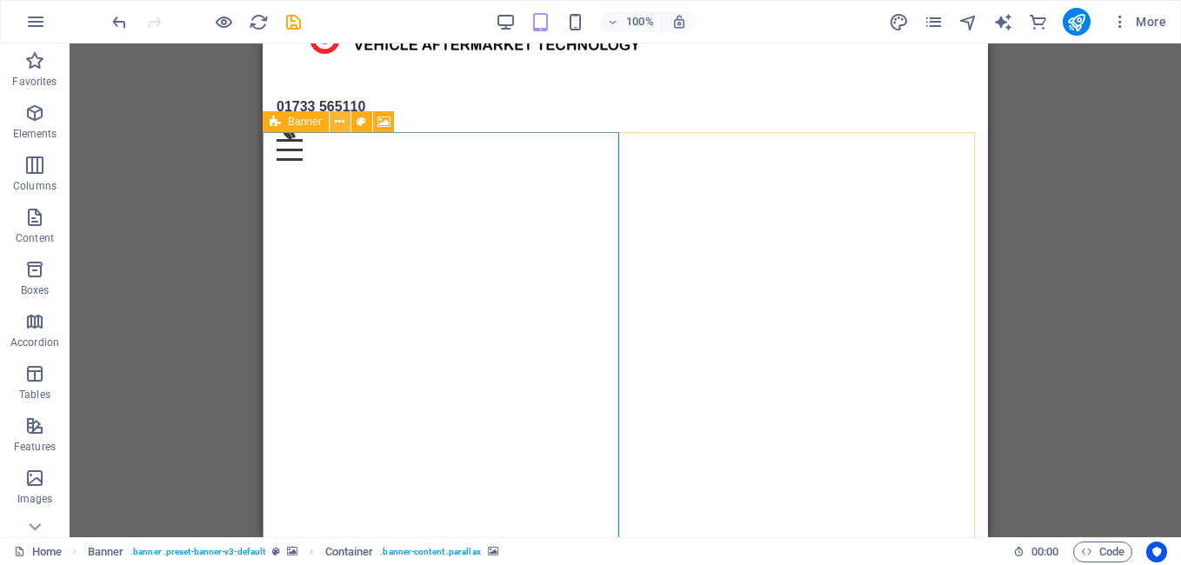
click at [339, 127] on icon at bounding box center [340, 122] width 10 height 18
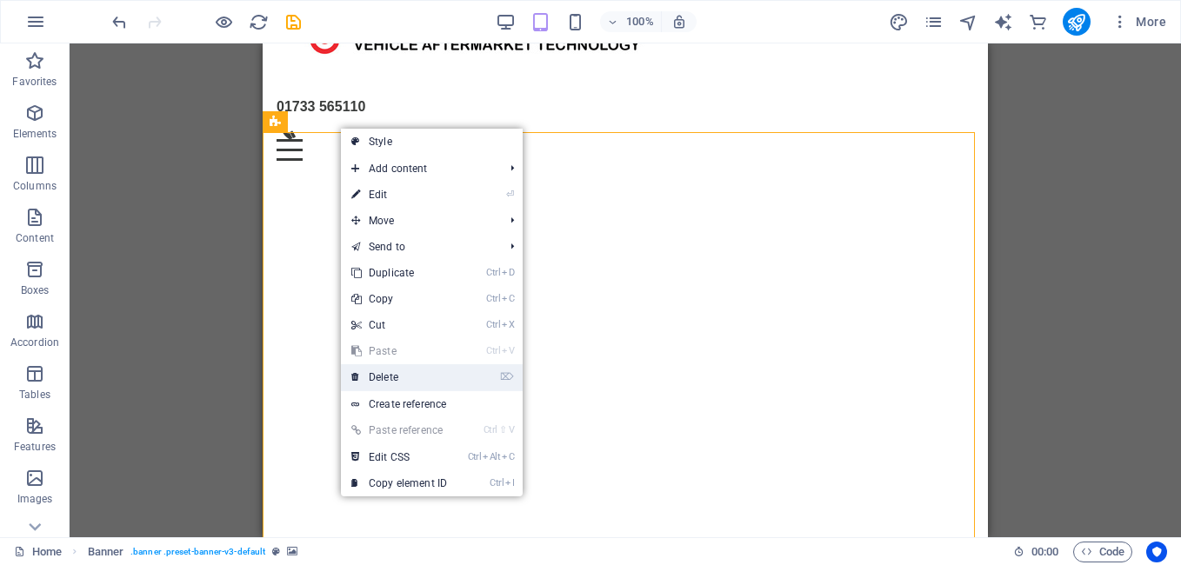
click at [378, 370] on link "⌦ Delete" at bounding box center [399, 377] width 117 height 26
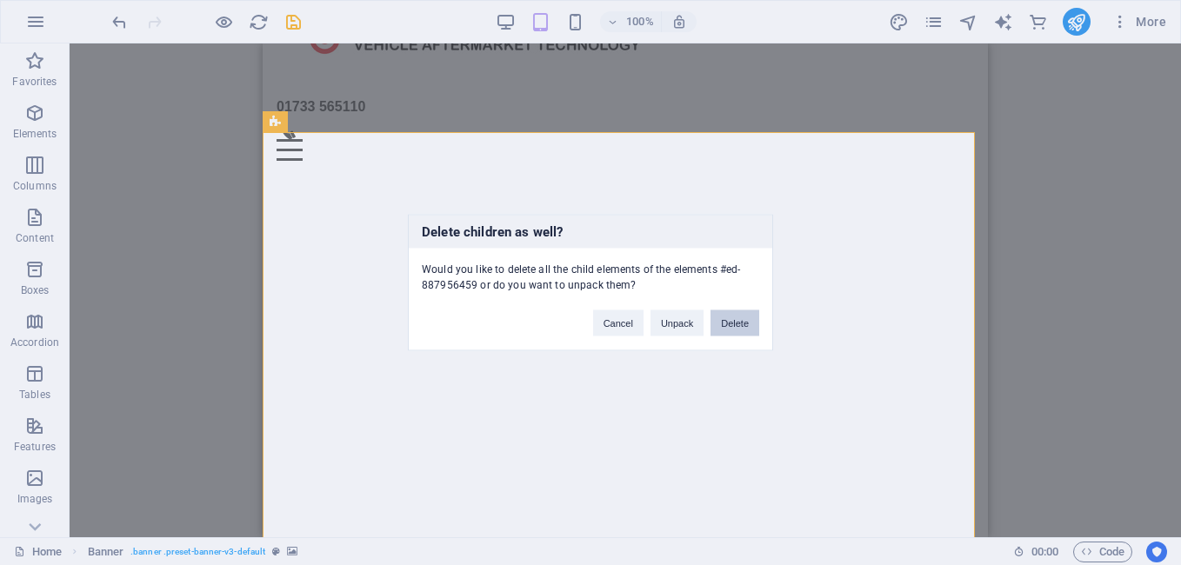
click at [745, 318] on button "Delete" at bounding box center [735, 323] width 49 height 26
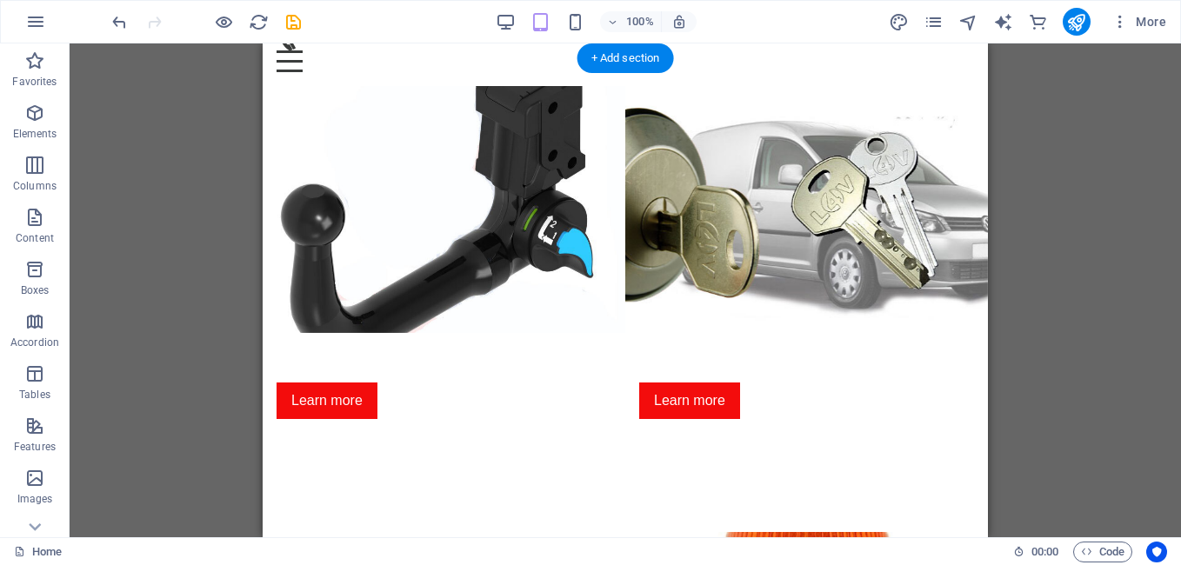
scroll to position [9, 0]
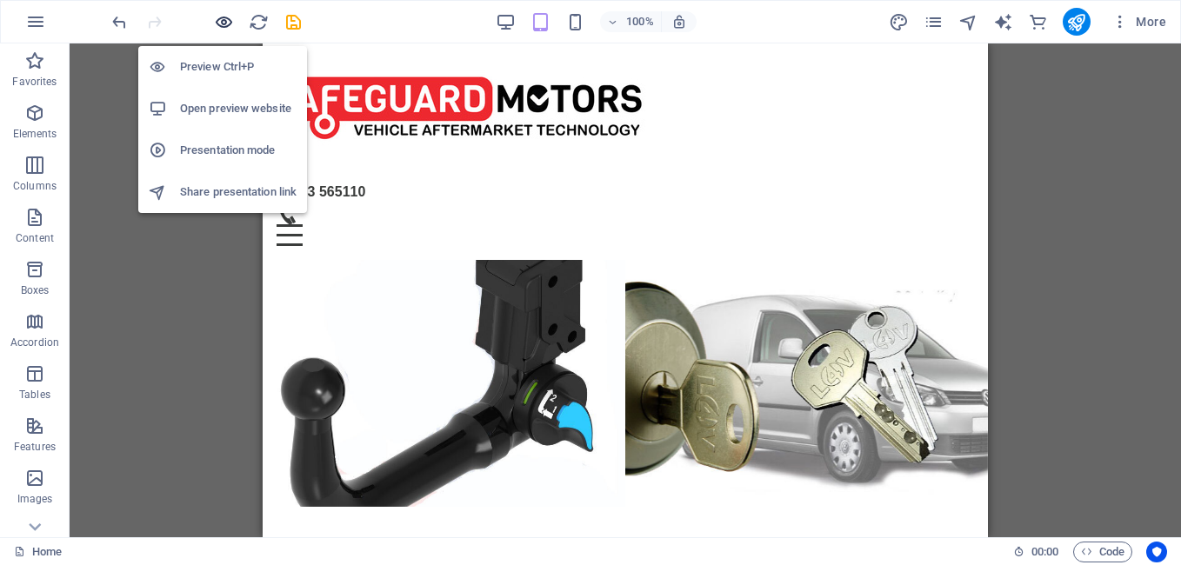
click at [215, 21] on icon "button" at bounding box center [224, 22] width 20 height 20
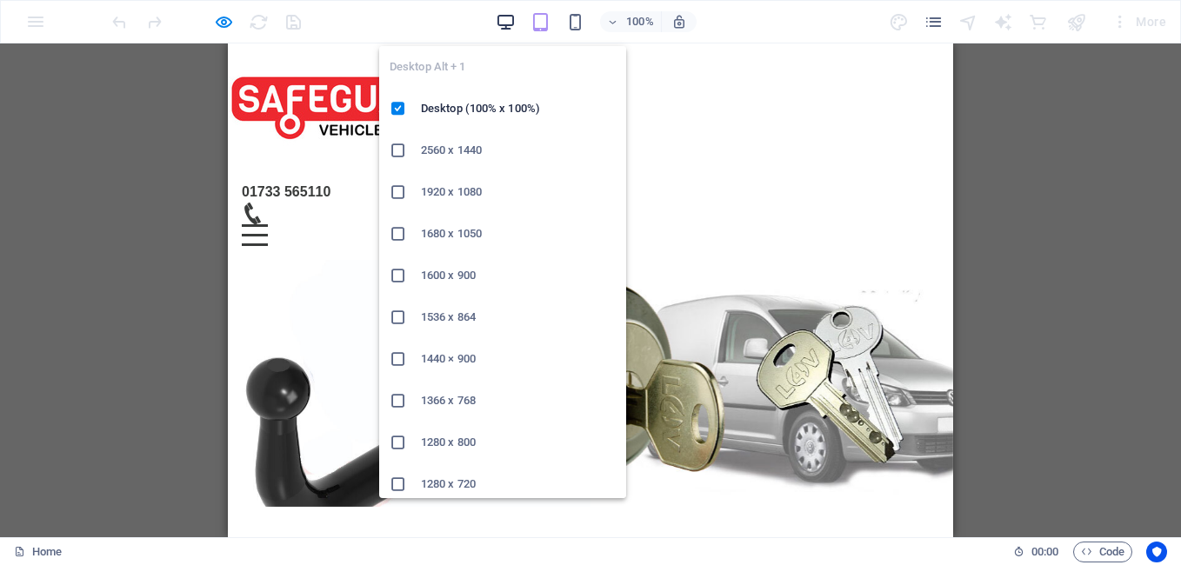
click at [511, 24] on icon "button" at bounding box center [506, 22] width 20 height 20
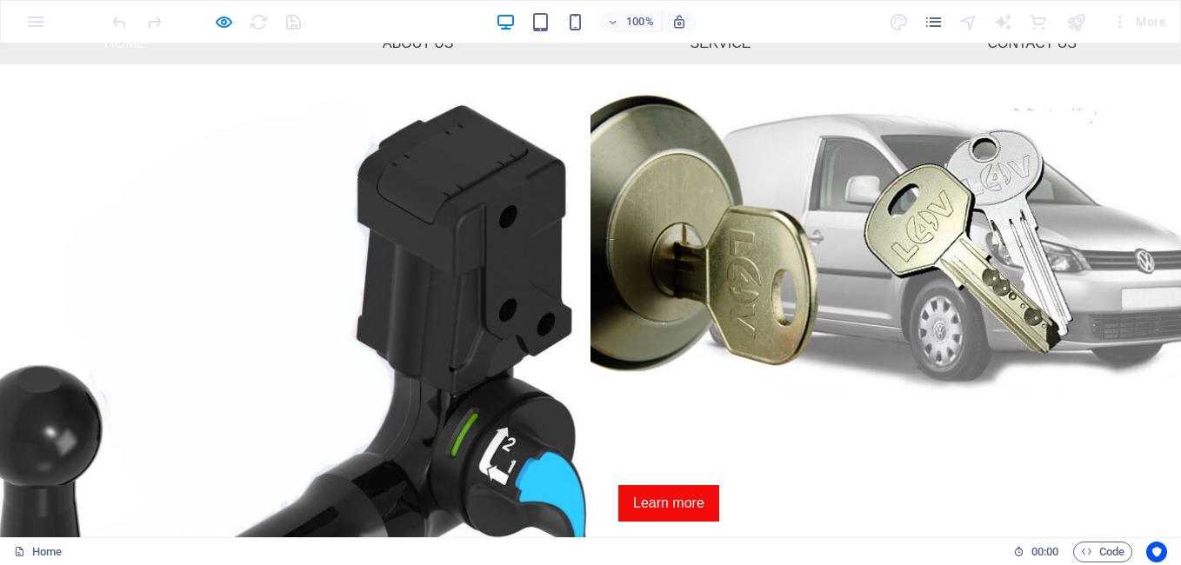
scroll to position [174, 0]
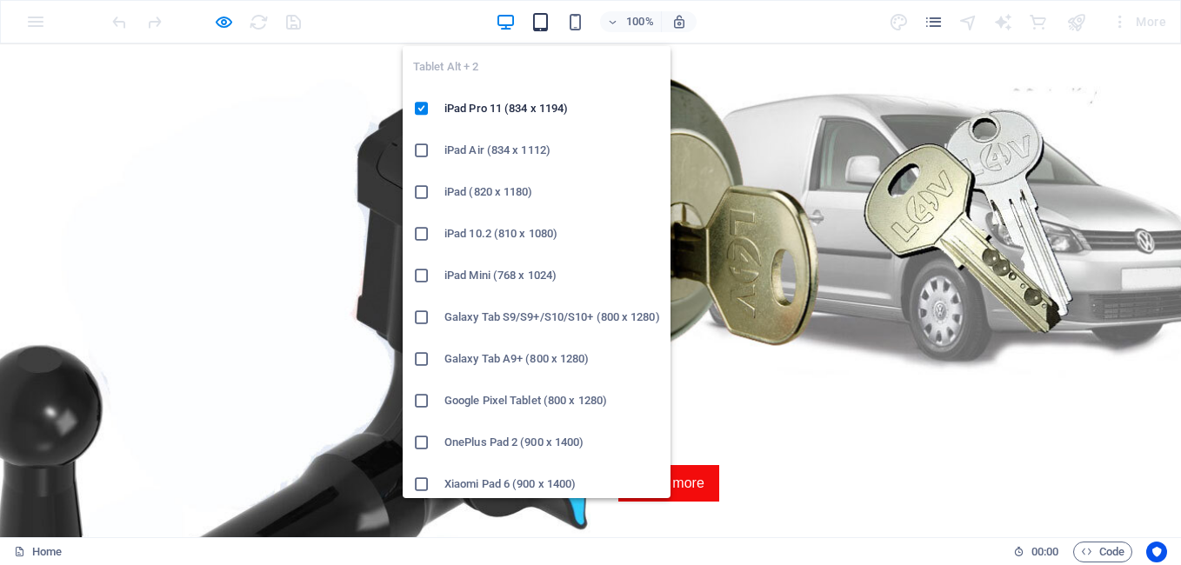
click at [544, 26] on icon "button" at bounding box center [541, 22] width 20 height 20
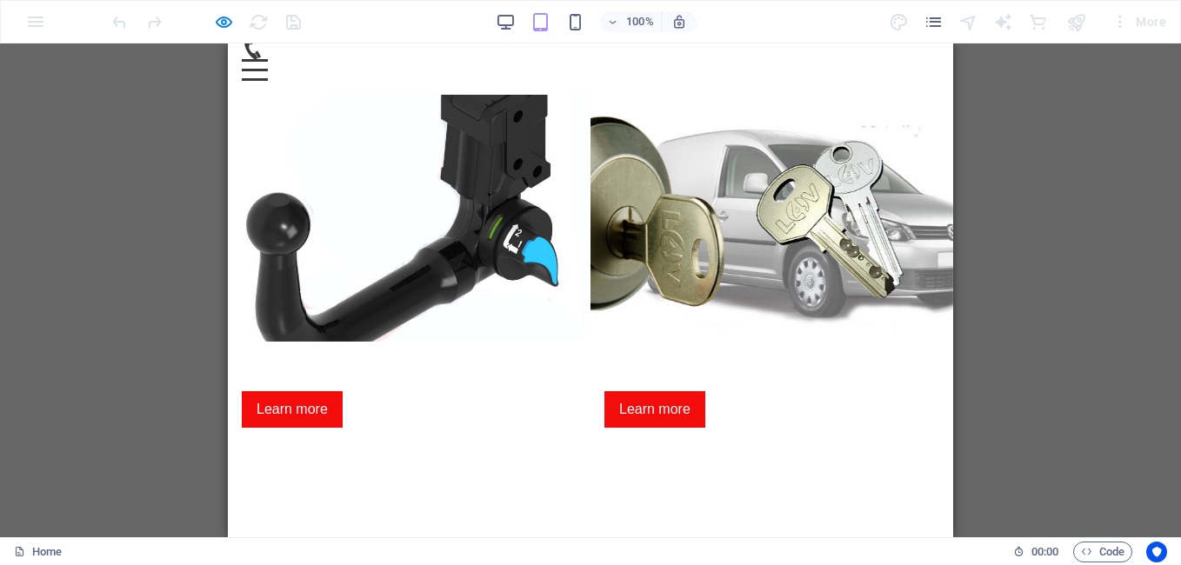
scroll to position [183, 0]
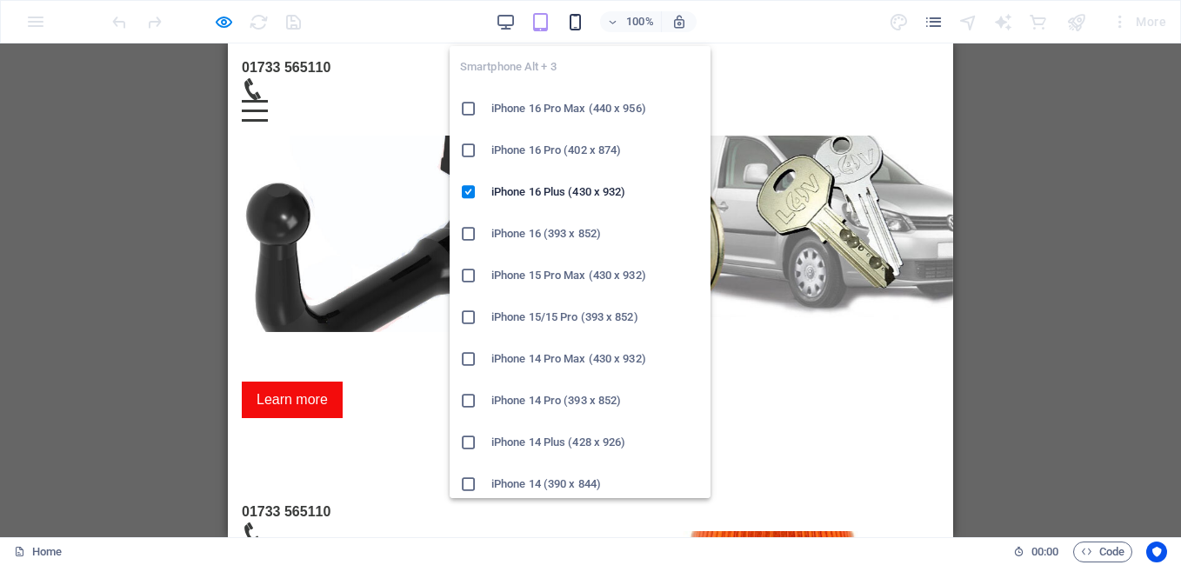
click at [577, 19] on icon "button" at bounding box center [575, 22] width 20 height 20
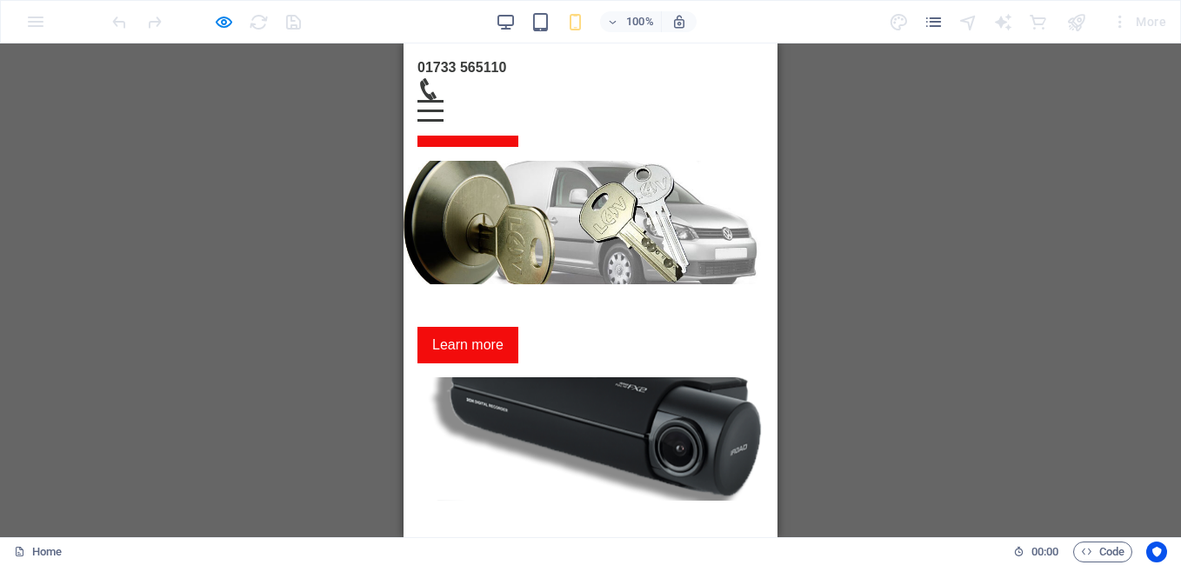
scroll to position [0, 0]
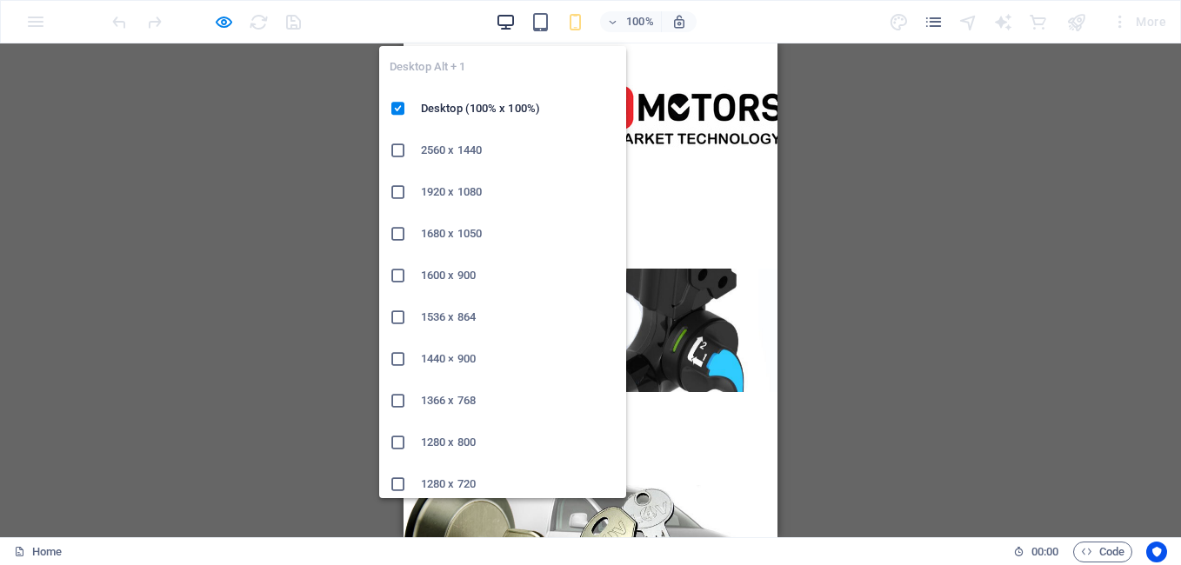
click at [511, 23] on icon "button" at bounding box center [506, 22] width 20 height 20
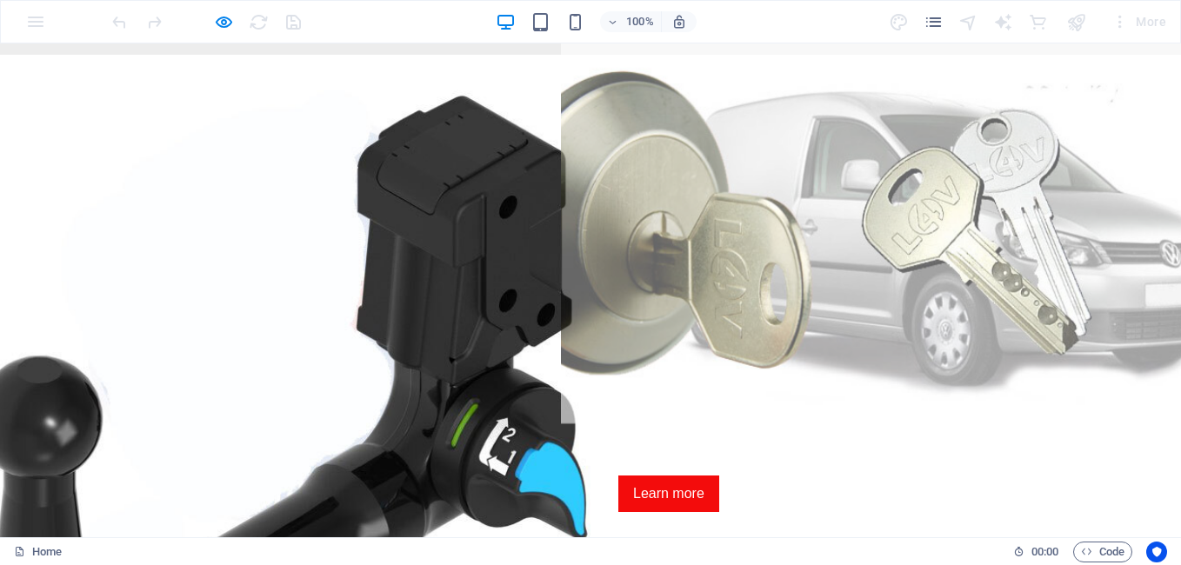
scroll to position [133, 0]
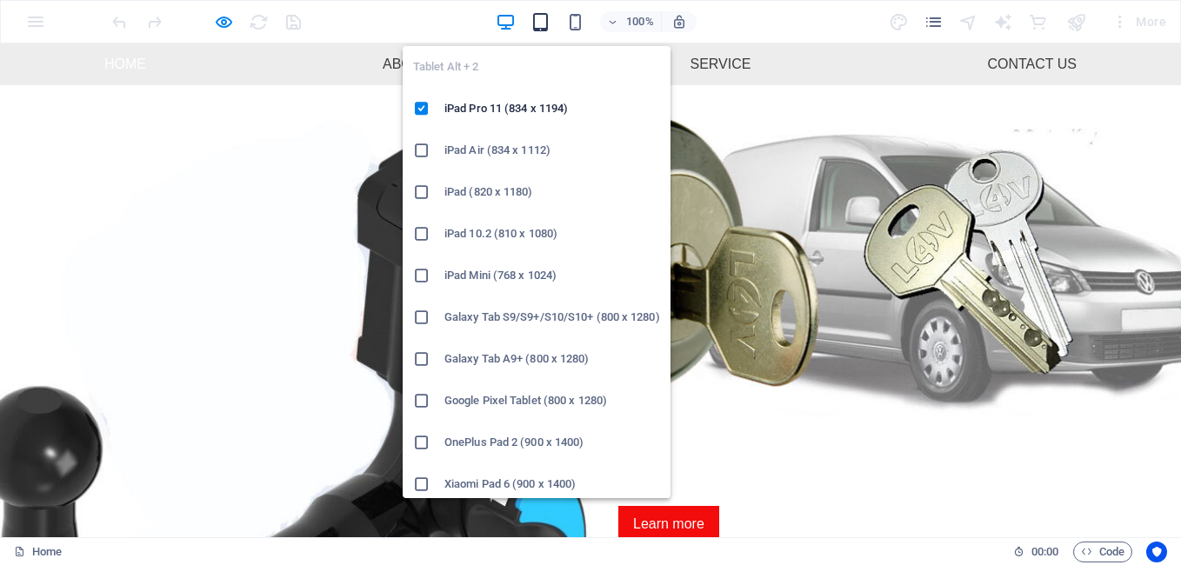
click at [531, 16] on icon "button" at bounding box center [541, 22] width 20 height 20
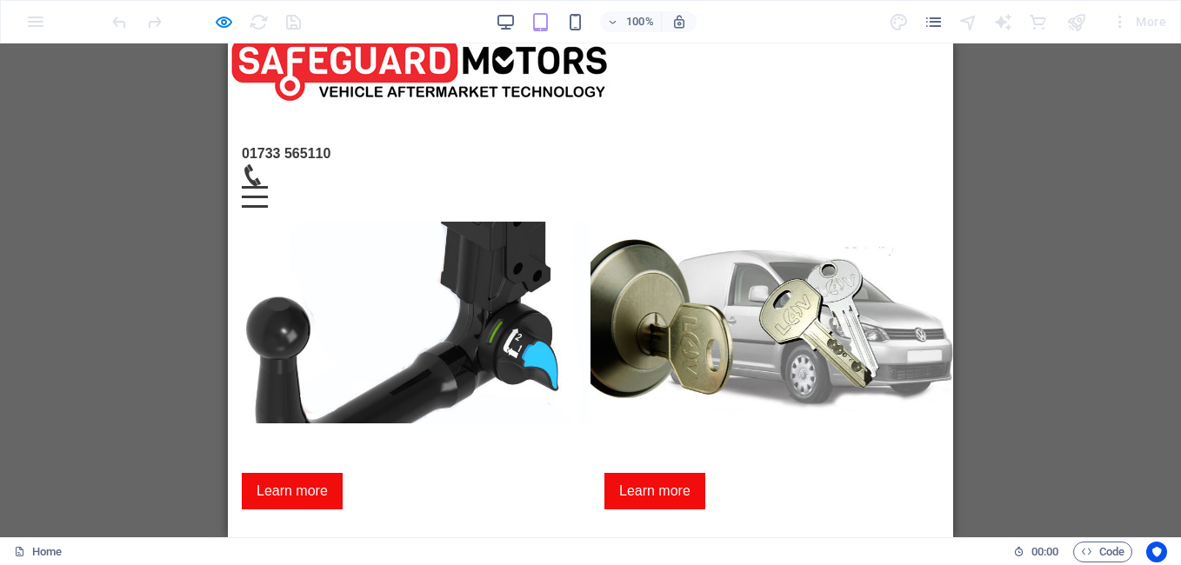
scroll to position [0, 0]
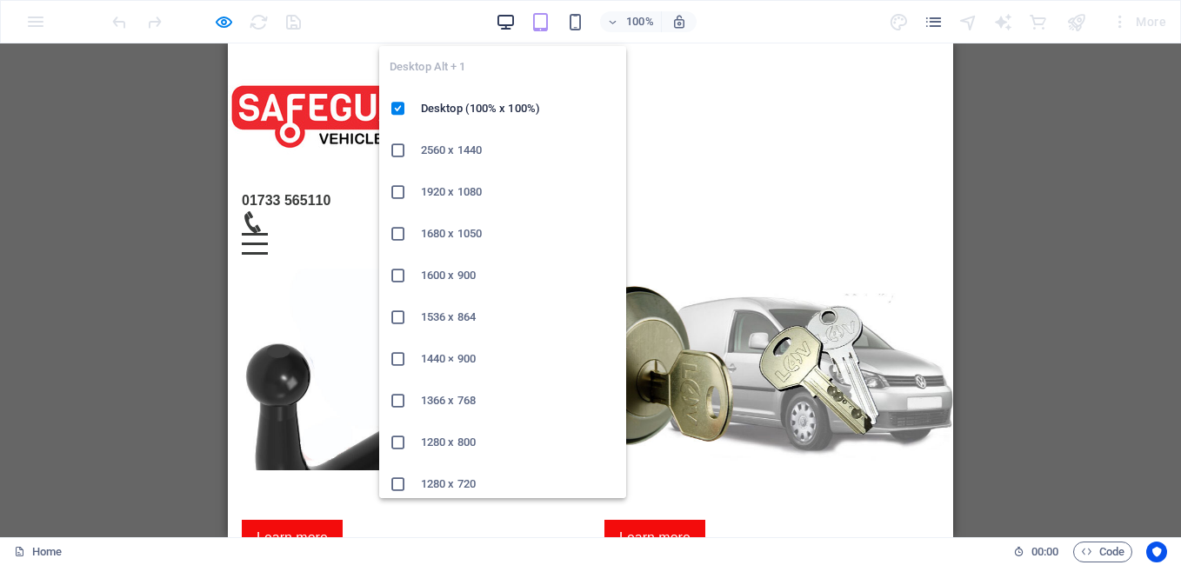
click at [513, 23] on icon "button" at bounding box center [506, 22] width 20 height 20
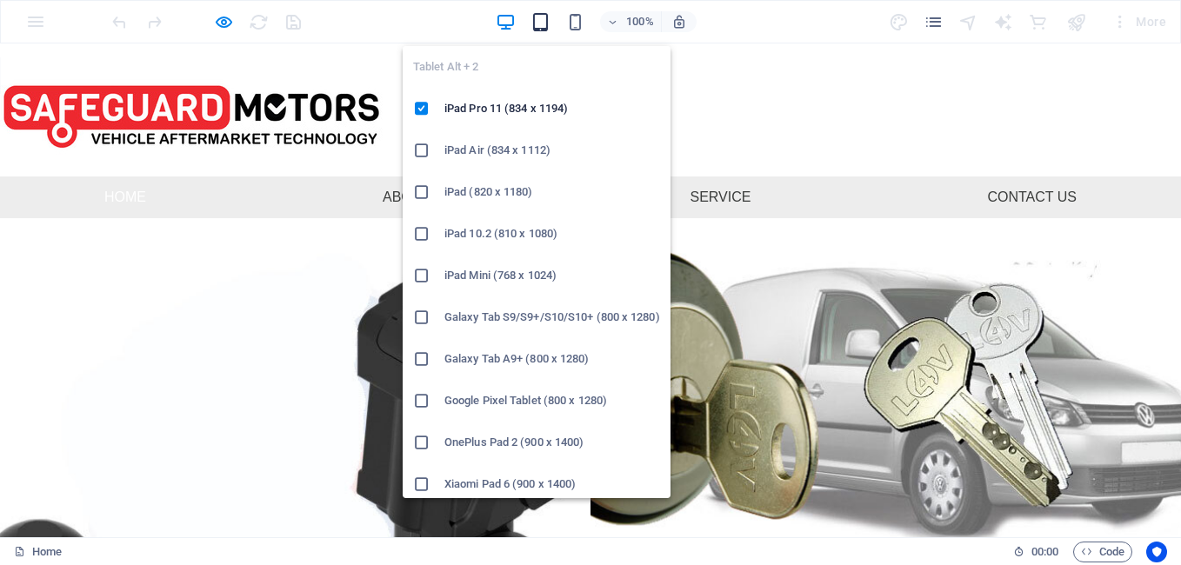
click at [542, 14] on icon "button" at bounding box center [541, 22] width 20 height 20
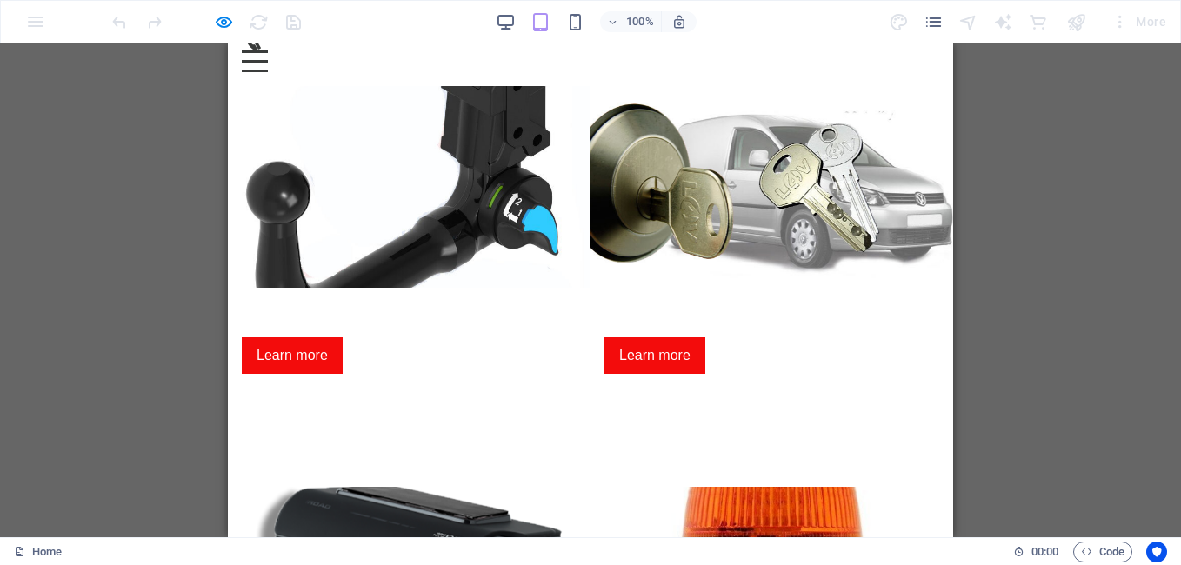
scroll to position [9, 0]
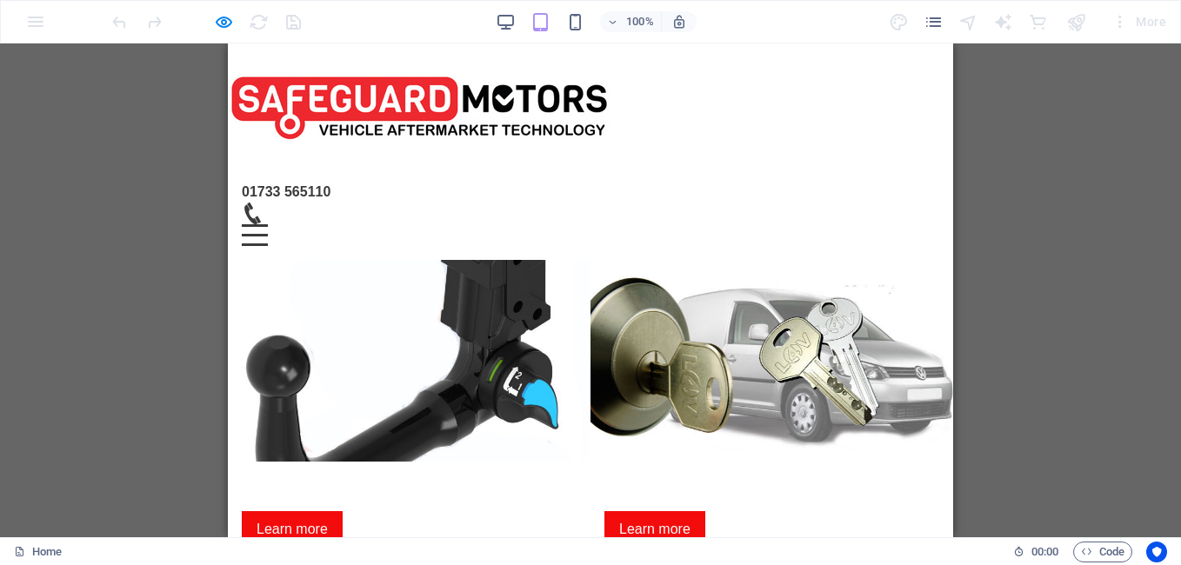
click at [564, 17] on div "100%" at bounding box center [596, 22] width 201 height 28
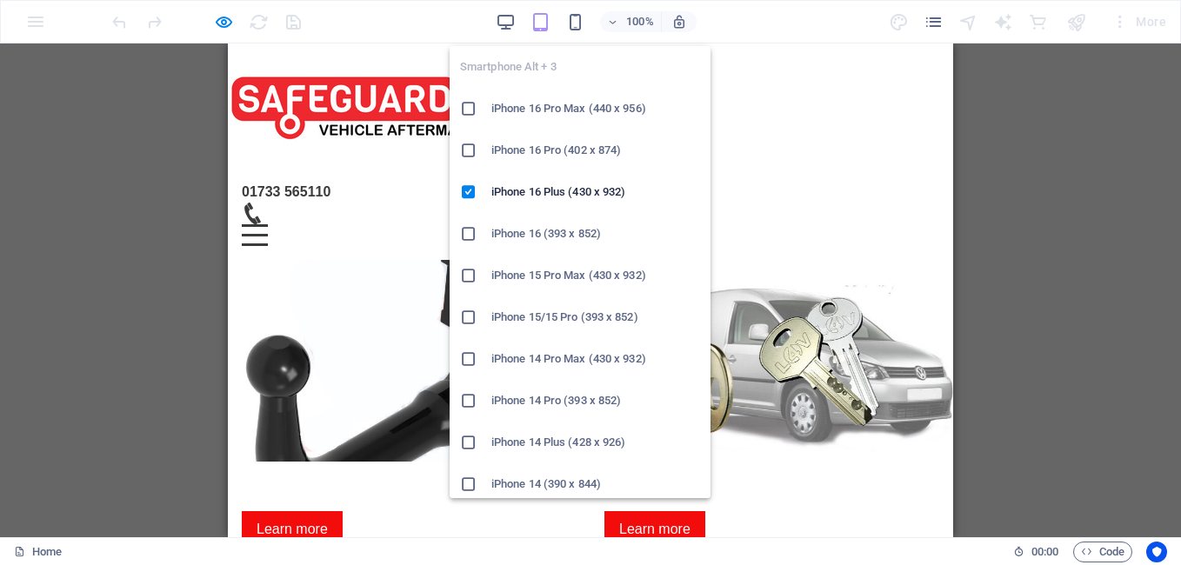
click at [573, 106] on h6 "iPhone 16 Pro Max (440 x 956)" at bounding box center [595, 108] width 209 height 21
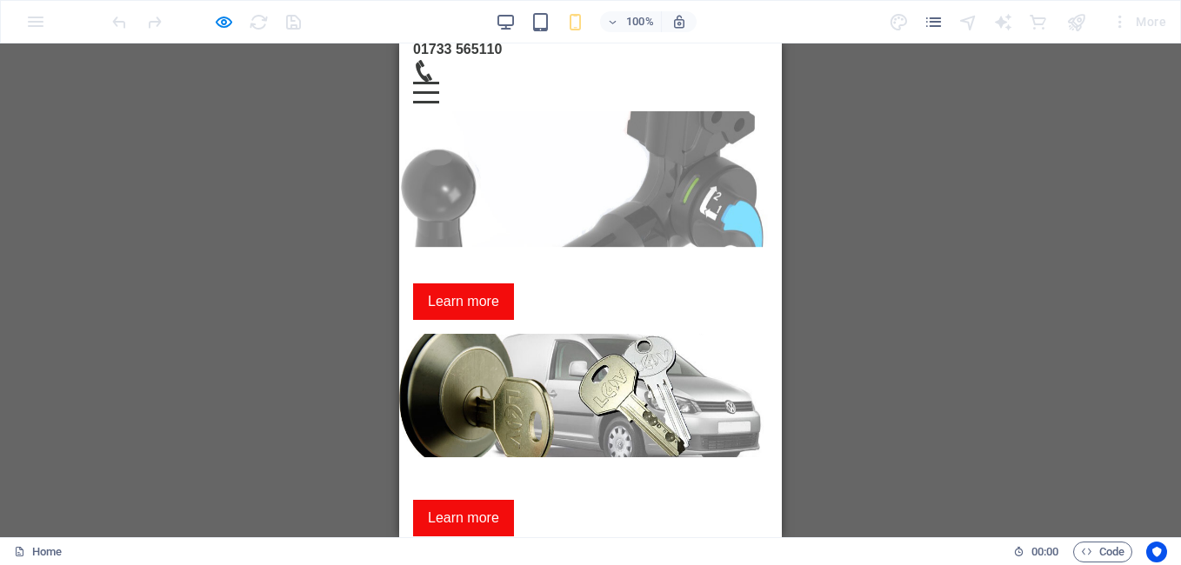
scroll to position [0, 0]
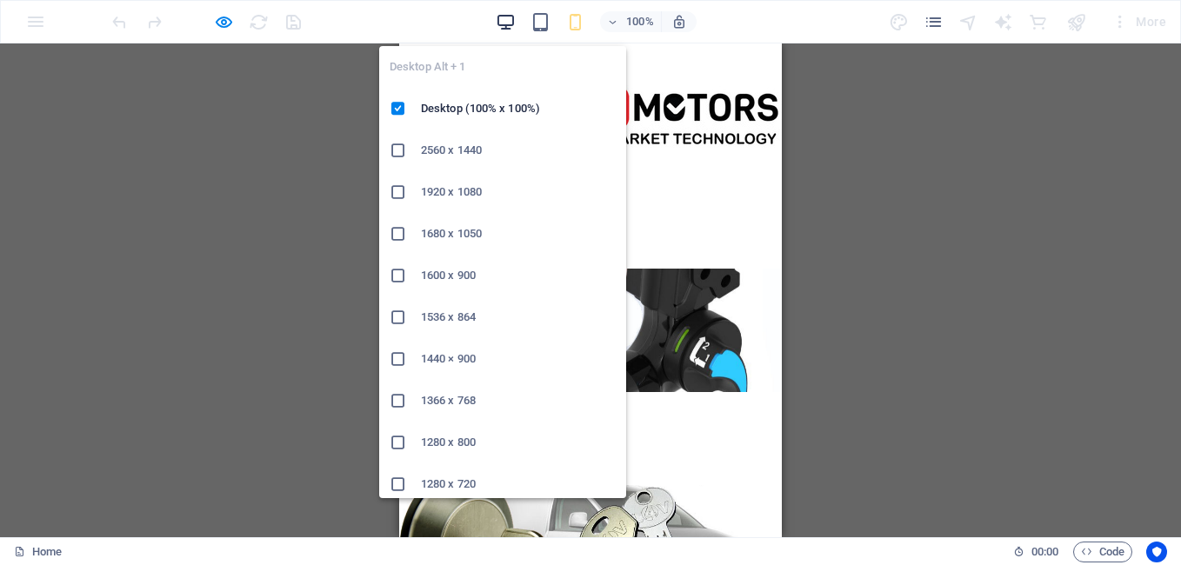
click at [500, 14] on icon "button" at bounding box center [506, 22] width 20 height 20
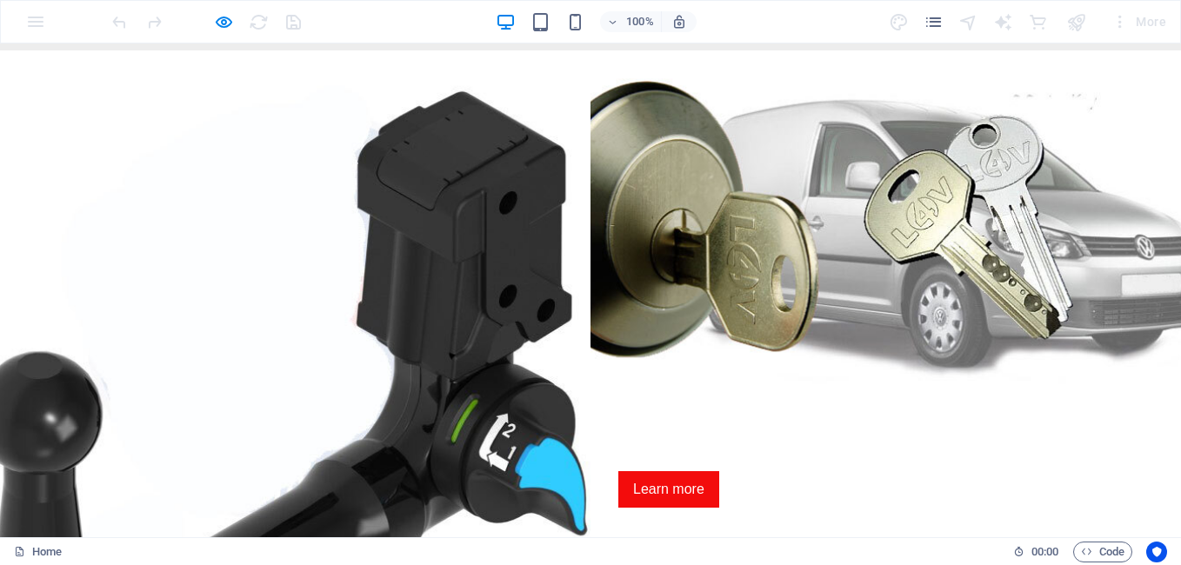
scroll to position [133, 0]
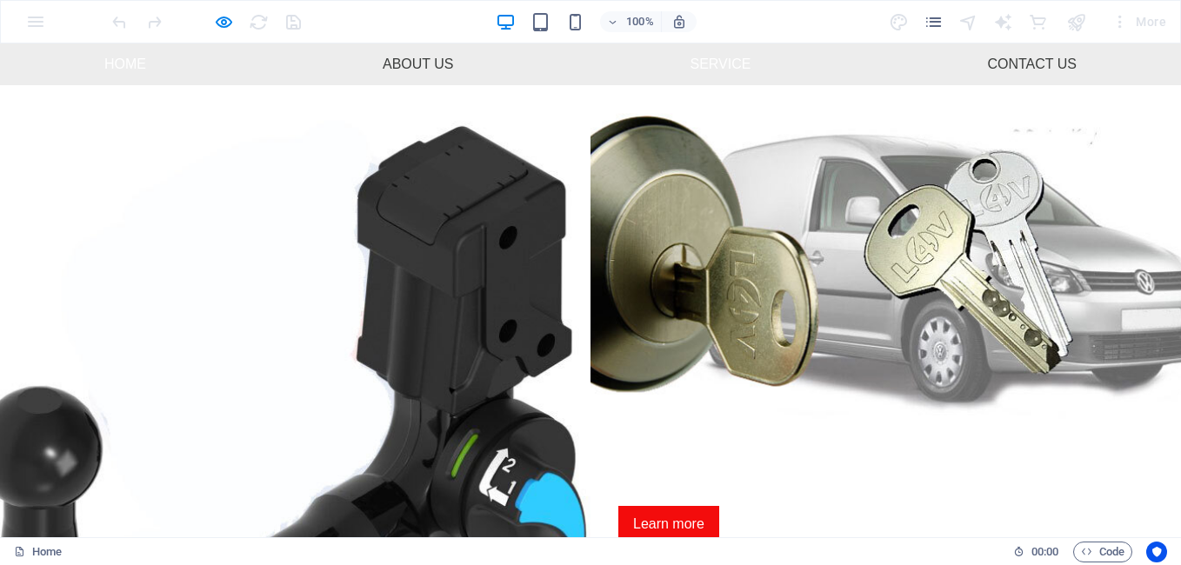
click at [721, 63] on link "Service" at bounding box center [721, 64] width 89 height 42
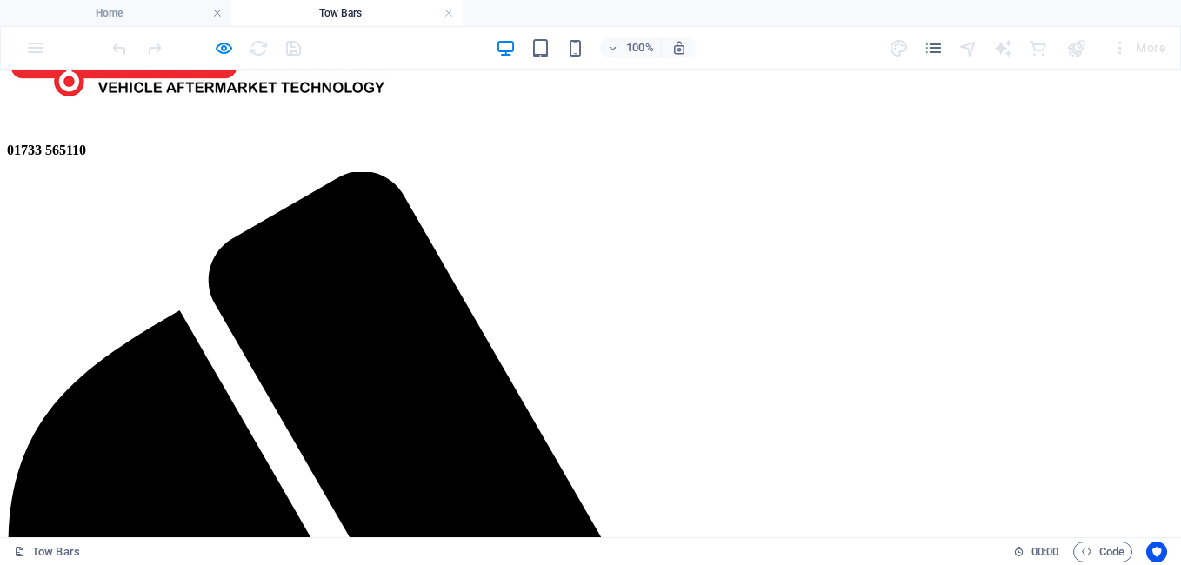
scroll to position [0, 0]
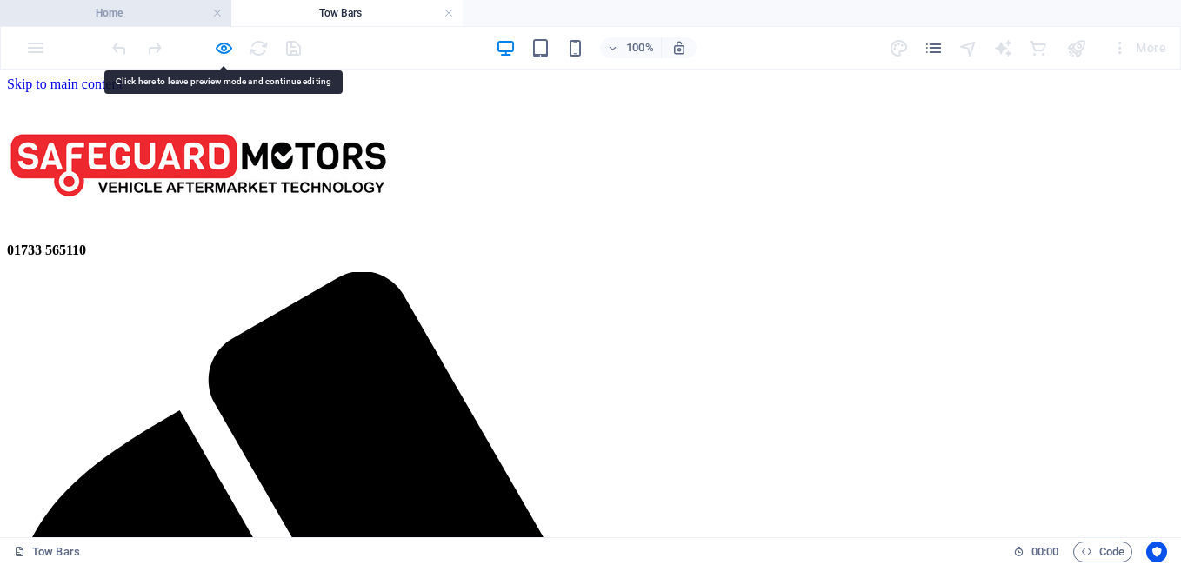
click at [109, 10] on h4 "Home" at bounding box center [115, 12] width 231 height 19
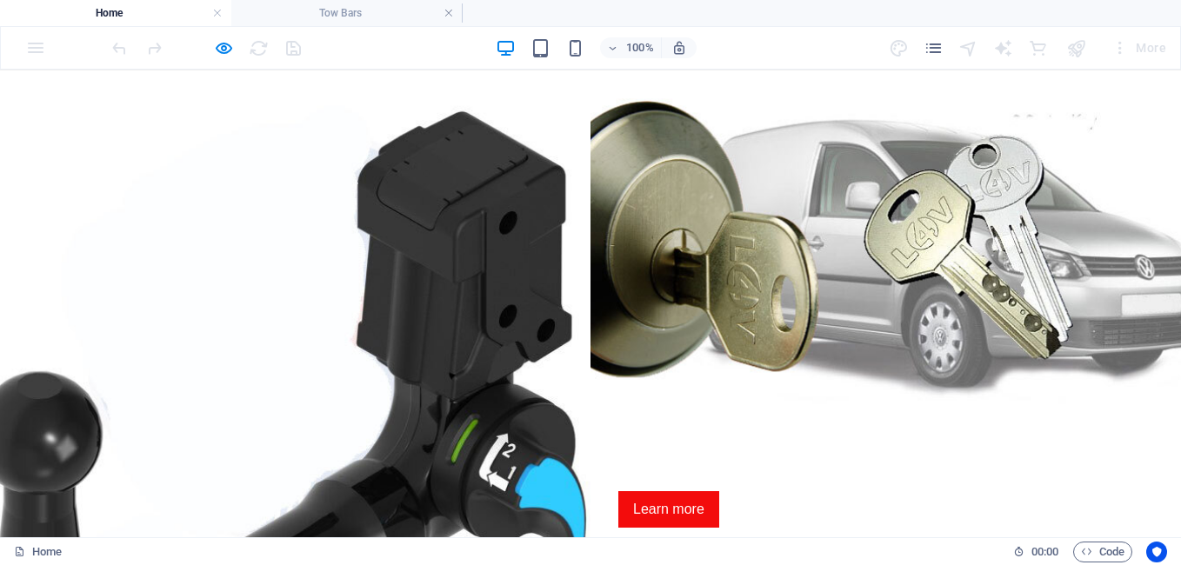
scroll to position [133, 0]
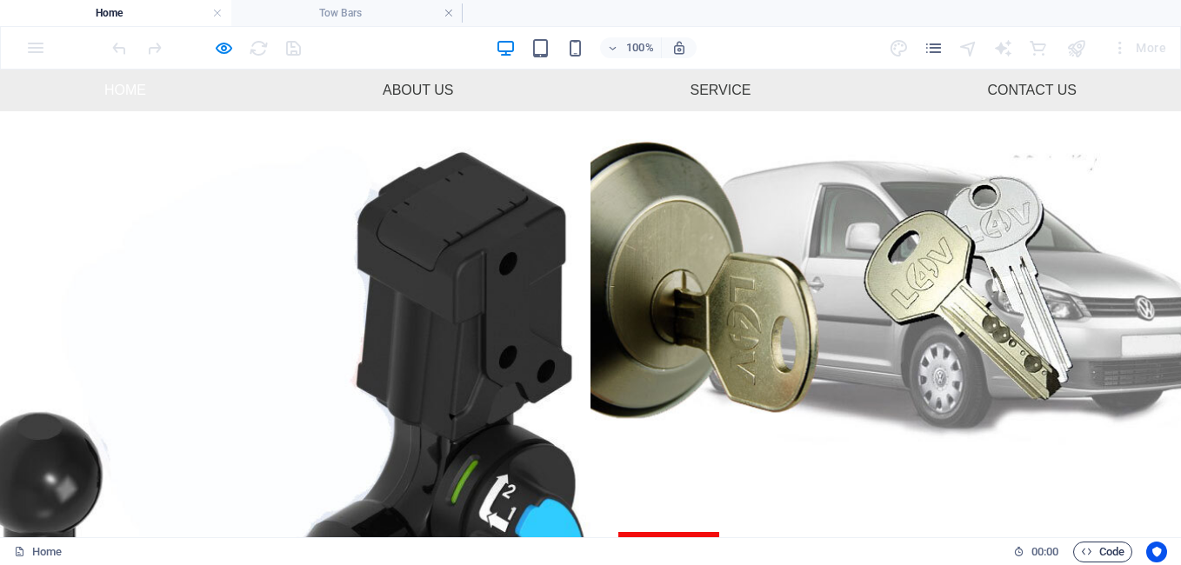
click at [1111, 556] on span "Code" at bounding box center [1102, 552] width 43 height 21
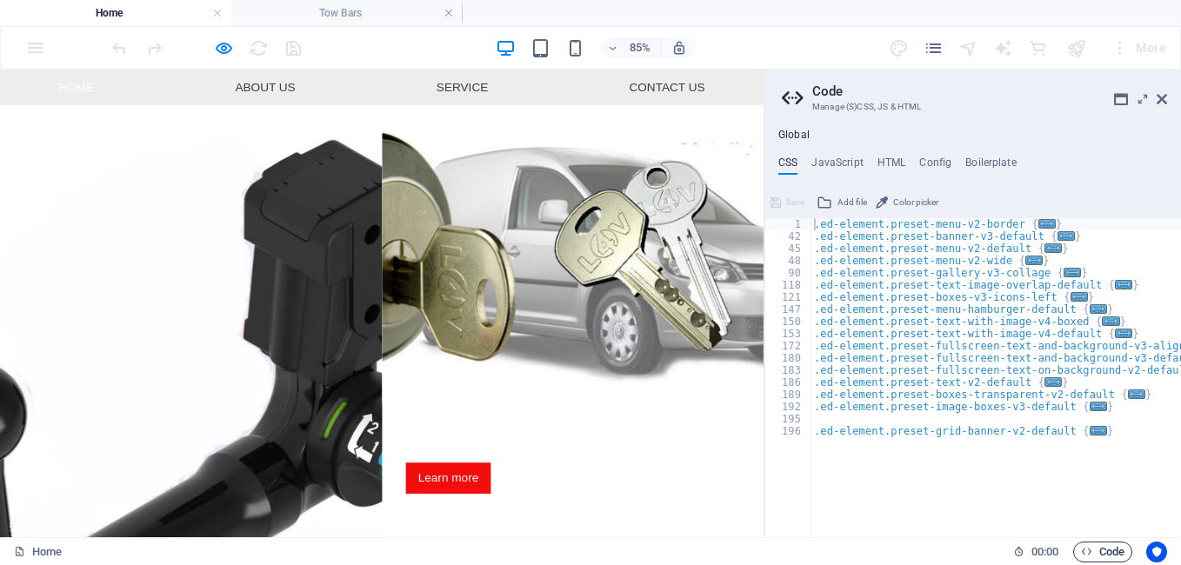
click at [1111, 556] on span "Code" at bounding box center [1102, 552] width 43 height 21
click at [1160, 94] on icon at bounding box center [1162, 99] width 10 height 14
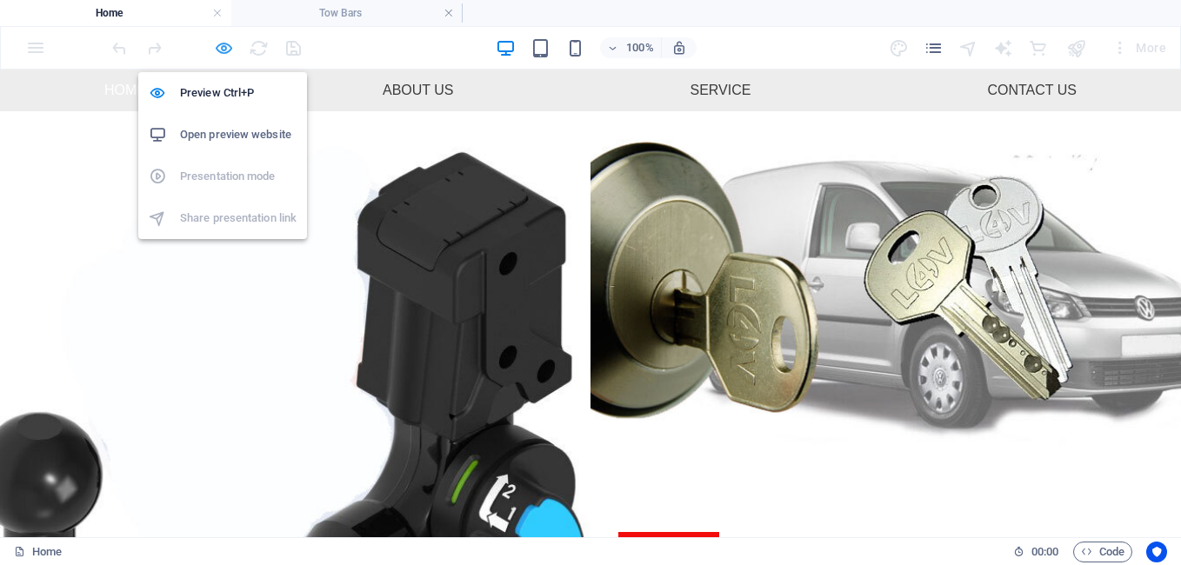
click at [223, 50] on icon "button" at bounding box center [224, 48] width 20 height 20
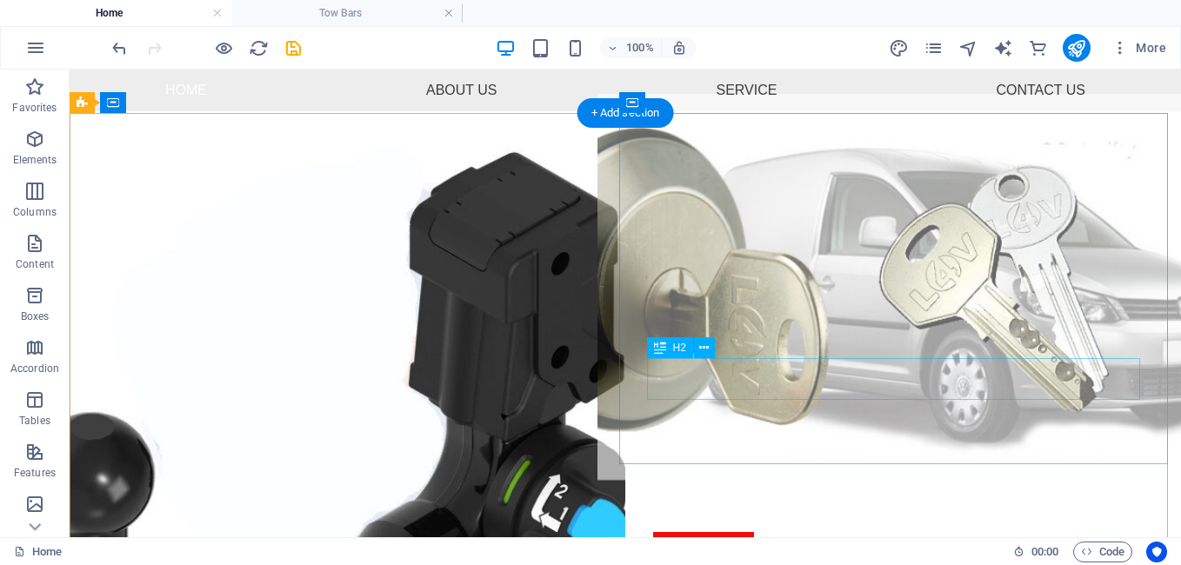
scroll to position [0, 0]
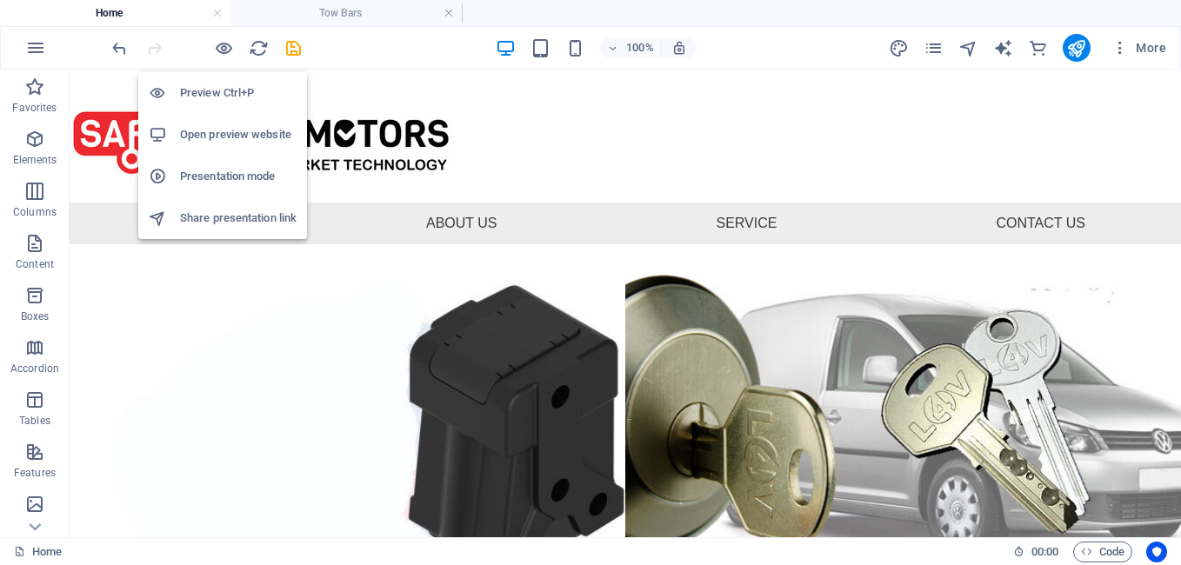
click at [234, 135] on h6 "Open preview website" at bounding box center [238, 134] width 117 height 21
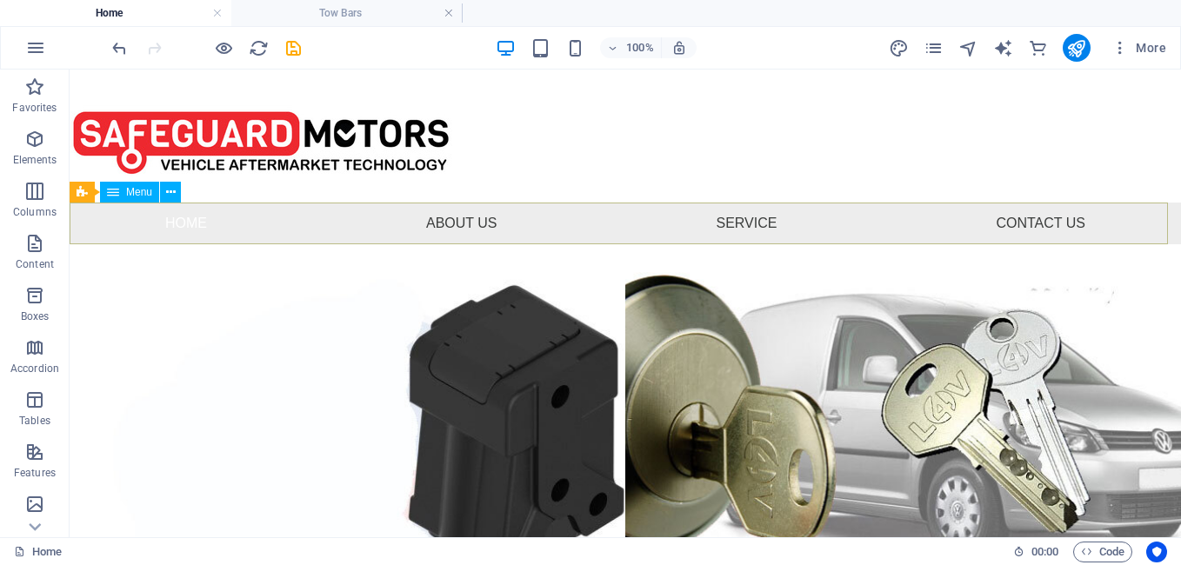
click at [138, 197] on span "Menu" at bounding box center [139, 192] width 26 height 10
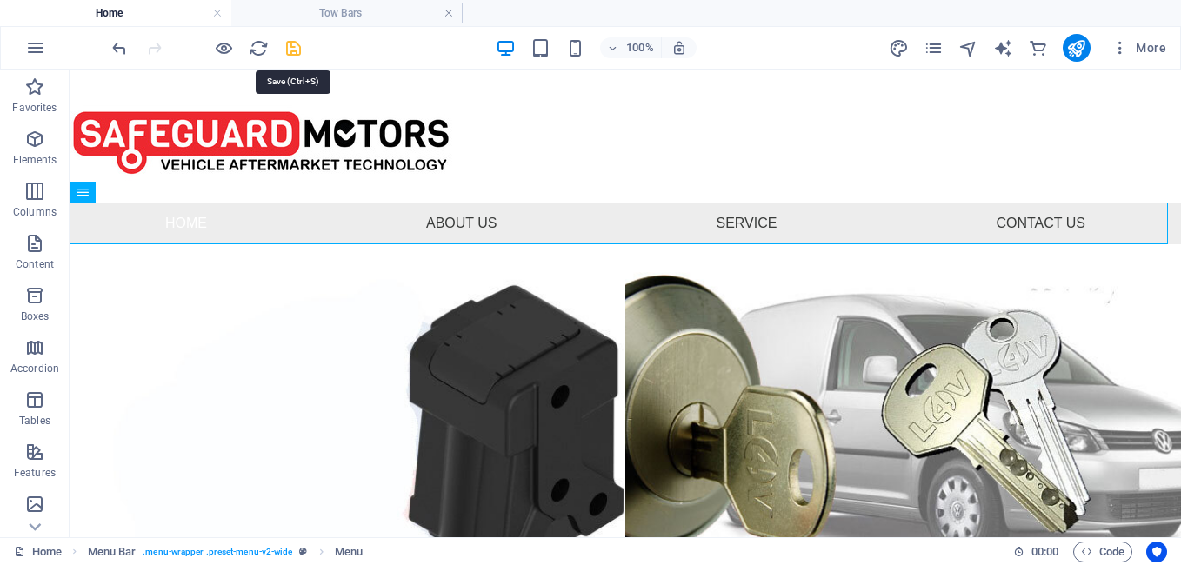
click at [297, 50] on icon "save" at bounding box center [294, 48] width 20 height 20
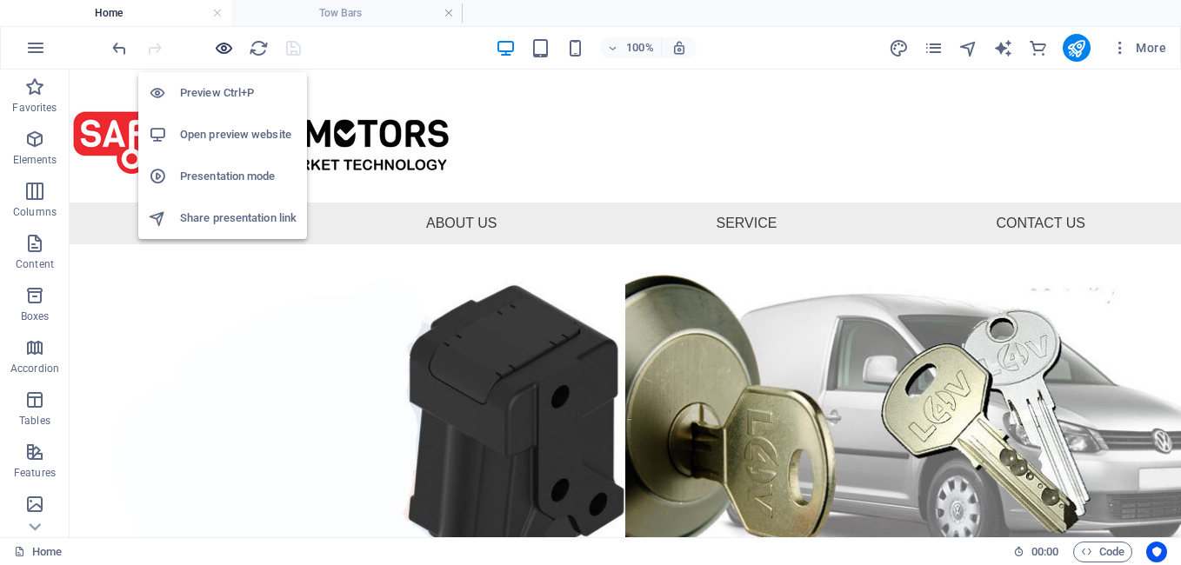
click at [228, 47] on icon "button" at bounding box center [224, 48] width 20 height 20
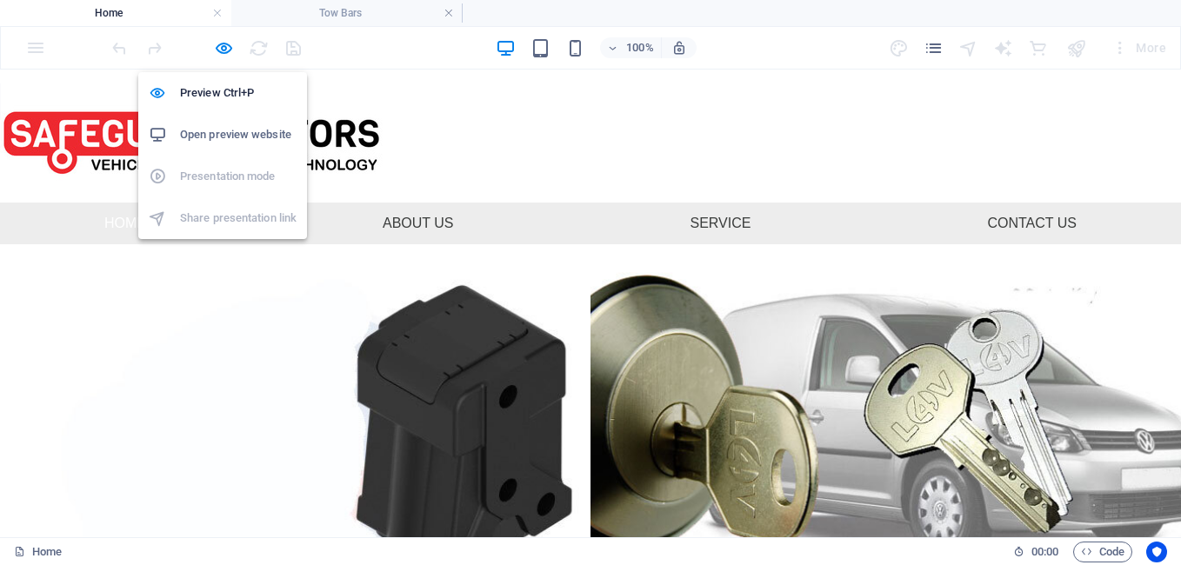
click at [224, 137] on h6 "Open preview website" at bounding box center [238, 134] width 117 height 21
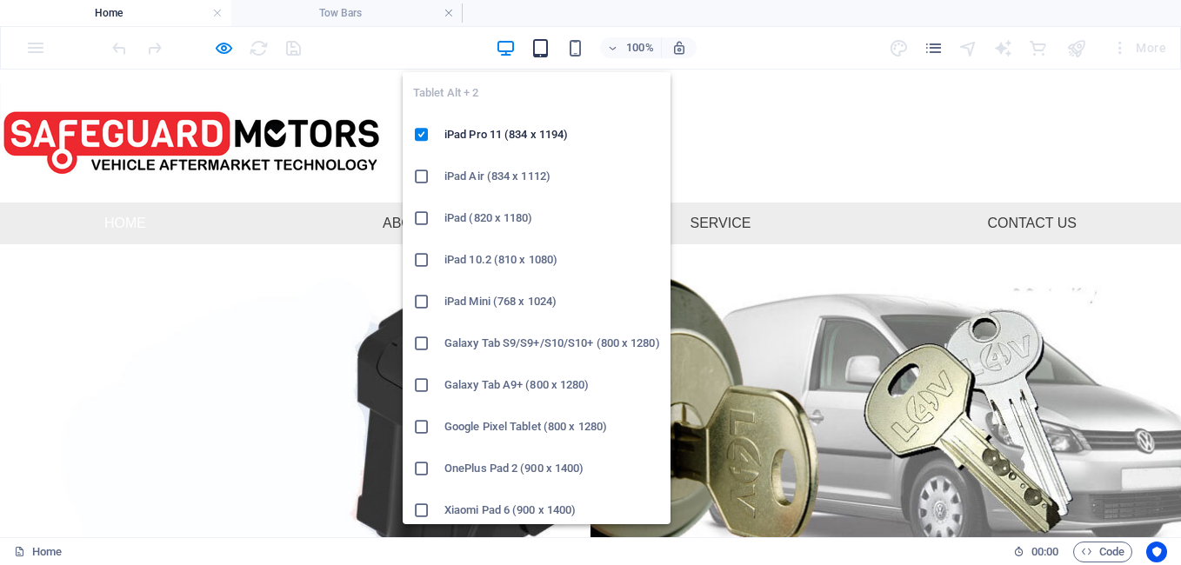
click at [538, 47] on icon "button" at bounding box center [541, 48] width 20 height 20
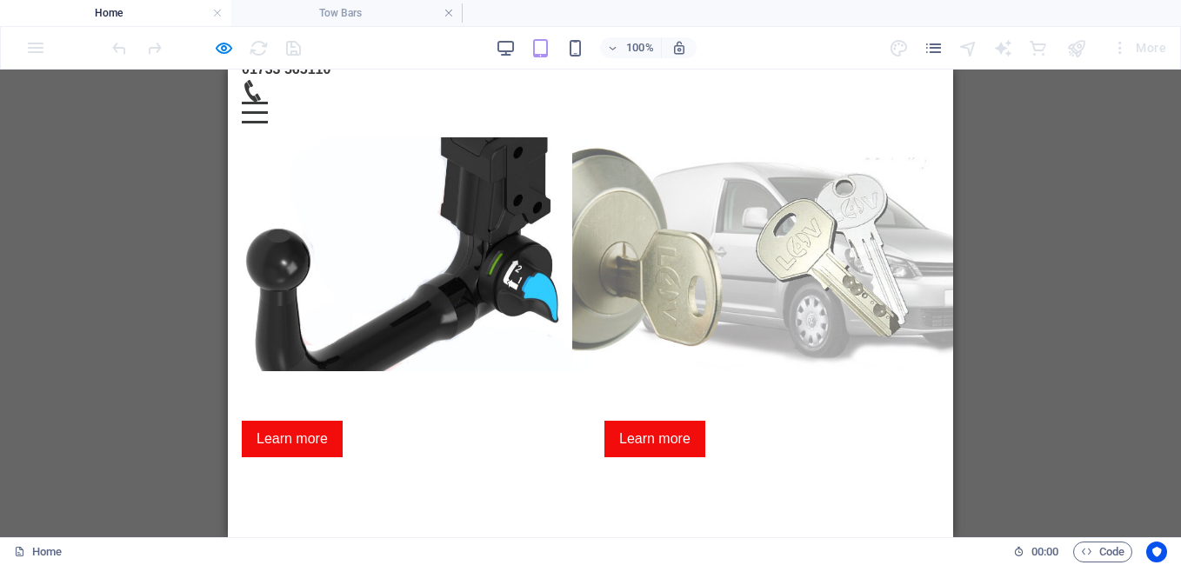
scroll to position [183, 0]
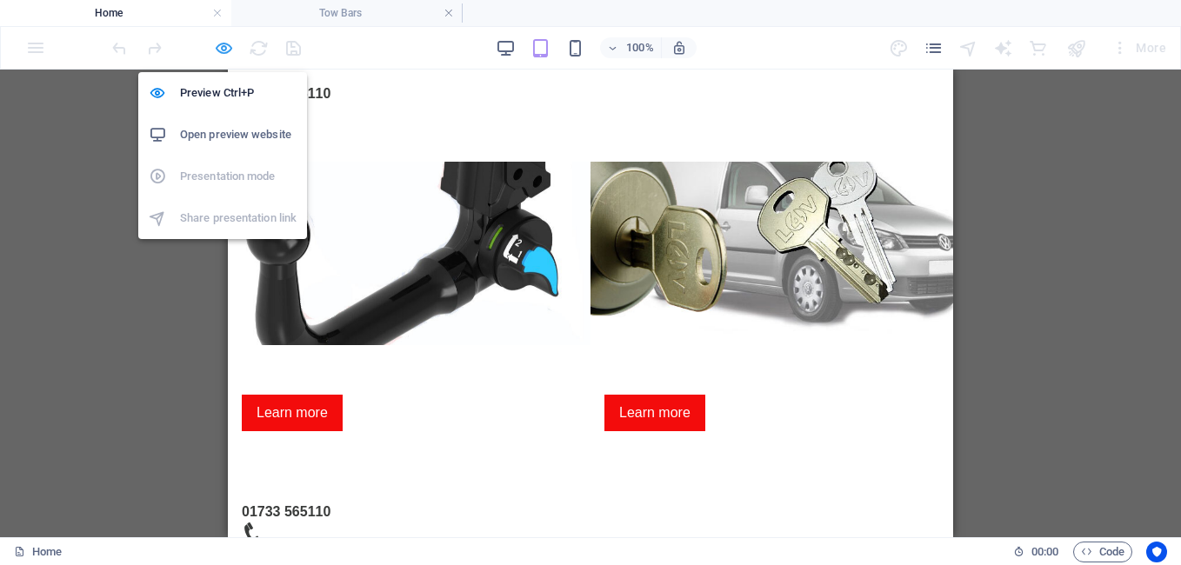
click at [220, 47] on icon "button" at bounding box center [224, 48] width 20 height 20
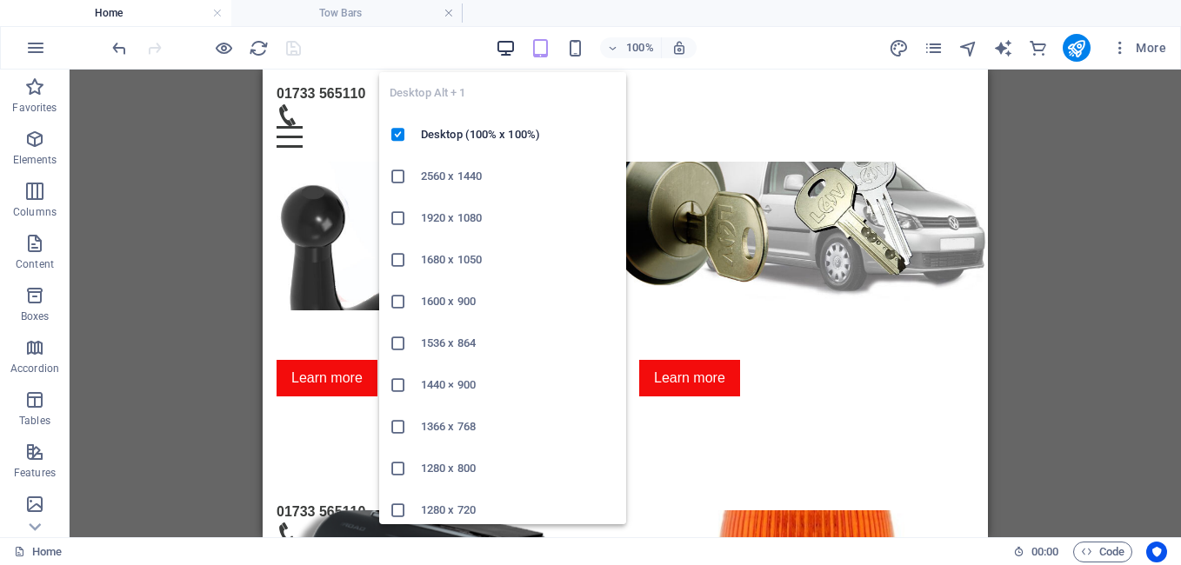
click at [504, 47] on icon "button" at bounding box center [506, 48] width 20 height 20
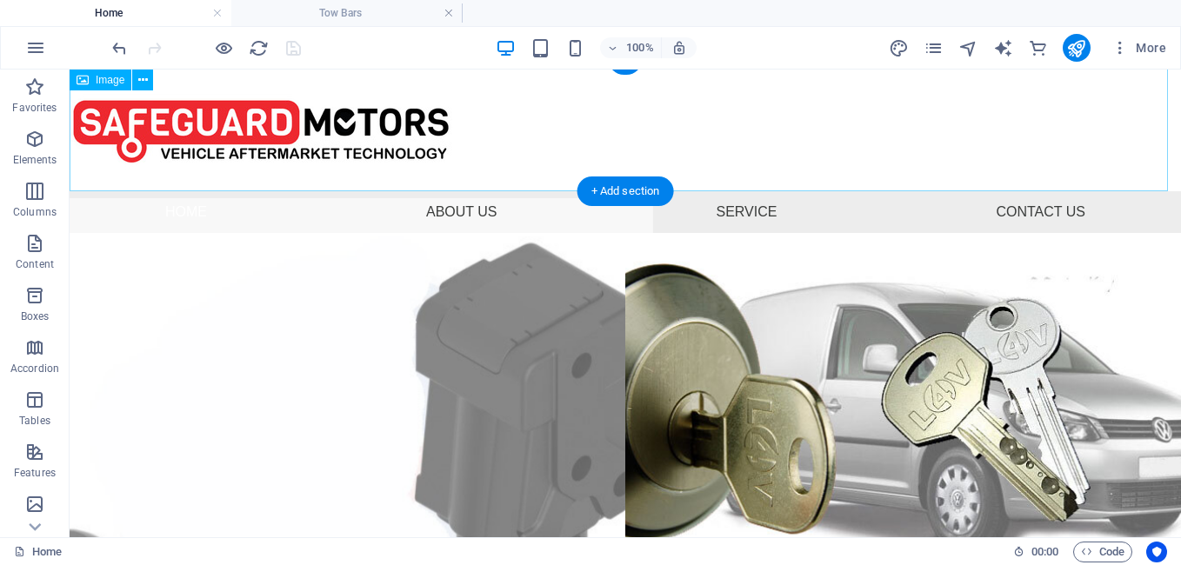
scroll to position [0, 0]
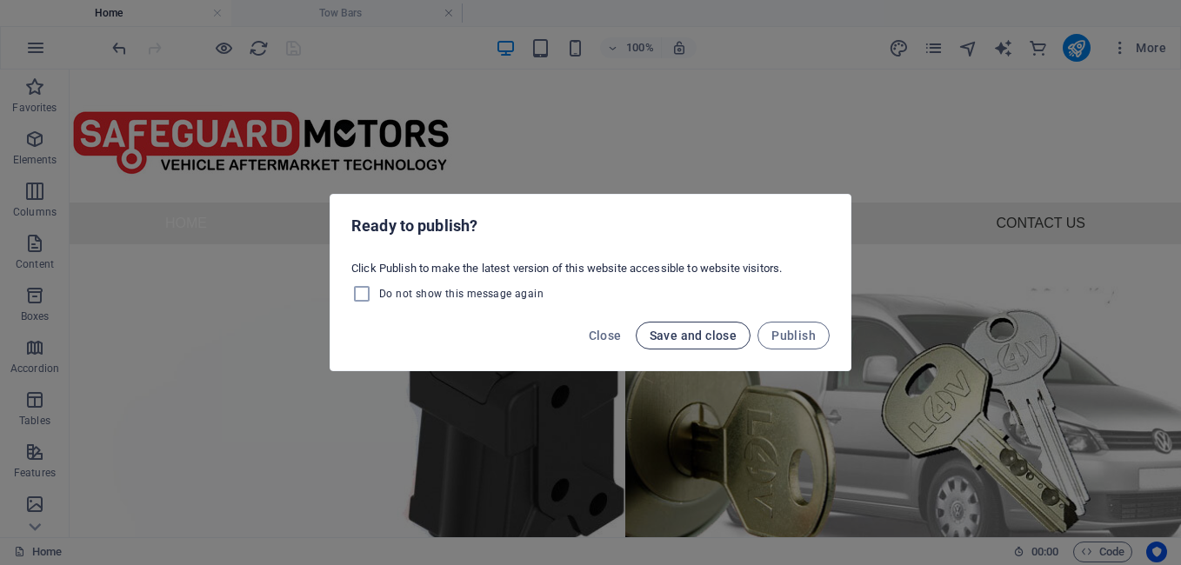
click at [708, 341] on span "Save and close" at bounding box center [694, 336] width 88 height 14
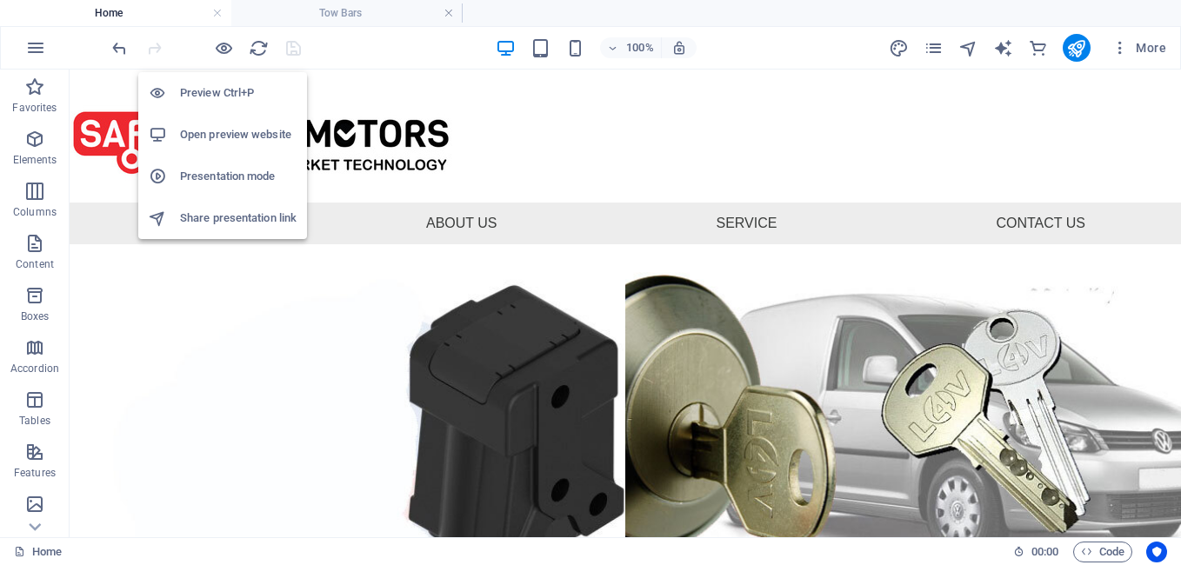
click at [226, 170] on h6 "Presentation mode" at bounding box center [238, 176] width 117 height 21
click at [223, 46] on icon "button" at bounding box center [224, 48] width 20 height 20
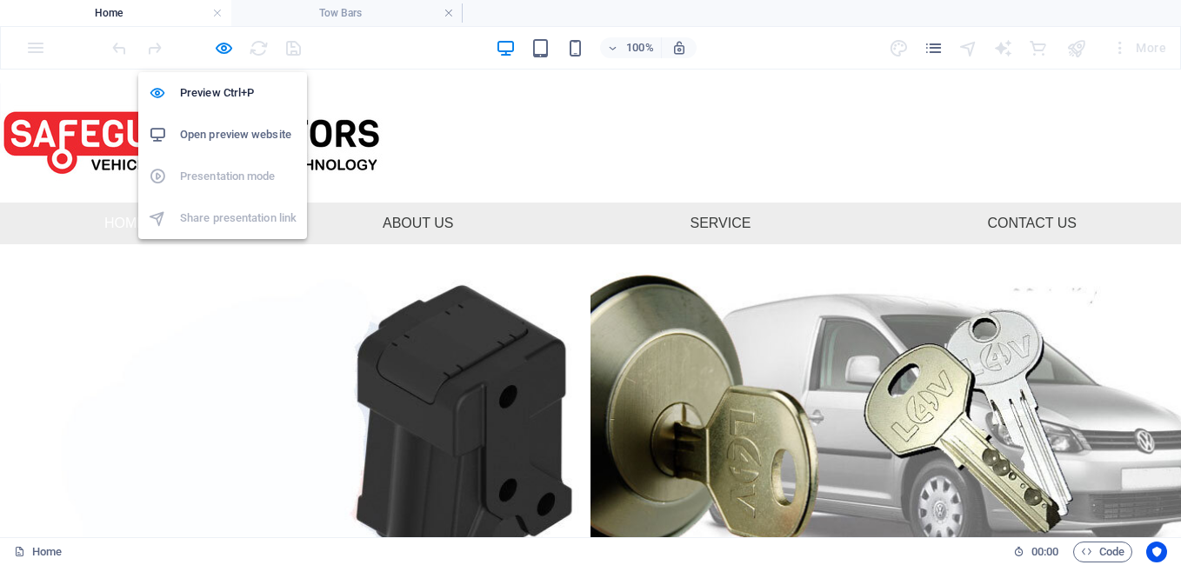
click at [220, 126] on h6 "Open preview website" at bounding box center [238, 134] width 117 height 21
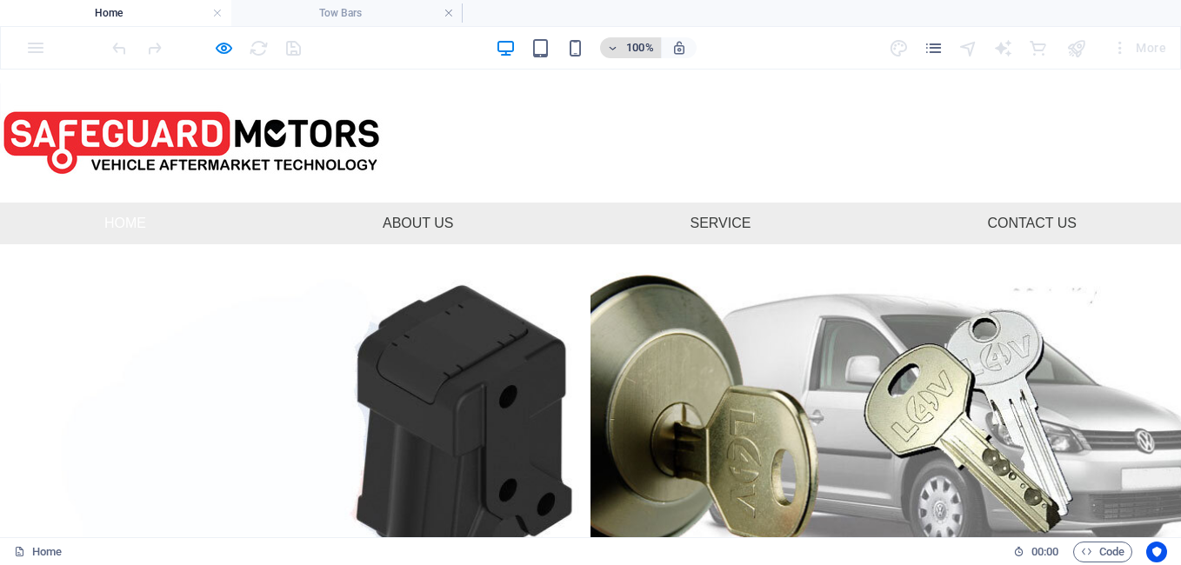
click at [616, 43] on icon "button" at bounding box center [613, 48] width 12 height 11
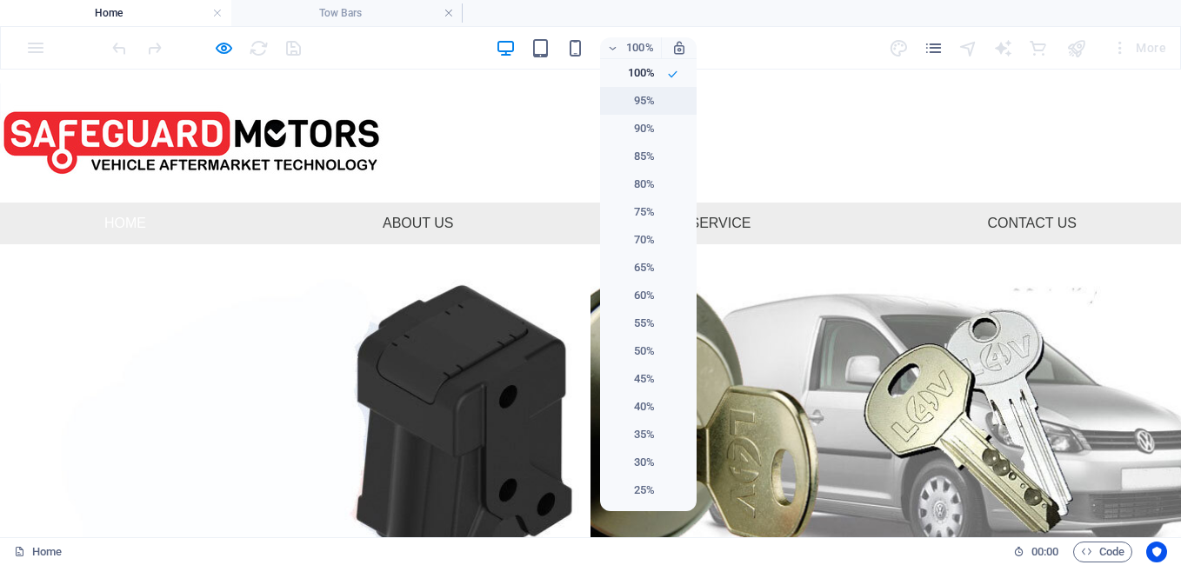
click at [638, 99] on h6 "95%" at bounding box center [633, 100] width 44 height 21
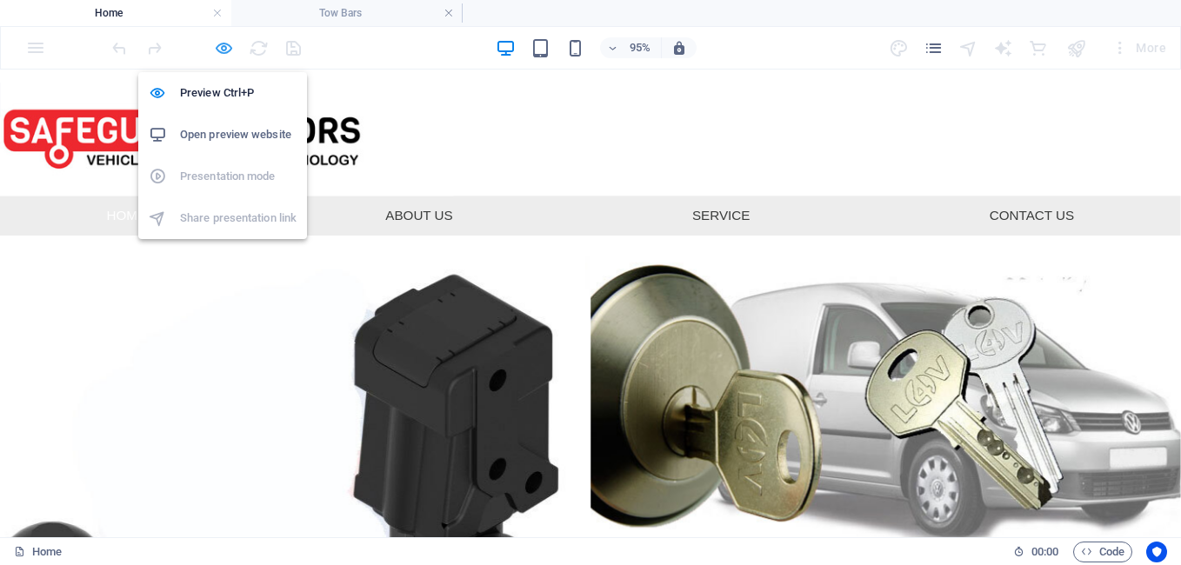
click at [230, 47] on icon "button" at bounding box center [224, 48] width 20 height 20
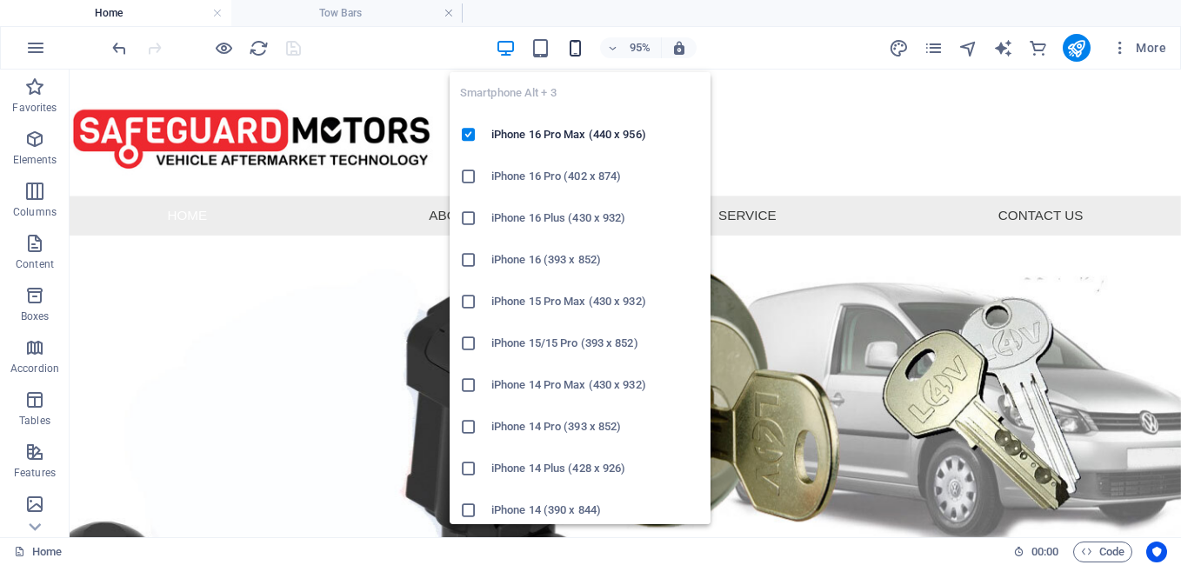
click at [581, 47] on icon "button" at bounding box center [575, 48] width 20 height 20
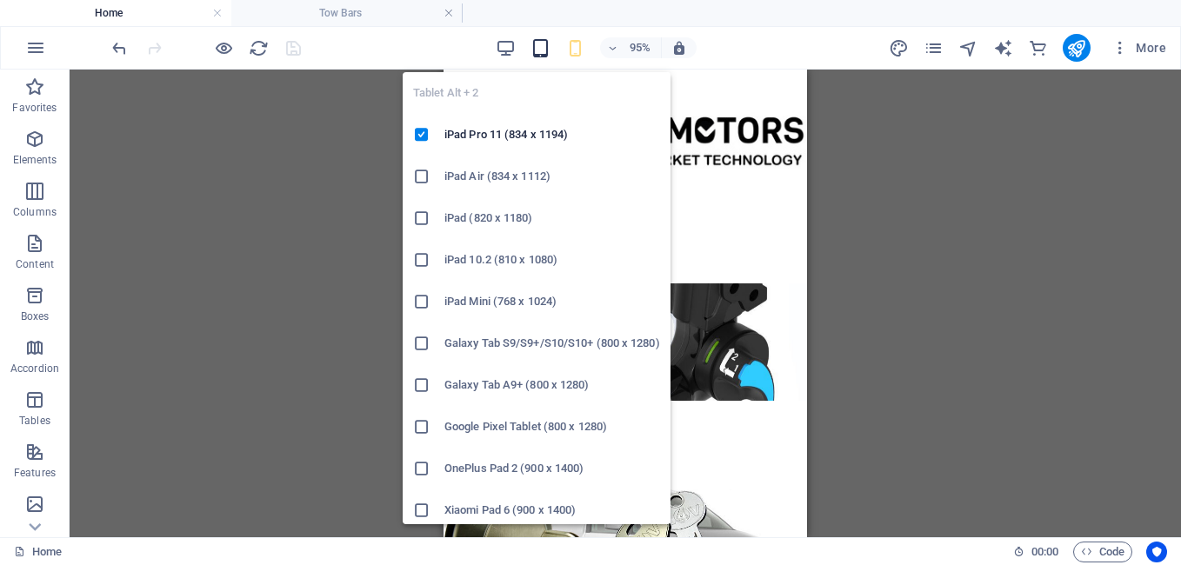
click at [548, 47] on icon "button" at bounding box center [541, 48] width 20 height 20
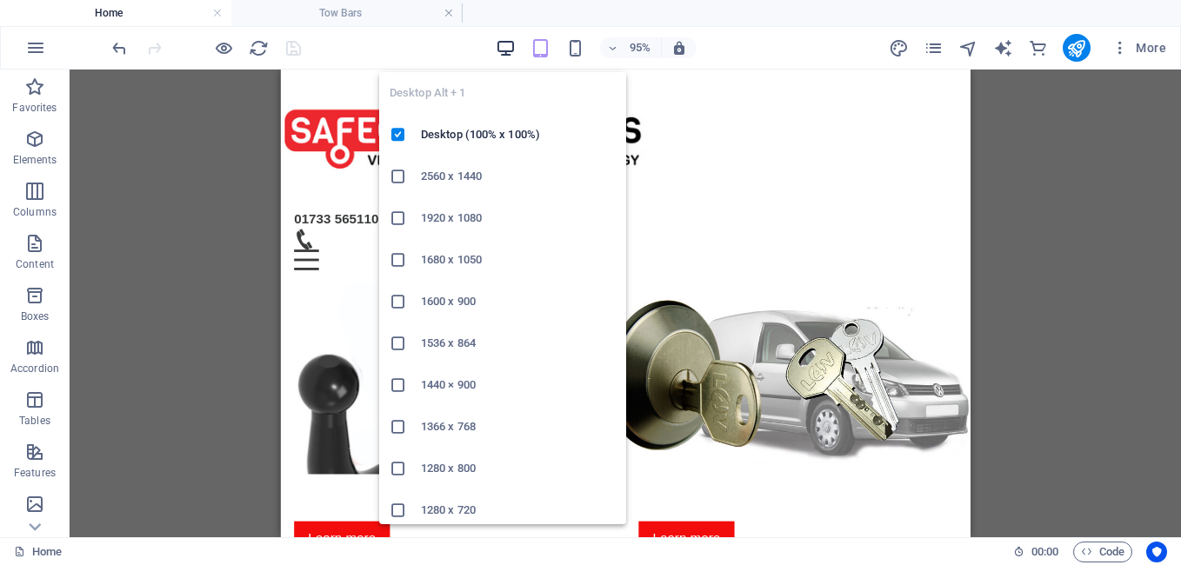
click at [504, 52] on icon "button" at bounding box center [506, 48] width 20 height 20
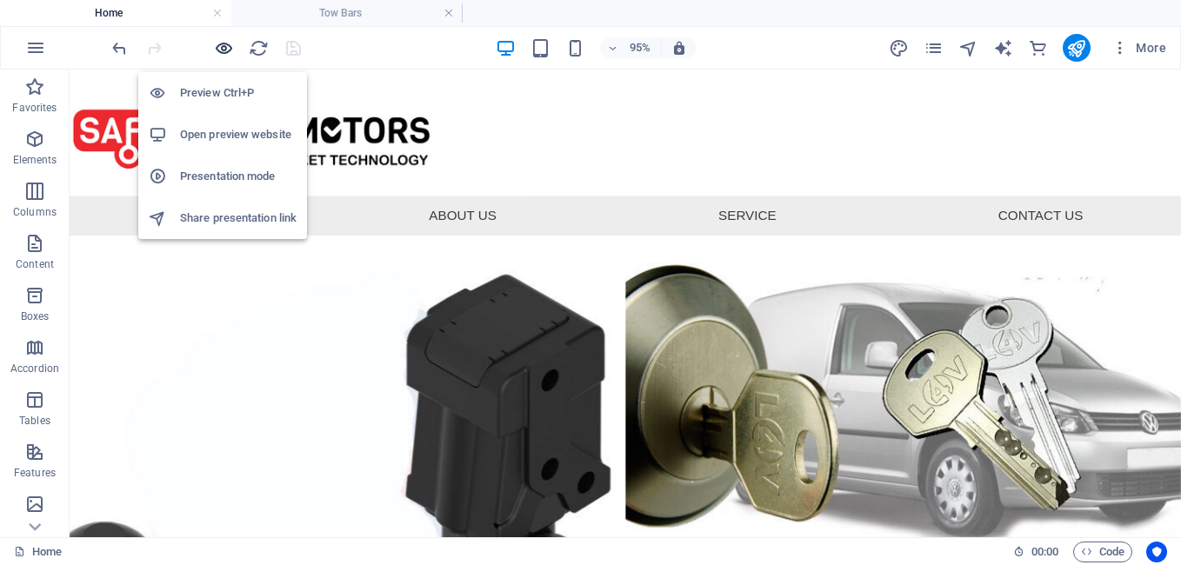
click at [218, 49] on icon "button" at bounding box center [224, 48] width 20 height 20
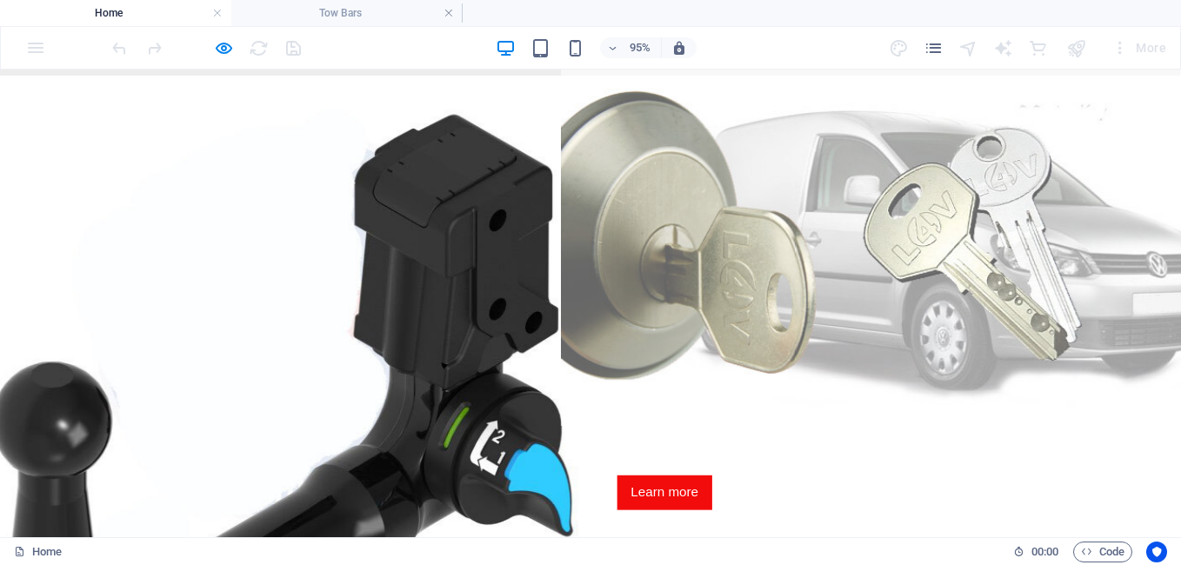
scroll to position [133, 0]
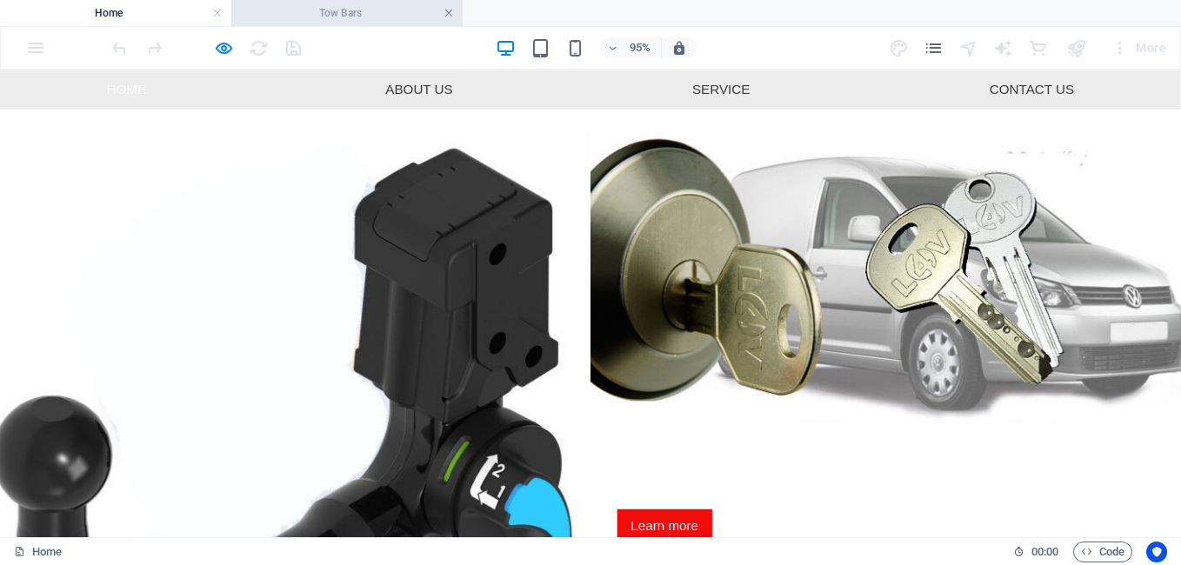
click at [451, 13] on link at bounding box center [449, 13] width 10 height 17
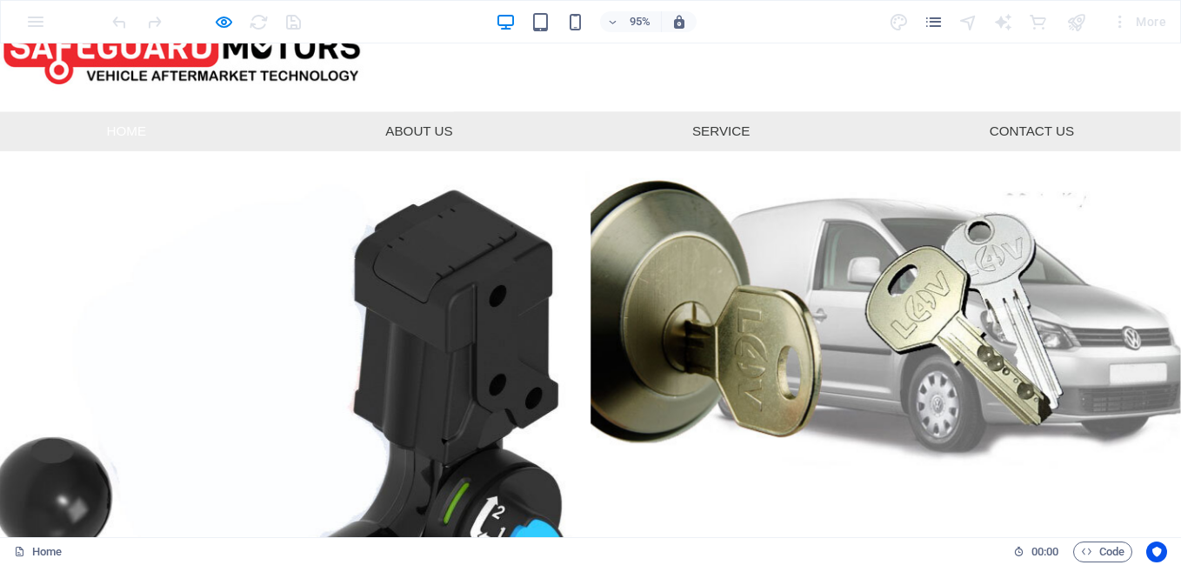
scroll to position [0, 0]
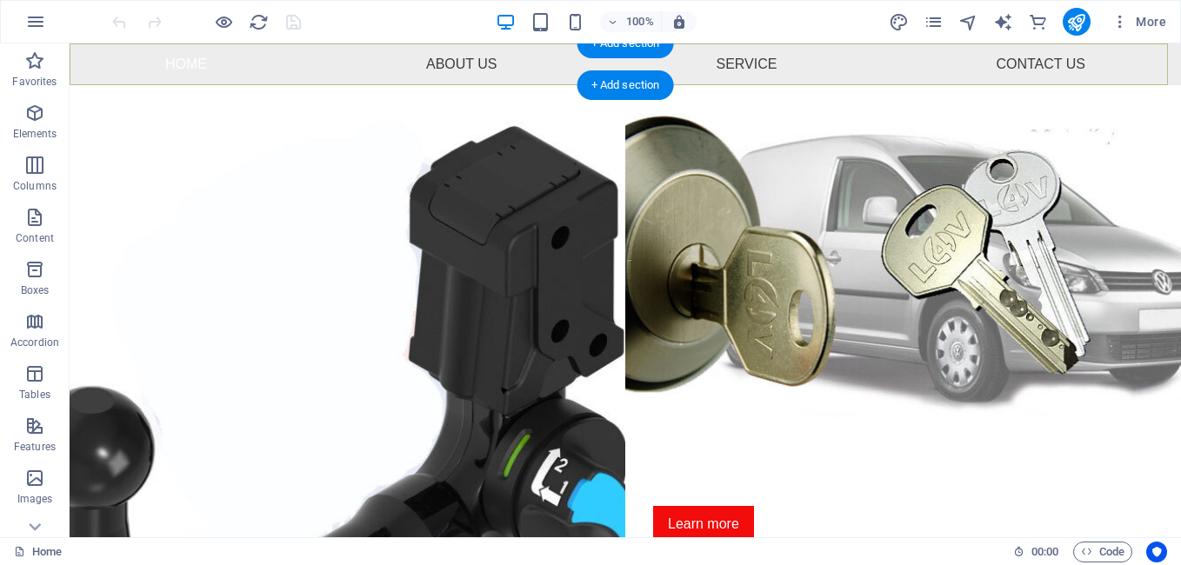
click at [104, 81] on nav "Home About Us Service Contact Us" at bounding box center [625, 64] width 1111 height 42
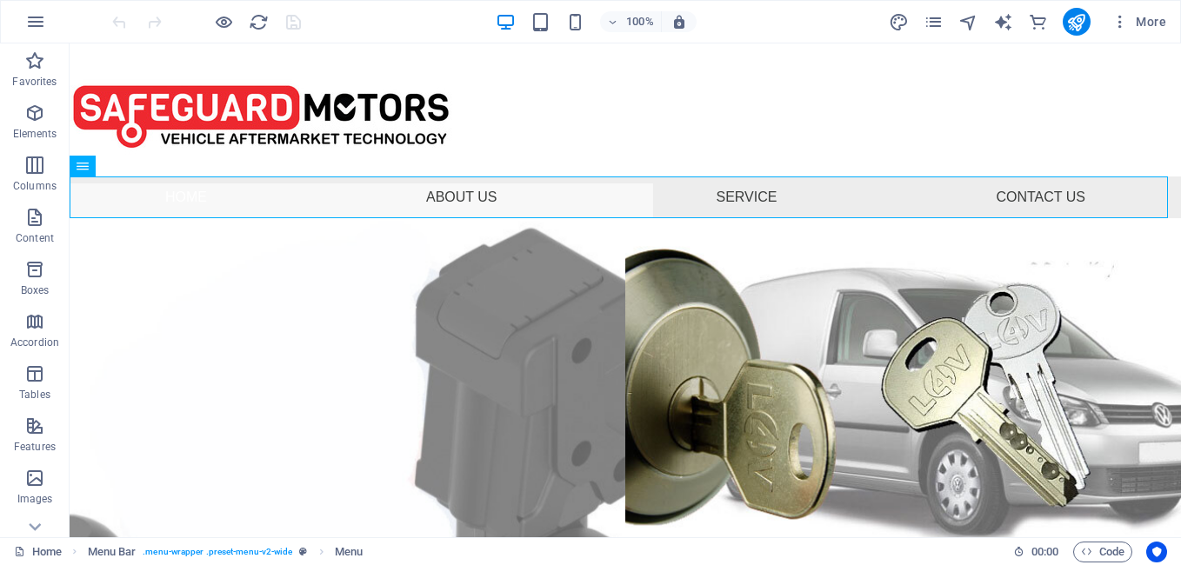
click at [95, 266] on figure at bounding box center [347, 570] width 611 height 773
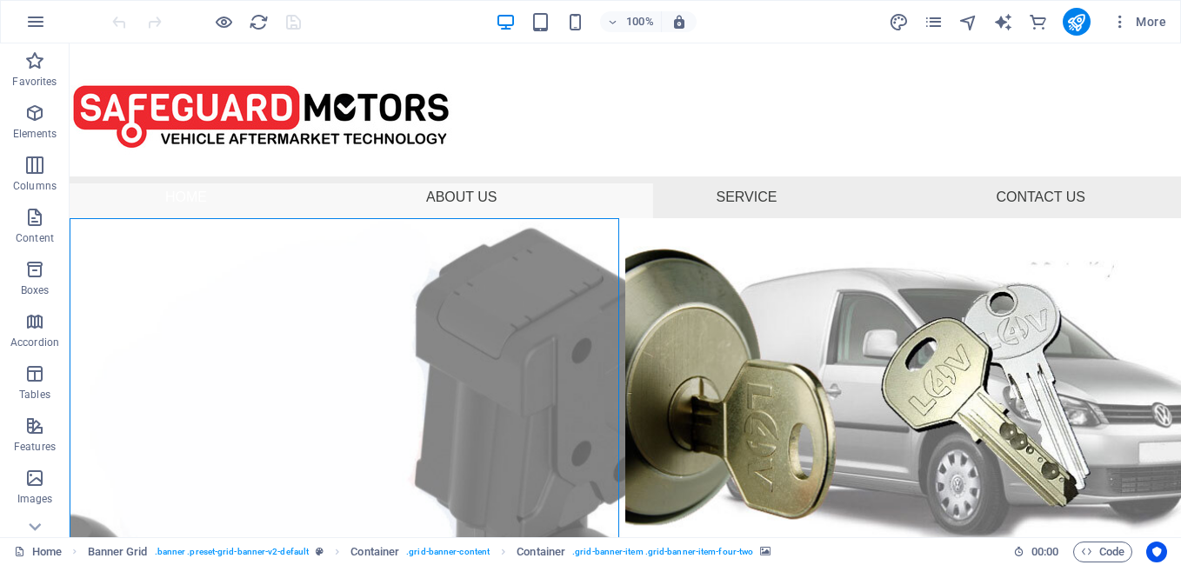
click at [108, 251] on figure at bounding box center [347, 570] width 611 height 773
drag, startPoint x: 178, startPoint y: 296, endPoint x: 380, endPoint y: 270, distance: 203.5
click at [109, 252] on figure at bounding box center [347, 570] width 611 height 773
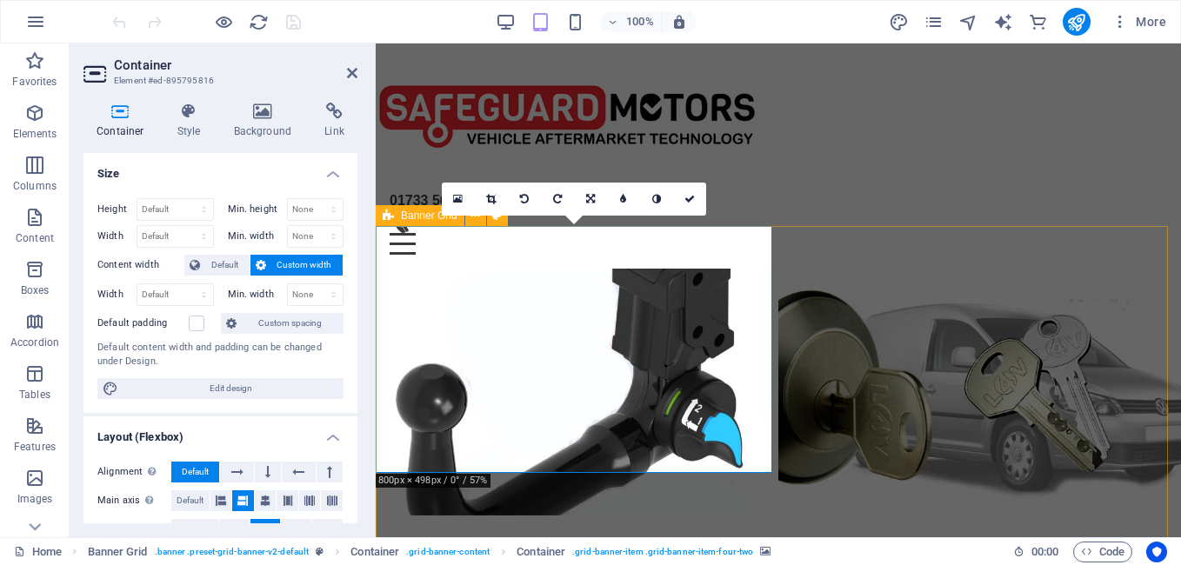
click at [392, 217] on icon at bounding box center [388, 215] width 11 height 21
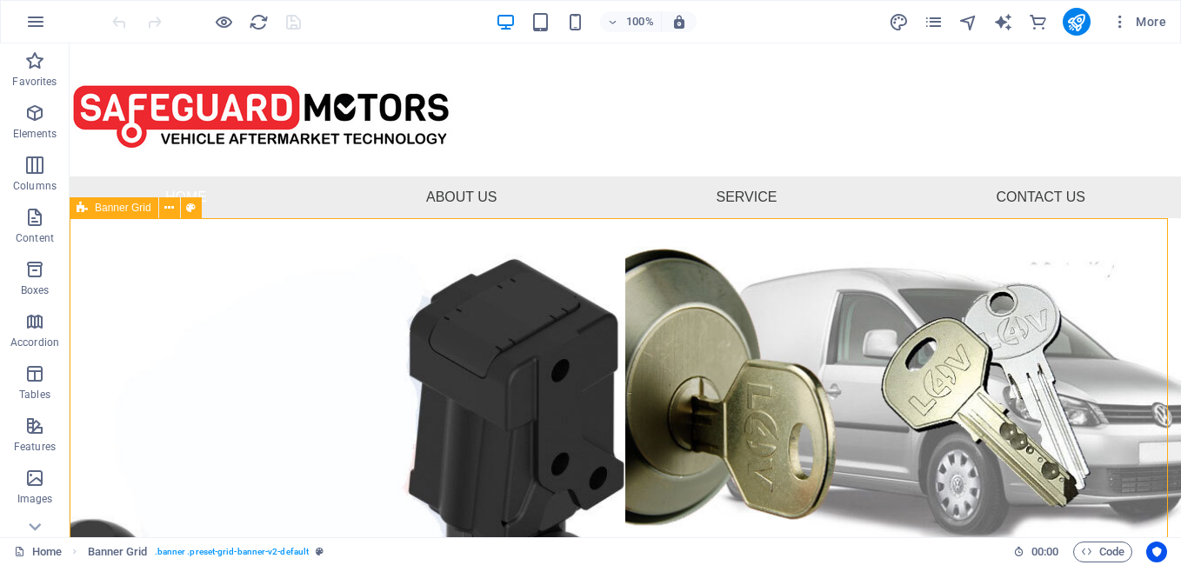
click at [95, 212] on span "Banner Grid" at bounding box center [123, 208] width 57 height 10
click at [171, 215] on icon at bounding box center [169, 208] width 10 height 18
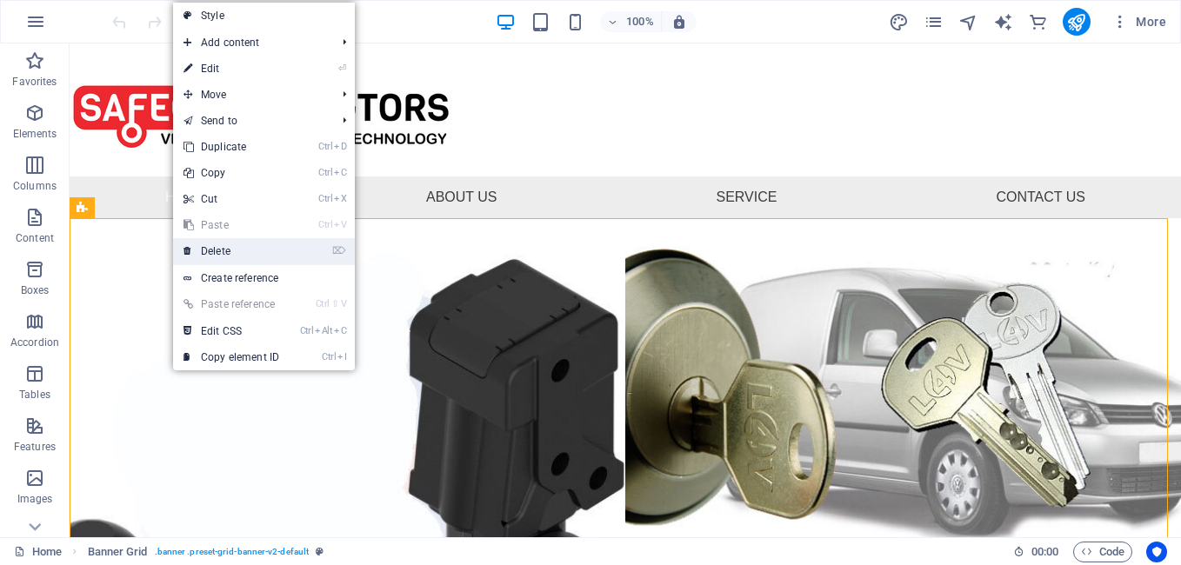
click at [231, 250] on link "⌦ Delete" at bounding box center [231, 251] width 117 height 26
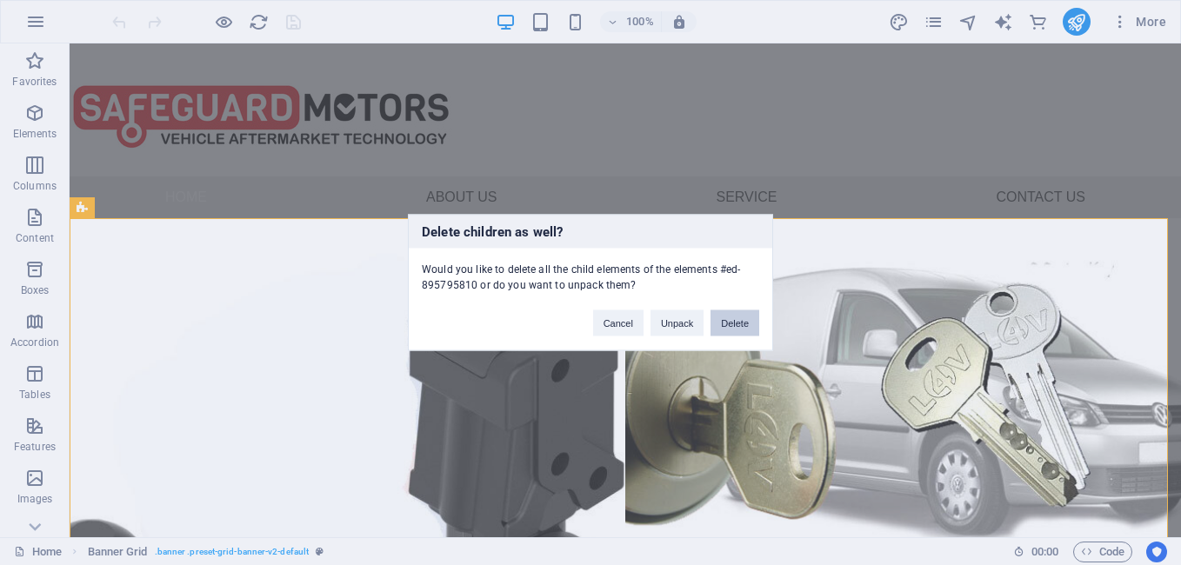
click at [717, 318] on button "Delete" at bounding box center [735, 323] width 49 height 26
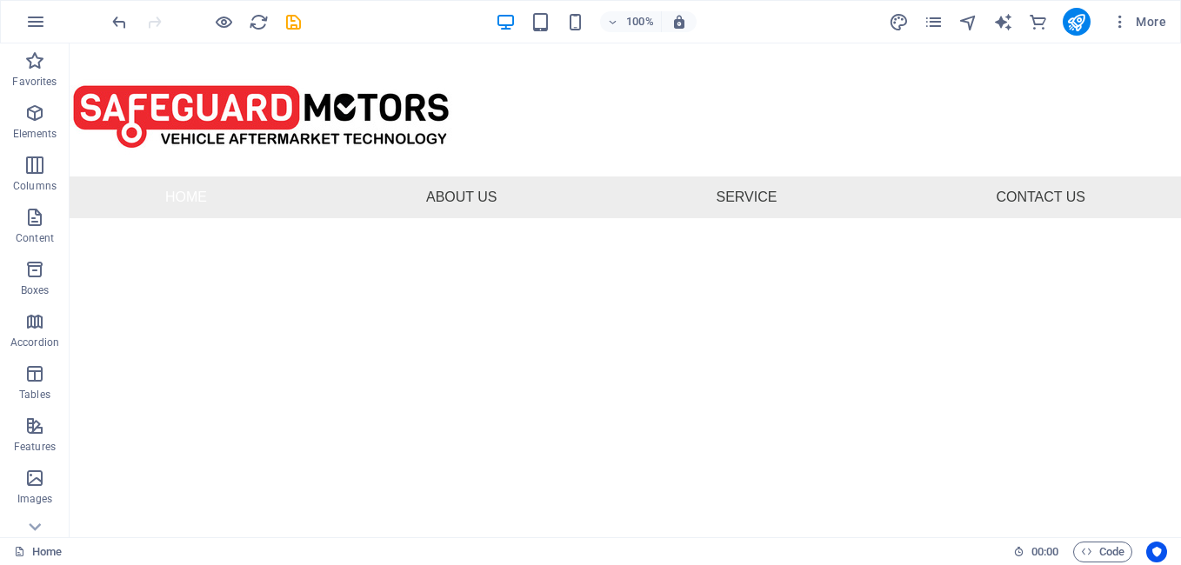
click at [279, 218] on html "Skip to main content 01733 565110 Menu Home About Us Service Contact Us [PHONE_…" at bounding box center [625, 130] width 1111 height 175
click at [624, 208] on div "+" at bounding box center [625, 210] width 34 height 16
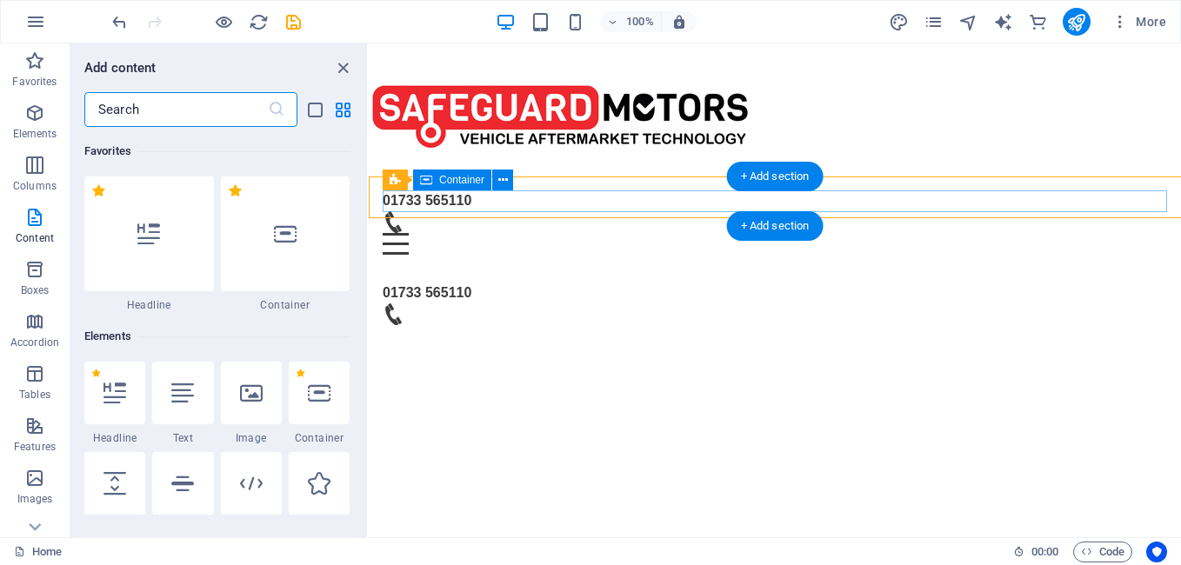
click at [627, 207] on div "01733 565110 Menu" at bounding box center [775, 222] width 784 height 64
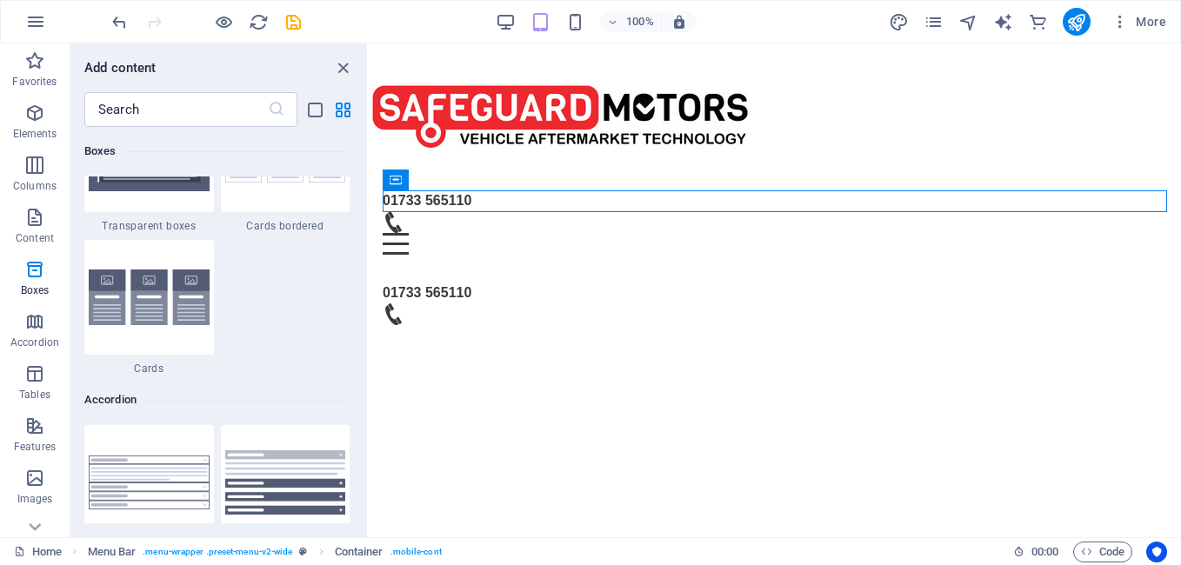
scroll to position [5130, 0]
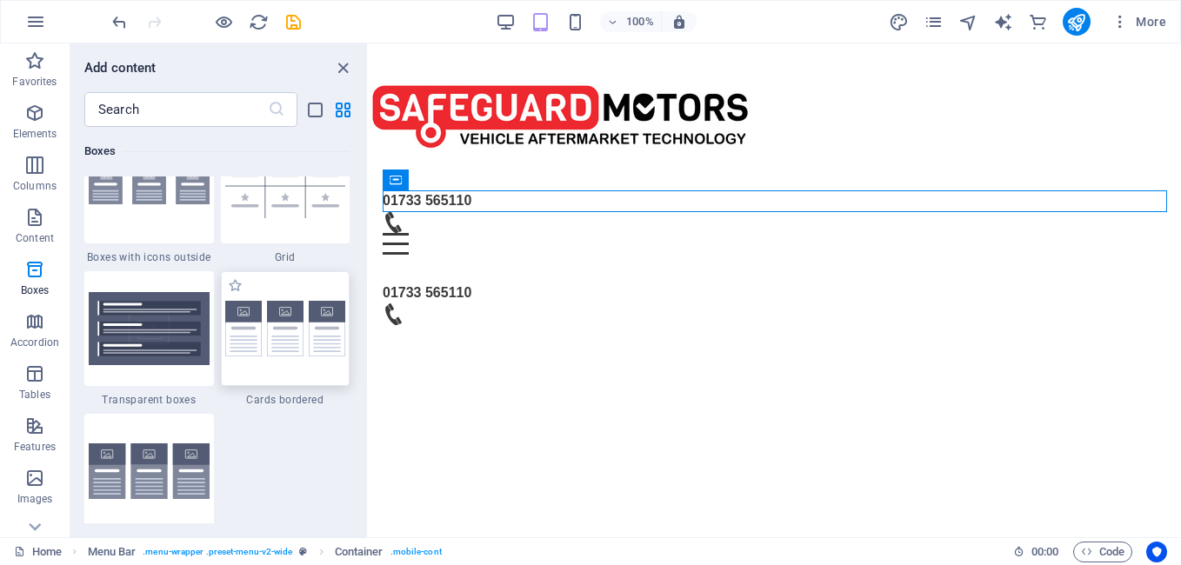
click at [301, 345] on img at bounding box center [285, 329] width 121 height 57
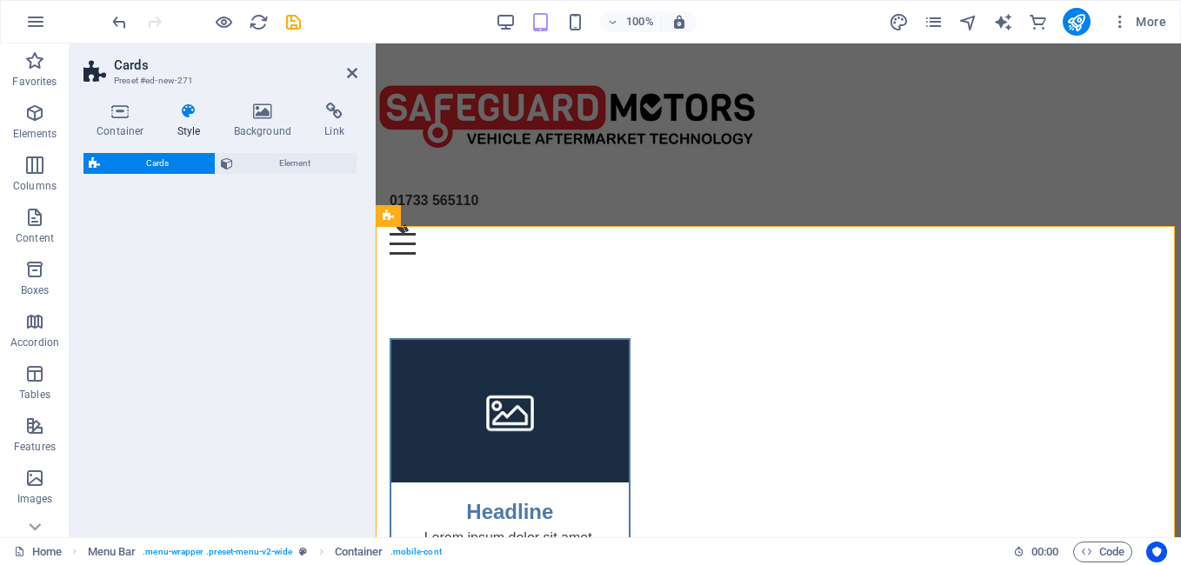
select select "rem"
select select "preset-image-boxes-v3-border"
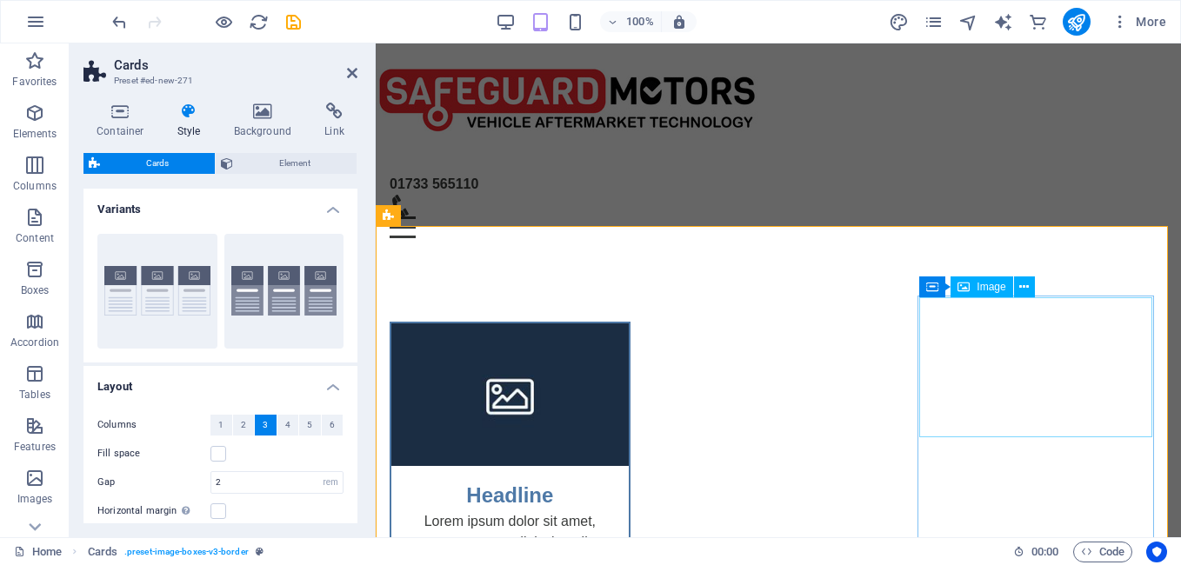
scroll to position [0, 0]
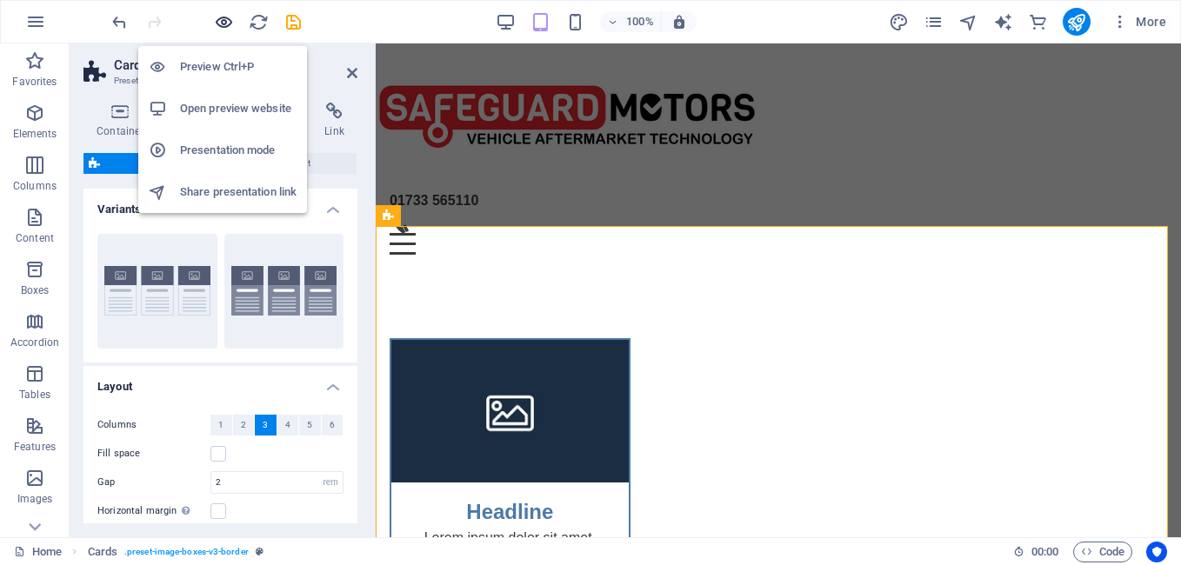
click at [225, 15] on icon "button" at bounding box center [224, 22] width 20 height 20
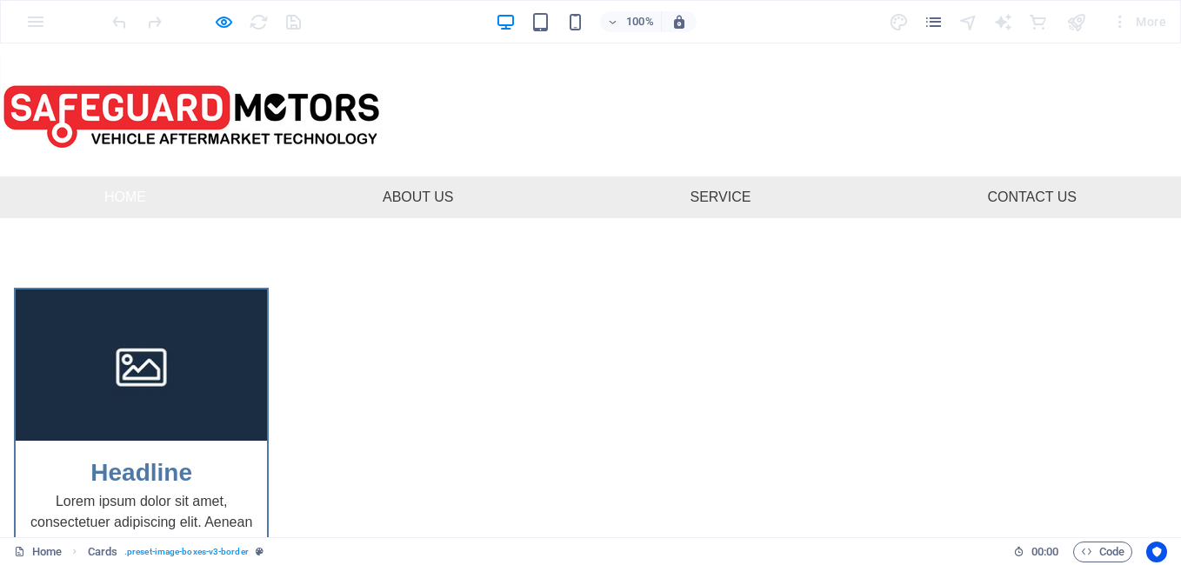
click at [125, 200] on link "Home" at bounding box center [125, 198] width 70 height 42
click at [424, 190] on link "About Us" at bounding box center [418, 198] width 99 height 42
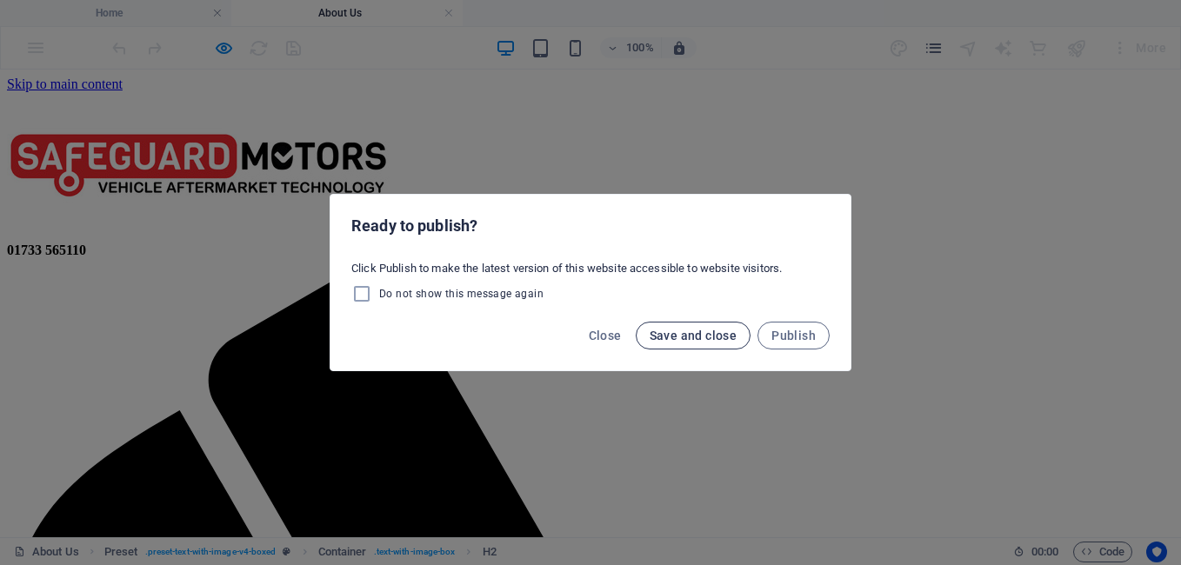
drag, startPoint x: 684, startPoint y: 334, endPoint x: 665, endPoint y: 335, distance: 18.3
click at [684, 334] on span "Save and close" at bounding box center [694, 336] width 88 height 14
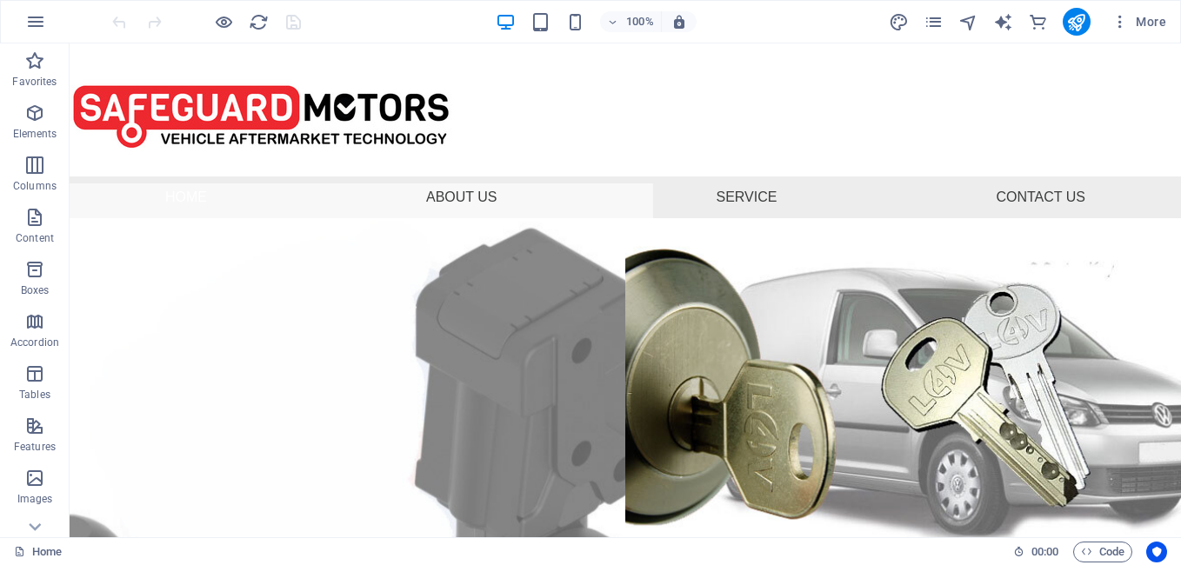
click at [87, 229] on figure at bounding box center [347, 570] width 611 height 773
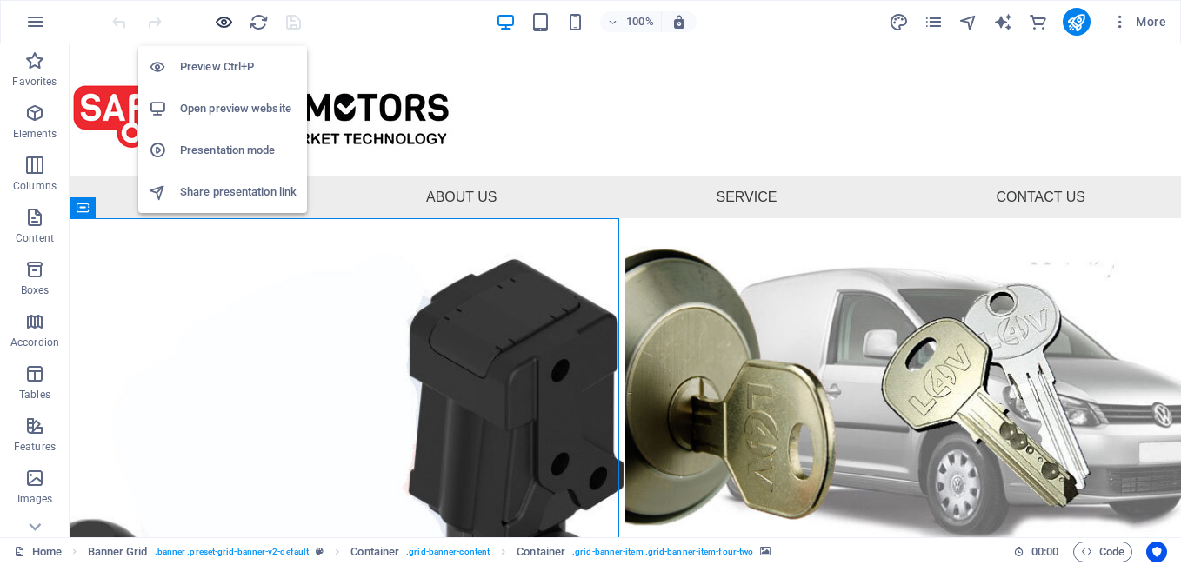
click at [231, 26] on icon "button" at bounding box center [224, 22] width 20 height 20
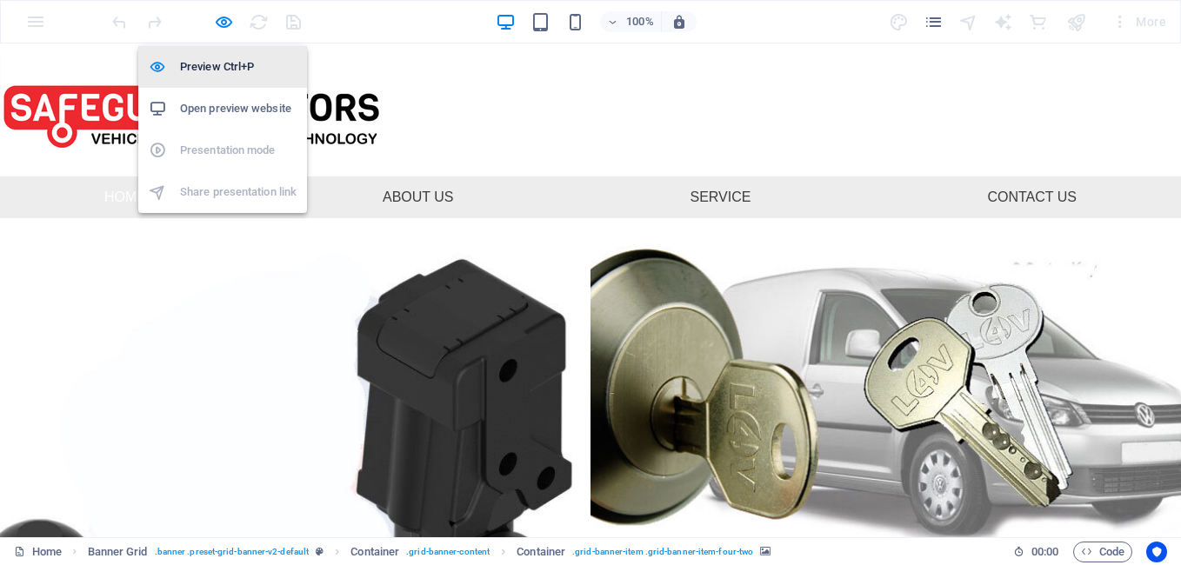
click at [230, 72] on h6 "Preview Ctrl+P" at bounding box center [238, 67] width 117 height 21
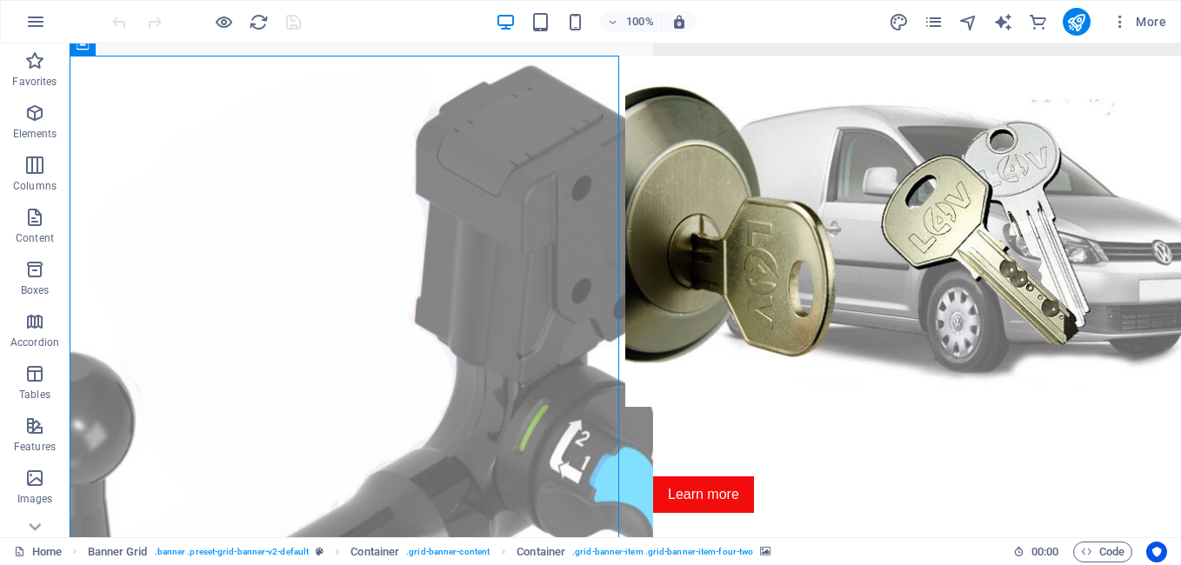
scroll to position [133, 0]
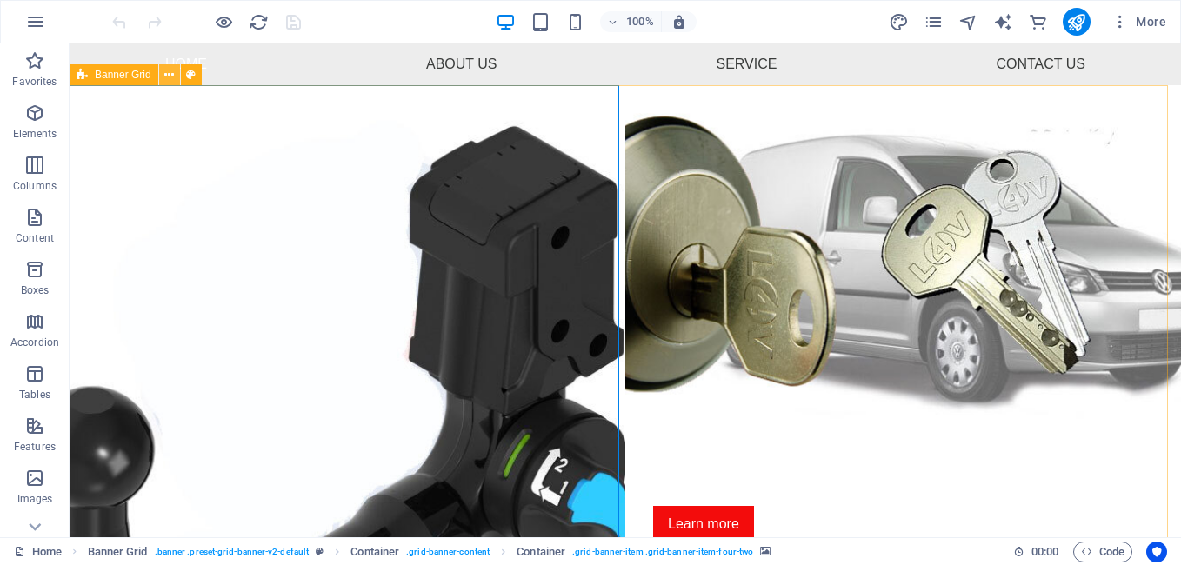
click at [172, 77] on icon at bounding box center [169, 75] width 10 height 18
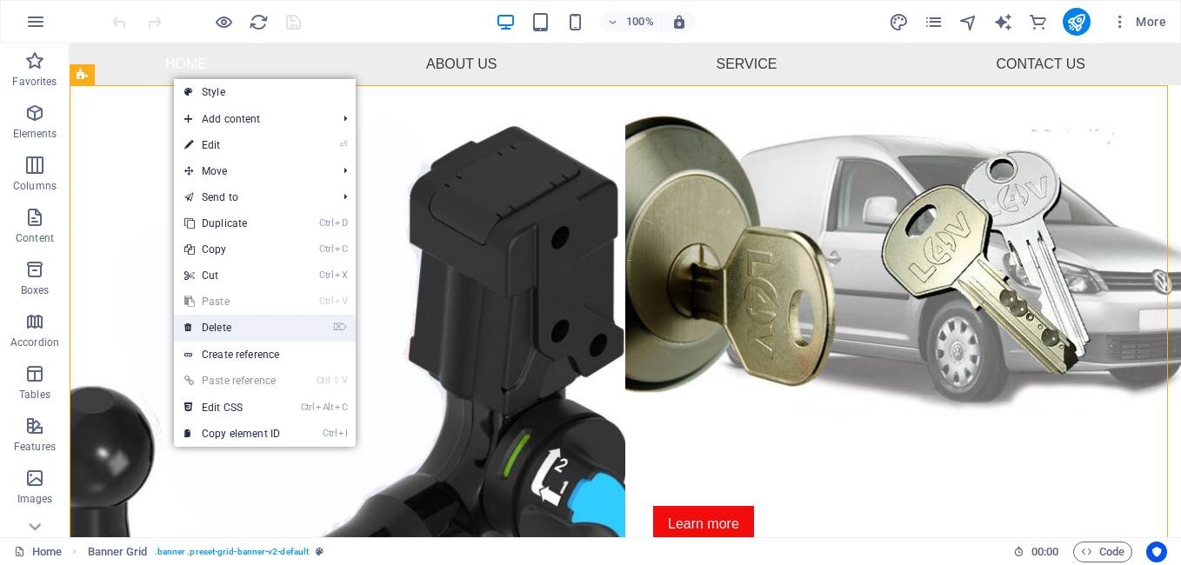
click at [224, 332] on link "⌦ Delete" at bounding box center [232, 328] width 117 height 26
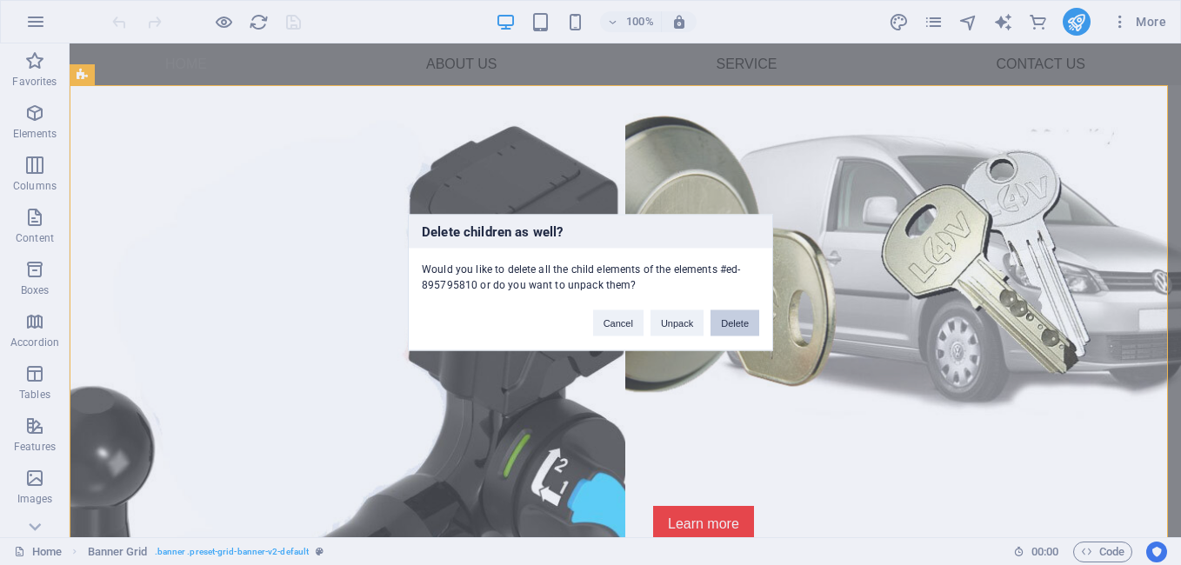
click at [720, 323] on button "Delete" at bounding box center [735, 323] width 49 height 26
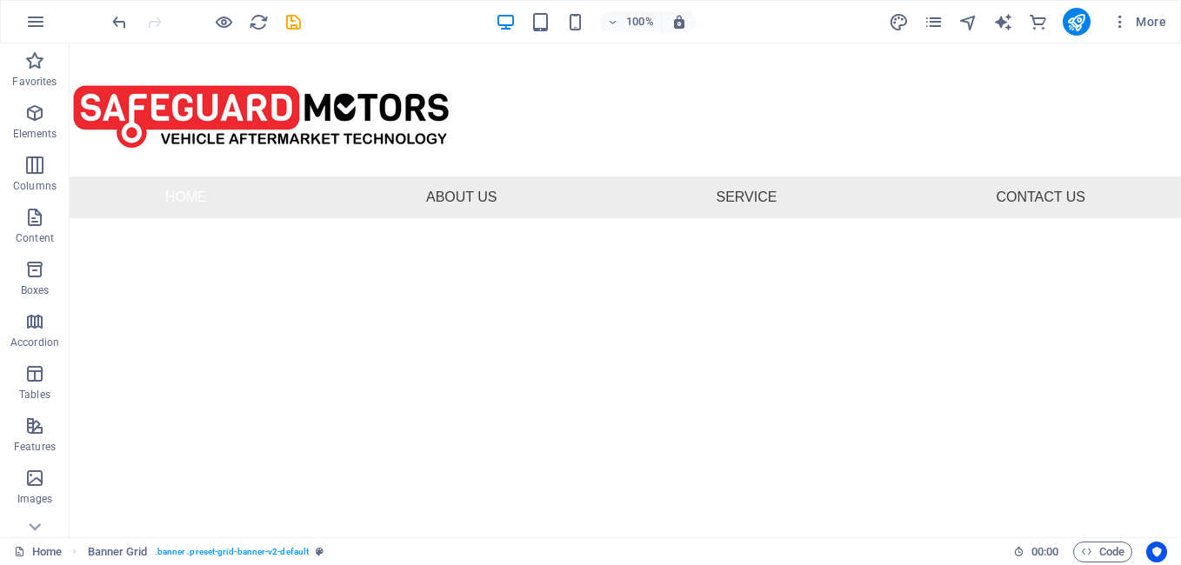
scroll to position [0, 0]
click at [209, 218] on html "Skip to main content 01733 565110 Menu Home About Us Service Contact Us [PHONE_…" at bounding box center [625, 130] width 1111 height 175
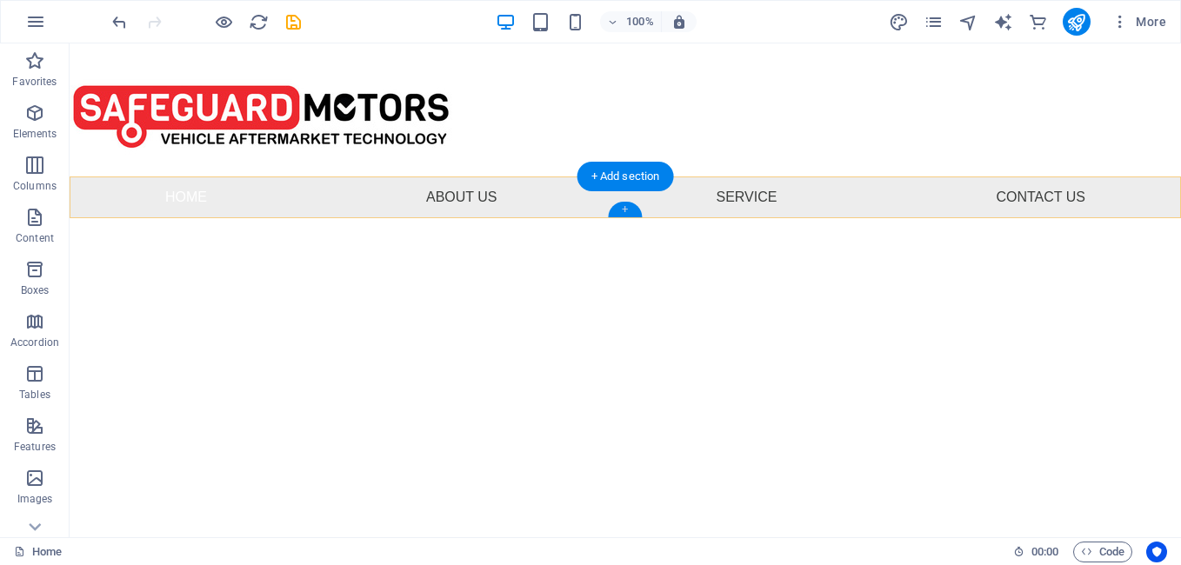
drag, startPoint x: 624, startPoint y: 204, endPoint x: 251, endPoint y: 167, distance: 374.1
click at [624, 204] on div "+" at bounding box center [625, 210] width 34 height 16
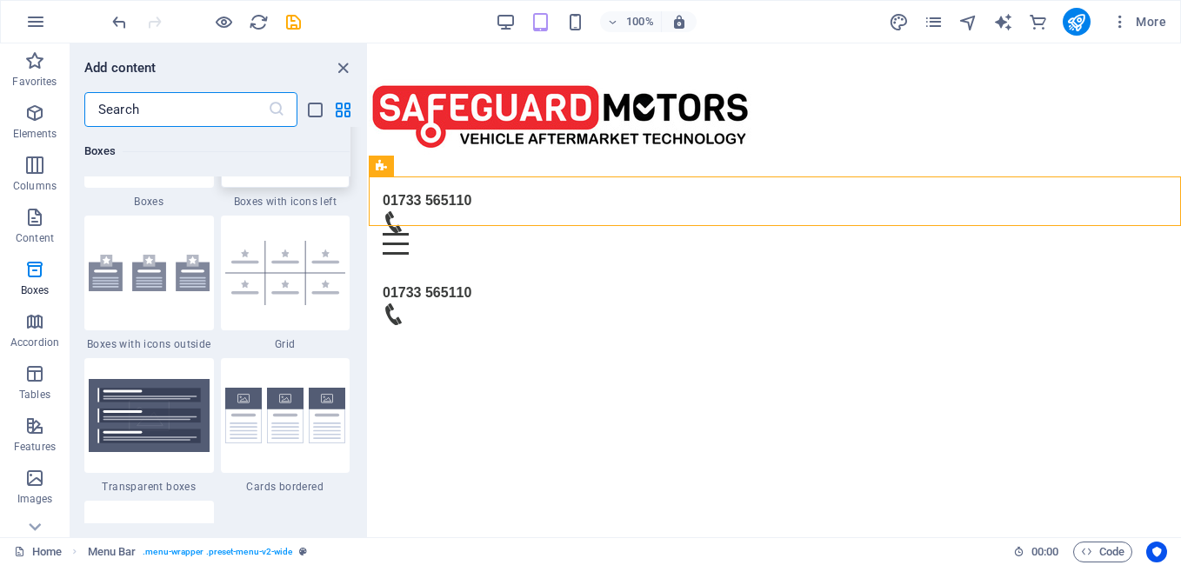
scroll to position [5217, 0]
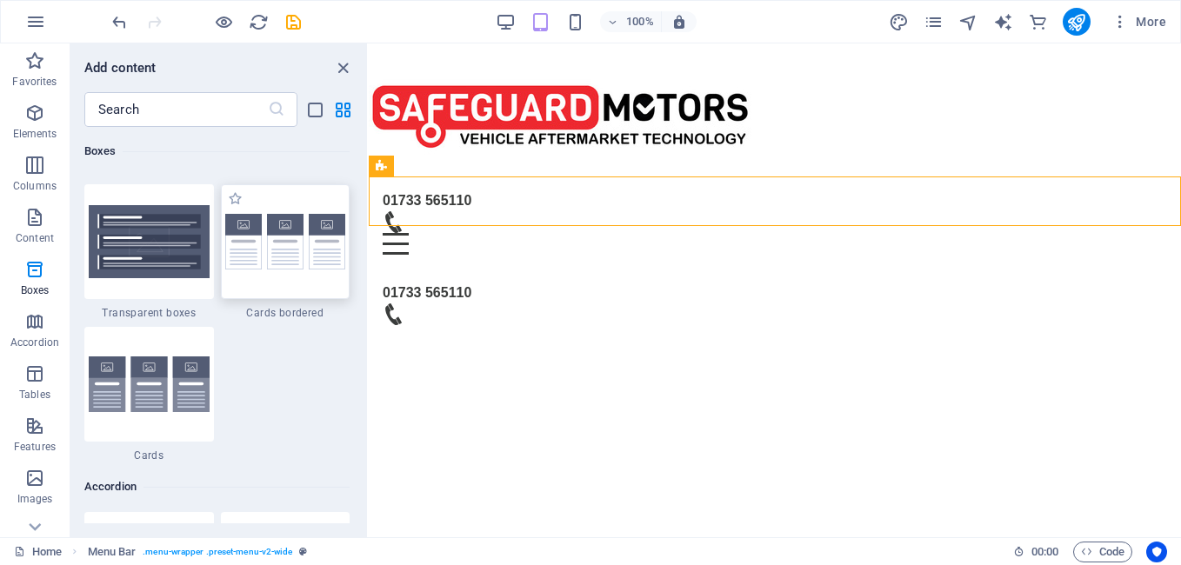
click at [300, 264] on img at bounding box center [285, 242] width 121 height 57
click at [369, 265] on div "Drag here to replace the existing content. Press “Ctrl” if you want to create a…" at bounding box center [775, 290] width 812 height 494
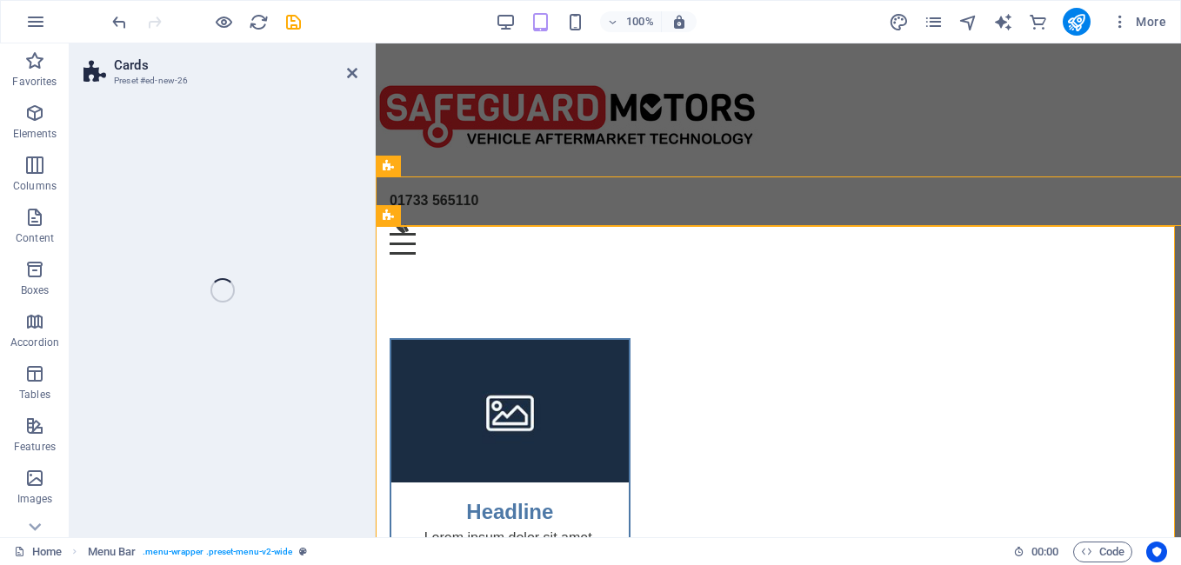
drag, startPoint x: 710, startPoint y: 323, endPoint x: 494, endPoint y: 324, distance: 215.7
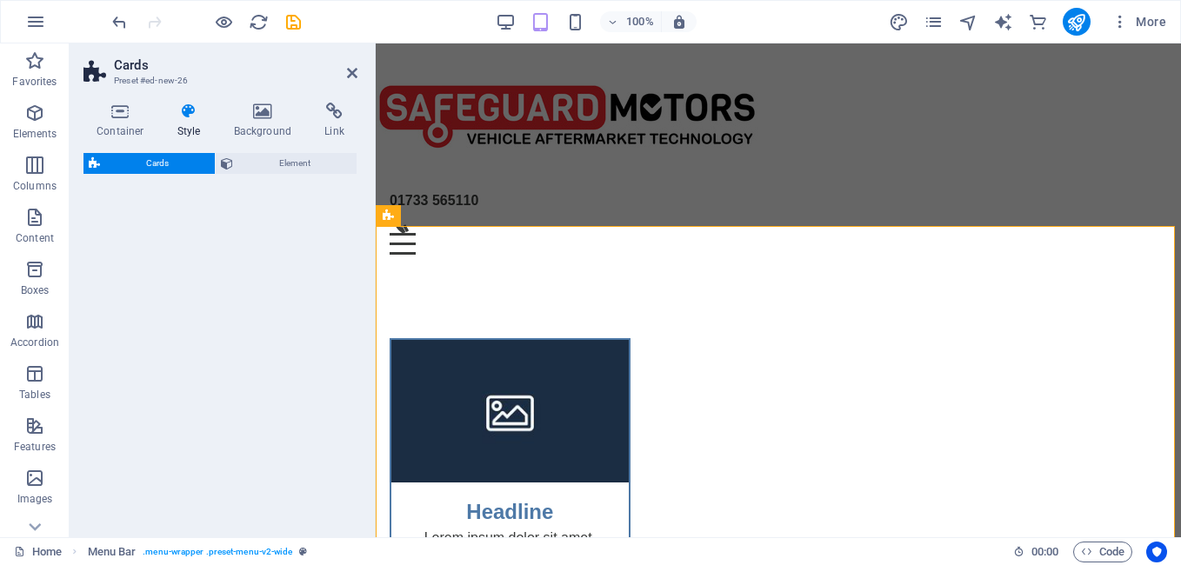
select select "rem"
select select "preset-image-boxes-v3-border"
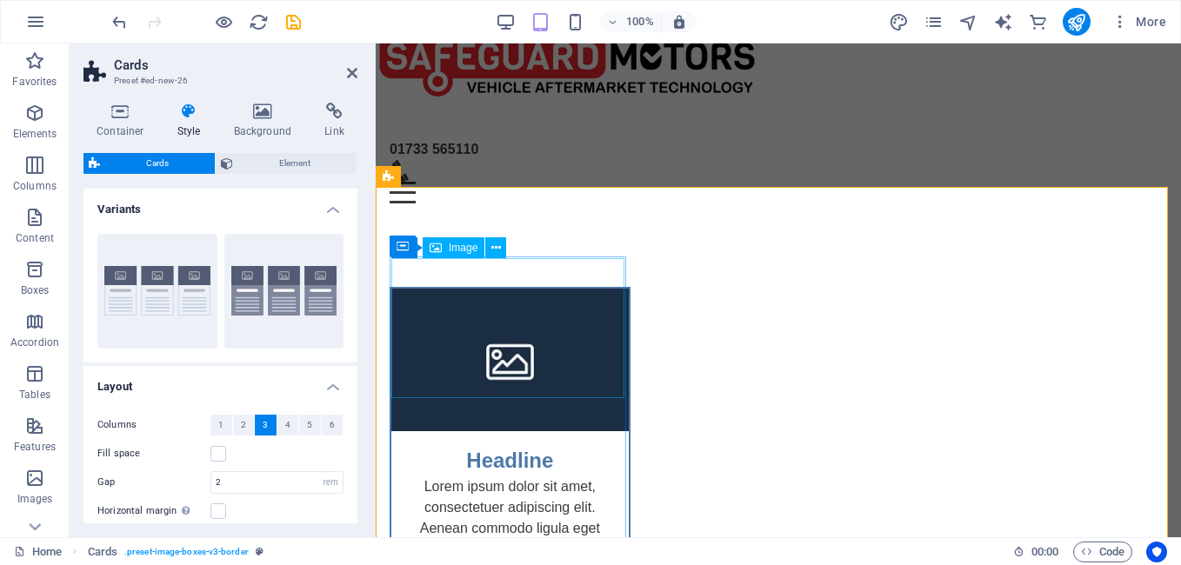
scroll to position [0, 0]
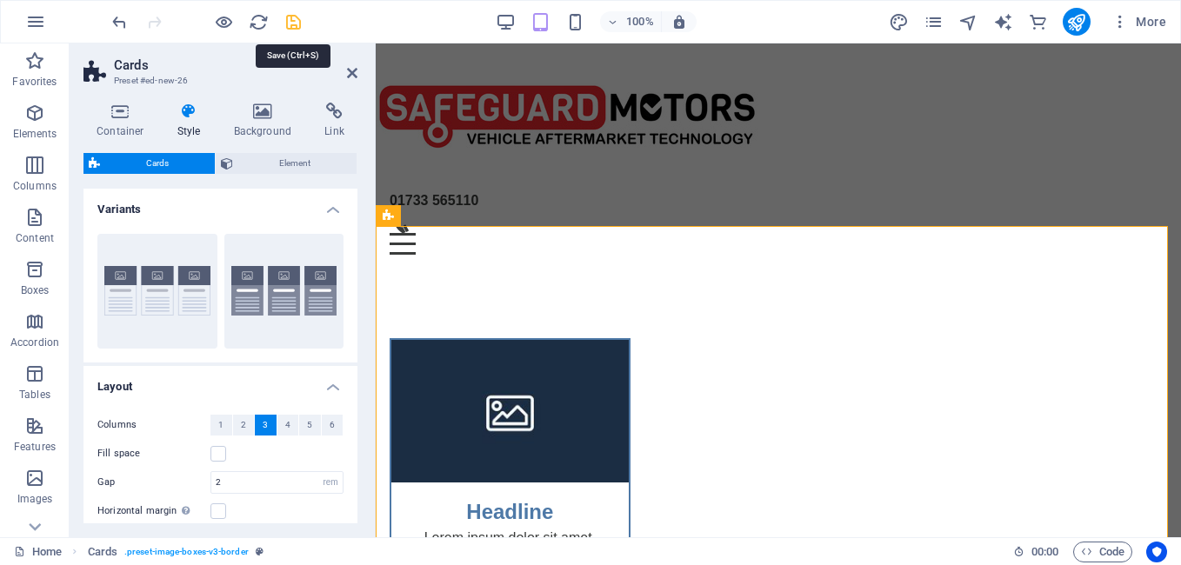
click at [285, 17] on icon "save" at bounding box center [294, 22] width 20 height 20
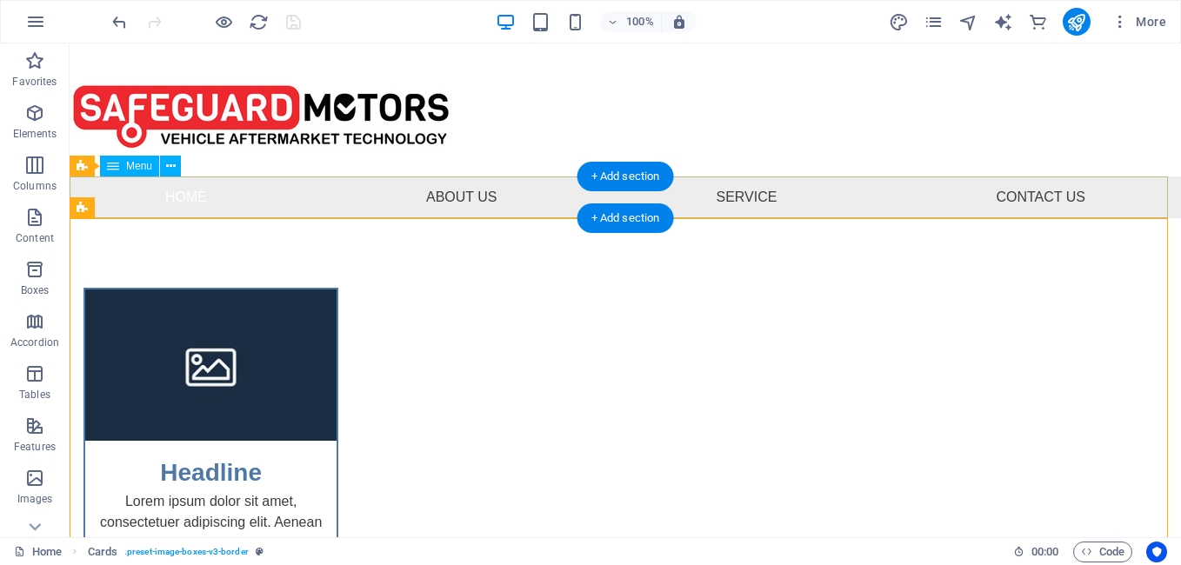
click at [117, 195] on nav "Home About Us Service Contact Us" at bounding box center [625, 198] width 1111 height 42
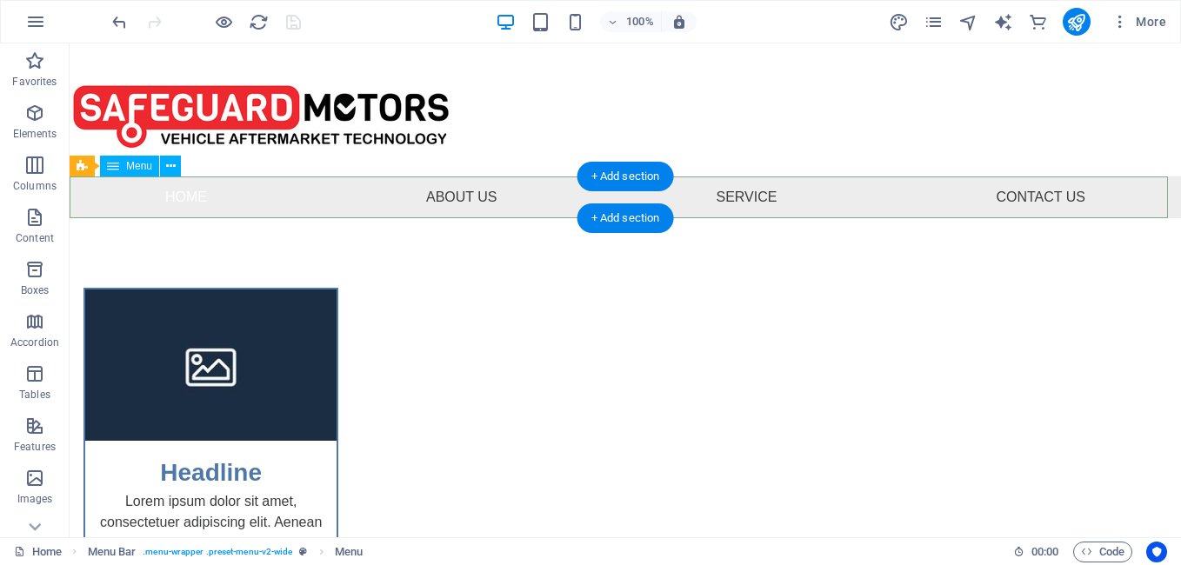
click at [449, 198] on nav "Home About Us Service Contact Us" at bounding box center [625, 198] width 1111 height 42
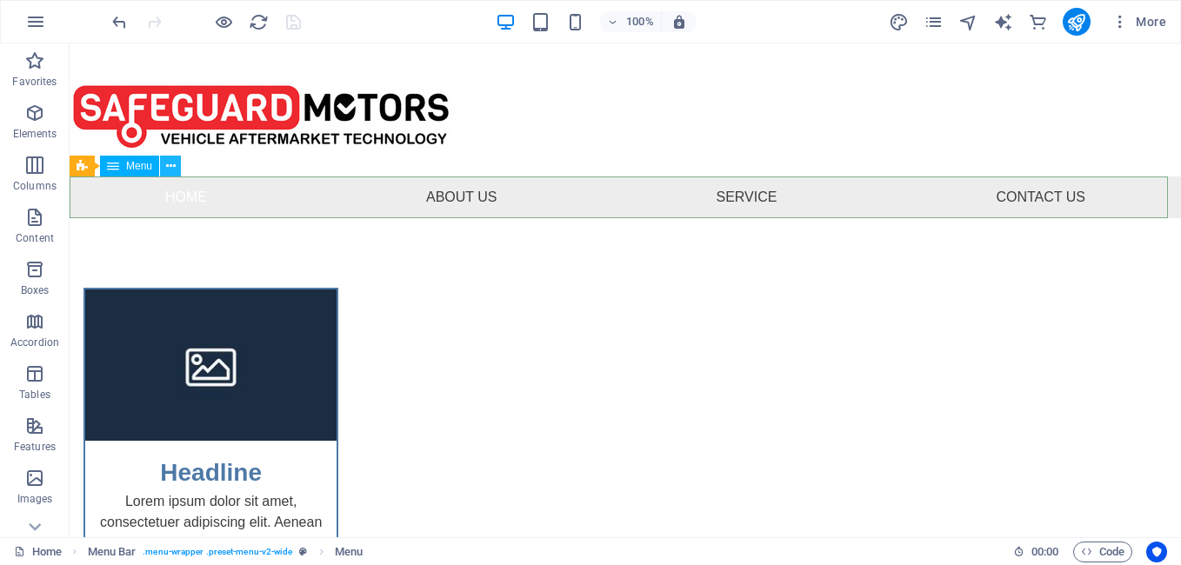
click at [170, 164] on icon at bounding box center [171, 166] width 10 height 18
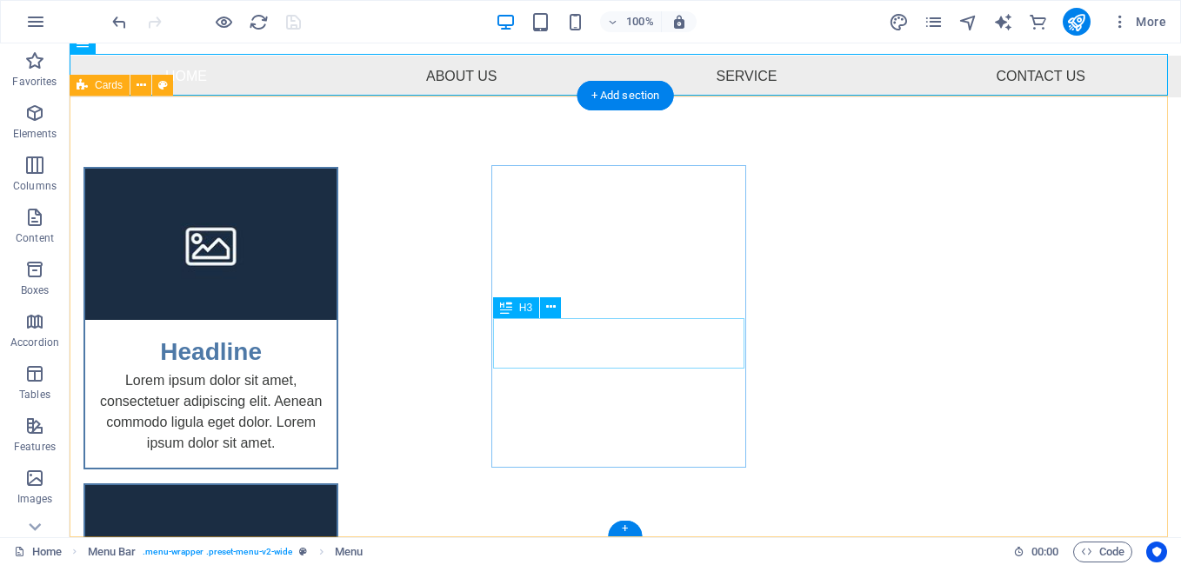
scroll to position [123, 0]
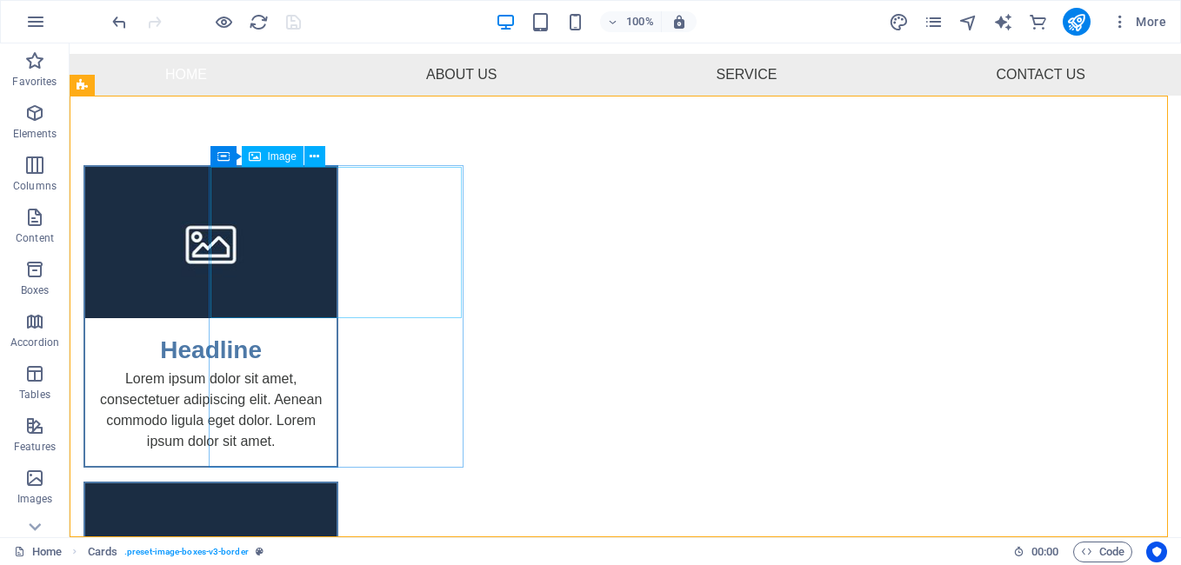
click at [302, 164] on div "Image" at bounding box center [273, 156] width 62 height 21
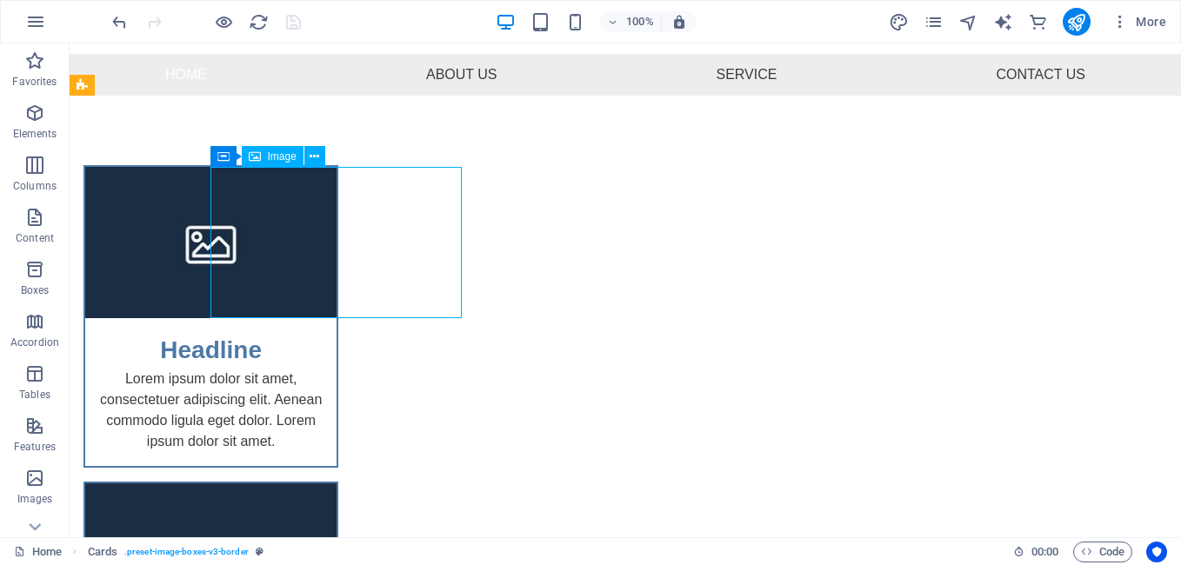
click at [302, 164] on div "Image" at bounding box center [273, 156] width 62 height 21
select select "%"
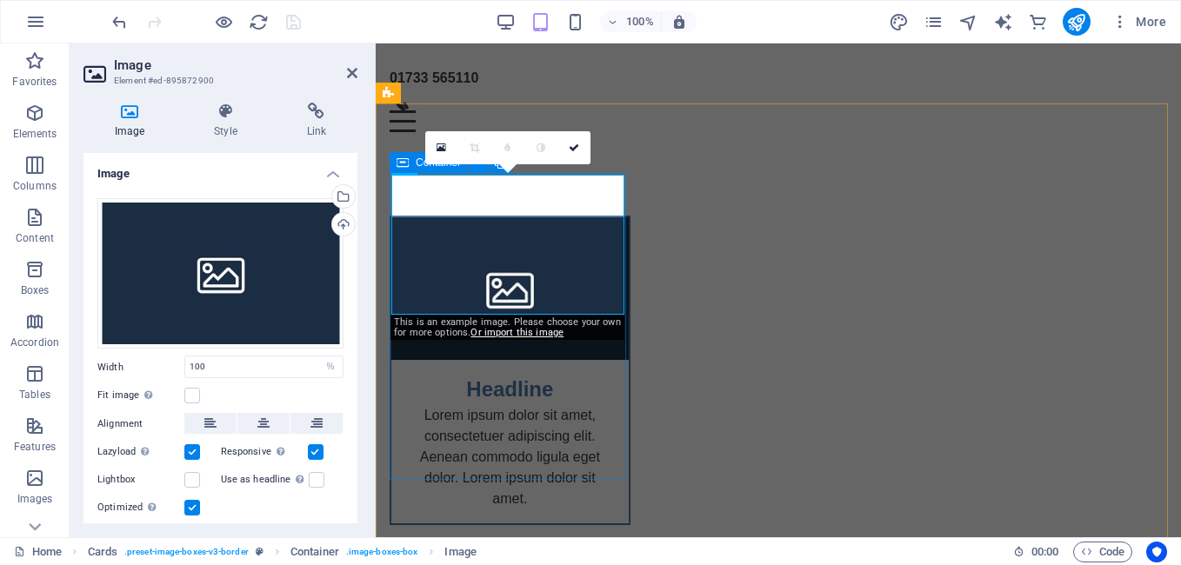
click at [400, 164] on icon at bounding box center [403, 162] width 12 height 21
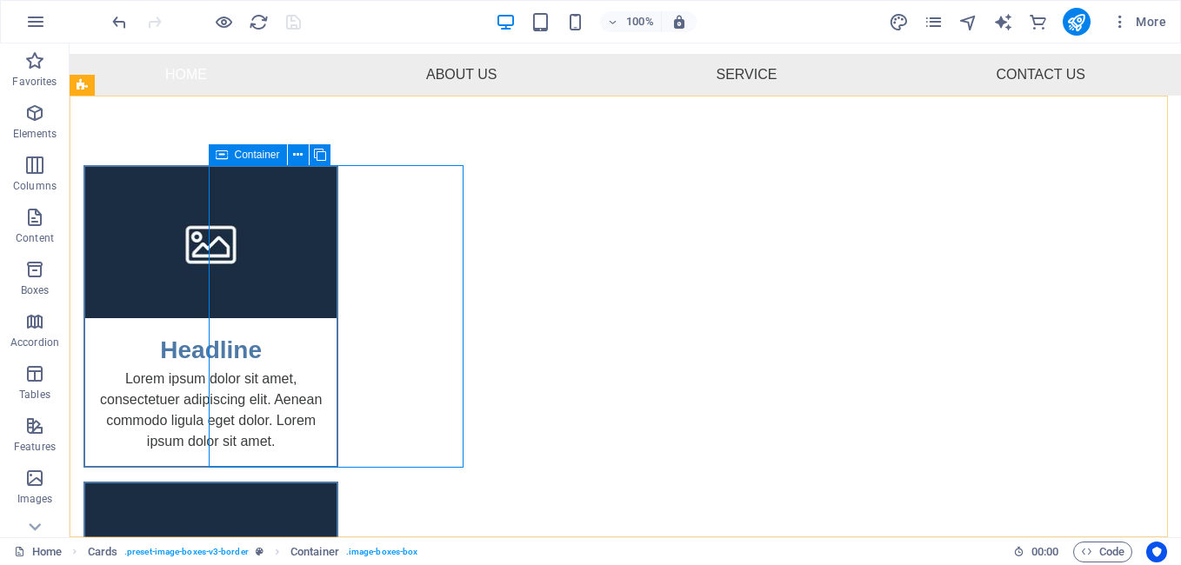
click at [230, 157] on div "Container" at bounding box center [248, 154] width 78 height 21
click at [230, 157] on div "H2 Banner Grid Container Banner Grid Container Menu Bar Menu Menu Bar Image Con…" at bounding box center [625, 290] width 1111 height 494
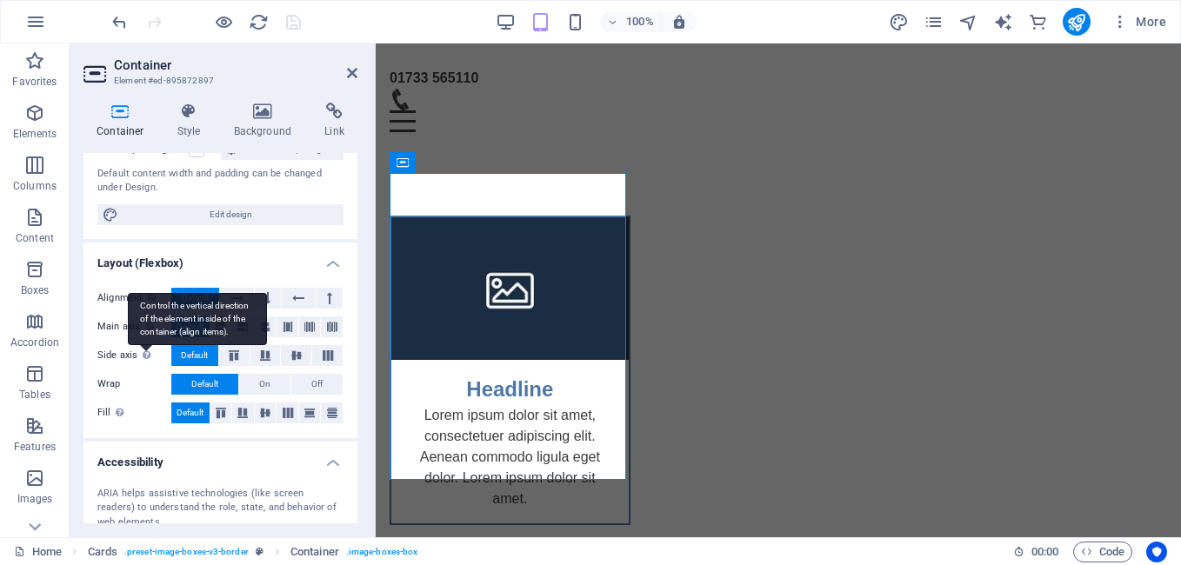
scroll to position [333, 0]
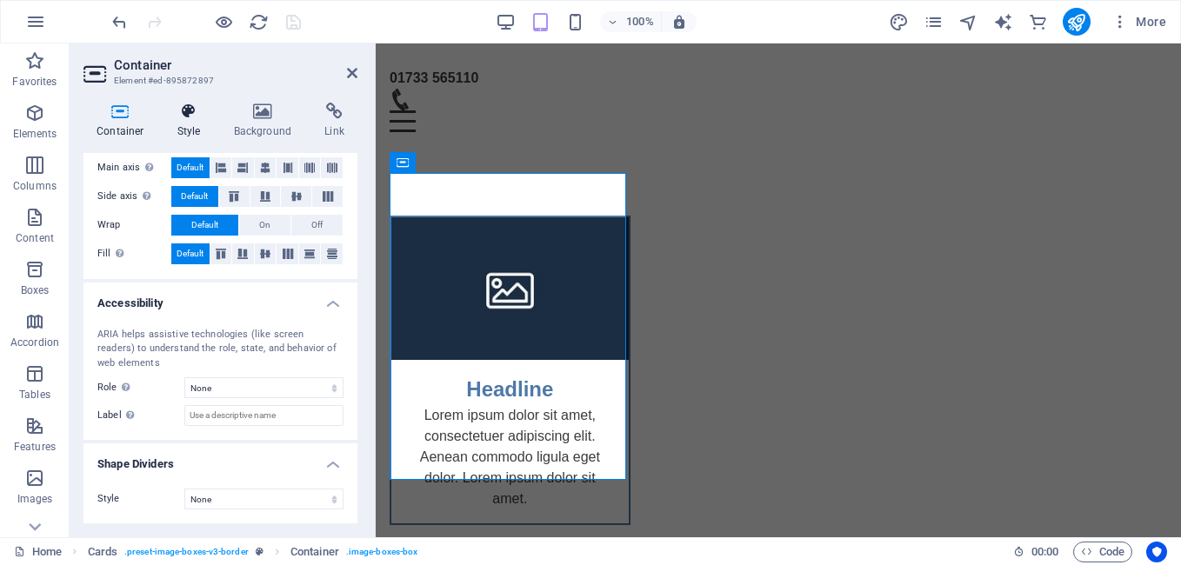
click at [192, 107] on icon at bounding box center [189, 111] width 50 height 17
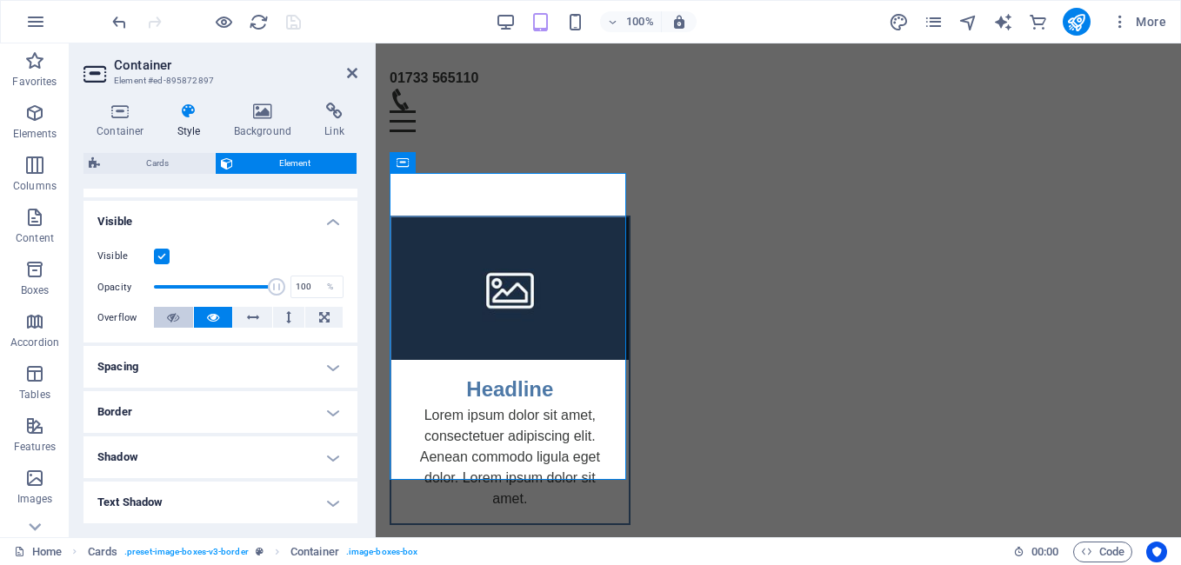
scroll to position [261, 0]
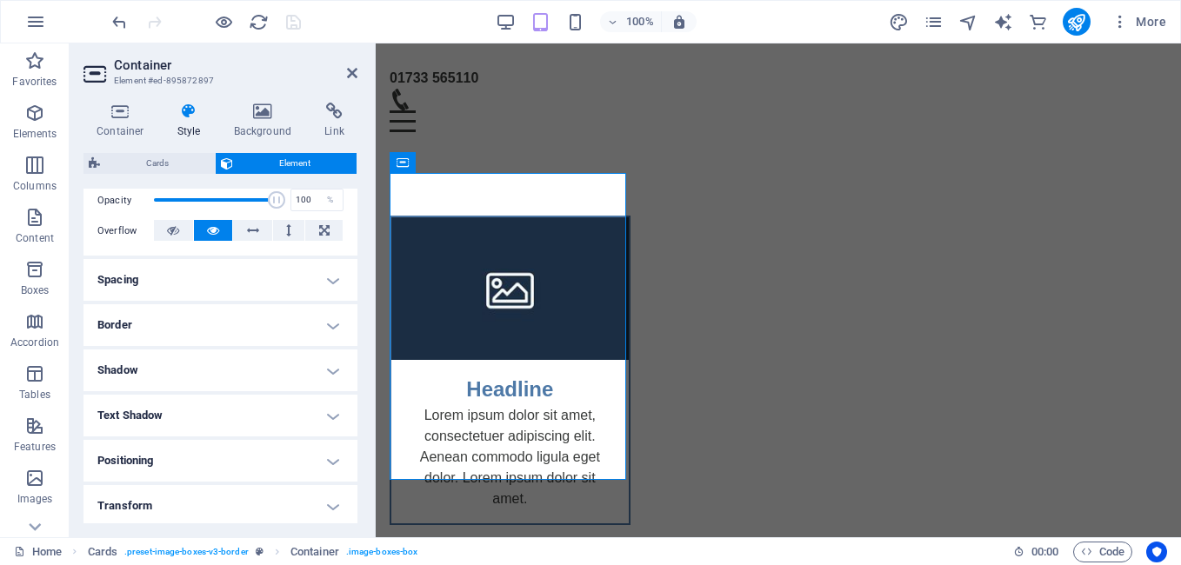
click at [138, 320] on h4 "Border" at bounding box center [220, 325] width 274 height 42
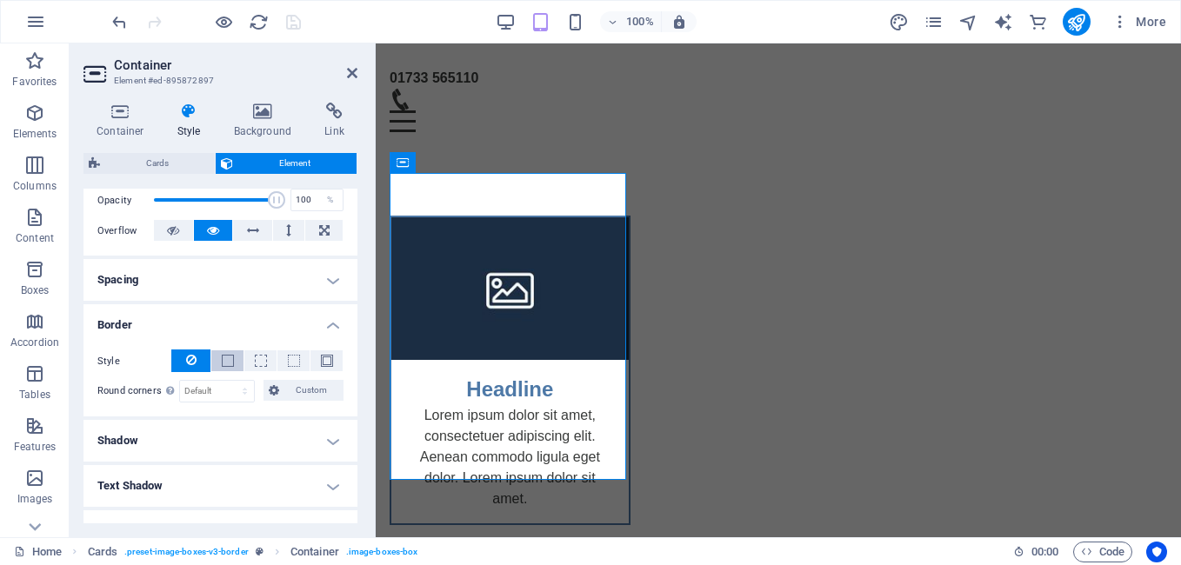
click at [237, 363] on button at bounding box center [227, 360] width 32 height 21
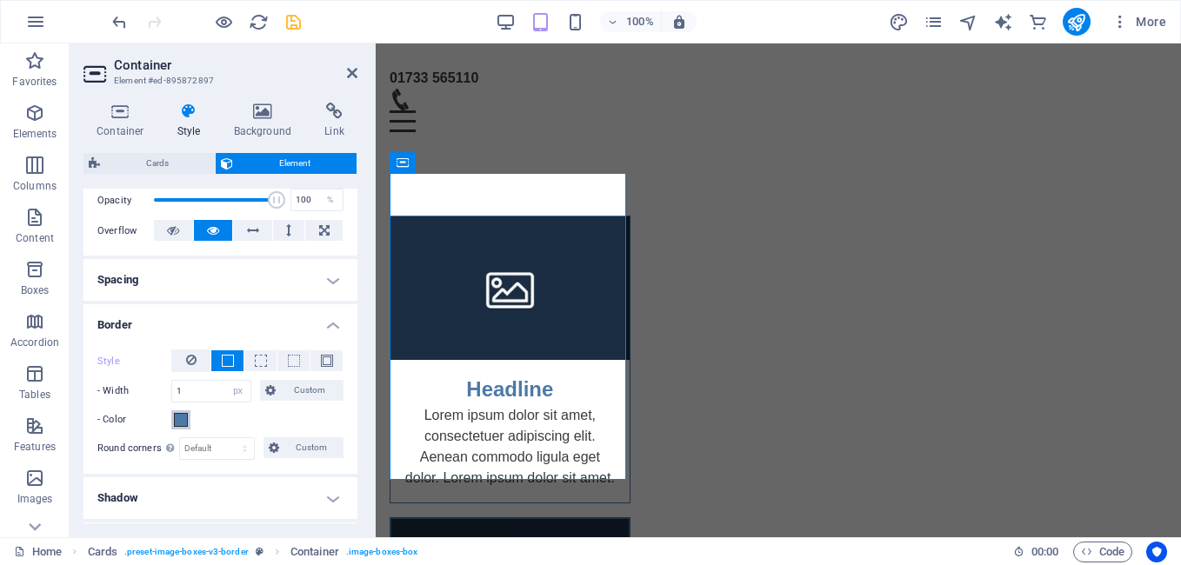
click at [180, 426] on span at bounding box center [181, 420] width 14 height 14
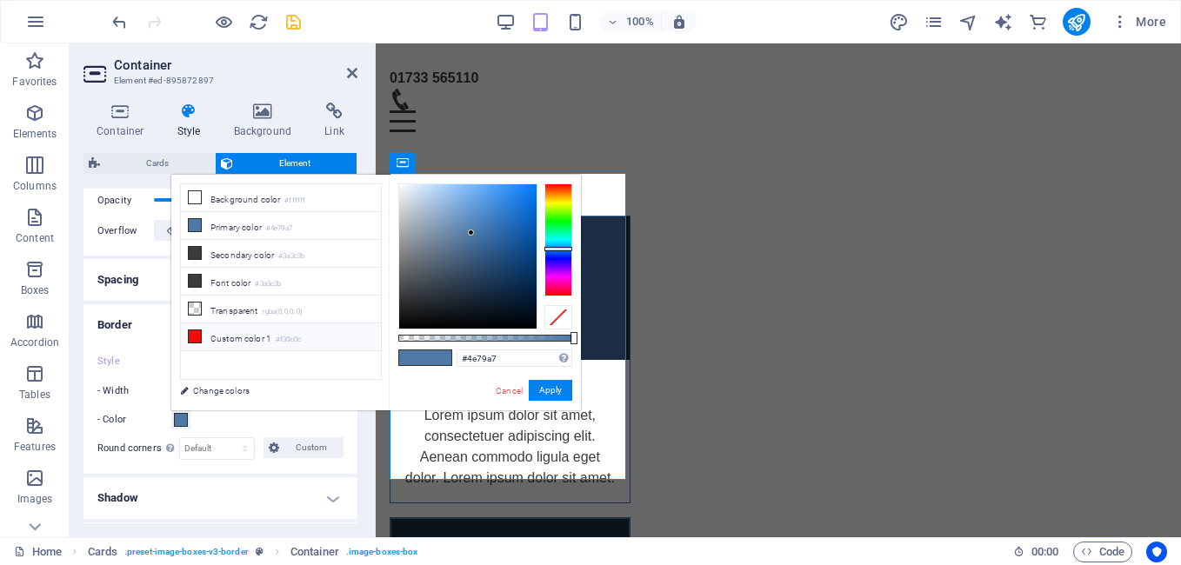
click at [190, 332] on icon at bounding box center [195, 336] width 12 height 12
type input "#f30c0c"
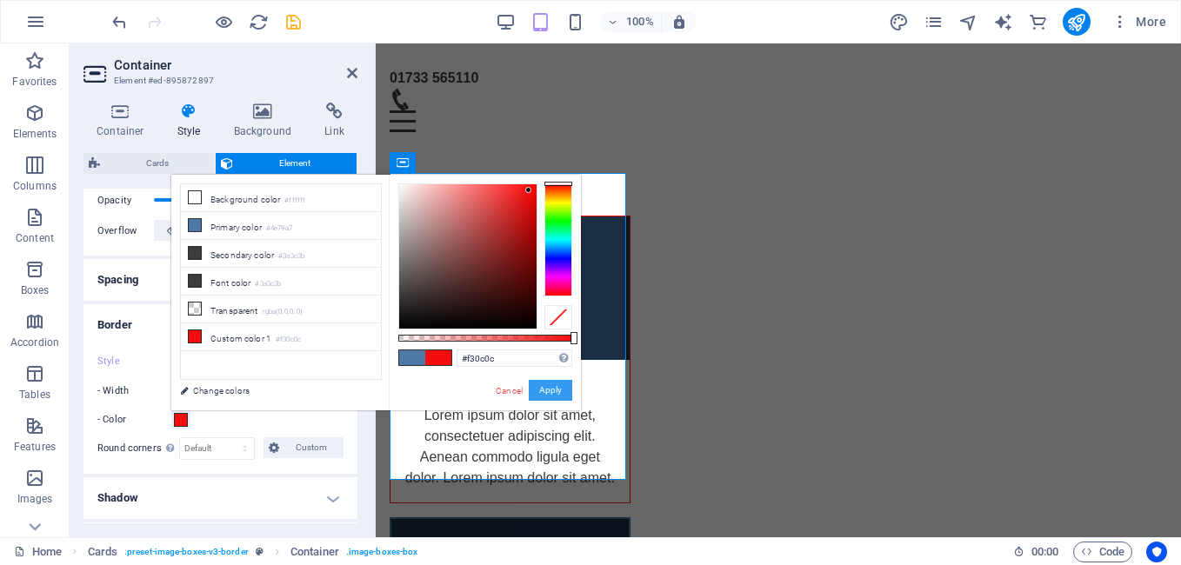
click at [557, 390] on button "Apply" at bounding box center [550, 390] width 43 height 21
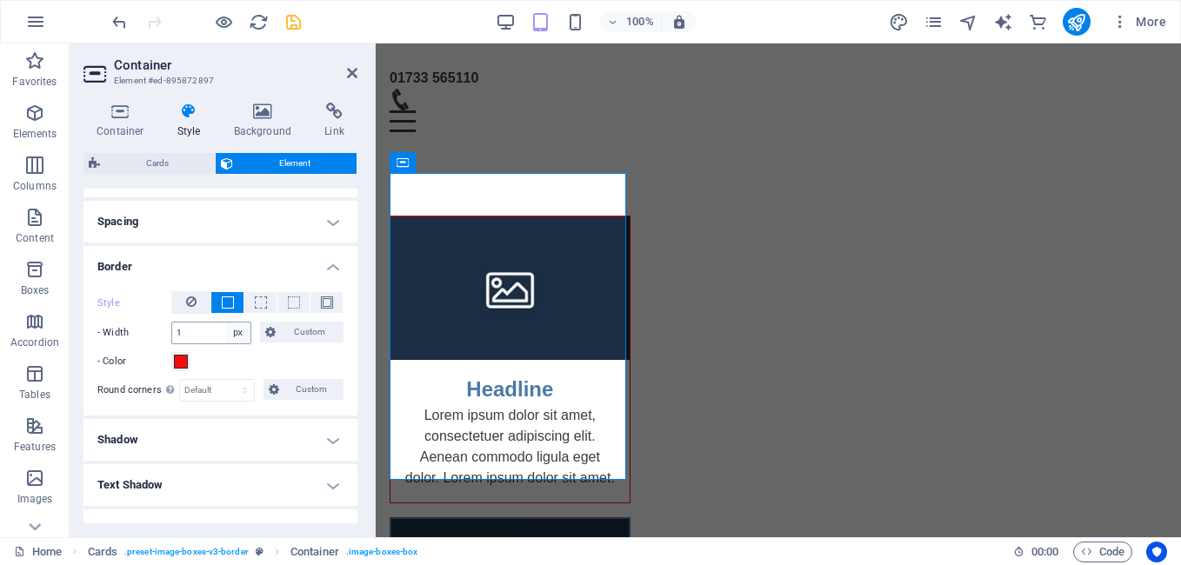
scroll to position [348, 0]
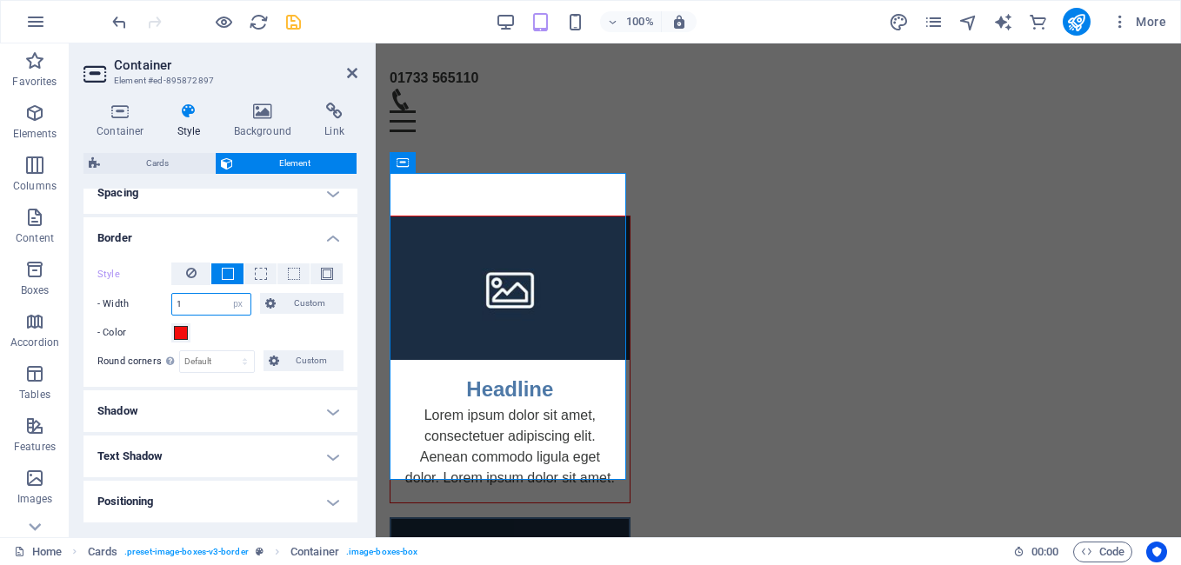
drag, startPoint x: 195, startPoint y: 304, endPoint x: 157, endPoint y: 301, distance: 37.5
click at [157, 301] on div "- Width 1 auto px rem % vh vw Custom Custom" at bounding box center [220, 304] width 246 height 23
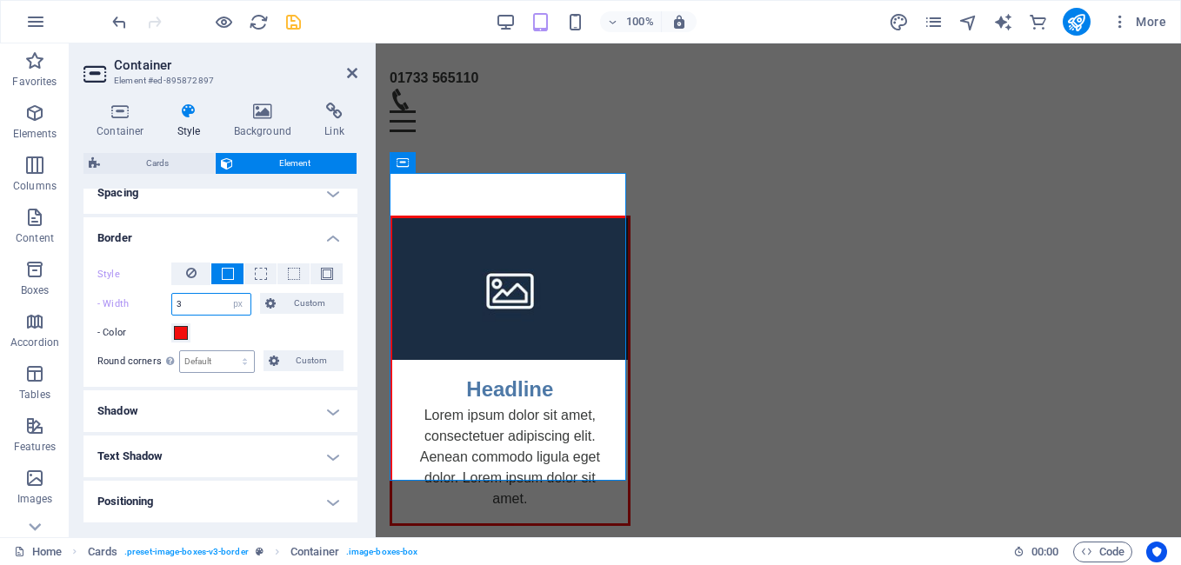
type input "3"
click at [203, 358] on select "Default px rem % vh vw Custom" at bounding box center [217, 361] width 74 height 21
select select "%"
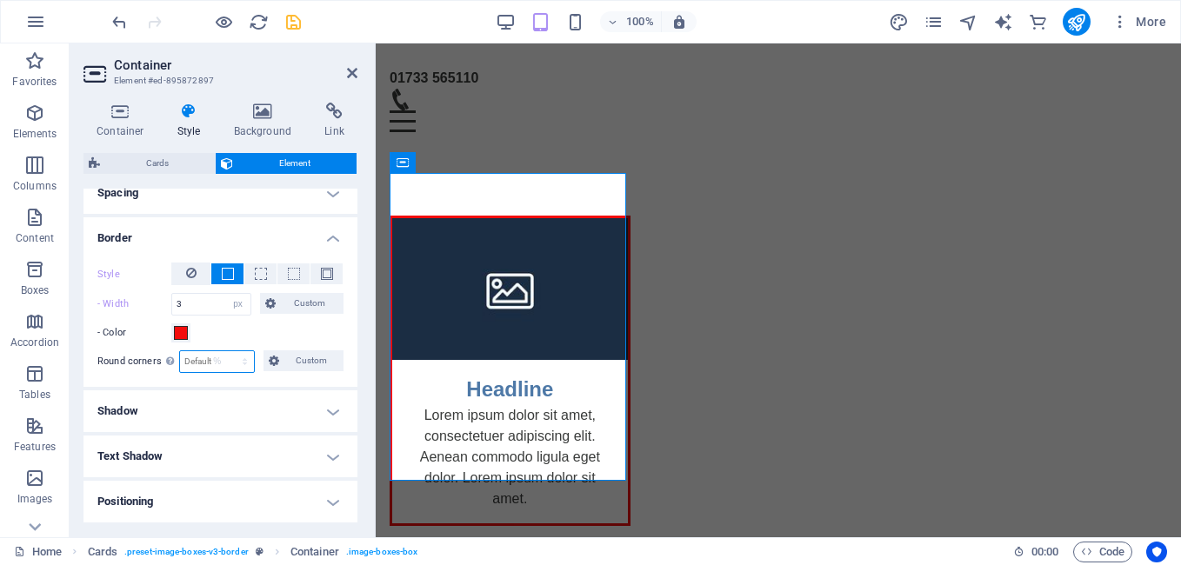
click at [228, 351] on select "Default px rem % vh vw Custom" at bounding box center [217, 361] width 74 height 21
type input "3"
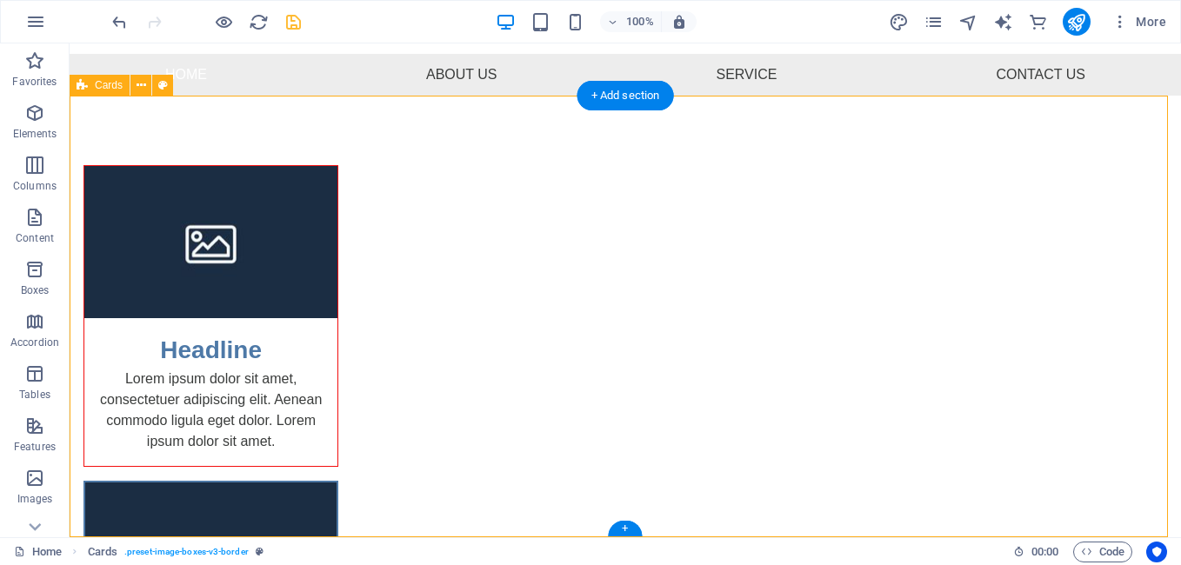
select select "rem"
select select "preset-image-boxes-v3-border"
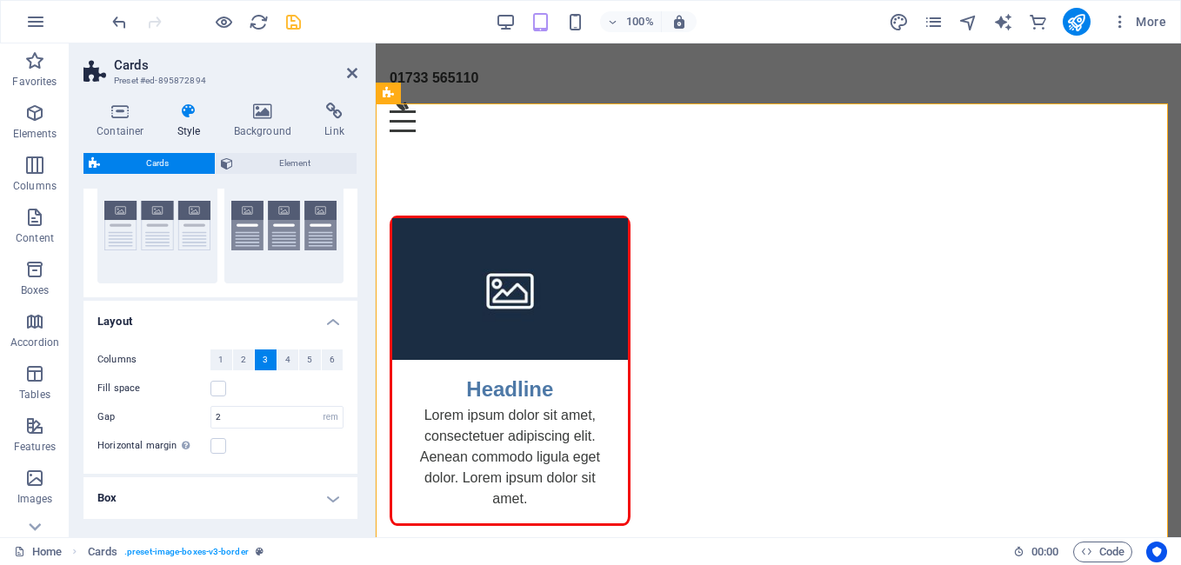
scroll to position [130, 0]
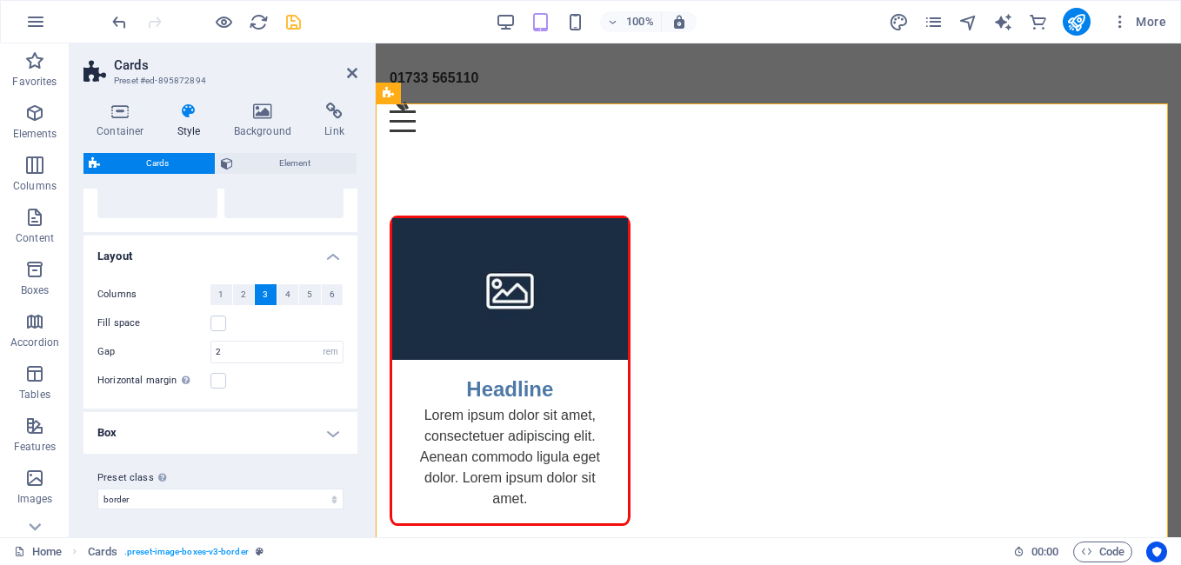
click at [185, 122] on h4 "Style" at bounding box center [192, 121] width 57 height 37
drag, startPoint x: 198, startPoint y: 114, endPoint x: 186, endPoint y: 117, distance: 12.5
click at [195, 114] on icon at bounding box center [189, 111] width 50 height 17
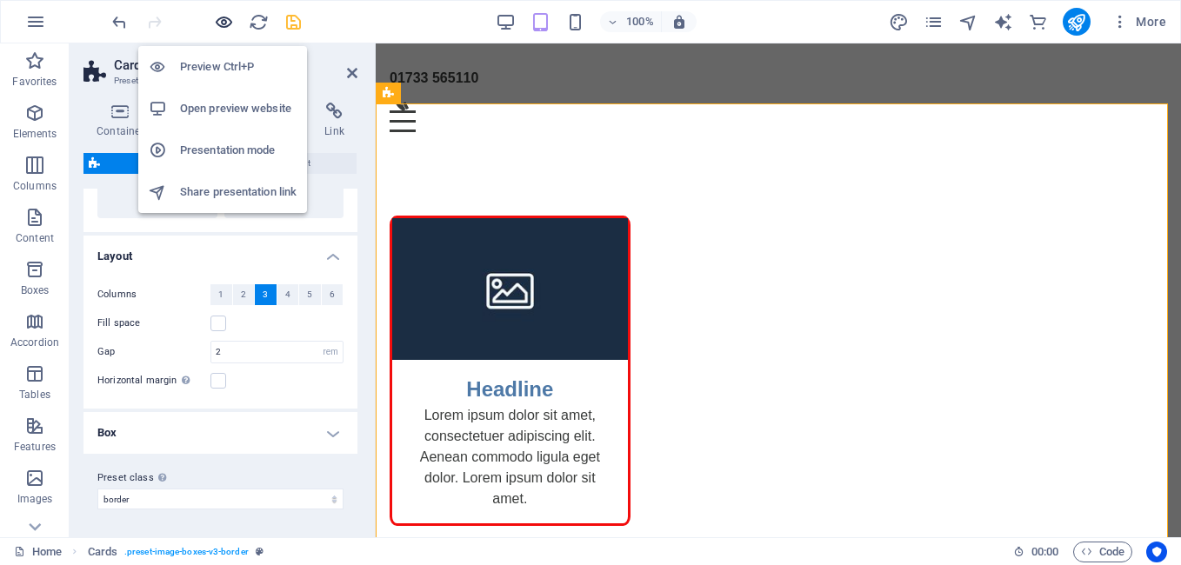
click at [223, 21] on icon "button" at bounding box center [224, 22] width 20 height 20
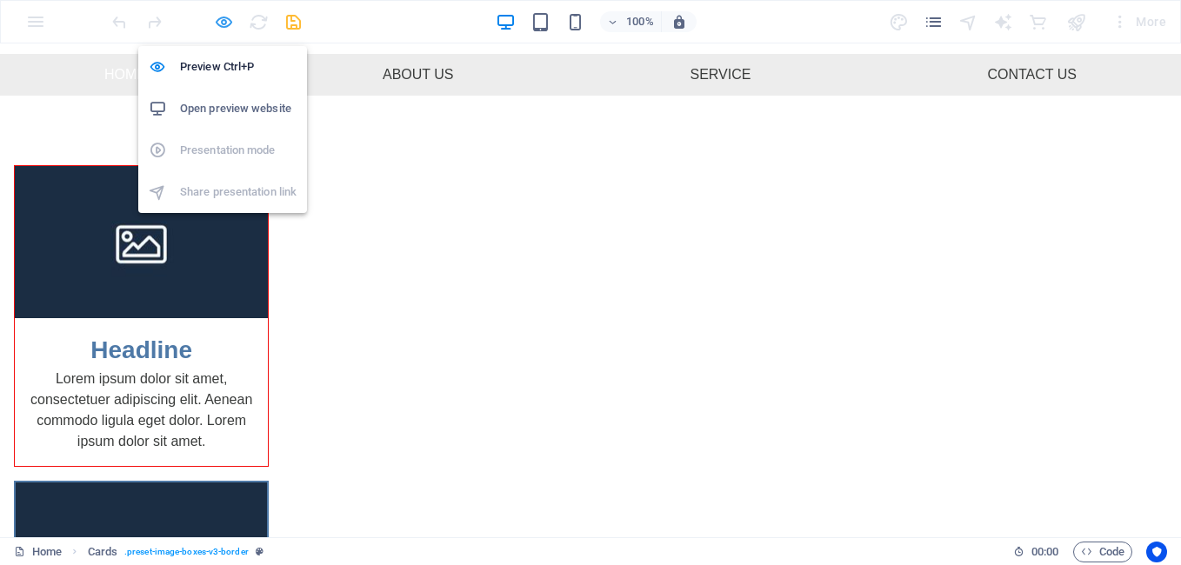
click at [223, 20] on icon "button" at bounding box center [224, 22] width 20 height 20
select select "rem"
select select "preset-image-boxes-v3-border"
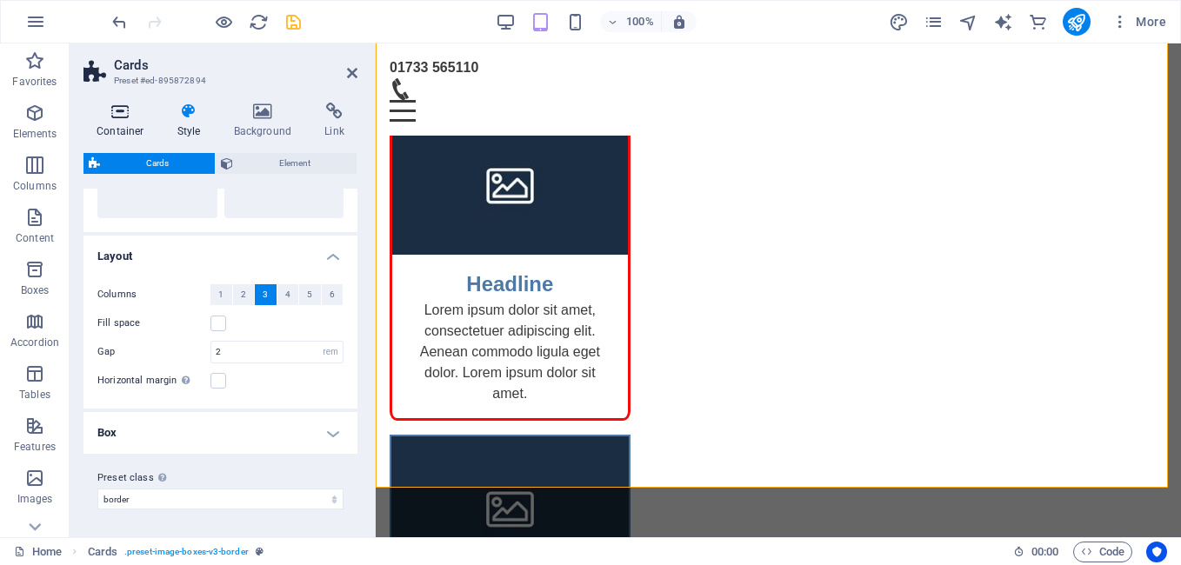
click at [119, 123] on h4 "Container" at bounding box center [123, 121] width 81 height 37
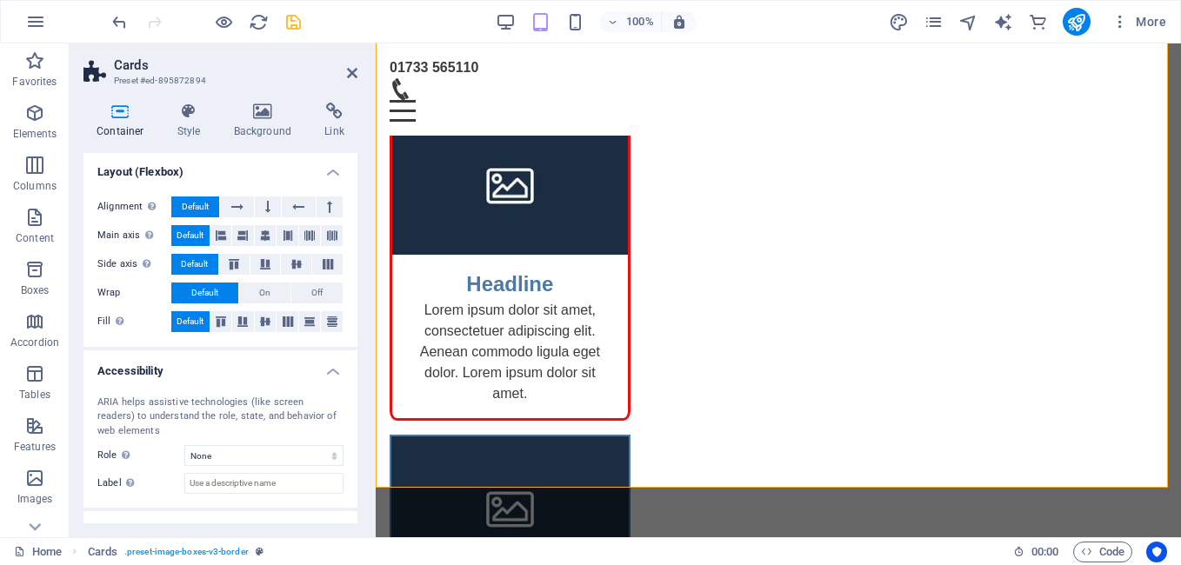
scroll to position [130, 0]
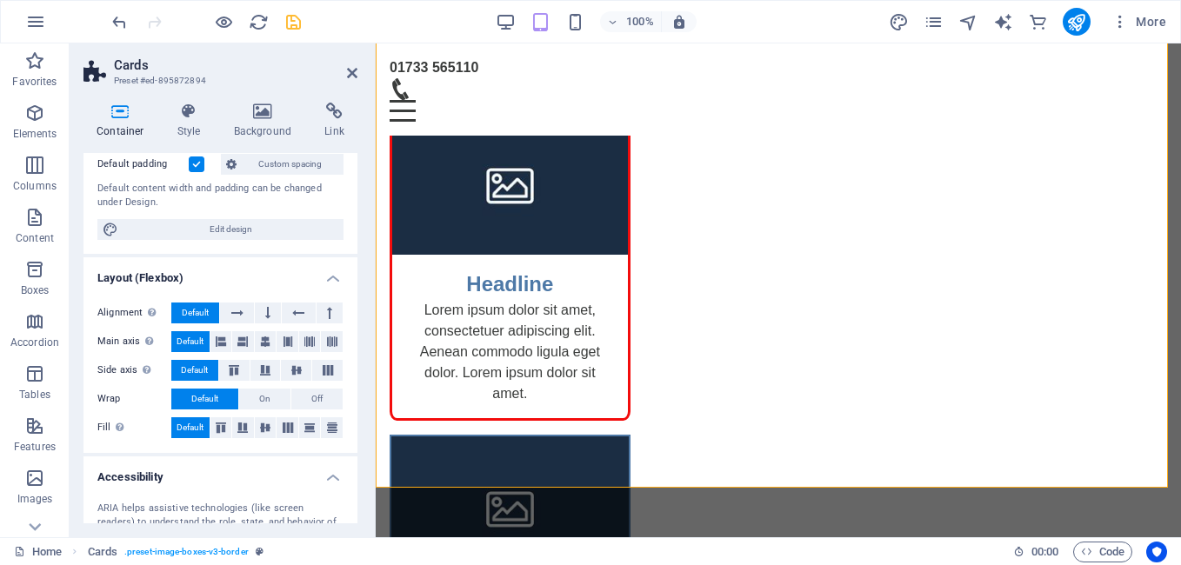
click at [267, 100] on div "Container Style Background Link Size Height Default px rem % vh vw Min. height …" at bounding box center [221, 313] width 302 height 449
click at [193, 121] on h4 "Style" at bounding box center [192, 121] width 57 height 37
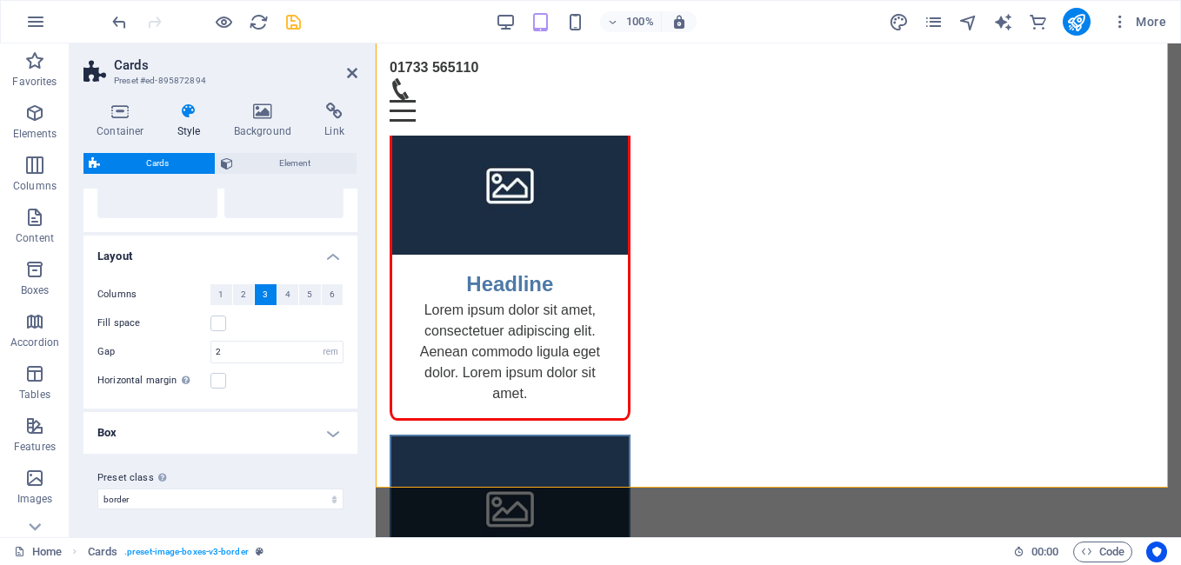
click at [193, 121] on h4 "Style" at bounding box center [192, 121] width 57 height 37
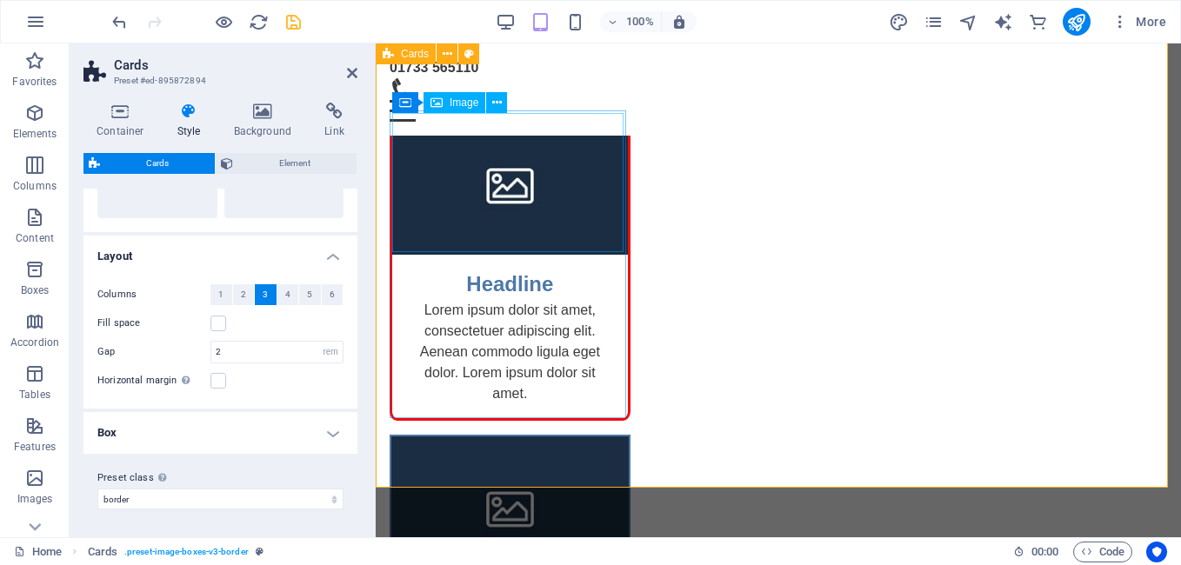
click at [438, 108] on icon at bounding box center [437, 102] width 12 height 21
select select "%"
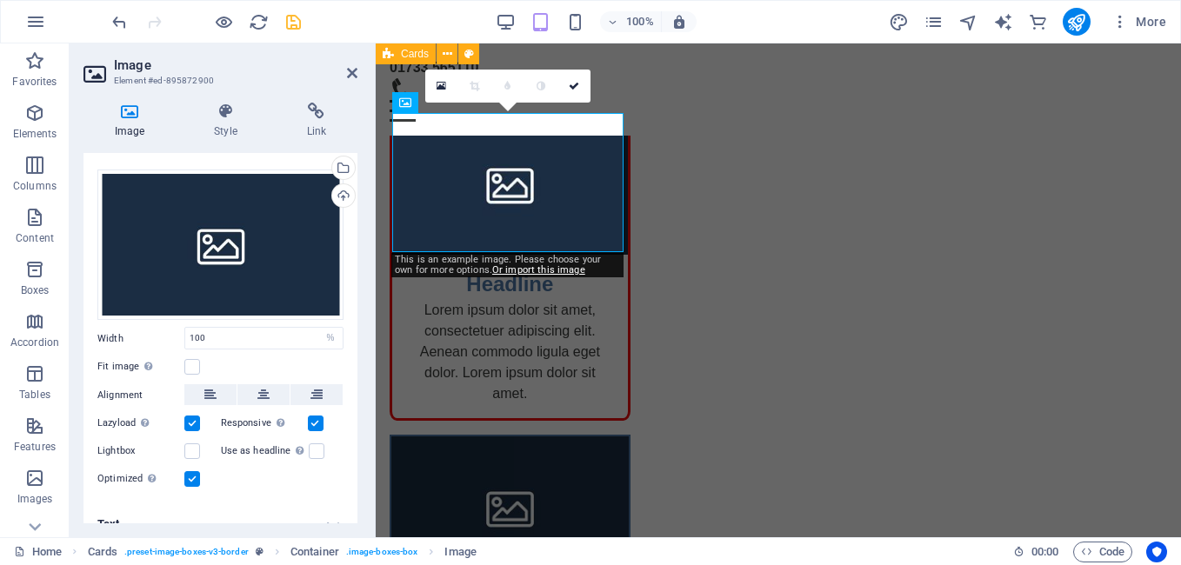
scroll to position [49, 0]
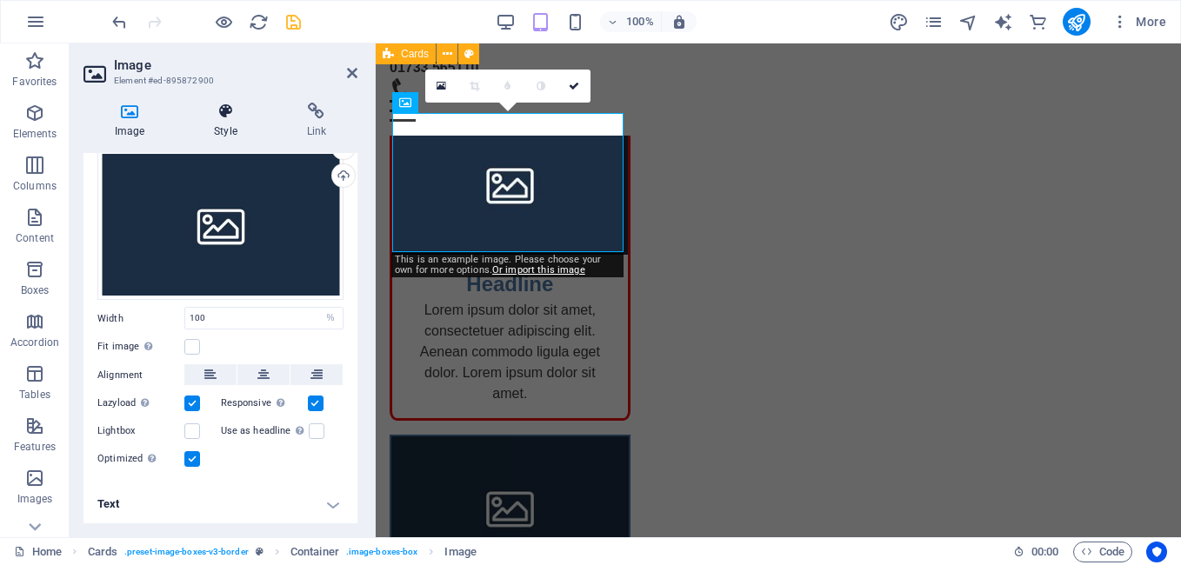
click at [237, 118] on icon at bounding box center [225, 111] width 85 height 17
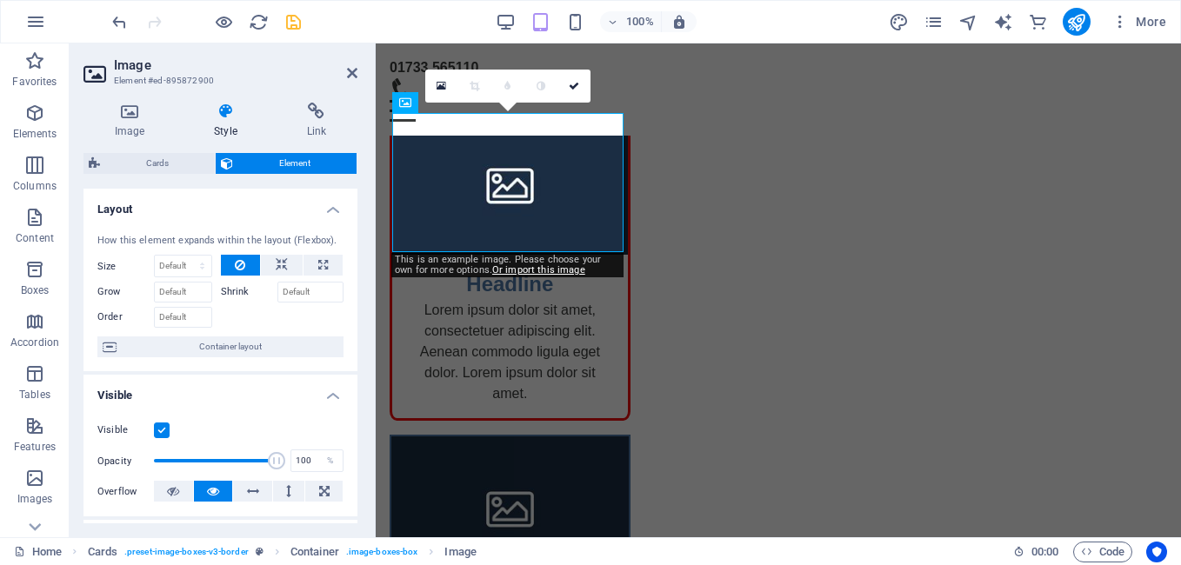
click at [230, 123] on h4 "Style" at bounding box center [229, 121] width 92 height 37
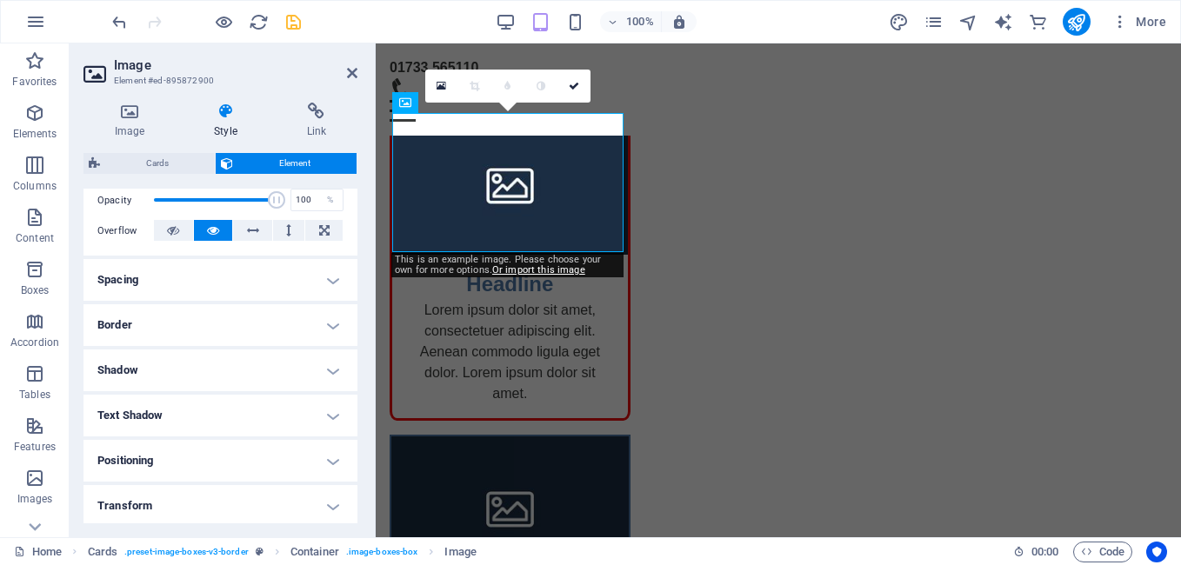
click at [123, 320] on h4 "Border" at bounding box center [220, 325] width 274 height 42
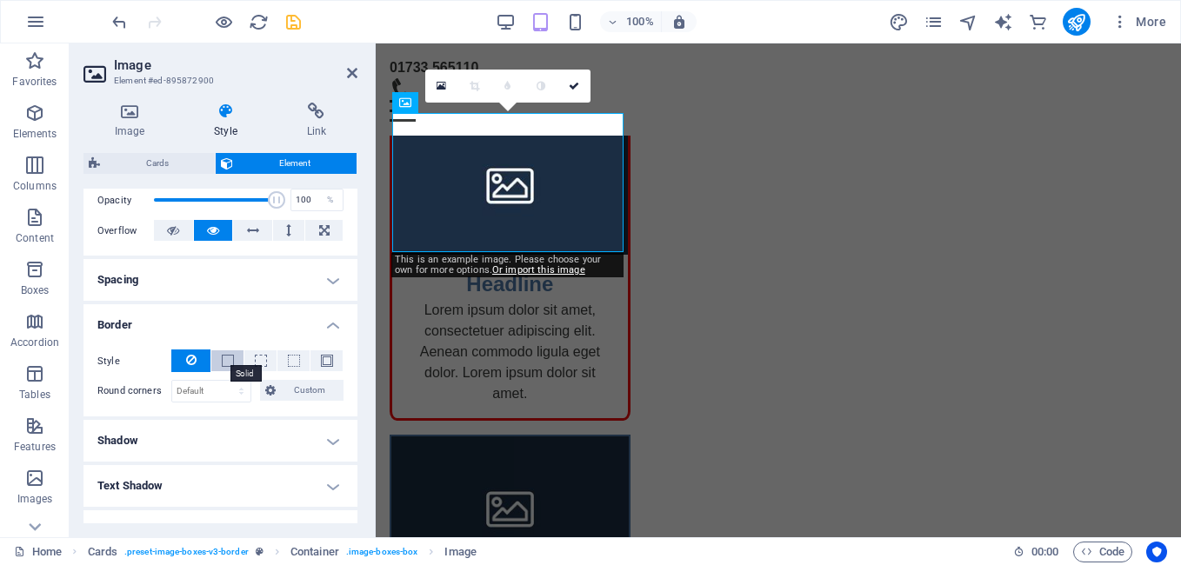
click at [228, 361] on span at bounding box center [228, 361] width 12 height 12
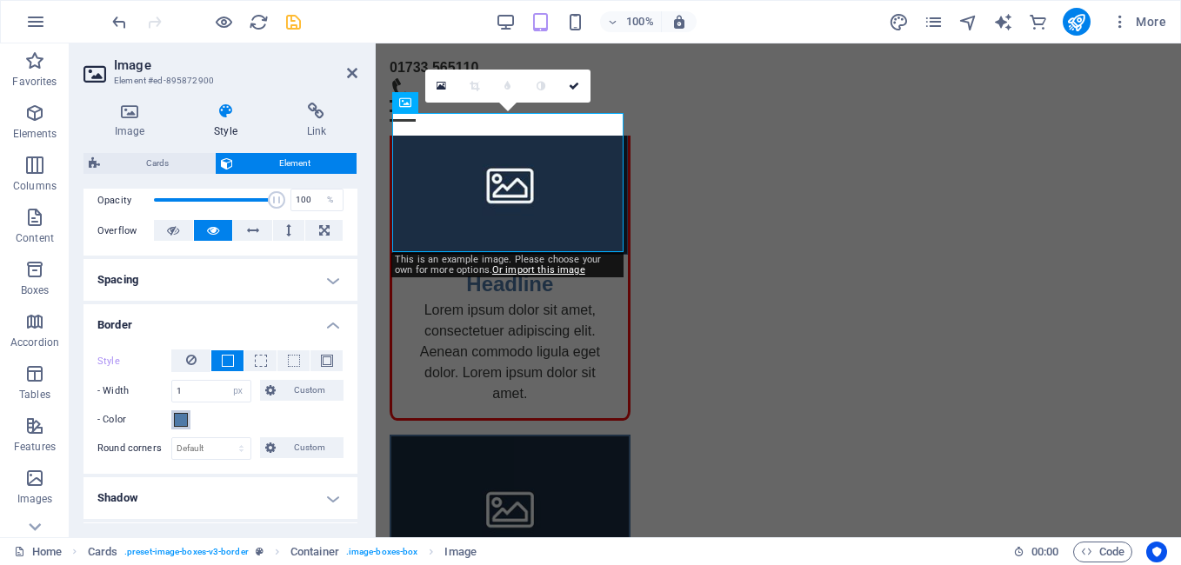
click at [180, 423] on span at bounding box center [181, 420] width 14 height 14
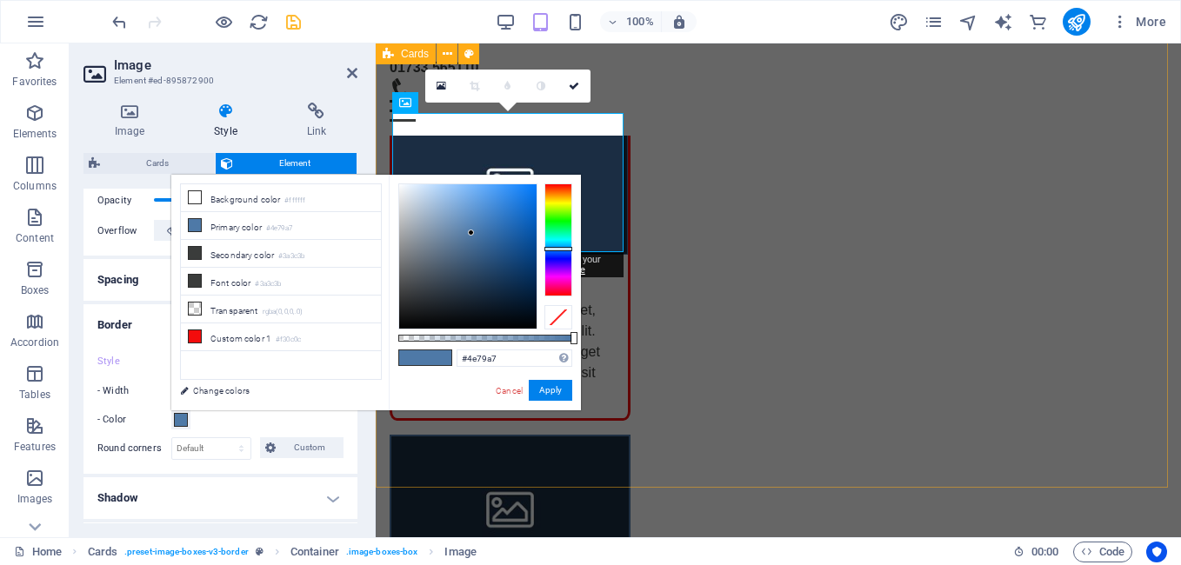
drag, startPoint x: 632, startPoint y: 450, endPoint x: 891, endPoint y: 406, distance: 261.9
click at [933, 450] on div "Headline Lorem ipsum dolor sit amet, consectetuer adipiscing elit. Aenean commo…" at bounding box center [778, 544] width 805 height 1188
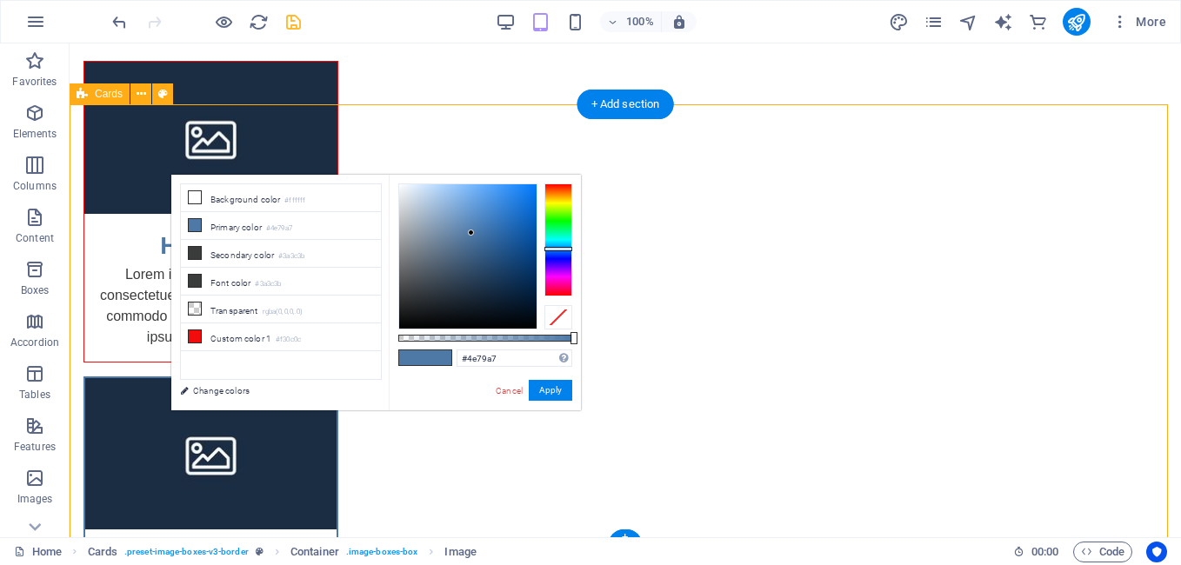
scroll to position [123, 0]
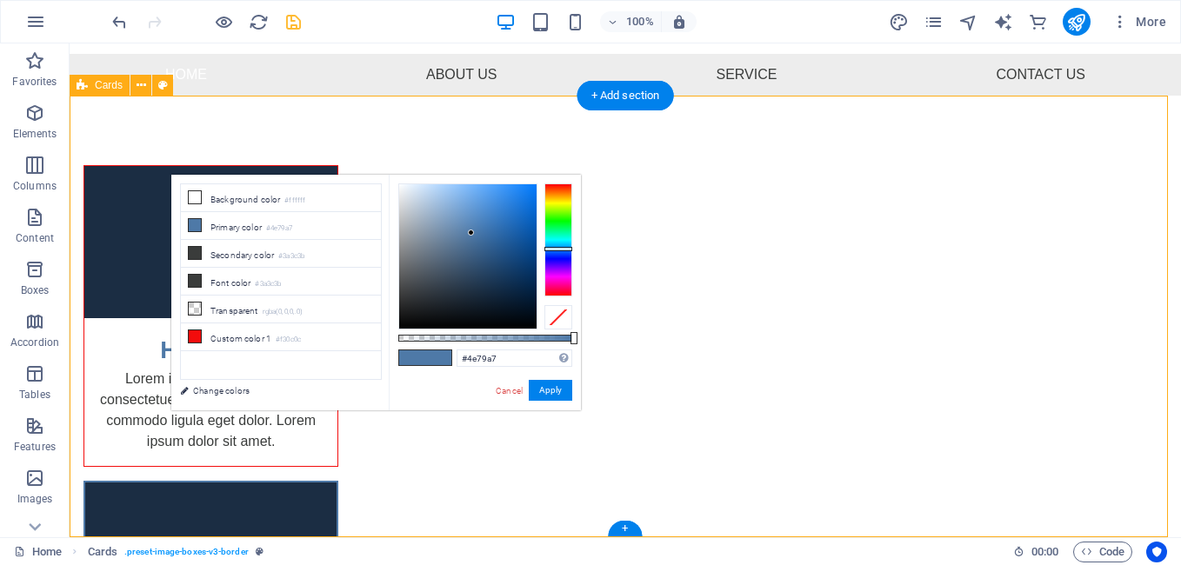
click at [508, 391] on link "Cancel" at bounding box center [509, 390] width 30 height 13
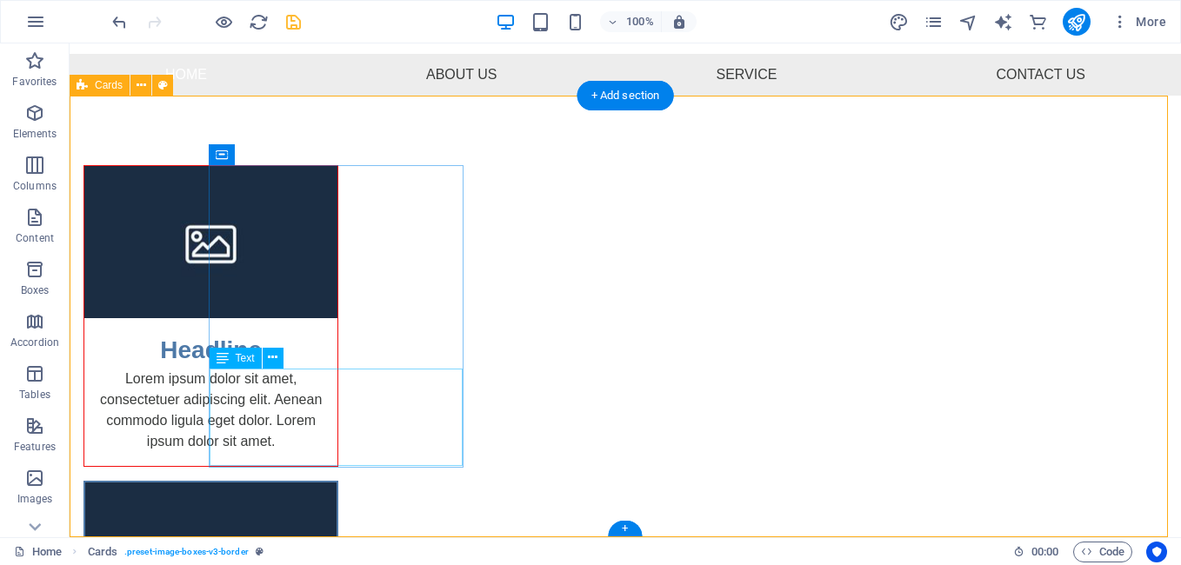
click at [337, 437] on div "Lorem ipsum dolor sit amet, consectetuer adipiscing elit. Aenean commodo ligula…" at bounding box center [210, 417] width 253 height 97
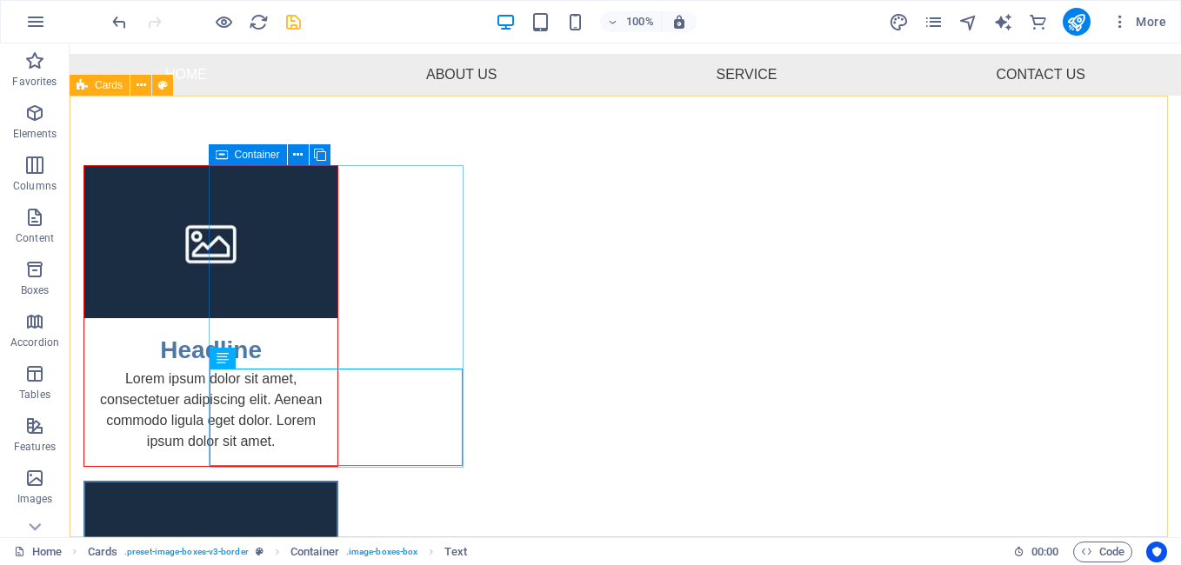
click at [220, 154] on icon at bounding box center [222, 154] width 12 height 21
select select "px"
select select "%"
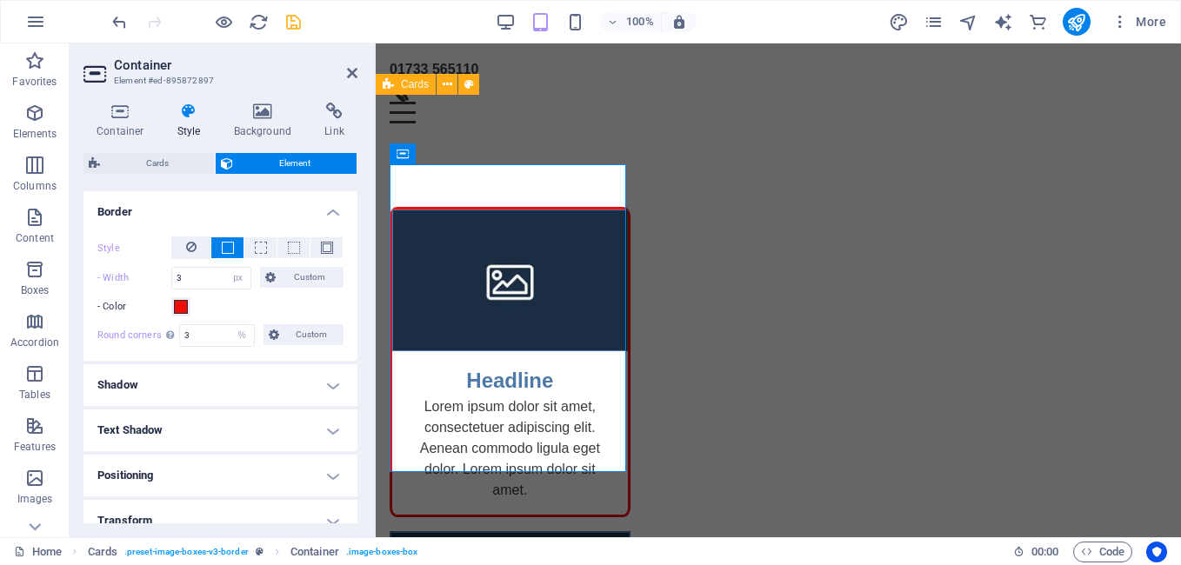
scroll to position [348, 0]
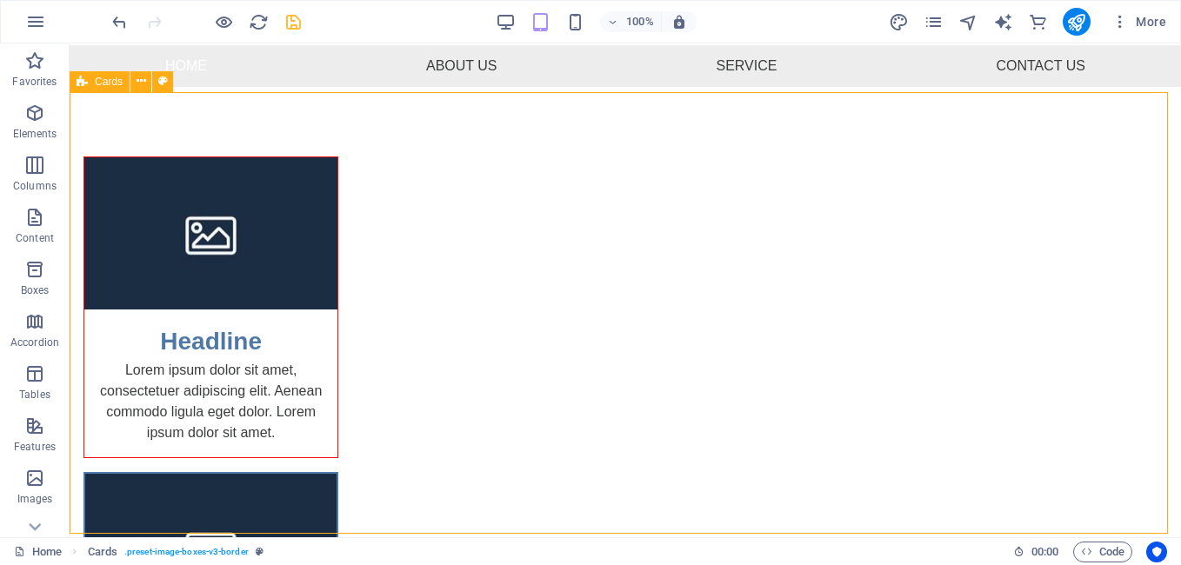
scroll to position [123, 0]
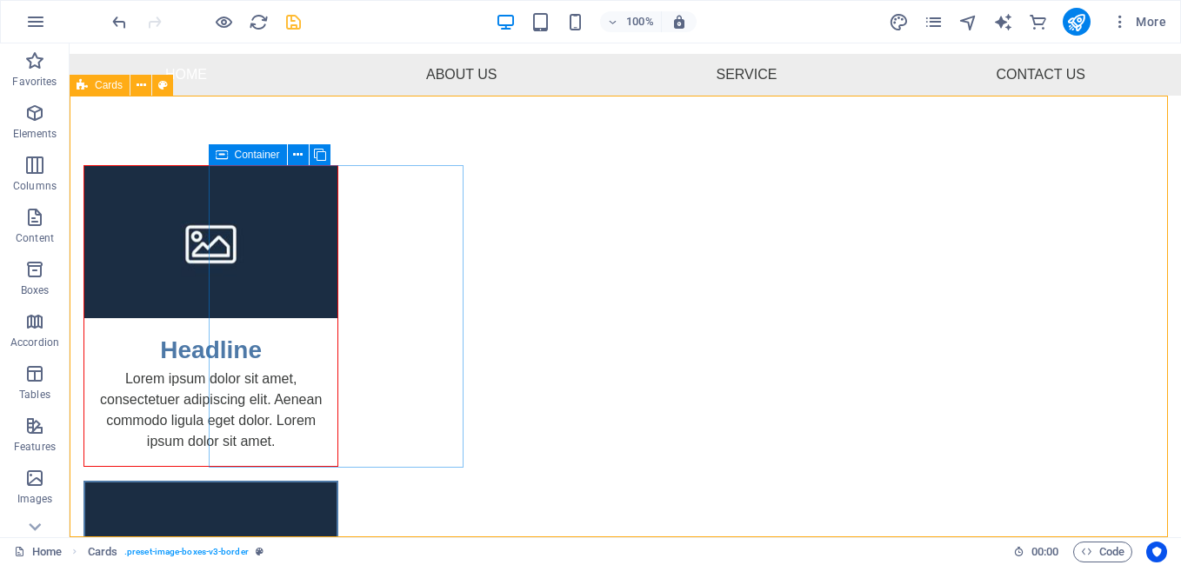
click at [225, 153] on icon at bounding box center [222, 154] width 12 height 21
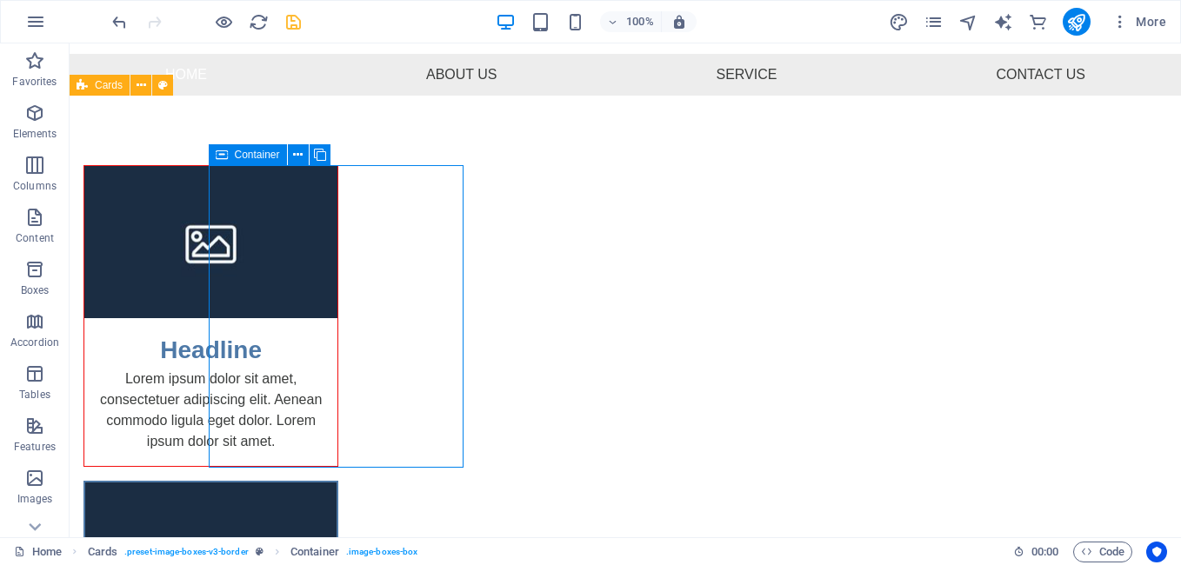
click at [225, 153] on icon at bounding box center [222, 154] width 12 height 21
select select "px"
select select "%"
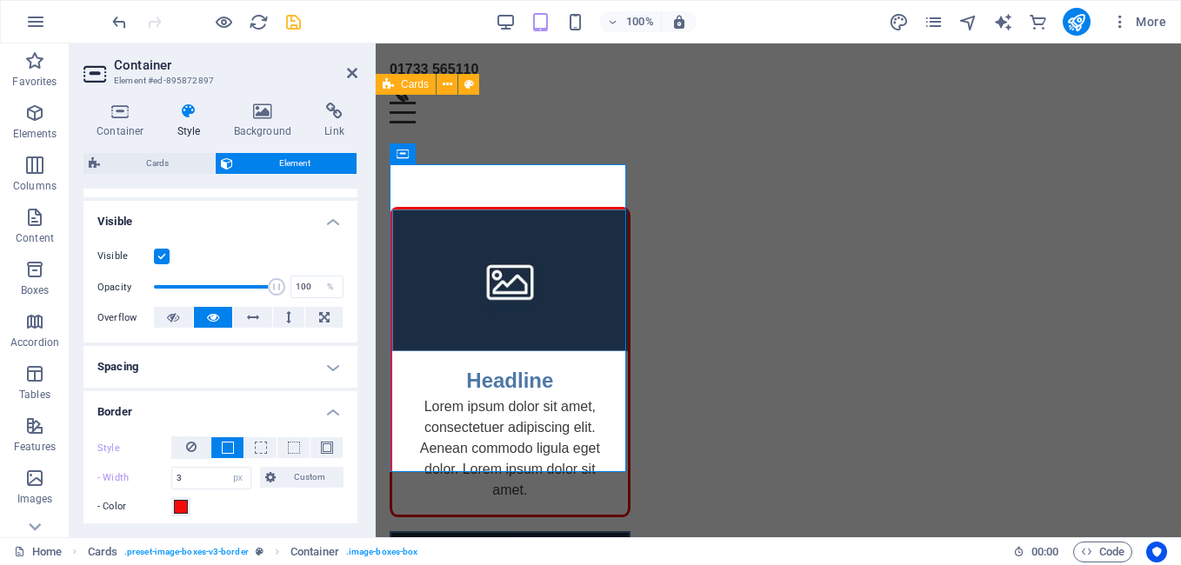
scroll to position [261, 0]
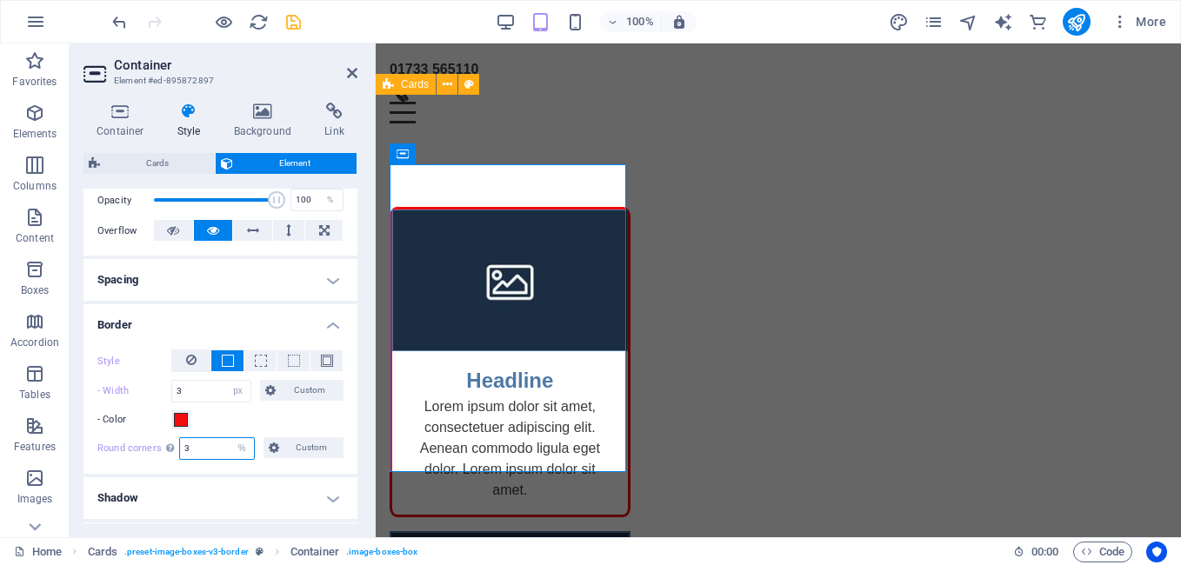
click at [210, 445] on input "3" at bounding box center [217, 448] width 74 height 21
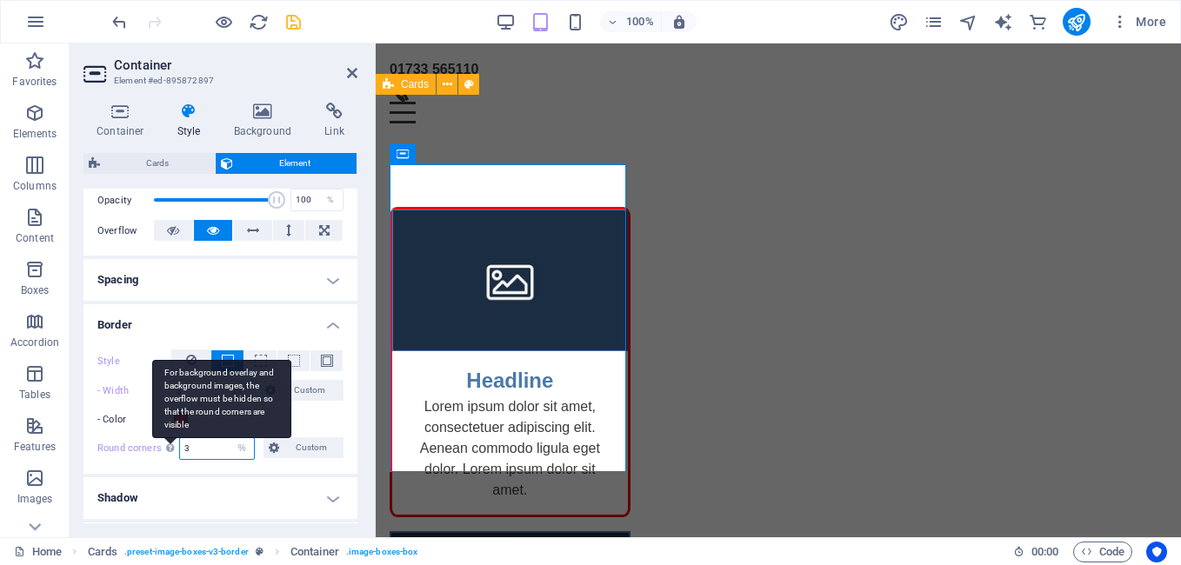
drag, startPoint x: 195, startPoint y: 445, endPoint x: 176, endPoint y: 446, distance: 19.2
click at [176, 446] on div "Round corners For background overlay and background images, the overflow must b…" at bounding box center [220, 448] width 246 height 23
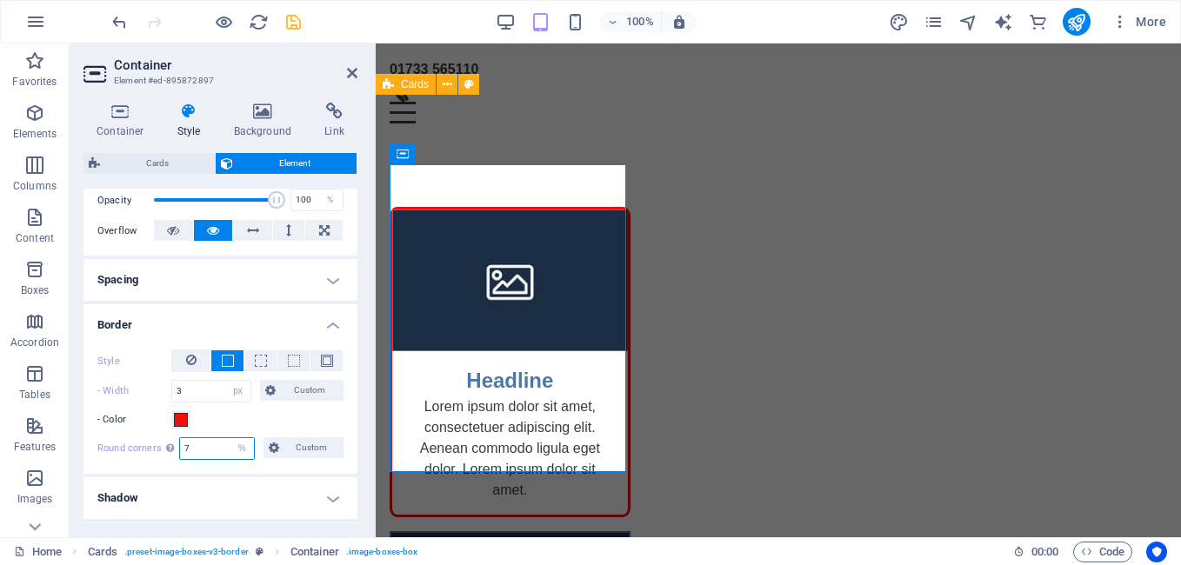
type input "7"
click at [244, 501] on h4 "Shadow" at bounding box center [220, 498] width 274 height 42
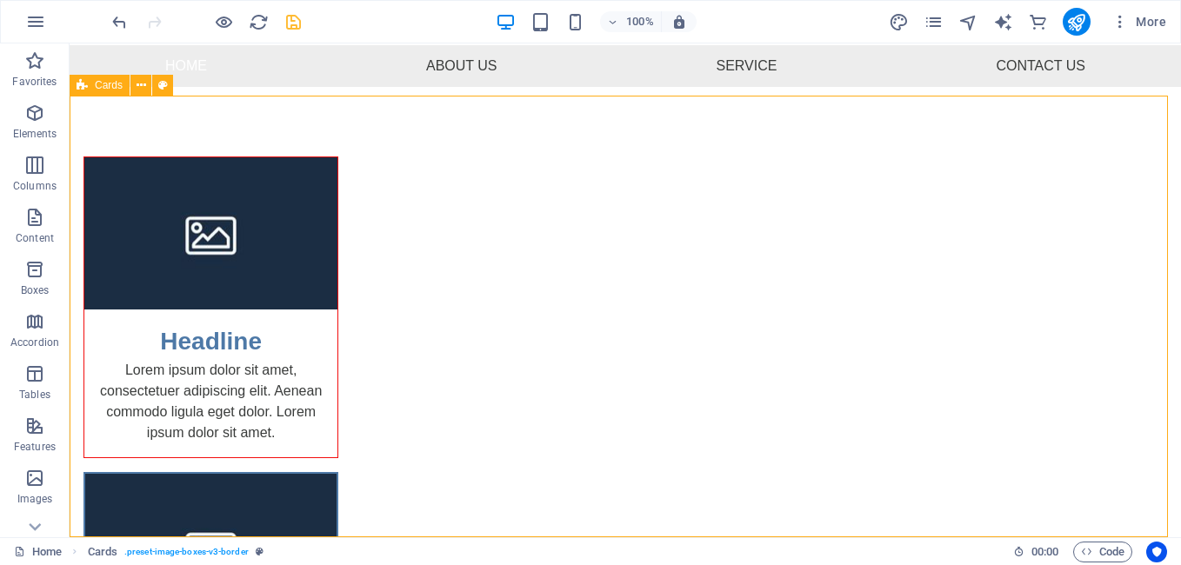
scroll to position [123, 0]
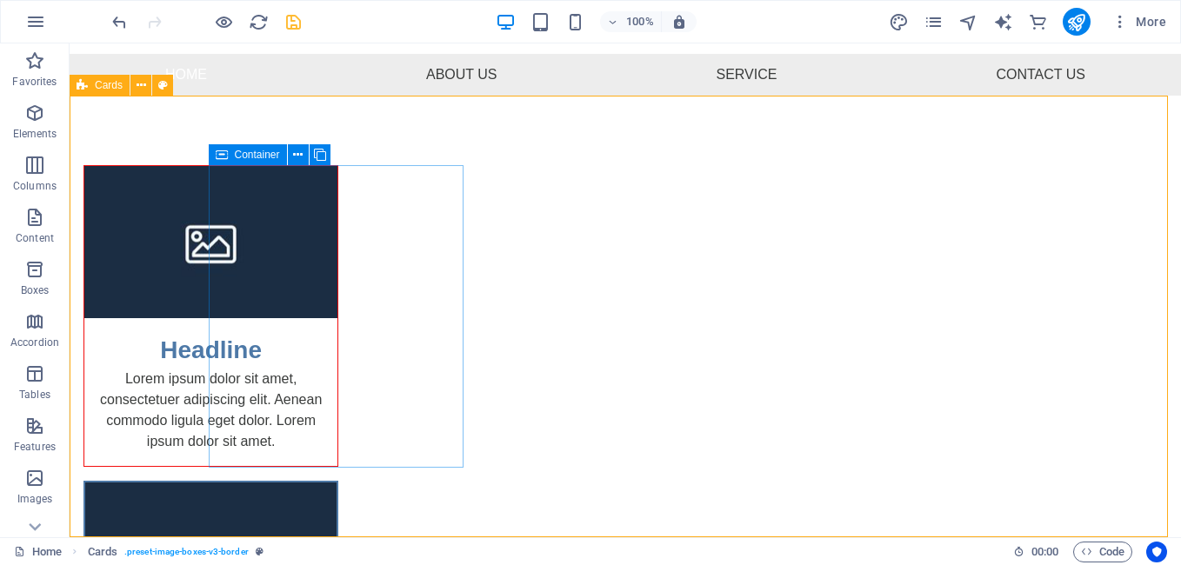
click at [218, 156] on icon at bounding box center [222, 154] width 12 height 21
select select "px"
select select "%"
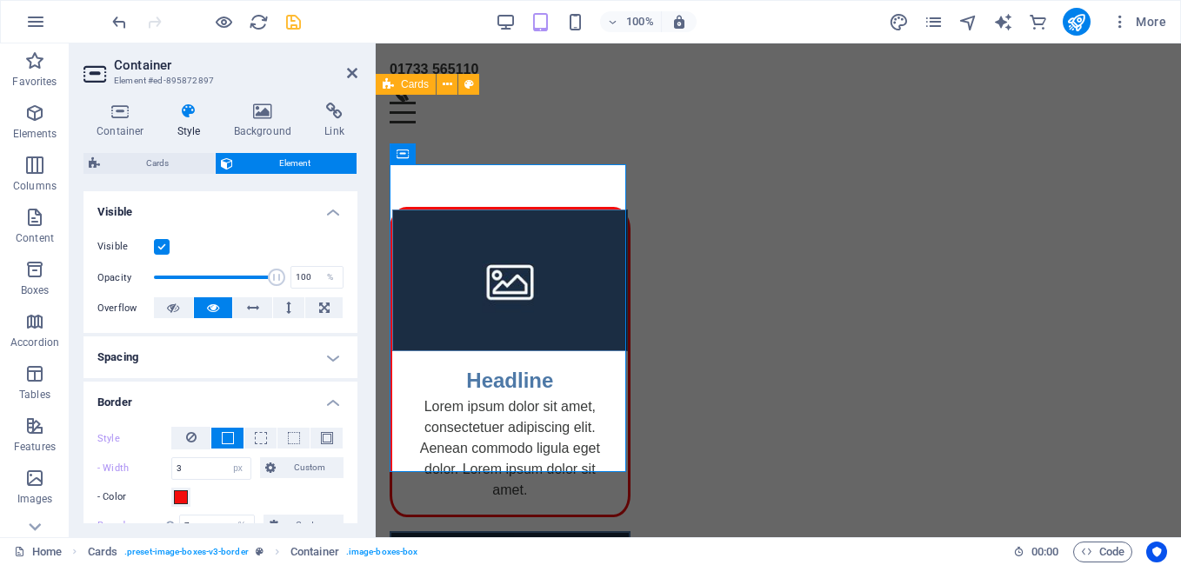
scroll to position [348, 0]
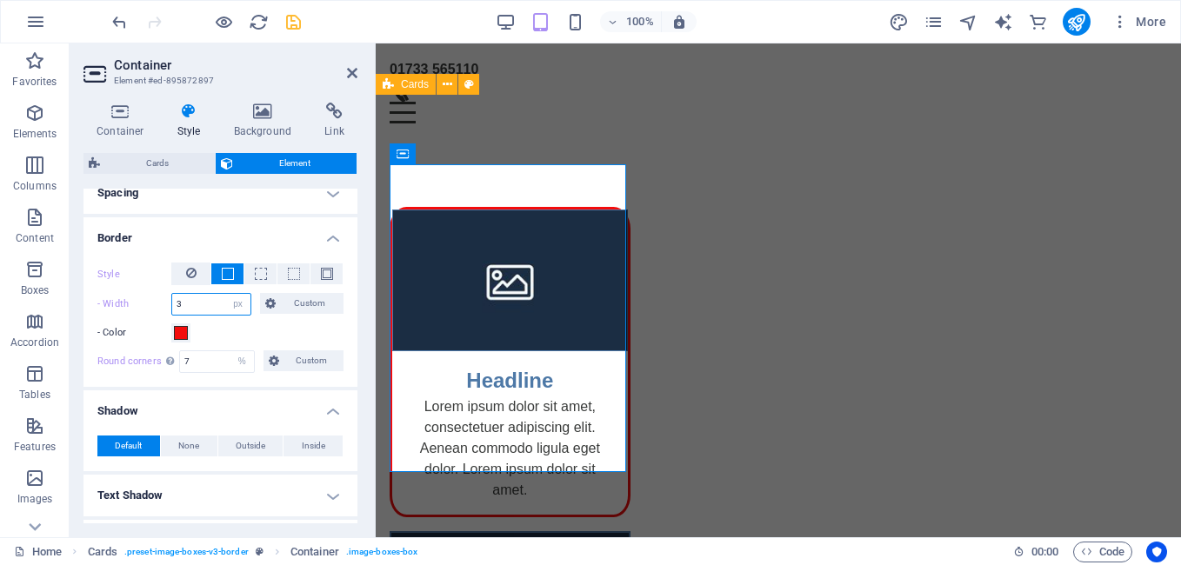
click at [192, 305] on input "3" at bounding box center [211, 304] width 78 height 21
click at [214, 304] on input "3" at bounding box center [211, 304] width 78 height 21
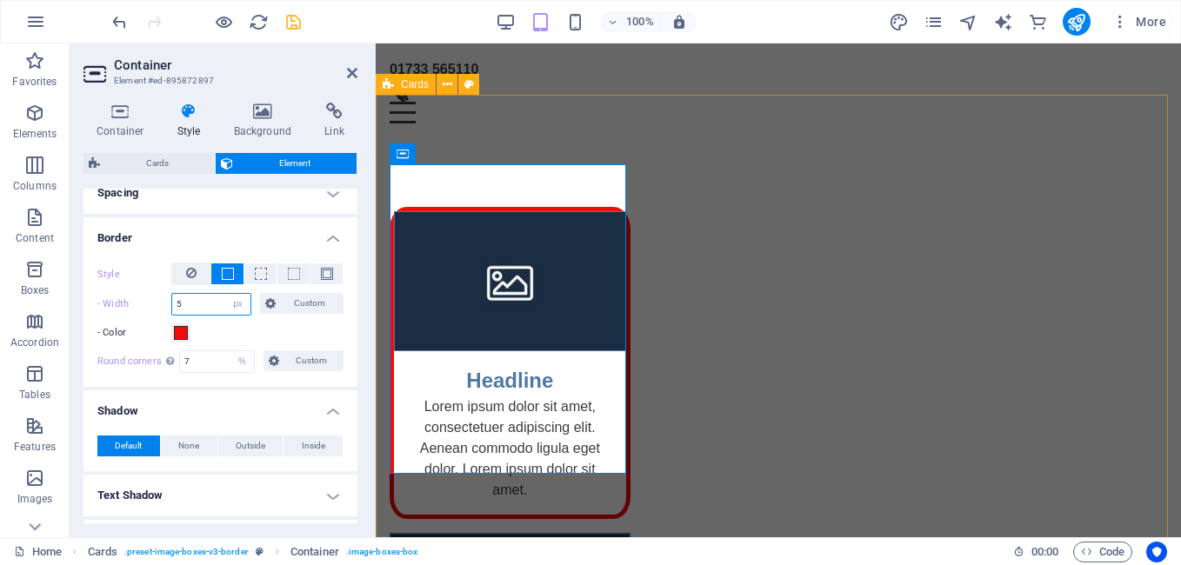
type input "5"
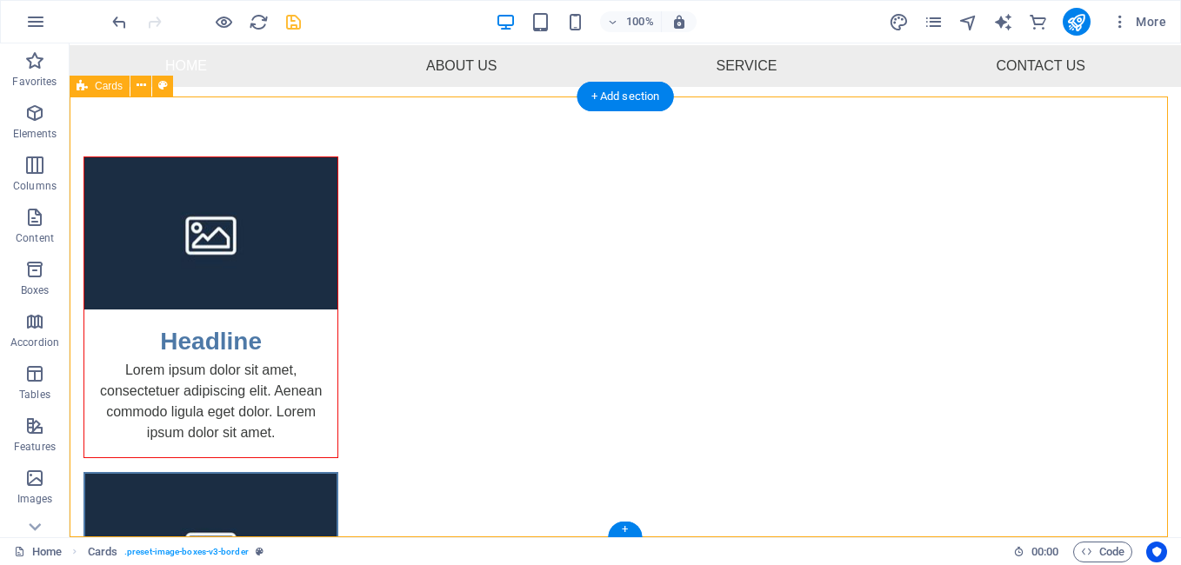
scroll to position [123, 0]
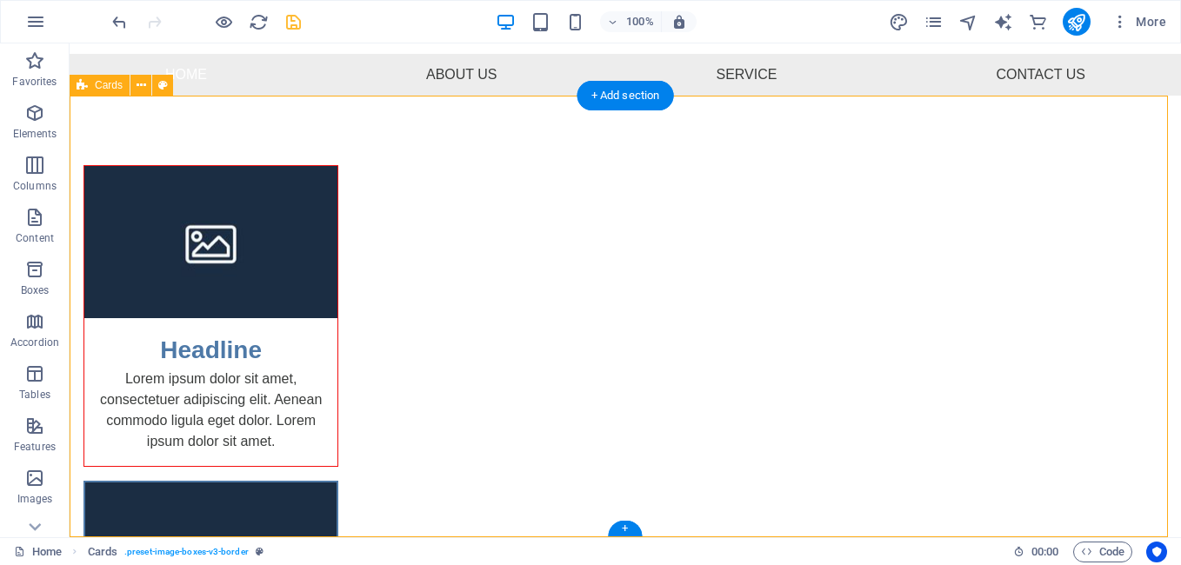
select select "rem"
select select "preset-image-boxes-v3-border"
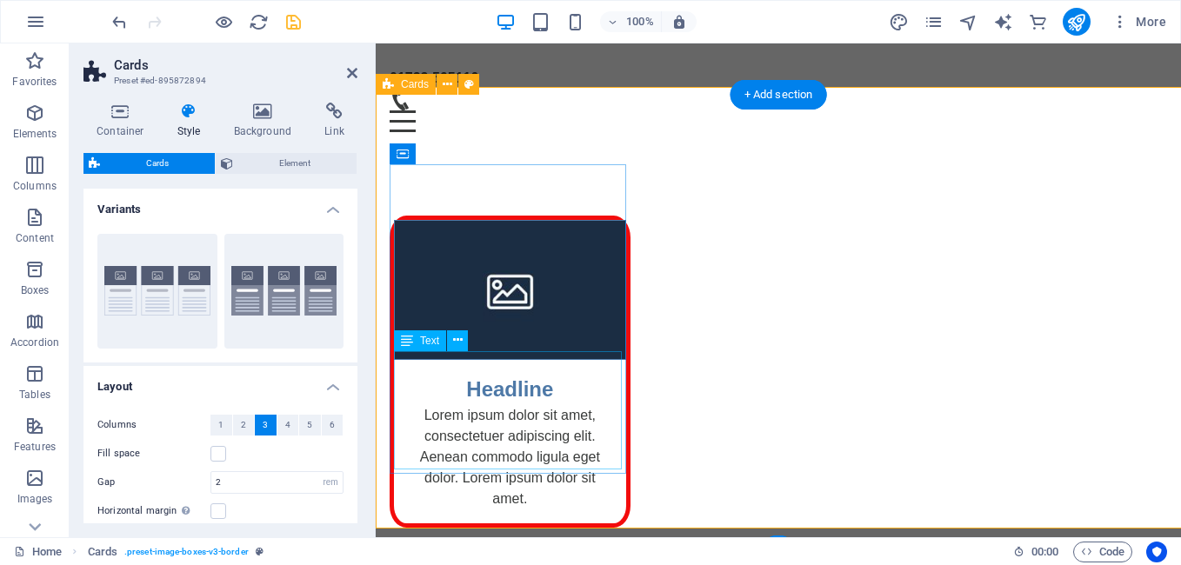
scroll to position [131, 0]
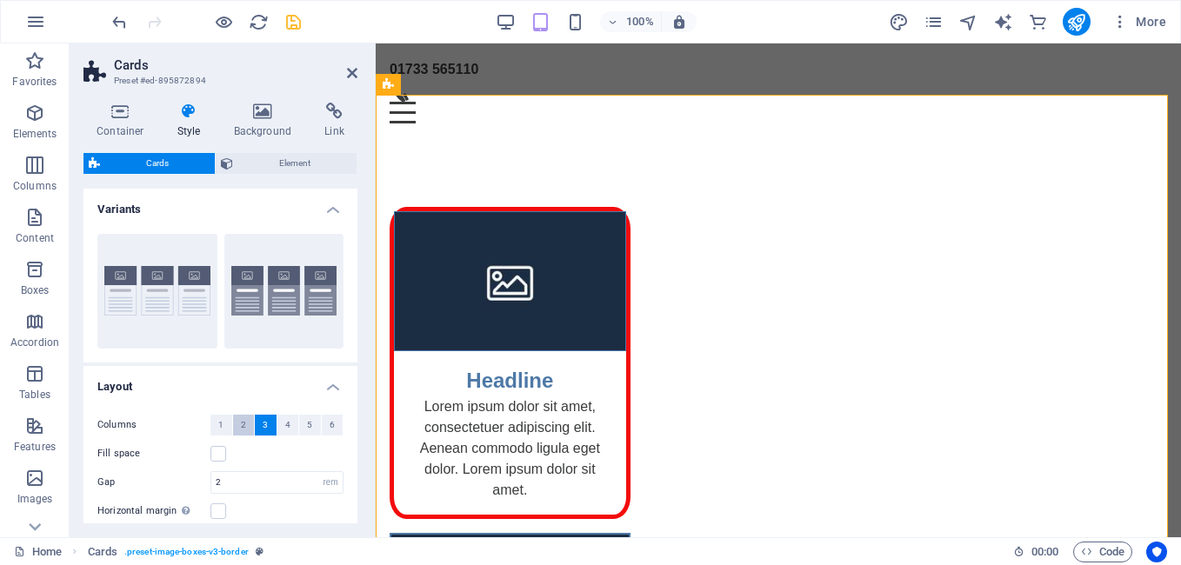
click at [244, 426] on span "2" at bounding box center [243, 425] width 5 height 21
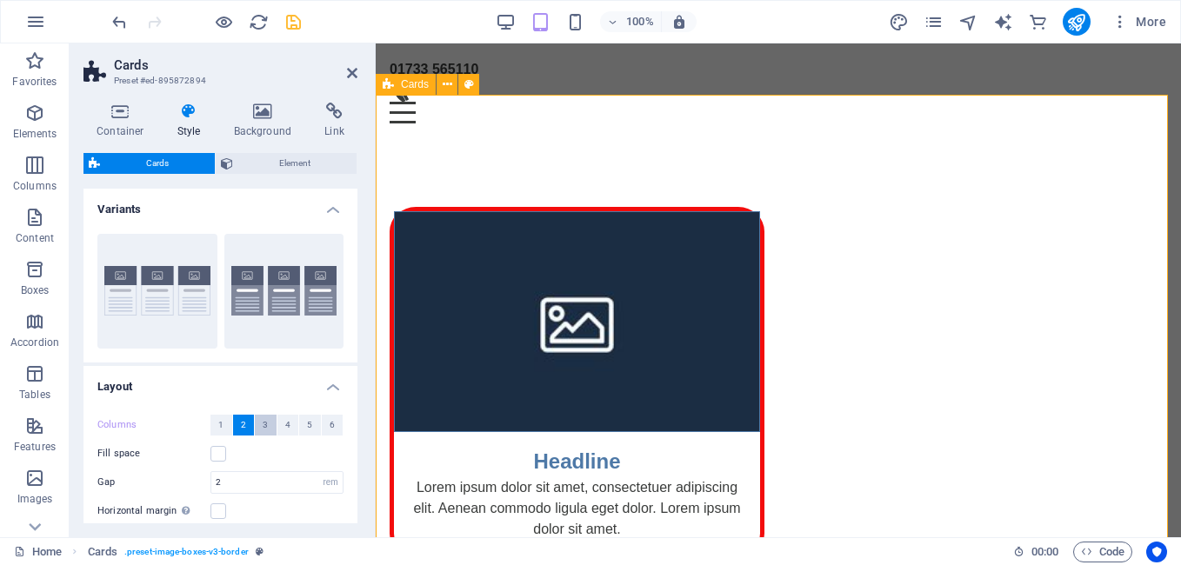
click at [260, 425] on button "3" at bounding box center [266, 425] width 22 height 21
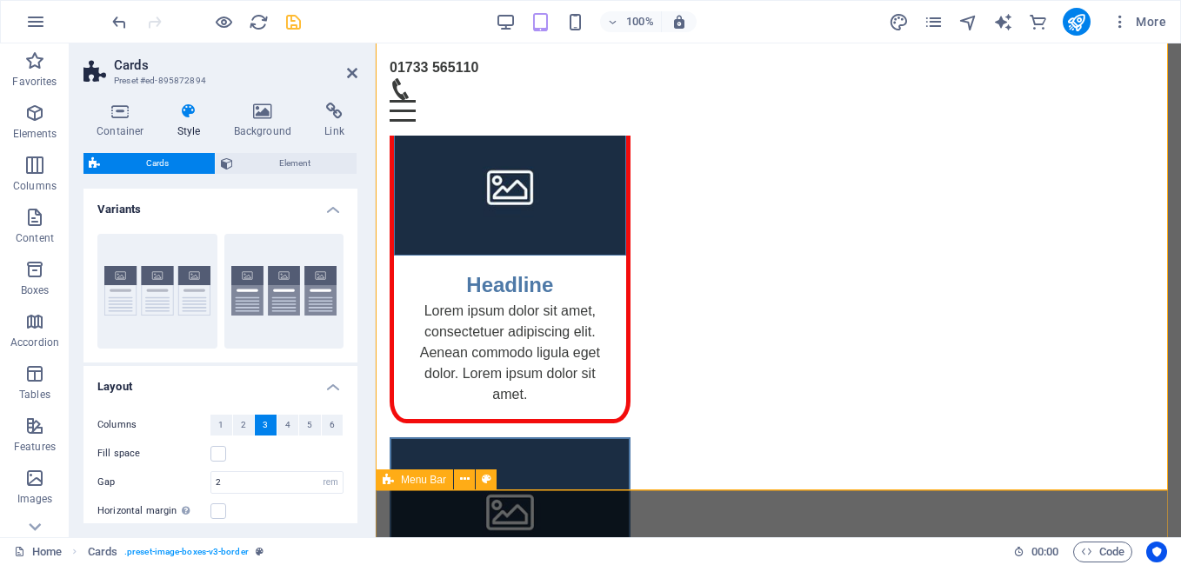
scroll to position [229, 0]
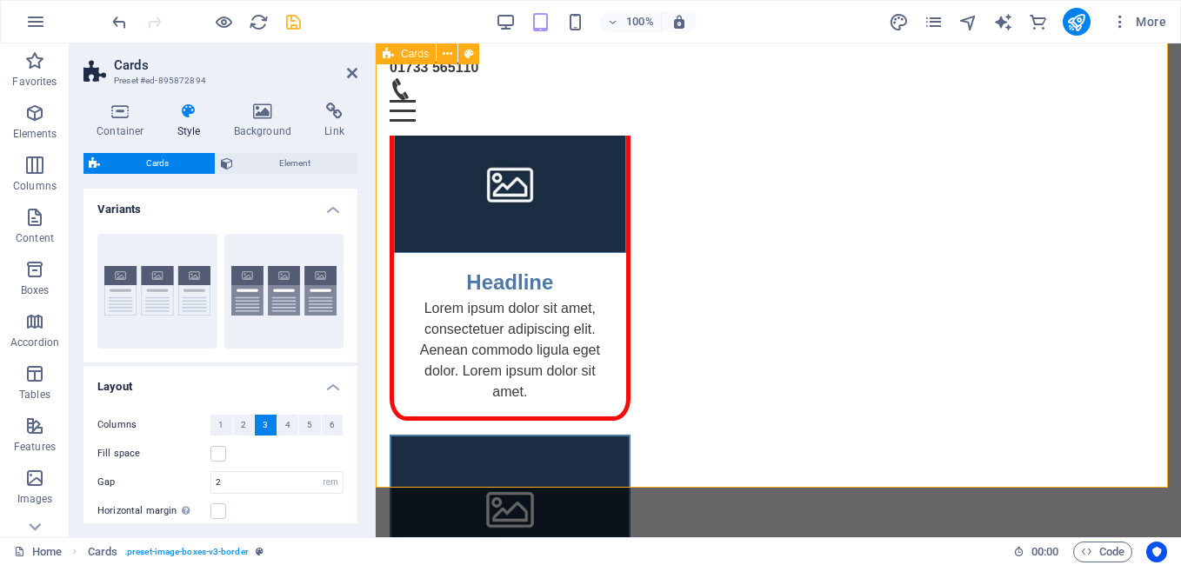
click at [676, 438] on div "Headline Lorem ipsum dolor sit amet, consectetuer adipiscing elit. Aenean commo…" at bounding box center [778, 543] width 805 height 1190
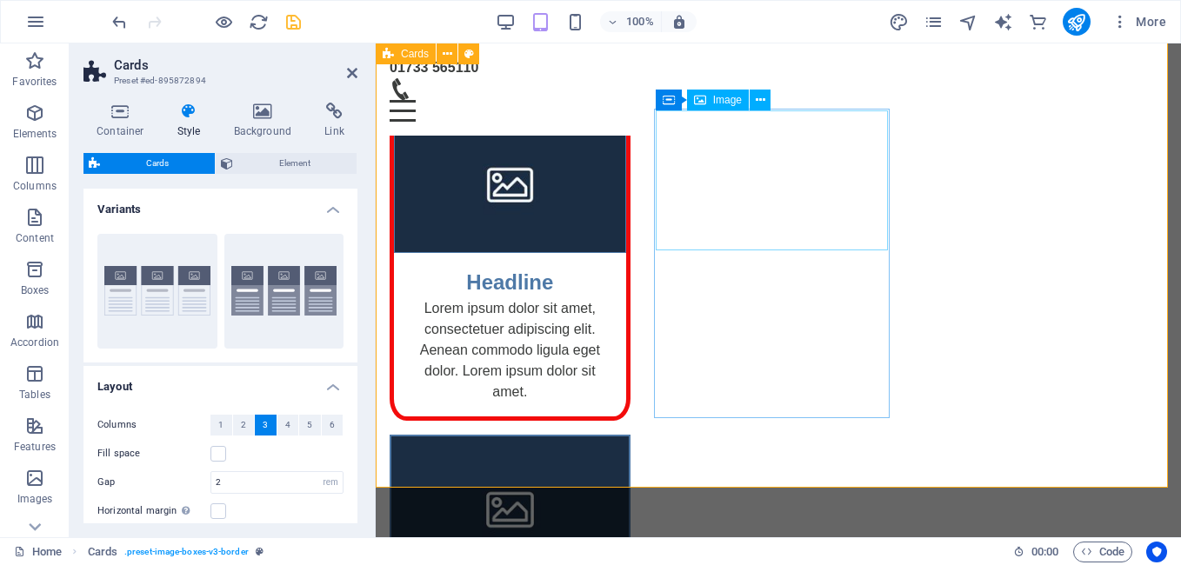
drag, startPoint x: 750, startPoint y: 147, endPoint x: 1056, endPoint y: 145, distance: 306.1
click at [1056, 145] on div "Headline Lorem ipsum dolor sit amet, consectetuer adipiscing elit. Aenean commo…" at bounding box center [778, 543] width 805 height 1190
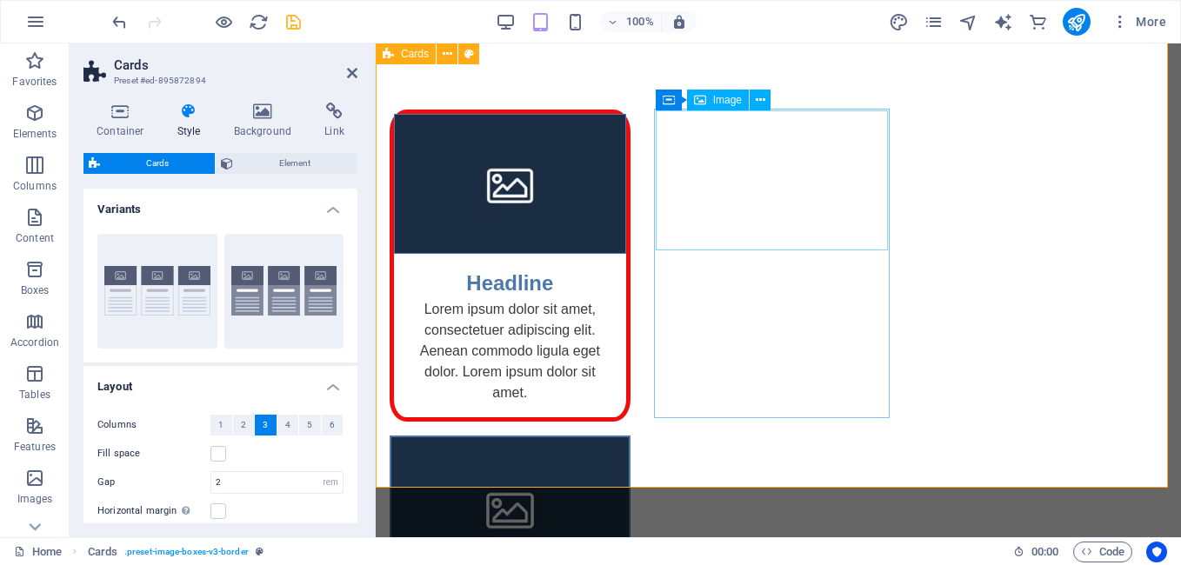
select select "rem"
select select "preset-image-boxes-v3-border"
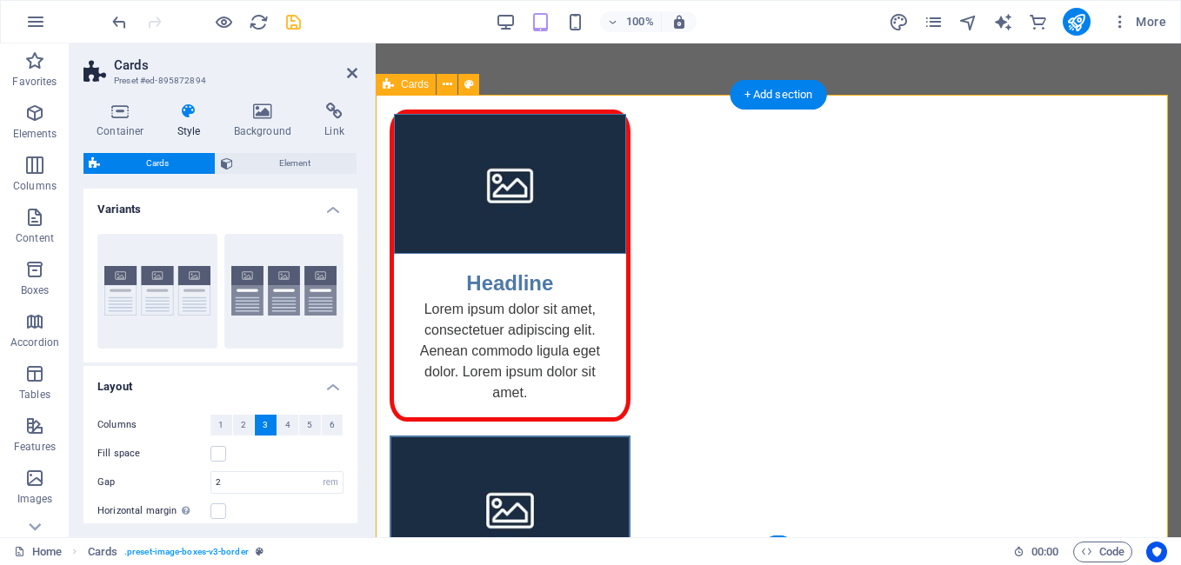
scroll to position [131, 0]
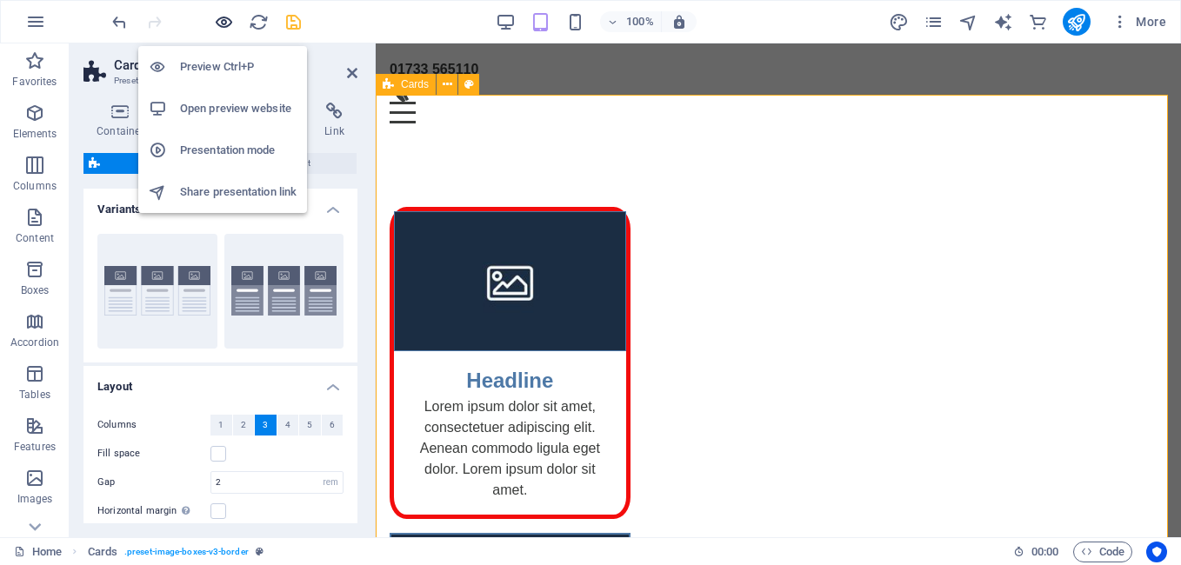
click at [219, 17] on icon "button" at bounding box center [224, 22] width 20 height 20
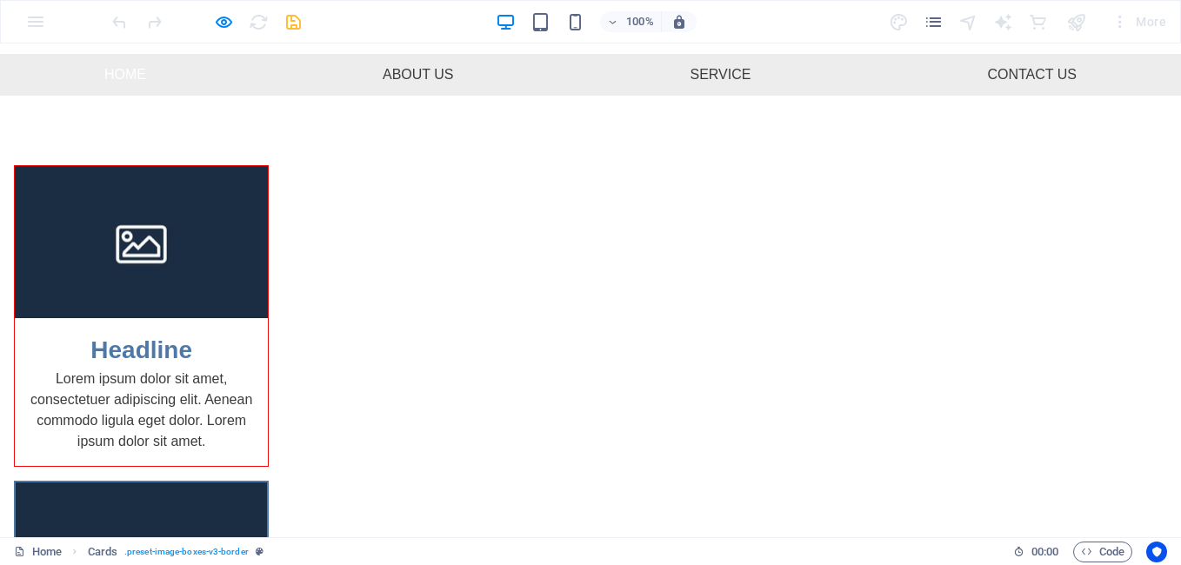
scroll to position [0, 0]
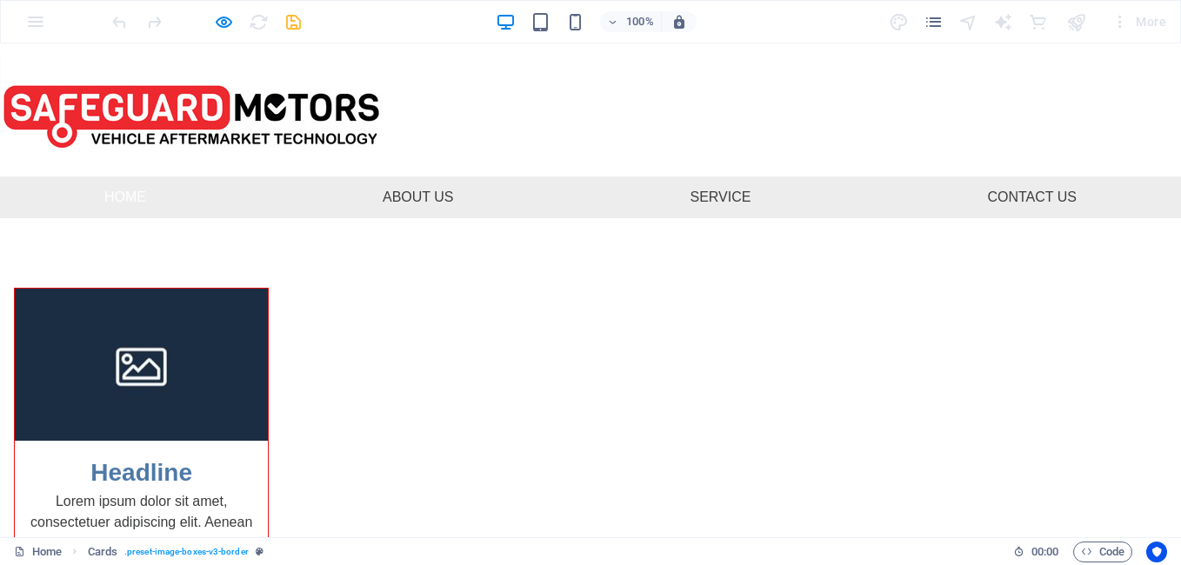
click at [572, 192] on ul "Home About Us Service Contact Us" at bounding box center [590, 198] width 1181 height 42
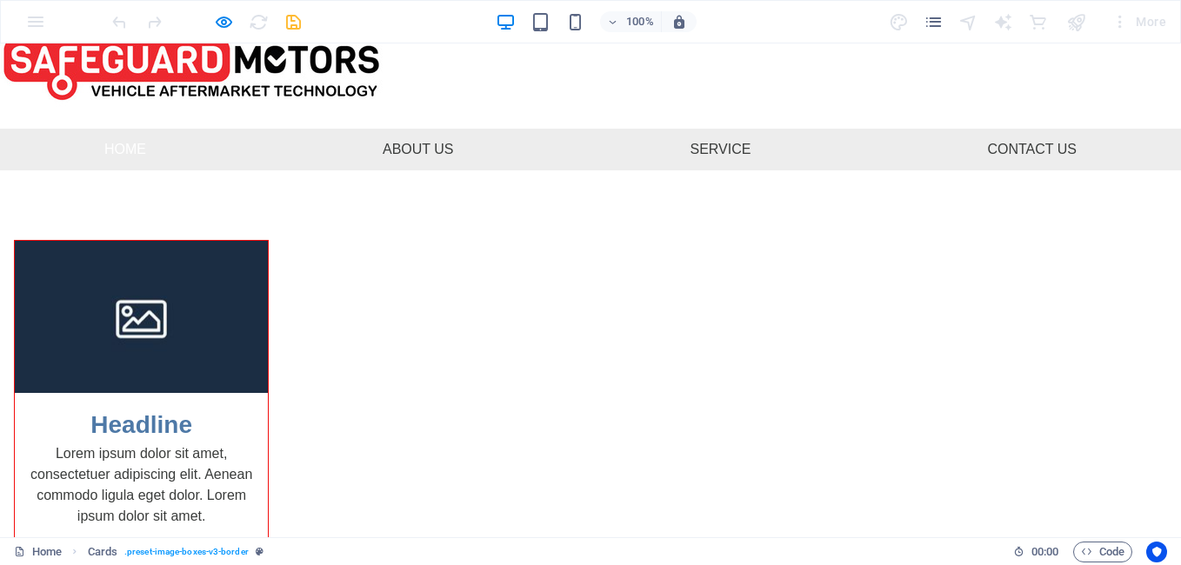
scroll to position [87, 0]
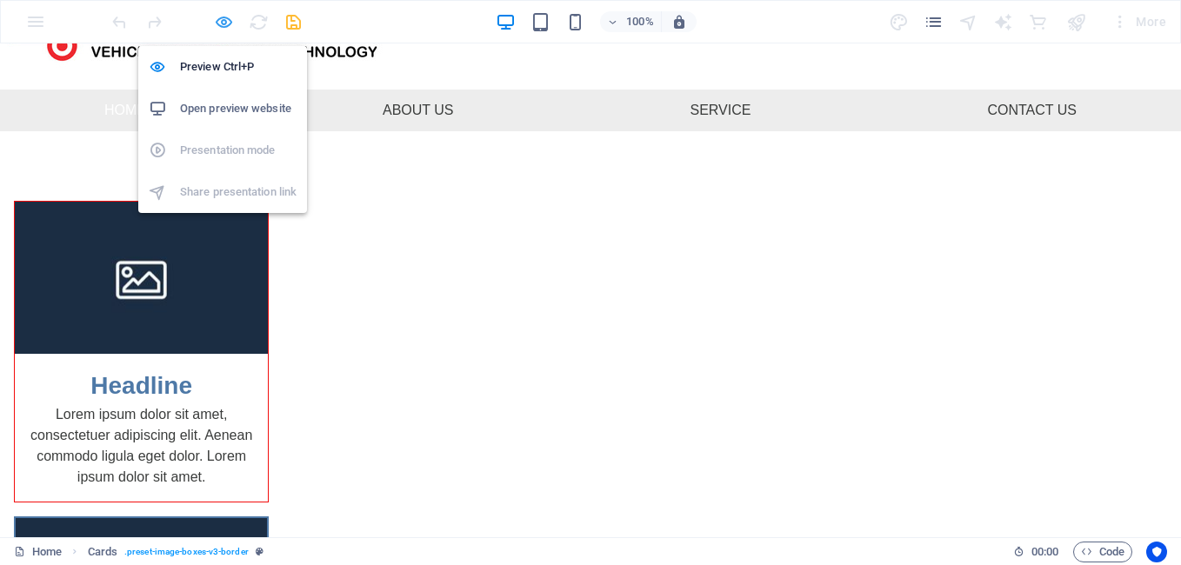
click at [225, 20] on icon "button" at bounding box center [224, 22] width 20 height 20
select select "rem"
select select "preset-image-boxes-v3-border"
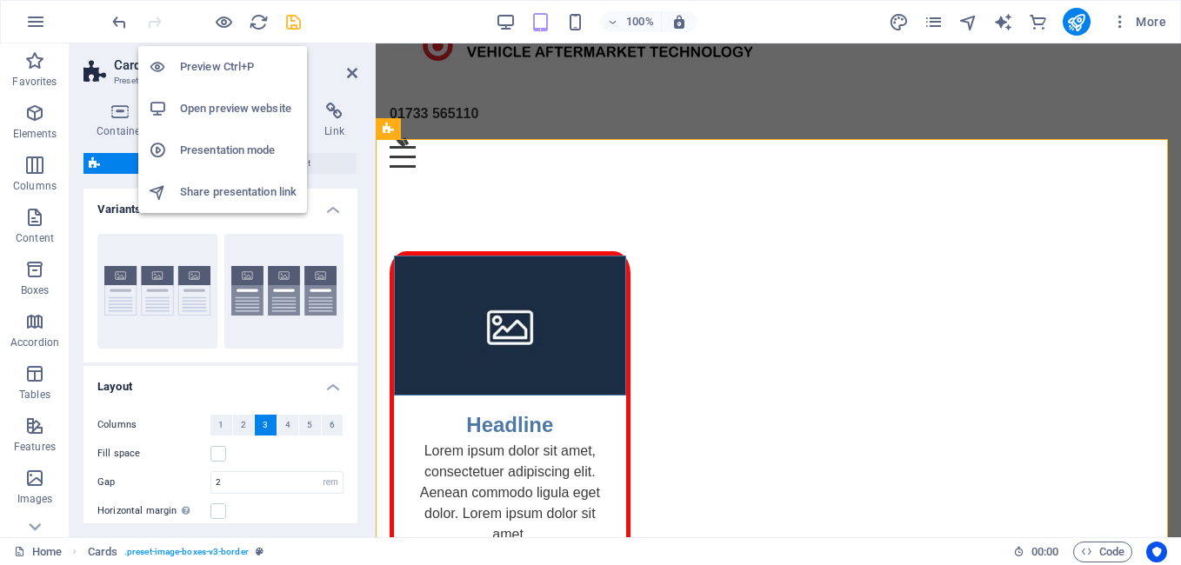
click at [224, 106] on h6 "Open preview website" at bounding box center [238, 108] width 117 height 21
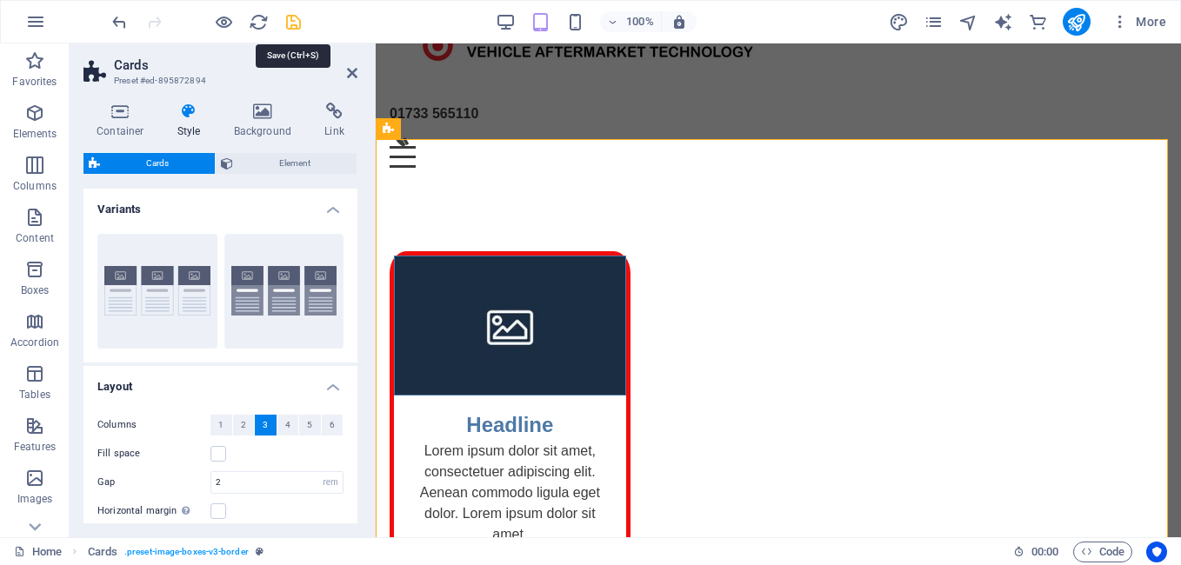
click at [297, 25] on icon "save" at bounding box center [294, 22] width 20 height 20
select select "rem"
select select "preset-image-boxes-v3-border"
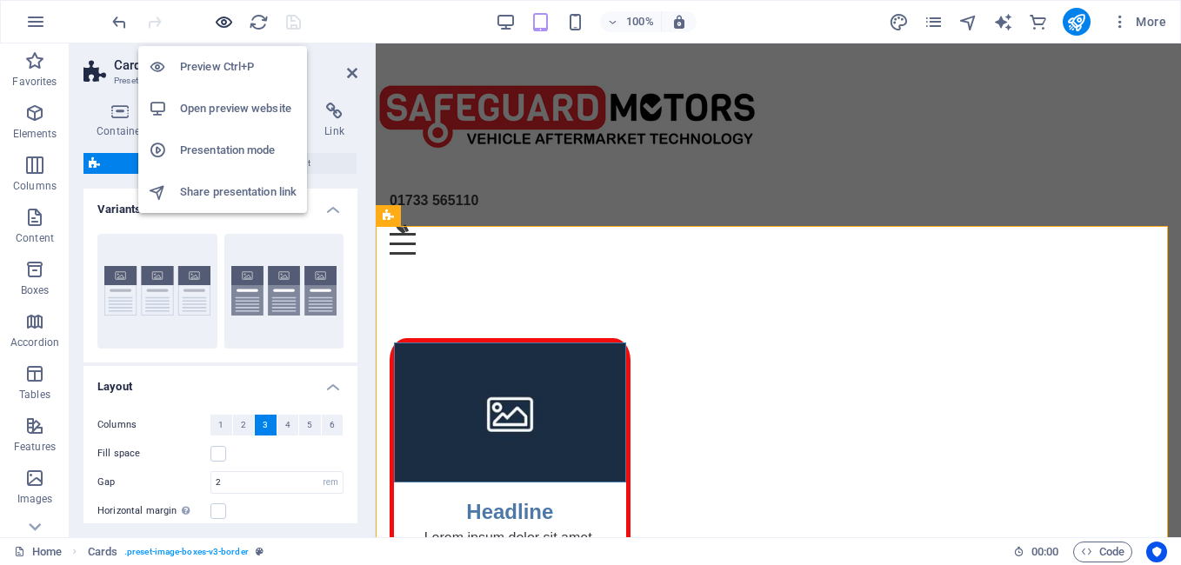
click at [215, 22] on icon "button" at bounding box center [224, 22] width 20 height 20
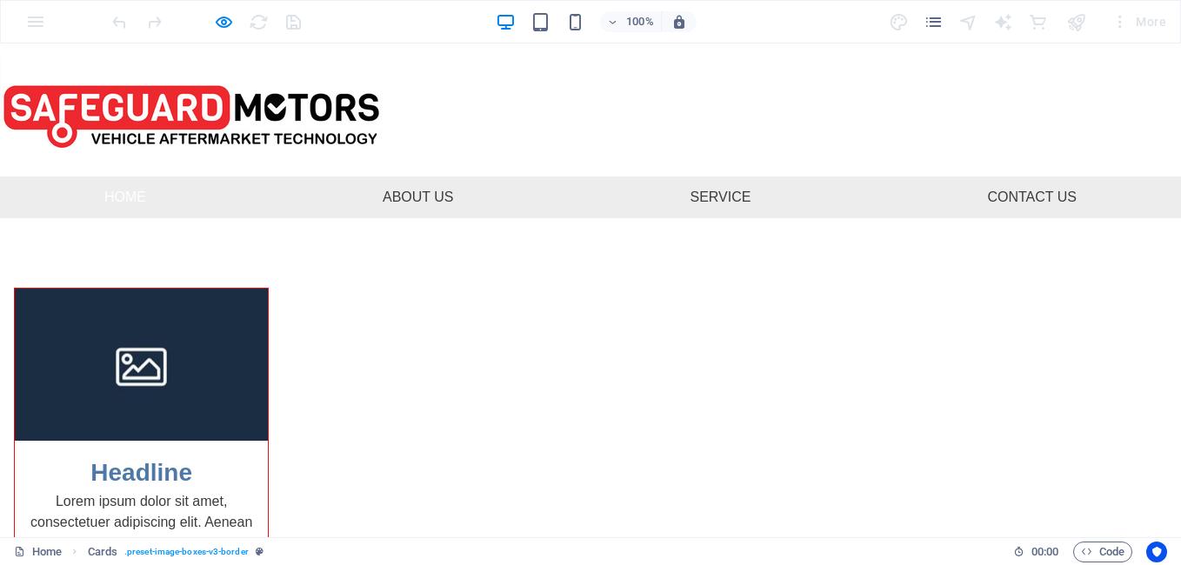
scroll to position [123, 0]
